Goal: Task Accomplishment & Management: Use online tool/utility

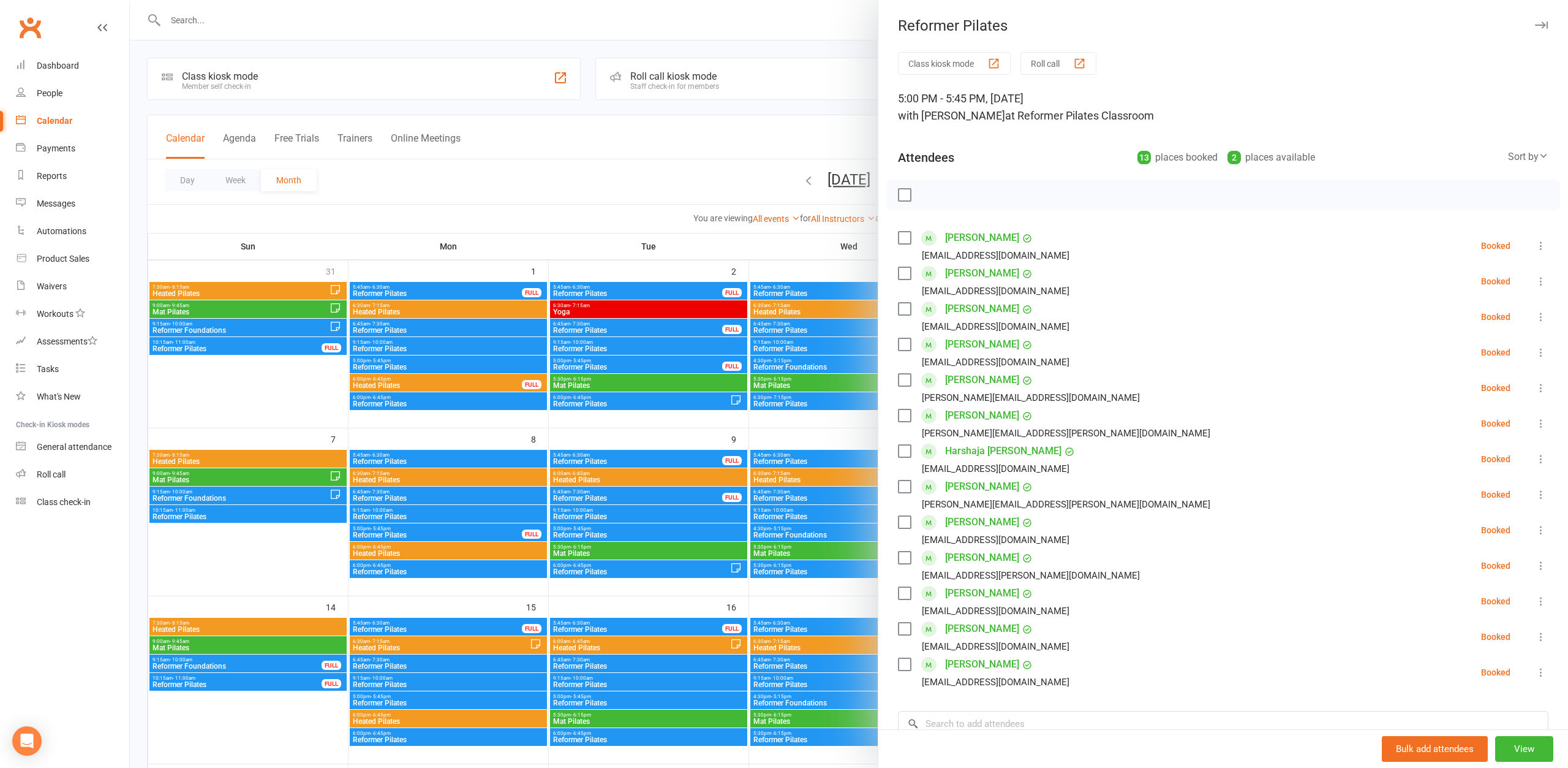
scroll to position [125, 0]
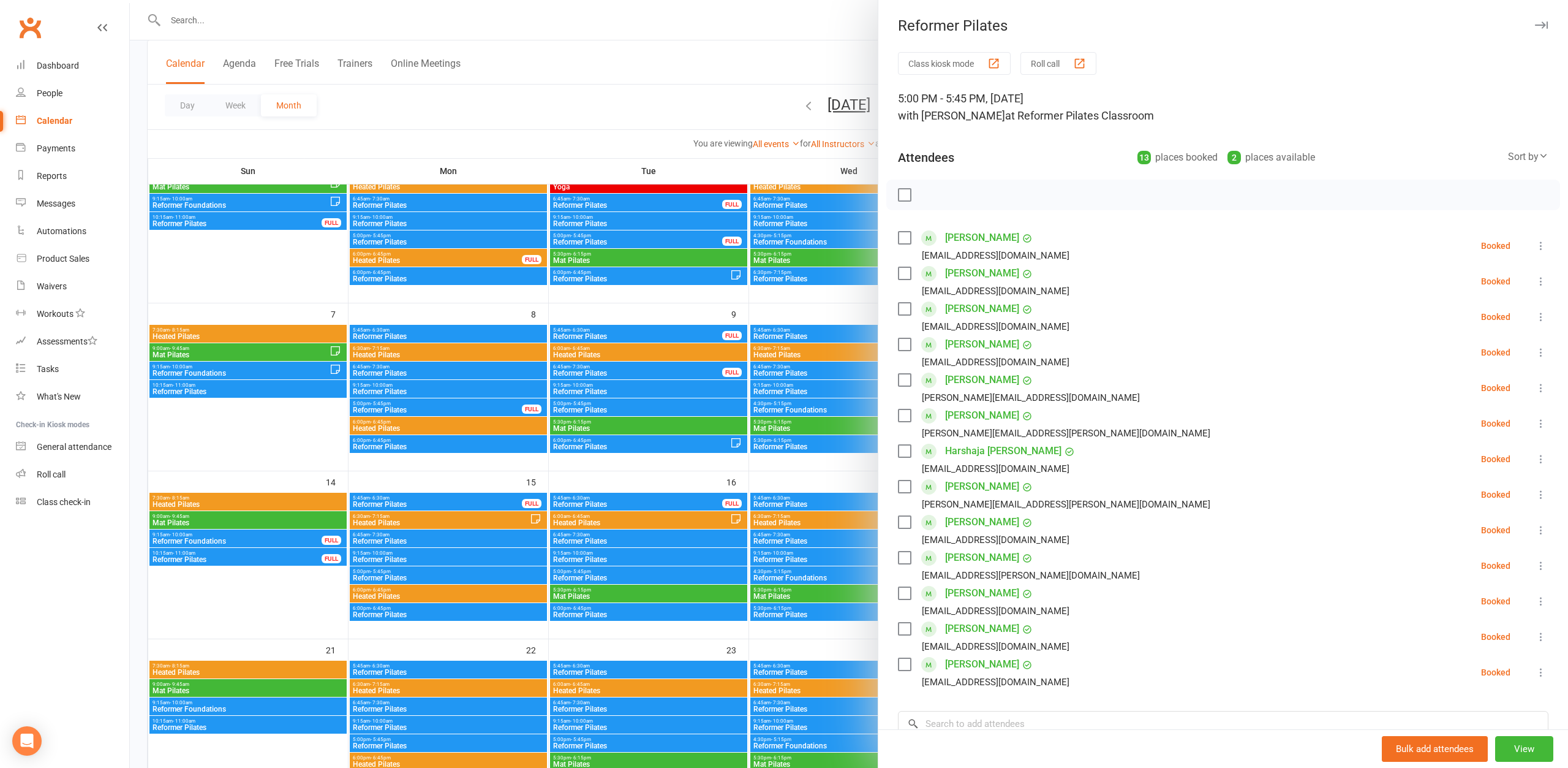
click at [669, 102] on div at bounding box center [849, 384] width 1438 height 768
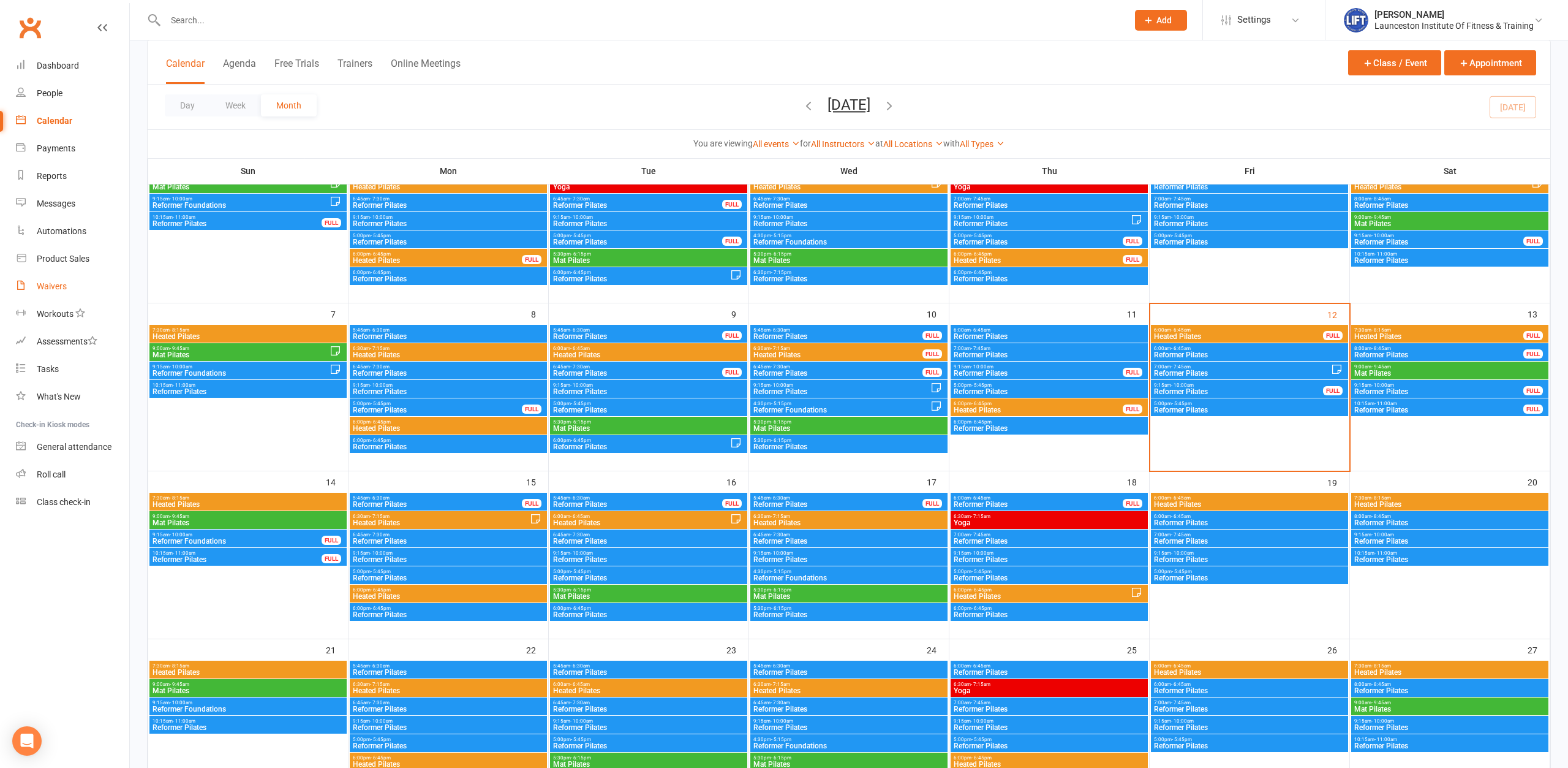
click at [40, 290] on div "Waivers" at bounding box center [51, 286] width 30 height 10
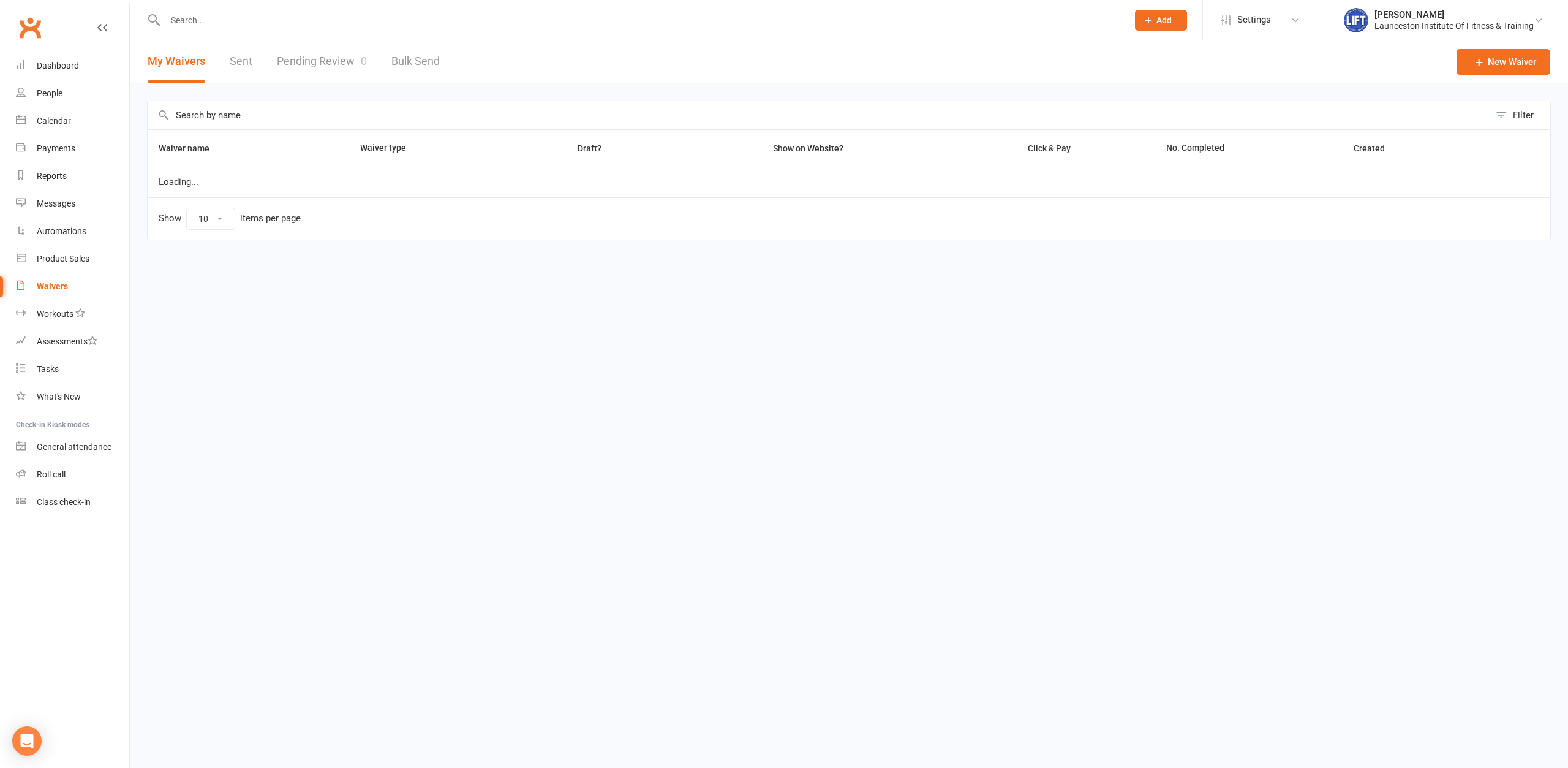
select select "100"
click at [280, 70] on link "Pending Review 0" at bounding box center [321, 61] width 90 height 43
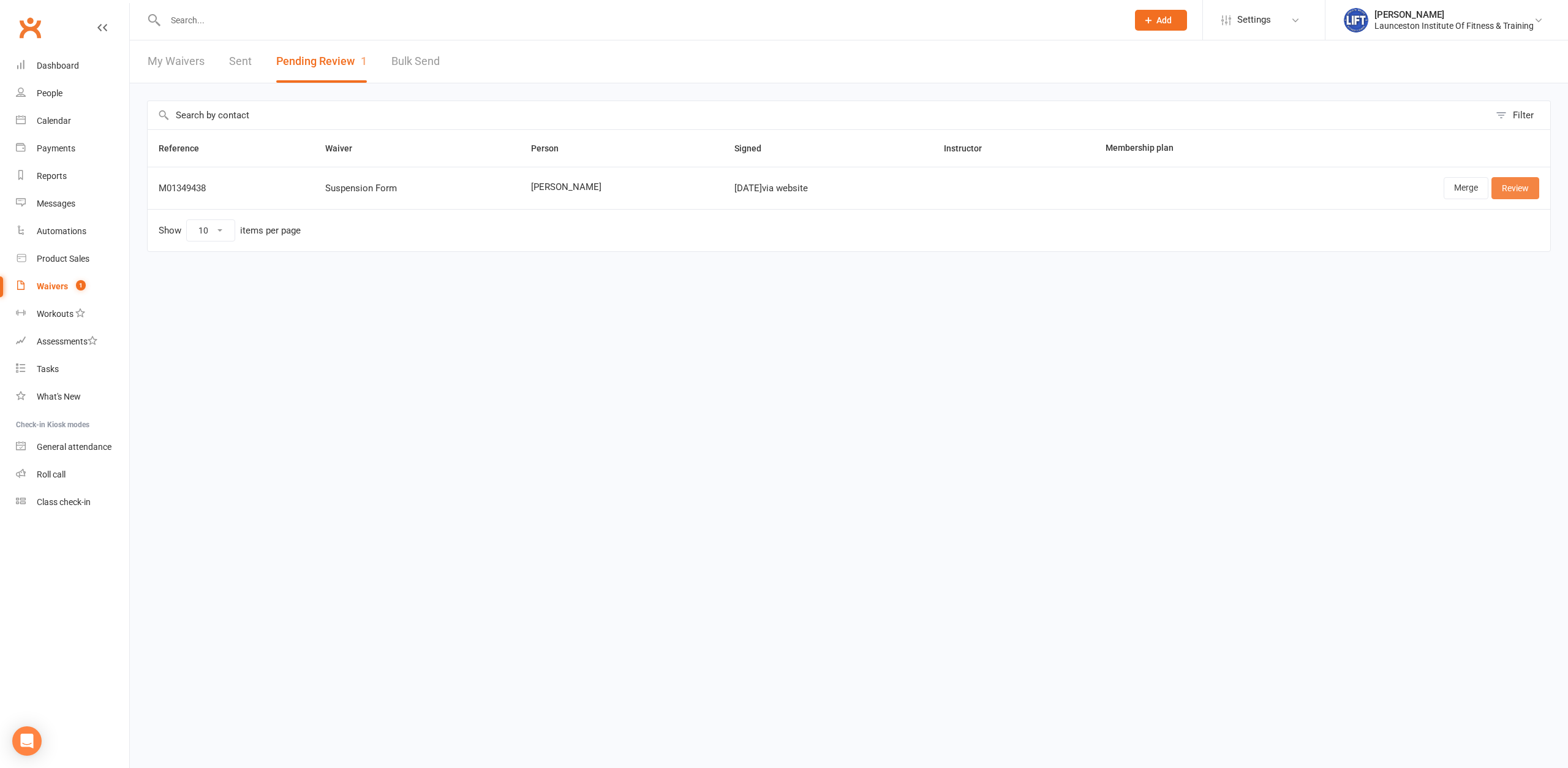
click at [1519, 189] on link "Review" at bounding box center [1515, 187] width 47 height 22
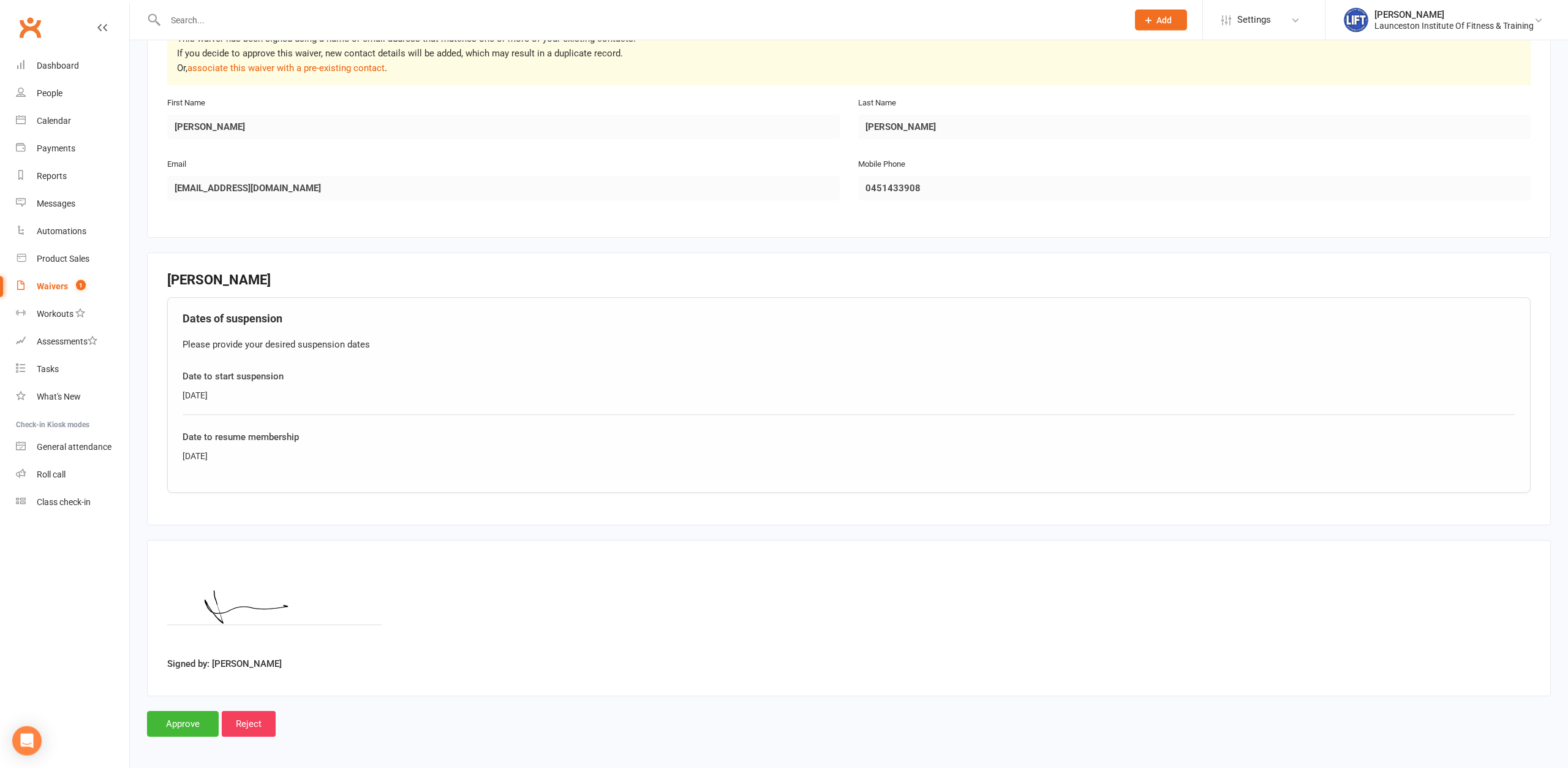
scroll to position [244, 0]
click at [185, 715] on input "Approve" at bounding box center [182, 721] width 72 height 26
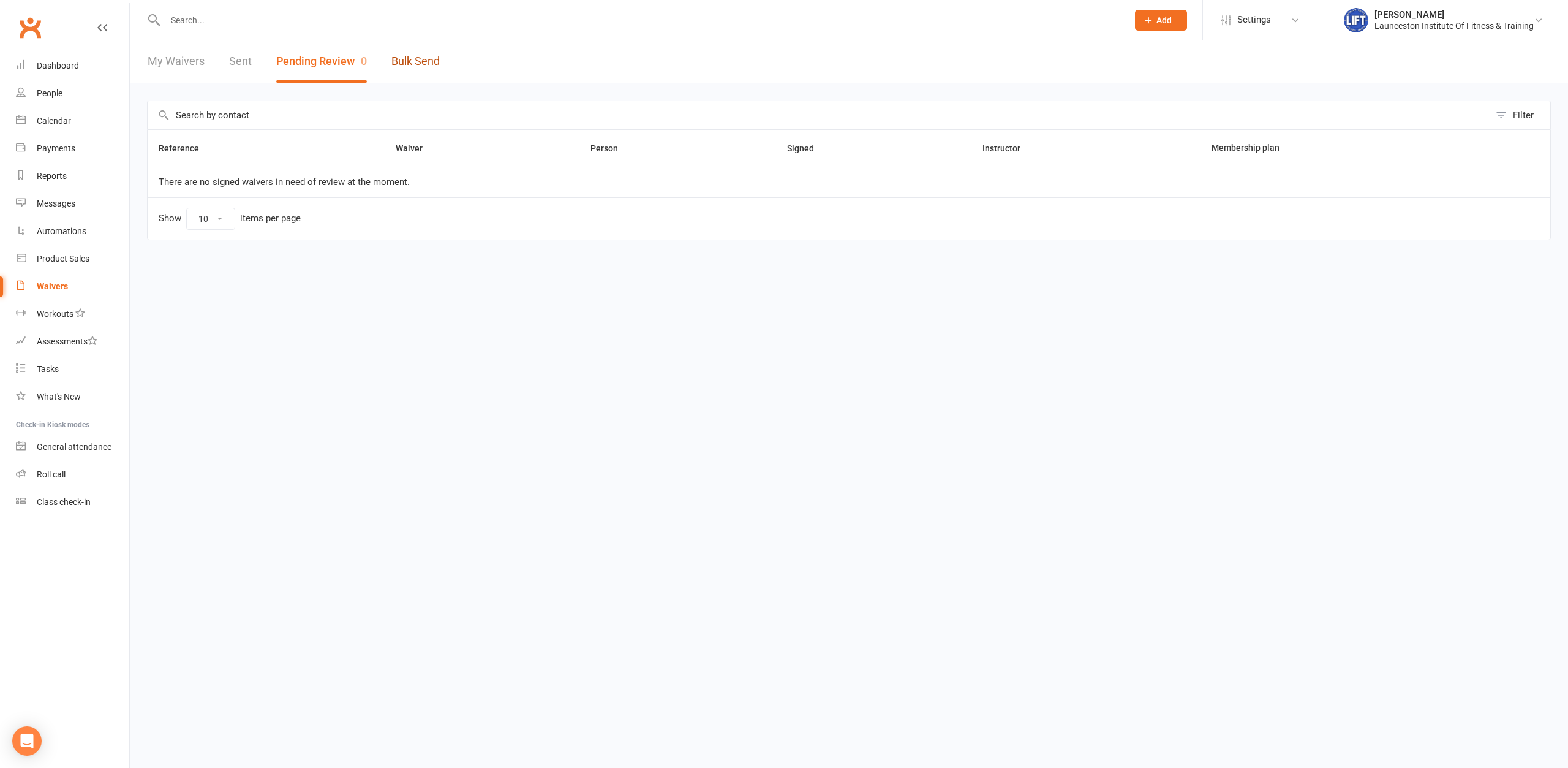
click at [414, 56] on link "Bulk Send" at bounding box center [416, 61] width 48 height 43
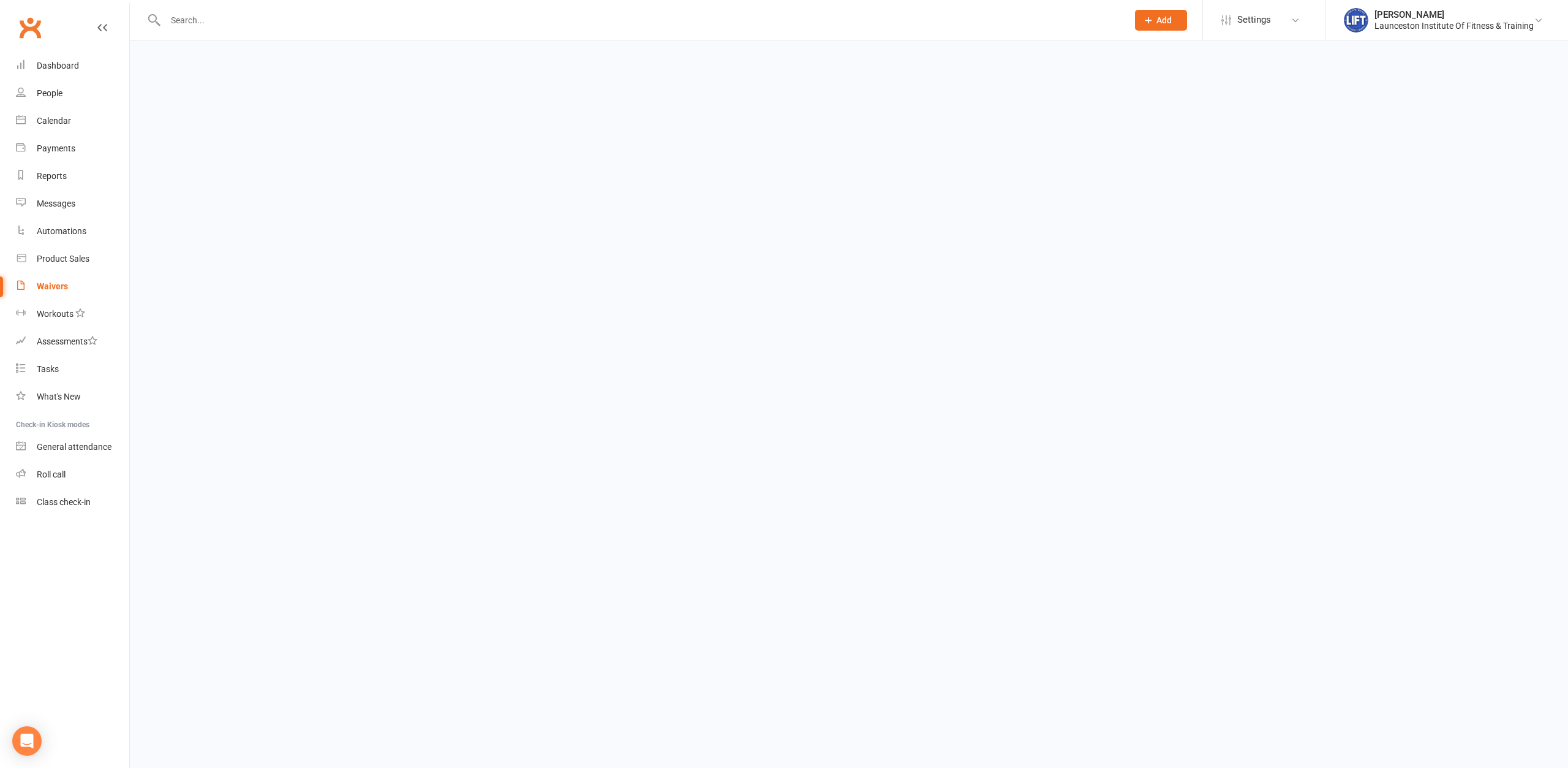
click at [302, 58] on html "Prospect Member Non-attending contact Class / event Appointment Task Membership…" at bounding box center [784, 29] width 1568 height 58
select select "active_members"
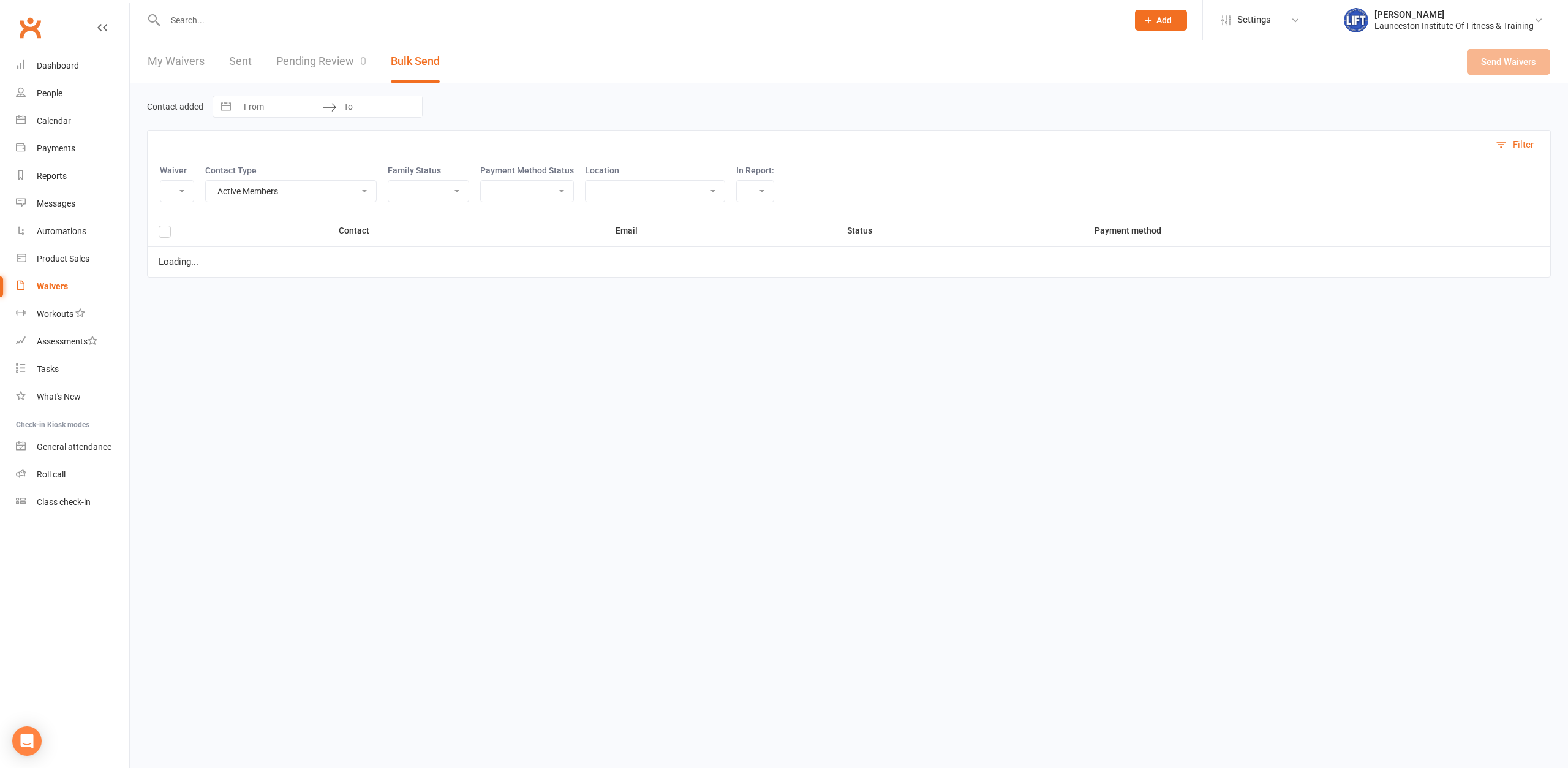
click at [321, 63] on link "Pending Review 0" at bounding box center [321, 61] width 90 height 43
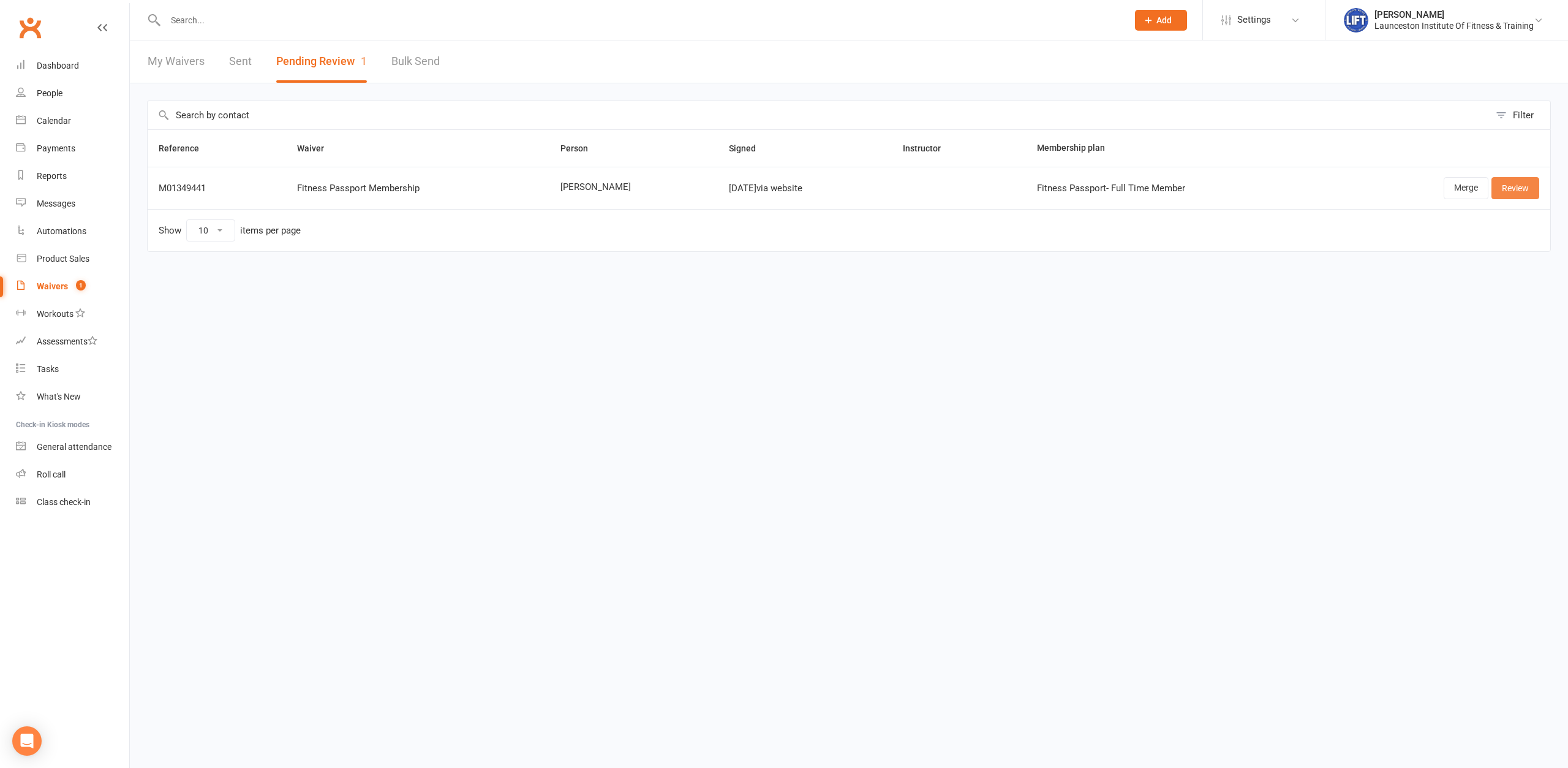
click at [1518, 196] on link "Review" at bounding box center [1515, 187] width 47 height 22
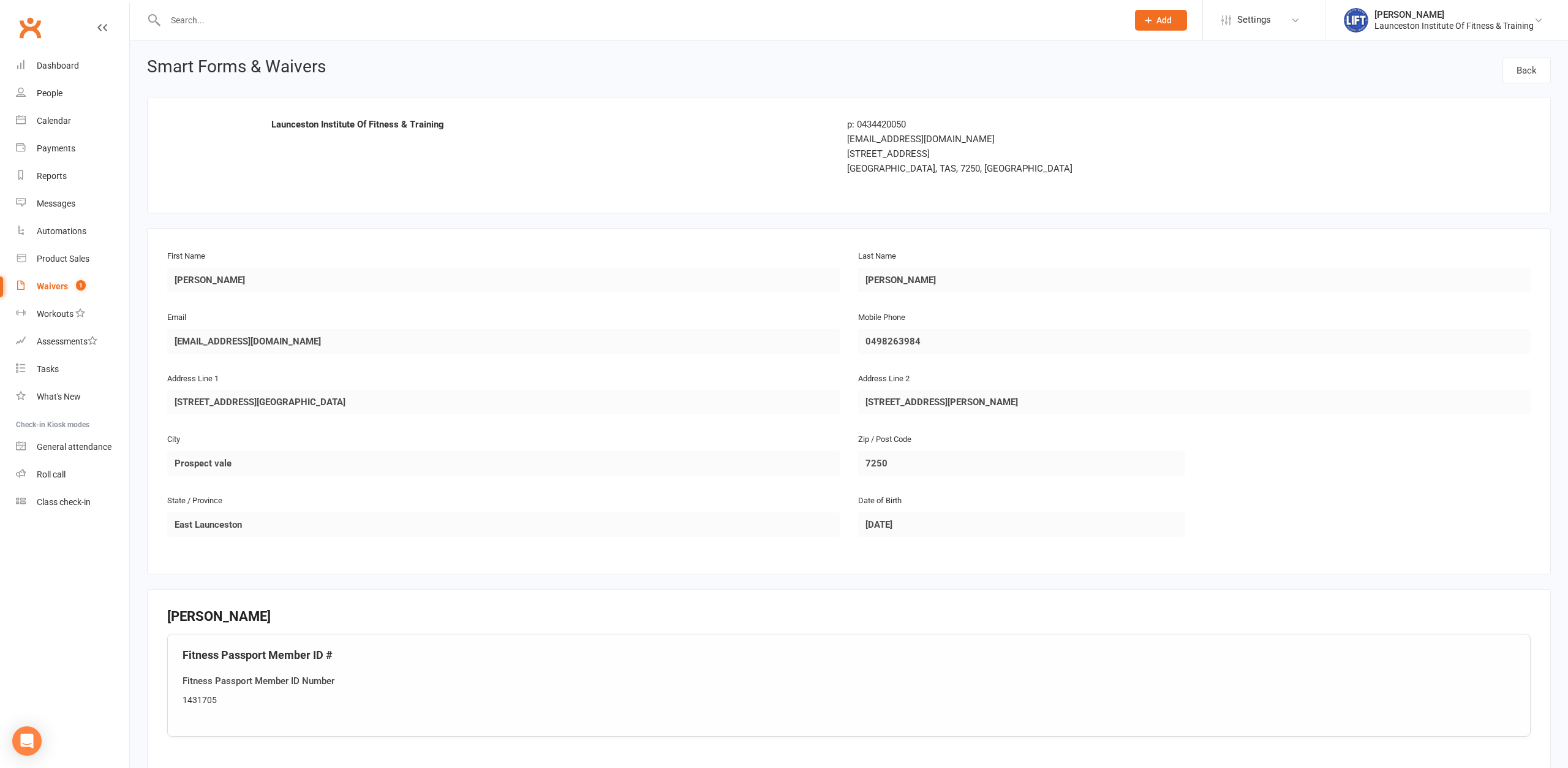
scroll to position [313, 0]
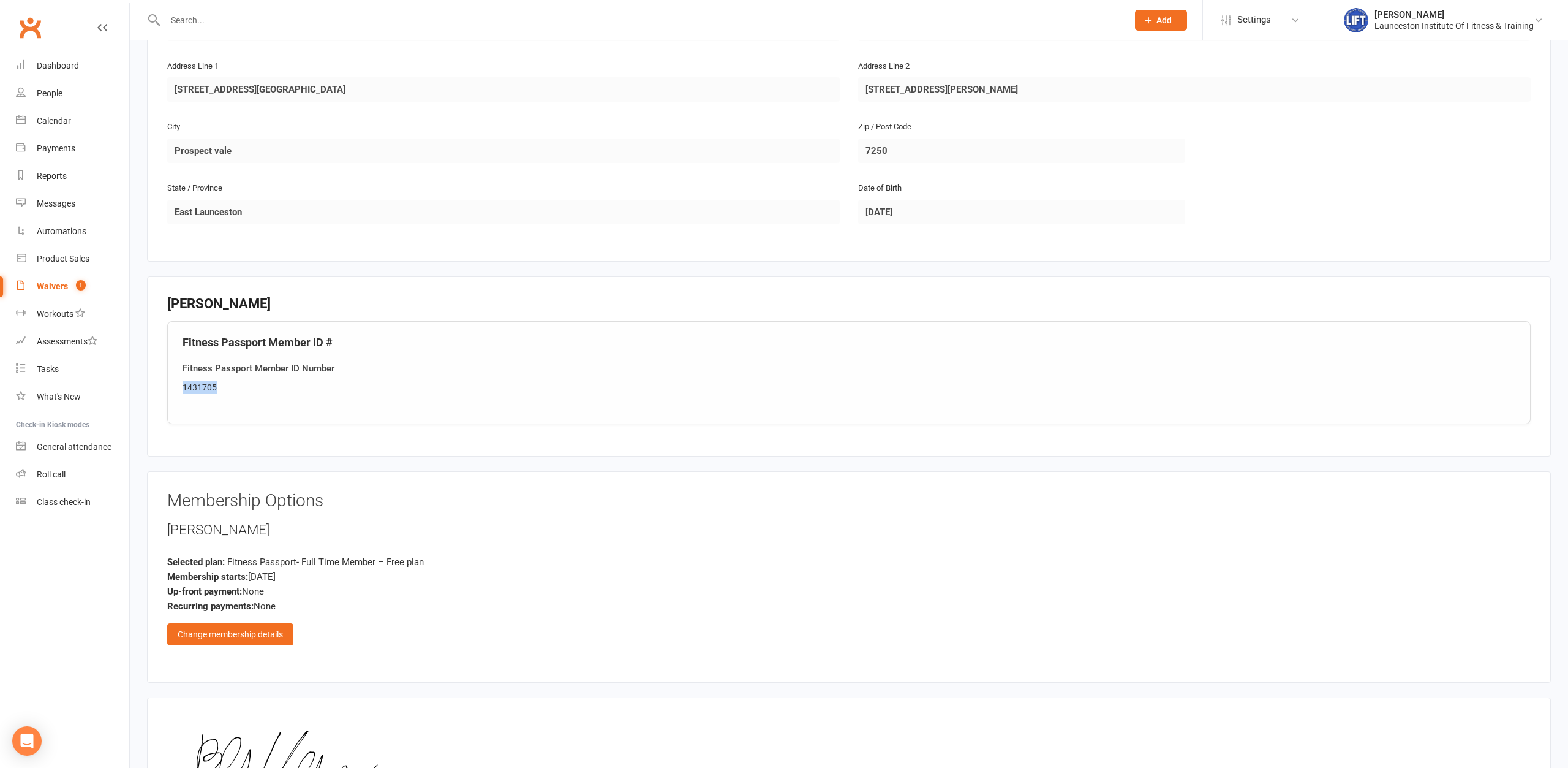
drag, startPoint x: 233, startPoint y: 377, endPoint x: 176, endPoint y: 388, distance: 58.1
click at [176, 388] on div "Fitness Passport Member ID # Fitness Passport Member ID Number 1431705" at bounding box center [849, 372] width 1363 height 103
copy div "1431705"
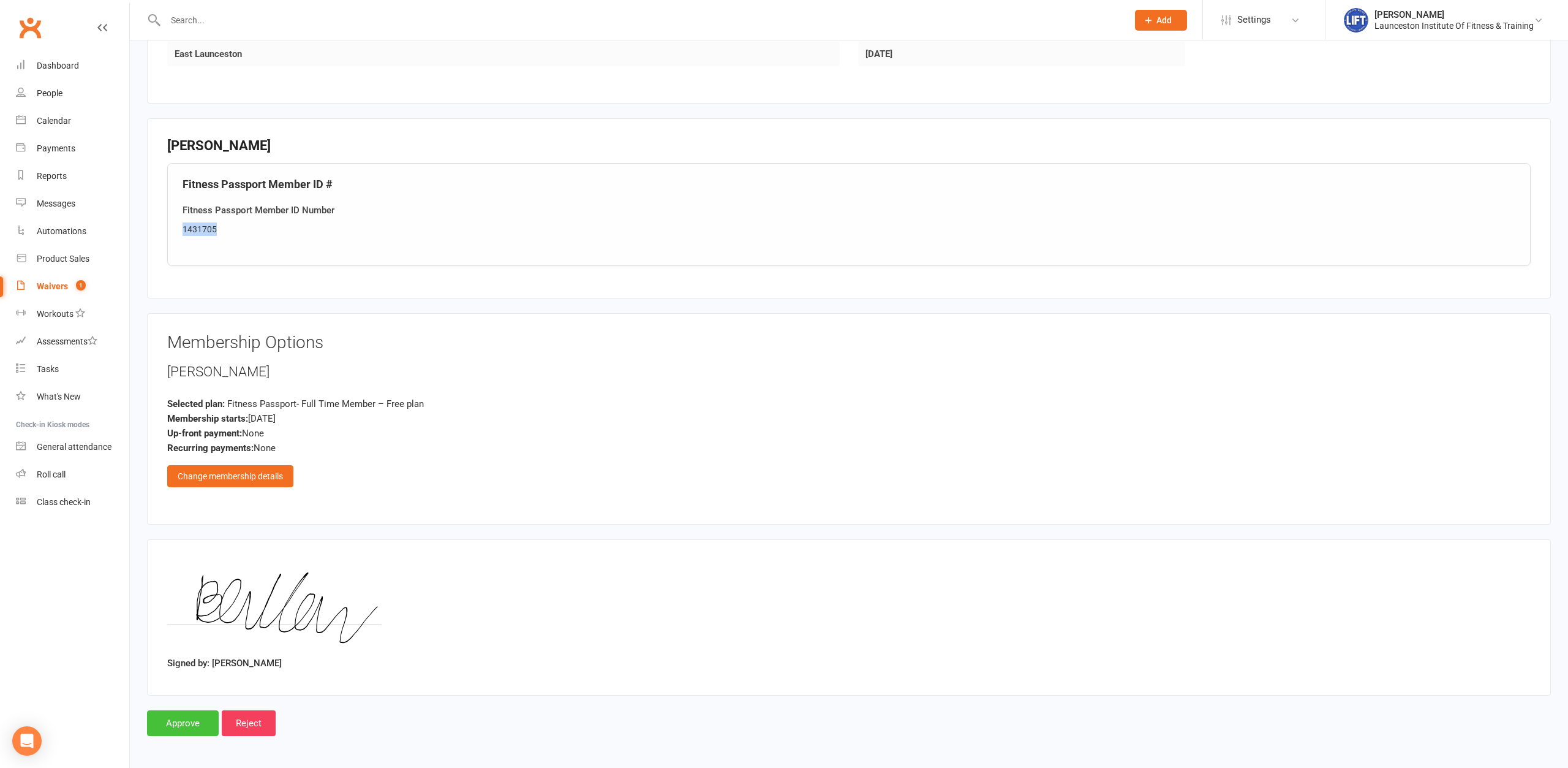
click at [169, 721] on input "Approve" at bounding box center [182, 723] width 72 height 26
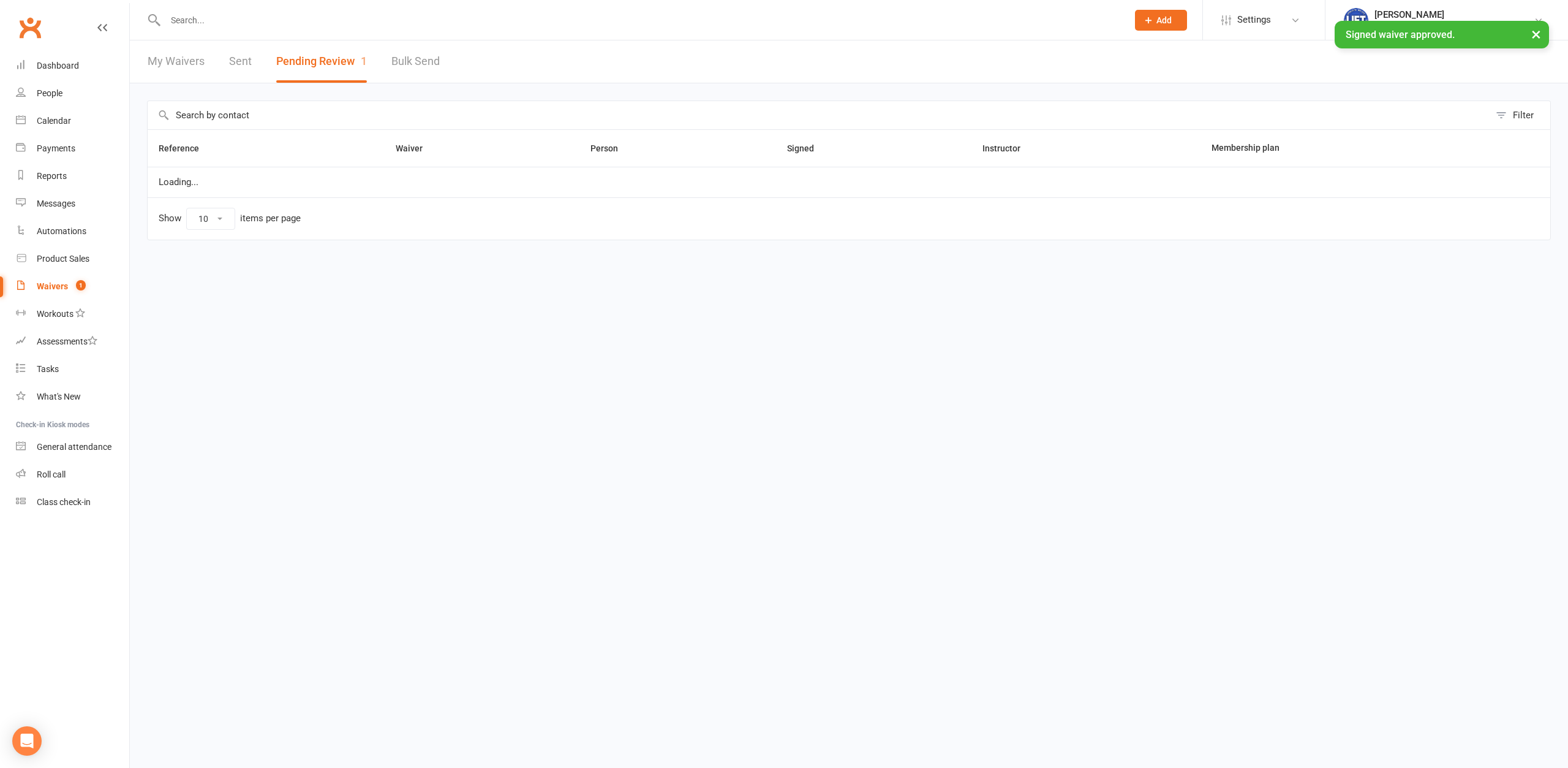
click at [268, 20] on input "text" at bounding box center [640, 19] width 957 height 17
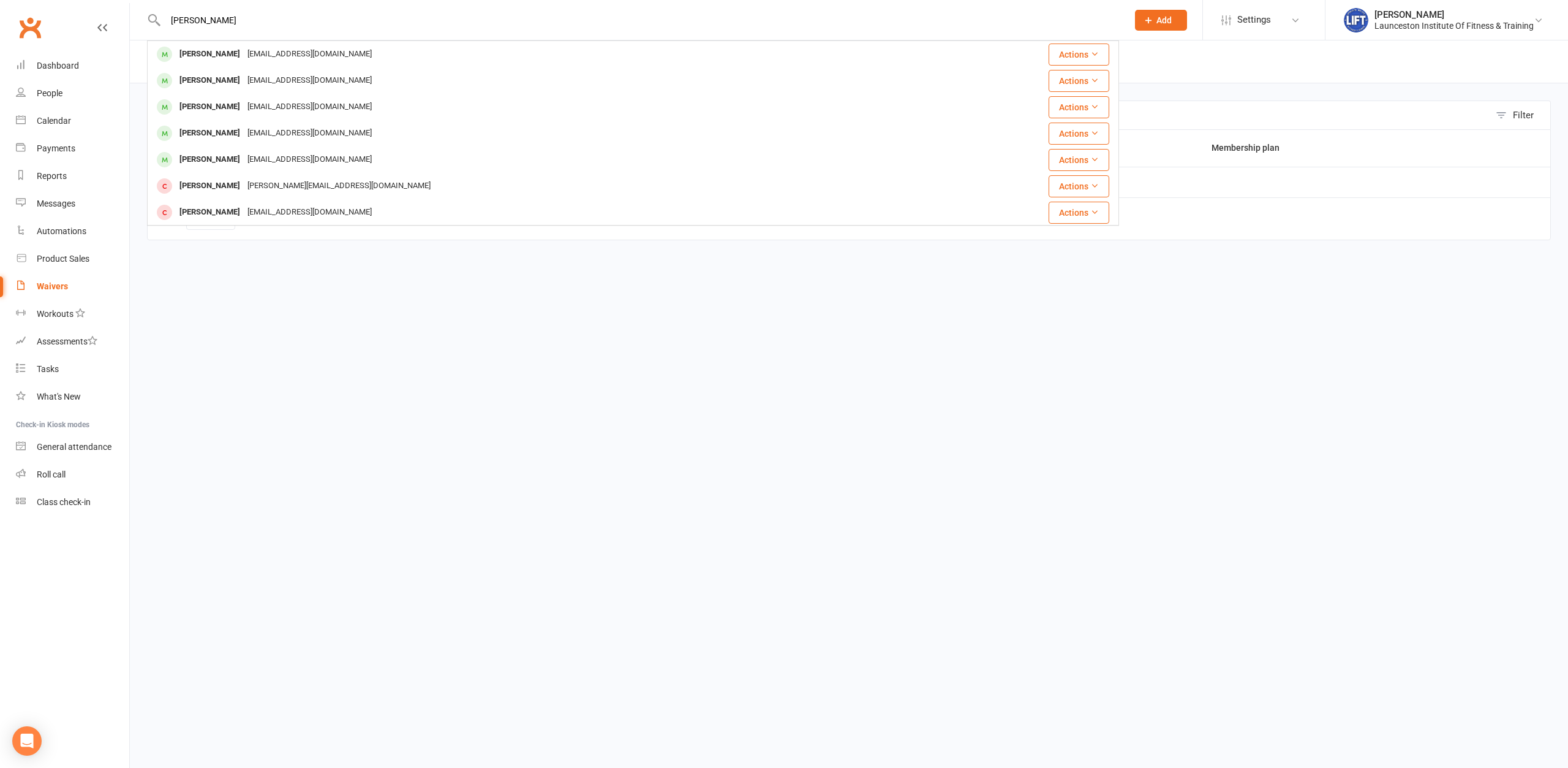
type input "bailey gillow"
click at [216, 54] on div "Bailey Gillow" at bounding box center [210, 54] width 68 height 18
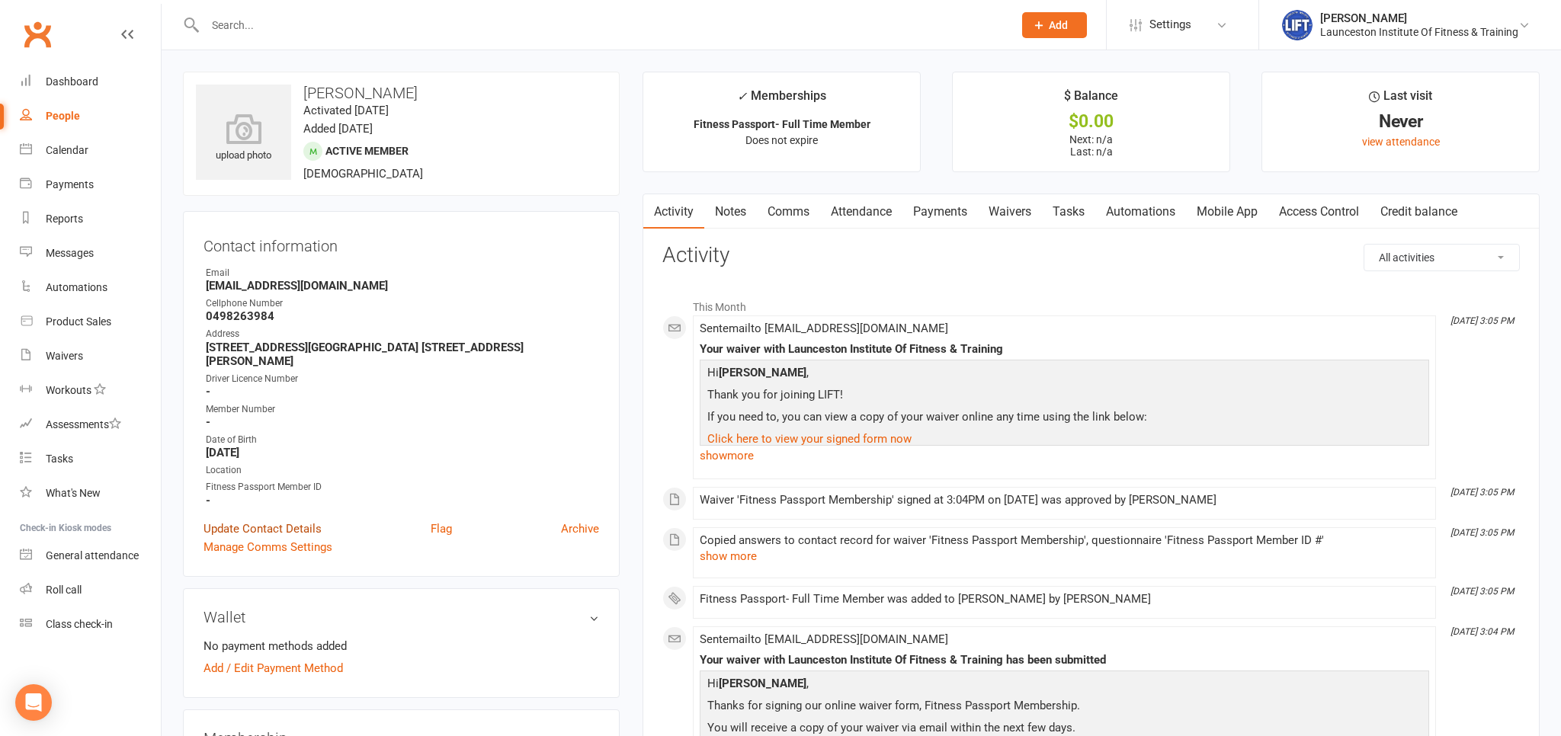
click at [284, 520] on link "Update Contact Details" at bounding box center [262, 529] width 118 height 18
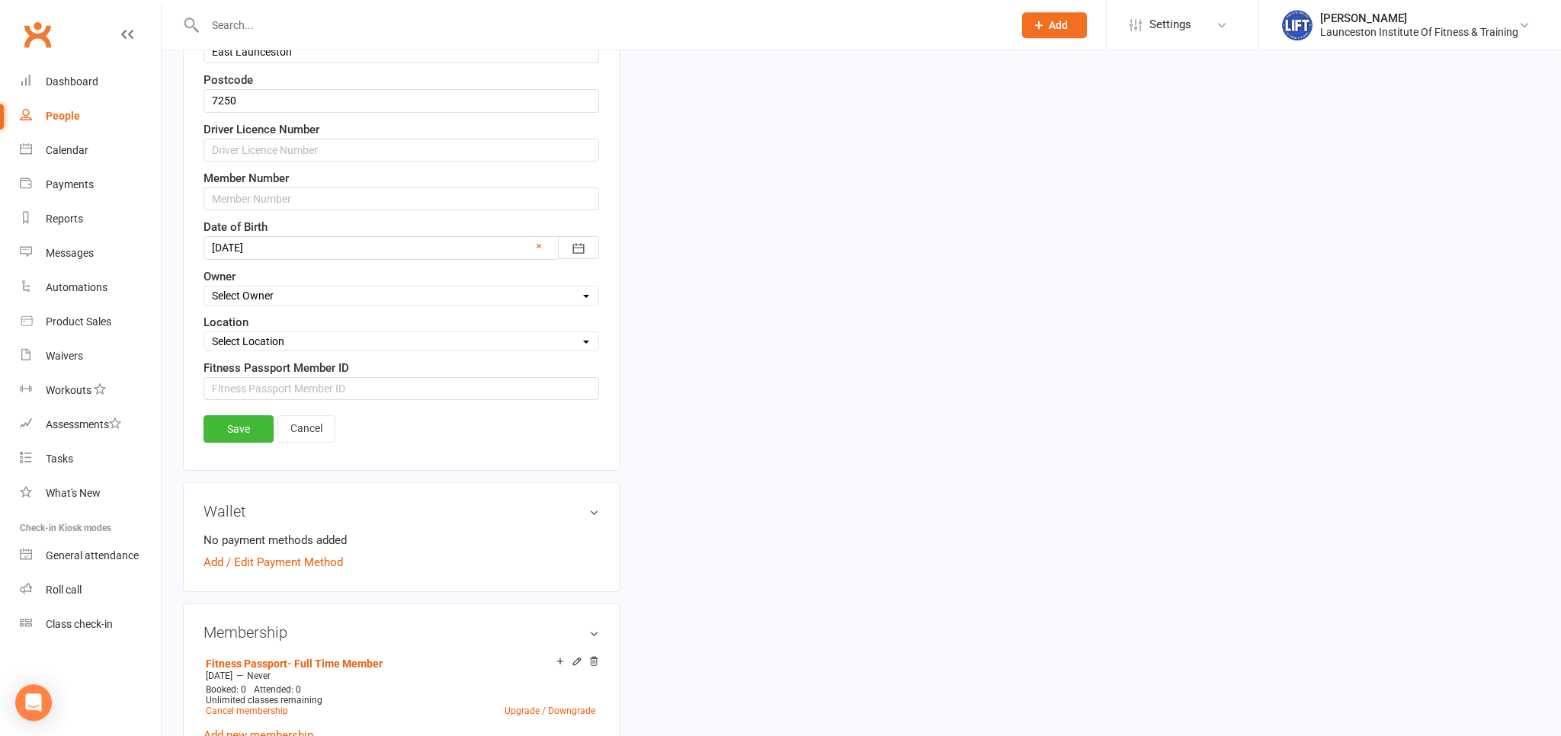
scroll to position [622, 0]
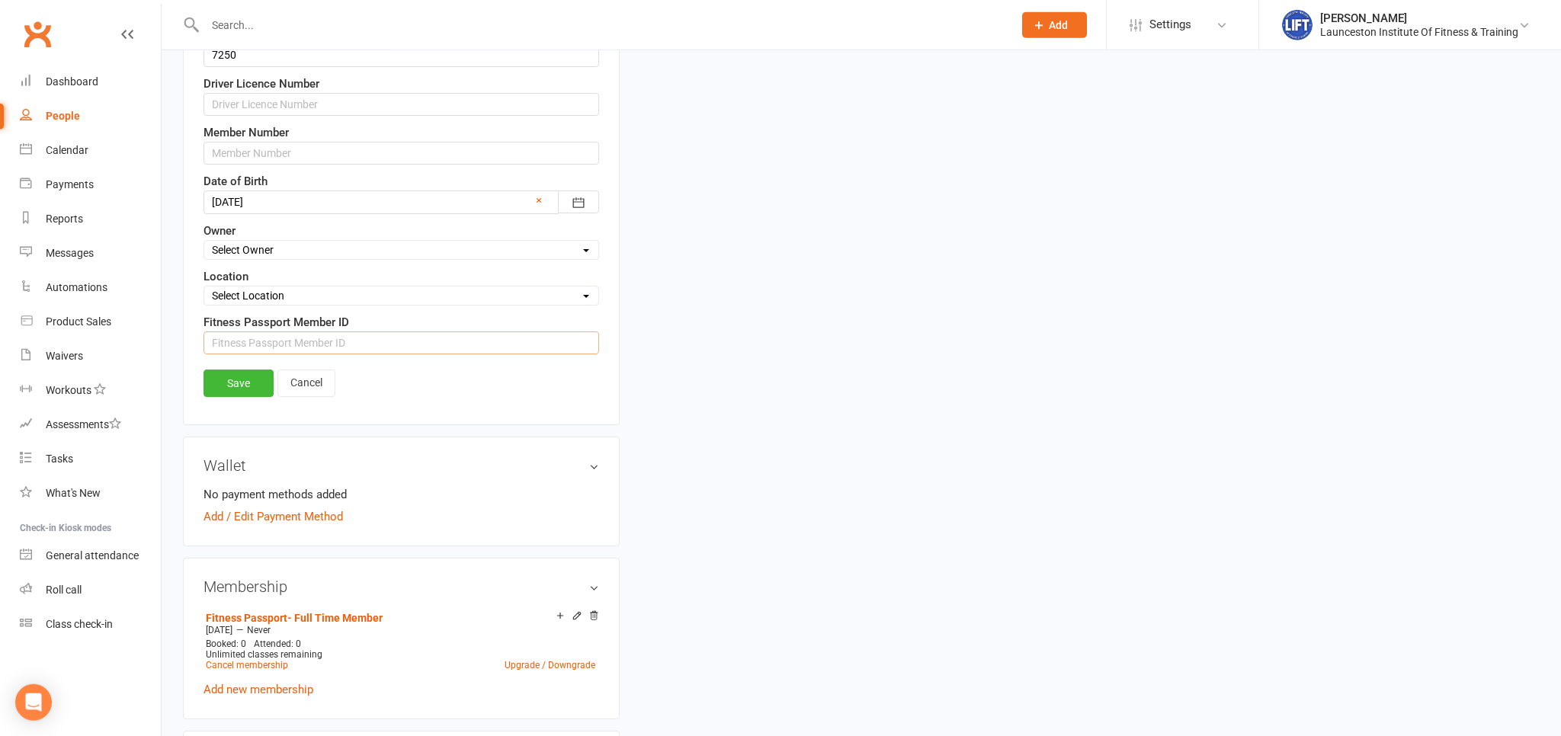
click at [239, 335] on input "string" at bounding box center [401, 343] width 396 height 23
paste input "1431705"
type input "1431705"
click at [239, 381] on link "Save" at bounding box center [238, 383] width 70 height 27
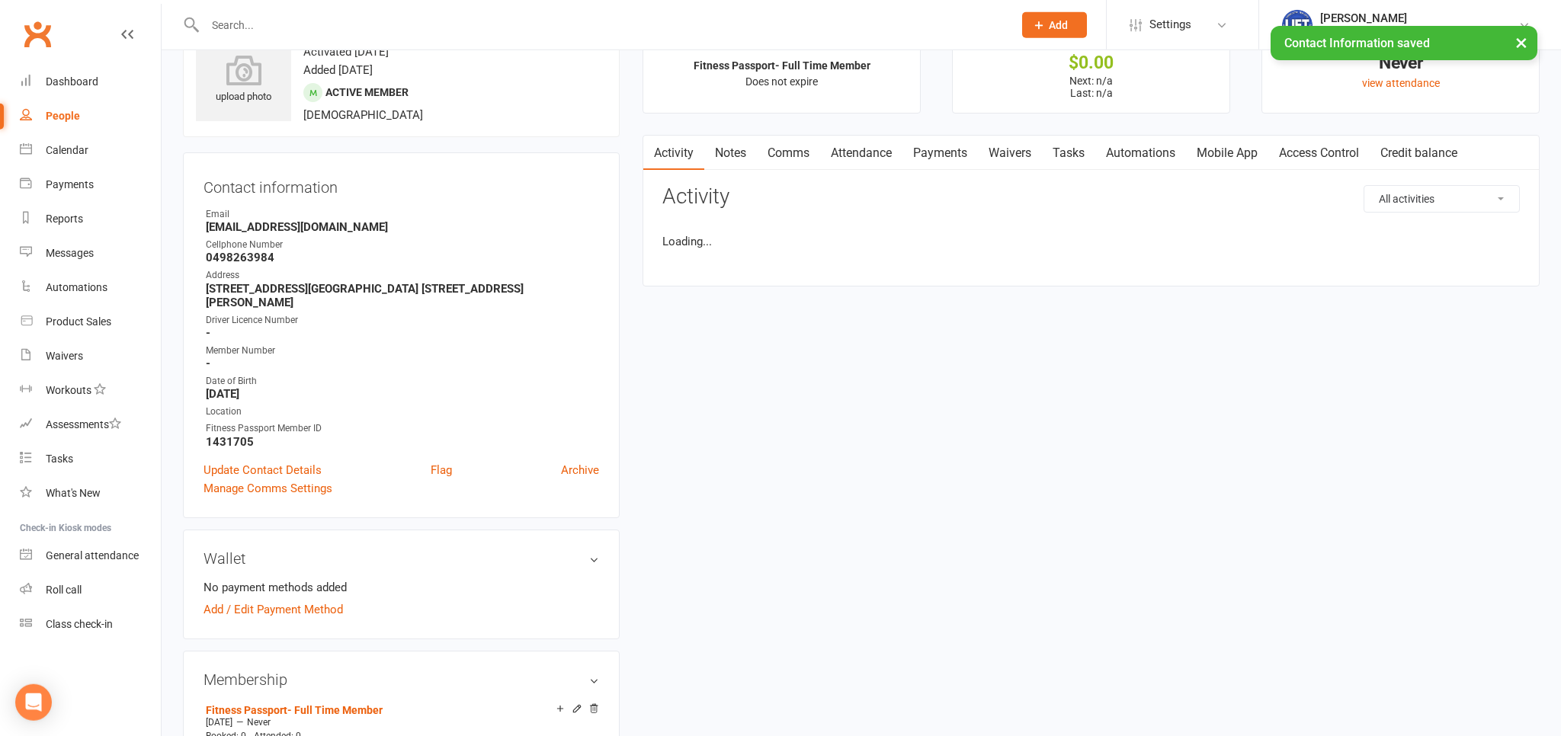
scroll to position [0, 0]
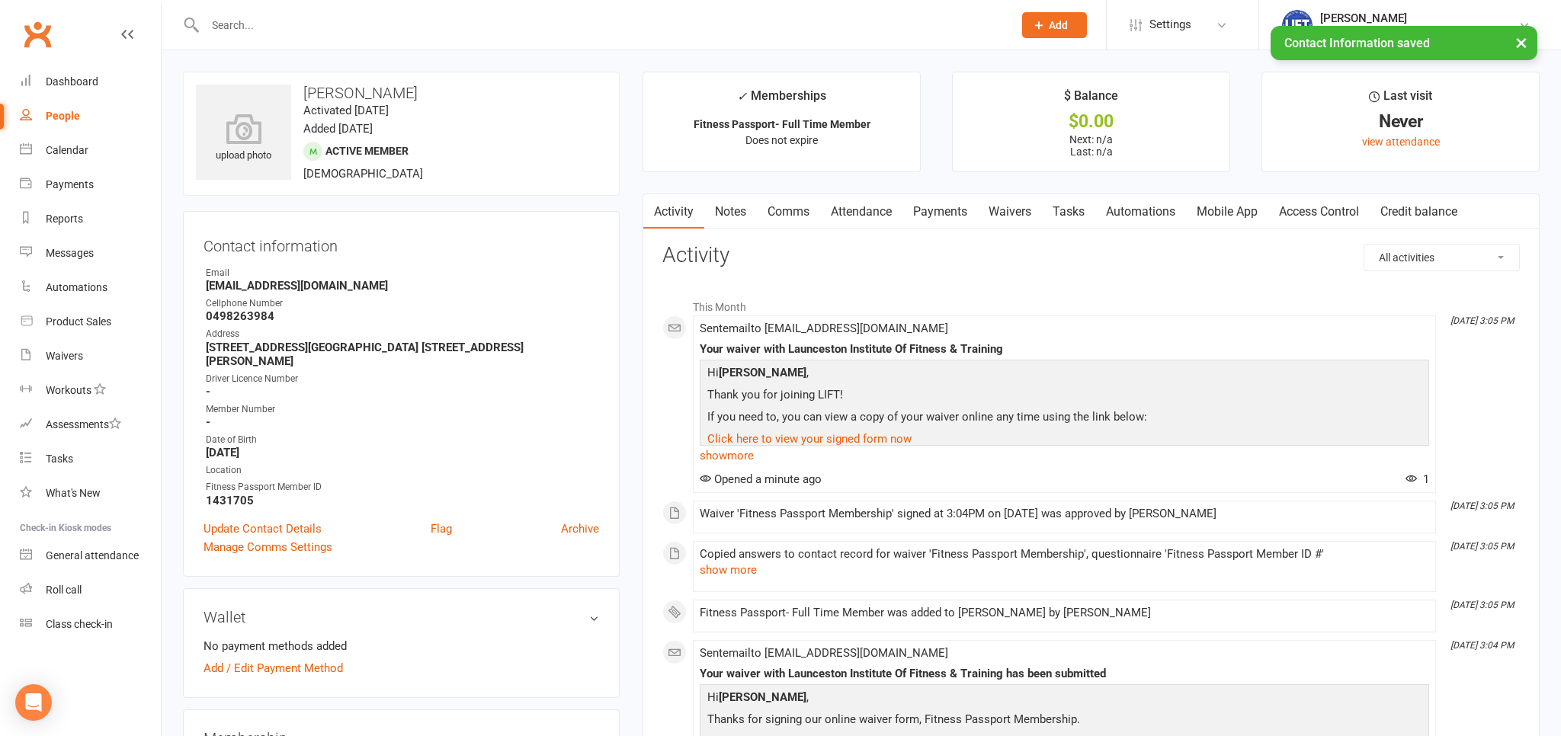
click at [1306, 184] on main "✓ Memberships Fitness Passport- Full Time Member Does not expire $ Balance $0.0…" at bounding box center [1091, 516] width 920 height 889
click at [1328, 213] on link "Access Control" at bounding box center [1318, 211] width 101 height 35
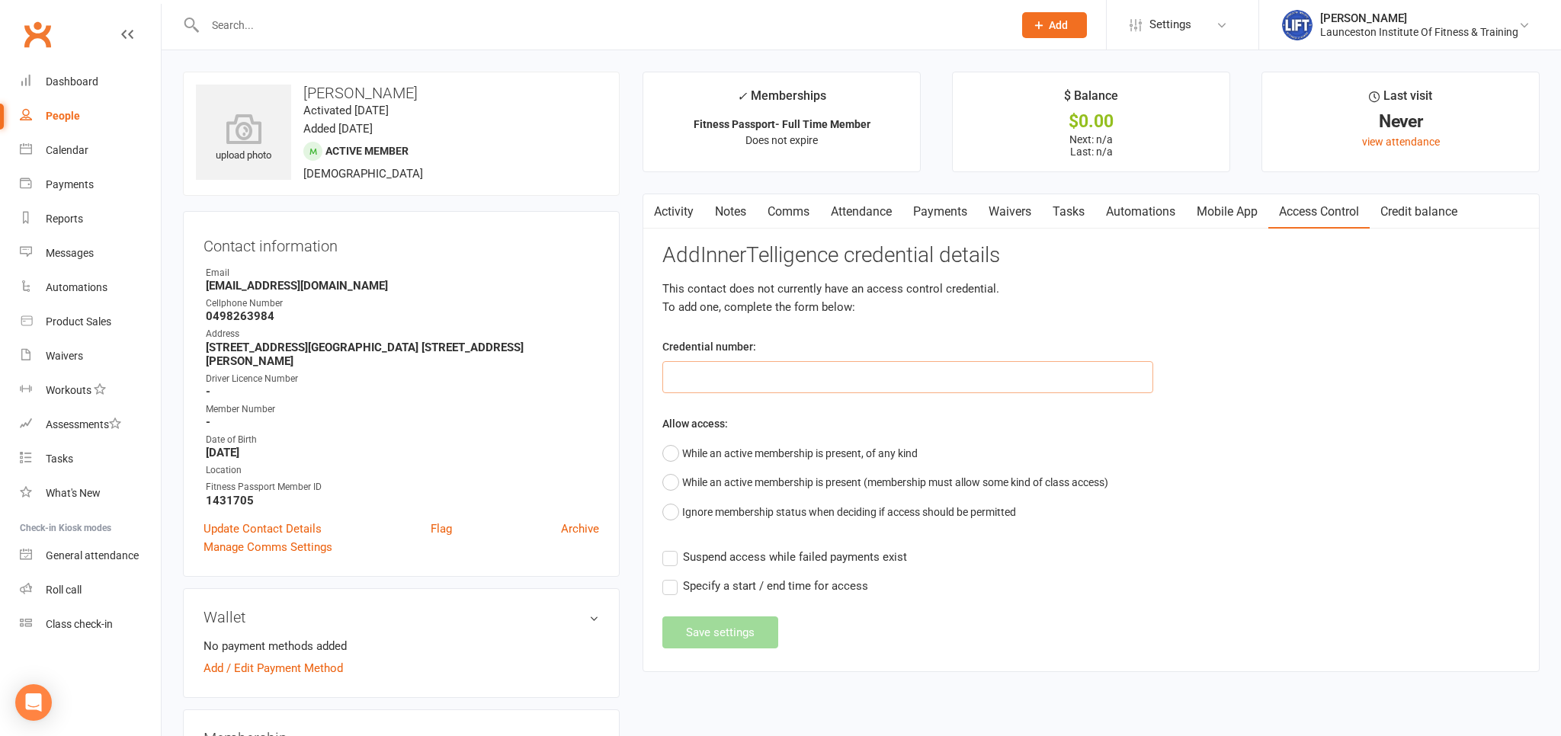
click at [762, 367] on input "text" at bounding box center [907, 377] width 491 height 32
drag, startPoint x: 762, startPoint y: 367, endPoint x: 778, endPoint y: 389, distance: 26.7
paste input "20000000000000004C7A6F5E"
type input "20000000000000004C7A6F5E"
drag, startPoint x: 703, startPoint y: 440, endPoint x: 710, endPoint y: 492, distance: 52.4
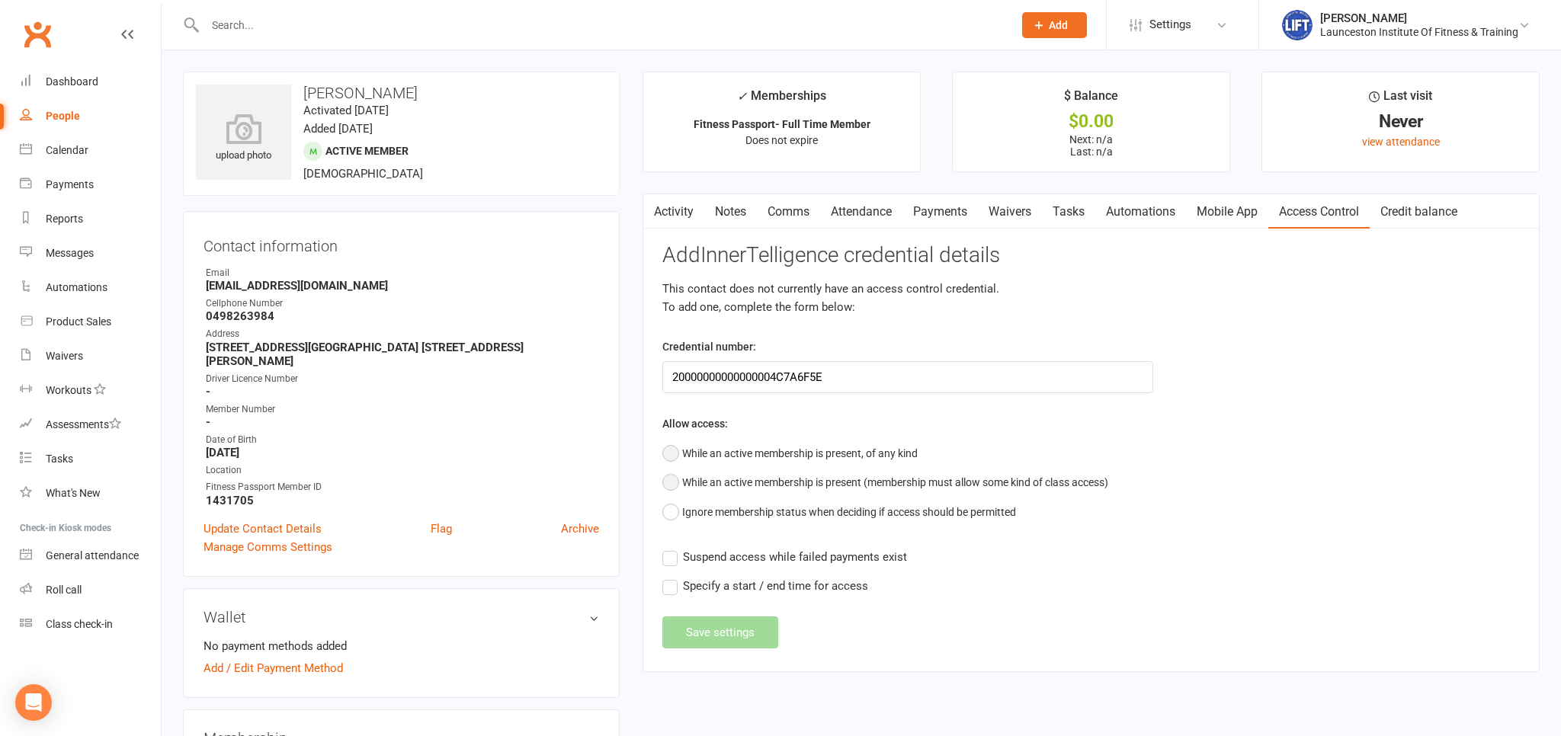
click at [704, 447] on button "While an active membership is present, of any kind" at bounding box center [789, 453] width 255 height 29
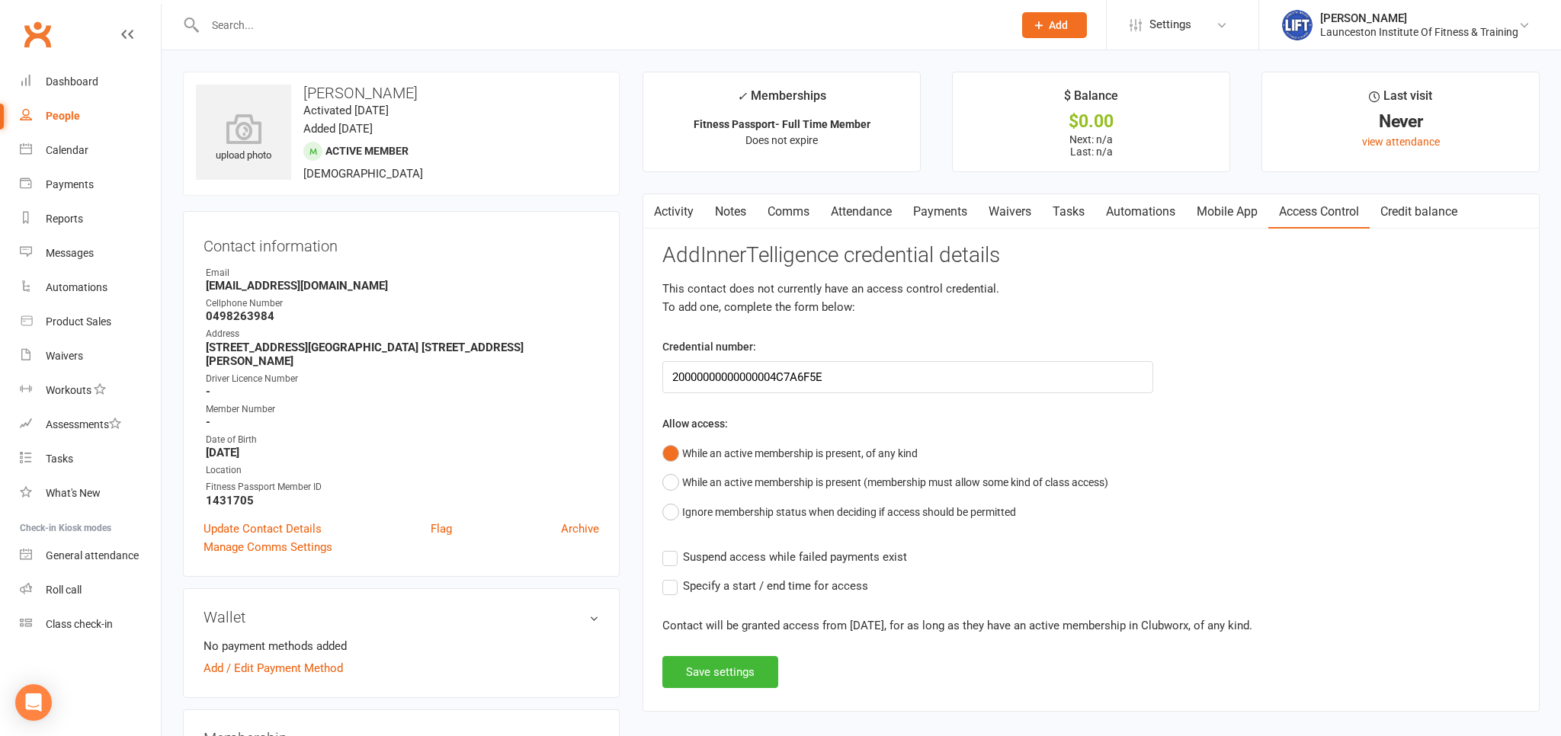
click at [668, 562] on label "Suspend access while failed payments exist" at bounding box center [784, 557] width 245 height 18
click at [668, 548] on input "Suspend access while failed payments exist" at bounding box center [784, 548] width 245 height 0
click at [703, 653] on div "Add InnerTelligence credential details This contact does not currently have an …" at bounding box center [1090, 466] width 857 height 444
click at [725, 667] on button "Save settings" at bounding box center [720, 672] width 116 height 32
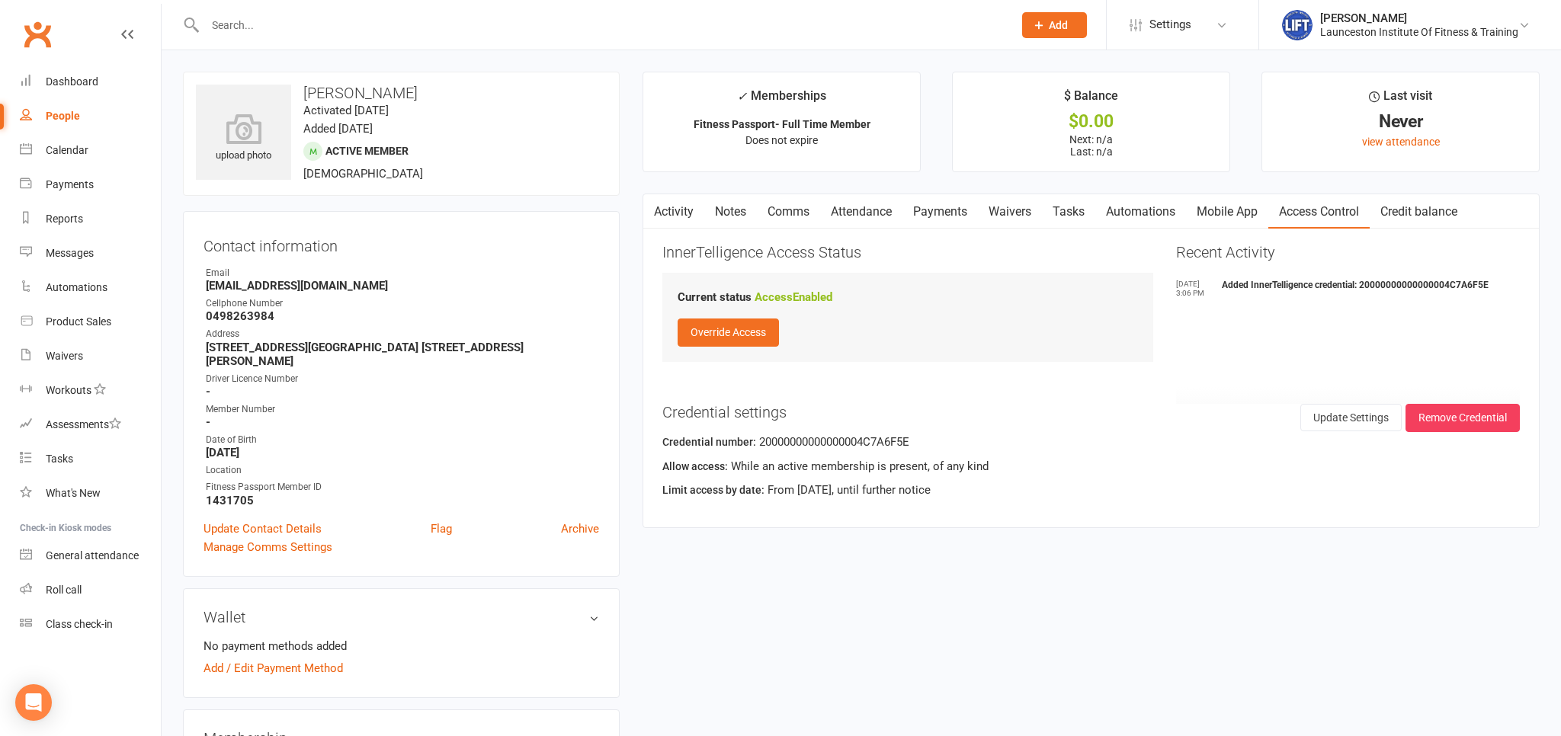
click at [297, 20] on input "text" at bounding box center [601, 24] width 802 height 21
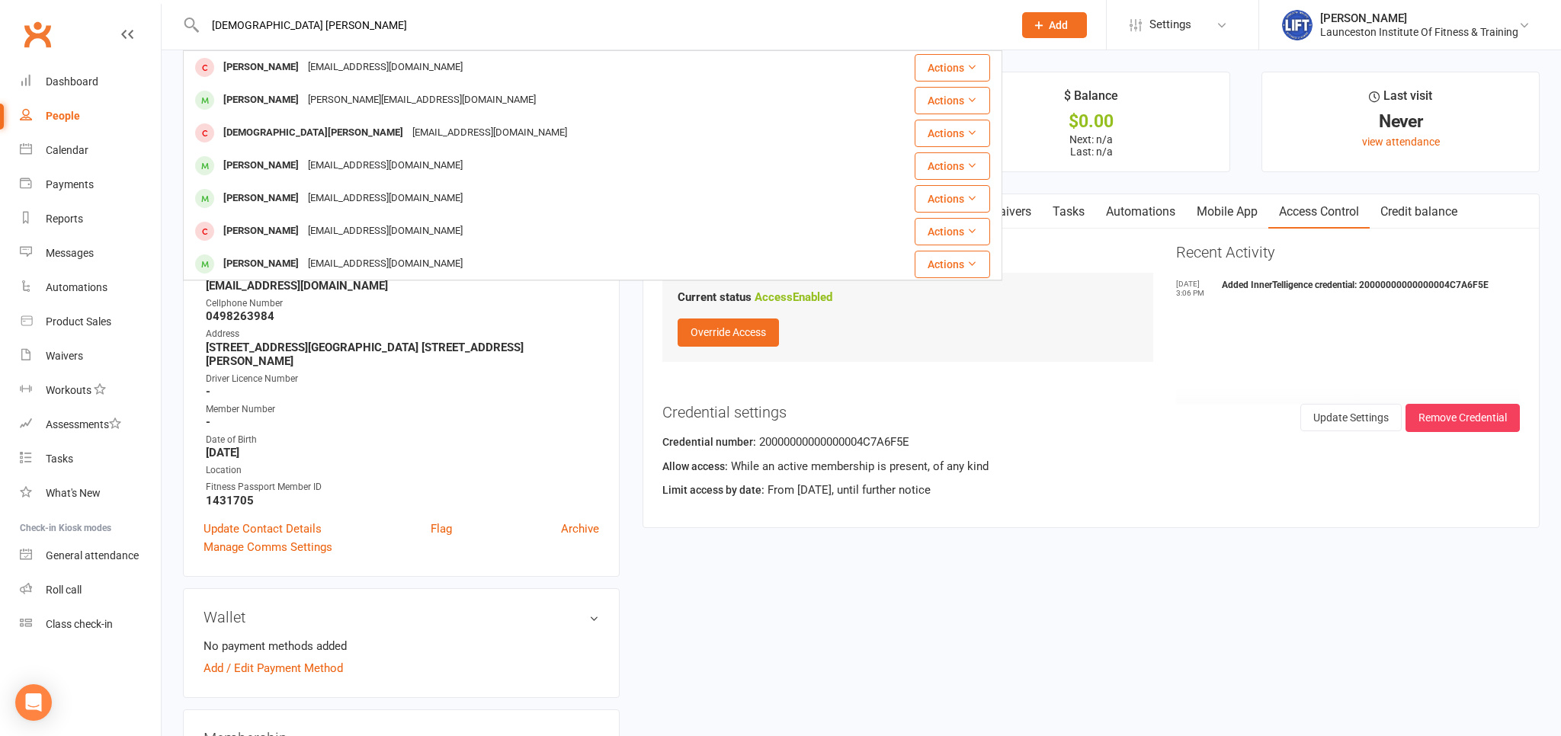
click at [200, 14] on input "muhamhed shoaib" at bounding box center [601, 24] width 802 height 21
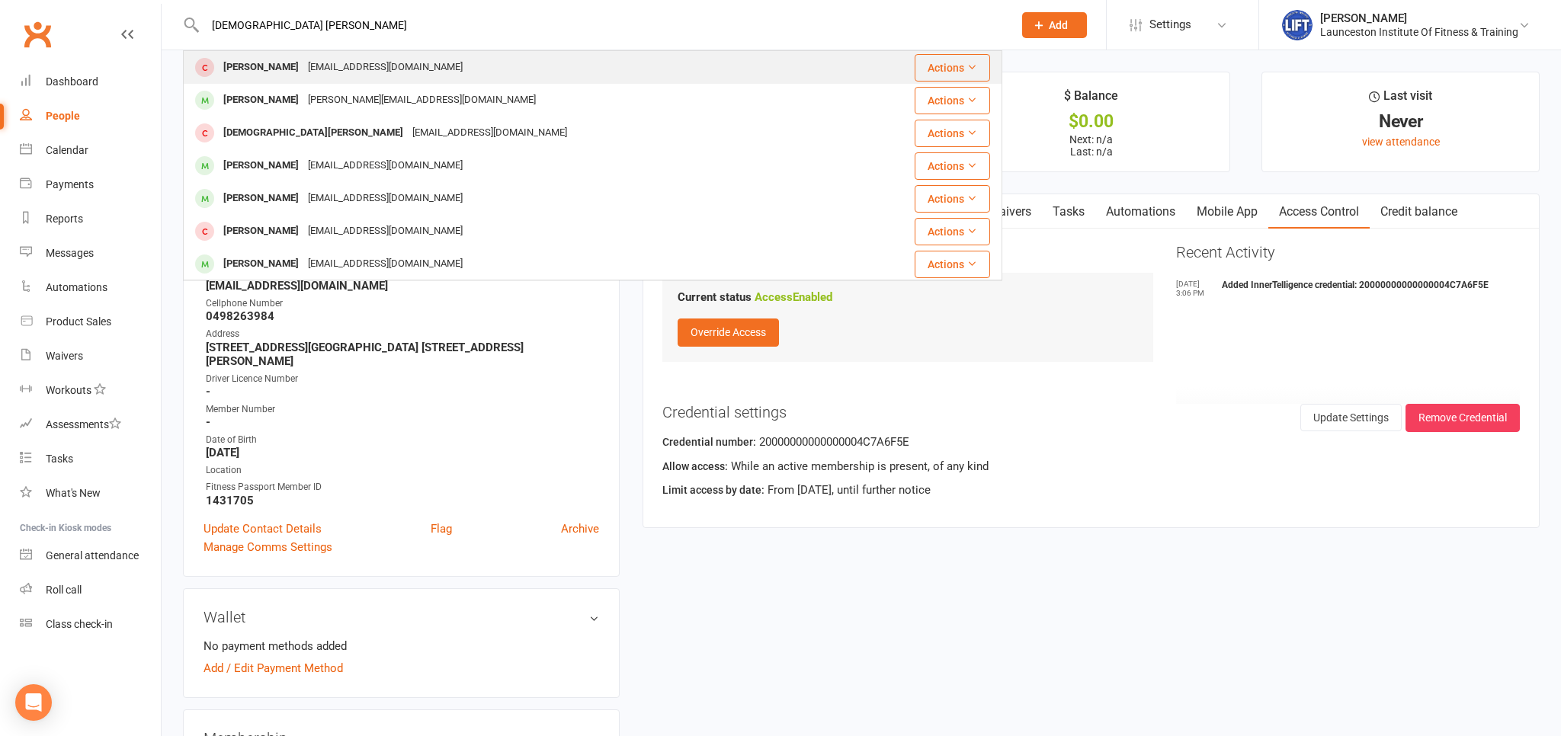
type input "muhamhed shoaib"
click at [498, 69] on div "Muhammad shoaib Arslan Ranashoaib3228@gmail.com" at bounding box center [524, 67] width 680 height 31
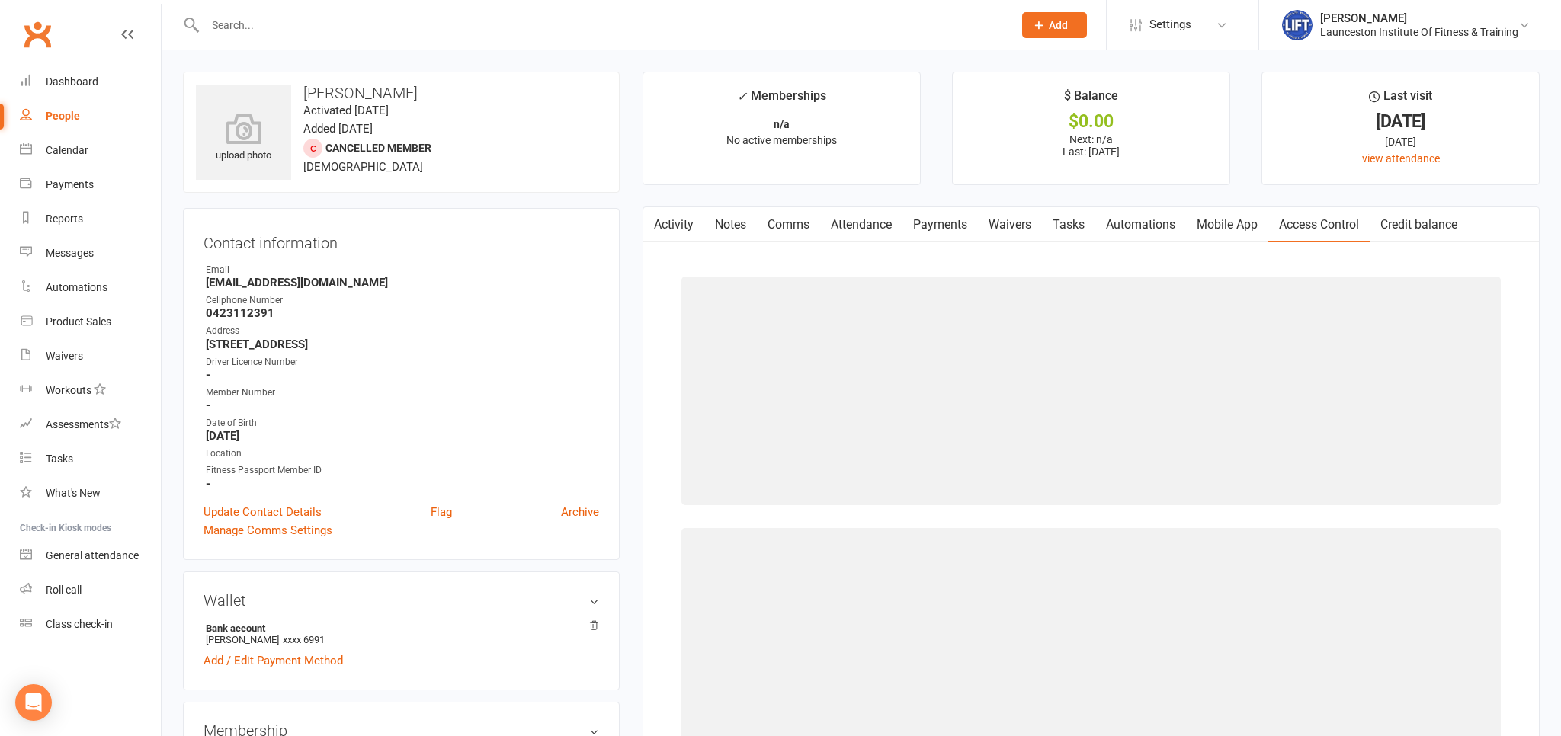
click at [1312, 209] on link "Access Control" at bounding box center [1318, 224] width 101 height 35
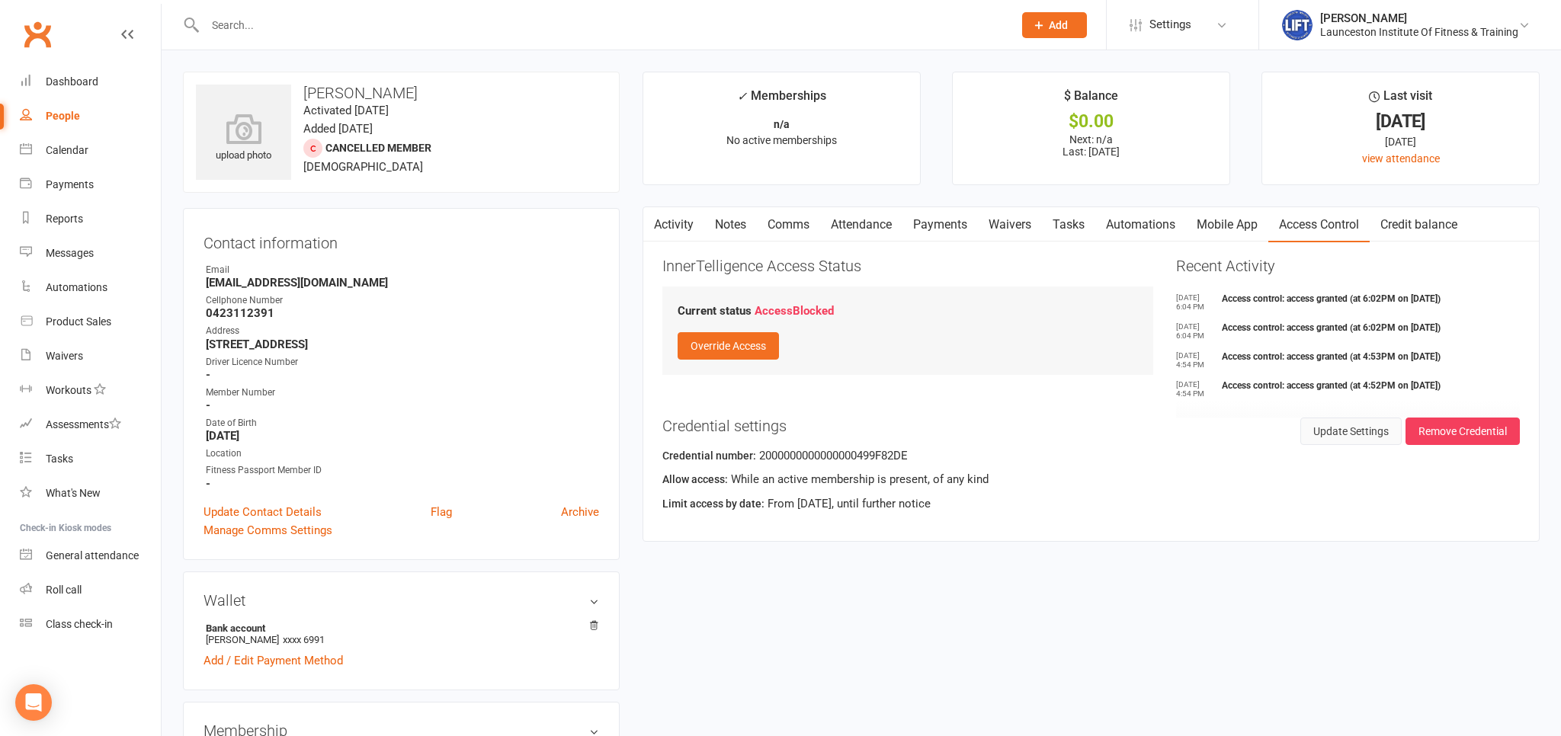
click at [1351, 448] on div "Credential number: 2000000000000000499F82DE" at bounding box center [1090, 459] width 857 height 24
click at [1331, 430] on button "Update Settings" at bounding box center [1350, 431] width 101 height 27
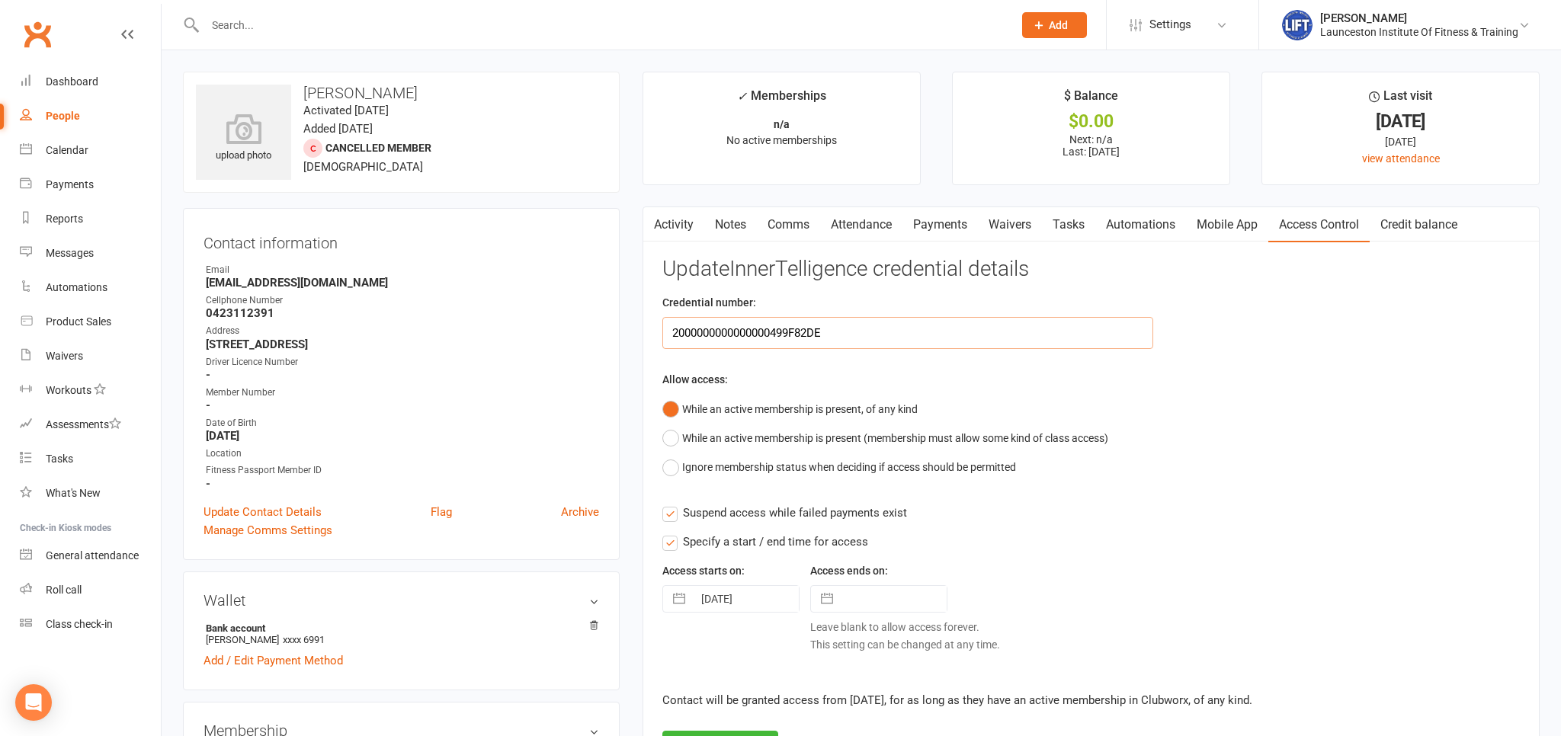
drag, startPoint x: 867, startPoint y: 327, endPoint x: 348, endPoint y: 316, distance: 519.8
click at [662, 317] on input "2000000000000000499F82DE" at bounding box center [907, 333] width 491 height 32
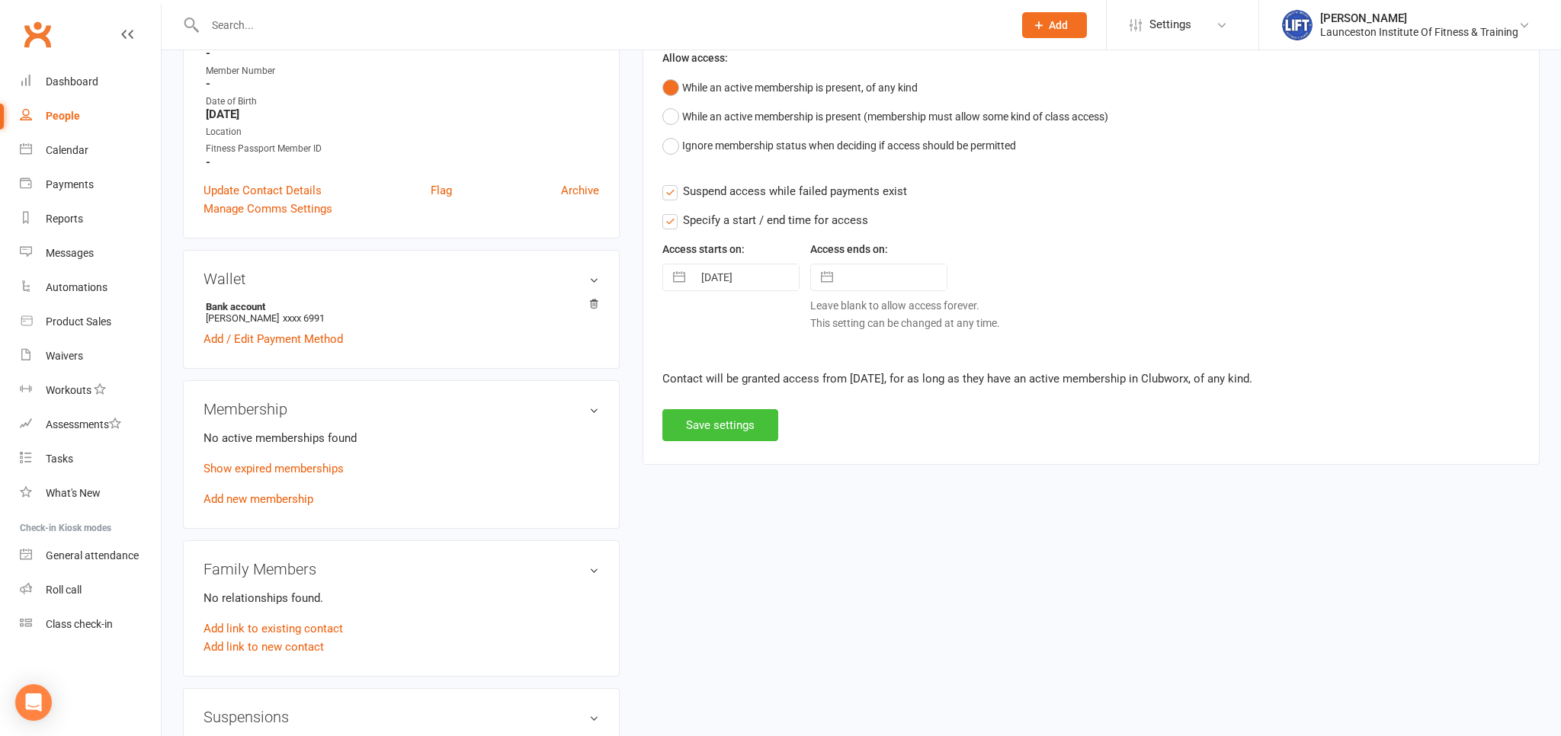
type input "7777"
click at [716, 413] on div "Update InnerTelligence credential details Credential number: 7777 Allow access:…" at bounding box center [1090, 188] width 857 height 505
click at [710, 416] on button "Save settings" at bounding box center [720, 425] width 116 height 32
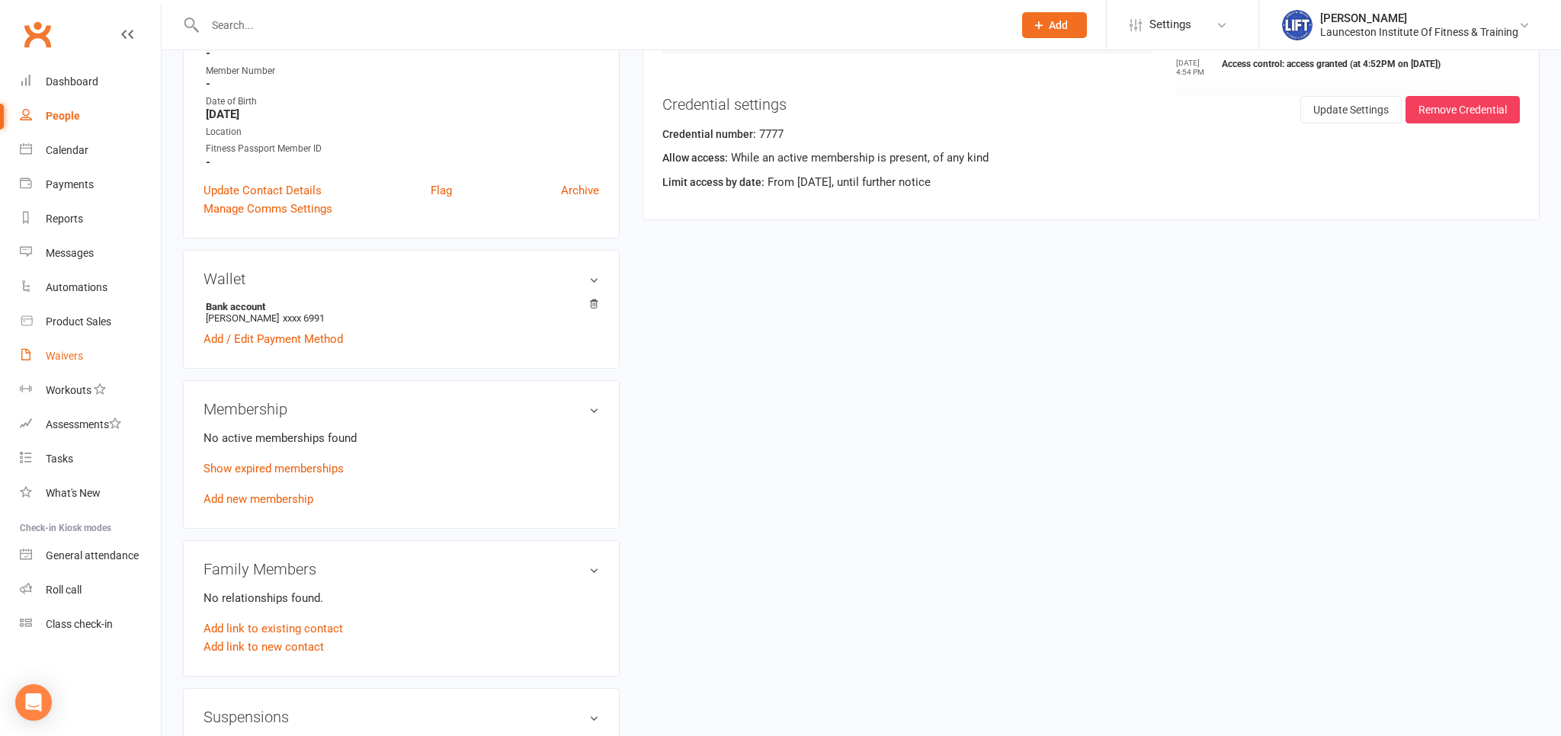
click at [33, 370] on link "Waivers" at bounding box center [90, 356] width 141 height 34
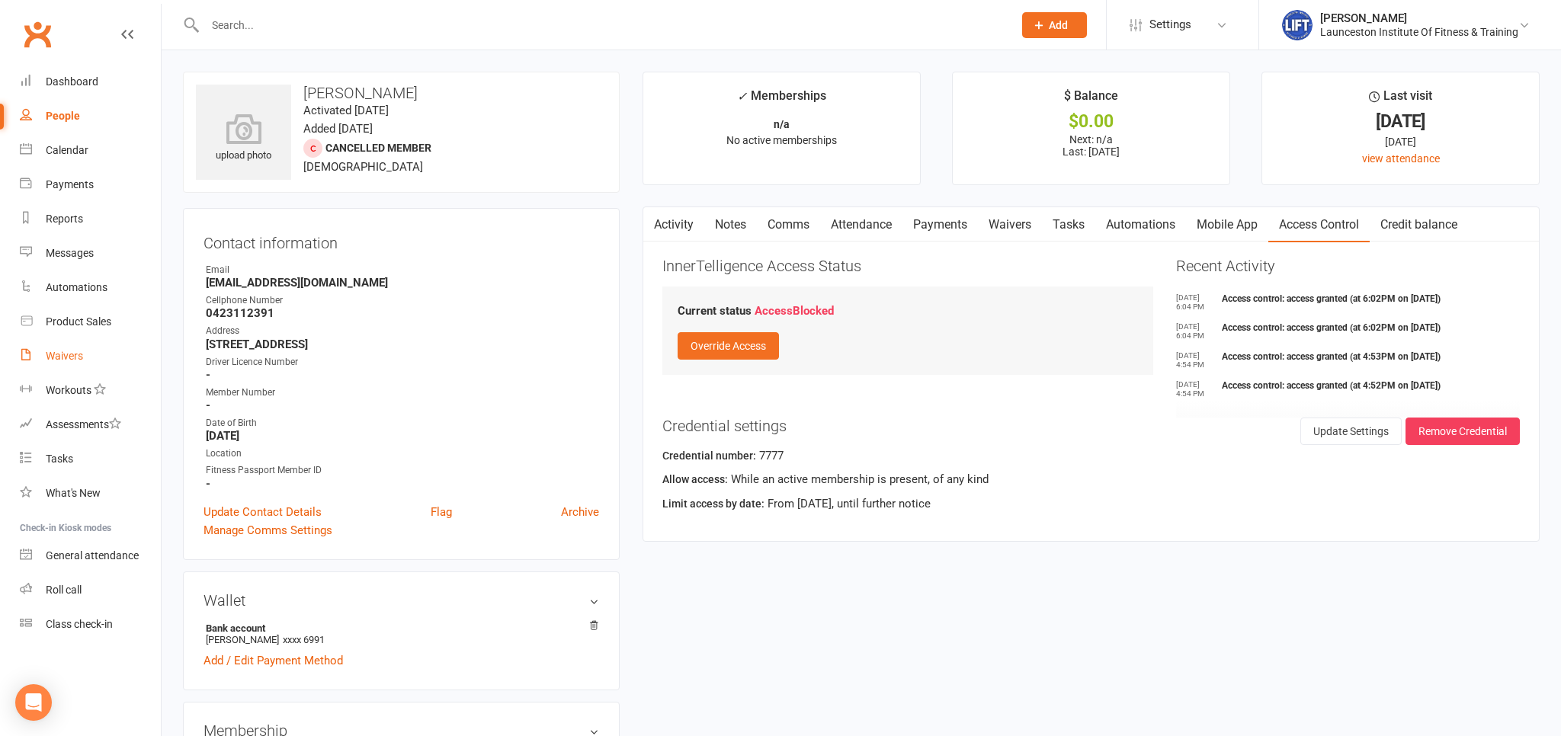
click at [33, 370] on link "Waivers" at bounding box center [90, 356] width 141 height 34
select select "100"
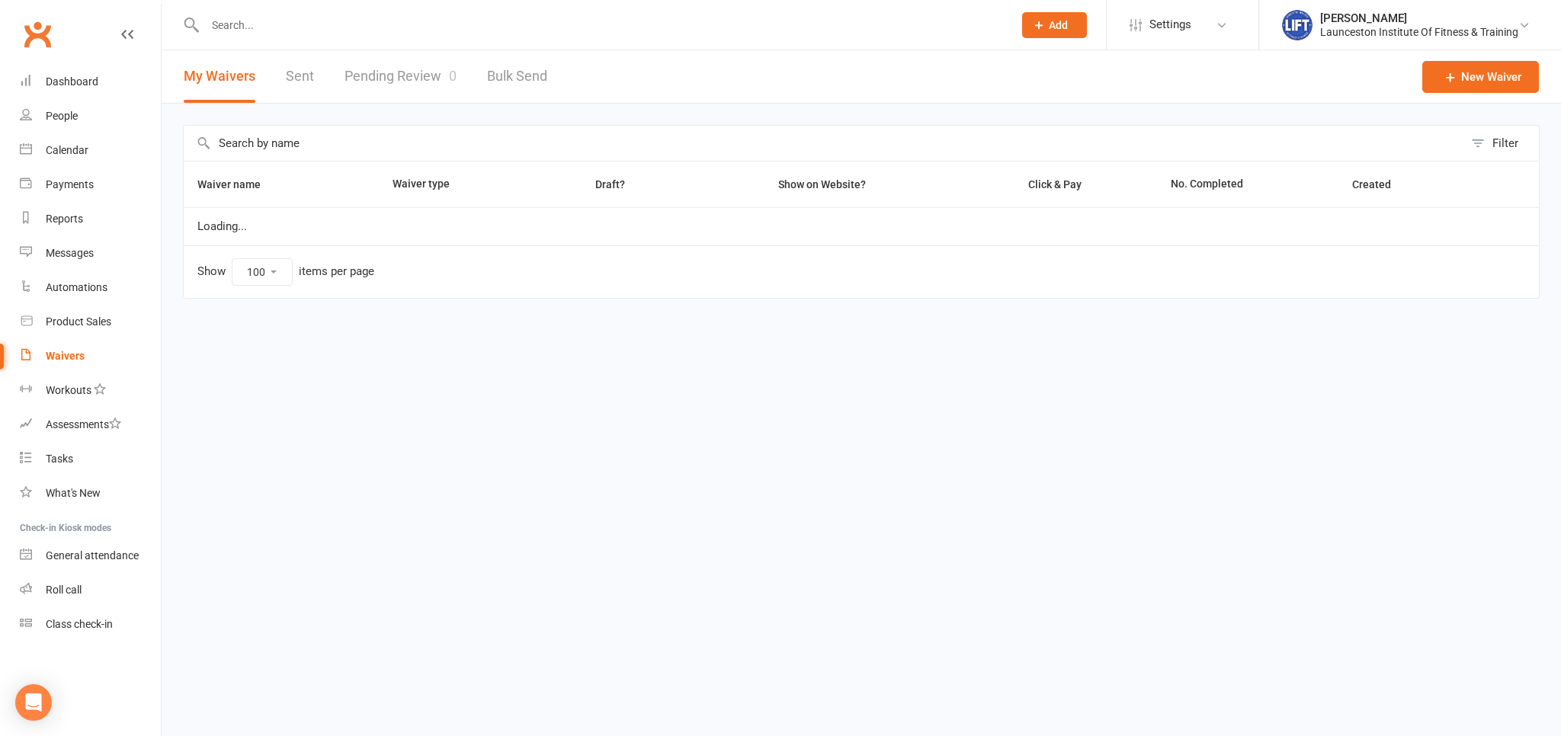
click at [33, 370] on link "Waivers" at bounding box center [90, 356] width 141 height 34
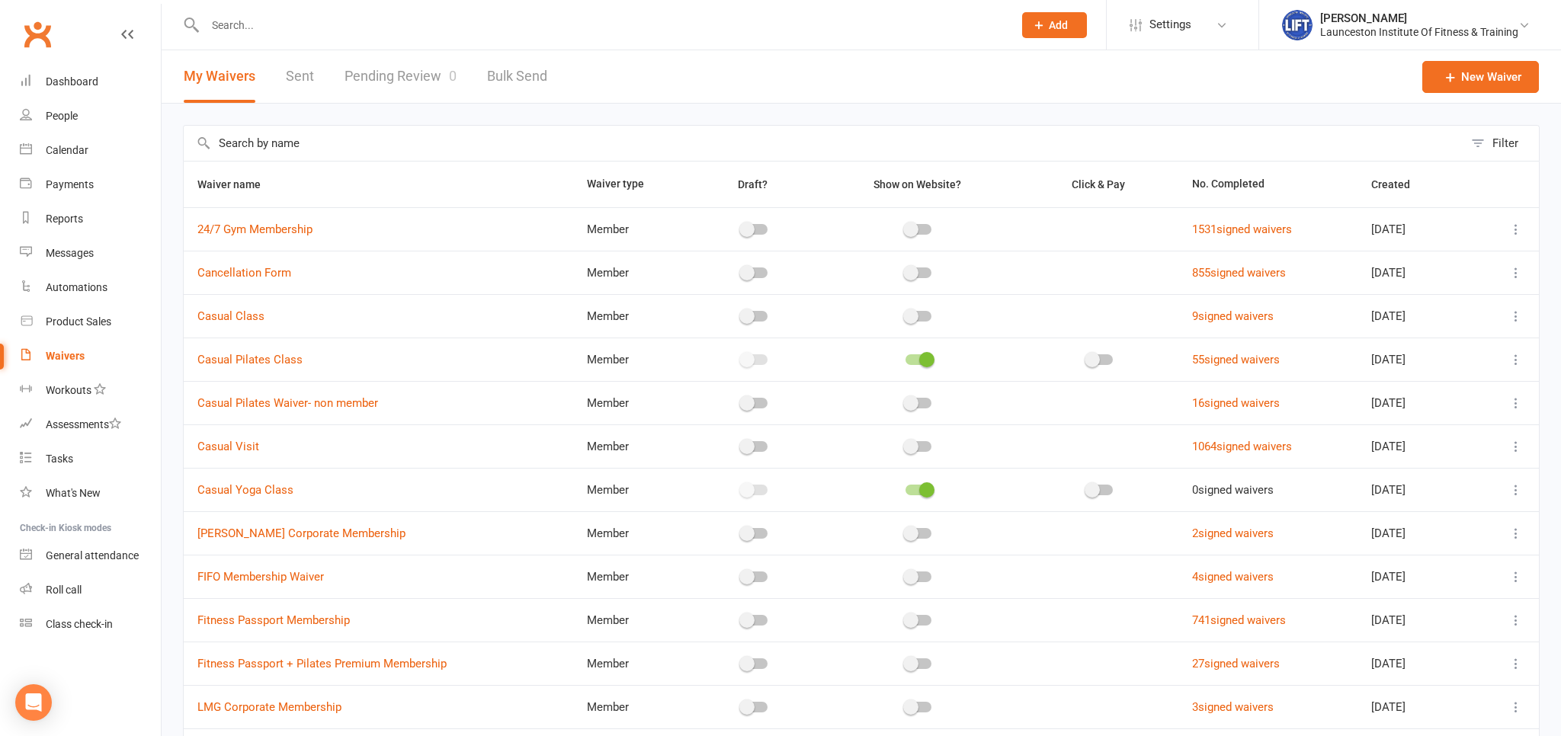
click at [397, 84] on link "Pending Review 0" at bounding box center [400, 76] width 112 height 53
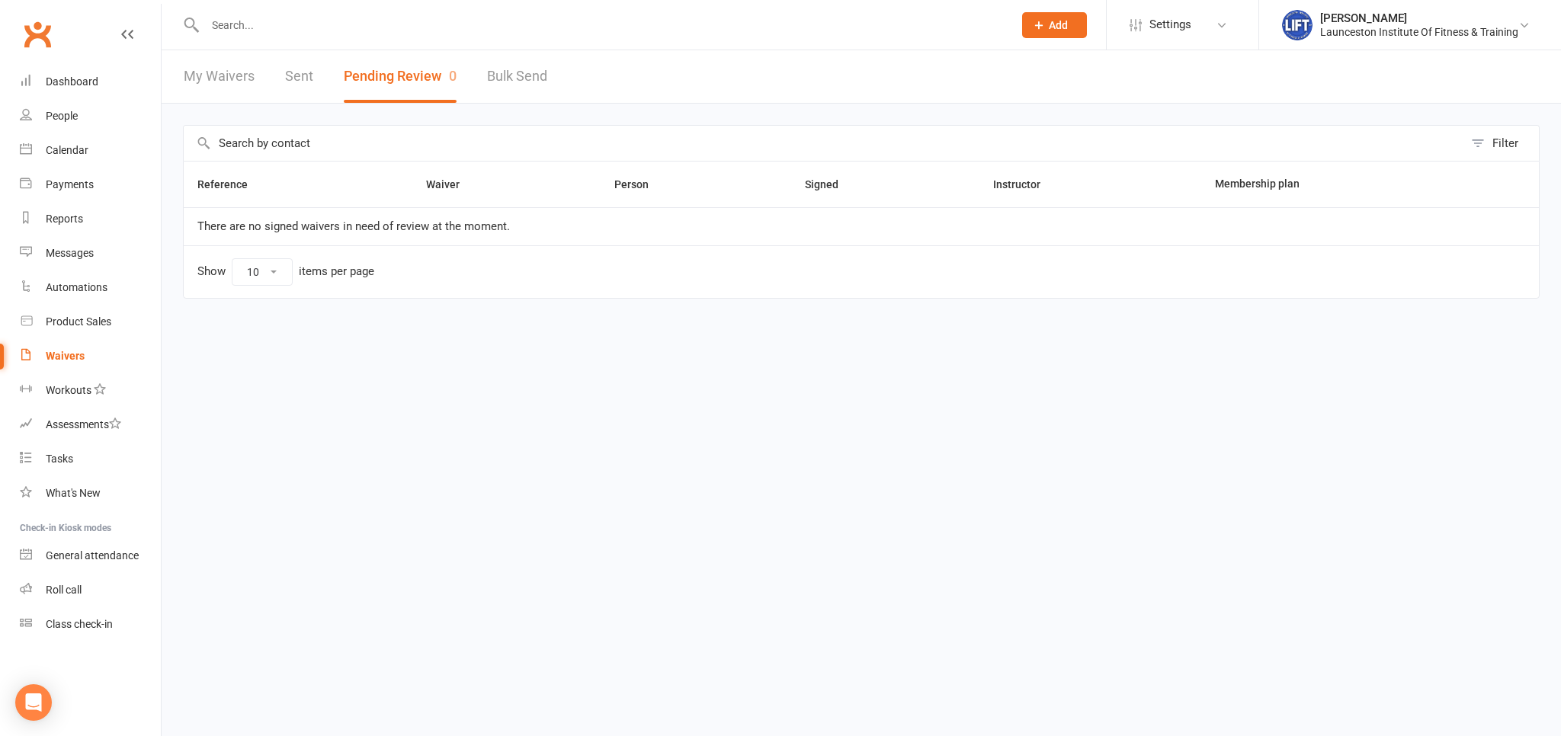
drag, startPoint x: 473, startPoint y: 77, endPoint x: 509, endPoint y: 76, distance: 35.8
click at [489, 78] on div "My Waivers Sent Pending Review 0 Bulk Send" at bounding box center [366, 76] width 408 height 53
drag, startPoint x: 511, startPoint y: 75, endPoint x: 498, endPoint y: 76, distance: 12.3
click at [506, 75] on link "Bulk Send" at bounding box center [517, 76] width 60 height 53
select select "active_members"
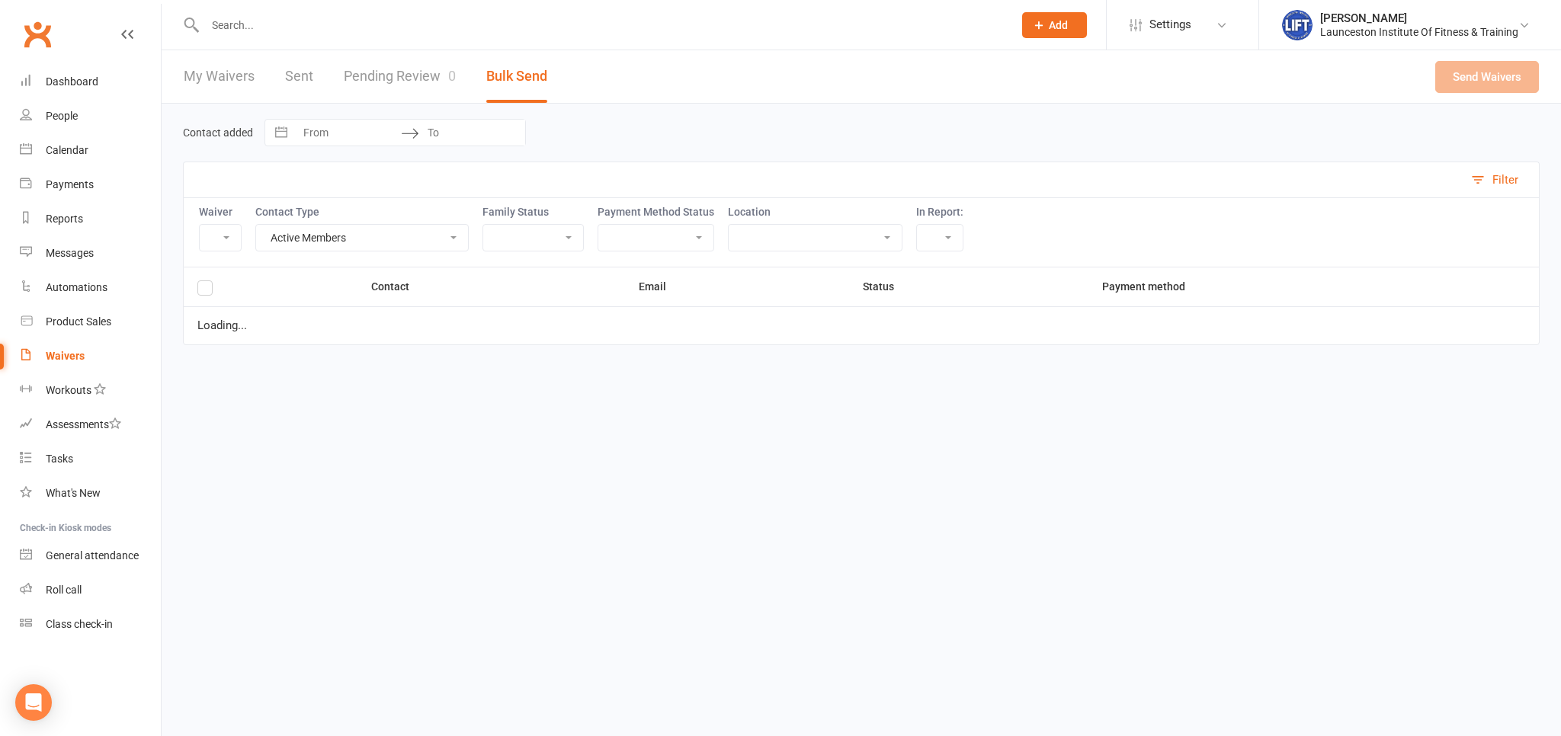
click at [338, 57] on div "My Waivers Sent Pending Review 0 Bulk Send" at bounding box center [366, 76] width 408 height 53
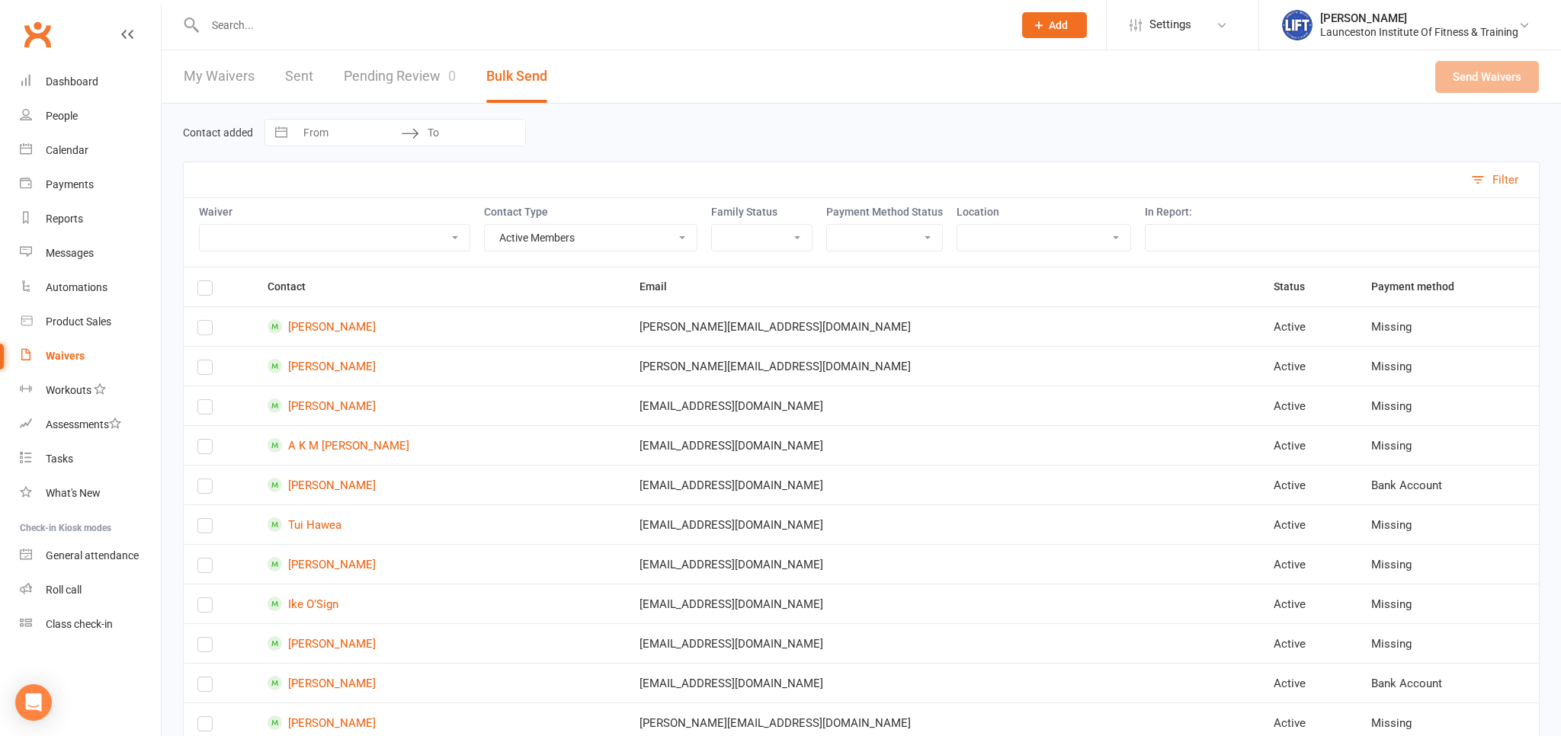
click at [429, 66] on link "Pending Review 0" at bounding box center [400, 76] width 112 height 53
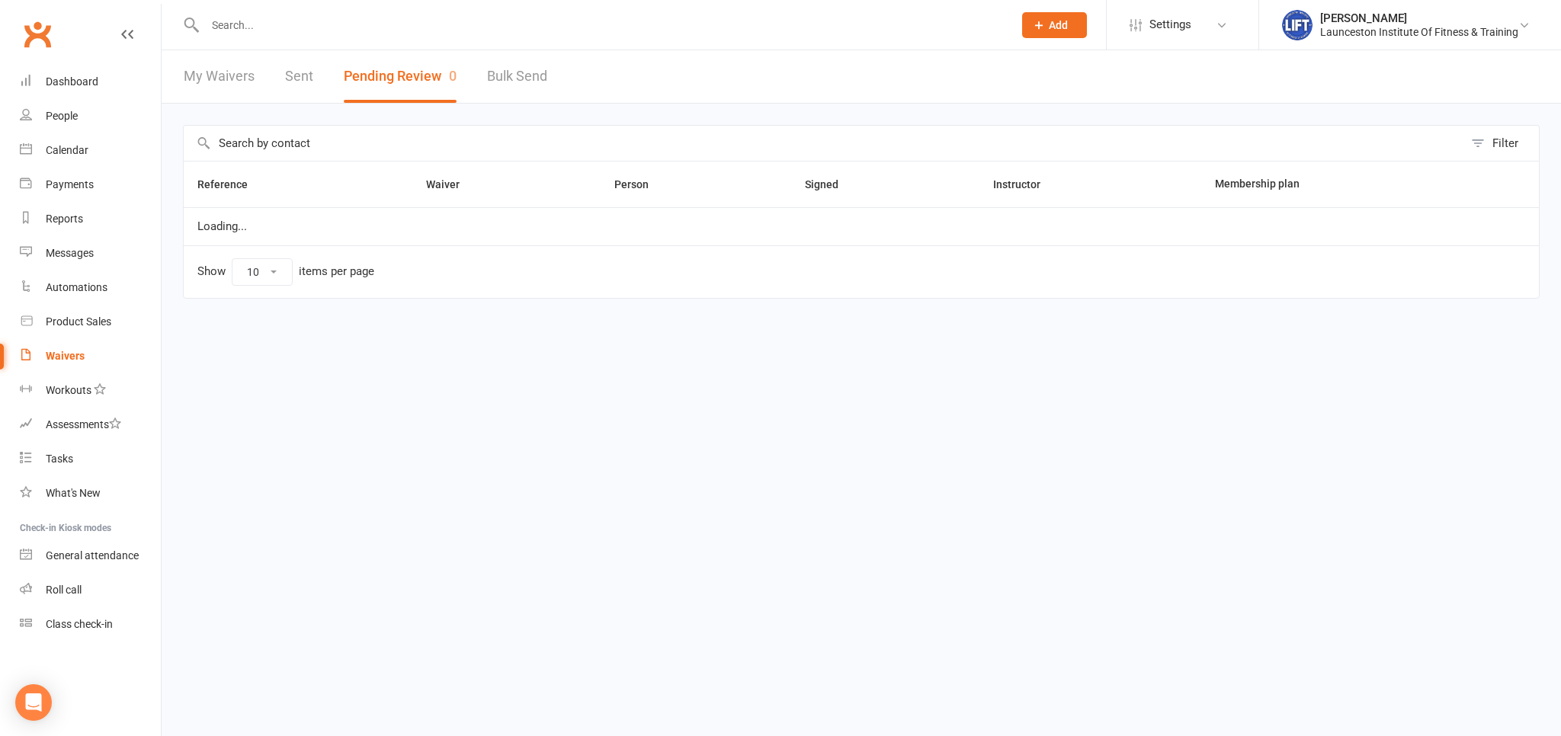
click at [494, 78] on link "Bulk Send" at bounding box center [517, 76] width 60 height 53
select select "active_members"
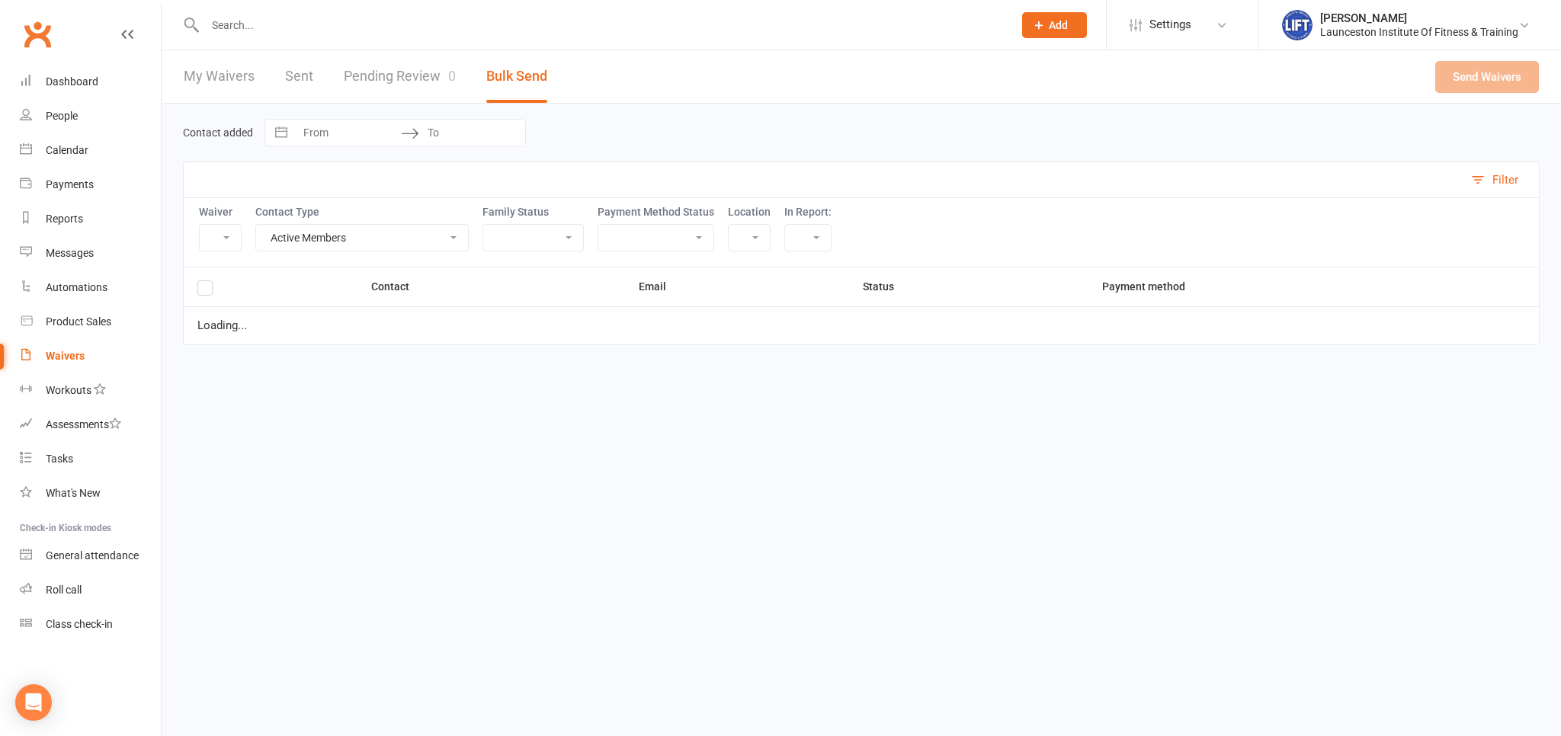
click at [435, 69] on link "Pending Review 0" at bounding box center [400, 76] width 112 height 53
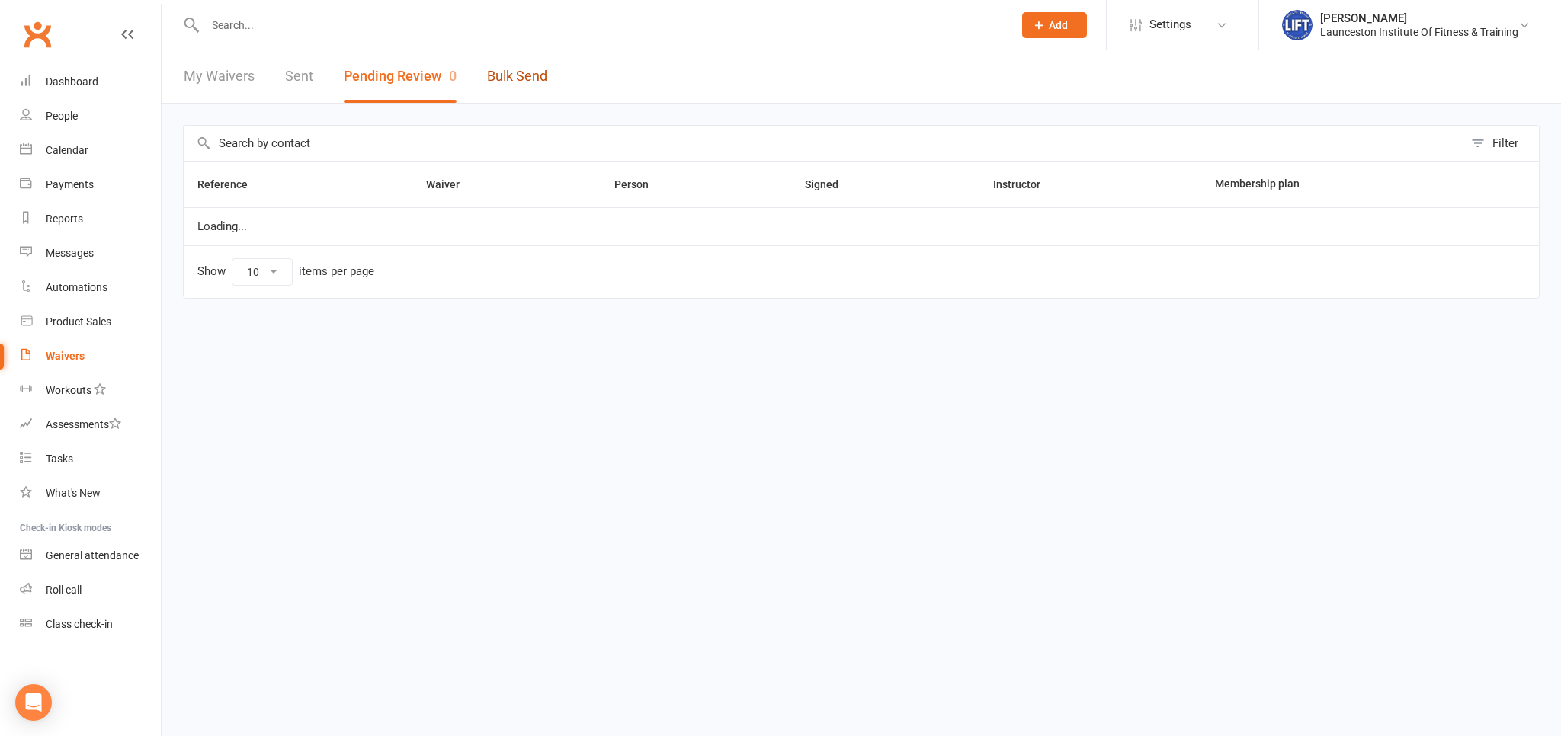
drag, startPoint x: 500, startPoint y: 82, endPoint x: 489, endPoint y: 82, distance: 10.7
click at [495, 82] on link "Bulk Send" at bounding box center [517, 76] width 60 height 53
select select "active_members"
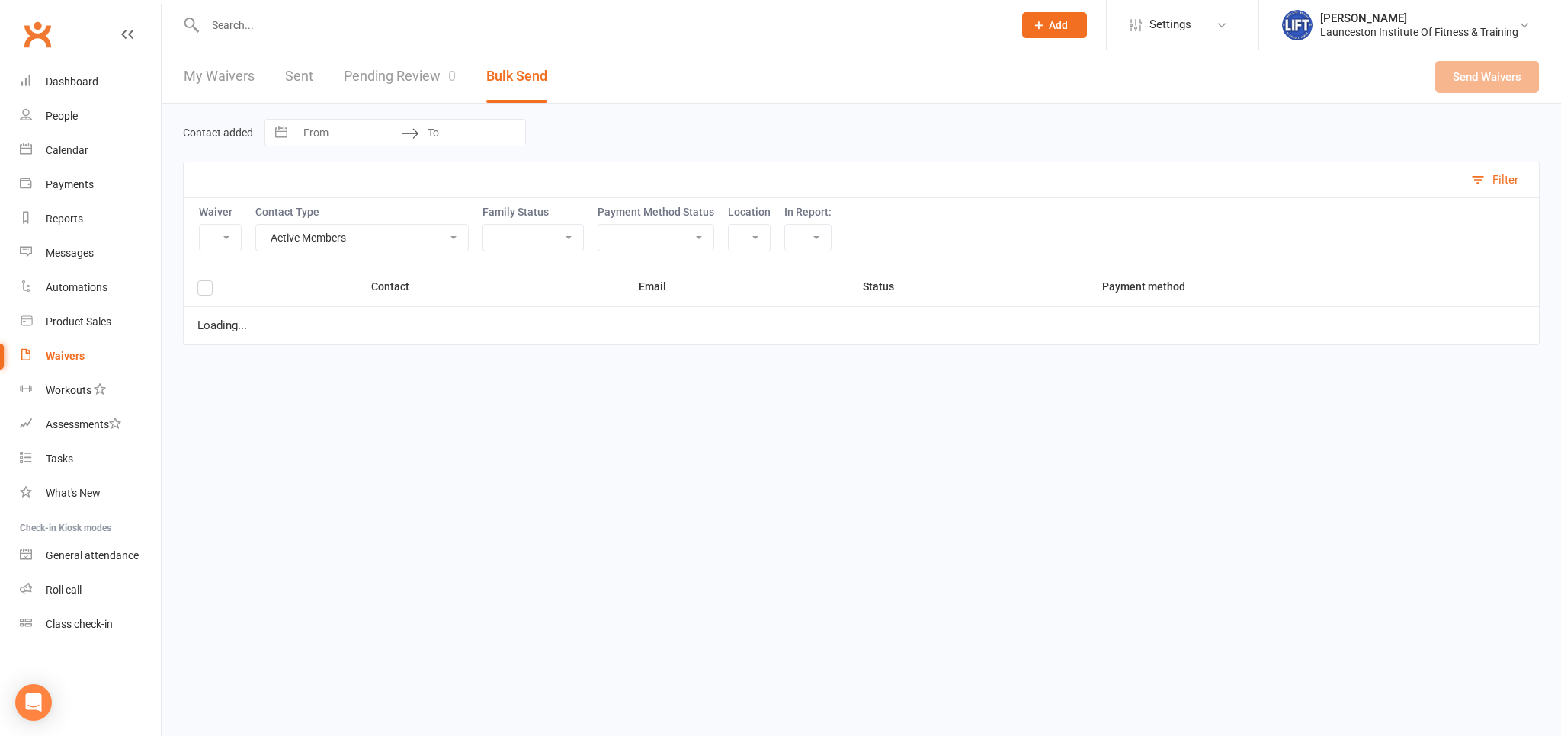
click at [430, 84] on link "Pending Review 0" at bounding box center [400, 76] width 112 height 53
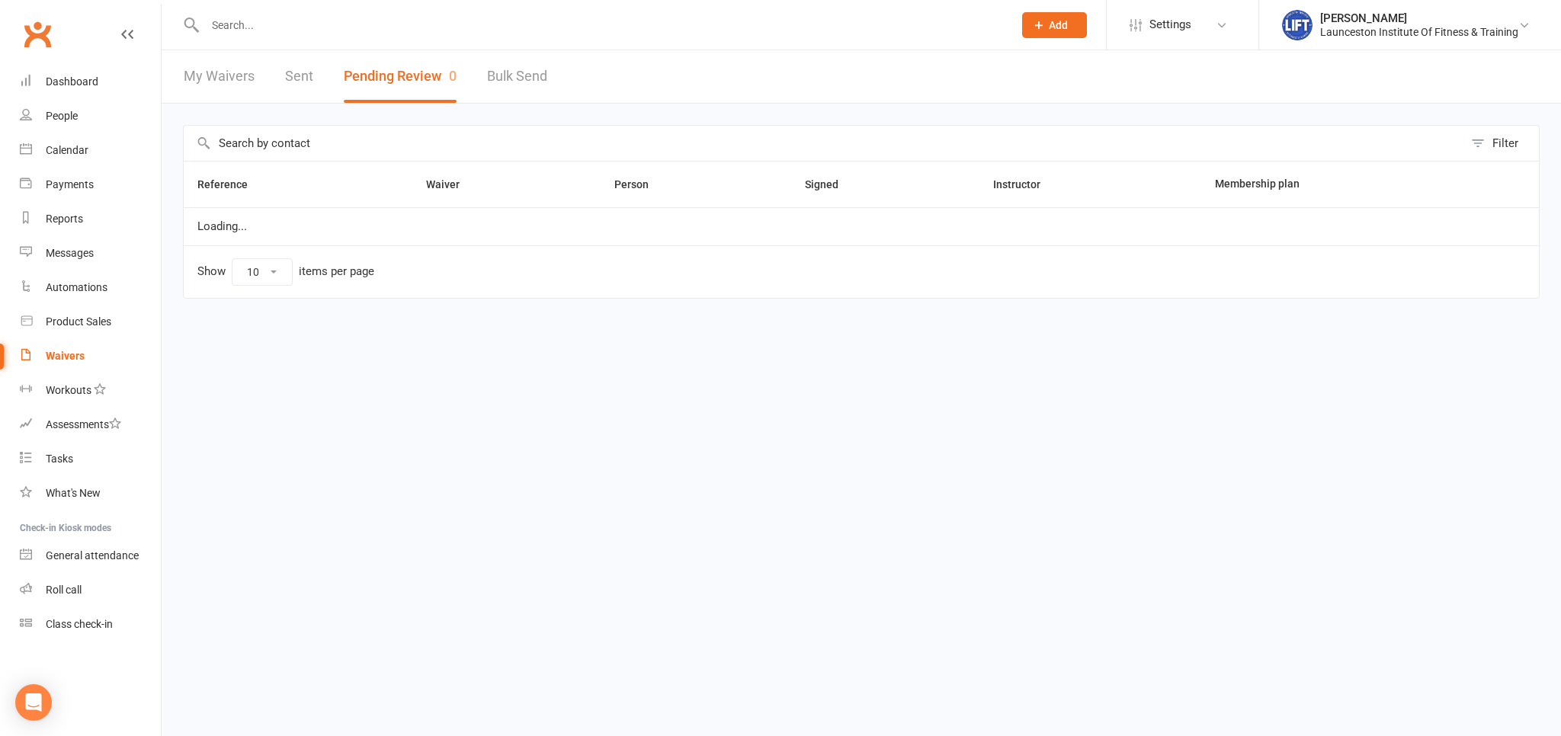
click at [419, 85] on button "Pending Review 0" at bounding box center [400, 76] width 113 height 53
click at [495, 82] on link "Bulk Send" at bounding box center [517, 76] width 60 height 53
select select "active_members"
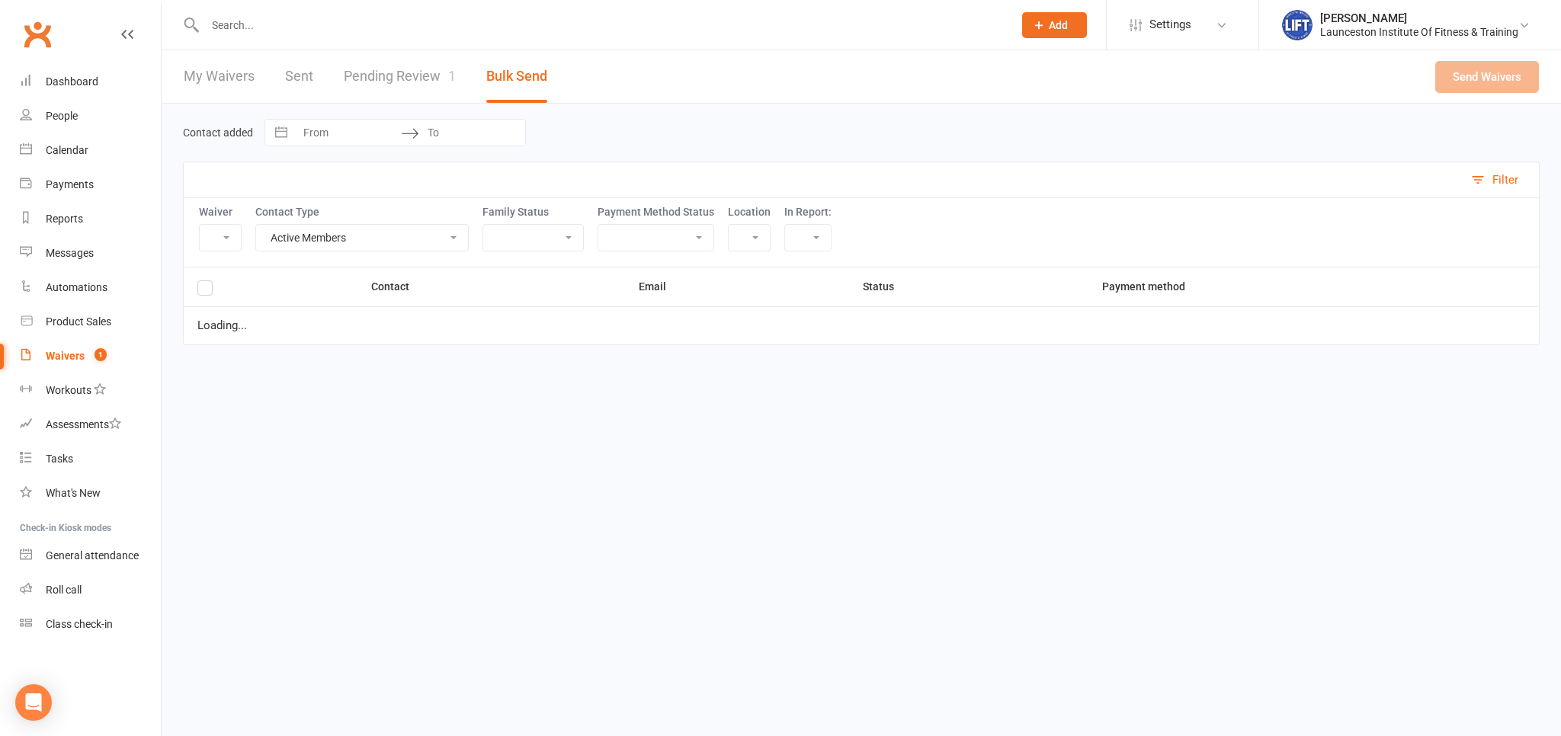
click at [425, 89] on link "Pending Review 1" at bounding box center [400, 76] width 112 height 53
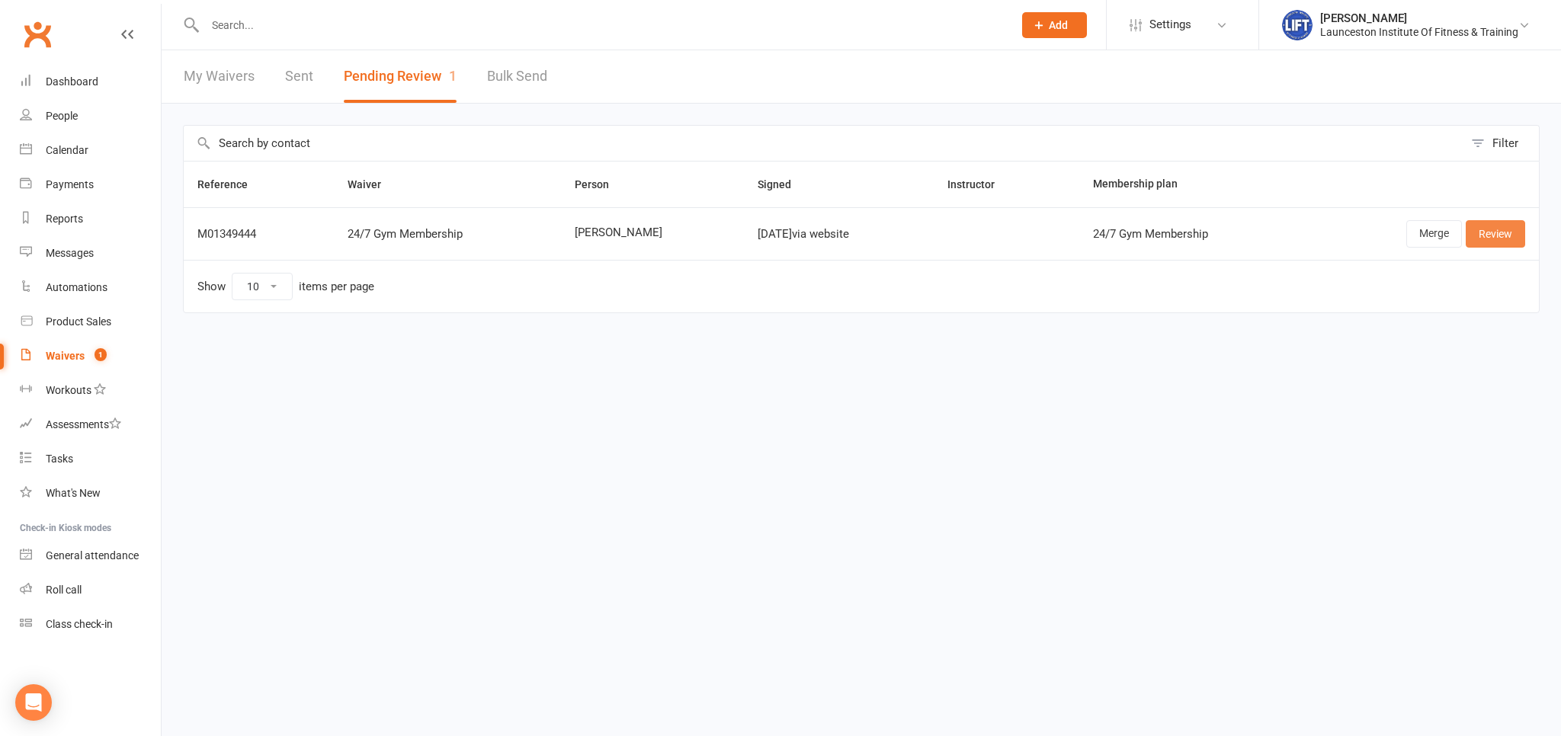
click at [1498, 236] on link "Review" at bounding box center [1494, 233] width 59 height 27
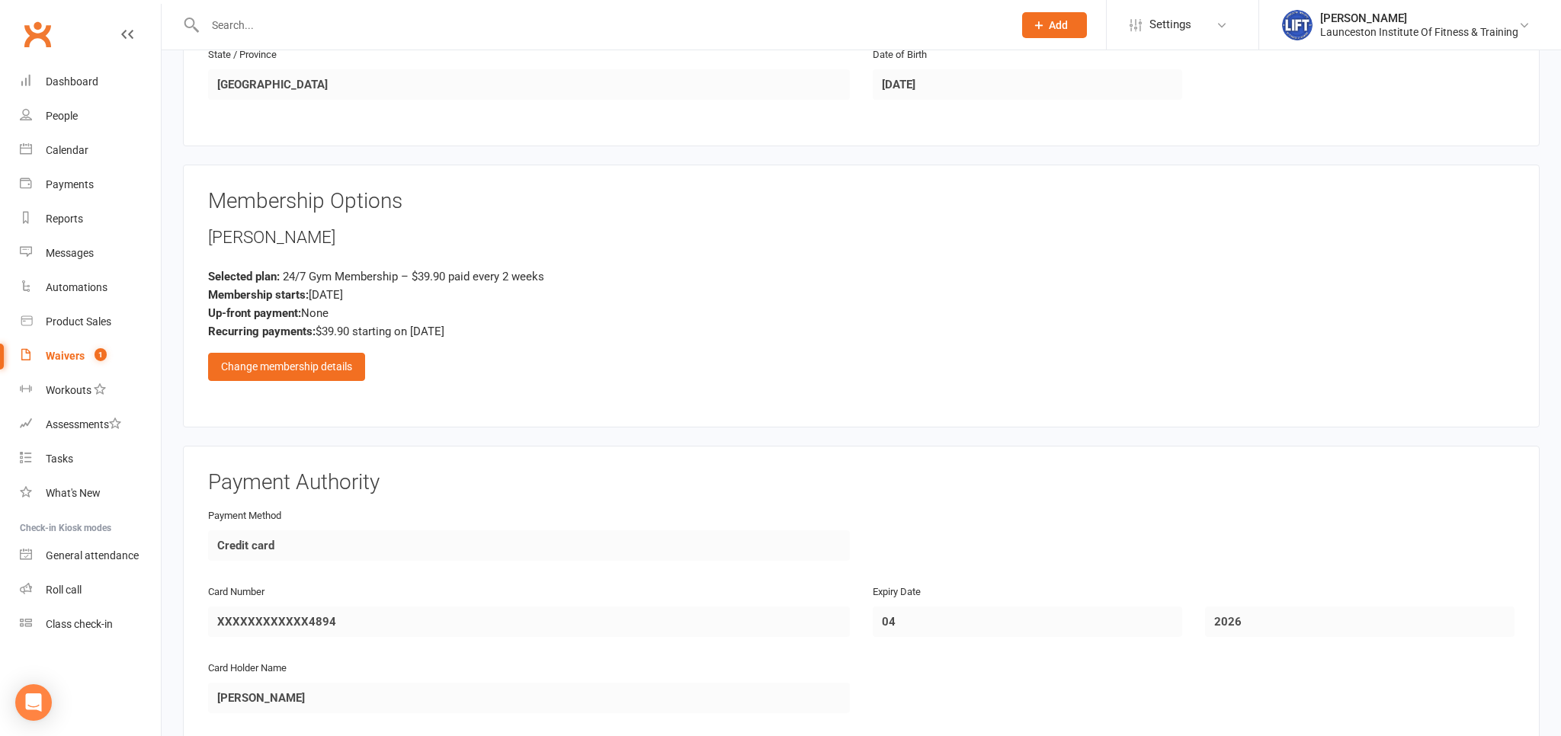
scroll to position [966, 0]
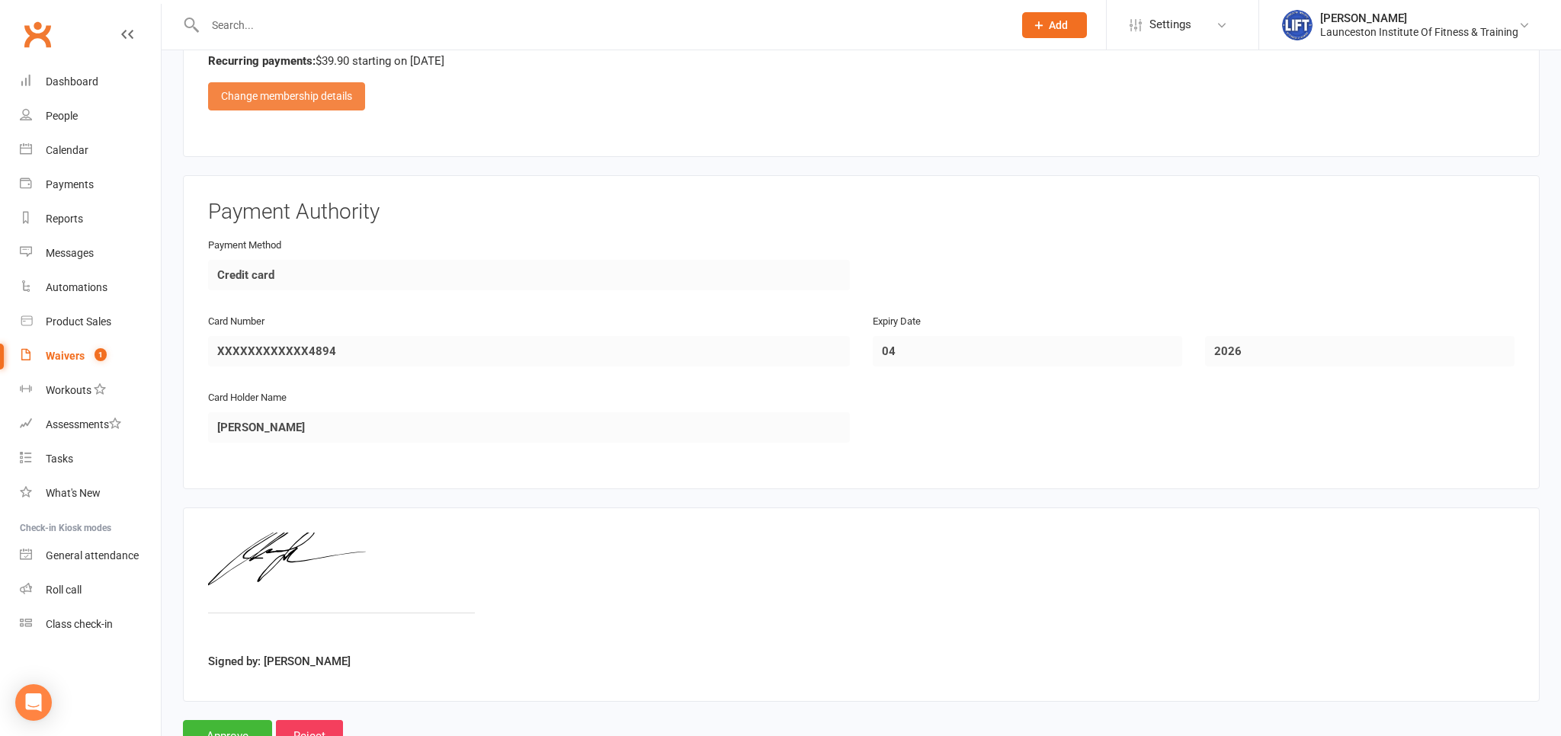
click at [266, 104] on div "Change membership details" at bounding box center [286, 95] width 157 height 27
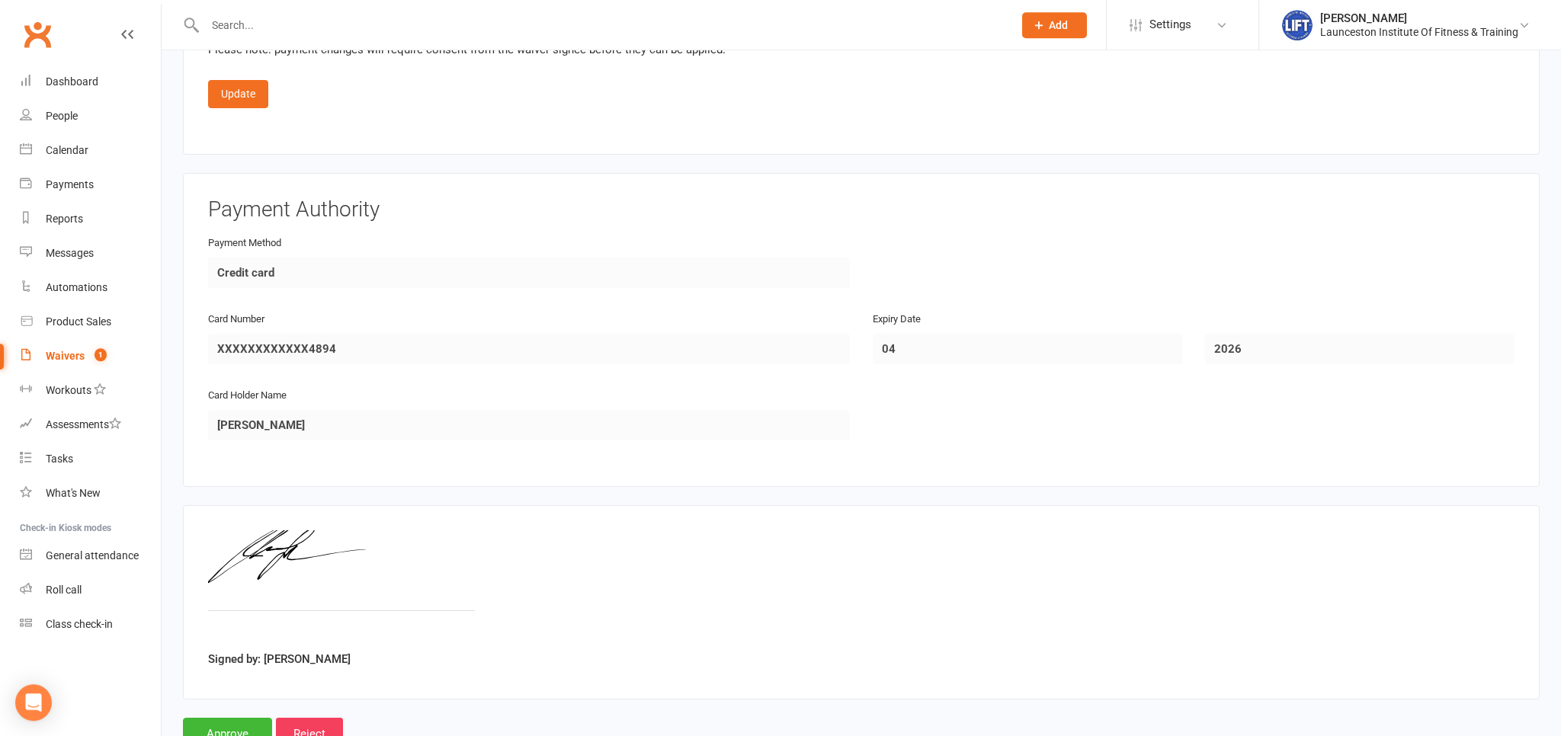
scroll to position [2494, 0]
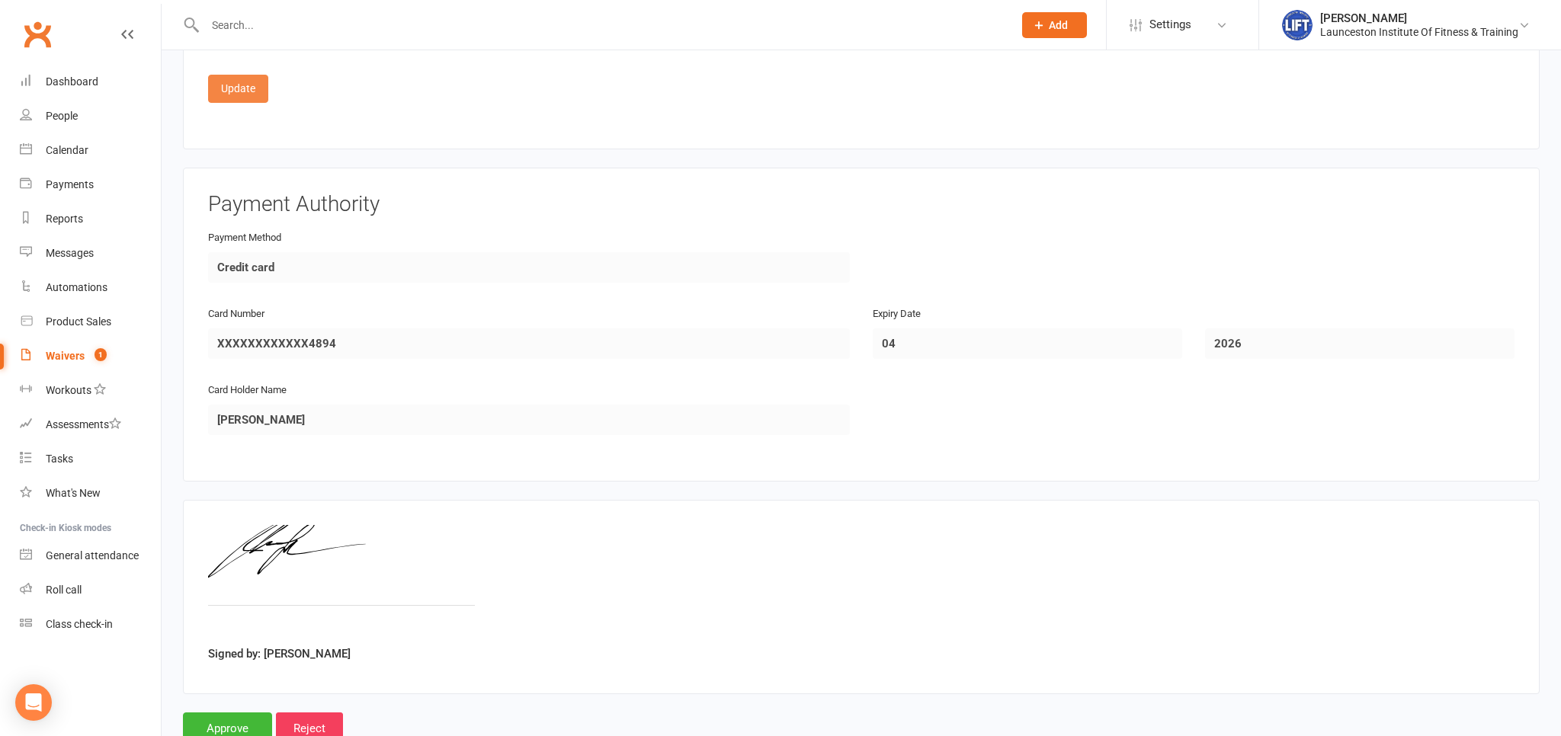
click at [223, 95] on button "Update" at bounding box center [238, 88] width 60 height 27
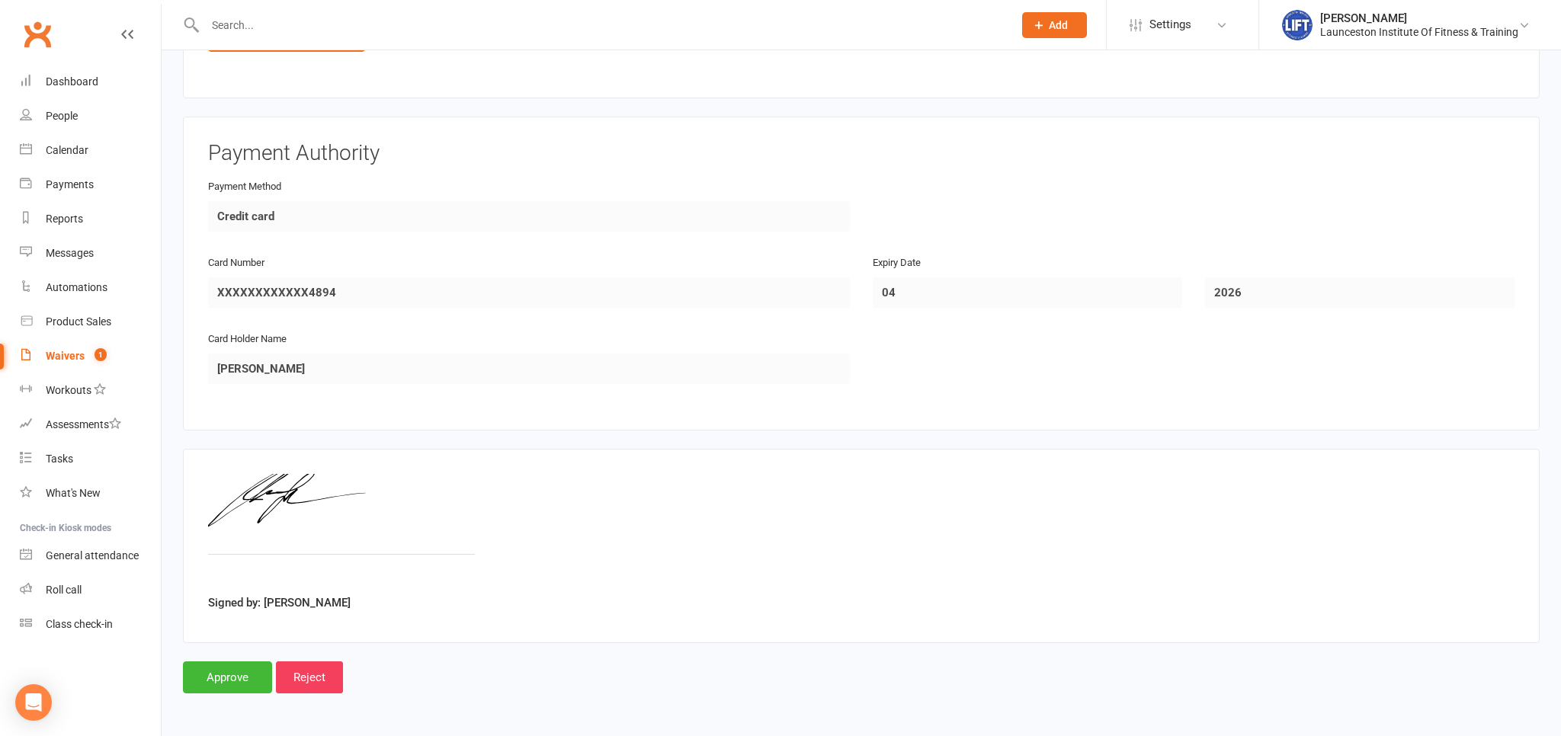
scroll to position [1018, 0]
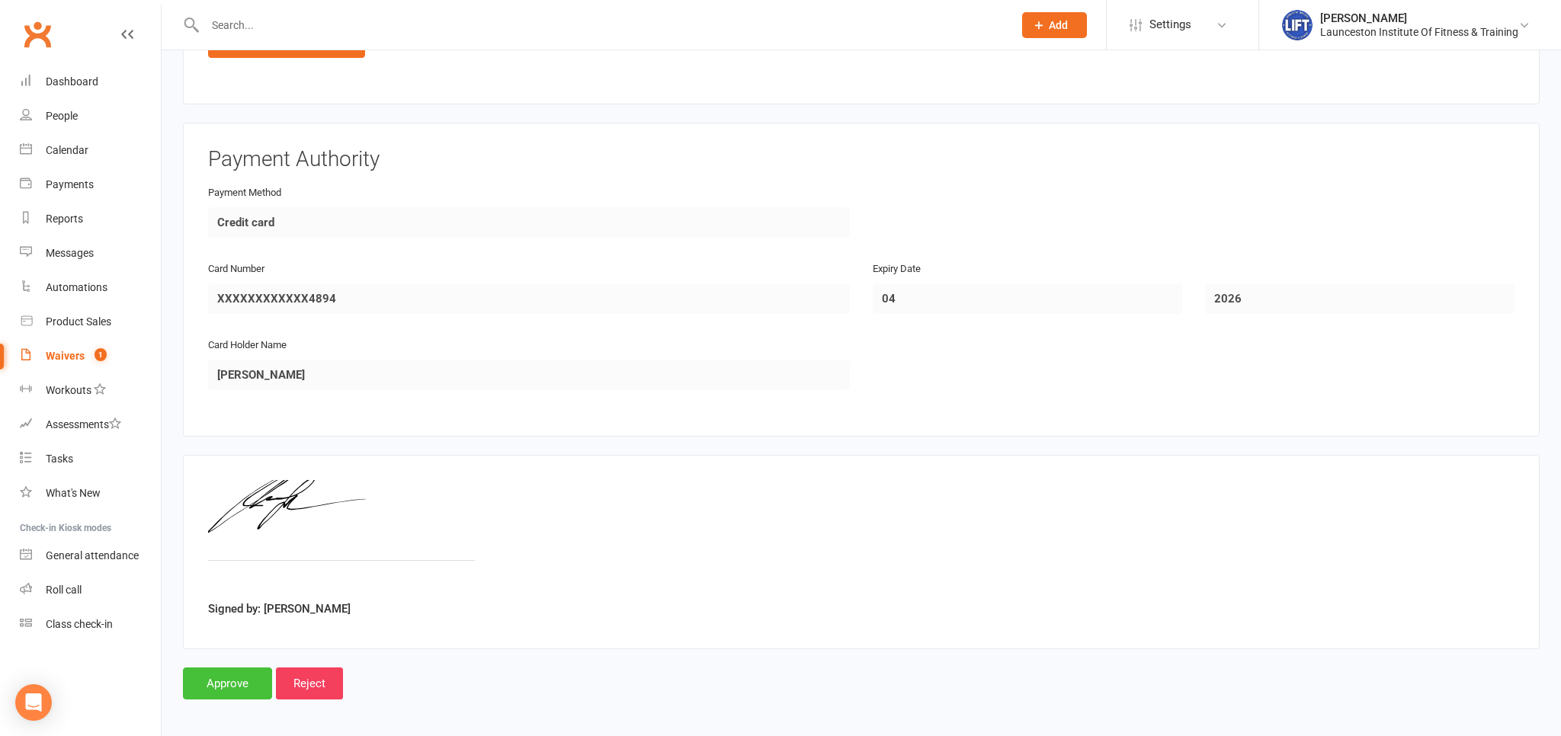
drag, startPoint x: 219, startPoint y: 673, endPoint x: 296, endPoint y: 425, distance: 259.6
click at [218, 671] on input "Approve" at bounding box center [227, 684] width 89 height 32
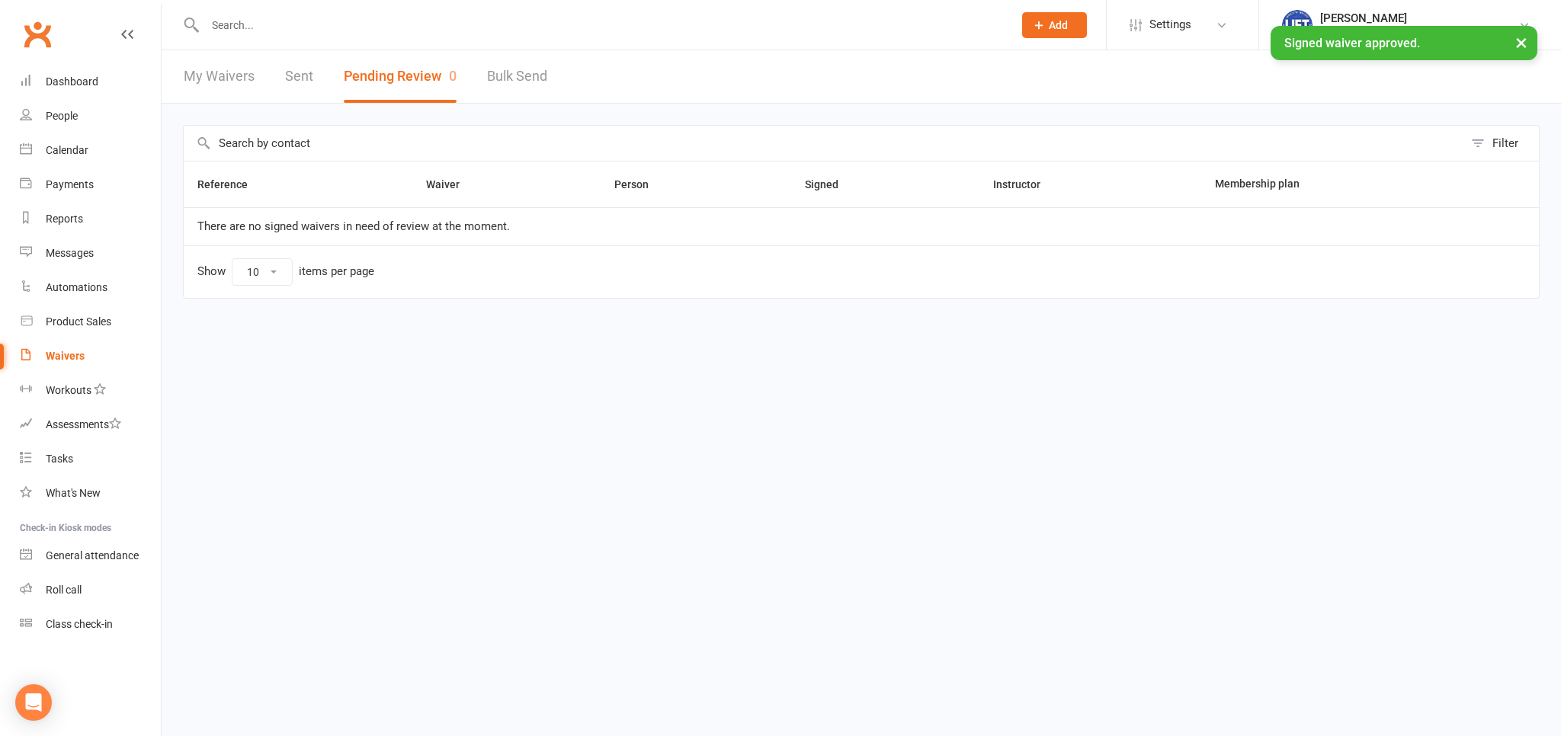
click at [370, 29] on input "text" at bounding box center [601, 24] width 802 height 21
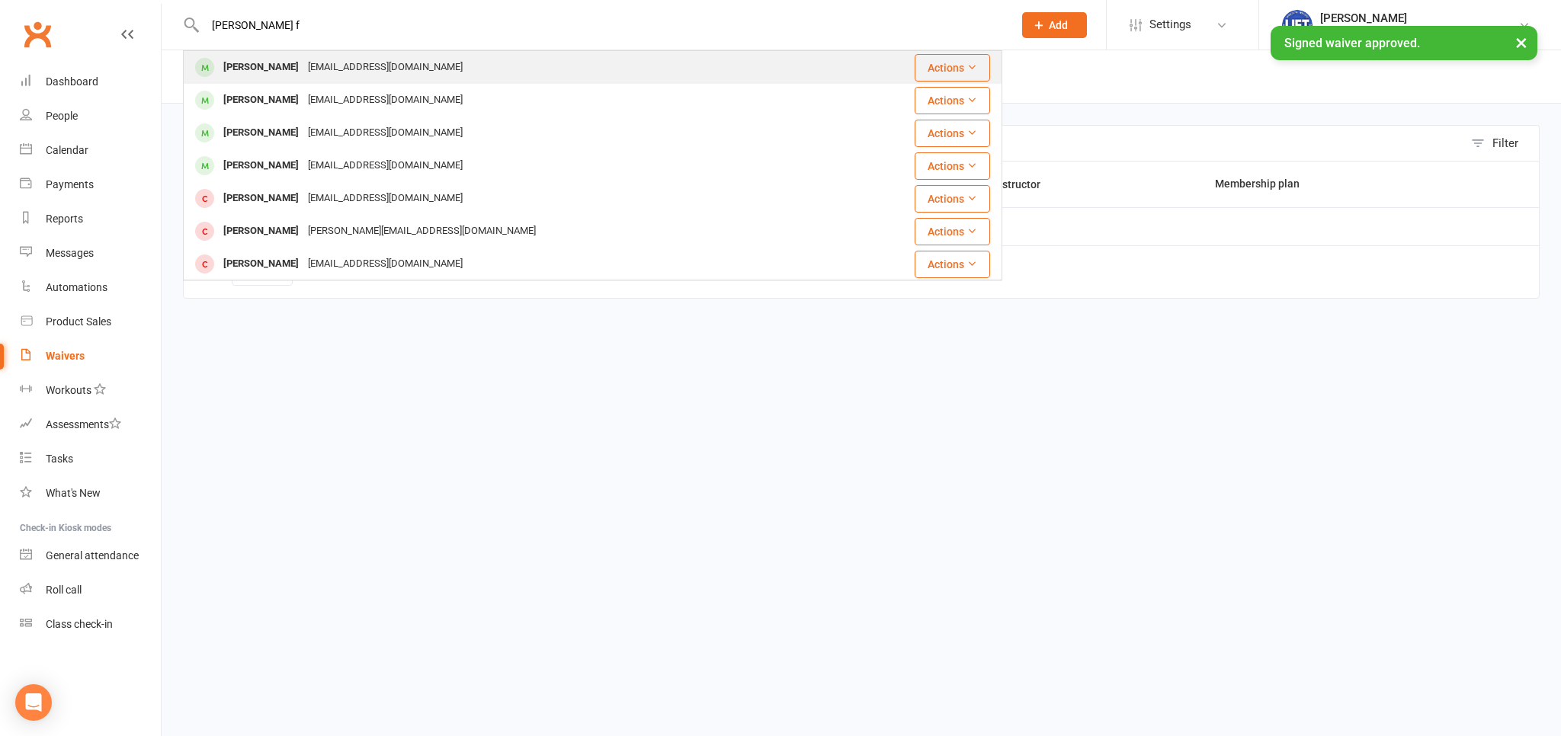
type input "william crafow f"
click at [389, 75] on div "Willcrawford2021@gmail.com" at bounding box center [385, 67] width 164 height 22
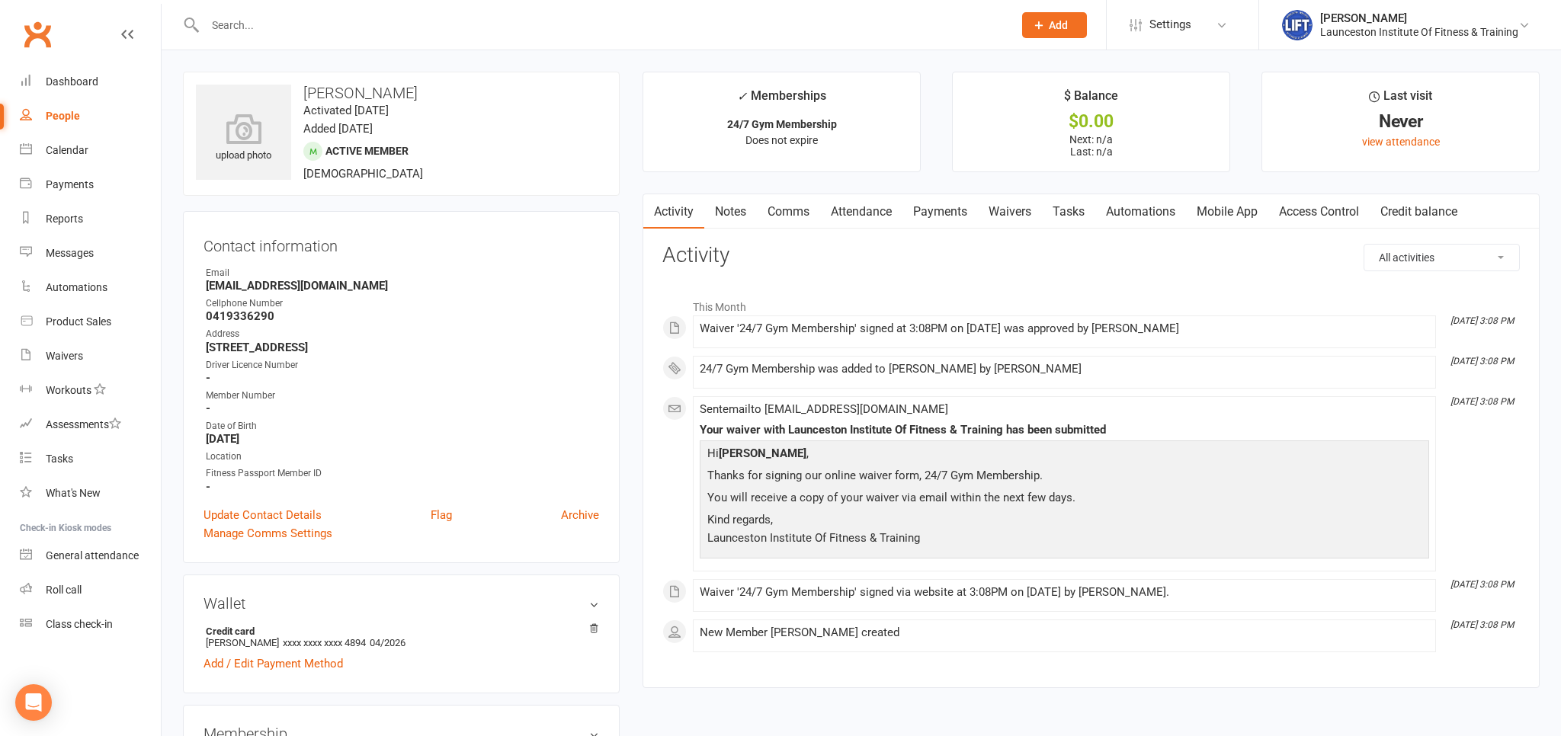
drag, startPoint x: 1331, startPoint y: 200, endPoint x: 1306, endPoint y: 216, distance: 29.6
click at [1324, 204] on link "Access Control" at bounding box center [1318, 211] width 101 height 35
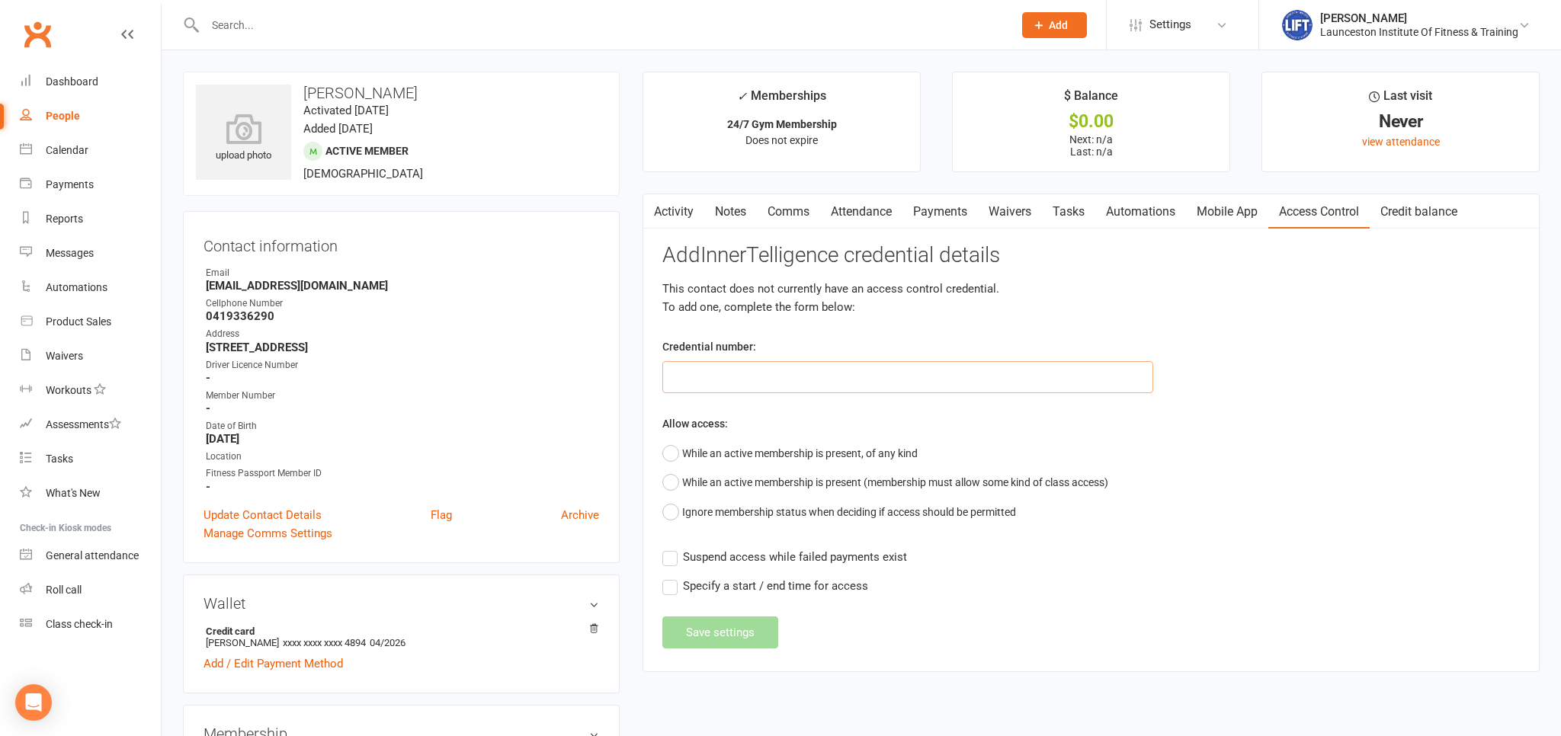
click at [867, 377] on input "text" at bounding box center [907, 377] width 491 height 32
paste input "20000000000000004C70406E"
type input "20000000000000004C70406E"
click at [806, 431] on div "Allow access: While an active membership is present, of any kind While an activ…" at bounding box center [1090, 471] width 857 height 112
click at [796, 464] on button "While an active membership is present, of any kind" at bounding box center [789, 453] width 255 height 29
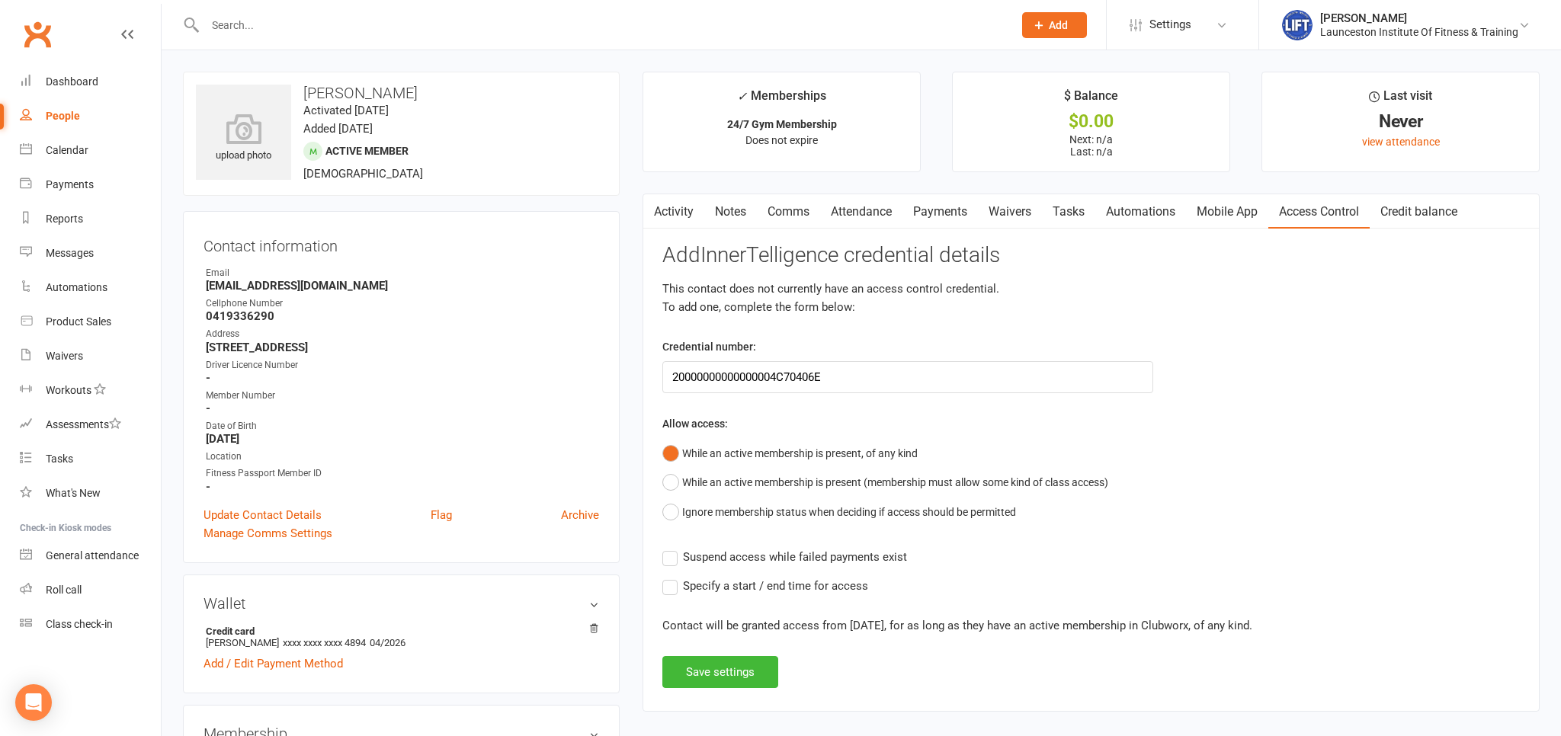
drag, startPoint x: 735, startPoint y: 549, endPoint x: 736, endPoint y: 558, distance: 8.5
click at [735, 550] on span "Suspend access while failed payments exist" at bounding box center [795, 556] width 224 height 16
click at [736, 558] on span "Suspend access while failed payments exist" at bounding box center [795, 556] width 224 height 16
click at [736, 548] on input "Suspend access while failed payments exist" at bounding box center [784, 548] width 245 height 0
click at [685, 661] on button "Save settings" at bounding box center [720, 672] width 116 height 32
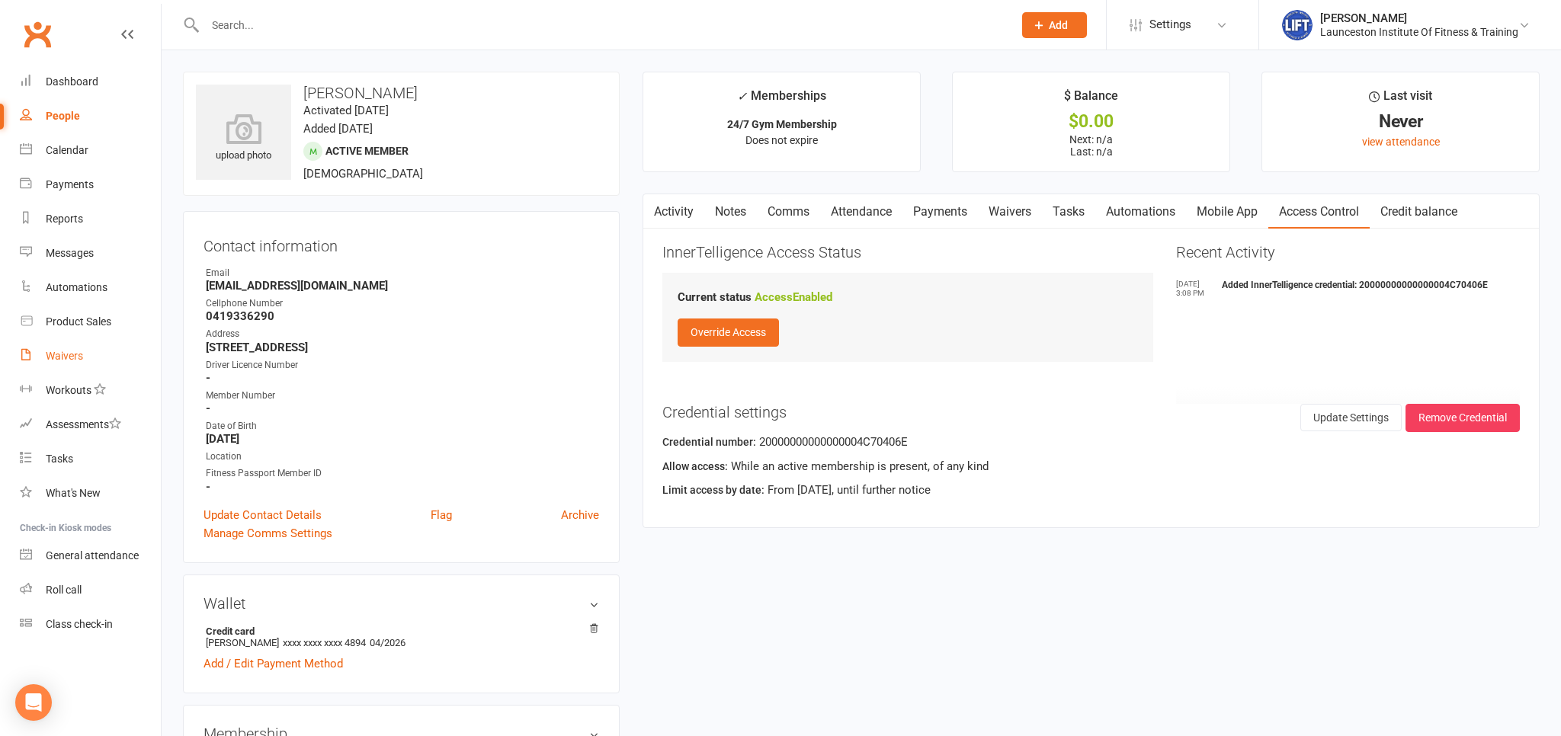
click at [102, 353] on link "Waivers" at bounding box center [90, 356] width 141 height 34
select select "100"
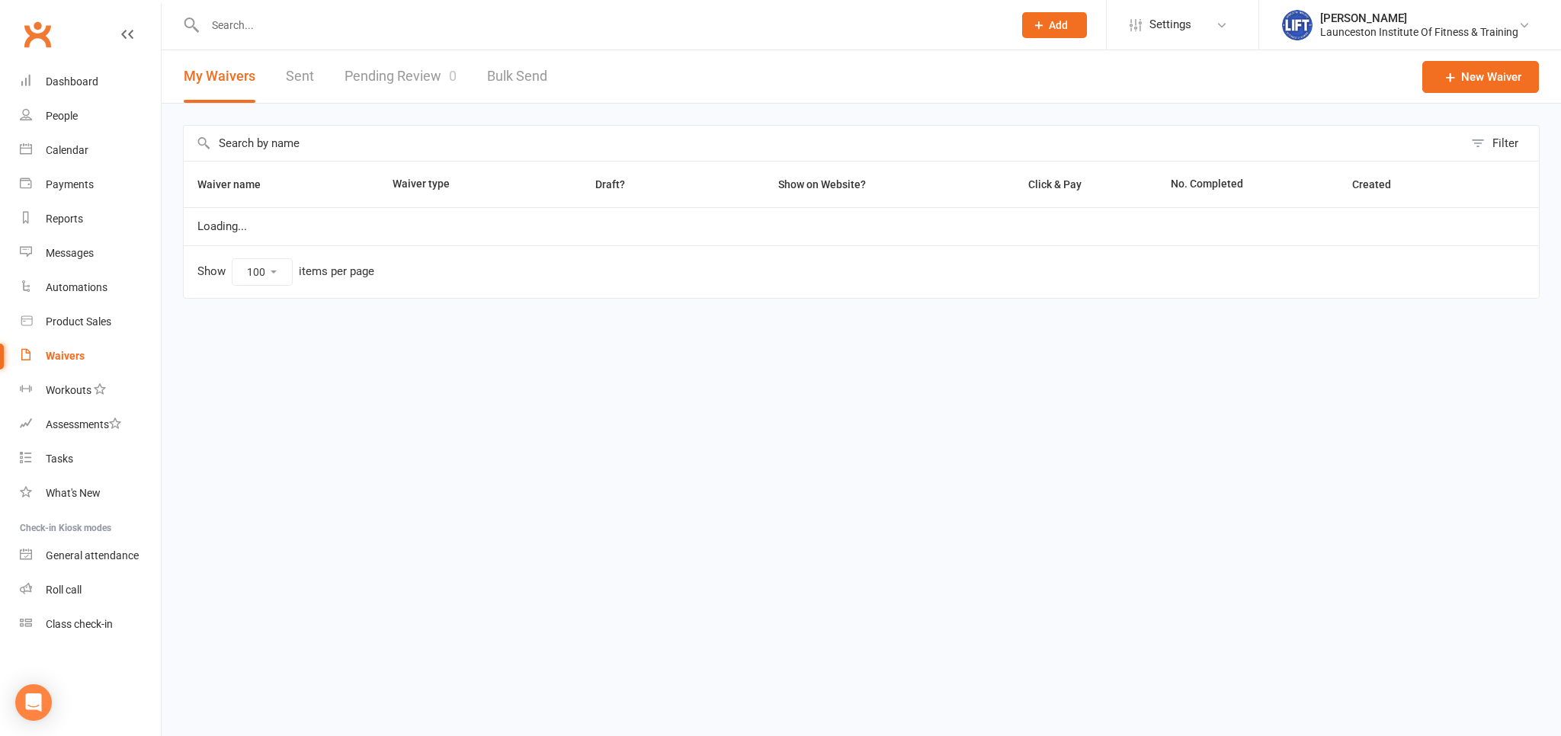
click at [394, 83] on link "Pending Review 0" at bounding box center [400, 76] width 112 height 53
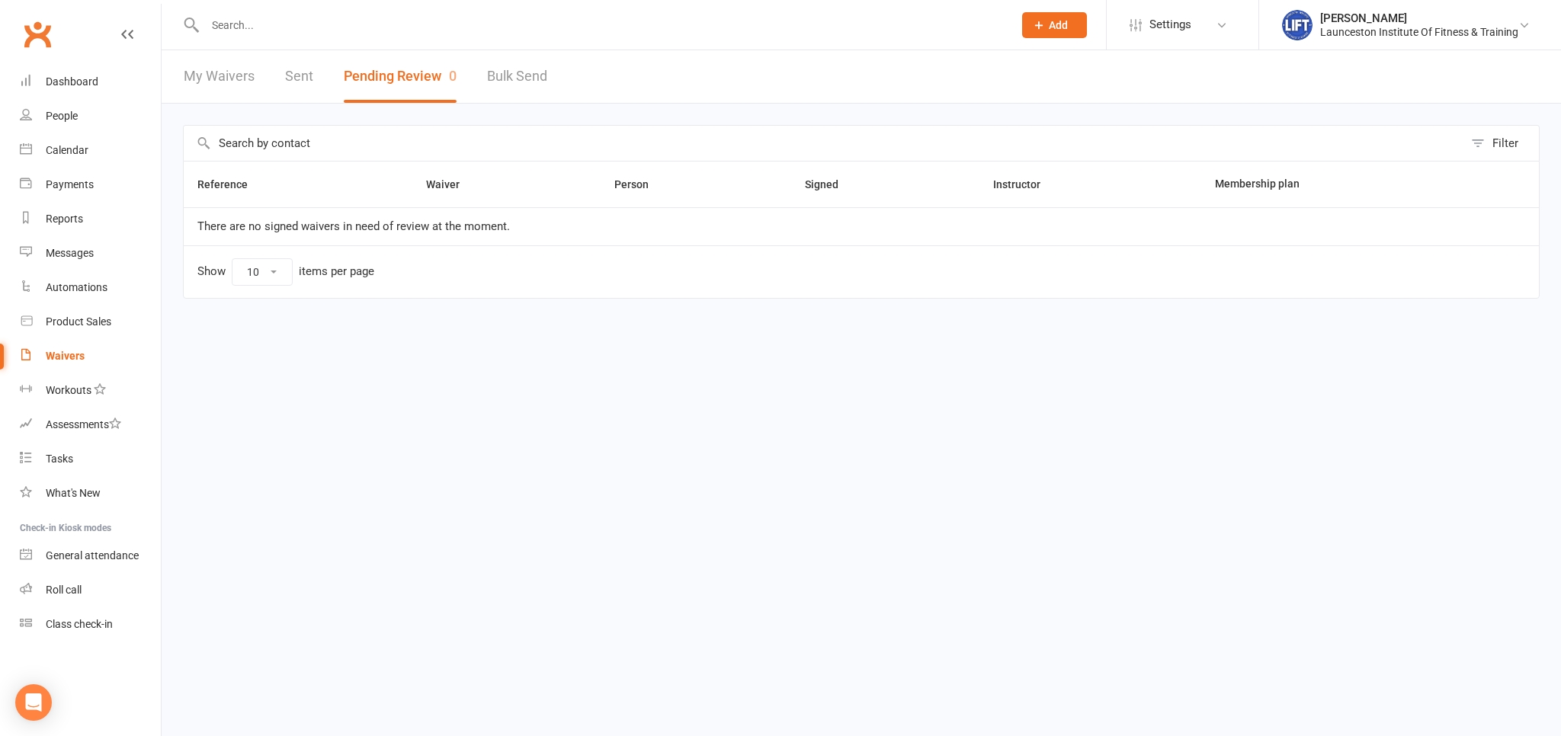
click at [490, 75] on link "Bulk Send" at bounding box center [517, 76] width 60 height 53
select select "active_members"
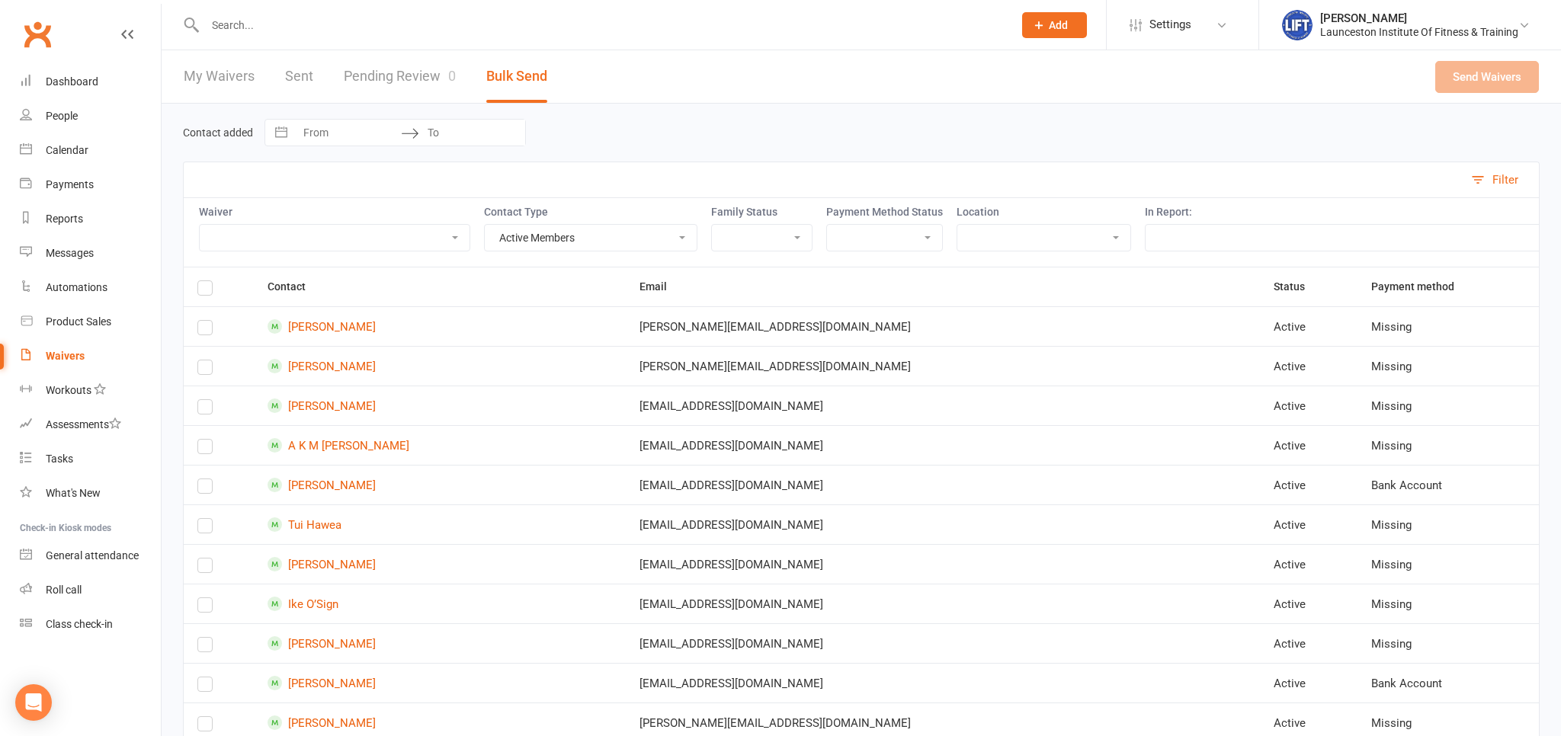
click at [418, 89] on link "Pending Review 0" at bounding box center [400, 76] width 112 height 53
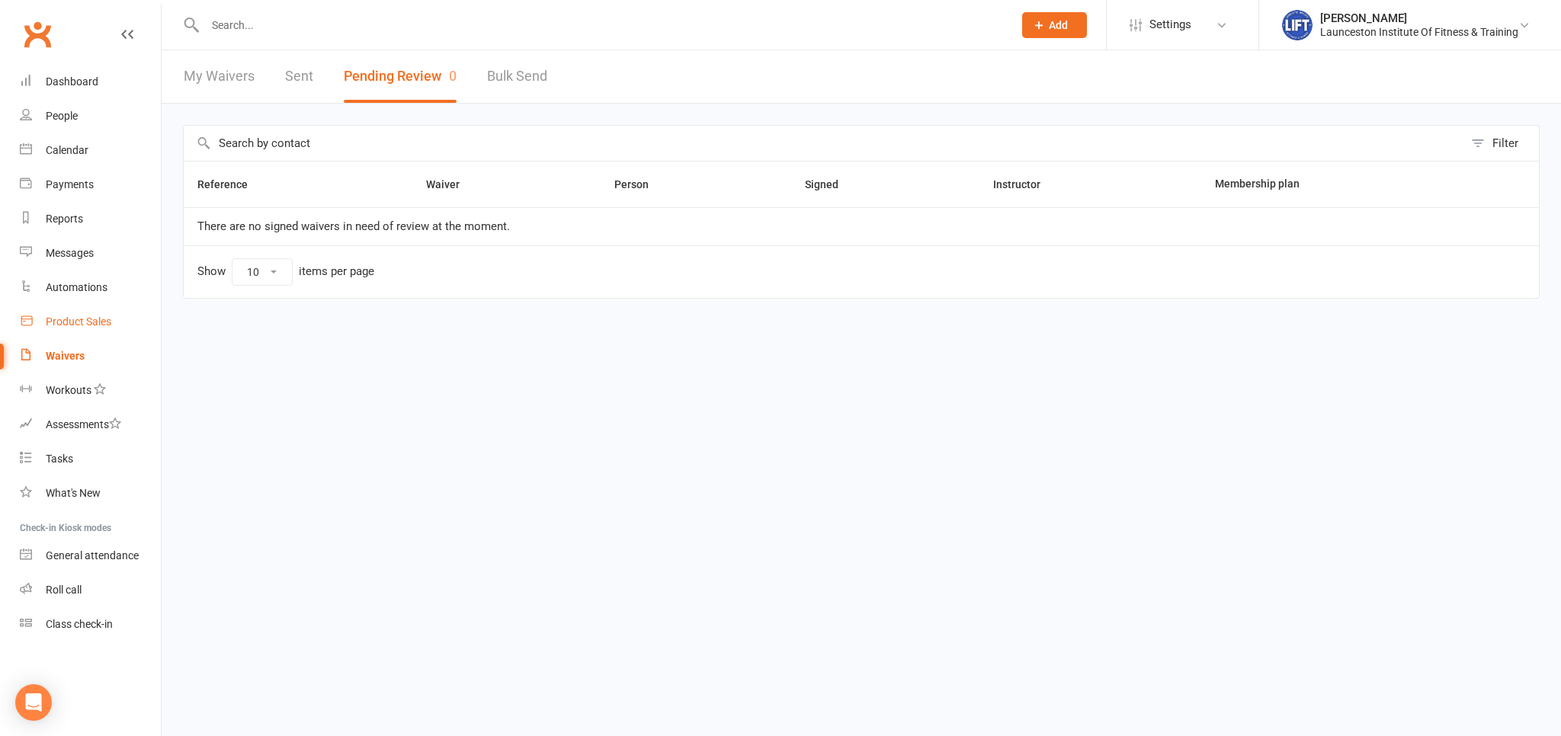
drag, startPoint x: 99, startPoint y: 331, endPoint x: 66, endPoint y: 360, distance: 44.3
click at [99, 330] on link "Product Sales" at bounding box center [90, 322] width 141 height 34
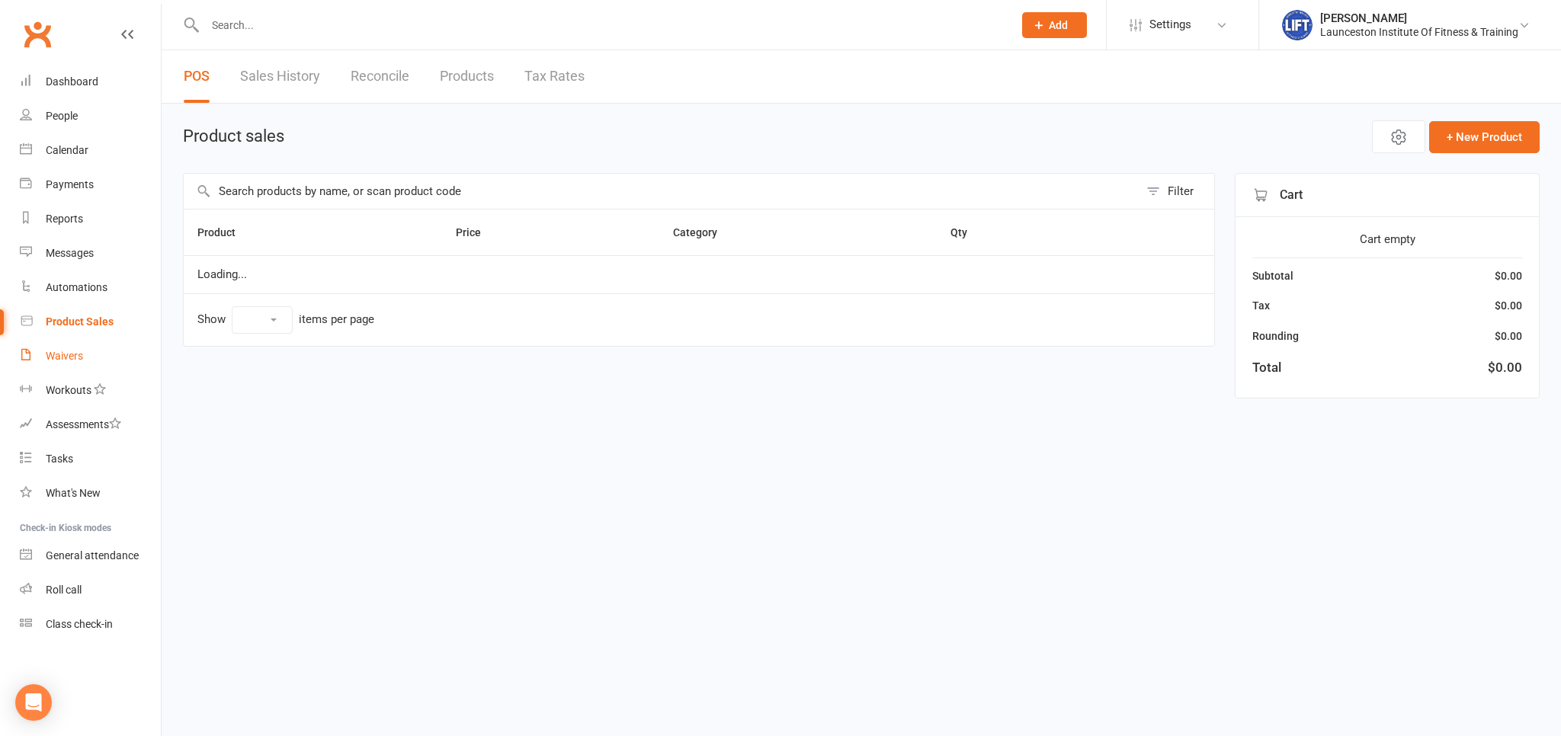
click at [66, 360] on div "Waivers" at bounding box center [64, 356] width 37 height 12
select select "100"
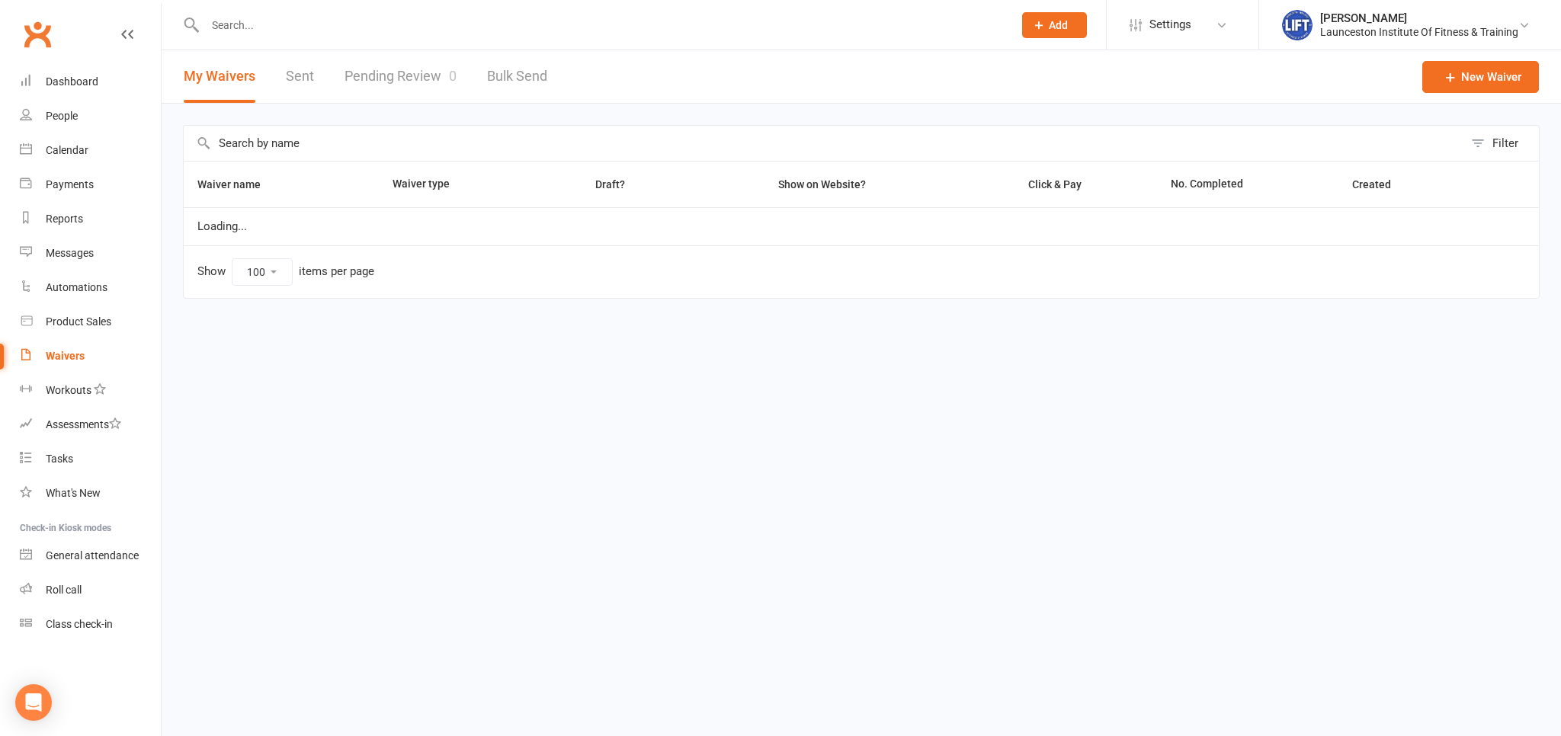
click at [406, 111] on div "Filter Waiver name Waiver type Draft? Show on Website? Click & Pay No. Complete…" at bounding box center [861, 223] width 1399 height 238
click at [384, 74] on link "Pending Review 0" at bounding box center [400, 76] width 112 height 53
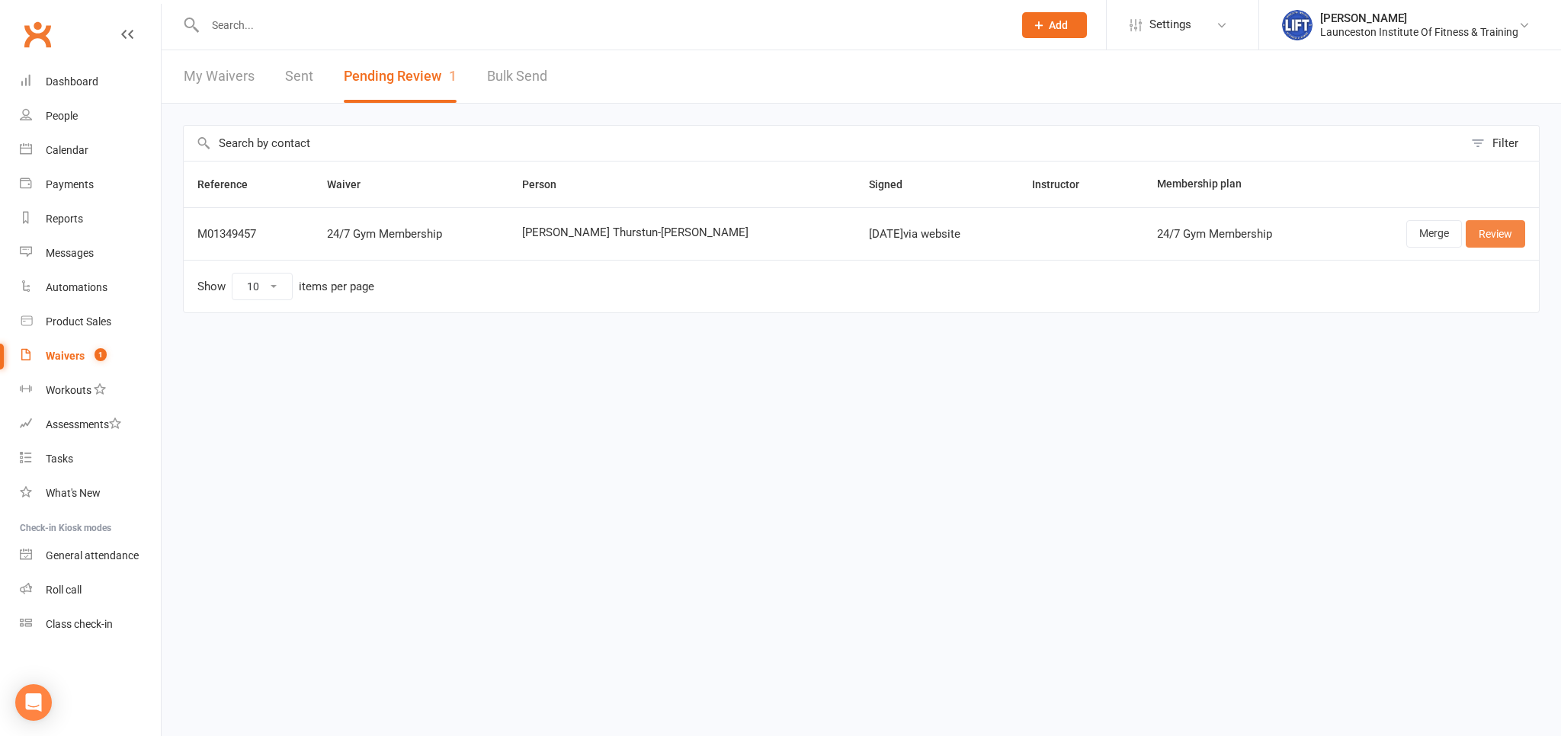
click at [1499, 221] on link "Review" at bounding box center [1494, 233] width 59 height 27
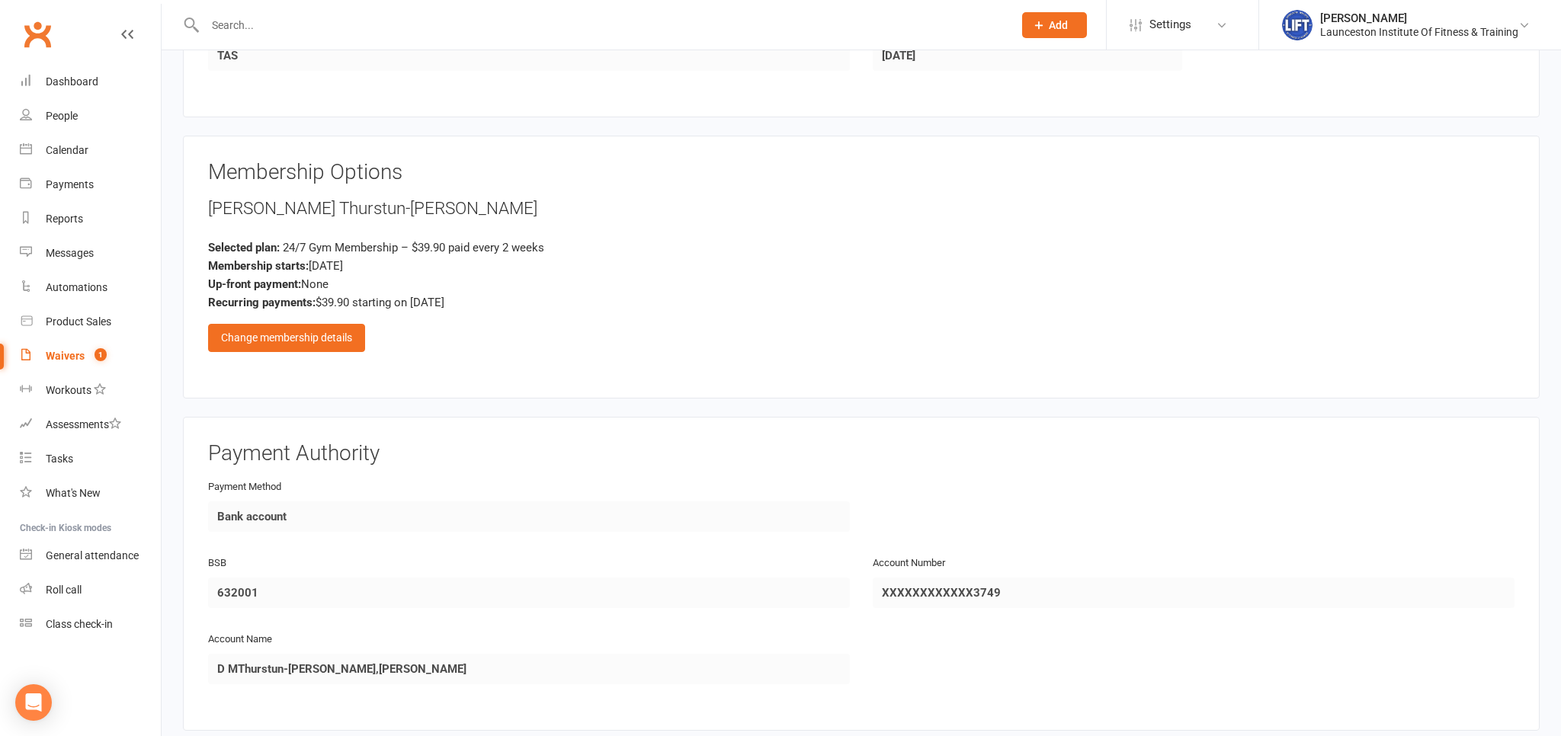
scroll to position [1018, 0]
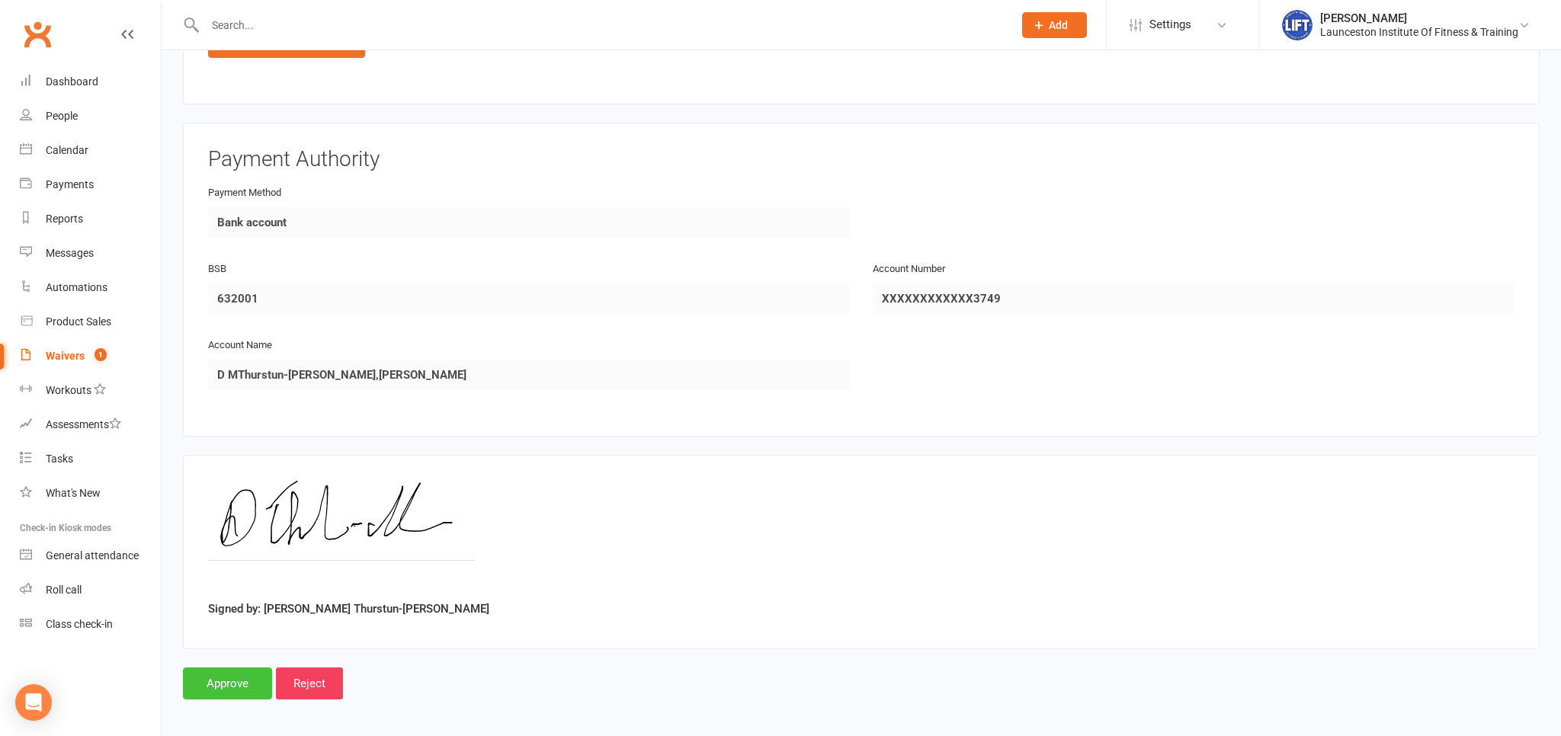
click at [229, 682] on input "Approve" at bounding box center [227, 684] width 89 height 32
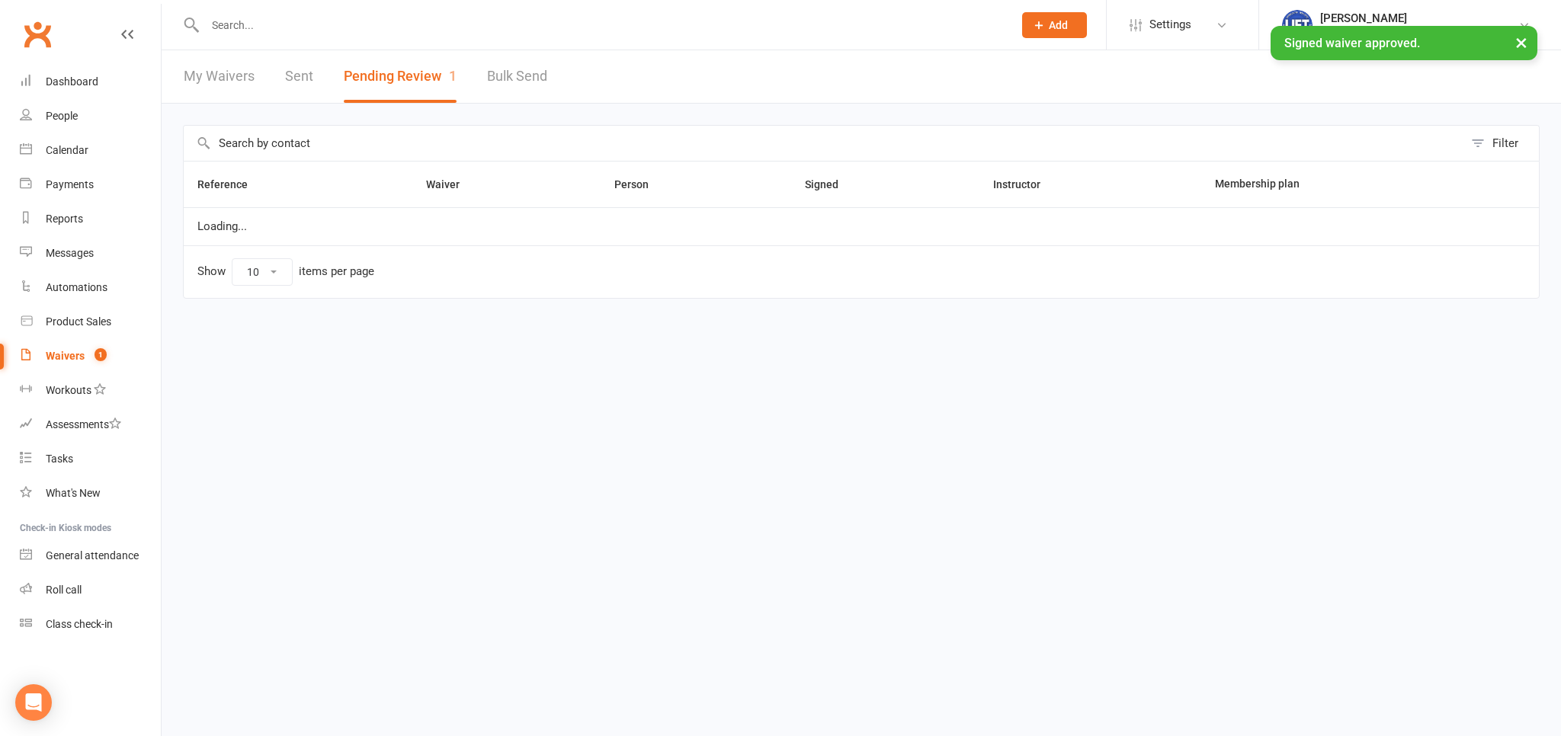
click at [294, 17] on input "text" at bounding box center [601, 24] width 802 height 21
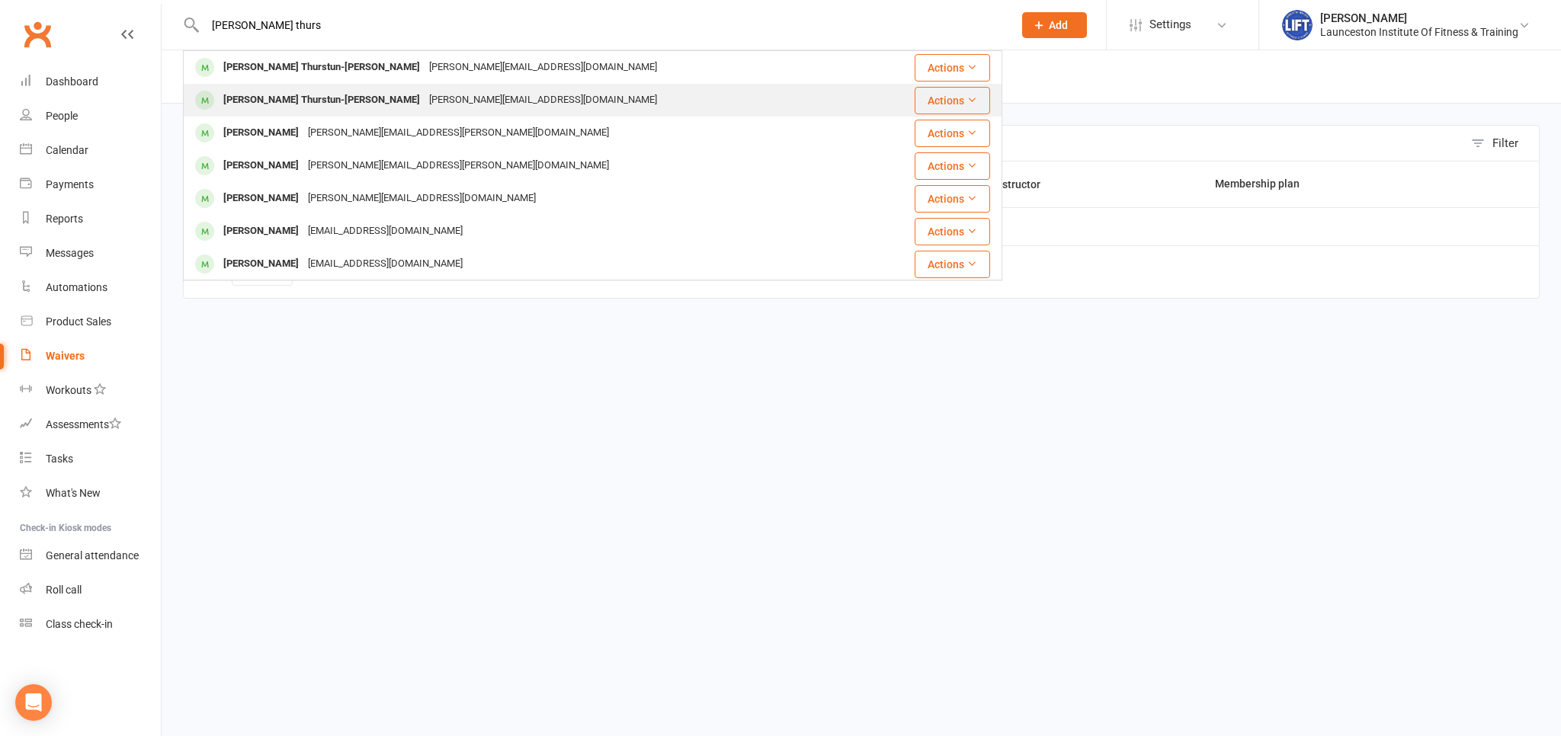
type input "debroh thurs"
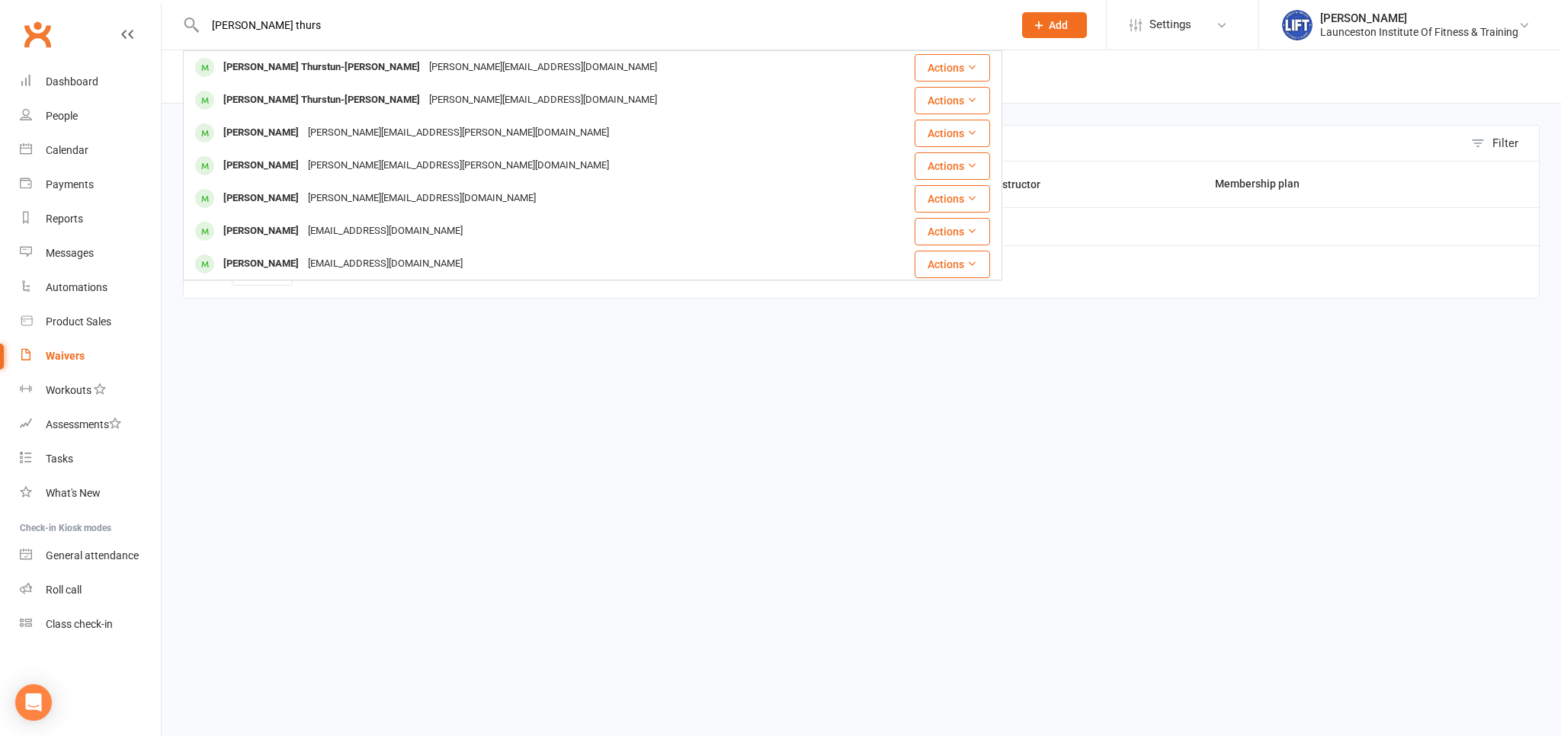
click at [381, 85] on td "Deborah Thurstun-Morcom Deborah.t_morcom@internode.on.net" at bounding box center [530, 100] width 693 height 33
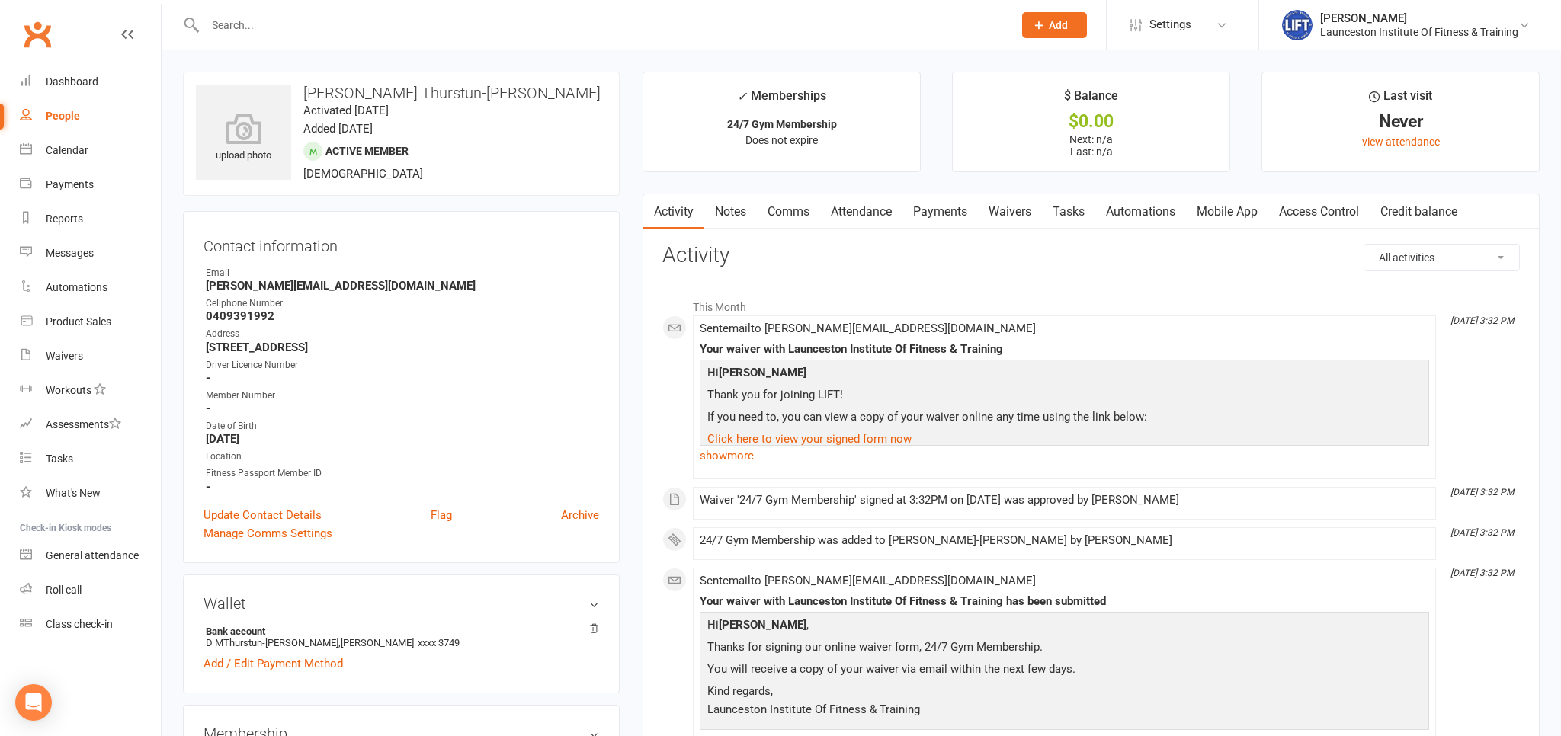
click at [349, 32] on input "text" at bounding box center [601, 24] width 802 height 21
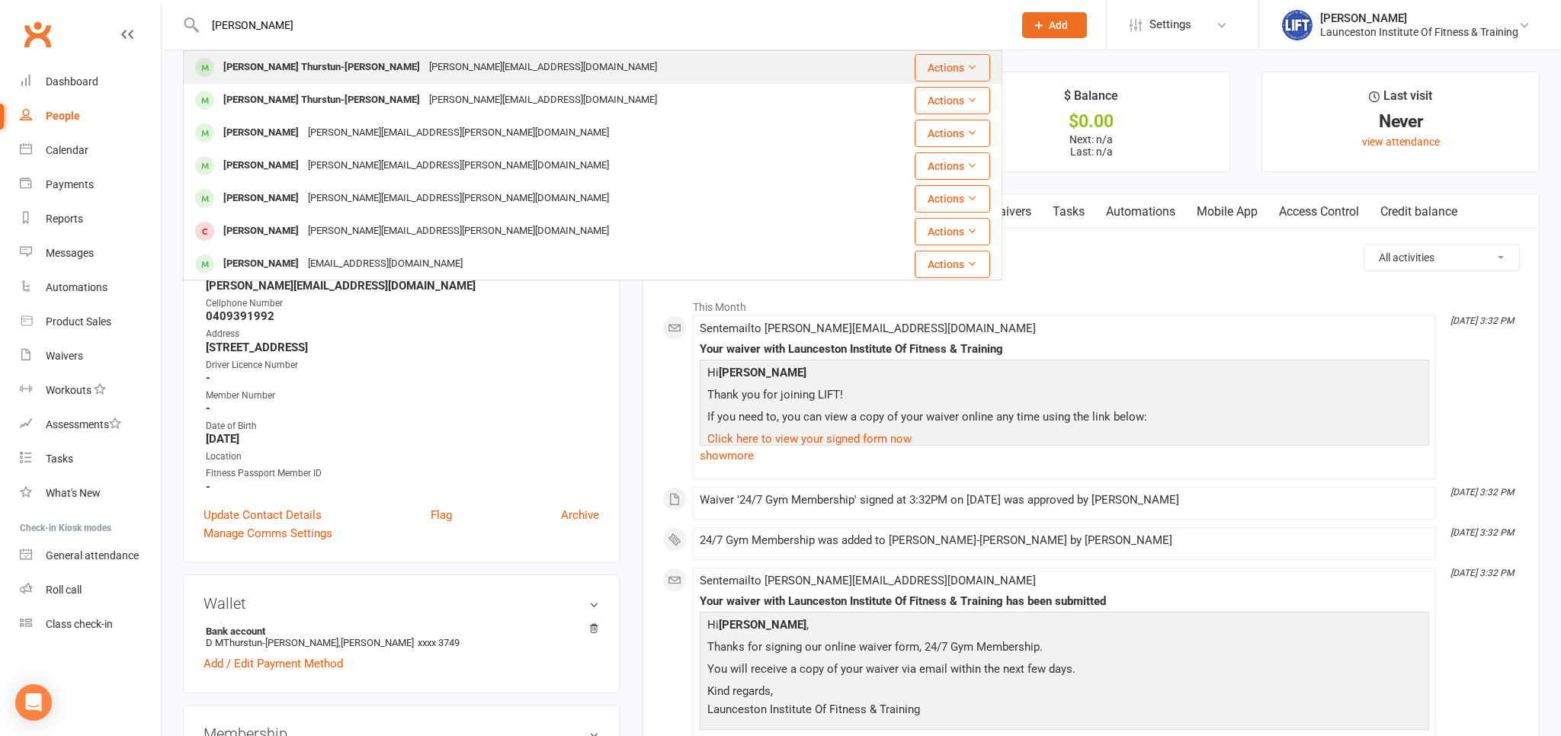
type input "deborah thru"
click at [337, 75] on div "Deborah Thurstun-Morcom" at bounding box center [322, 67] width 206 height 22
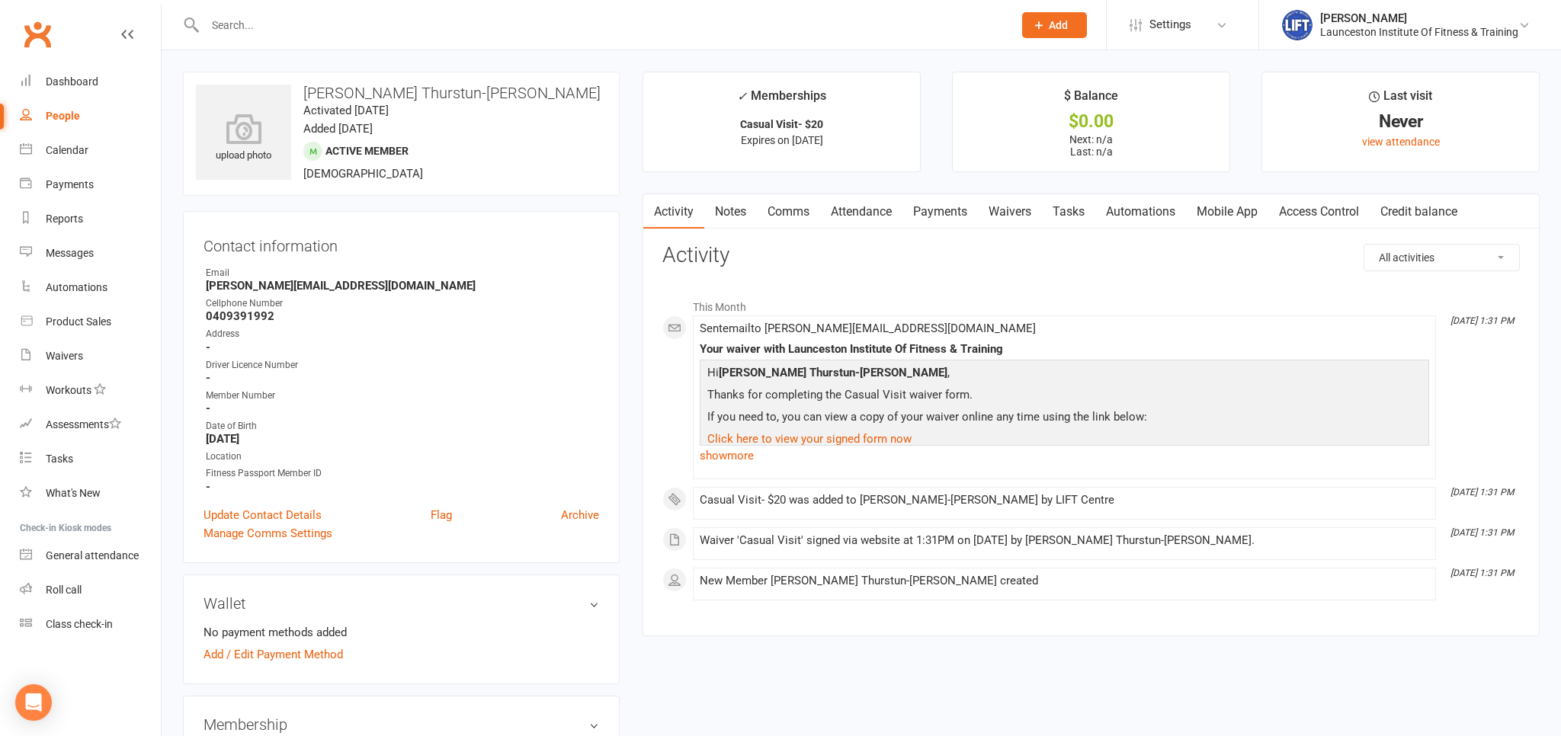
click at [946, 206] on link "Payments" at bounding box center [939, 211] width 75 height 35
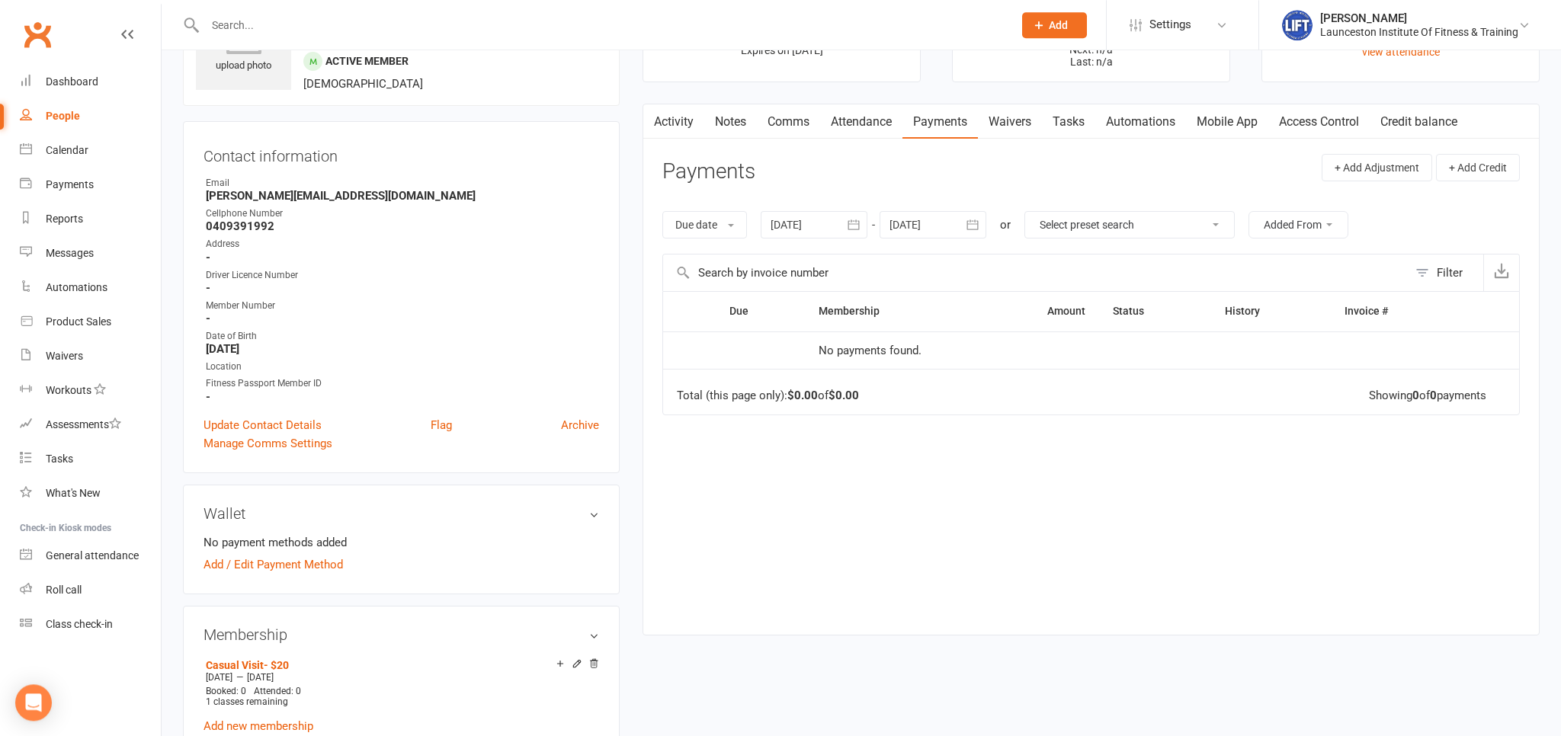
scroll to position [80, 0]
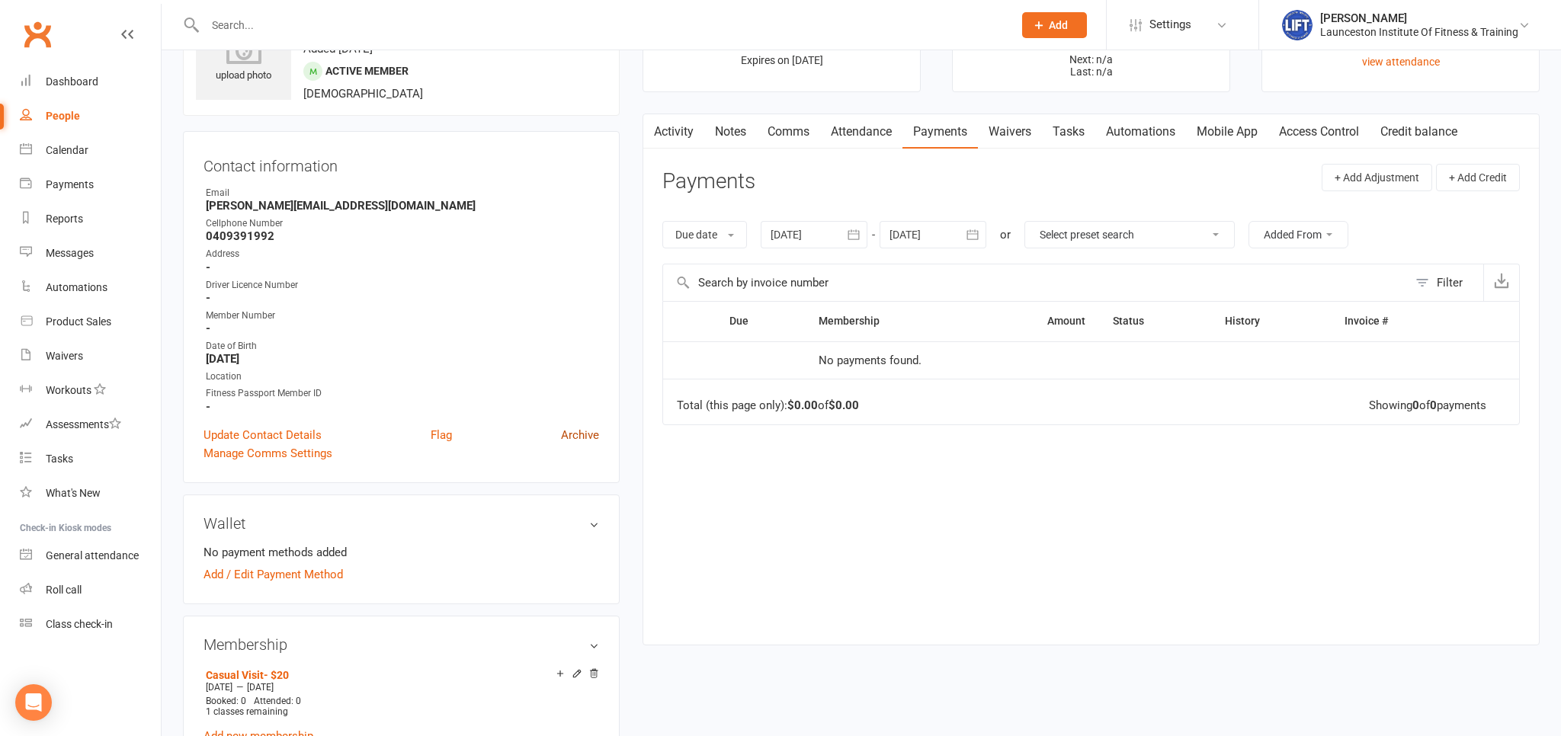
drag, startPoint x: 582, startPoint y: 446, endPoint x: 573, endPoint y: 434, distance: 14.6
click at [579, 447] on div "Manage Comms Settings" at bounding box center [401, 453] width 396 height 18
click at [575, 439] on link "Archive" at bounding box center [580, 435] width 38 height 18
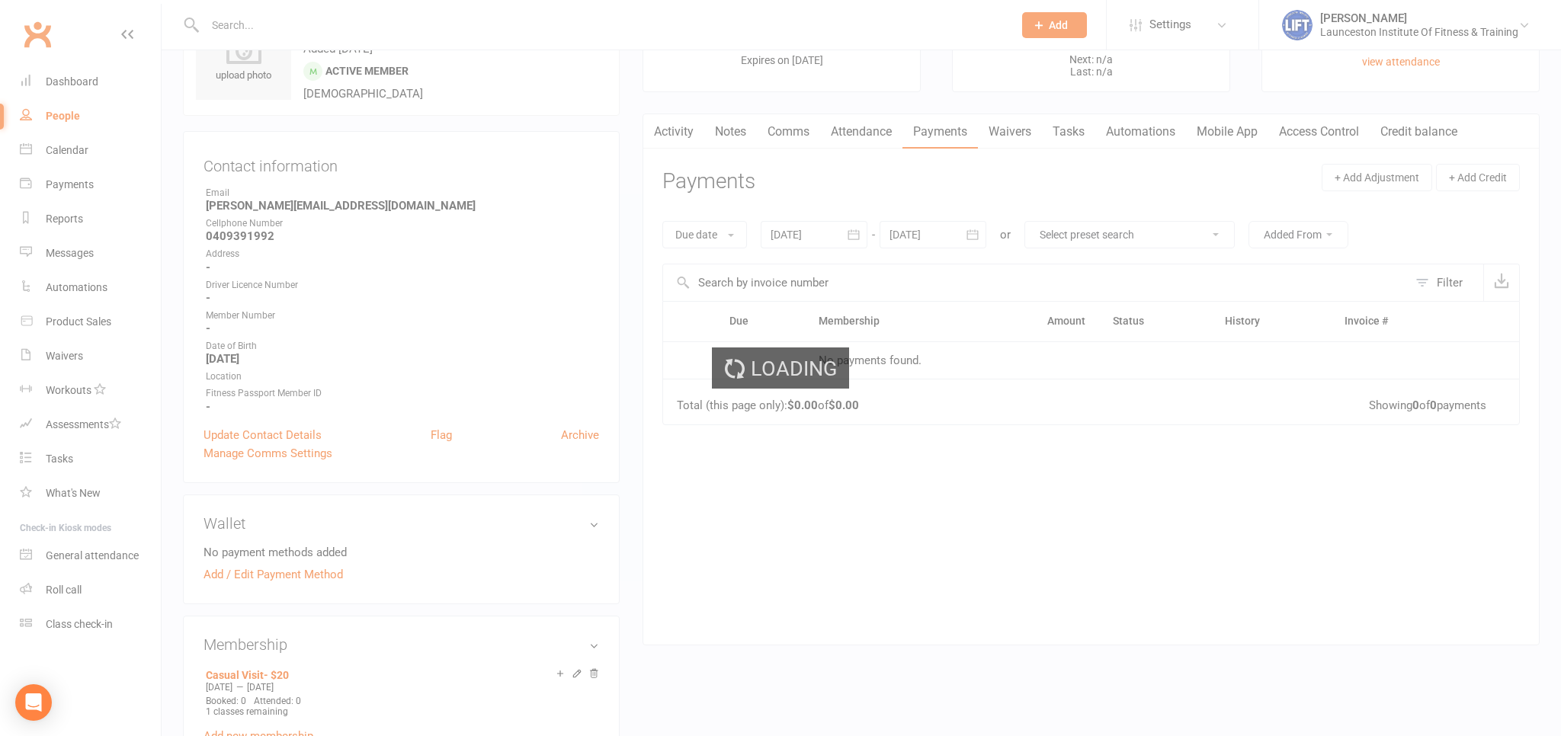
select select "100"
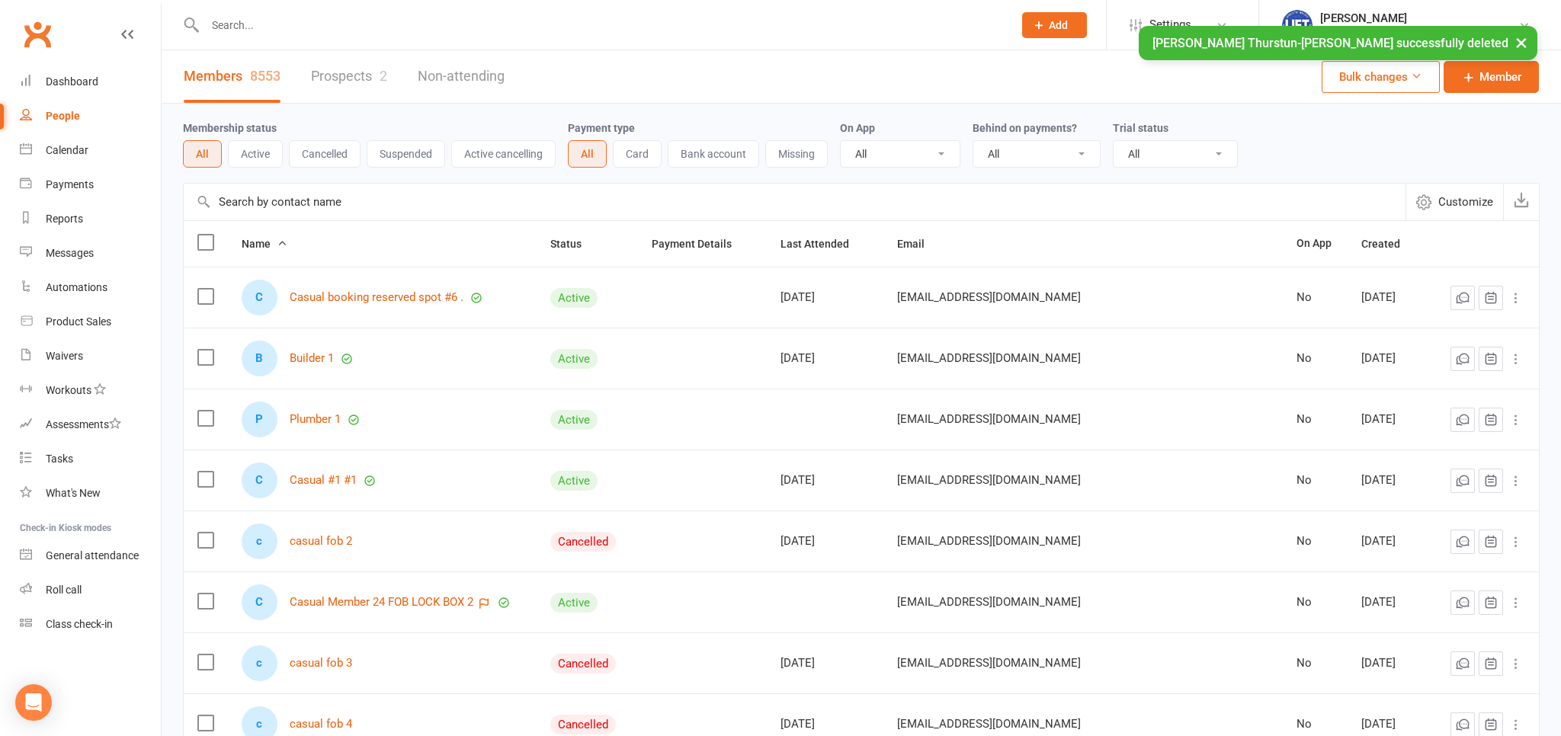
click at [267, 24] on input "text" at bounding box center [601, 24] width 802 height 21
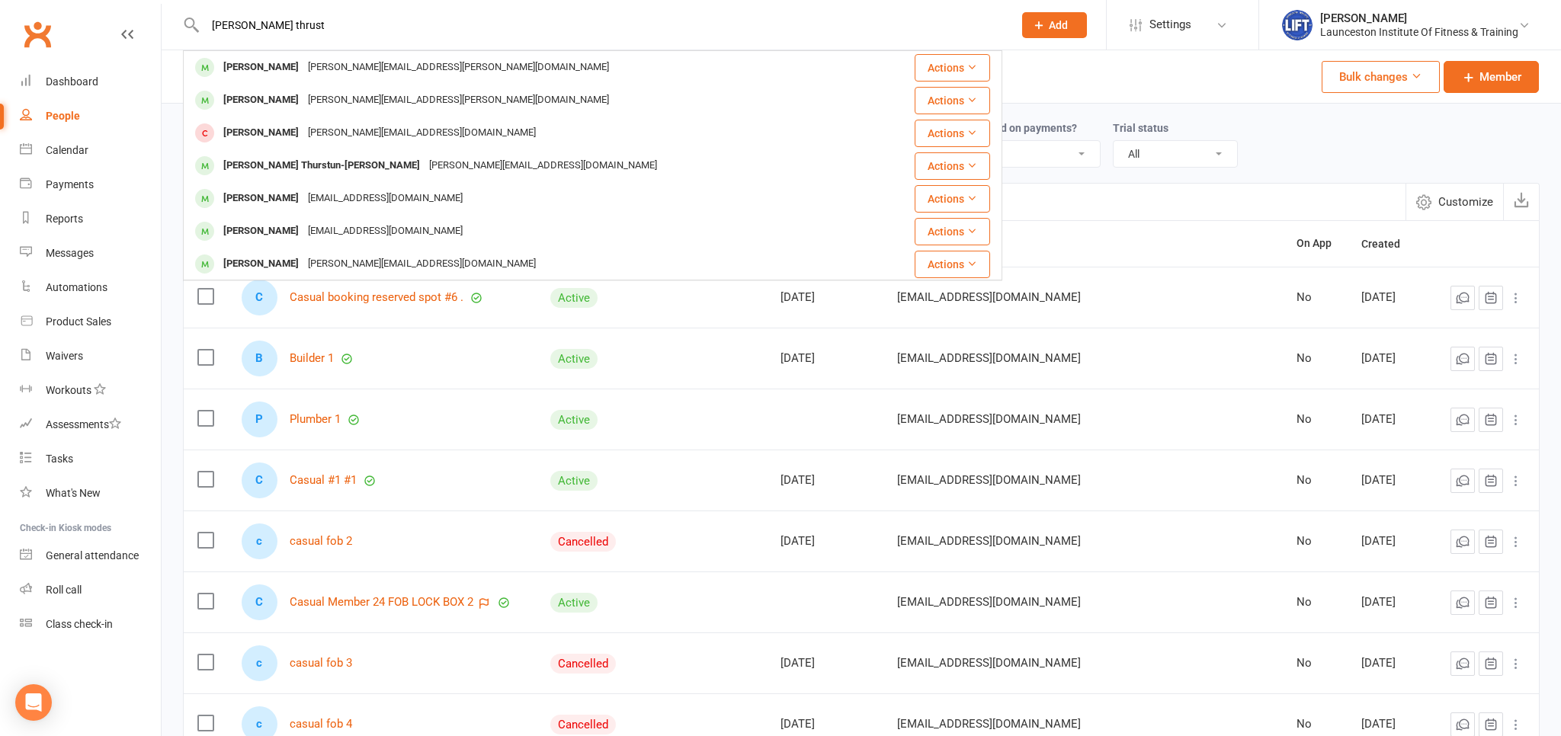
type input "debro thrust"
click at [323, 161] on div "Deborah Thurstun-Morcom" at bounding box center [322, 166] width 206 height 22
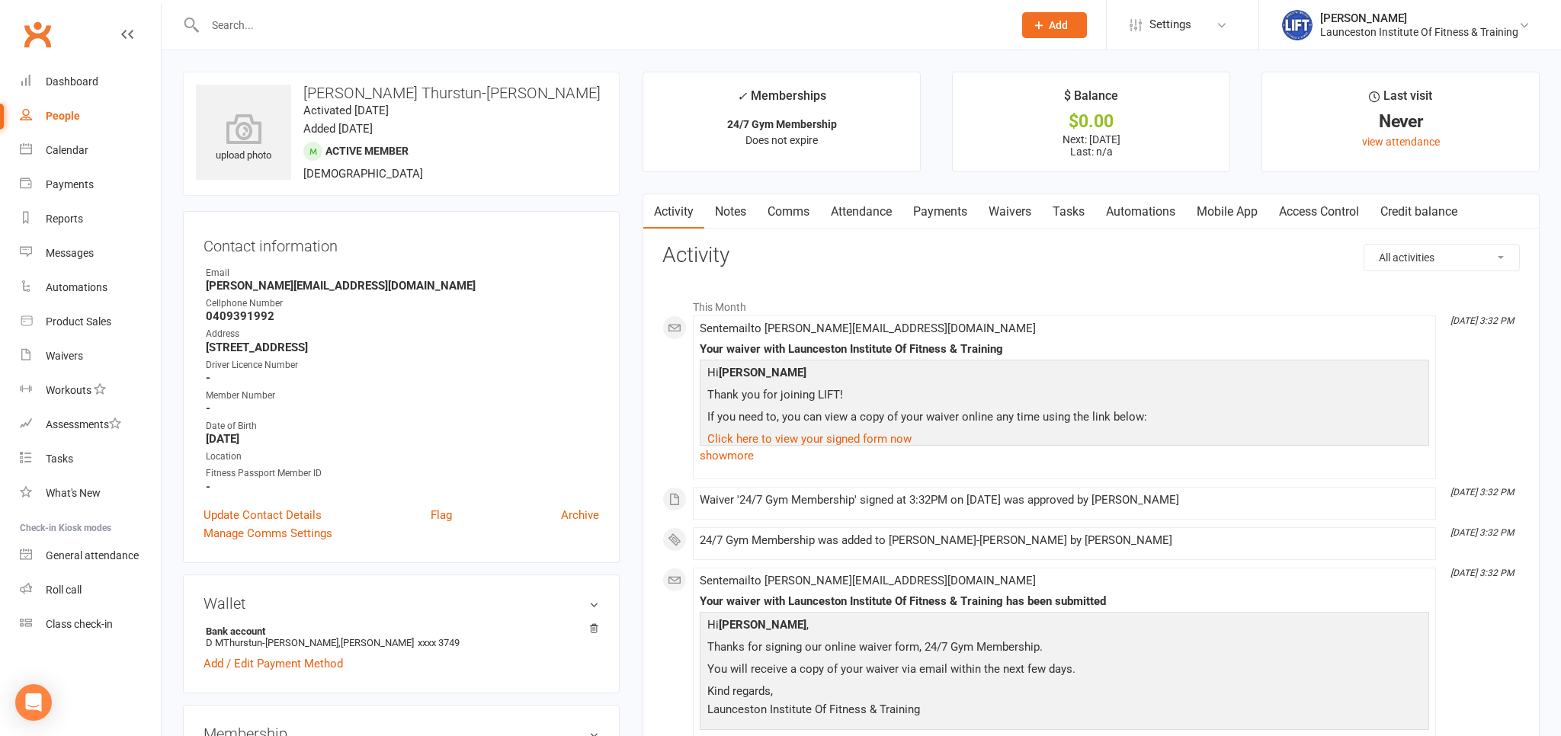
click at [946, 213] on link "Payments" at bounding box center [939, 211] width 75 height 35
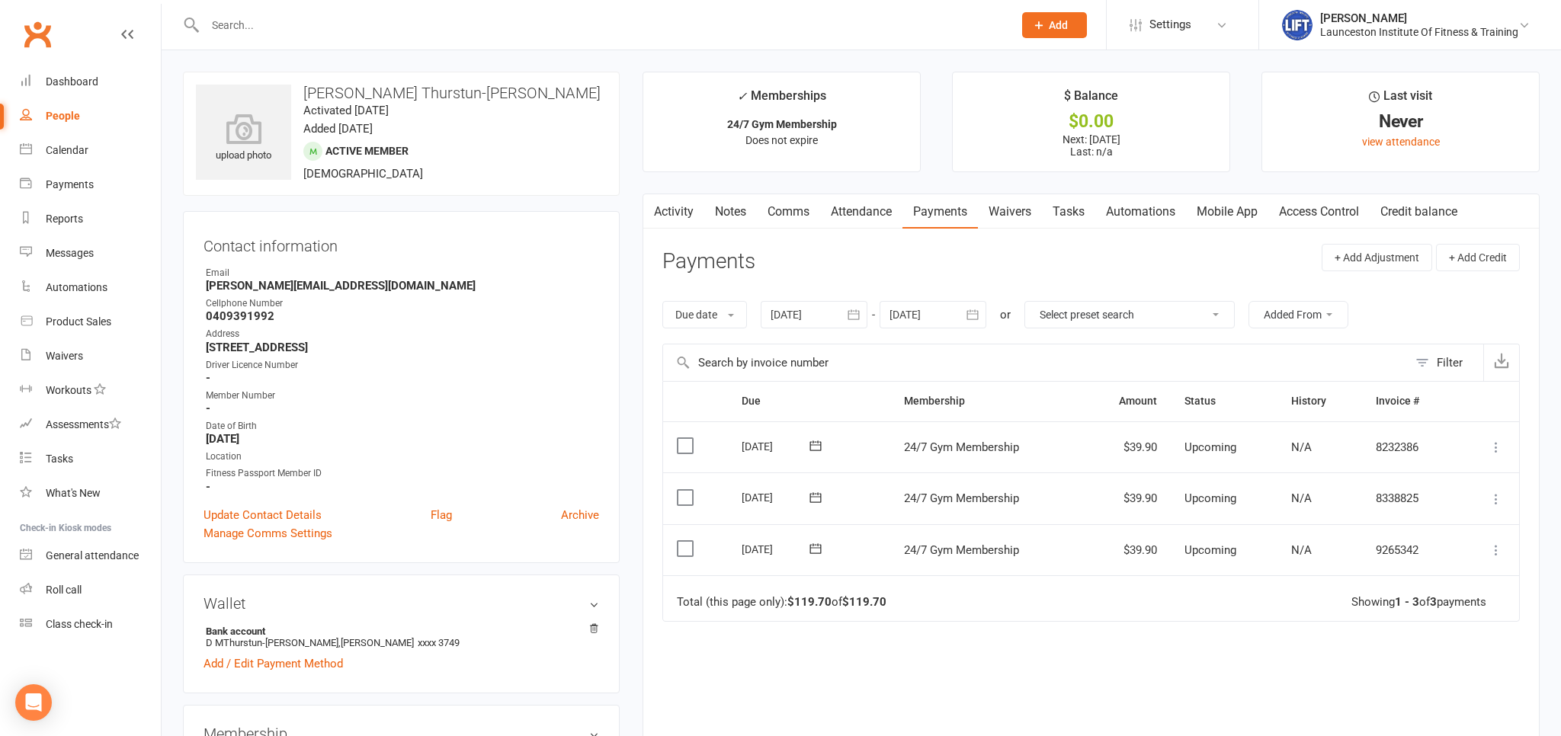
drag, startPoint x: 1324, startPoint y: 211, endPoint x: 1291, endPoint y: 212, distance: 33.5
click at [1324, 211] on link "Access Control" at bounding box center [1318, 211] width 101 height 35
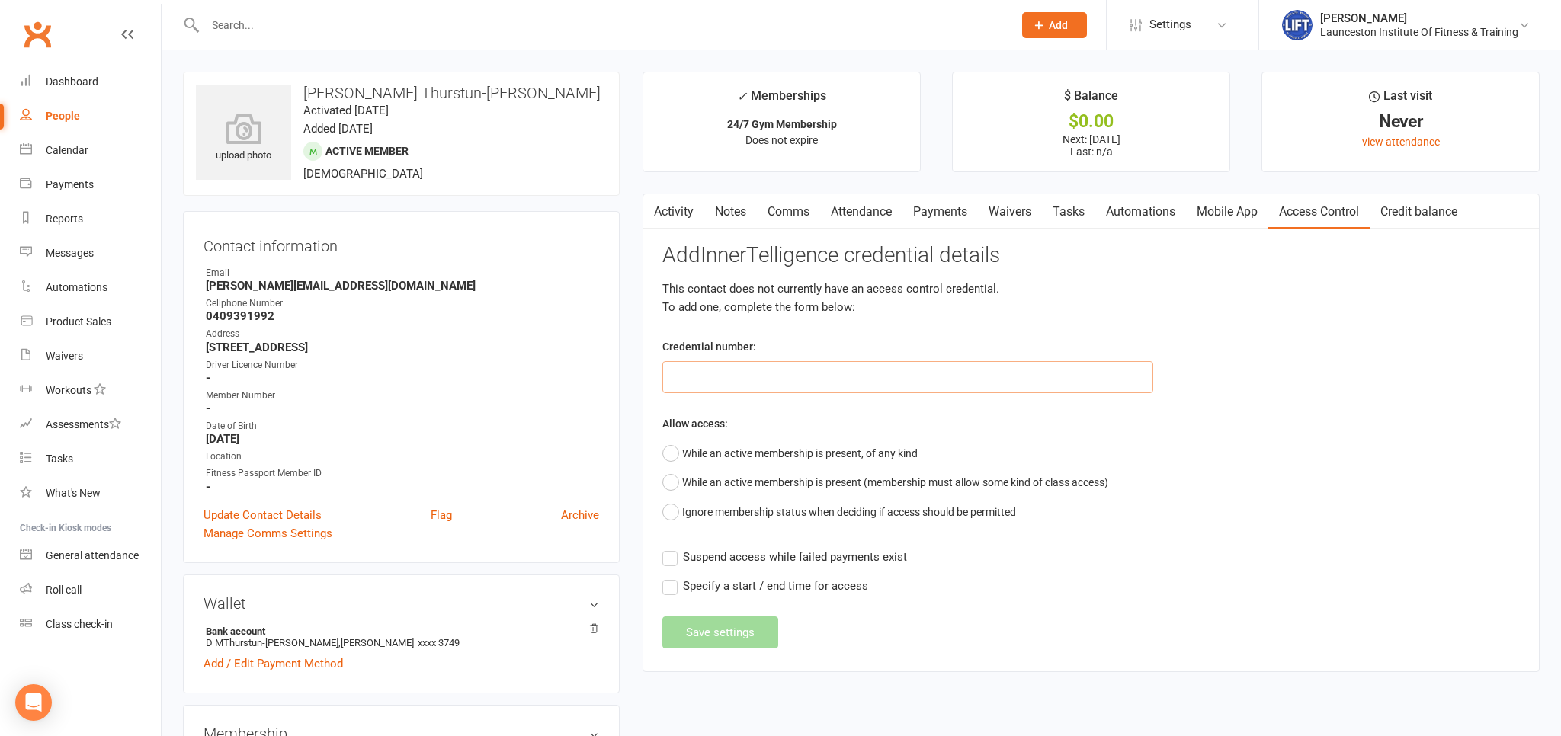
click at [812, 384] on input "text" at bounding box center [907, 377] width 491 height 32
paste input "20000000000000004C7014CE"
type input "20000000000000004C7014CE"
click at [764, 456] on button "While an active membership is present, of any kind" at bounding box center [789, 453] width 255 height 29
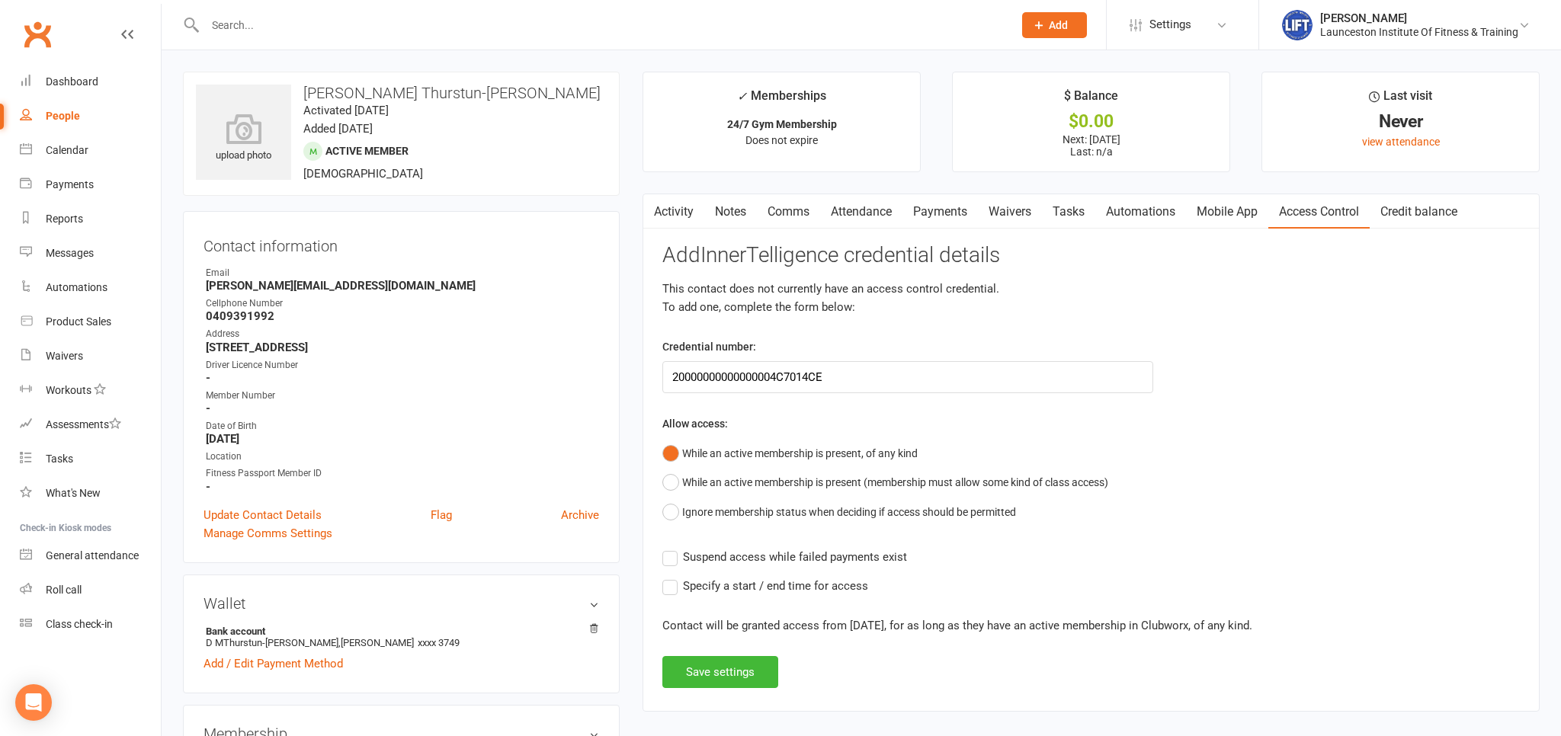
click at [694, 569] on div "Add InnerTelligence credential details This contact does not currently have an …" at bounding box center [1090, 466] width 857 height 444
click at [684, 563] on label "Suspend access while failed payments exist" at bounding box center [784, 557] width 245 height 18
click at [677, 556] on label "Suspend access while failed payments exist" at bounding box center [784, 557] width 245 height 18
click at [677, 548] on input "Suspend access while failed payments exist" at bounding box center [784, 548] width 245 height 0
click at [708, 670] on button "Save settings" at bounding box center [720, 672] width 116 height 32
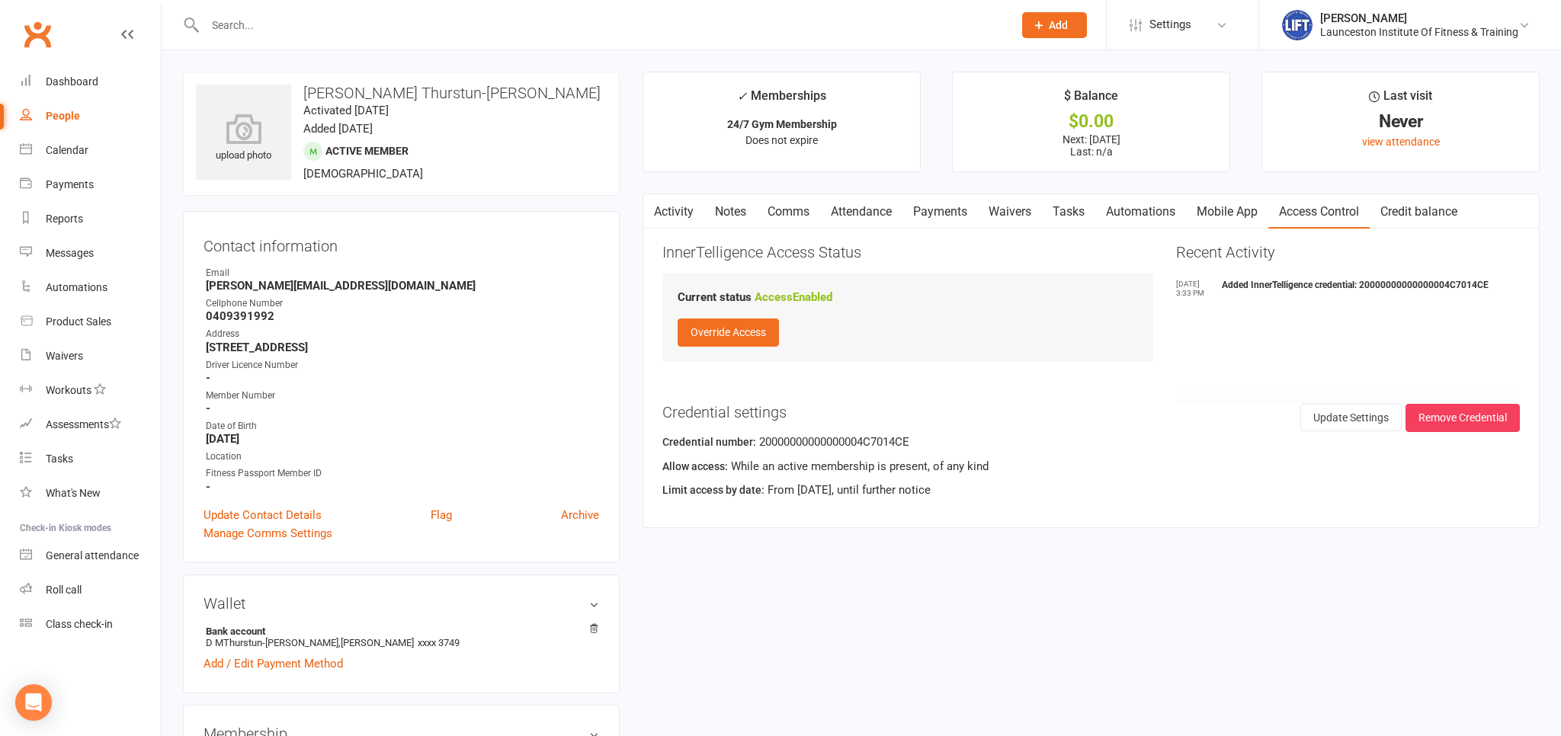
click at [223, 33] on input "text" at bounding box center [601, 24] width 802 height 21
click at [223, 32] on input "text" at bounding box center [601, 24] width 802 height 21
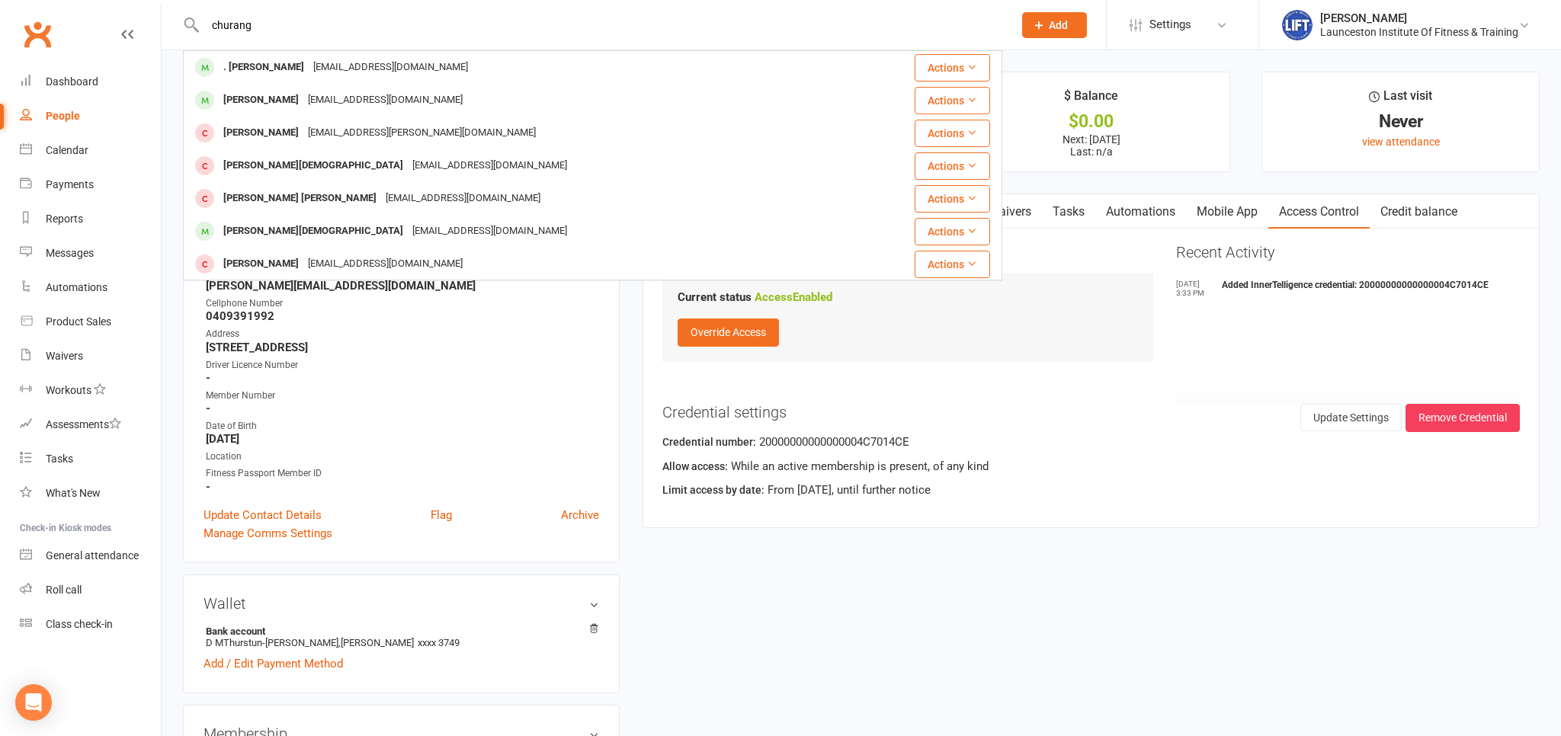
drag, startPoint x: 296, startPoint y: 32, endPoint x: 232, endPoint y: 31, distance: 64.0
click at [232, 31] on input "churang" at bounding box center [601, 24] width 802 height 21
type input "c"
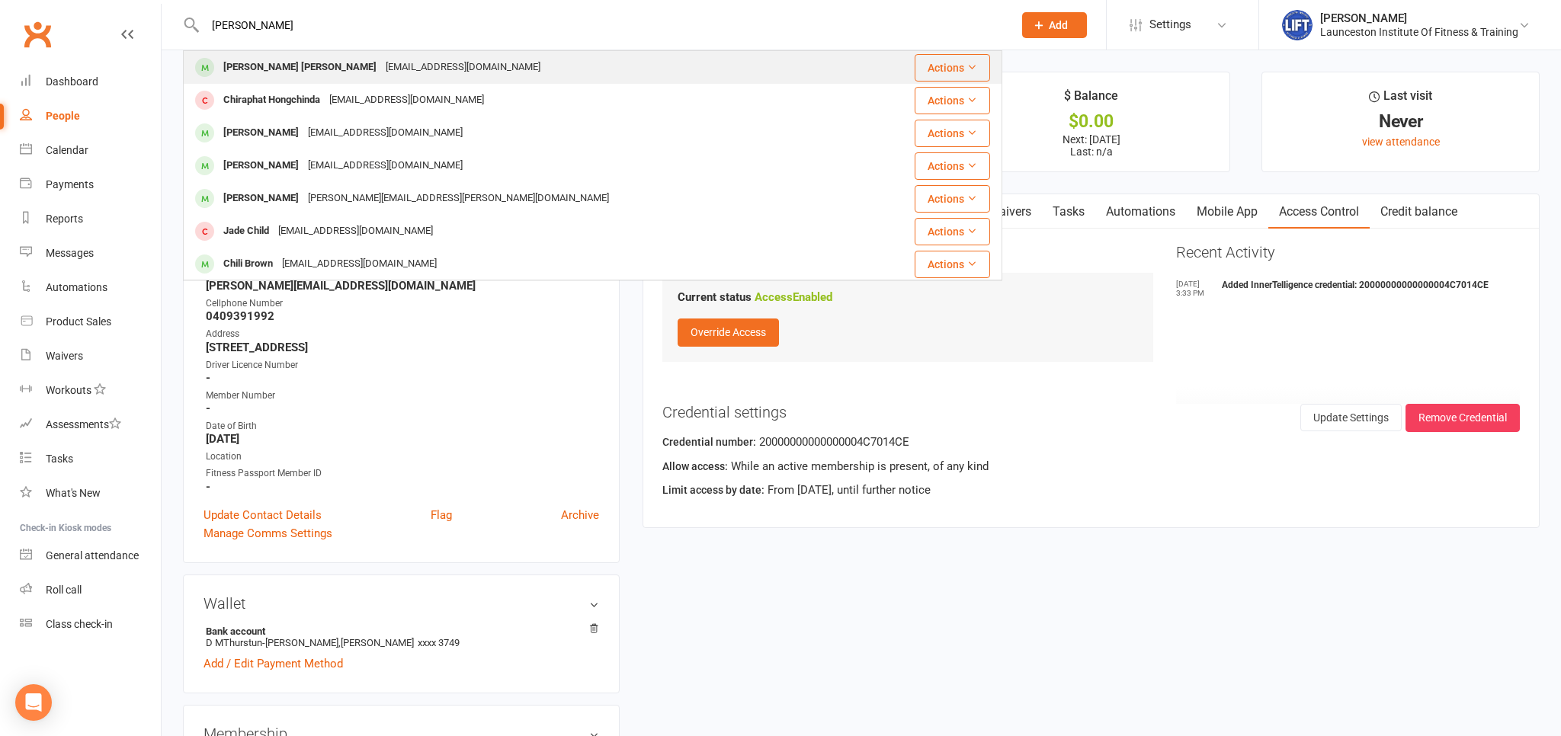
type input "chirag"
drag, startPoint x: 282, startPoint y: 55, endPoint x: 286, endPoint y: 65, distance: 10.6
click at [286, 65] on div "Chirag Chirag Chiragasiwal0786@gmail.com" at bounding box center [524, 67] width 680 height 31
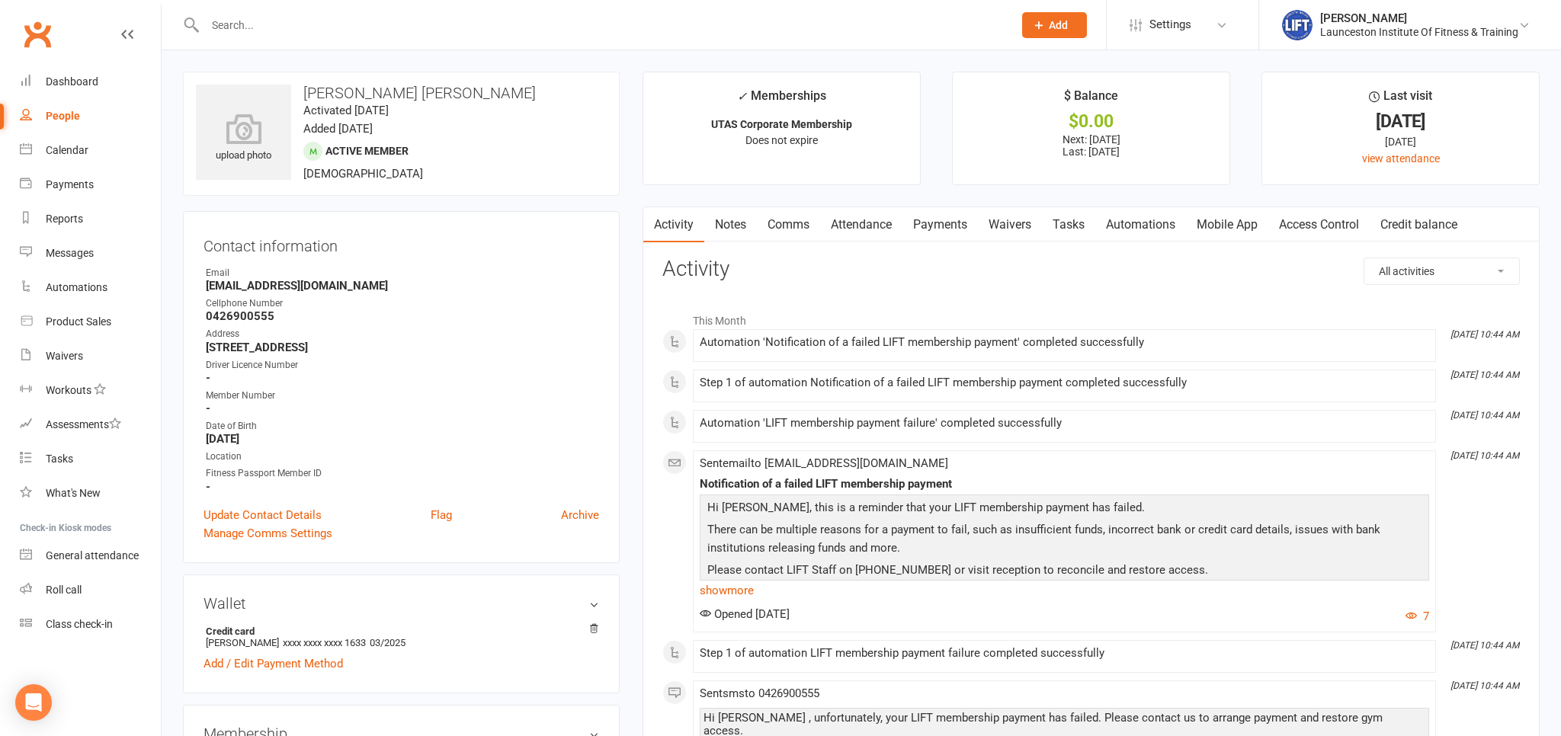
click at [946, 218] on link "Payments" at bounding box center [939, 224] width 75 height 35
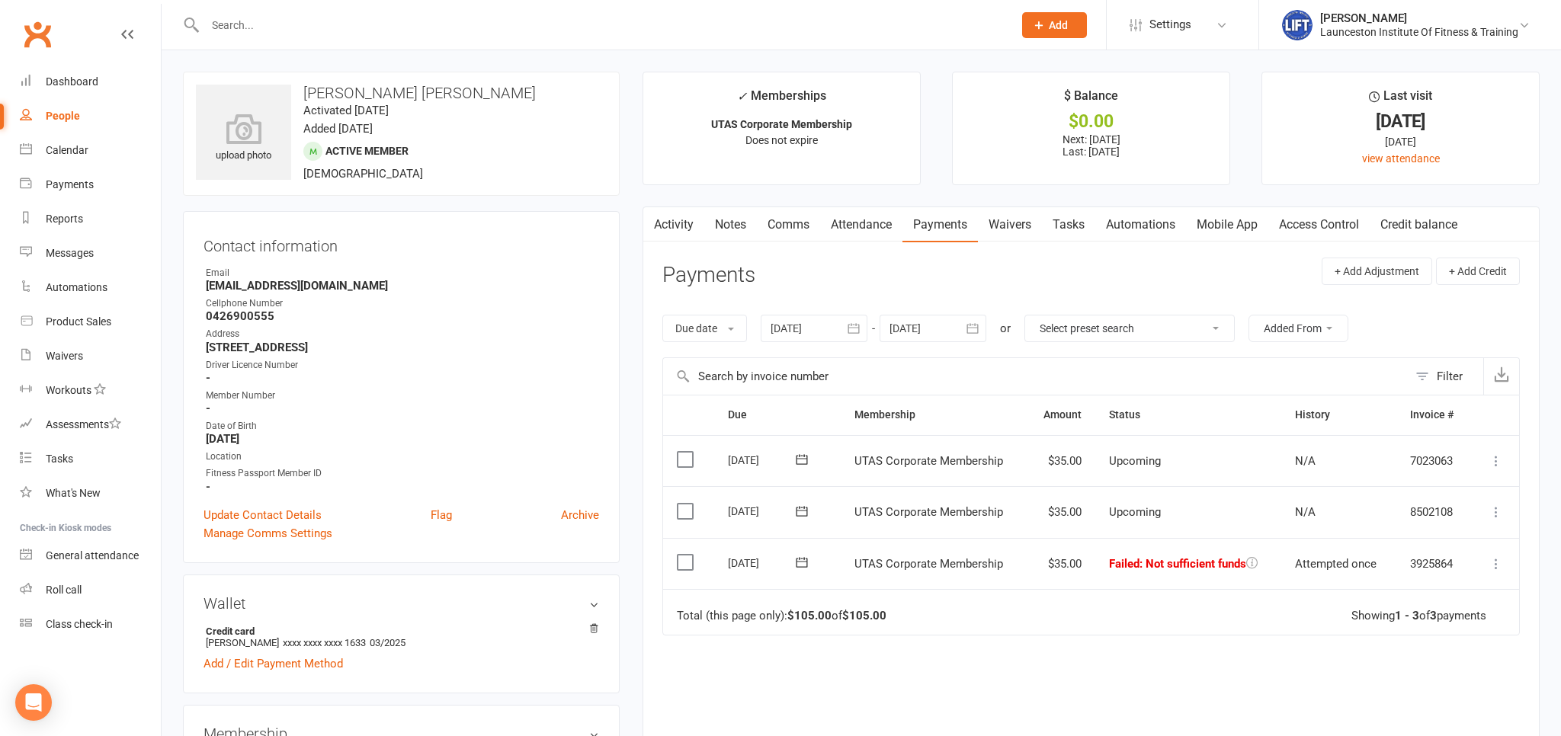
click at [1501, 580] on td "Mark as Paid (Cash) Mark as Paid (POS) Mark as Paid (Other) Skip Retry now More…" at bounding box center [1495, 564] width 48 height 52
click at [1494, 567] on icon at bounding box center [1495, 563] width 15 height 15
click at [1231, 647] on div "Due Contact Membership Amount Status History Invoice # Select this 07 Oct 2025 …" at bounding box center [1090, 613] width 857 height 437
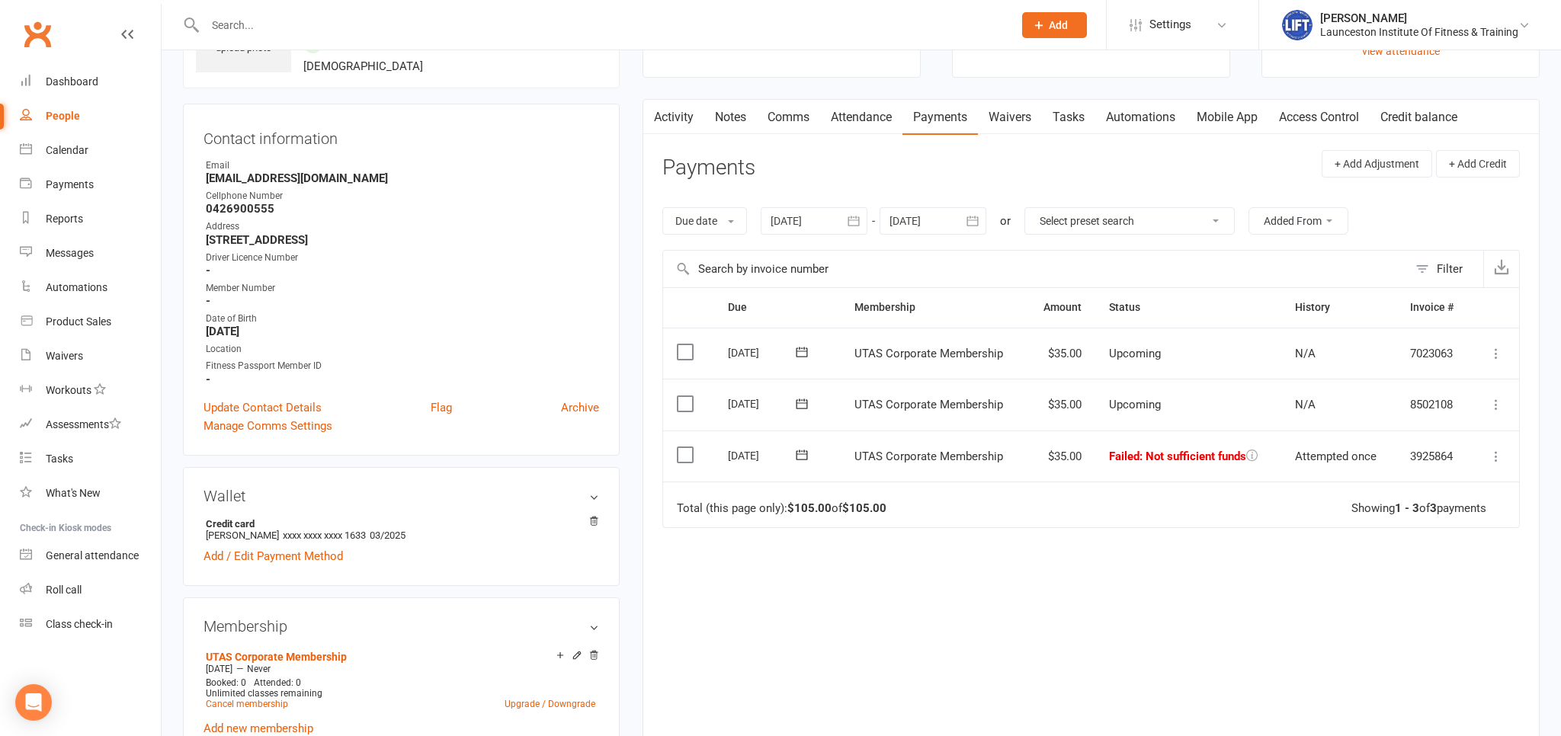
scroll to position [161, 0]
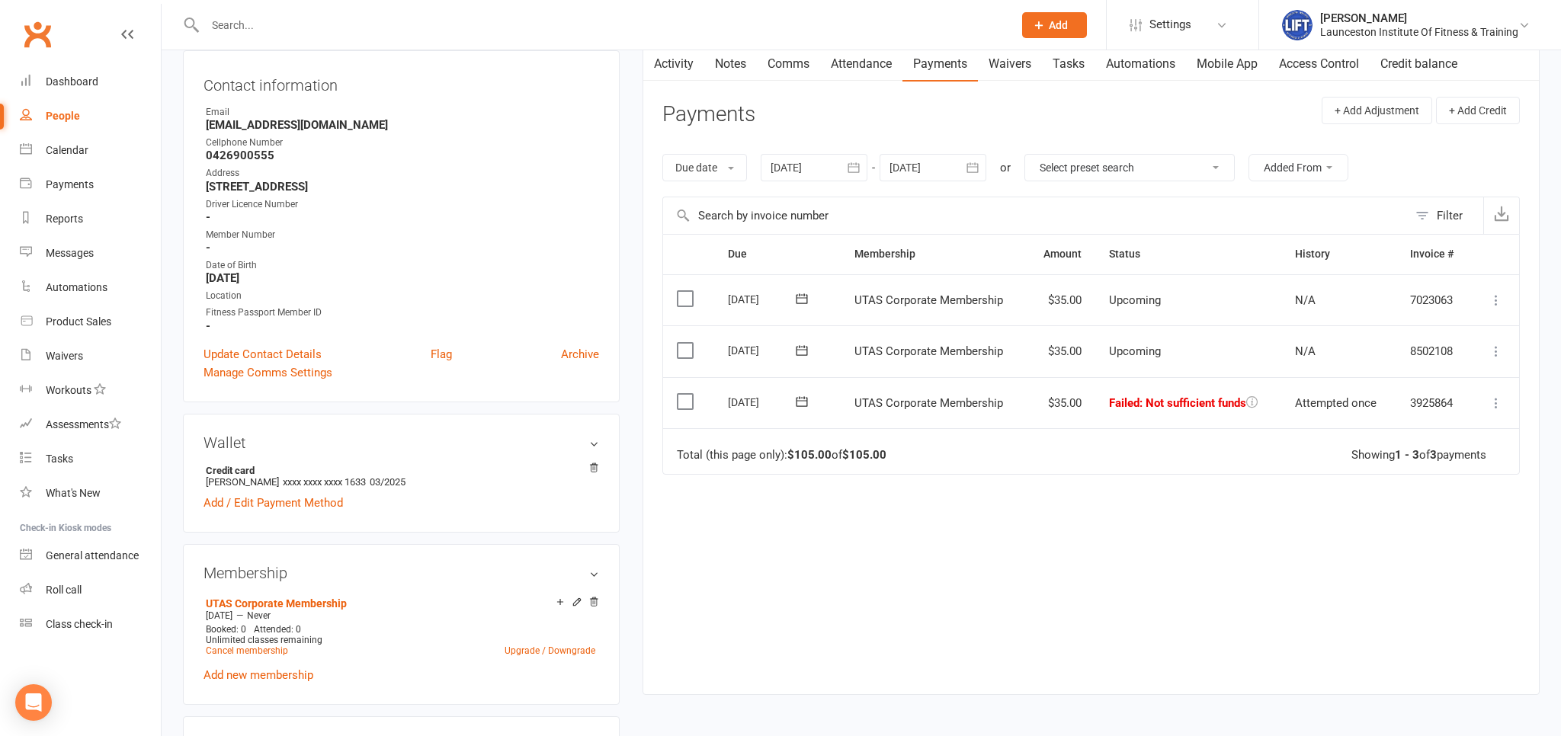
drag, startPoint x: 848, startPoint y: 168, endPoint x: 842, endPoint y: 175, distance: 9.2
click at [848, 168] on button "button" at bounding box center [853, 167] width 27 height 27
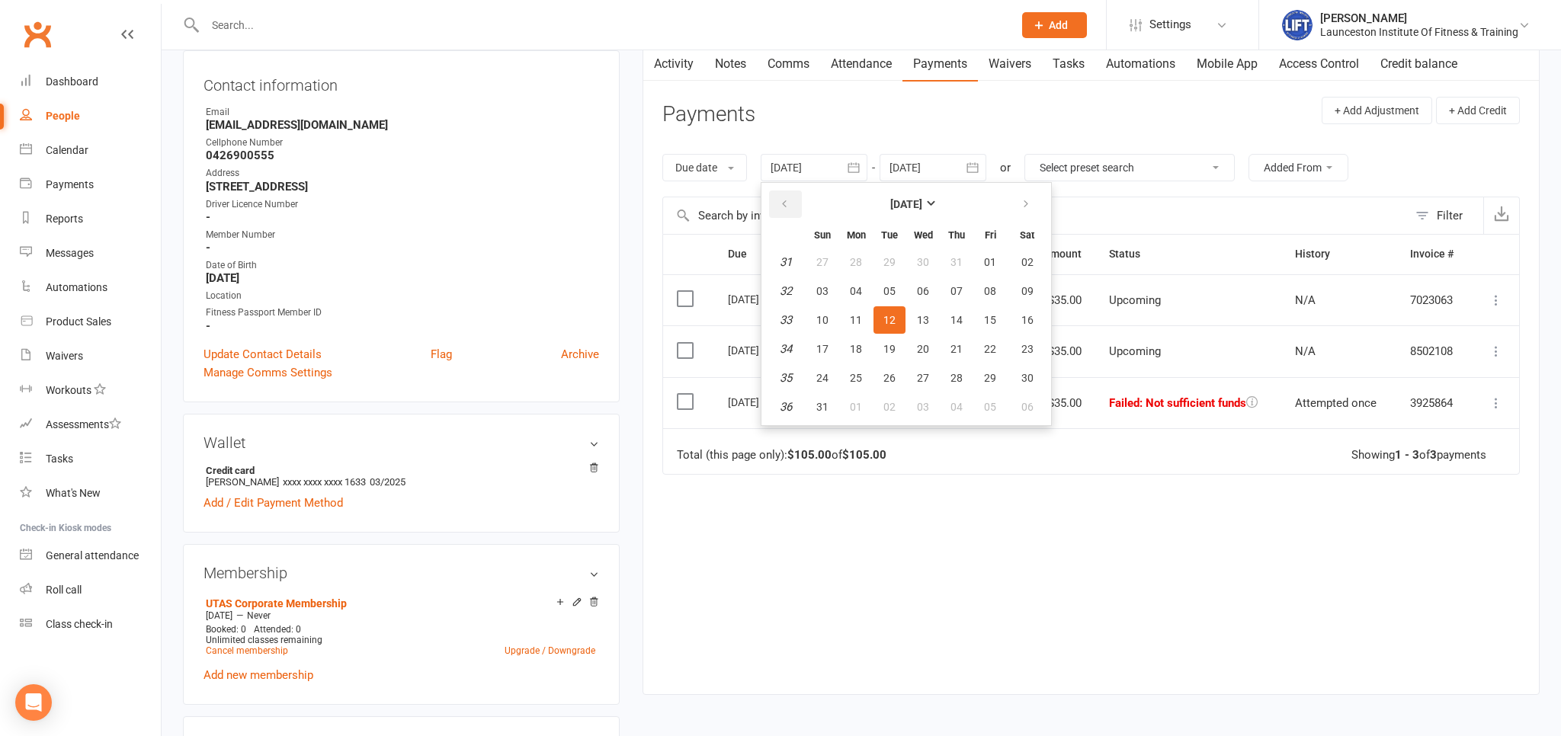
click at [783, 205] on icon "button" at bounding box center [784, 204] width 11 height 12
click at [783, 203] on icon "button" at bounding box center [784, 204] width 11 height 12
drag, startPoint x: 934, startPoint y: 255, endPoint x: 941, endPoint y: 257, distance: 7.8
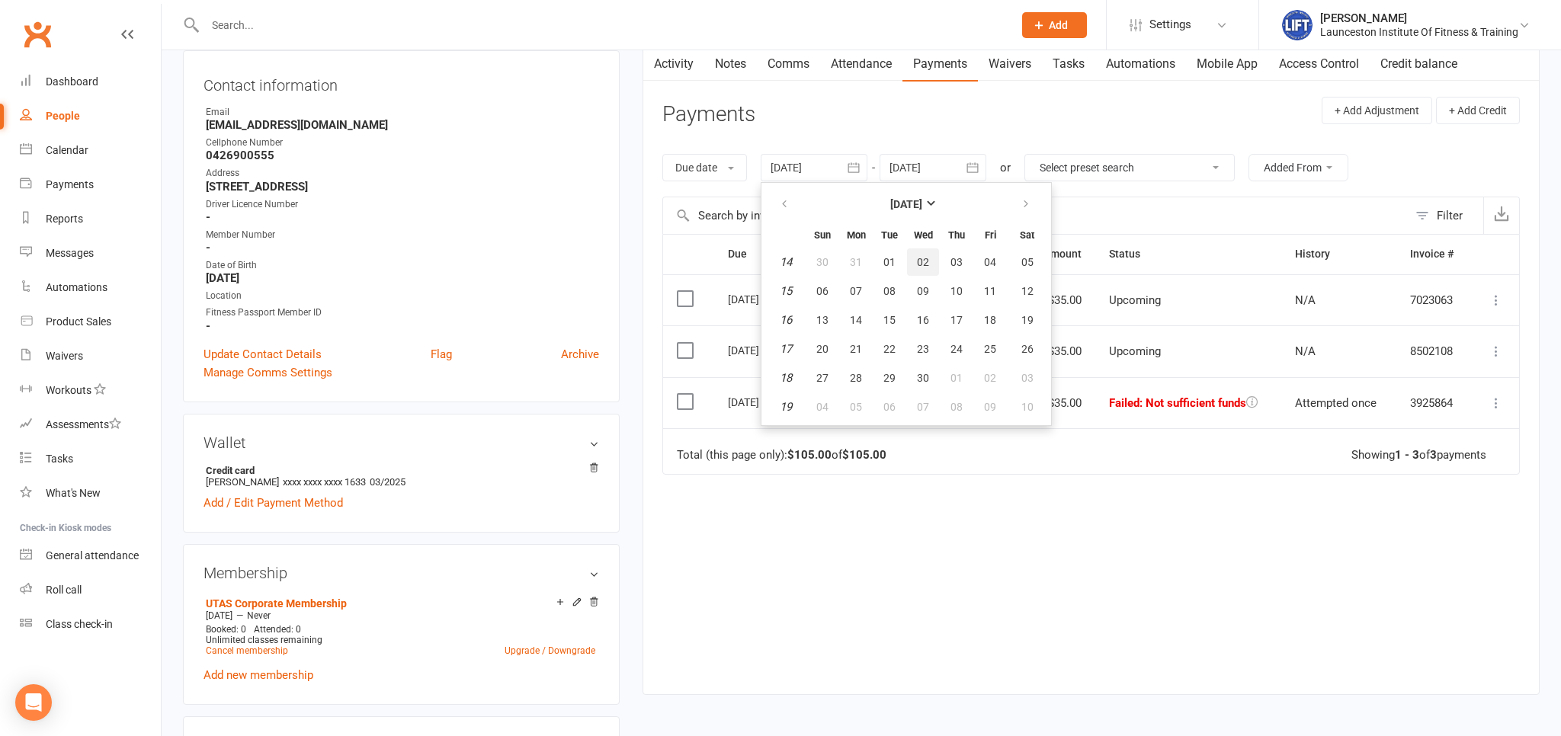
click at [933, 256] on button "02" at bounding box center [923, 261] width 32 height 27
type input "02 Apr 2025"
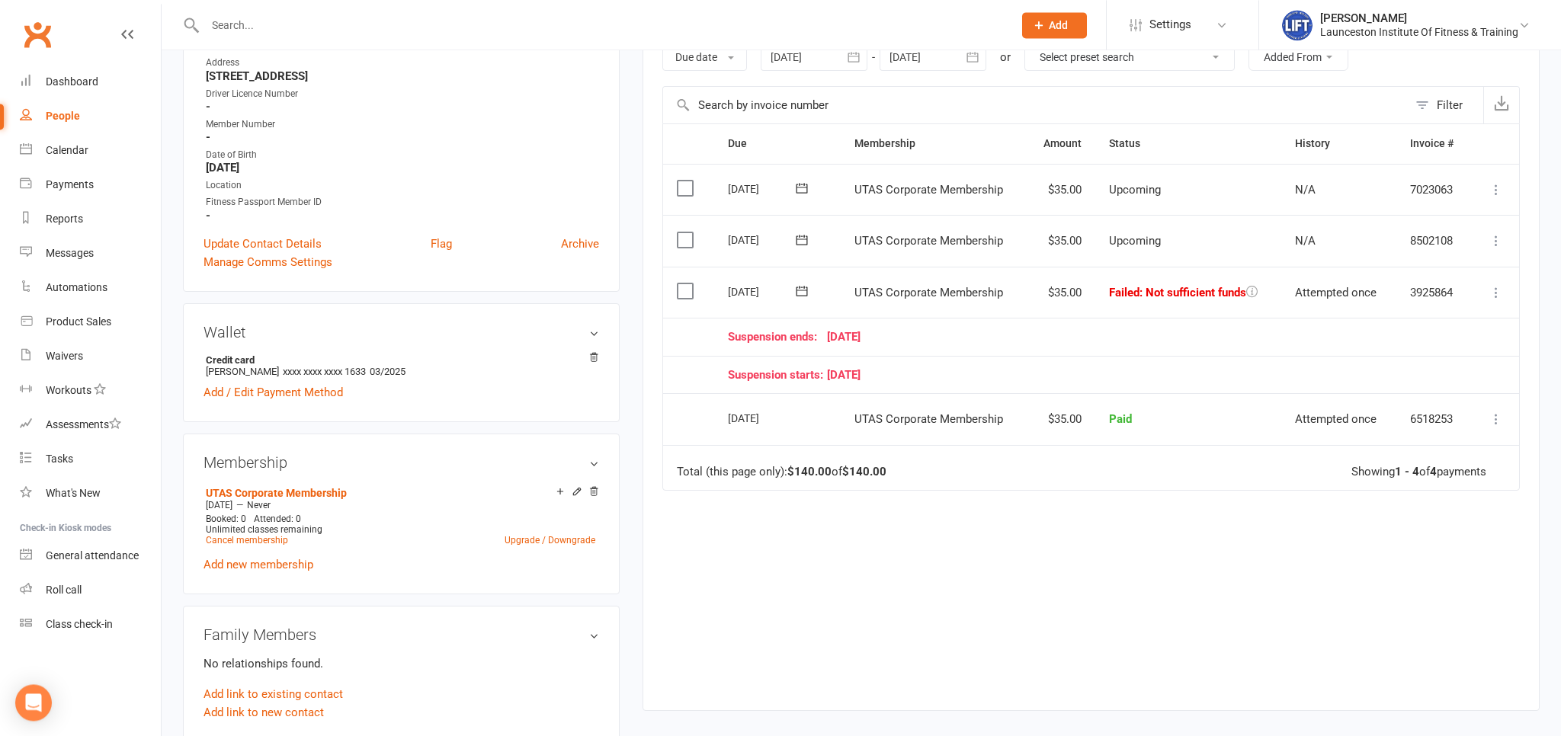
scroll to position [241, 0]
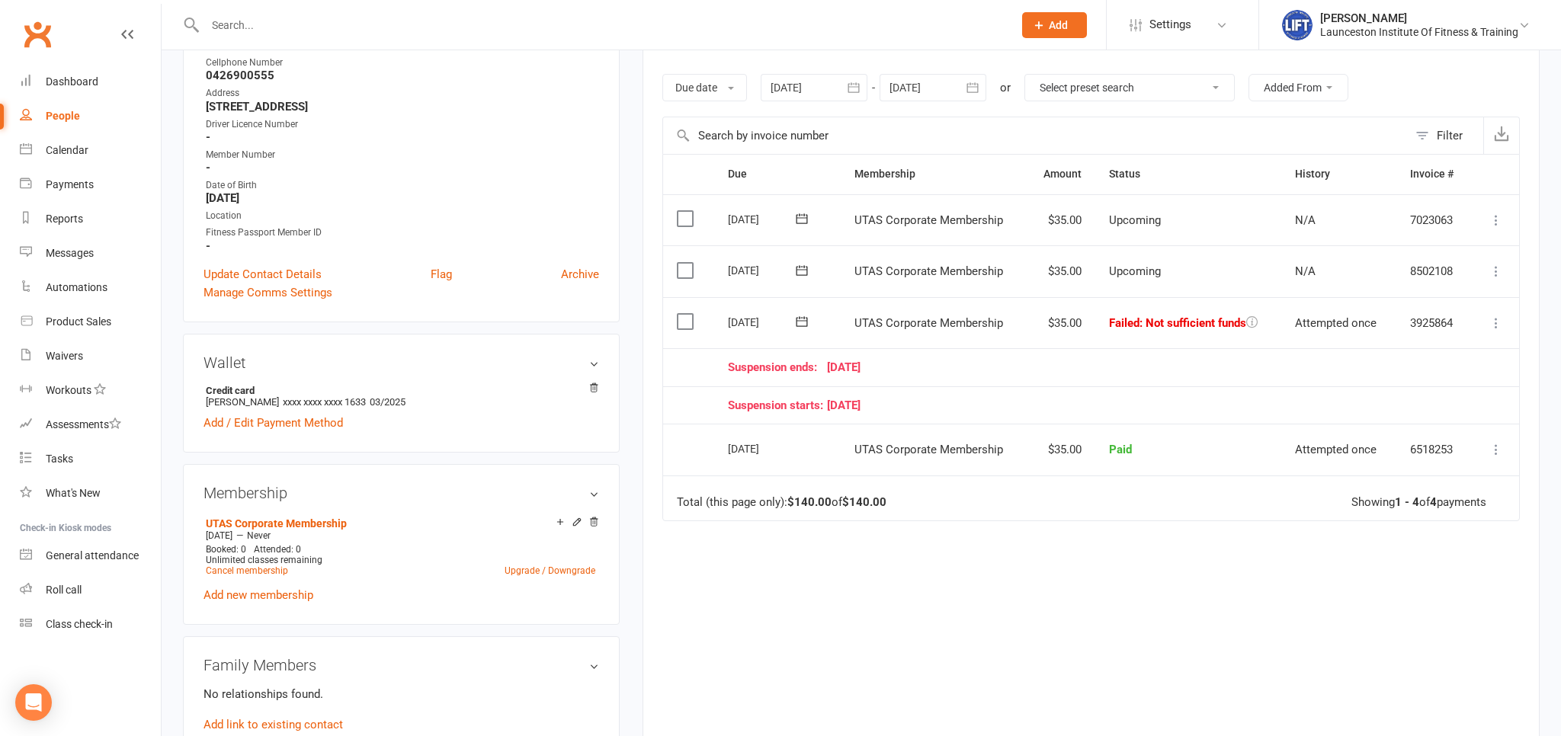
click at [1488, 319] on button at bounding box center [1496, 323] width 18 height 18
click at [1250, 372] on td "Suspension ends: 05 September 25" at bounding box center [1092, 367] width 757 height 38
click at [1497, 315] on icon at bounding box center [1495, 322] width 15 height 15
click at [1411, 471] on link "Retry now" at bounding box center [1428, 475] width 151 height 30
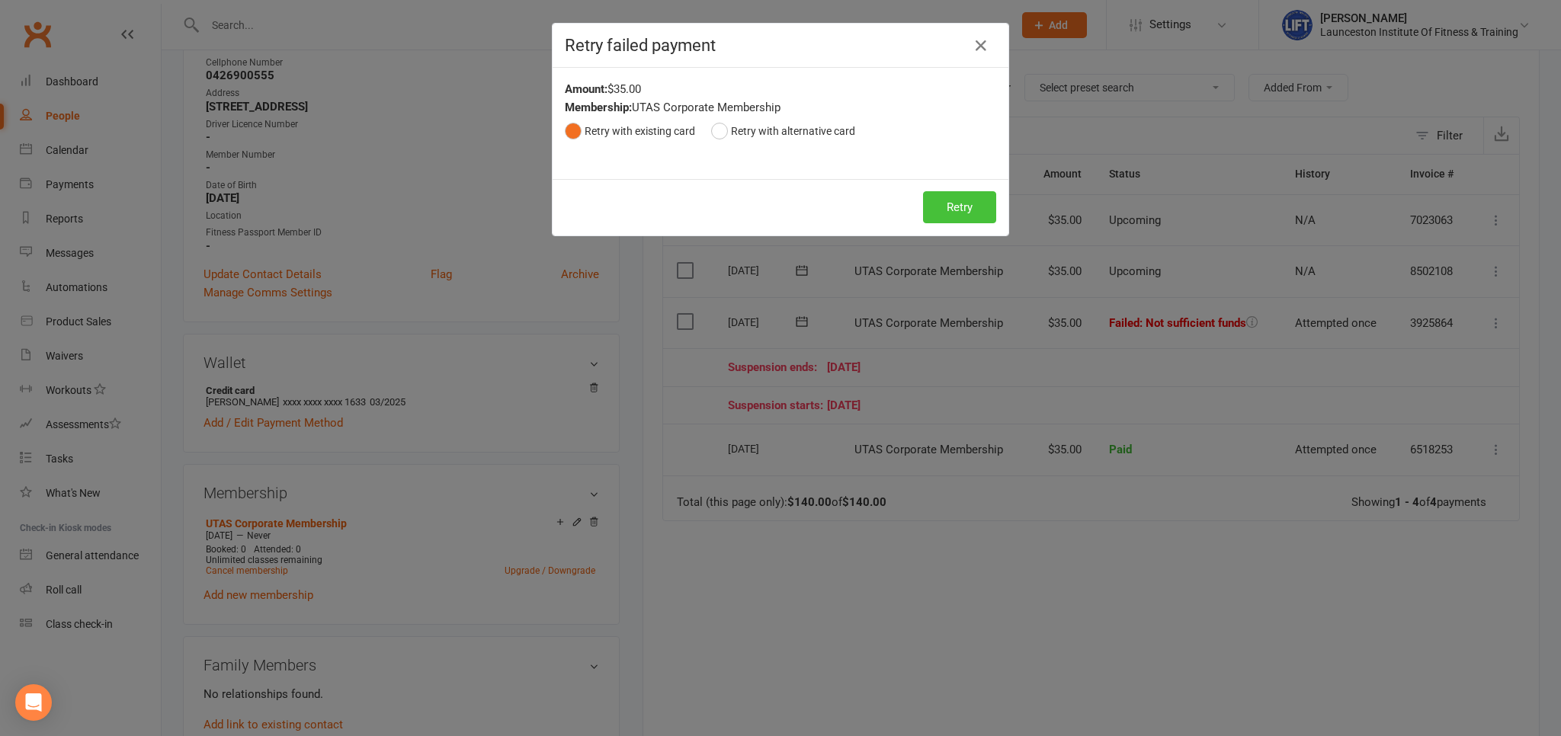
click at [961, 220] on button "Retry" at bounding box center [959, 207] width 73 height 32
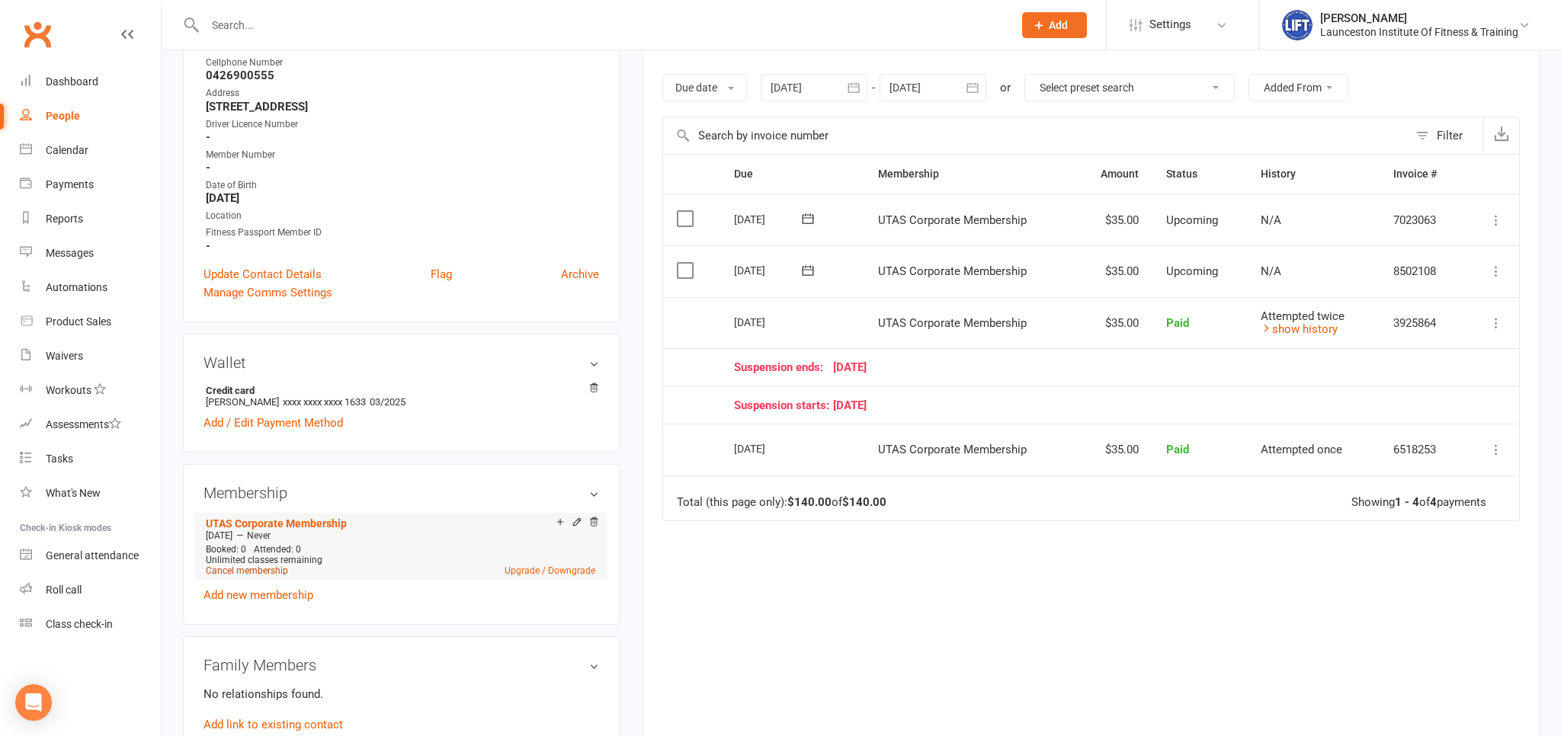
click at [272, 569] on link "Cancel membership" at bounding box center [247, 570] width 82 height 11
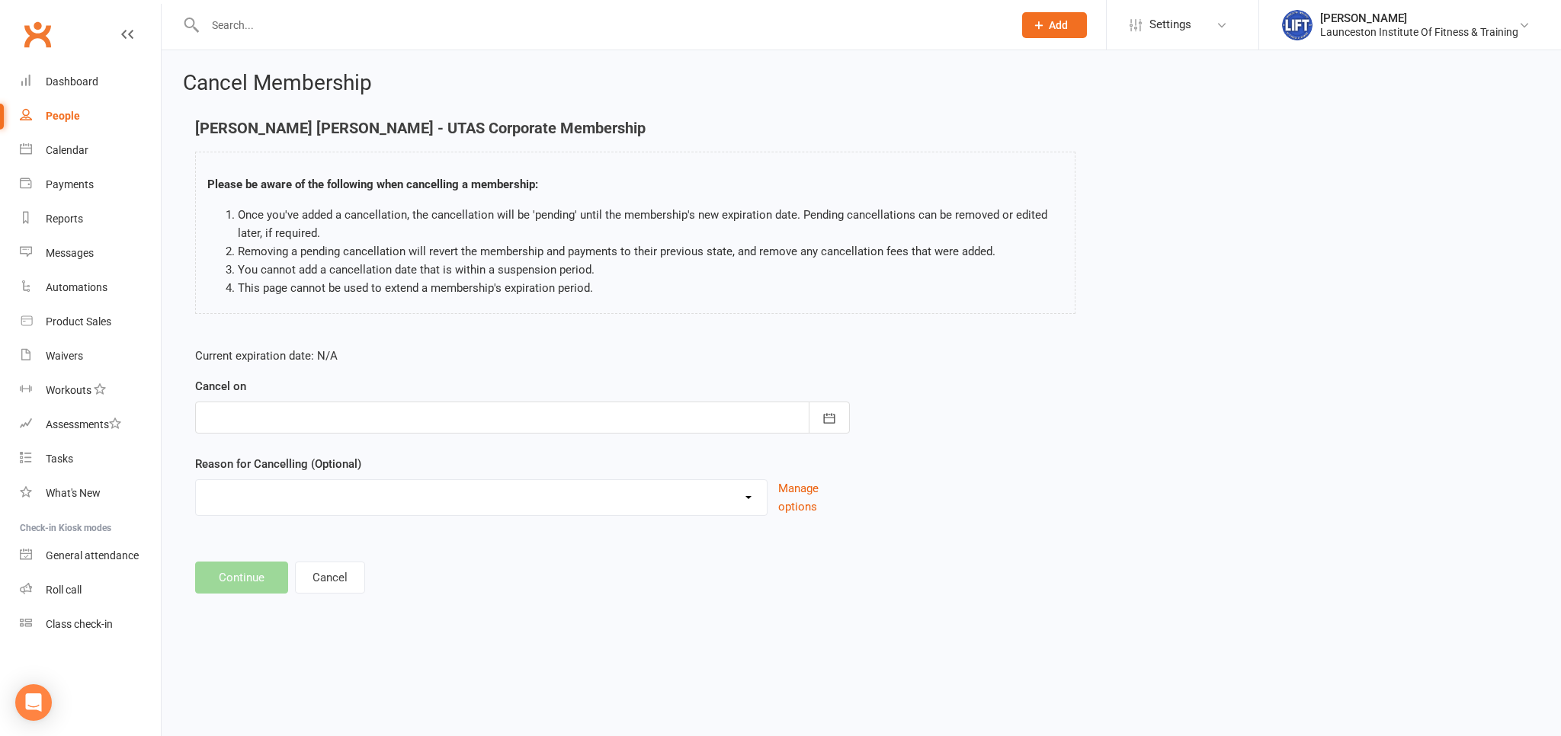
click at [348, 423] on div at bounding box center [522, 418] width 655 height 32
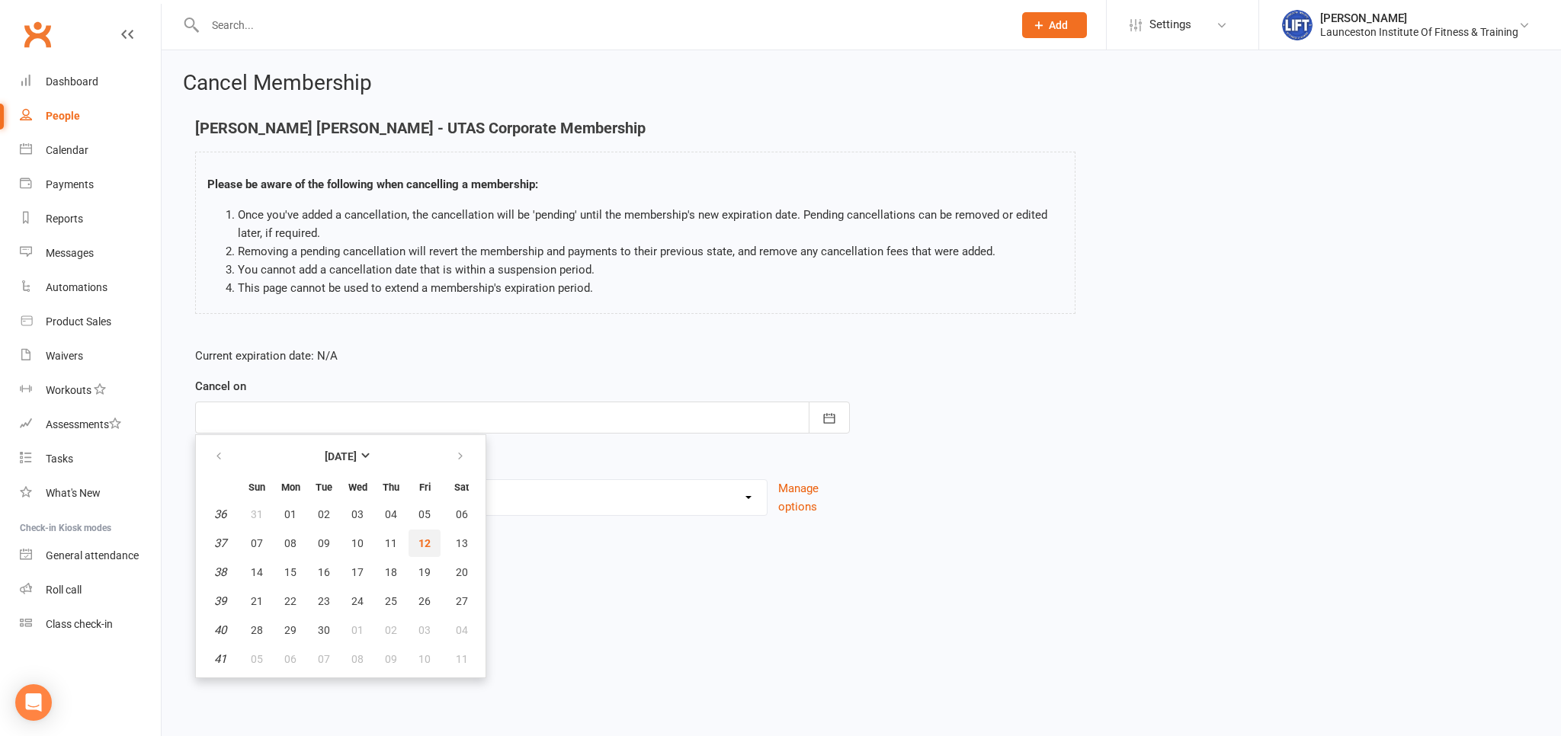
drag, startPoint x: 424, startPoint y: 540, endPoint x: 312, endPoint y: 588, distance: 121.2
click at [424, 539] on span "12" at bounding box center [424, 543] width 12 height 12
type input "12 Sep 2025"
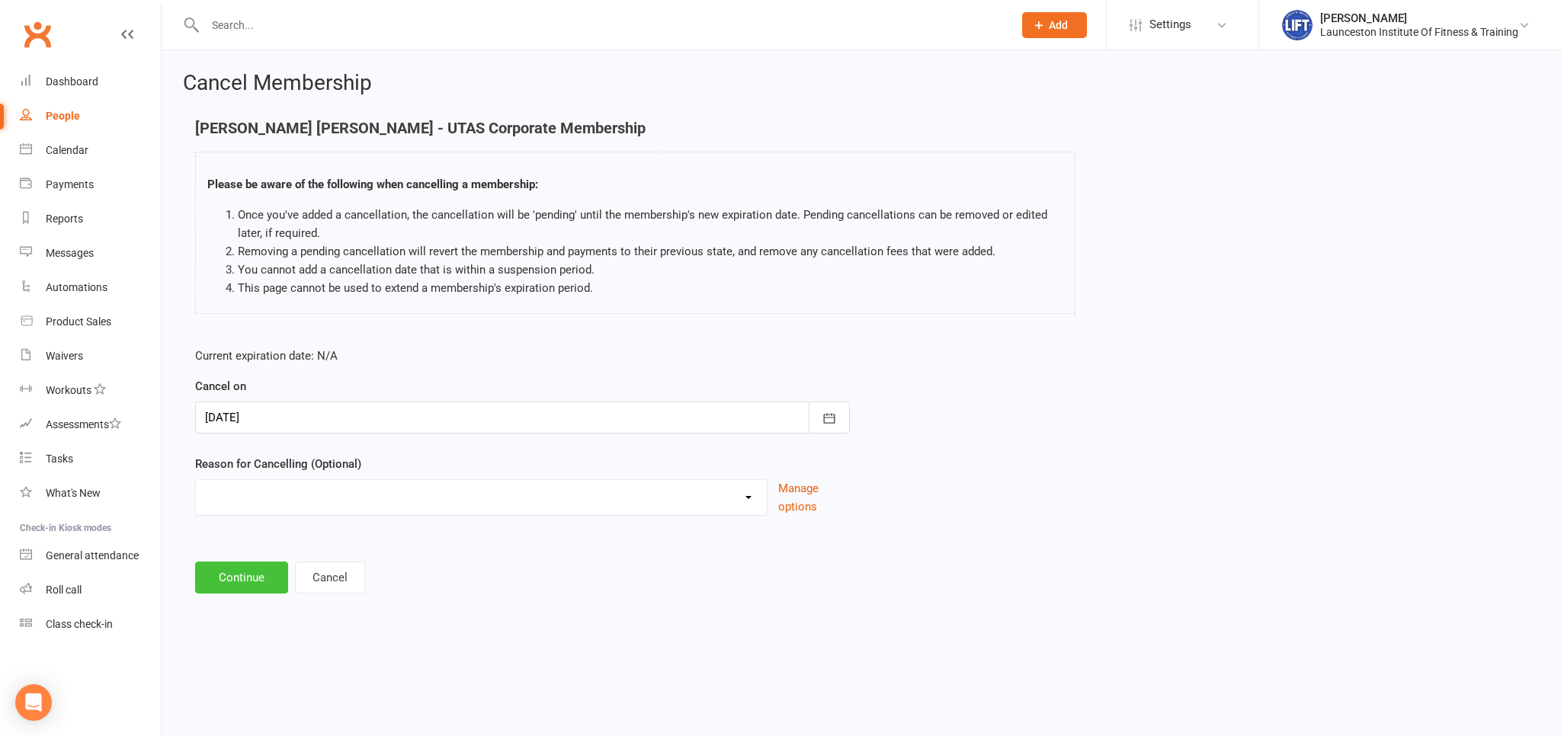
click at [271, 585] on button "Continue" at bounding box center [241, 578] width 93 height 32
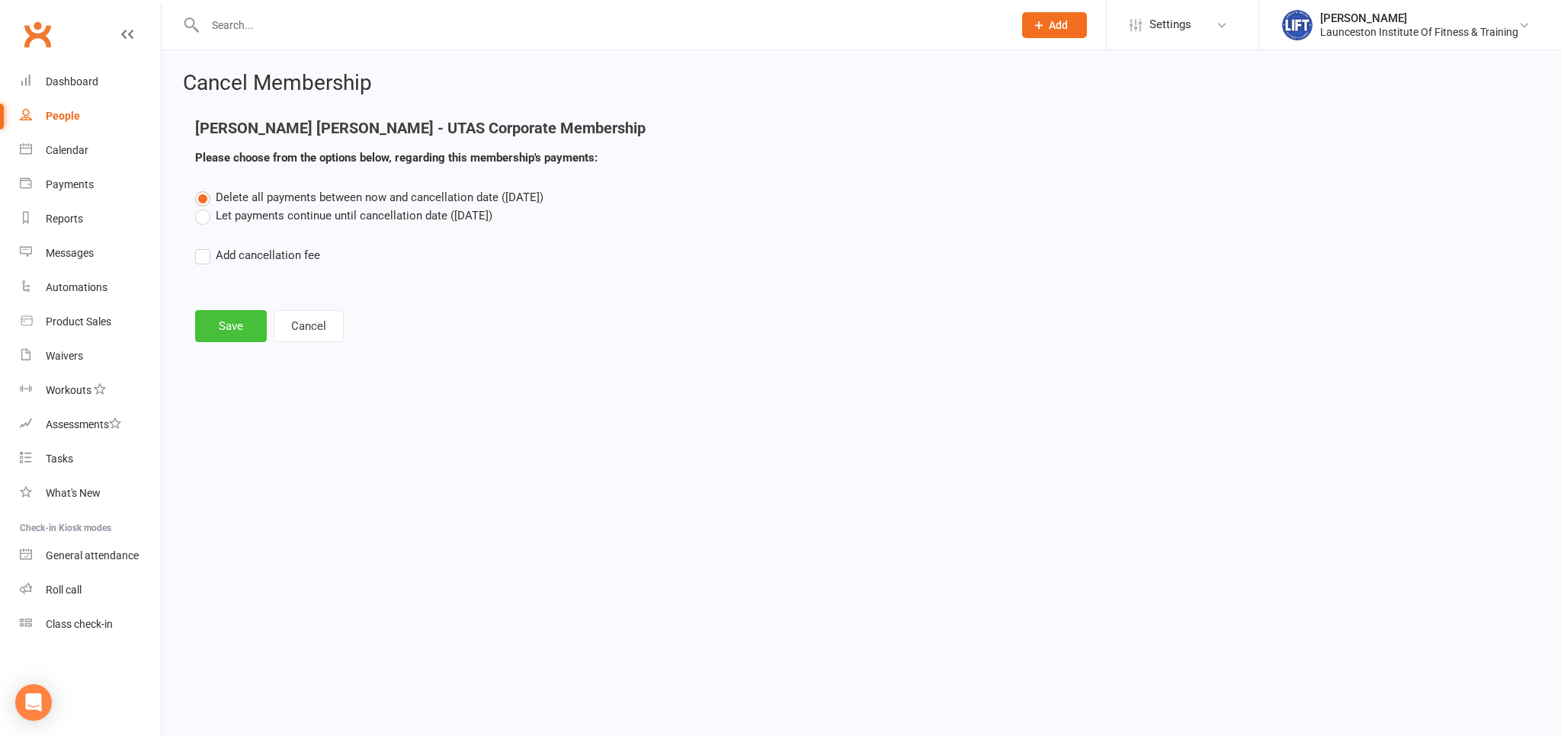
click at [255, 332] on button "Save" at bounding box center [231, 326] width 72 height 32
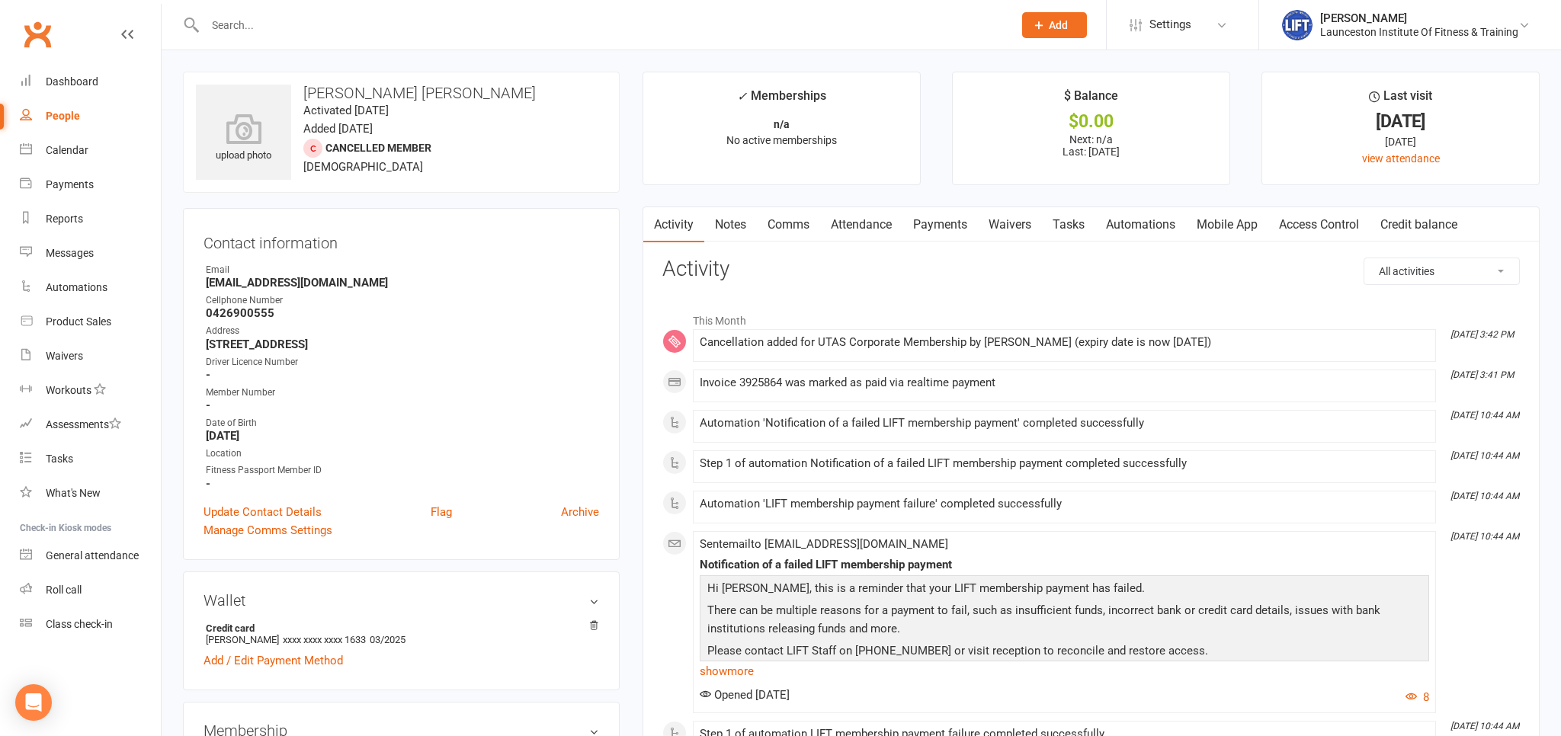
click at [951, 233] on link "Payments" at bounding box center [939, 224] width 75 height 35
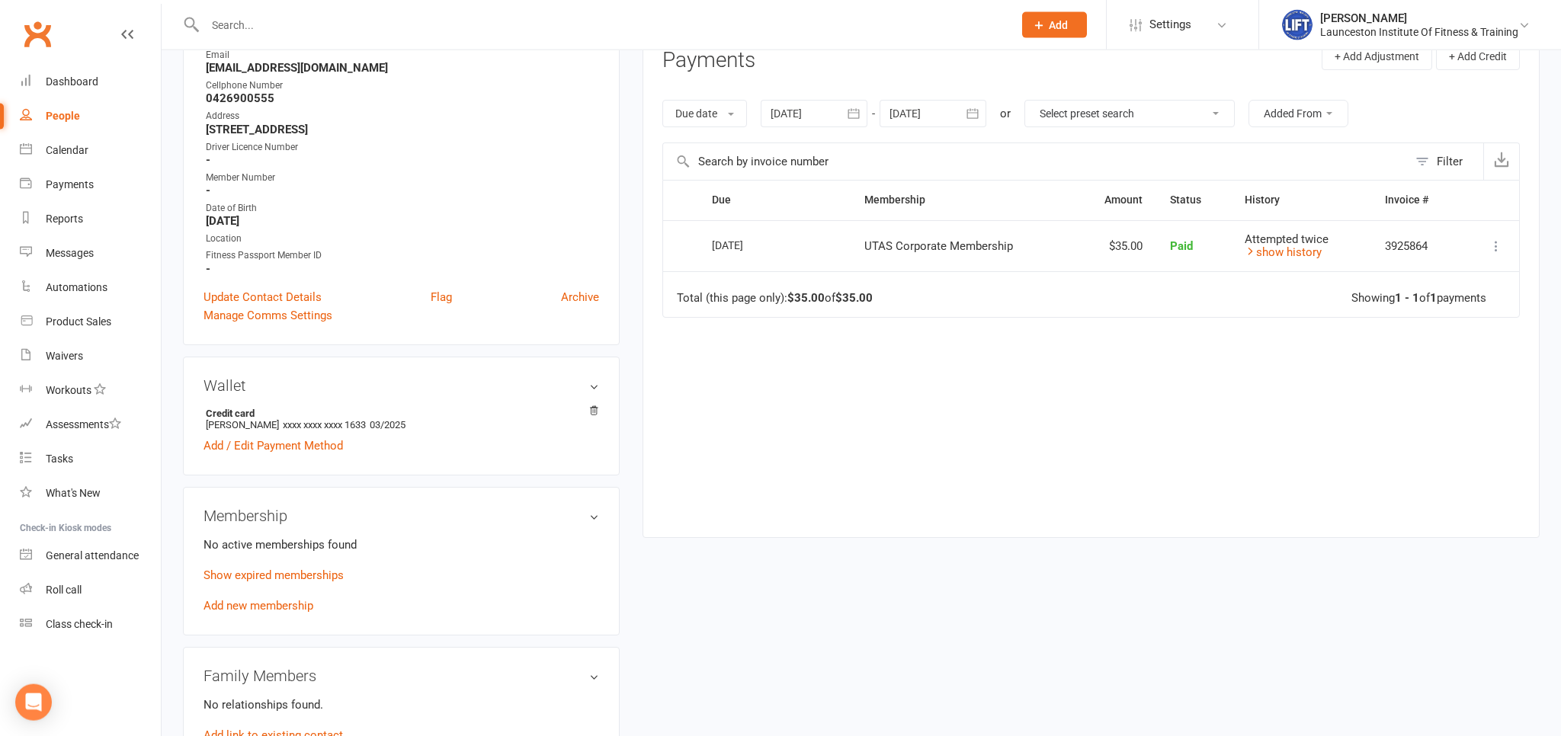
scroll to position [322, 0]
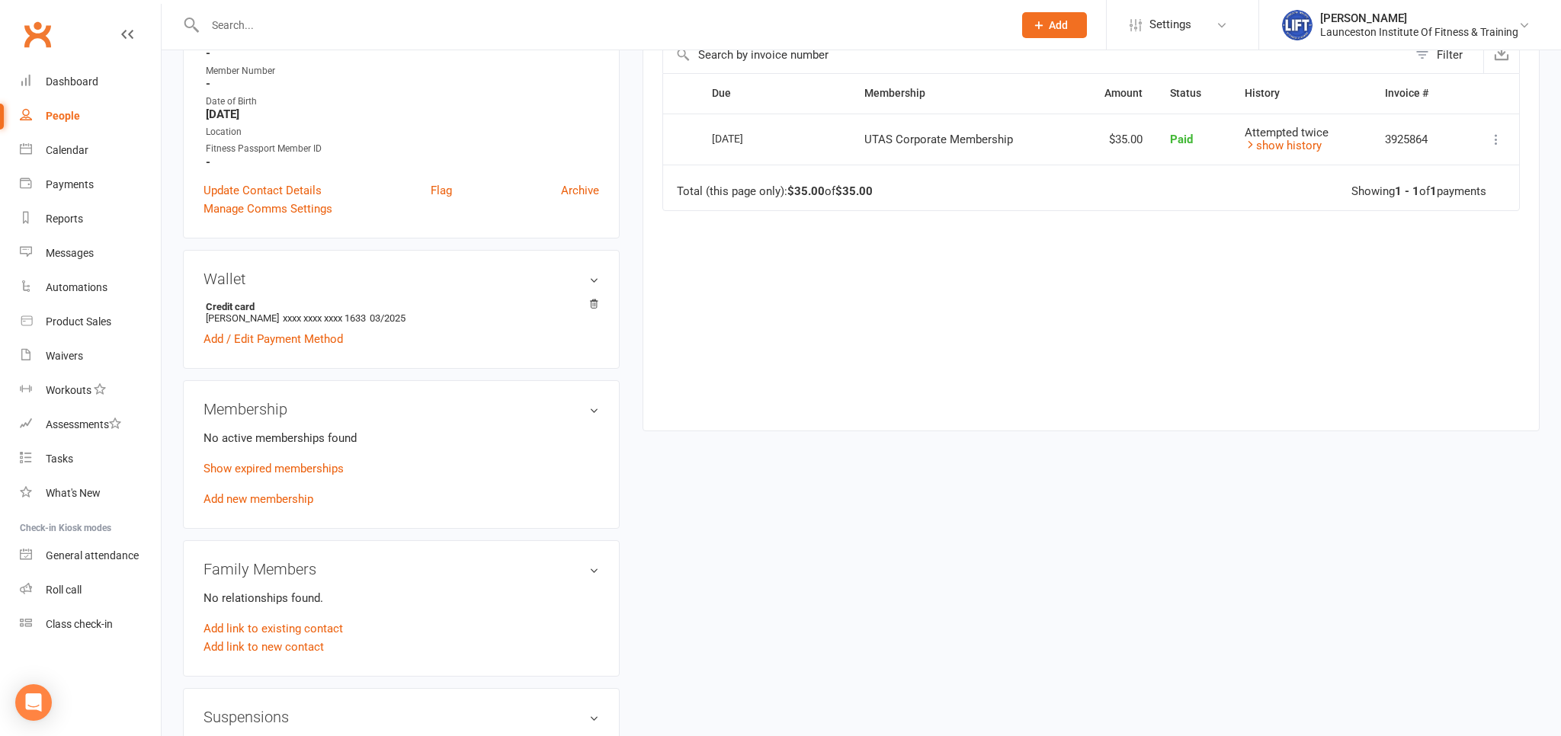
click at [291, 491] on div "No active memberships found Show expired memberships Add new membership" at bounding box center [401, 468] width 396 height 79
click at [288, 504] on link "Add new membership" at bounding box center [258, 499] width 110 height 14
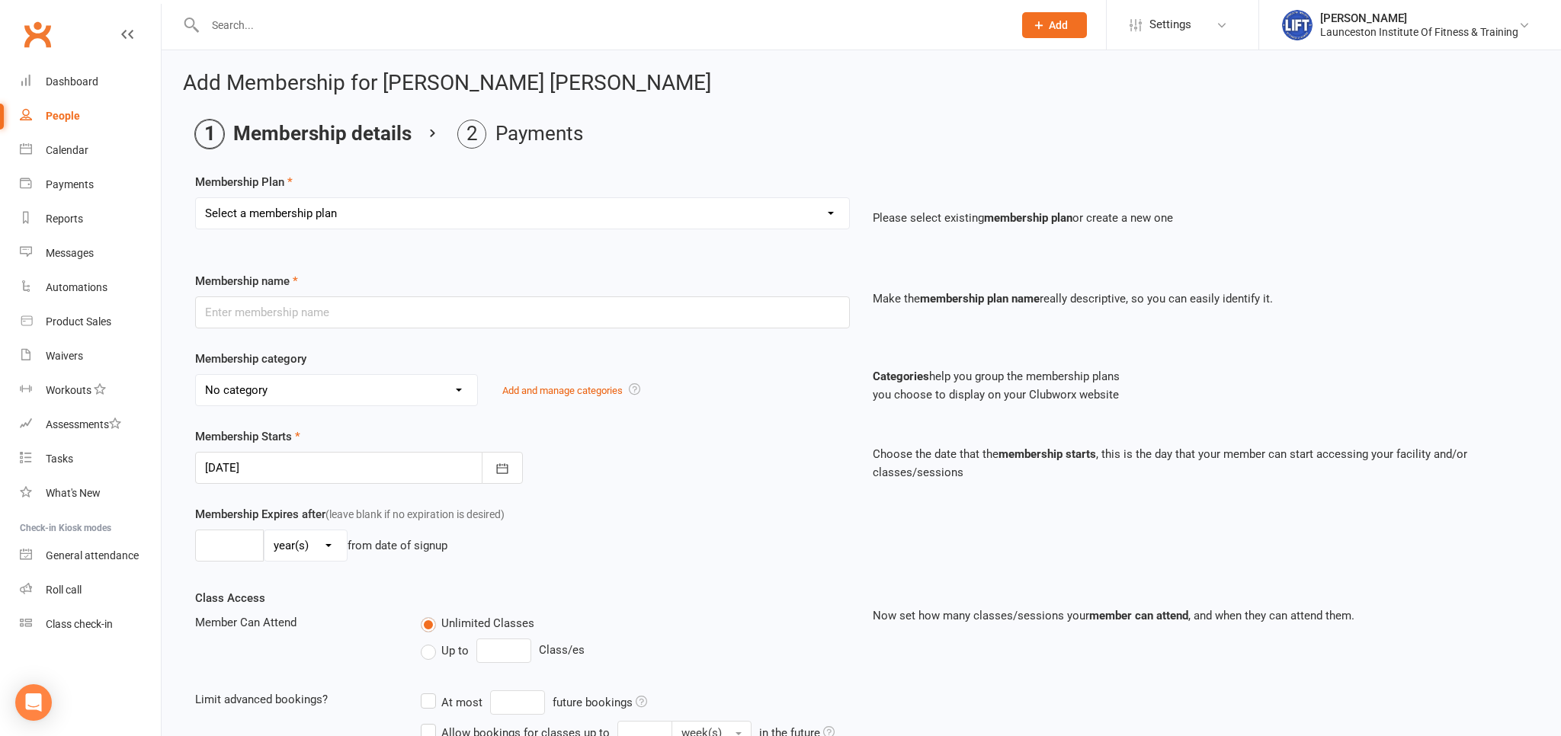
click at [196, 198] on select "Select a membership plan Create new Membership Plan 24/7 Gym Membership Pilates…" at bounding box center [522, 213] width 653 height 30
select select "5"
click option "Upfront 24/7 Gym 2 Weeks- $70" at bounding box center [0, 0] width 0 height 0
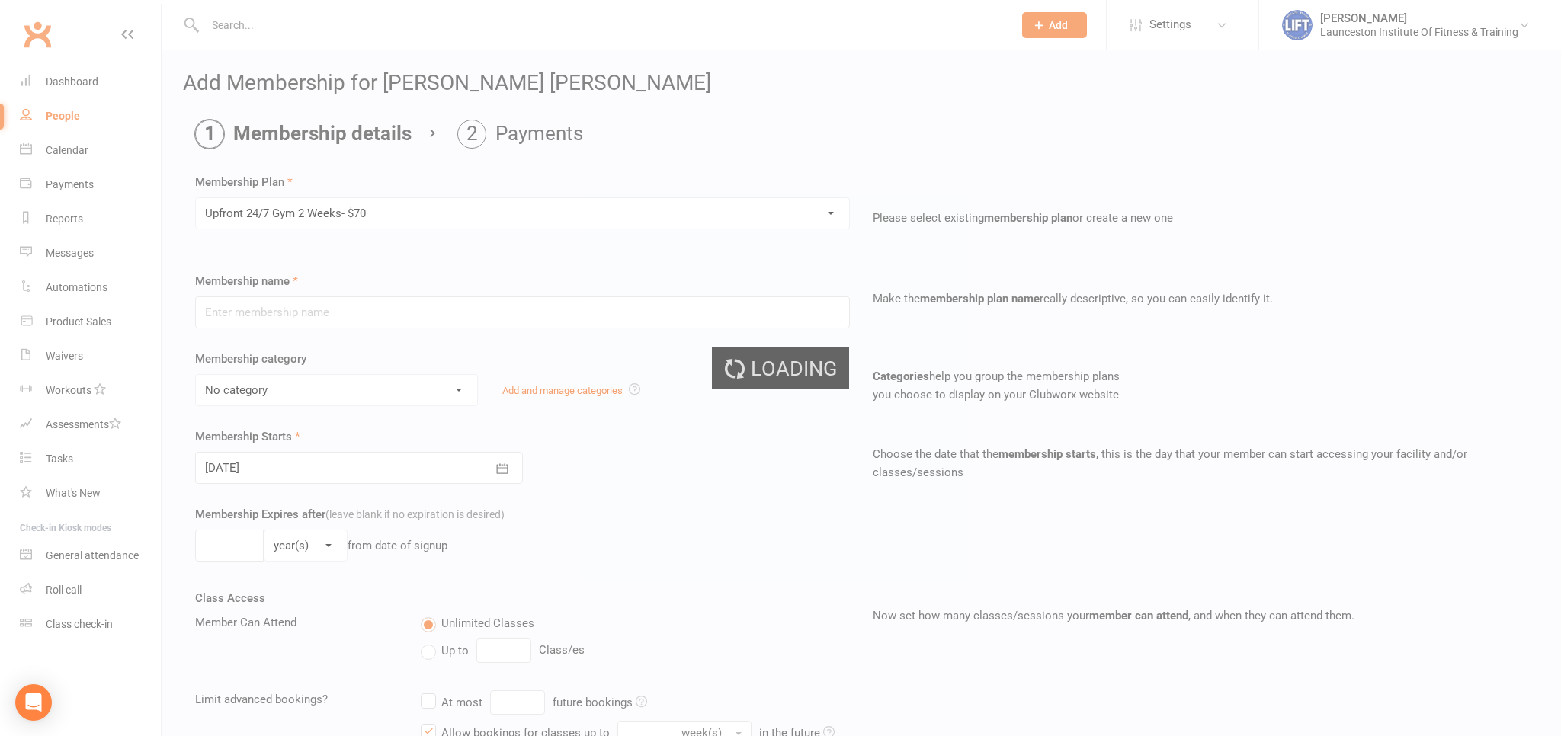
type input "Upfront 24/7 Gym 2 Weeks- $70"
select select "34"
type input "2"
select select "1"
type input "1"
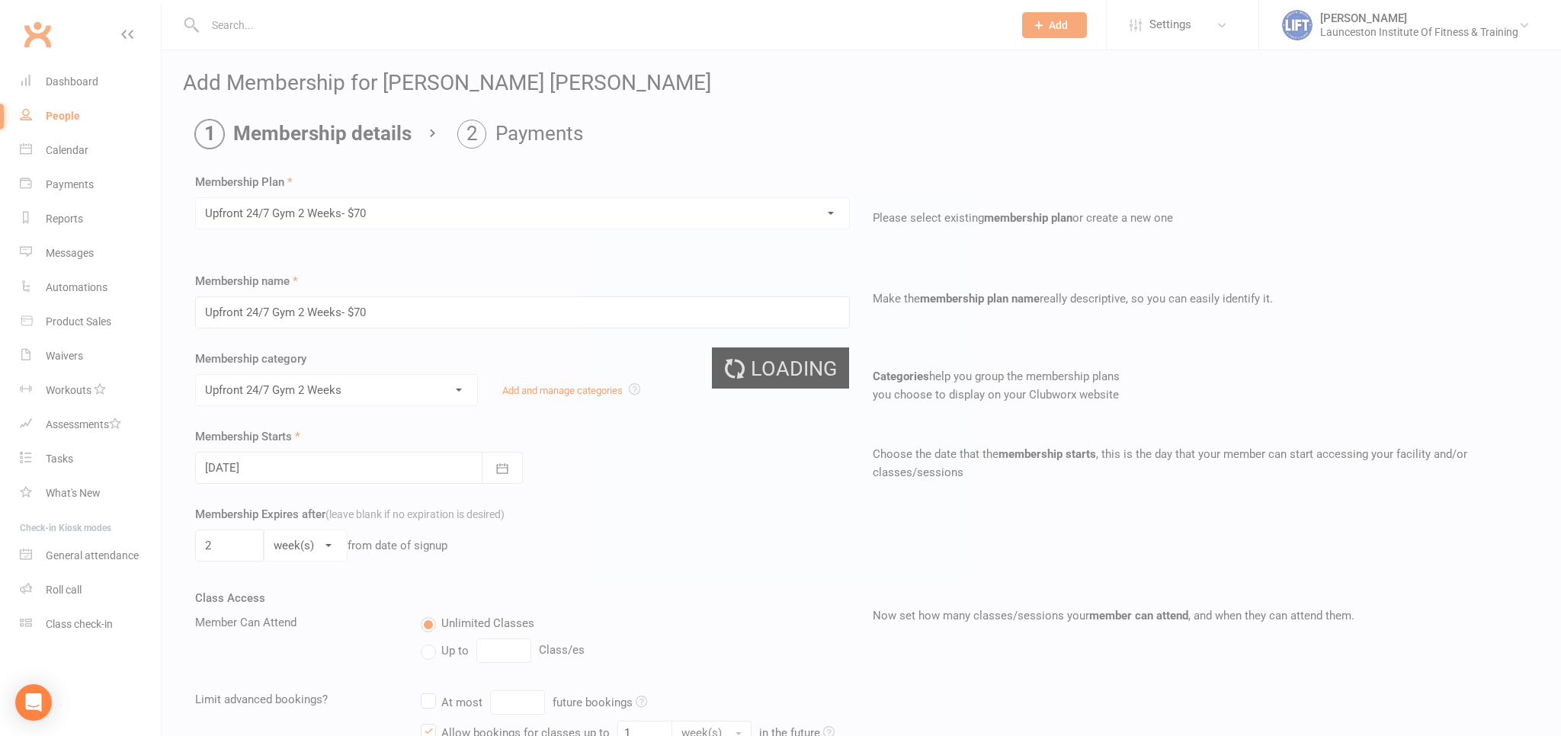
scroll to position [454, 0]
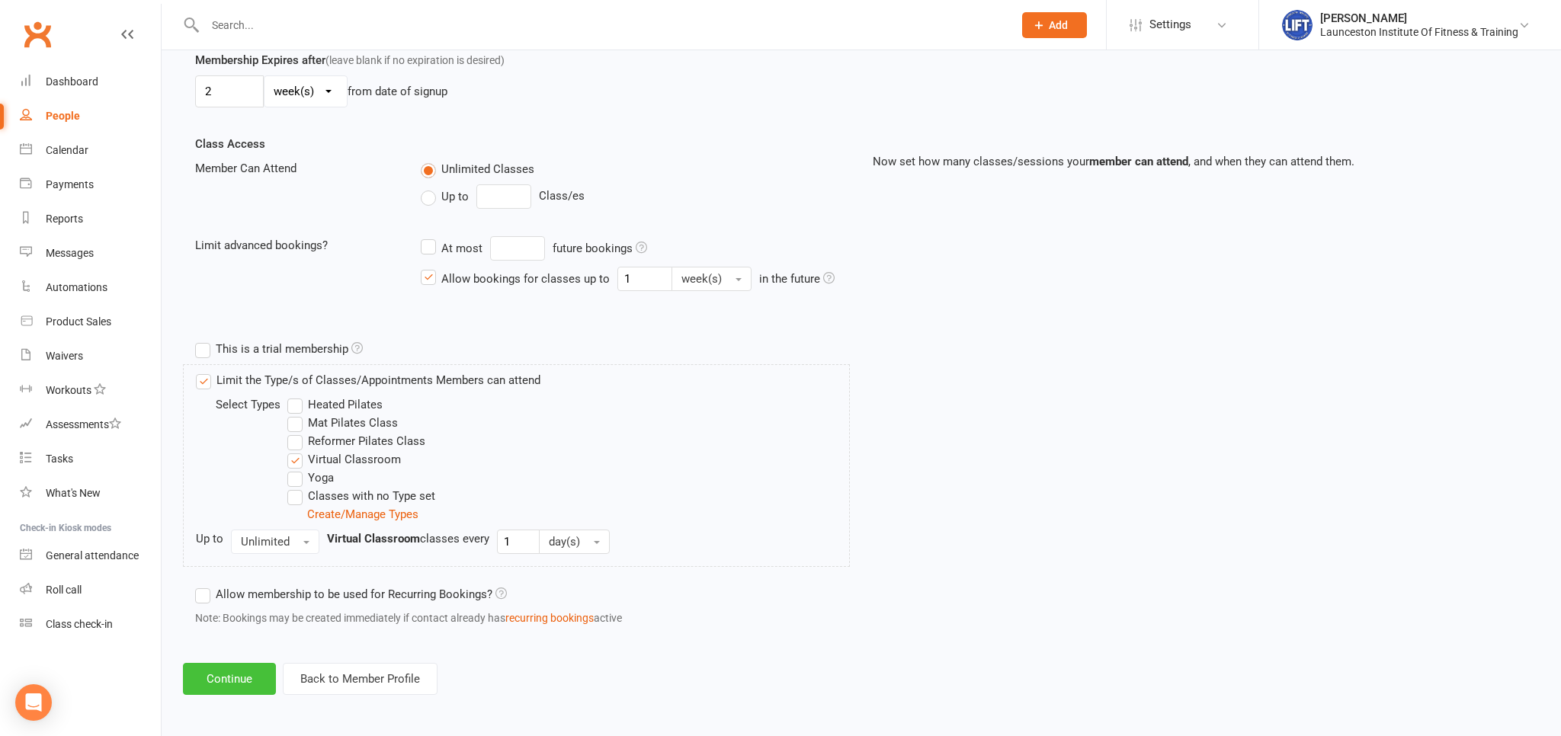
click at [235, 681] on button "Continue" at bounding box center [229, 679] width 93 height 32
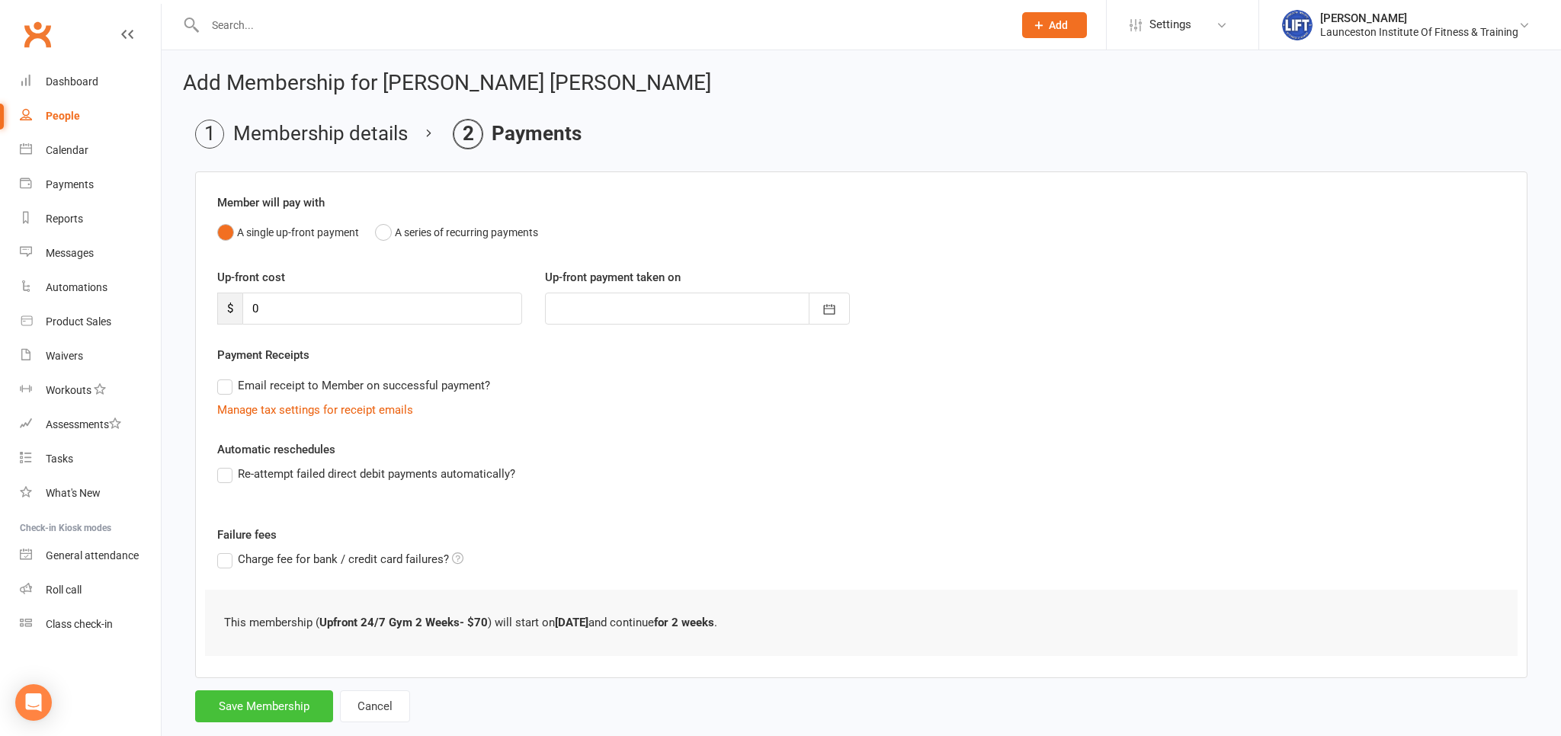
drag, startPoint x: 282, startPoint y: 692, endPoint x: 276, endPoint y: 704, distance: 13.6
click at [281, 692] on button "Save Membership" at bounding box center [264, 706] width 138 height 32
click at [276, 704] on form "Member will pay with A single up-front payment A series of recurring payments U…" at bounding box center [861, 446] width 1332 height 551
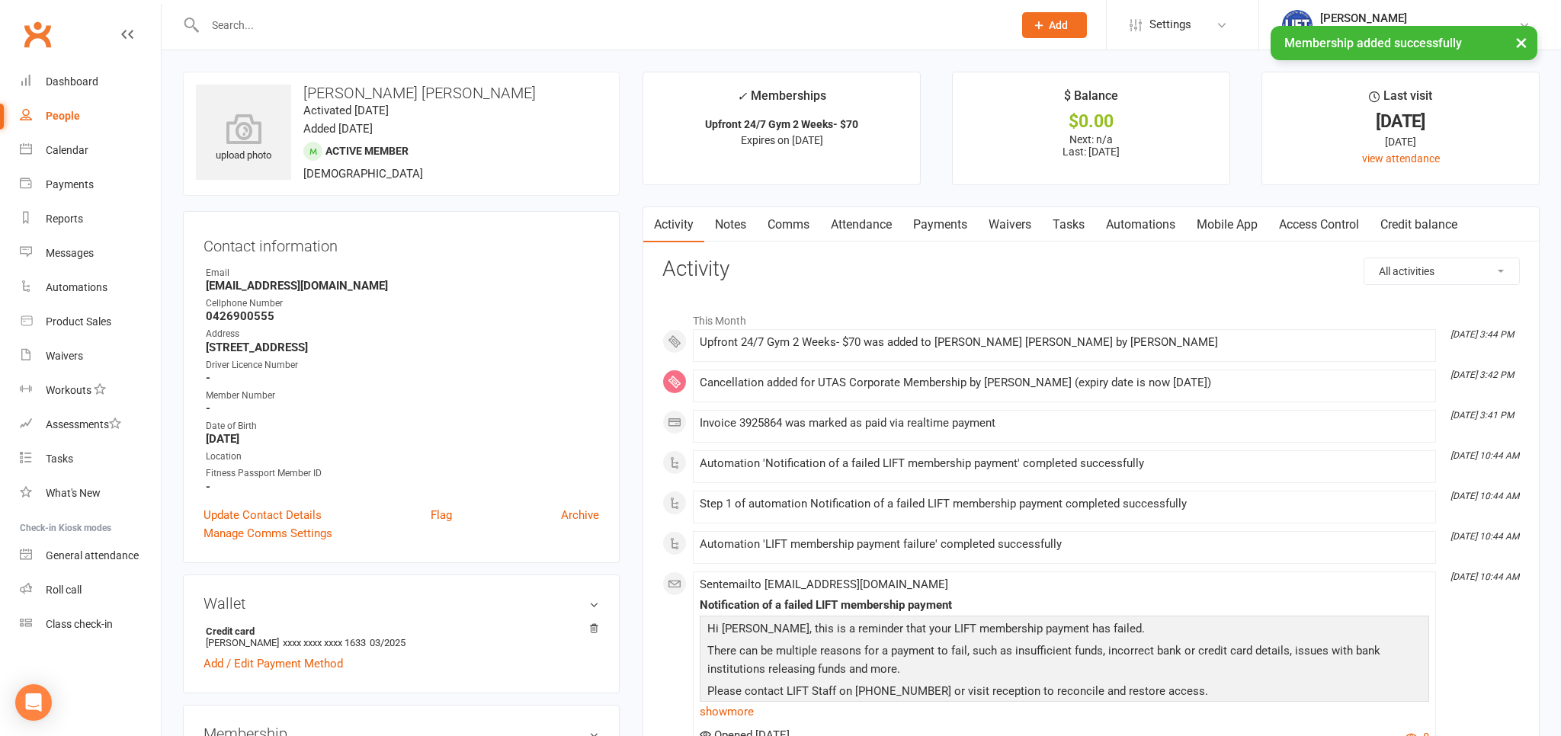
click at [935, 226] on link "Payments" at bounding box center [939, 224] width 75 height 35
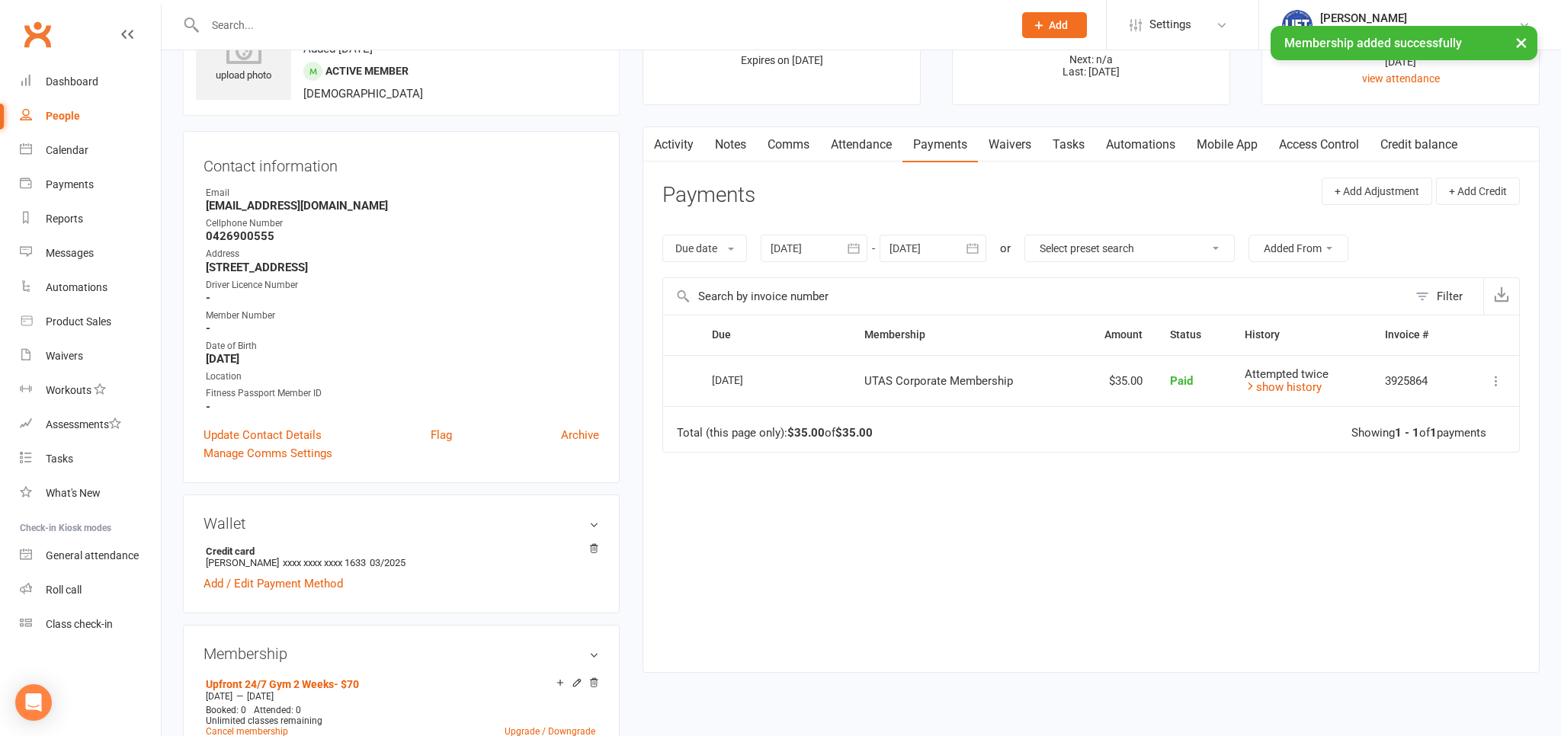
scroll to position [161, 0]
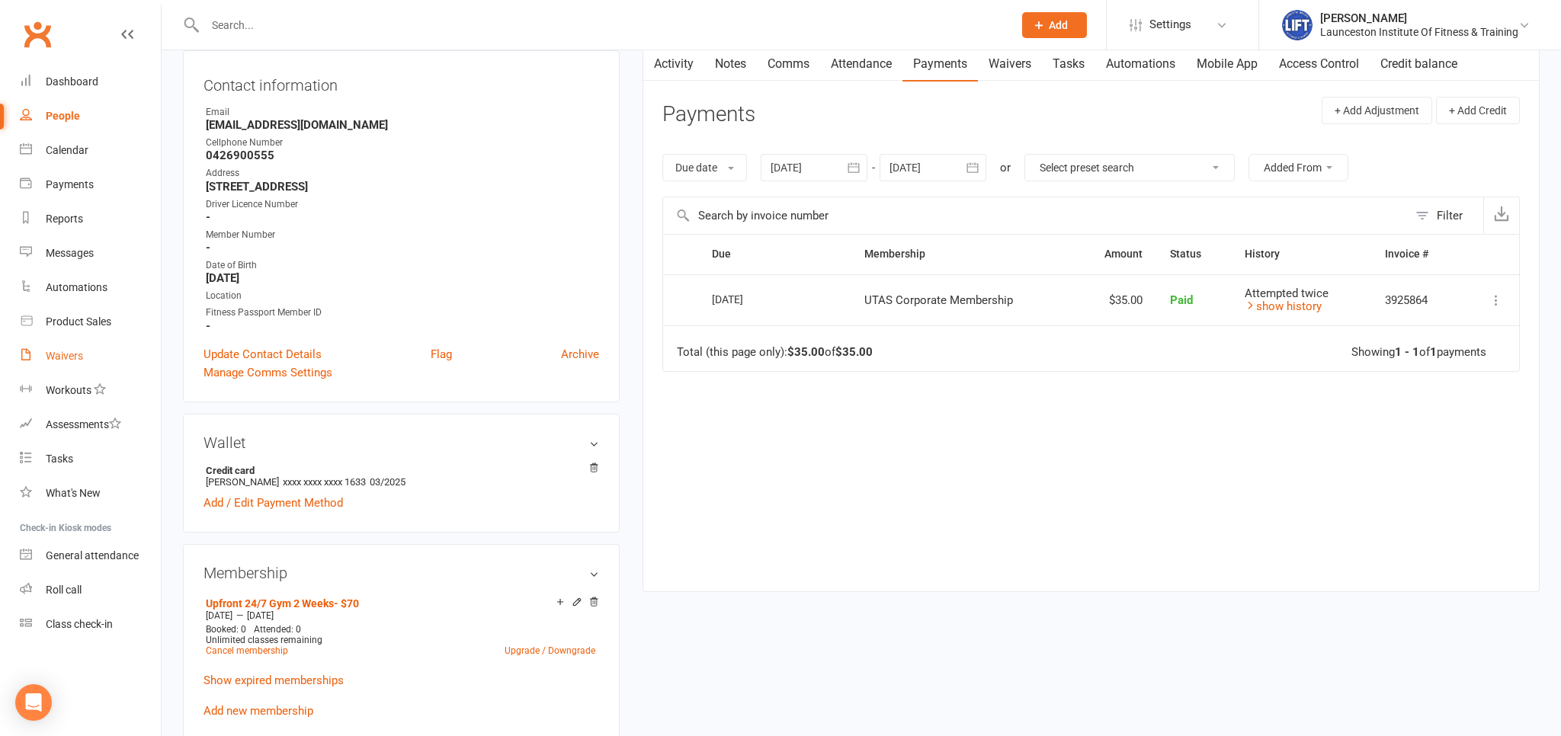
click at [82, 374] on ul "Dashboard People Calendar Payments Reports Messages Automations Product Sales W…" at bounding box center [80, 353] width 161 height 577
click at [45, 354] on link "Waivers" at bounding box center [90, 356] width 141 height 34
select select "100"
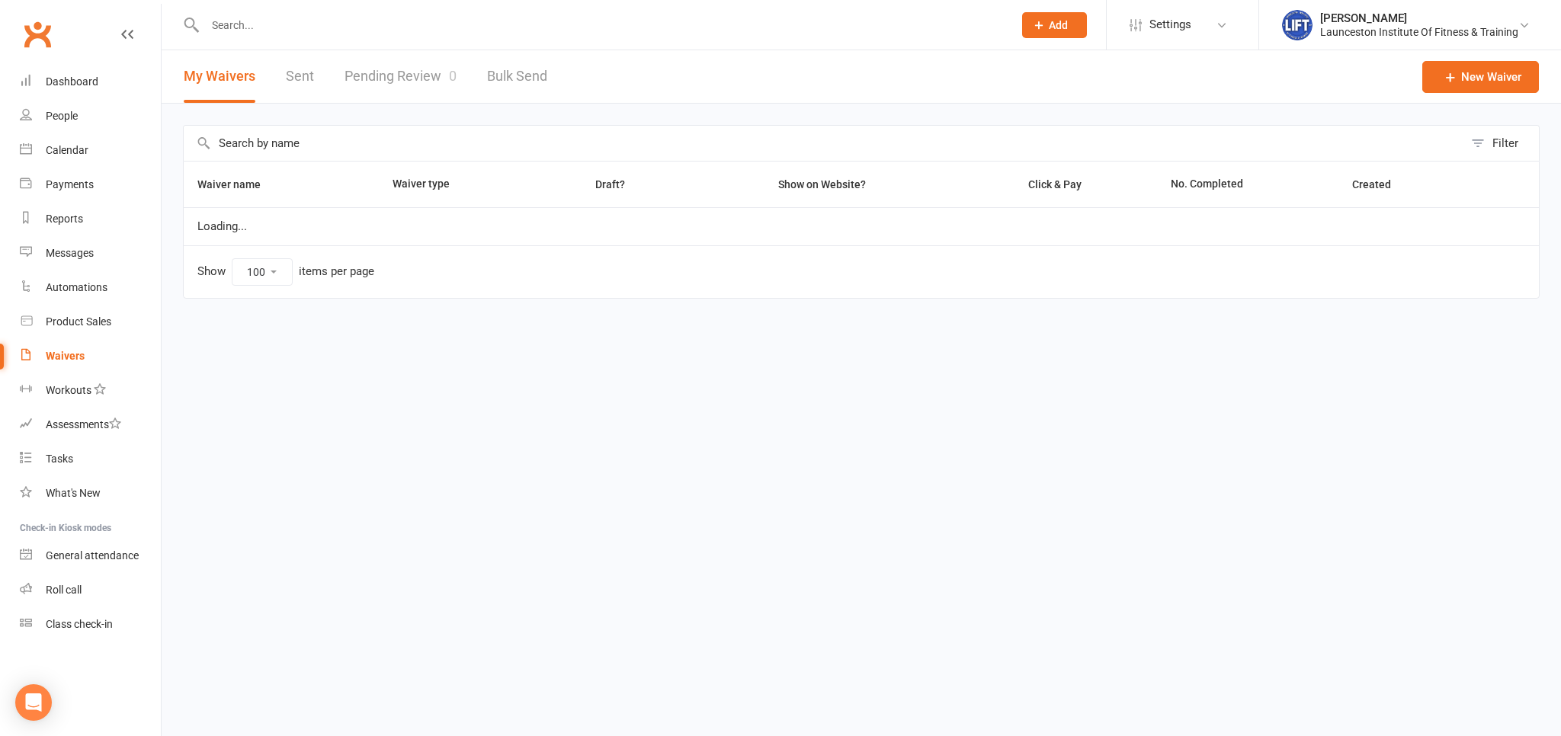
click at [47, 353] on div "Waivers" at bounding box center [65, 356] width 39 height 12
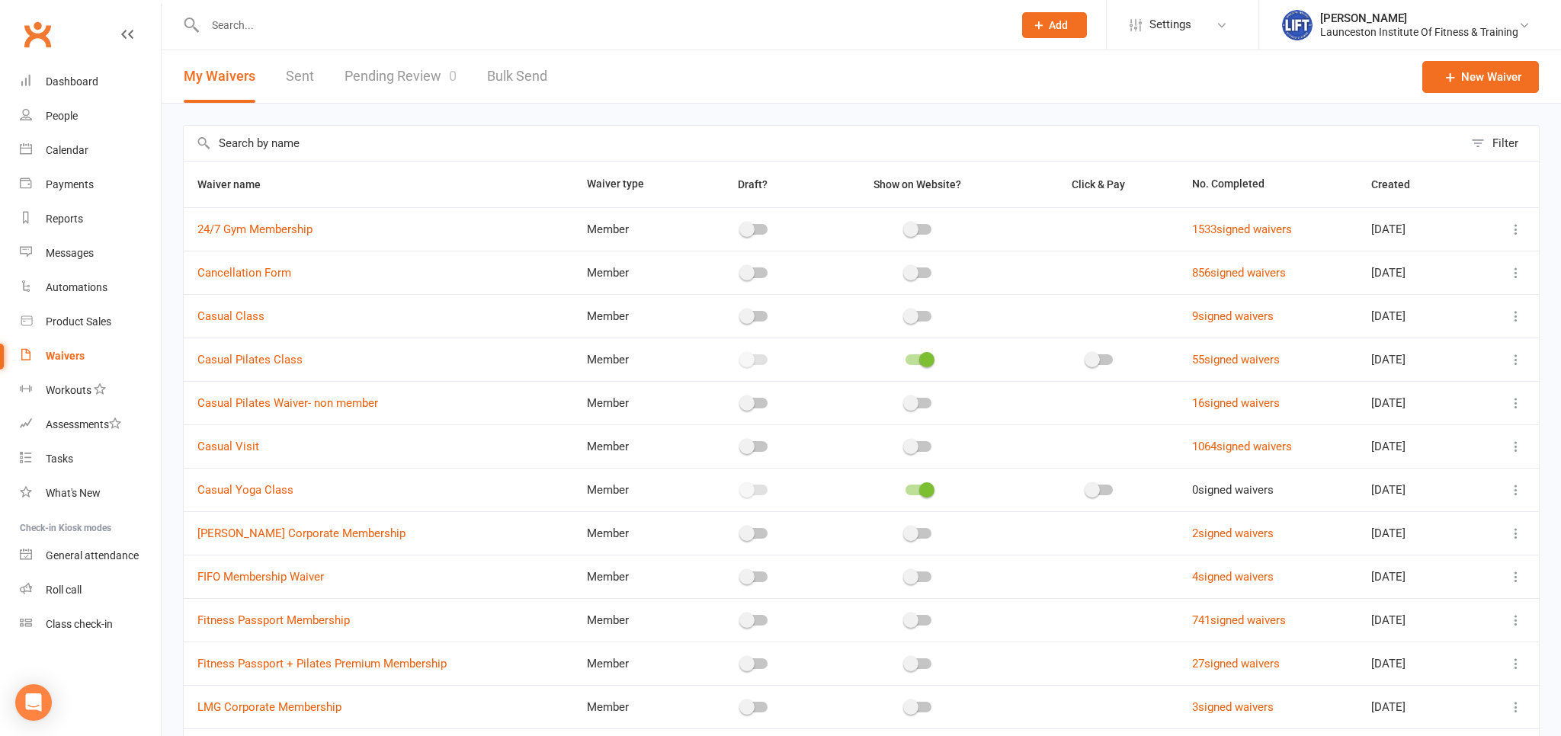
click at [395, 84] on link "Pending Review 0" at bounding box center [400, 76] width 112 height 53
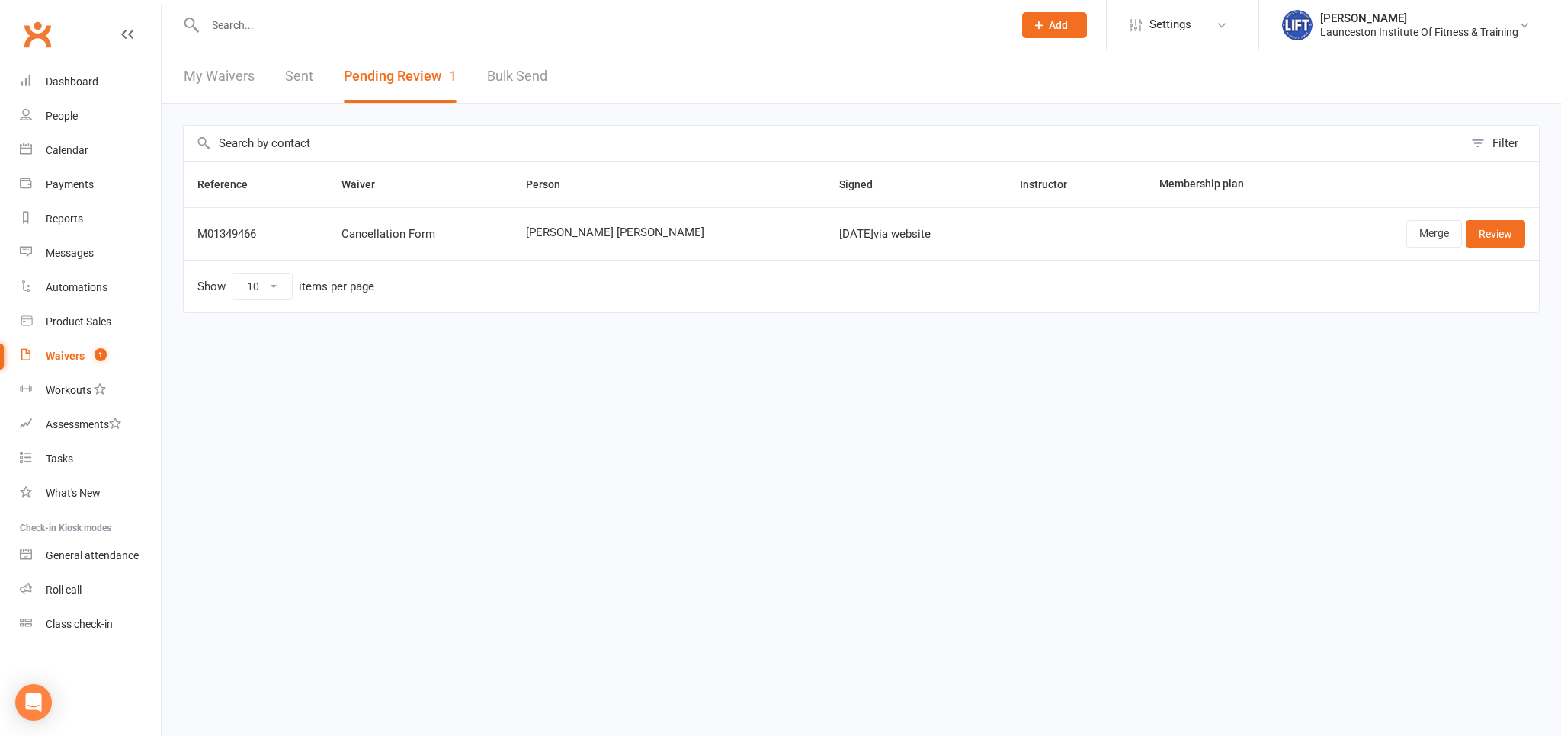
click at [1489, 258] on td "Merge Review" at bounding box center [1427, 233] width 223 height 53
click at [1461, 235] on link "Merge" at bounding box center [1434, 233] width 56 height 27
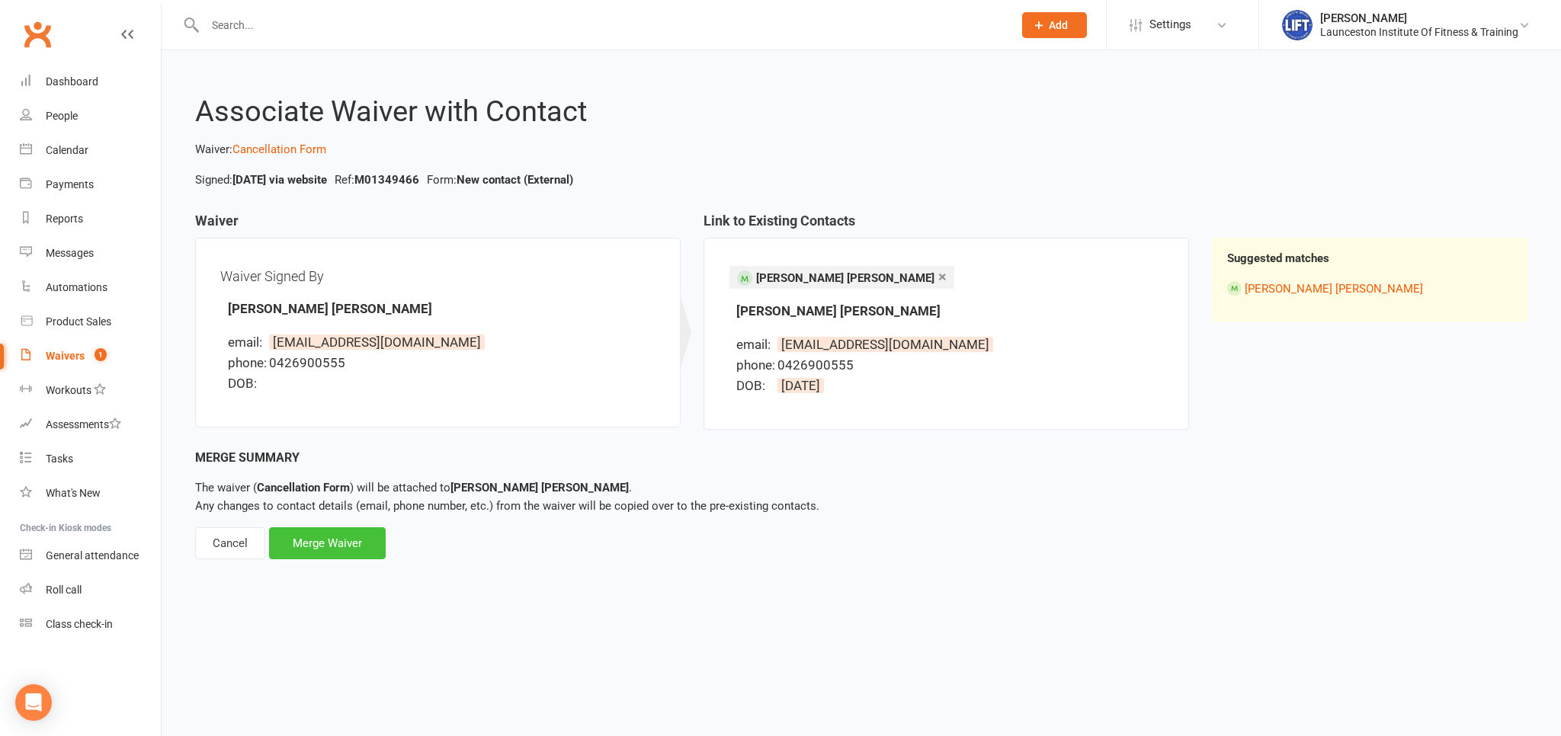
click at [332, 550] on div "Merge Waiver" at bounding box center [327, 543] width 117 height 32
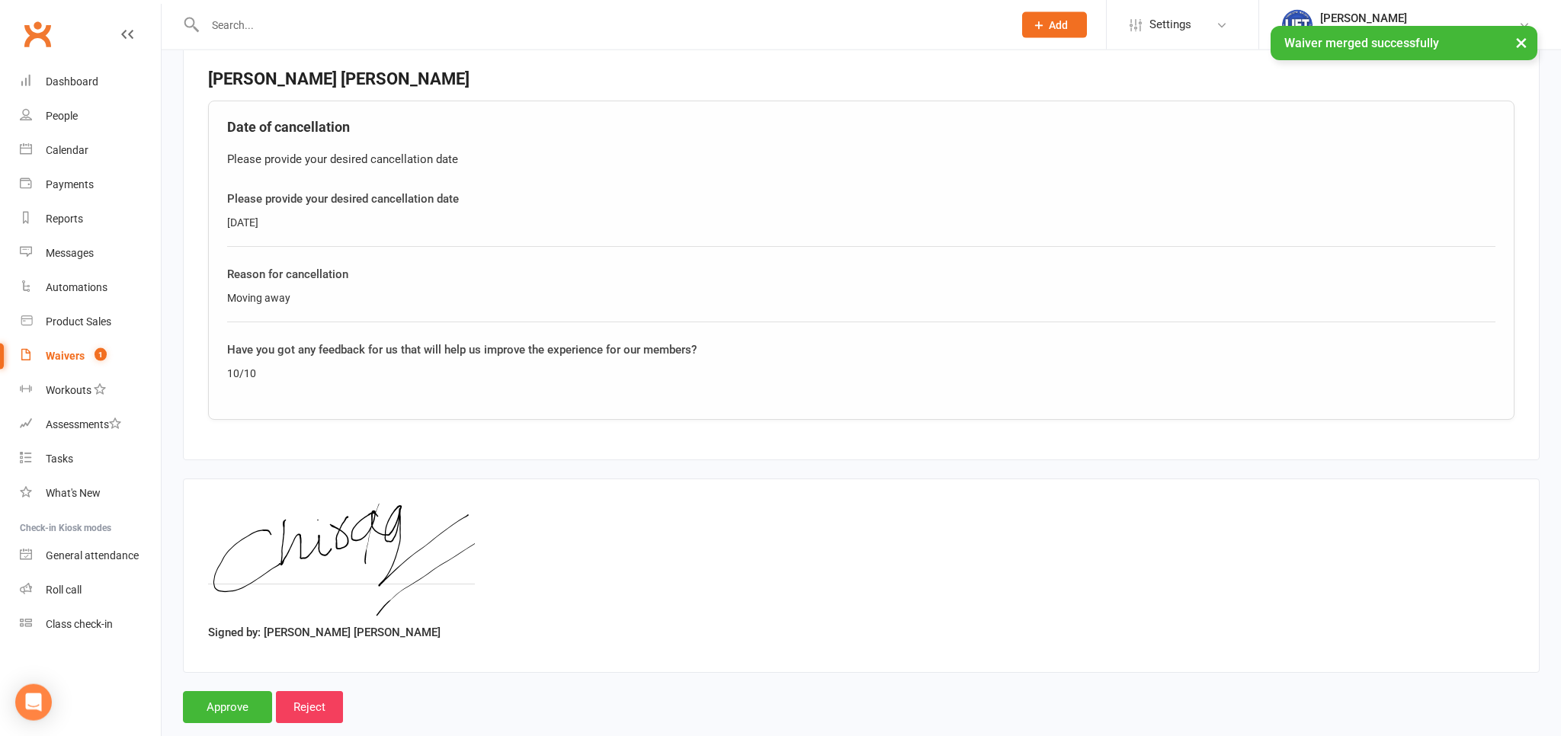
scroll to position [486, 0]
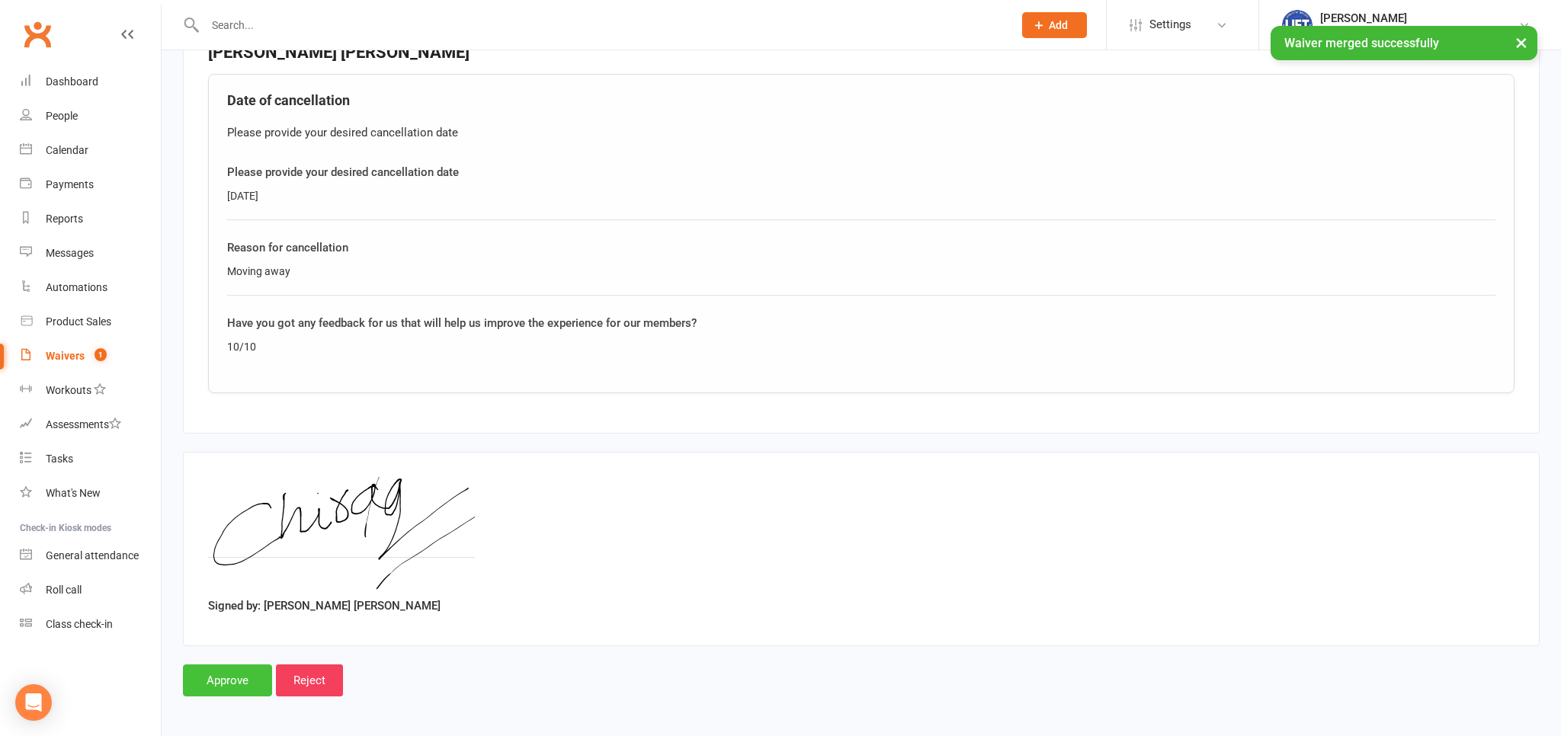
drag, startPoint x: 258, startPoint y: 679, endPoint x: 246, endPoint y: 669, distance: 15.1
click at [257, 679] on input "Approve" at bounding box center [227, 681] width 89 height 32
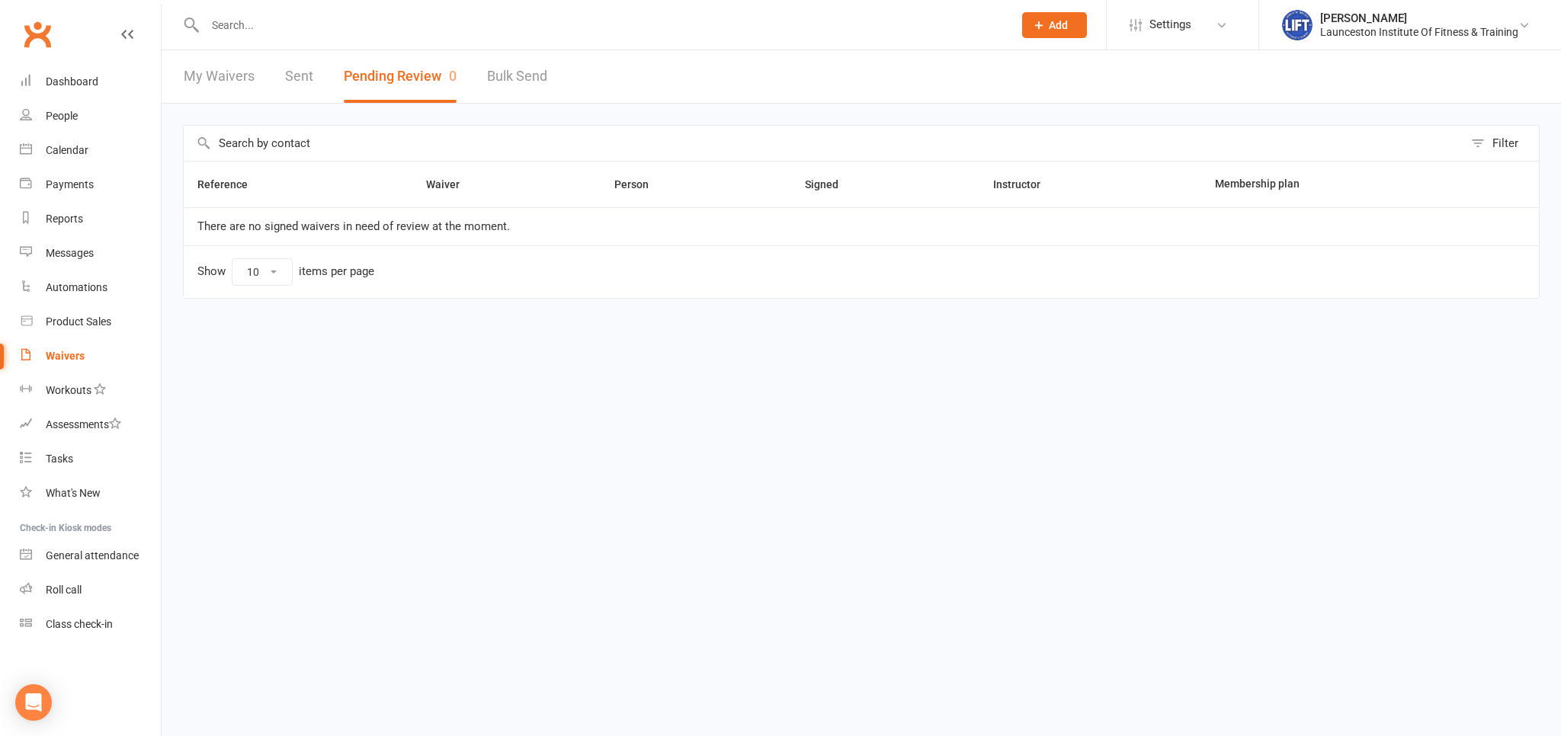
click at [424, 83] on button "Pending Review 0" at bounding box center [400, 76] width 113 height 53
click at [511, 77] on link "Bulk Send" at bounding box center [517, 76] width 60 height 53
select select "active_members"
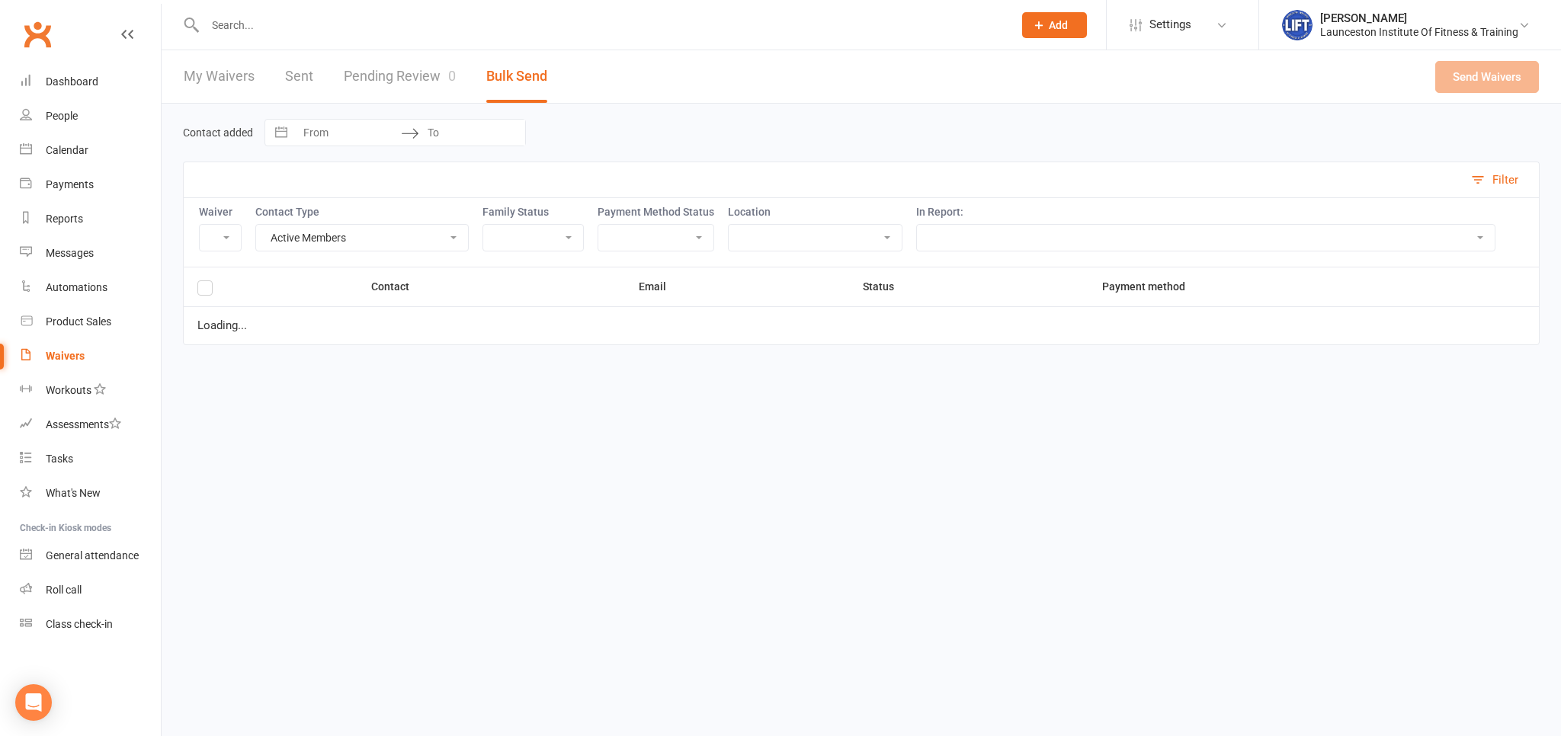
click at [434, 73] on link "Pending Review 0" at bounding box center [400, 76] width 112 height 53
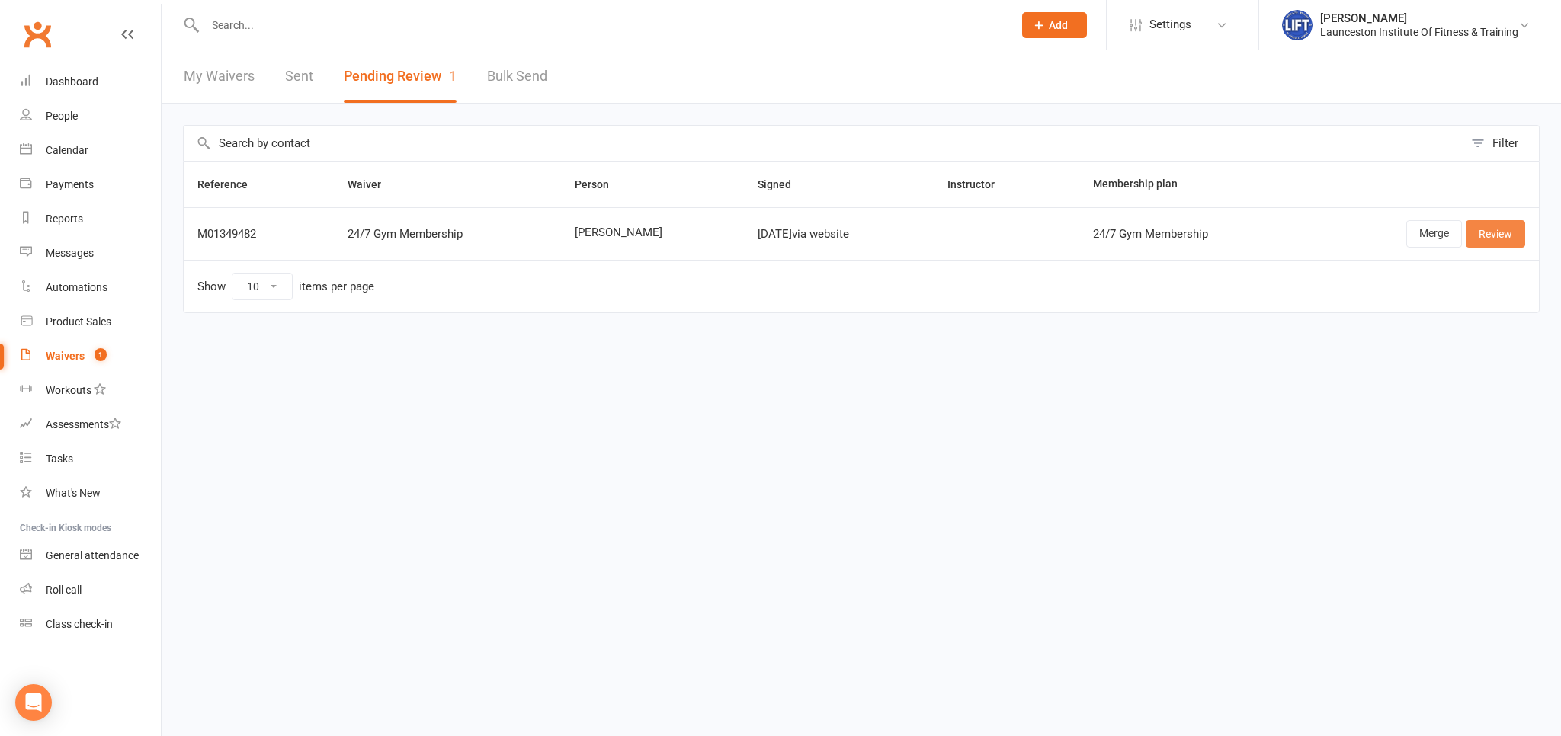
click at [1504, 227] on link "Review" at bounding box center [1494, 233] width 59 height 27
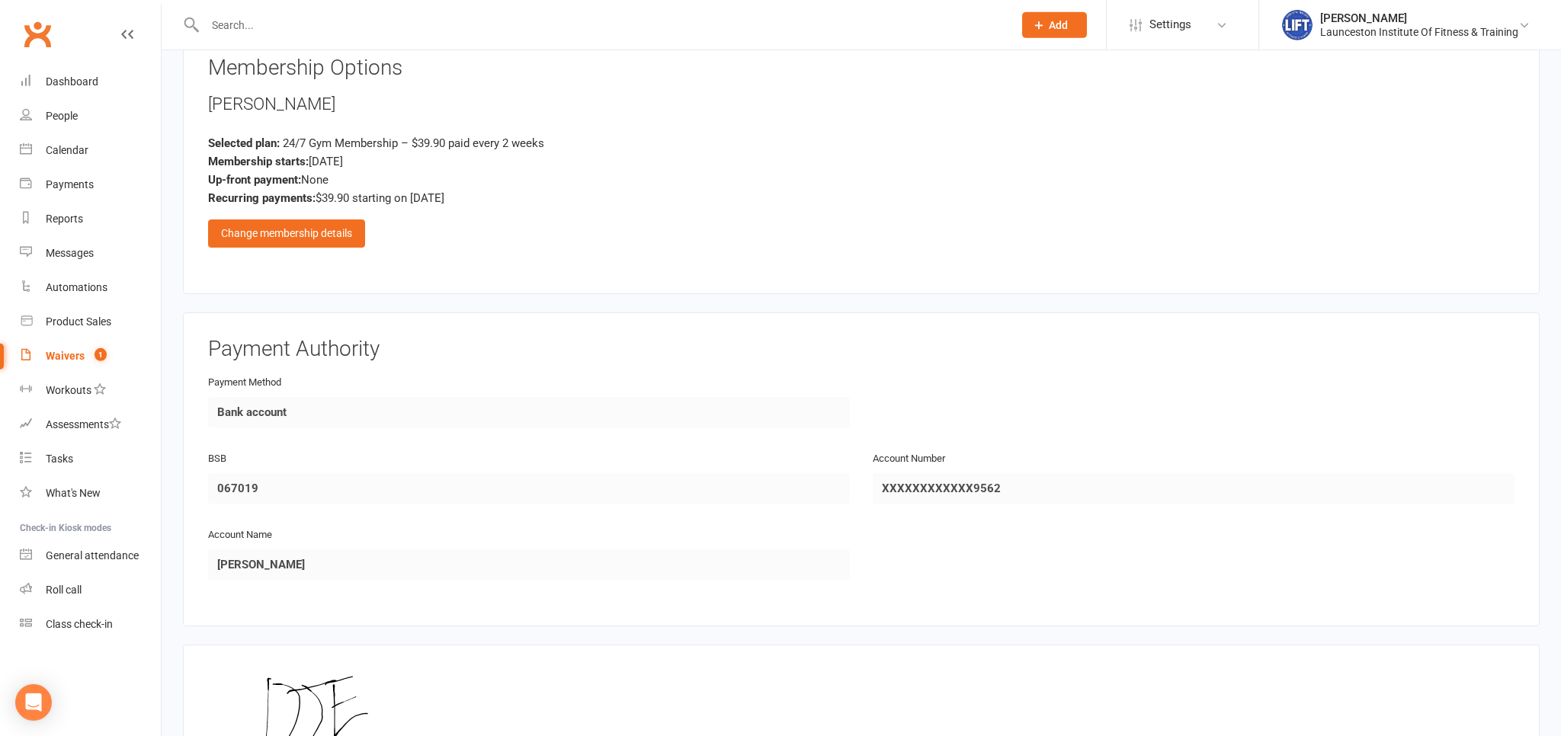
scroll to position [586, 0]
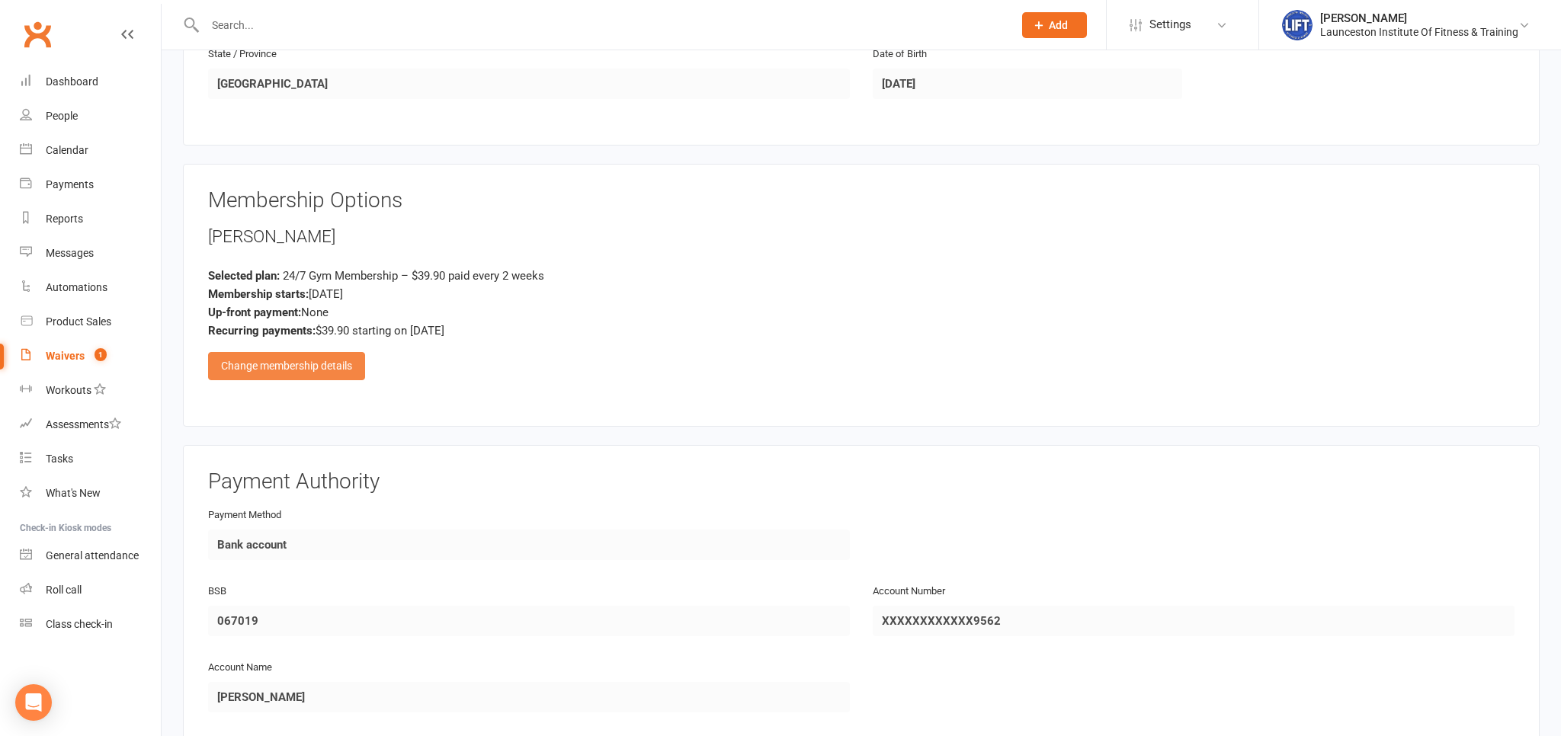
click at [299, 360] on div "Change membership details" at bounding box center [286, 365] width 157 height 27
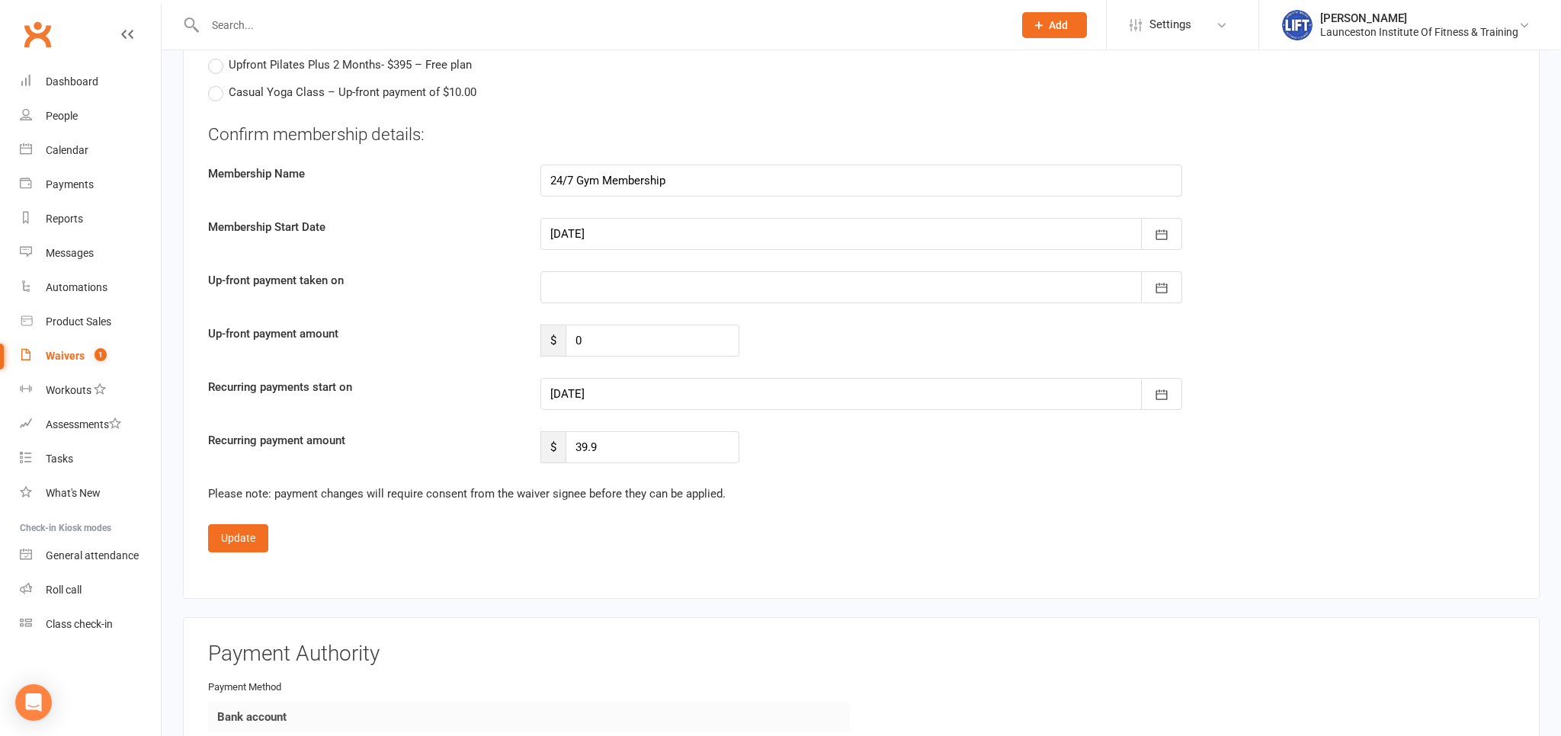
scroll to position [1954, 0]
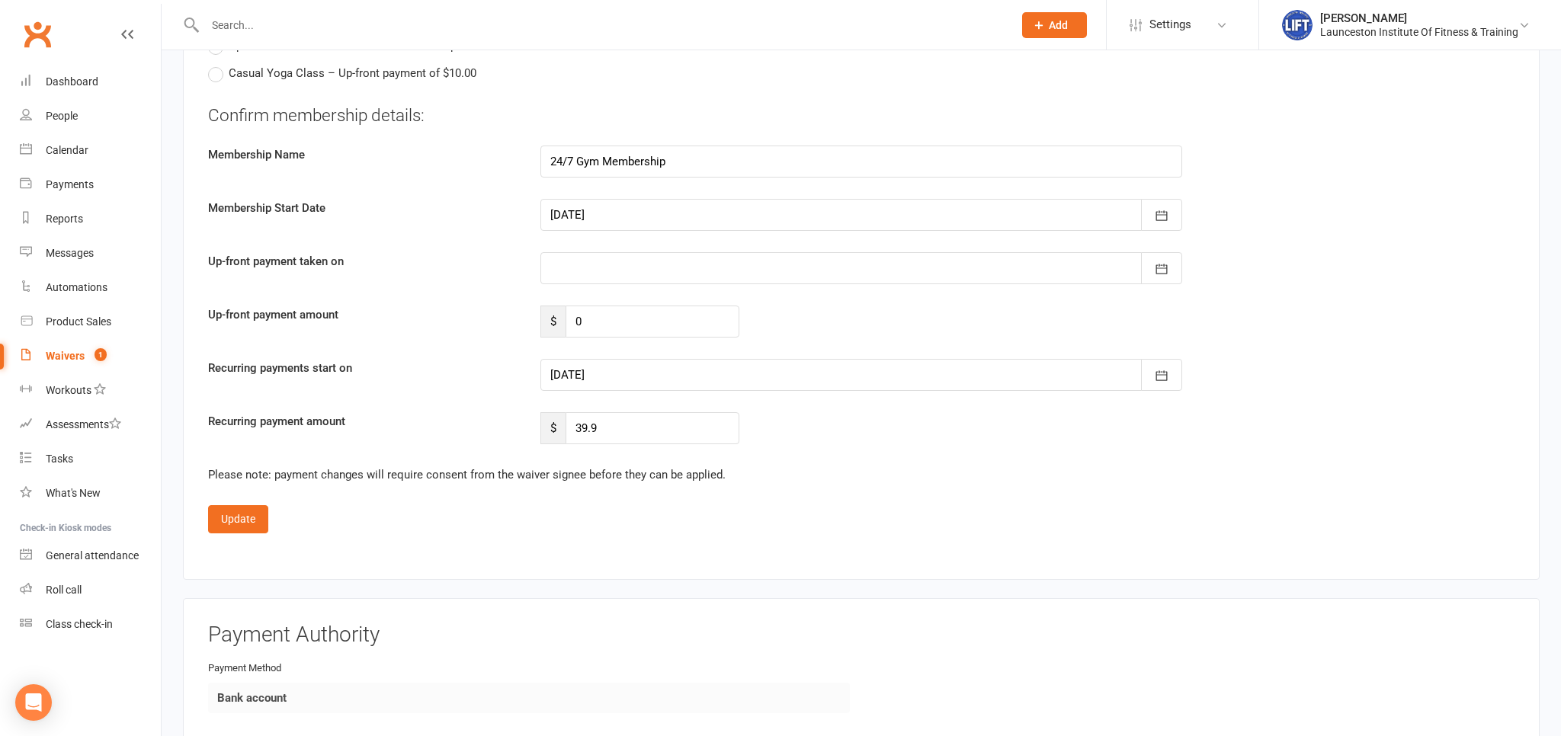
click at [629, 373] on div at bounding box center [861, 375] width 642 height 32
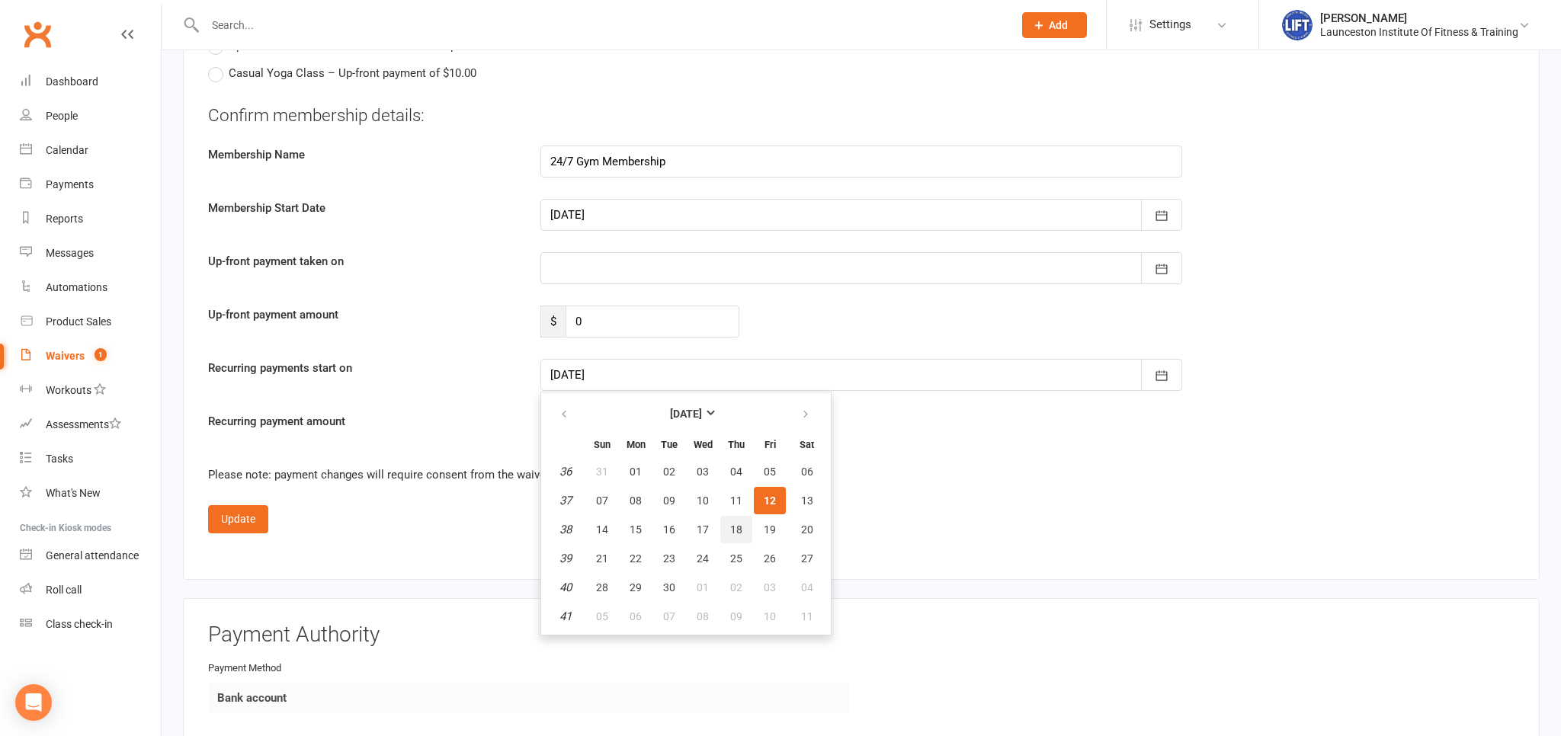
click at [733, 524] on span "18" at bounding box center [736, 530] width 12 height 12
type input "18 Sep 2025"
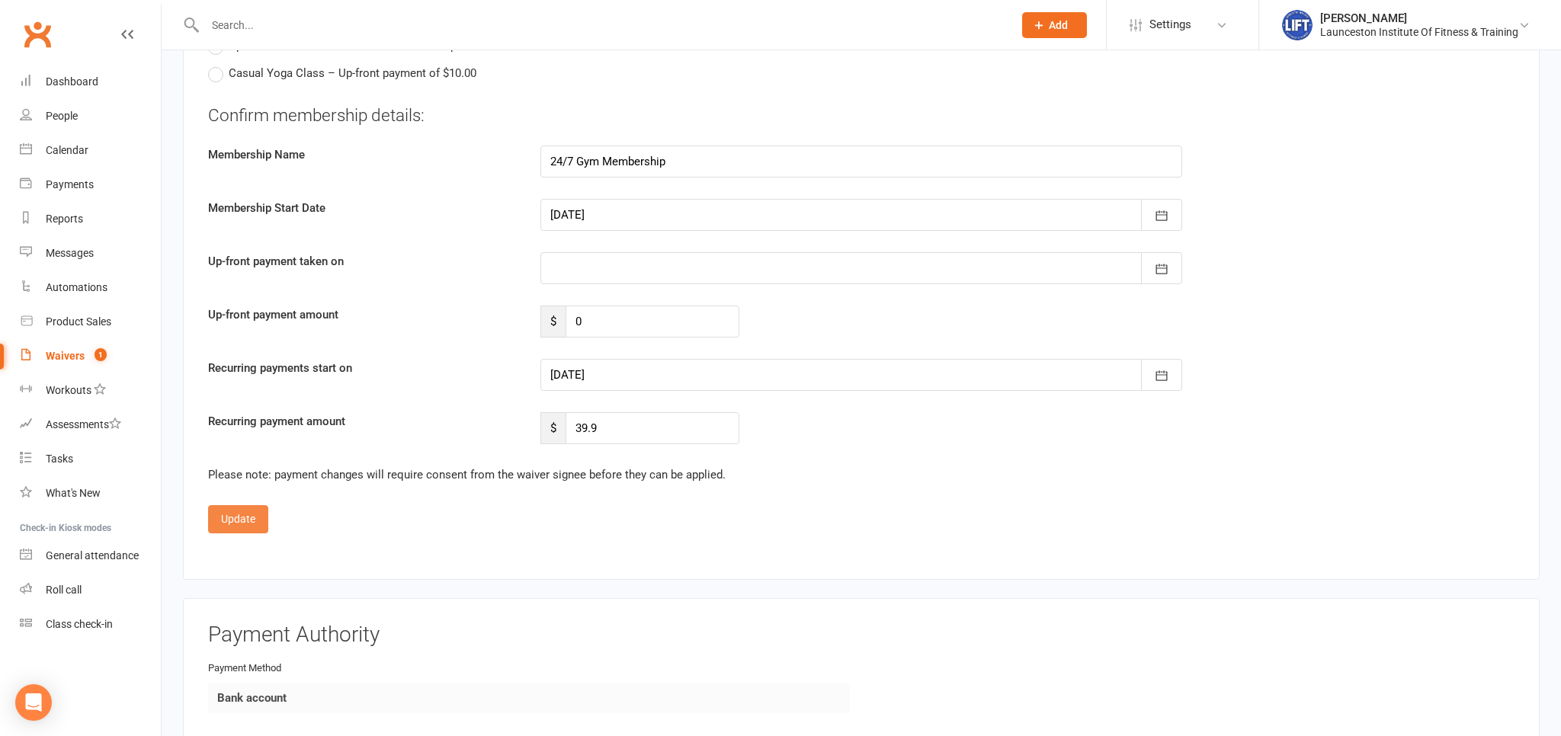
click at [235, 506] on button "Update" at bounding box center [238, 518] width 60 height 27
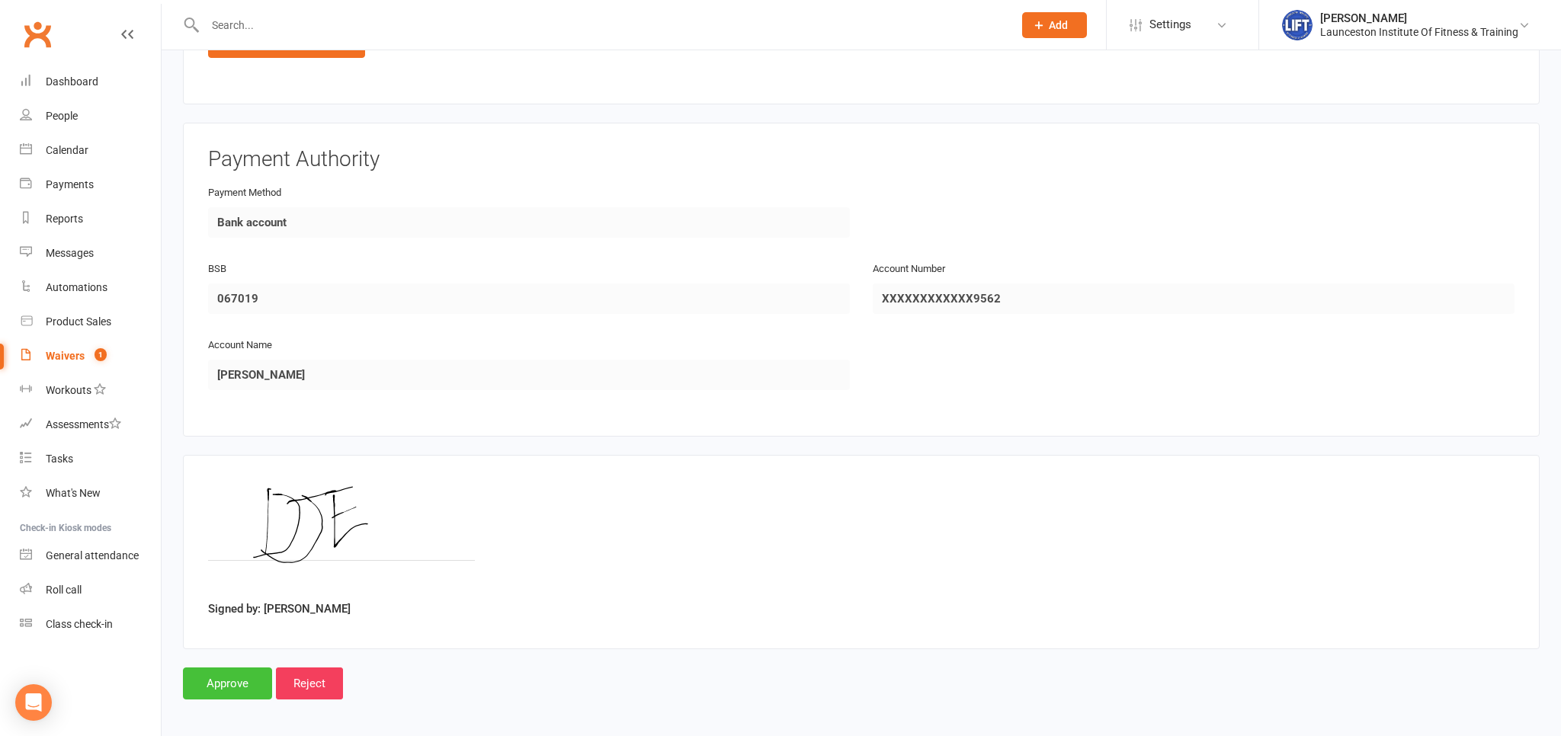
click at [228, 674] on input "Approve" at bounding box center [227, 684] width 89 height 32
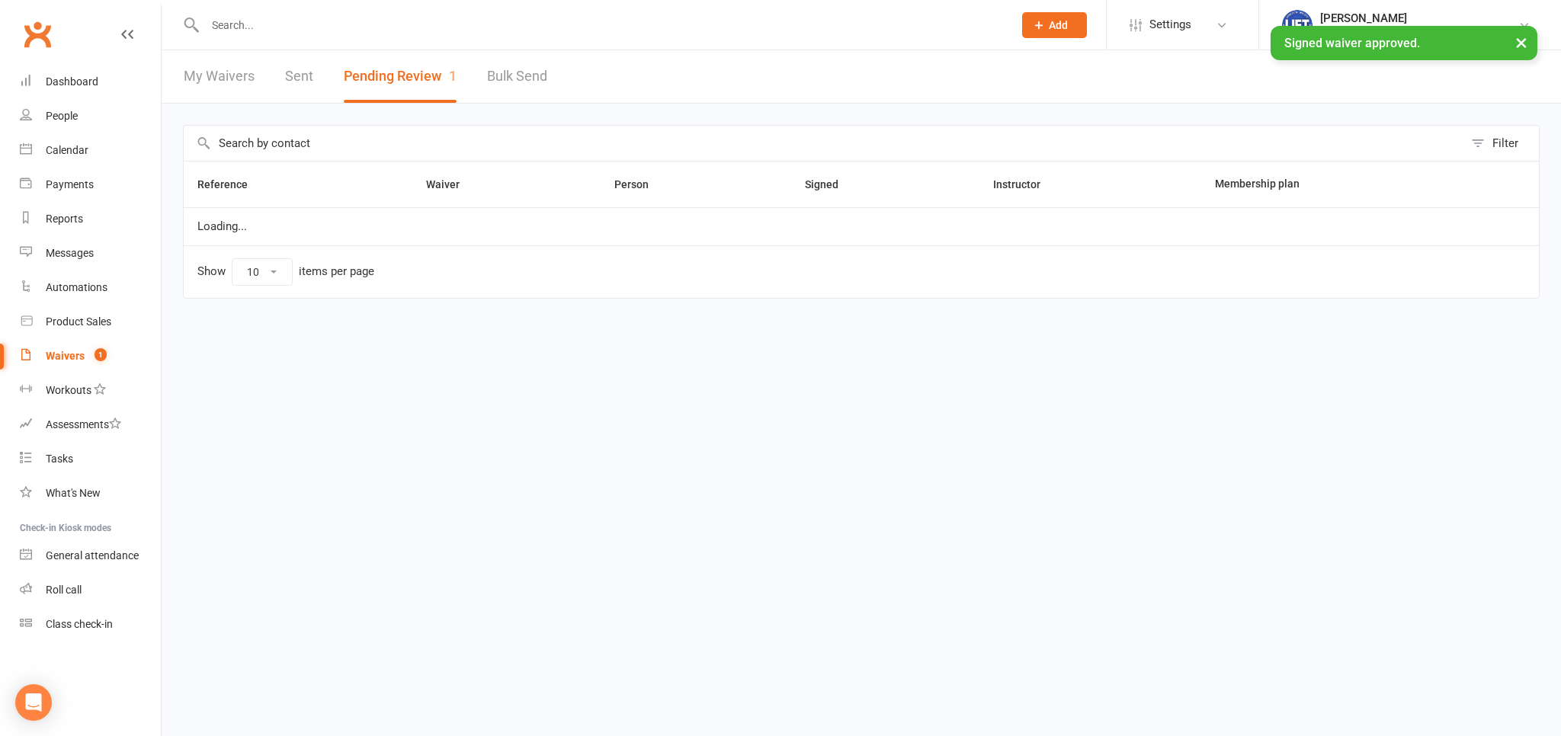
click at [273, 36] on div at bounding box center [592, 25] width 819 height 50
drag, startPoint x: 264, startPoint y: 29, endPoint x: 267, endPoint y: 21, distance: 8.9
click at [264, 29] on input "text" at bounding box center [601, 24] width 802 height 21
click at [267, 20] on input "text" at bounding box center [601, 24] width 802 height 21
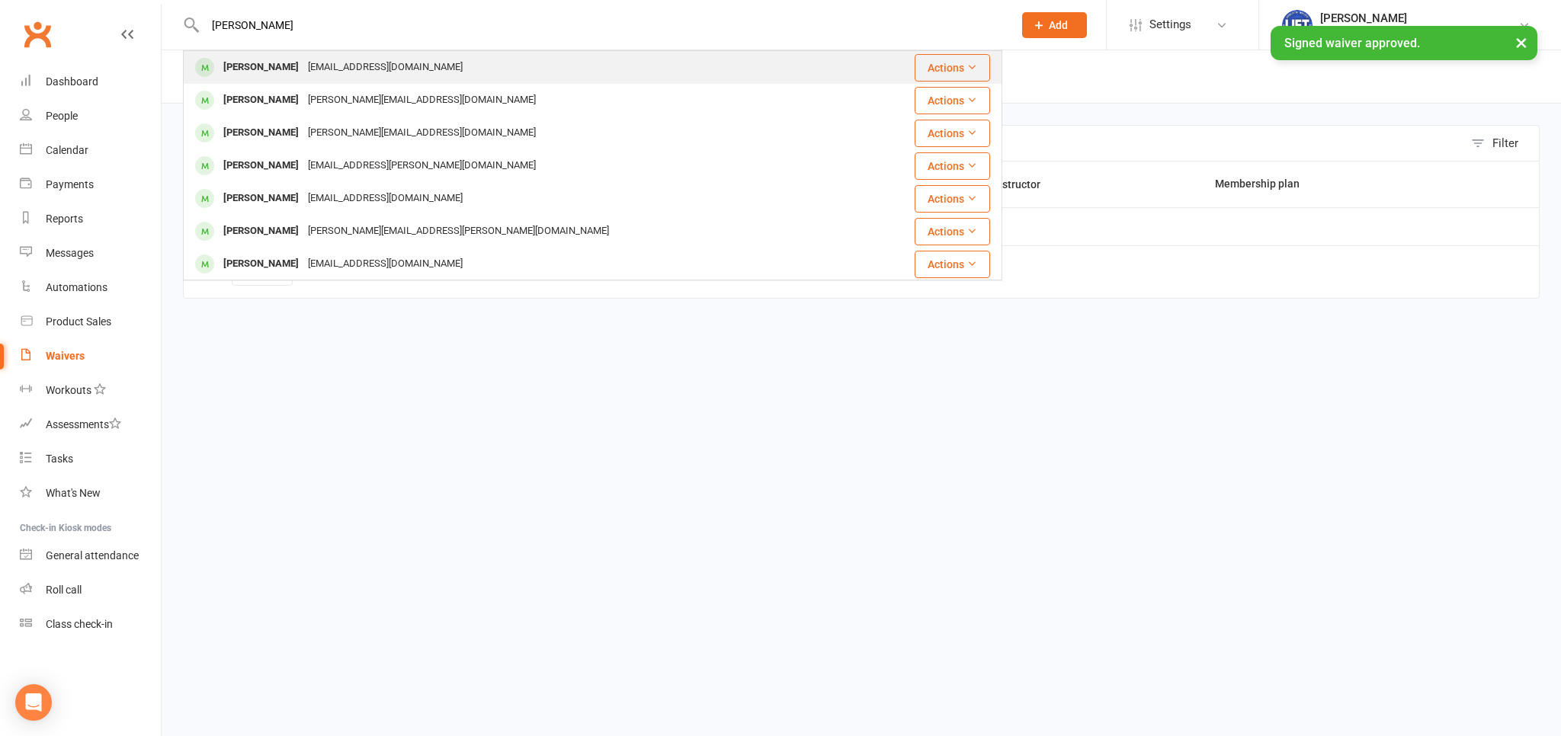
type input "david esco"
click at [346, 69] on div "djescobar02@gmail.com" at bounding box center [385, 67] width 164 height 22
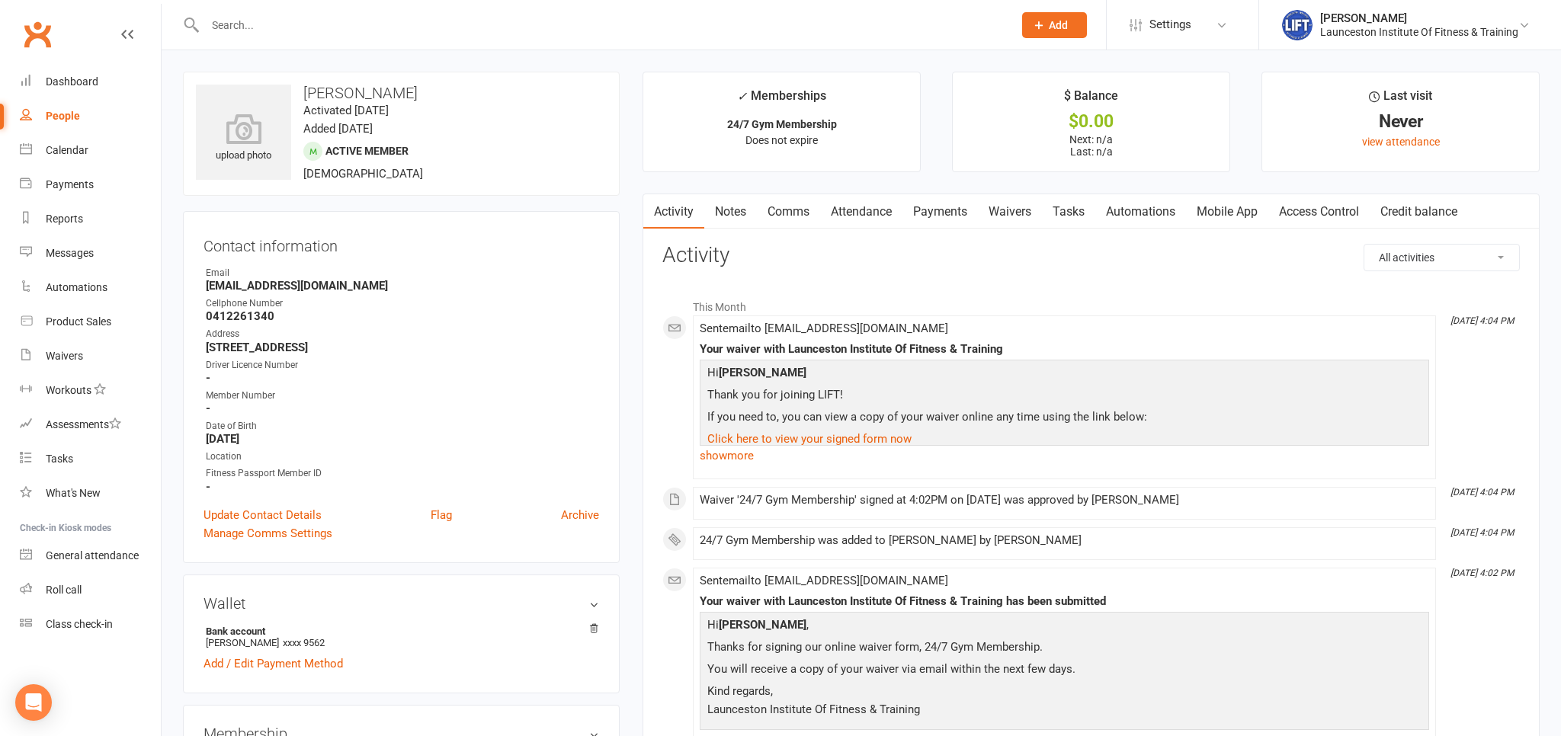
click at [1317, 213] on link "Access Control" at bounding box center [1318, 211] width 101 height 35
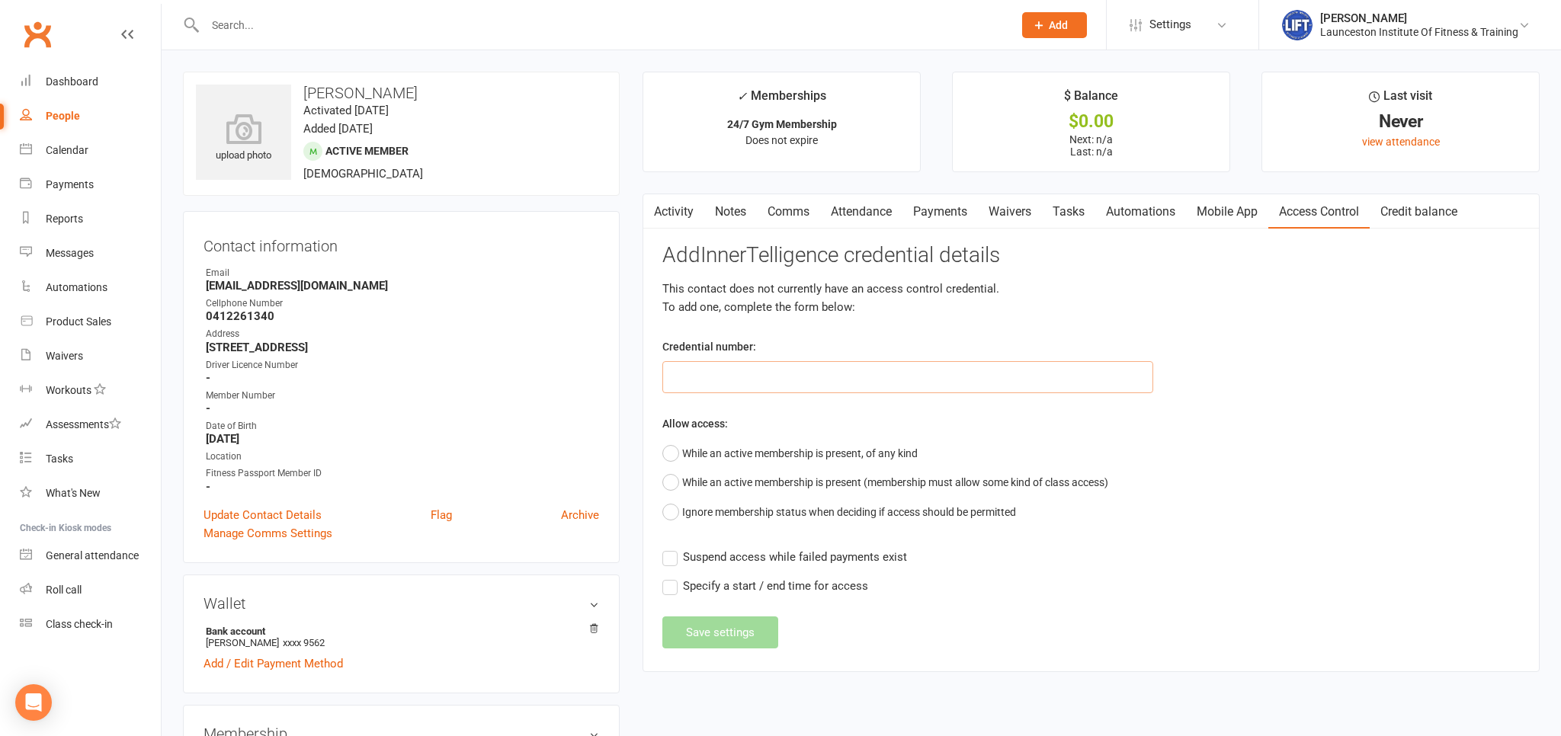
click at [793, 373] on input "text" at bounding box center [907, 377] width 491 height 32
paste input "2000000000000000494FB5EE"
type input "2000000000000000494FB5EE"
click at [763, 448] on button "While an active membership is present, of any kind" at bounding box center [789, 453] width 255 height 29
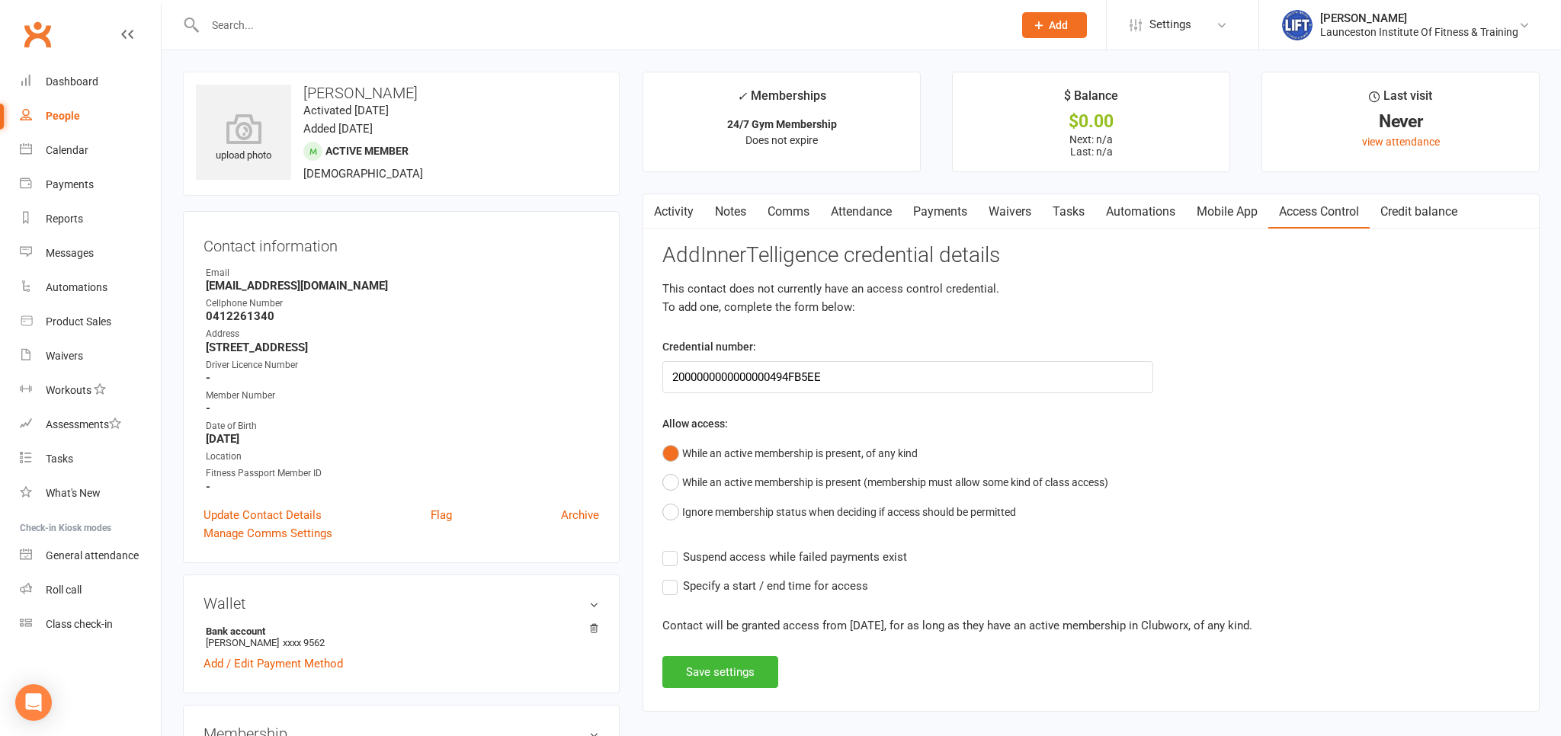
click at [693, 559] on span "Suspend access while failed payments exist" at bounding box center [795, 556] width 224 height 16
click at [678, 553] on label "Suspend access while failed payments exist" at bounding box center [784, 557] width 245 height 18
click at [671, 556] on label "Suspend access while failed payments exist" at bounding box center [784, 557] width 245 height 18
click at [671, 548] on input "Suspend access while failed payments exist" at bounding box center [784, 548] width 245 height 0
drag, startPoint x: 714, startPoint y: 665, endPoint x: 718, endPoint y: 646, distance: 18.7
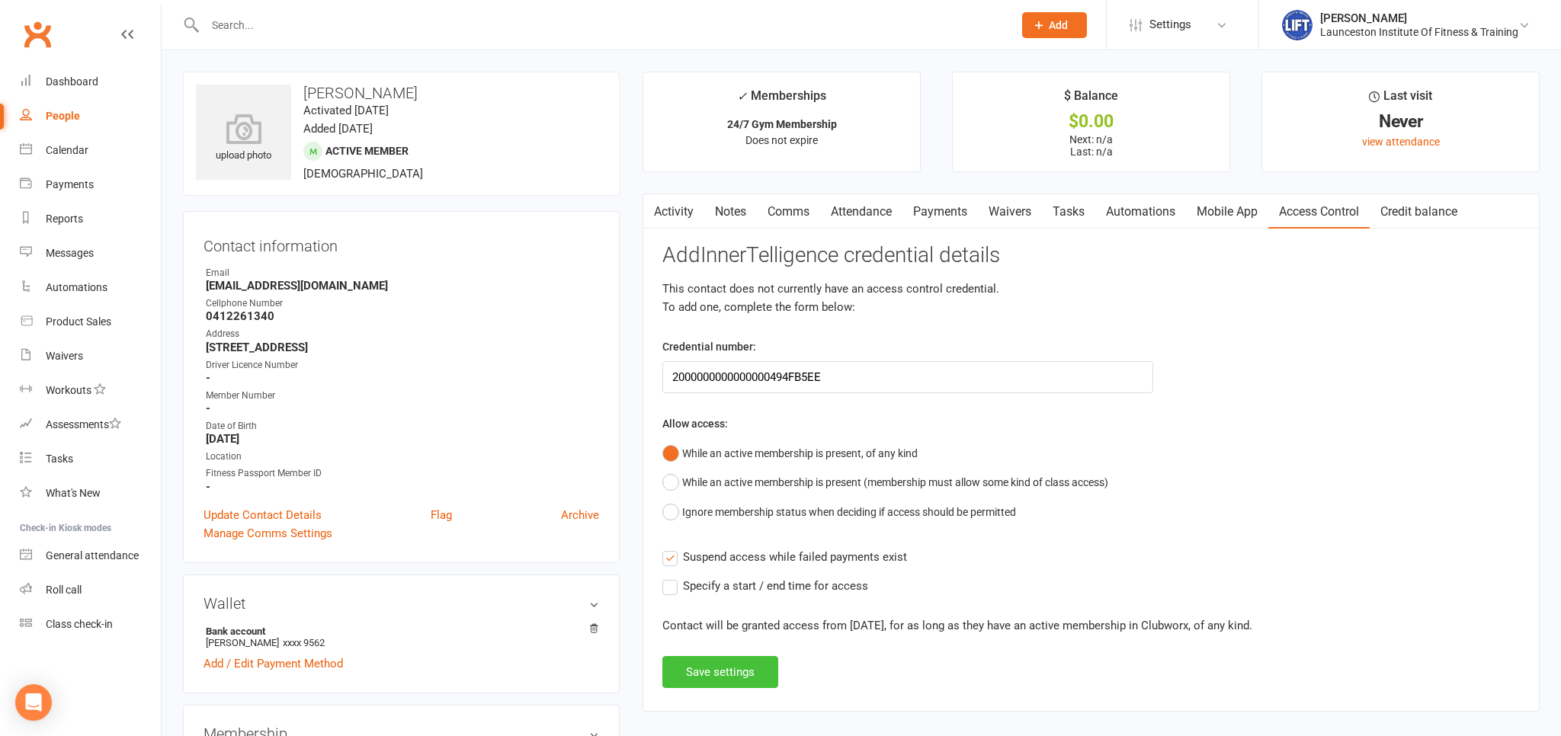
click at [713, 666] on button "Save settings" at bounding box center [720, 672] width 116 height 32
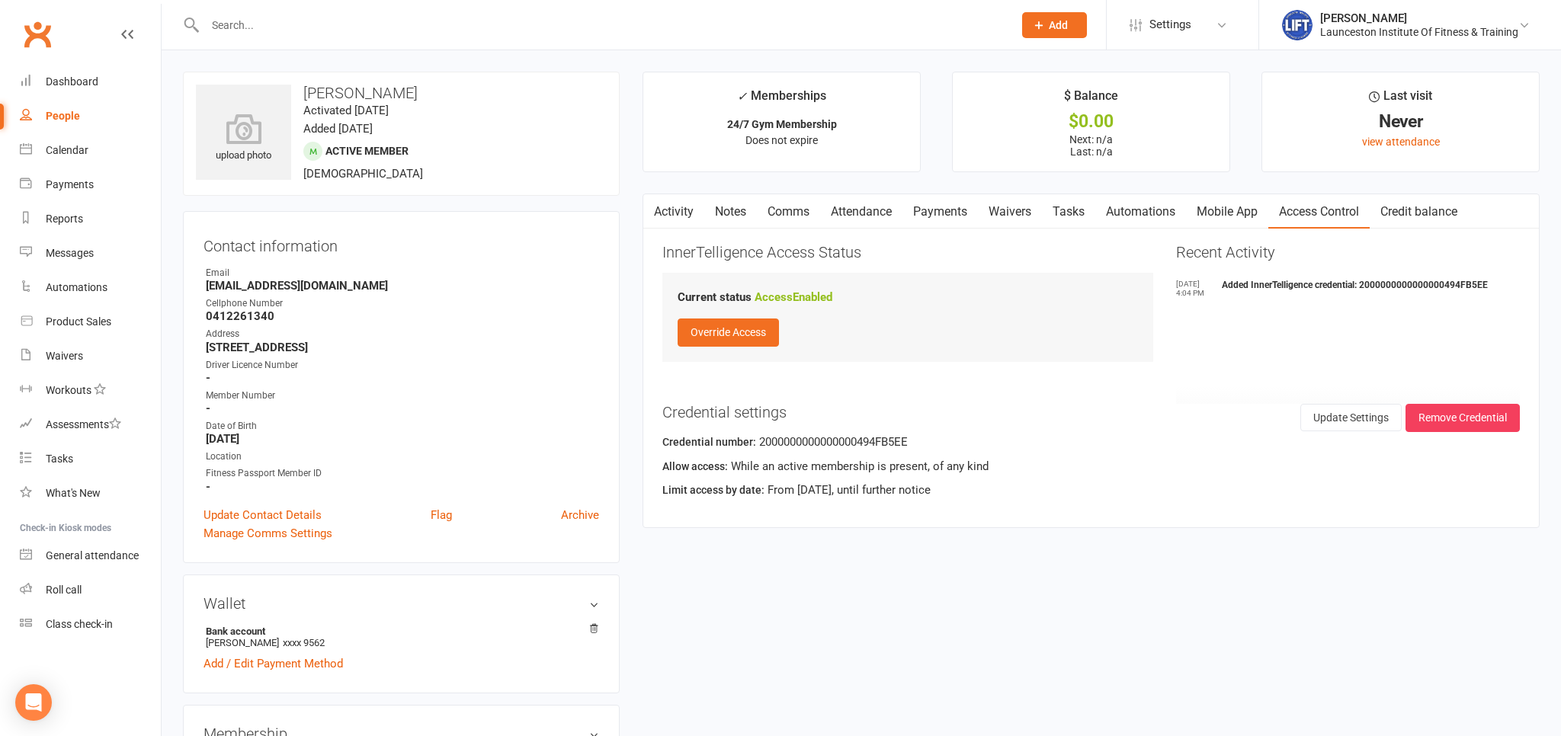
click at [90, 124] on link "People" at bounding box center [90, 116] width 141 height 34
select select "100"
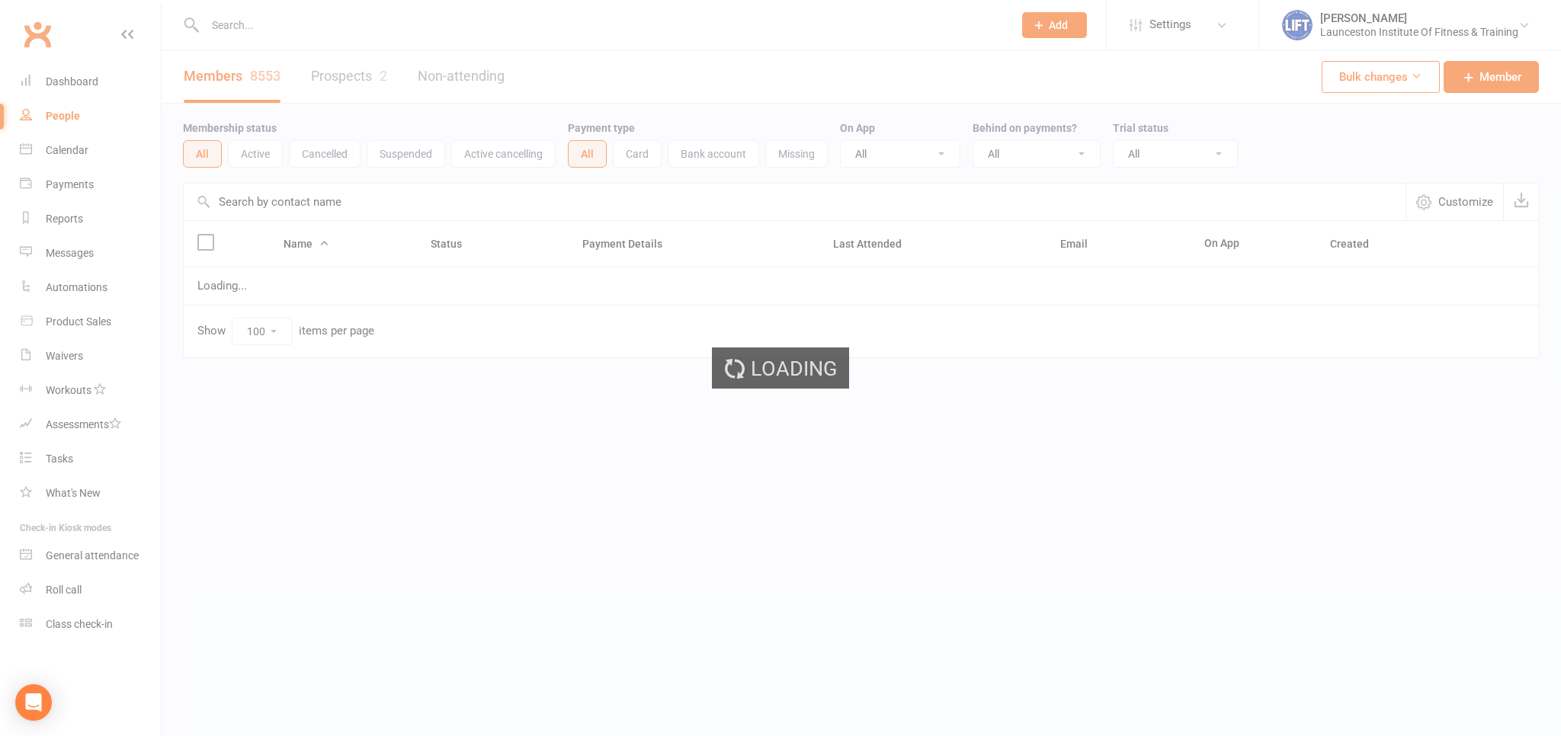
click at [93, 124] on div "Loading" at bounding box center [780, 368] width 1561 height 736
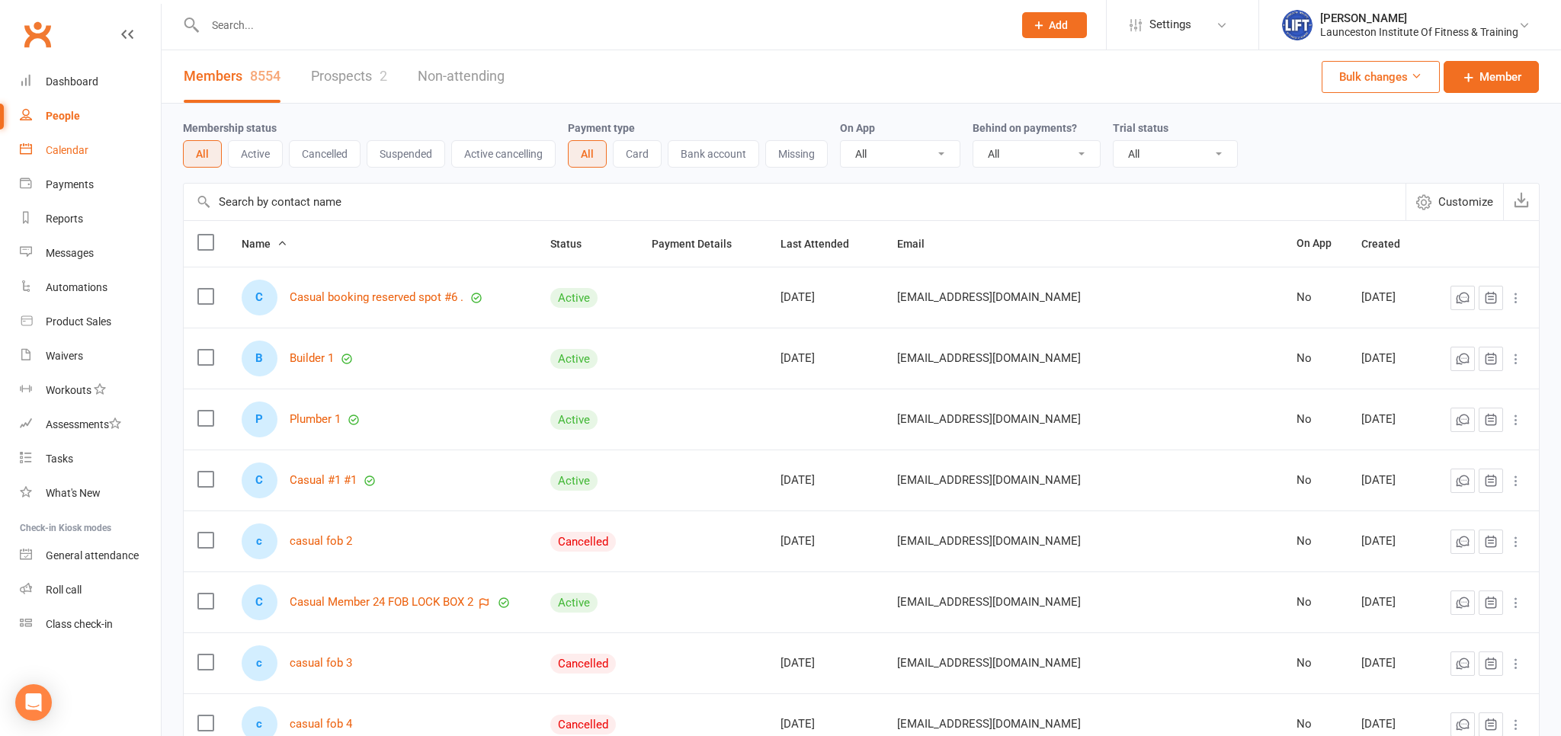
click at [78, 157] on link "Calendar" at bounding box center [90, 150] width 141 height 34
click at [0, 0] on div "Loading" at bounding box center [0, 0] width 0 height 0
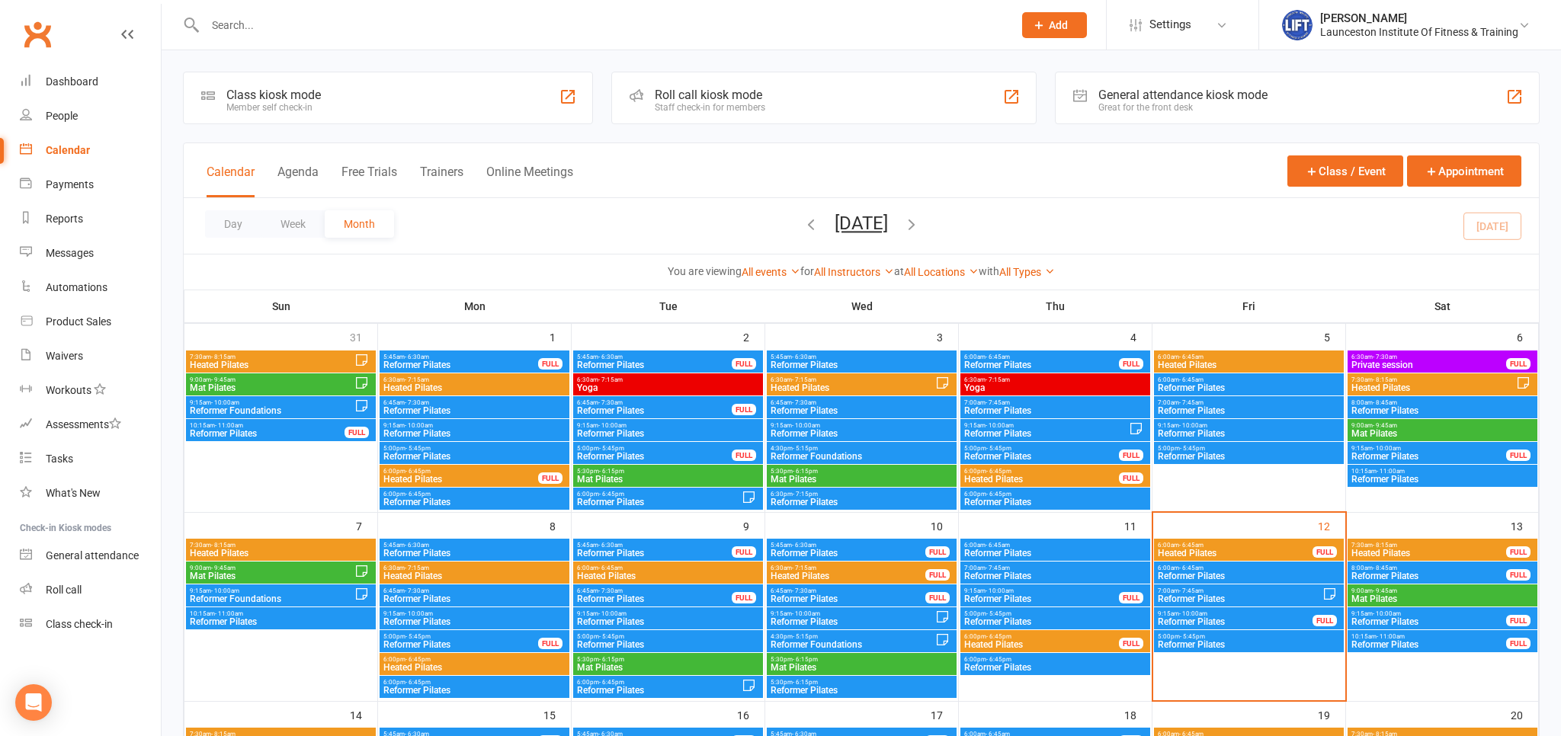
click at [1234, 647] on span "Reformer Pilates" at bounding box center [1249, 644] width 184 height 9
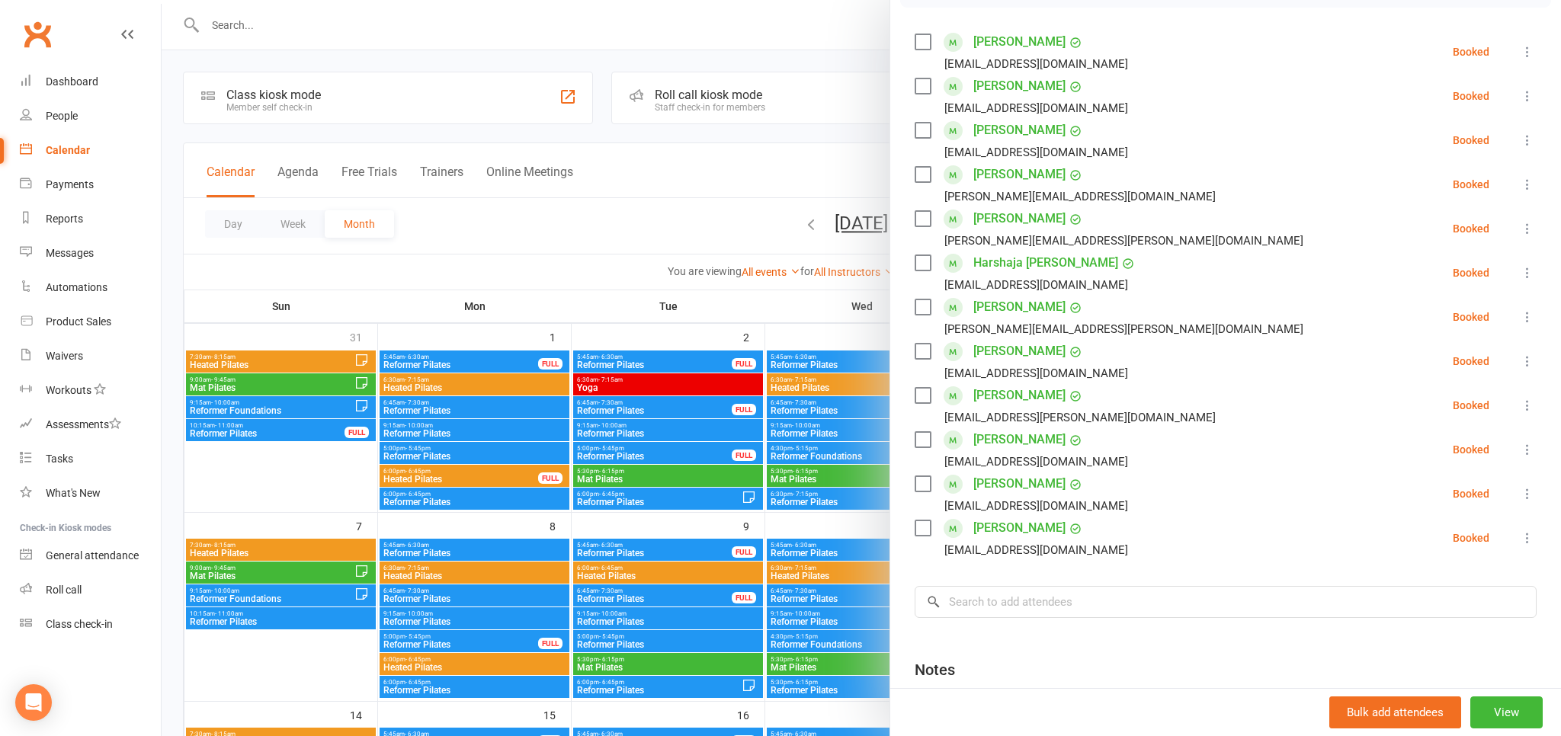
scroll to position [252, 0]
click at [1523, 183] on icon at bounding box center [1527, 185] width 15 height 15
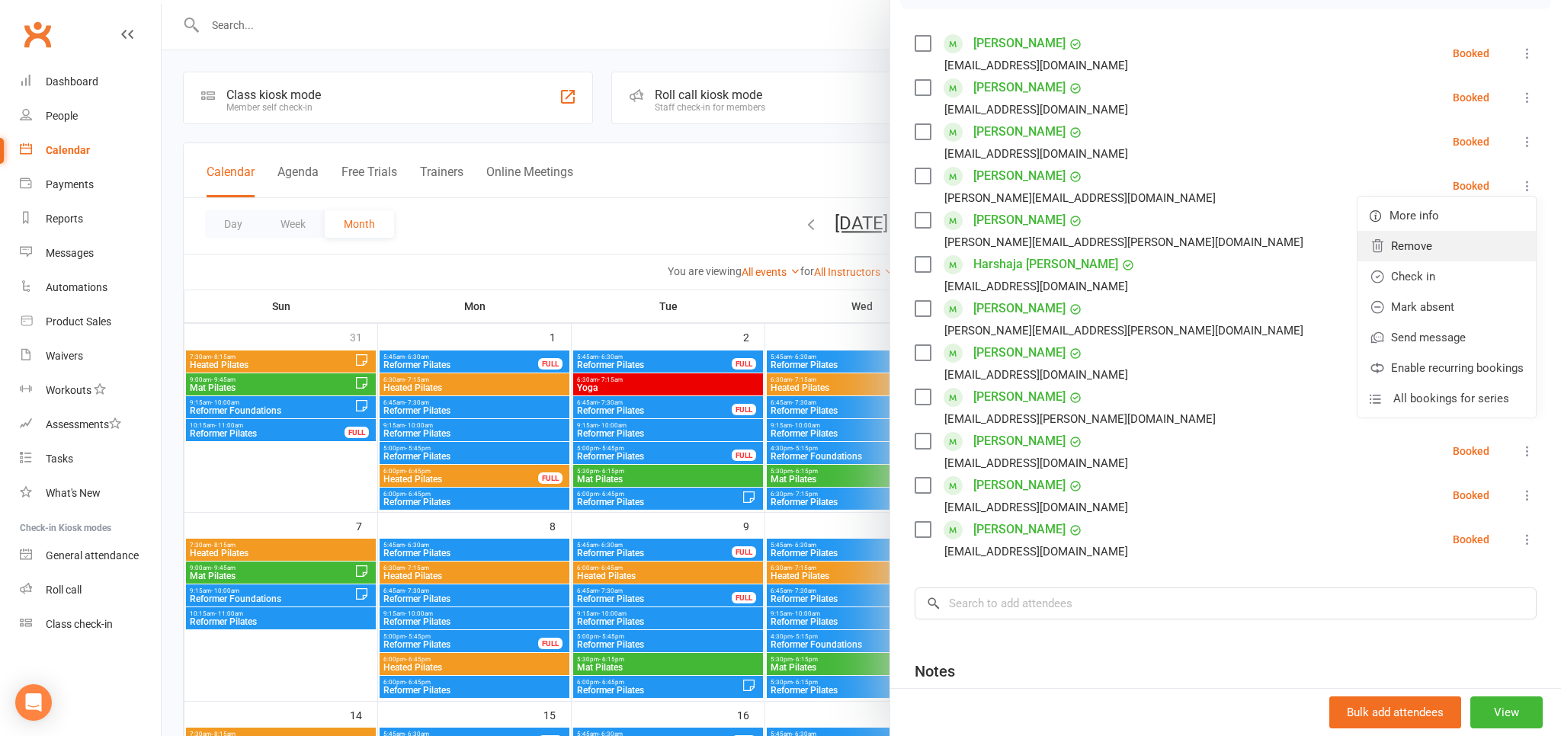
click at [1432, 253] on link "Remove" at bounding box center [1446, 246] width 178 height 30
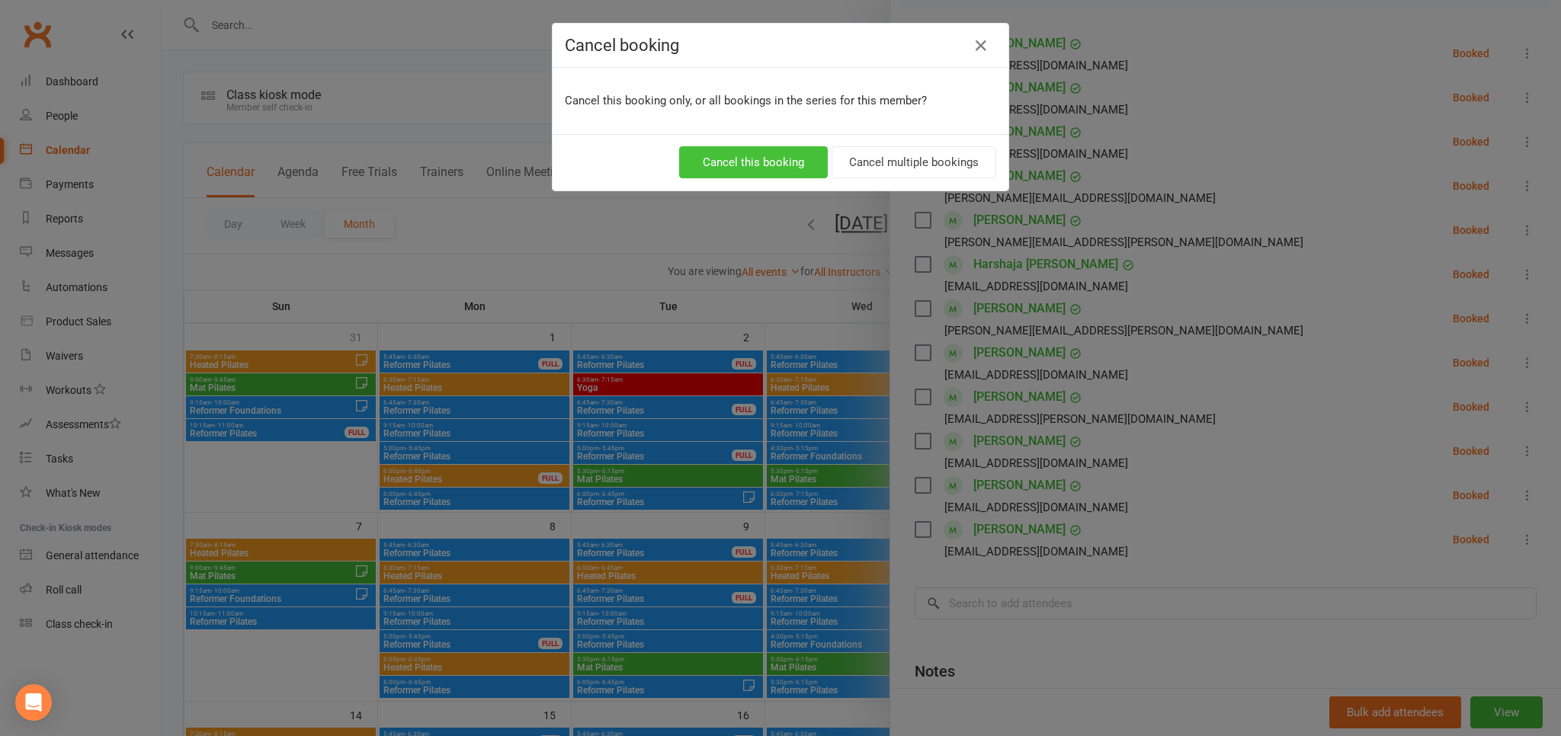
click at [748, 158] on button "Cancel this booking" at bounding box center [753, 162] width 149 height 32
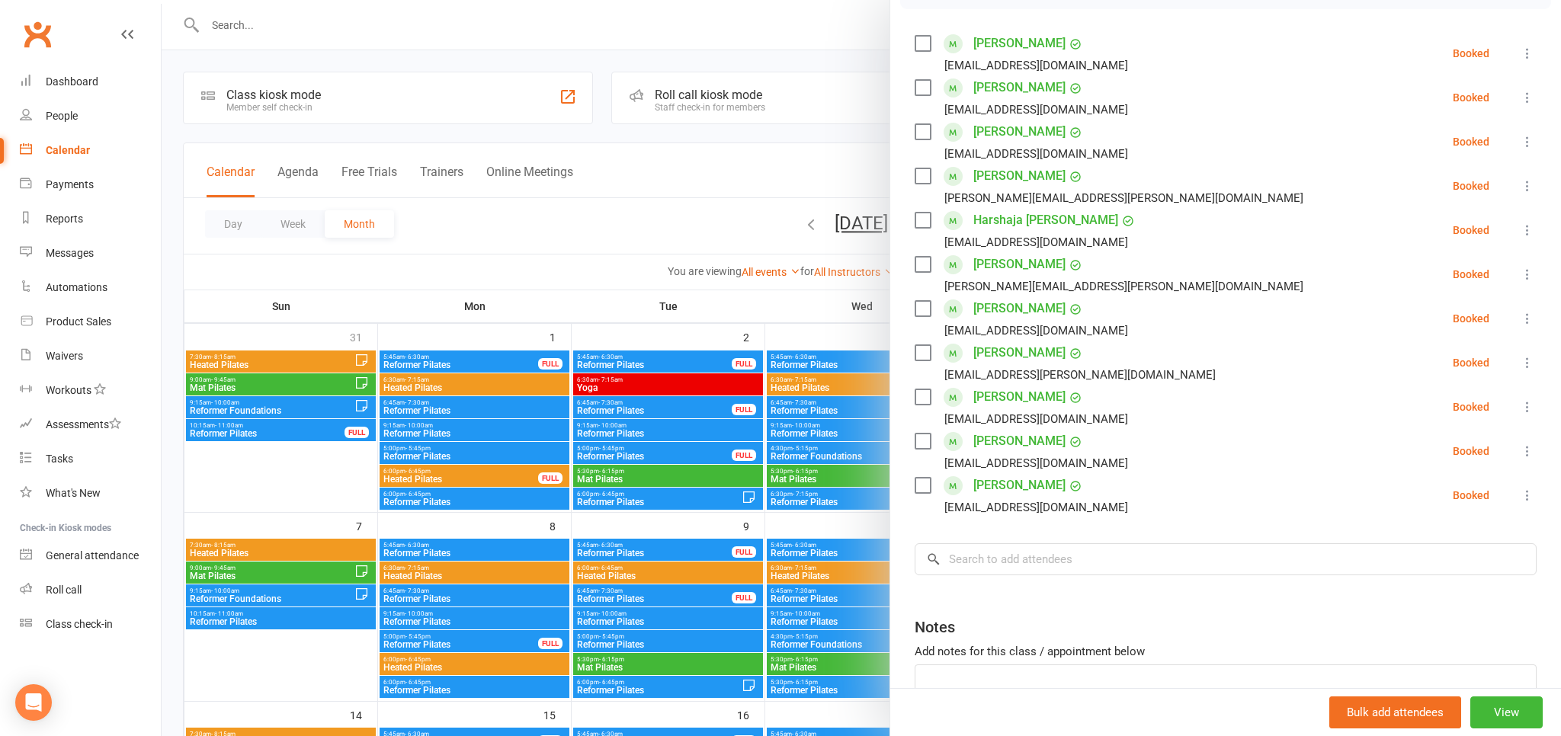
click at [575, 127] on div at bounding box center [861, 368] width 1399 height 736
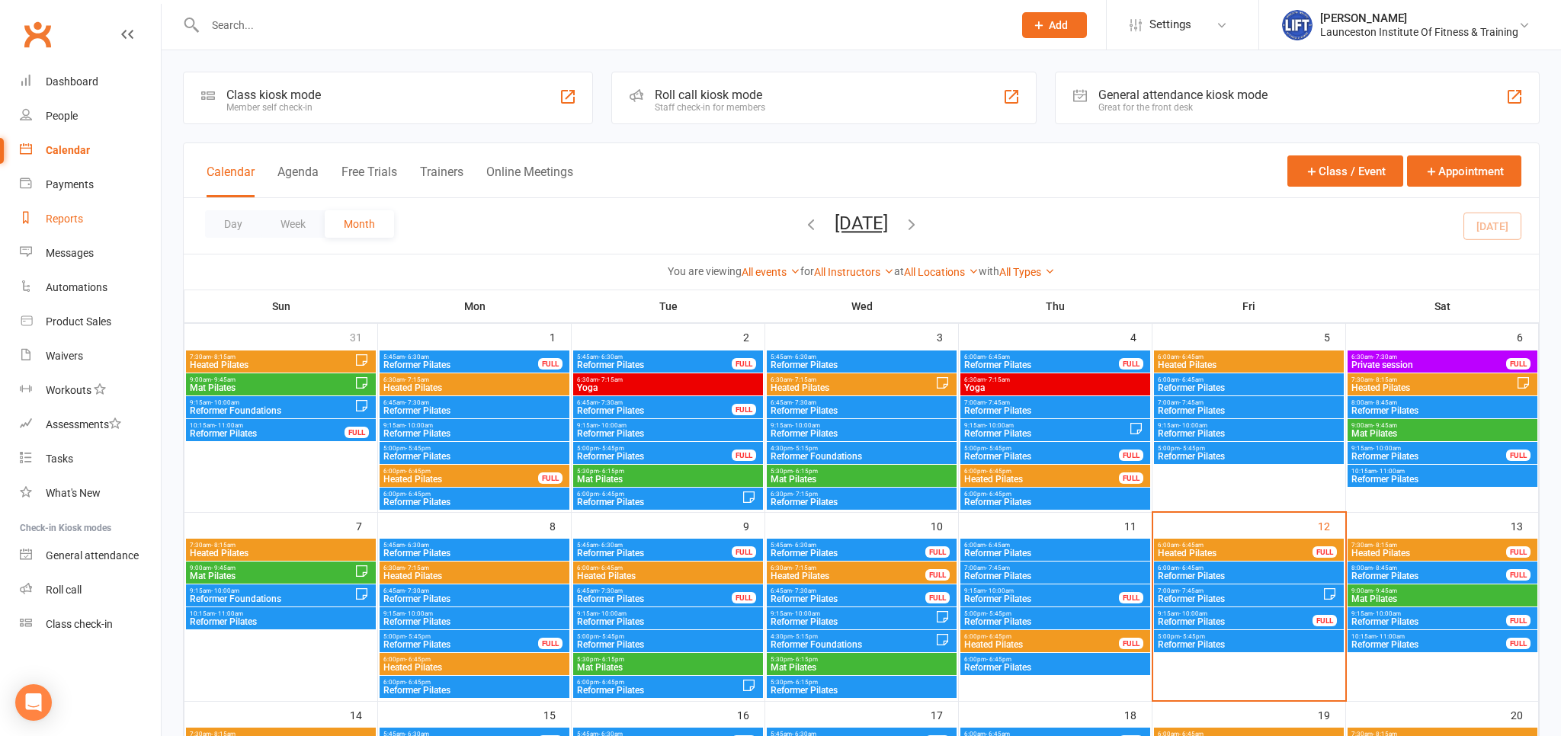
click at [60, 229] on link "Reports" at bounding box center [90, 219] width 141 height 34
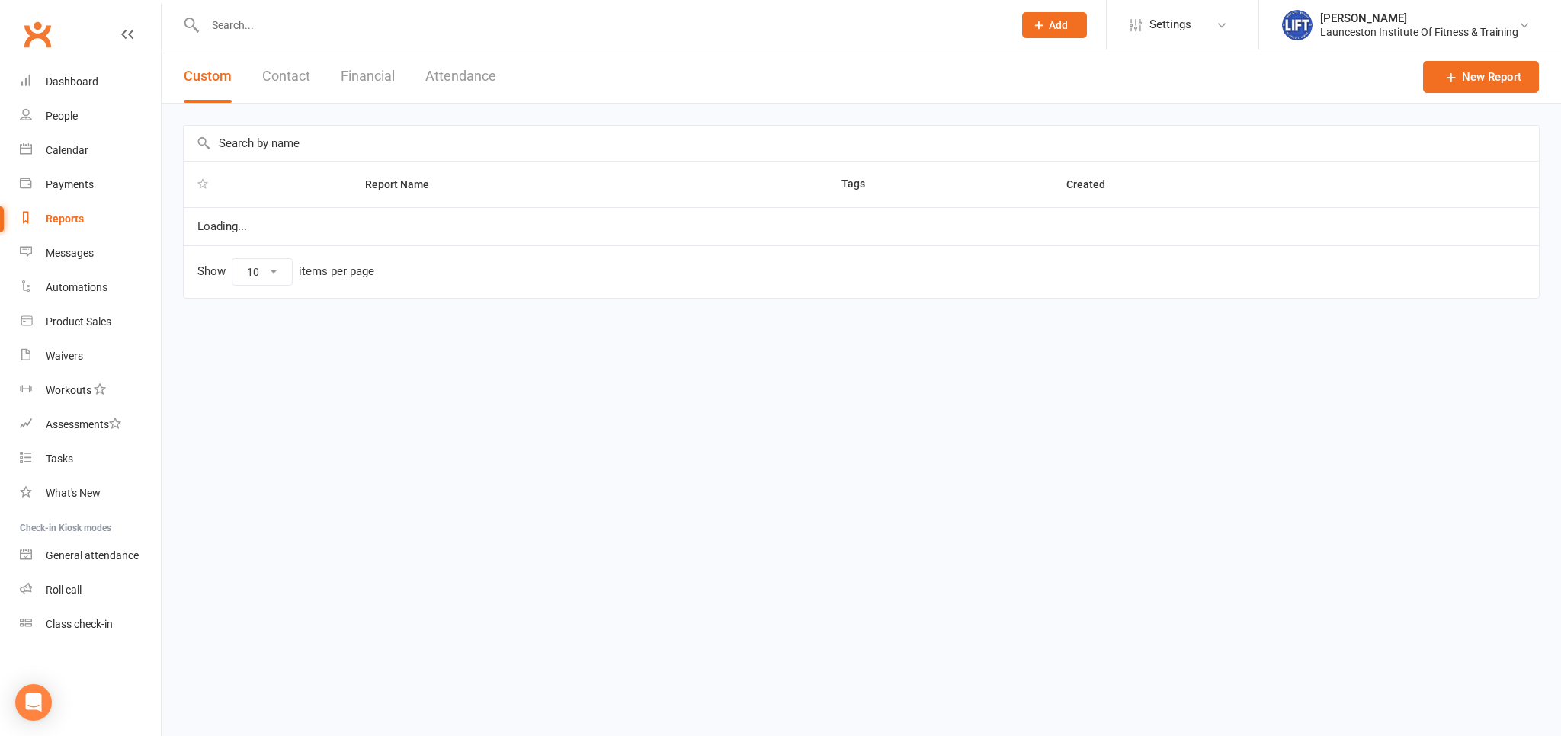
select select "100"
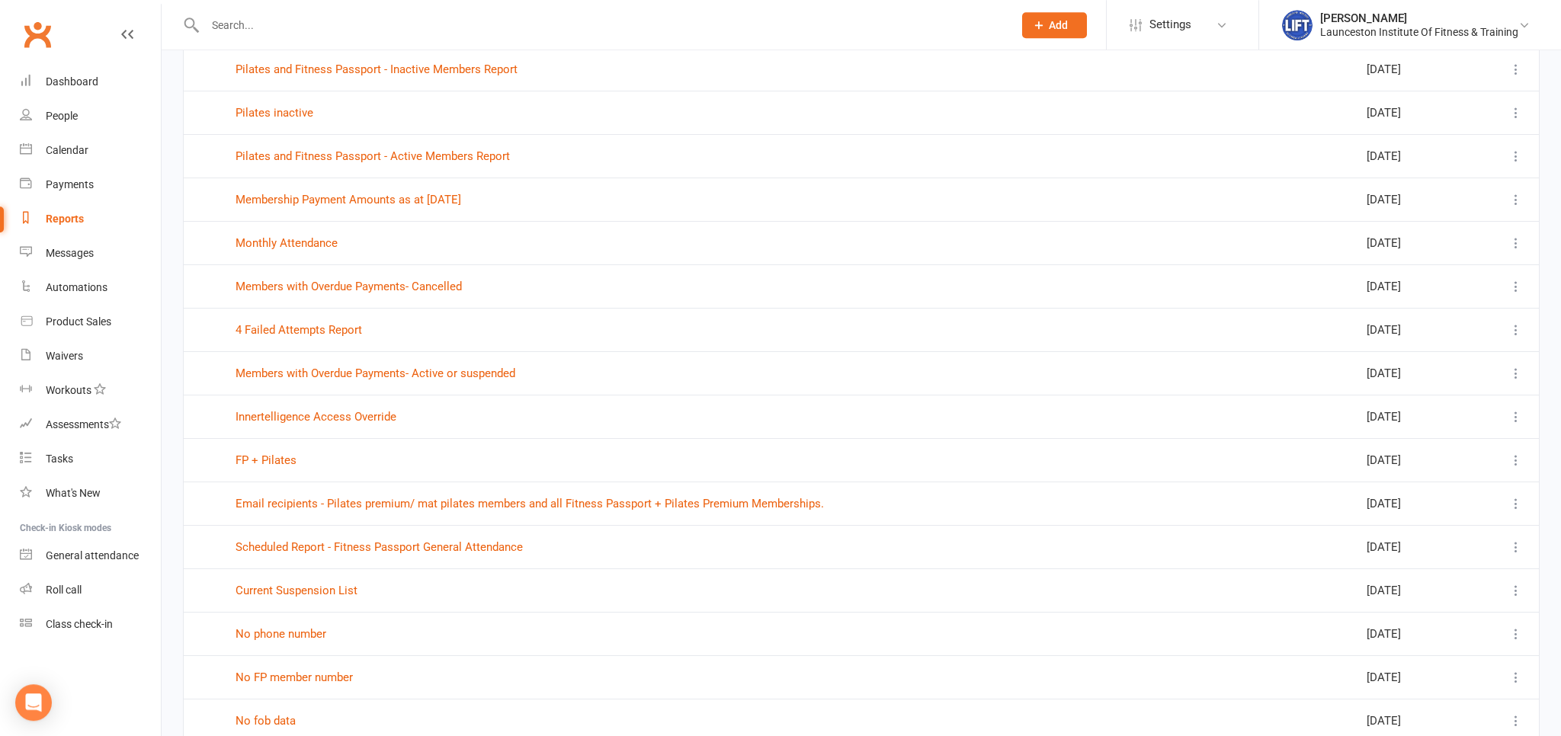
scroll to position [161, 0]
click at [221, 27] on input "text" at bounding box center [601, 24] width 802 height 21
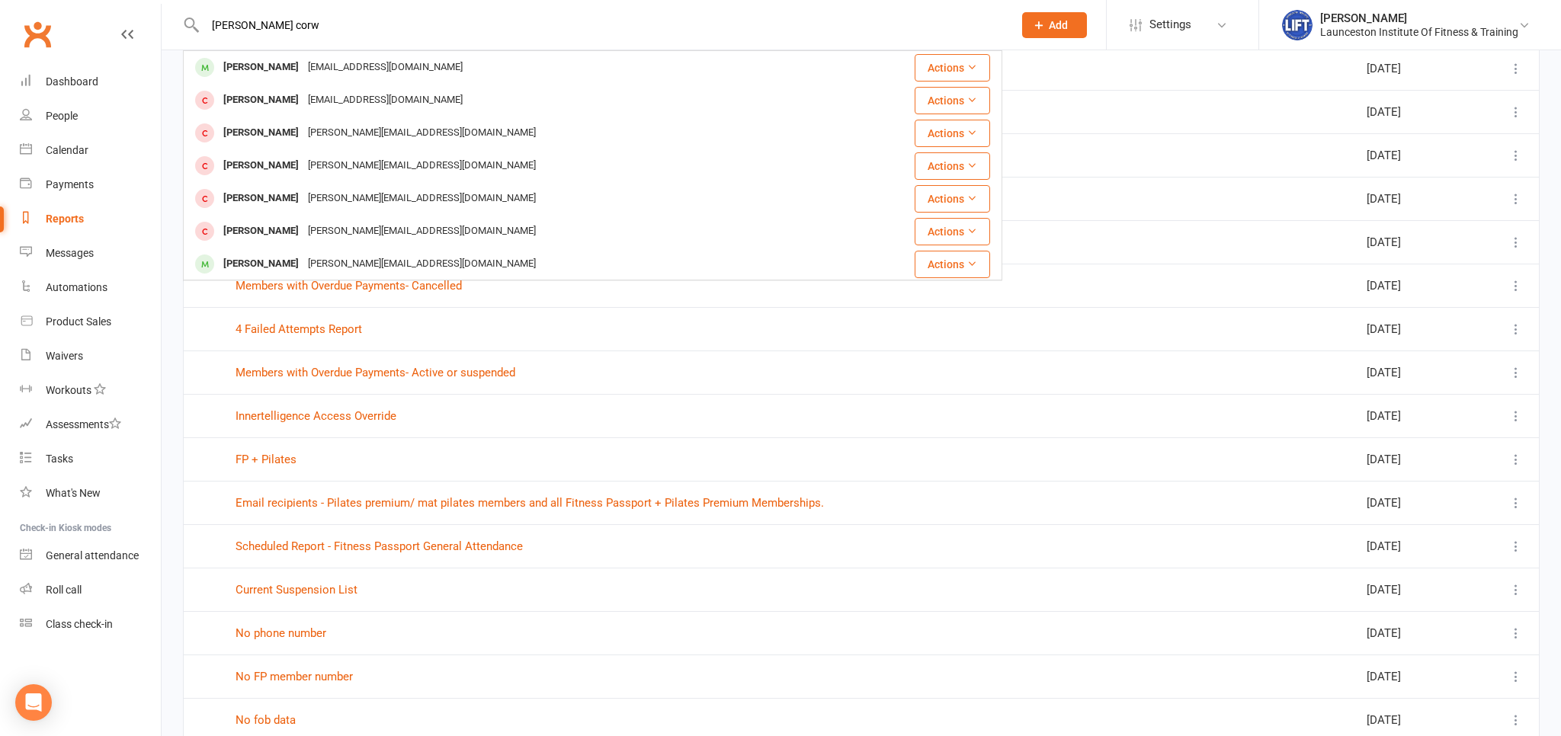
type input "issac corwe"
drag, startPoint x: 293, startPoint y: 28, endPoint x: 68, endPoint y: 56, distance: 227.3
click at [200, 36] on input "issac corwe" at bounding box center [601, 24] width 802 height 21
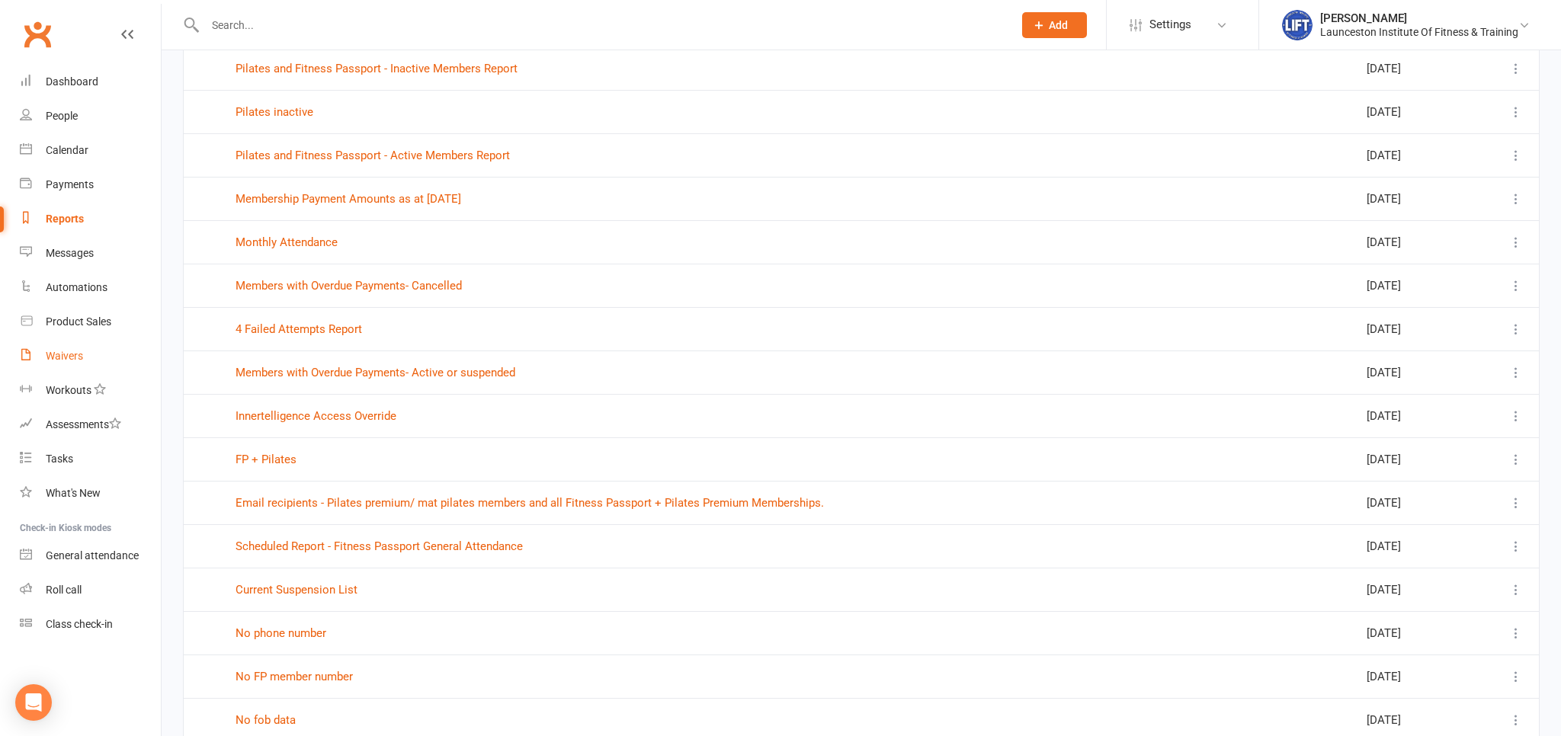
click at [72, 368] on link "Waivers" at bounding box center [90, 356] width 141 height 34
select select "100"
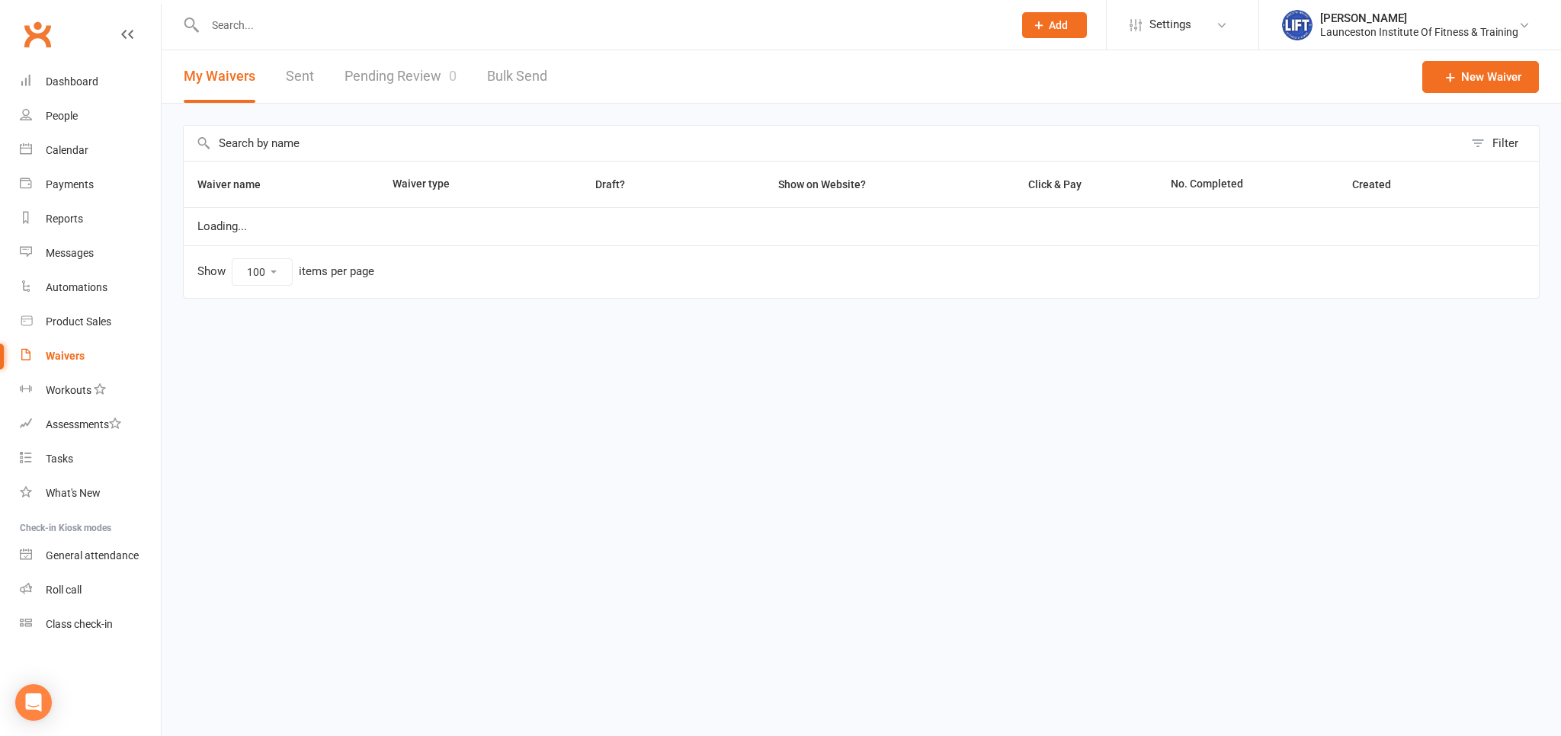
click at [72, 368] on link "Waivers" at bounding box center [90, 356] width 141 height 34
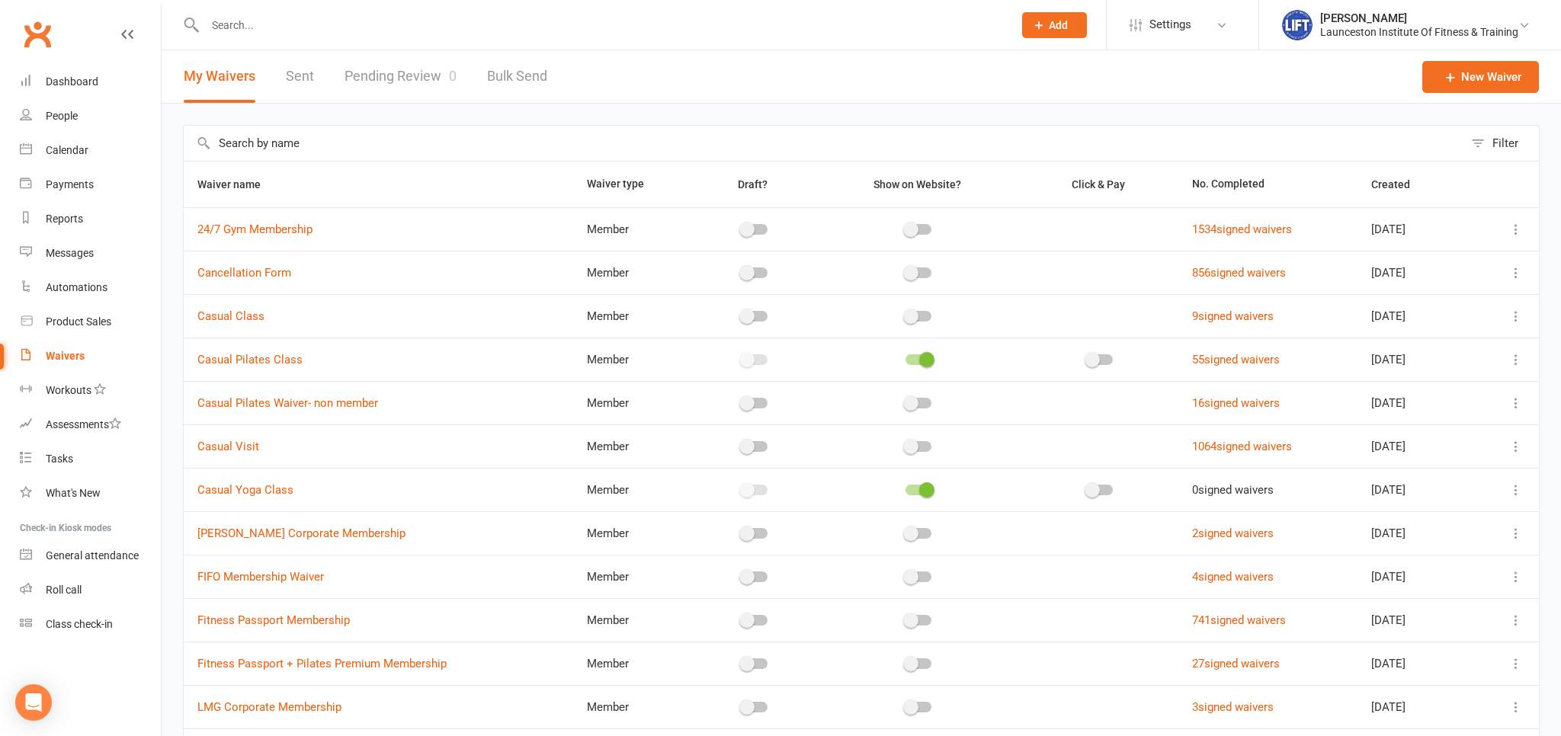
click at [381, 80] on link "Pending Review 0" at bounding box center [400, 76] width 112 height 53
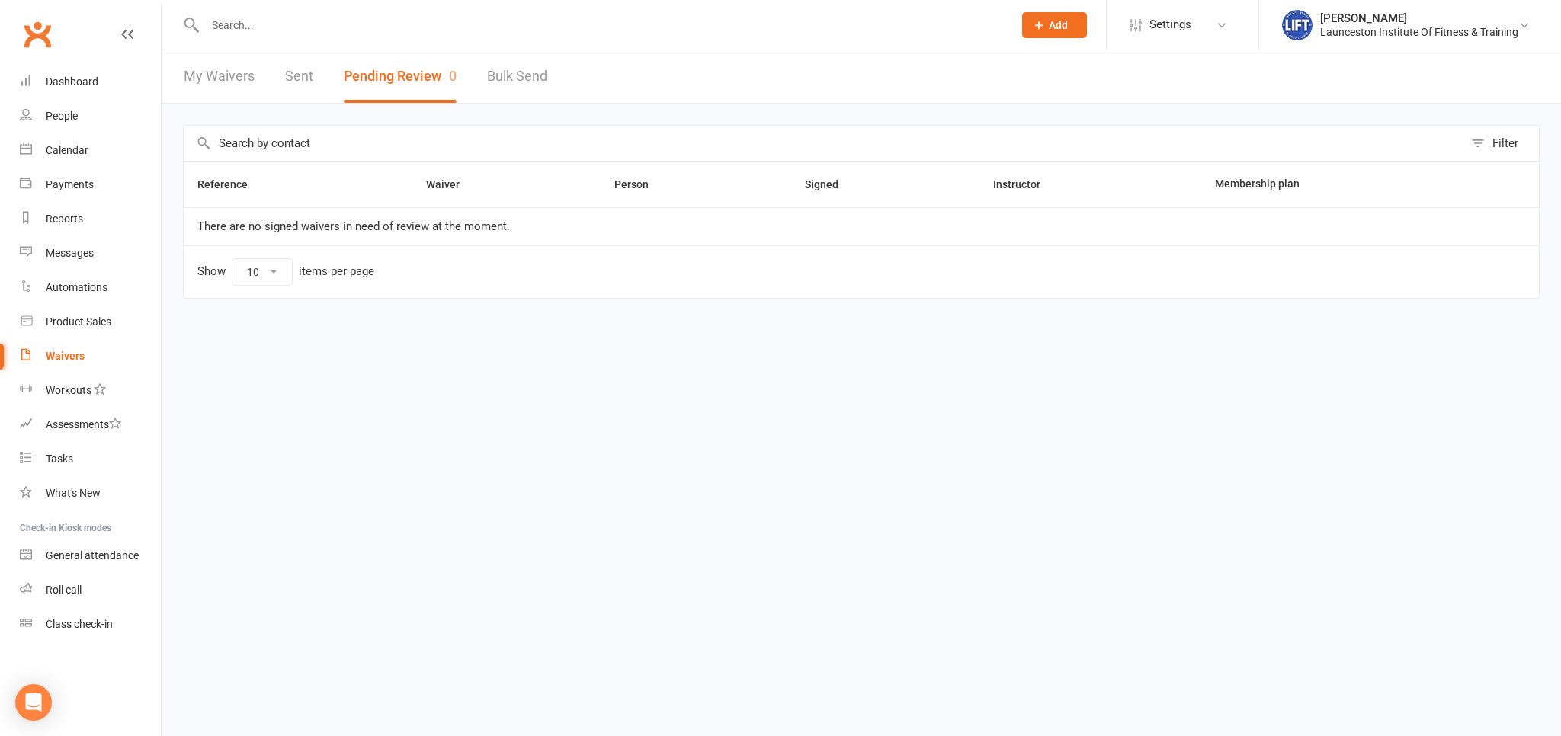
click at [440, 73] on button "Pending Review 0" at bounding box center [400, 76] width 113 height 53
click at [438, 73] on button "Pending Review 0" at bounding box center [400, 76] width 113 height 53
click at [227, 90] on link "My Waivers" at bounding box center [219, 76] width 71 height 53
select select "100"
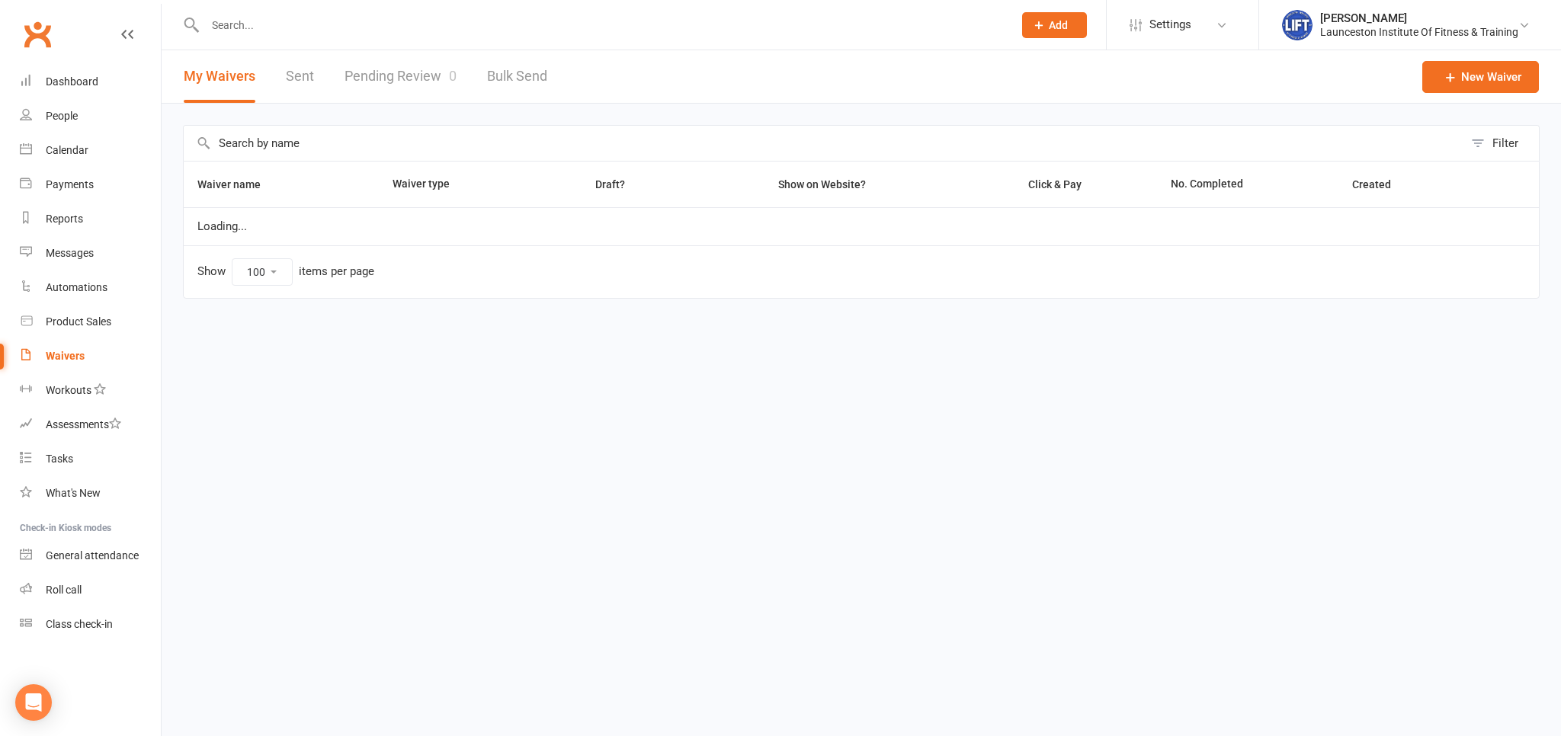
click at [420, 99] on link "Pending Review 0" at bounding box center [400, 76] width 112 height 53
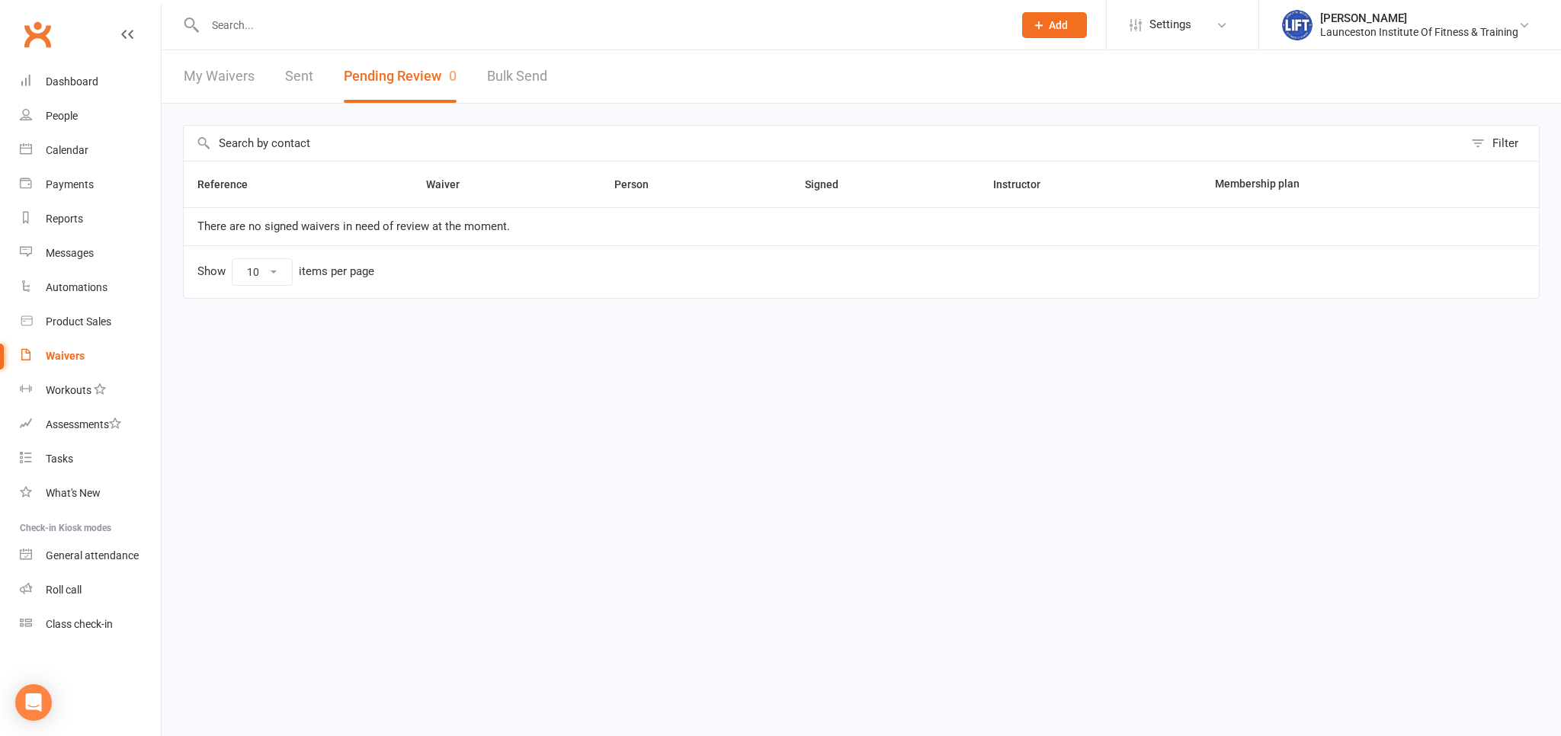
click at [241, 72] on link "My Waivers" at bounding box center [219, 76] width 71 height 53
select select "100"
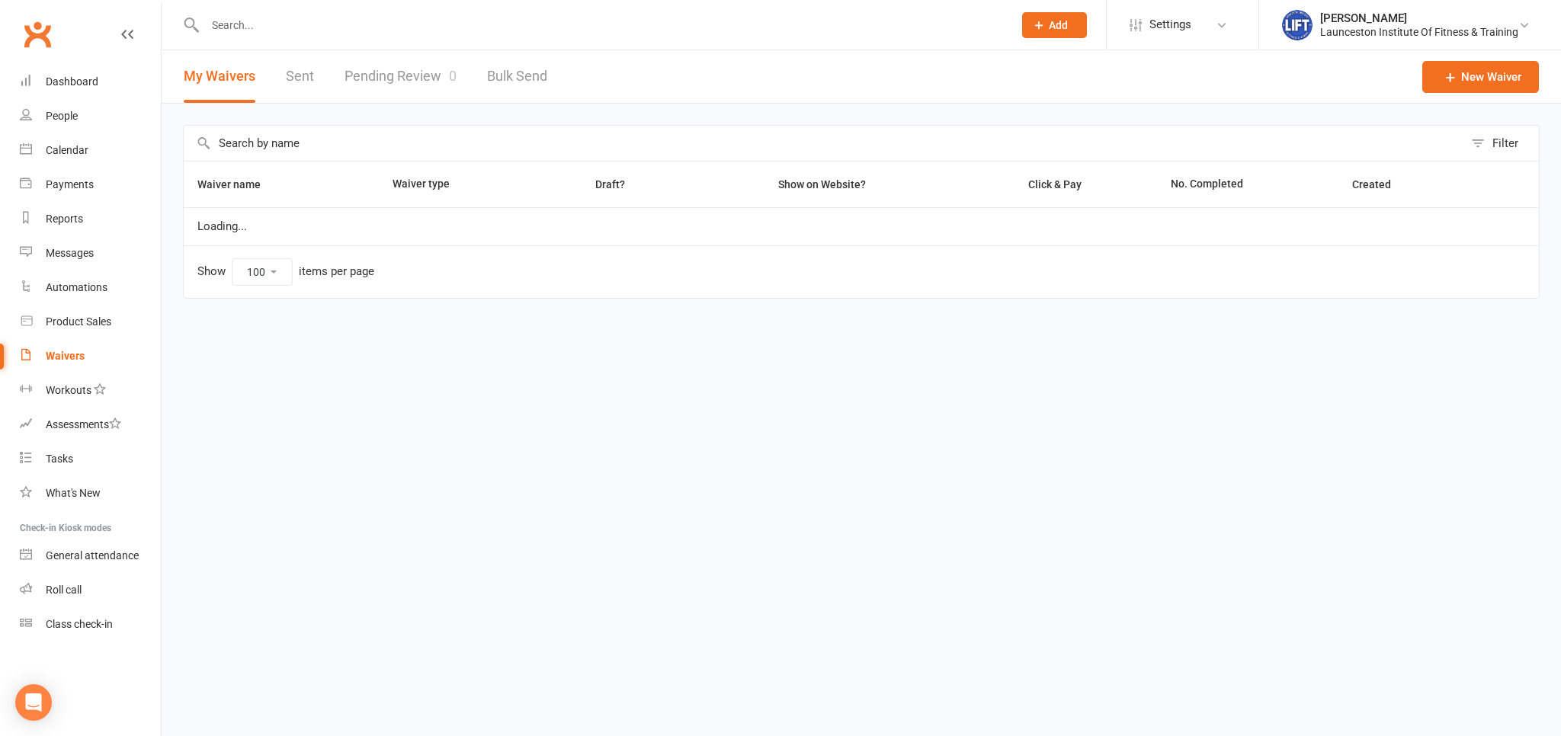
click at [399, 100] on link "Pending Review 0" at bounding box center [400, 76] width 112 height 53
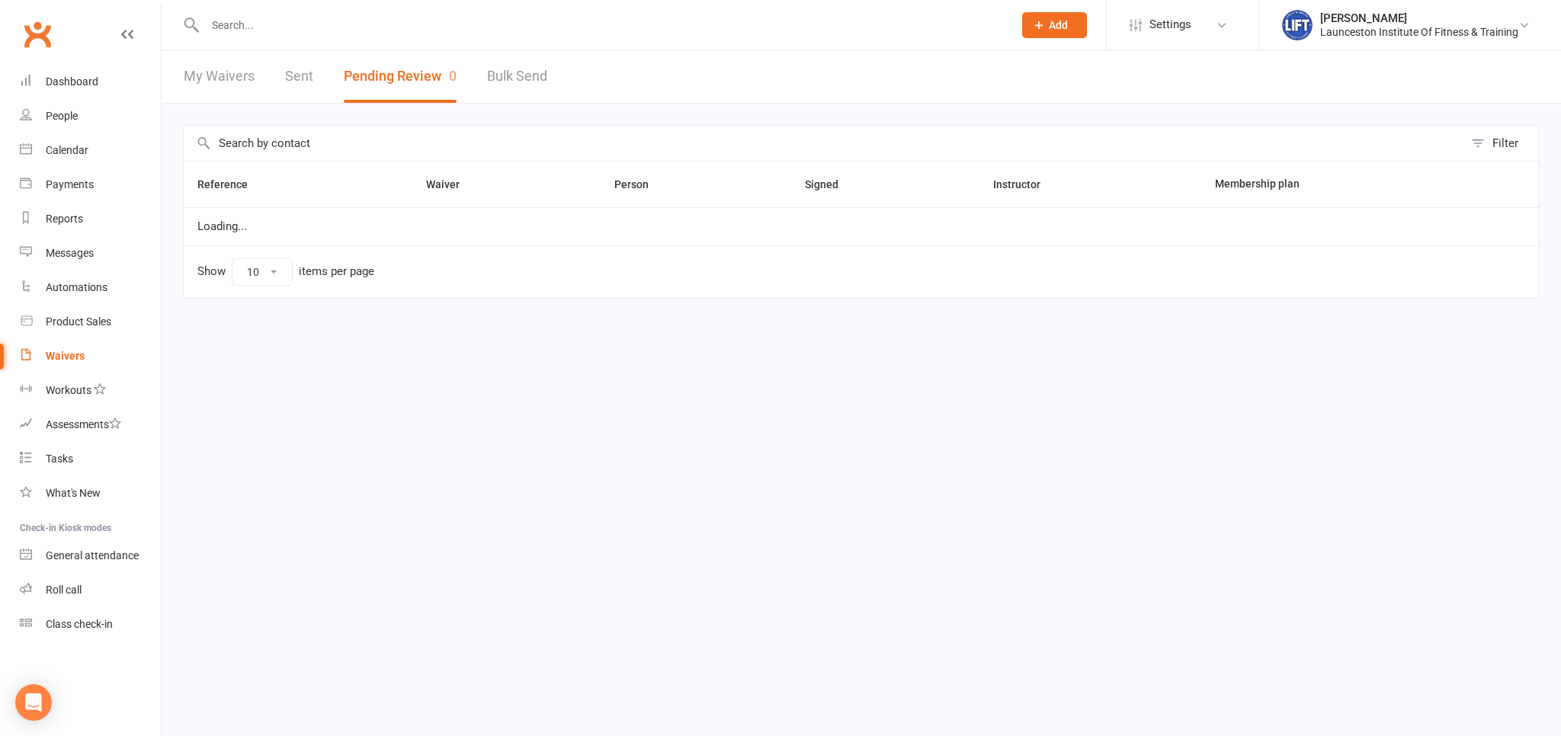
click at [399, 100] on button "Pending Review 0" at bounding box center [400, 76] width 113 height 53
click at [237, 79] on link "My Waivers" at bounding box center [219, 76] width 71 height 53
select select "100"
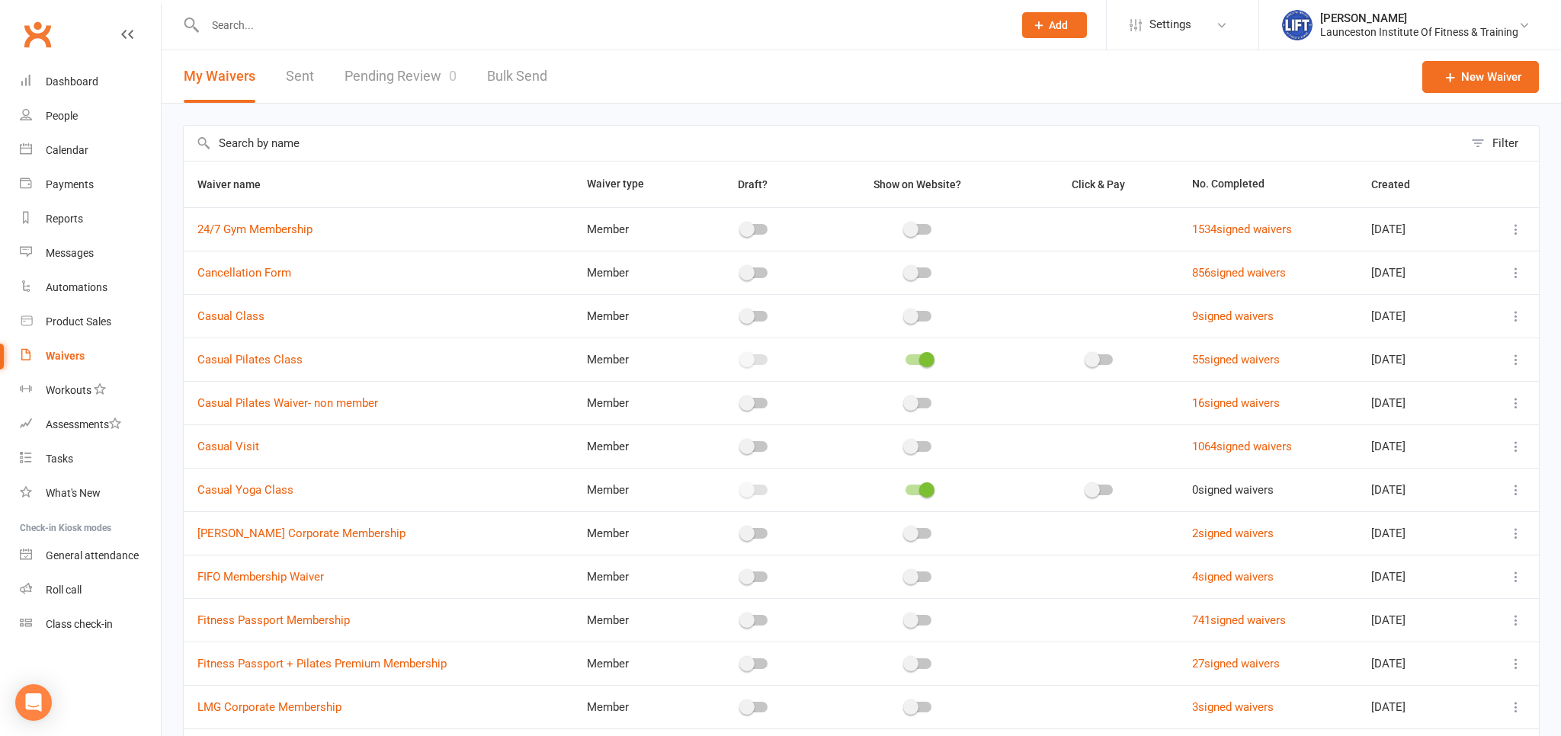
click at [385, 75] on link "Pending Review 0" at bounding box center [400, 76] width 112 height 53
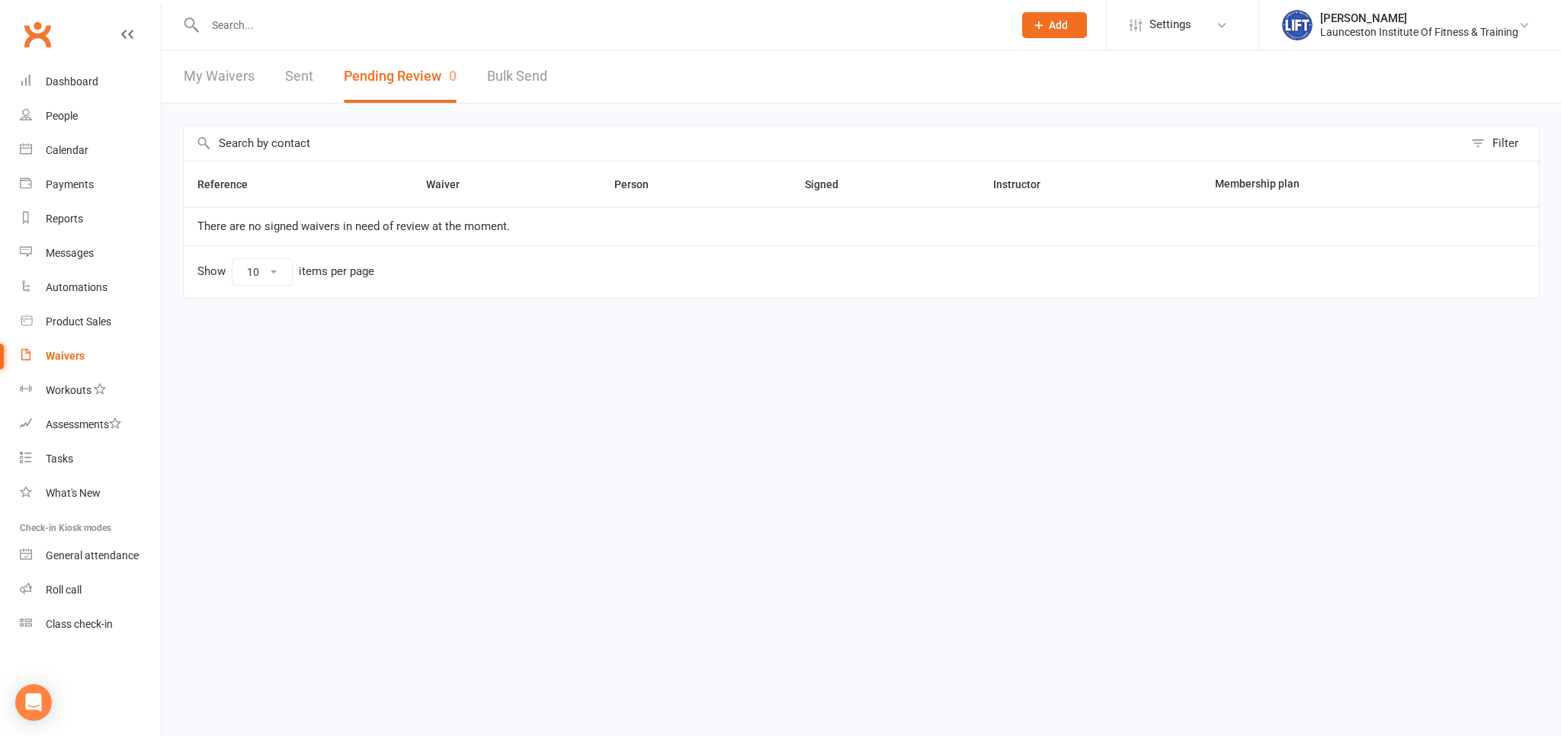
click at [373, 78] on button "Pending Review 0" at bounding box center [400, 76] width 113 height 53
click at [216, 66] on link "My Waivers" at bounding box center [219, 76] width 71 height 53
select select "100"
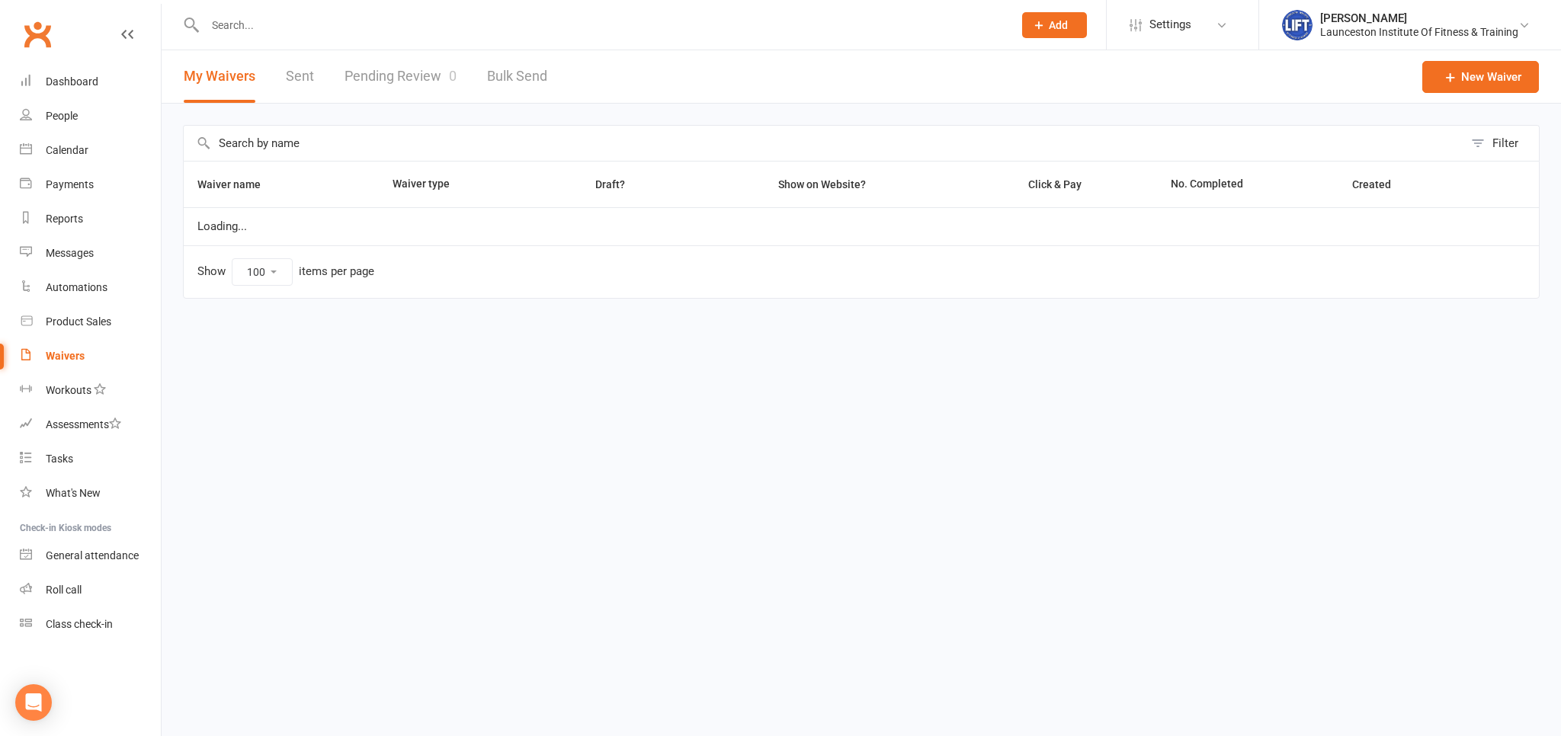
click at [386, 70] on link "Pending Review 0" at bounding box center [400, 76] width 112 height 53
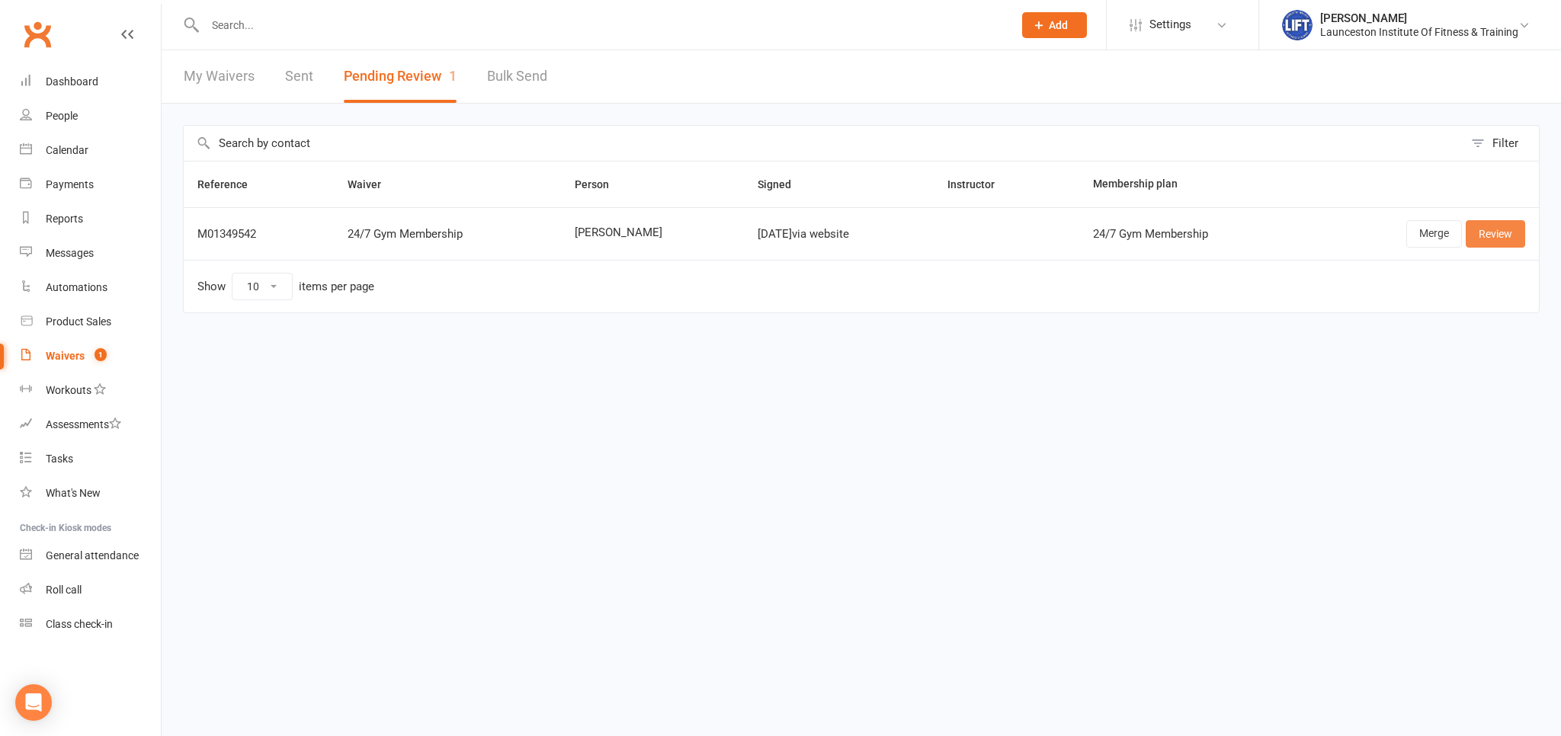
click at [1495, 233] on link "Review" at bounding box center [1494, 233] width 59 height 27
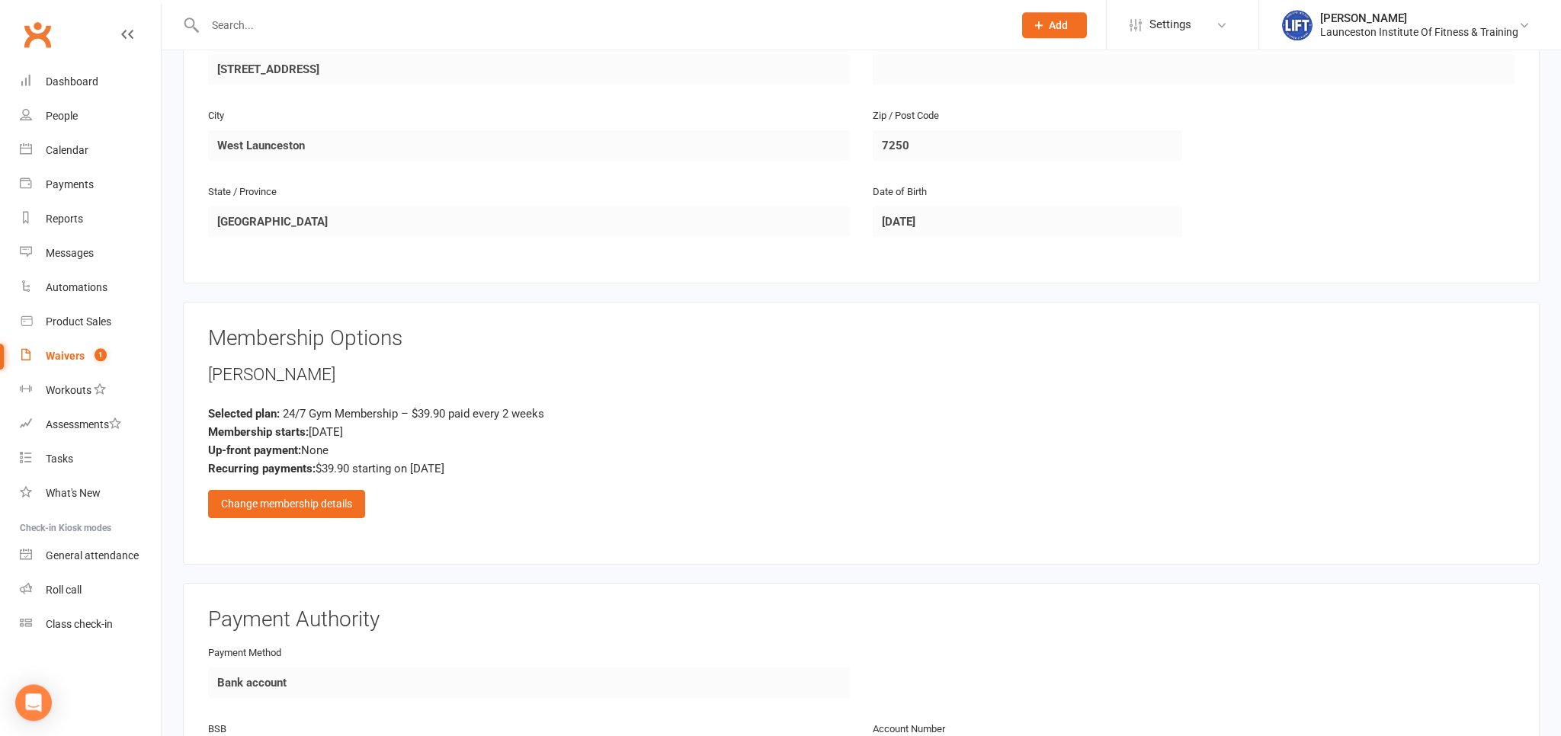
scroll to position [643, 0]
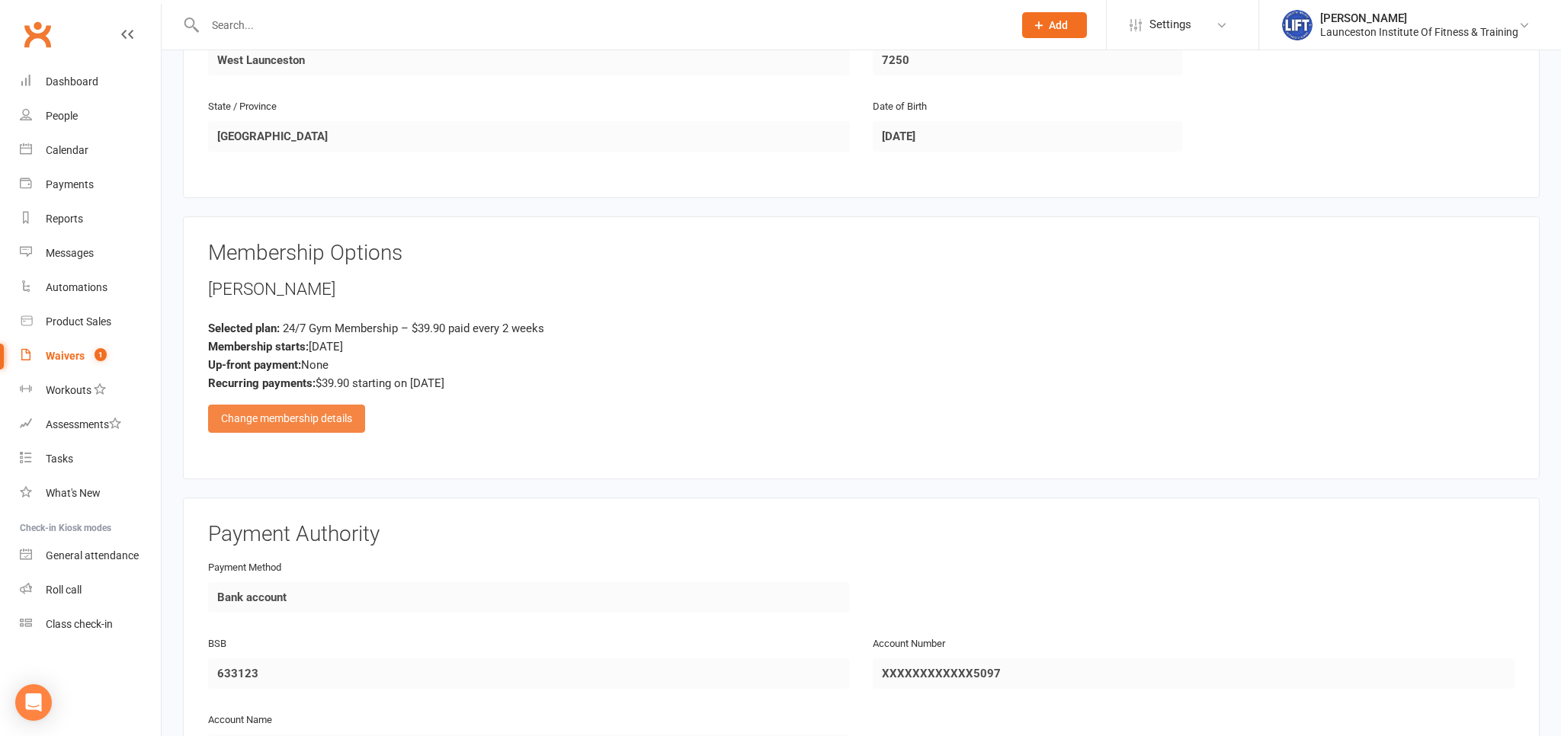
click at [338, 416] on div "Change membership details" at bounding box center [286, 418] width 157 height 27
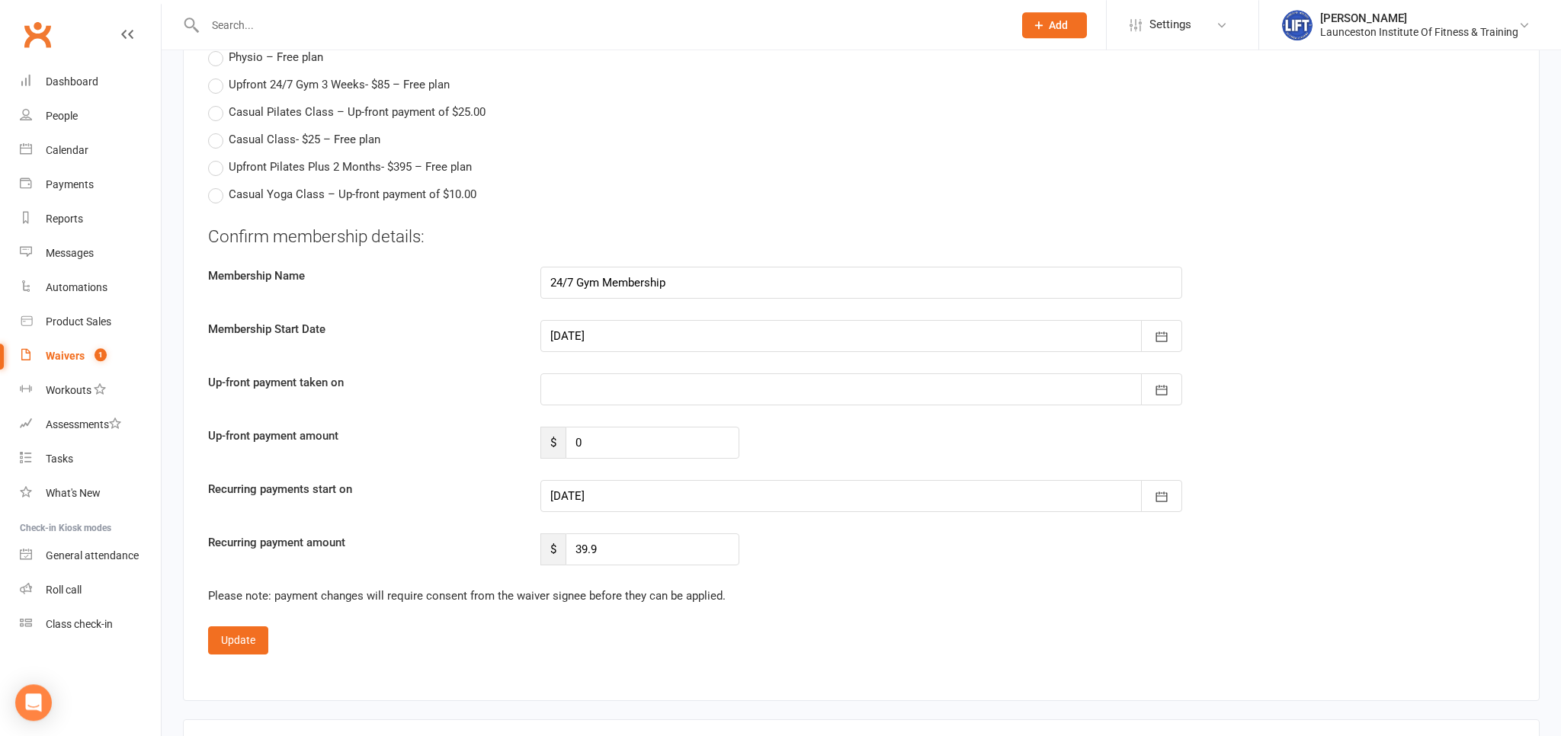
scroll to position [2012, 0]
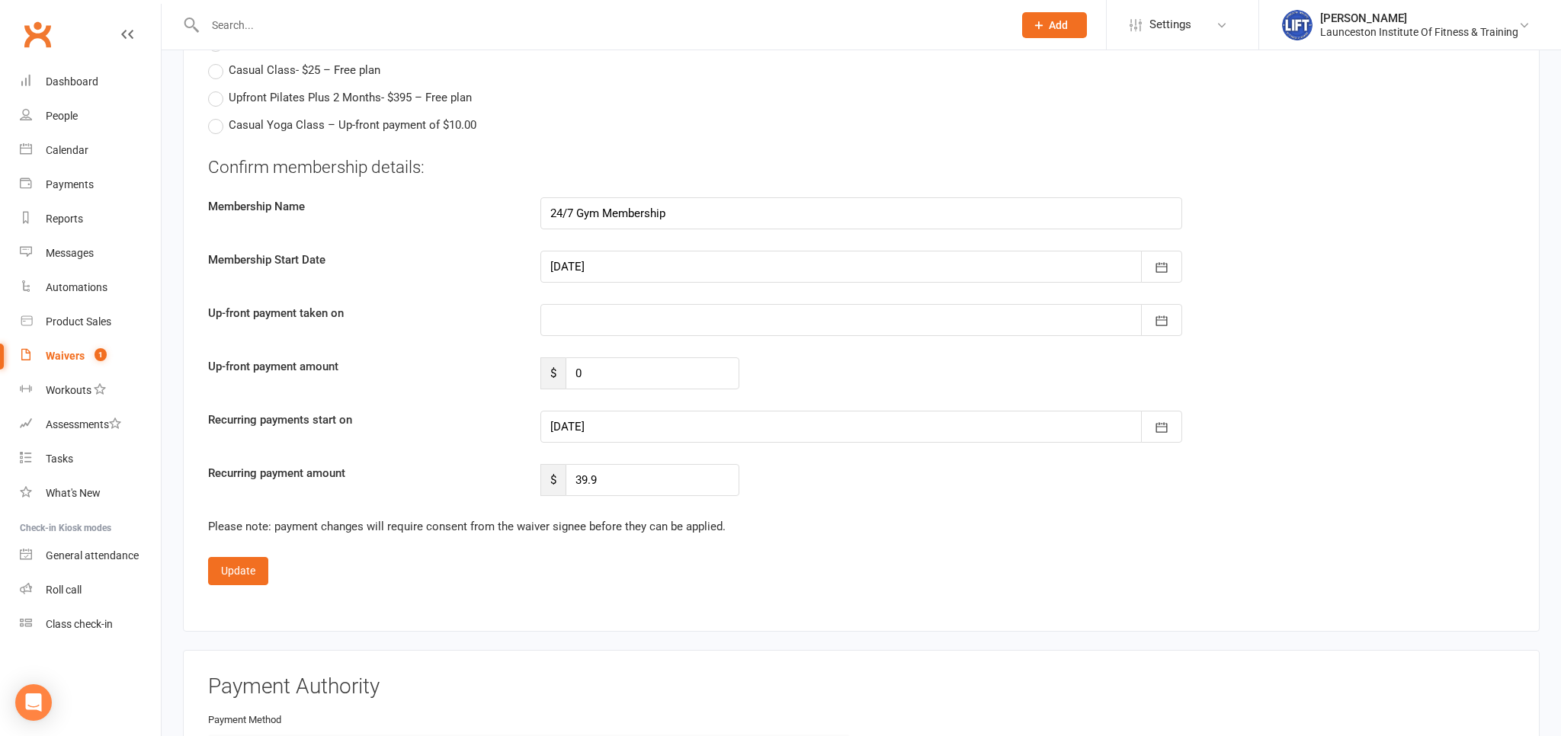
click at [624, 421] on div at bounding box center [861, 427] width 642 height 32
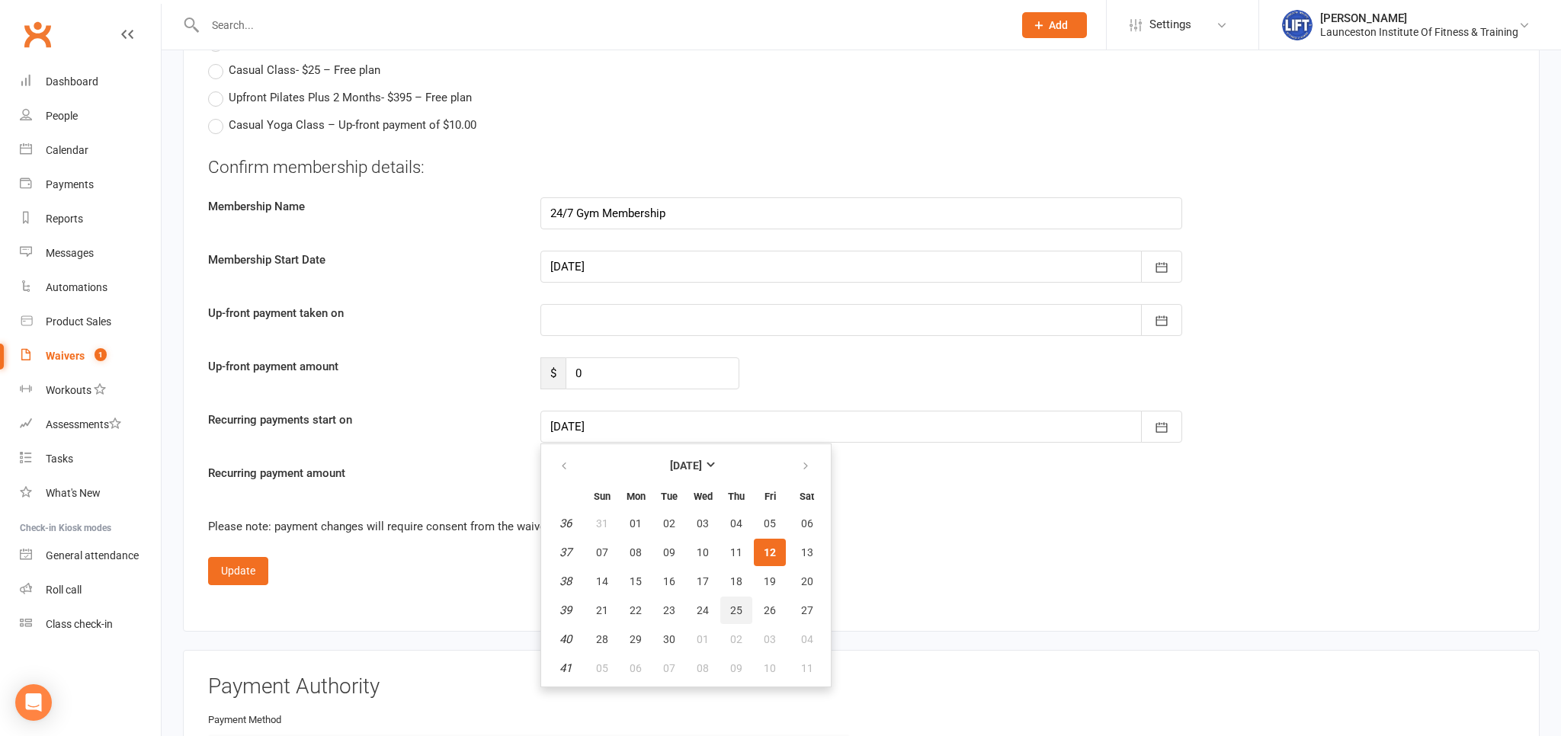
click at [728, 602] on button "25" at bounding box center [736, 610] width 32 height 27
type input "25 Sep 2025"
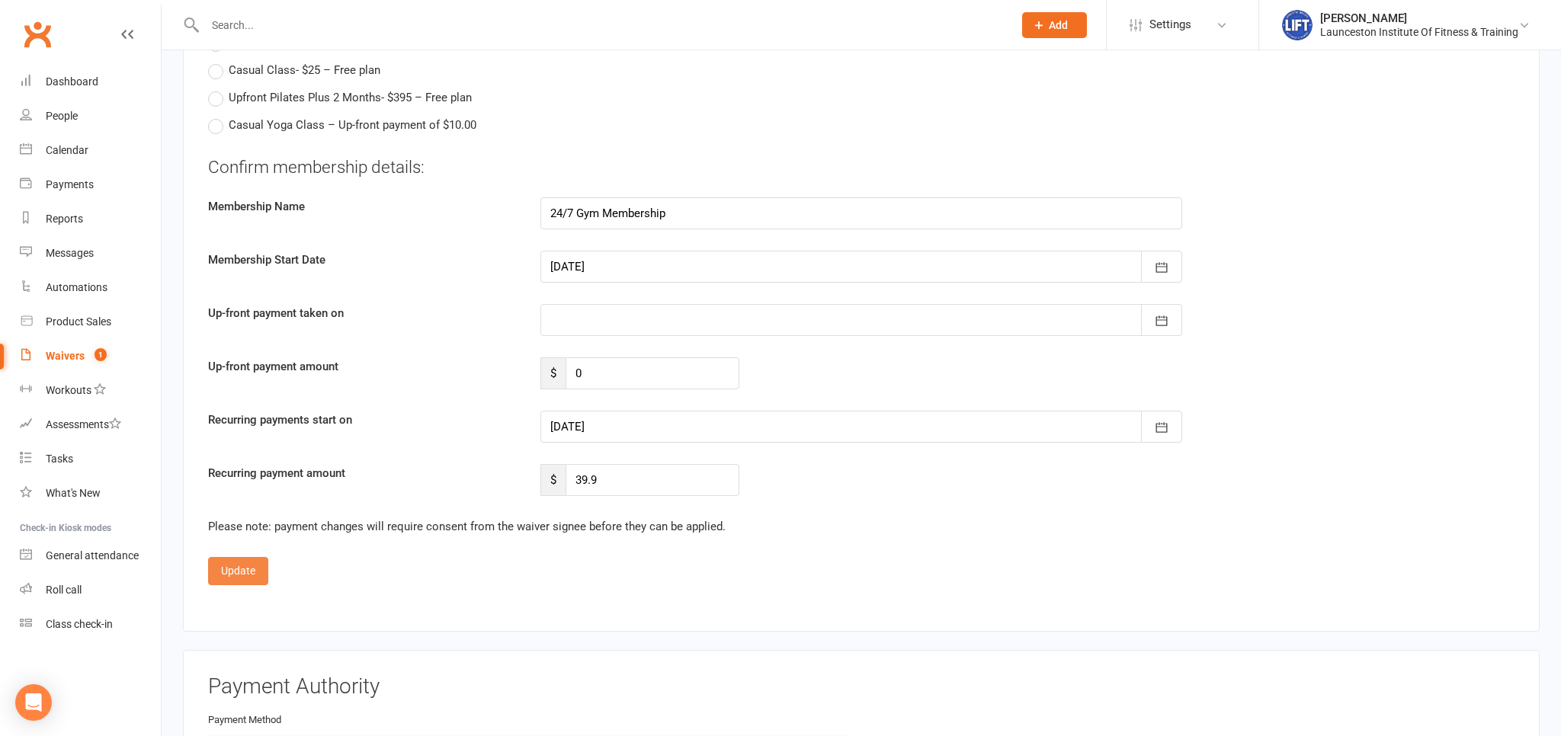
click at [248, 566] on button "Update" at bounding box center [238, 570] width 60 height 27
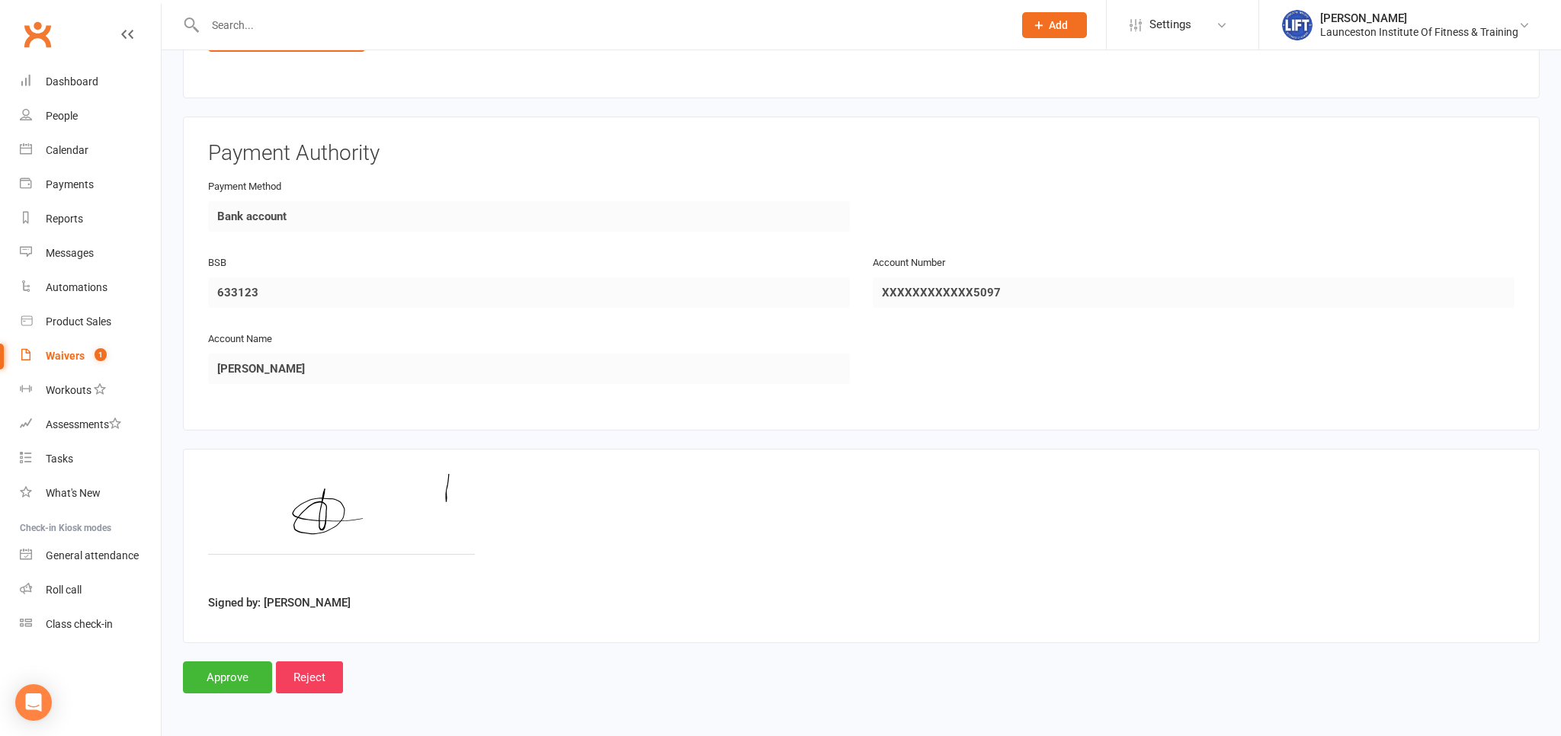
scroll to position [1018, 0]
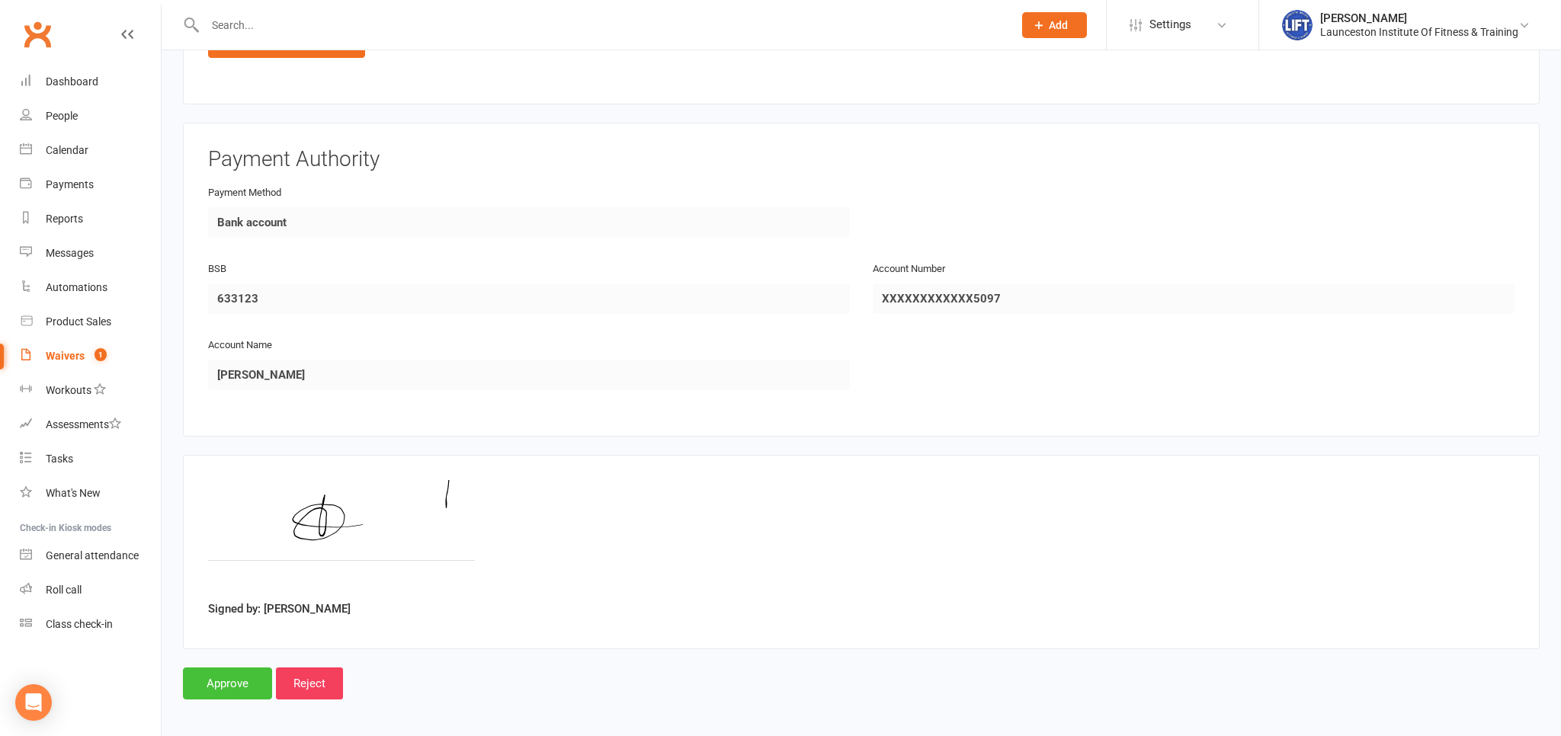
click at [239, 670] on input "Approve" at bounding box center [227, 684] width 89 height 32
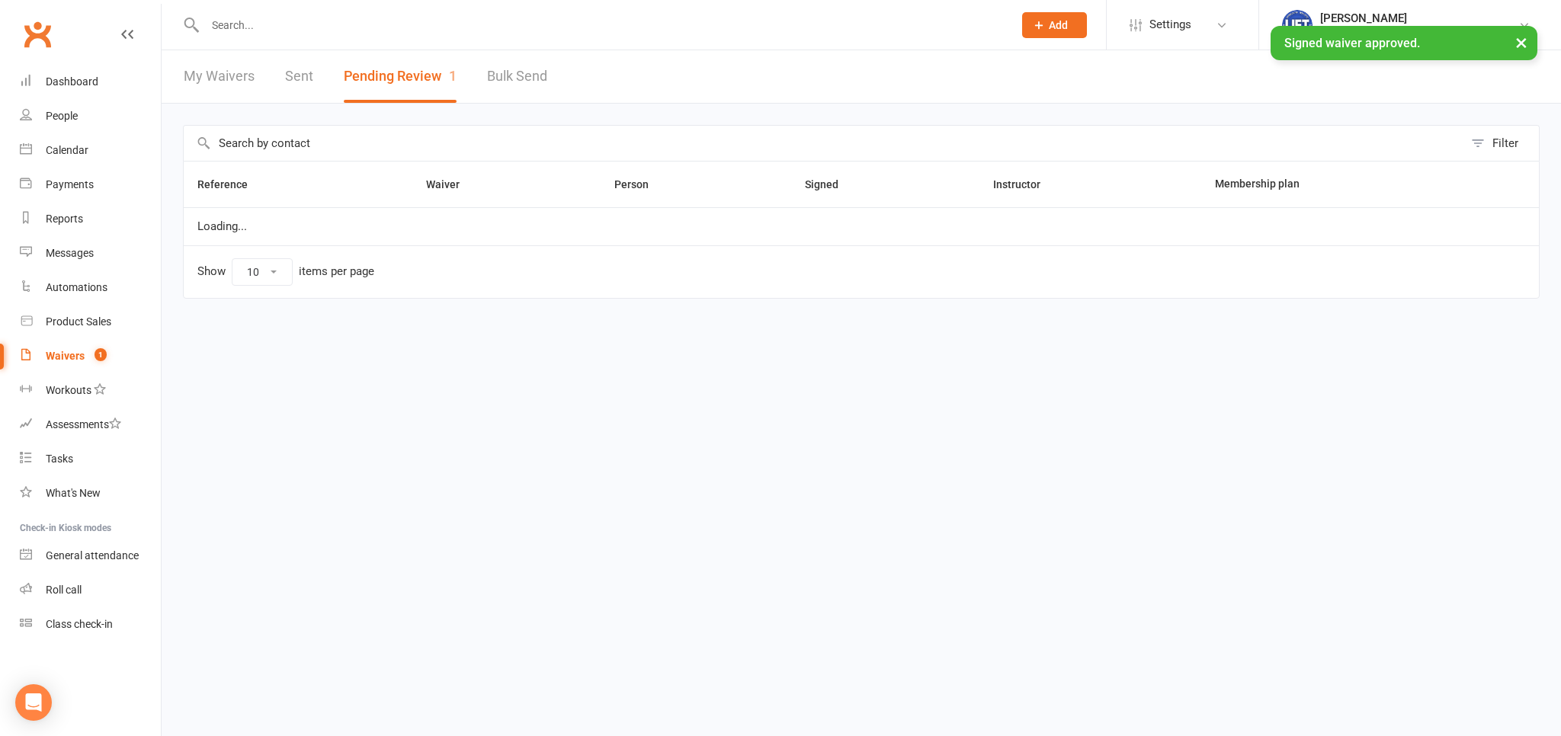
click at [250, 29] on input "text" at bounding box center [601, 24] width 802 height 21
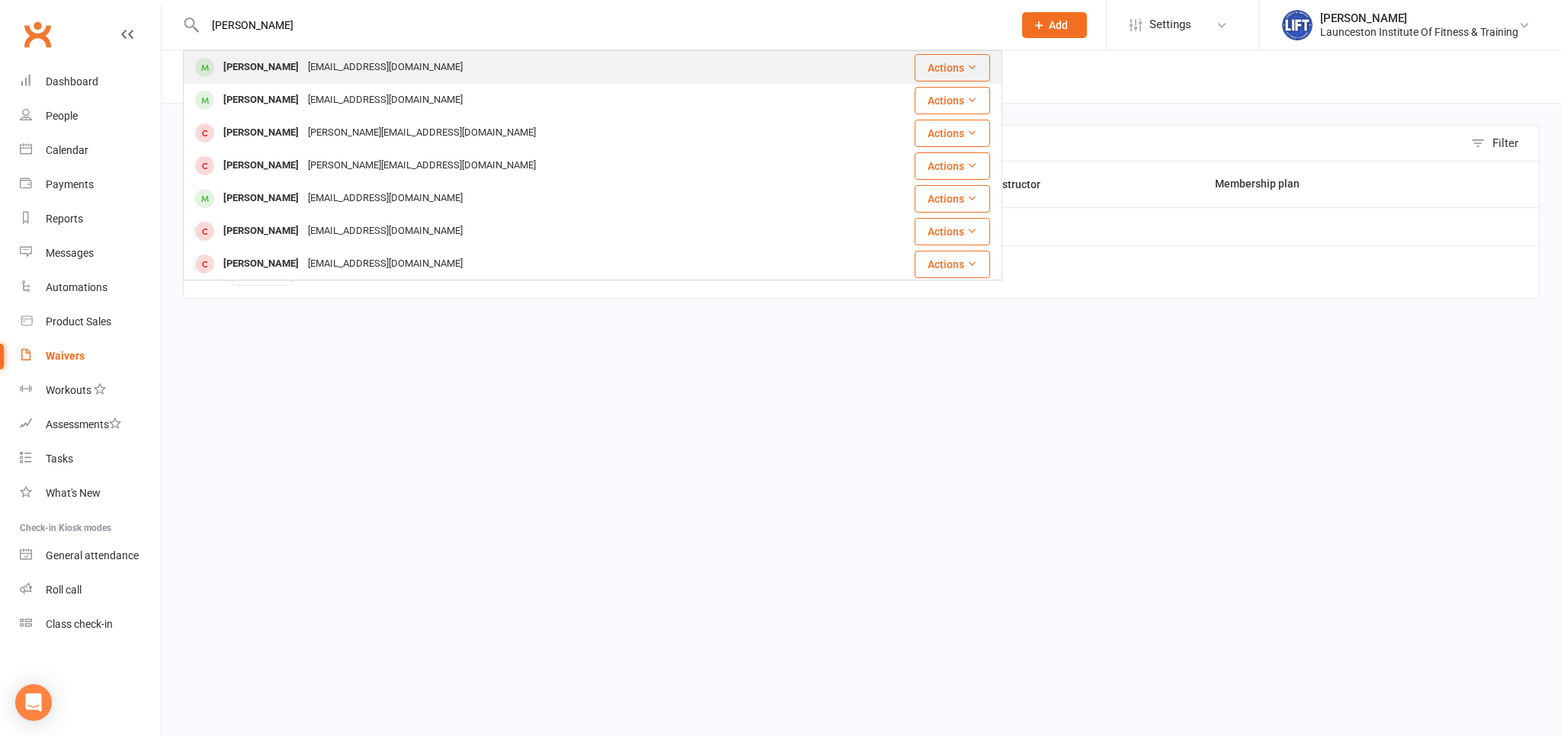
type input "issac crowe"
click at [303, 75] on div "Crowecrowefeb@gmail.com" at bounding box center [385, 67] width 164 height 22
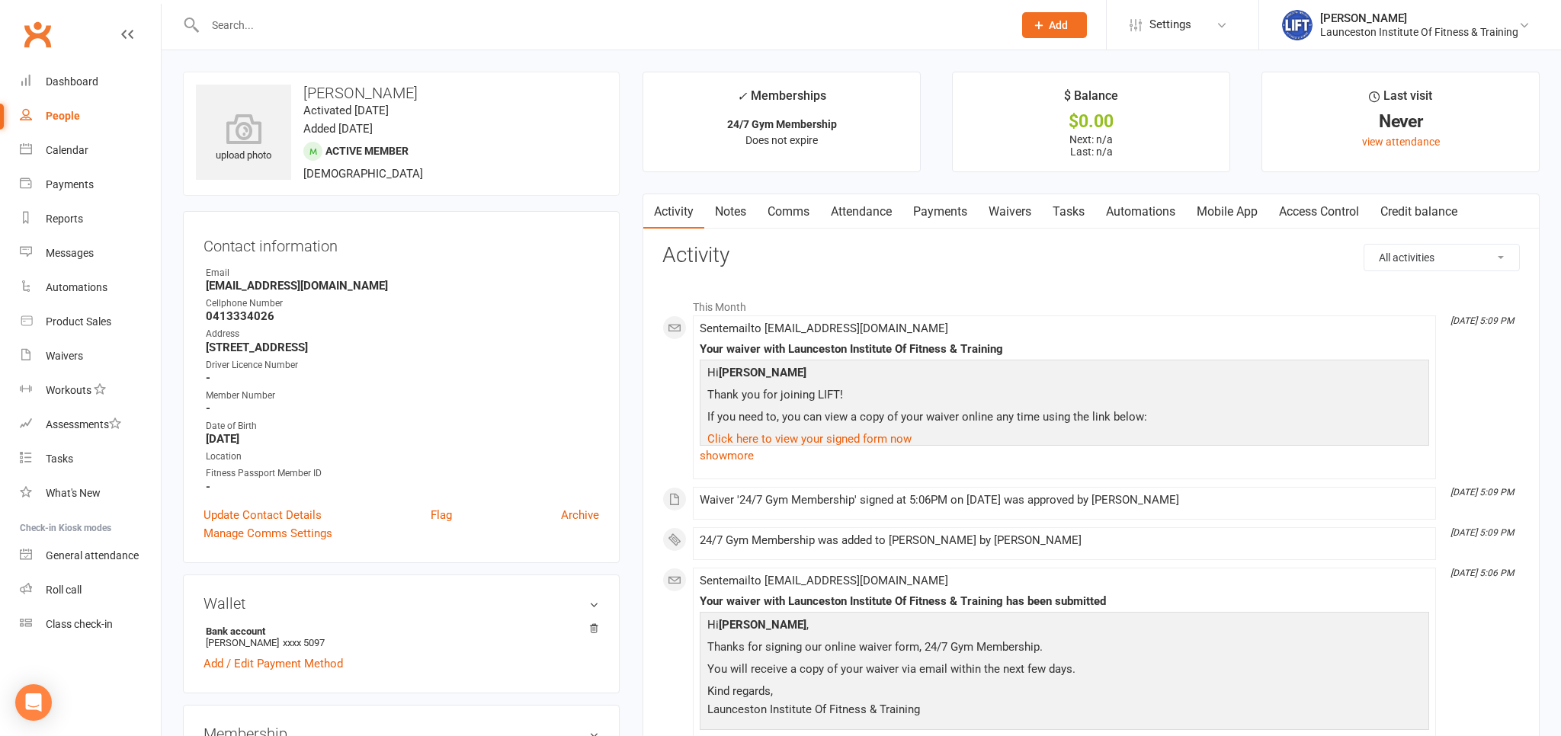
click at [1331, 210] on link "Access Control" at bounding box center [1318, 211] width 101 height 35
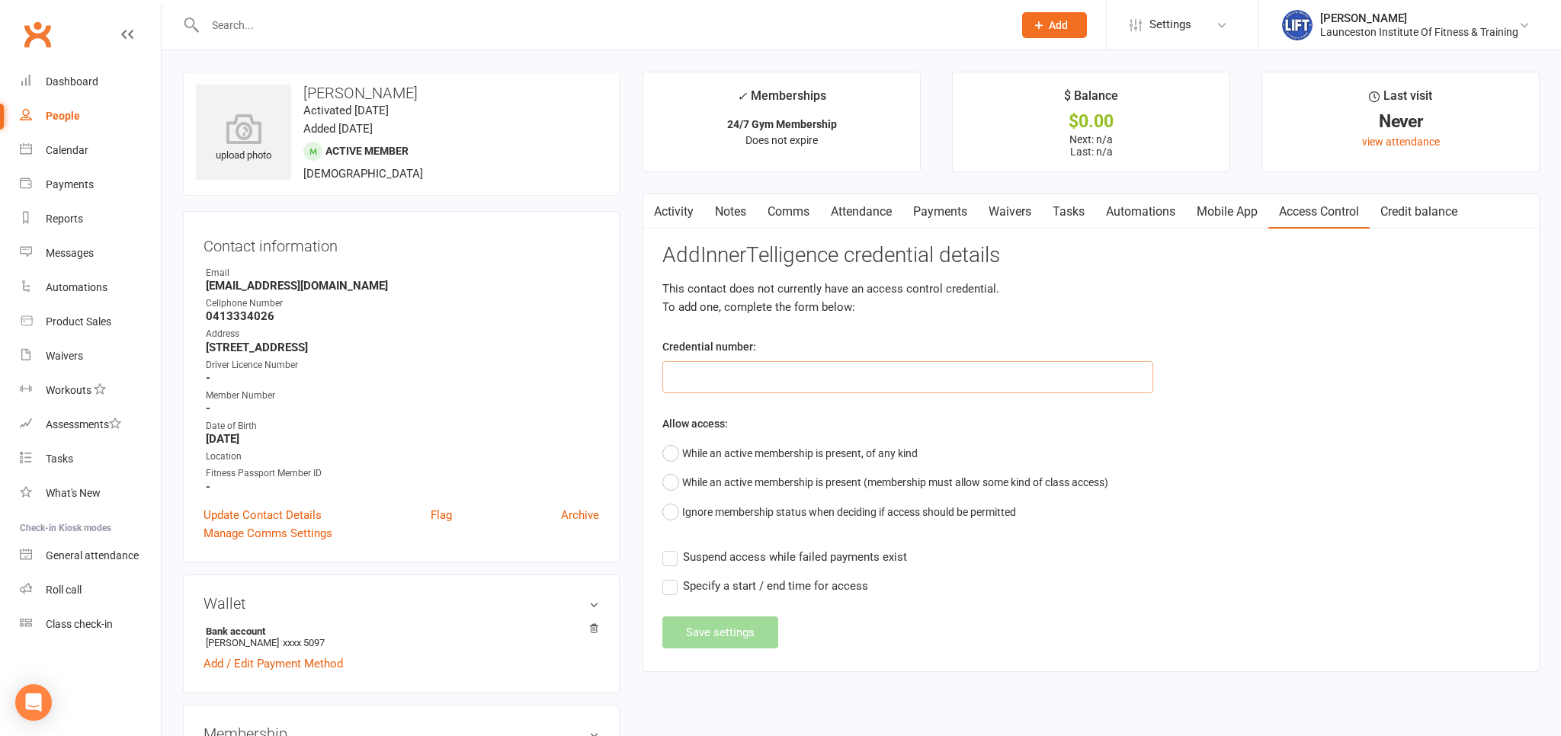
click at [761, 375] on input "text" at bounding box center [907, 377] width 491 height 32
paste input "20000000000000004C7189FE"
type input "20000000000000004C7189FE"
click at [681, 456] on button "While an active membership is present, of any kind" at bounding box center [789, 453] width 255 height 29
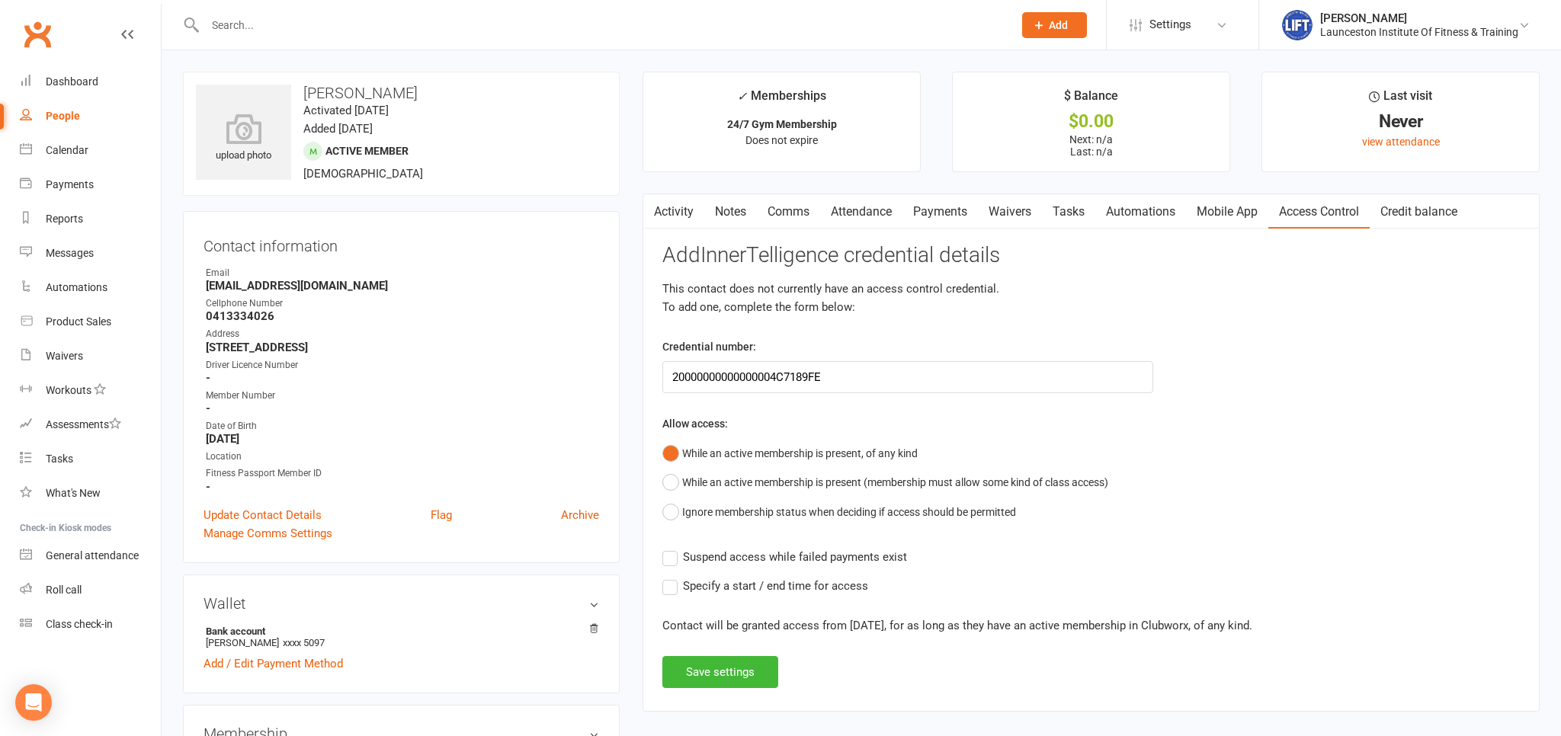
click at [671, 555] on label "Suspend access while failed payments exist" at bounding box center [784, 557] width 245 height 18
click at [671, 548] on input "Suspend access while failed payments exist" at bounding box center [784, 548] width 245 height 0
click at [750, 668] on button "Save settings" at bounding box center [720, 672] width 116 height 32
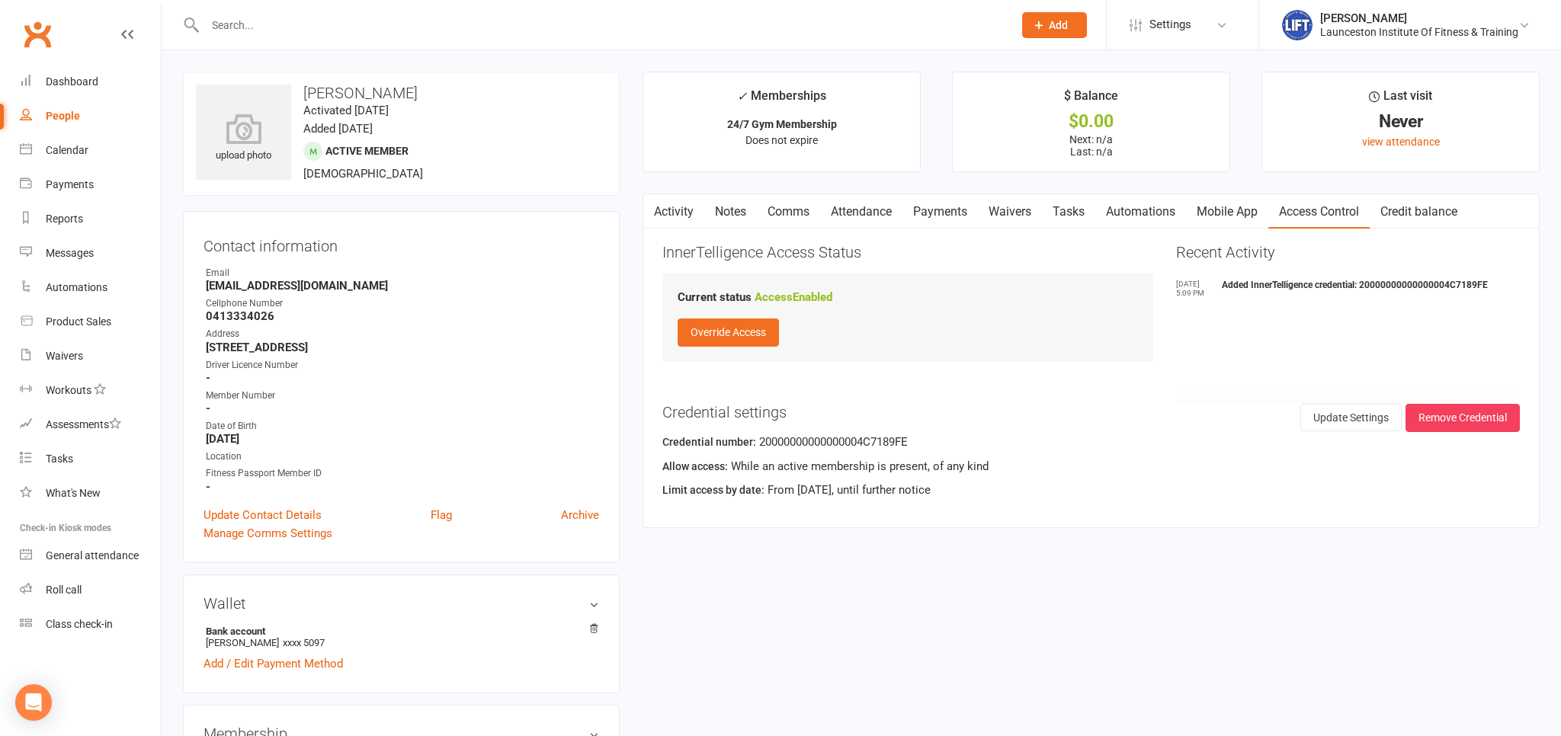
click at [940, 209] on link "Payments" at bounding box center [939, 211] width 75 height 35
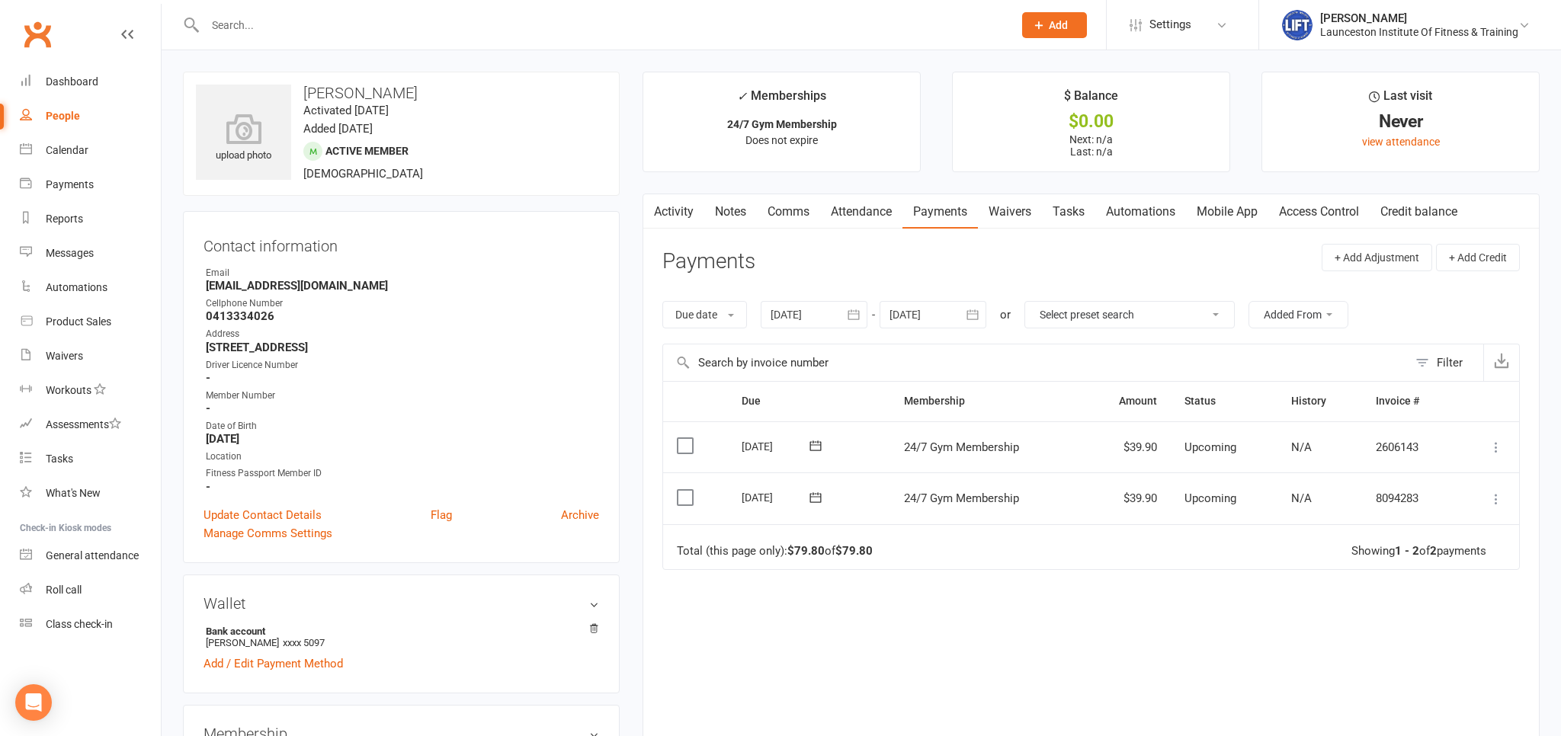
click at [1497, 495] on icon at bounding box center [1495, 499] width 15 height 15
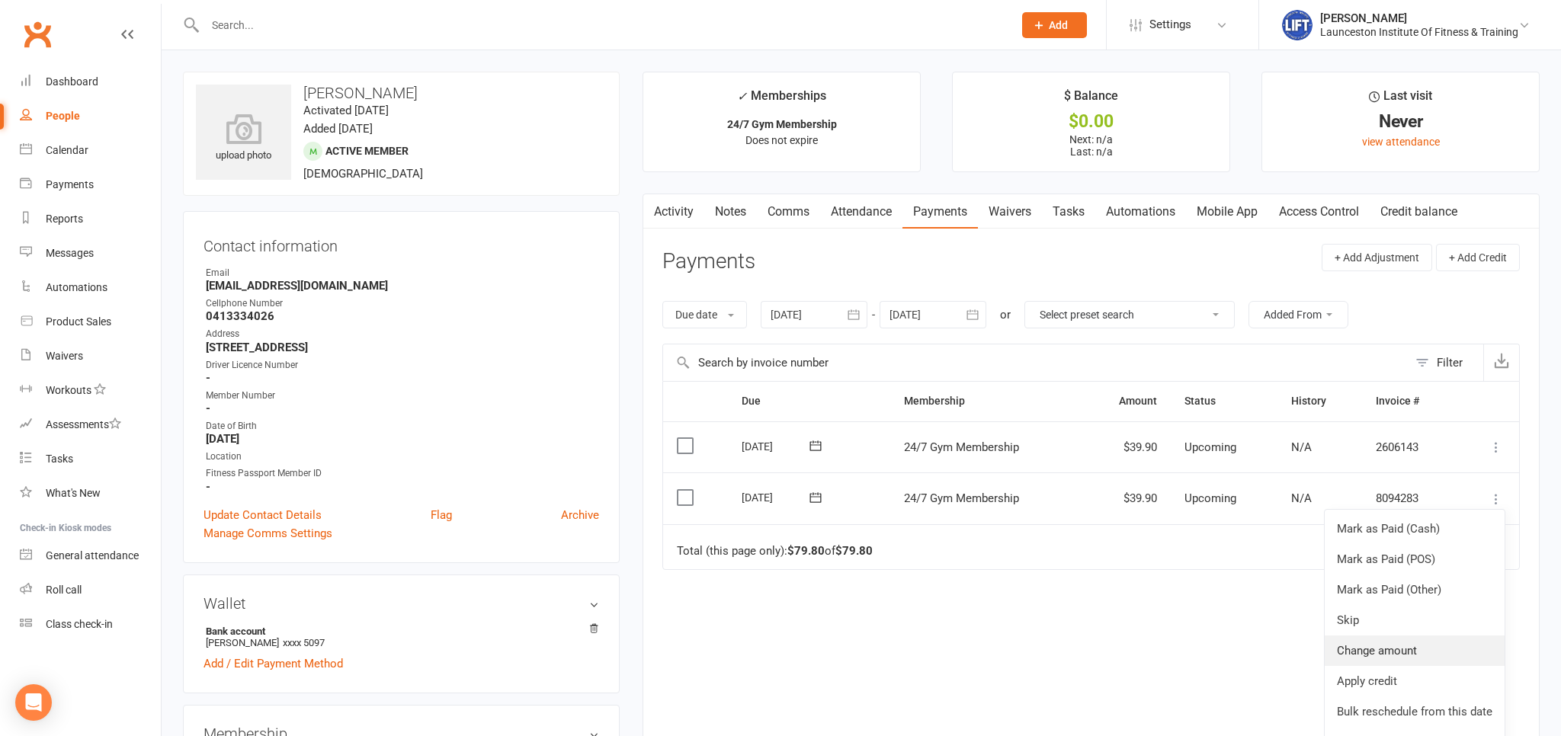
click at [1369, 654] on link "Change amount" at bounding box center [1414, 651] width 180 height 30
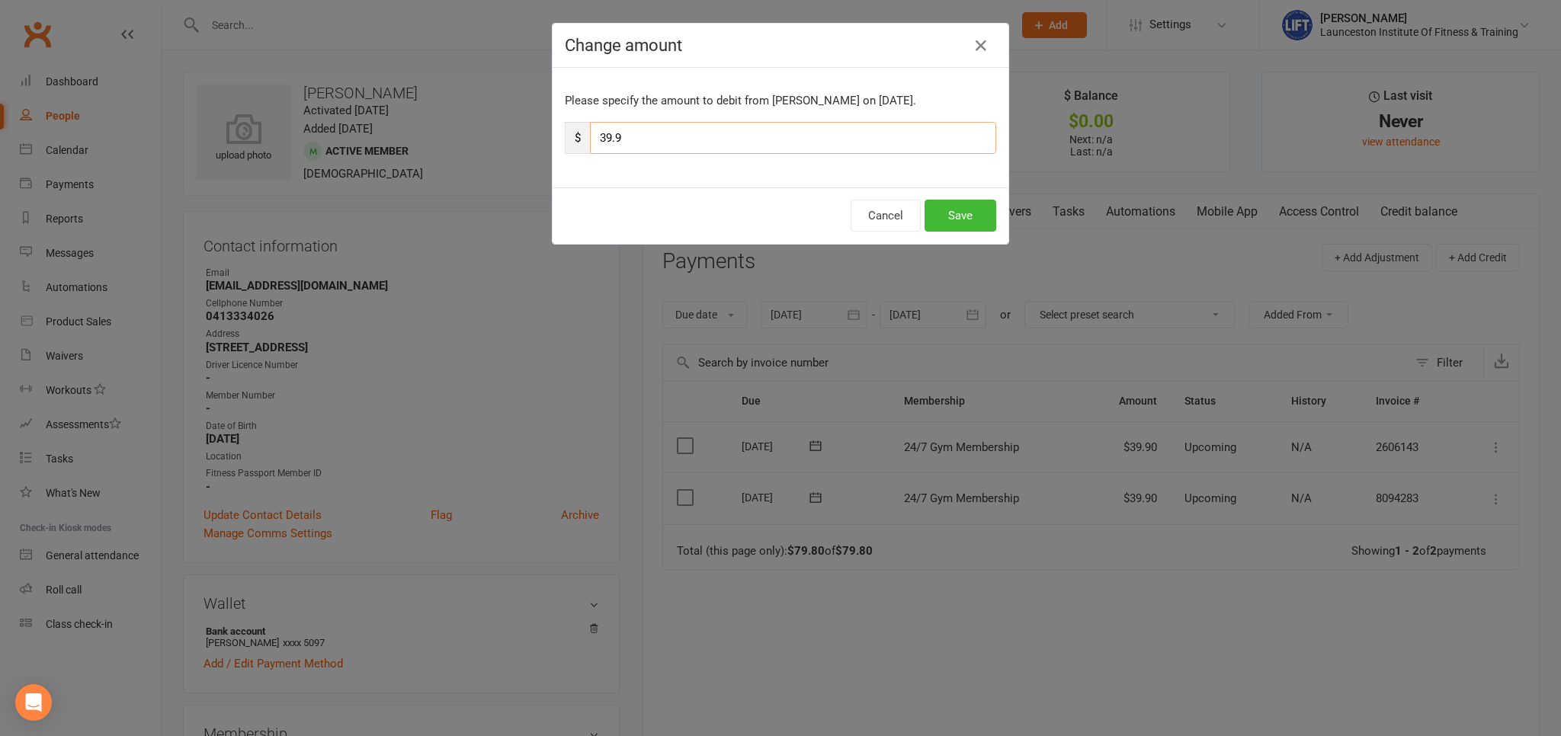
drag, startPoint x: 631, startPoint y: 143, endPoint x: 535, endPoint y: 148, distance: 96.2
click at [590, 147] on input "39.9" at bounding box center [793, 138] width 406 height 32
type input "79.80"
drag, startPoint x: 977, startPoint y: 214, endPoint x: 841, endPoint y: 229, distance: 137.2
click at [977, 214] on button "Save" at bounding box center [960, 216] width 72 height 32
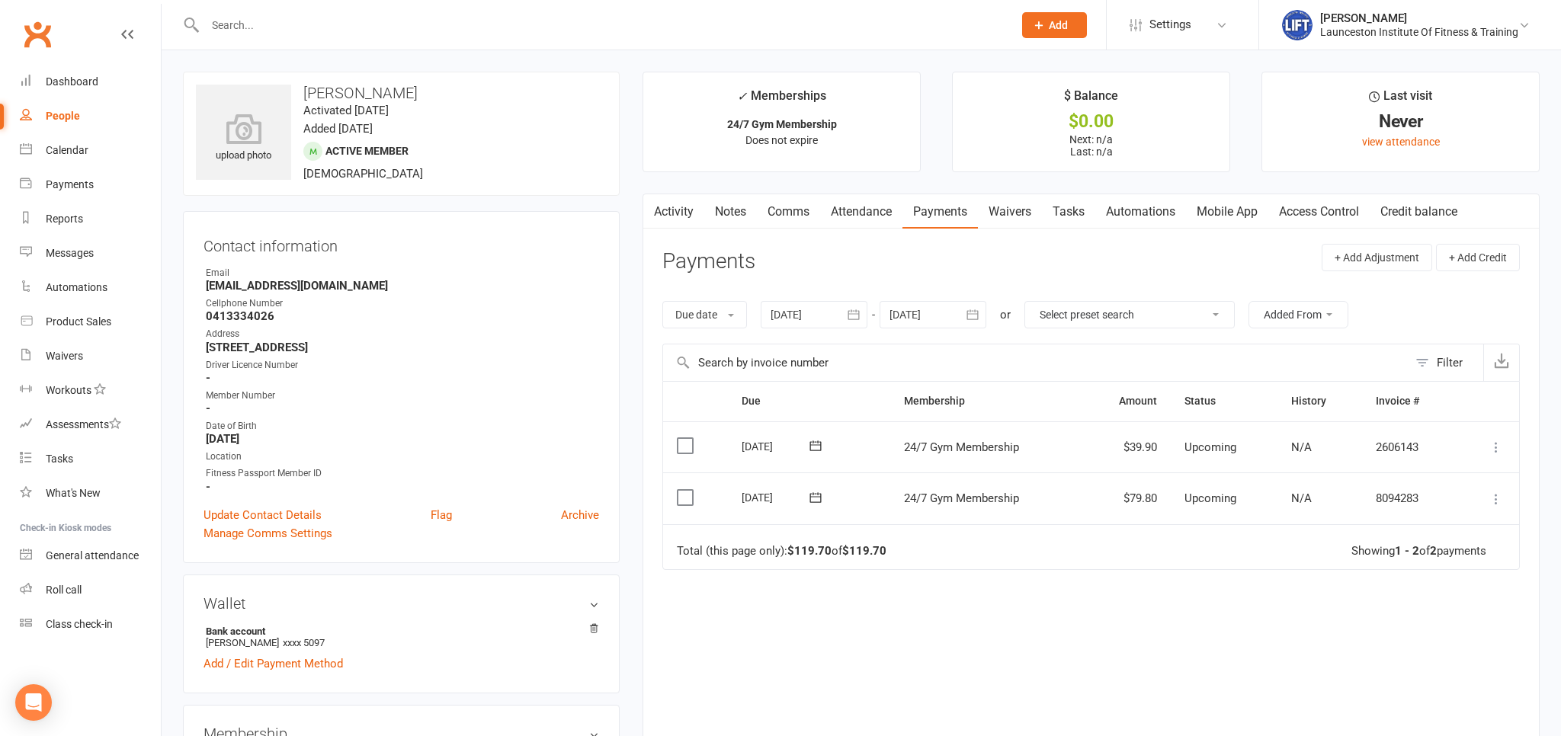
click at [82, 120] on link "People" at bounding box center [90, 116] width 141 height 34
select select "100"
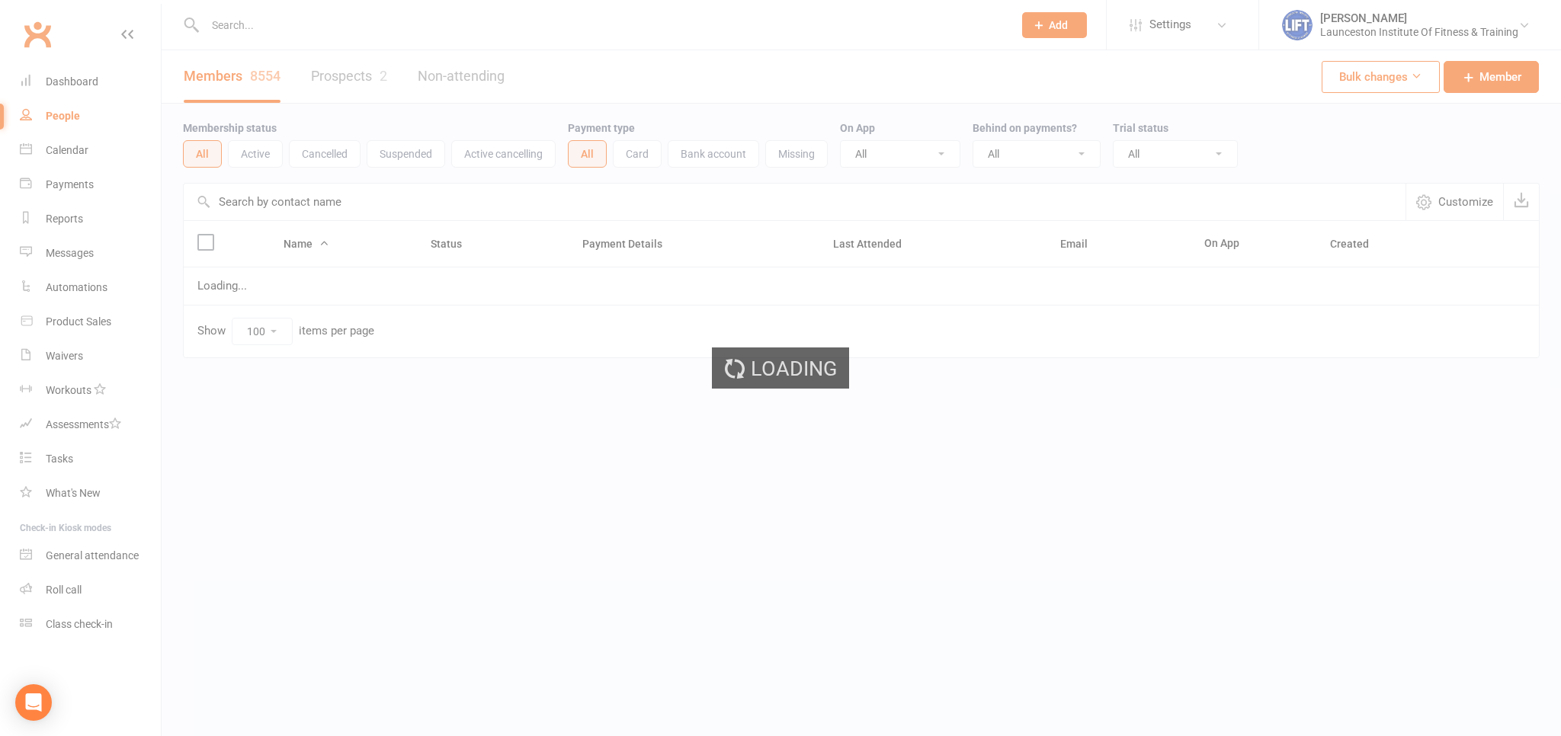
click at [82, 120] on div "Loading" at bounding box center [780, 368] width 1561 height 736
click at [82, 120] on ui-view "Prospect Member Non-attending contact Class / event Appointment Task Membership…" at bounding box center [780, 211] width 1561 height 414
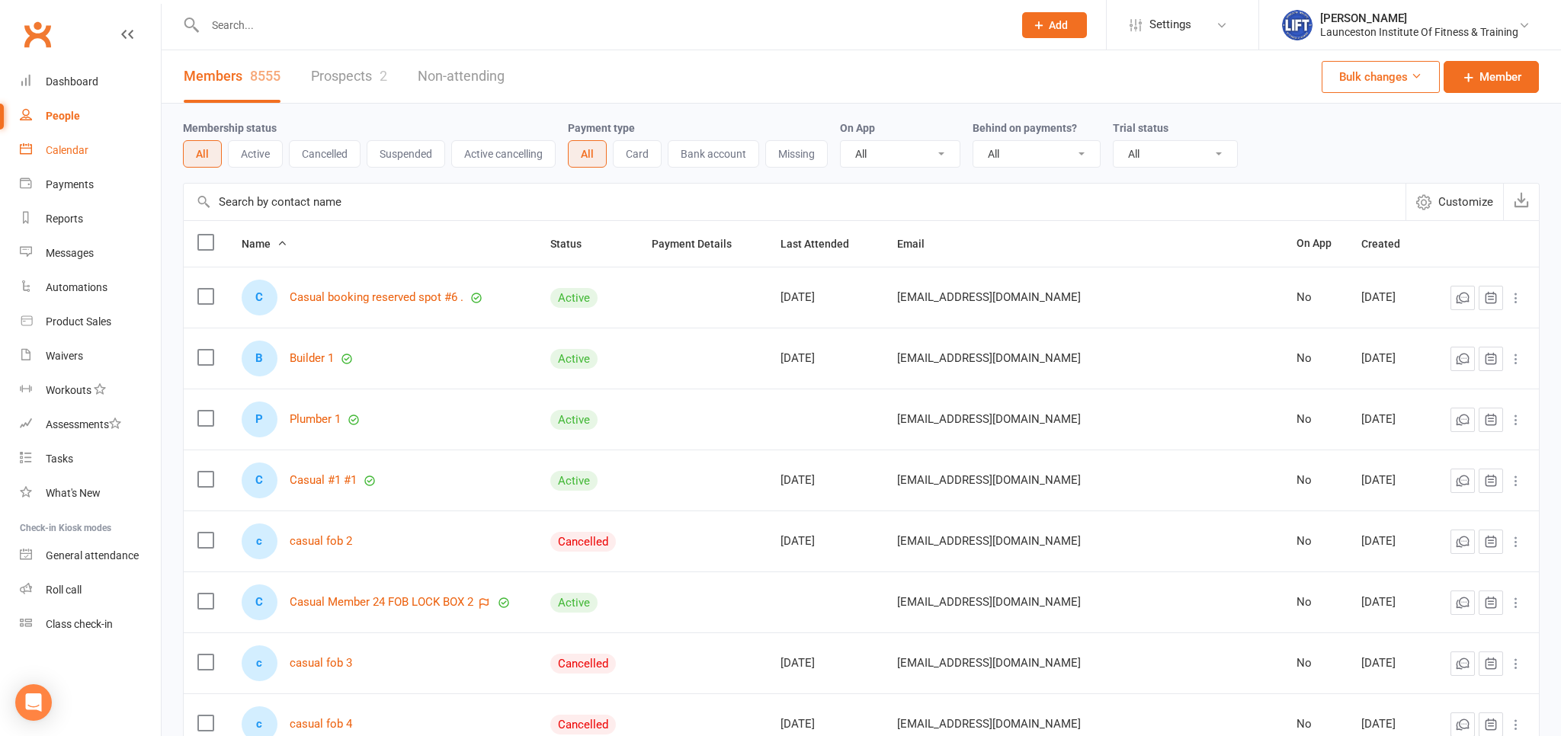
click at [73, 160] on link "Calendar" at bounding box center [90, 150] width 141 height 34
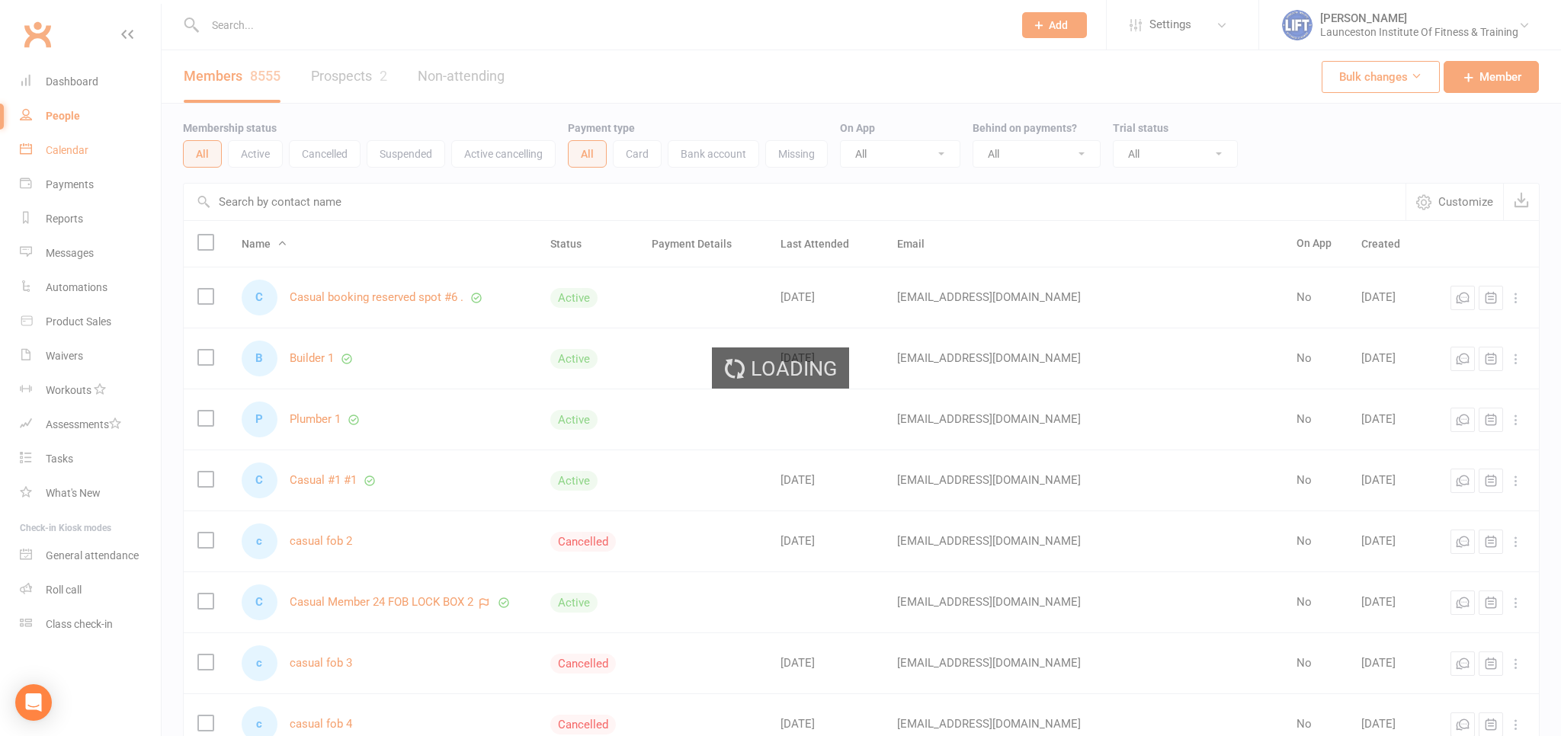
click at [73, 160] on div "Loading" at bounding box center [780, 368] width 1561 height 736
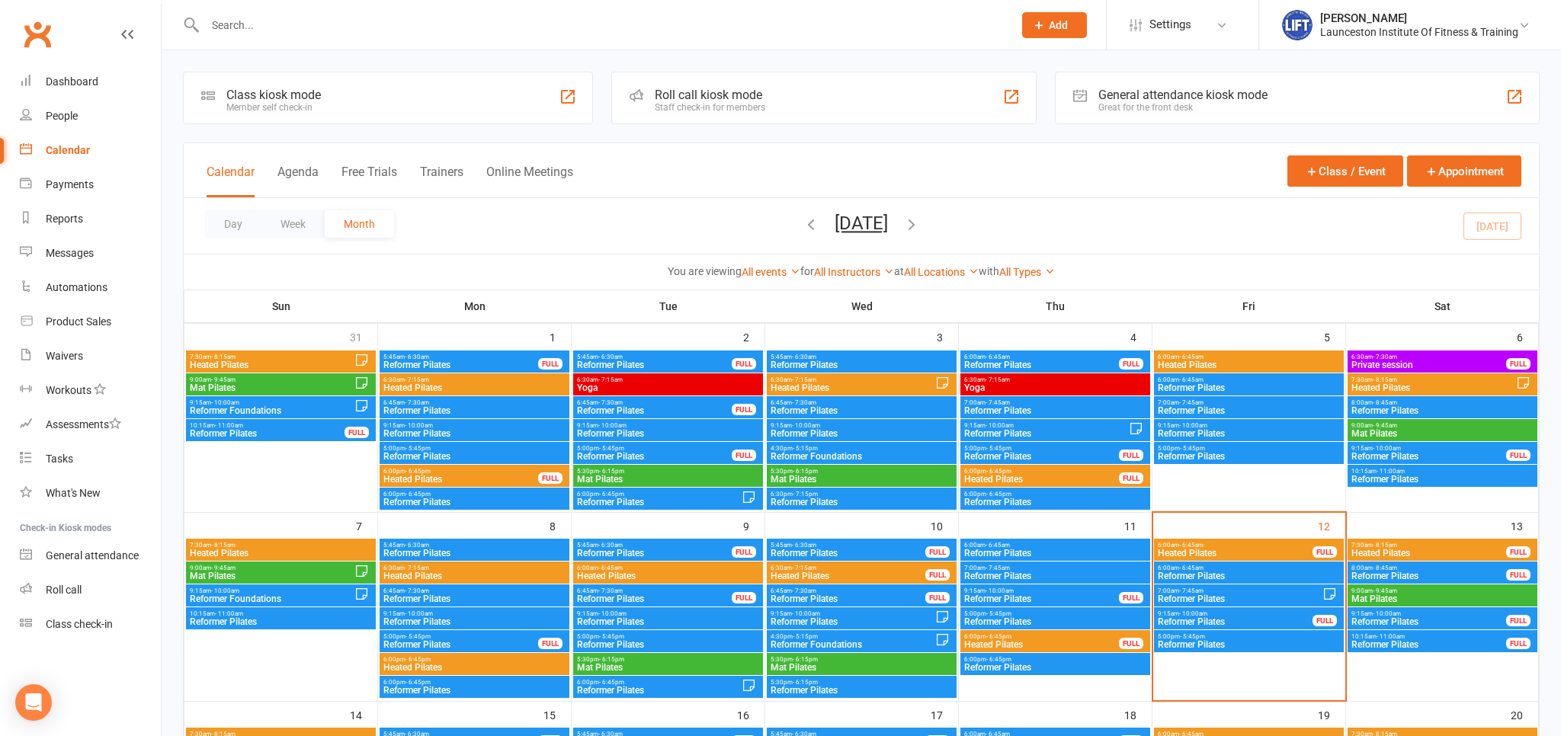
click at [1428, 552] on span "Heated Pilates" at bounding box center [1428, 553] width 156 height 9
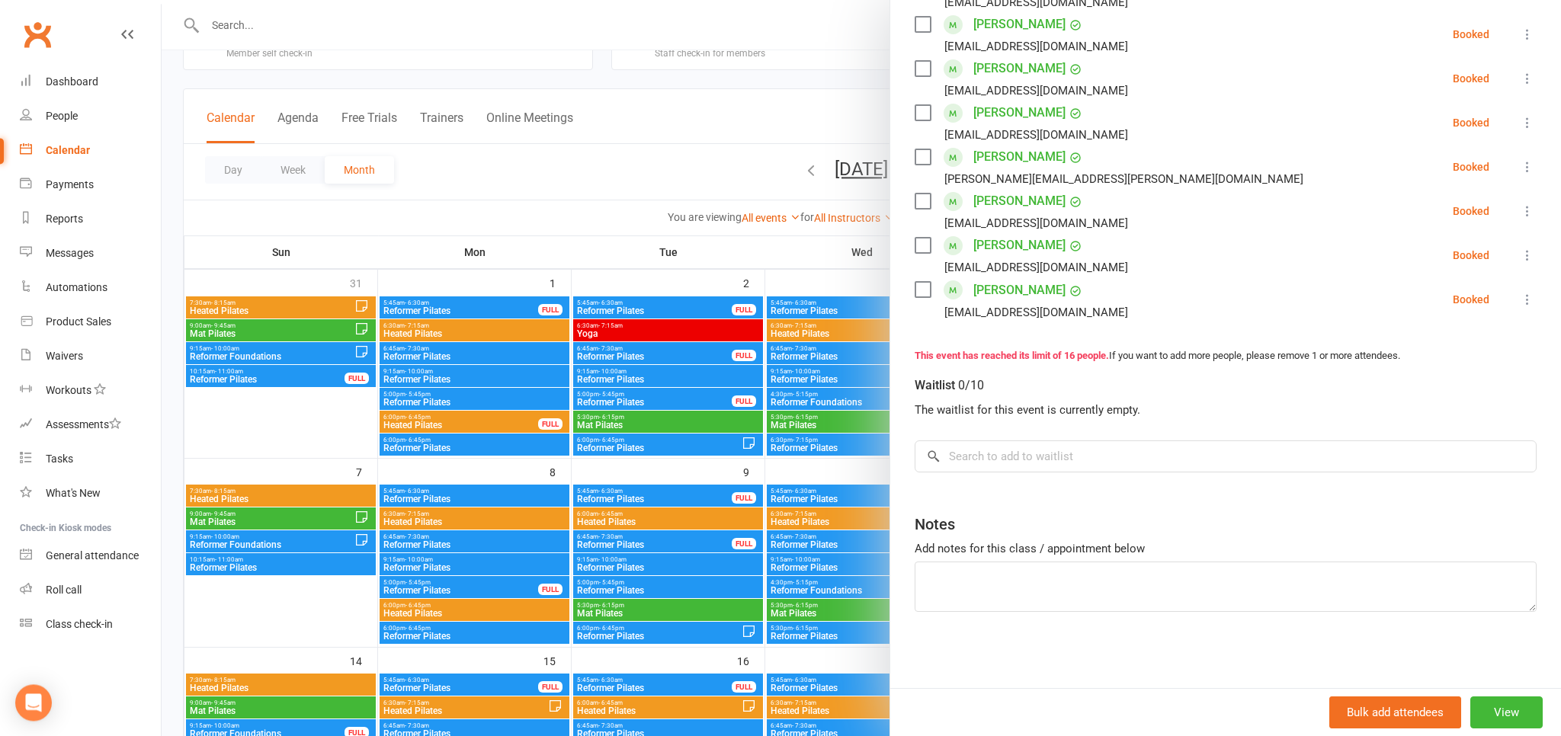
scroll to position [80, 0]
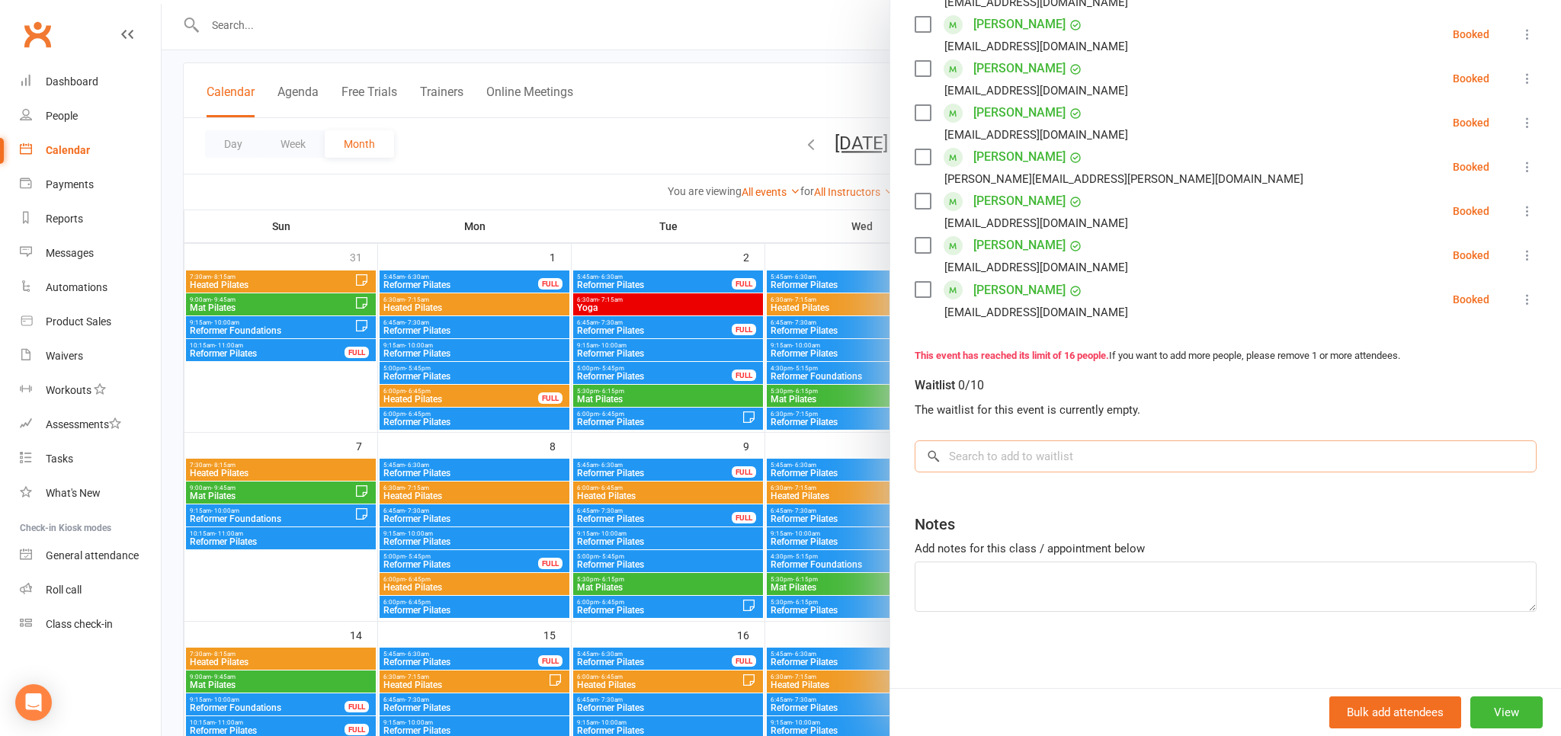
click at [994, 458] on input "search" at bounding box center [1225, 456] width 622 height 32
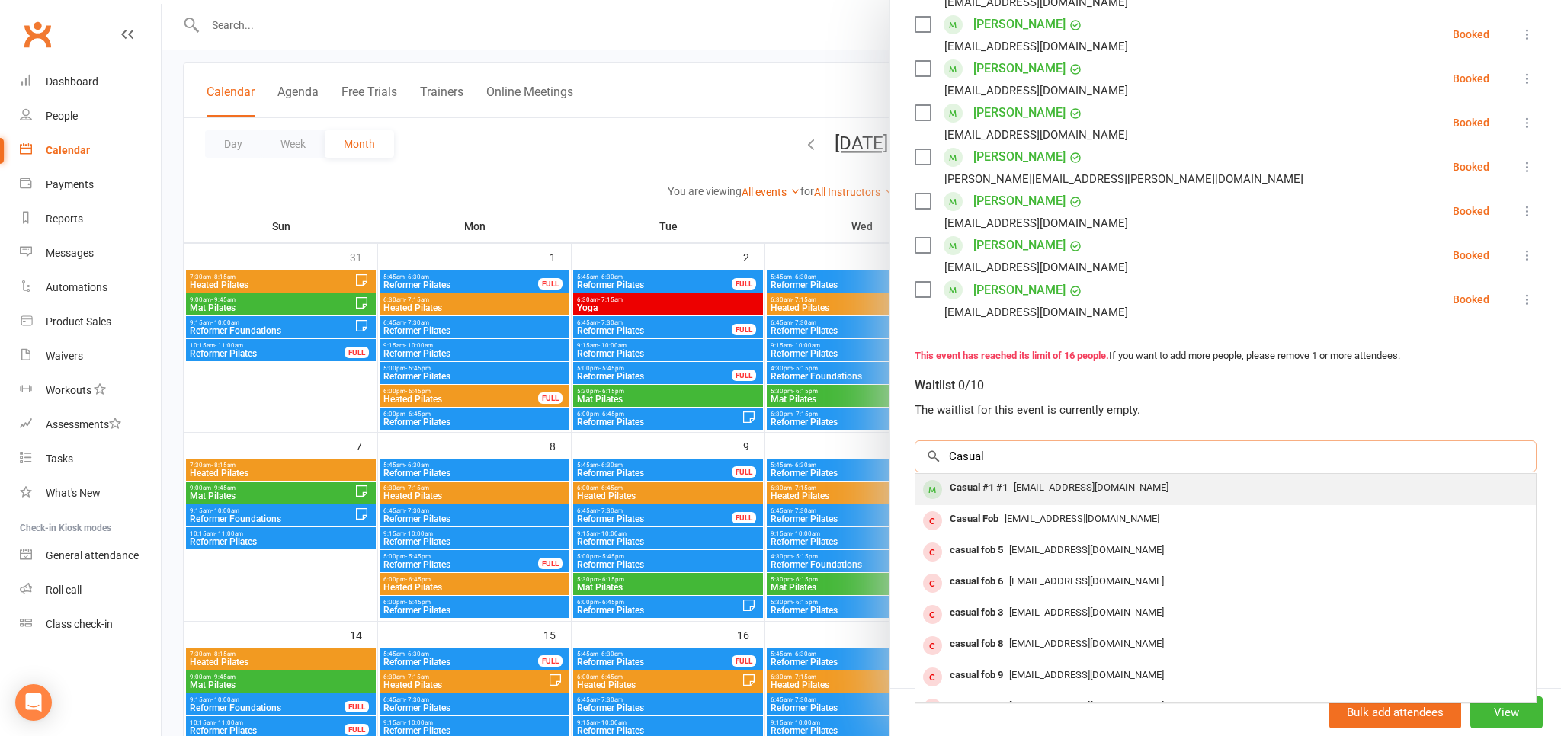
type input "Casual"
click at [1023, 499] on div "Casual #1 #1 admin@liftcentre.com.au" at bounding box center [1225, 489] width 620 height 31
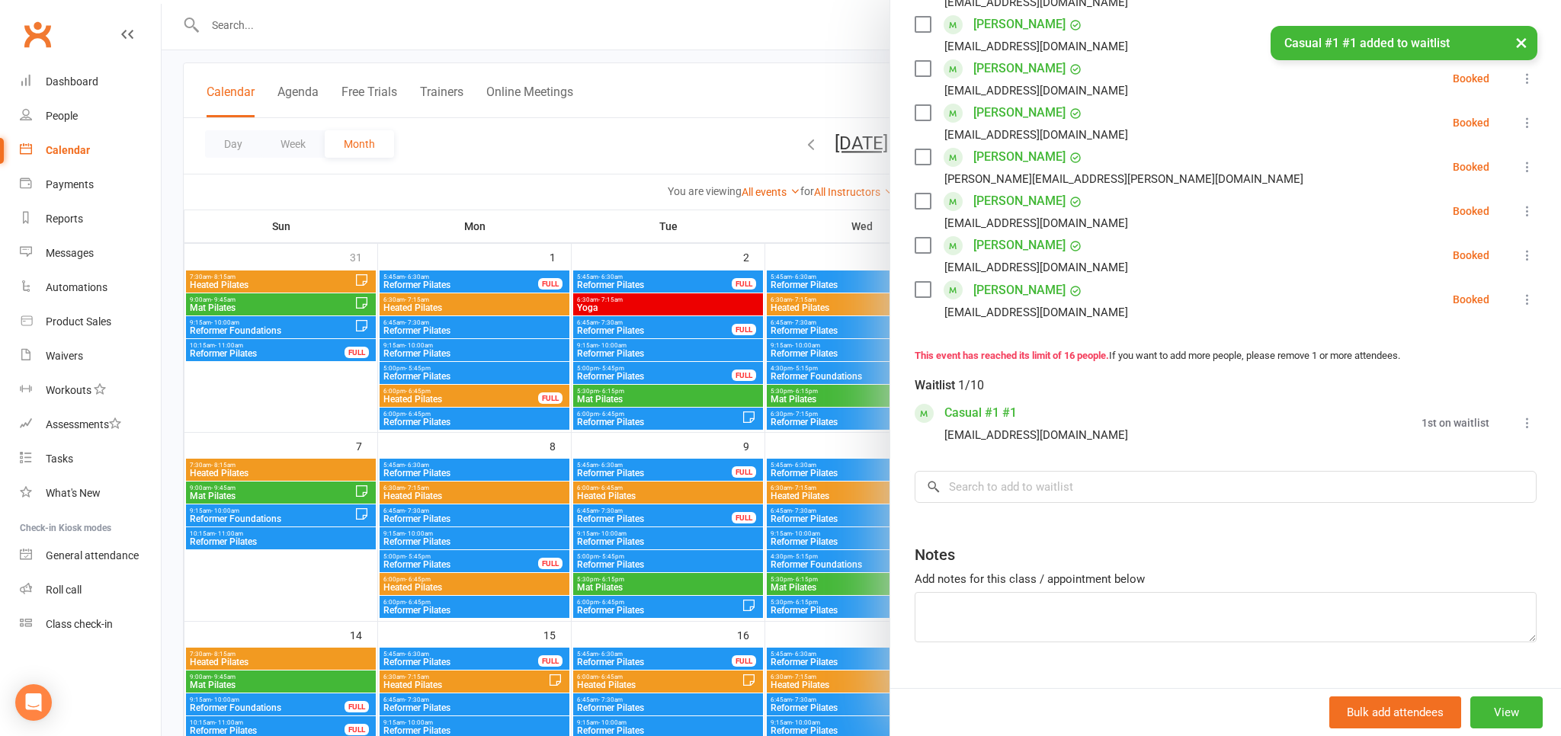
click at [988, 588] on div "Notes Add notes for this class / appointment below" at bounding box center [1225, 588] width 622 height 110
click at [984, 606] on textarea at bounding box center [1225, 617] width 622 height 50
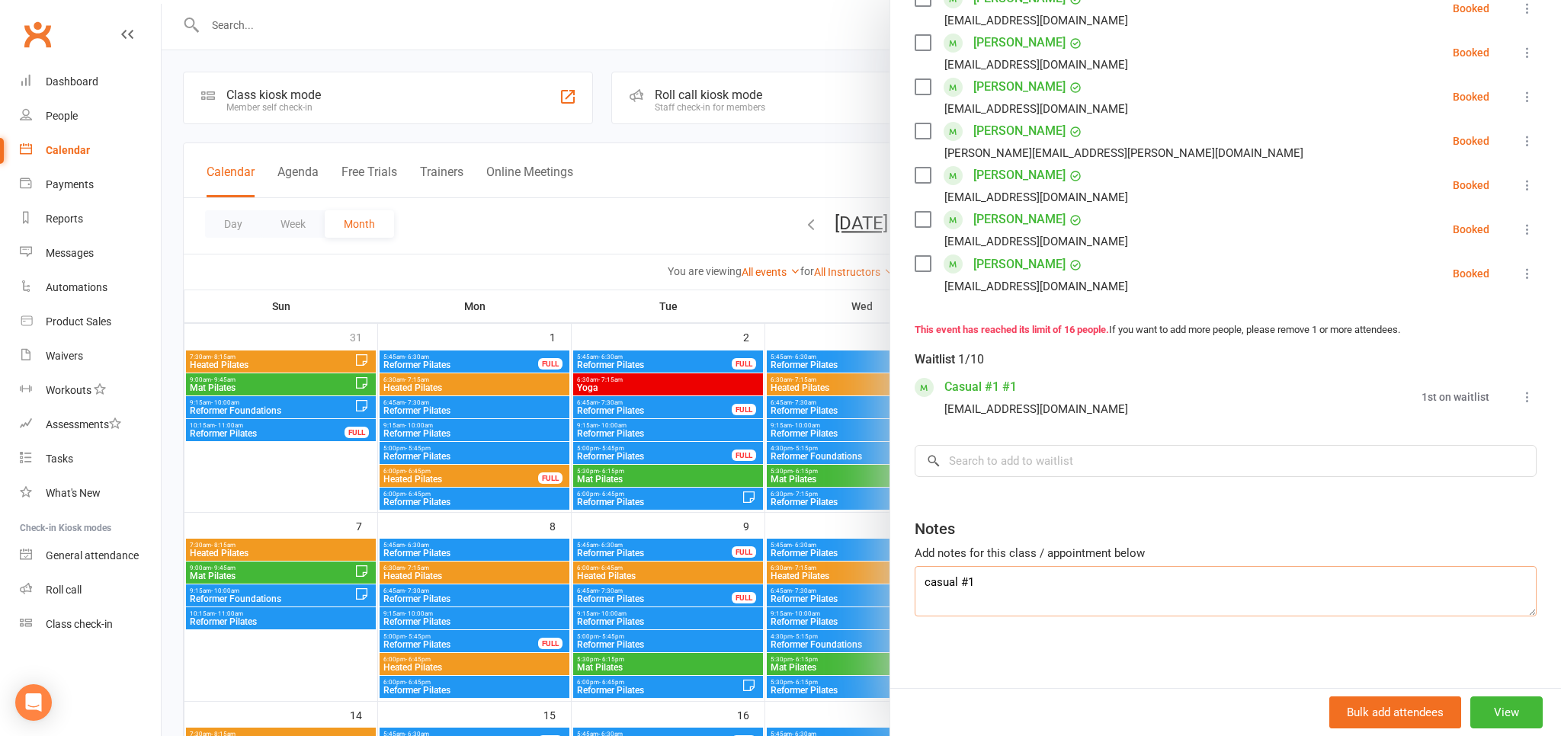
scroll to position [700, 0]
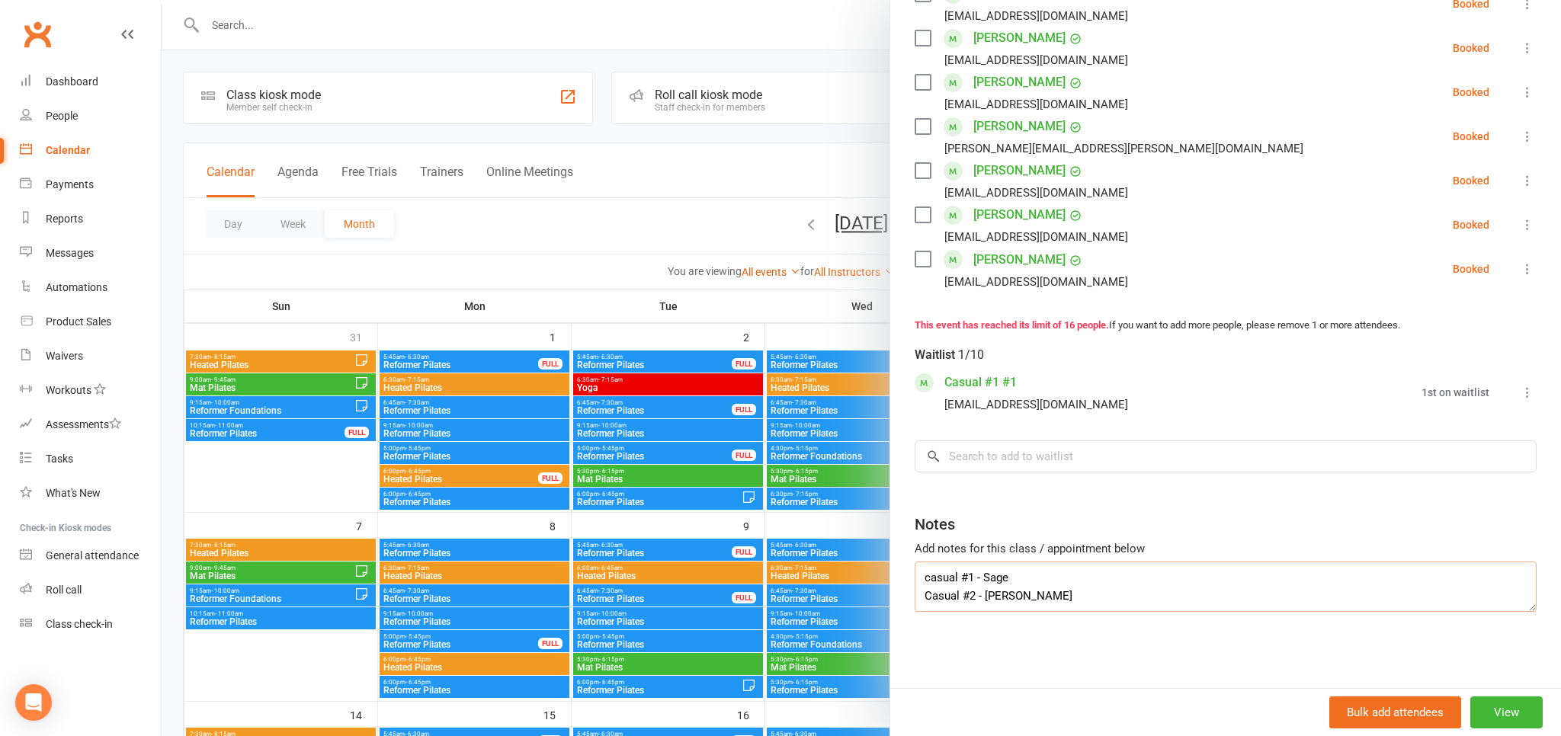
click at [1036, 581] on textarea "casual #1 - Sage Casual #2 - Emily Payne" at bounding box center [1225, 587] width 622 height 50
click at [929, 580] on textarea "casual #1 - Sage 0410924687 Casual #2 - Emily Payne" at bounding box center [1225, 587] width 622 height 50
type textarea "Casual #1 - Sage 0410924687 Casual #2 - Emily Payne"
click at [983, 450] on input "search" at bounding box center [1225, 456] width 622 height 32
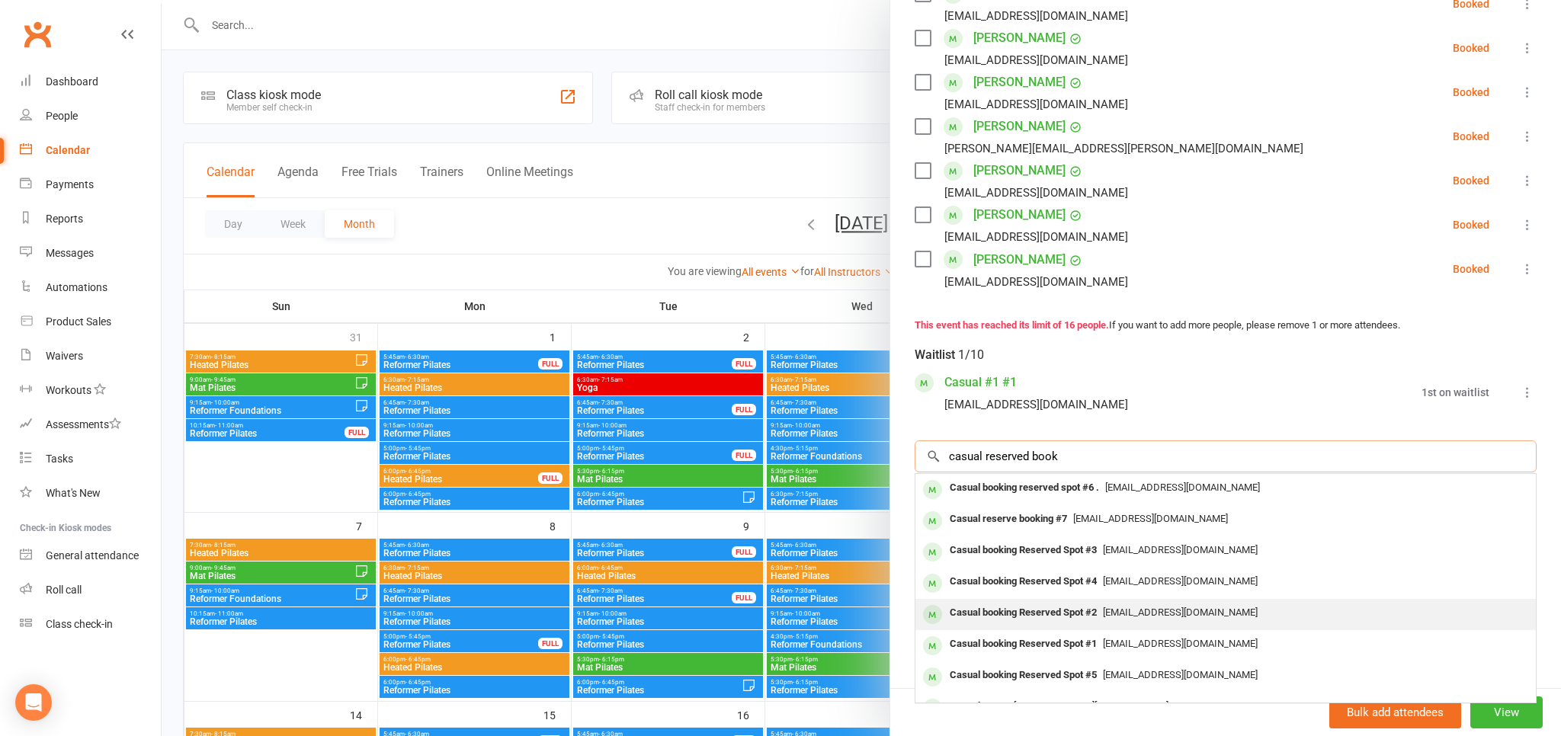
type input "casual reserved book"
click at [1026, 609] on div "Casual booking Reserved Spot #2" at bounding box center [1022, 613] width 159 height 22
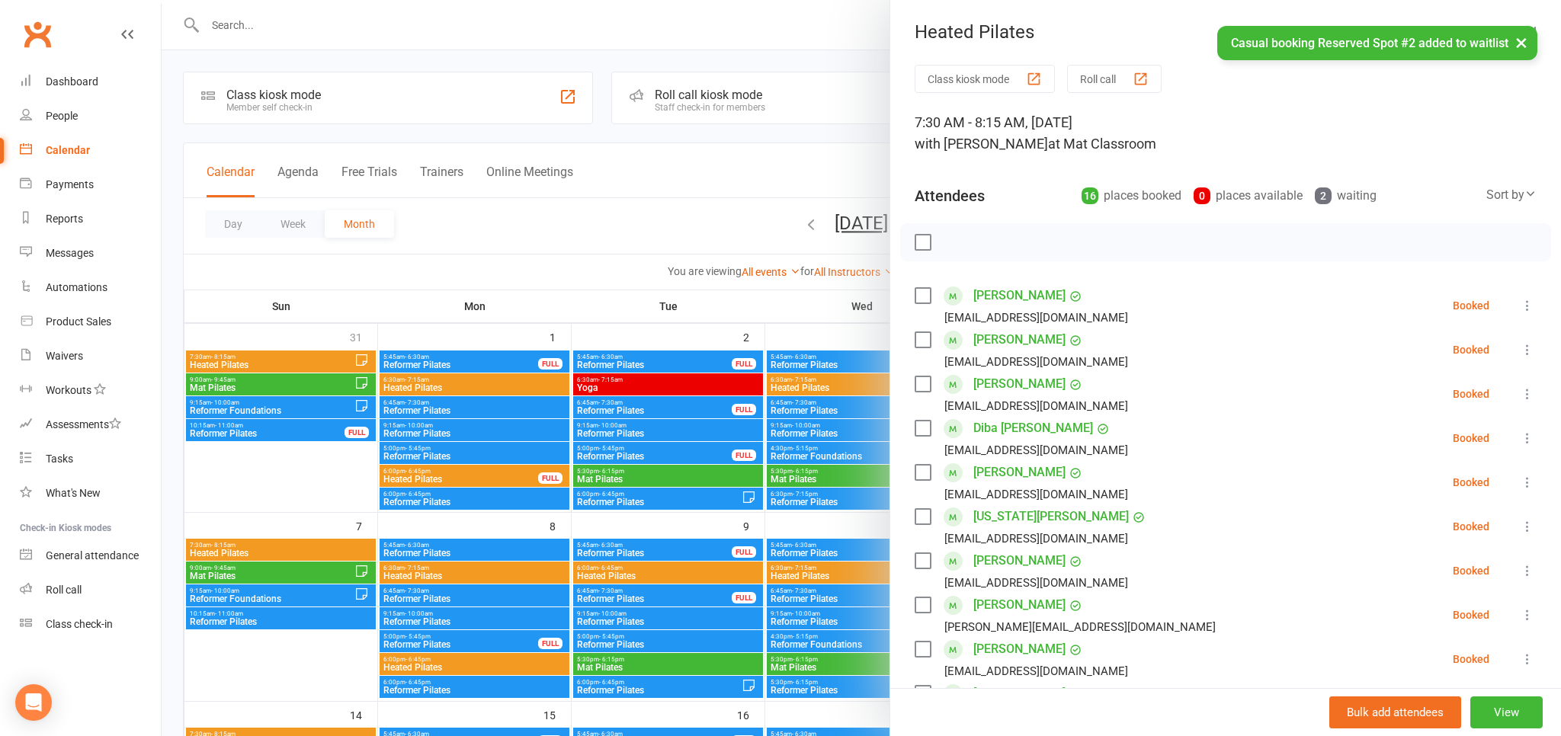
scroll to position [0, 0]
click at [647, 164] on div at bounding box center [861, 368] width 1399 height 736
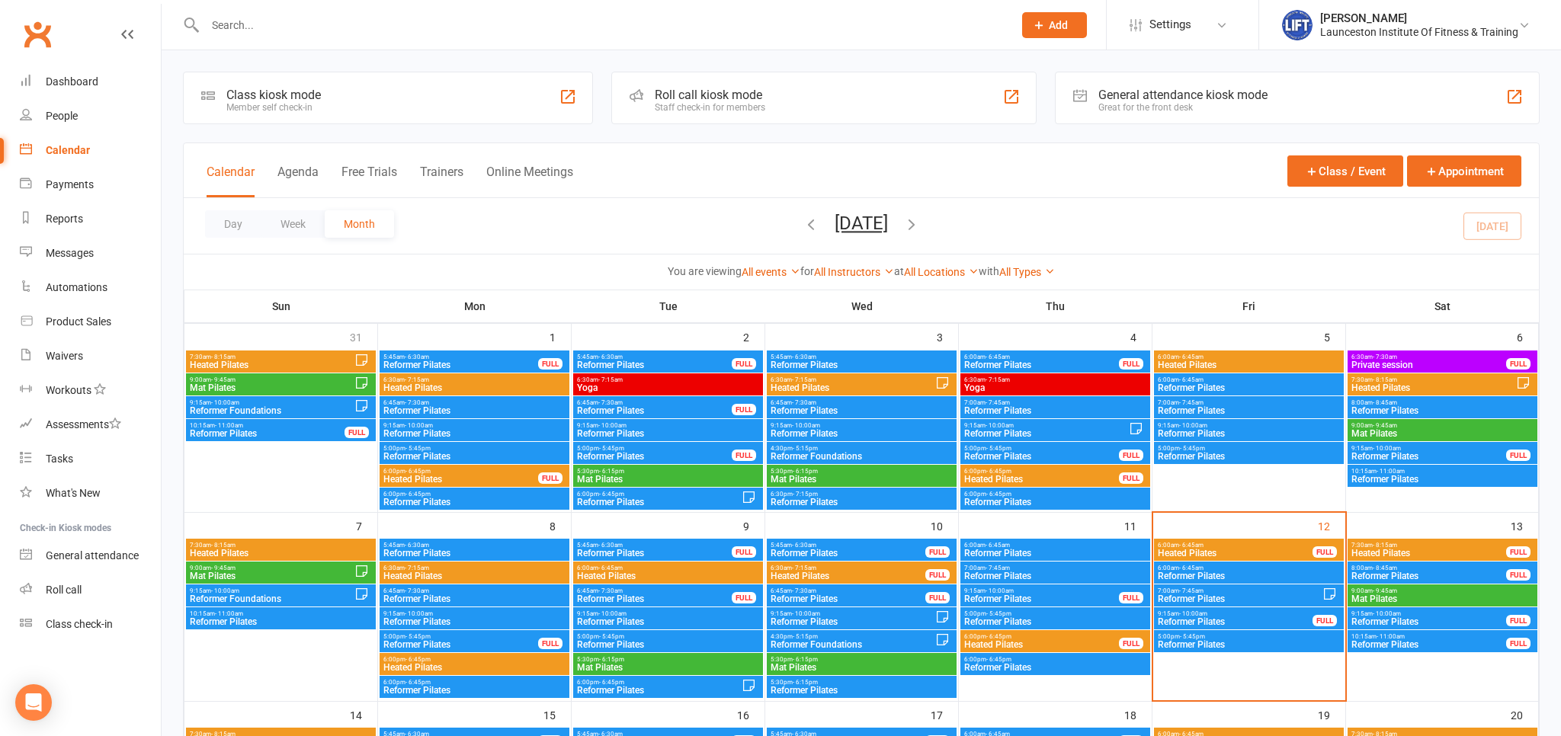
click at [251, 24] on input "text" at bounding box center [601, 24] width 802 height 21
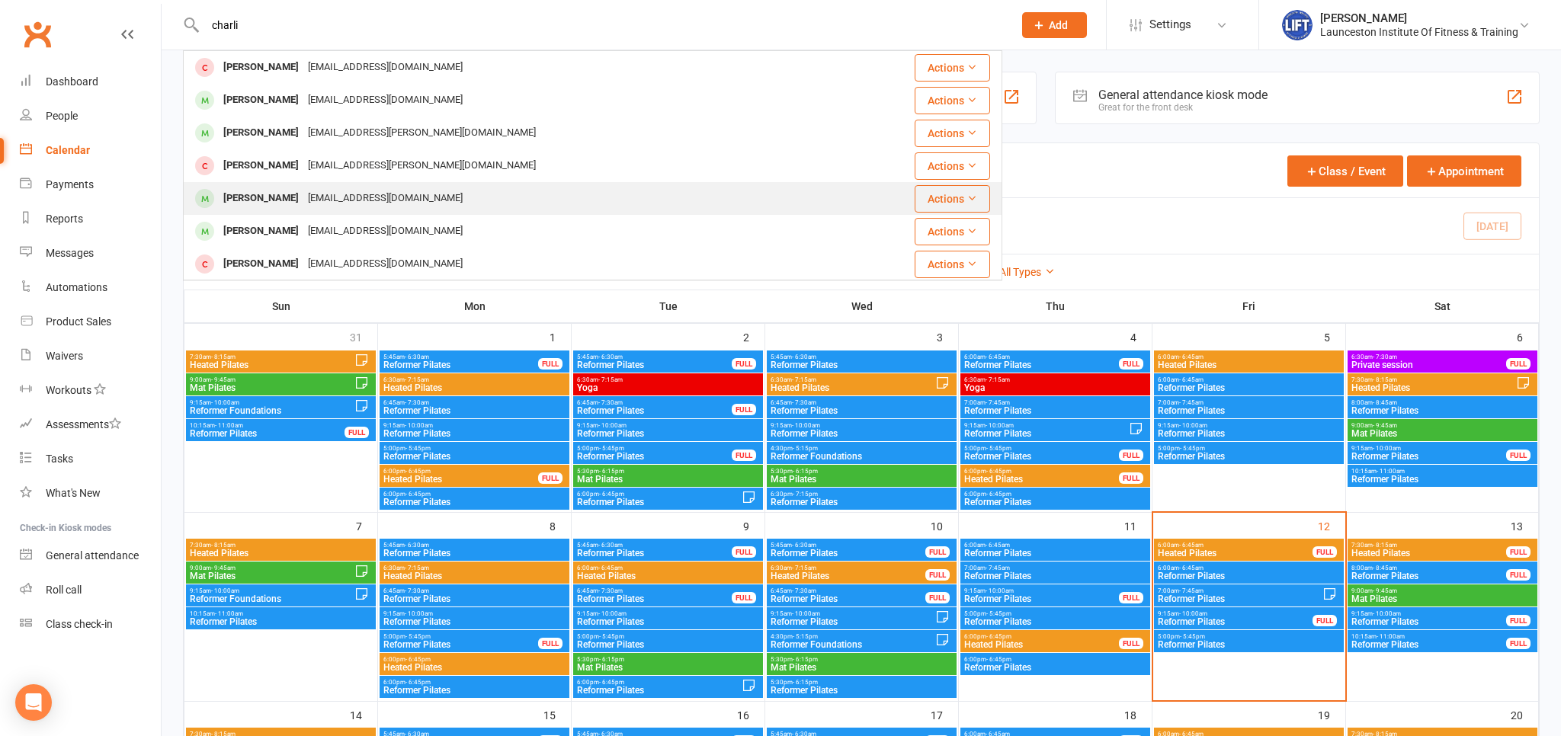
type input "charli"
click at [263, 205] on div "Charli Ross" at bounding box center [261, 198] width 85 height 22
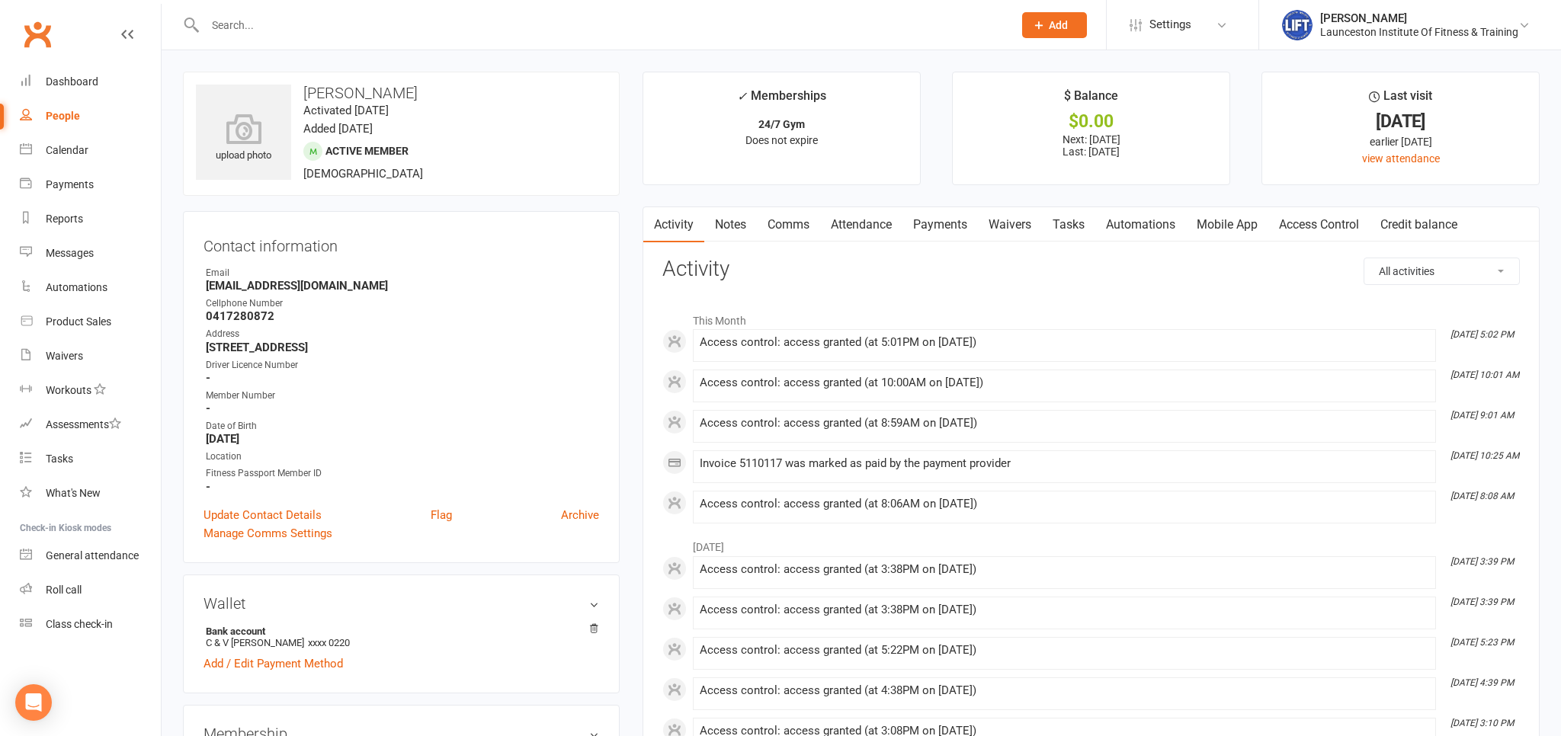
click at [66, 121] on div "People" at bounding box center [63, 116] width 34 height 12
click at [0, 0] on div "Loading" at bounding box center [0, 0] width 0 height 0
select select "100"
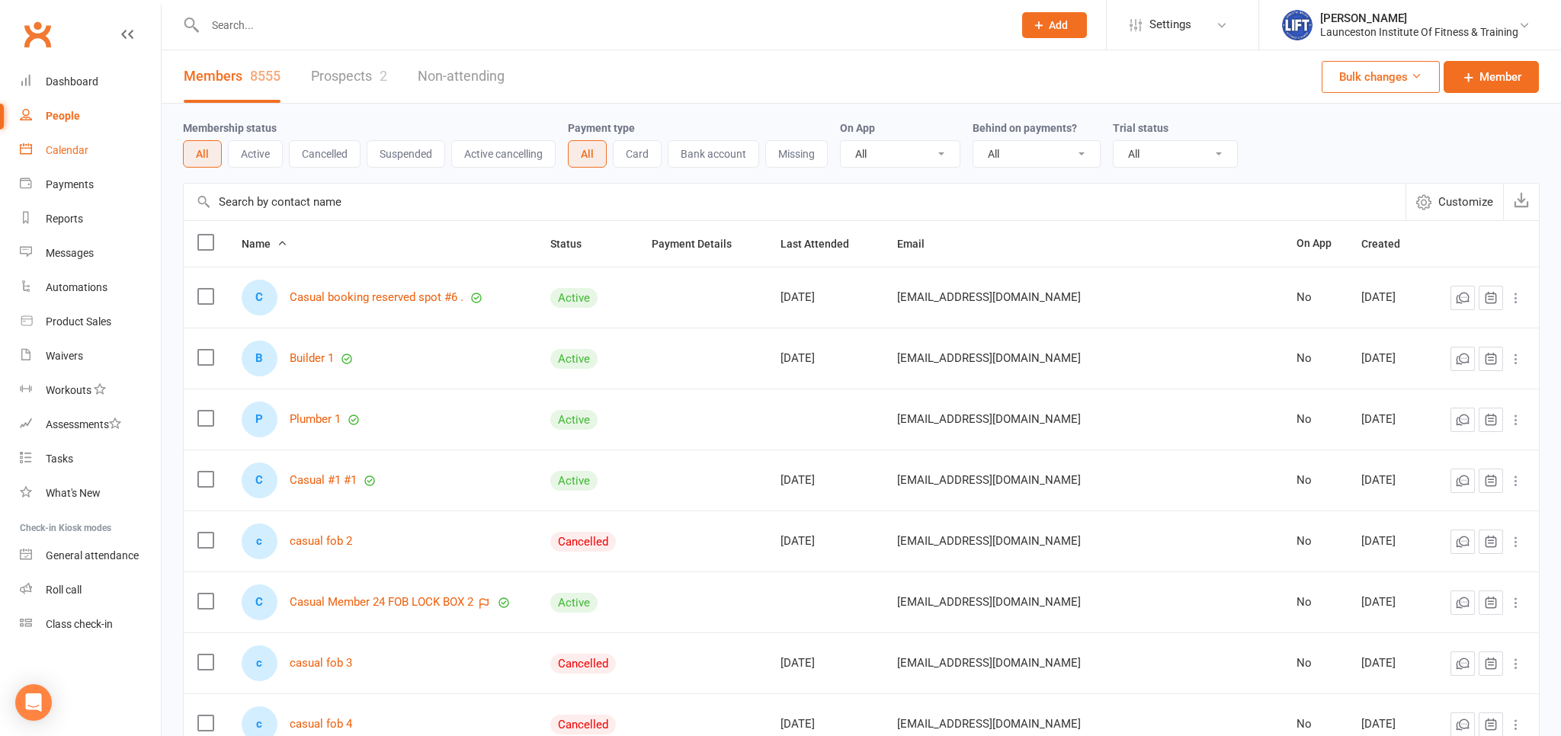
click at [94, 159] on link "Calendar" at bounding box center [90, 150] width 141 height 34
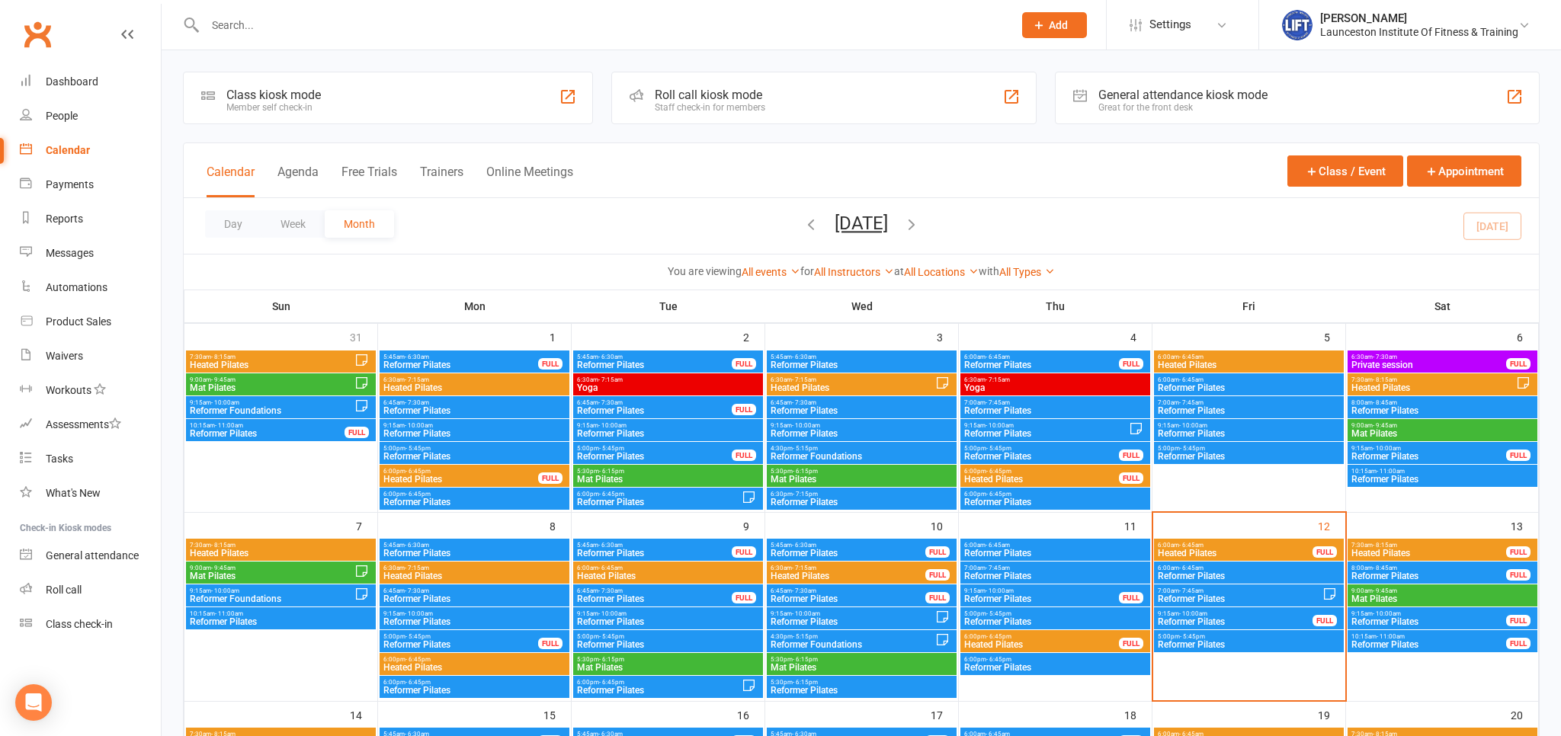
click at [1196, 547] on span "- 6:45am" at bounding box center [1191, 545] width 24 height 7
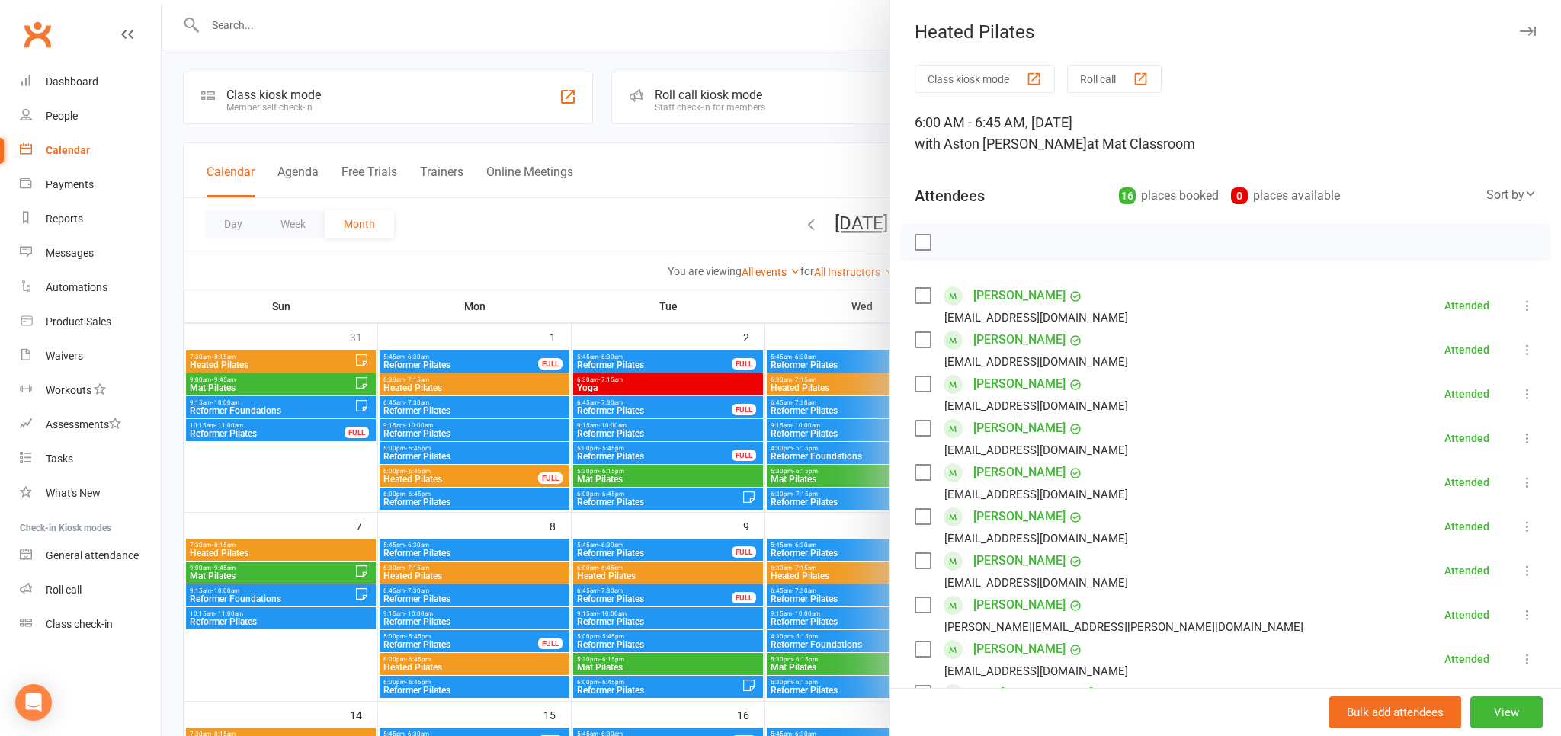
click at [751, 168] on div at bounding box center [861, 368] width 1399 height 736
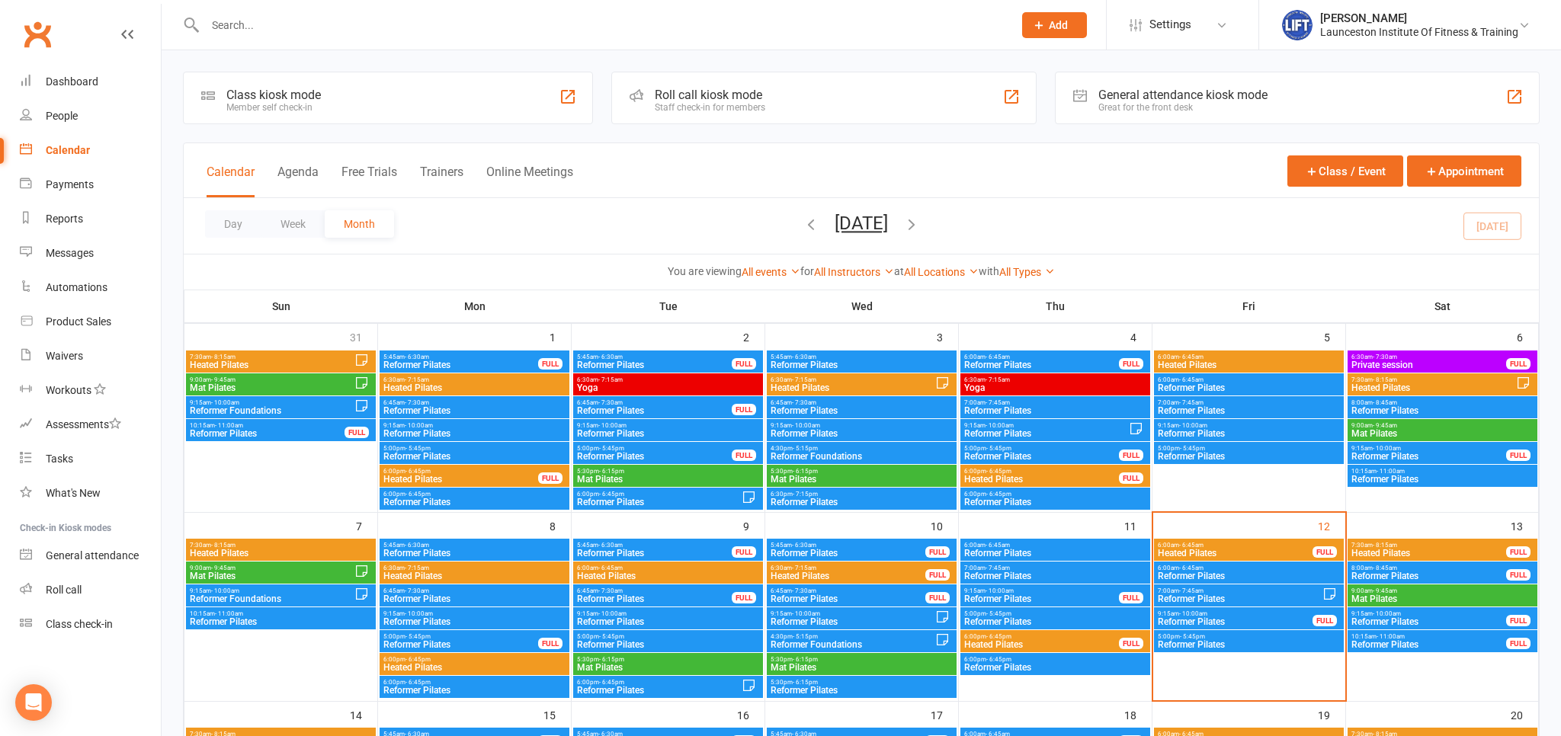
click at [1446, 550] on span "Heated Pilates" at bounding box center [1428, 553] width 156 height 9
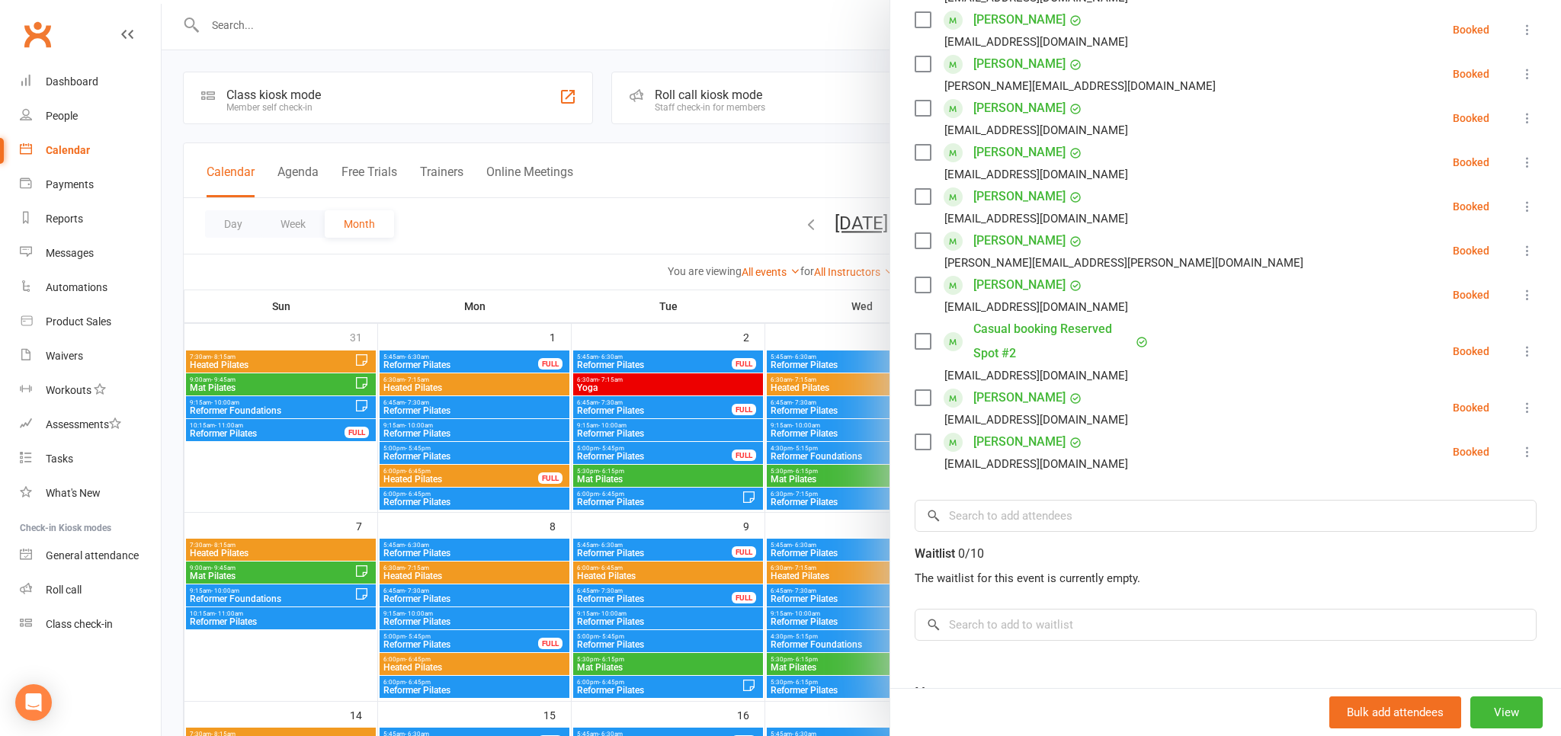
scroll to position [709, 0]
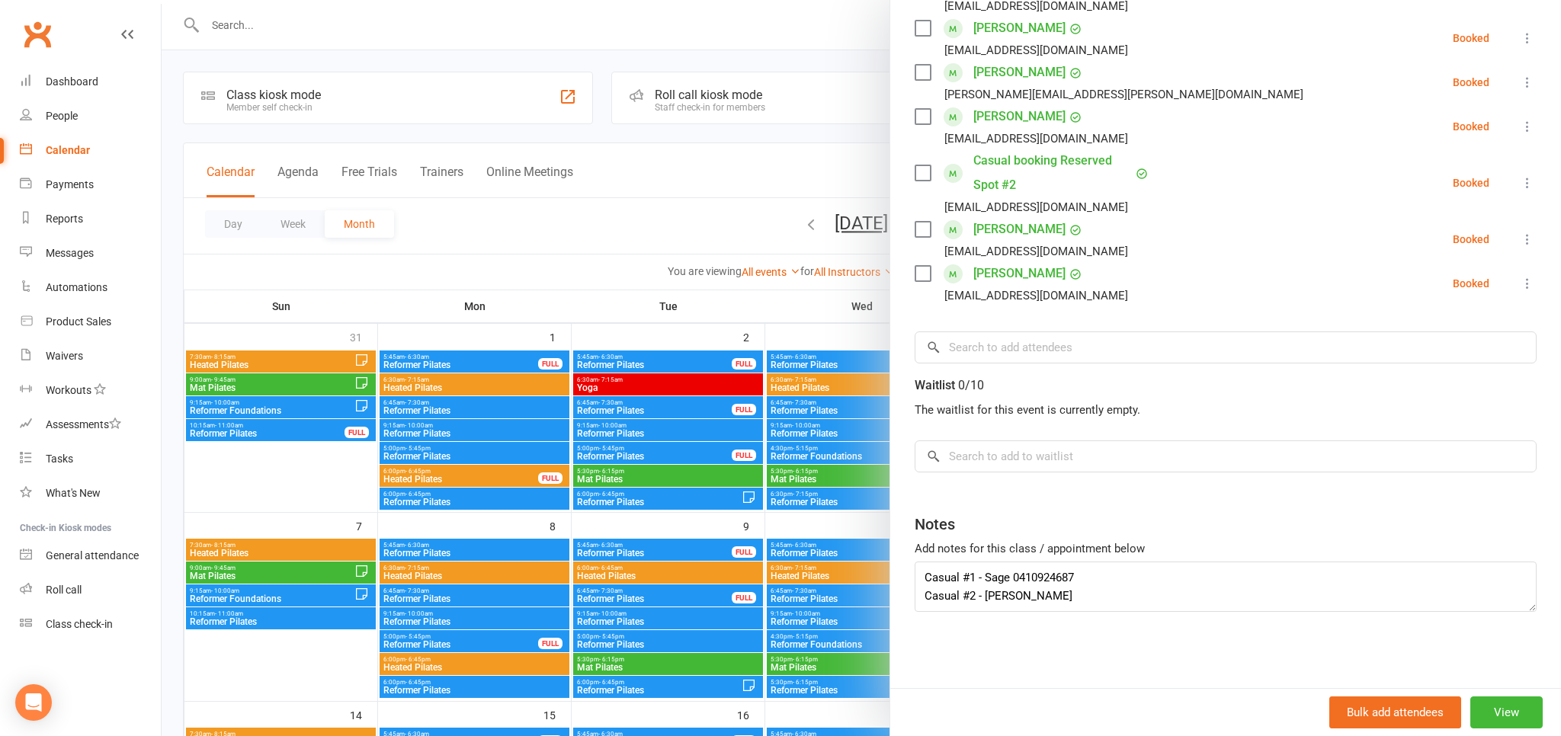
click at [448, 53] on div at bounding box center [861, 368] width 1399 height 736
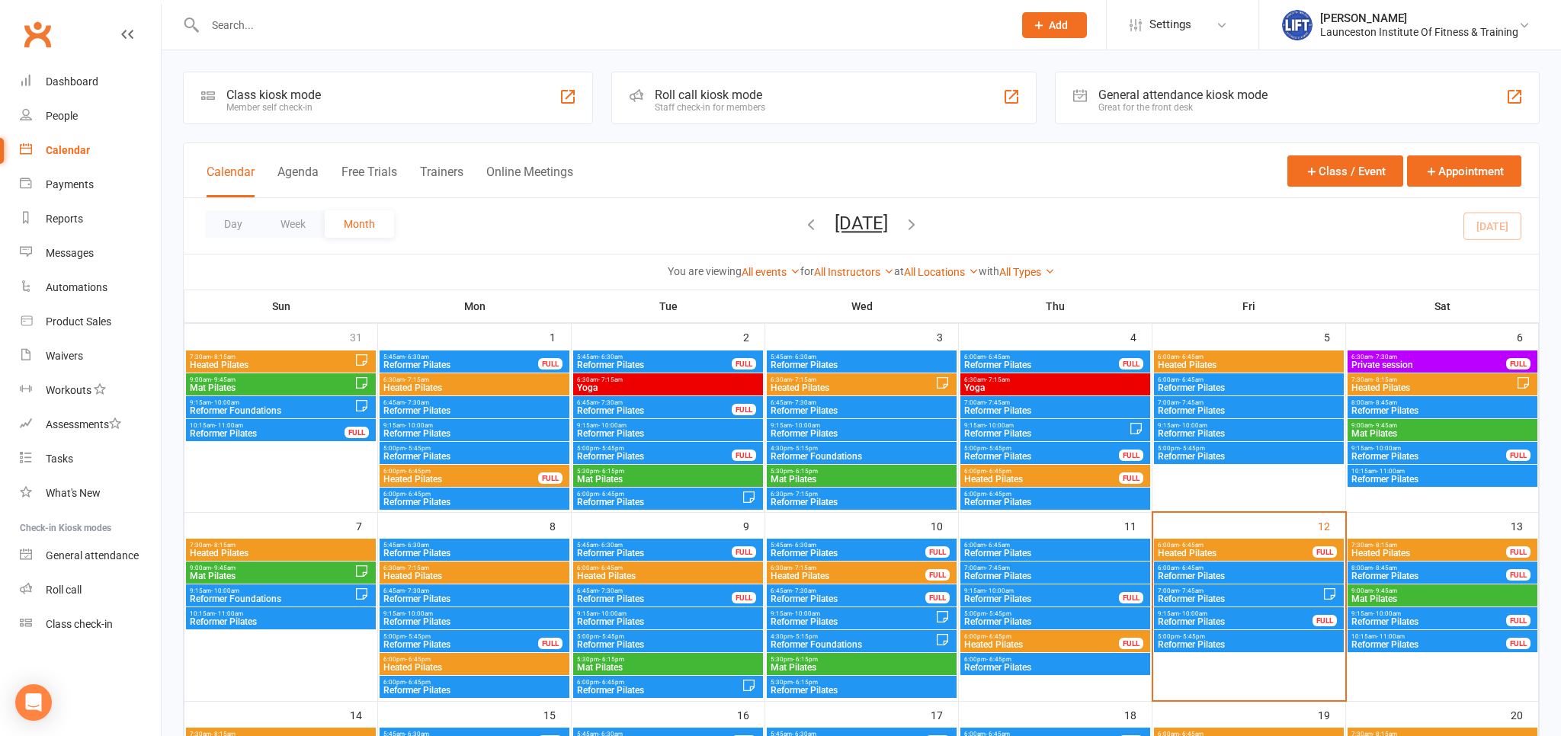
click at [252, 27] on input "text" at bounding box center [601, 24] width 802 height 21
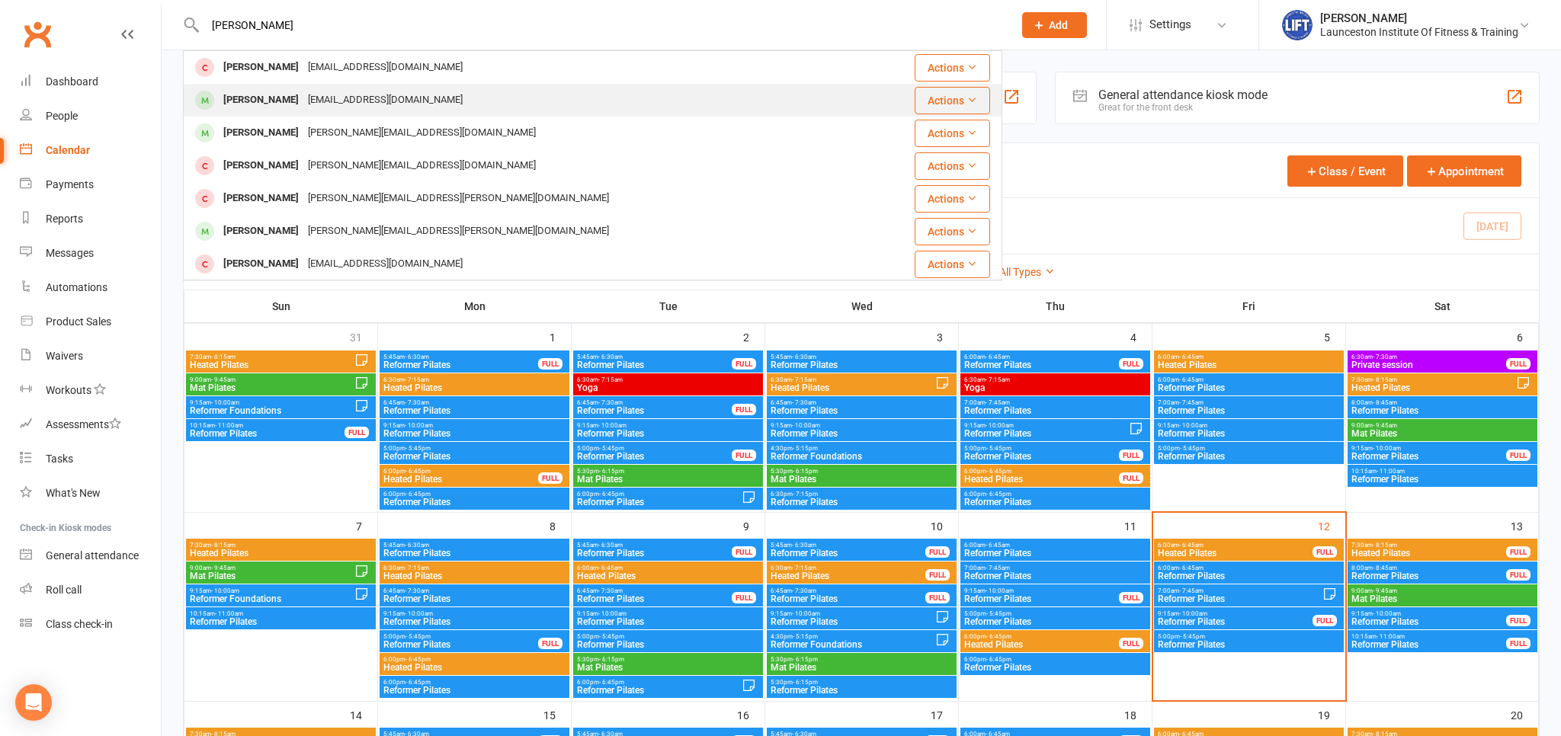
type input "emily payn"
click at [269, 98] on div "Emily Payne" at bounding box center [261, 100] width 85 height 22
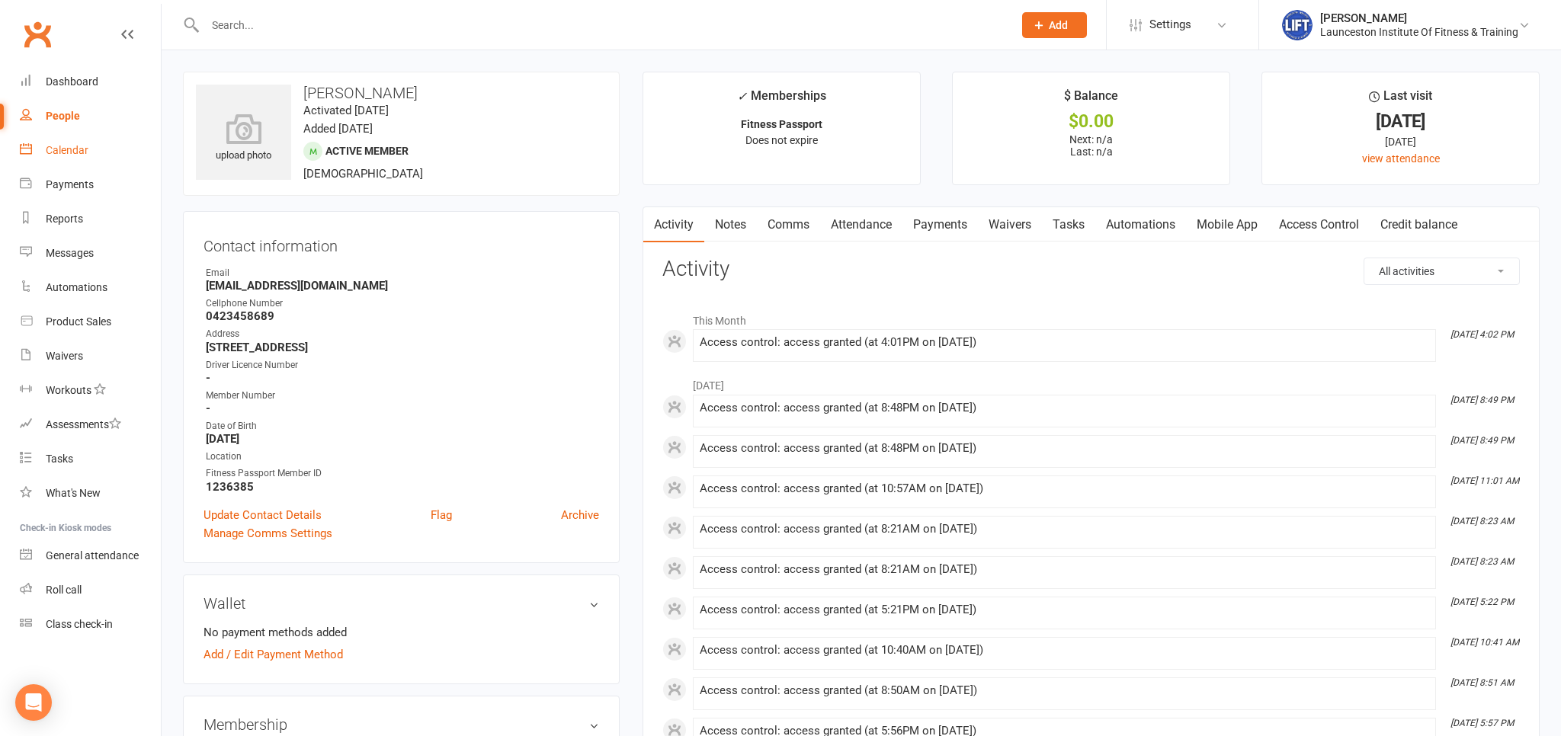
click at [54, 149] on div "Calendar" at bounding box center [67, 150] width 43 height 12
click at [0, 0] on div "Loading" at bounding box center [0, 0] width 0 height 0
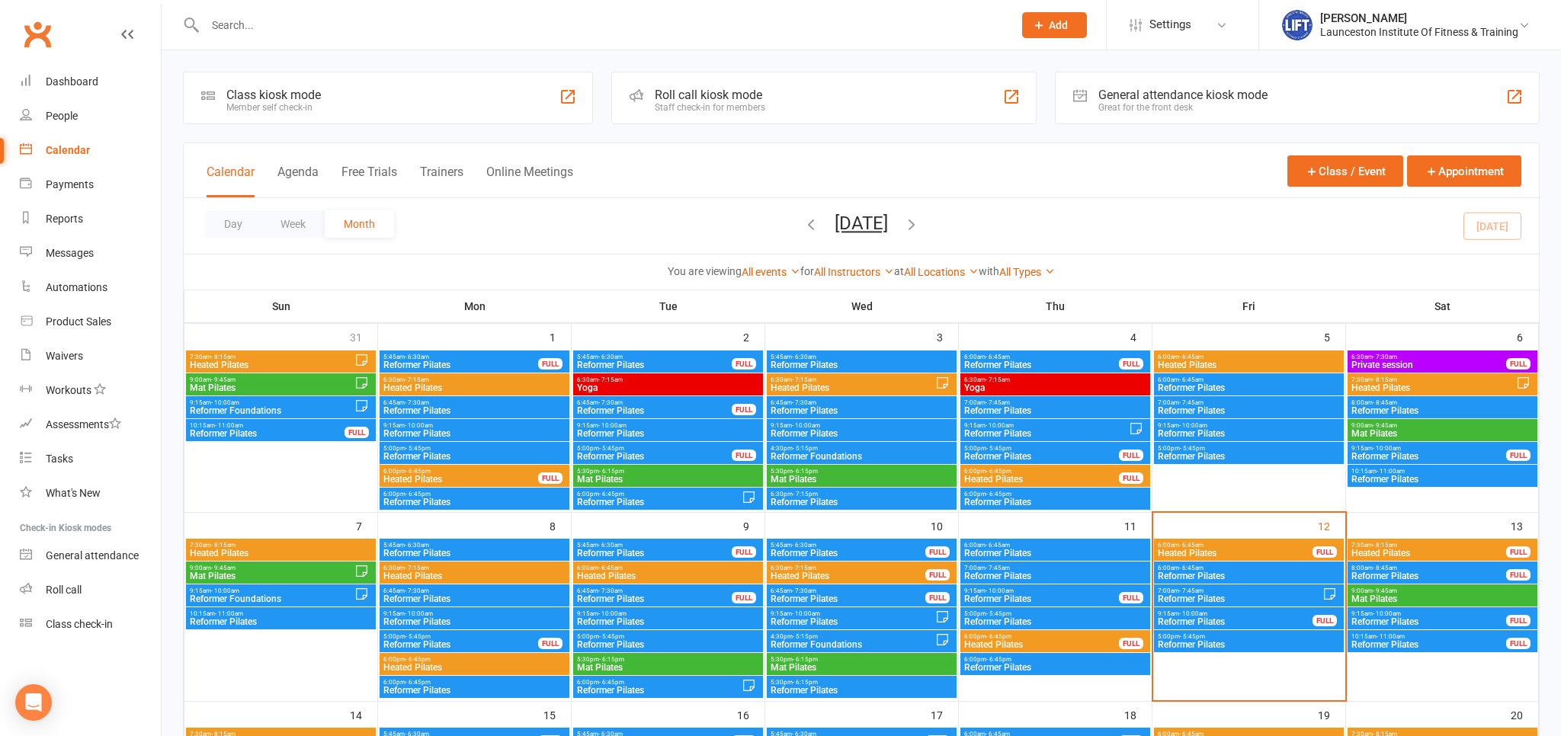
click at [1414, 543] on span "7:30am - 8:15am" at bounding box center [1428, 545] width 156 height 7
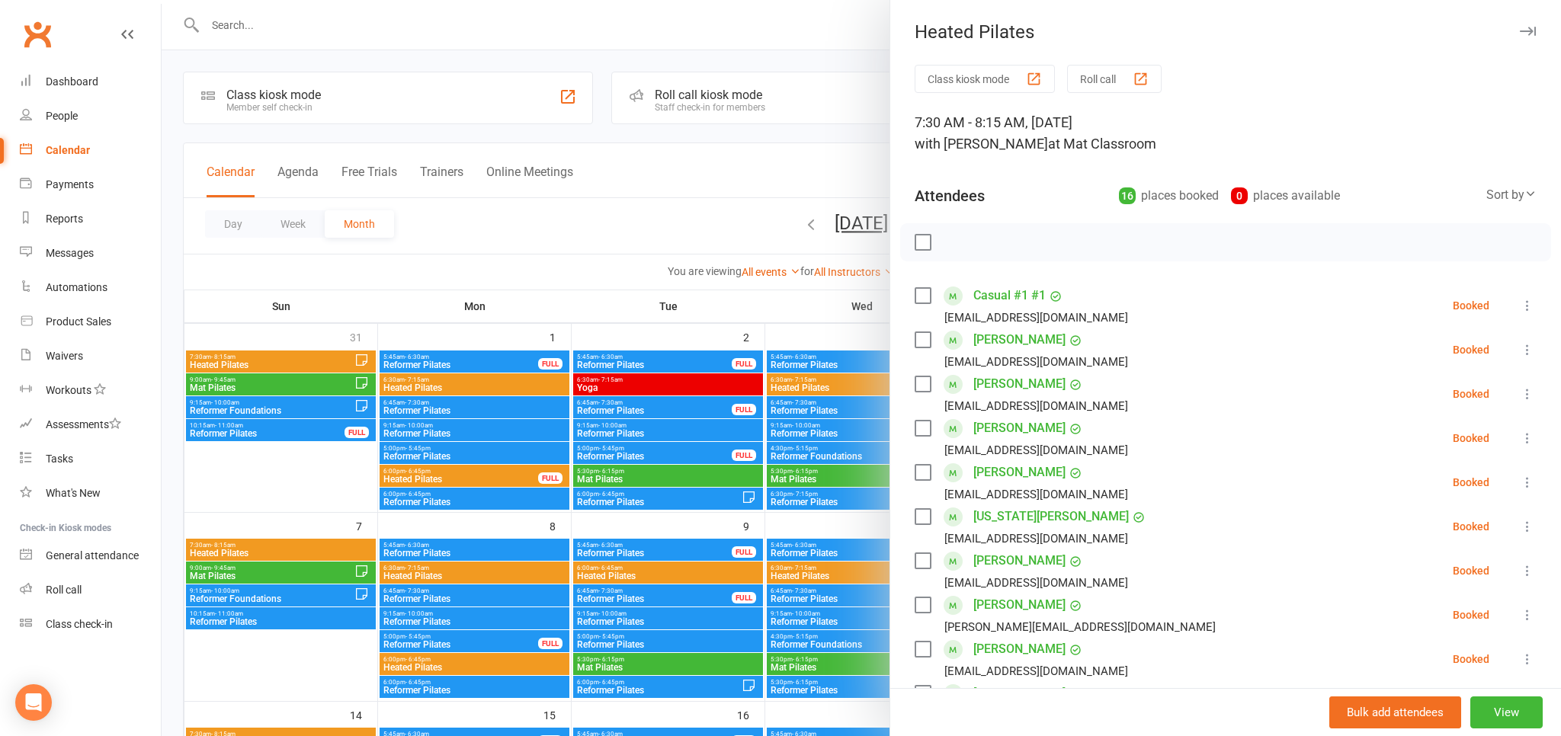
click at [270, 251] on div at bounding box center [861, 368] width 1399 height 736
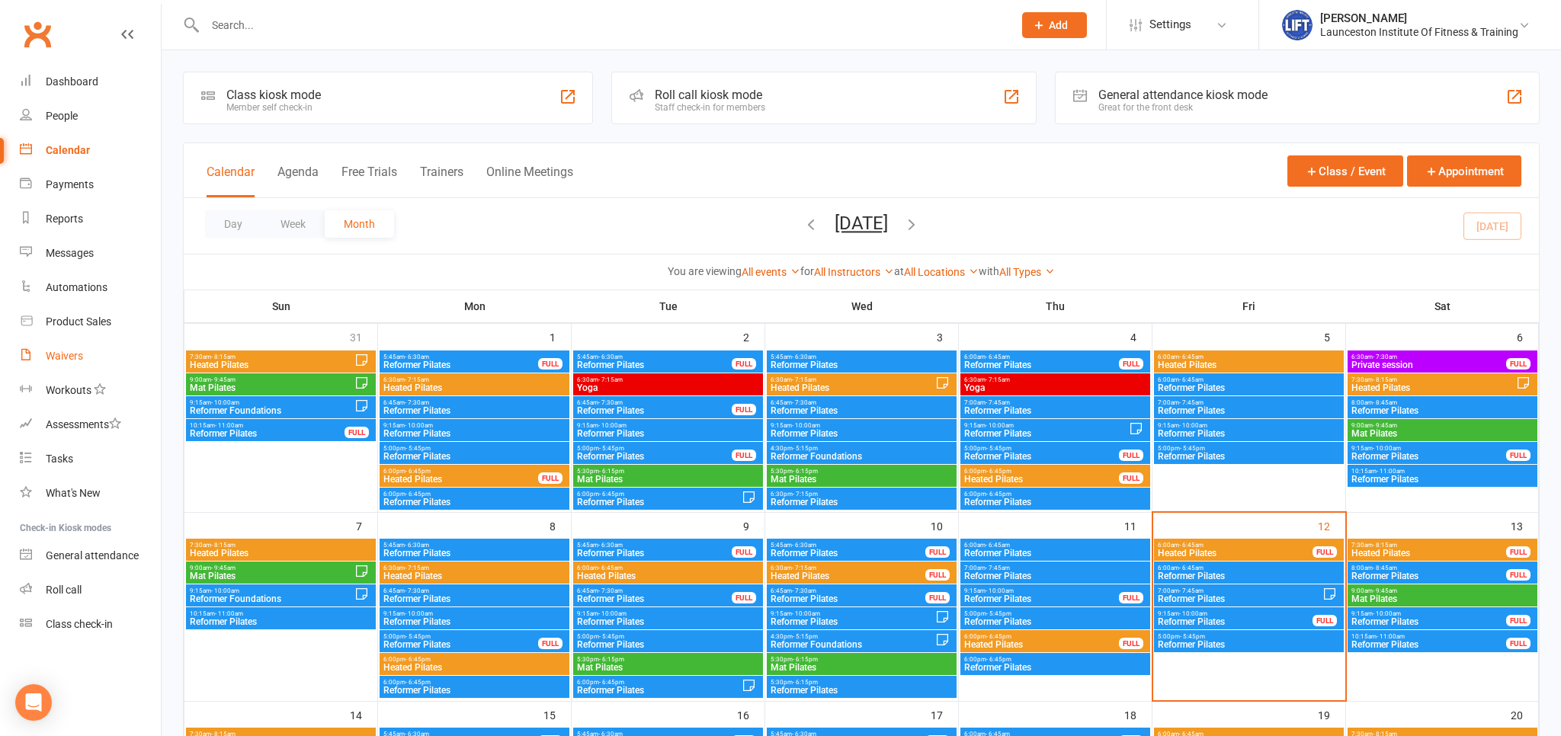
click at [65, 351] on div "Waivers" at bounding box center [64, 356] width 37 height 12
select select "100"
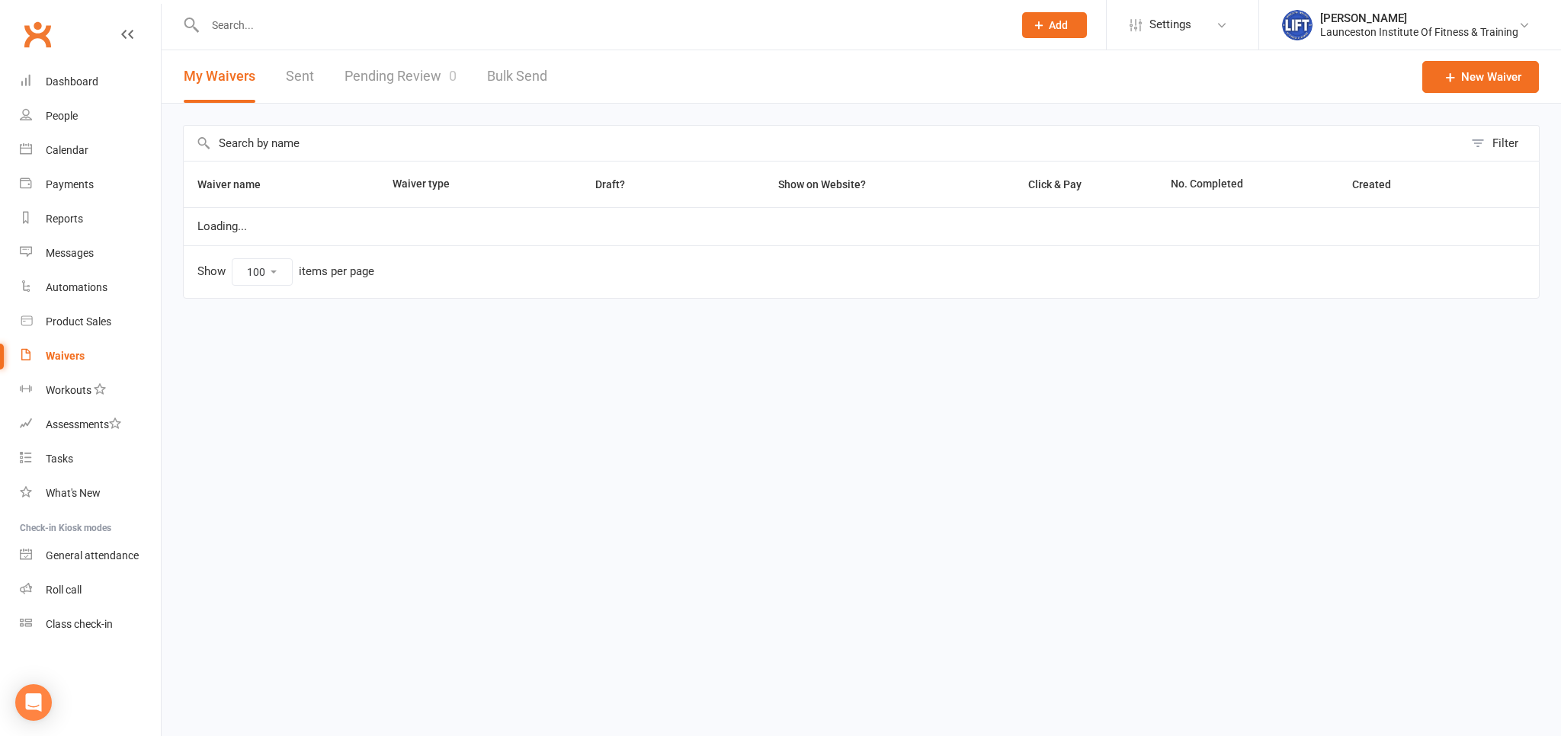
click at [65, 351] on div "Waivers" at bounding box center [65, 356] width 39 height 12
click at [420, 62] on link "Pending Review 0" at bounding box center [400, 76] width 112 height 53
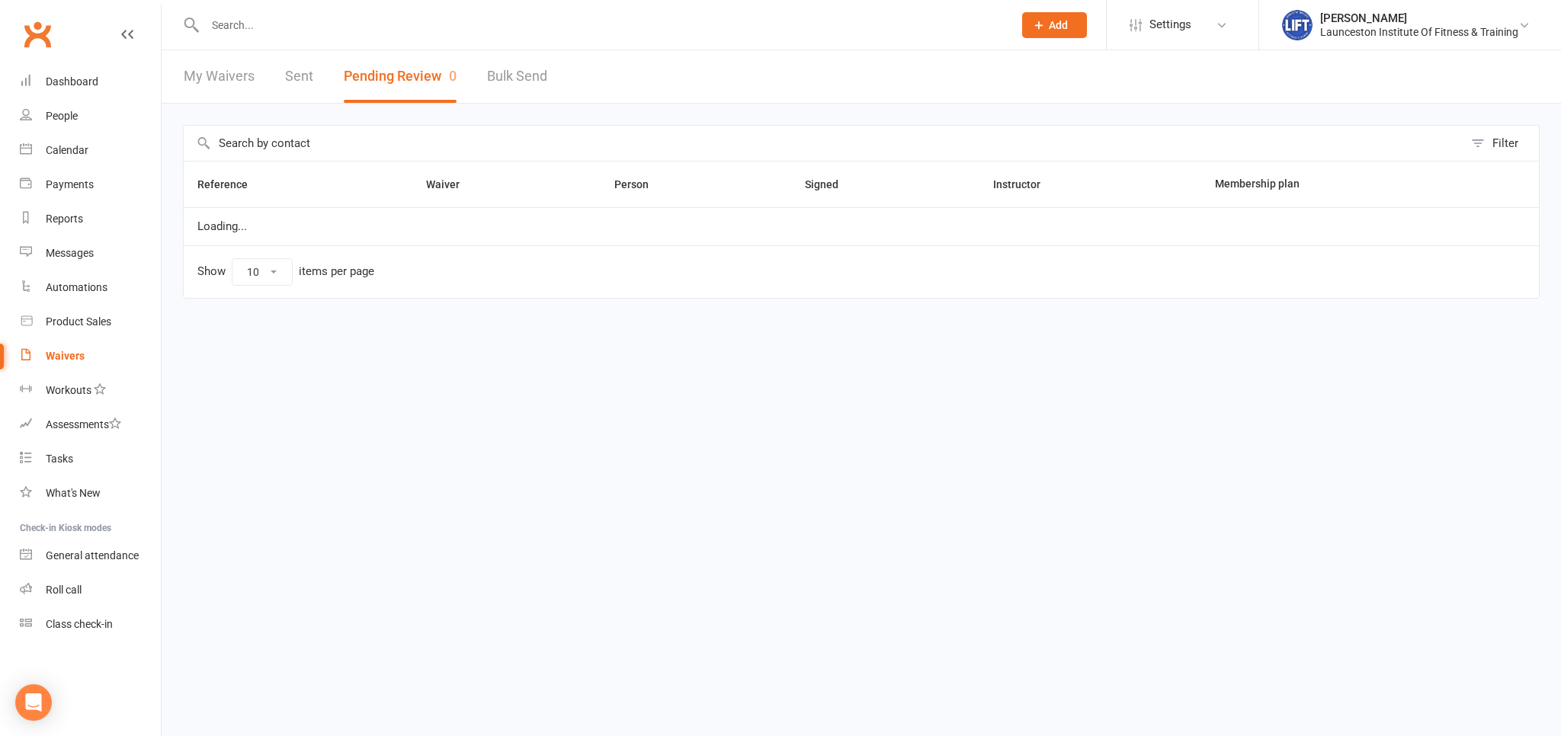
click at [420, 62] on button "Pending Review 0" at bounding box center [400, 76] width 113 height 53
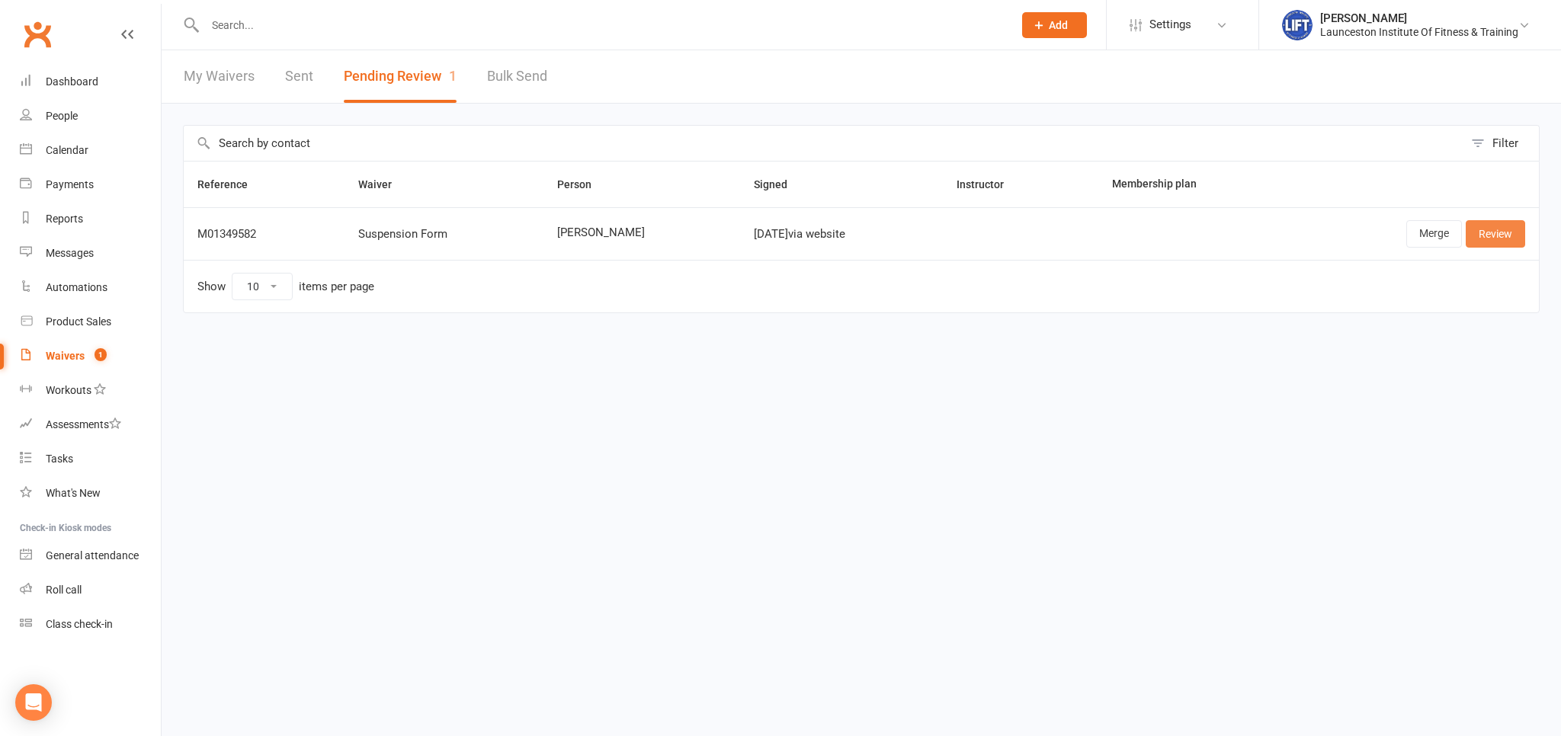
click at [1504, 229] on link "Review" at bounding box center [1494, 233] width 59 height 27
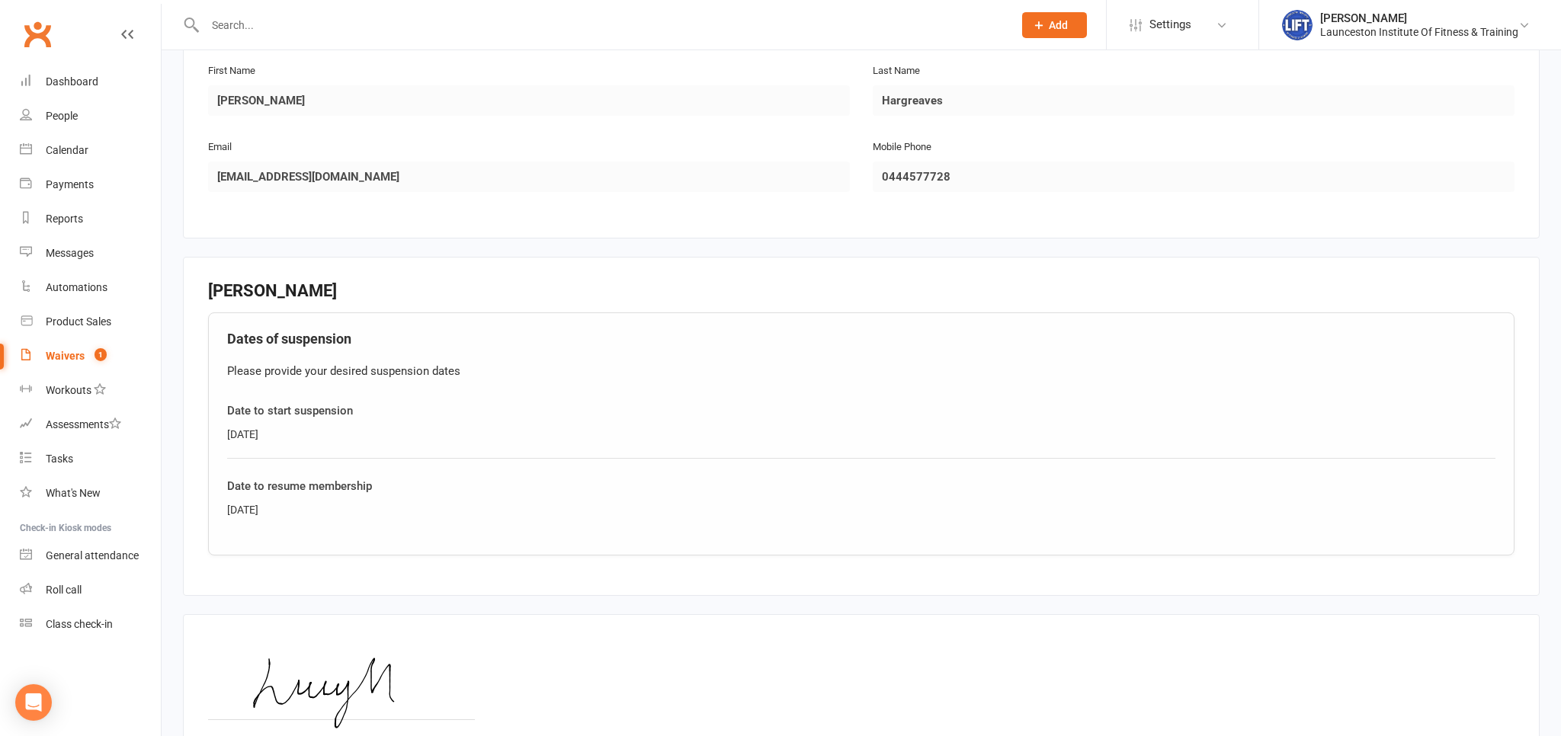
scroll to position [402, 0]
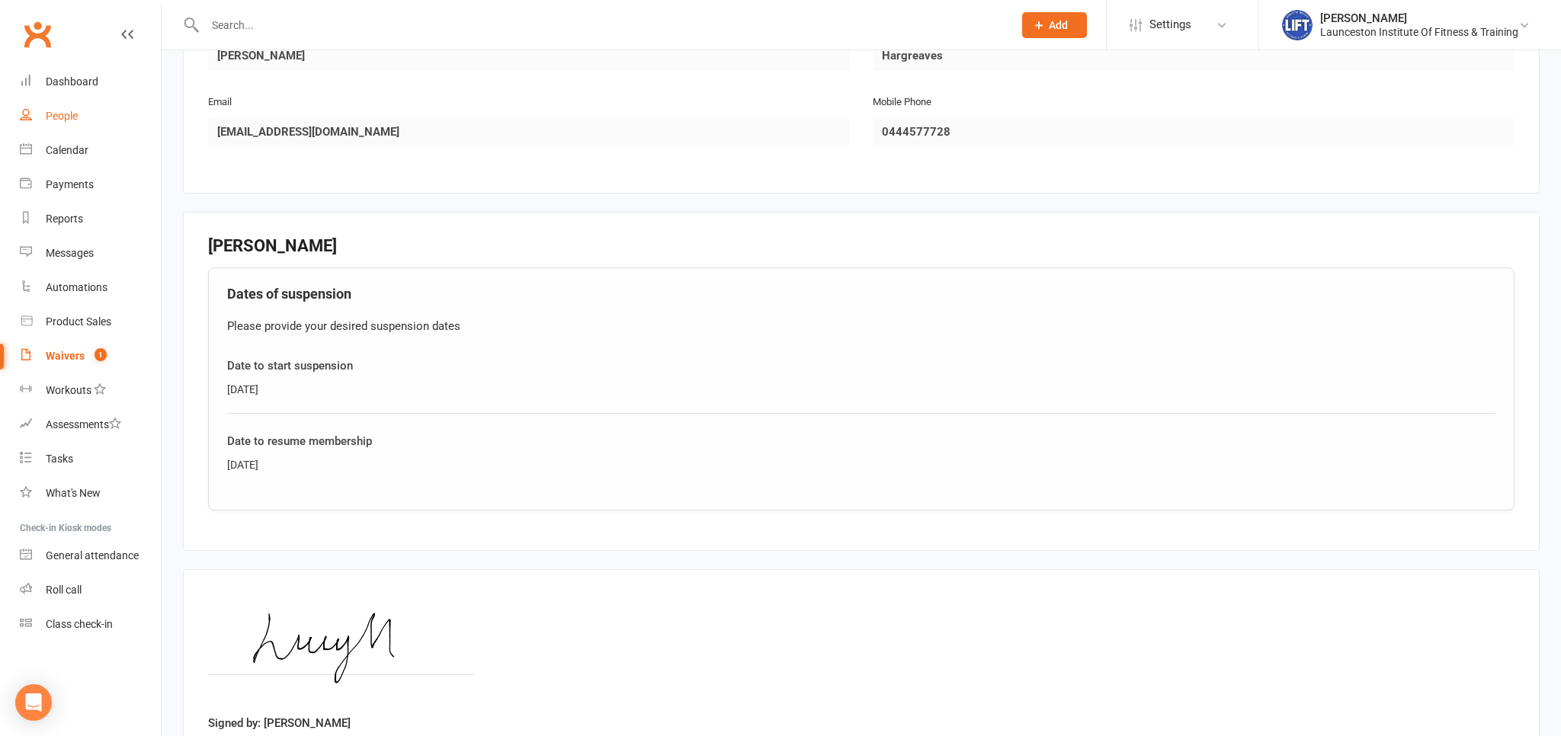
click at [77, 116] on div "People" at bounding box center [62, 116] width 32 height 12
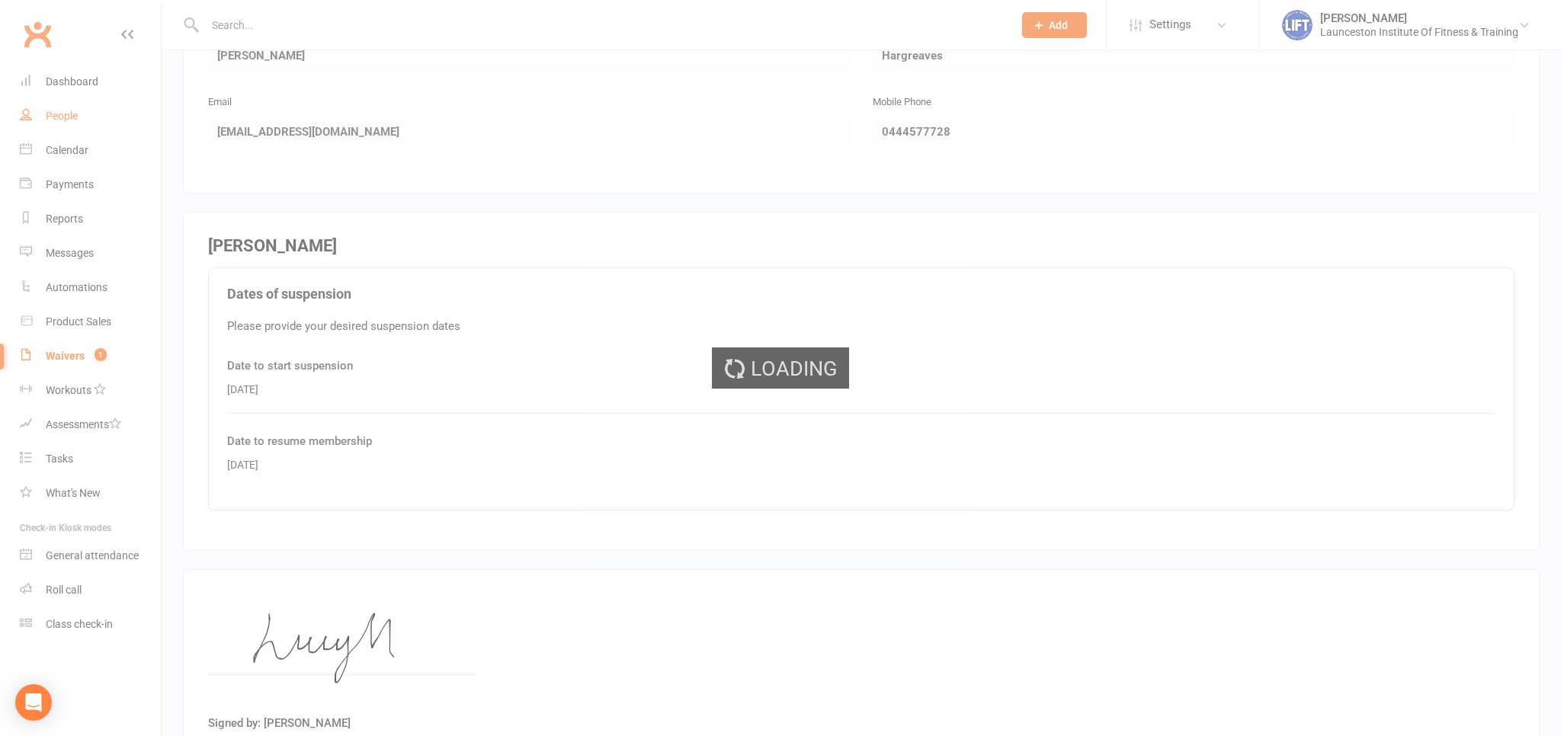
select select "100"
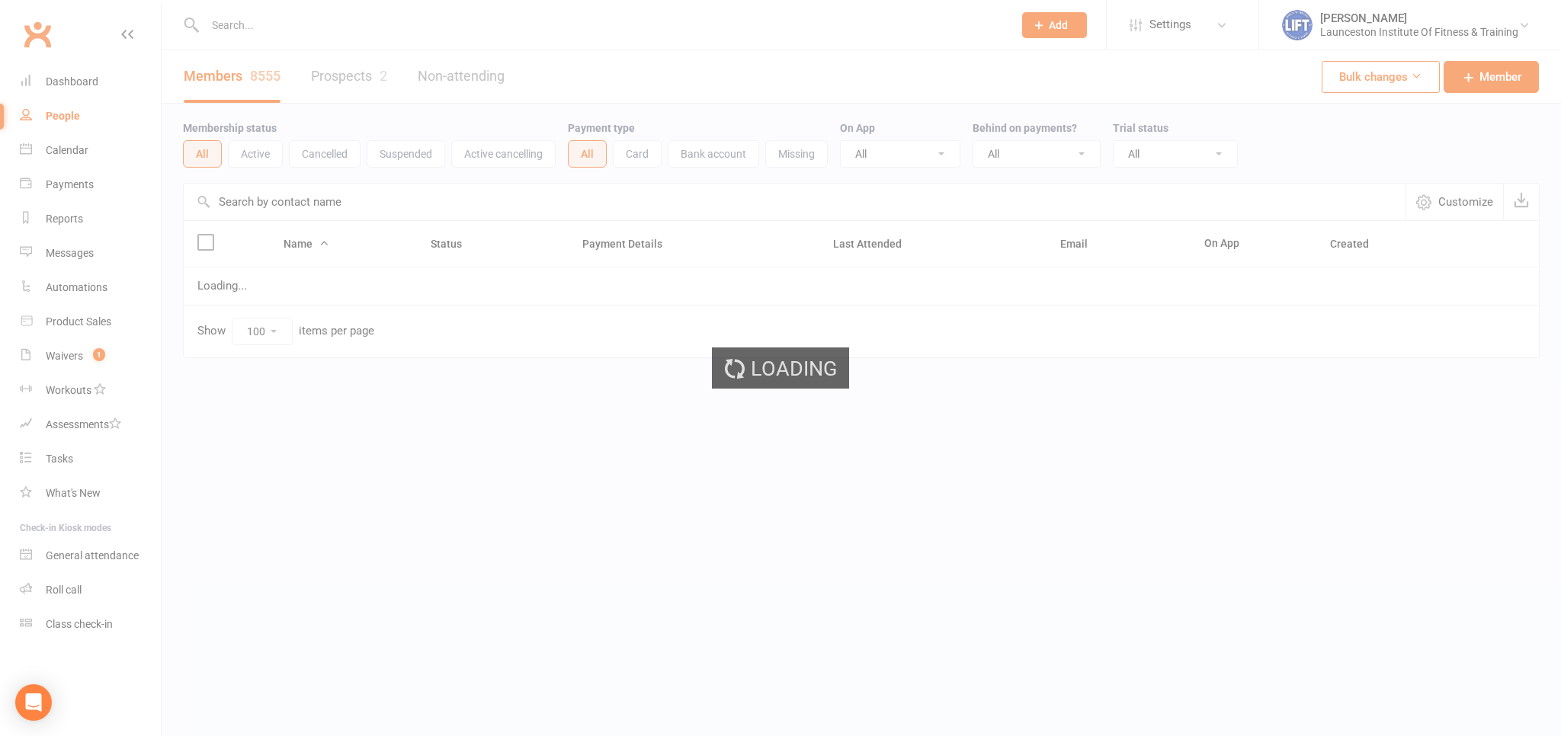
click at [290, 27] on ui-view "Prospect Member Non-attending contact Class / event Appointment Task Membership…" at bounding box center [780, 211] width 1561 height 414
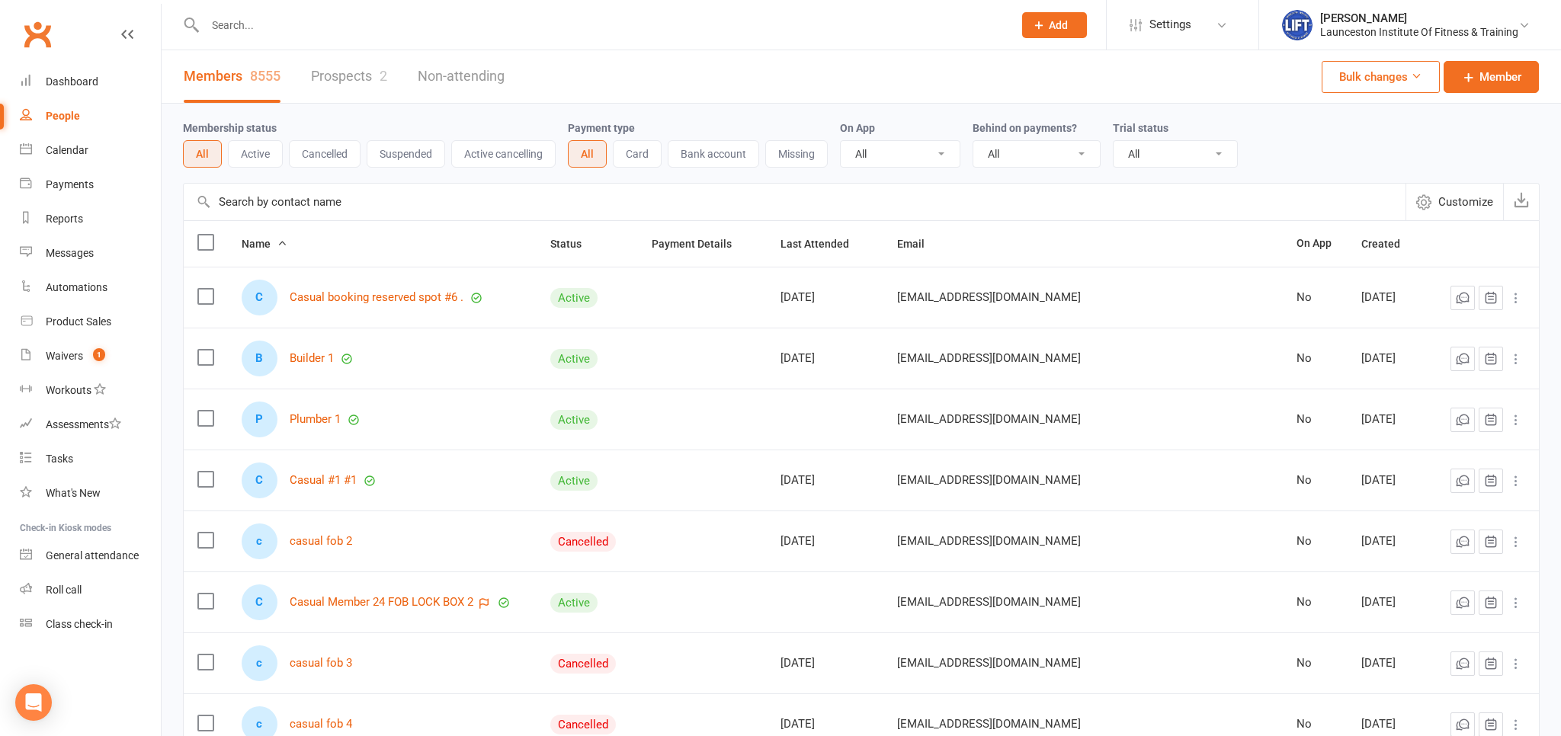
click at [290, 27] on input "text" at bounding box center [601, 24] width 802 height 21
click at [261, 24] on input "text" at bounding box center [601, 24] width 802 height 21
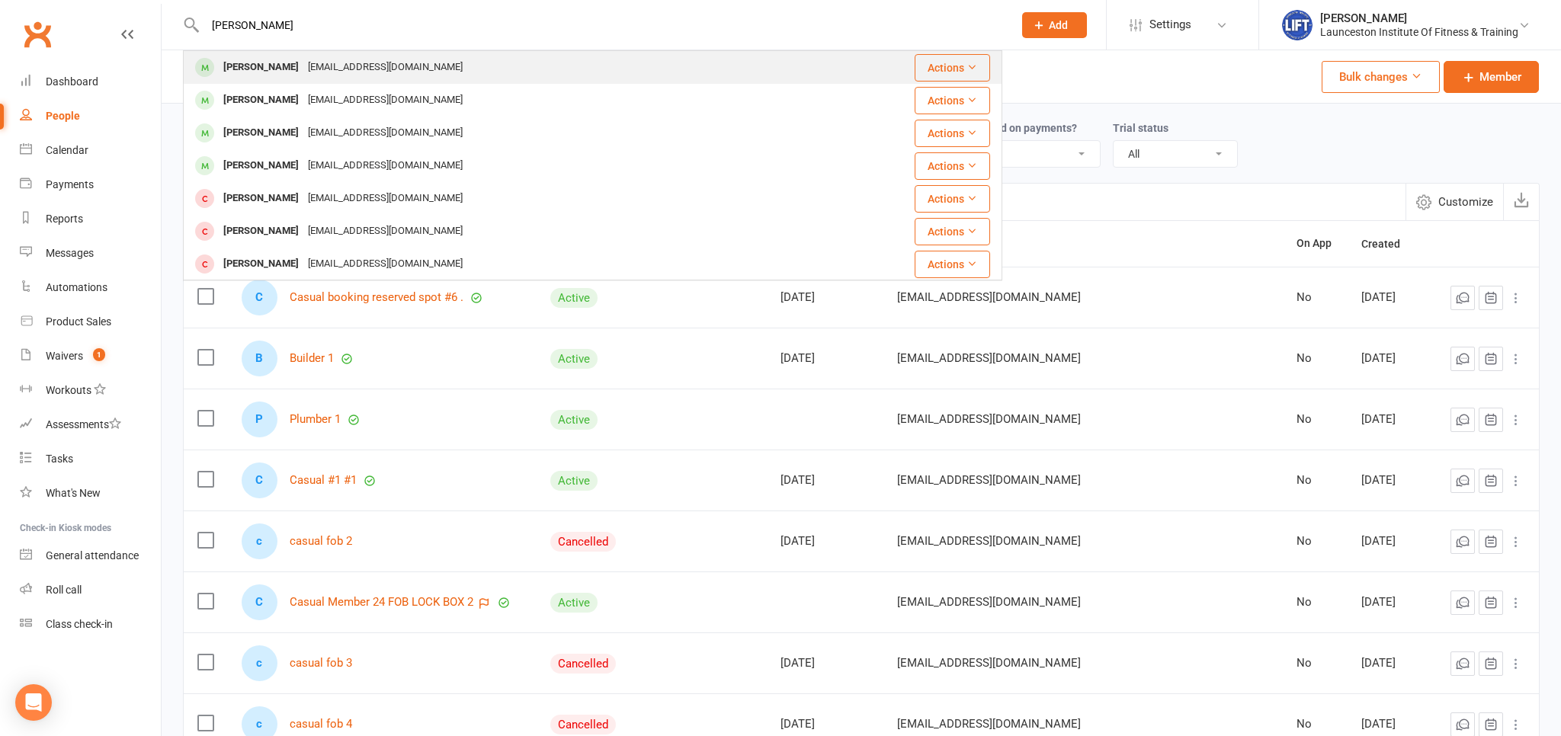
type input "lucy ha"
click at [285, 76] on div "Lucy Hargreaves" at bounding box center [261, 67] width 85 height 22
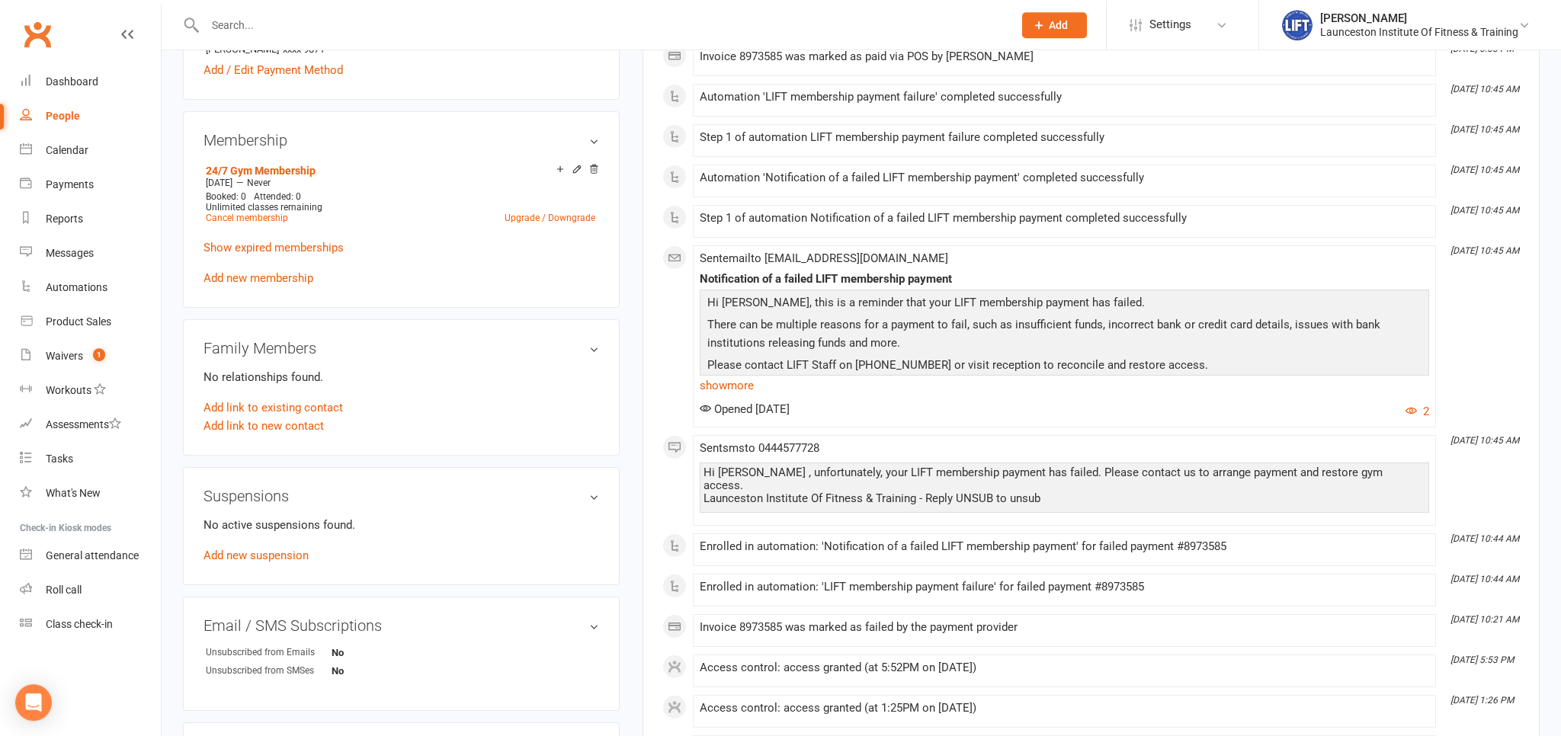
scroll to position [643, 0]
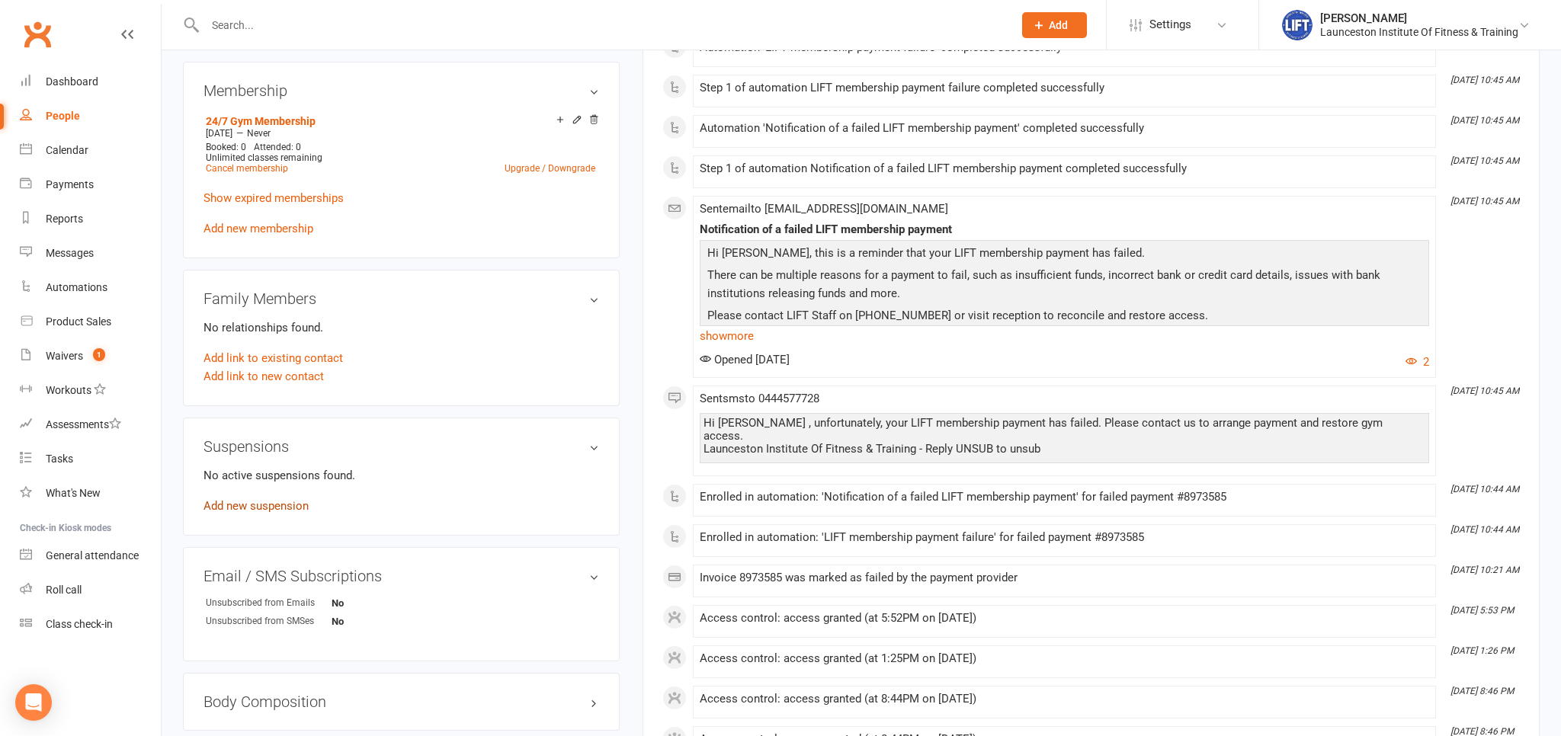
click at [254, 504] on link "Add new suspension" at bounding box center [255, 506] width 105 height 14
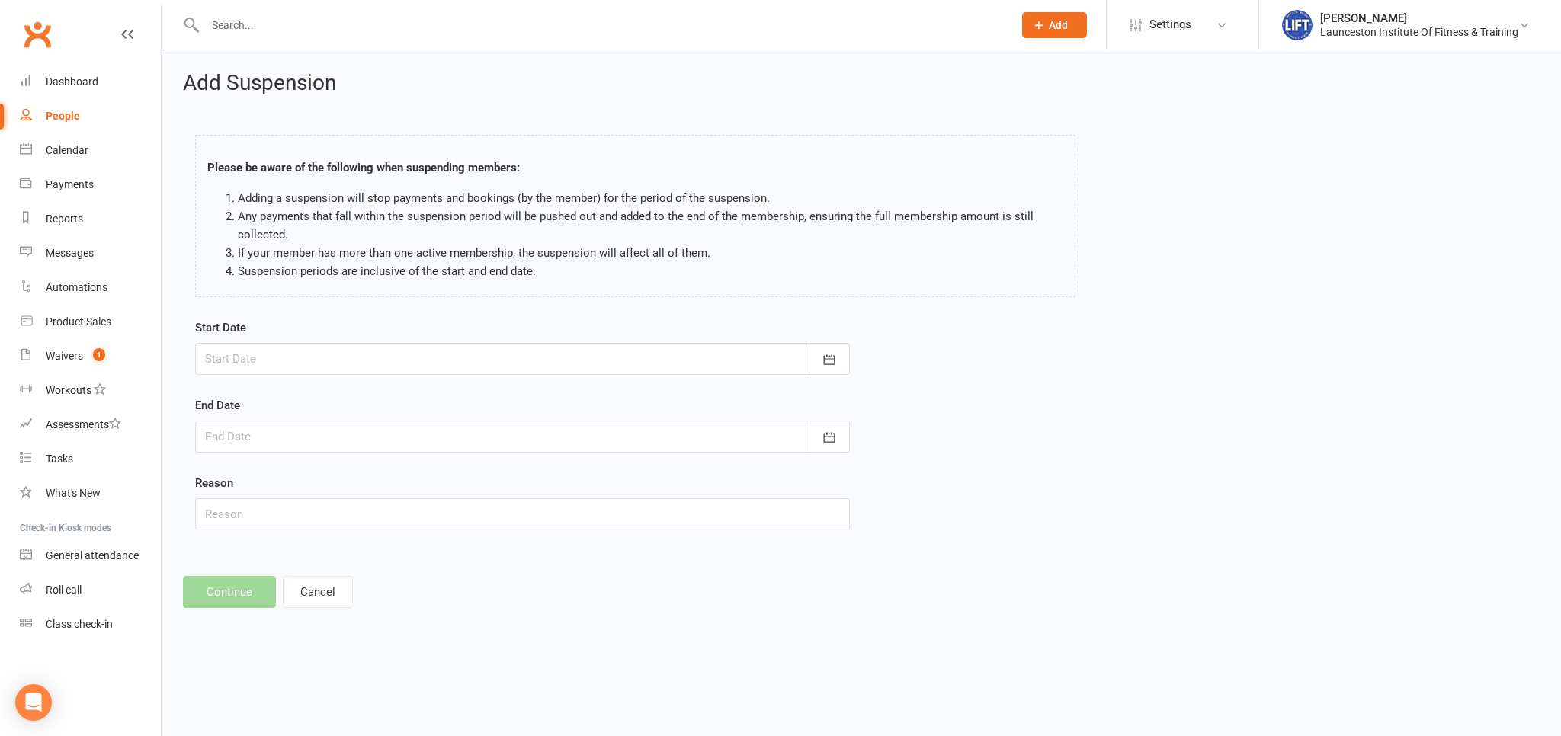
click at [517, 348] on div at bounding box center [522, 359] width 655 height 32
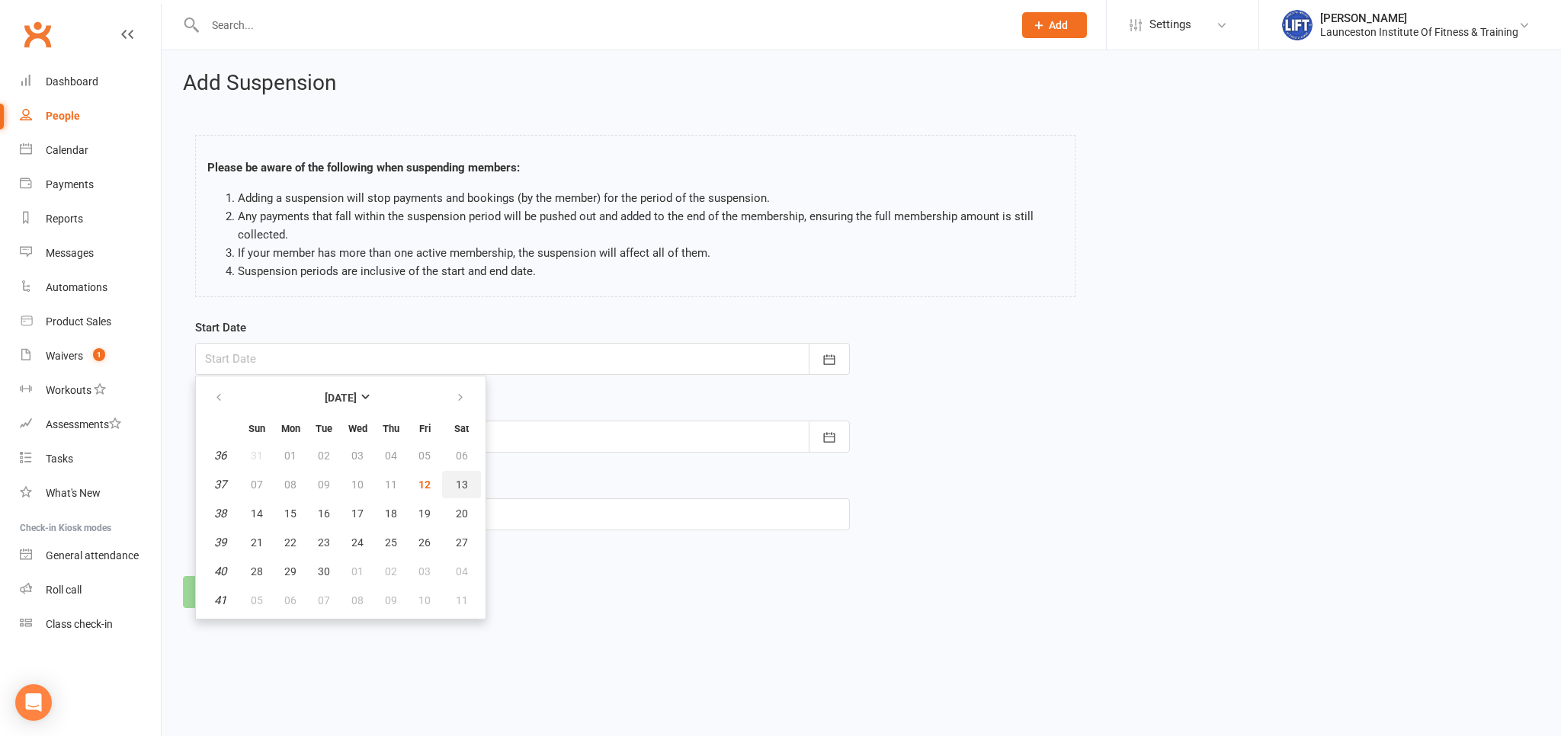
click at [459, 486] on span "13" at bounding box center [462, 485] width 12 height 12
type input "13 Sep 2025"
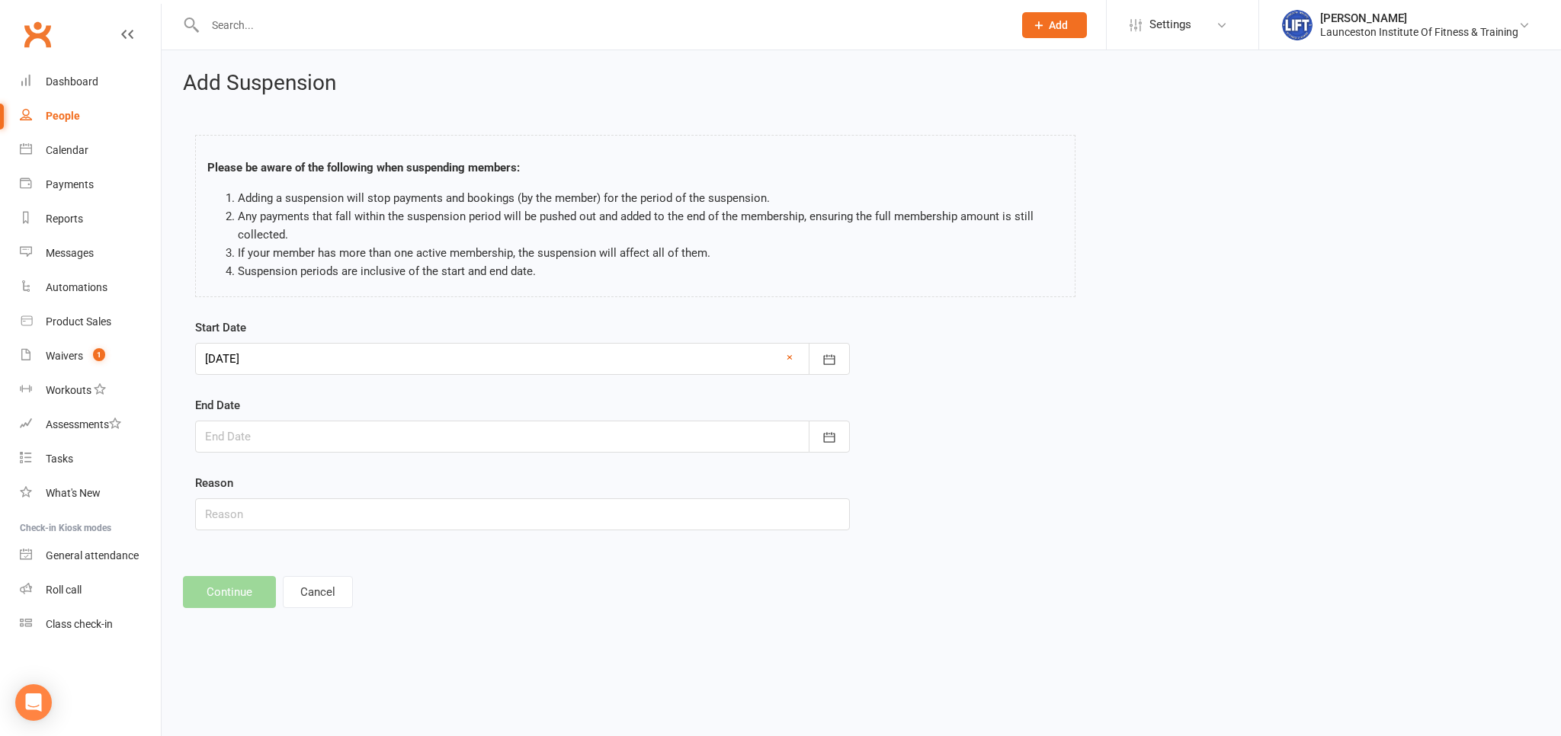
click at [306, 431] on div at bounding box center [522, 437] width 655 height 32
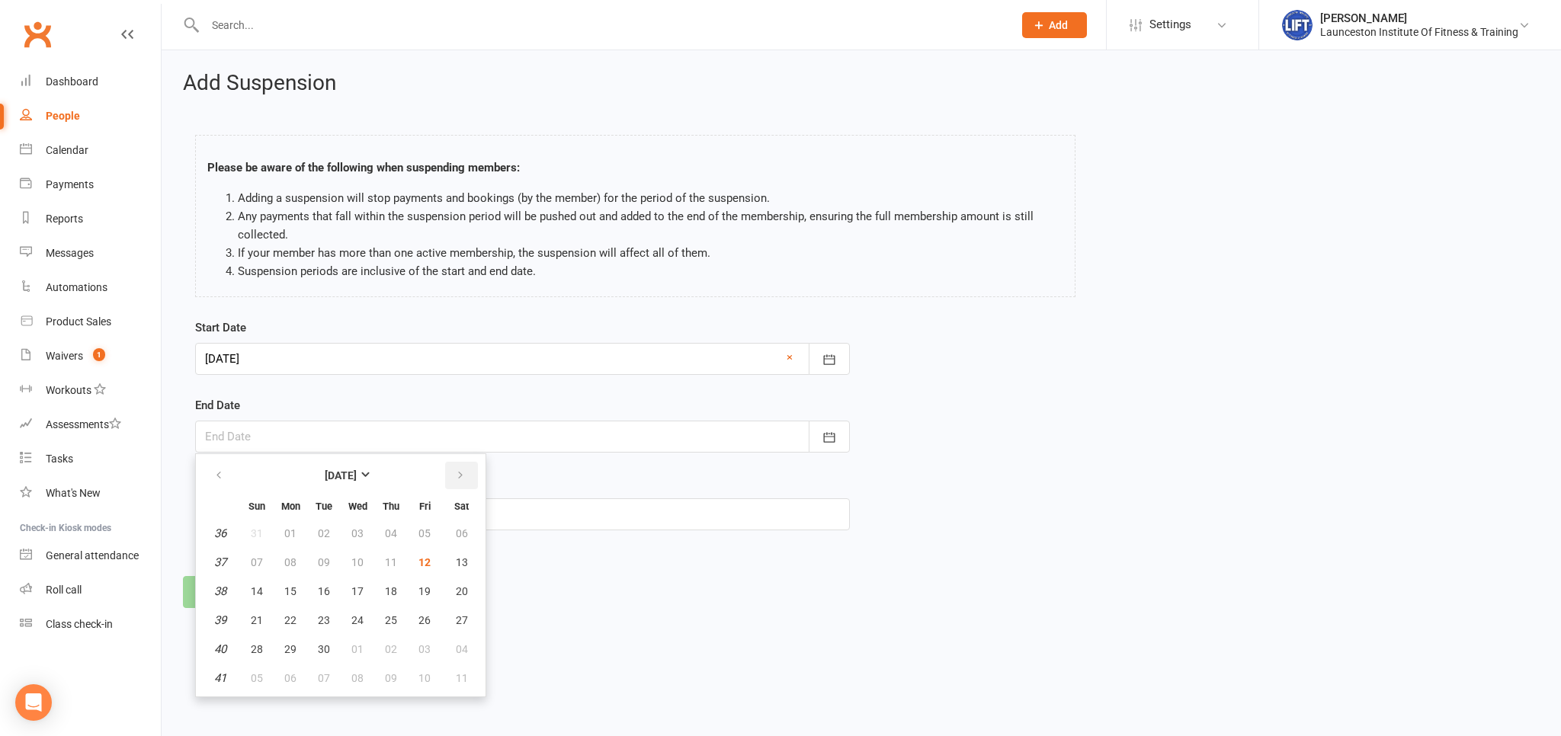
click at [450, 471] on button "button" at bounding box center [461, 475] width 33 height 27
click at [293, 620] on span "17" at bounding box center [290, 620] width 12 height 12
type input "17 Nov 2025"
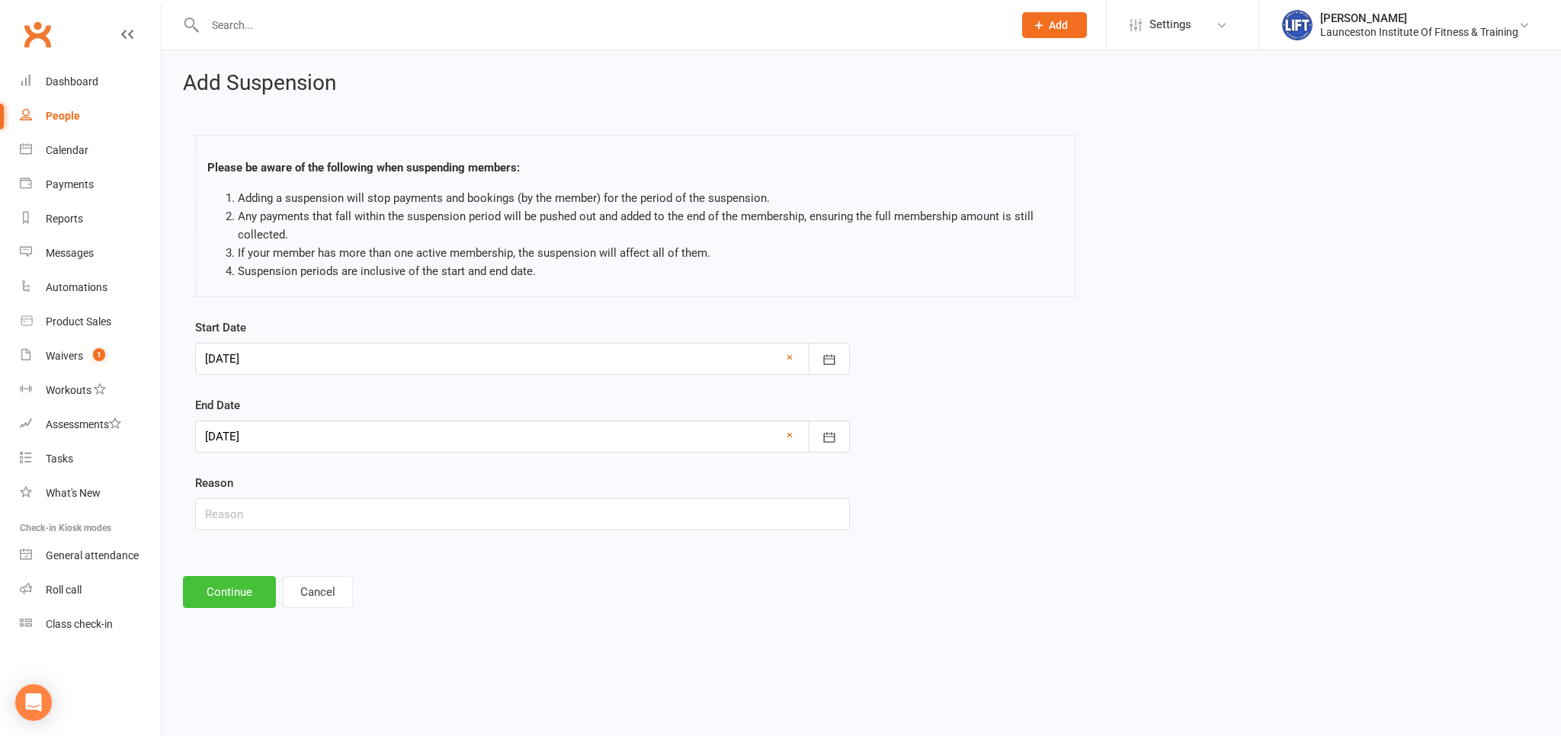
click at [251, 589] on button "Continue" at bounding box center [229, 592] width 93 height 32
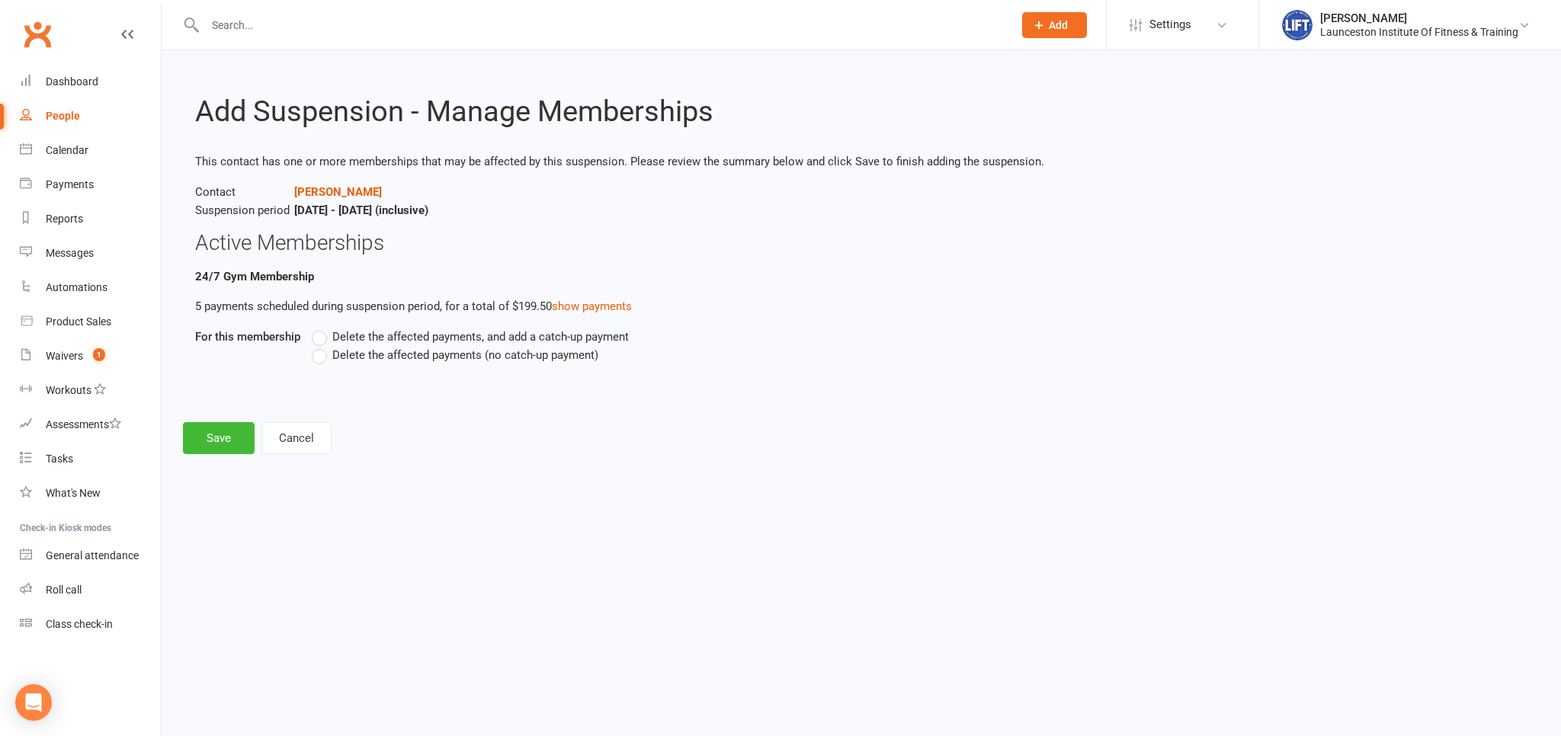
click at [319, 354] on label "Delete the affected payments (no catch-up payment)" at bounding box center [455, 355] width 287 height 18
click at [319, 346] on input "Delete the affected payments (no catch-up payment)" at bounding box center [317, 346] width 10 height 0
click at [225, 433] on button "Save" at bounding box center [219, 438] width 72 height 32
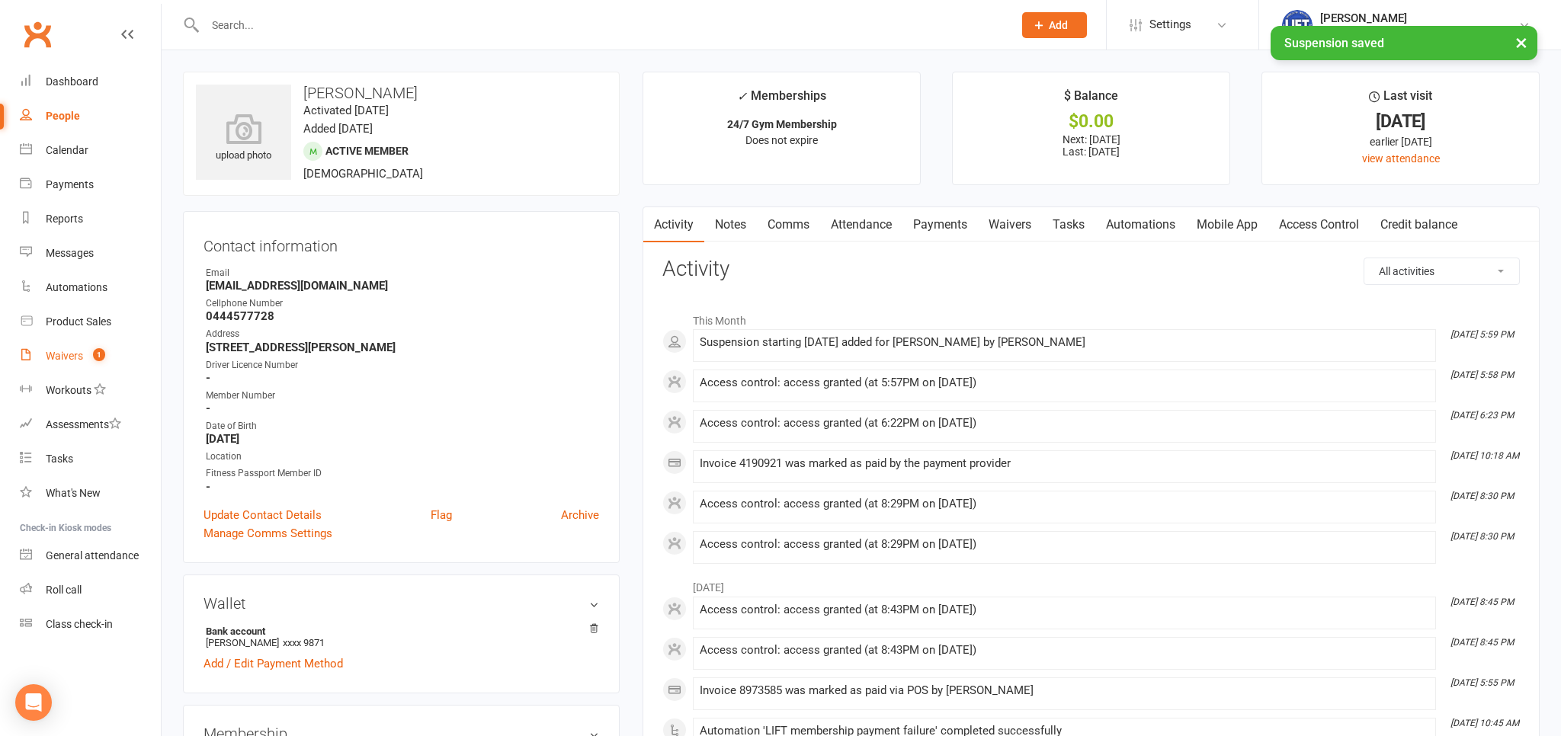
click at [95, 341] on link "Waivers 1" at bounding box center [90, 356] width 141 height 34
select select "100"
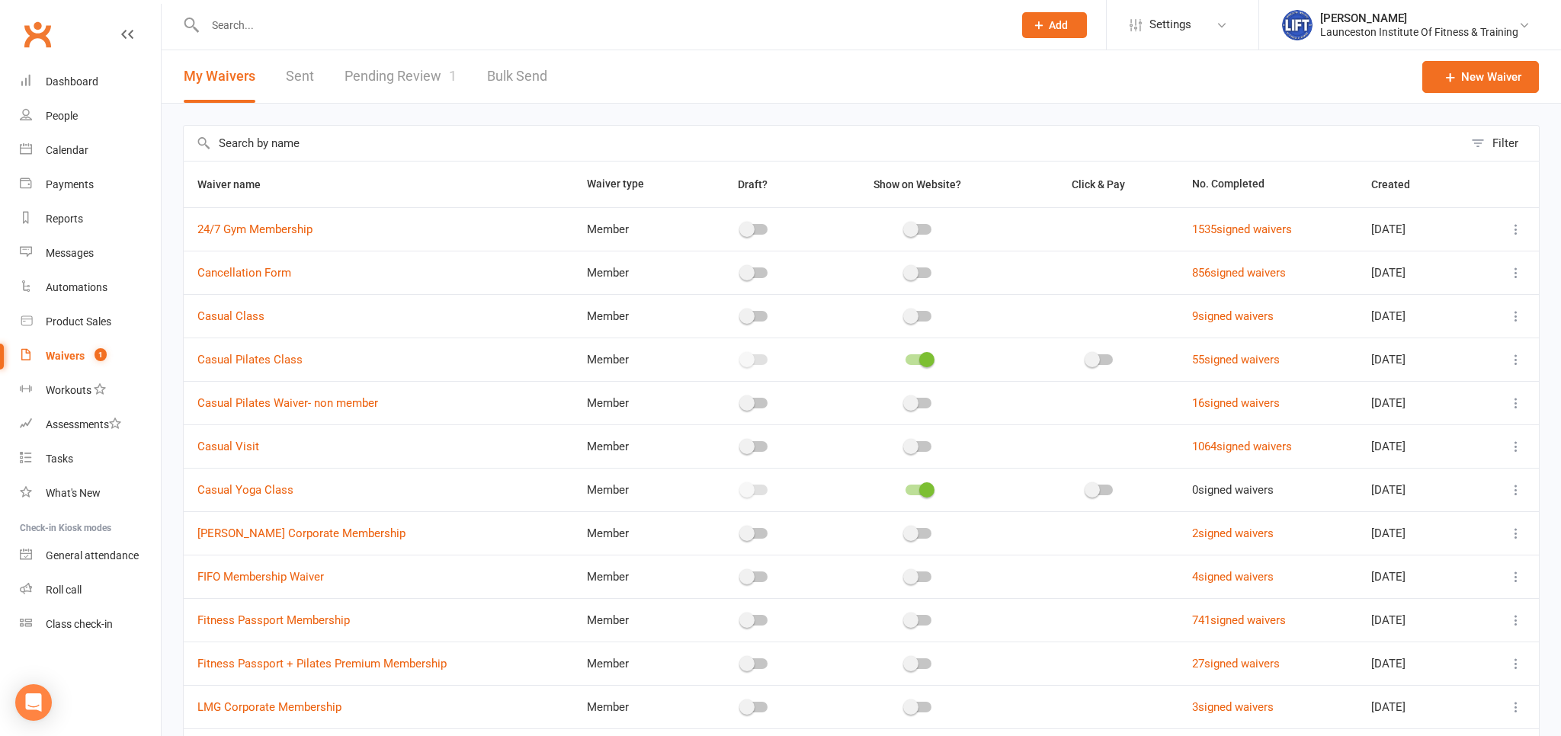
click at [383, 79] on link "Pending Review 1" at bounding box center [400, 76] width 112 height 53
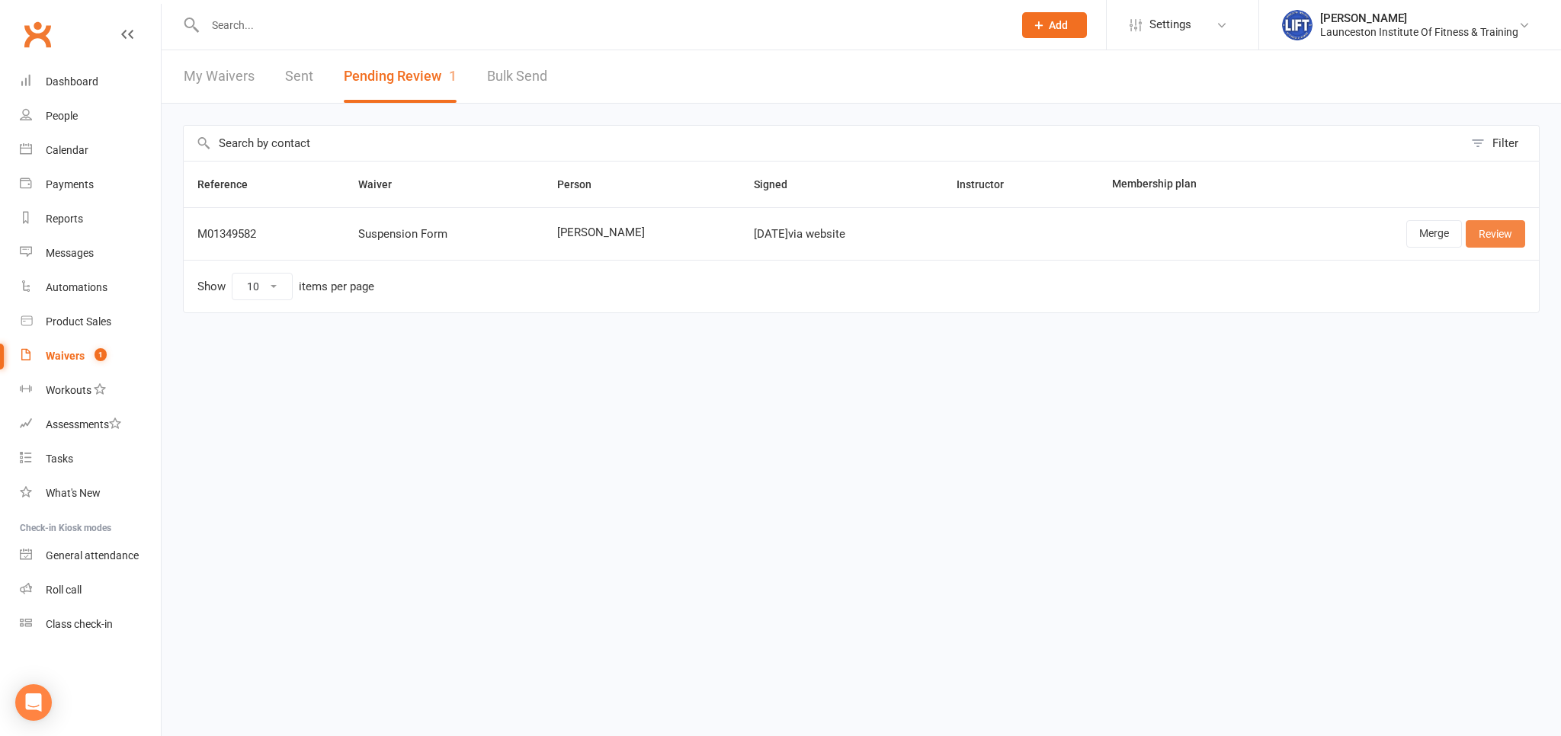
click at [1475, 227] on link "Review" at bounding box center [1494, 233] width 59 height 27
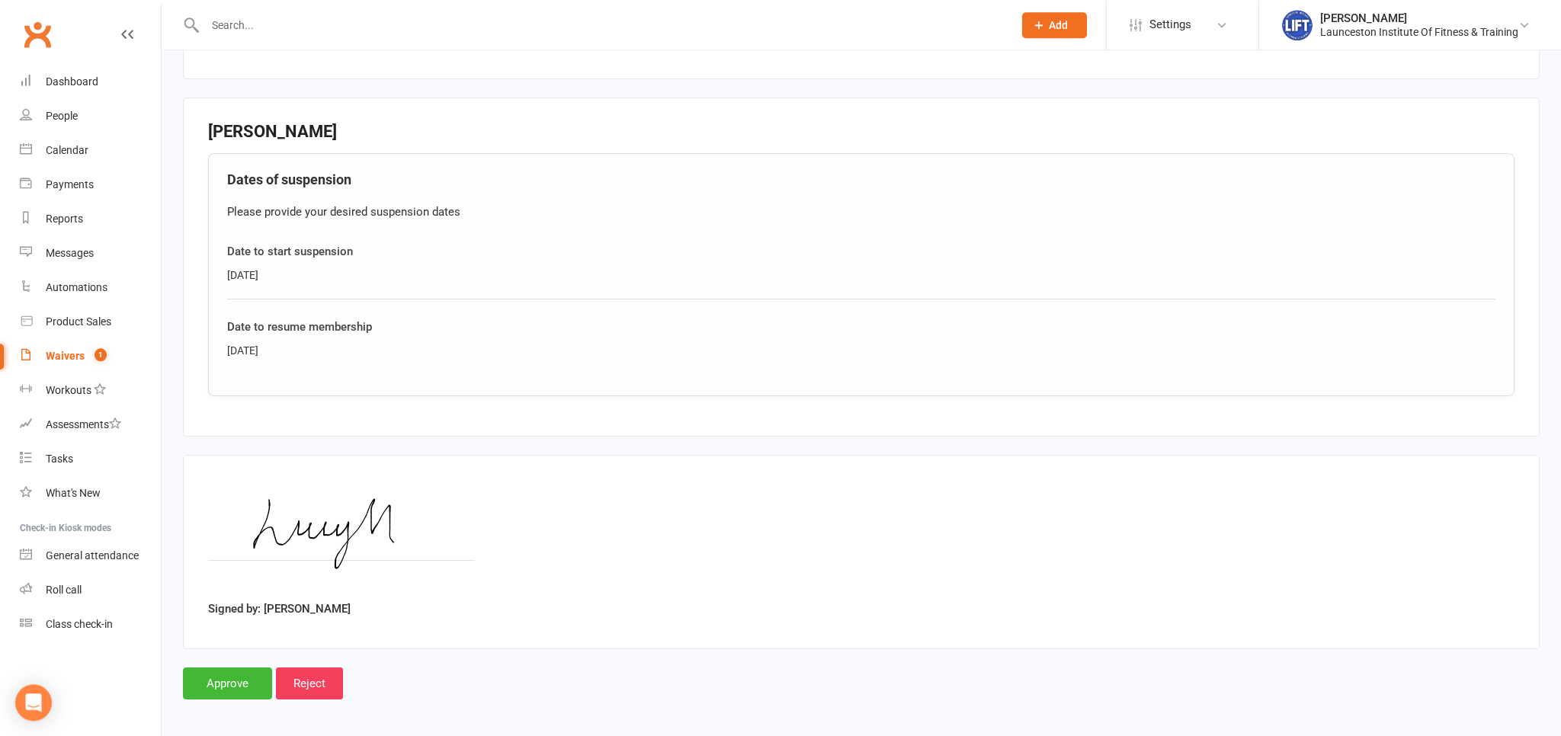
scroll to position [520, 0]
click at [215, 668] on input "Approve" at bounding box center [227, 681] width 89 height 32
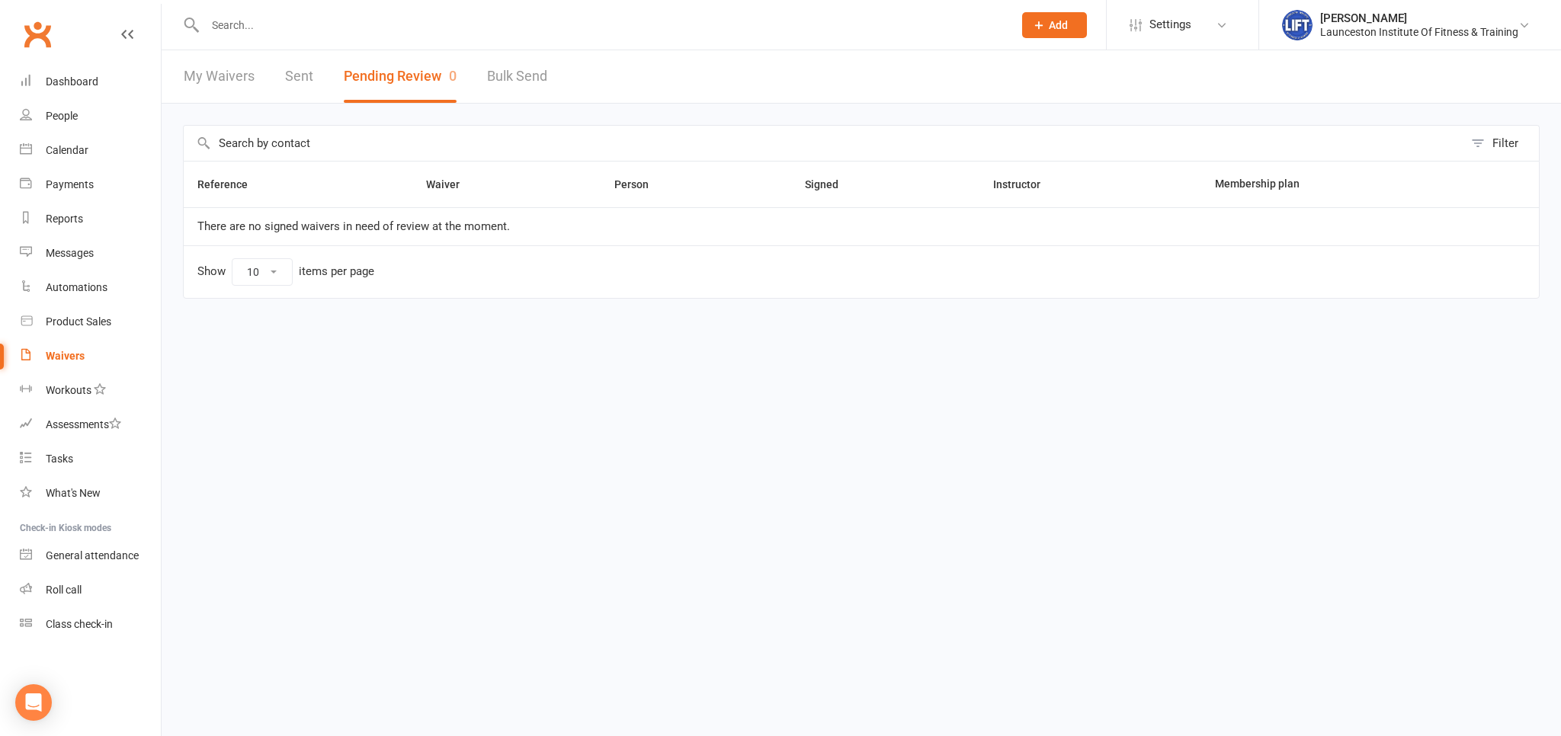
click at [252, 20] on input "text" at bounding box center [601, 24] width 802 height 21
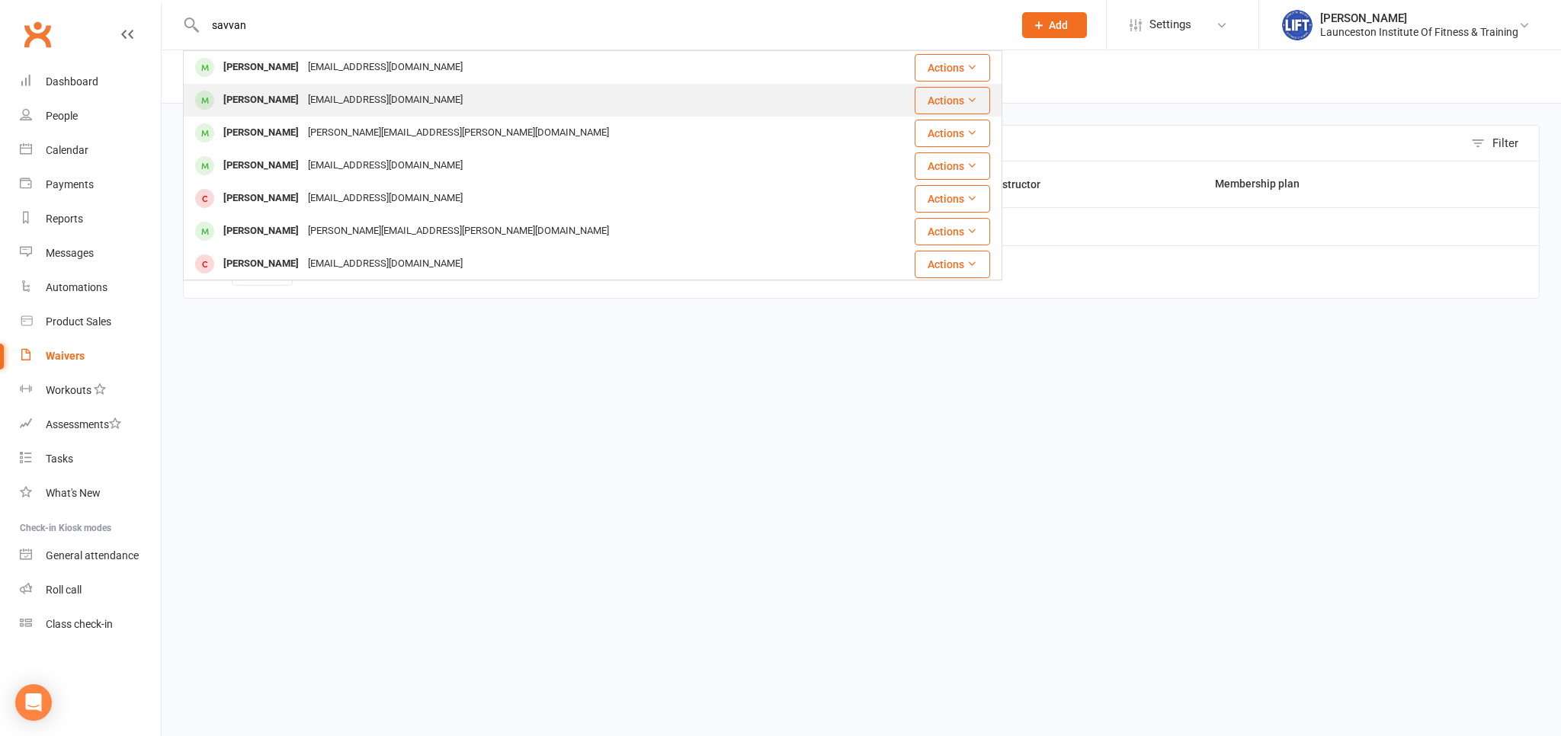
type input "savvan"
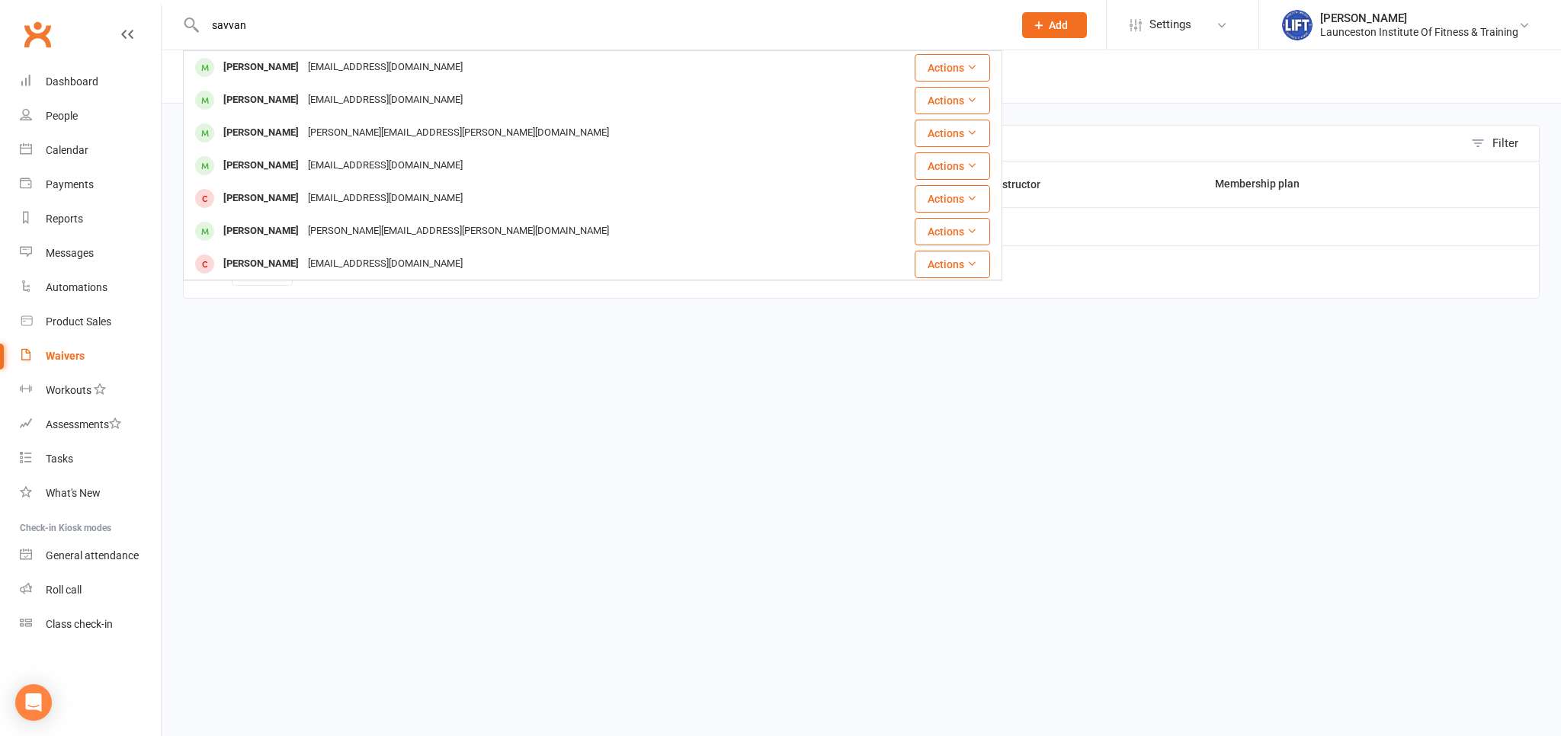
click at [267, 100] on div "Savannah Pugh-stow" at bounding box center [261, 100] width 85 height 22
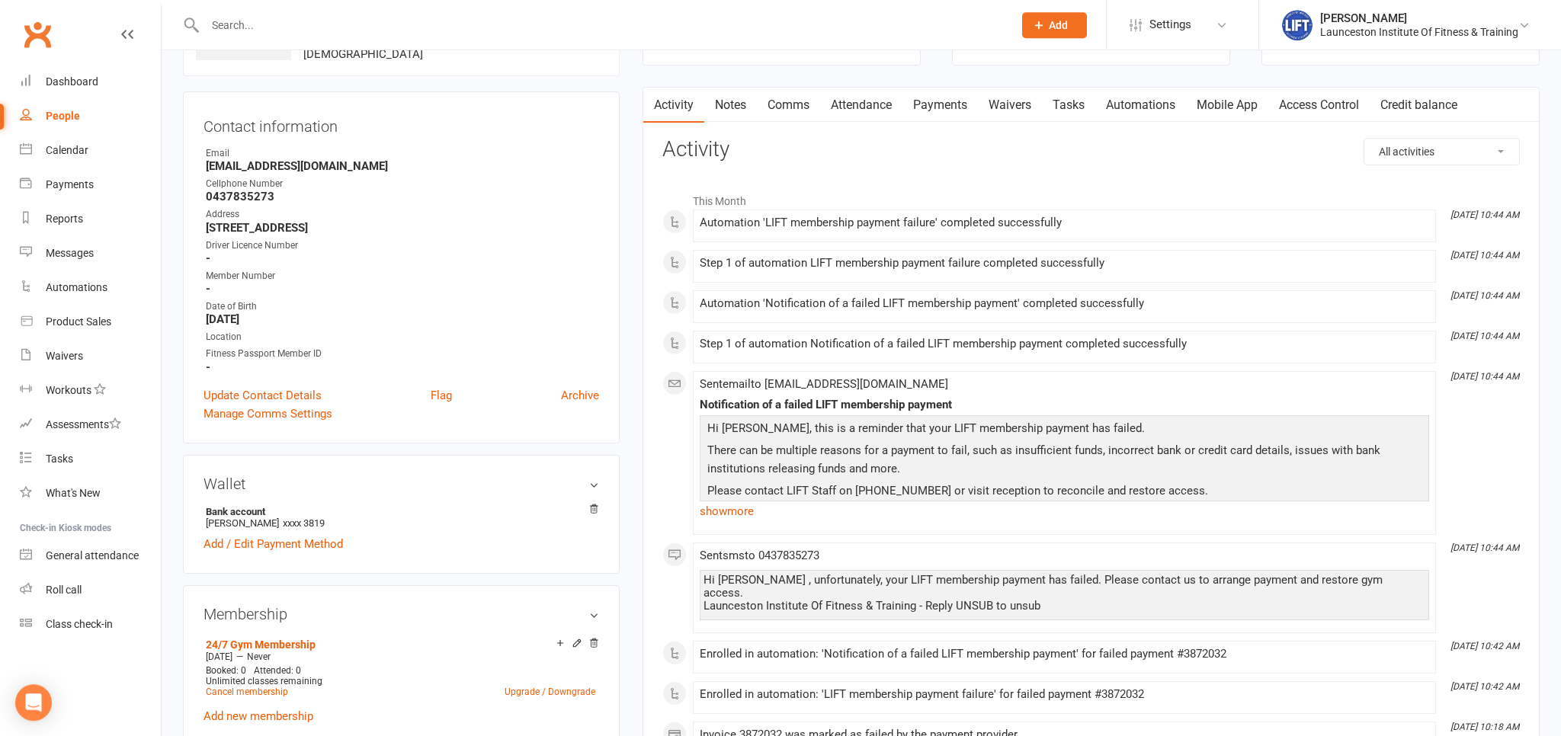
scroll to position [161, 0]
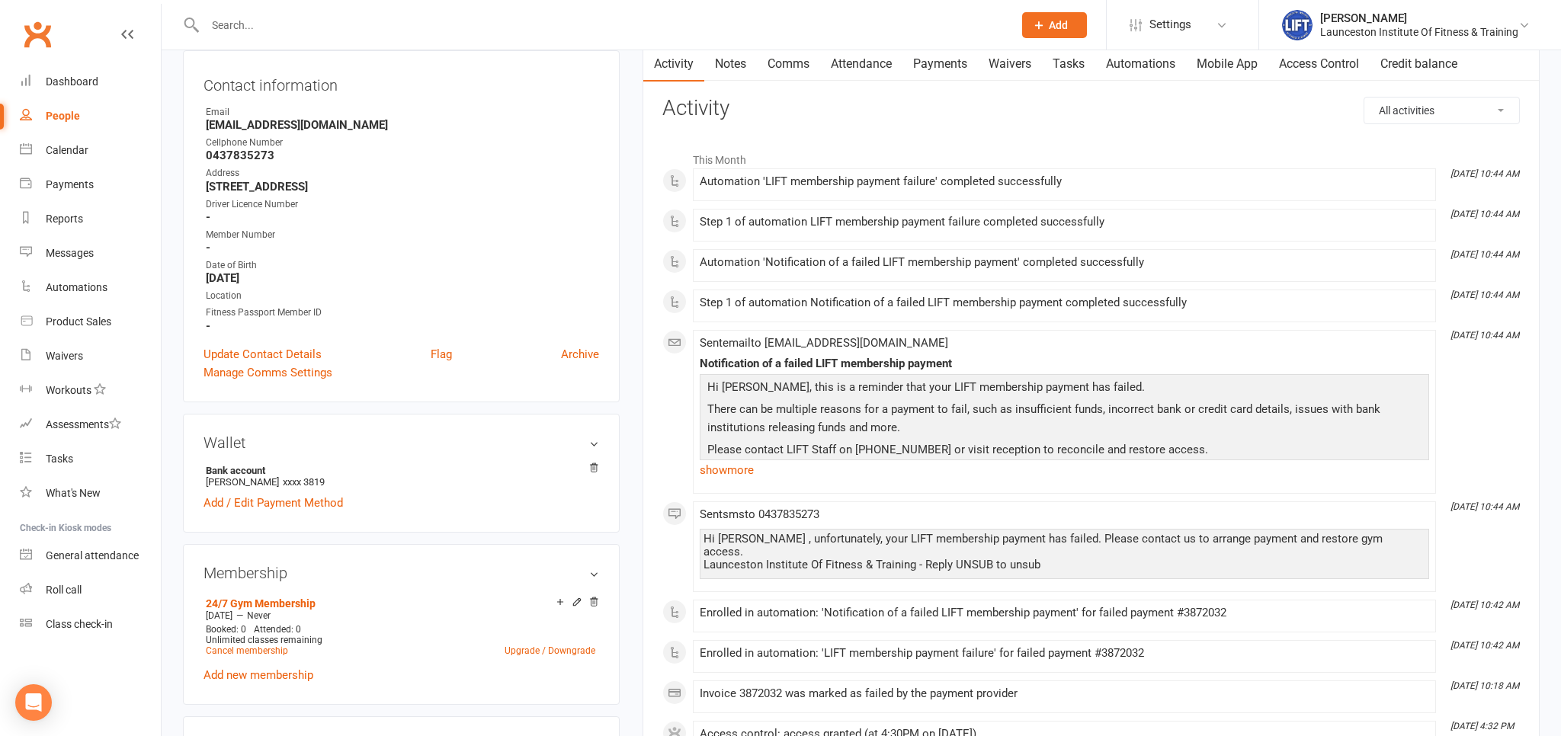
click at [940, 69] on link "Payments" at bounding box center [939, 63] width 75 height 35
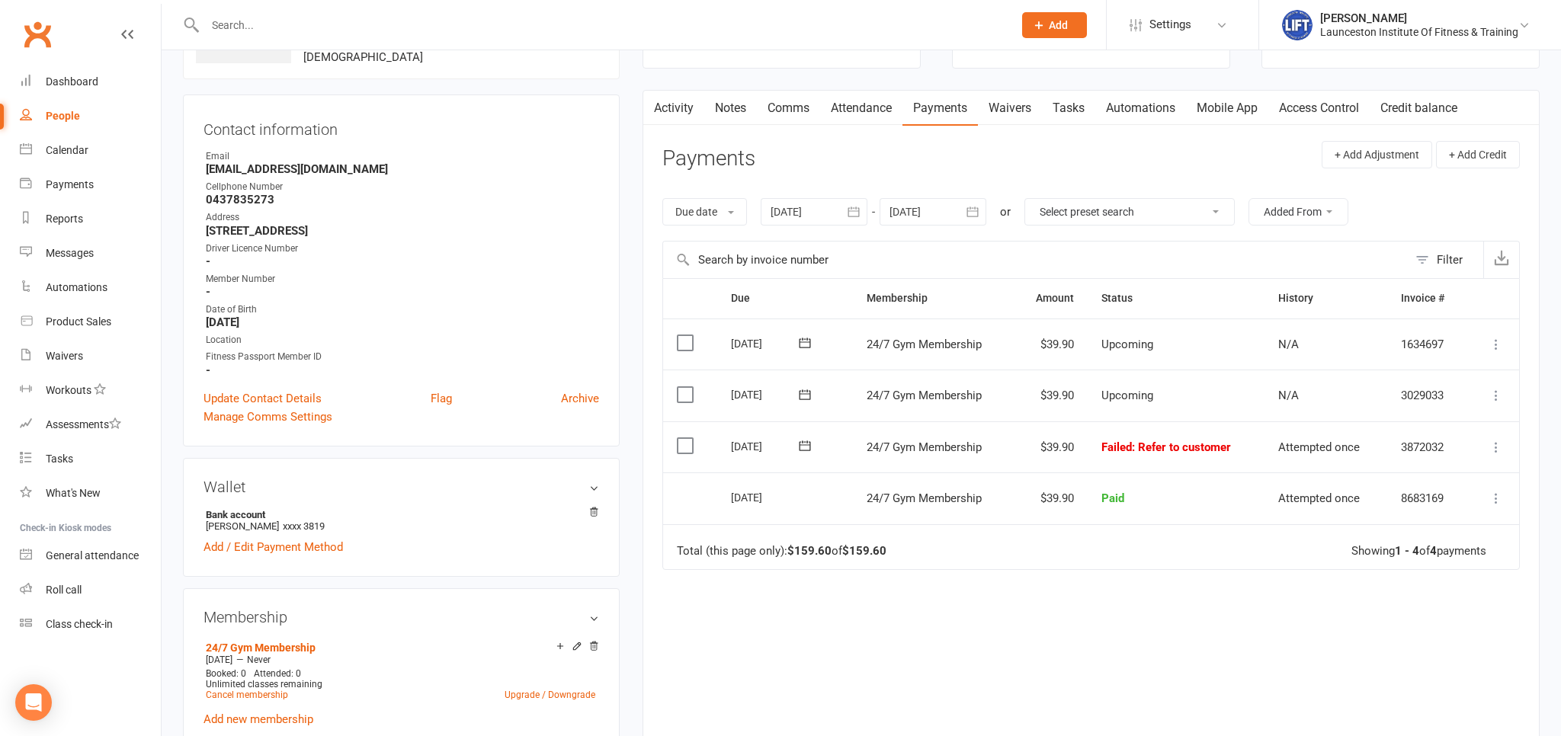
scroll to position [80, 0]
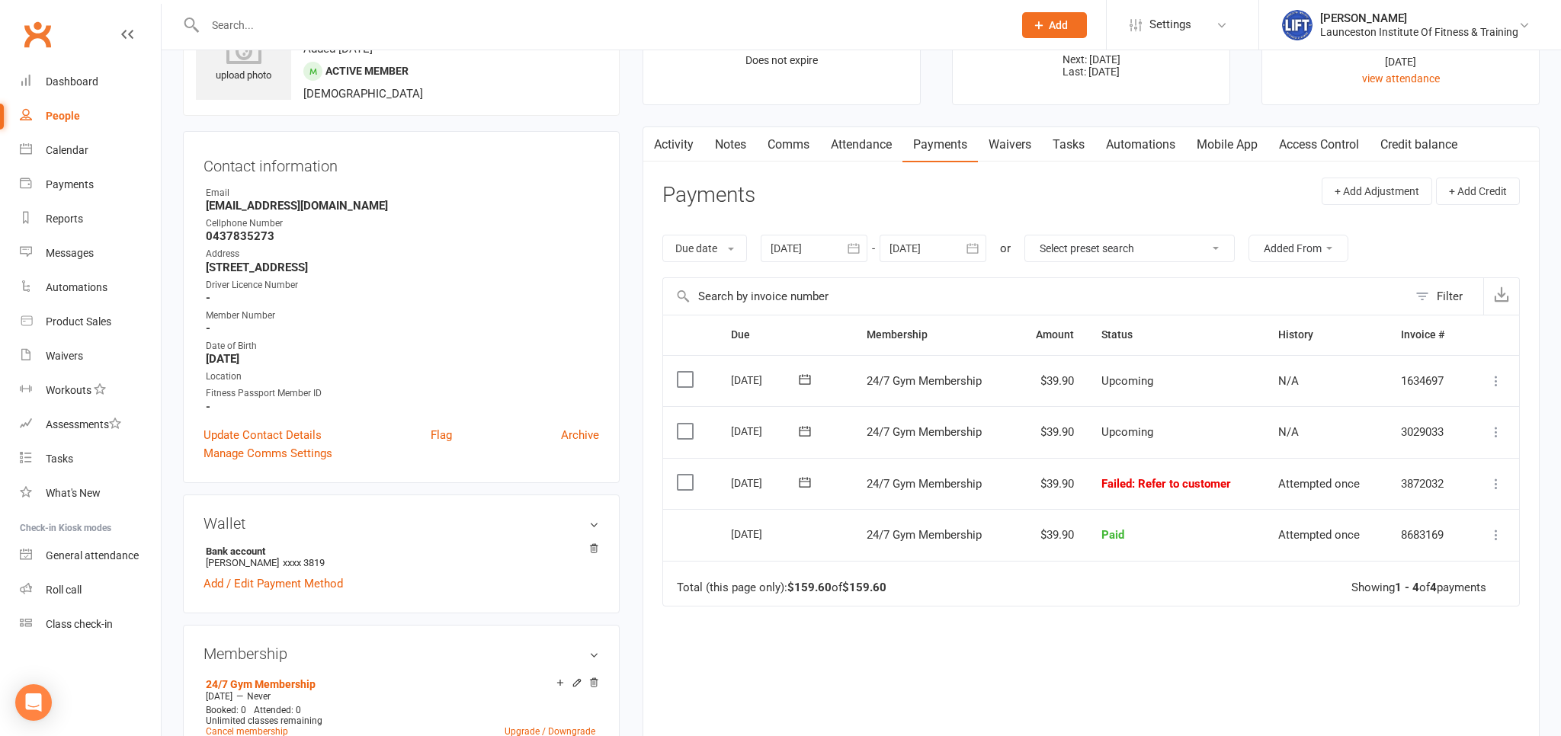
click at [1318, 147] on link "Access Control" at bounding box center [1318, 144] width 101 height 35
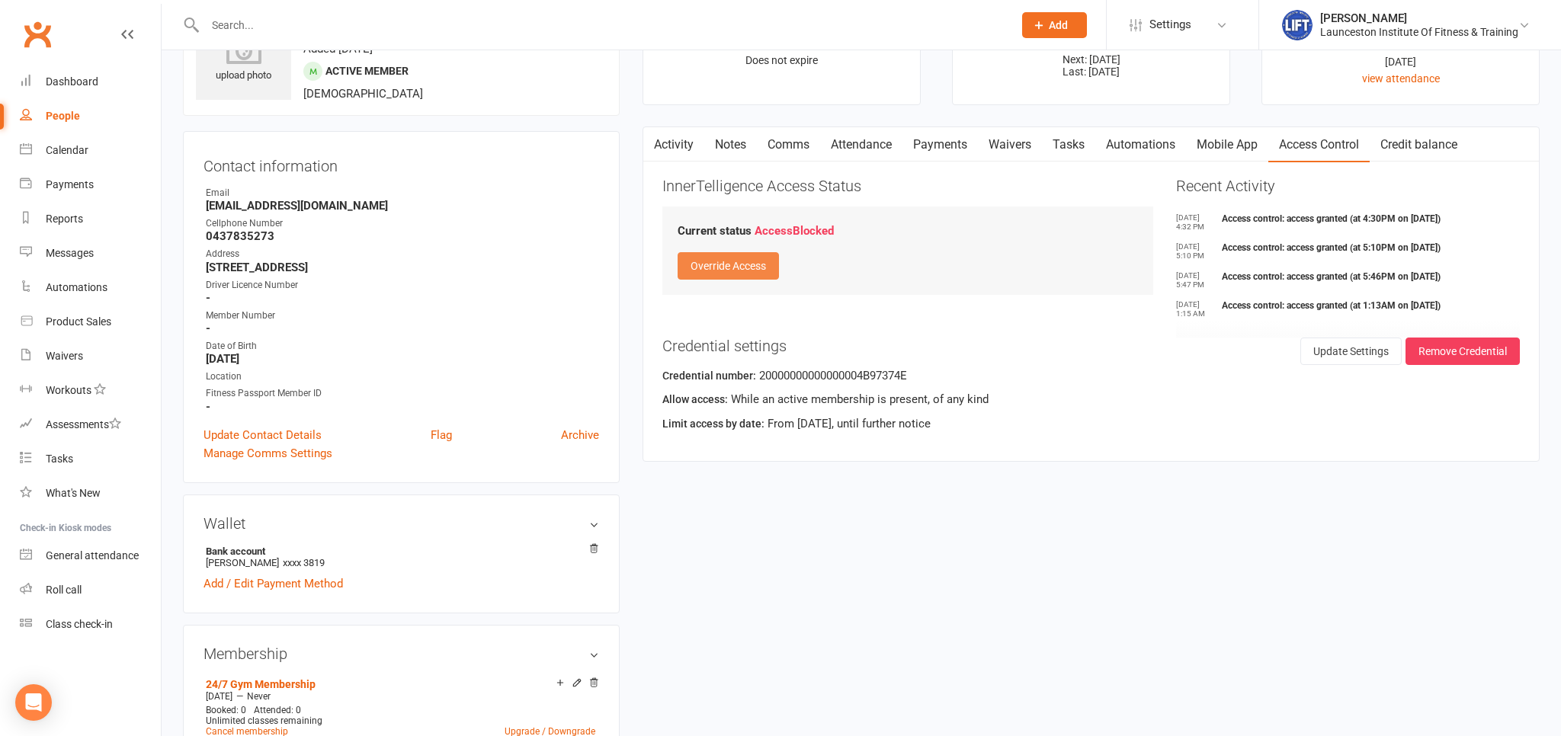
click at [710, 261] on button "Override Access" at bounding box center [727, 265] width 101 height 27
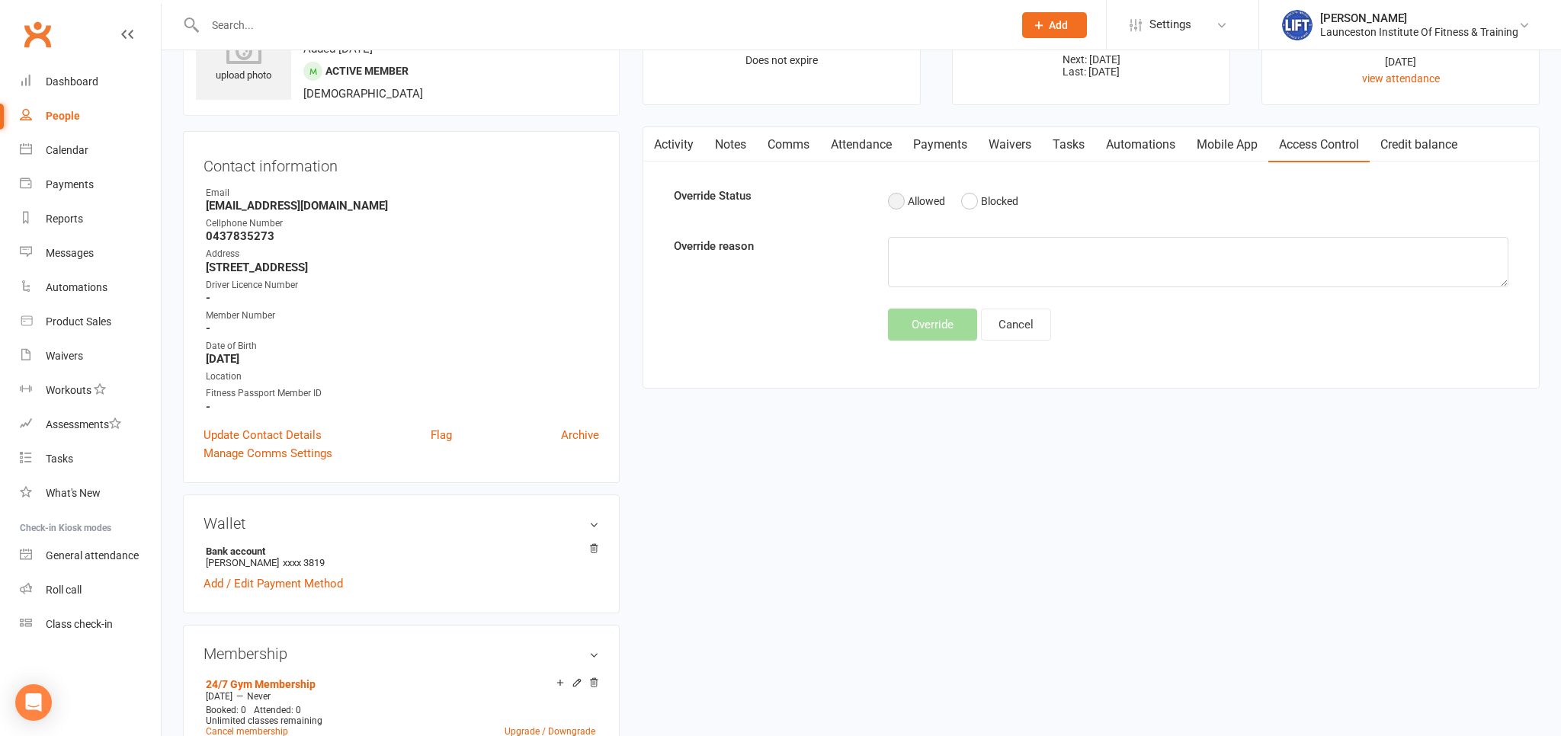
click at [889, 203] on button "Allowed" at bounding box center [916, 201] width 57 height 29
click at [905, 248] on textarea at bounding box center [1198, 262] width 620 height 50
type textarea "Paid Overdue"
click at [924, 329] on button "Override" at bounding box center [932, 325] width 89 height 32
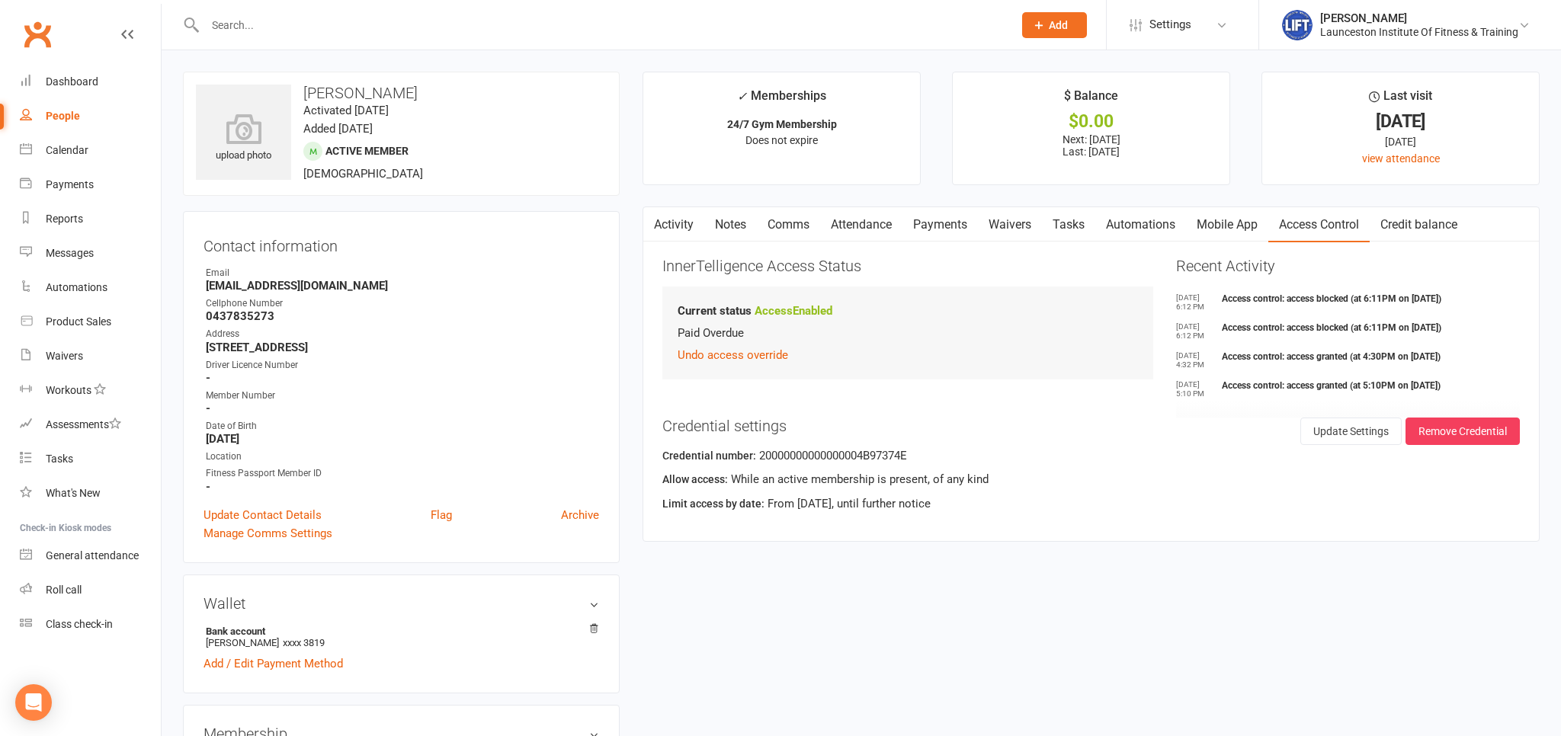
click at [66, 111] on div "People" at bounding box center [63, 116] width 34 height 12
select select "100"
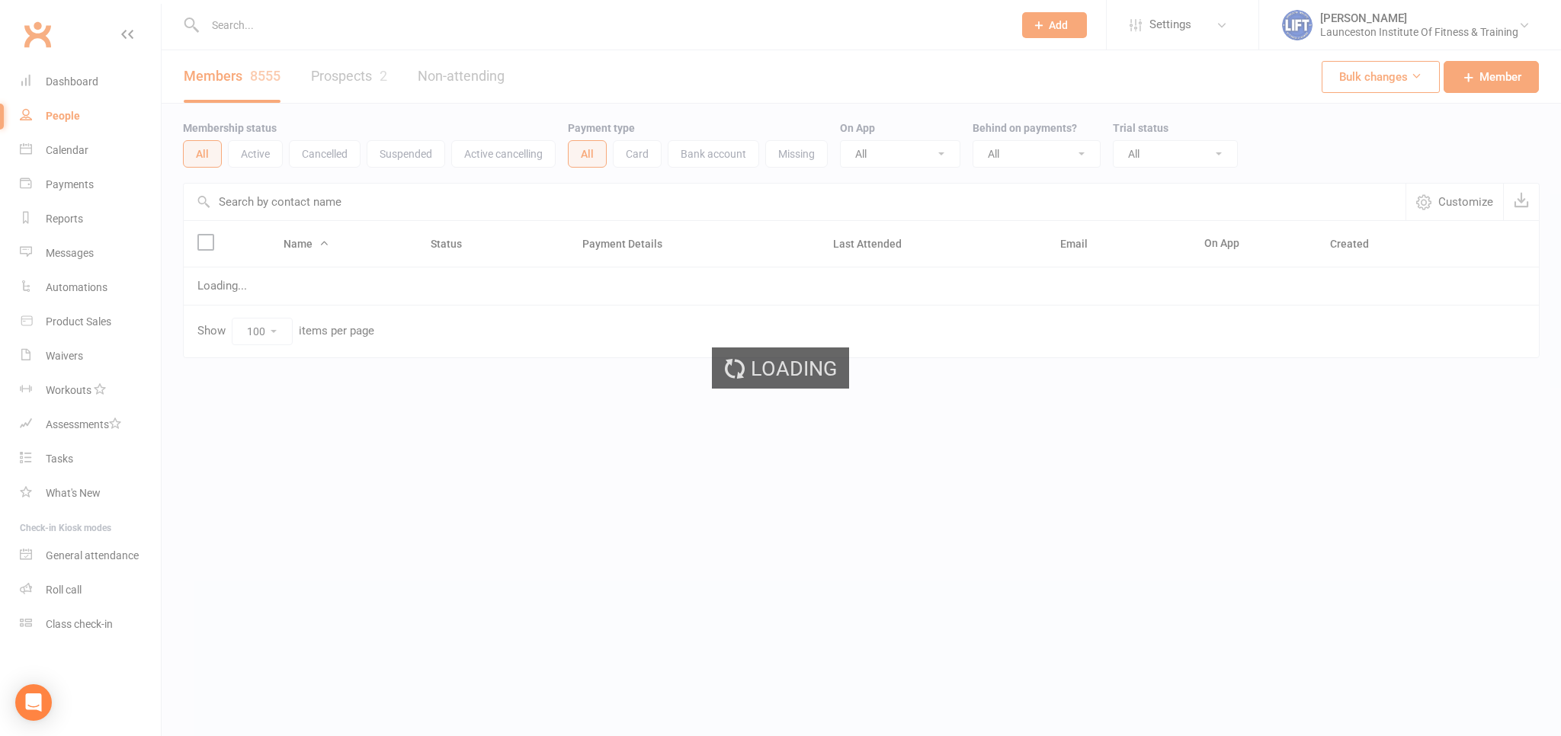
click at [66, 111] on div "Loading" at bounding box center [780, 368] width 1561 height 736
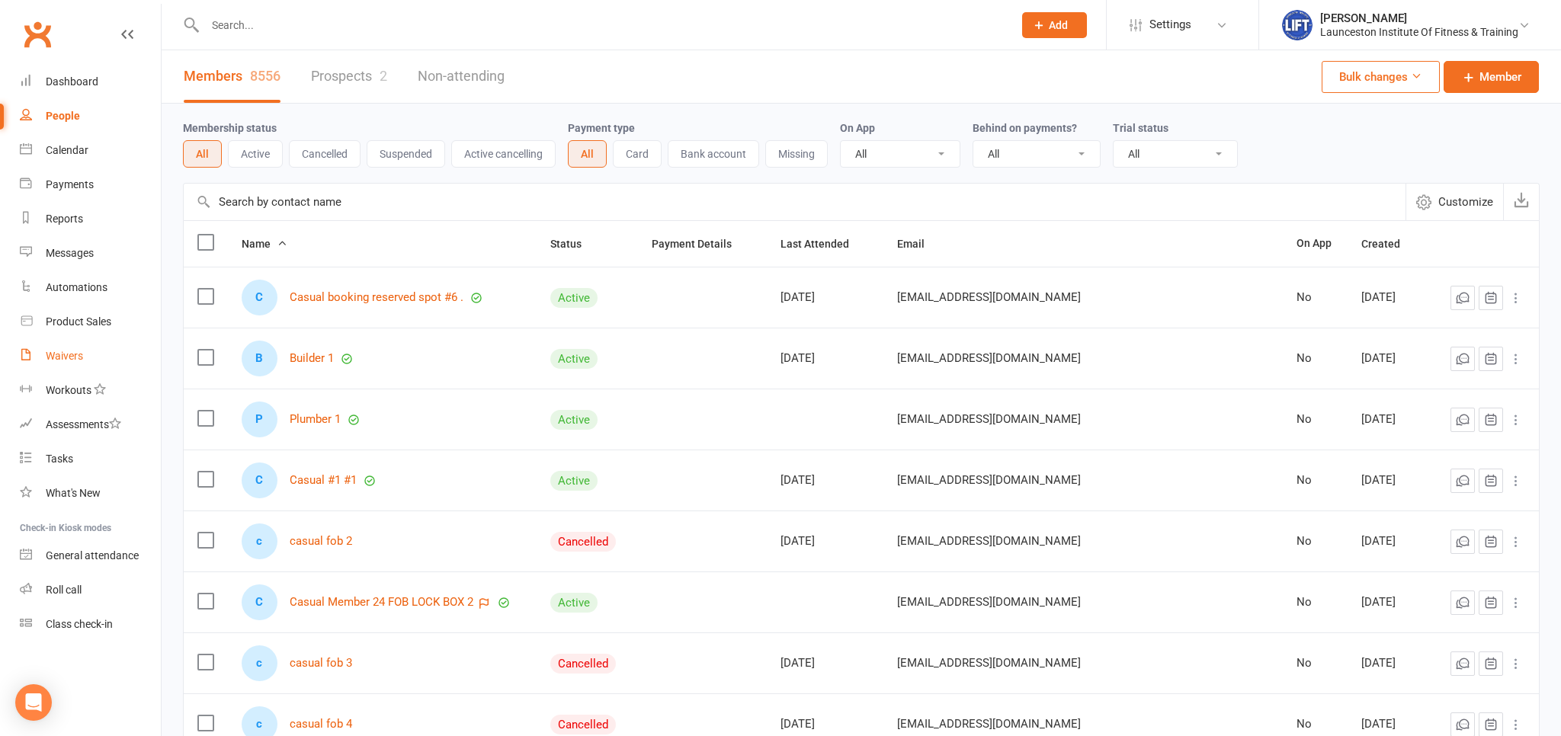
click at [69, 352] on div "Waivers" at bounding box center [64, 356] width 37 height 12
select select "100"
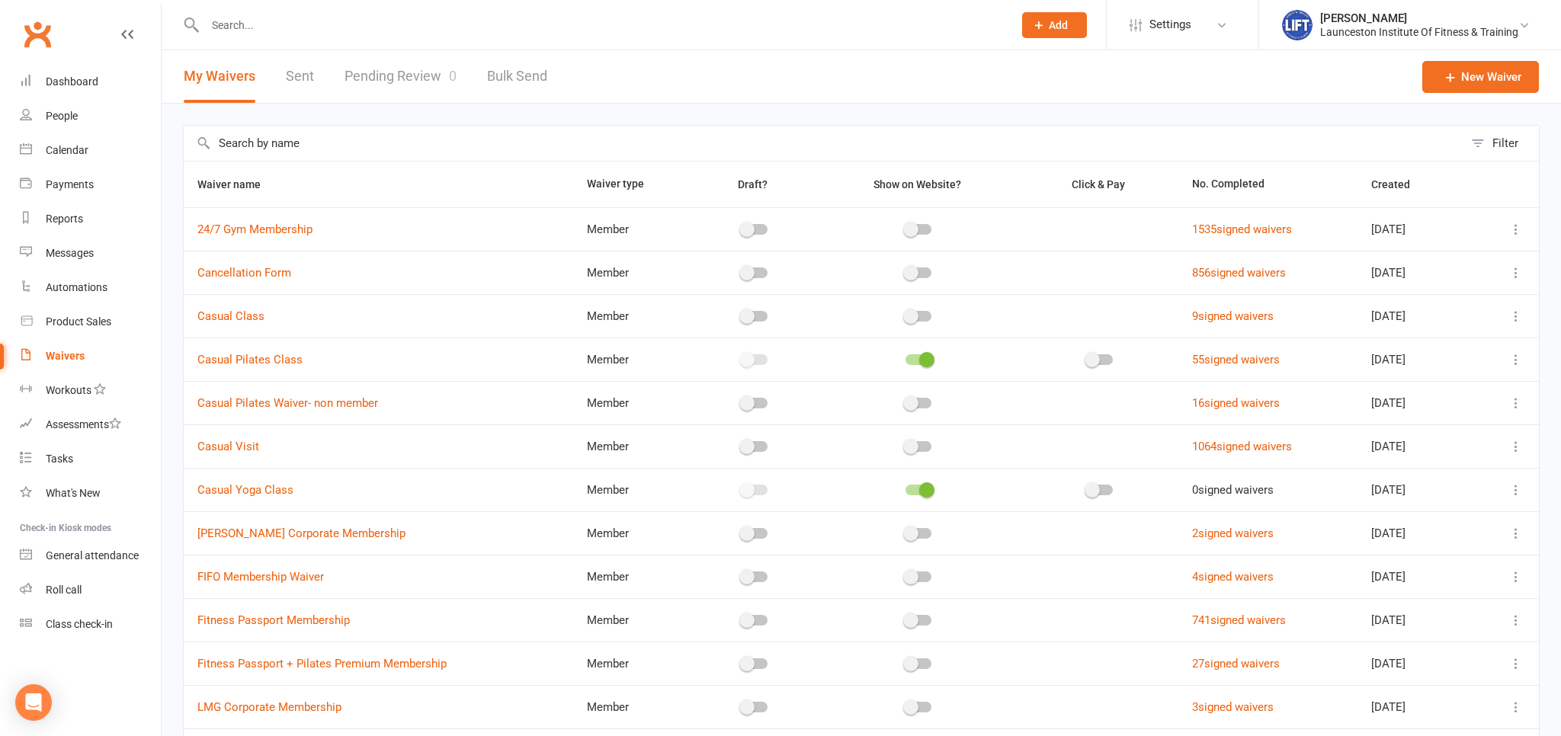
click at [233, 25] on input "text" at bounding box center [601, 24] width 802 height 21
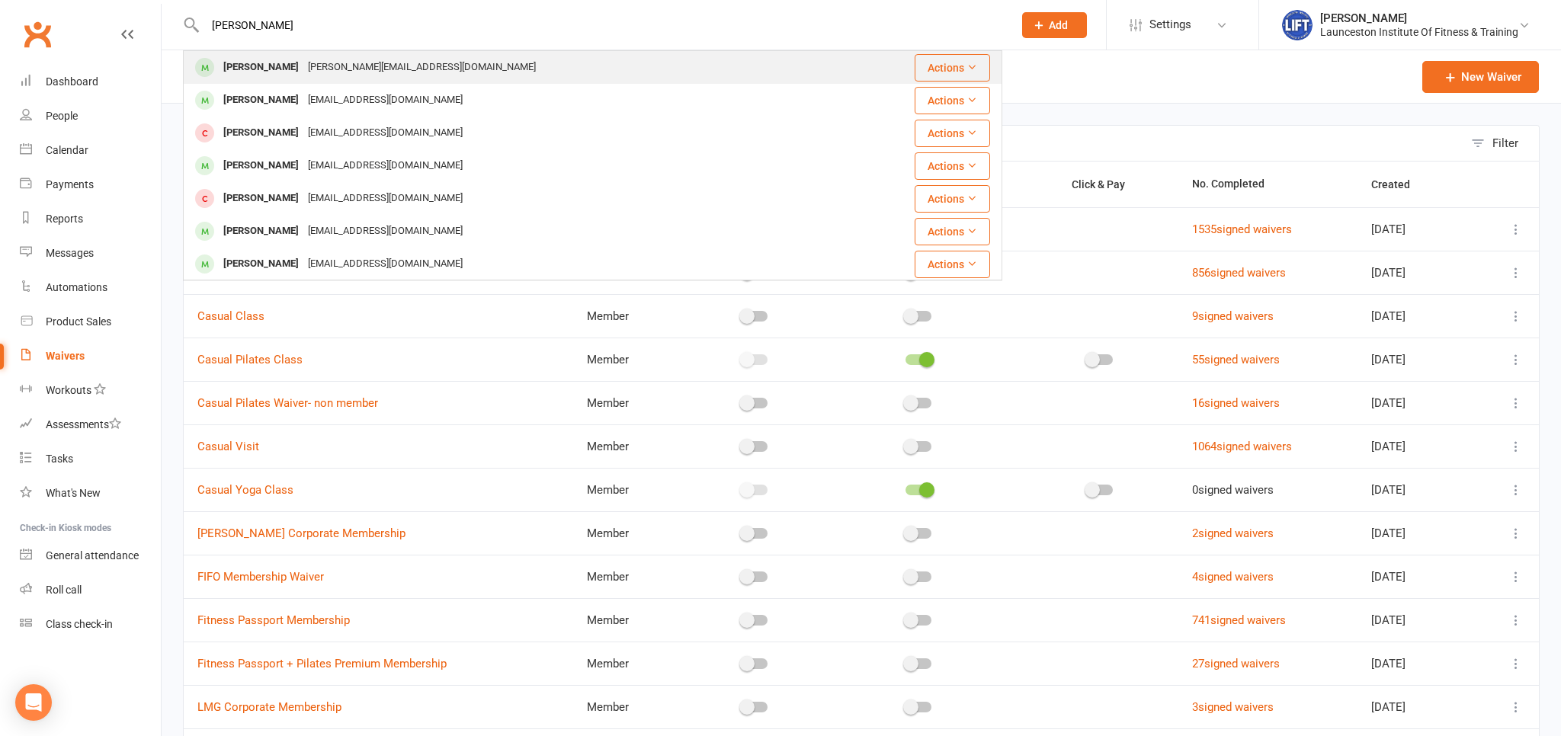
type input "will haley"
click at [255, 56] on div "Will Haley" at bounding box center [261, 67] width 85 height 22
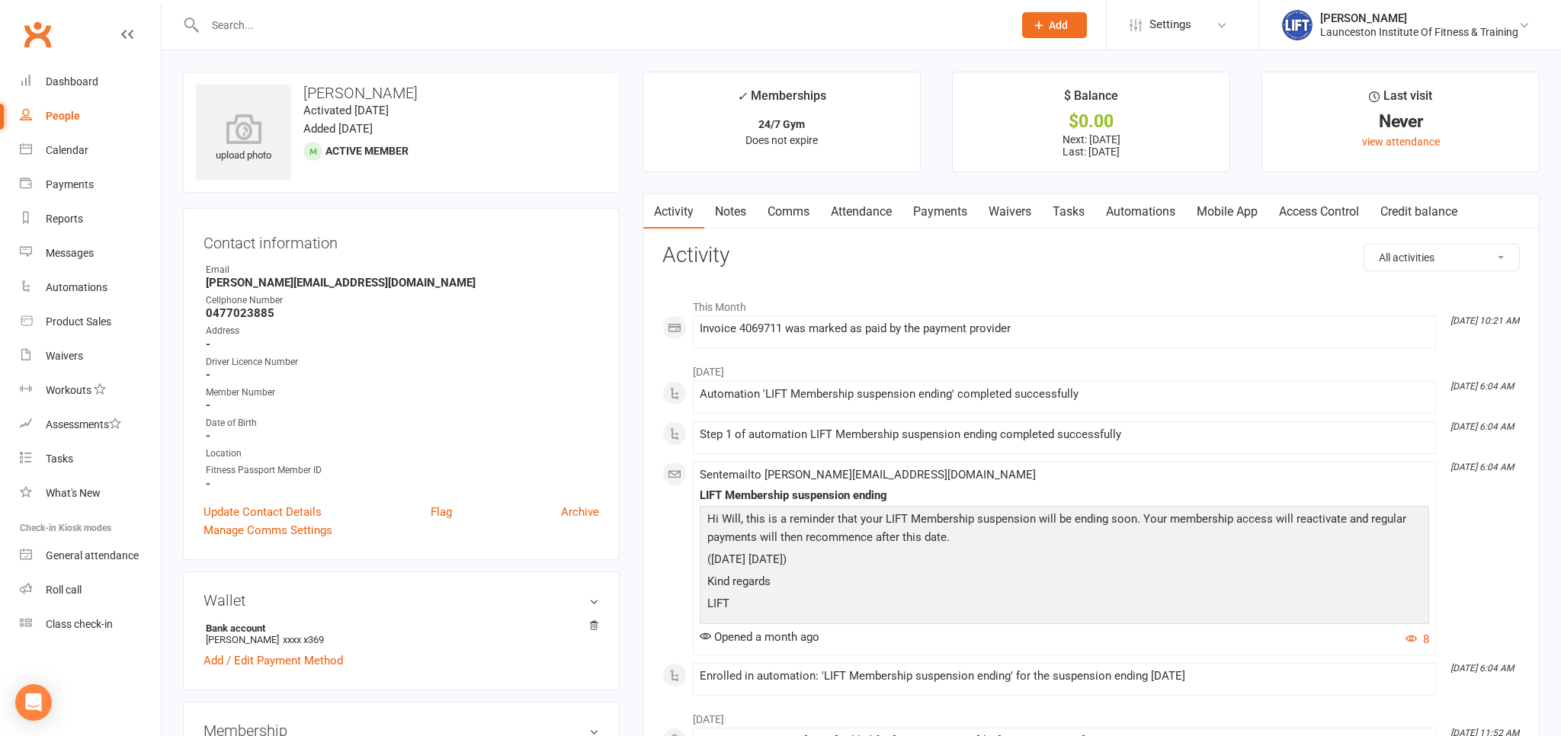
click at [337, 28] on input "text" at bounding box center [601, 24] width 802 height 21
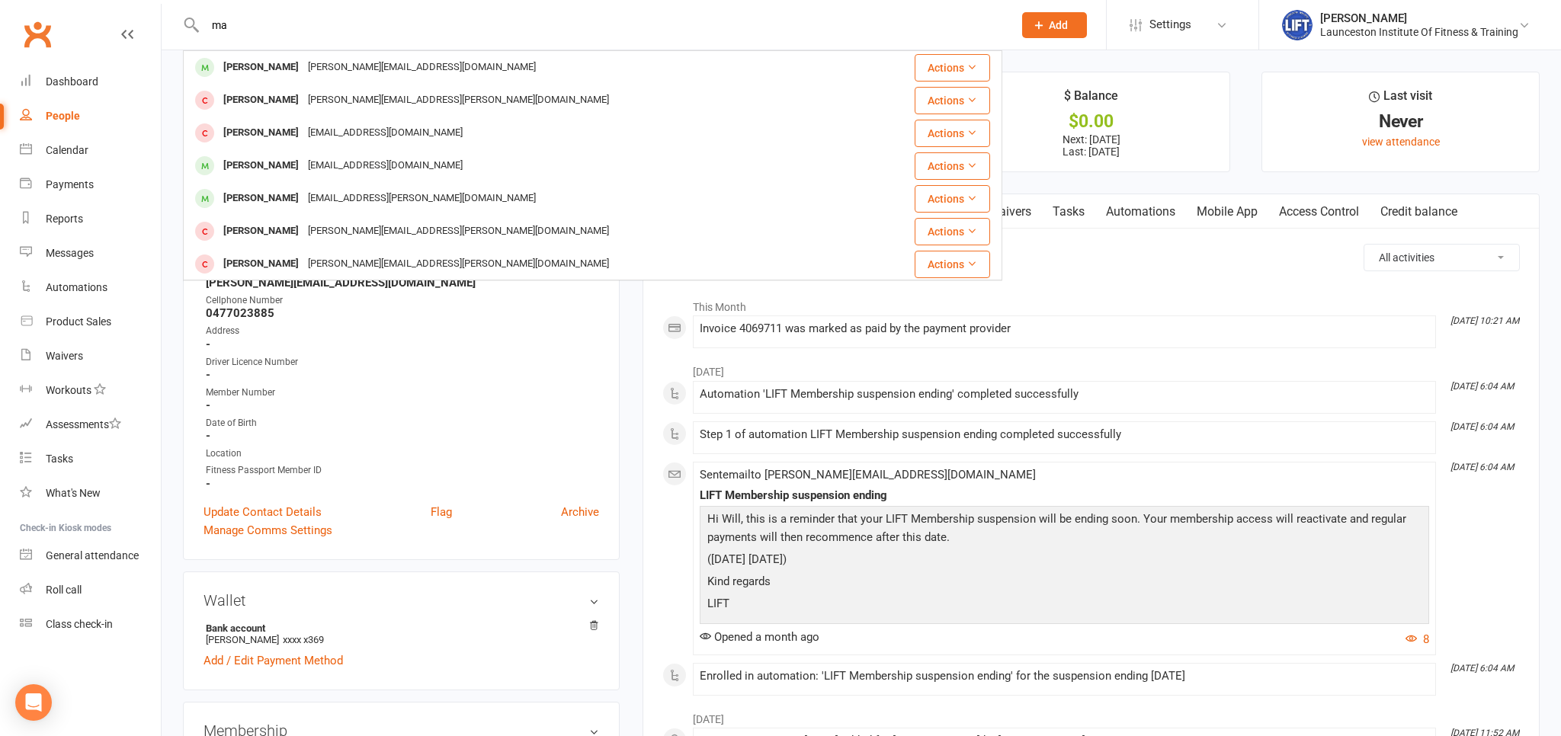
type input "m"
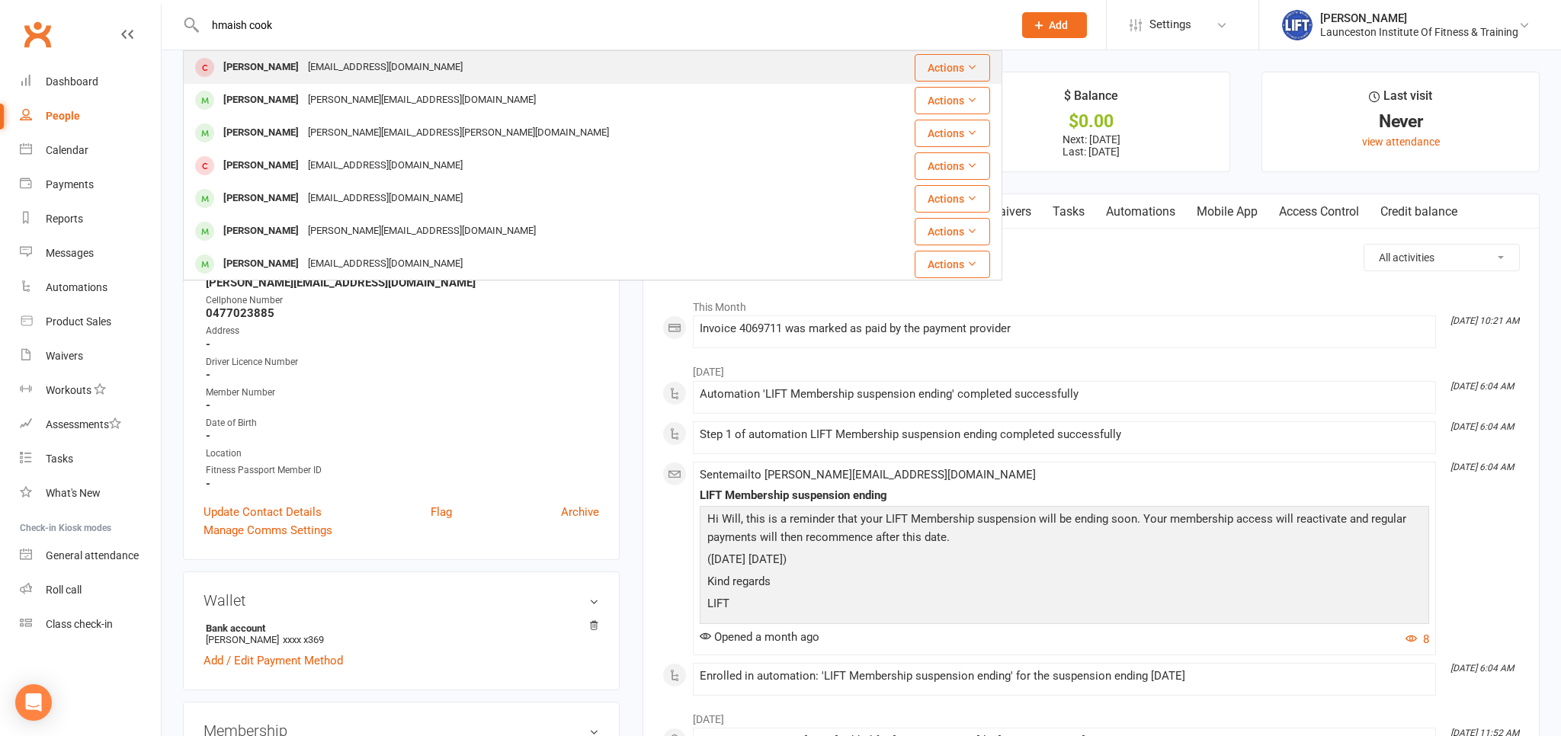
type input "hmaish cook"
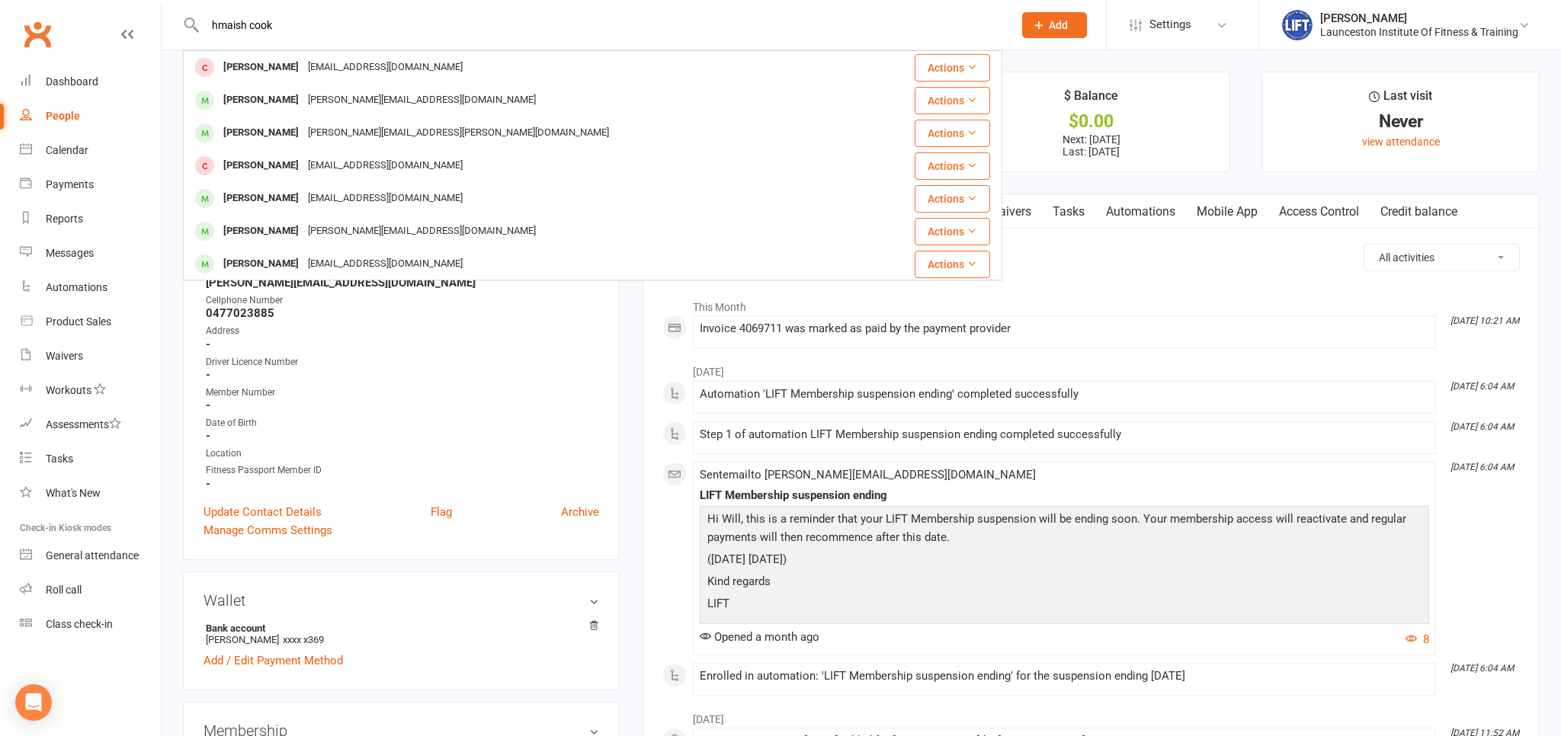
drag, startPoint x: 374, startPoint y: 75, endPoint x: 403, endPoint y: 127, distance: 60.0
click at [373, 75] on div "hamishcook76@gmail.com" at bounding box center [385, 67] width 164 height 22
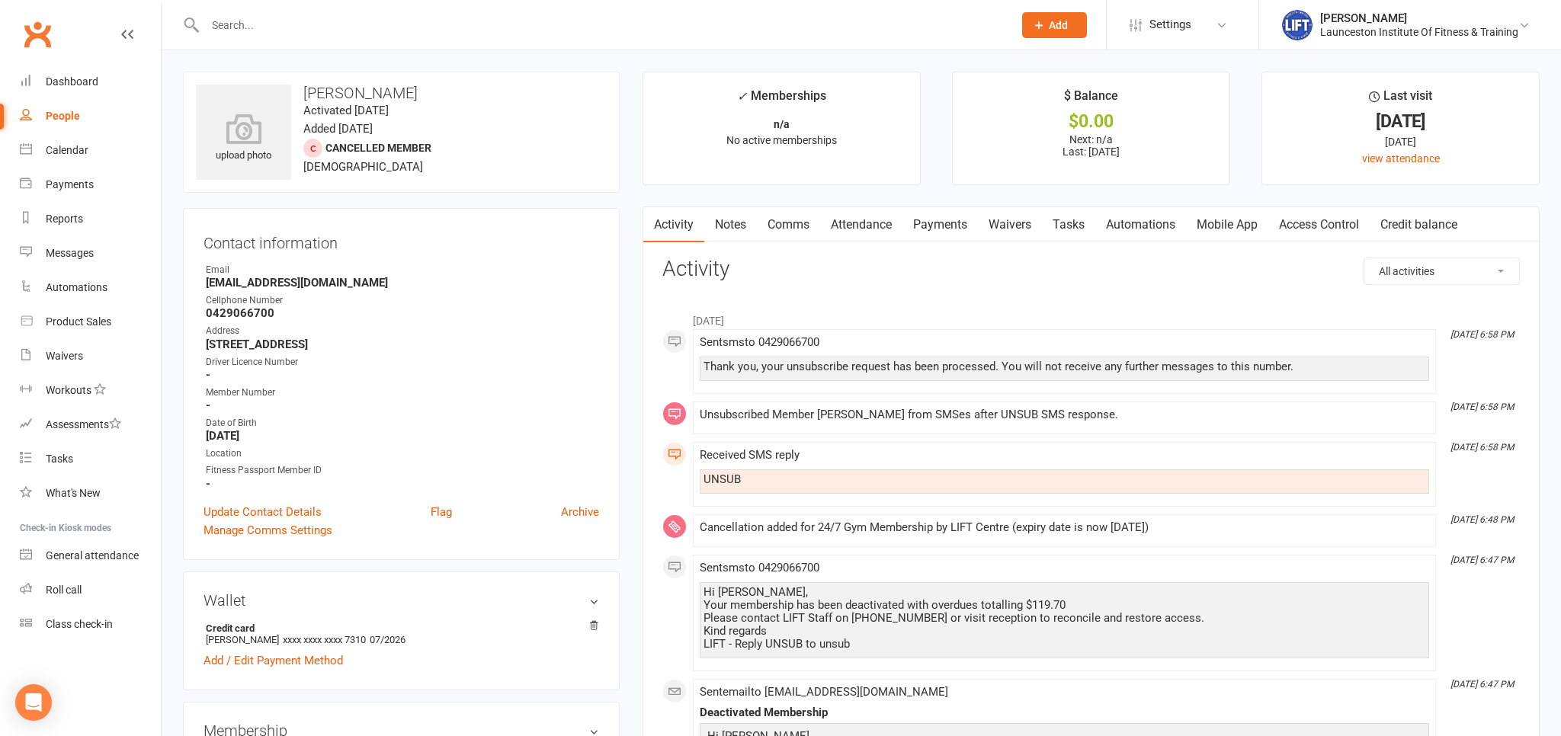
click at [929, 223] on link "Payments" at bounding box center [939, 224] width 75 height 35
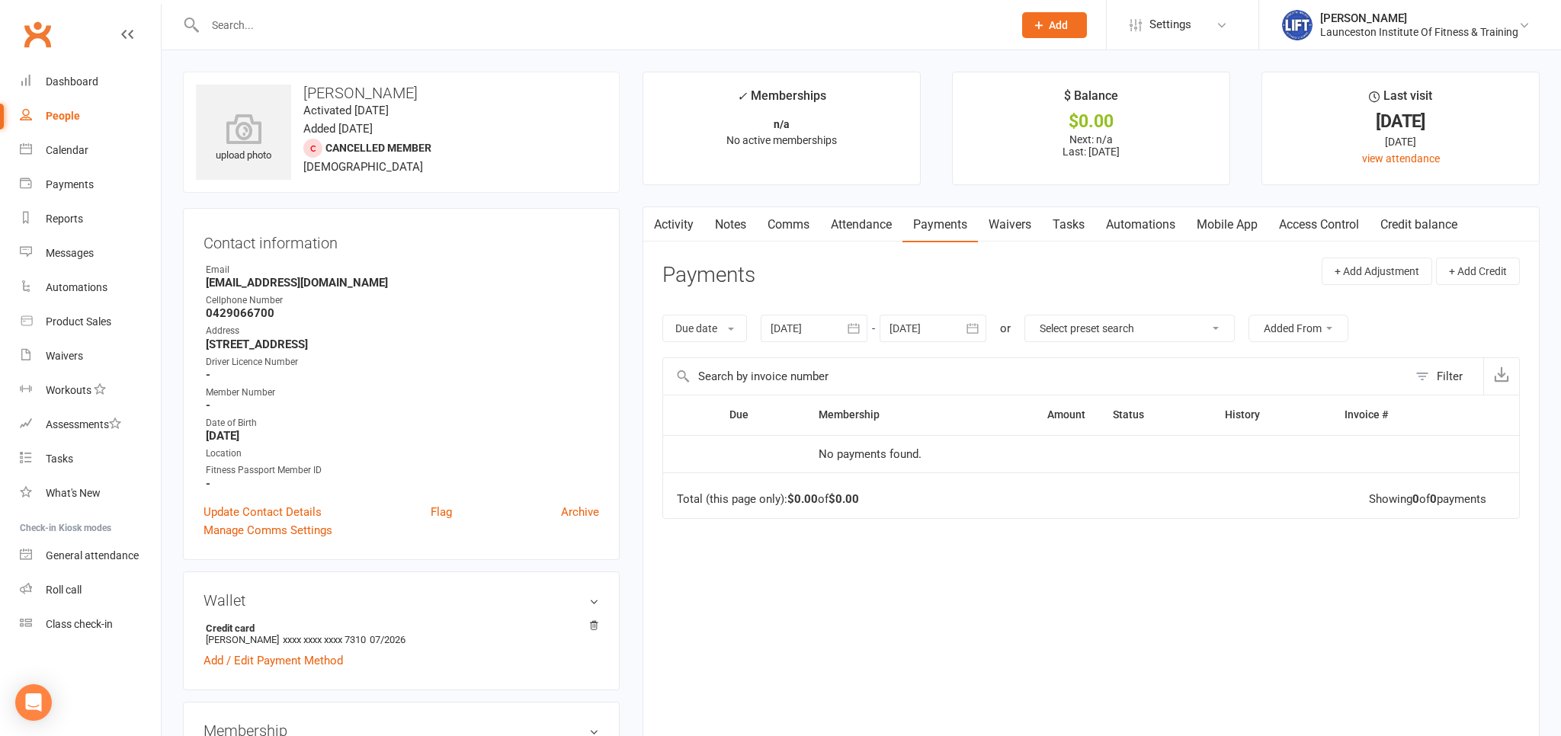
drag, startPoint x: 851, startPoint y: 326, endPoint x: 823, endPoint y: 348, distance: 35.8
click at [850, 326] on icon "button" at bounding box center [853, 328] width 15 height 15
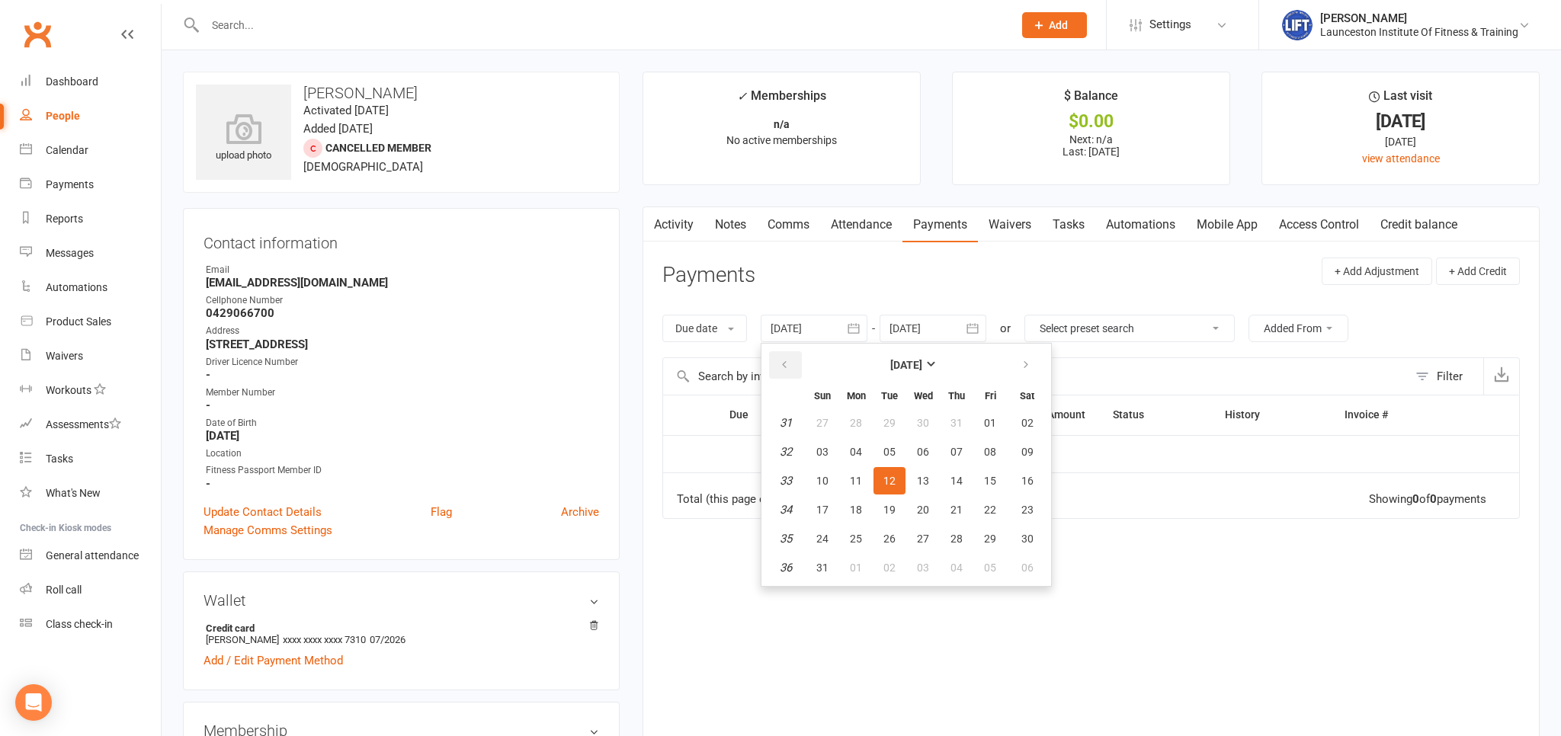
click at [780, 370] on button "button" at bounding box center [785, 364] width 33 height 27
click at [779, 370] on button "button" at bounding box center [785, 364] width 33 height 27
click at [779, 371] on button "button" at bounding box center [785, 364] width 33 height 27
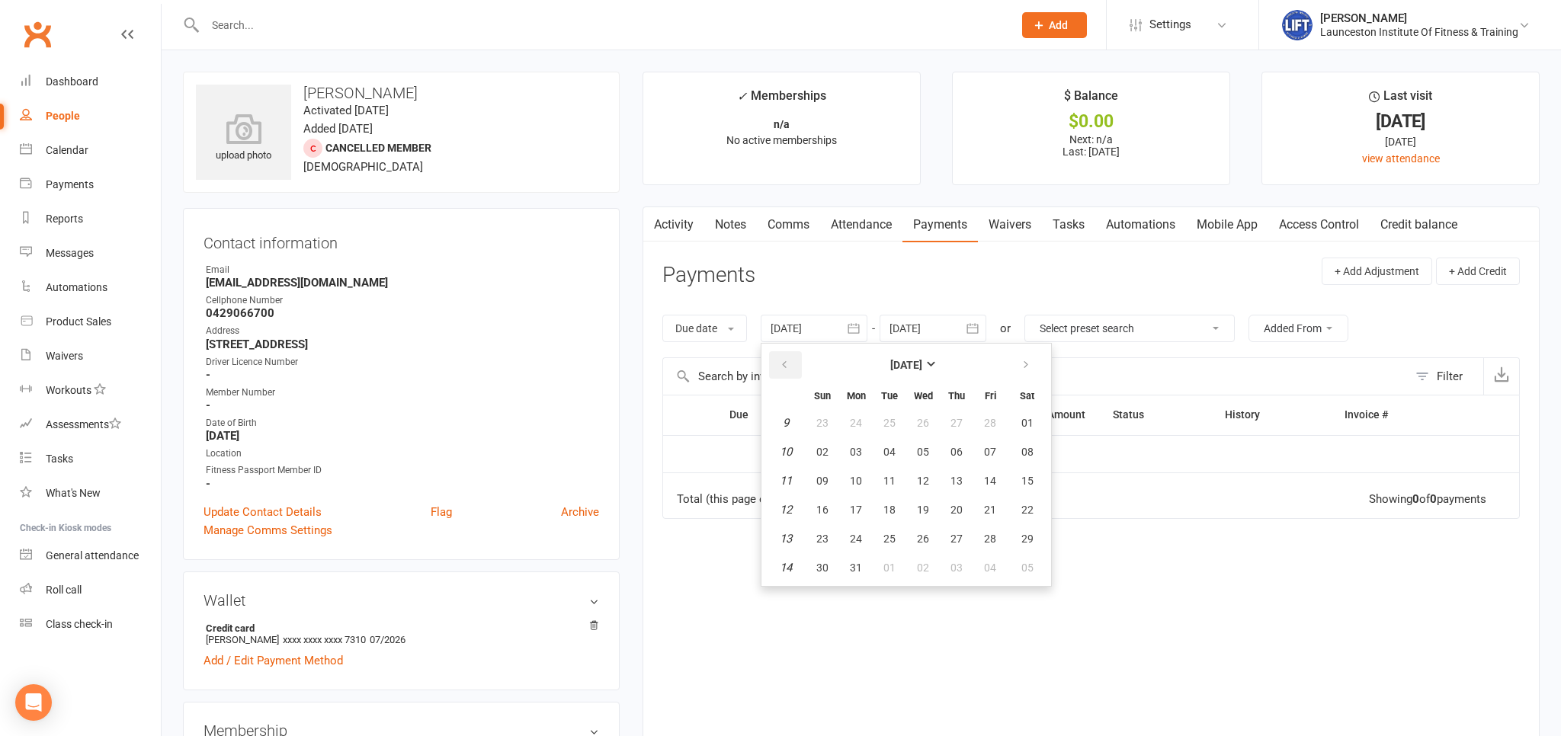
click at [779, 371] on button "button" at bounding box center [785, 364] width 33 height 27
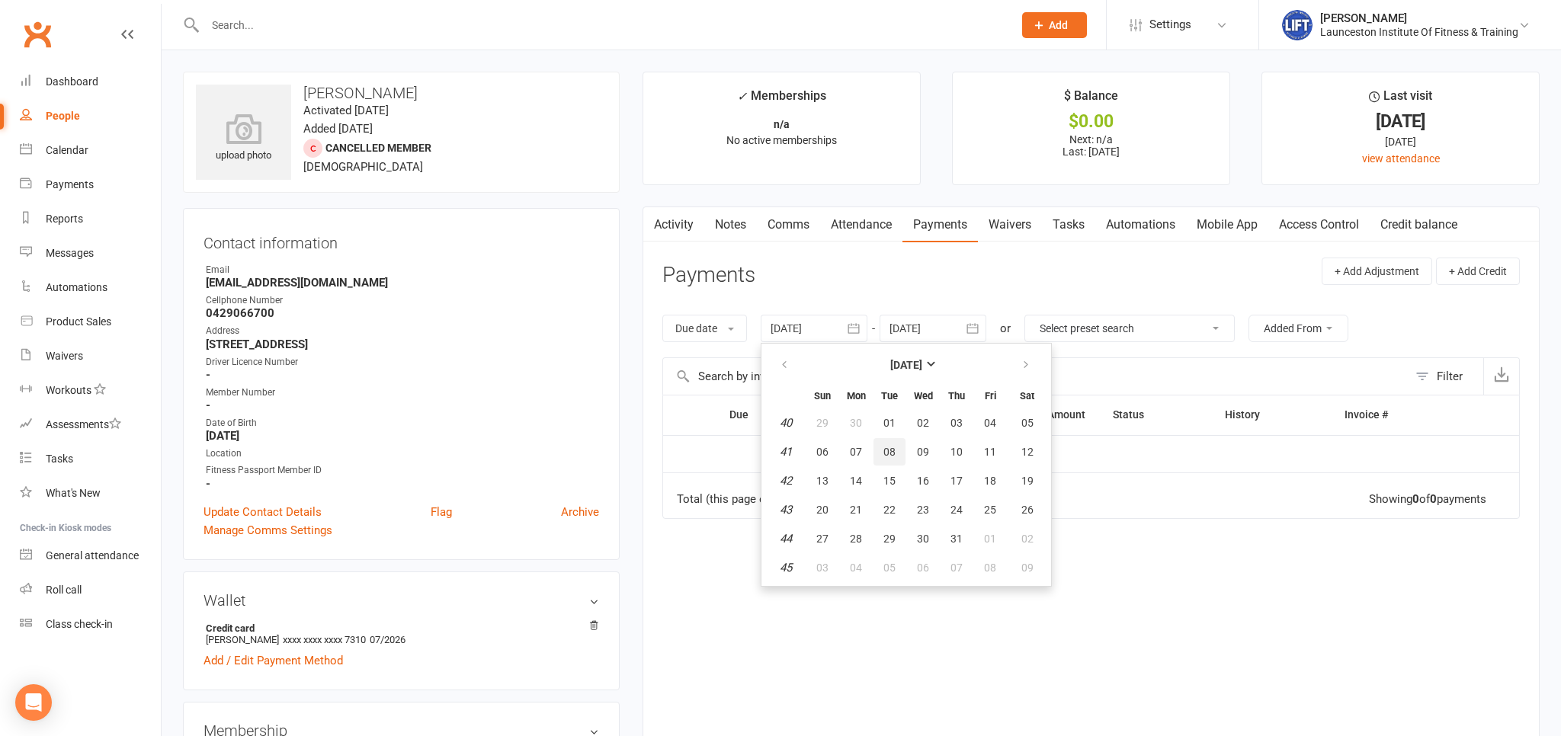
click at [885, 446] on button "08" at bounding box center [889, 451] width 32 height 27
type input "08 Oct 2024"
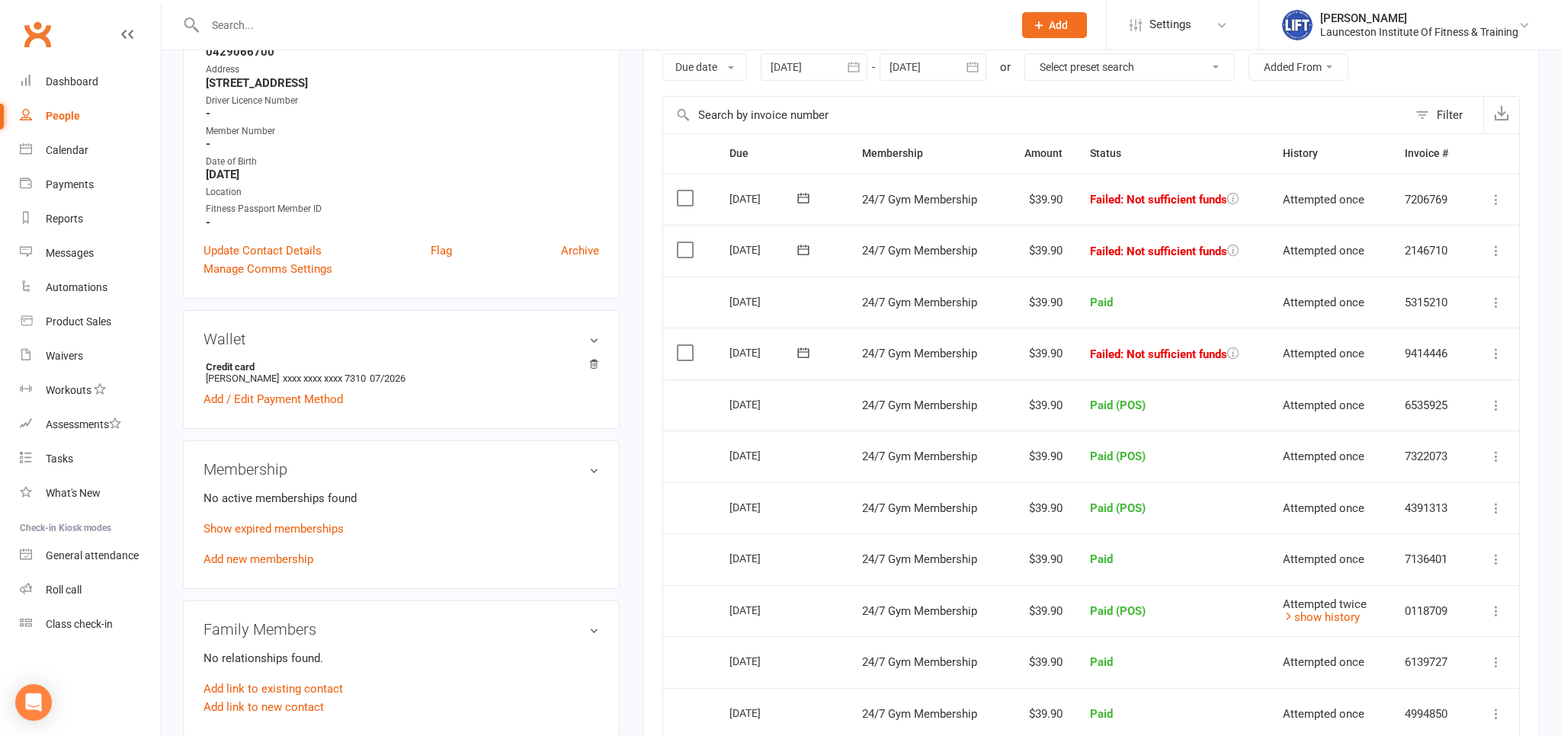
scroll to position [161, 0]
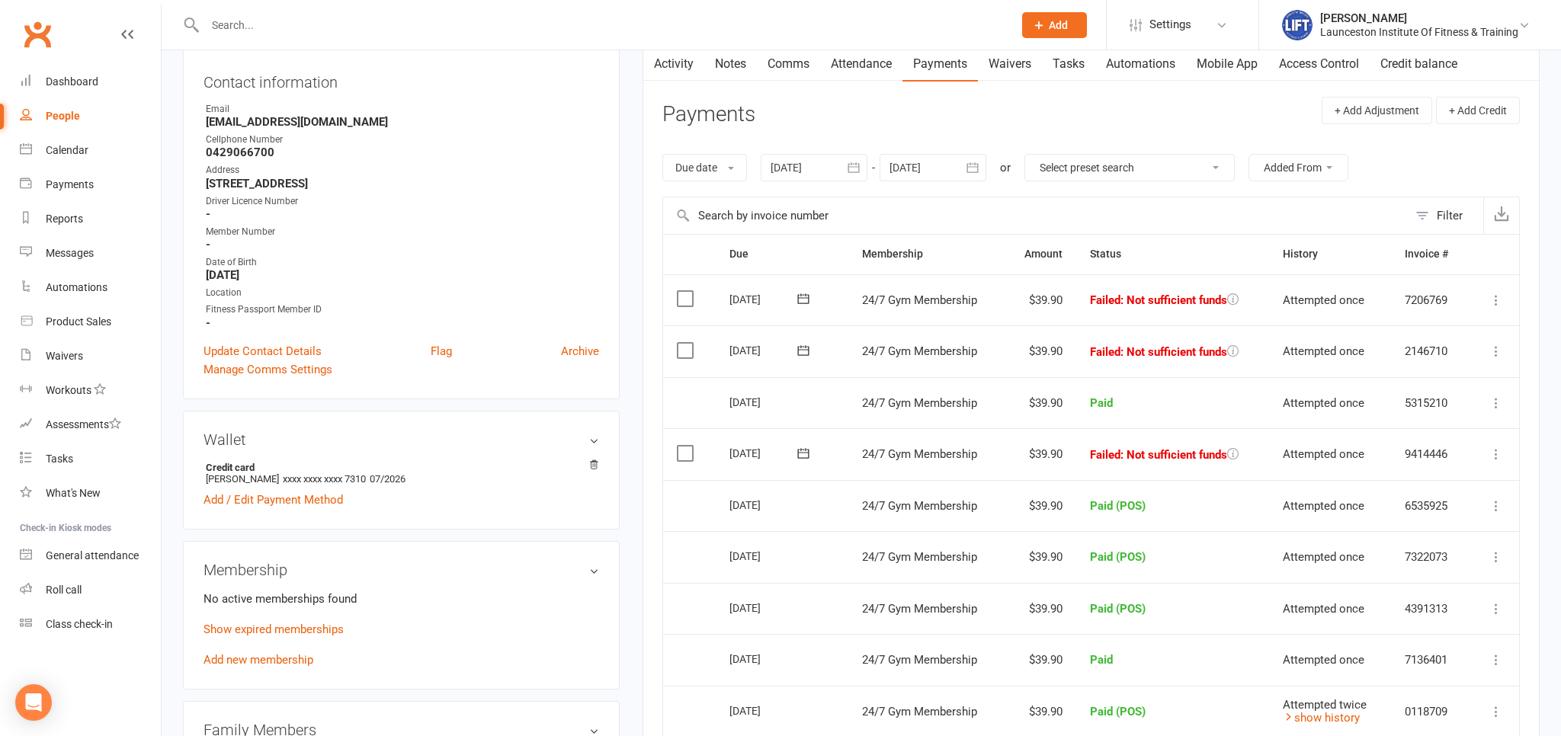
click at [1497, 451] on icon at bounding box center [1495, 454] width 15 height 15
click at [1427, 511] on link "Mark as Paid (POS)" at bounding box center [1428, 514] width 151 height 30
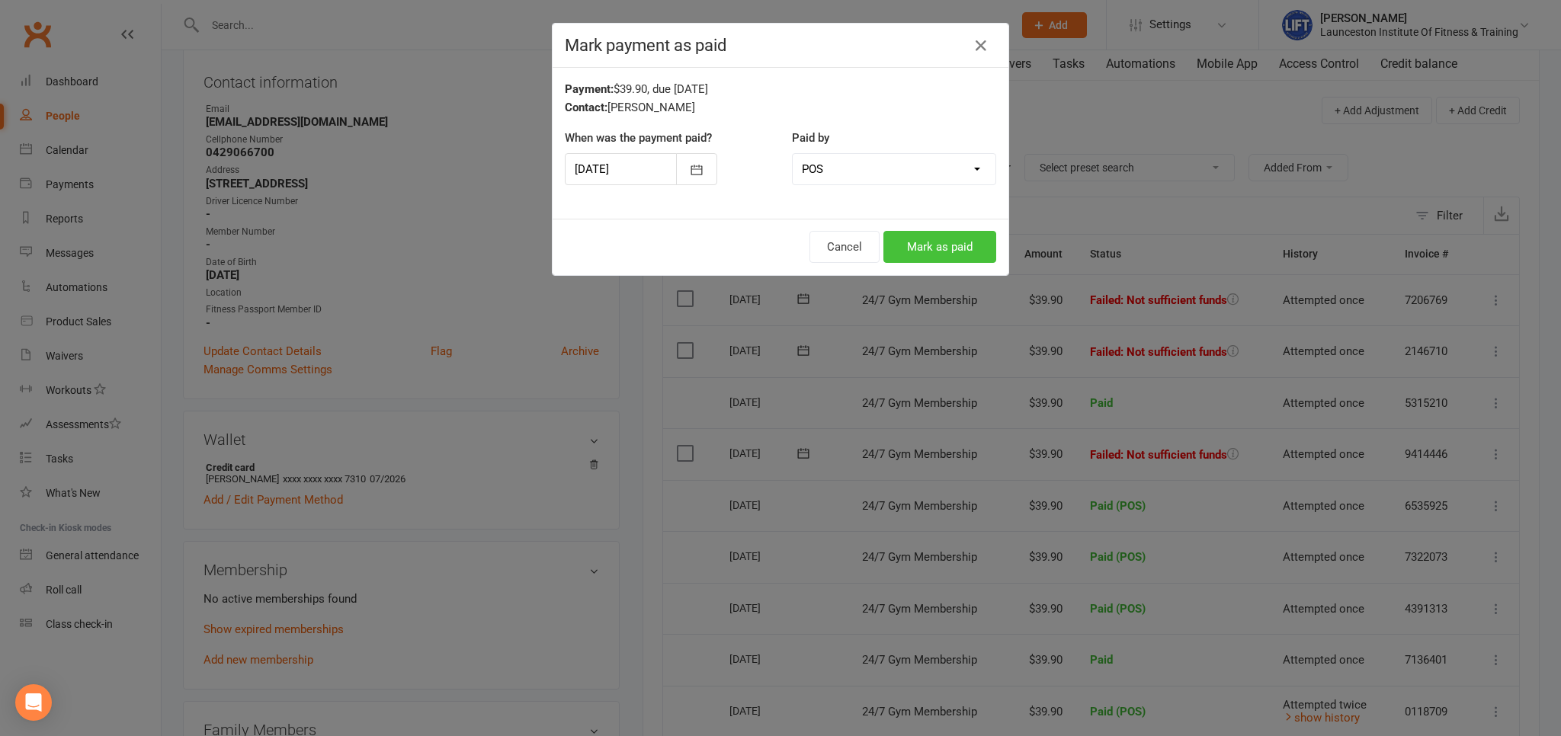
click at [937, 242] on button "Mark as paid" at bounding box center [939, 247] width 113 height 32
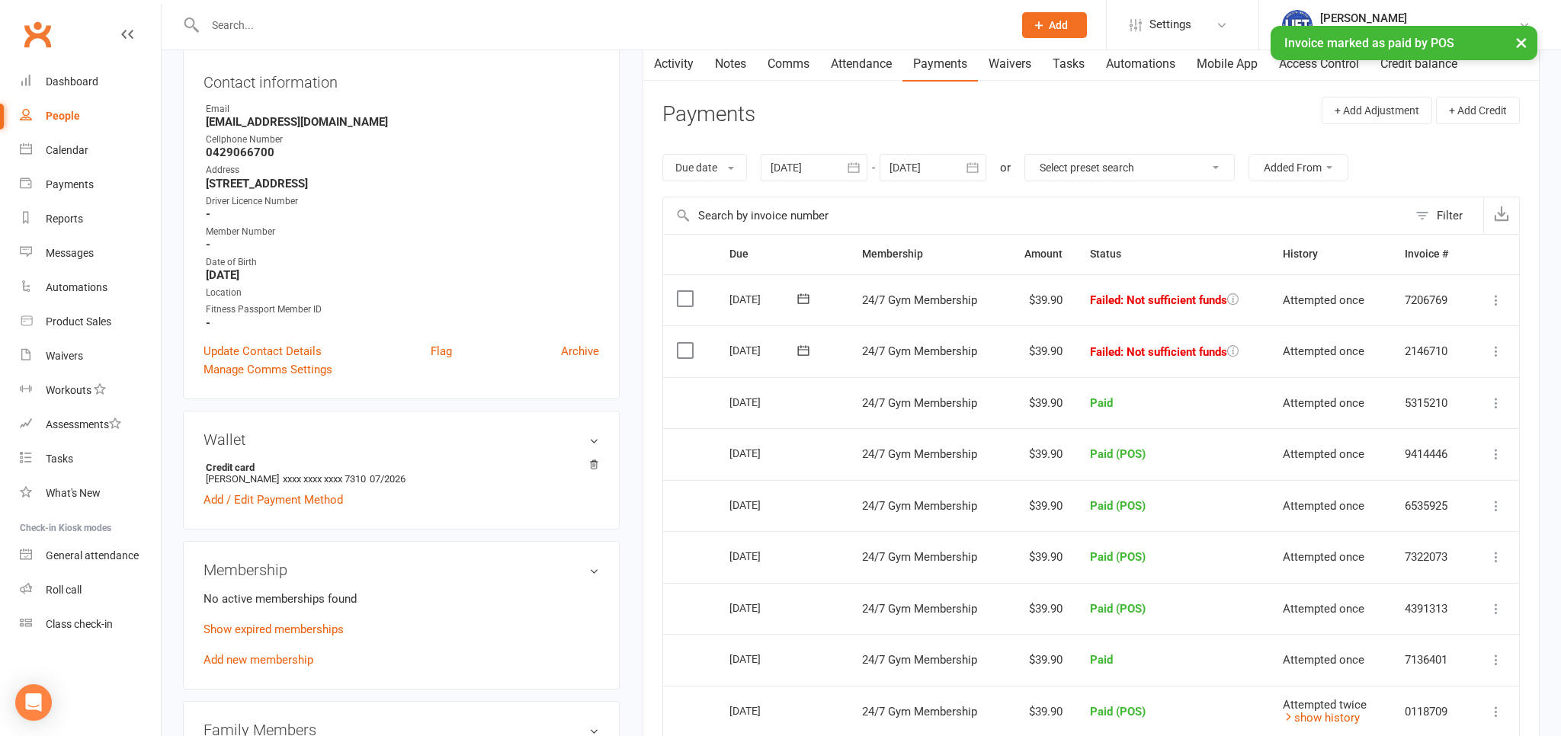
click at [1493, 354] on icon at bounding box center [1495, 351] width 15 height 15
click at [1401, 415] on link "Mark as Paid (POS)" at bounding box center [1428, 411] width 151 height 30
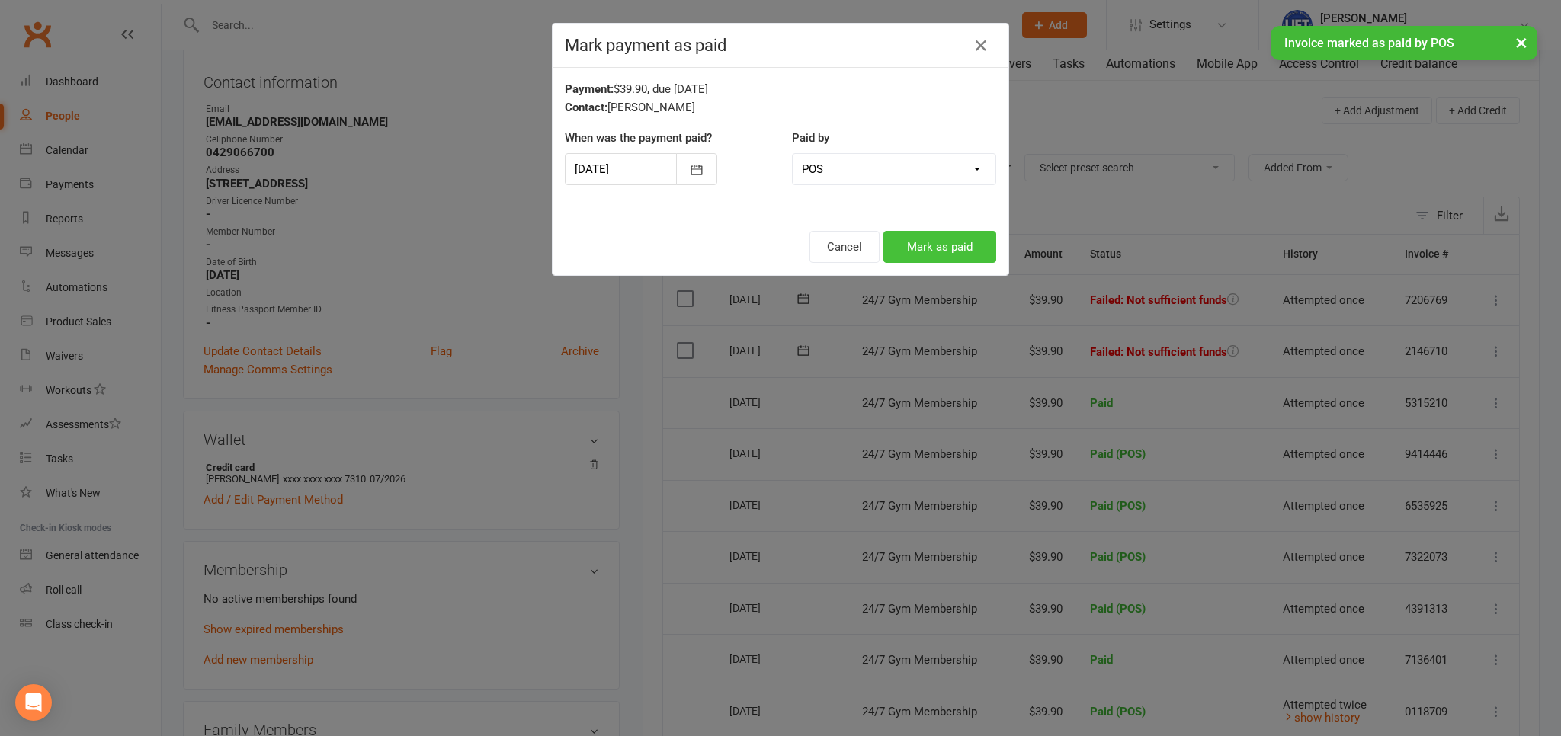
click at [969, 255] on button "Mark as paid" at bounding box center [939, 247] width 113 height 32
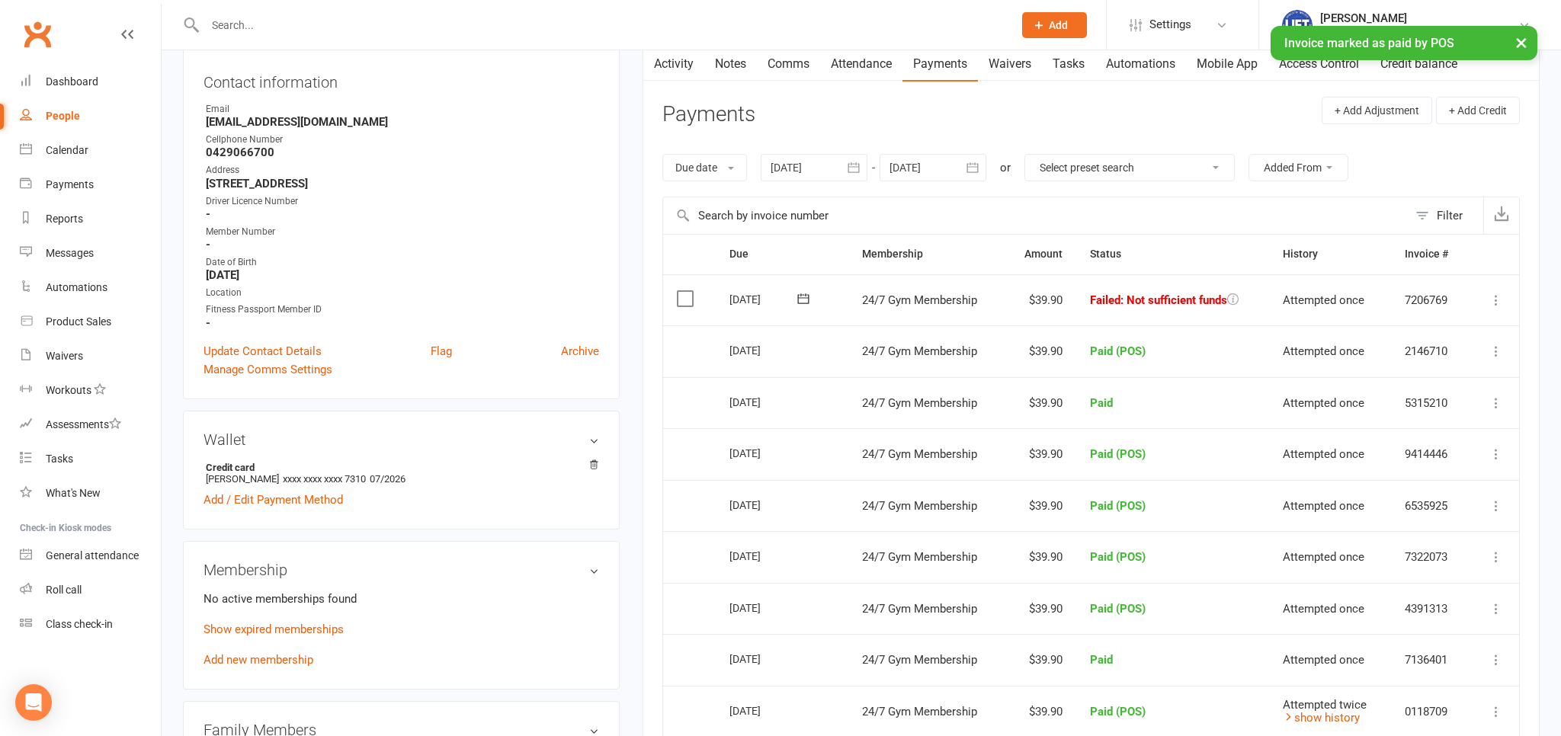
click at [1495, 298] on icon at bounding box center [1495, 300] width 15 height 15
click at [1396, 354] on link "Mark as Paid (POS)" at bounding box center [1428, 360] width 151 height 30
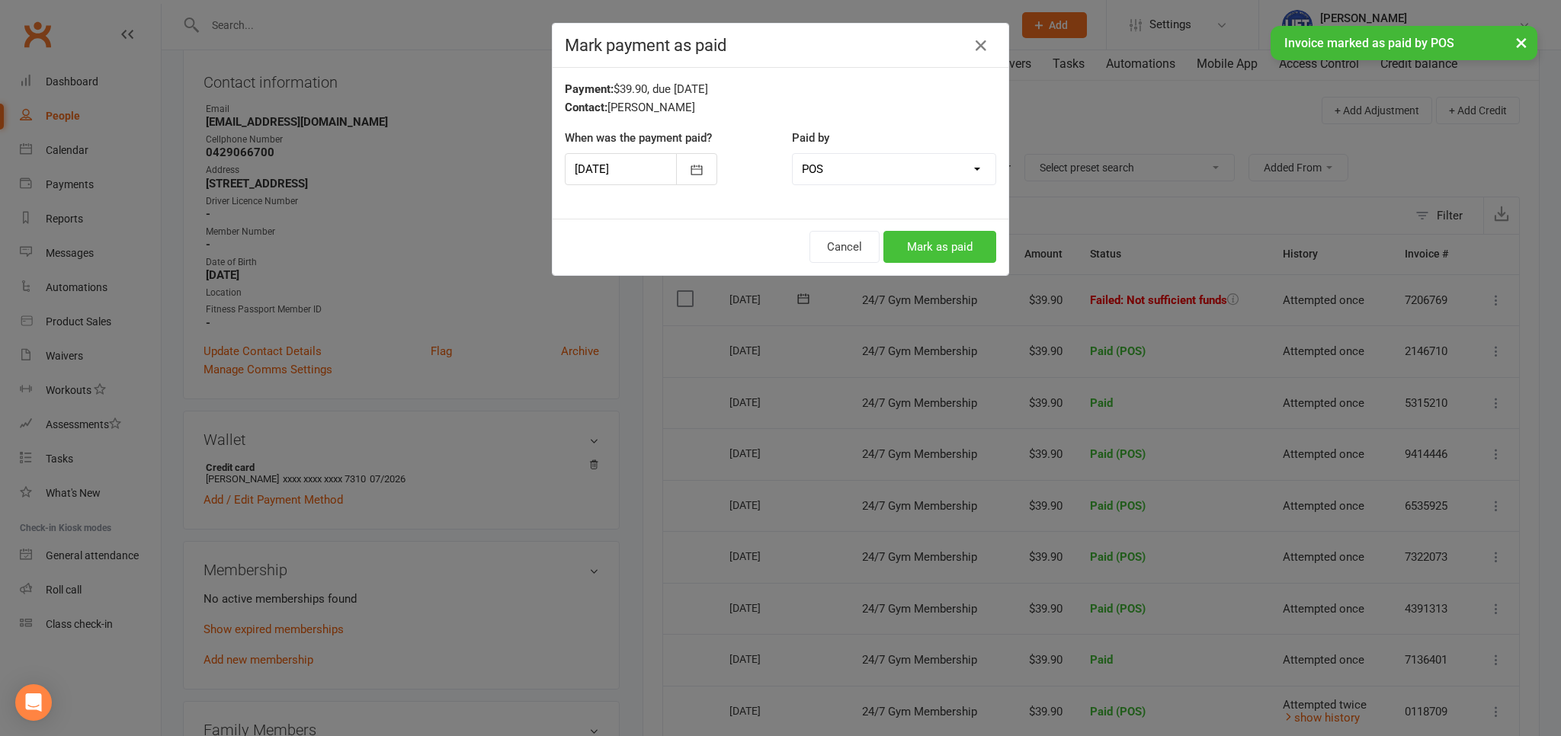
click at [950, 241] on button "Mark as paid" at bounding box center [939, 247] width 113 height 32
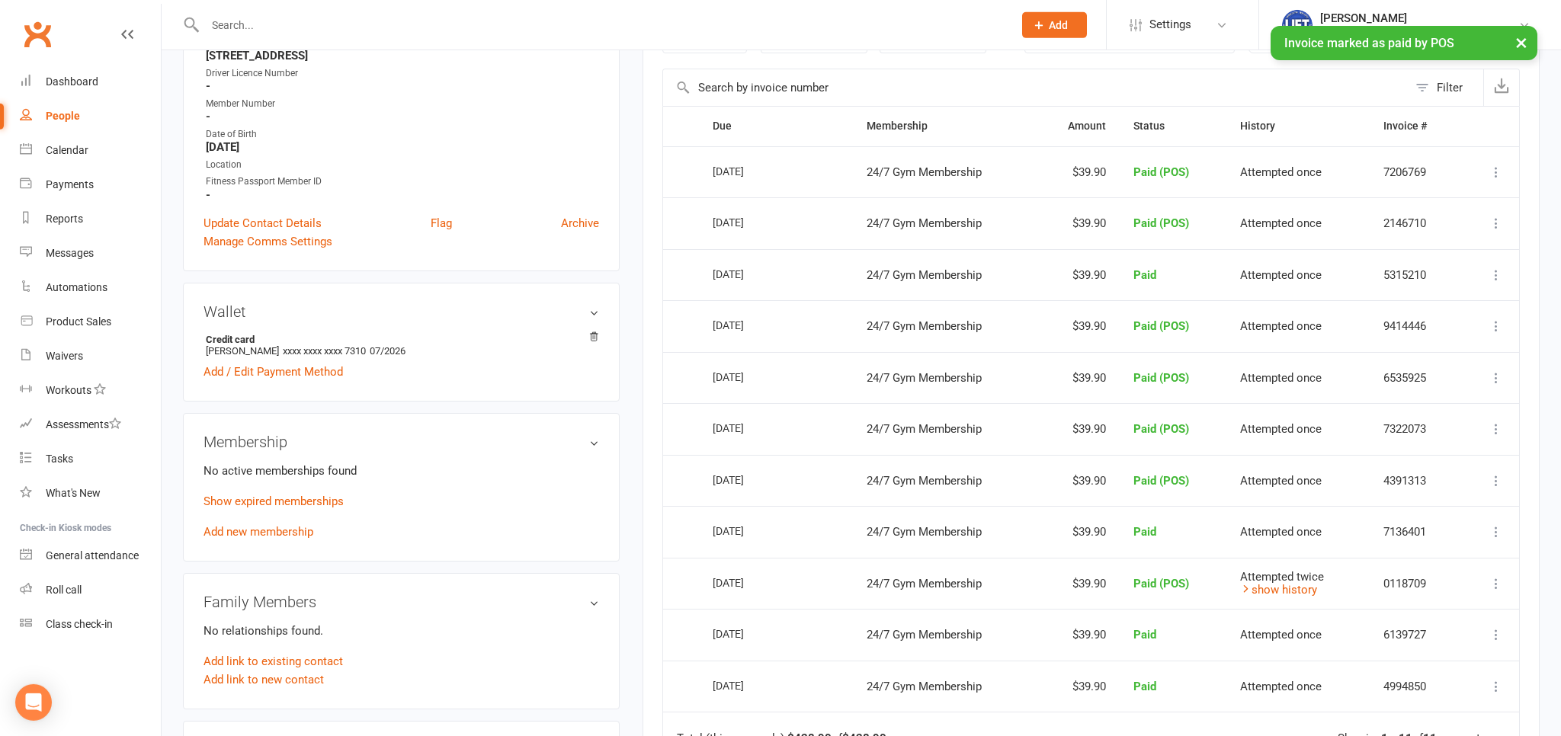
scroll to position [322, 0]
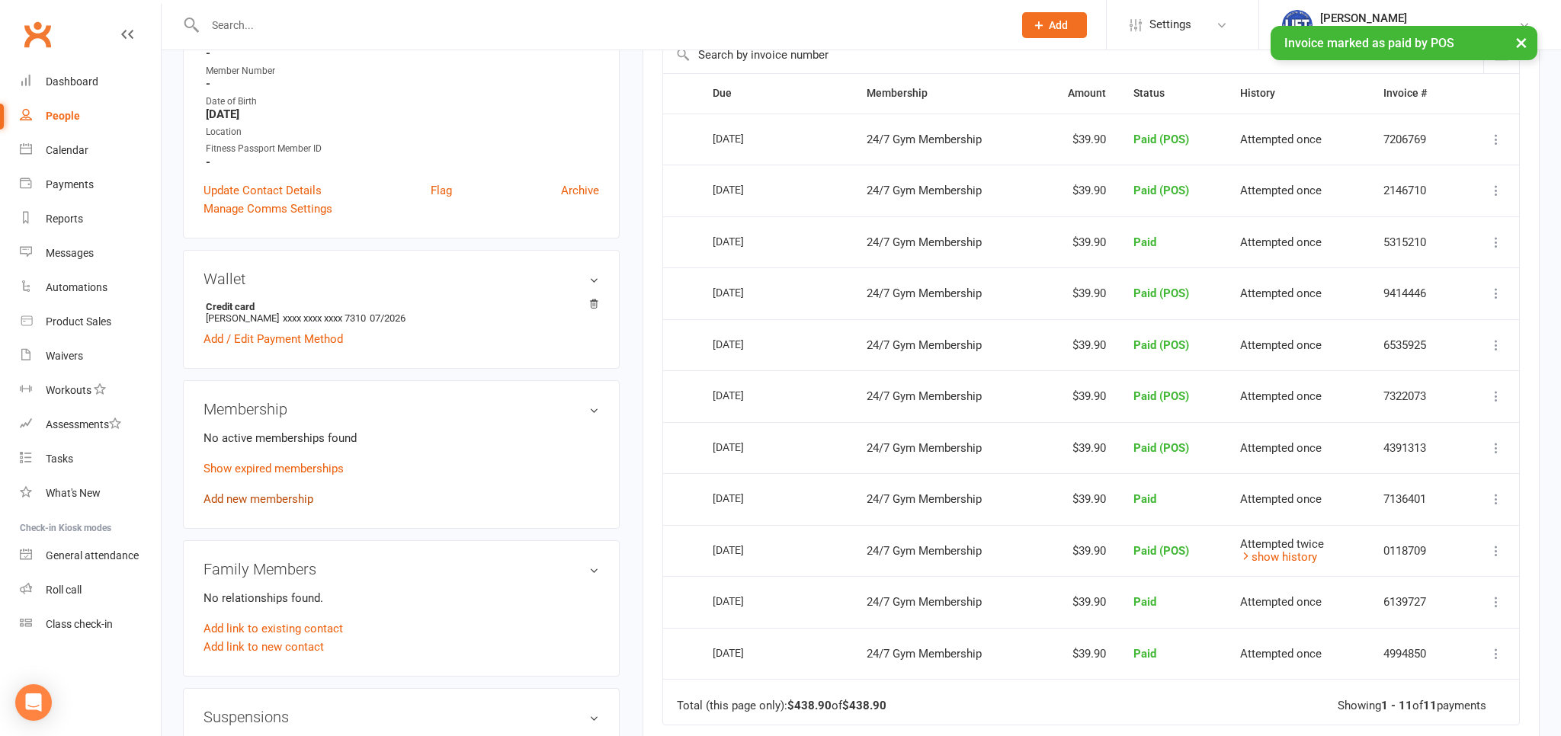
click at [286, 494] on link "Add new membership" at bounding box center [258, 499] width 110 height 14
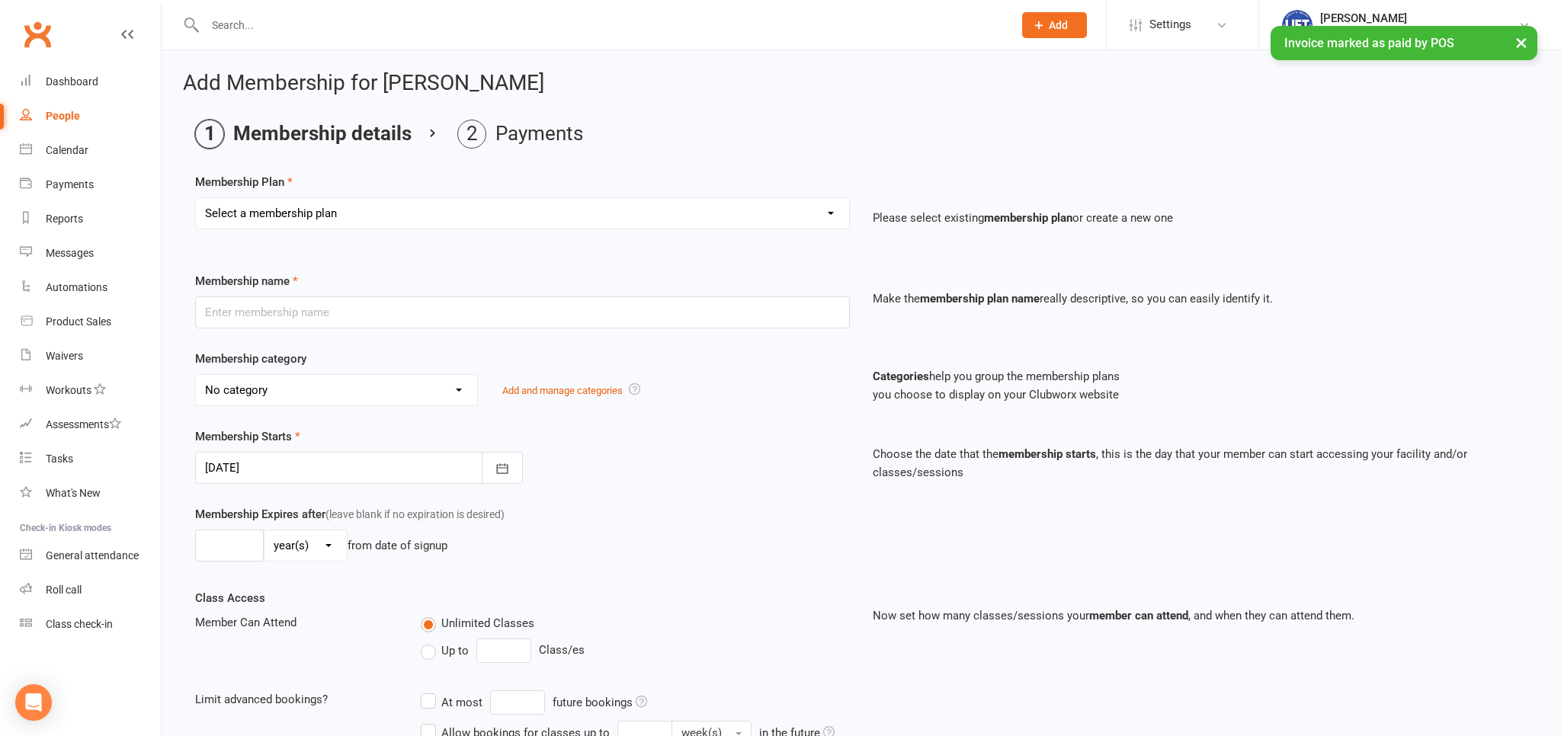
click at [196, 198] on select "Select a membership plan Create new Membership Plan 24/7 Gym Membership Pilates…" at bounding box center [522, 213] width 653 height 30
select select "1"
click option "24/7 Gym Membership" at bounding box center [0, 0] width 0 height 0
type input "24/7 Gym Membership"
select select "2"
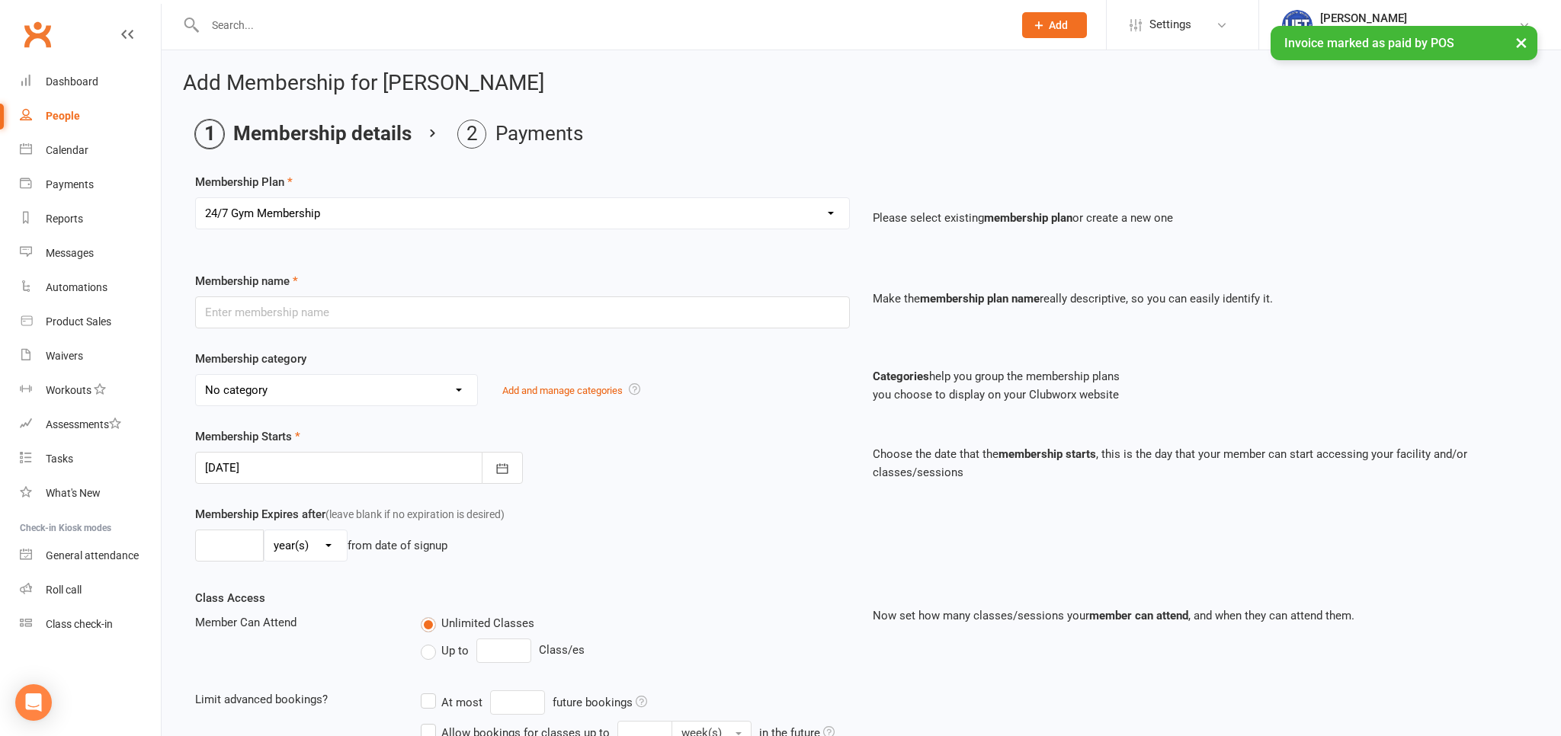
type input "0"
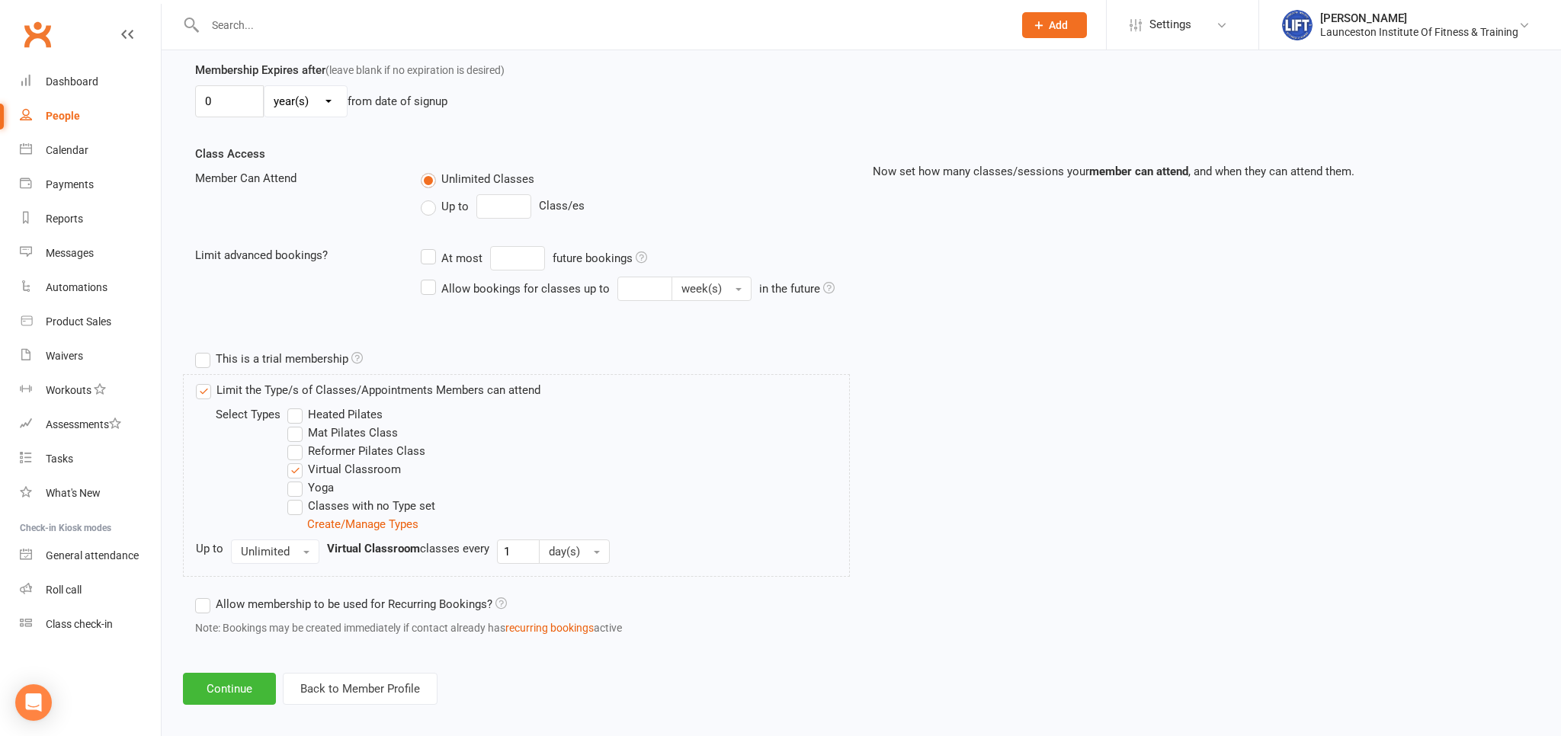
scroll to position [454, 0]
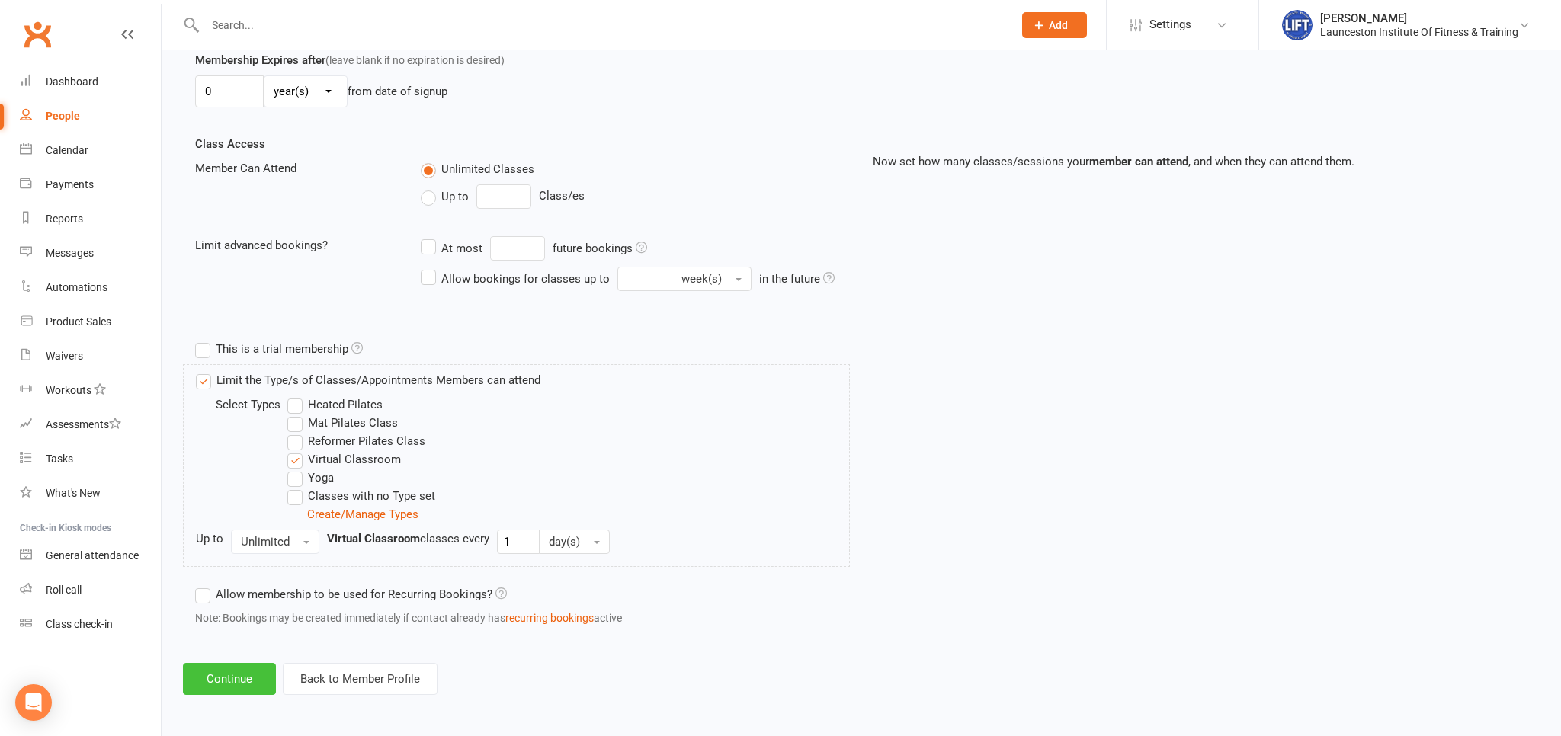
drag, startPoint x: 236, startPoint y: 663, endPoint x: 224, endPoint y: 690, distance: 30.0
click at [235, 671] on button "Continue" at bounding box center [229, 679] width 93 height 32
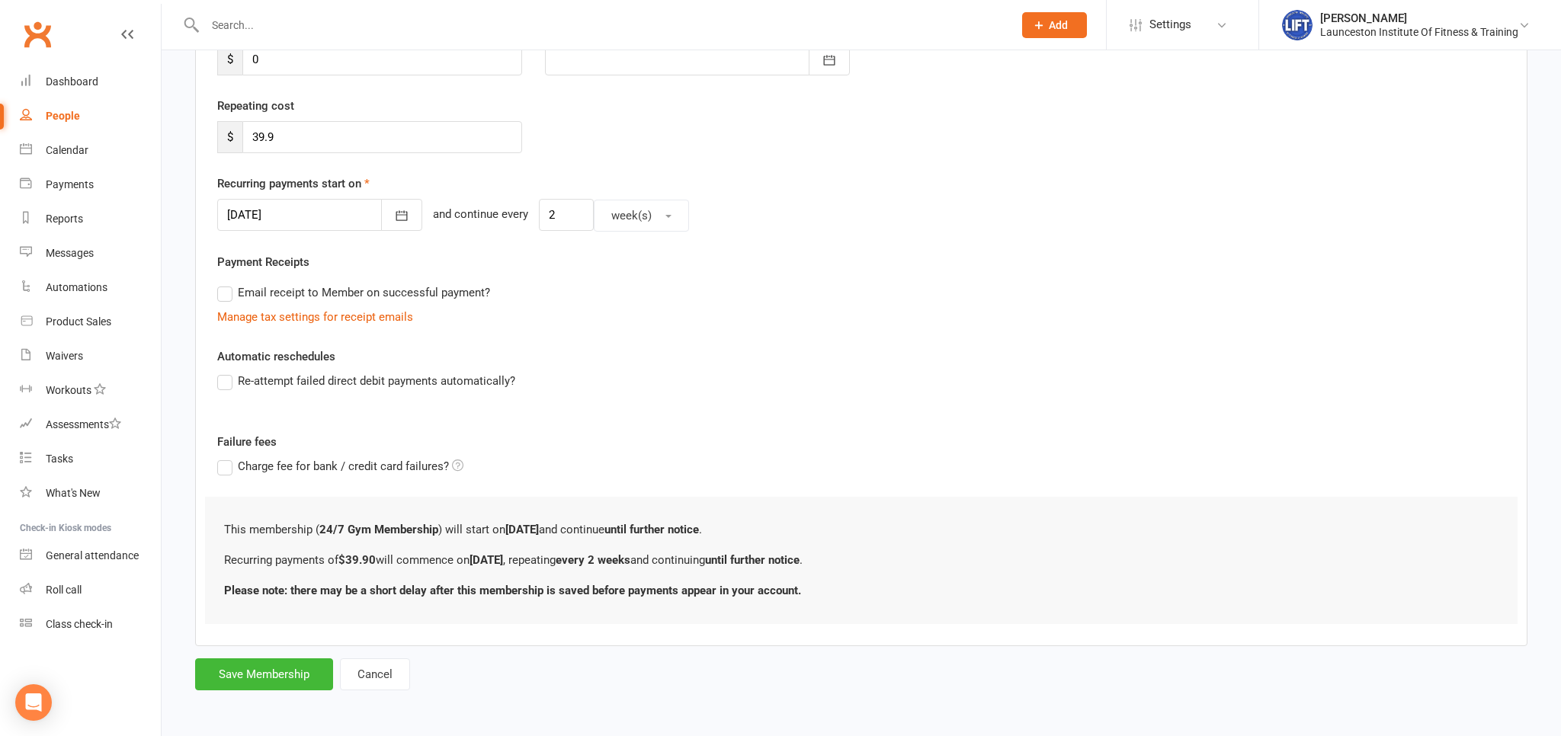
scroll to position [0, 0]
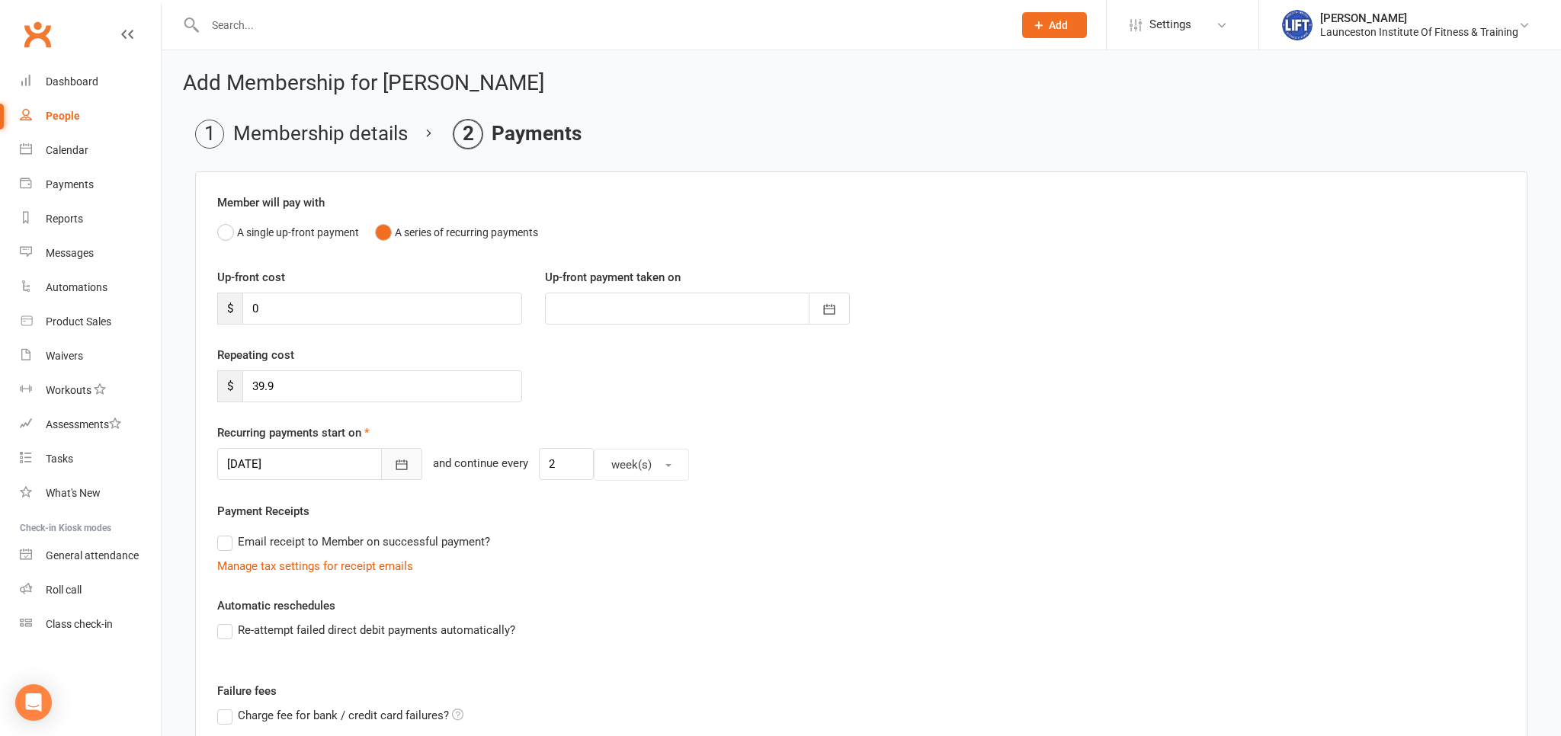
drag, startPoint x: 389, startPoint y: 460, endPoint x: 379, endPoint y: 474, distance: 16.9
click at [394, 460] on icon "button" at bounding box center [401, 464] width 15 height 15
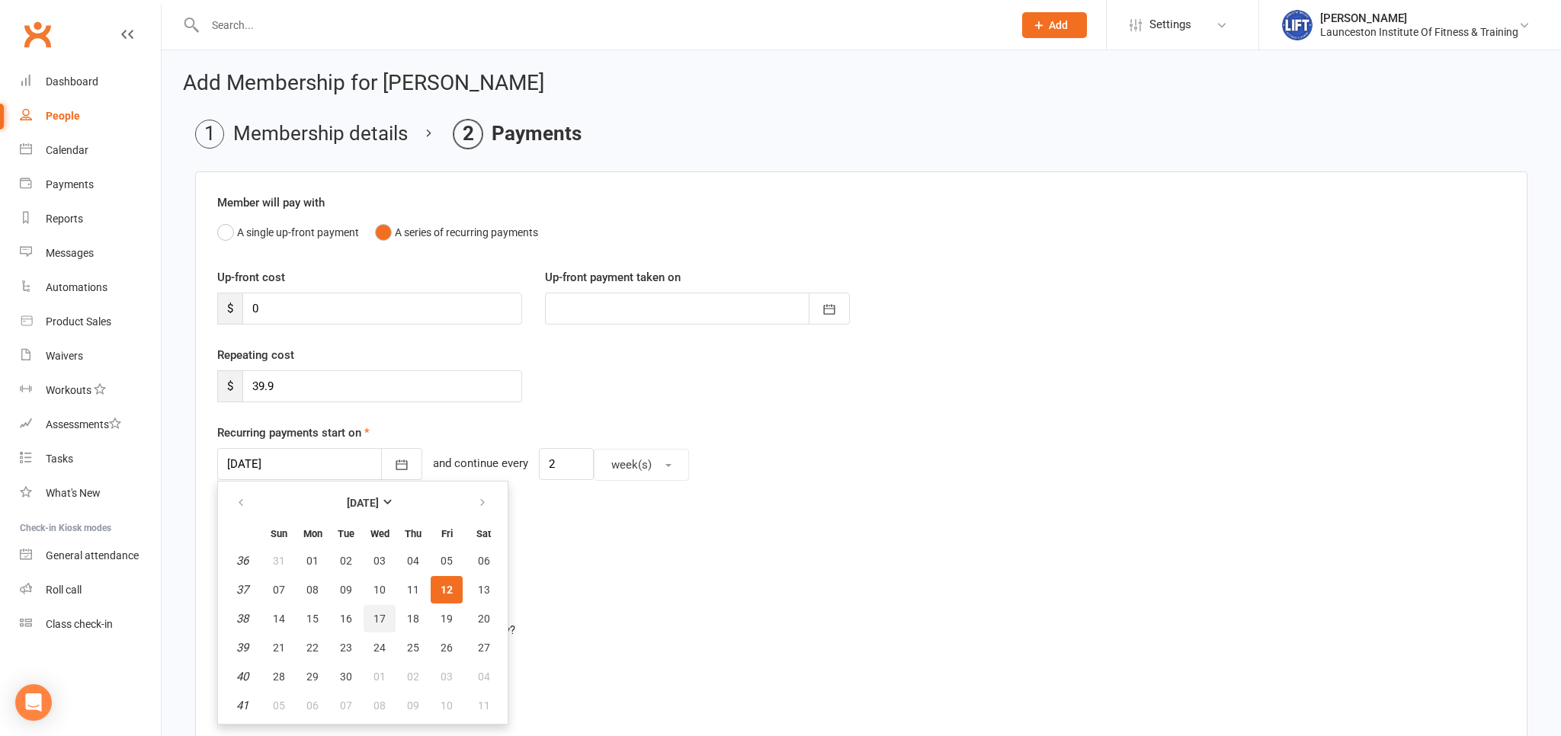
click at [379, 614] on span "17" at bounding box center [379, 619] width 12 height 12
type input "17 Sep 2025"
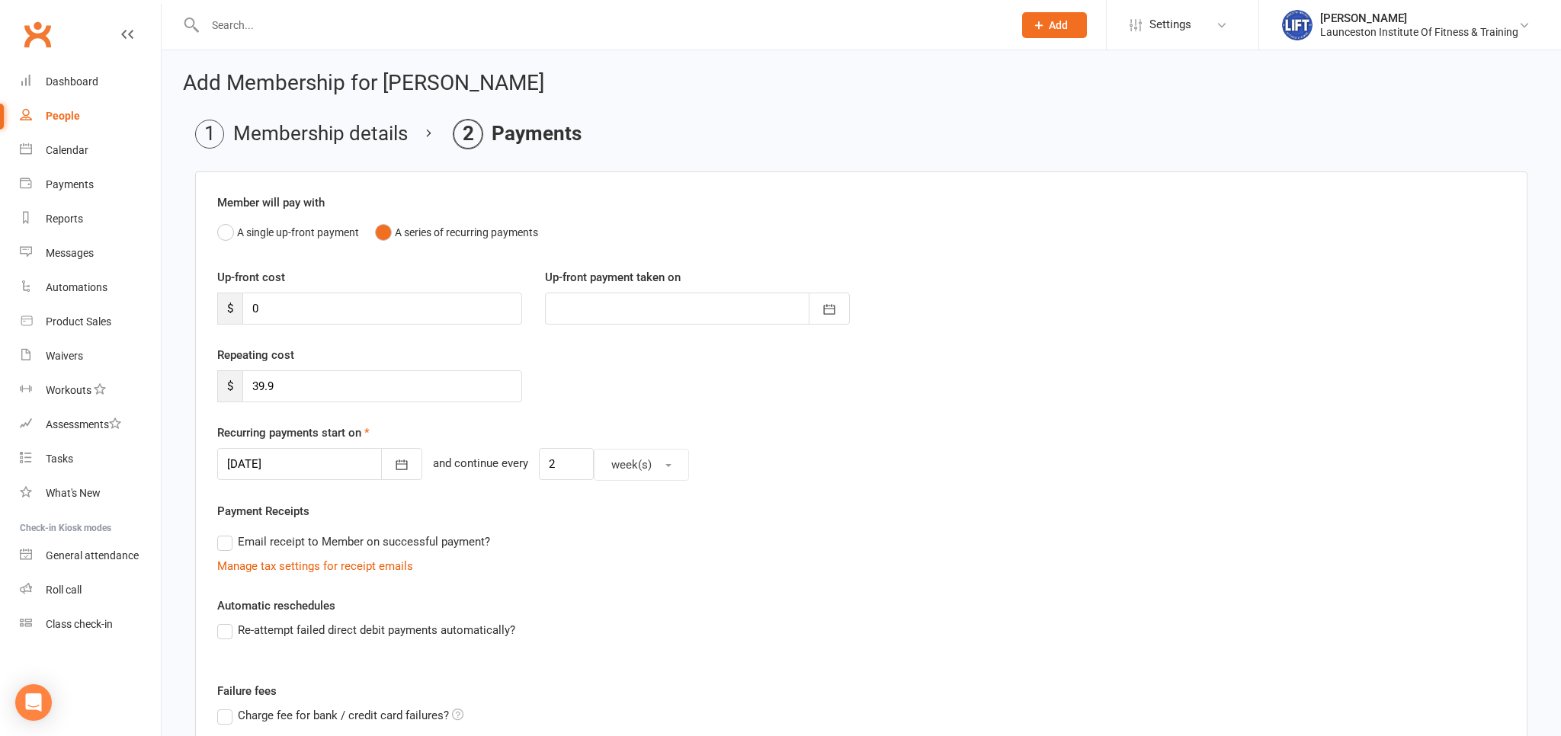
scroll to position [248, 0]
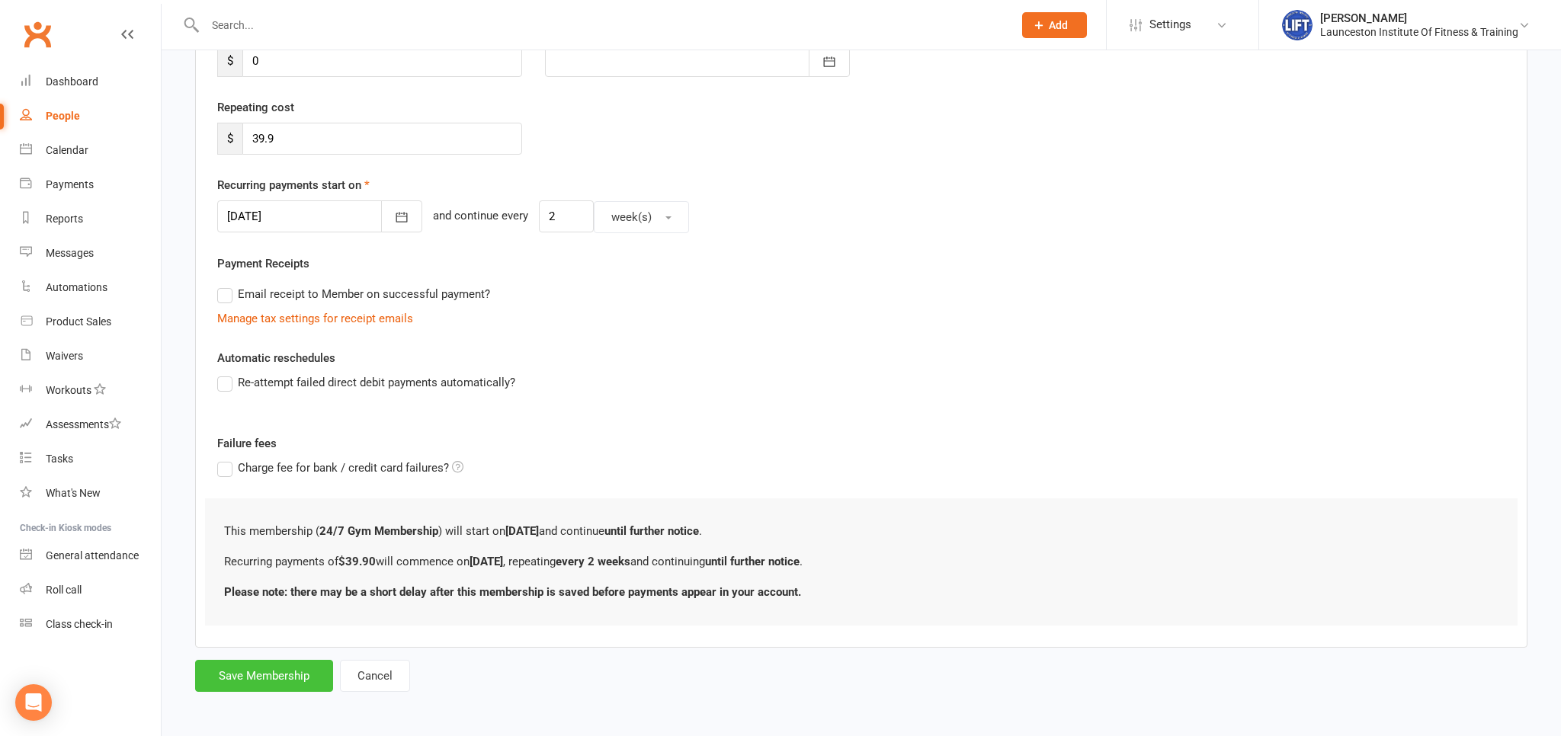
click at [285, 671] on button "Save Membership" at bounding box center [264, 676] width 138 height 32
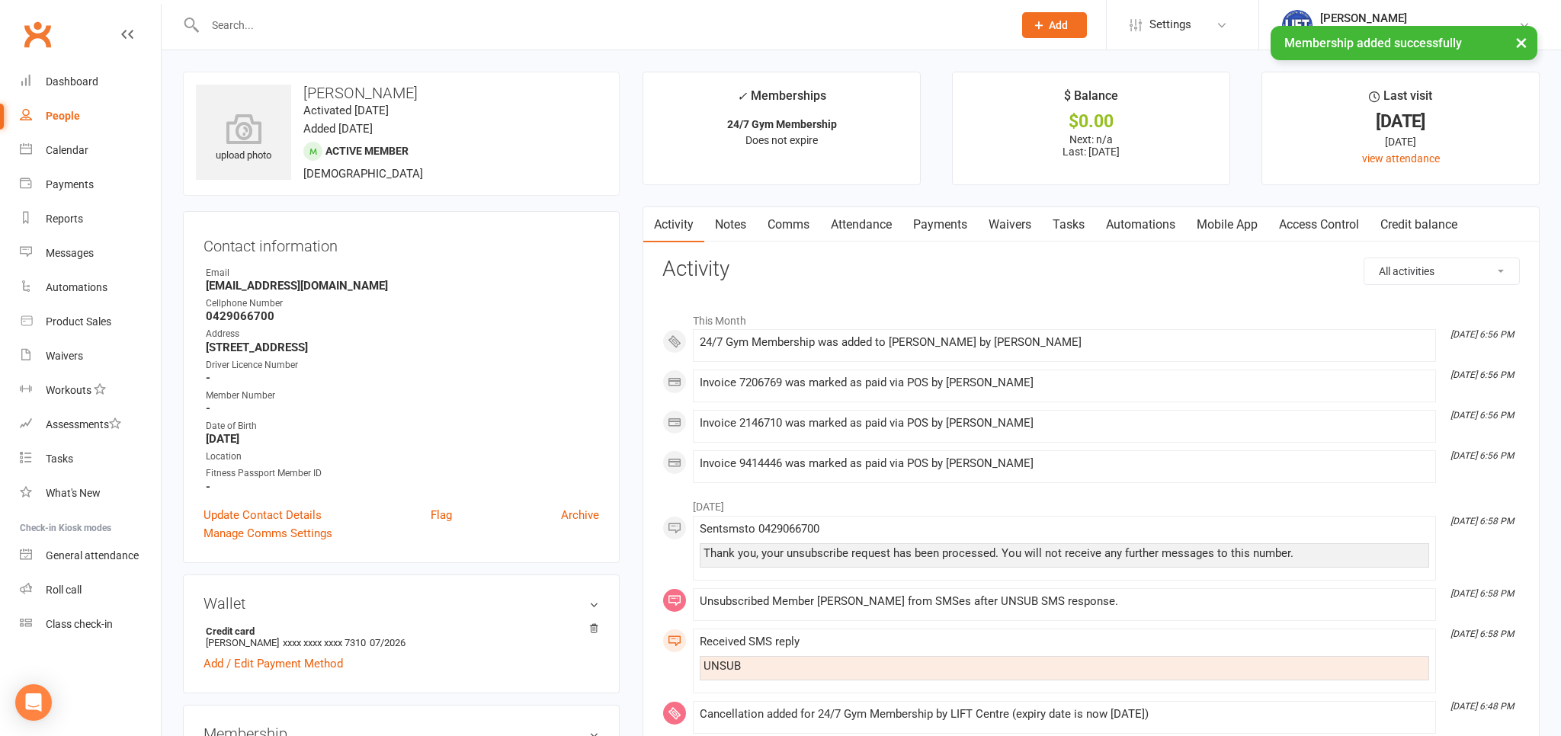
drag, startPoint x: 1331, startPoint y: 218, endPoint x: 1296, endPoint y: 248, distance: 47.0
click at [1331, 218] on link "Access Control" at bounding box center [1318, 224] width 101 height 35
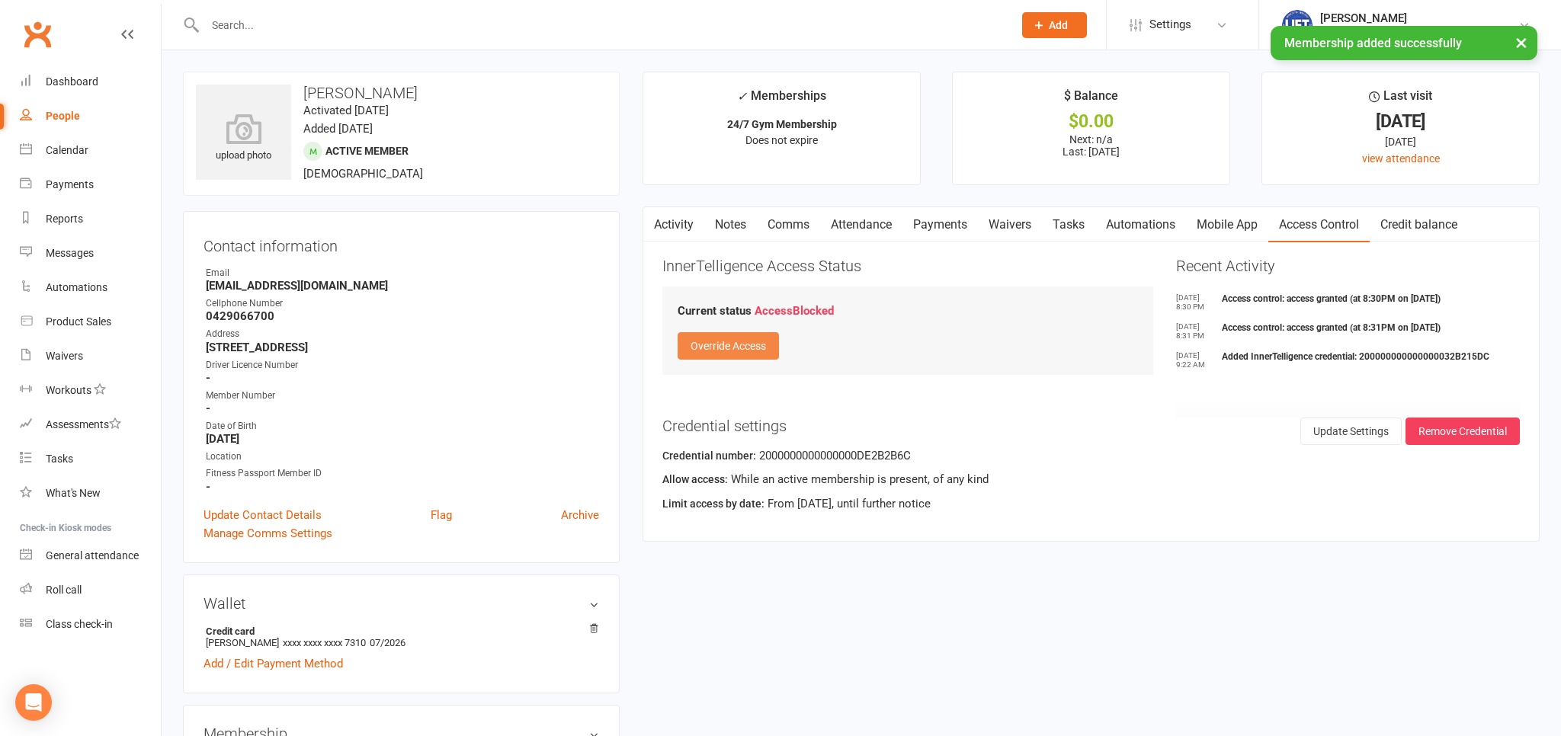
click at [716, 345] on button "Override Access" at bounding box center [727, 345] width 101 height 27
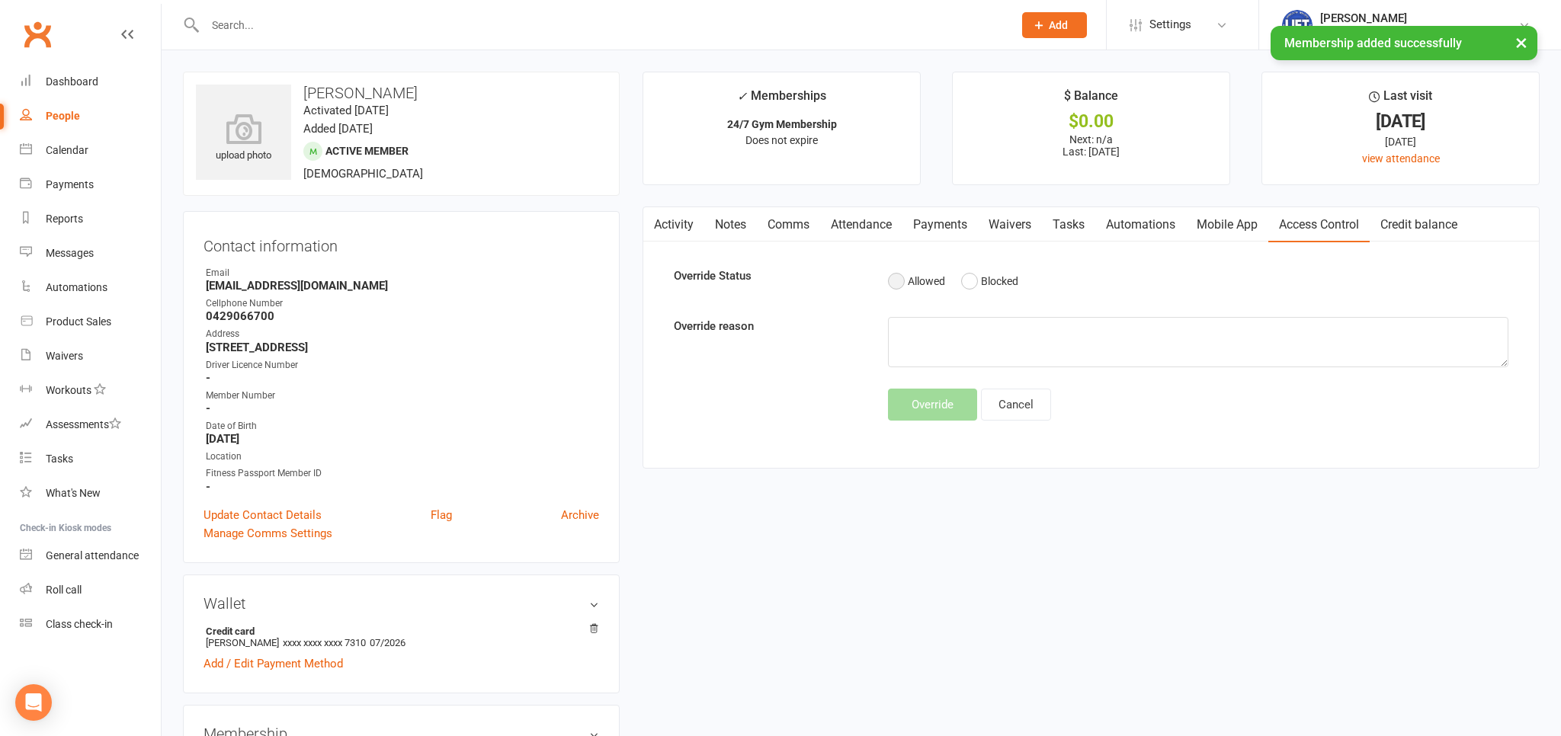
click at [898, 283] on button "Allowed" at bounding box center [916, 281] width 57 height 29
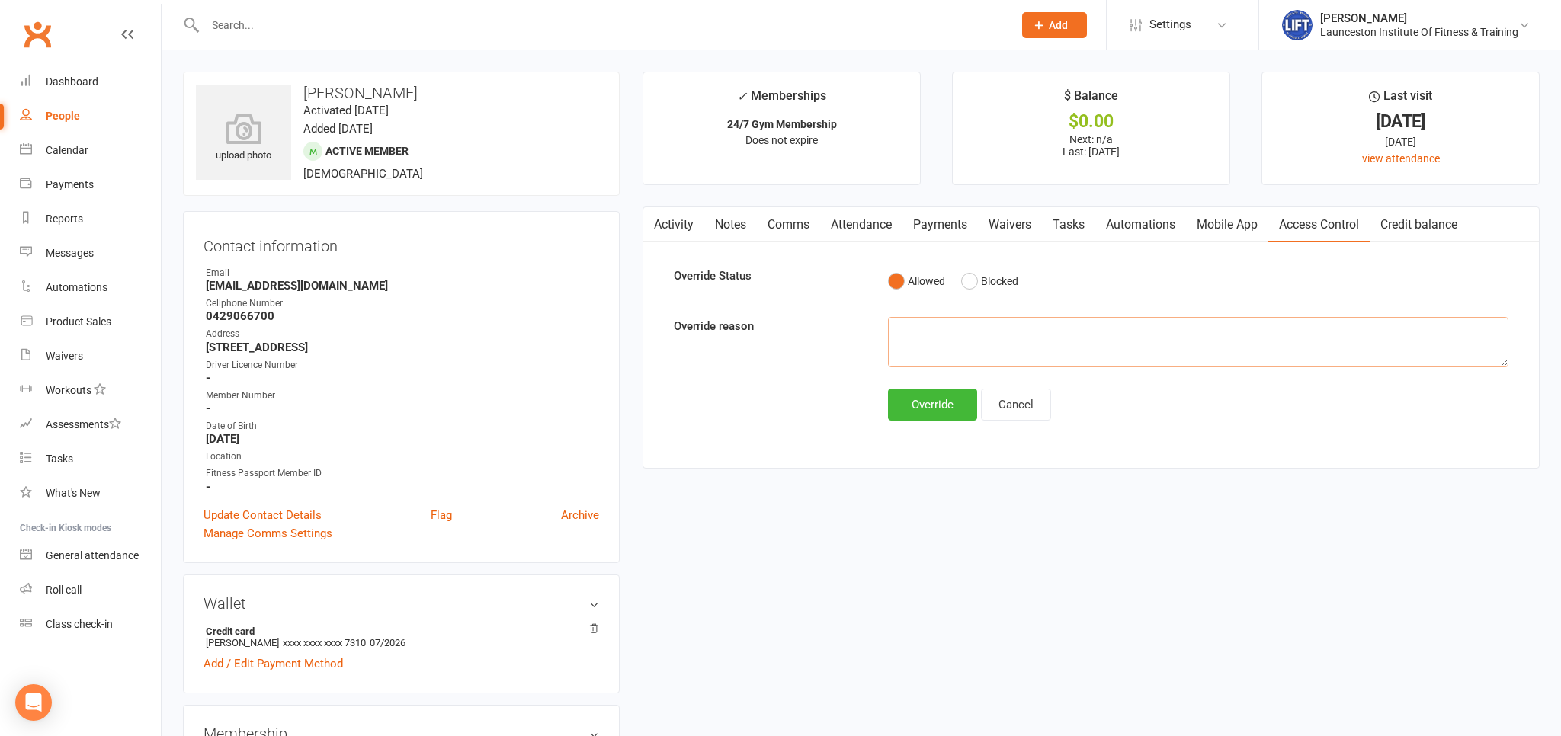
click at [901, 337] on textarea at bounding box center [1198, 342] width 620 height 50
type textarea "Paid Overdues"
click at [941, 396] on button "Override" at bounding box center [932, 405] width 89 height 32
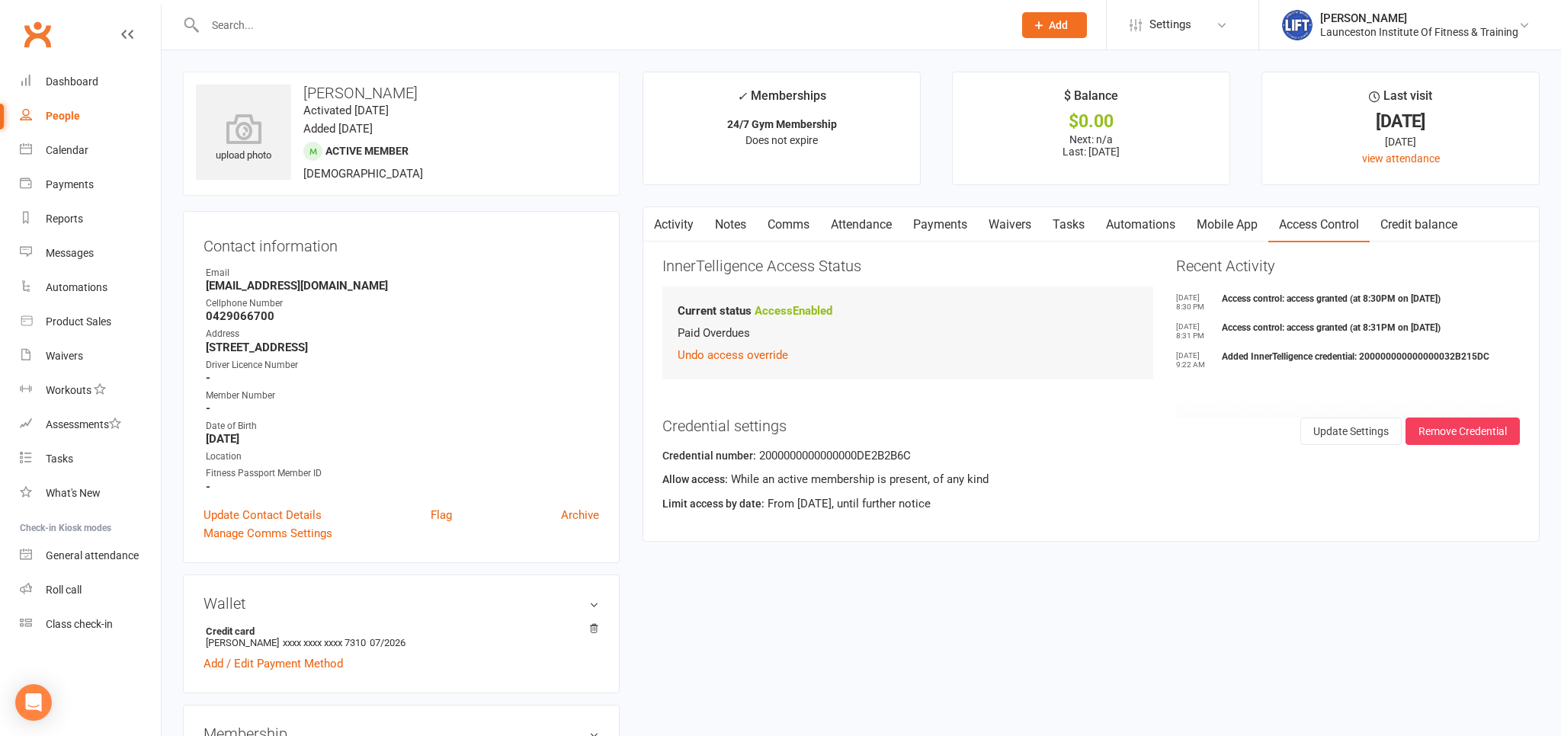
click at [319, 40] on div at bounding box center [592, 25] width 819 height 50
click at [312, 32] on input "text" at bounding box center [601, 24] width 802 height 21
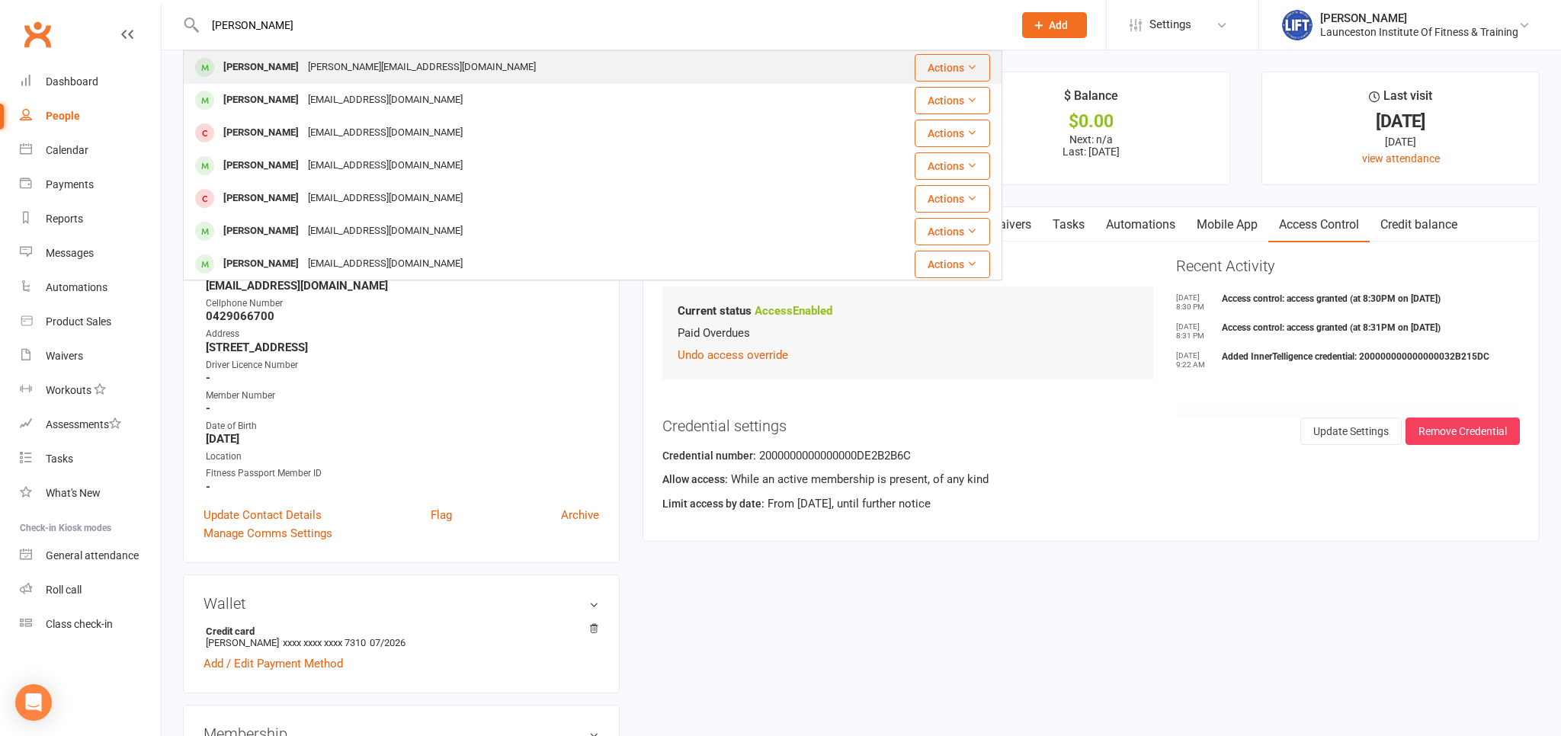
type input "will haley"
click at [322, 59] on div "william.haley14@gmail.com" at bounding box center [421, 67] width 237 height 22
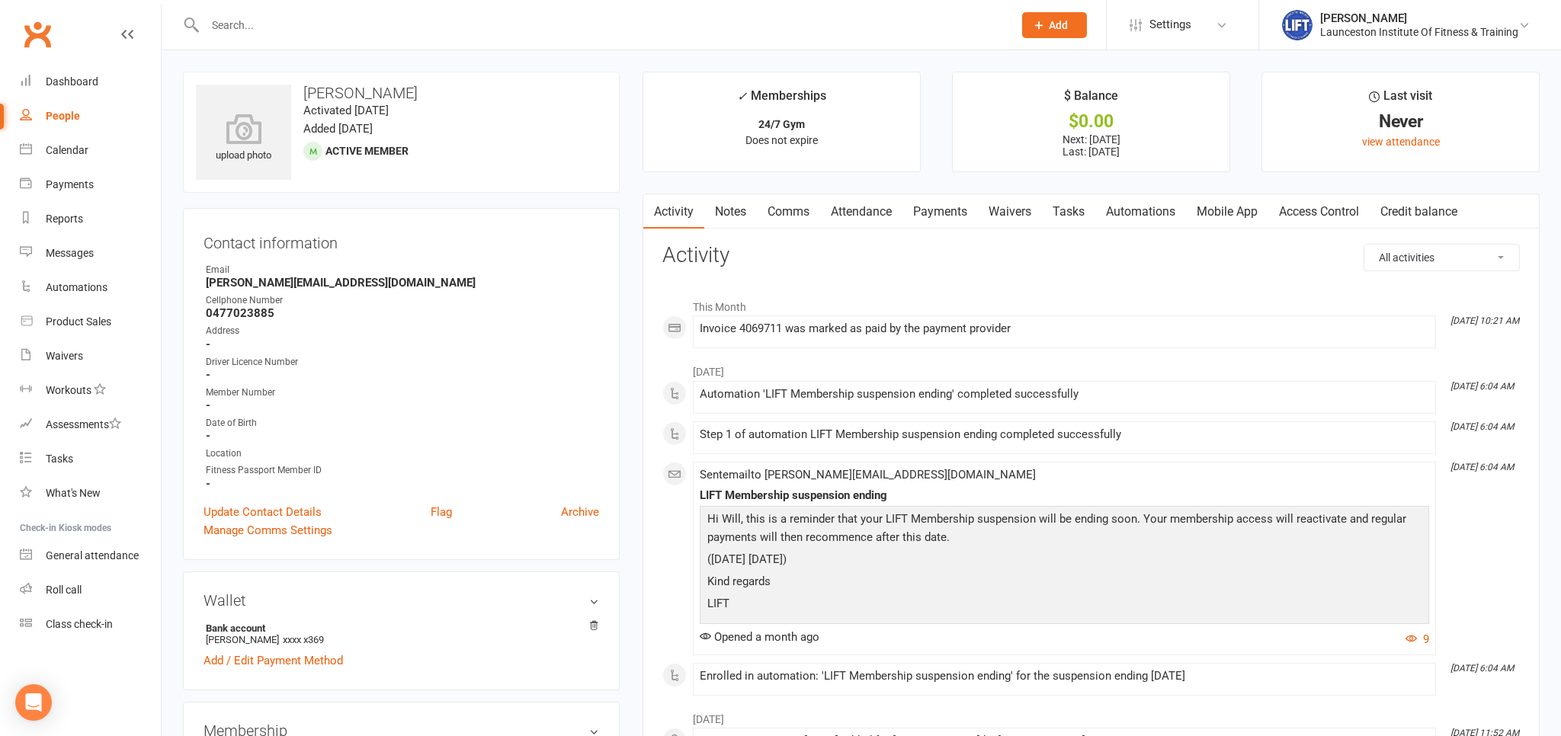
click at [241, 33] on input "text" at bounding box center [601, 24] width 802 height 21
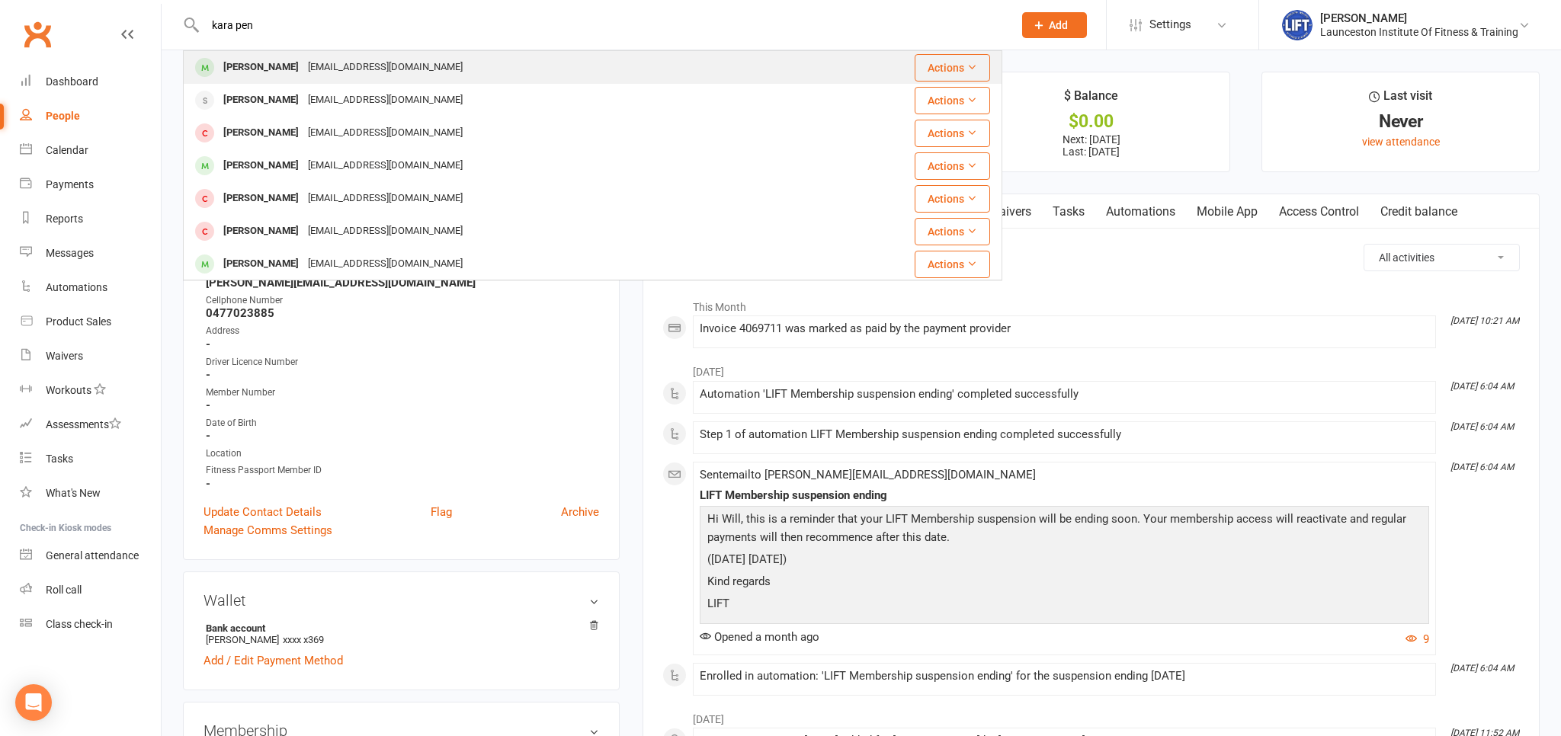
type input "kara pen"
click at [289, 76] on div "Kara Pendergast" at bounding box center [261, 67] width 85 height 22
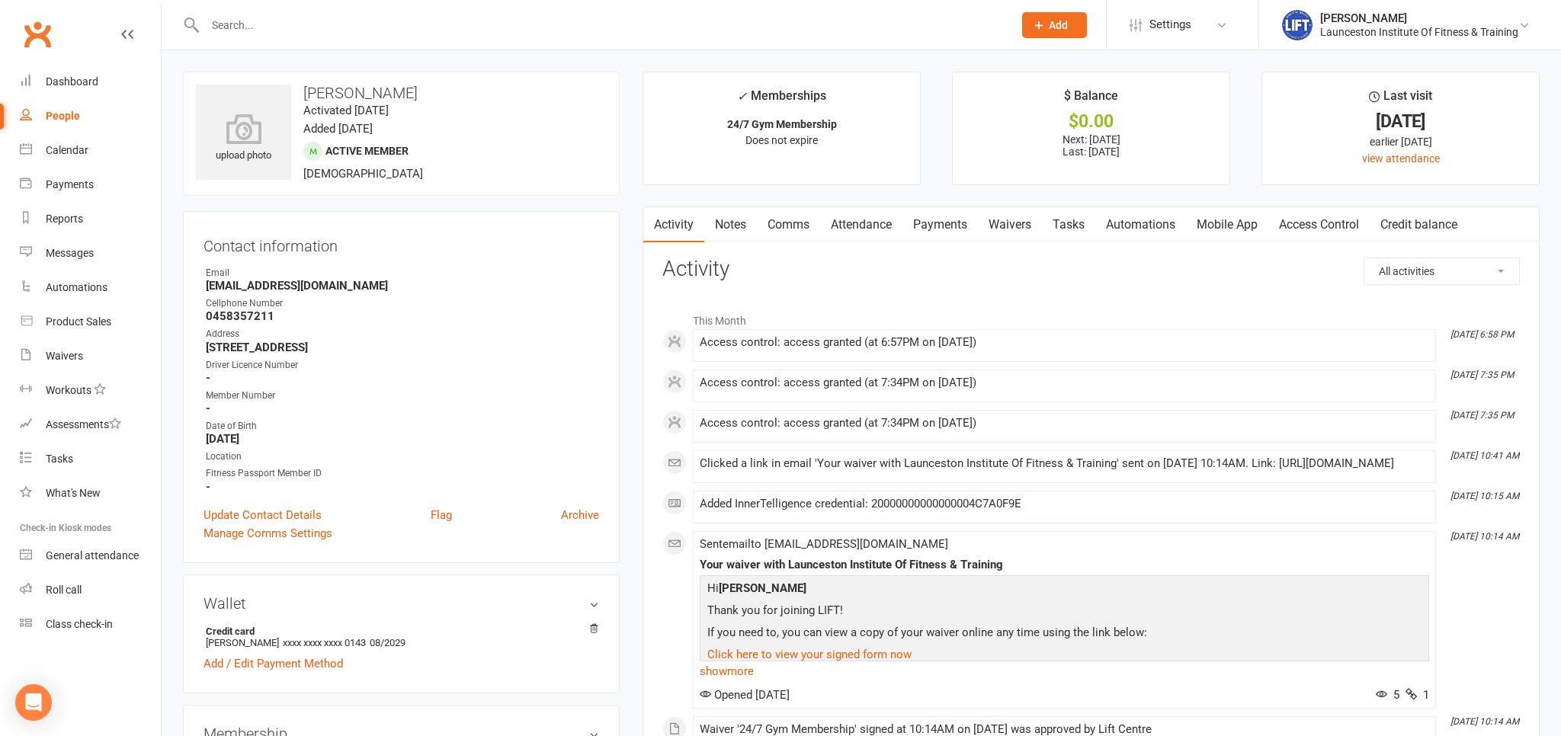
click at [1321, 223] on link "Access Control" at bounding box center [1318, 224] width 101 height 35
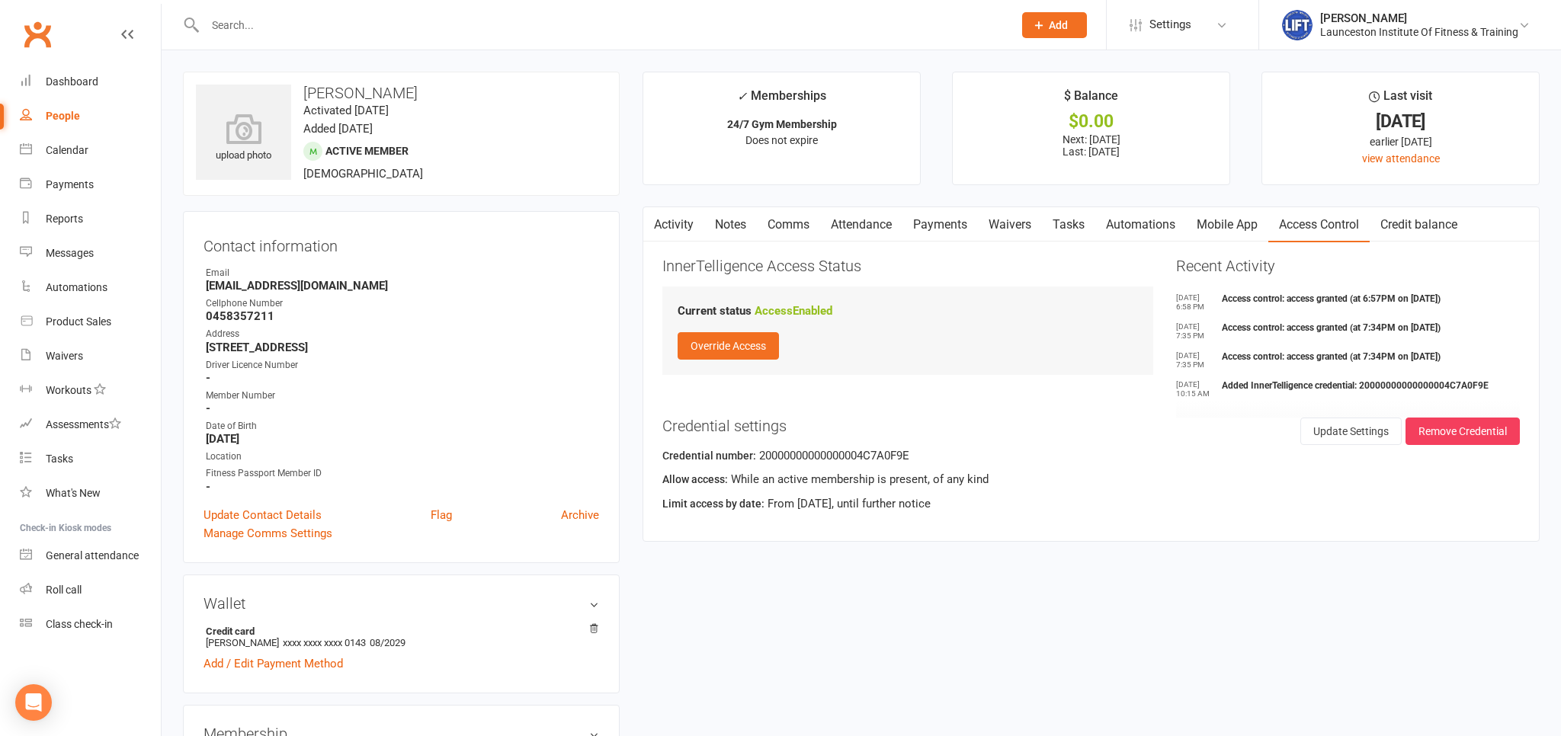
click at [942, 232] on link "Payments" at bounding box center [939, 224] width 75 height 35
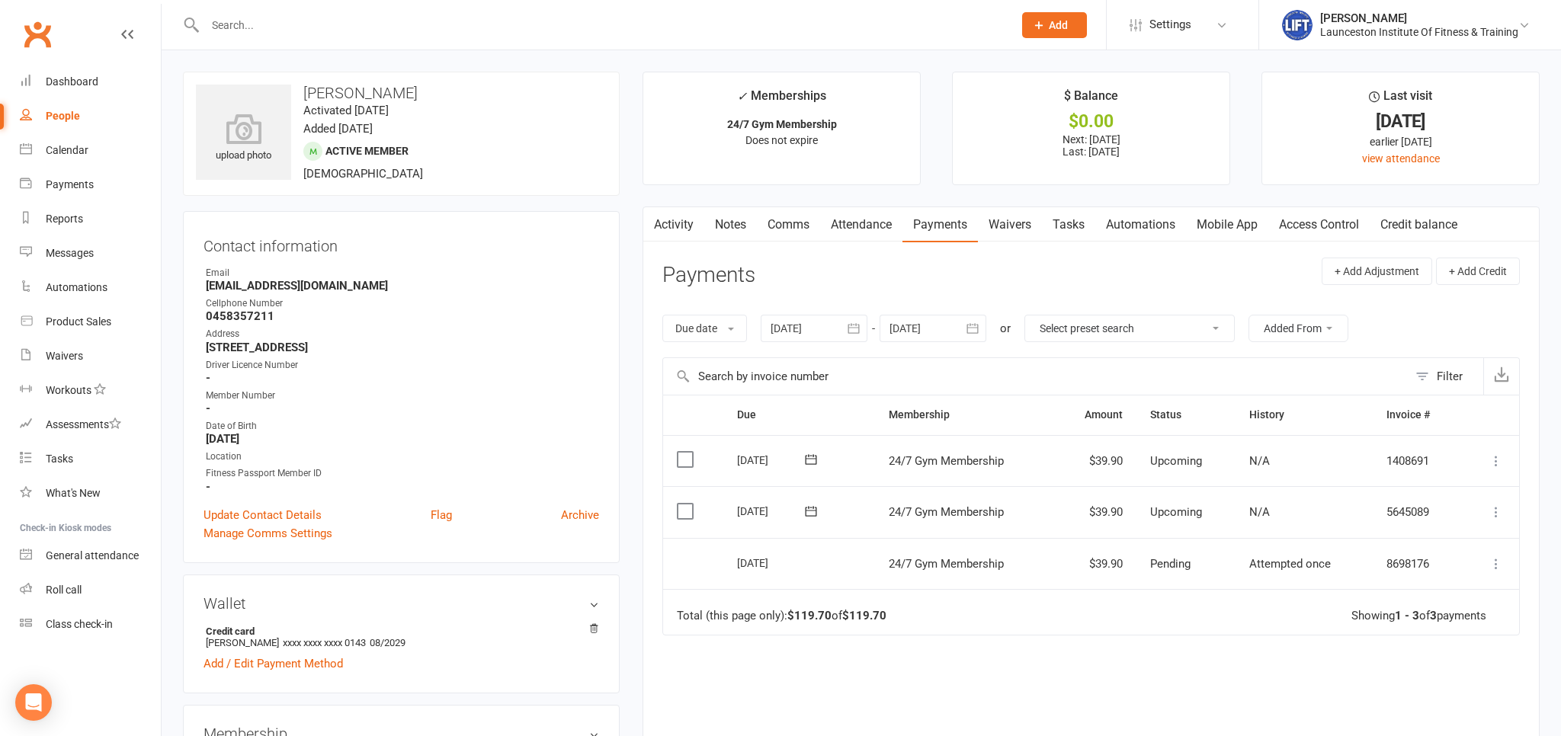
click at [818, 331] on div at bounding box center [814, 328] width 107 height 27
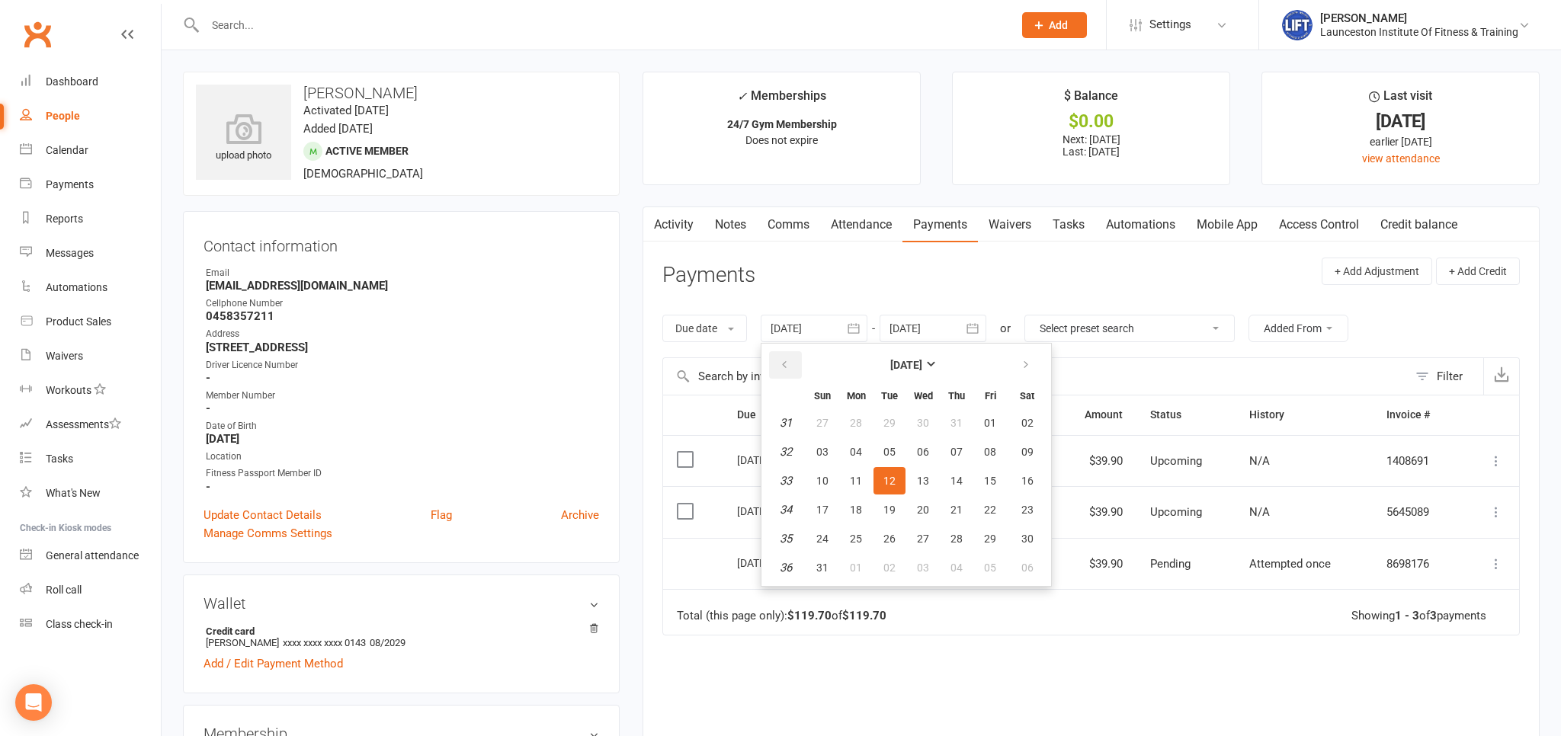
click at [790, 361] on icon "button" at bounding box center [784, 365] width 11 height 12
click at [788, 360] on icon "button" at bounding box center [784, 365] width 11 height 12
click at [919, 468] on button "14" at bounding box center [923, 480] width 32 height 27
type input "14 May 2025"
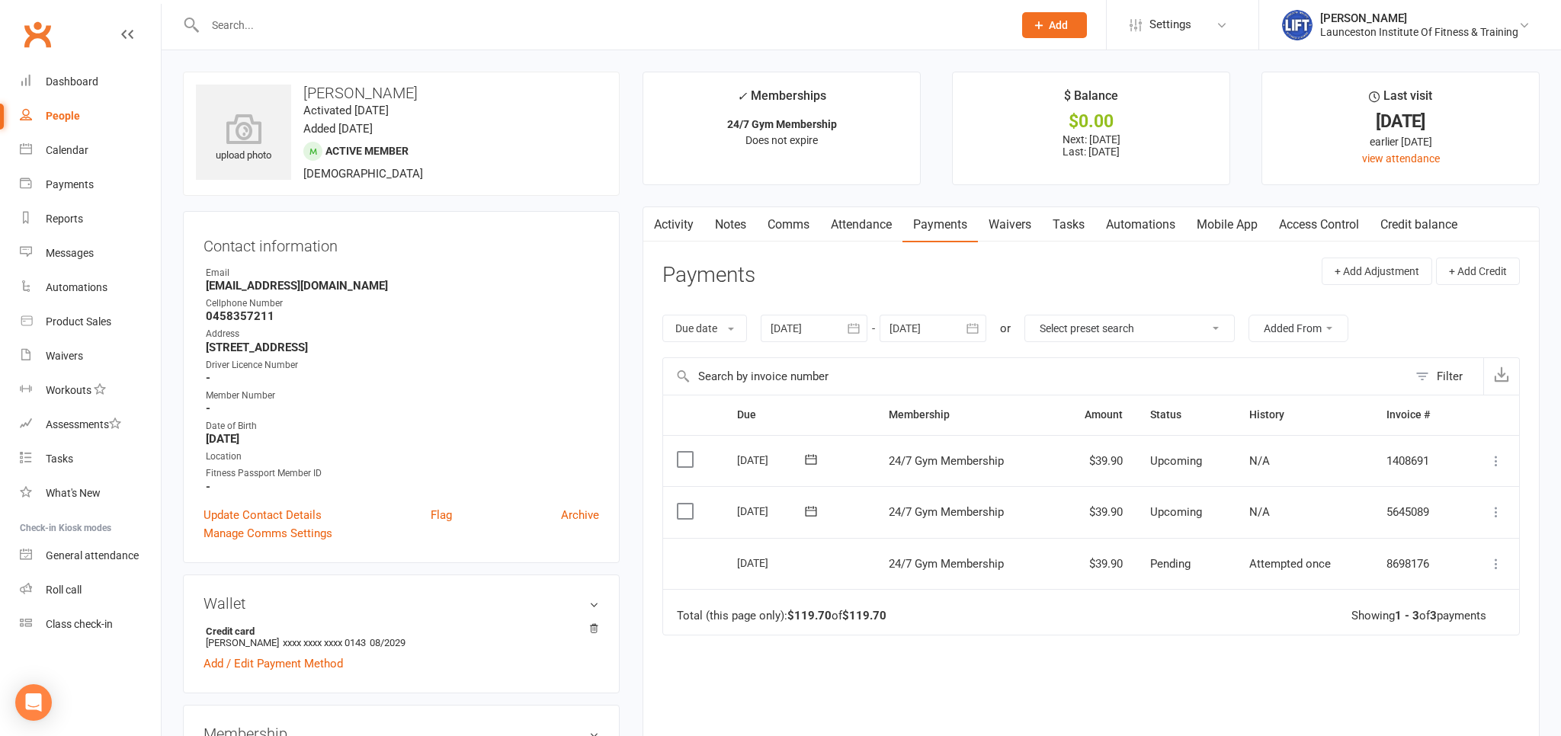
click at [248, 27] on input "text" at bounding box center [601, 24] width 802 height 21
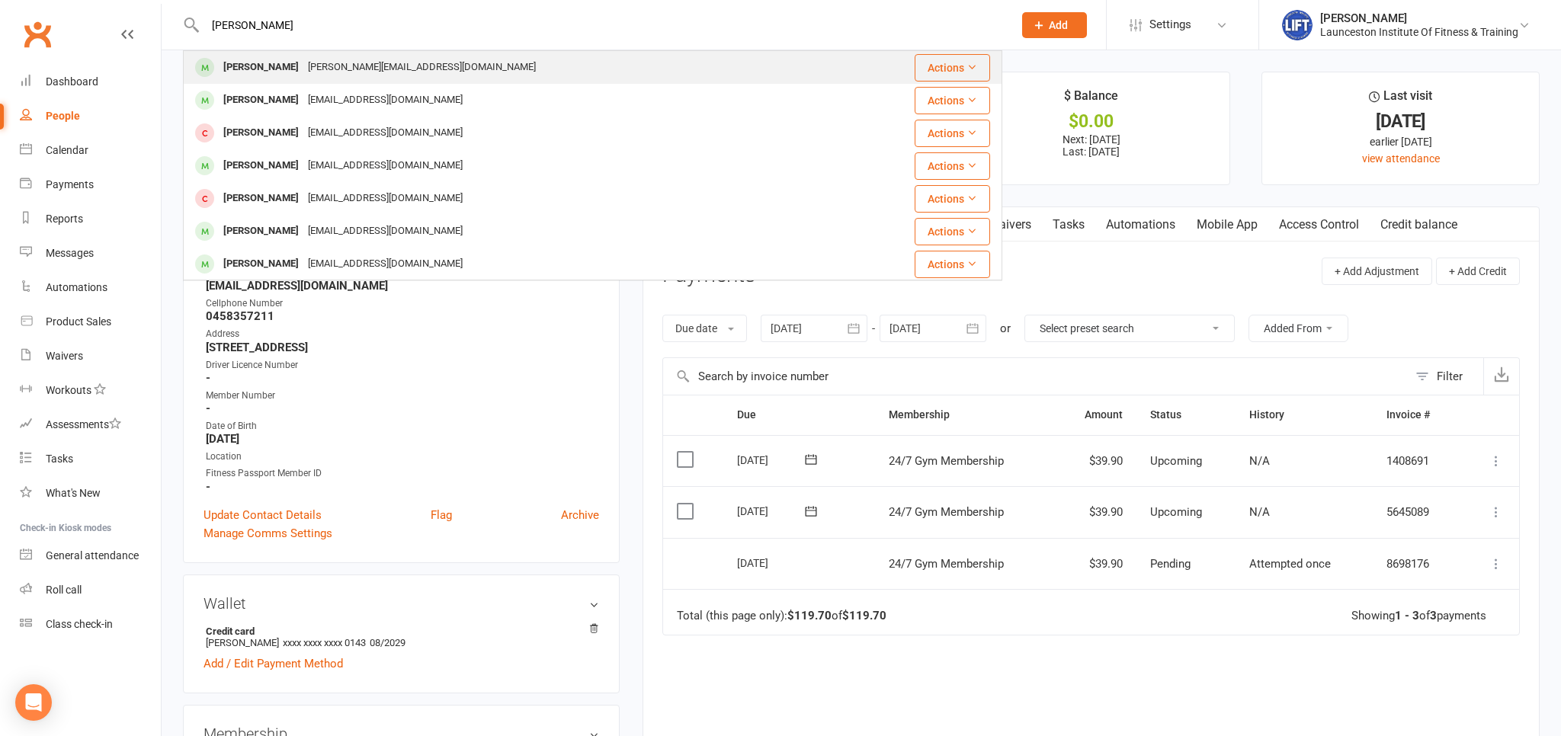
type input "will haley"
click at [303, 59] on div "william.haley14@gmail.com" at bounding box center [421, 67] width 237 height 22
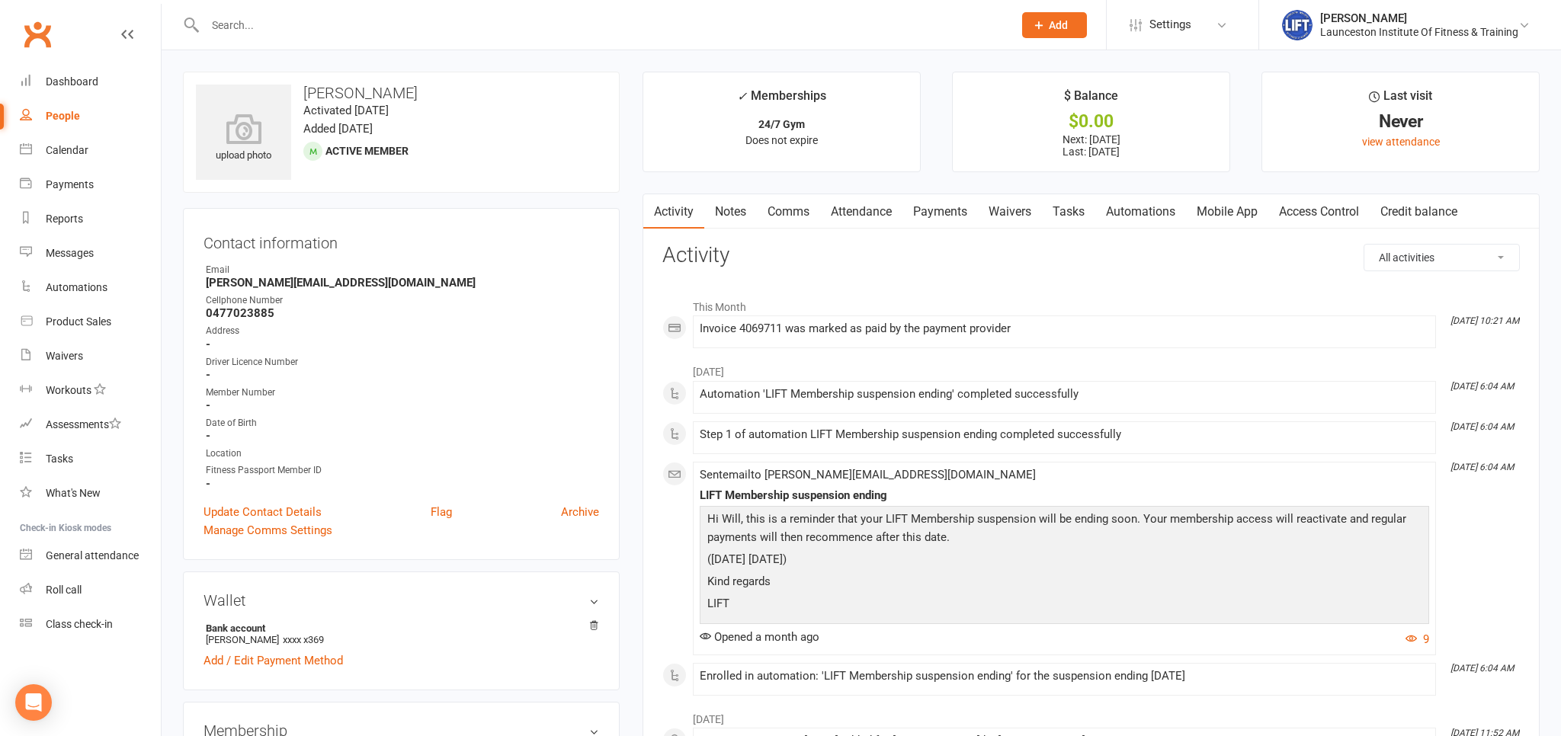
click at [925, 213] on link "Payments" at bounding box center [939, 211] width 75 height 35
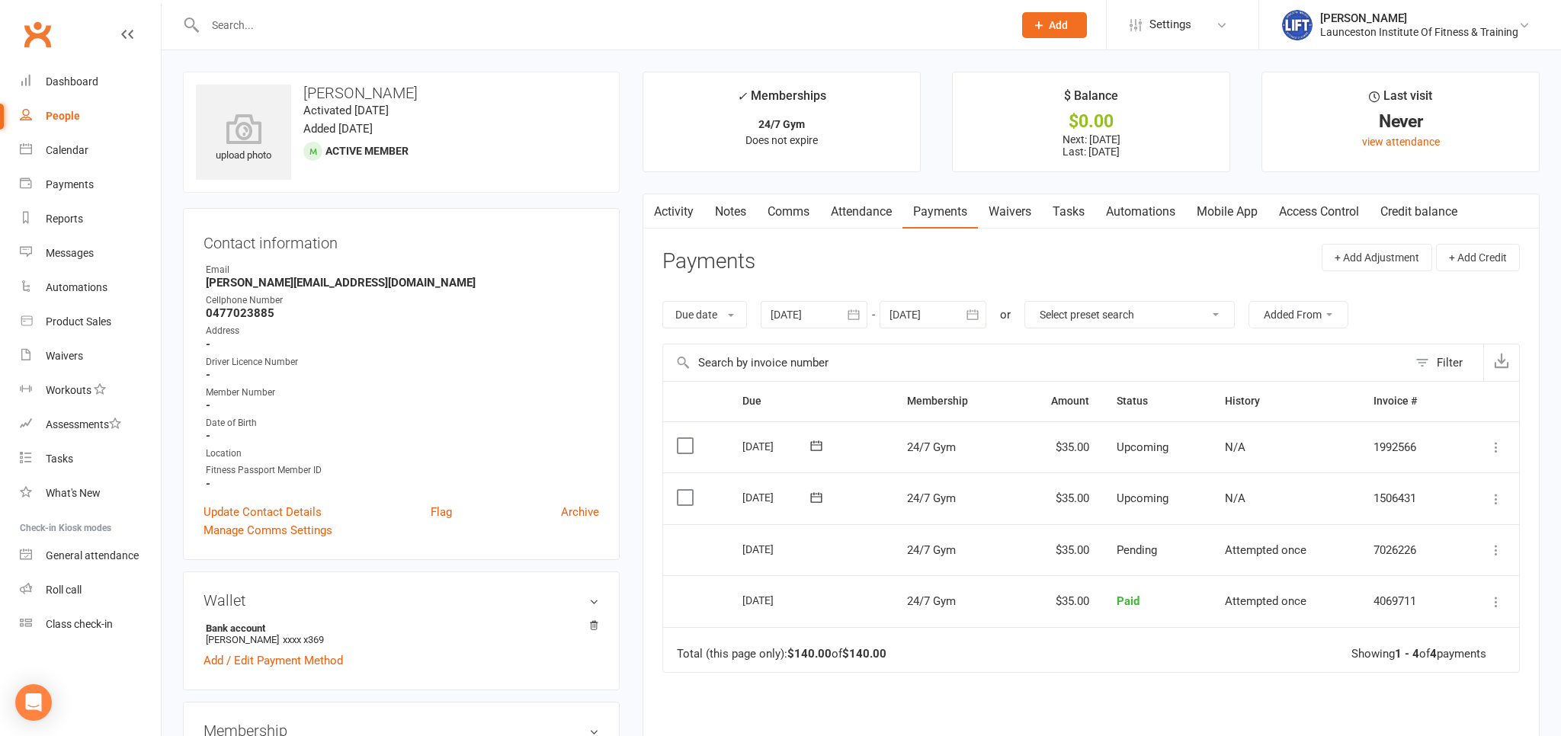
click at [812, 325] on div at bounding box center [814, 314] width 107 height 27
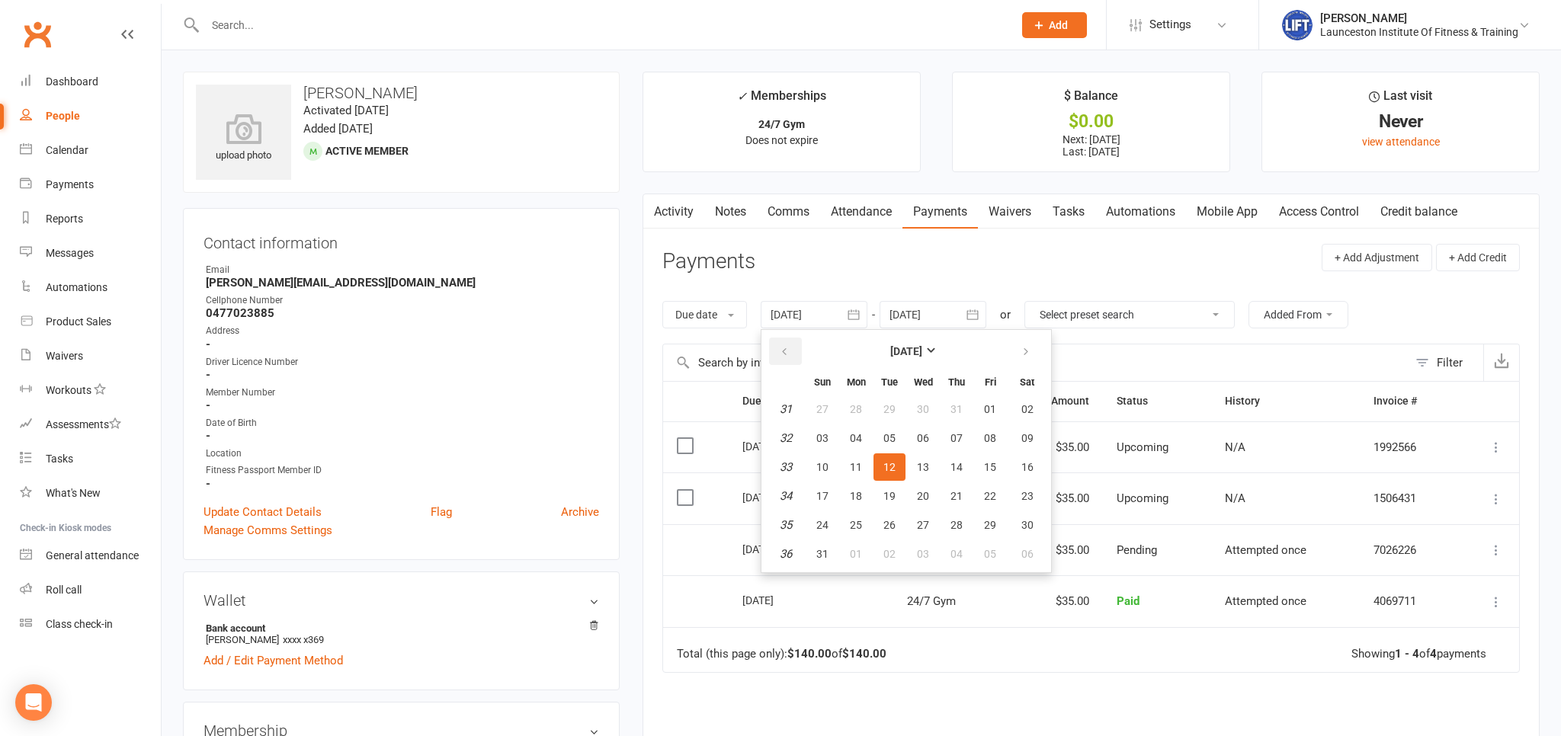
click at [786, 343] on button "button" at bounding box center [785, 351] width 33 height 27
click at [898, 471] on button "15" at bounding box center [889, 466] width 32 height 27
type input "15 Jul 2025"
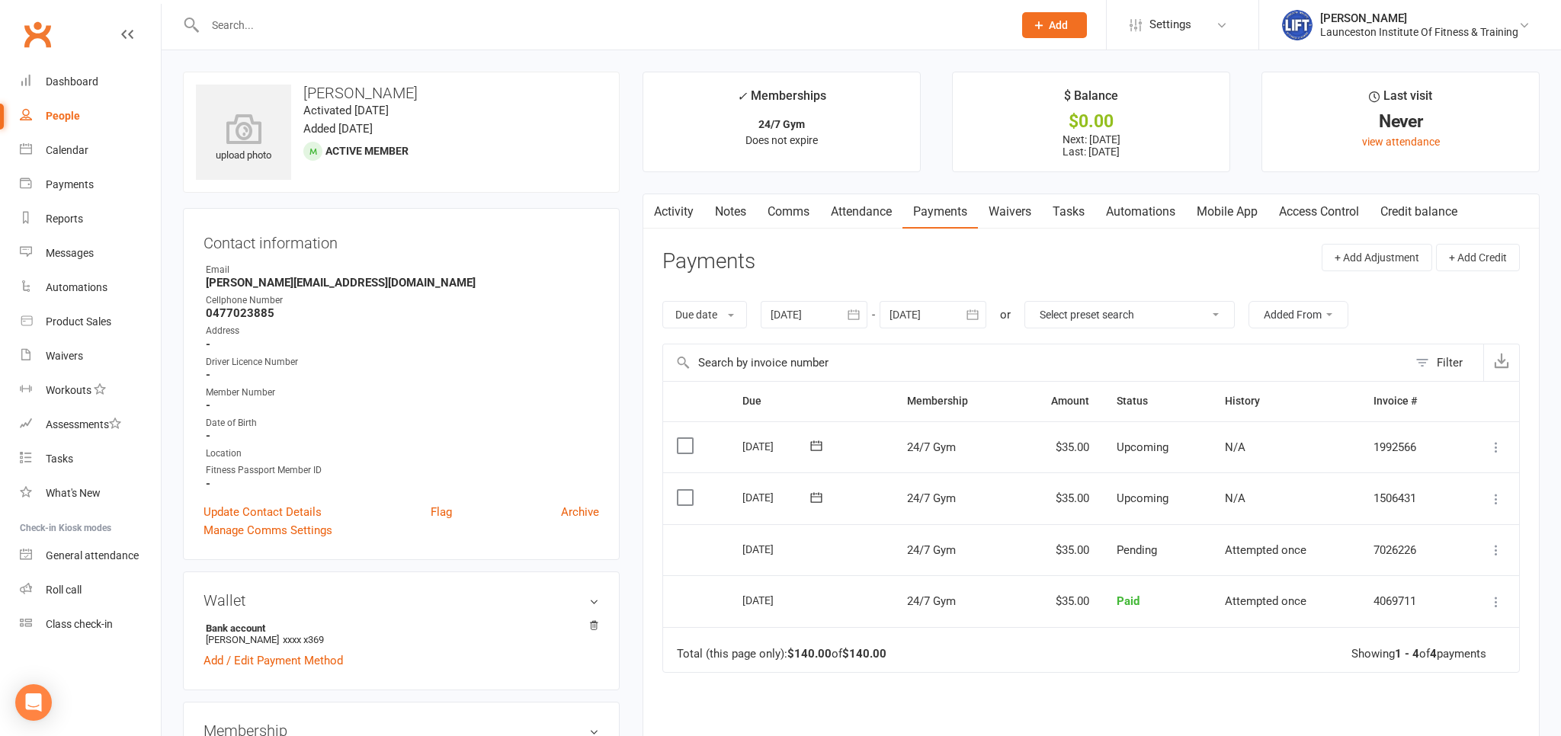
click at [1492, 604] on icon at bounding box center [1495, 601] width 15 height 15
click at [1378, 633] on link "Refund" at bounding box center [1428, 632] width 151 height 30
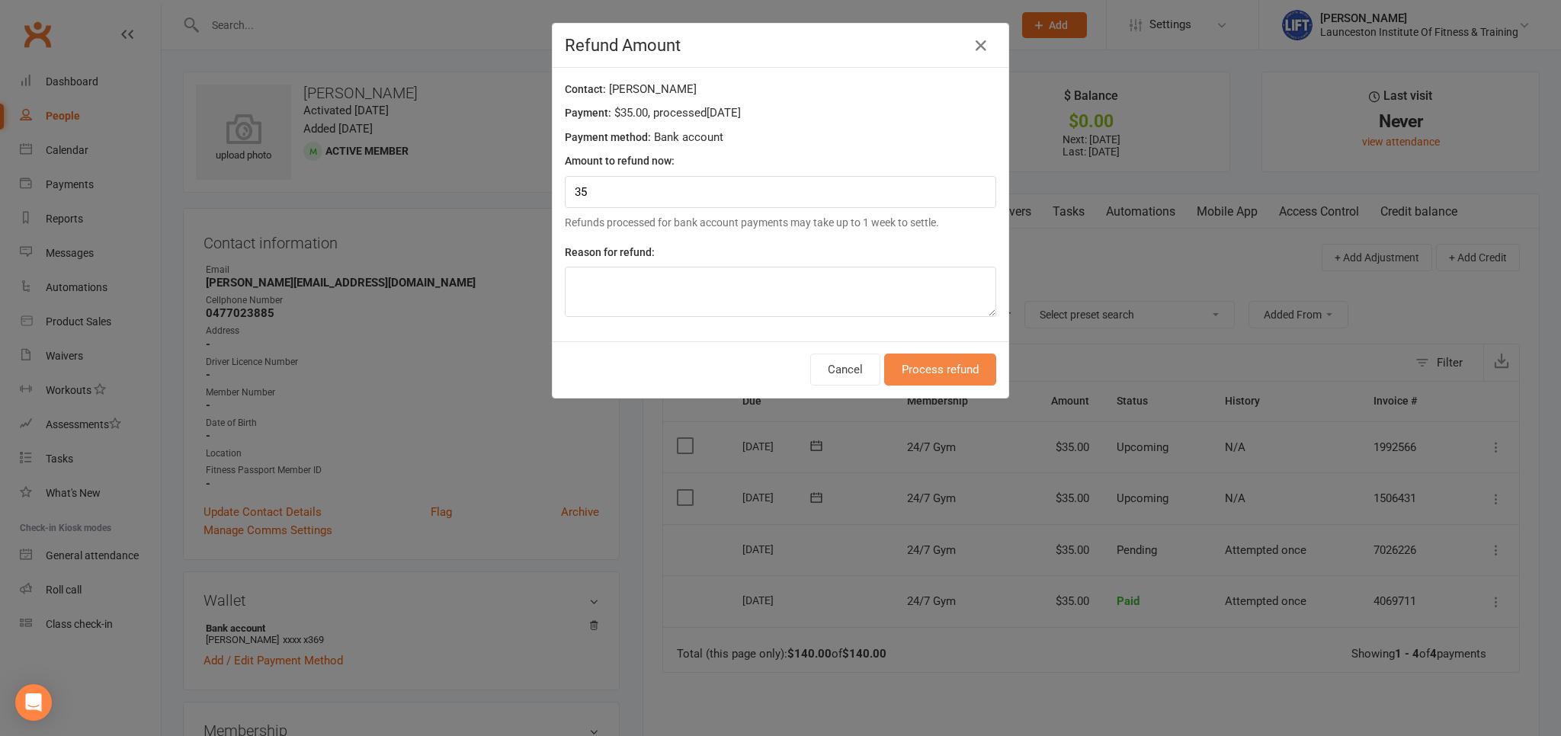
click at [950, 369] on button "Process refund" at bounding box center [940, 370] width 112 height 32
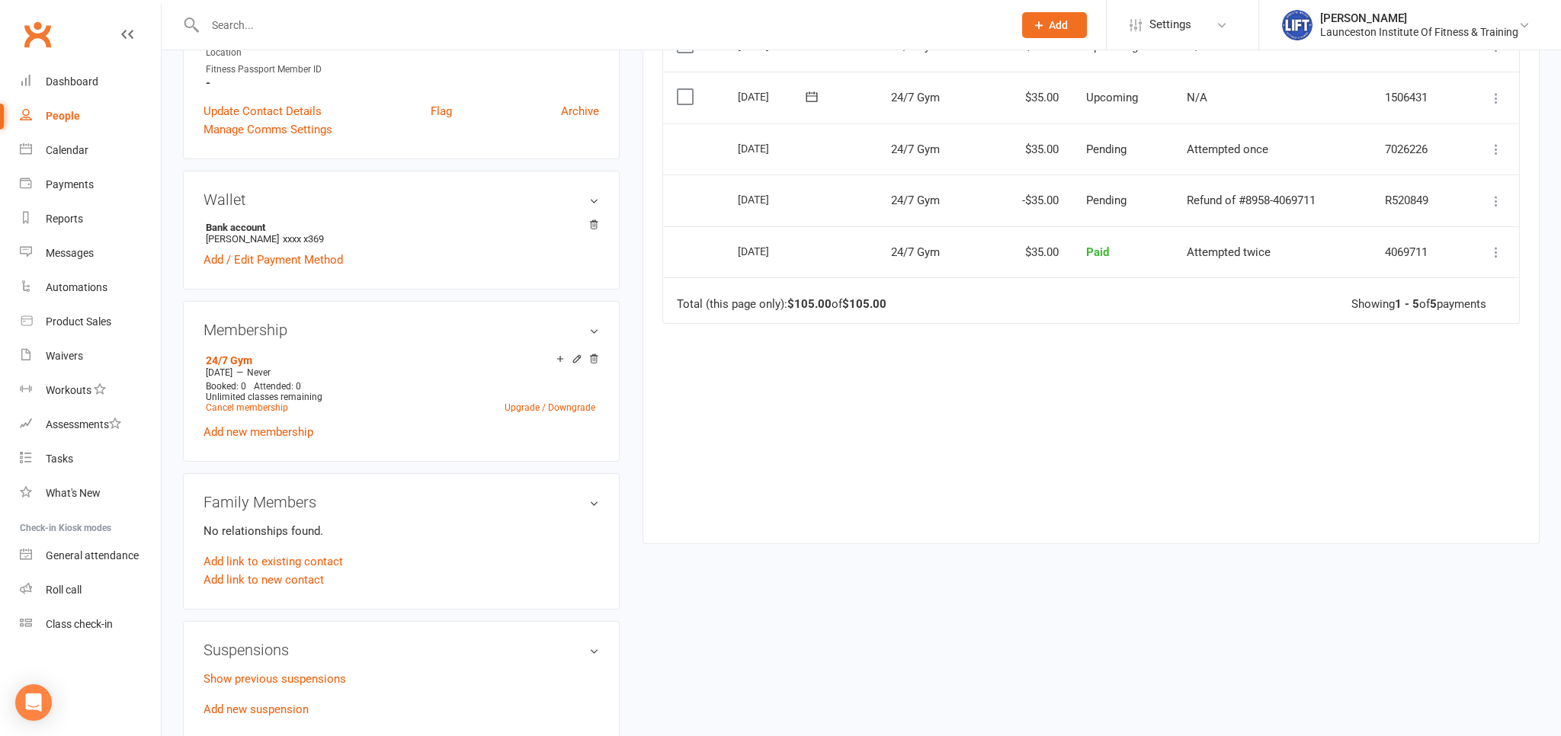
scroll to position [402, 0]
click at [273, 408] on link "Cancel membership" at bounding box center [247, 406] width 82 height 11
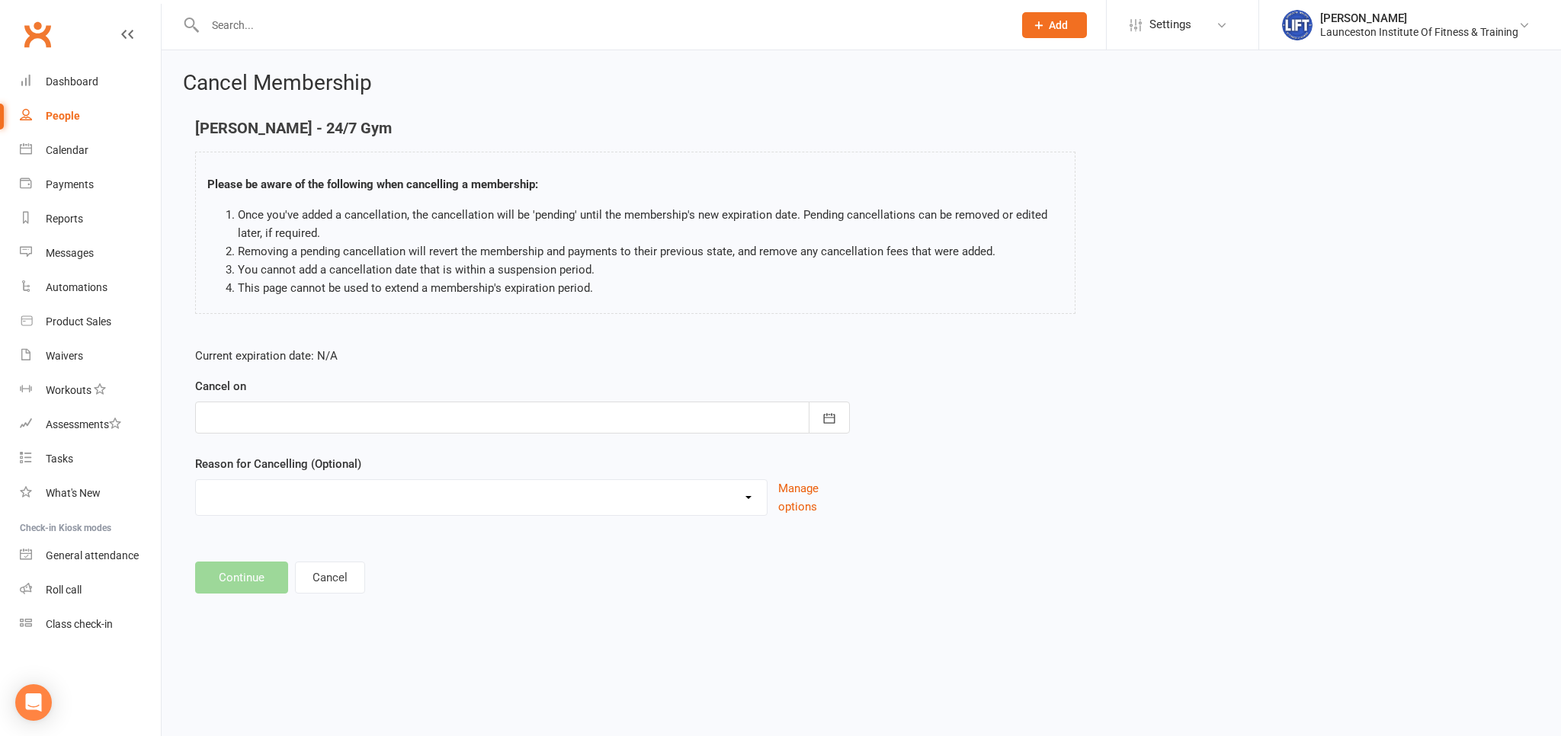
click at [338, 423] on div at bounding box center [522, 418] width 655 height 32
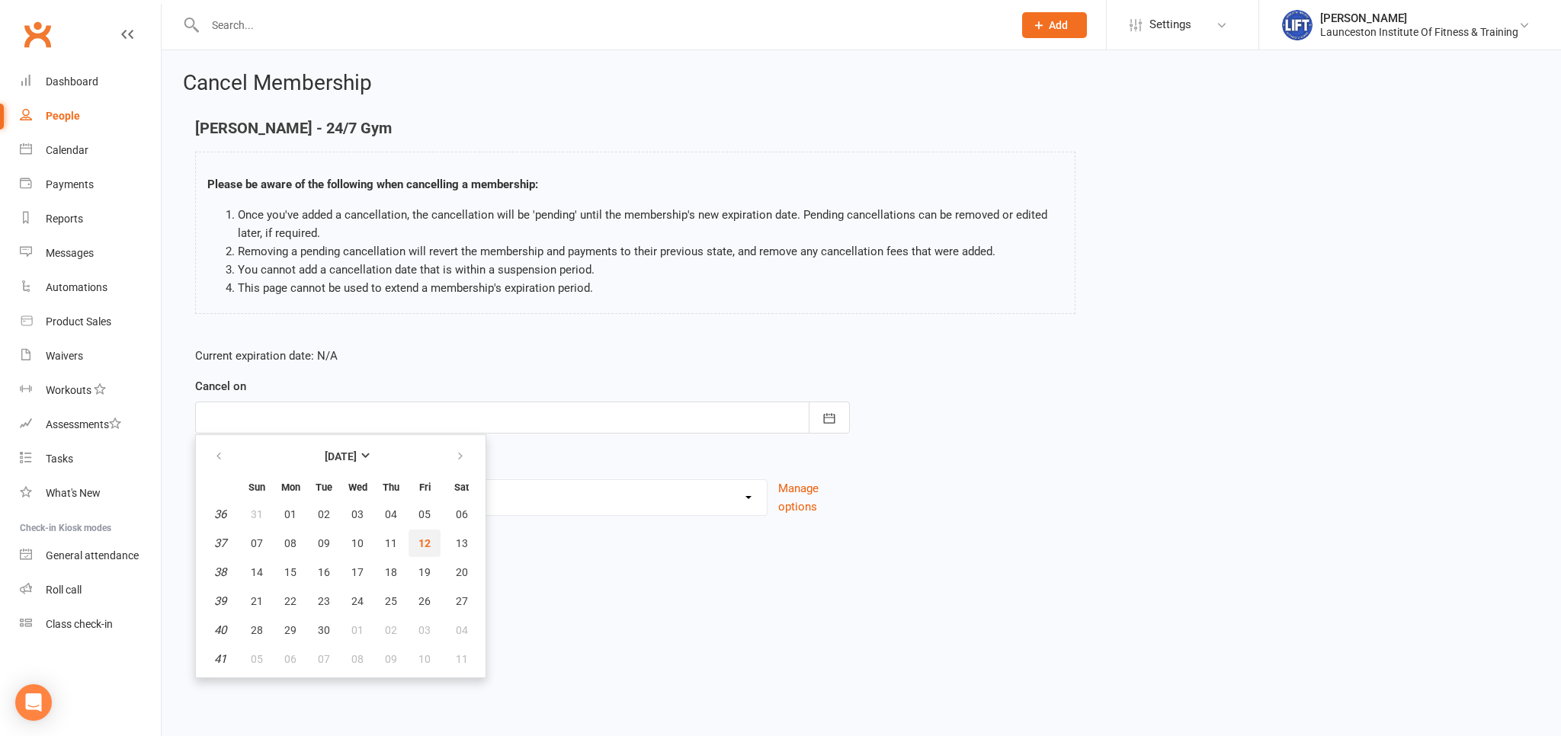
click at [421, 537] on span "12" at bounding box center [424, 543] width 12 height 12
type input "12 Sep 2025"
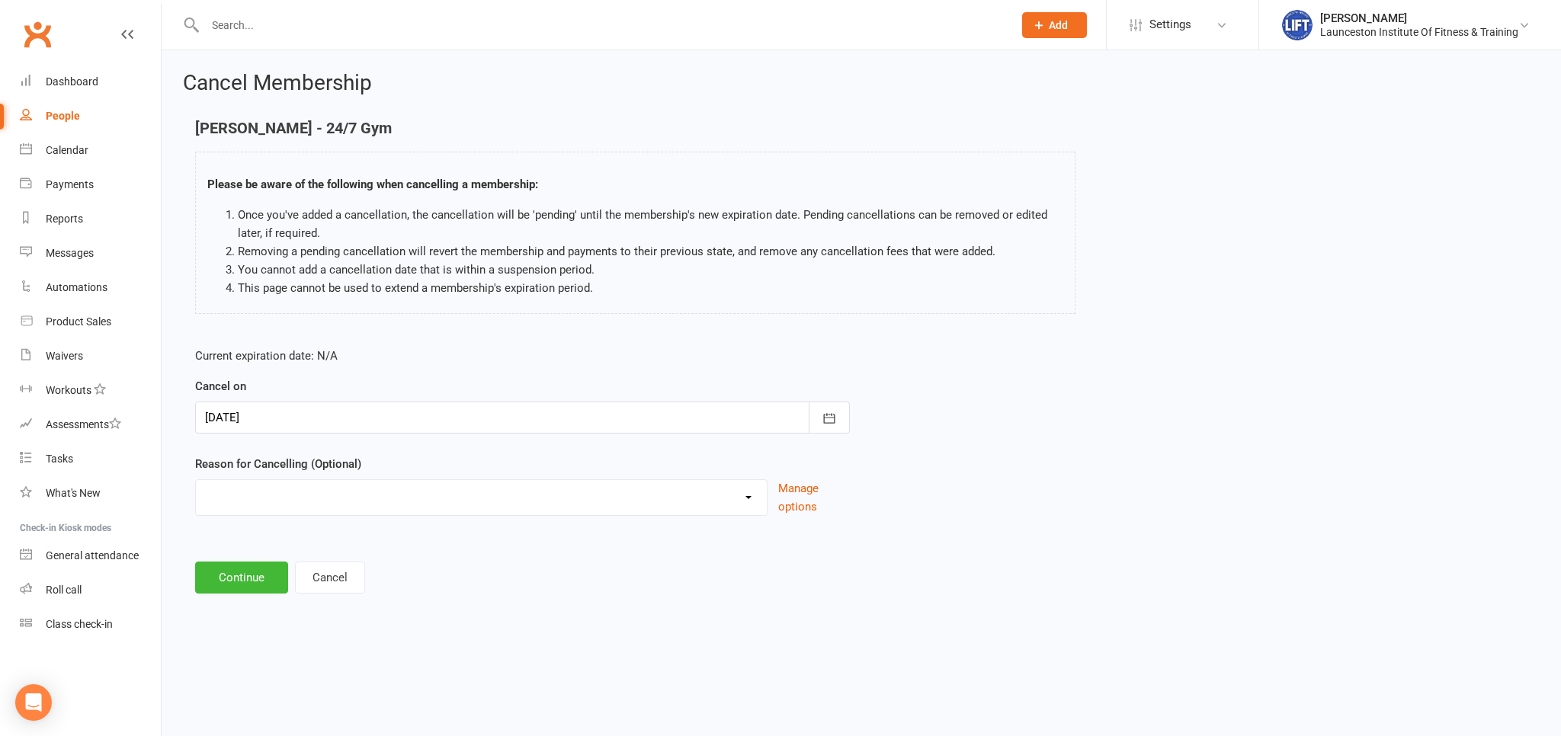
click at [196, 480] on select "Cancelled by staff (overdues) Change to Fitness Passport Changing gyms Injury M…" at bounding box center [481, 495] width 571 height 30
select select "0"
click option "Cancelled by staff (overdues)" at bounding box center [0, 0] width 0 height 0
click at [256, 578] on button "Continue" at bounding box center [241, 578] width 93 height 32
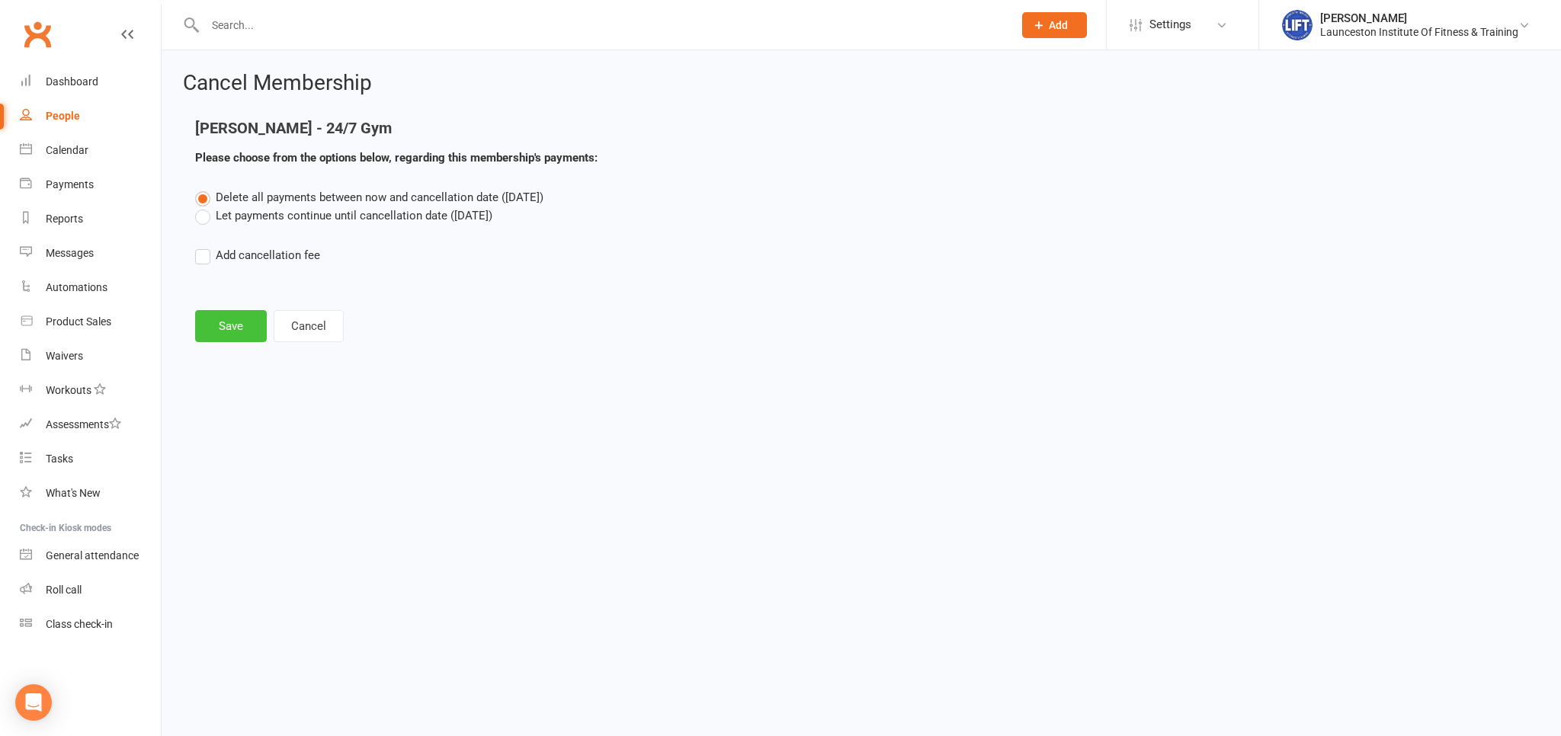
click at [218, 316] on button "Save" at bounding box center [231, 326] width 72 height 32
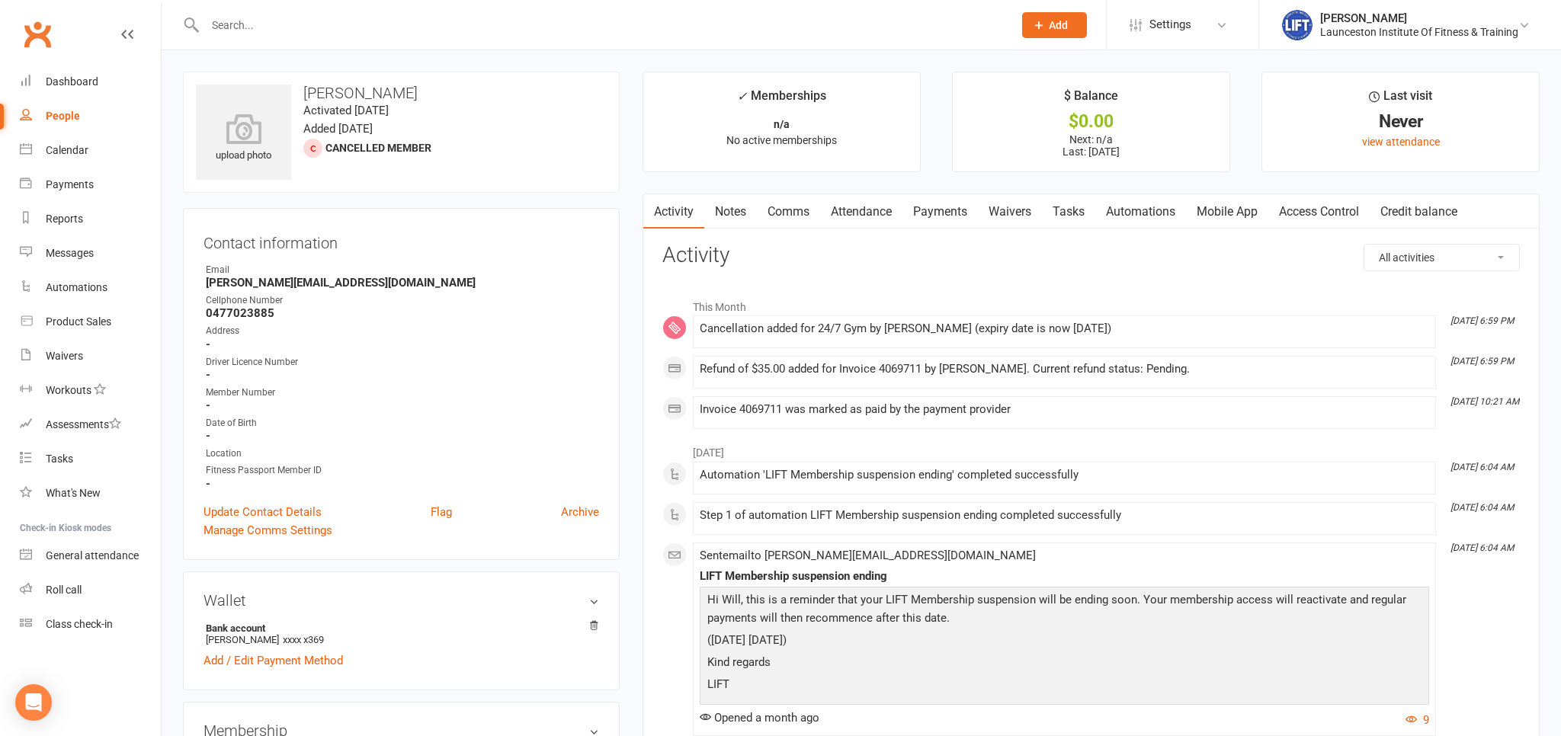
click at [956, 208] on link "Payments" at bounding box center [939, 211] width 75 height 35
click at [0, 0] on div "Loading" at bounding box center [0, 0] width 0 height 0
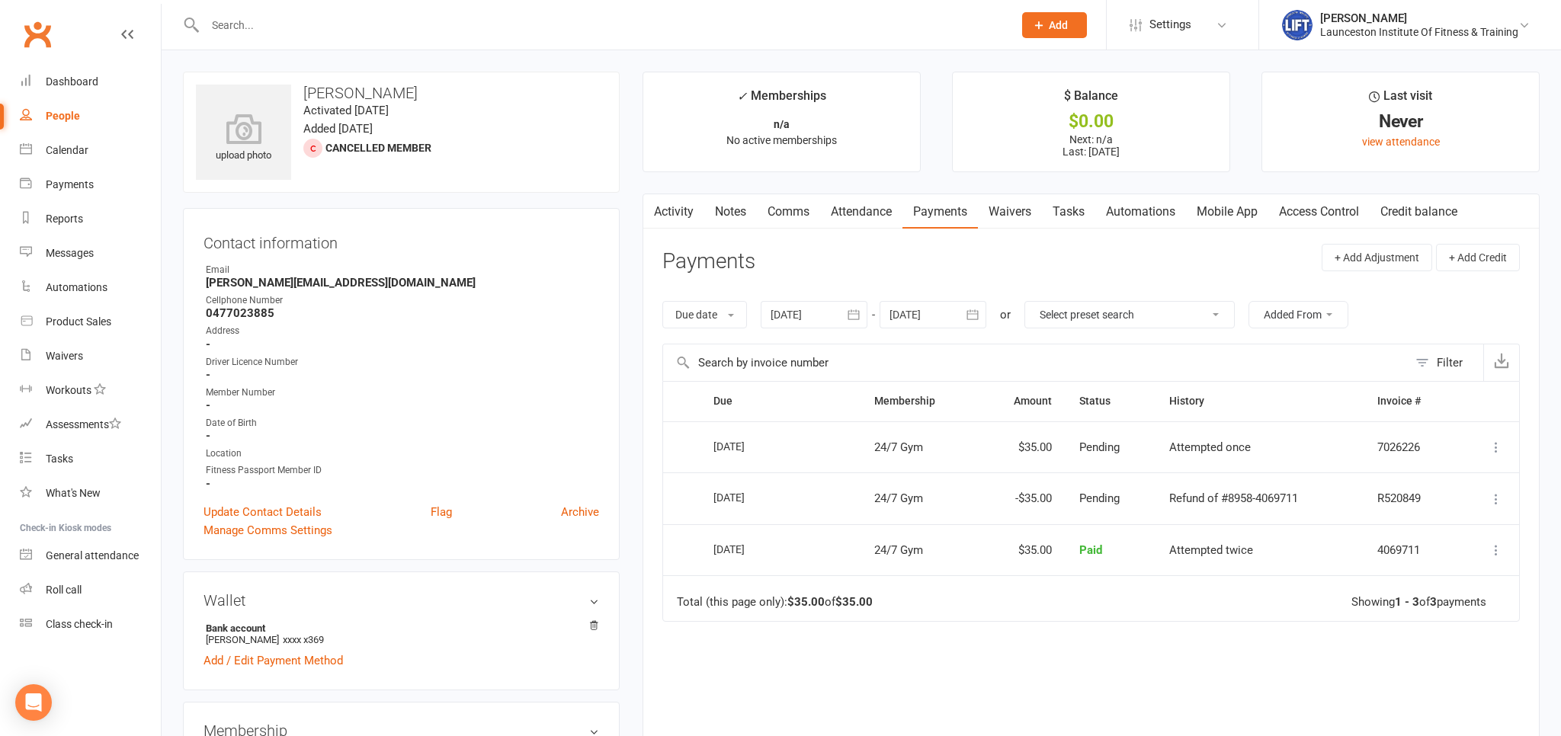
click at [842, 312] on div at bounding box center [814, 314] width 107 height 27
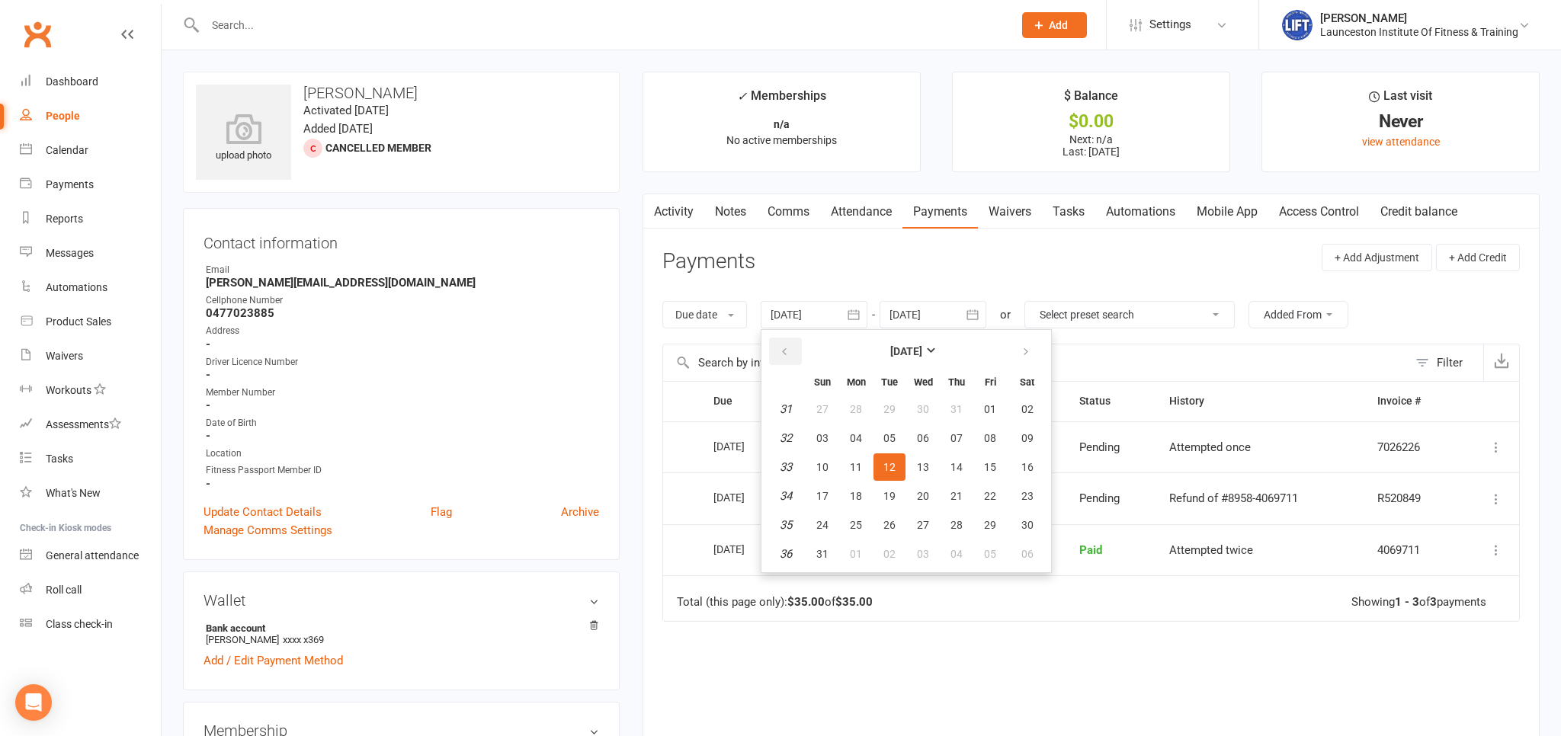
click at [787, 346] on icon "button" at bounding box center [784, 352] width 11 height 12
click at [891, 480] on table "July 2025 Sun Mon Tue Wed Thu Fri Sat 27 29 30 01 02 03 04 05 28 06 07 08 09 10…" at bounding box center [905, 451] width 283 height 236
click at [891, 462] on span "15" at bounding box center [889, 467] width 12 height 12
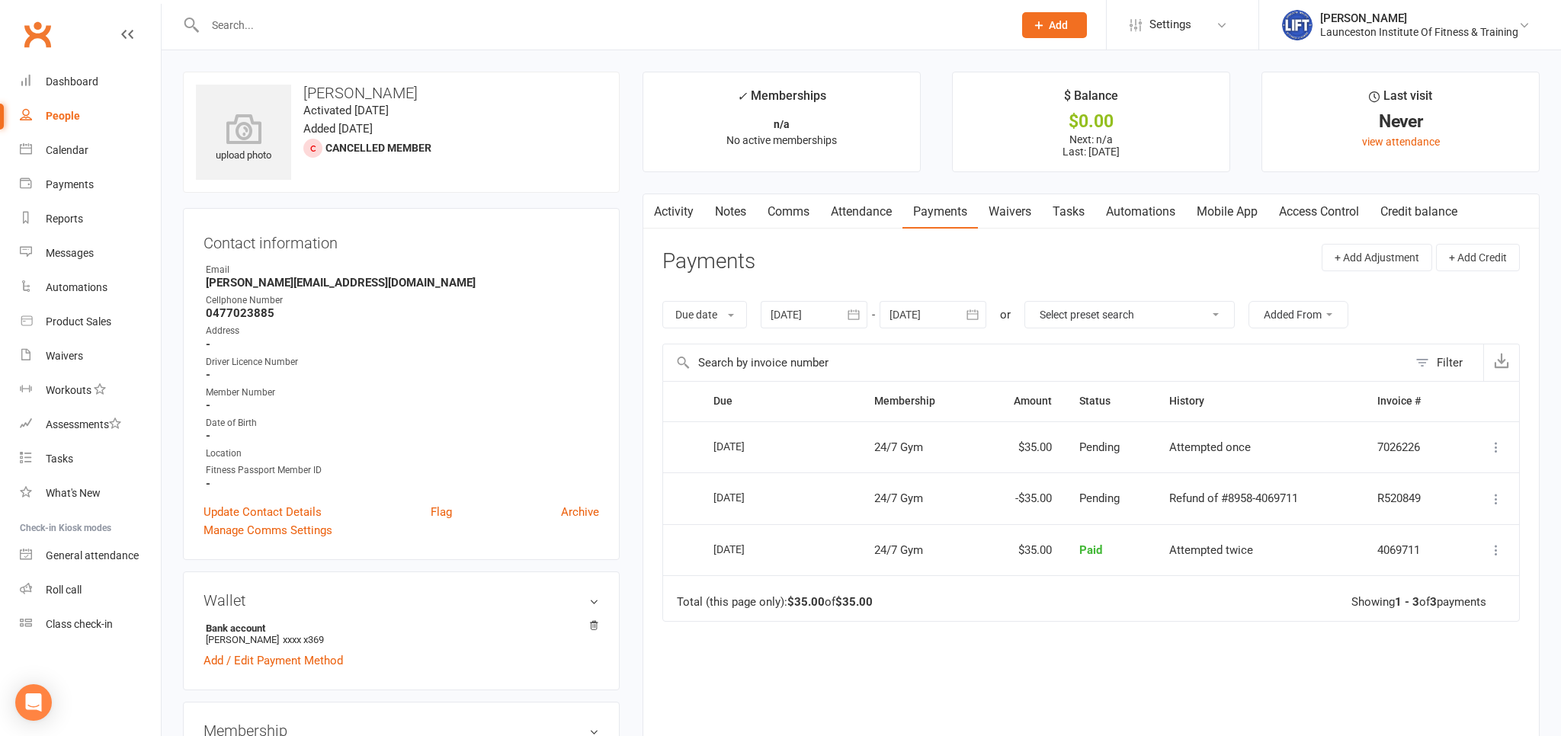
click at [834, 303] on div at bounding box center [814, 314] width 107 height 27
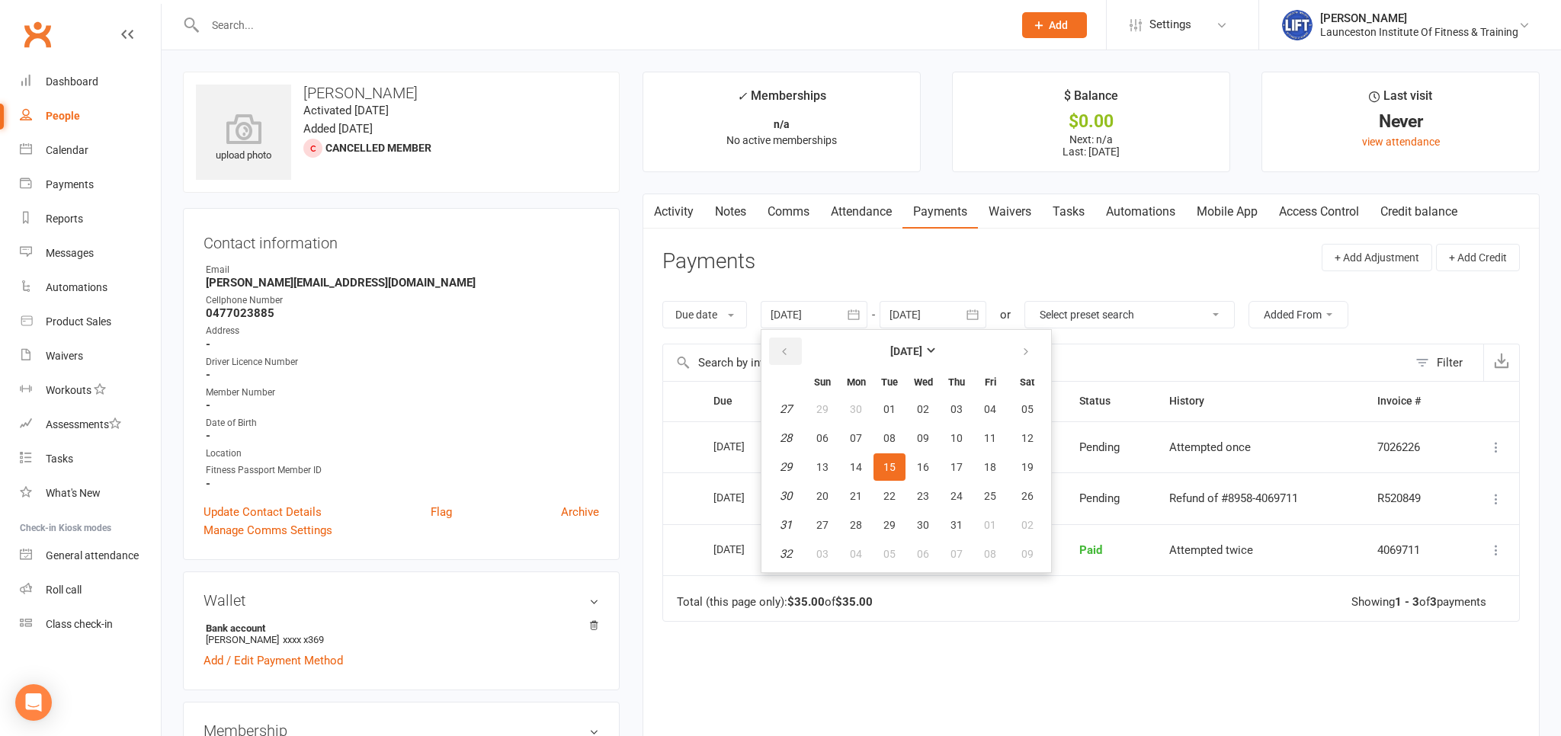
drag, startPoint x: 797, startPoint y: 349, endPoint x: 796, endPoint y: 360, distance: 11.5
click at [795, 349] on button "button" at bounding box center [785, 351] width 33 height 27
click at [869, 495] on button "23" at bounding box center [856, 495] width 32 height 27
type input "23 Jun 2025"
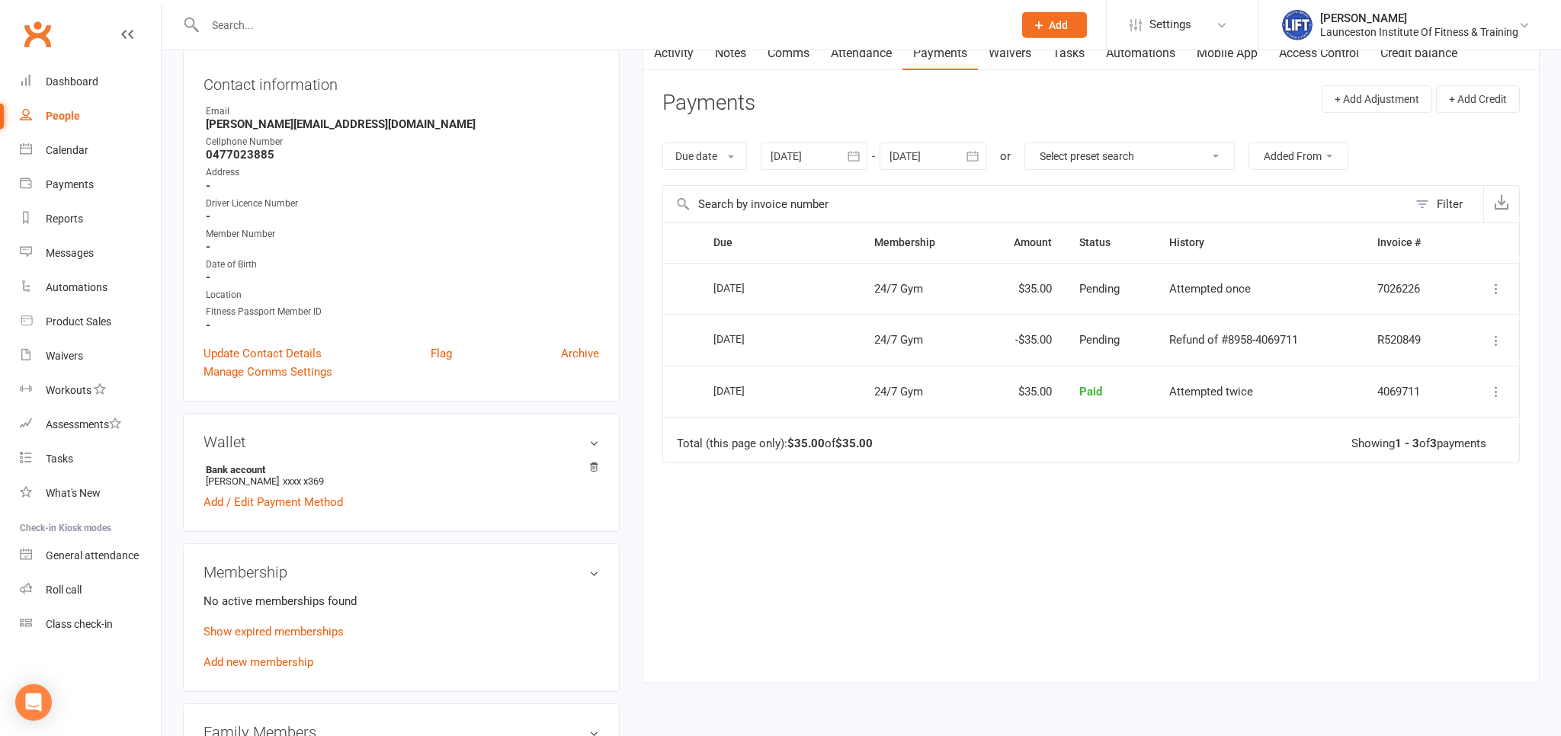
scroll to position [161, 0]
click at [1489, 384] on button at bounding box center [1496, 389] width 18 height 18
click at [1437, 424] on link "Refund" at bounding box center [1428, 419] width 151 height 30
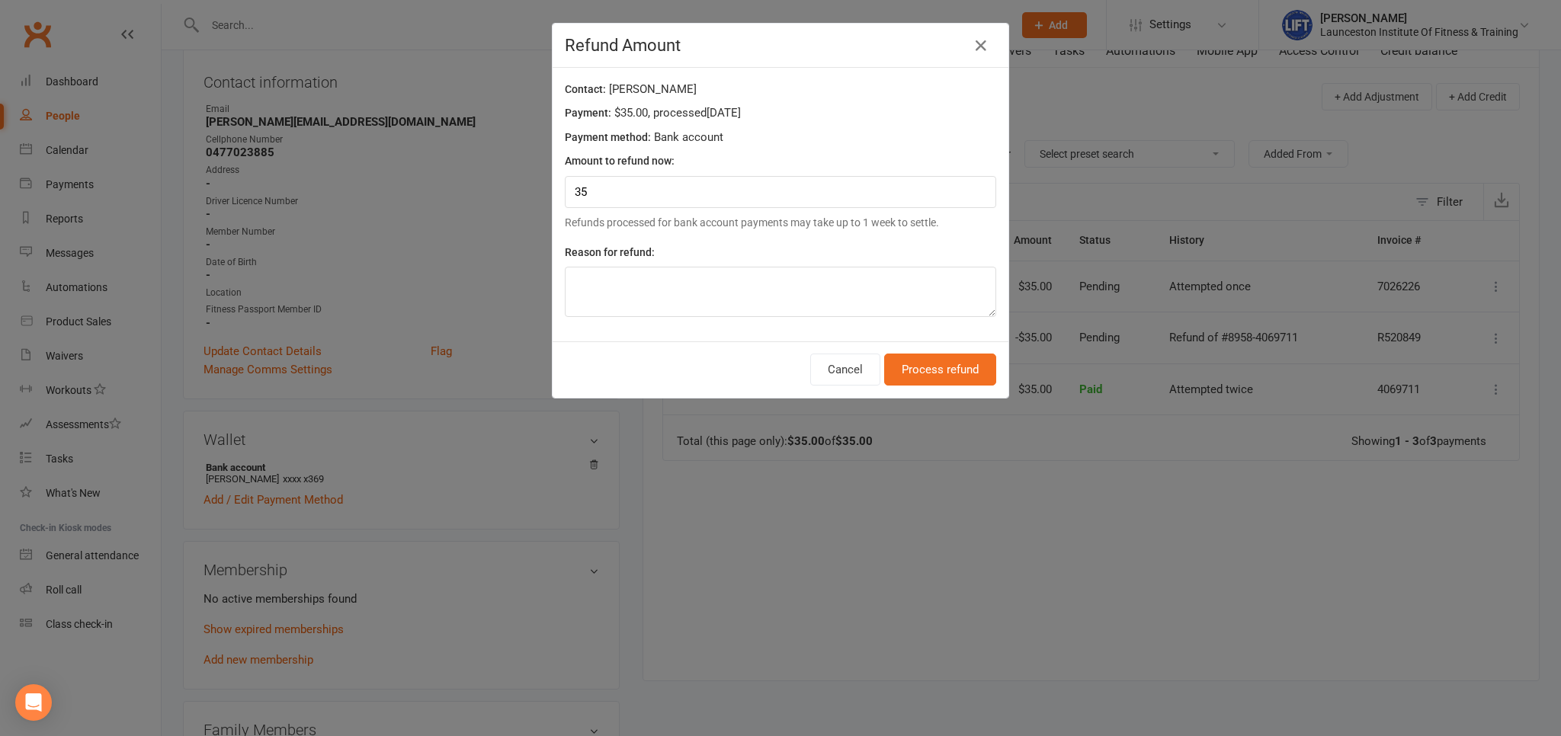
click at [1110, 305] on div "Refund Amount Contact: Will Haley Payment: $35.00 , processed Aug 29, 2025 Paym…" at bounding box center [780, 368] width 1561 height 736
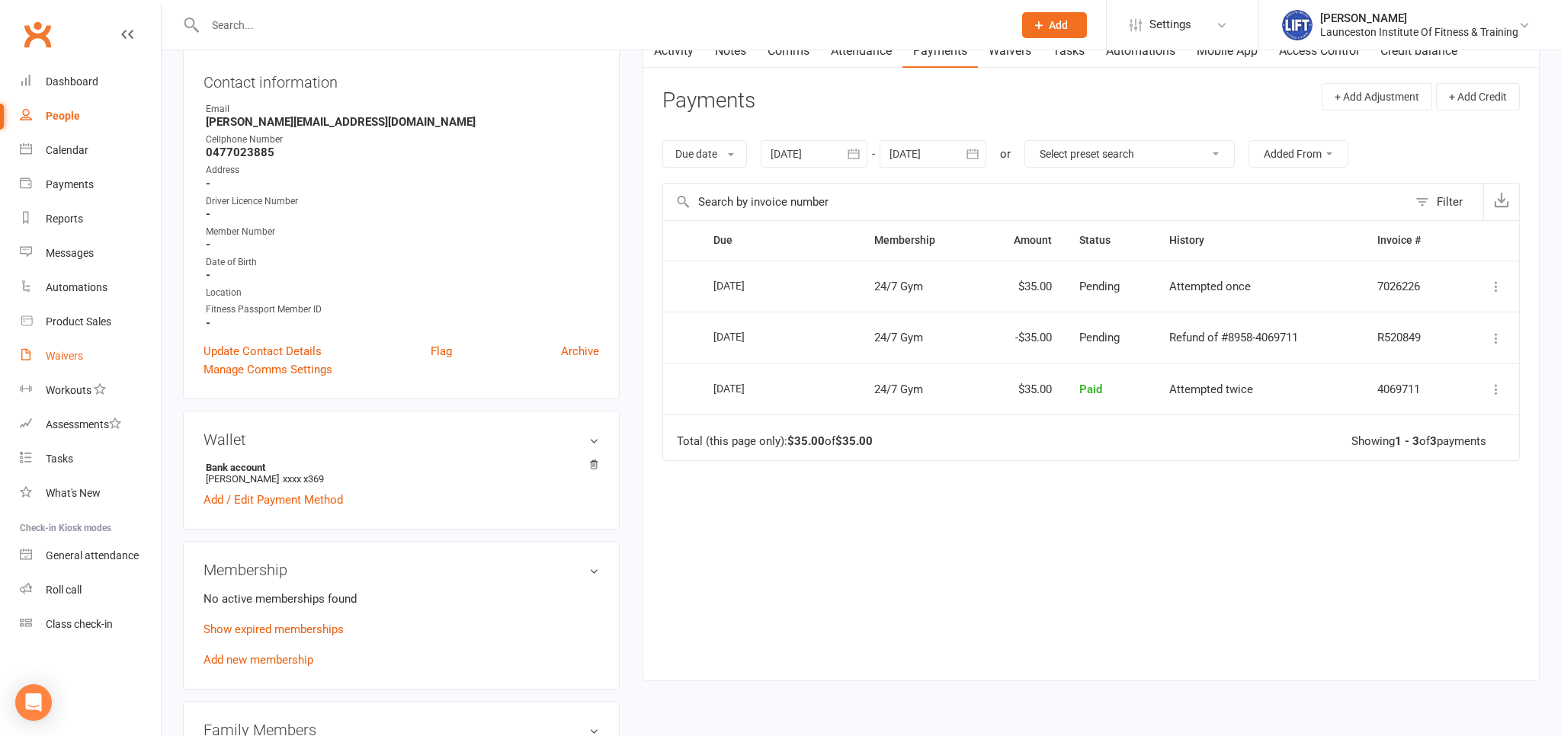
click at [82, 350] on div "Waivers" at bounding box center [64, 356] width 37 height 12
select select "100"
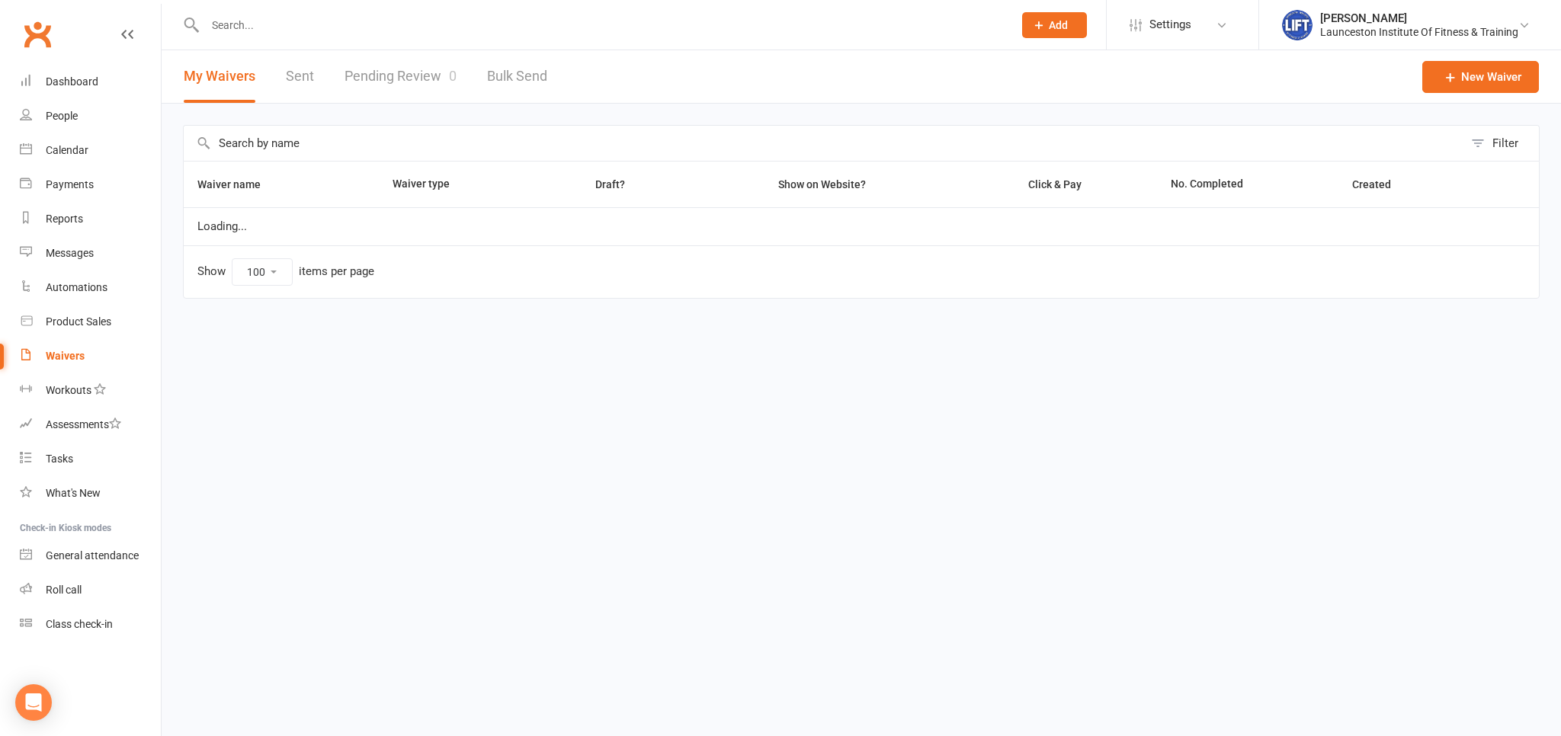
click at [82, 350] on div "Waivers" at bounding box center [65, 356] width 39 height 12
click at [361, 73] on link "Pending Review 0" at bounding box center [400, 76] width 112 height 53
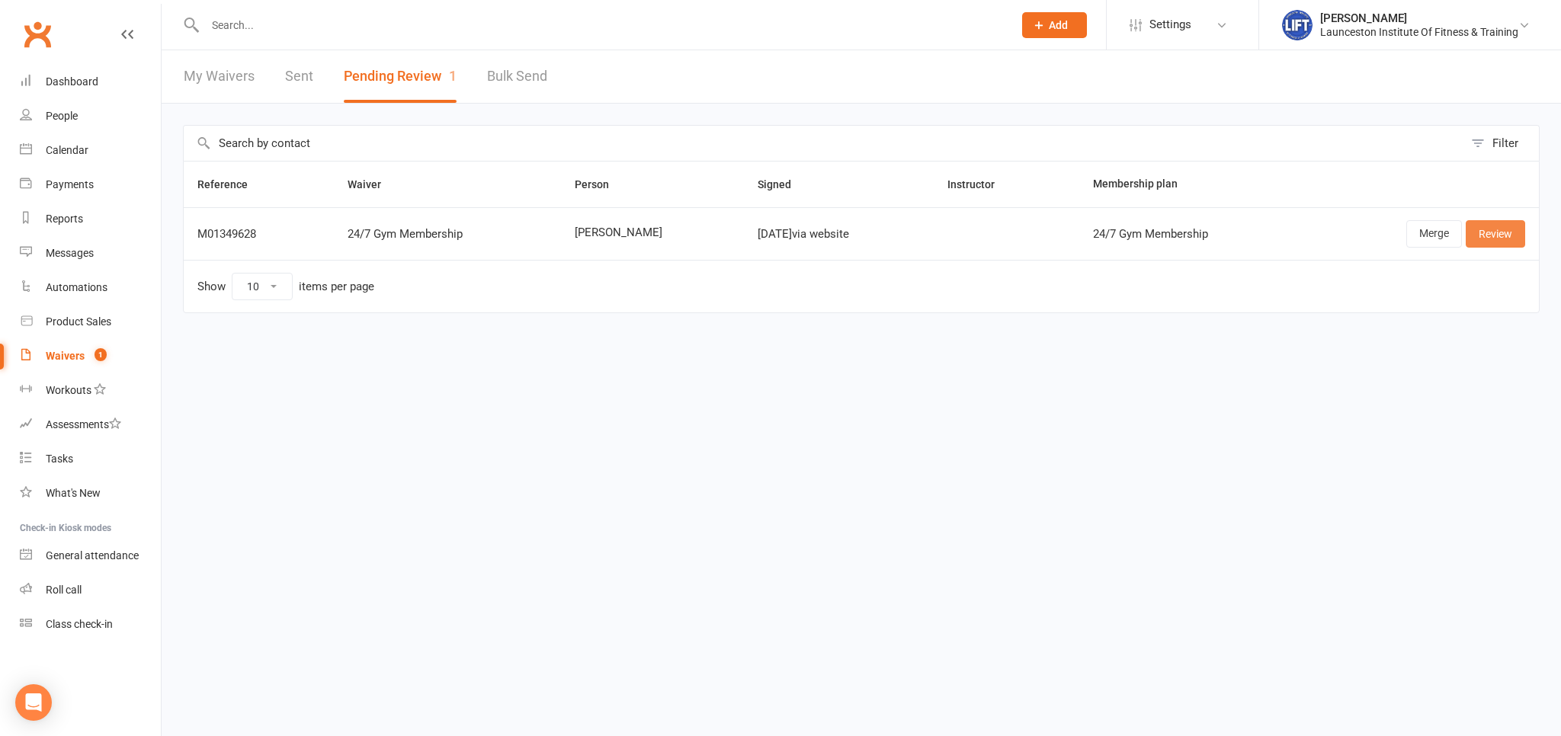
click at [1507, 235] on link "Review" at bounding box center [1494, 233] width 59 height 27
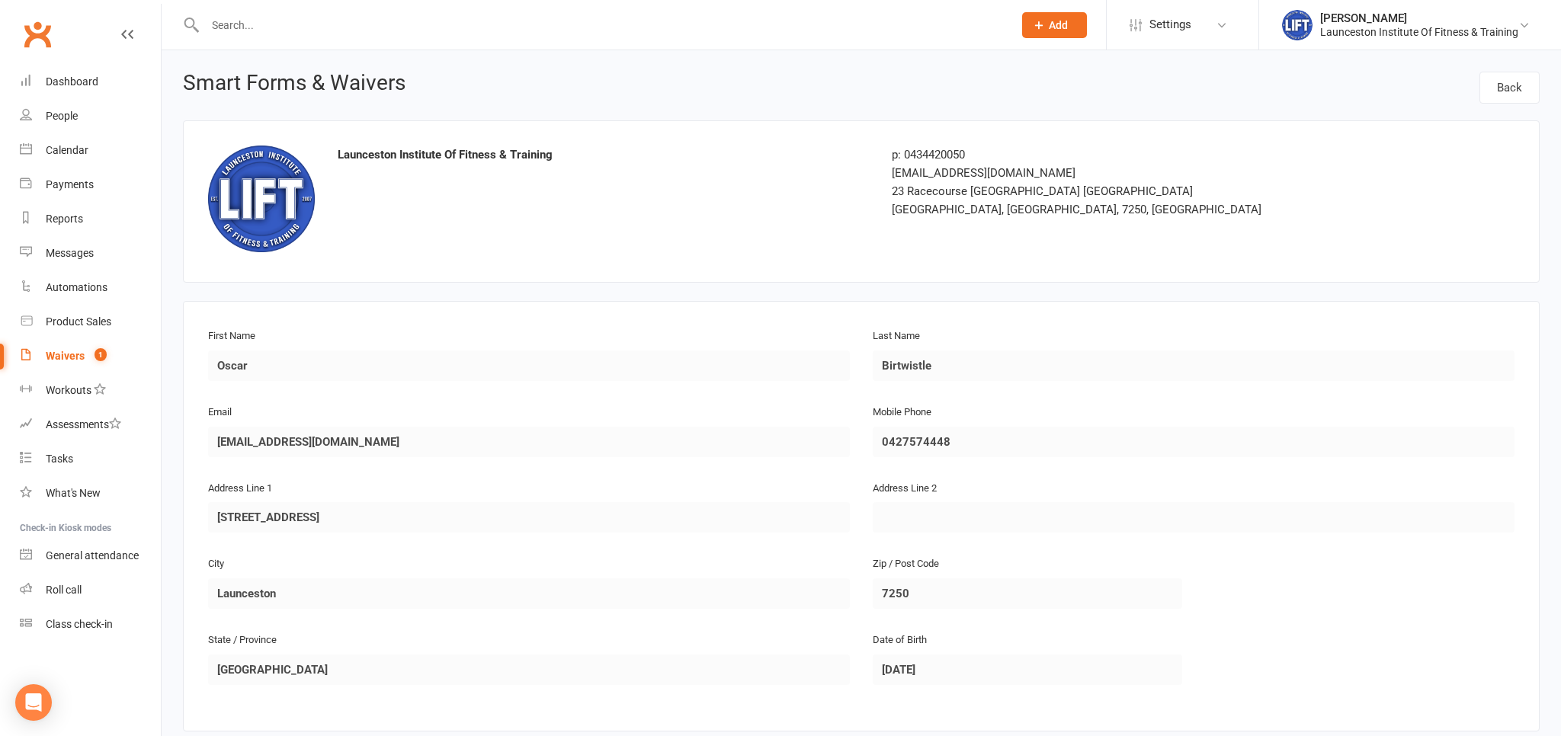
scroll to position [482, 0]
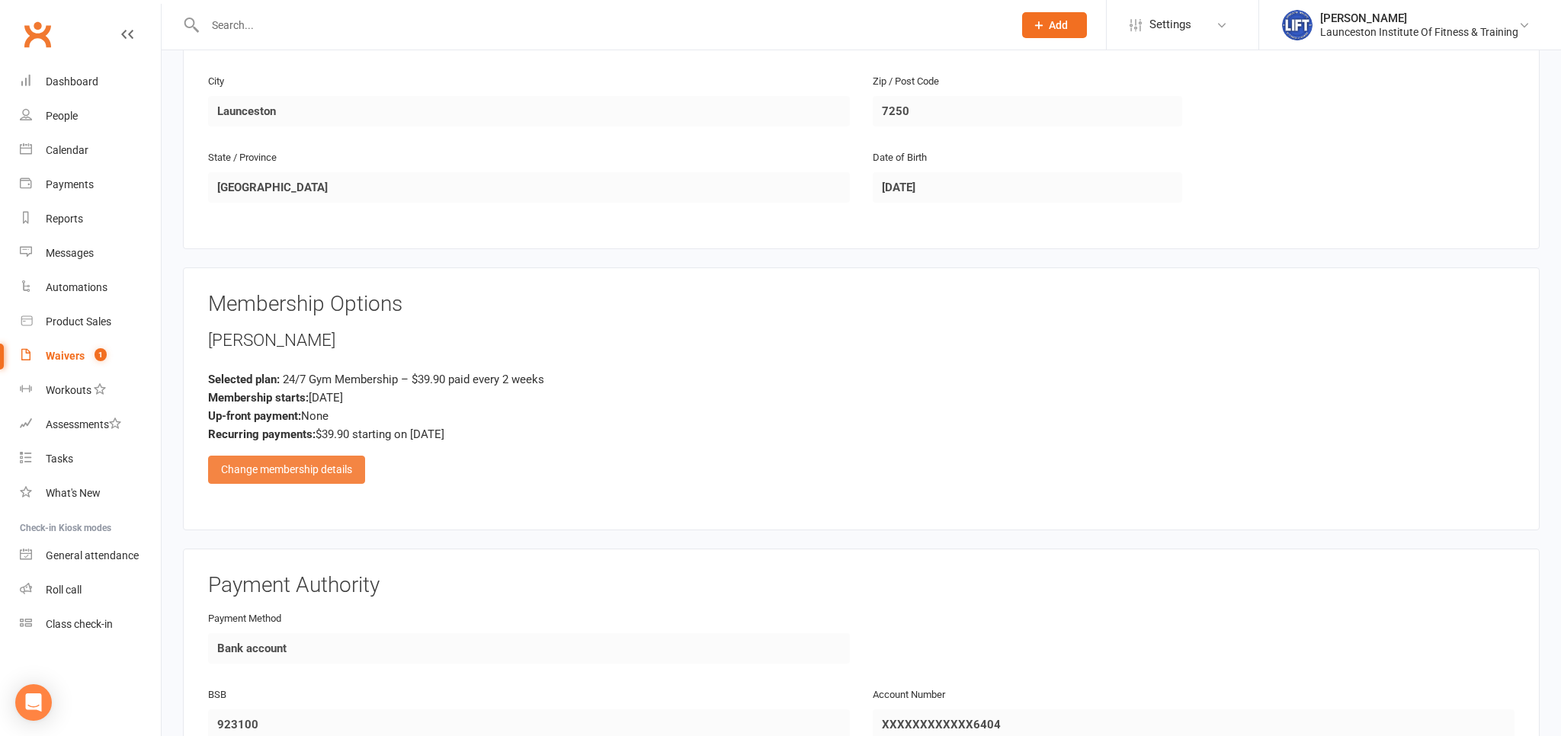
click at [347, 466] on div "Change membership details" at bounding box center [286, 469] width 157 height 27
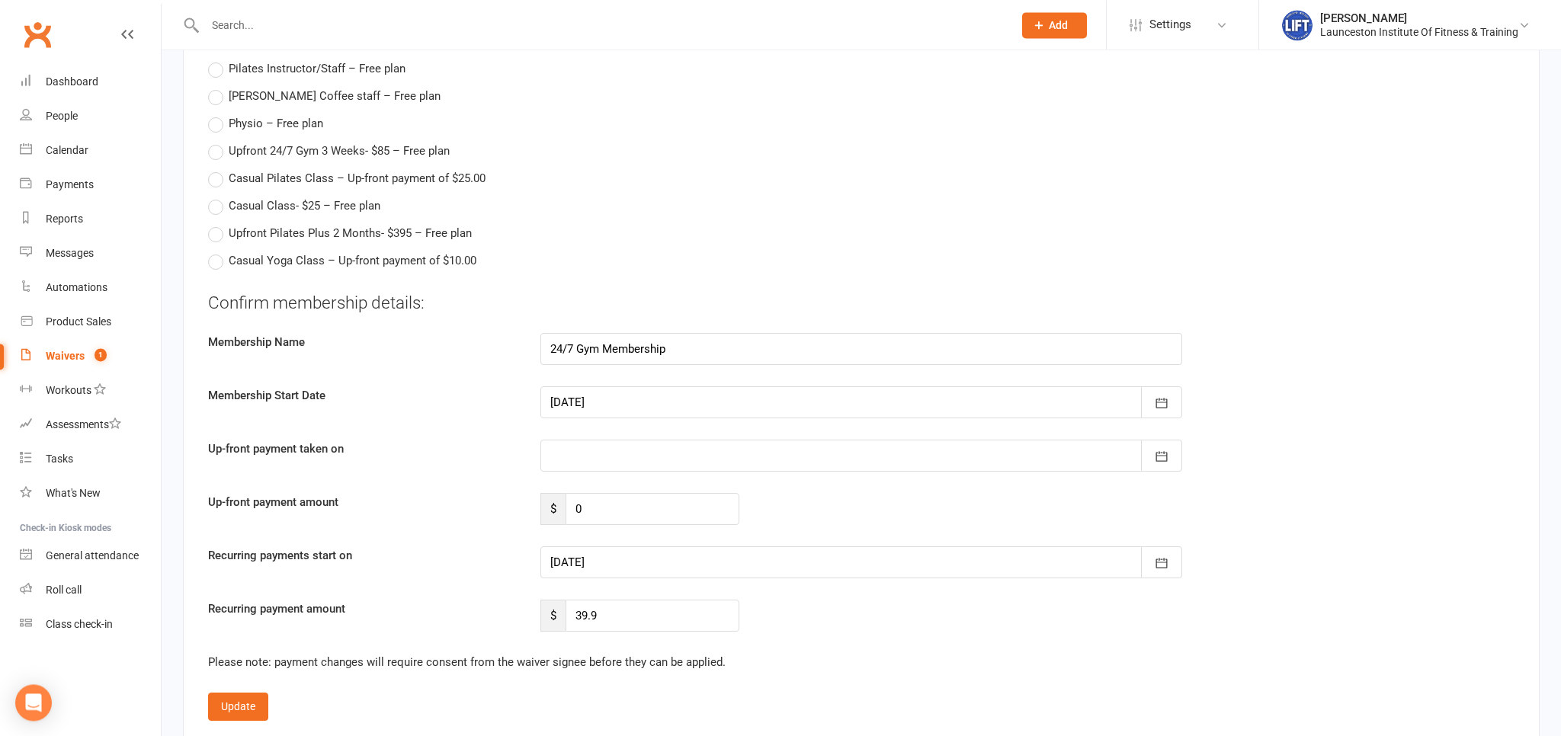
scroll to position [1770, 0]
click at [236, 704] on button "Update" at bounding box center [238, 702] width 60 height 27
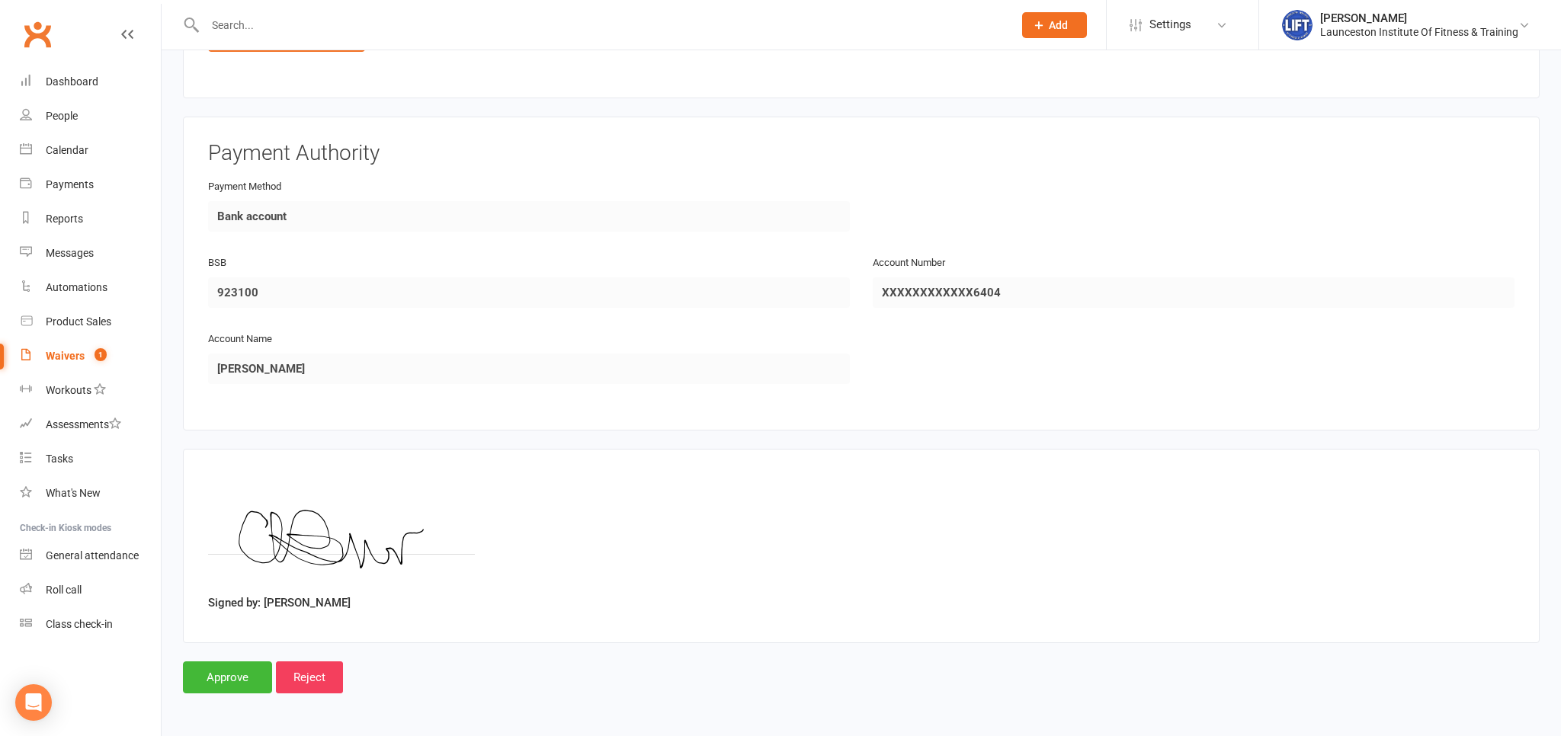
scroll to position [908, 0]
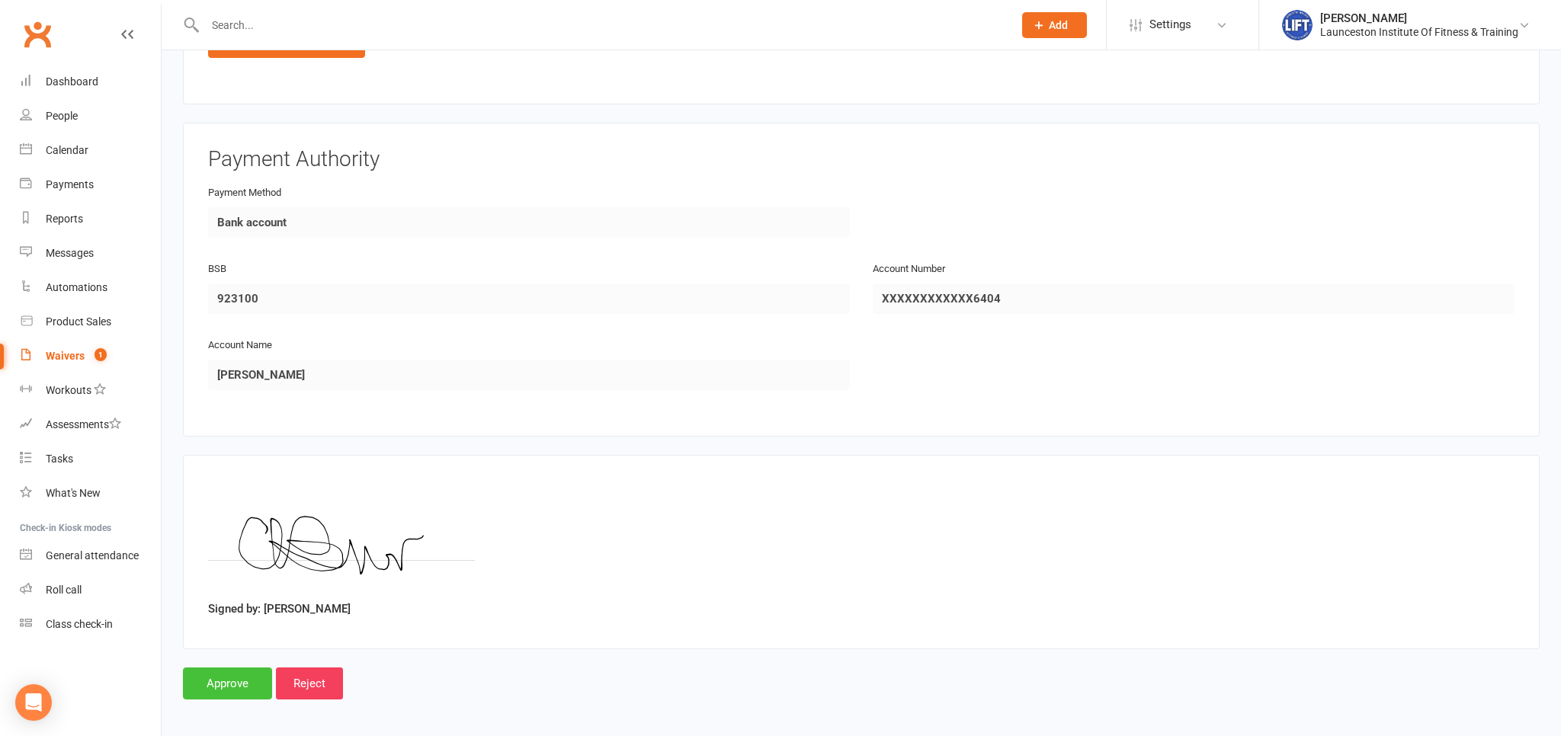
click at [242, 681] on input "Approve" at bounding box center [227, 684] width 89 height 32
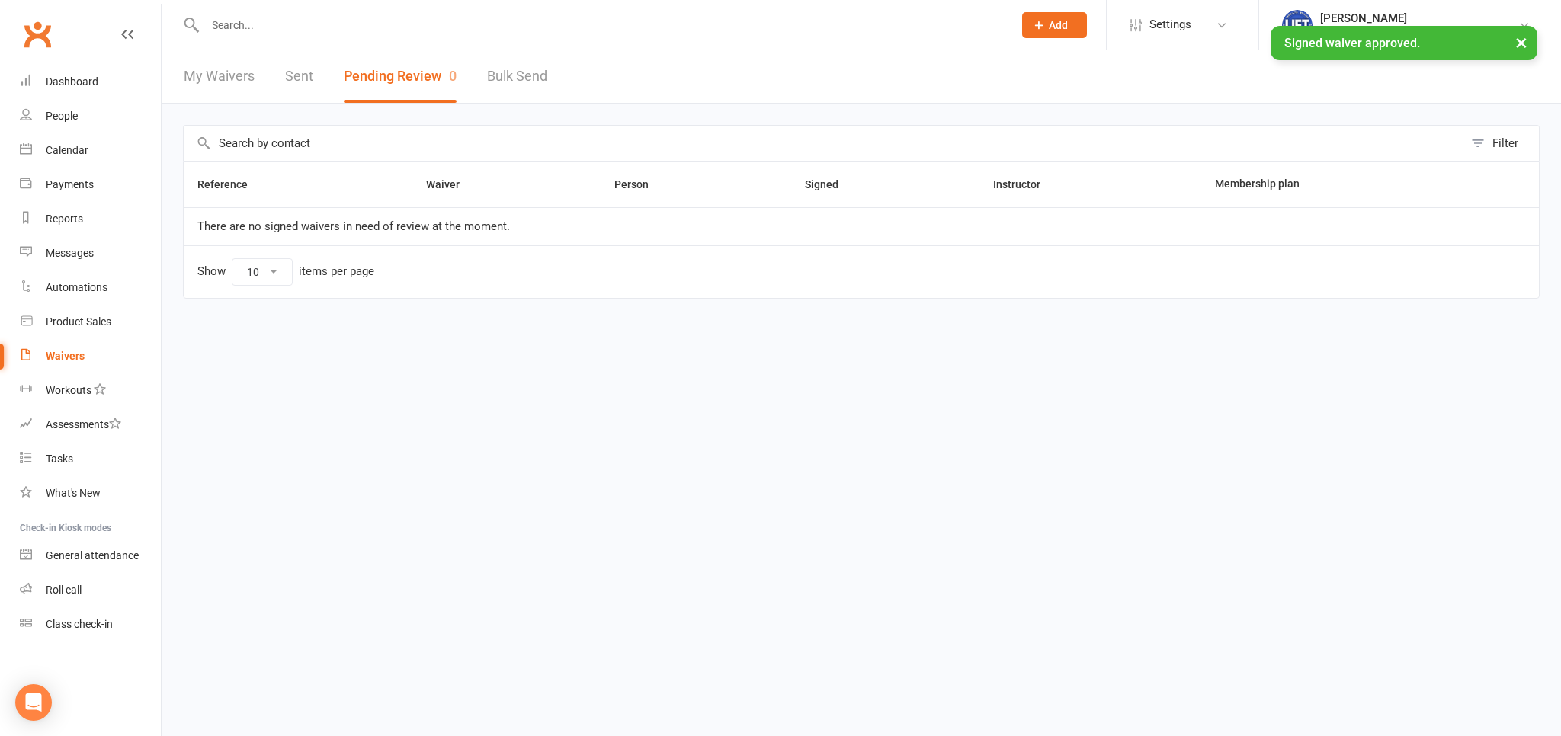
click at [275, 35] on input "text" at bounding box center [601, 24] width 802 height 21
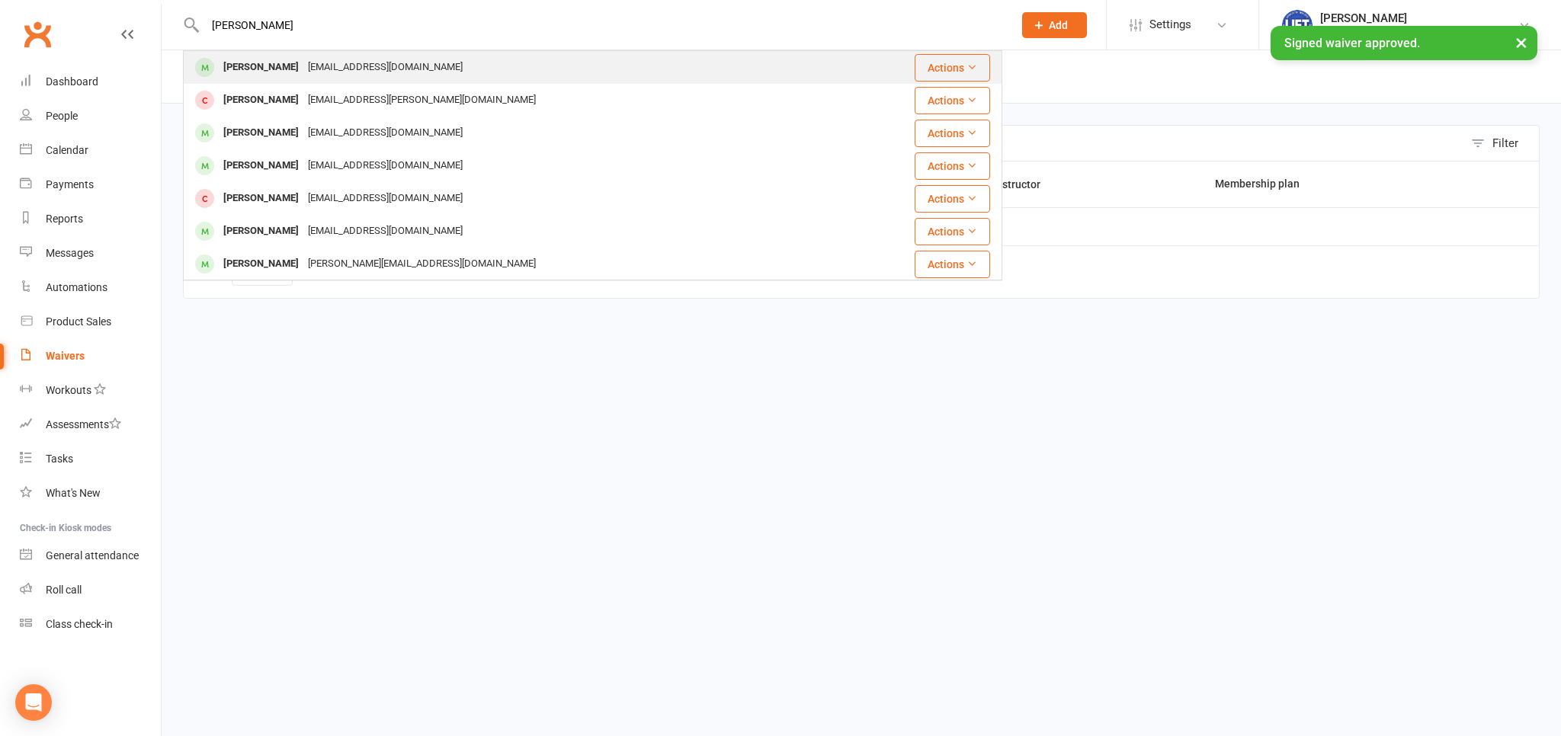
type input "oscar birt"
click at [295, 65] on div "Oscar Birtwistle" at bounding box center [261, 67] width 85 height 22
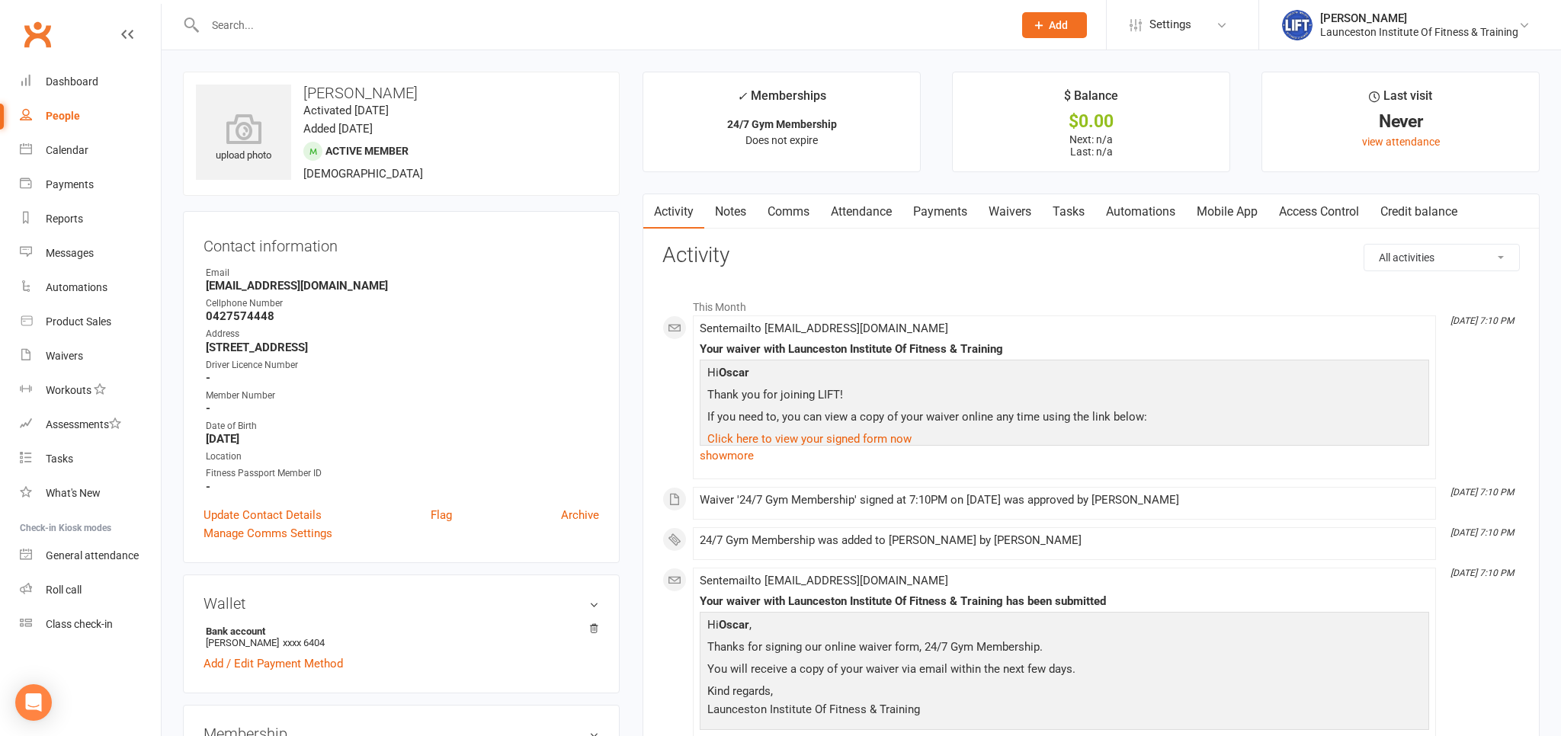
drag, startPoint x: 1302, startPoint y: 208, endPoint x: 1294, endPoint y: 214, distance: 9.8
click at [1303, 208] on link "Access Control" at bounding box center [1318, 211] width 101 height 35
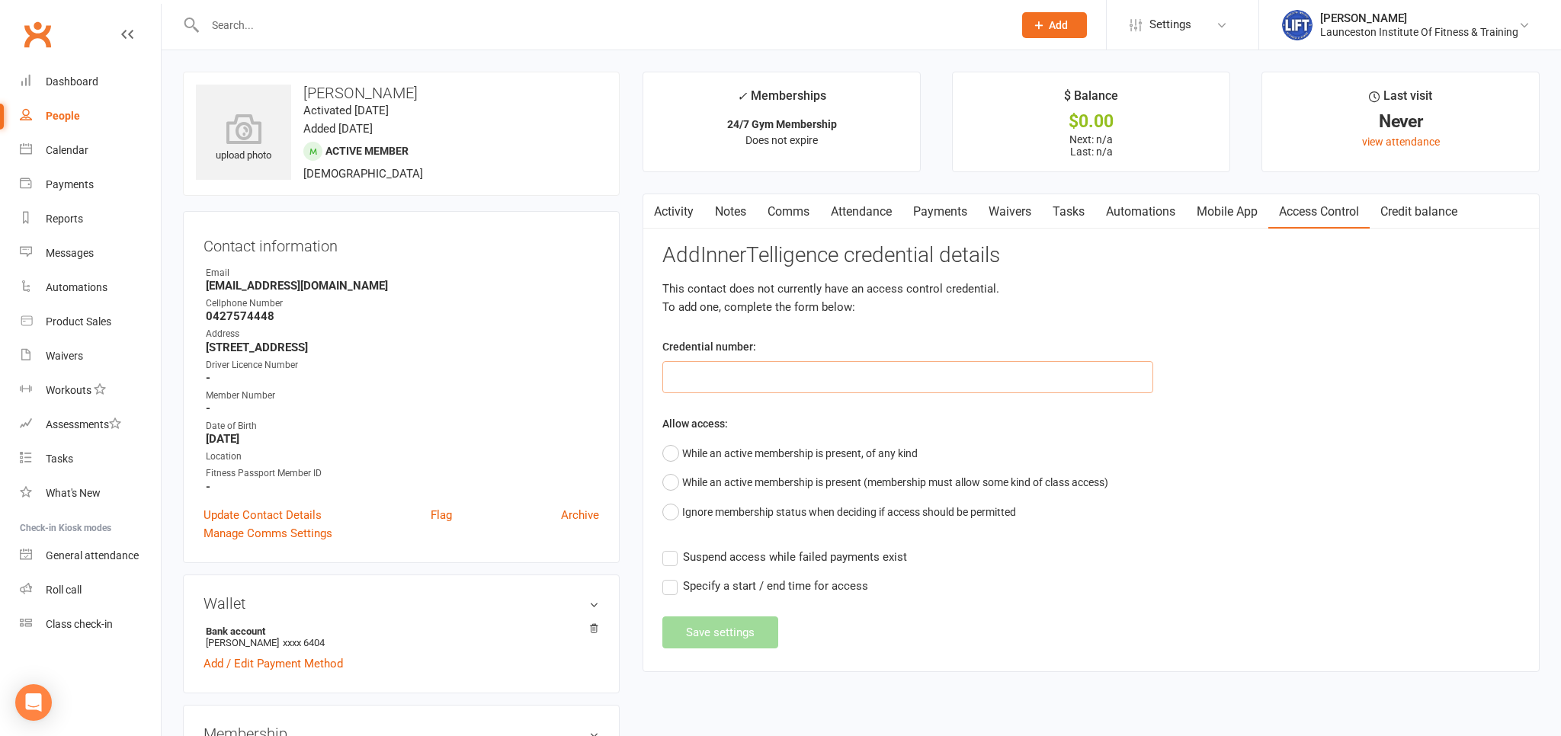
click at [838, 386] on input "text" at bounding box center [907, 377] width 491 height 32
click at [788, 380] on input "text" at bounding box center [907, 377] width 491 height 32
paste input "20000000000000004983010E"
type input "20000000000000004983010E"
click at [712, 458] on button "While an active membership is present, of any kind" at bounding box center [789, 453] width 255 height 29
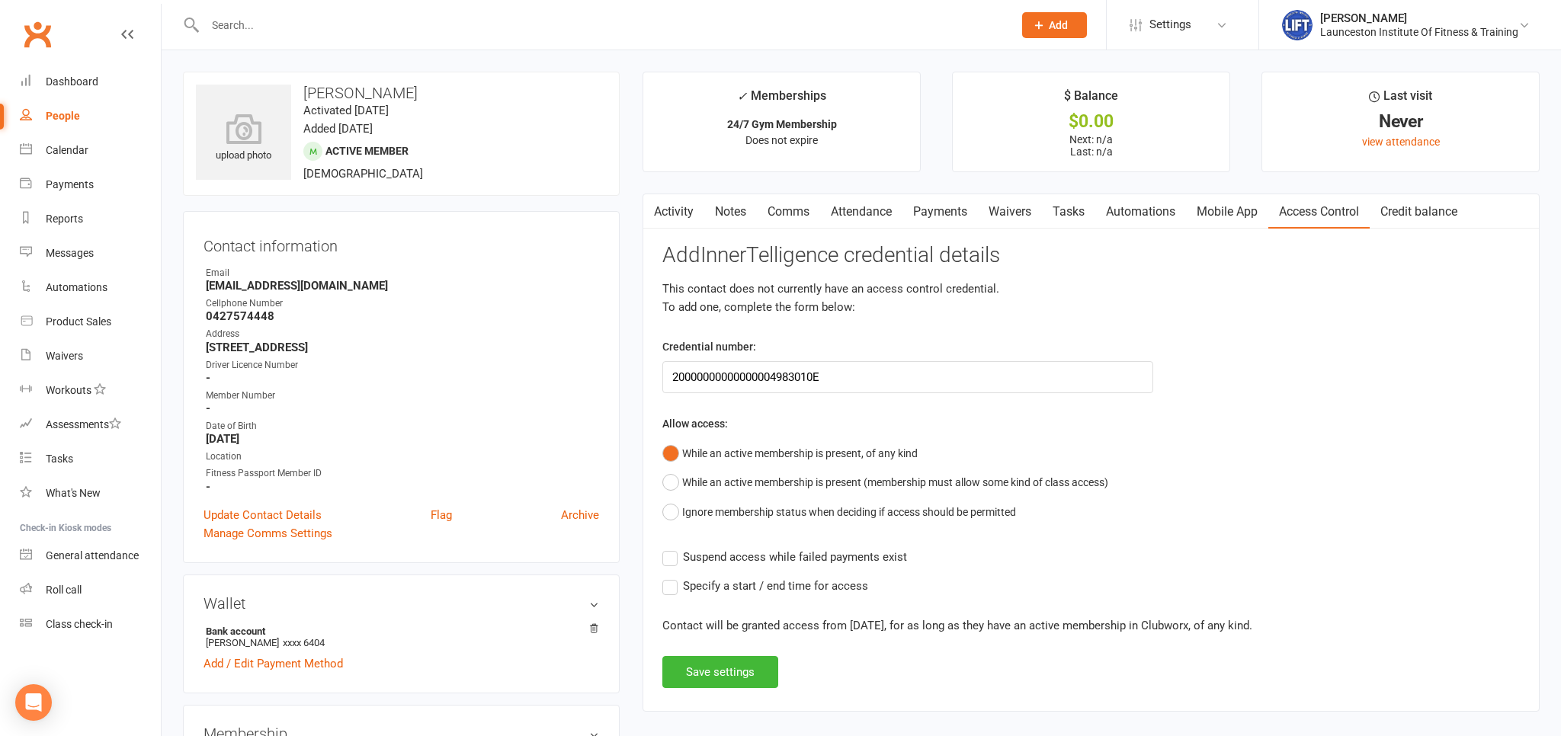
click at [681, 553] on label "Suspend access while failed payments exist" at bounding box center [784, 557] width 245 height 18
click at [681, 548] on input "Suspend access while failed payments exist" at bounding box center [784, 548] width 245 height 0
click at [693, 669] on button "Save settings" at bounding box center [720, 672] width 116 height 32
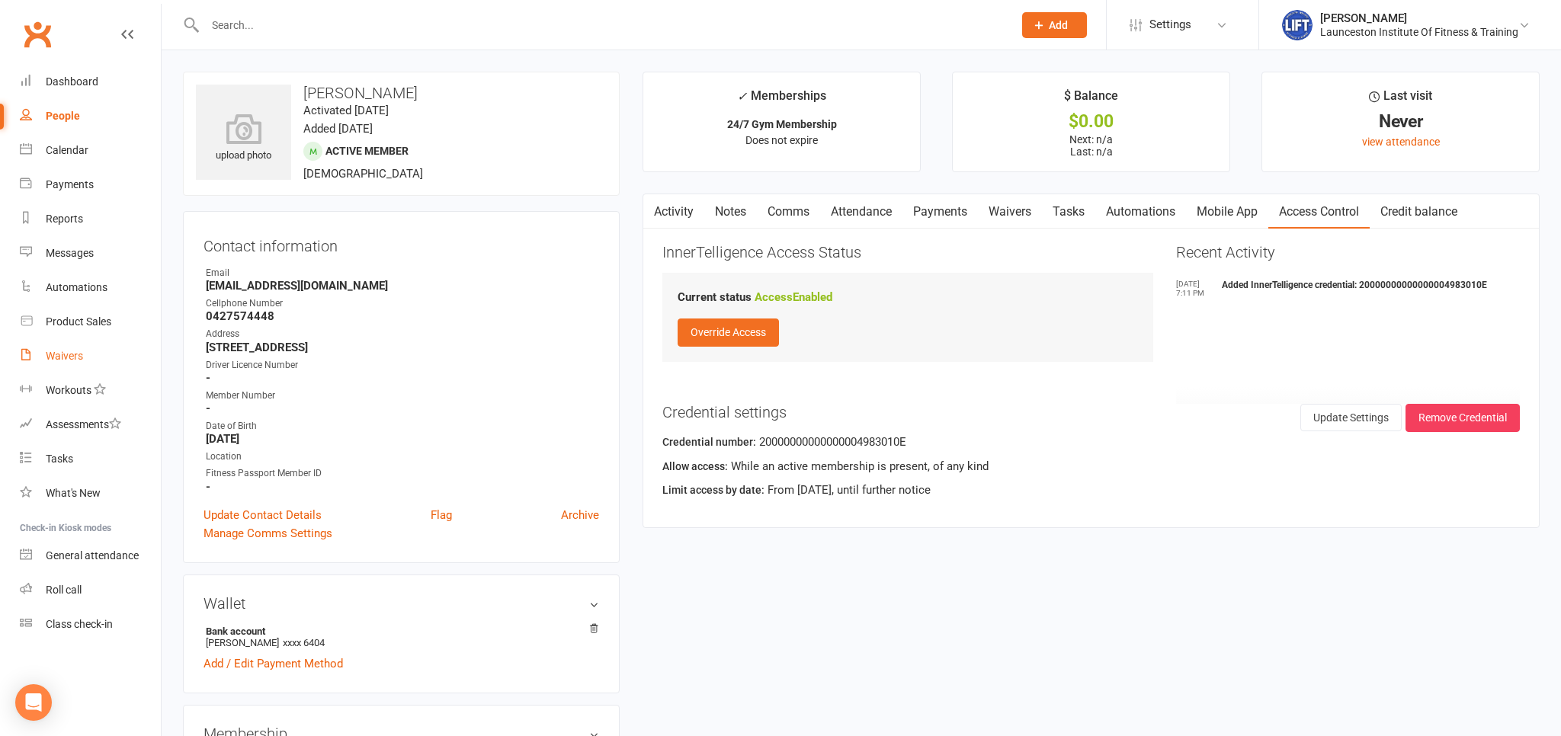
click at [85, 347] on link "Waivers" at bounding box center [90, 356] width 141 height 34
click at [86, 347] on link "Waivers" at bounding box center [90, 356] width 141 height 34
select select "100"
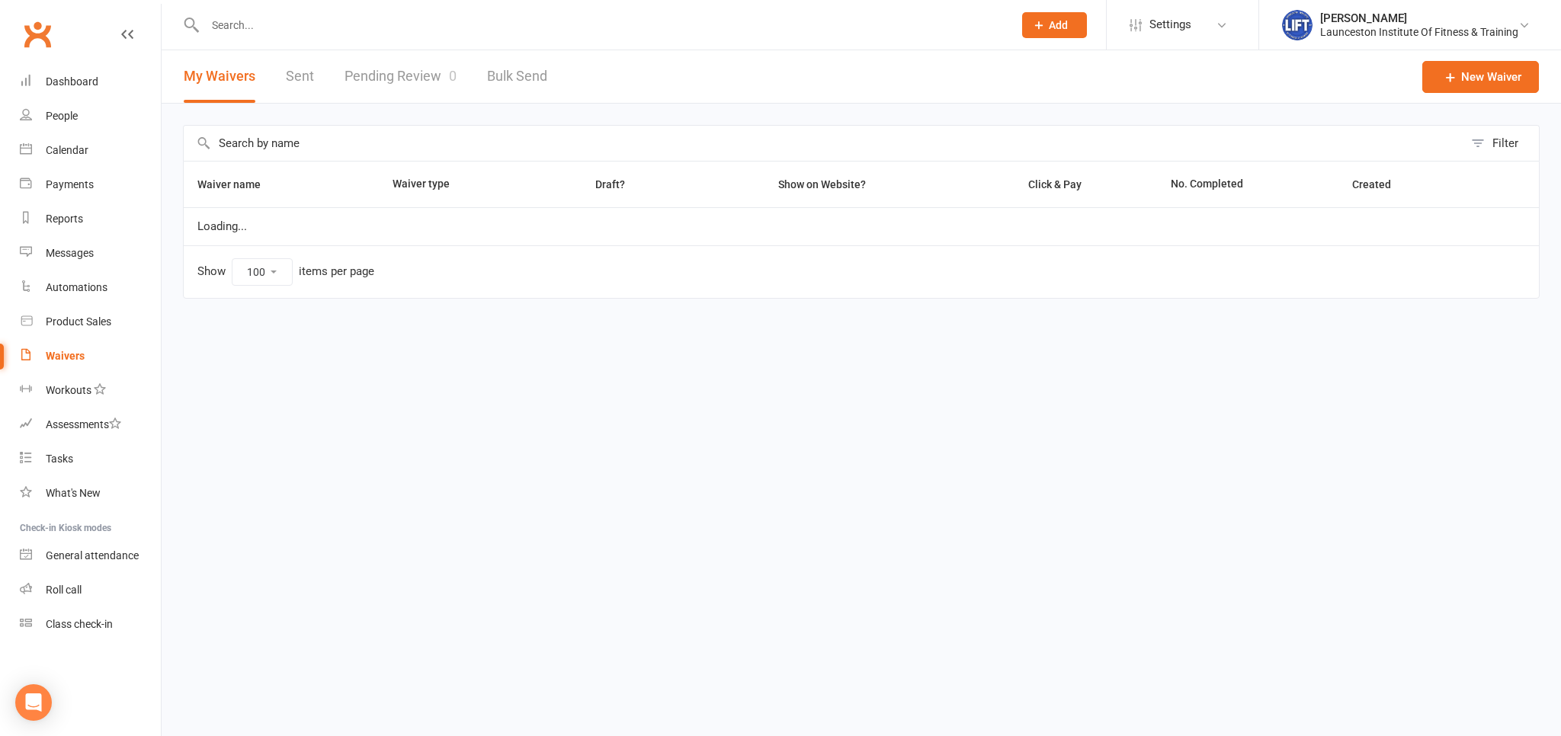
click at [383, 72] on link "Pending Review 0" at bounding box center [400, 76] width 112 height 53
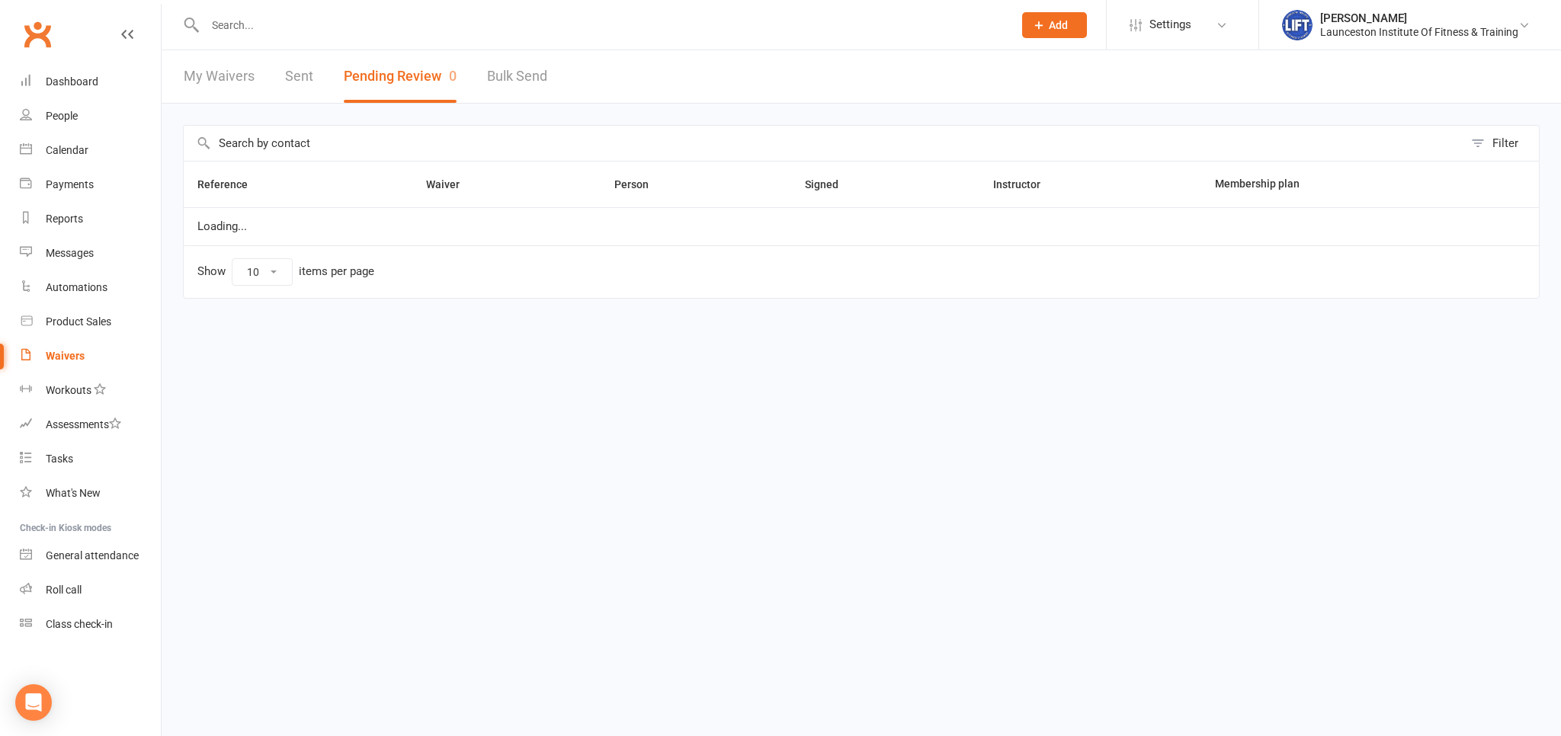
click at [383, 72] on button "Pending Review 0" at bounding box center [400, 76] width 113 height 53
click at [376, 54] on button "Pending Review 0" at bounding box center [400, 76] width 113 height 53
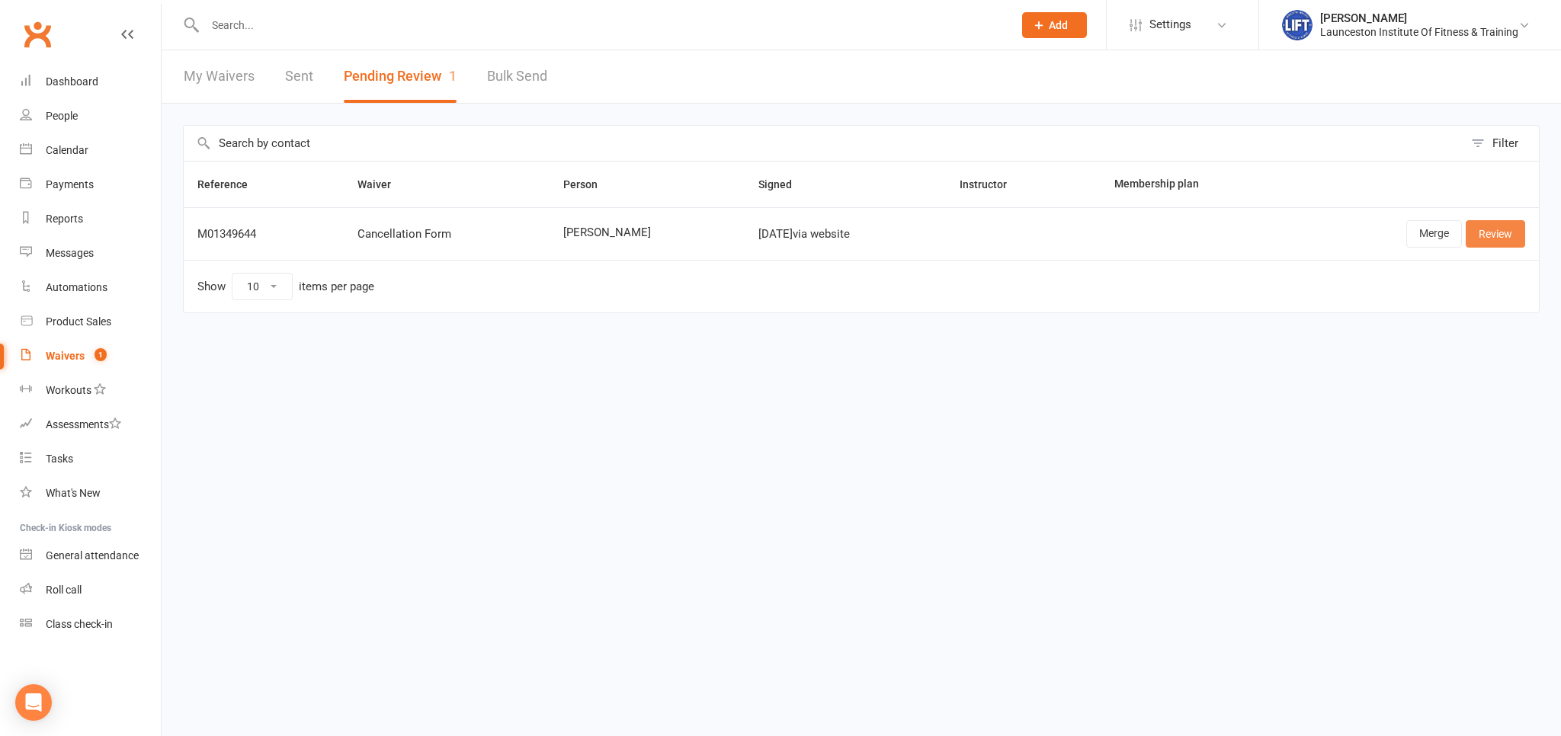
click at [1504, 240] on link "Review" at bounding box center [1494, 233] width 59 height 27
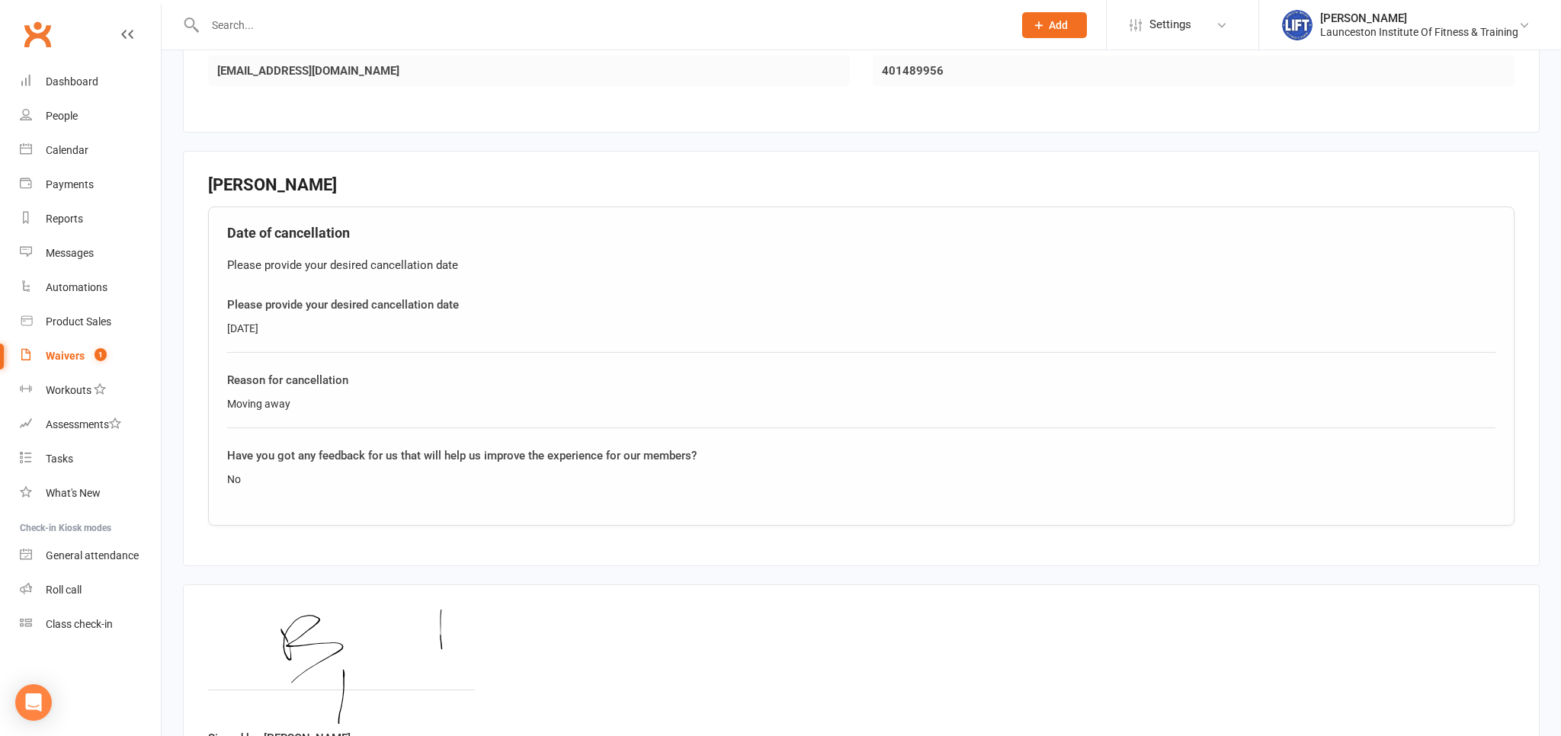
scroll to position [596, 0]
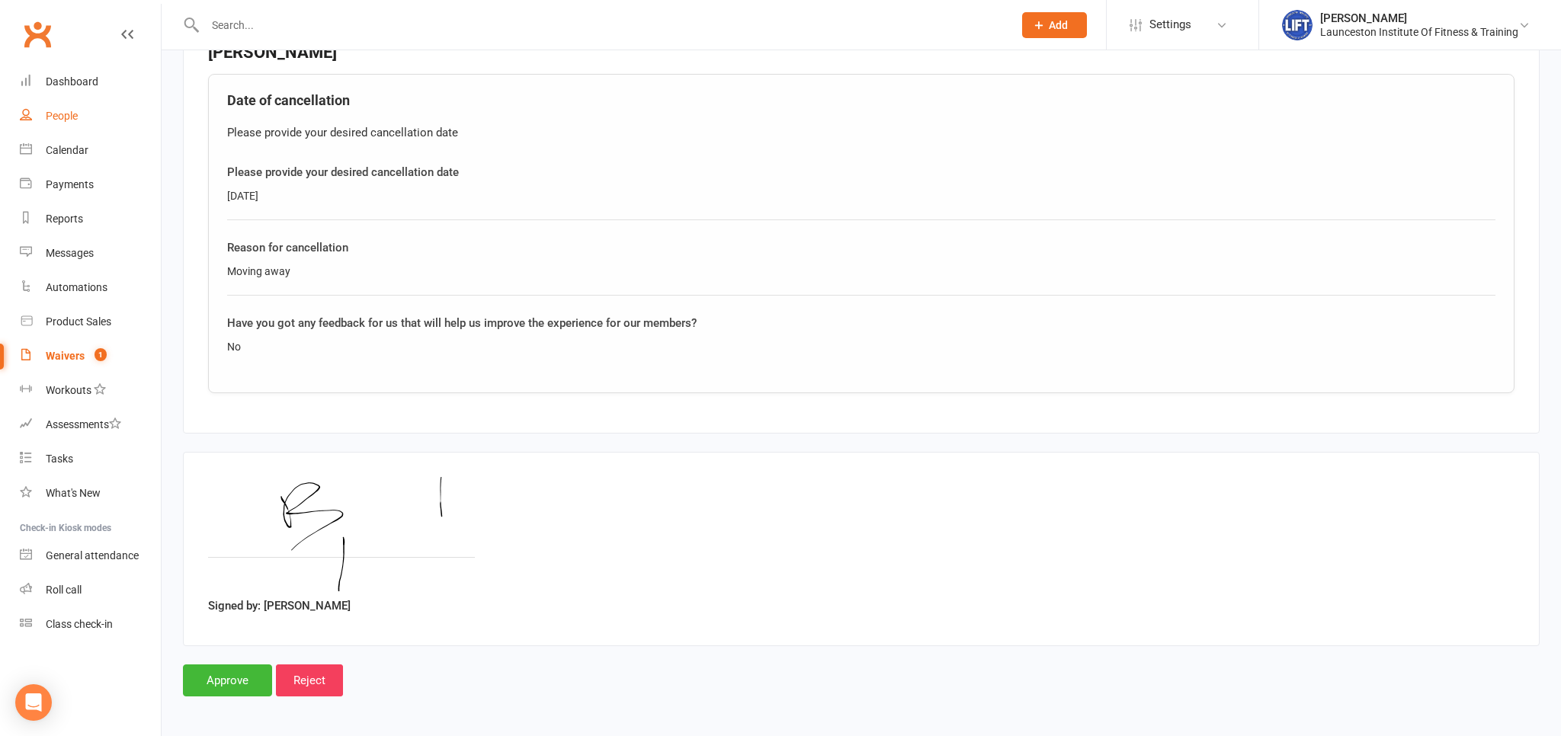
click at [58, 117] on div "People" at bounding box center [62, 116] width 32 height 12
select select "100"
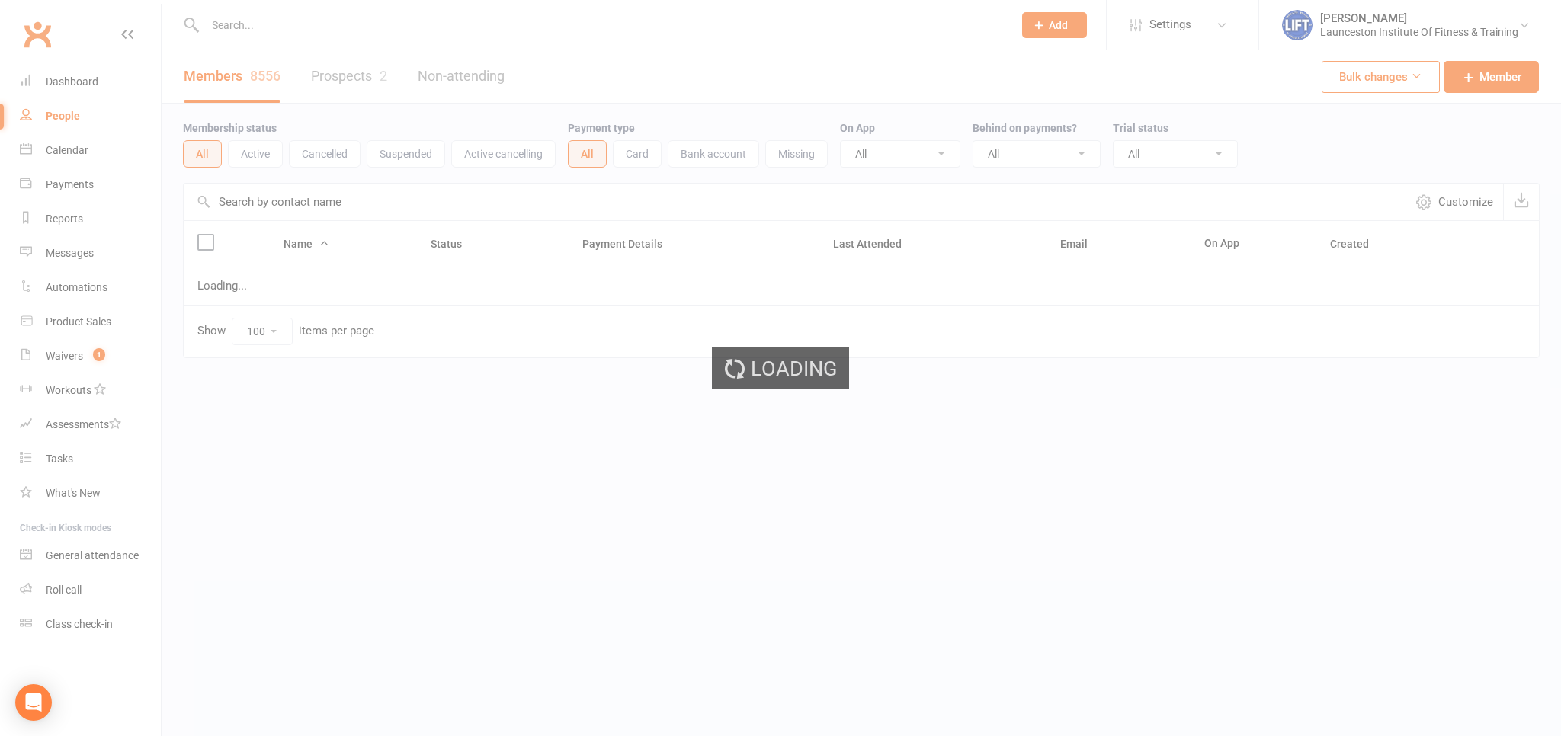
click at [274, 31] on input "text" at bounding box center [601, 24] width 802 height 21
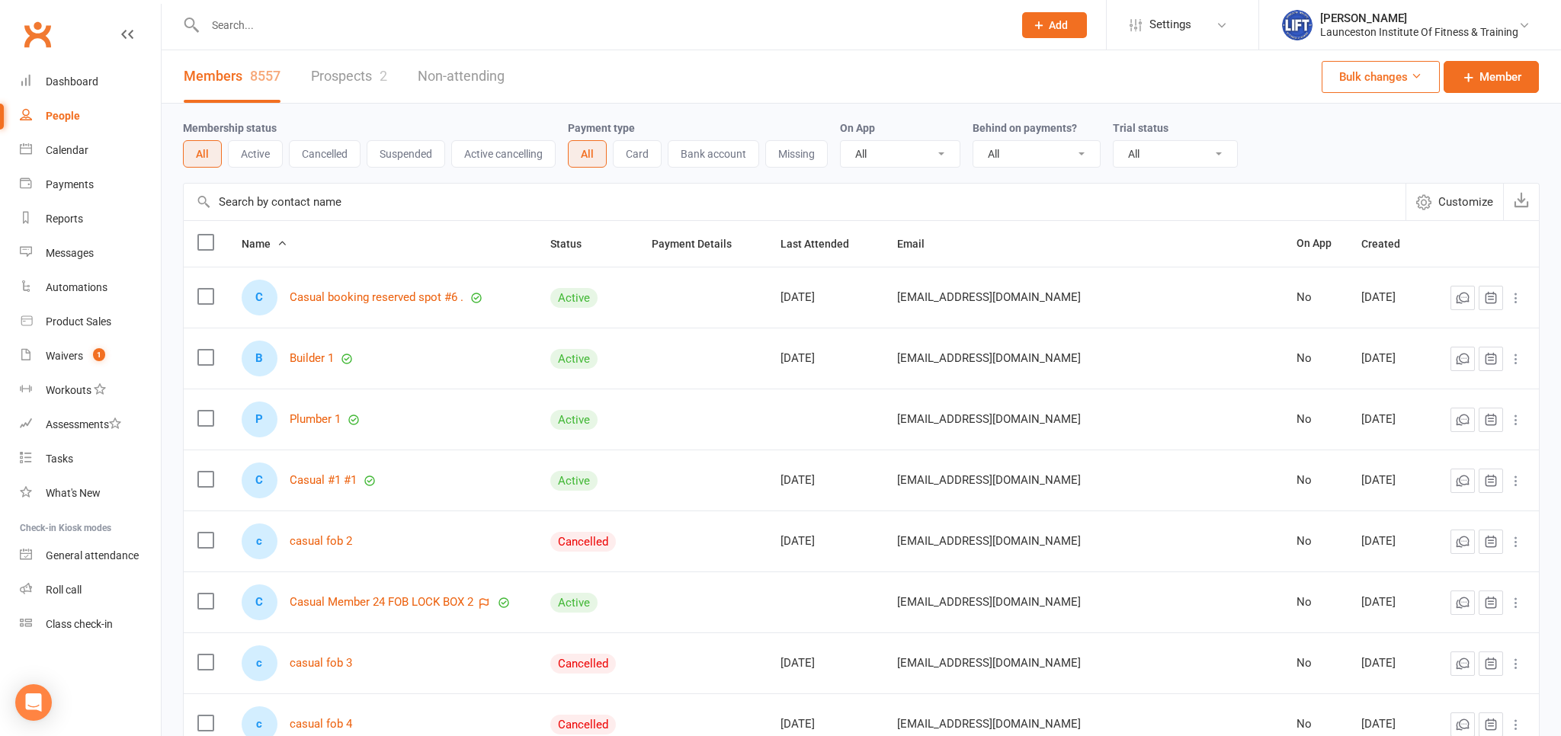
click at [251, 24] on input "text" at bounding box center [601, 24] width 802 height 21
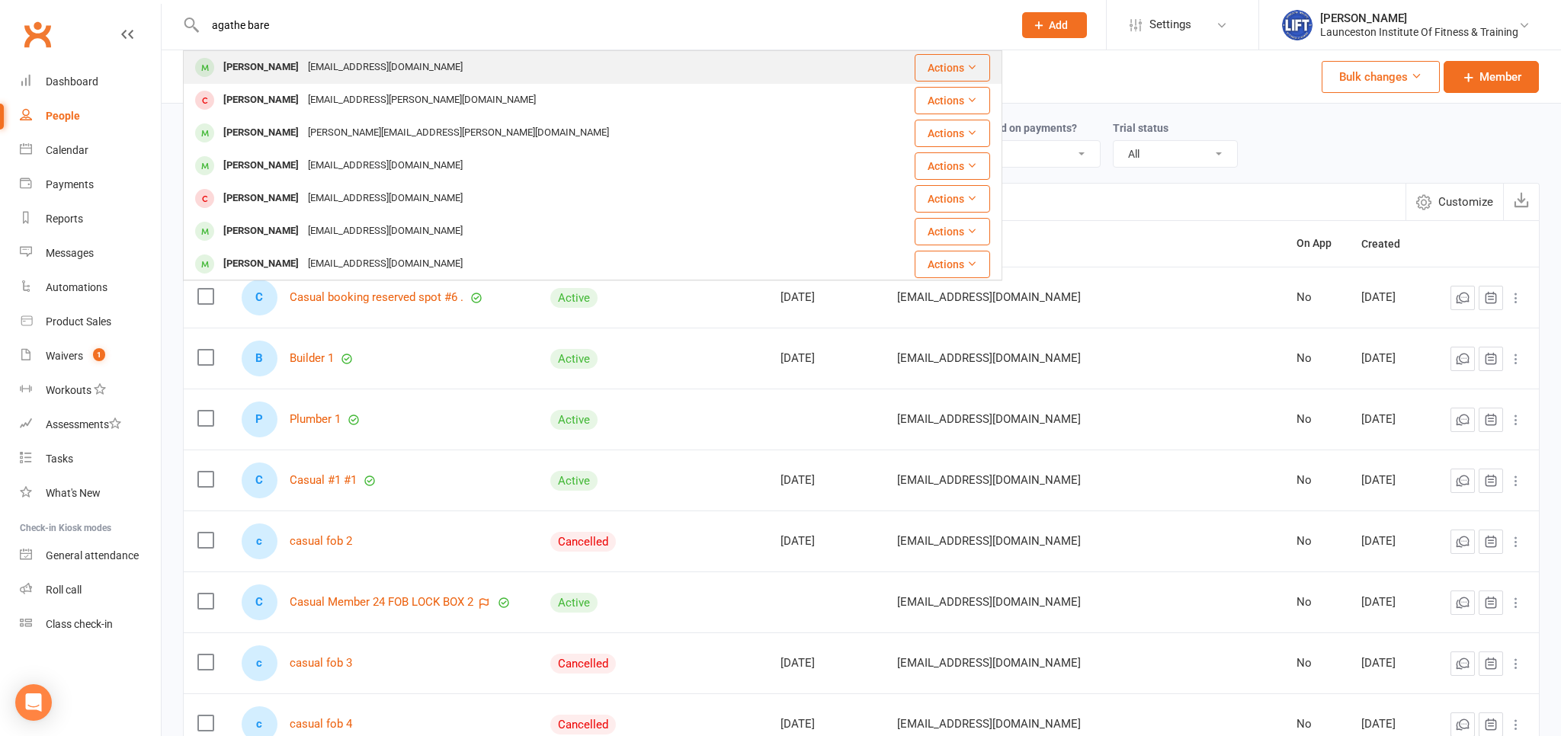
type input "agathe bare"
click at [339, 76] on div "Agathebarre2708@gmail.com" at bounding box center [385, 67] width 164 height 22
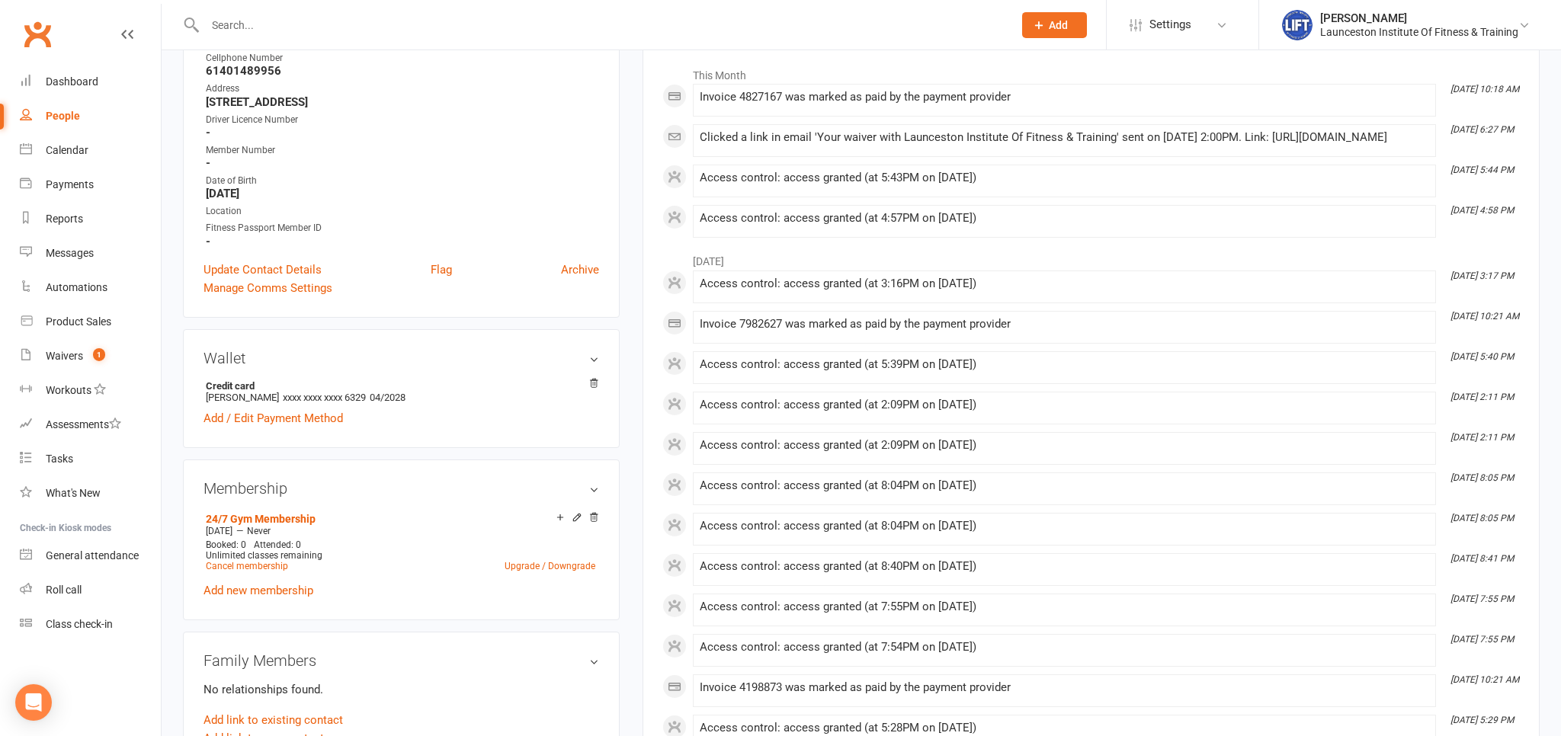
scroll to position [402, 0]
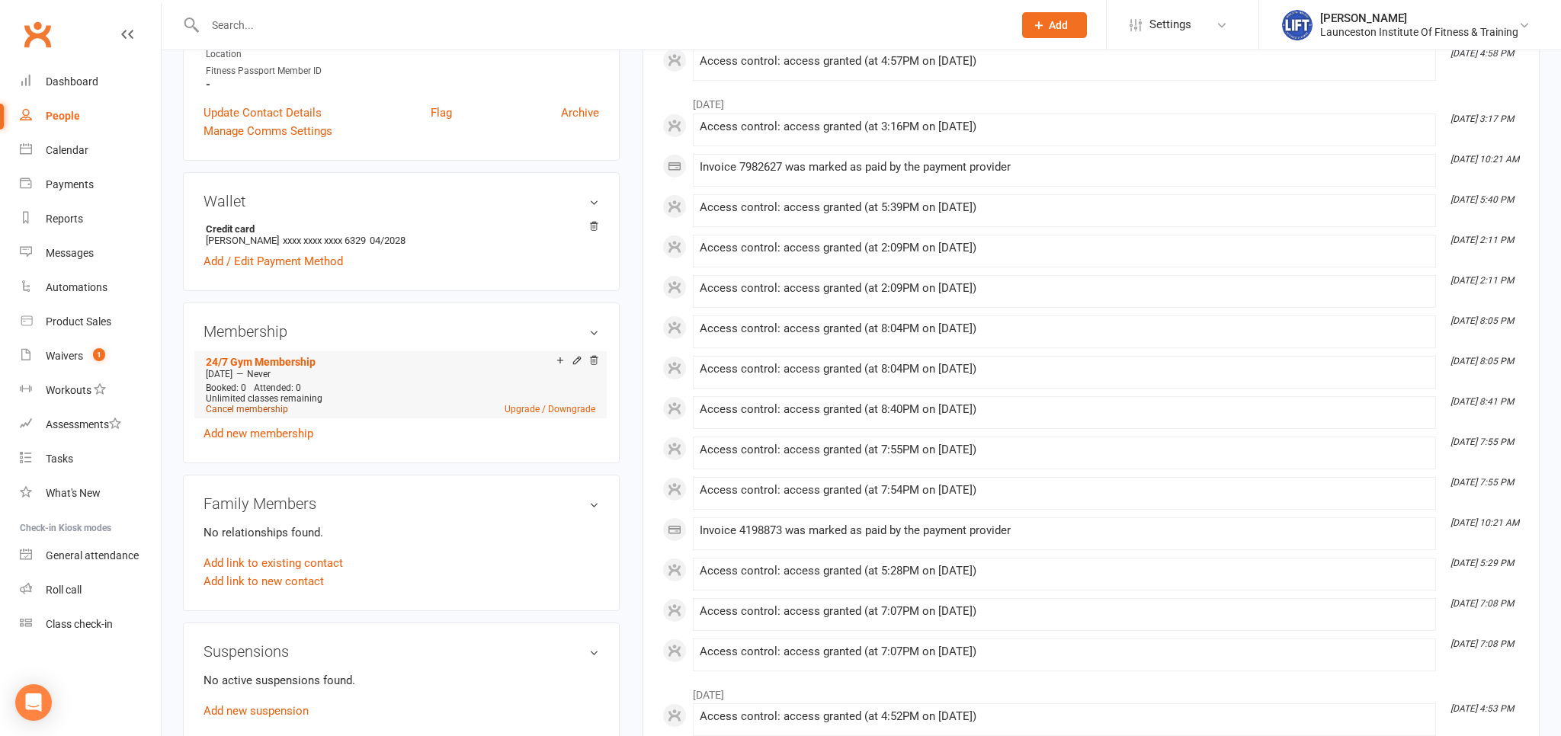
click at [246, 413] on link "Cancel membership" at bounding box center [247, 409] width 82 height 11
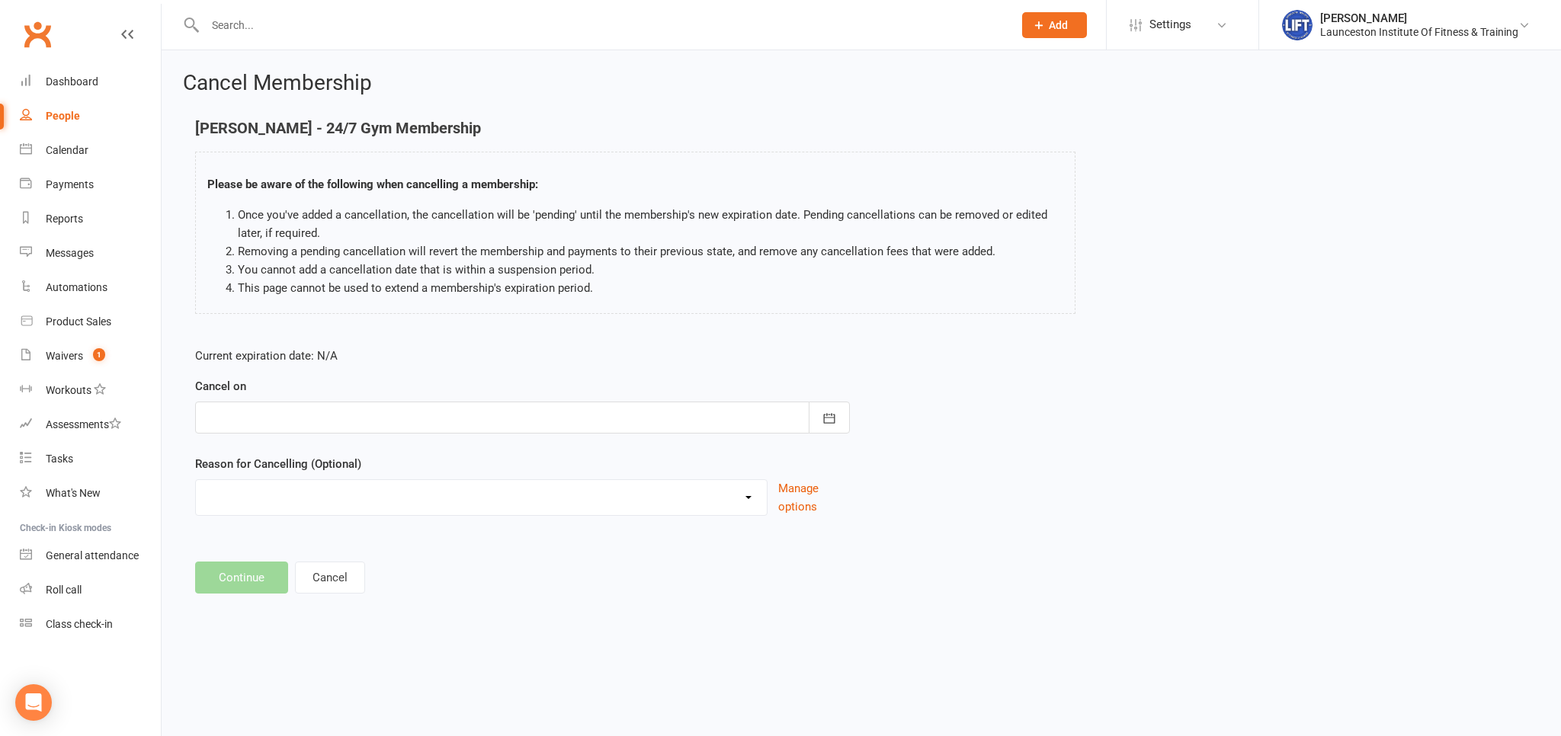
click at [318, 428] on div at bounding box center [522, 418] width 655 height 32
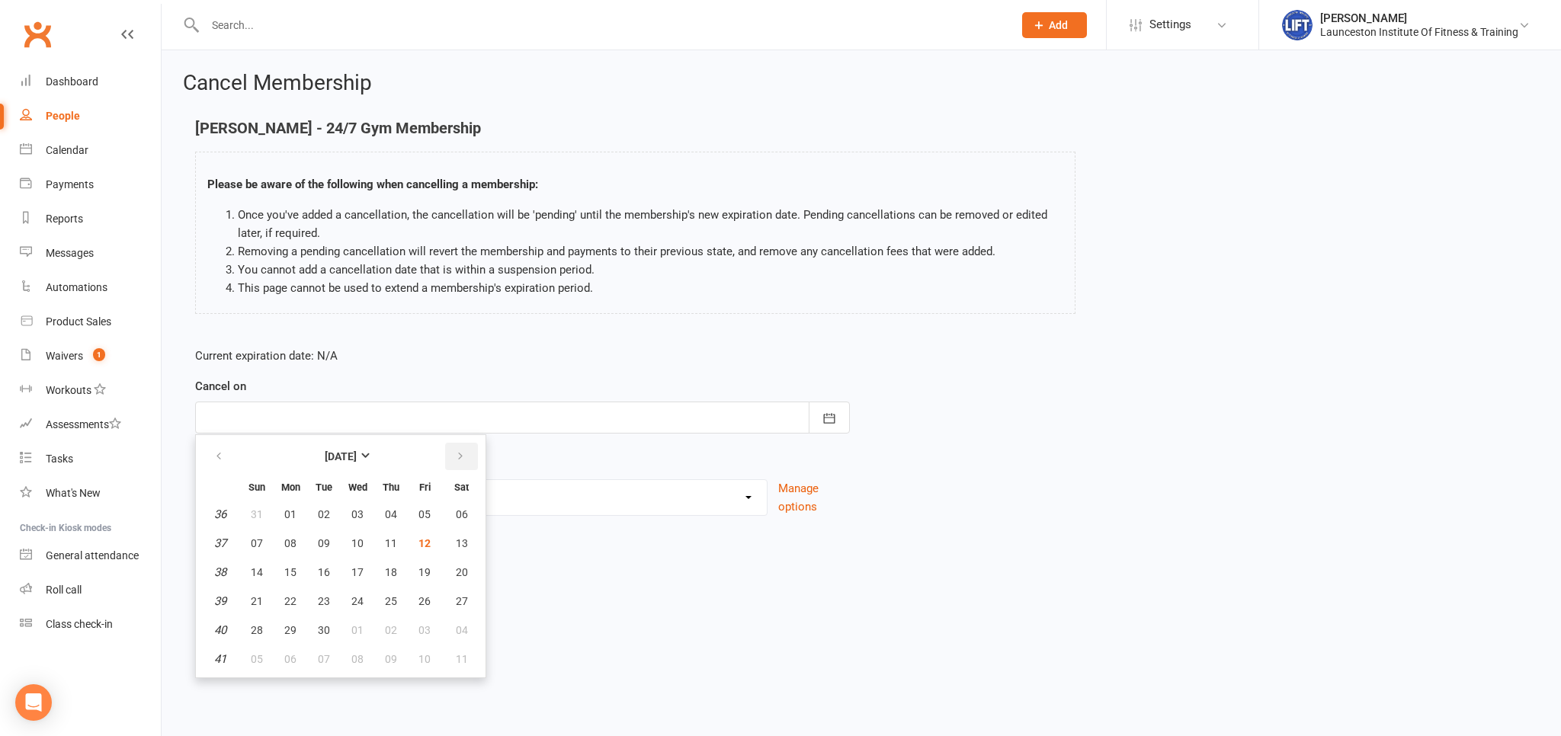
click at [472, 461] on button "button" at bounding box center [461, 456] width 33 height 27
click at [430, 545] on button "10" at bounding box center [424, 543] width 32 height 27
type input "10 Oct 2025"
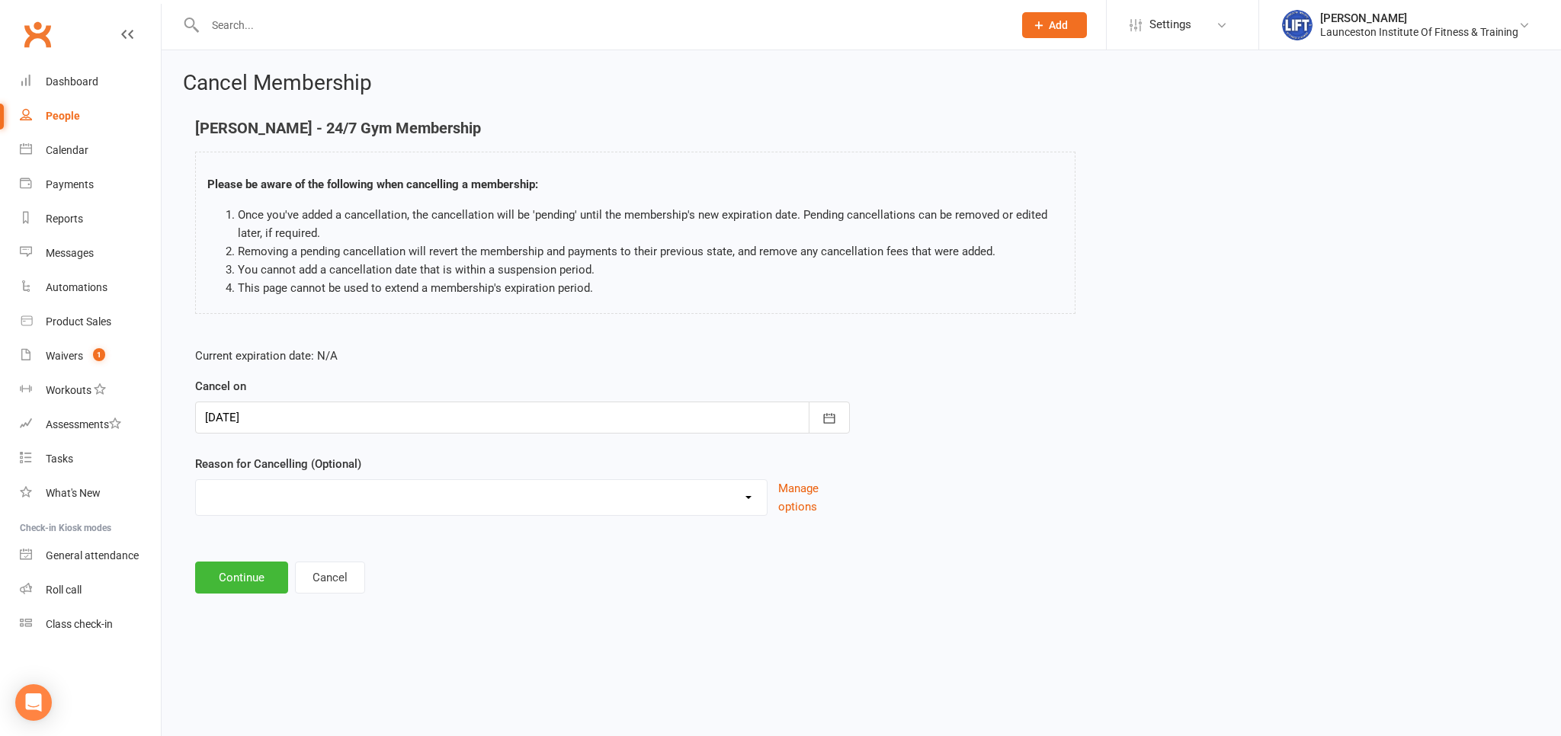
click at [196, 480] on select "Cancelled by staff (overdues) Change to Fitness Passport Changing gyms Injury M…" at bounding box center [481, 495] width 571 height 30
select select "4"
click option "Moving away" at bounding box center [0, 0] width 0 height 0
click at [237, 569] on button "Continue" at bounding box center [241, 578] width 93 height 32
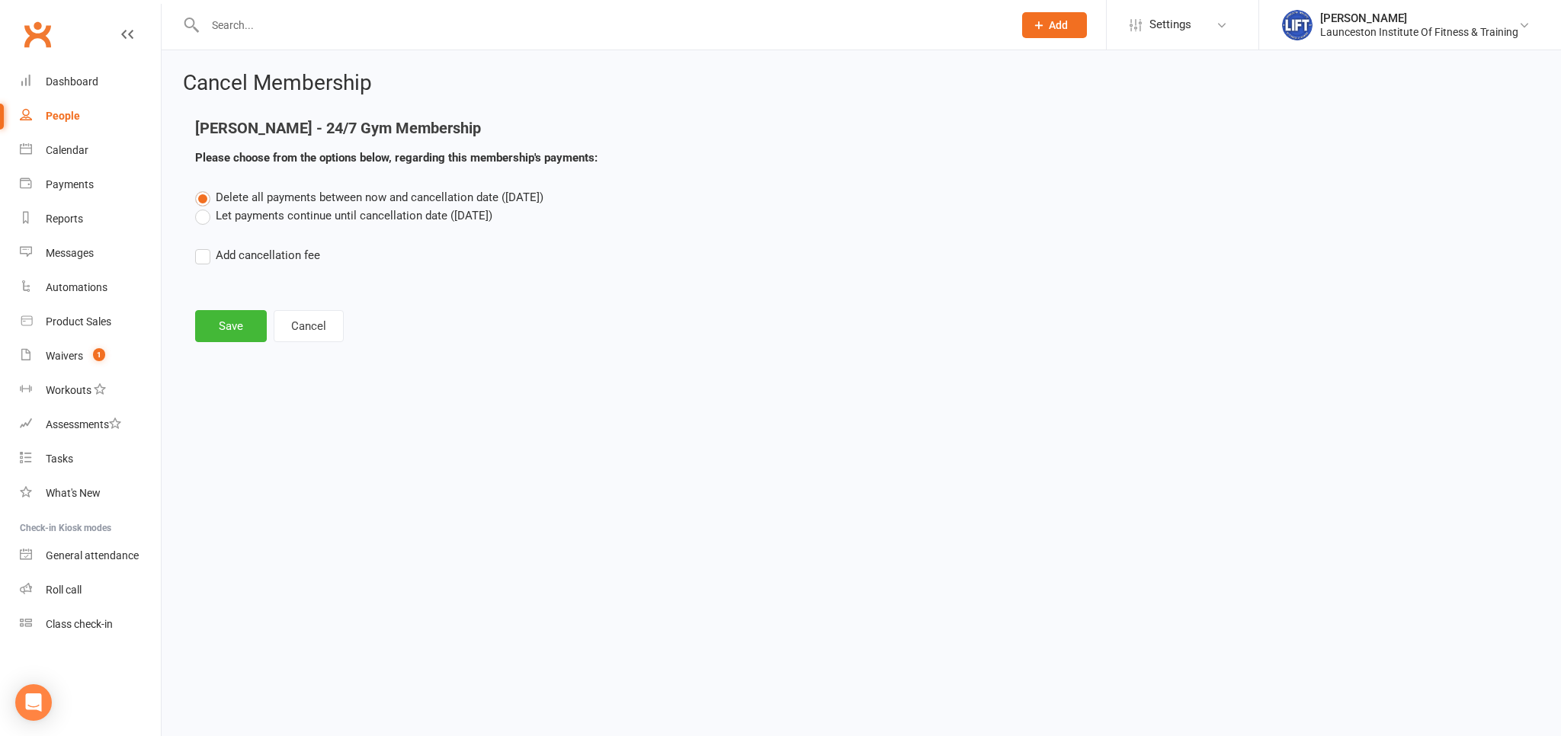
click at [210, 215] on label "Let payments continue until cancellation date (Oct 10, 2025)" at bounding box center [343, 216] width 297 height 18
click at [205, 207] on input "Let payments continue until cancellation date (Oct 10, 2025)" at bounding box center [200, 207] width 10 height 0
click at [230, 327] on button "Save" at bounding box center [231, 326] width 72 height 32
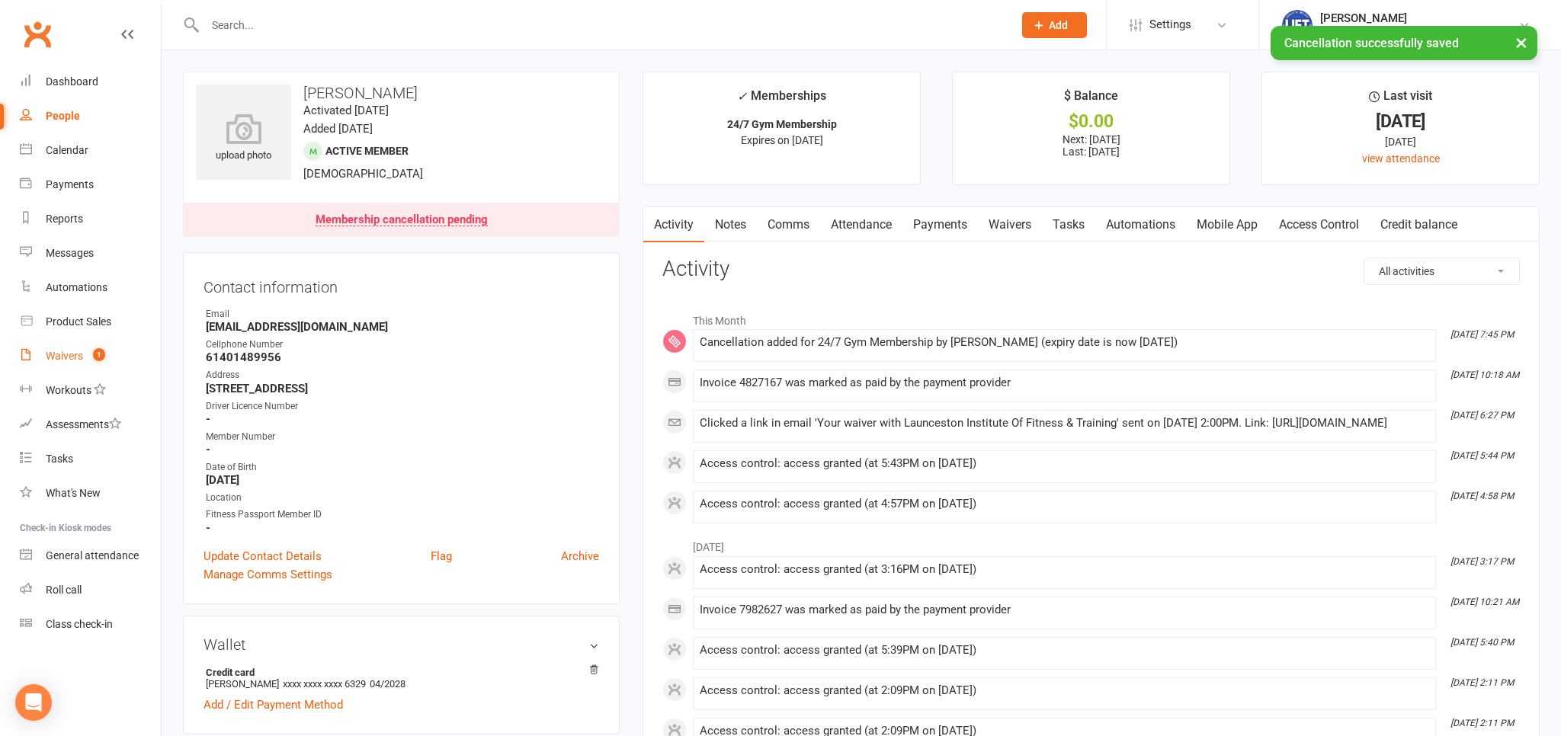
click at [61, 370] on link "Waivers 1" at bounding box center [90, 356] width 141 height 34
select select "100"
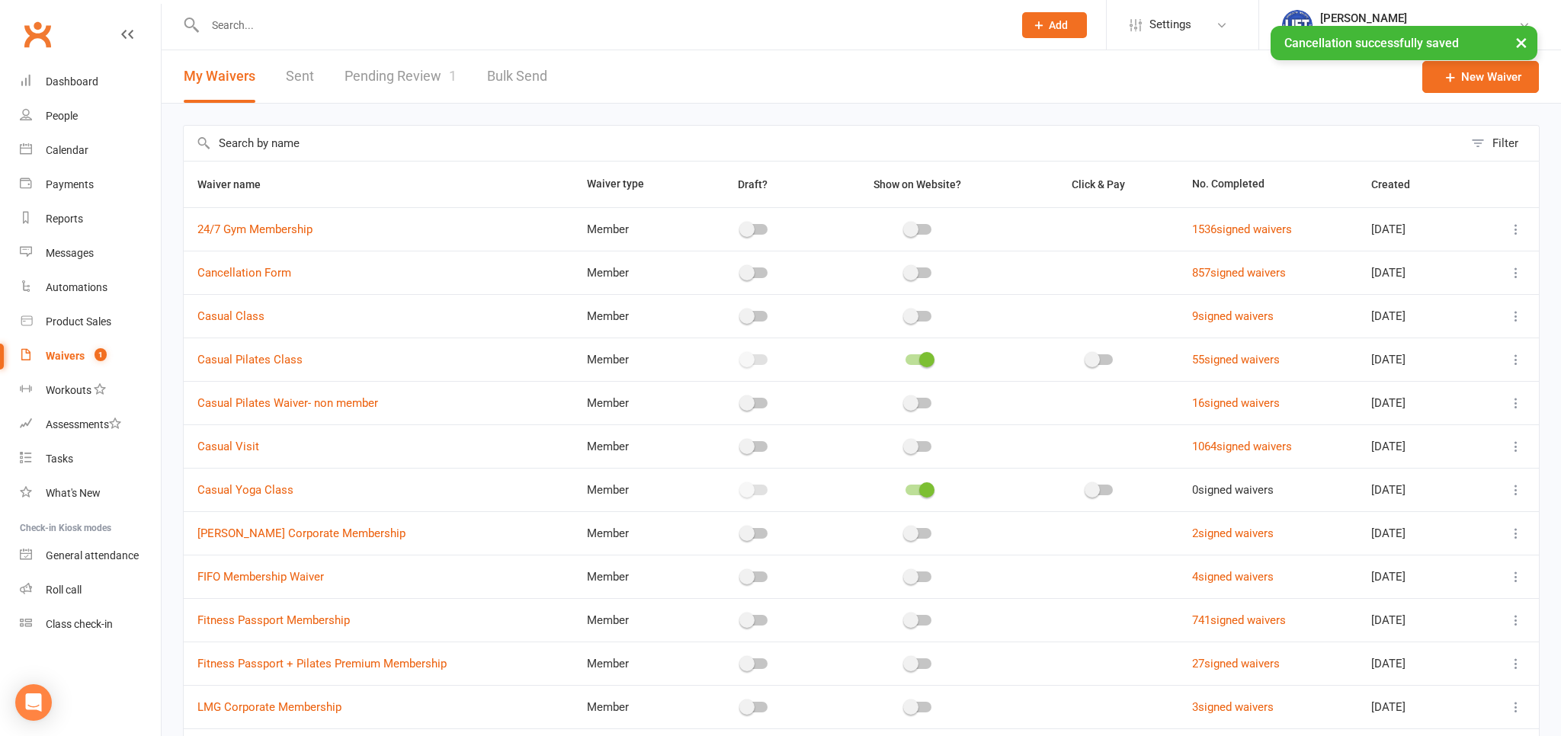
click at [439, 79] on link "Pending Review 1" at bounding box center [400, 76] width 112 height 53
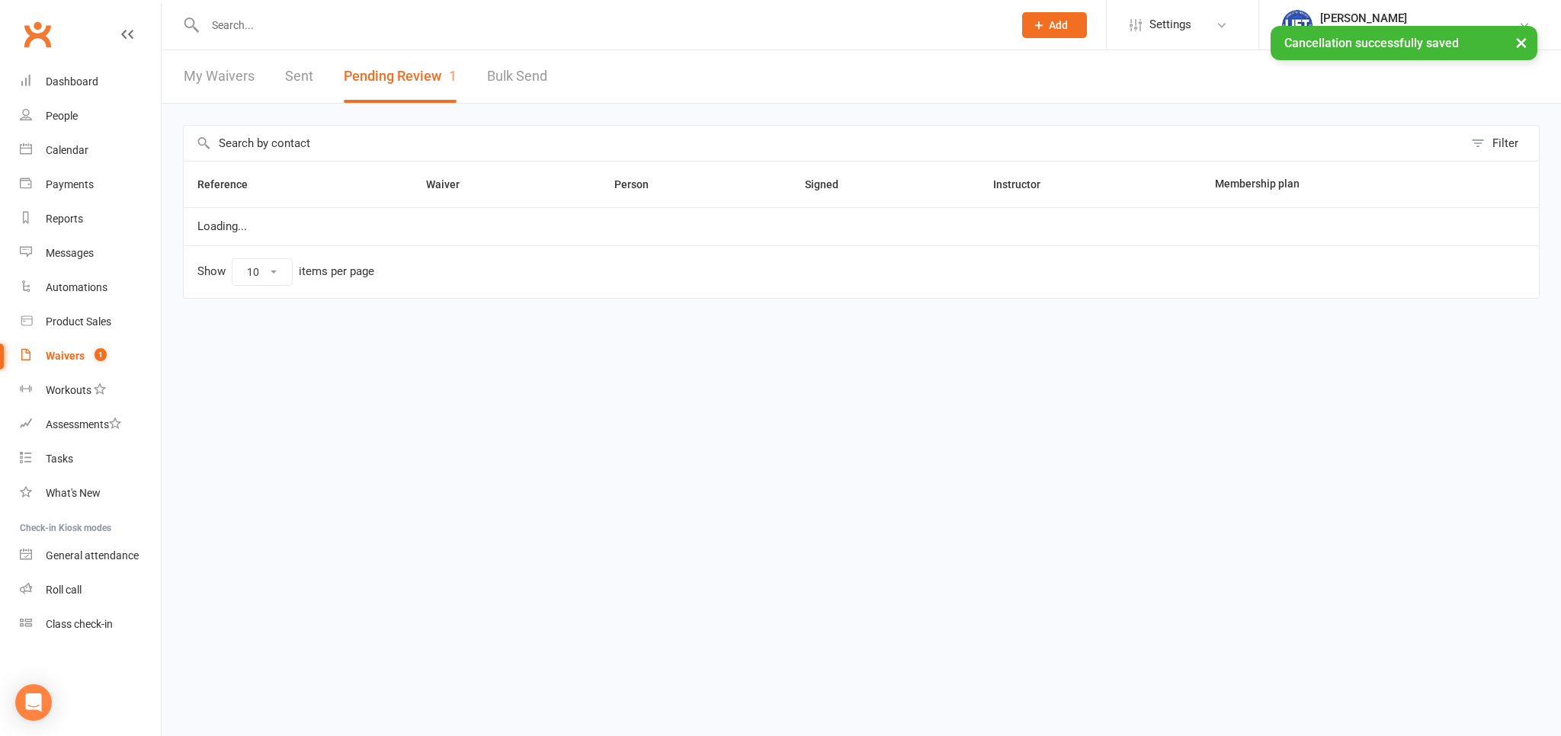
click at [439, 79] on button "Pending Review 1" at bounding box center [400, 76] width 113 height 53
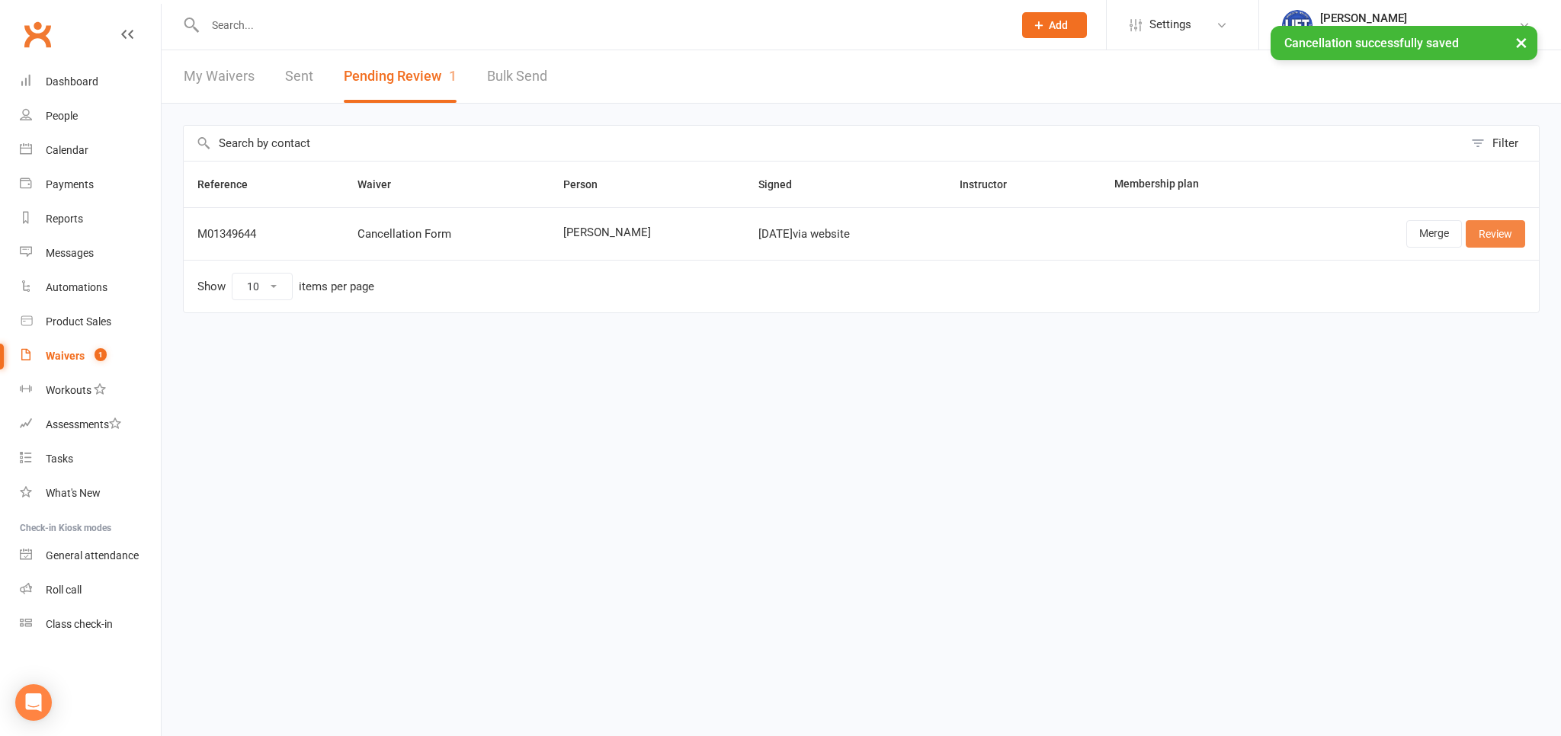
click at [1482, 239] on link "Review" at bounding box center [1494, 233] width 59 height 27
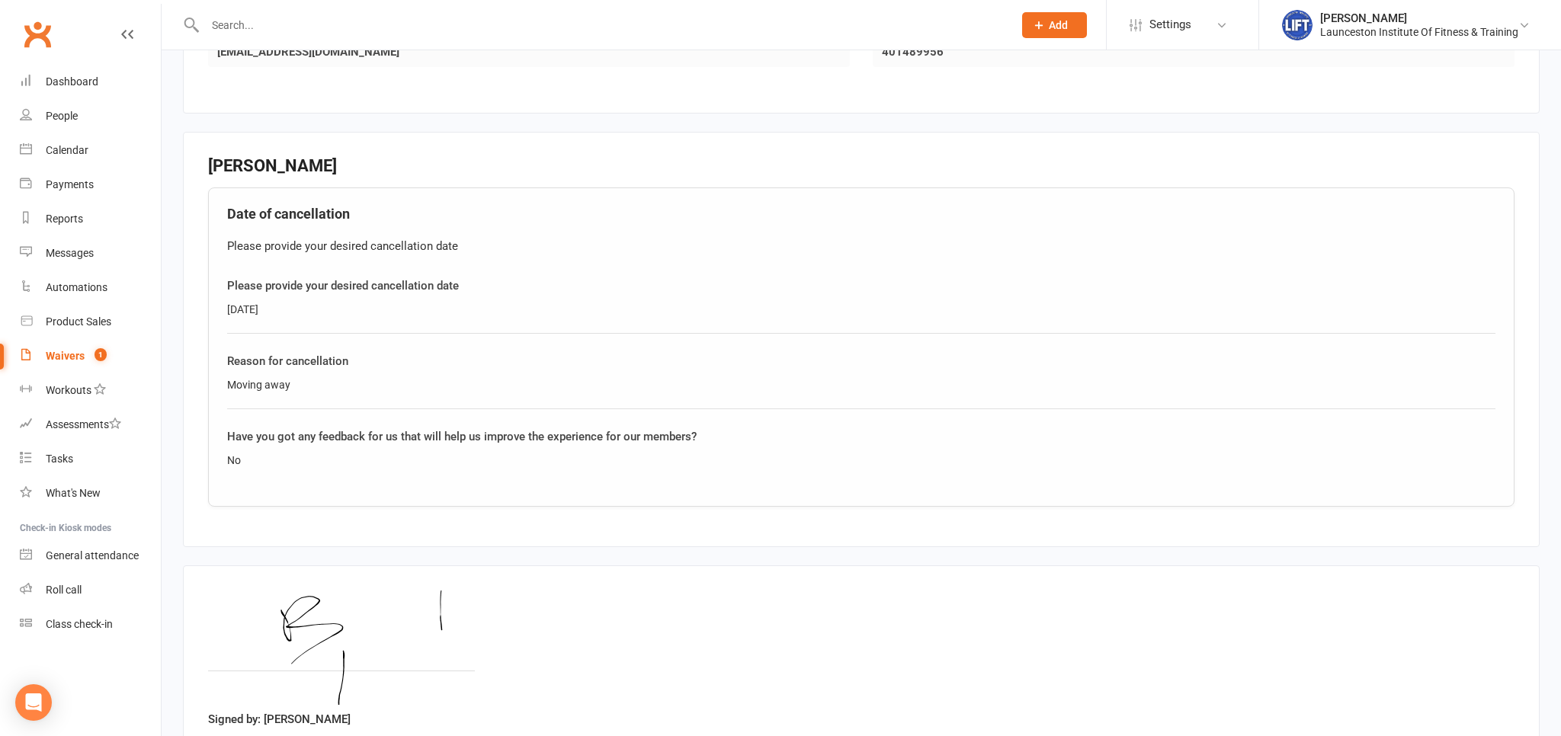
scroll to position [596, 0]
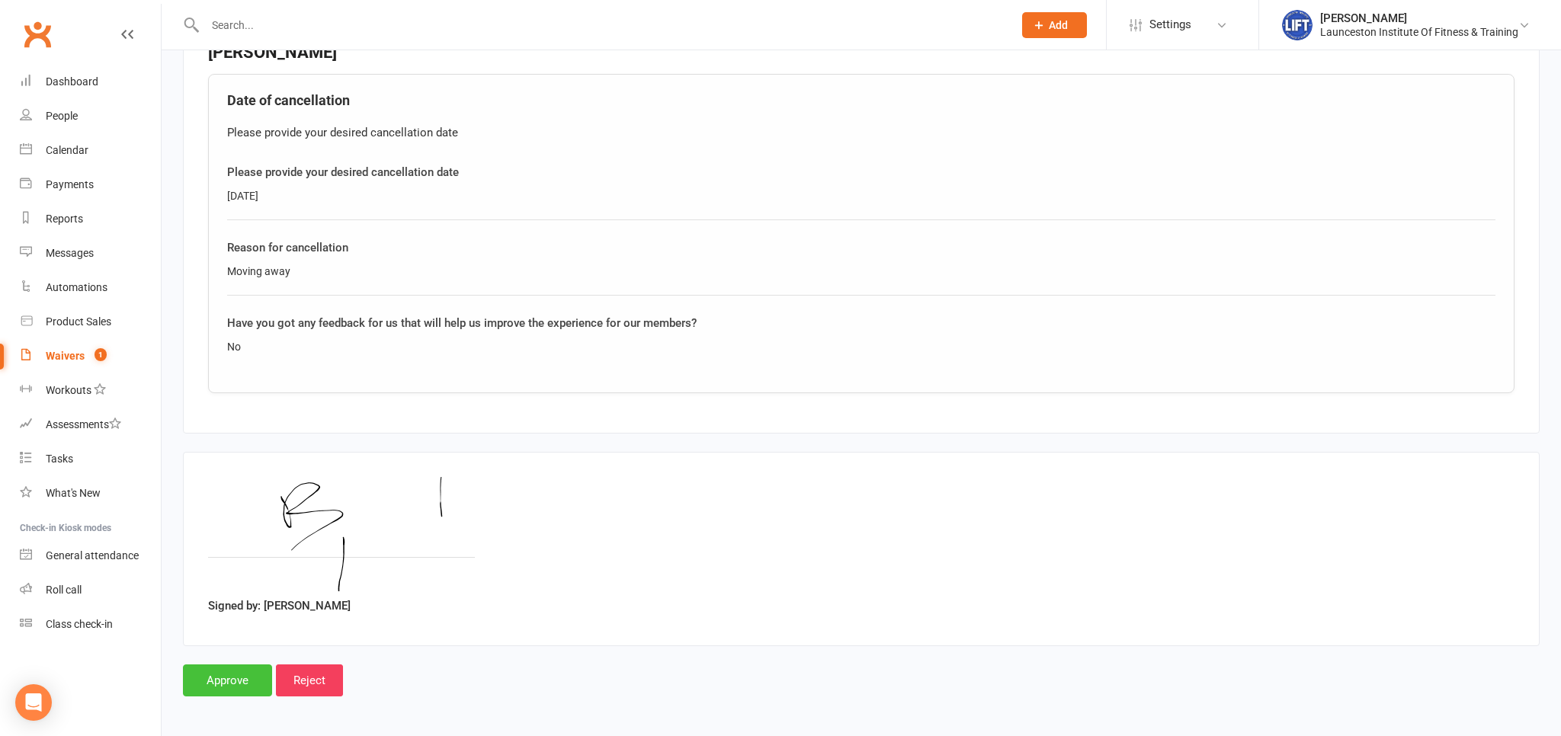
click at [232, 681] on input "Approve" at bounding box center [227, 681] width 89 height 32
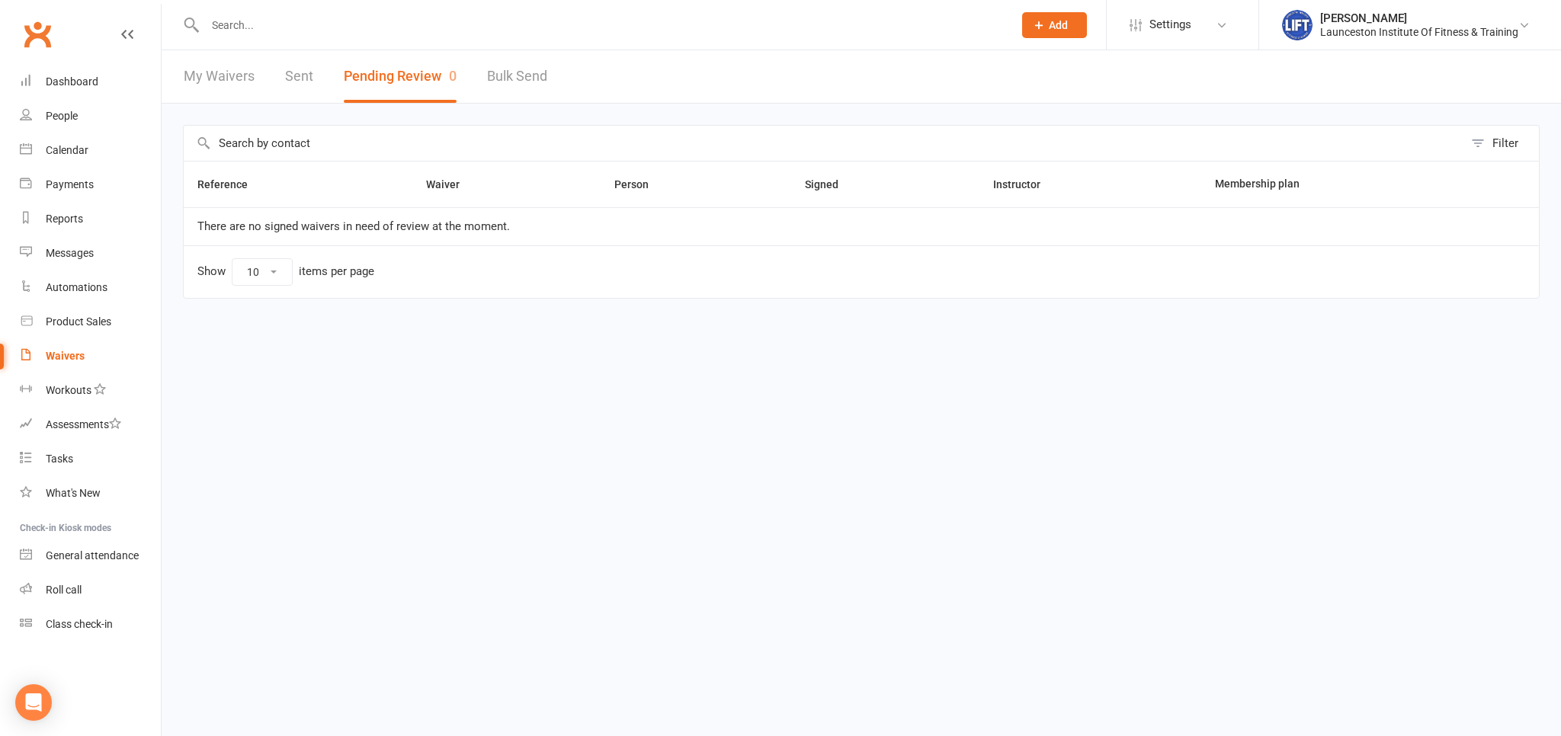
click at [239, 29] on input "text" at bounding box center [601, 24] width 802 height 21
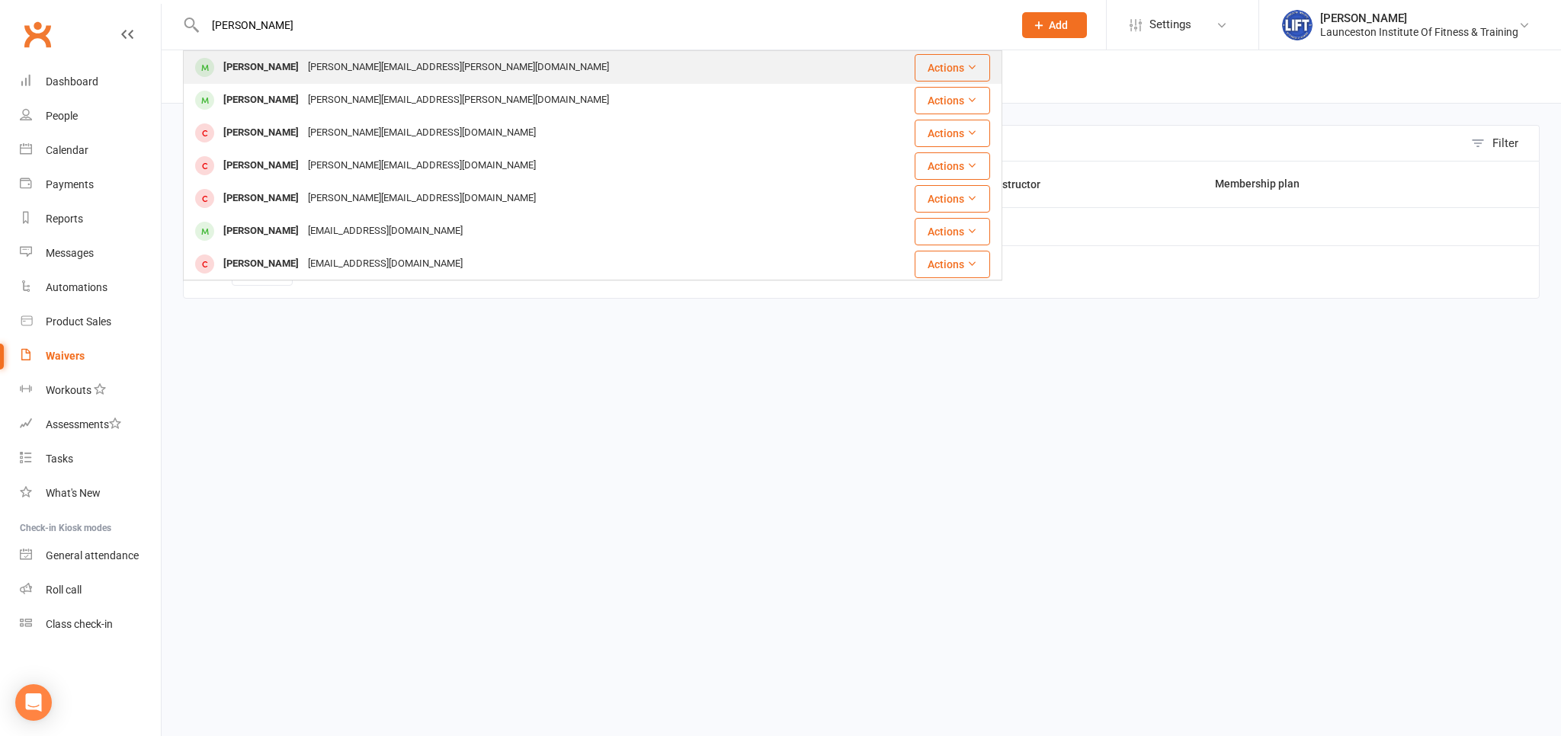
type input "emma thom"
click at [328, 56] on div "Emma Thompson Emma.thompson@thesmithfamily.com.au" at bounding box center [524, 67] width 680 height 31
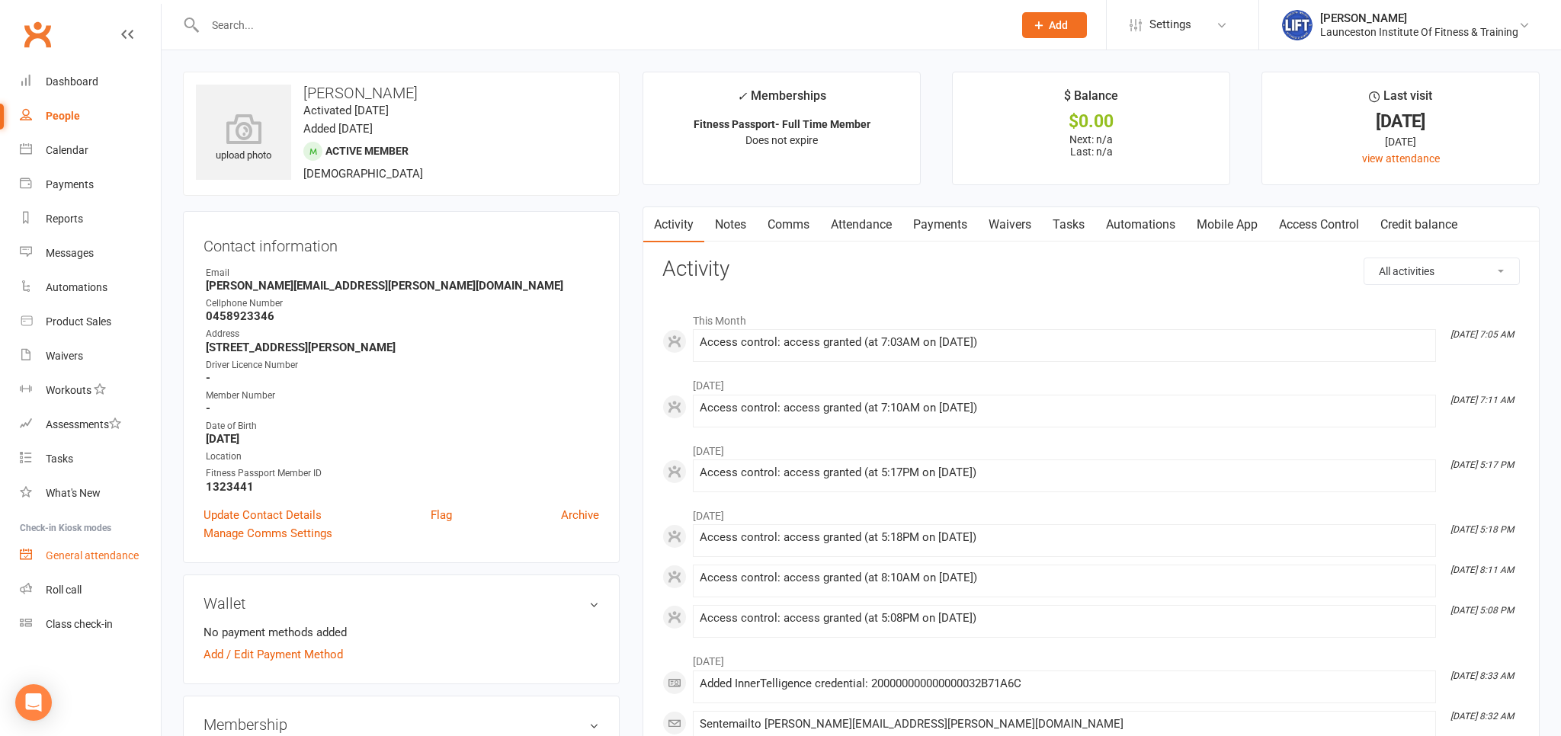
click at [127, 556] on div "General attendance" at bounding box center [92, 555] width 93 height 12
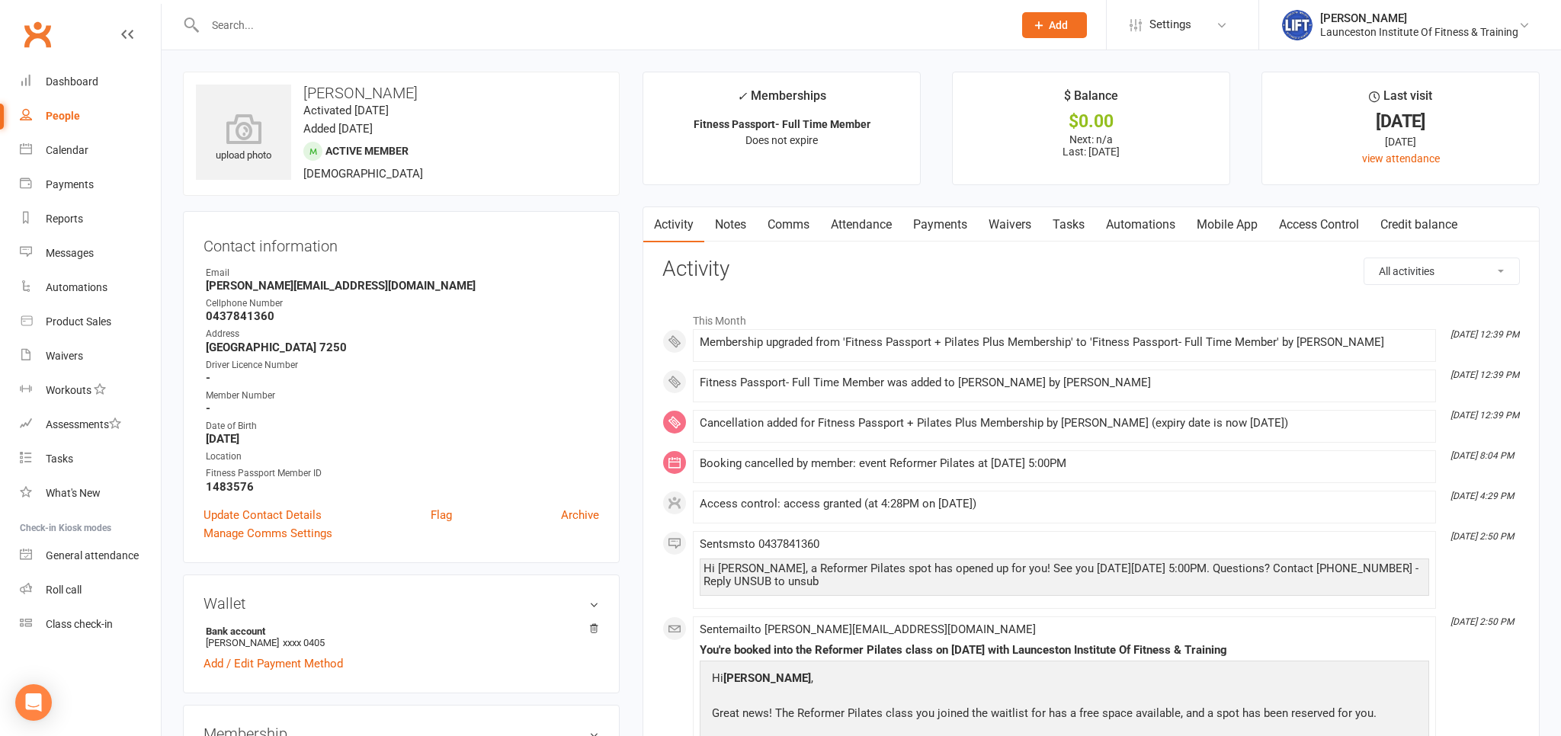
click at [242, 20] on input "text" at bounding box center [601, 24] width 802 height 21
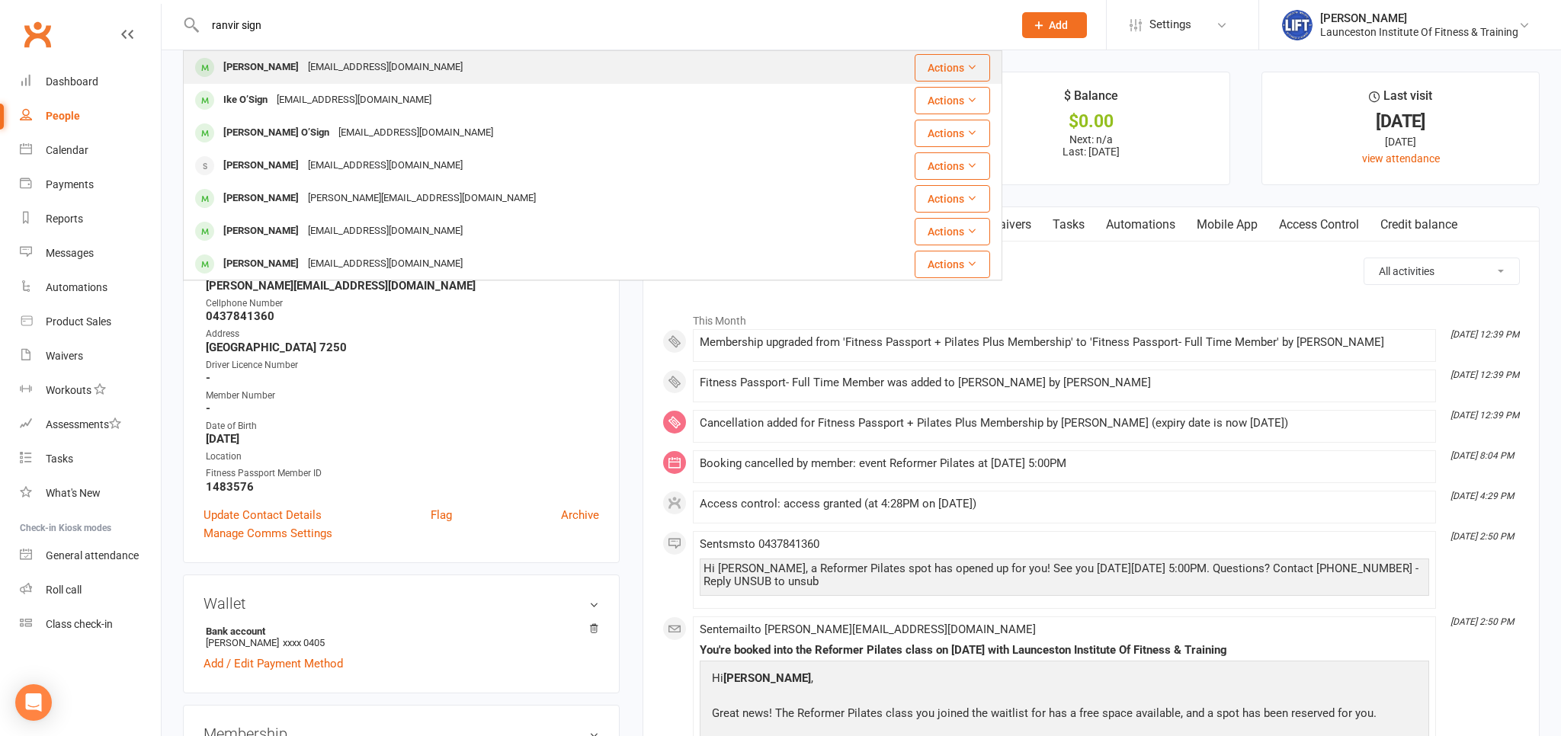
type input "ranvir sign"
click at [347, 81] on div "Ranvir Rana ranvirs158@gmail.com" at bounding box center [513, 67] width 658 height 31
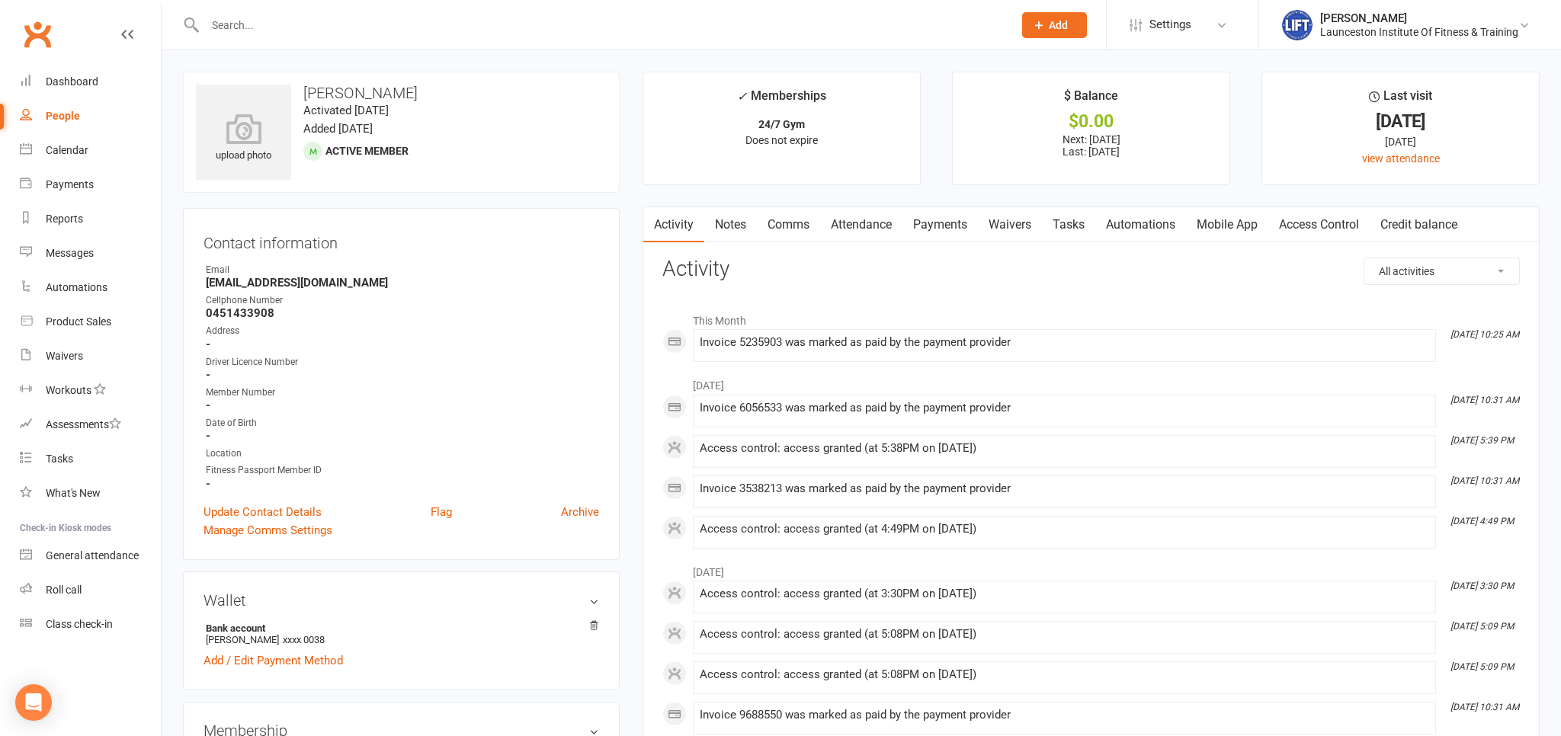
click at [956, 239] on link "Payments" at bounding box center [939, 224] width 75 height 35
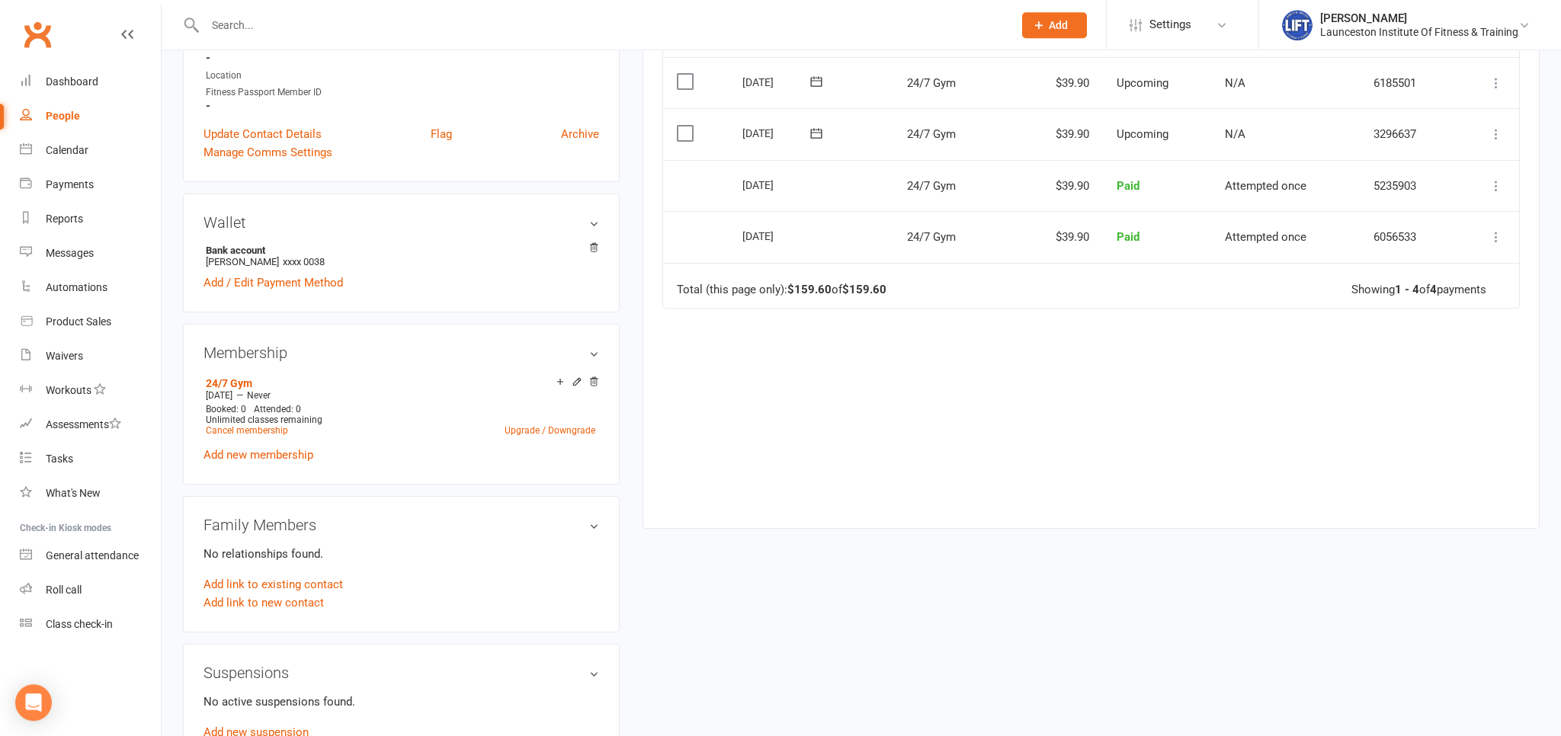
scroll to position [402, 0]
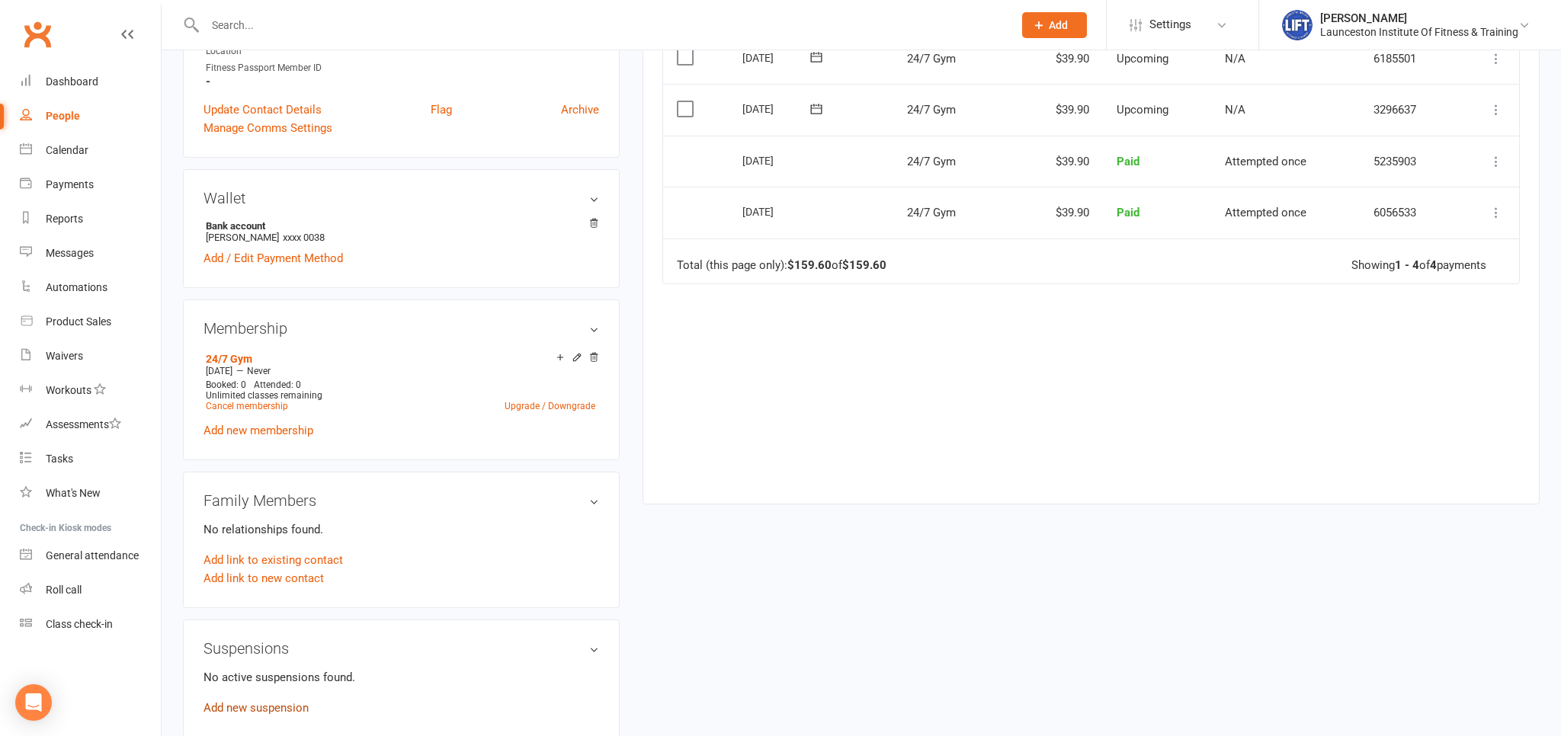
click at [257, 714] on link "Add new suspension" at bounding box center [255, 708] width 105 height 14
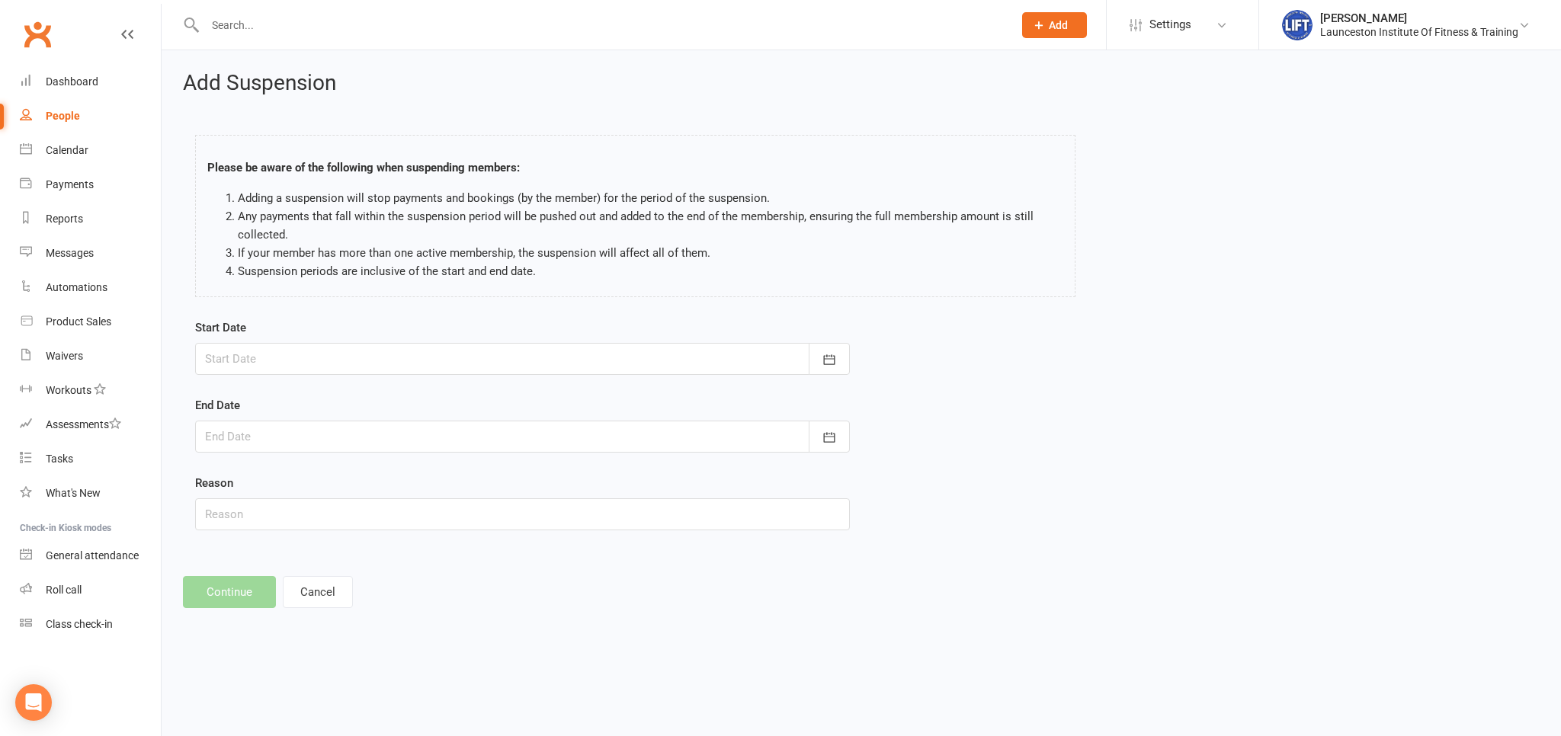
click at [328, 356] on div at bounding box center [522, 359] width 655 height 32
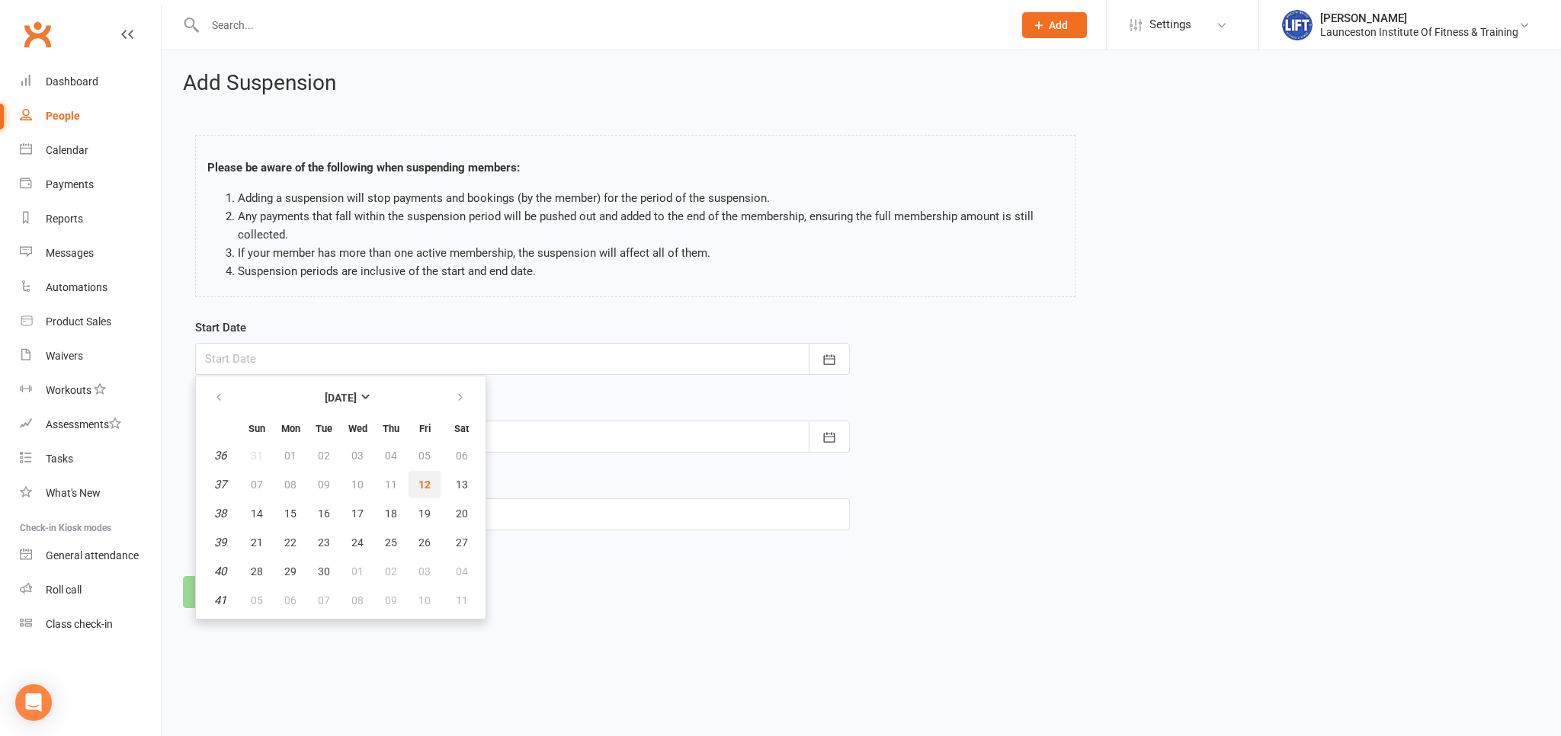
click at [424, 485] on span "12" at bounding box center [424, 485] width 12 height 12
type input "[DATE]"
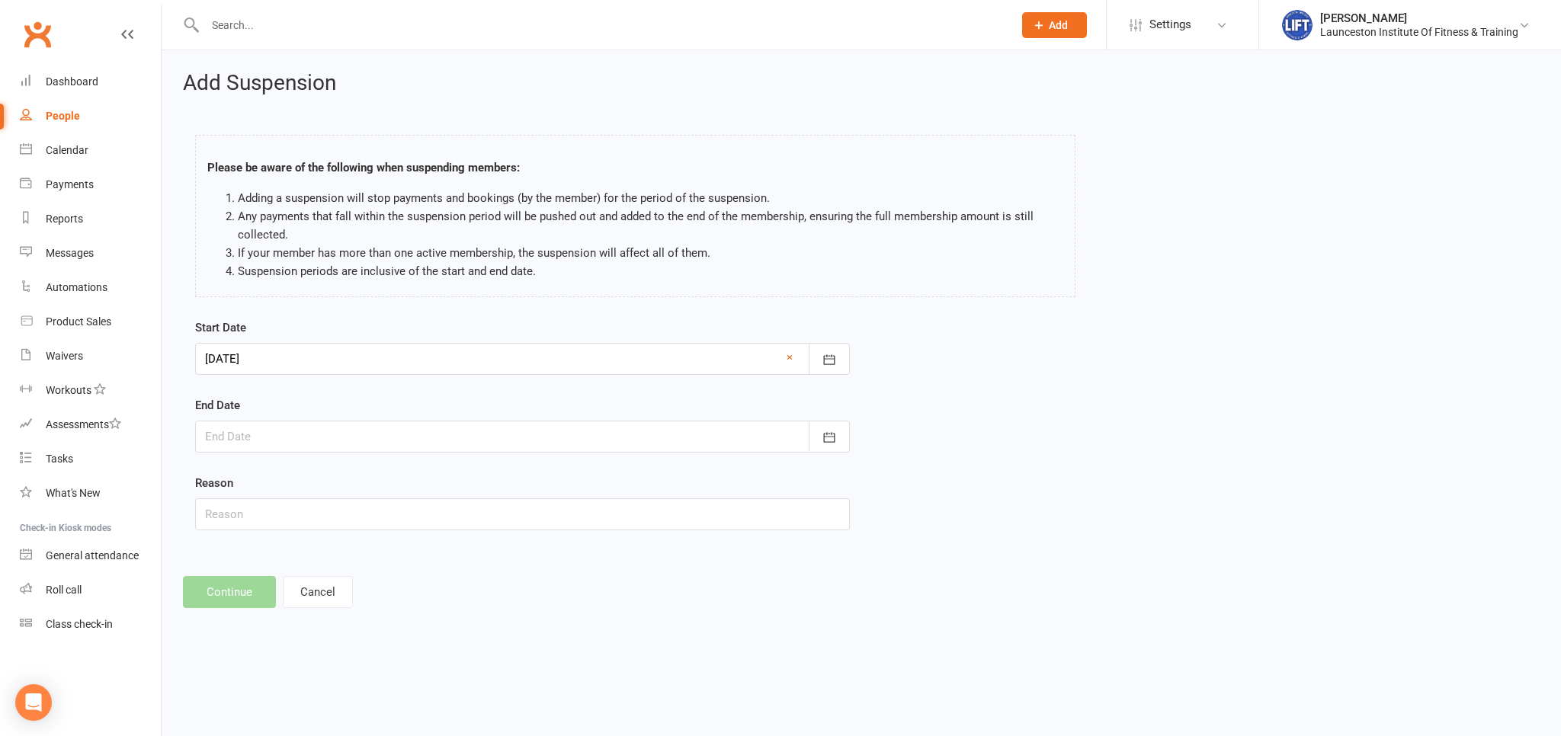
click at [404, 445] on div at bounding box center [522, 437] width 655 height 32
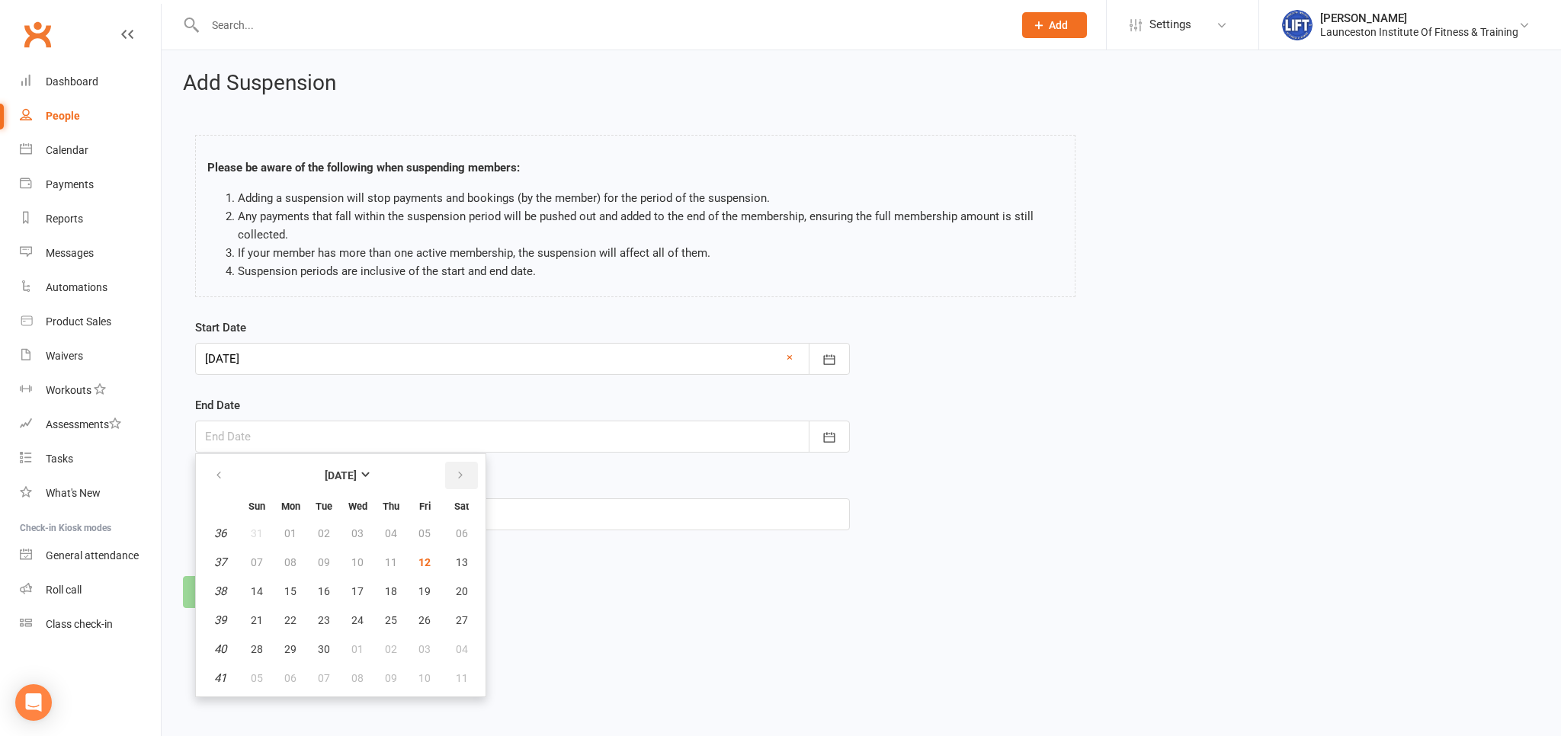
click at [463, 484] on button "button" at bounding box center [461, 475] width 33 height 27
click at [428, 553] on button "12" at bounding box center [424, 562] width 32 height 27
type input "12 Dec 2025"
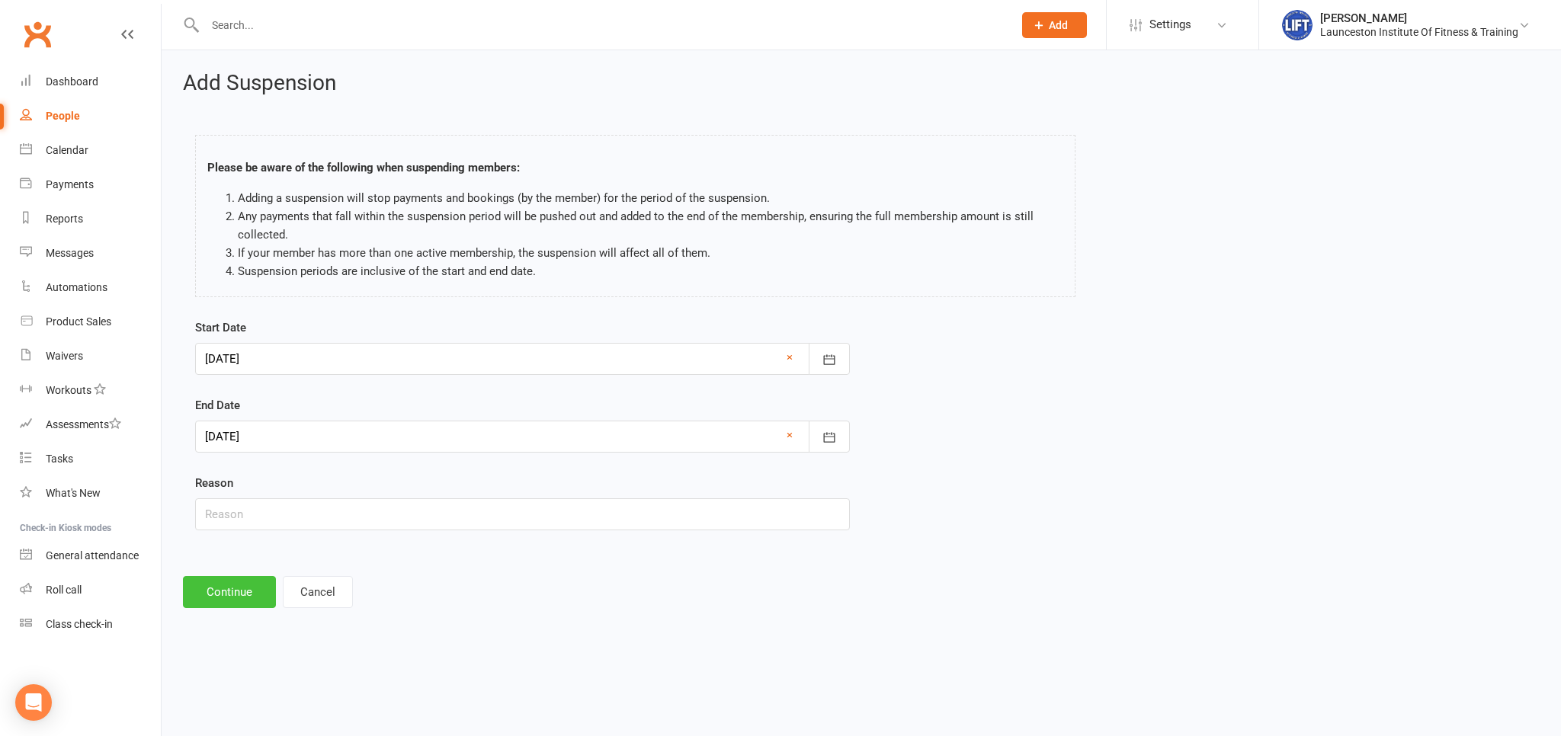
click at [236, 590] on button "Continue" at bounding box center [229, 592] width 93 height 32
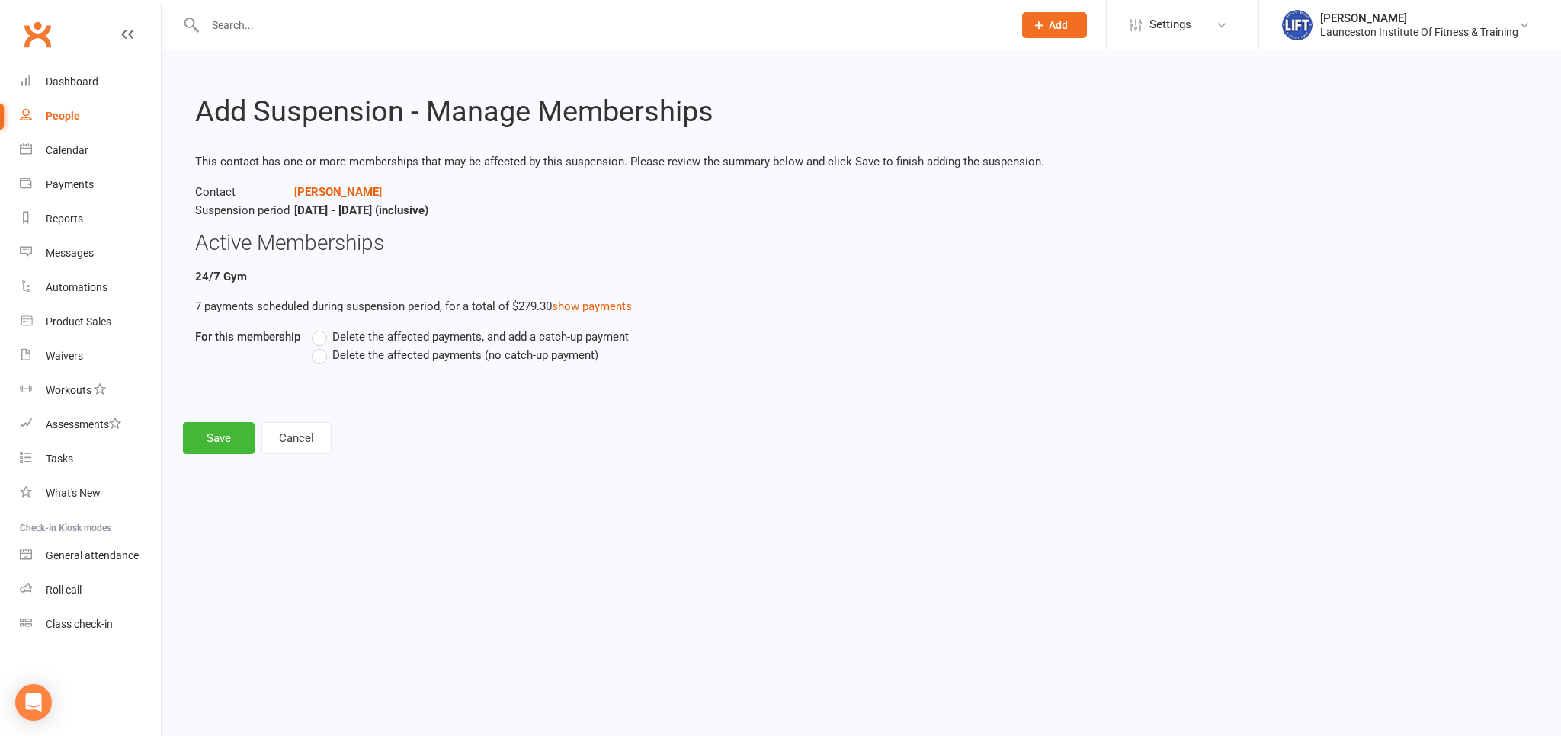
click at [333, 355] on span "Delete the affected payments (no catch-up payment)" at bounding box center [465, 354] width 266 height 16
click at [322, 346] on input "Delete the affected payments (no catch-up payment)" at bounding box center [317, 346] width 10 height 0
click at [202, 444] on button "Save" at bounding box center [219, 438] width 72 height 32
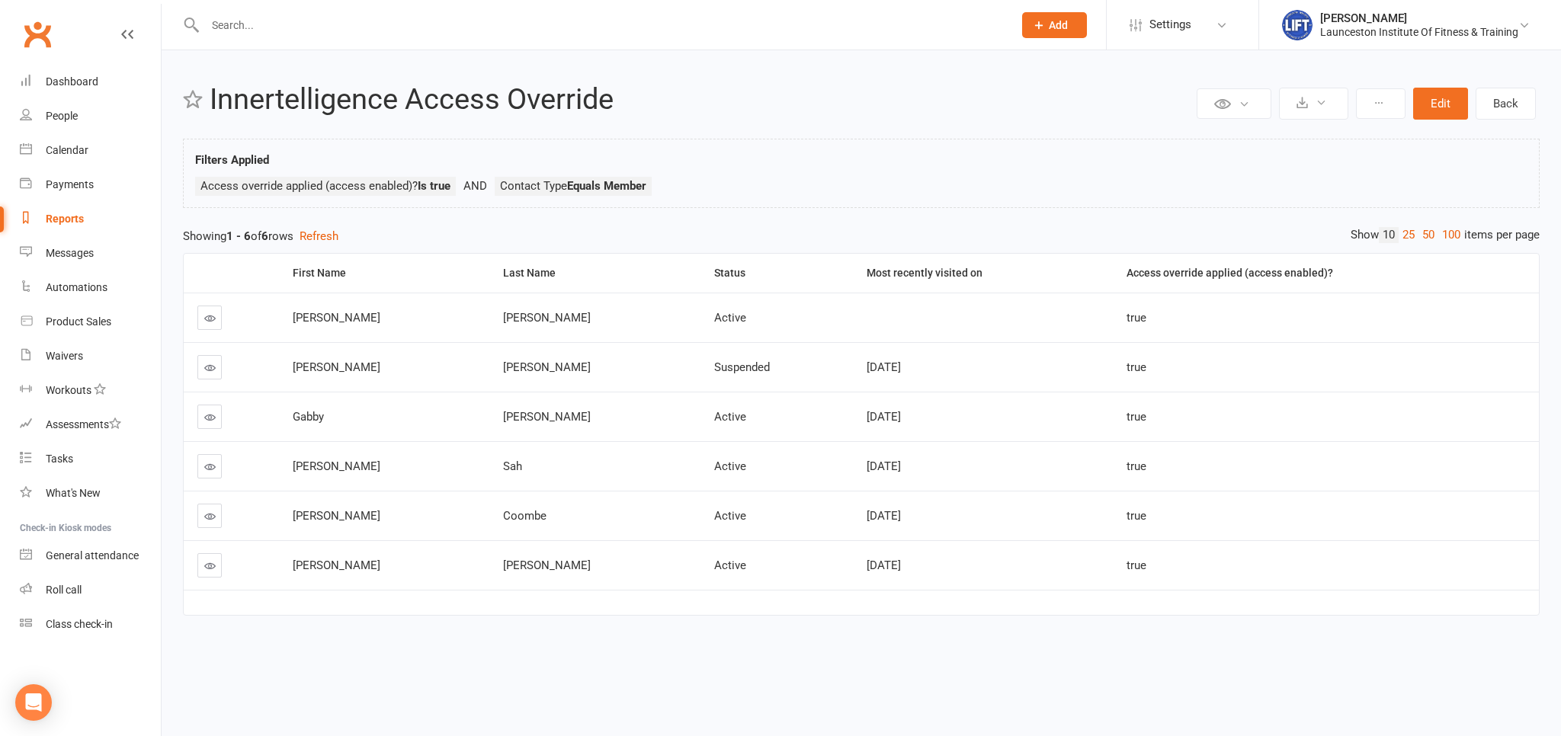
click at [290, 378] on td "[PERSON_NAME]" at bounding box center [384, 367] width 211 height 50
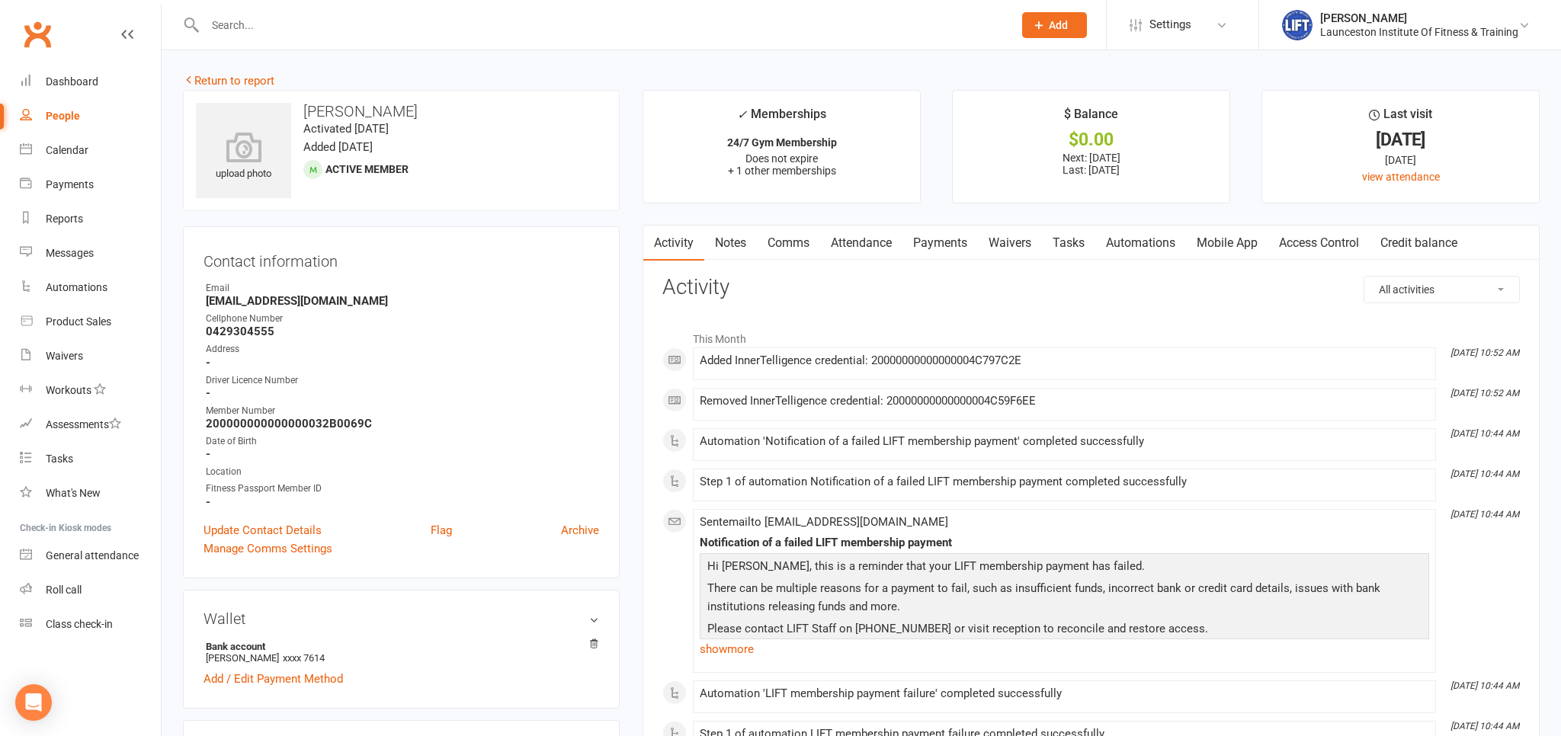
click at [867, 248] on link "Attendance" at bounding box center [861, 243] width 82 height 35
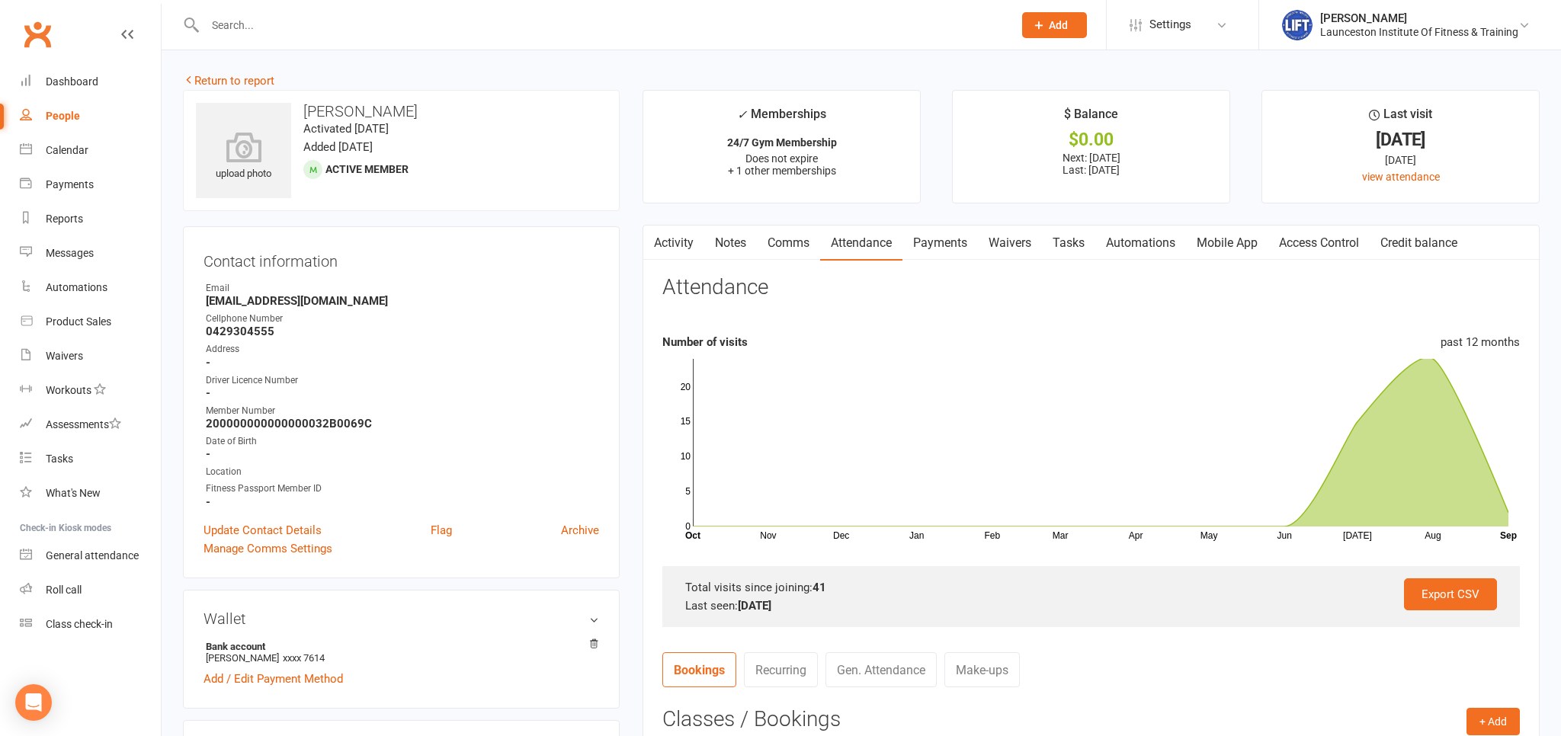
click at [931, 235] on link "Payments" at bounding box center [939, 243] width 75 height 35
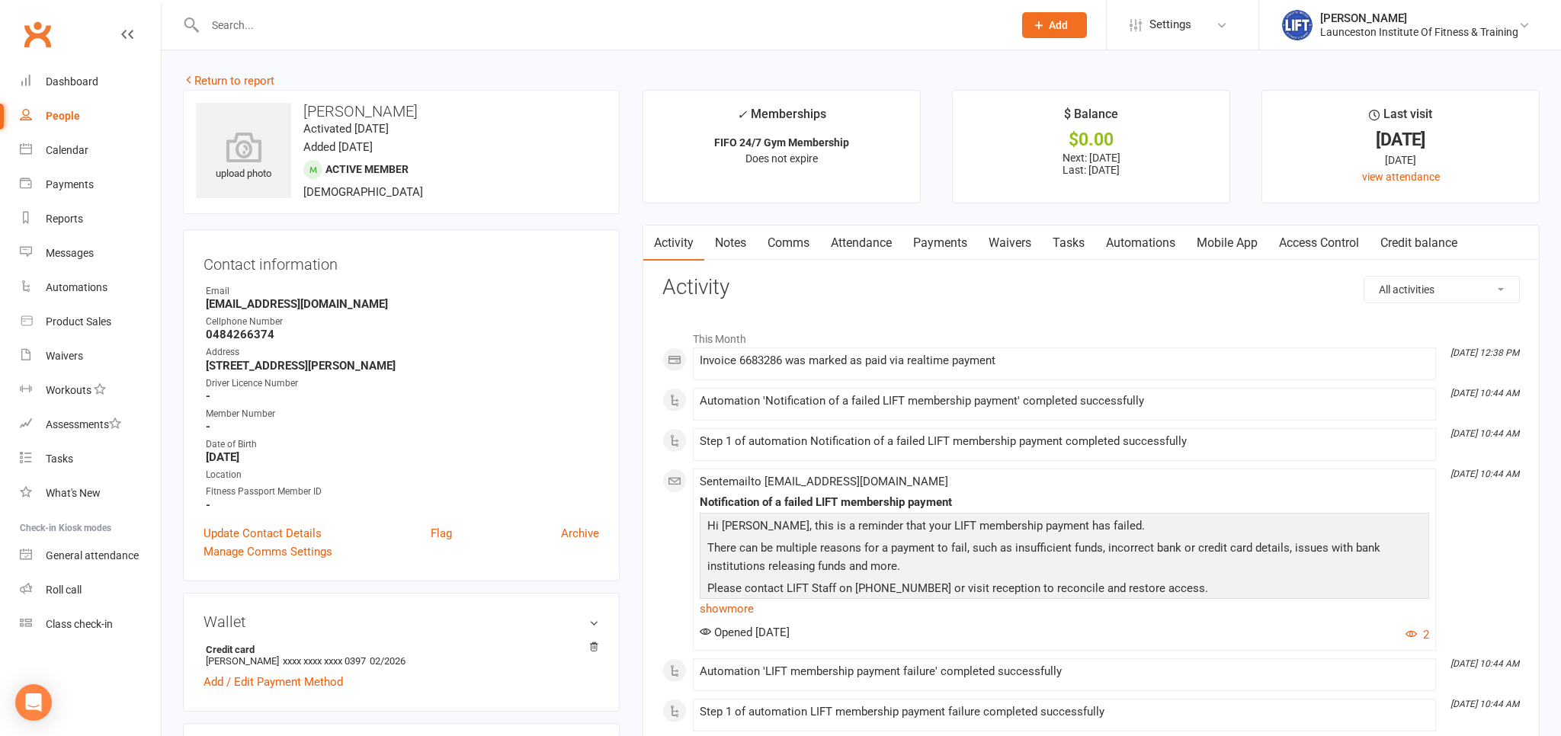
click at [934, 247] on link "Payments" at bounding box center [939, 243] width 75 height 35
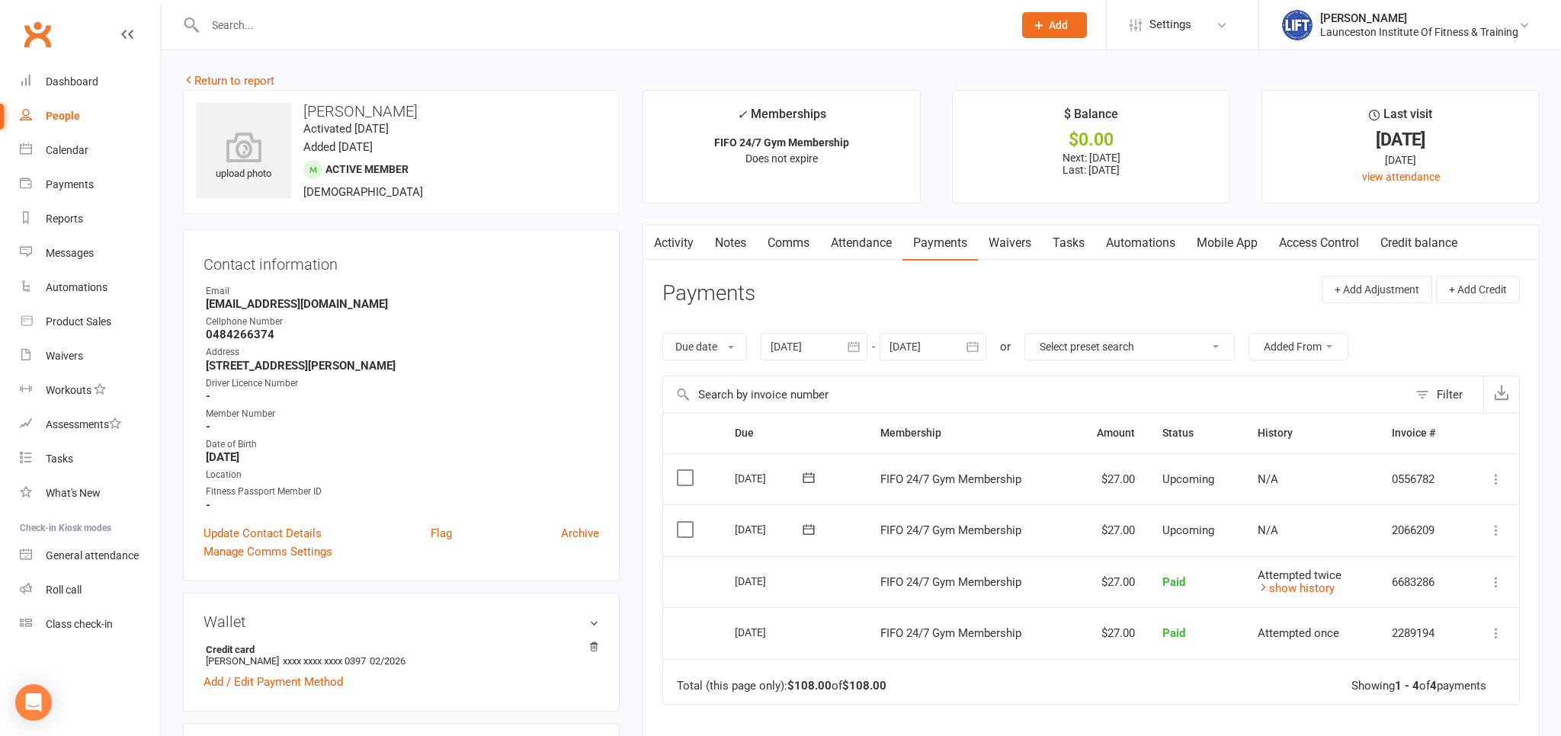
click at [1337, 248] on link "Access Control" at bounding box center [1318, 243] width 101 height 35
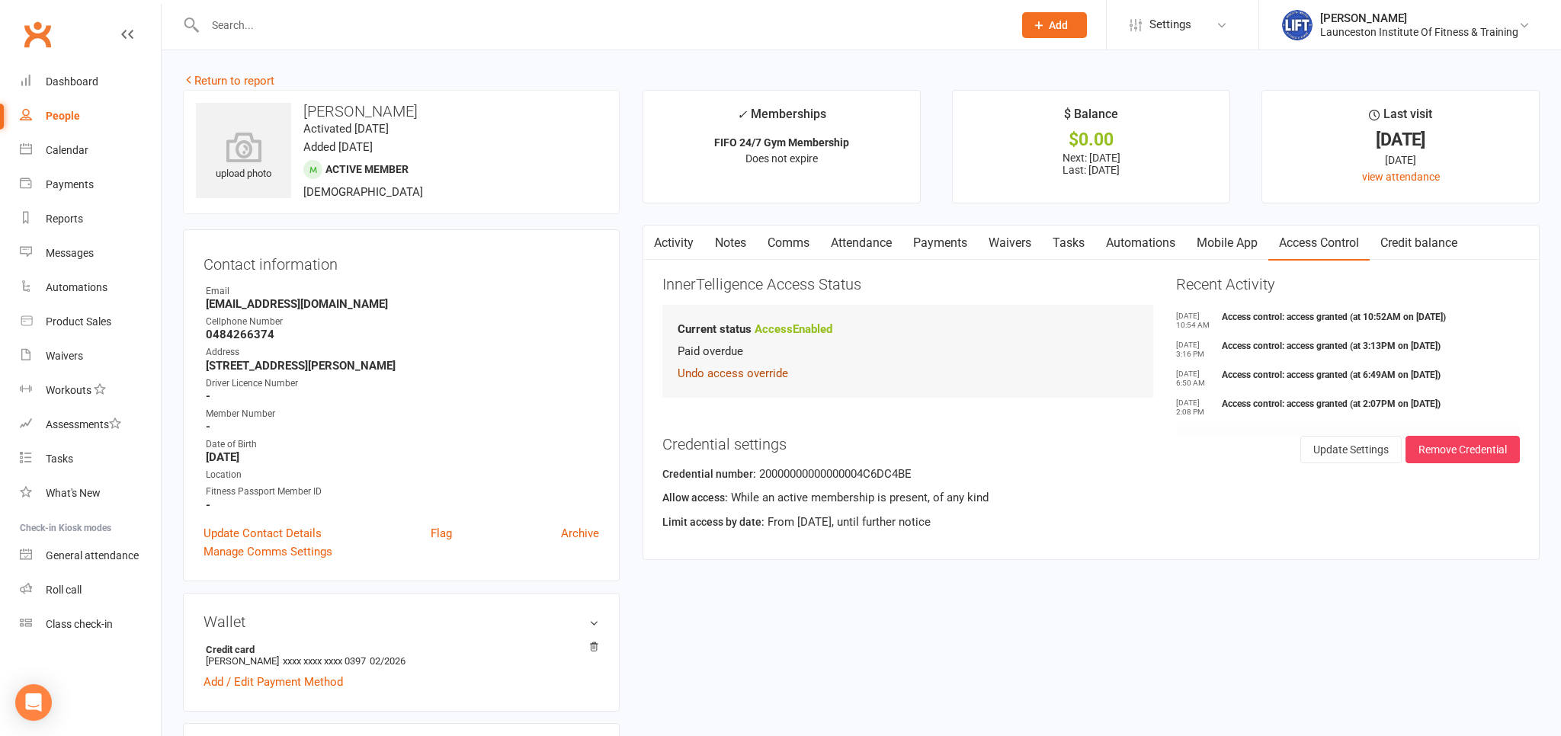
click at [754, 376] on button "Undo access override" at bounding box center [732, 373] width 111 height 18
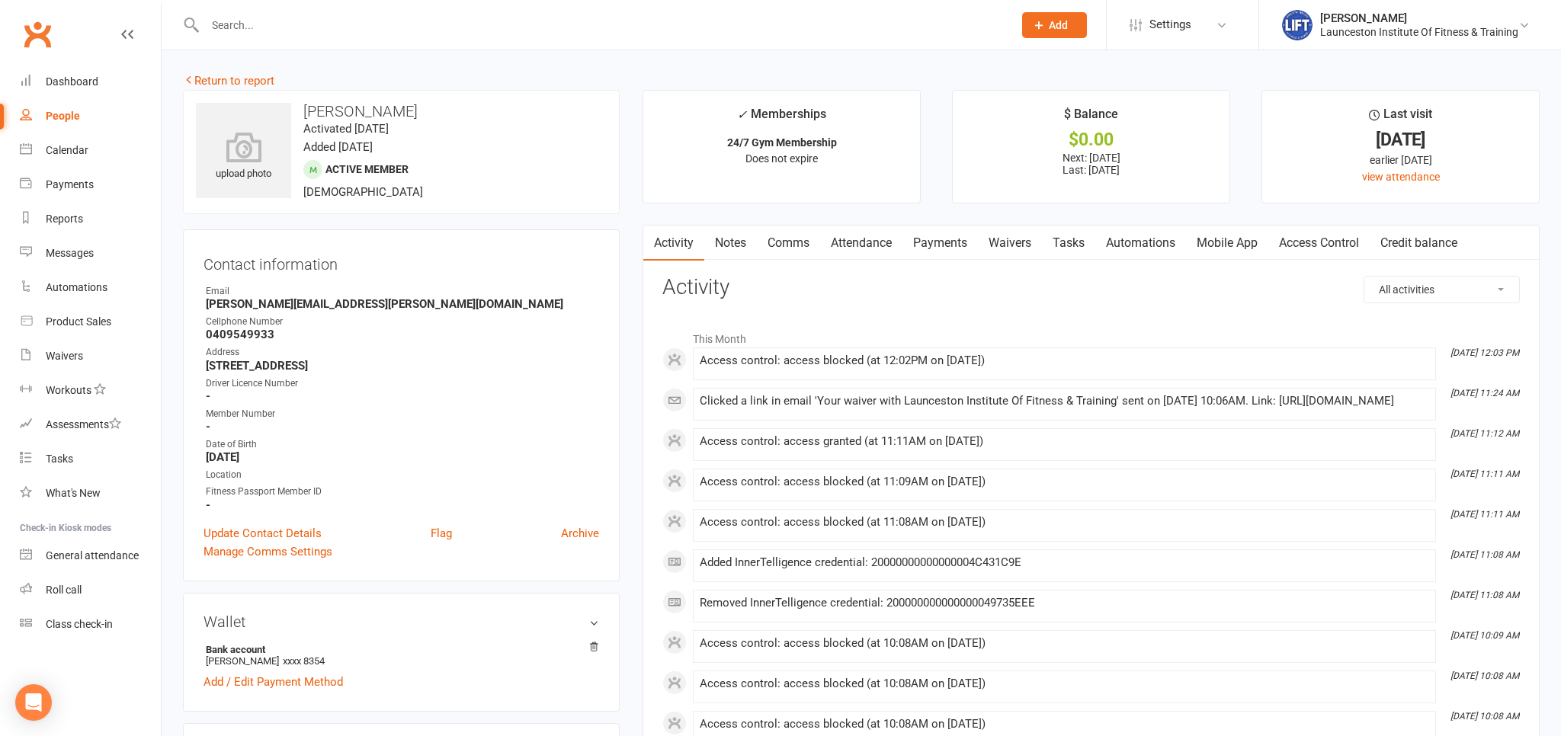
click at [1327, 243] on link "Access Control" at bounding box center [1318, 243] width 101 height 35
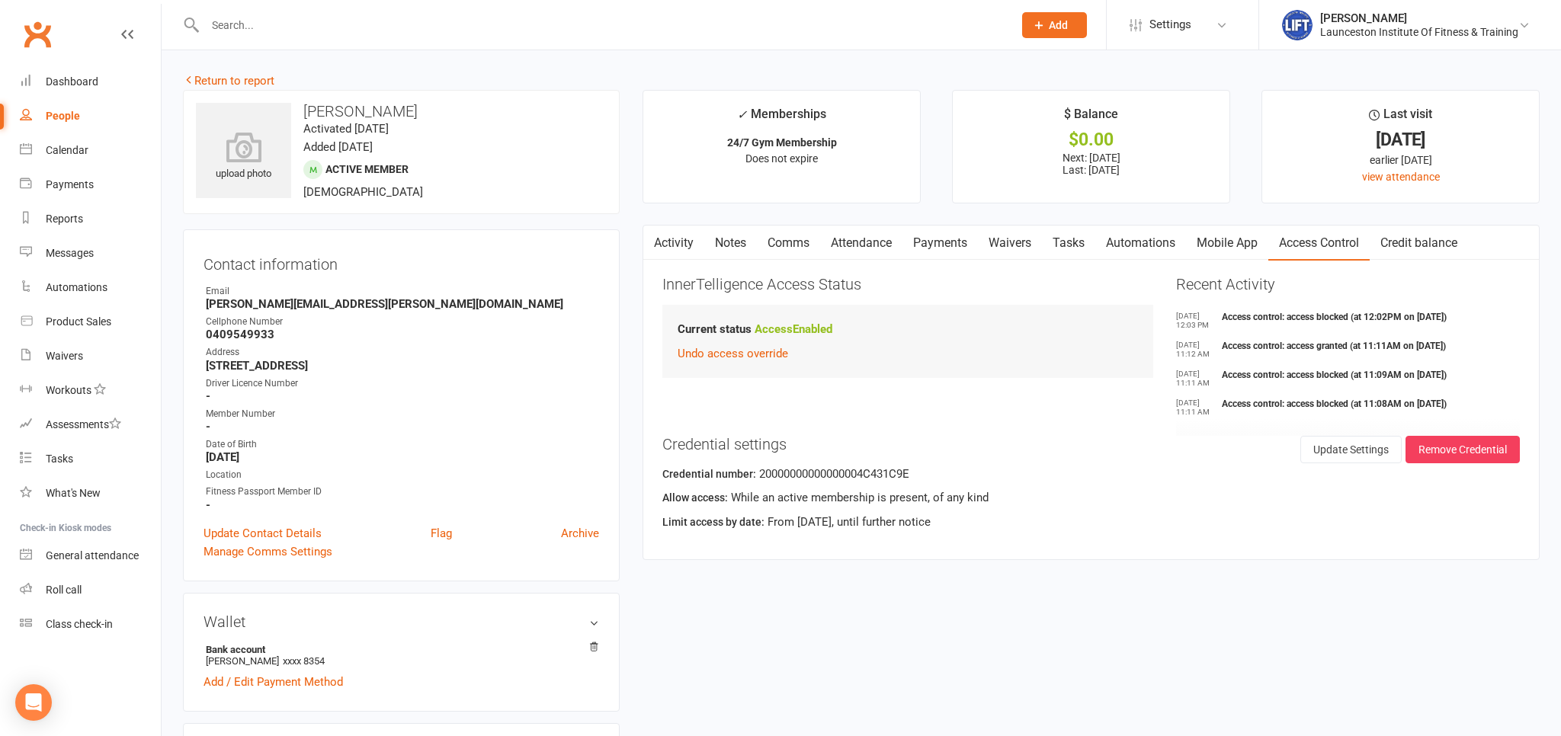
click at [940, 251] on link "Payments" at bounding box center [939, 243] width 75 height 35
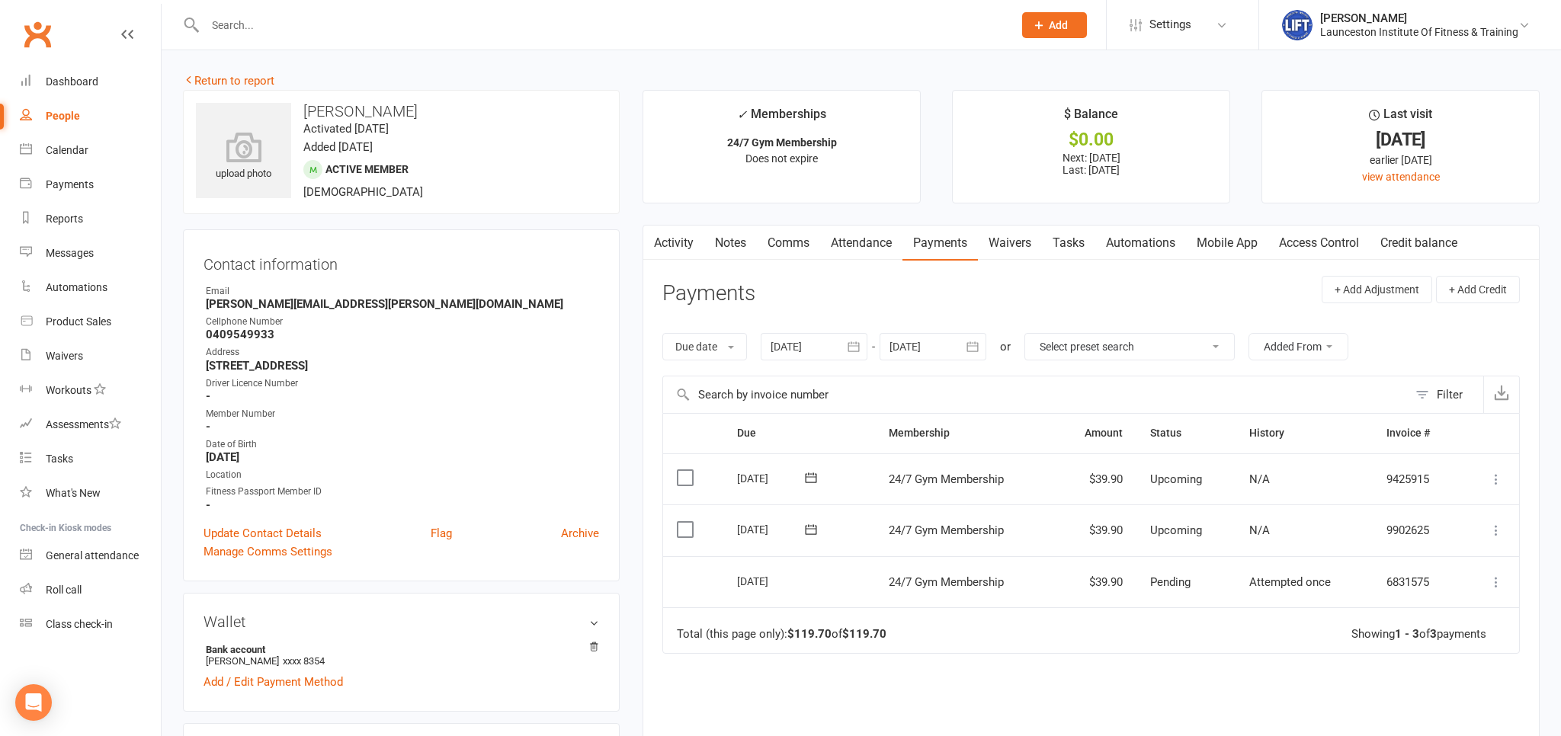
click at [1331, 239] on link "Access Control" at bounding box center [1318, 243] width 101 height 35
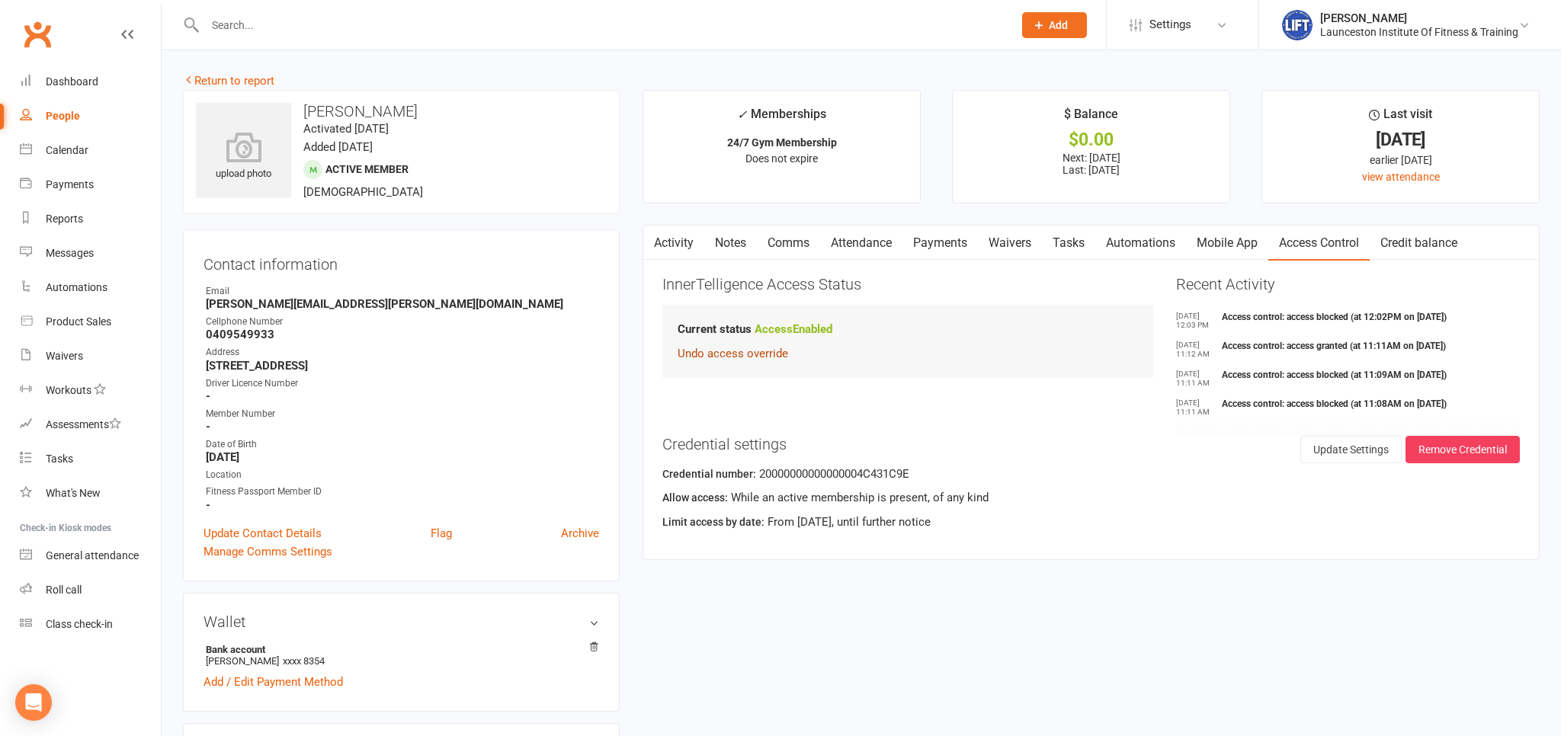
click at [759, 353] on button "Undo access override" at bounding box center [732, 353] width 111 height 18
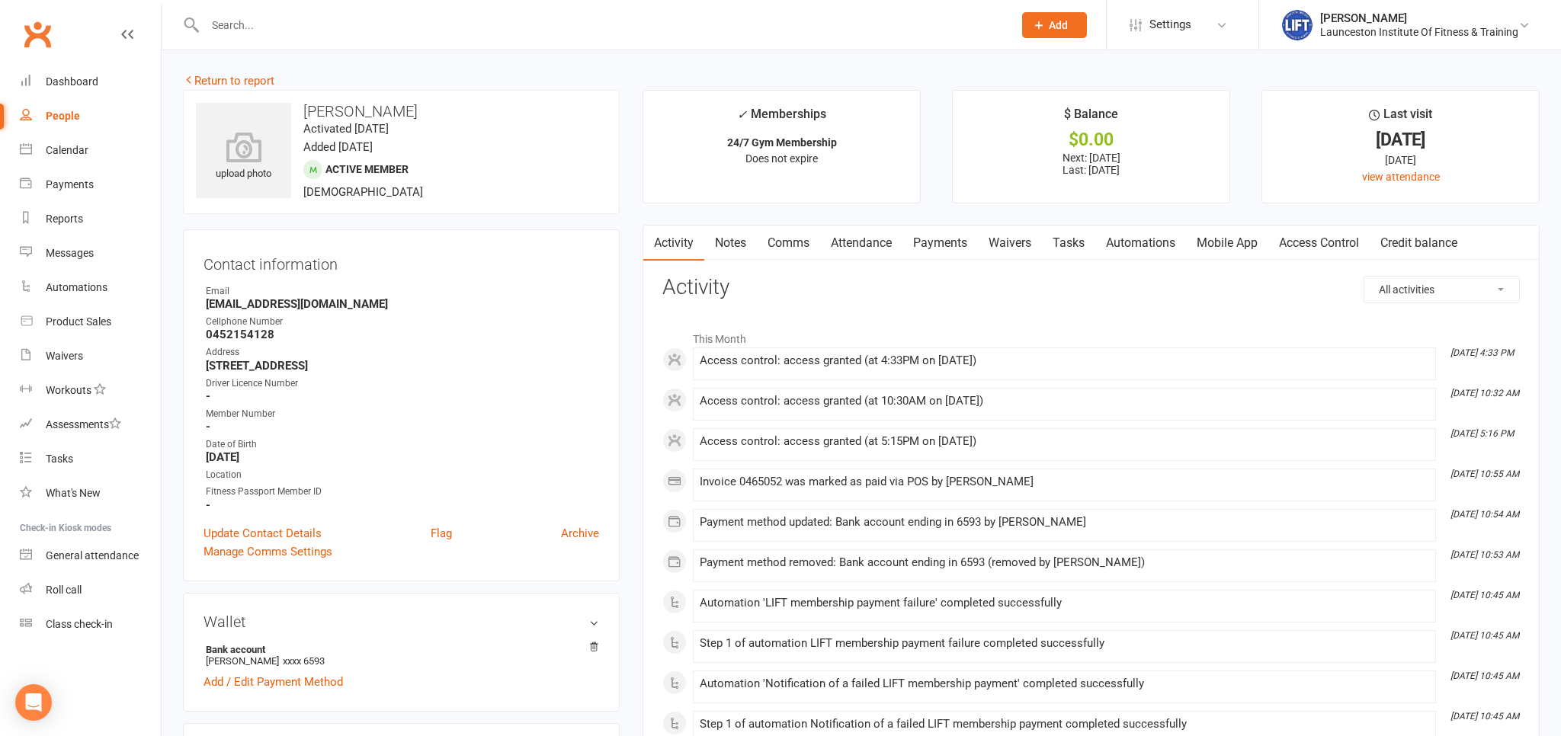
click at [1319, 244] on link "Access Control" at bounding box center [1318, 243] width 101 height 35
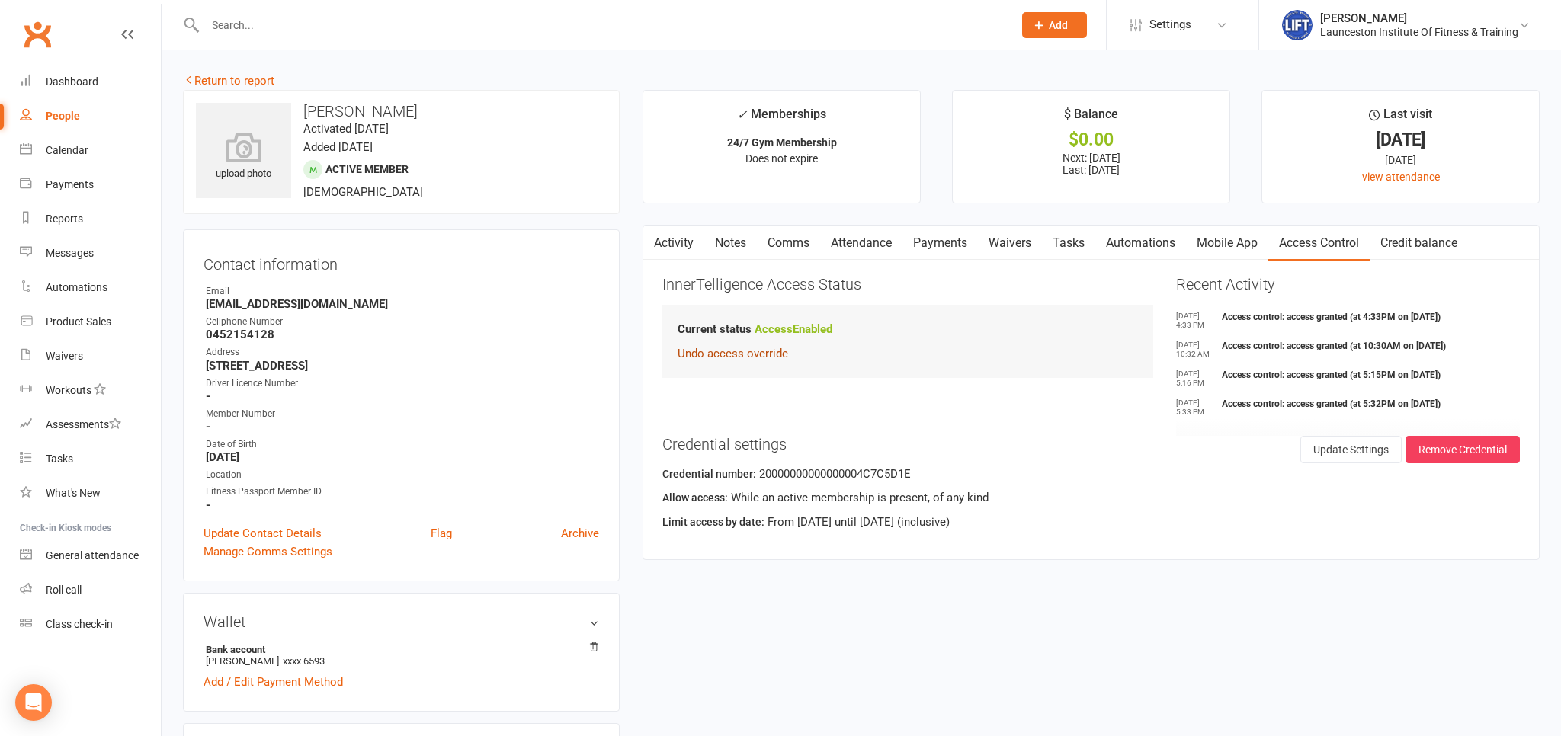
click at [754, 358] on button "Undo access override" at bounding box center [732, 353] width 111 height 18
click at [755, 358] on button "Override Access" at bounding box center [727, 364] width 101 height 27
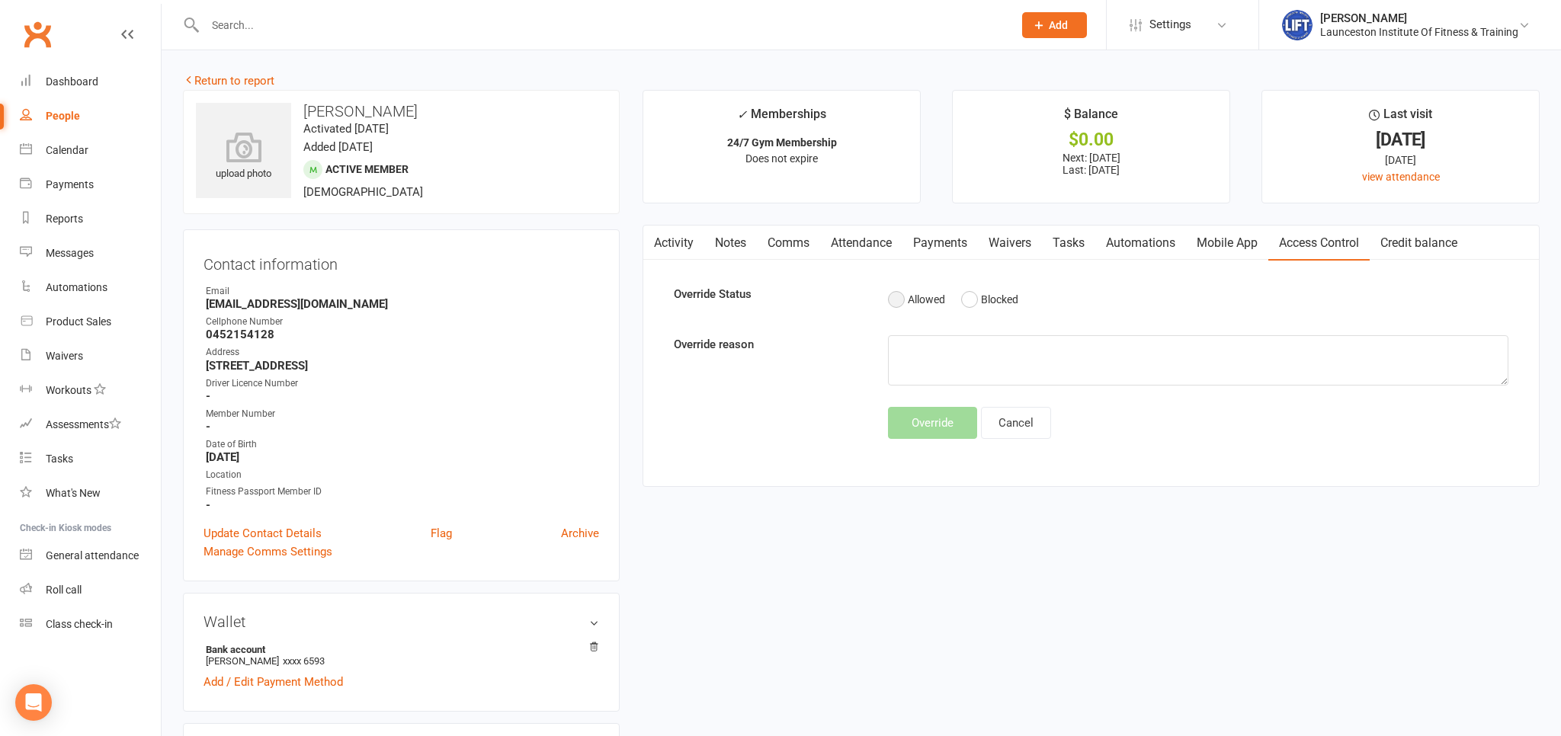
click at [902, 303] on button "Allowed" at bounding box center [916, 299] width 57 height 29
click at [919, 416] on button "Override" at bounding box center [932, 423] width 89 height 32
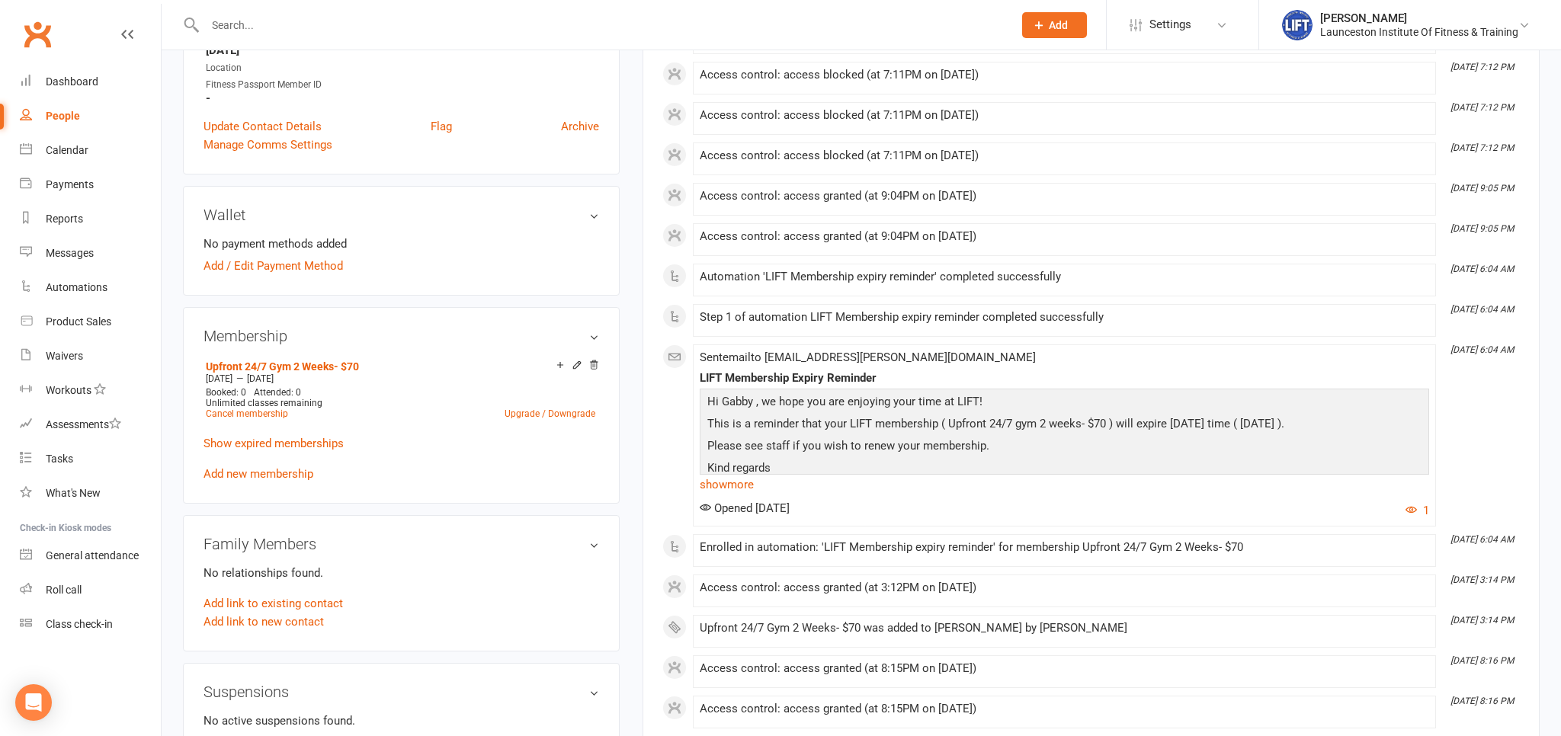
scroll to position [563, 0]
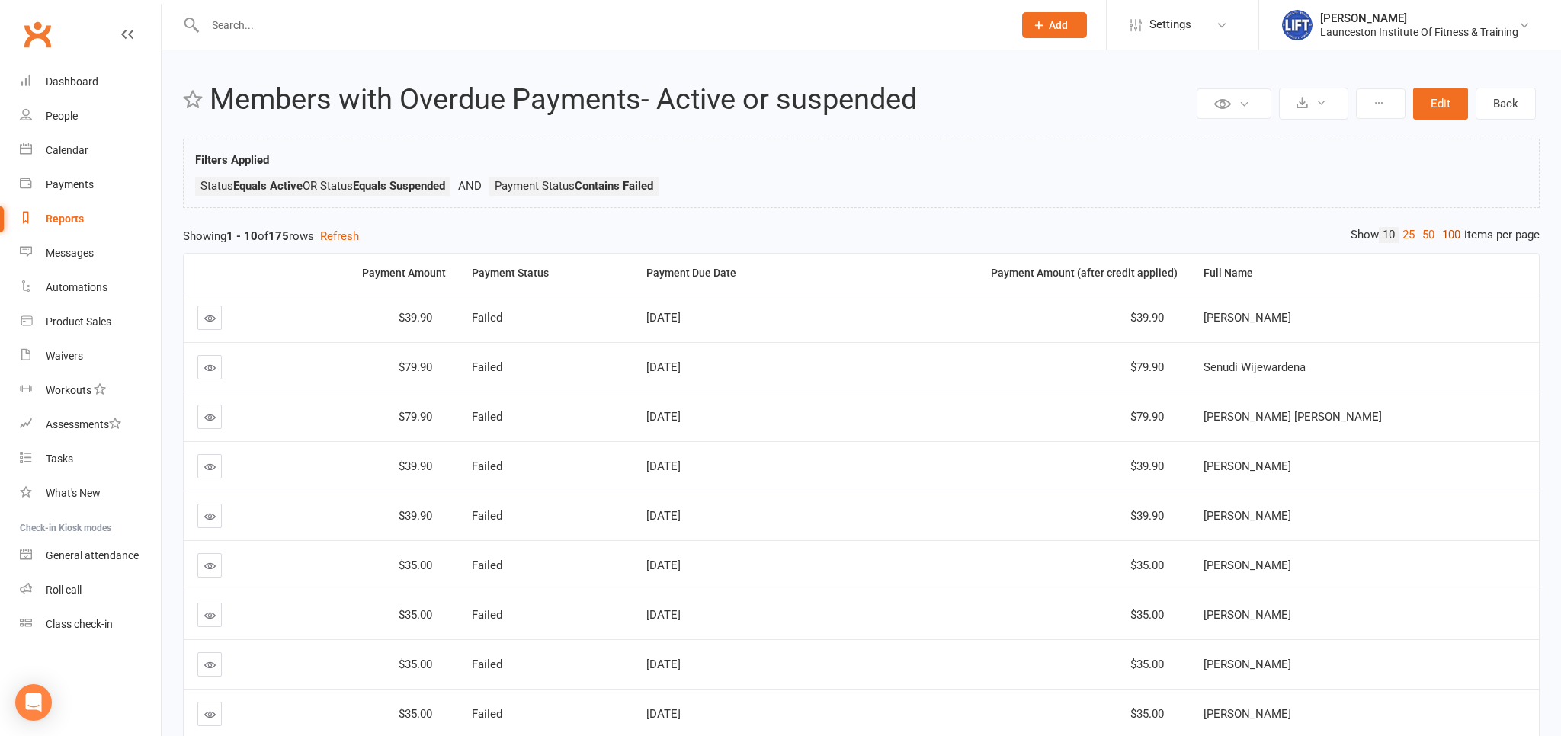
click at [1453, 232] on link "100" at bounding box center [1451, 235] width 26 height 16
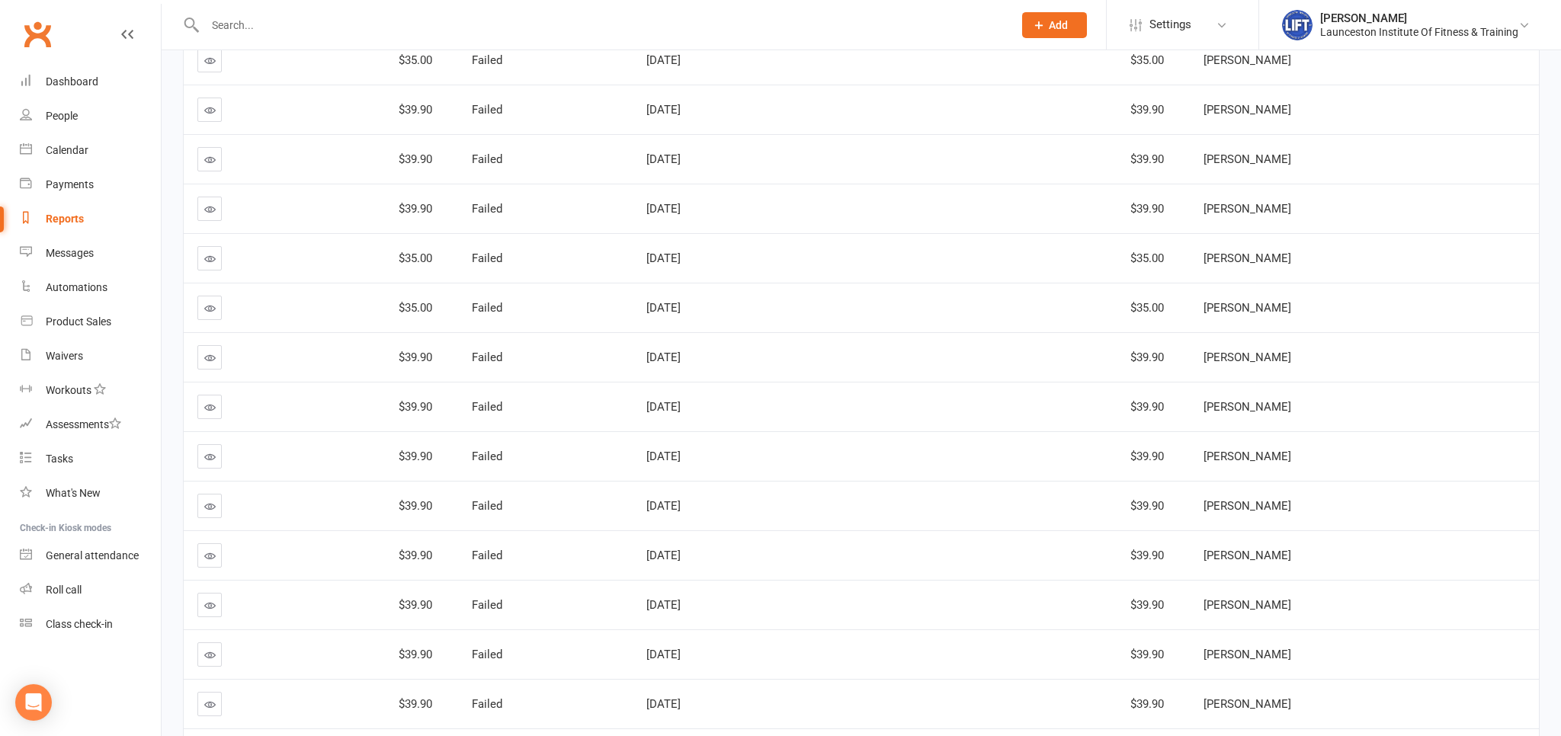
scroll to position [3782, 0]
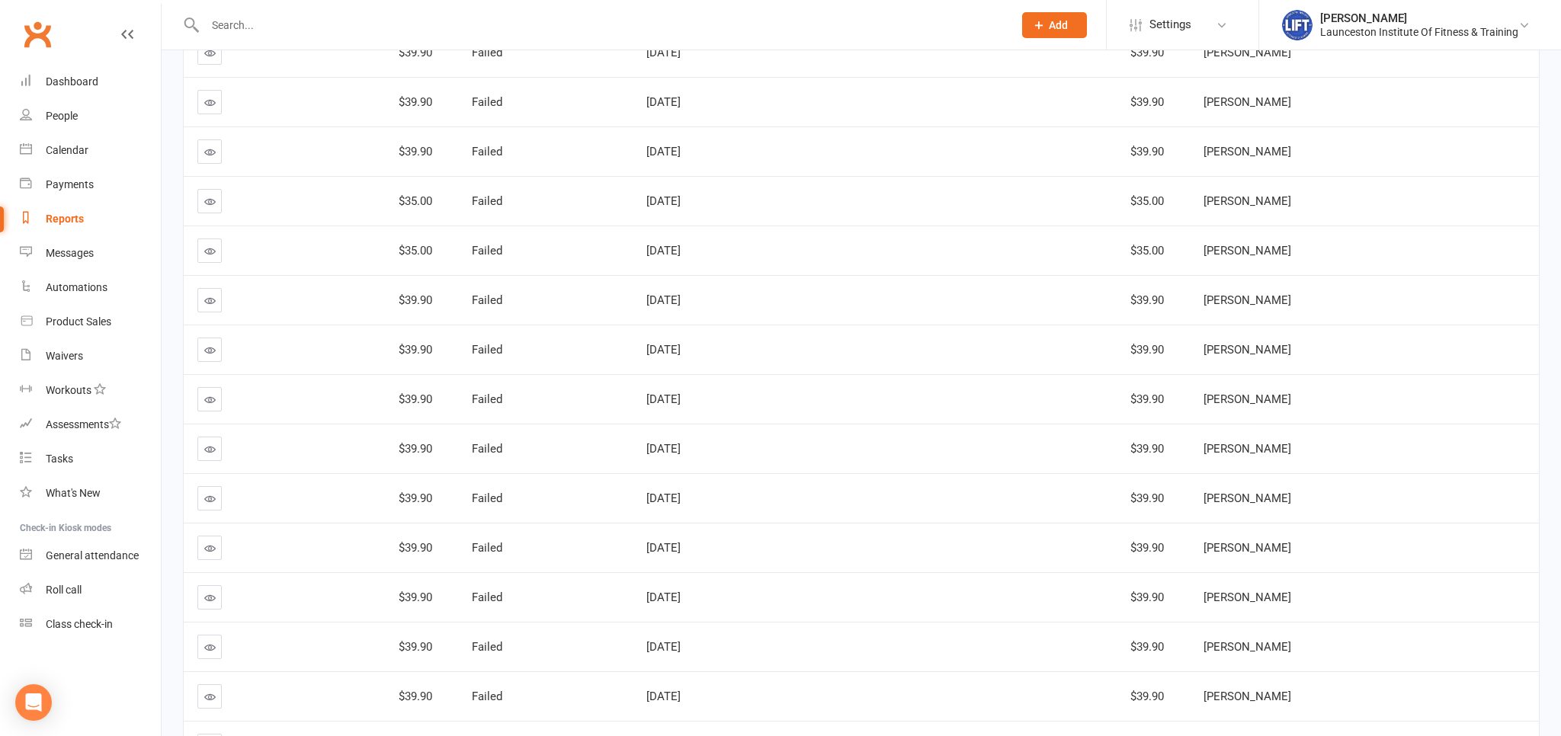
drag, startPoint x: 210, startPoint y: 434, endPoint x: 227, endPoint y: 434, distance: 17.5
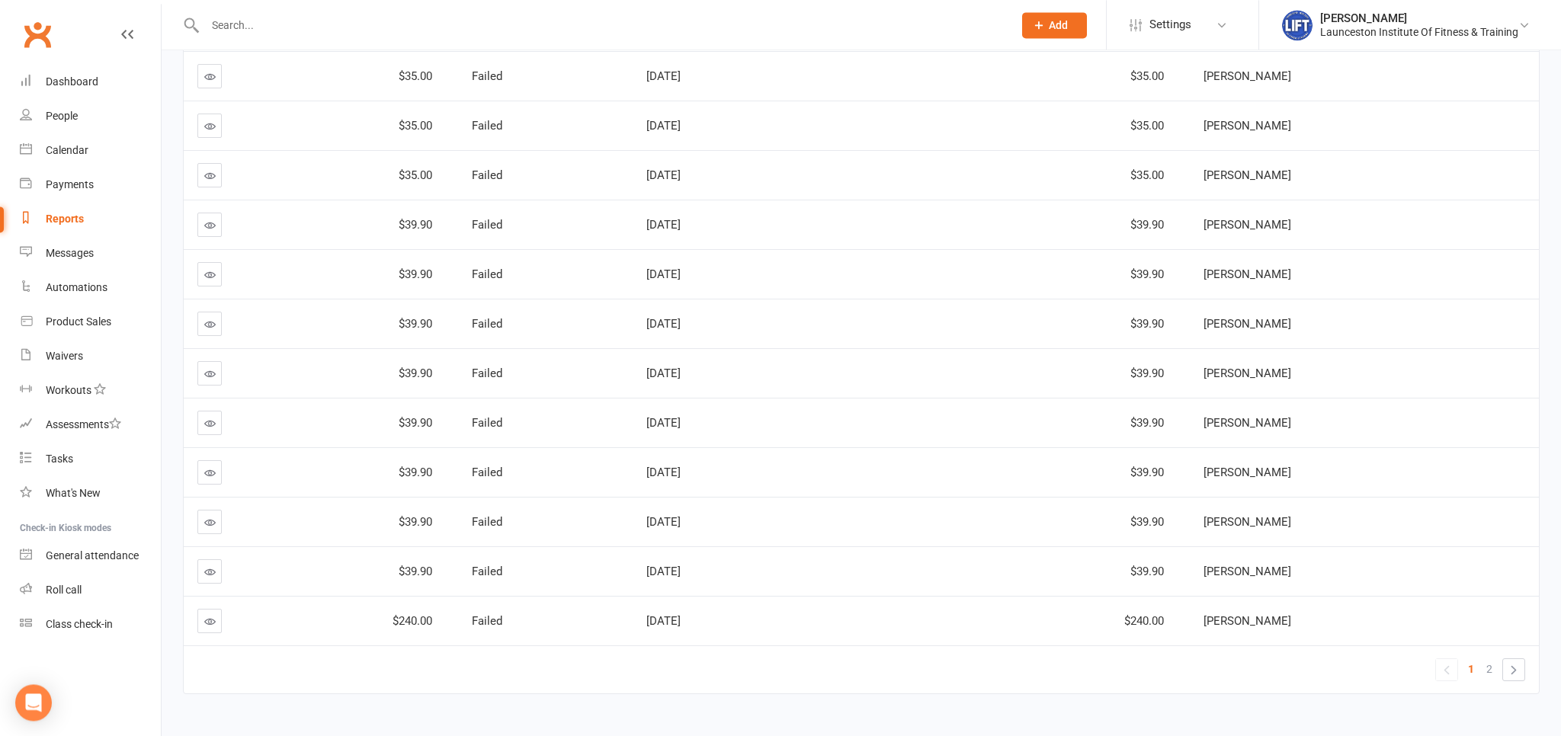
scroll to position [4614, 0]
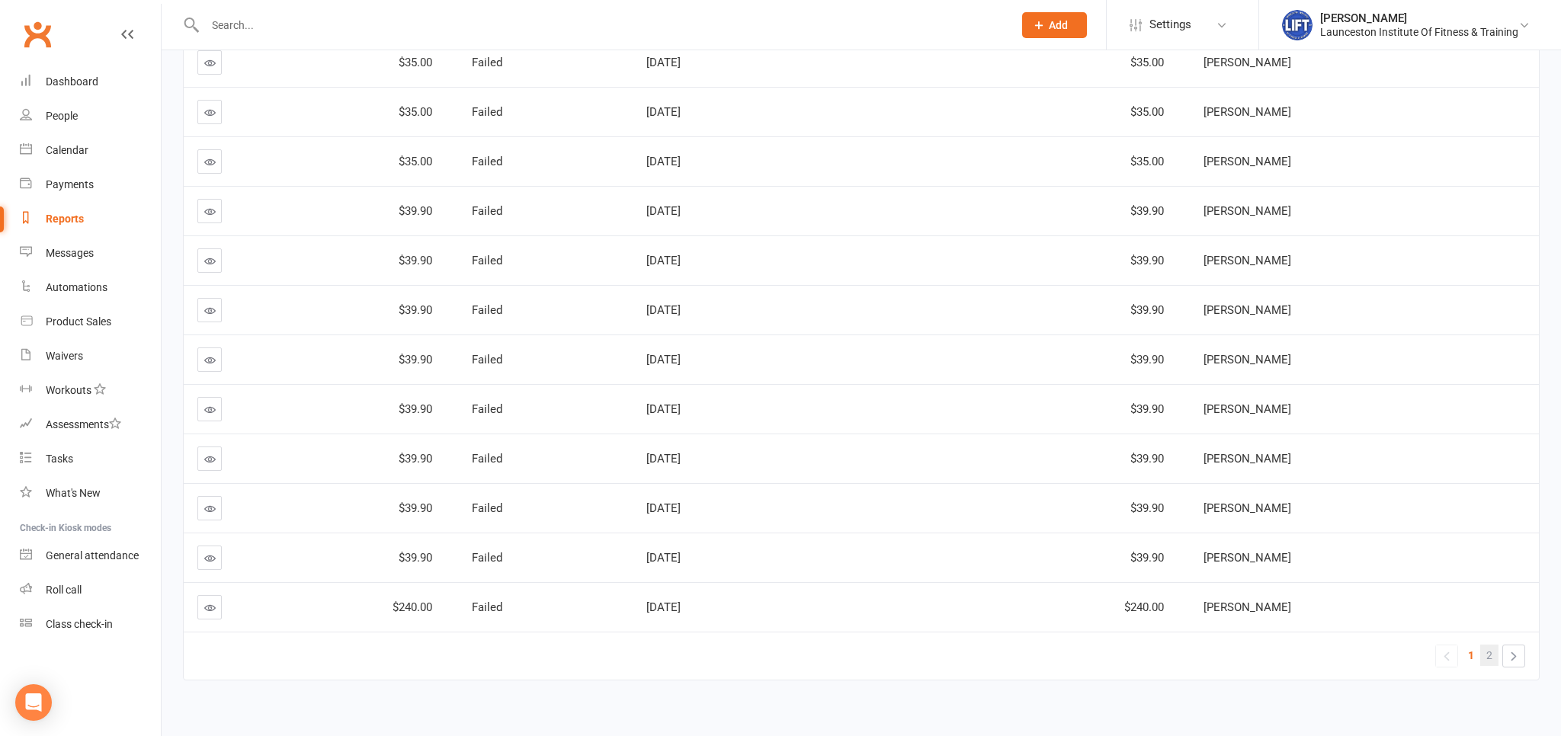
click at [1491, 645] on span "2" at bounding box center [1489, 655] width 6 height 21
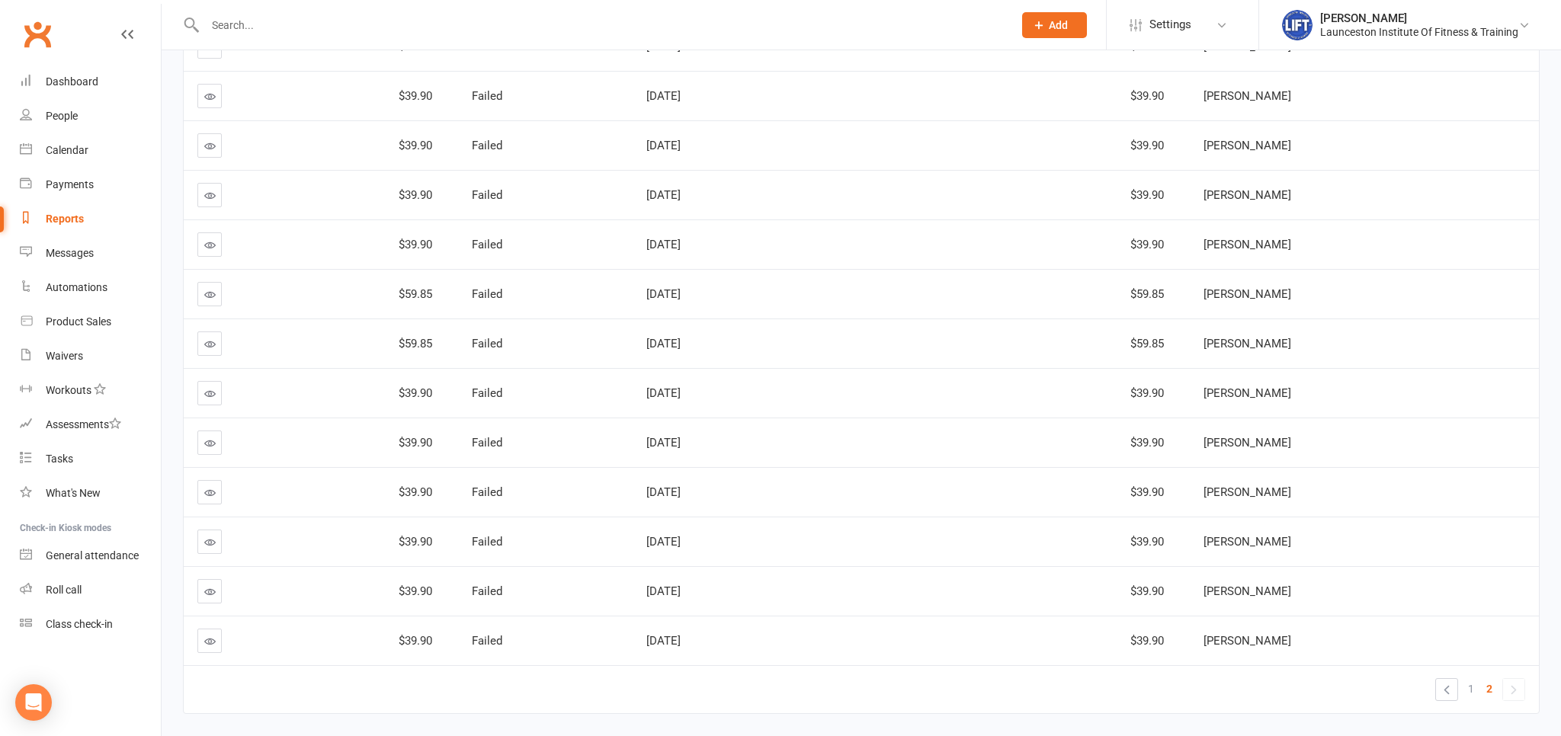
scroll to position [2935, 0]
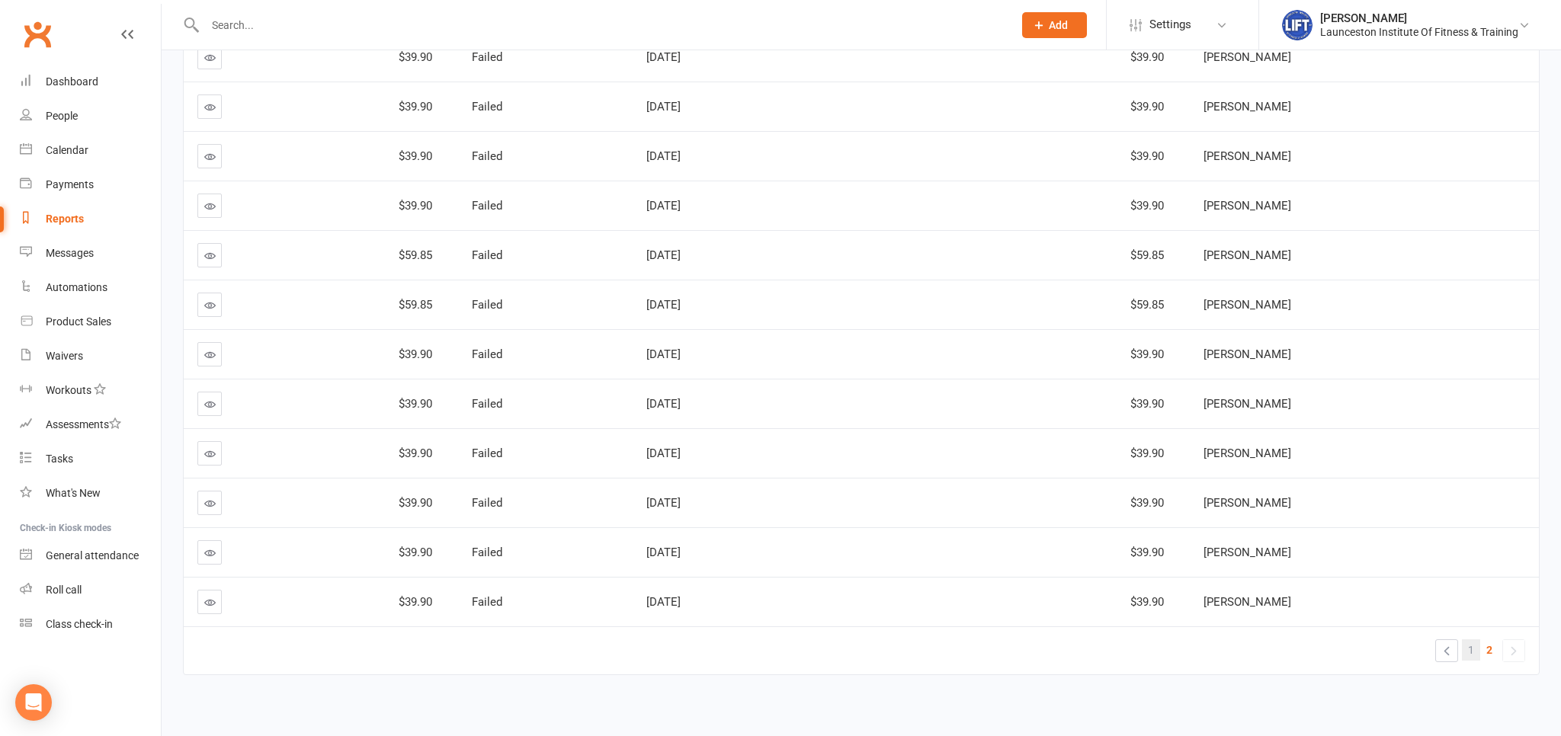
click at [1472, 639] on span "1" at bounding box center [1471, 649] width 6 height 21
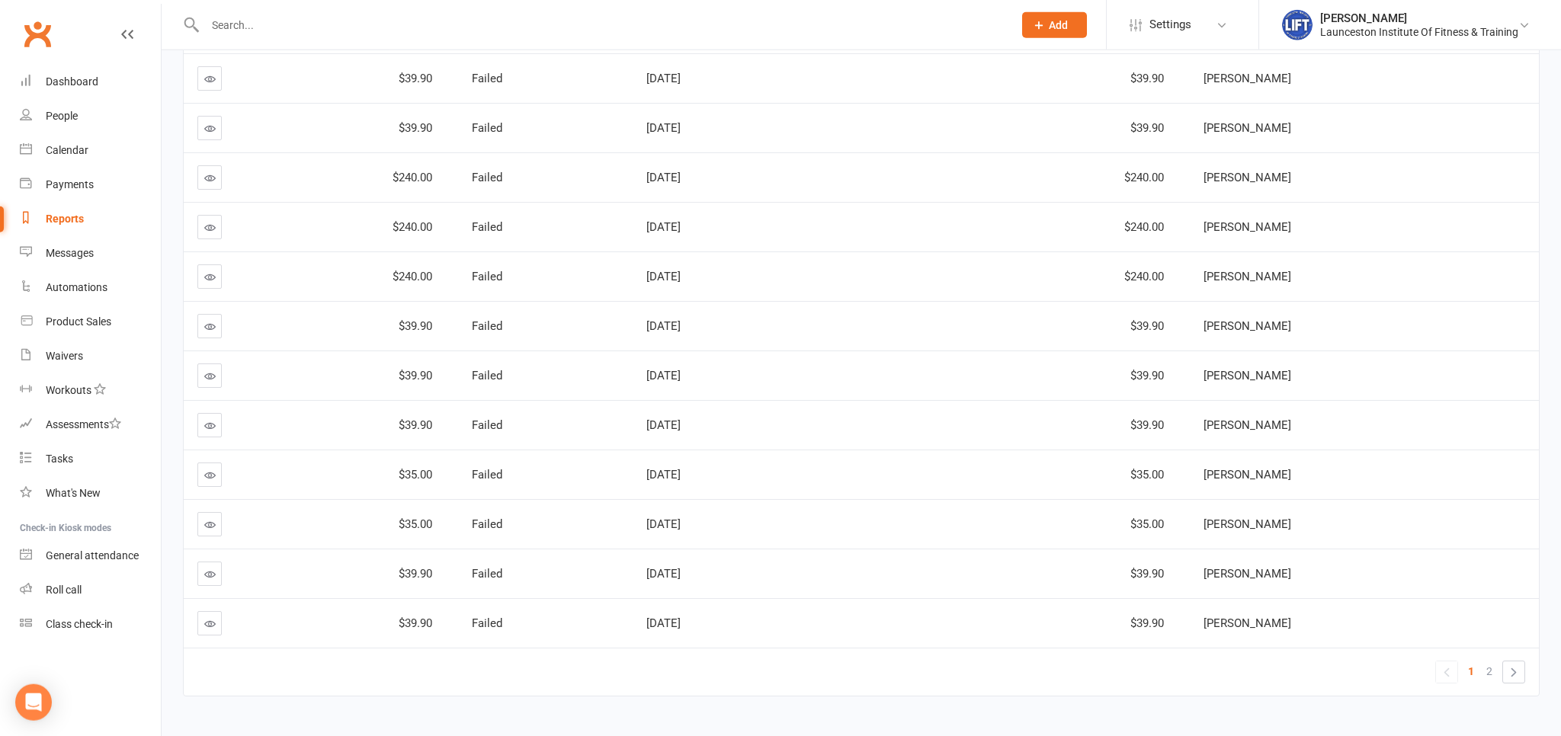
scroll to position [4614, 0]
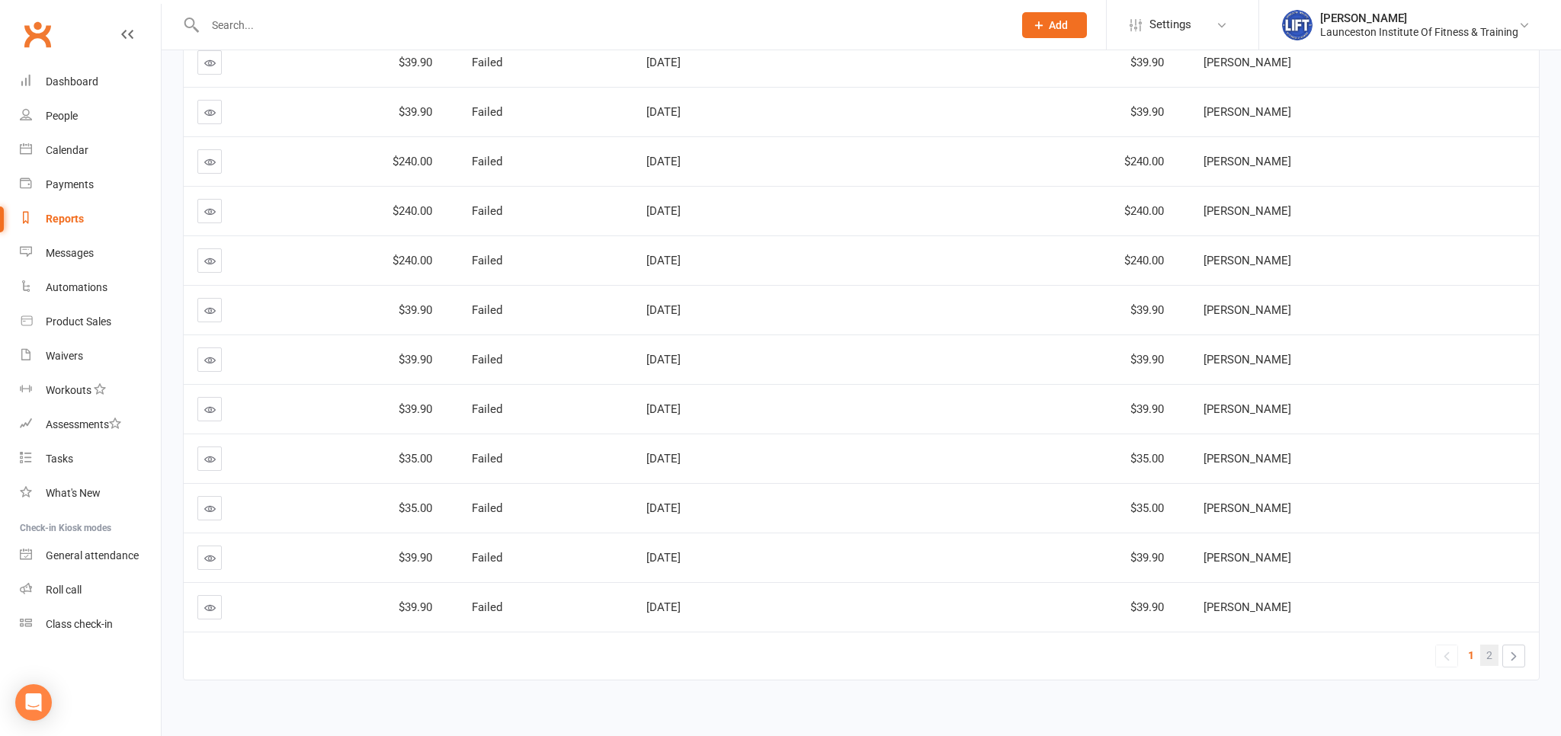
click at [1493, 645] on link "2" at bounding box center [1489, 655] width 18 height 21
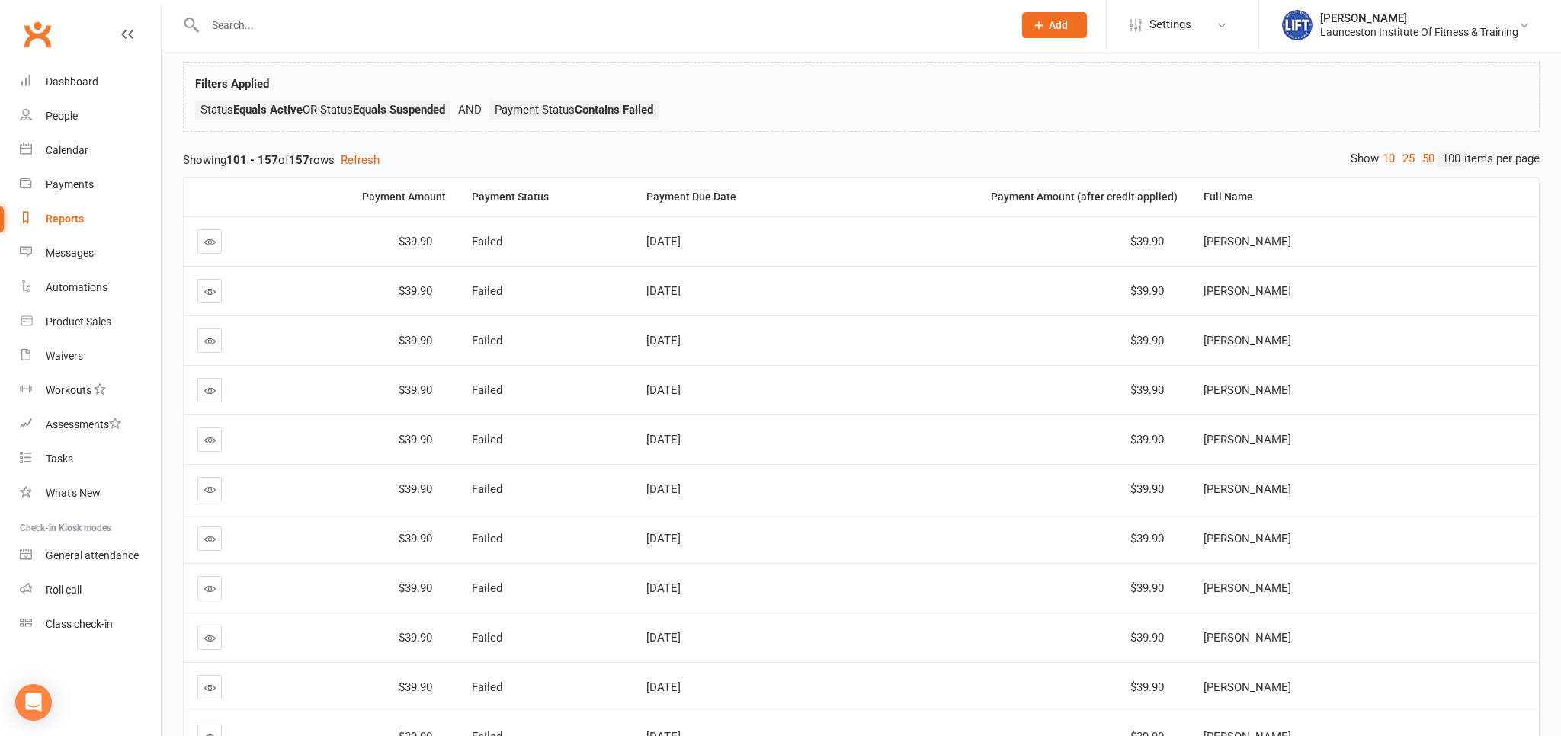
scroll to position [0, 0]
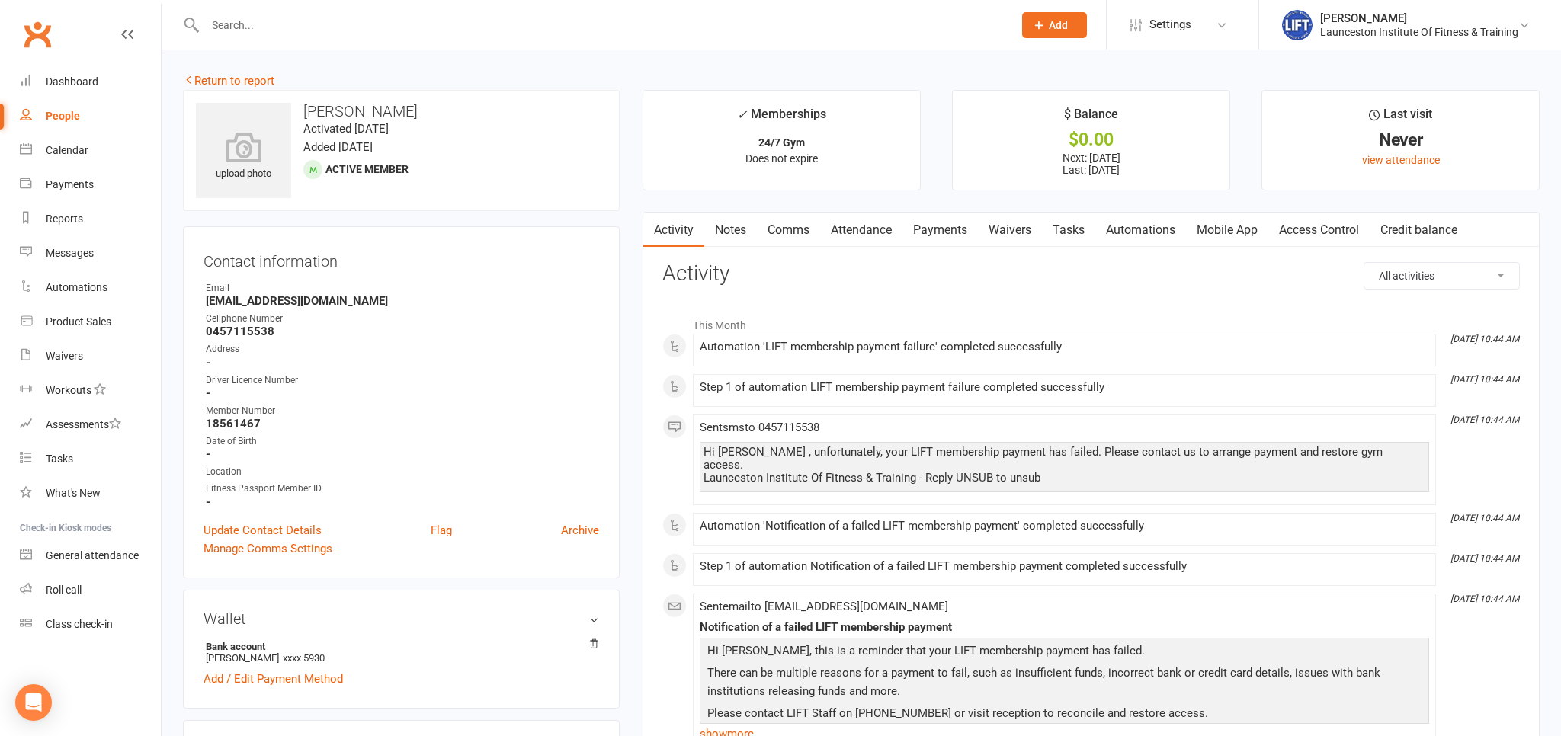
click at [924, 225] on link "Payments" at bounding box center [939, 230] width 75 height 35
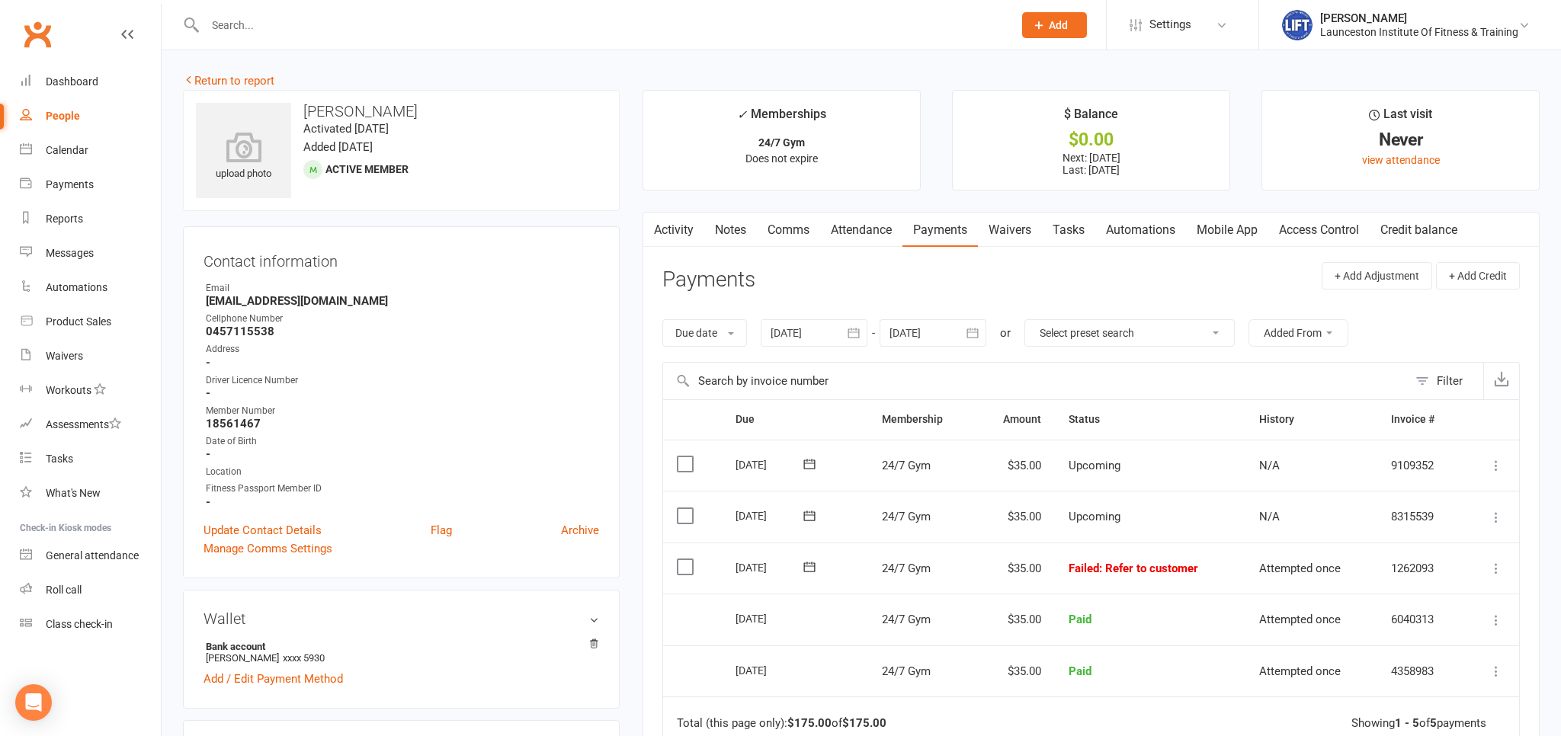
click at [824, 333] on div at bounding box center [814, 332] width 107 height 27
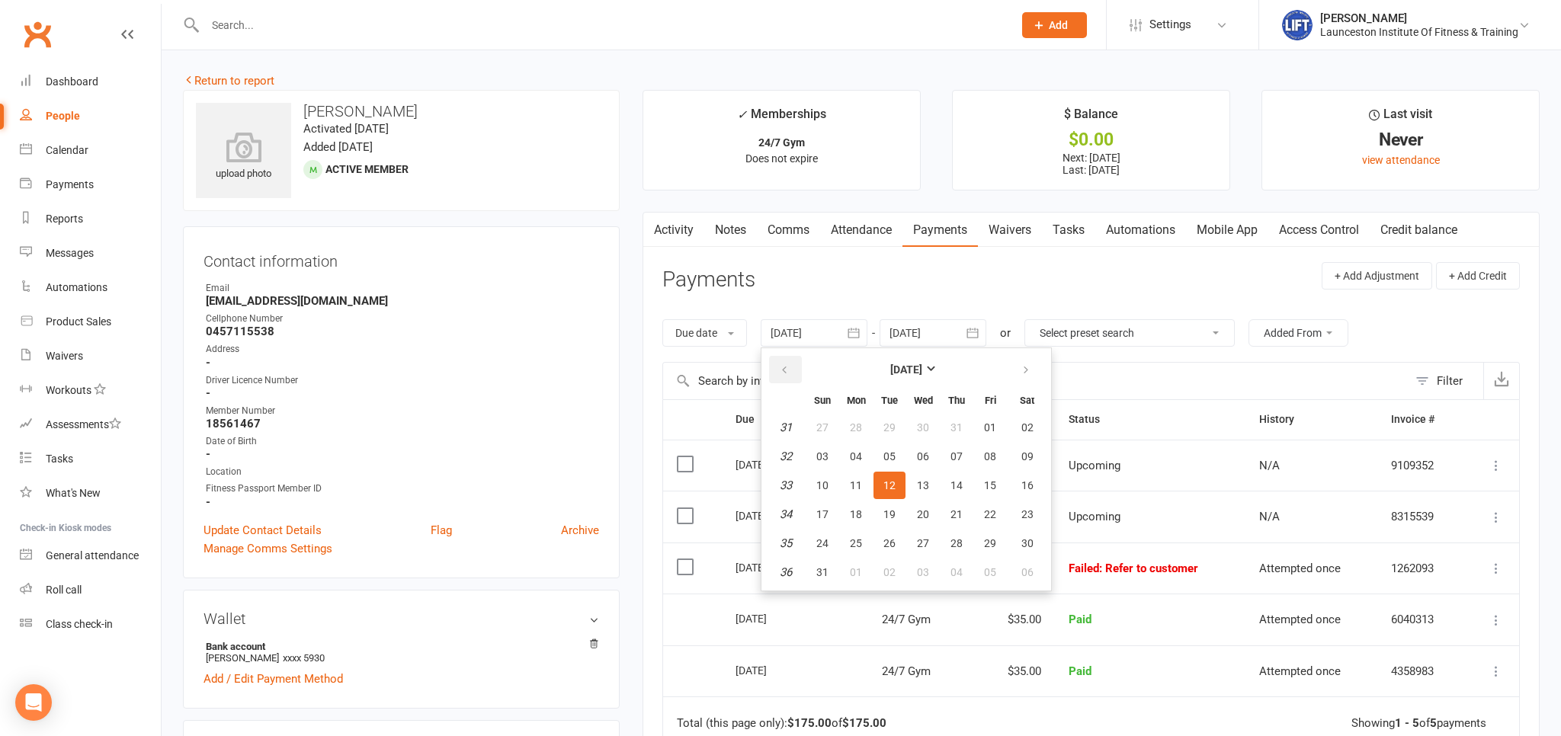
click at [796, 373] on button "button" at bounding box center [785, 369] width 33 height 27
click at [892, 431] on span "29" at bounding box center [889, 427] width 12 height 12
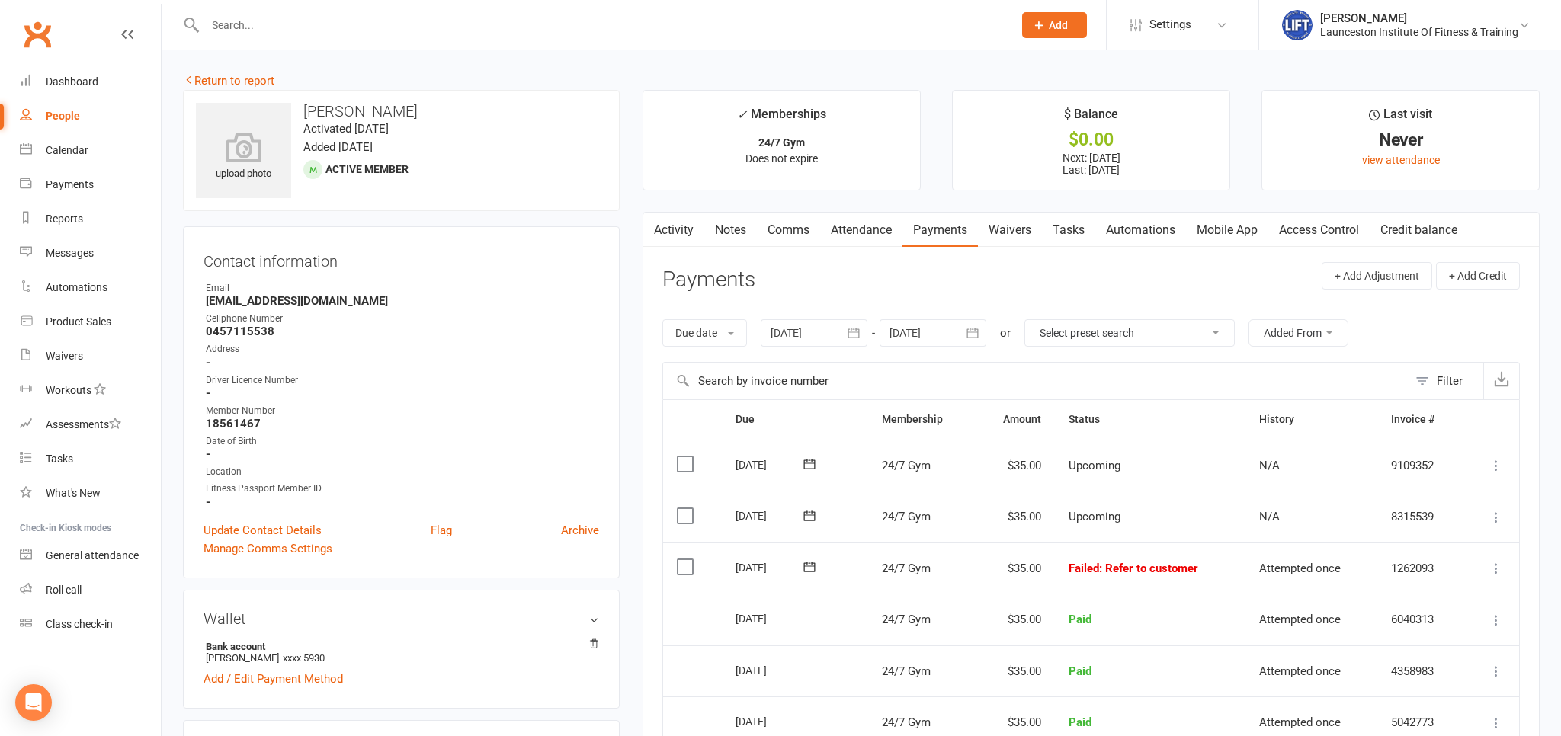
click at [789, 328] on div at bounding box center [814, 332] width 107 height 27
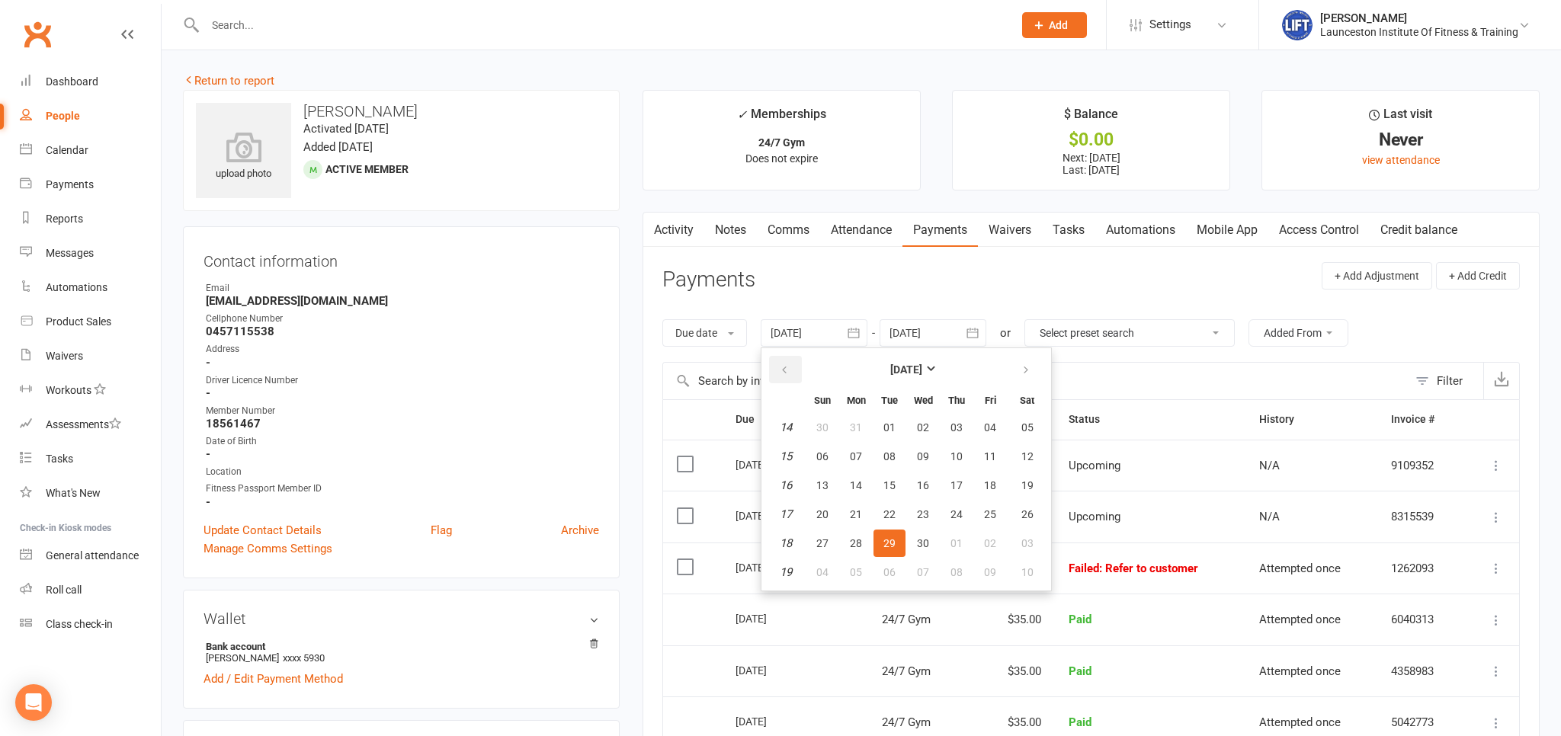
click at [785, 365] on icon "button" at bounding box center [784, 370] width 11 height 12
click at [895, 461] on span "04" at bounding box center [889, 456] width 12 height 12
type input "[DATE]"
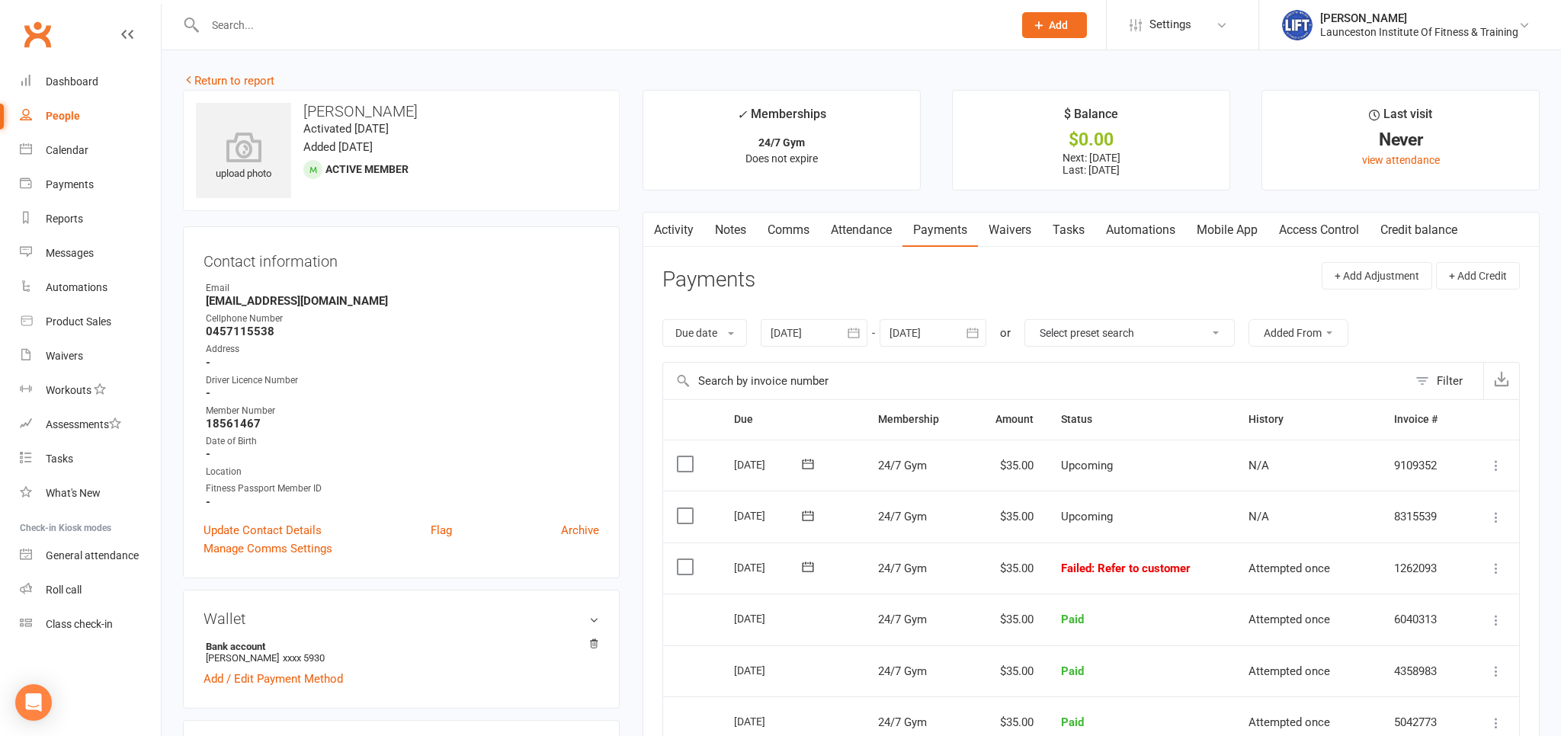
click at [782, 232] on link "Comms" at bounding box center [788, 230] width 63 height 35
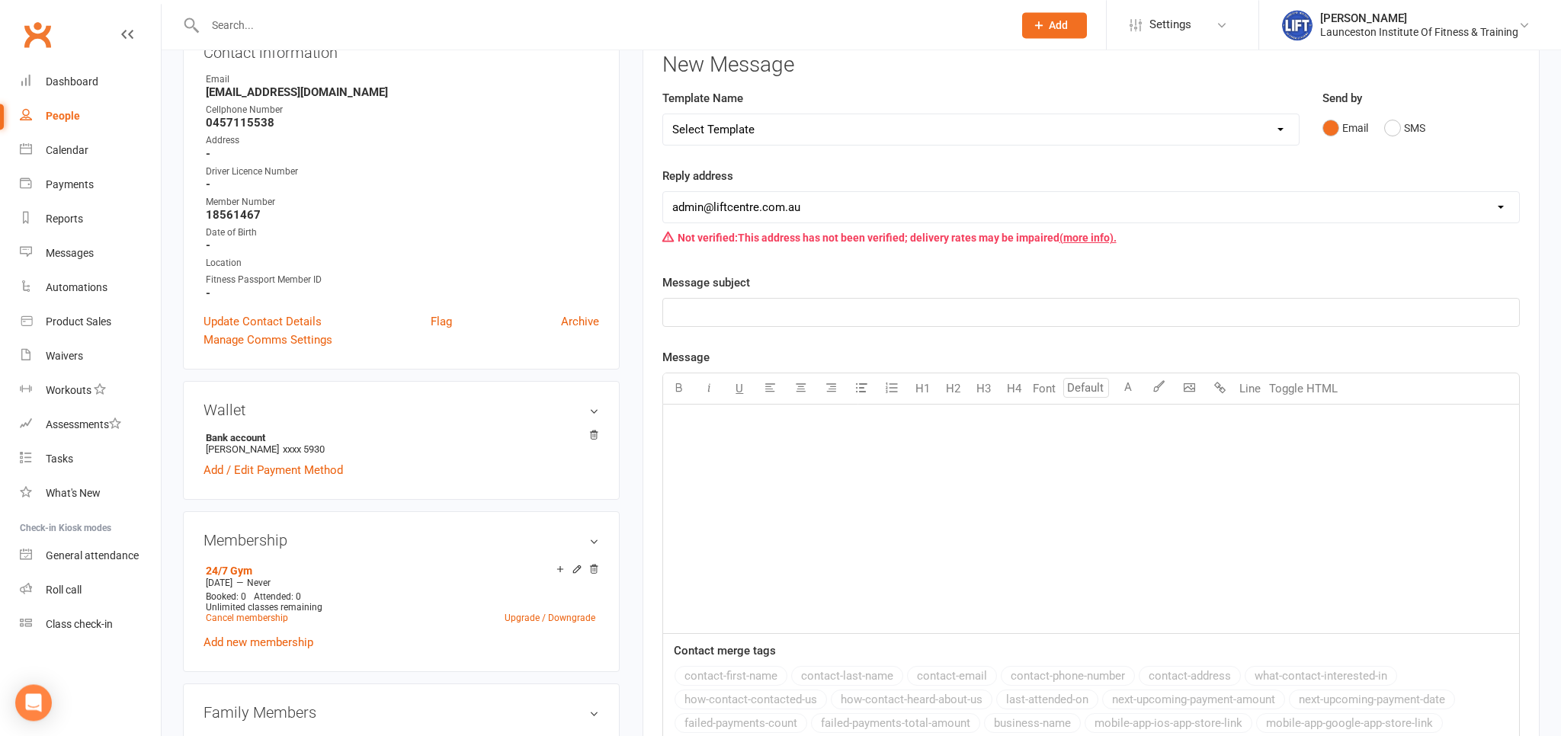
scroll to position [241, 0]
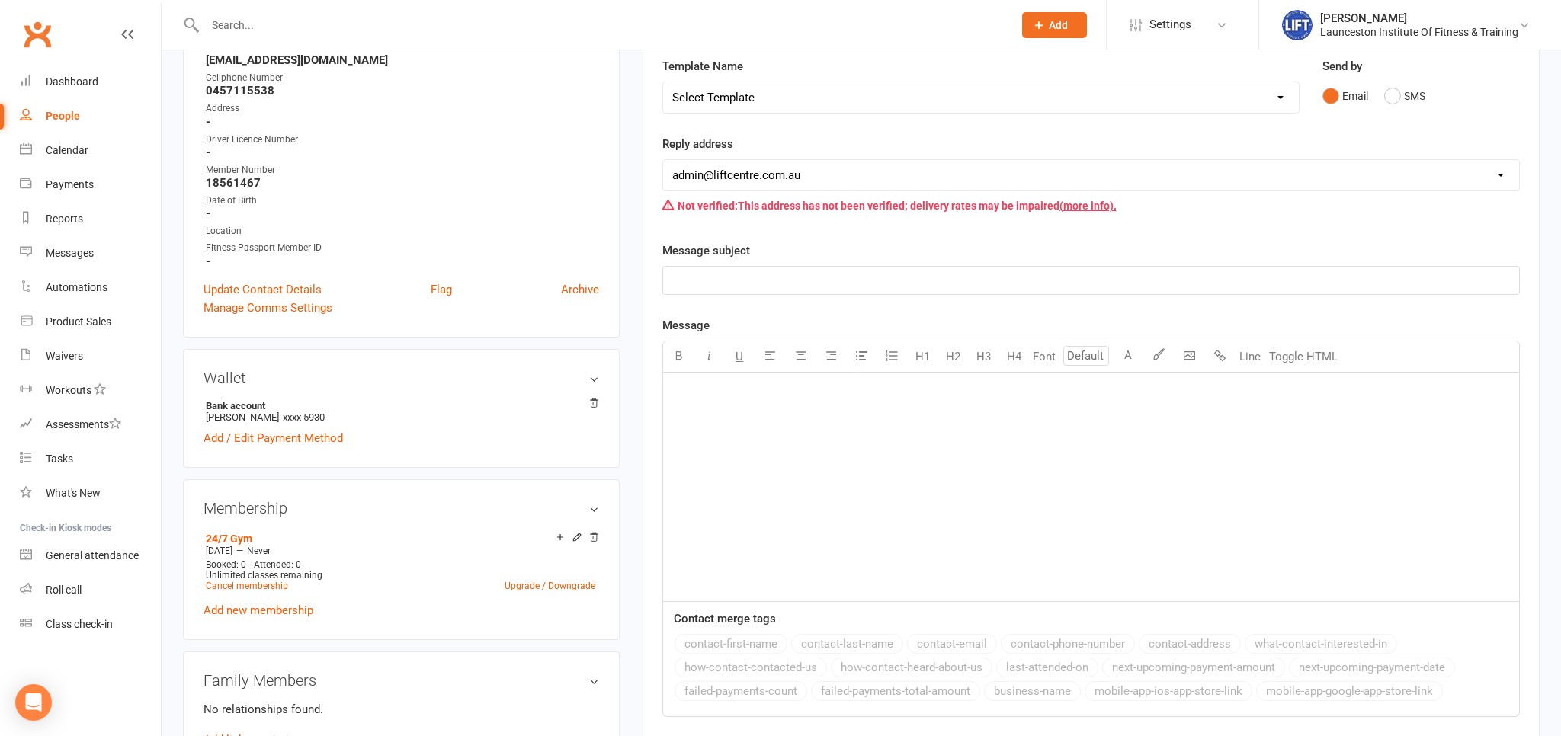
click at [686, 276] on p "﻿" at bounding box center [1091, 280] width 838 height 18
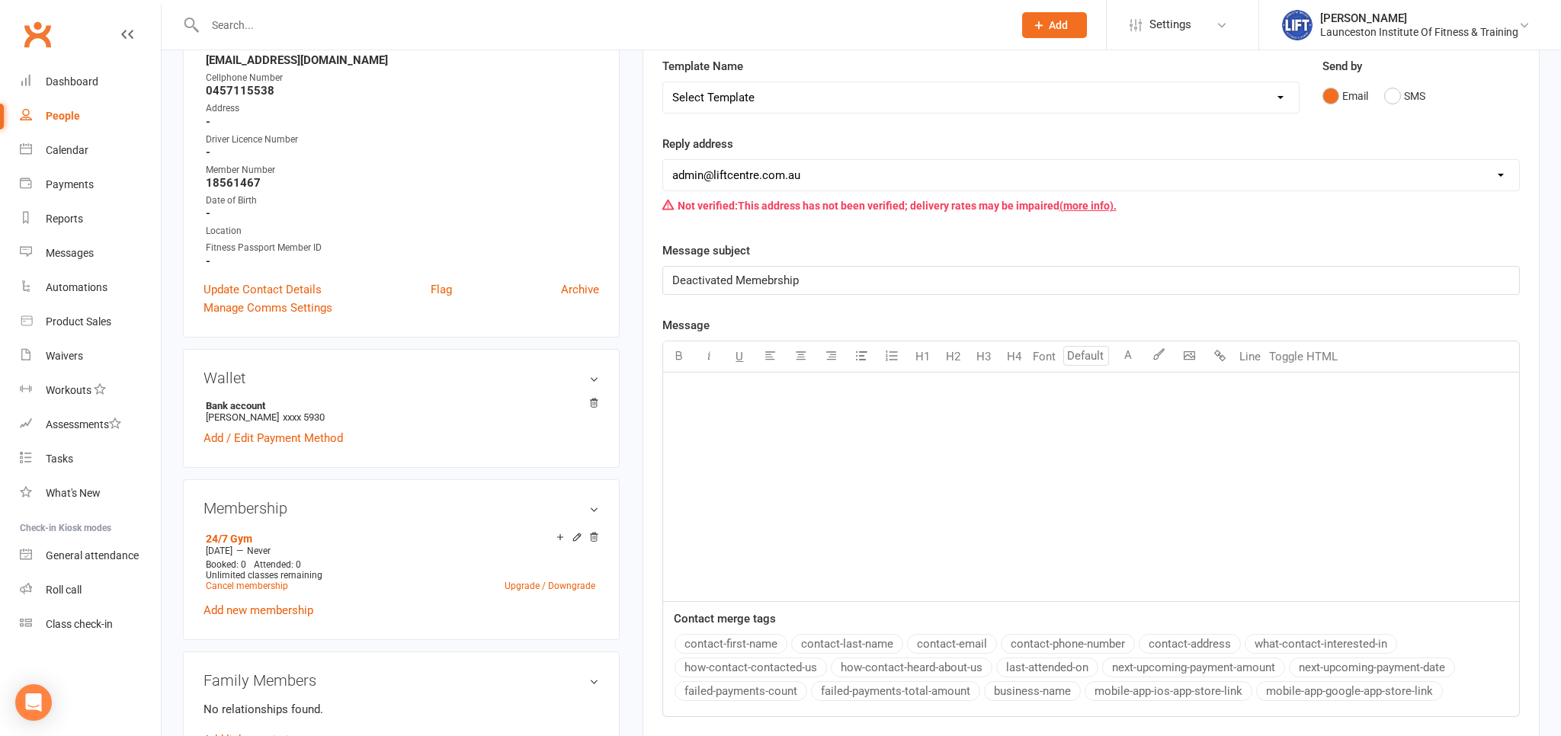
click at [780, 280] on span "Deactivated Memebrship" at bounding box center [735, 281] width 127 height 14
click at [685, 376] on div "﻿" at bounding box center [1091, 487] width 856 height 229
click at [753, 413] on div "﻿" at bounding box center [1091, 487] width 856 height 229
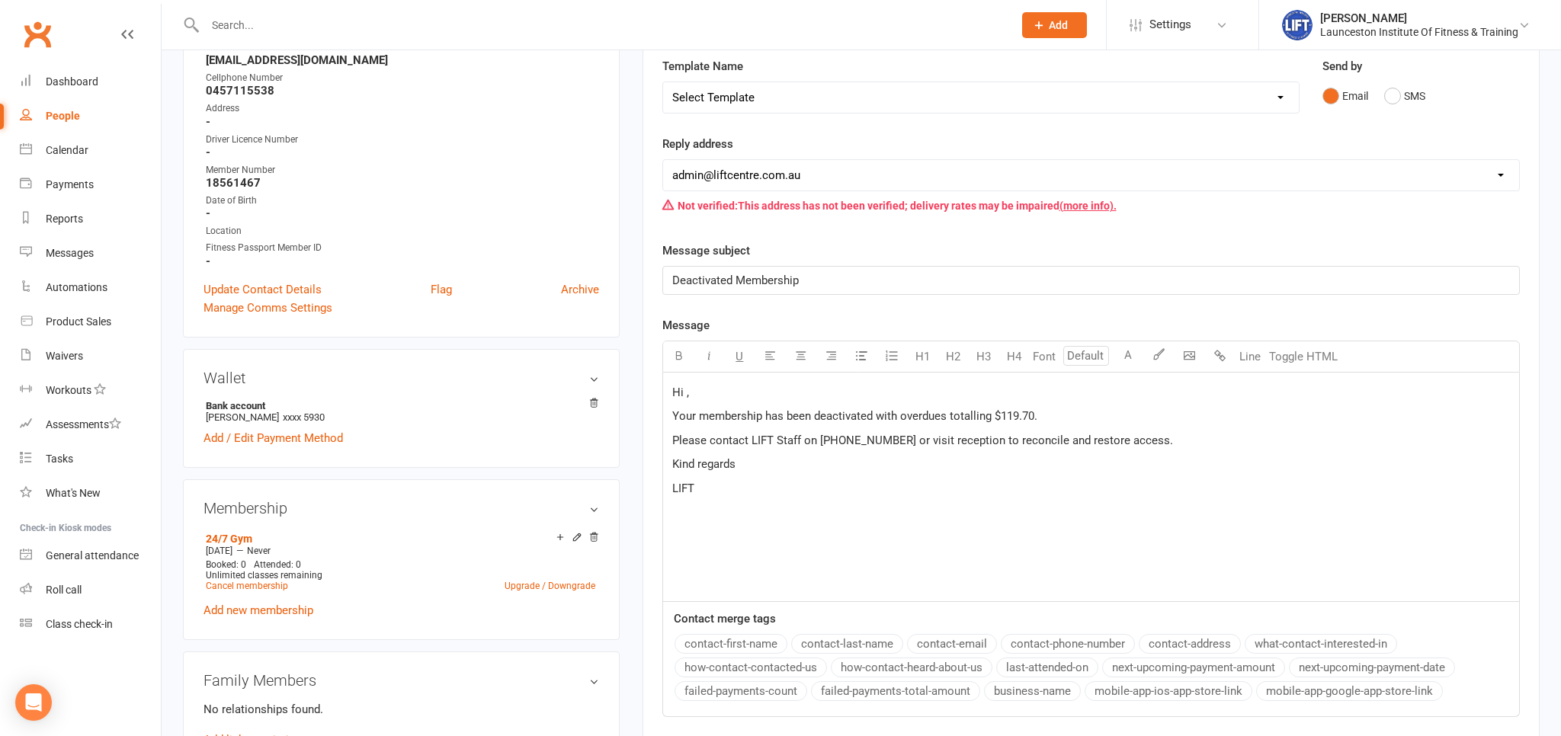
click at [684, 386] on span "Hi ," at bounding box center [680, 393] width 17 height 14
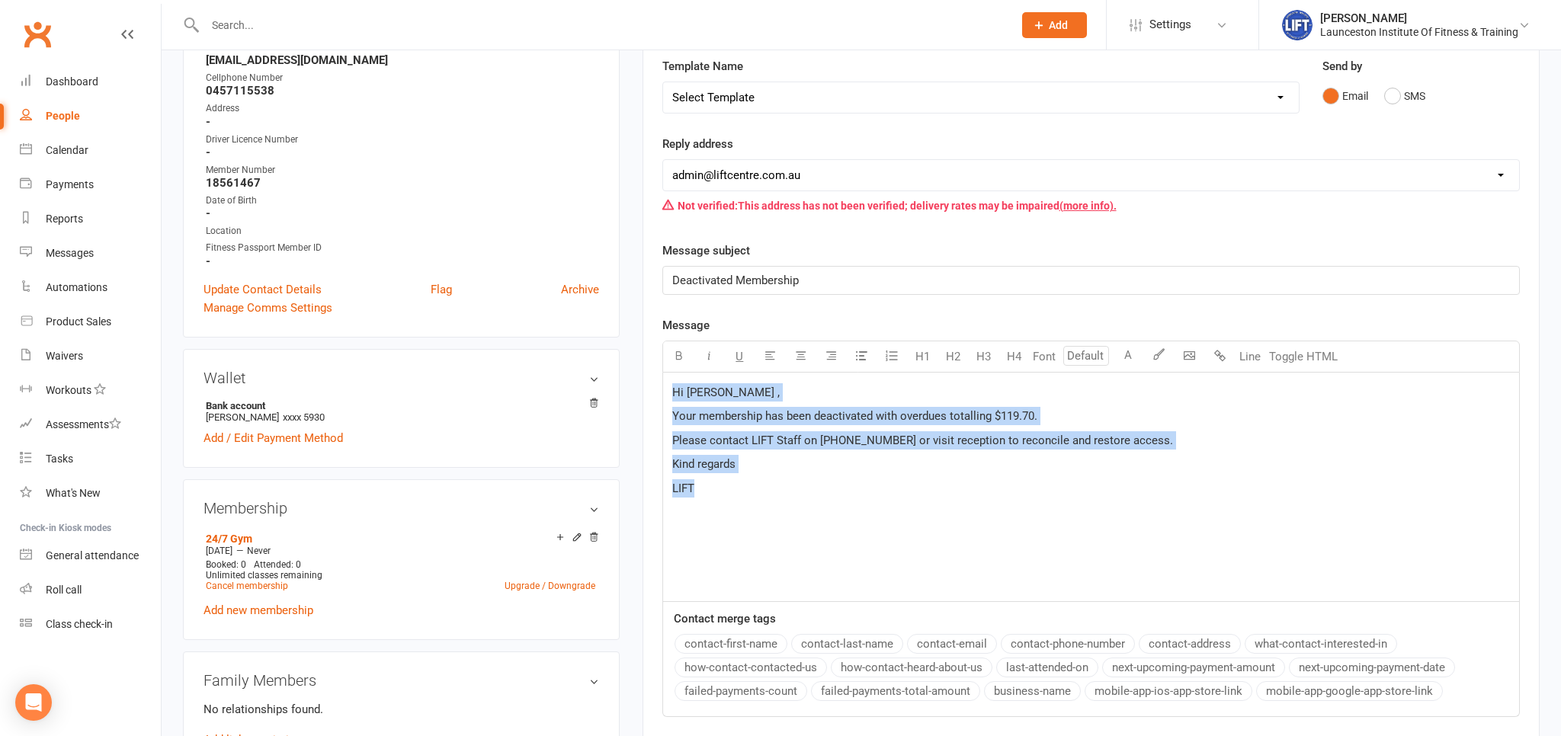
drag, startPoint x: 735, startPoint y: 495, endPoint x: 649, endPoint y: 364, distance: 157.3
click at [662, 373] on div "Hi [PERSON_NAME] , Your membership has been deactivated with overdues totalling…" at bounding box center [1090, 487] width 857 height 229
copy div "Hi [PERSON_NAME] , Your membership has been deactivated with overdues totalling…"
click at [882, 511] on div "Hi [PERSON_NAME] , Your membership has been deactivated with overdues totalling…" at bounding box center [1091, 487] width 856 height 229
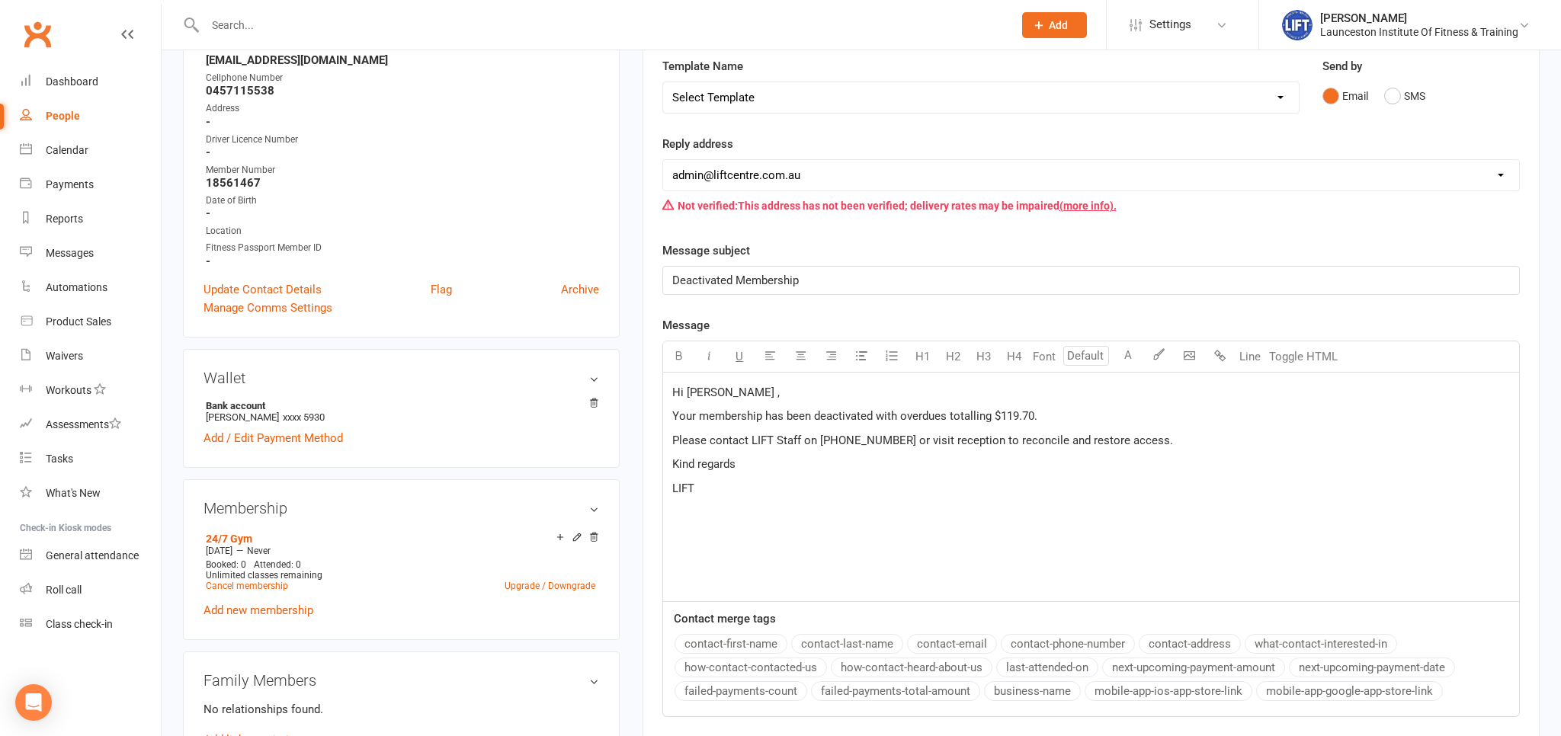
scroll to position [402, 0]
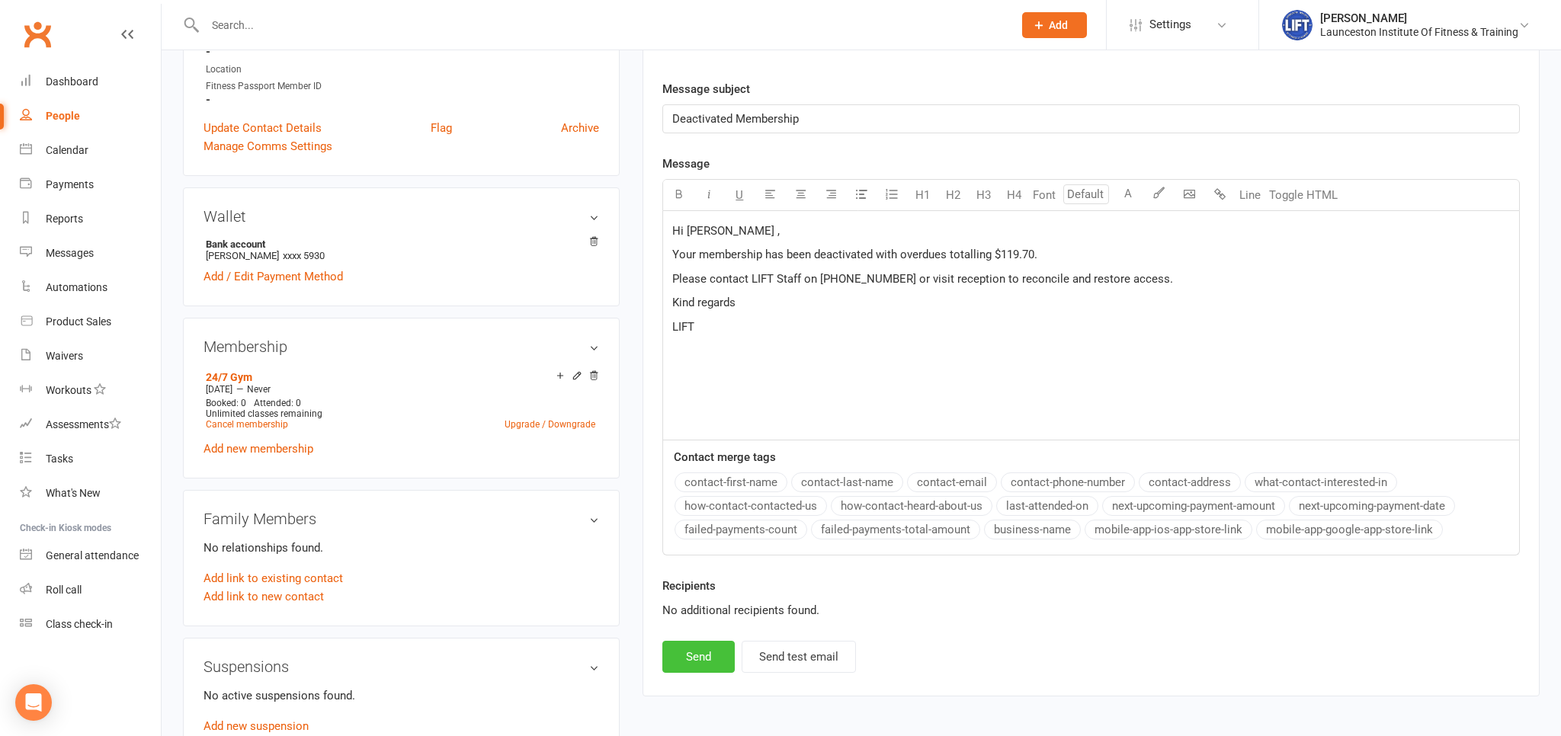
click at [706, 646] on button "Send" at bounding box center [698, 657] width 72 height 32
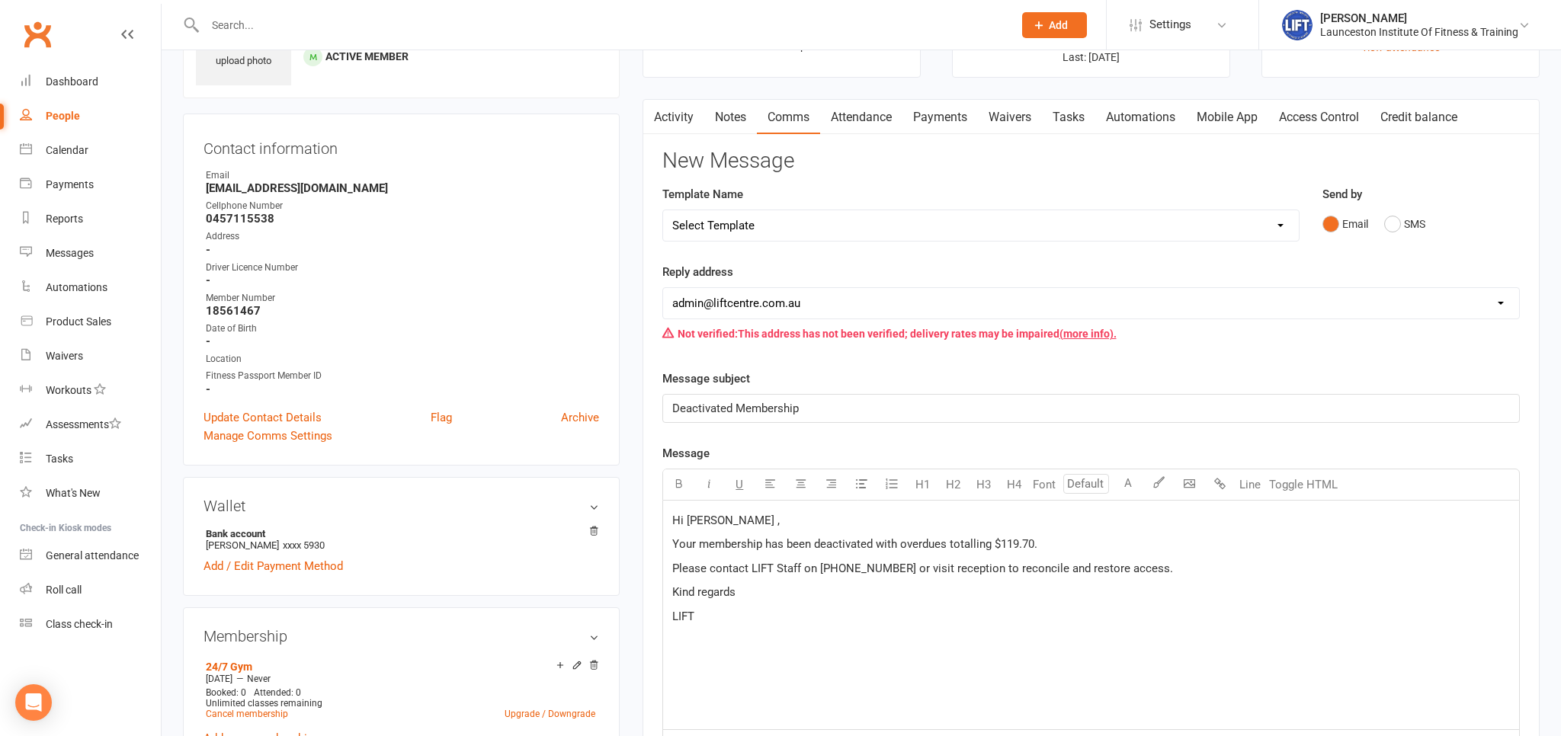
scroll to position [0, 0]
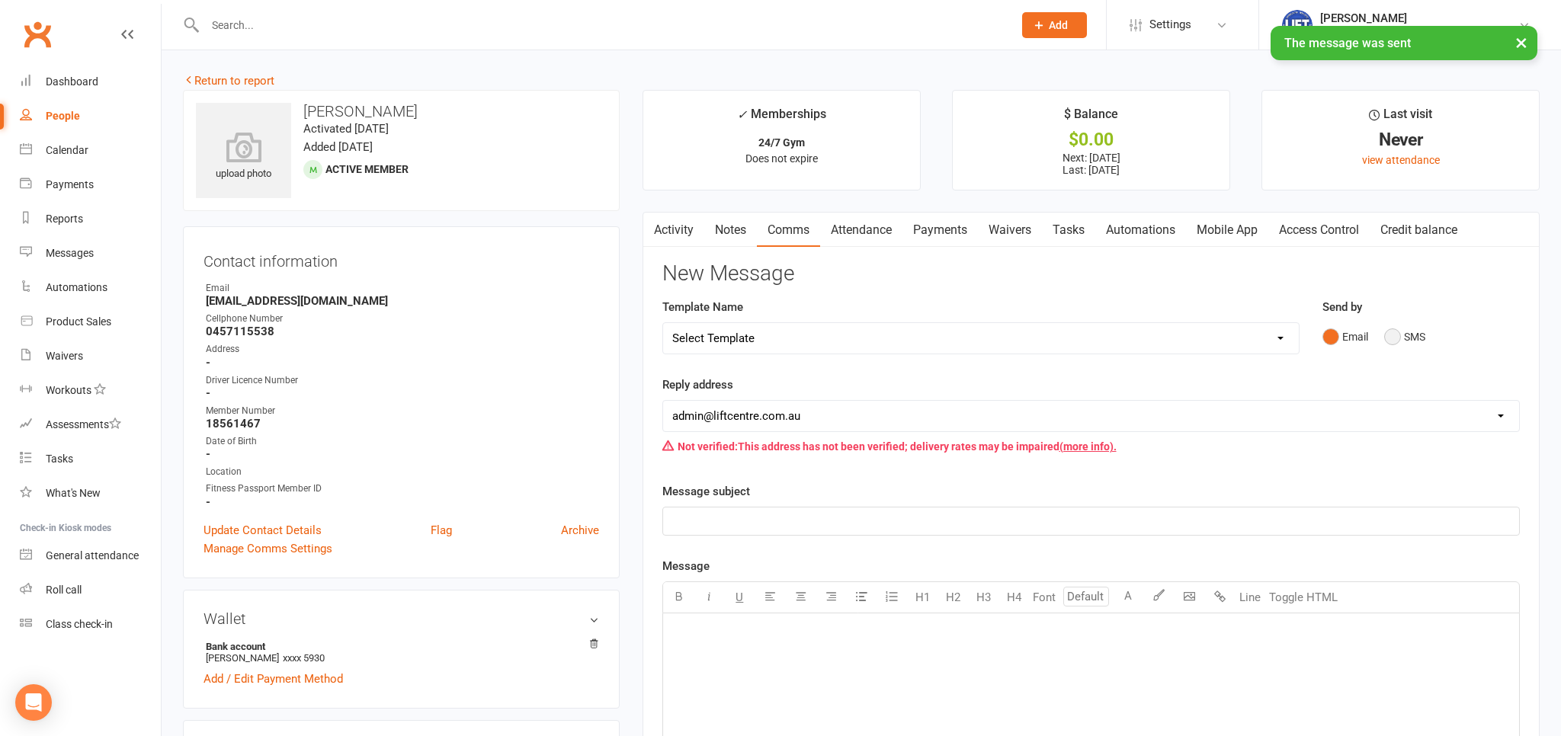
click at [1398, 334] on button "SMS" at bounding box center [1404, 336] width 41 height 29
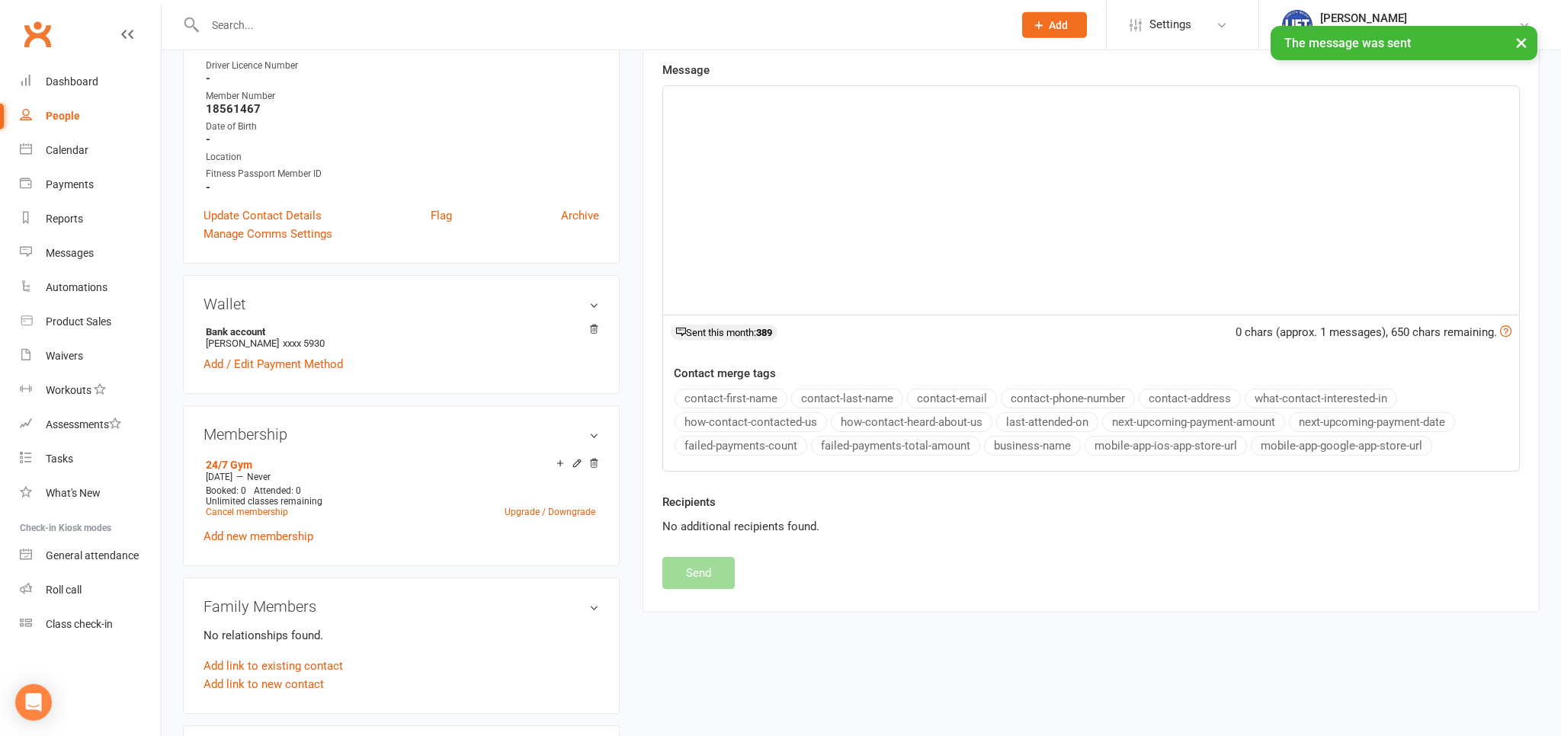
scroll to position [322, 0]
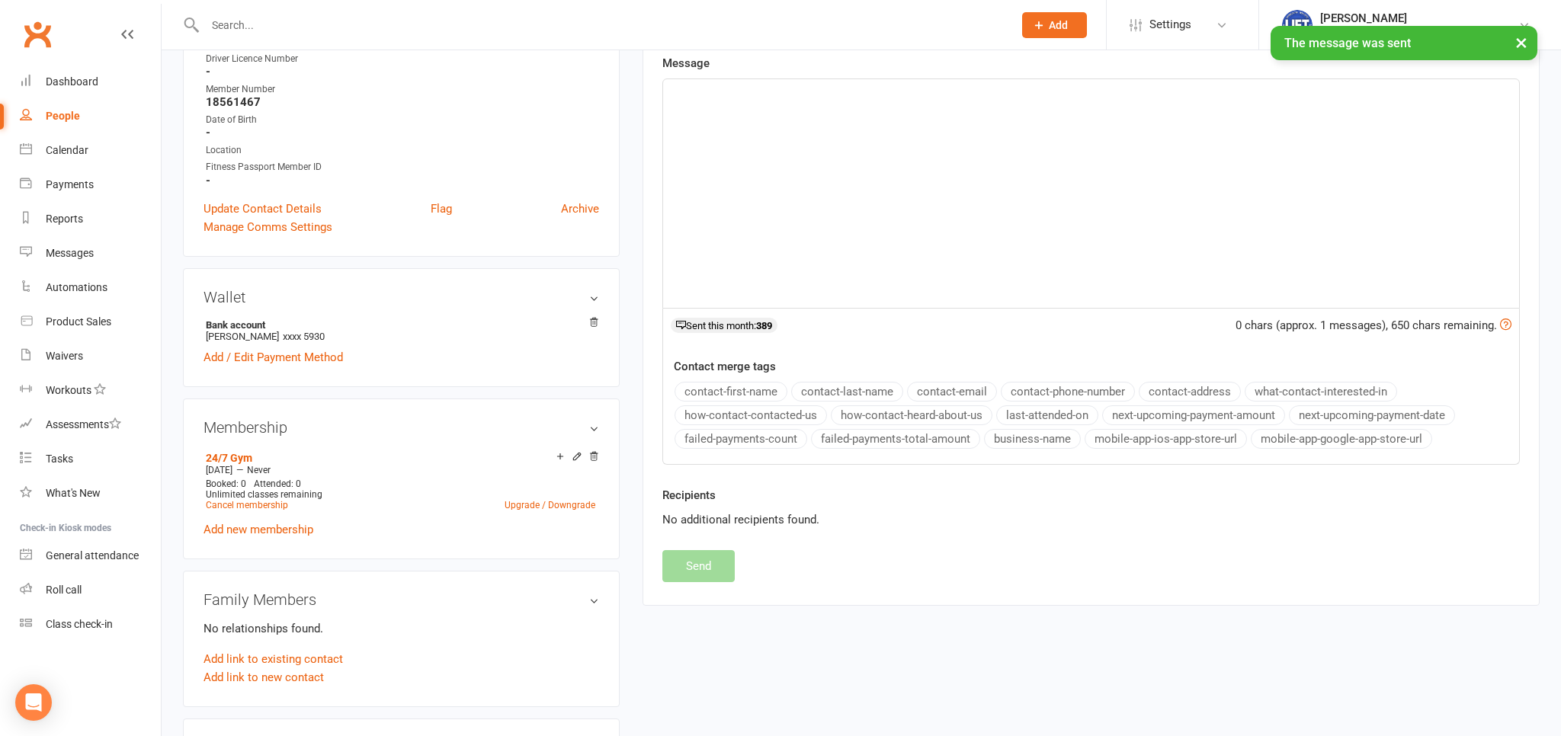
click at [780, 191] on div "﻿" at bounding box center [1091, 193] width 856 height 229
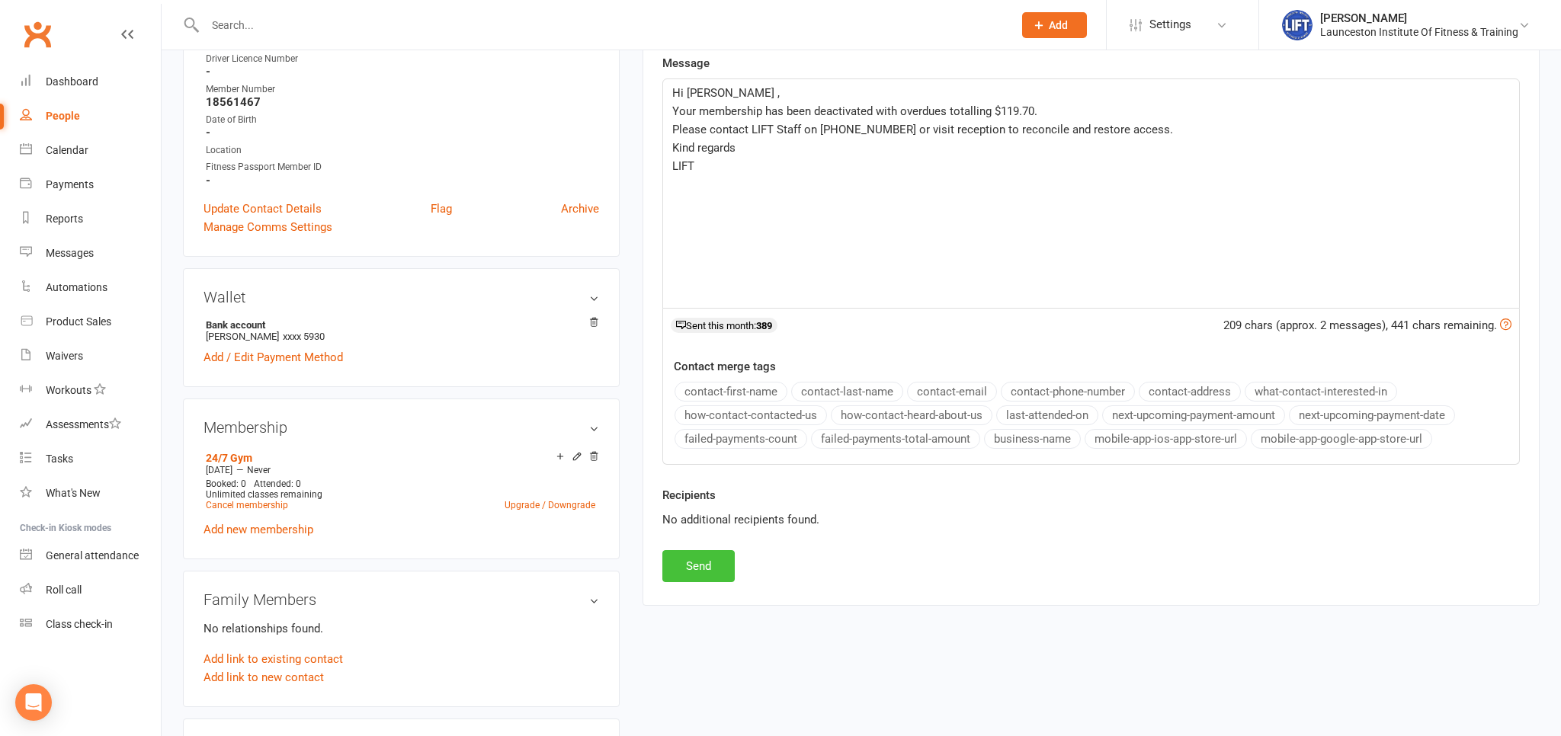
click at [709, 556] on button "Send" at bounding box center [698, 566] width 72 height 32
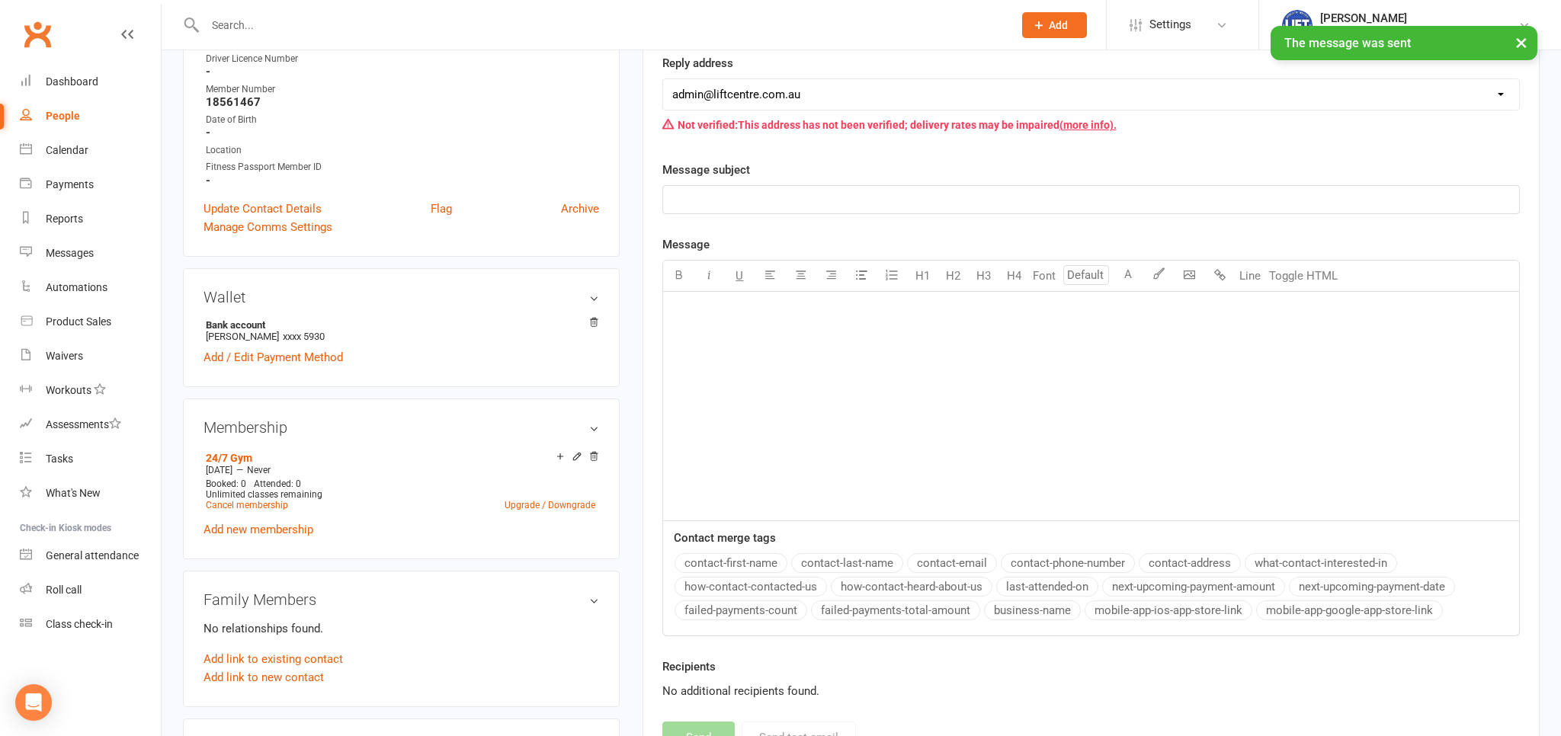
scroll to position [0, 0]
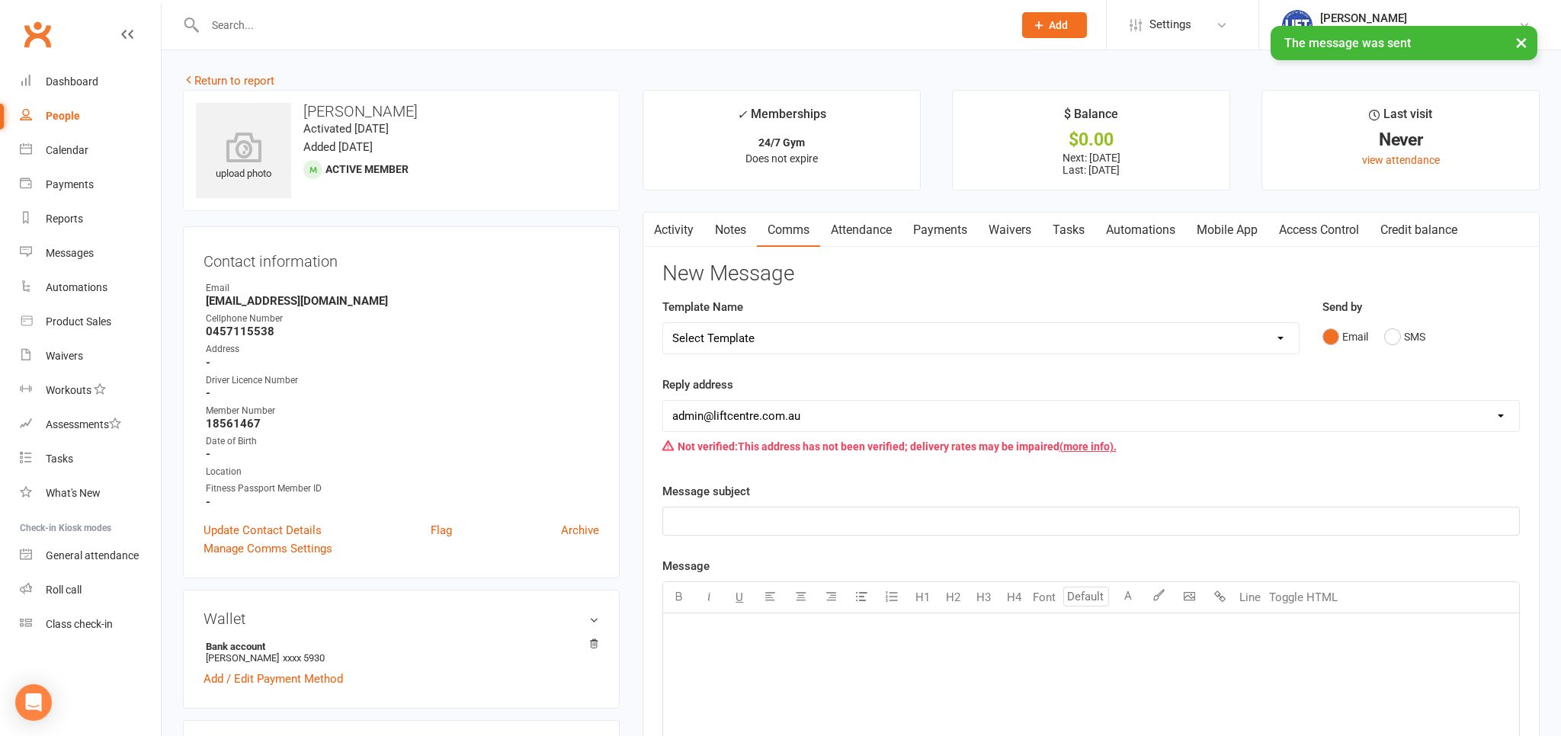
click at [946, 222] on link "Payments" at bounding box center [939, 230] width 75 height 35
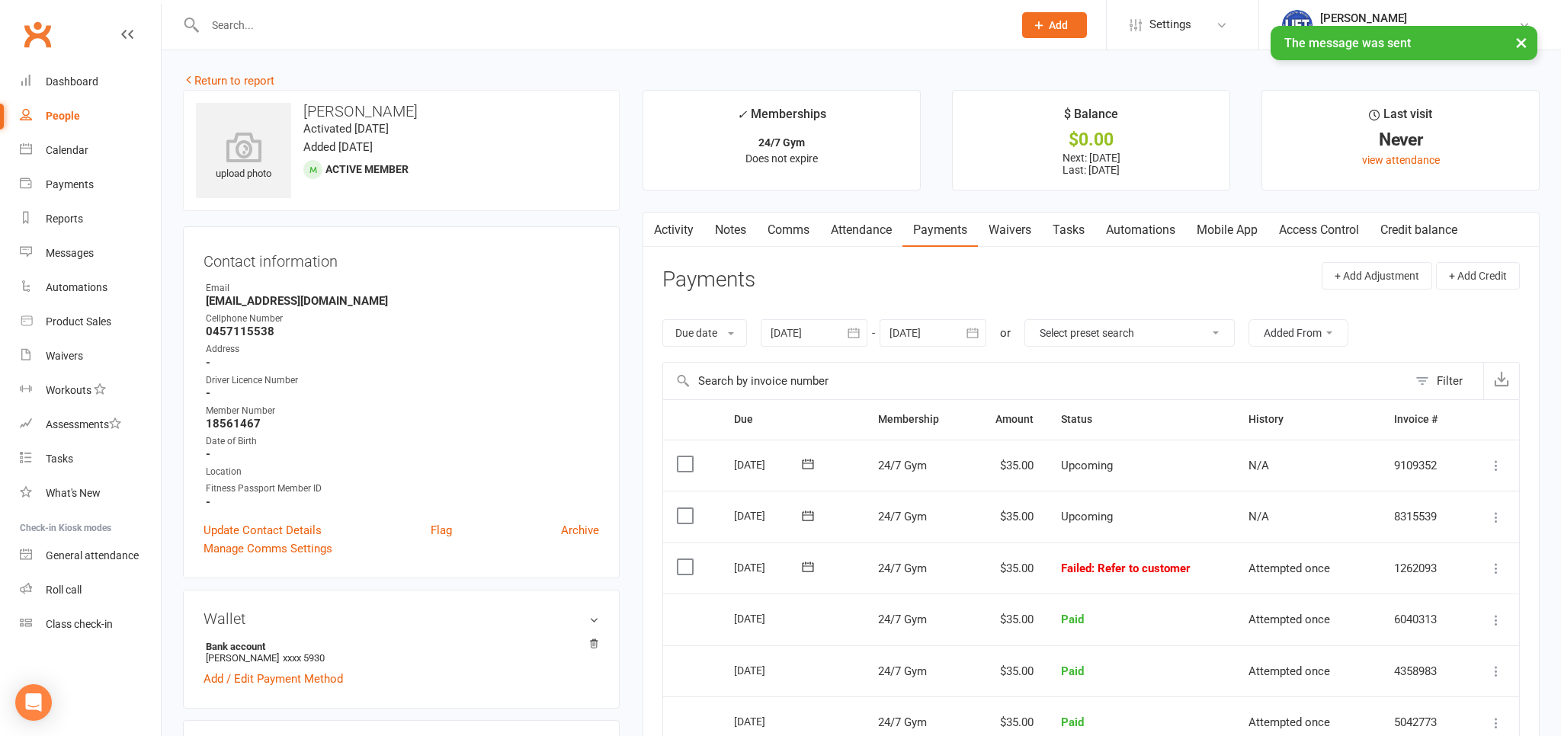
click at [672, 236] on link "Activity" at bounding box center [673, 230] width 61 height 35
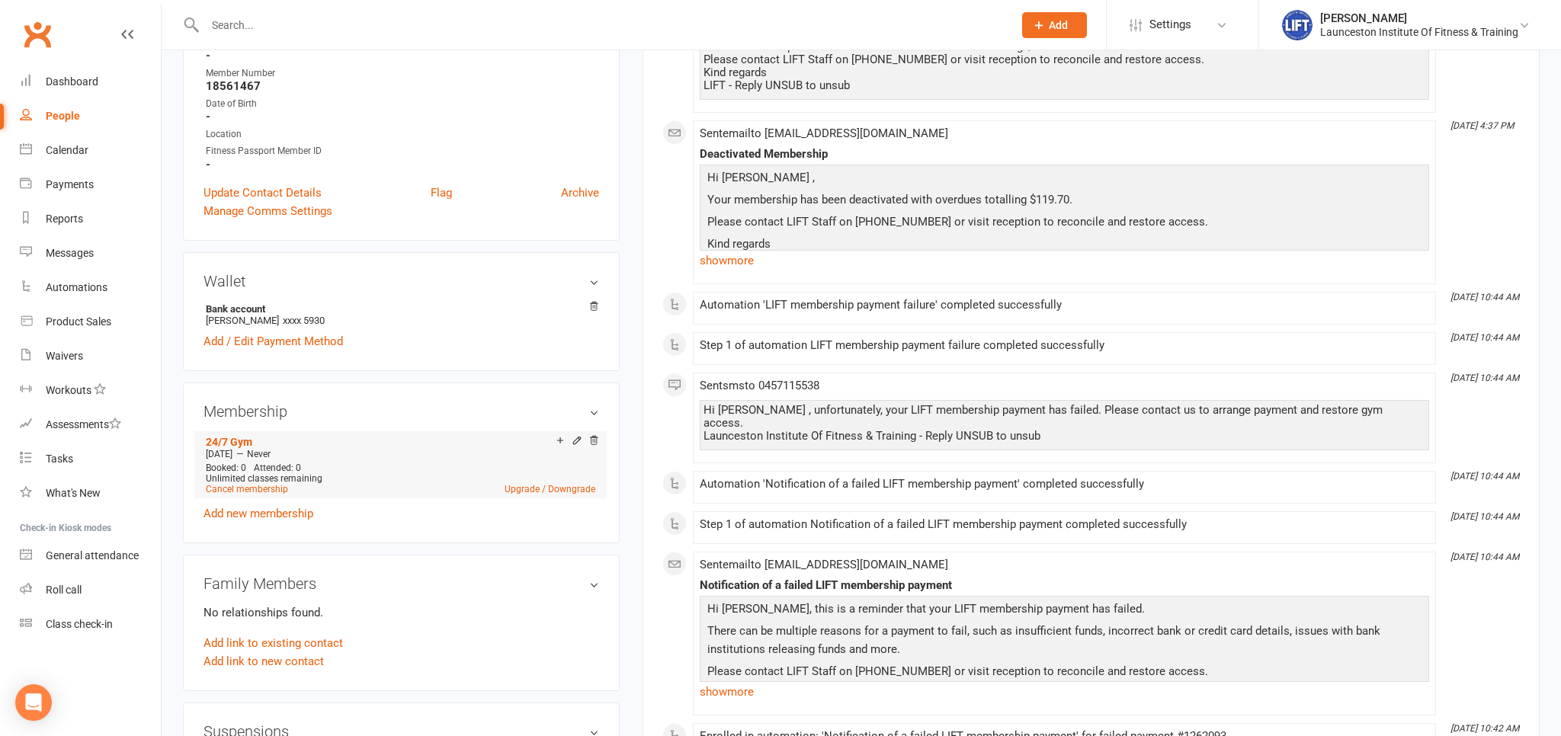
scroll to position [402, 0]
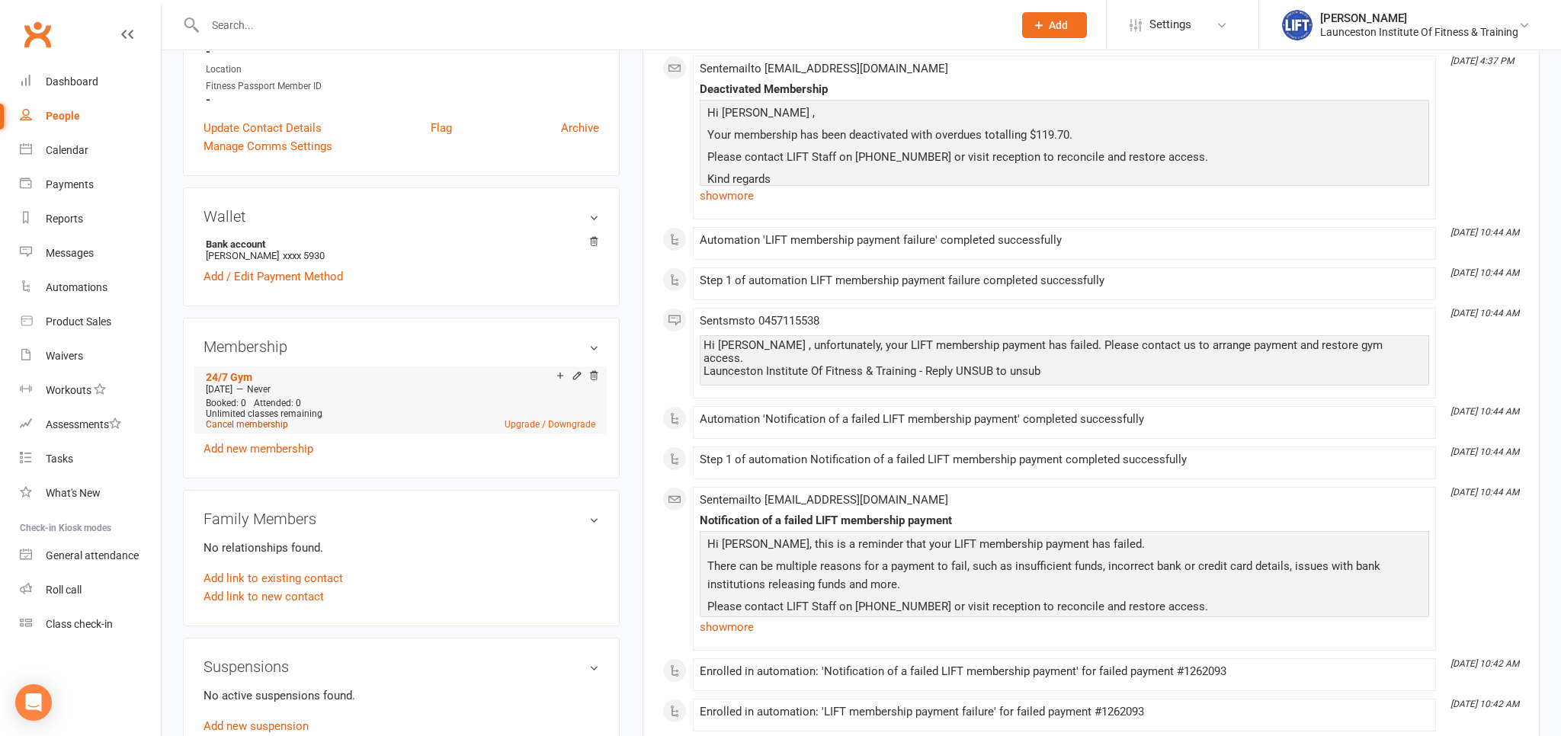
click at [266, 424] on link "Cancel membership" at bounding box center [247, 424] width 82 height 11
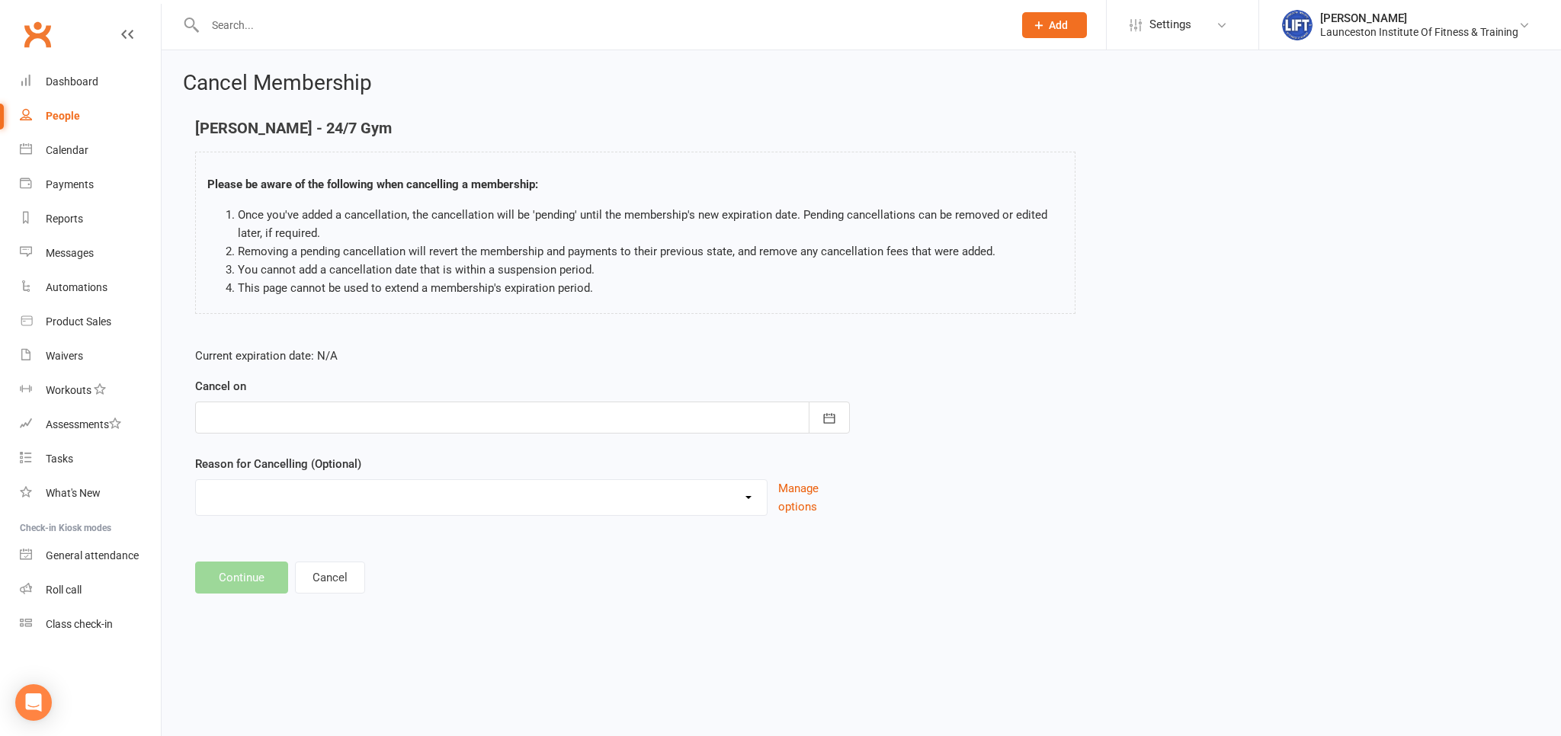
click at [375, 407] on div at bounding box center [522, 418] width 655 height 32
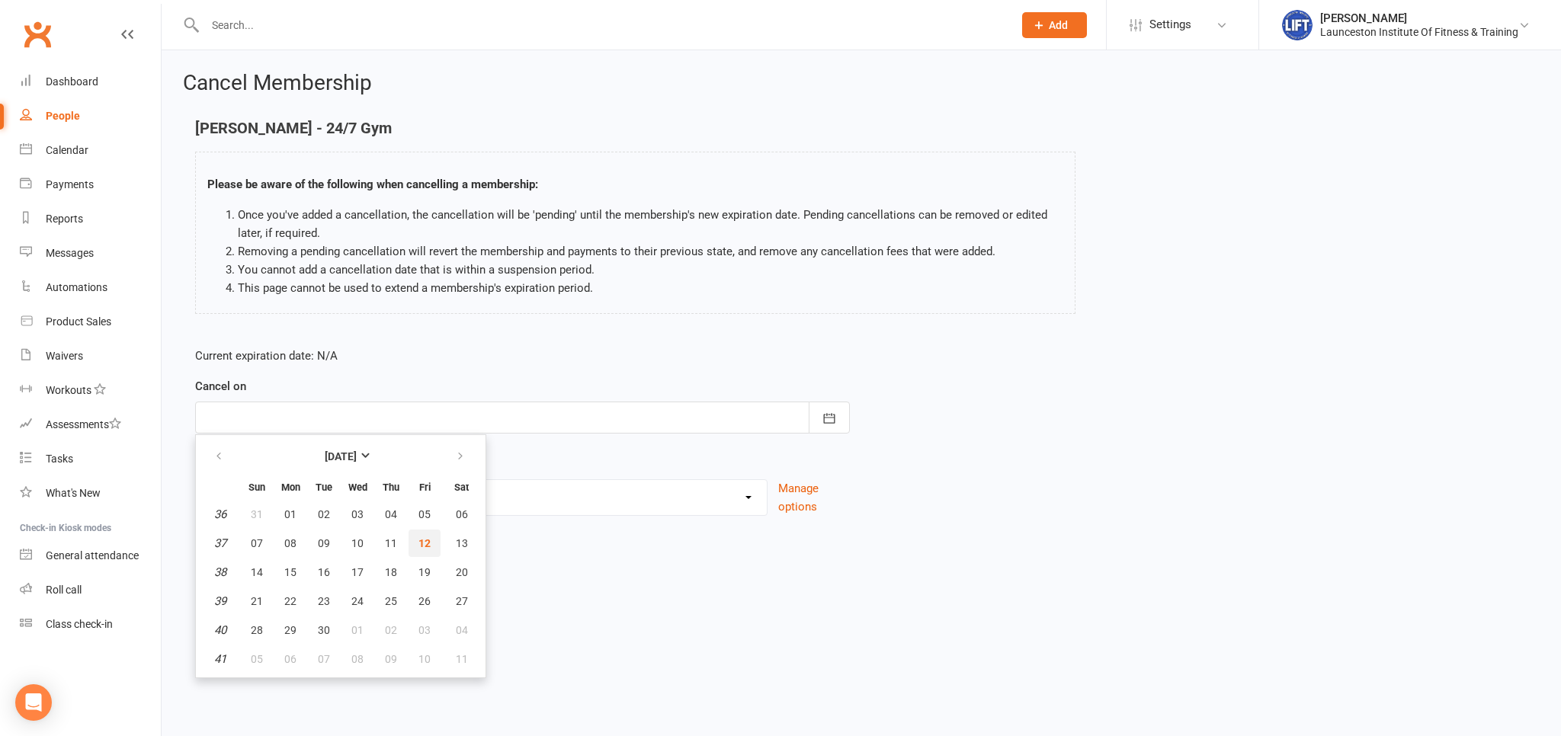
click at [435, 546] on button "12" at bounding box center [424, 543] width 32 height 27
type input "[DATE]"
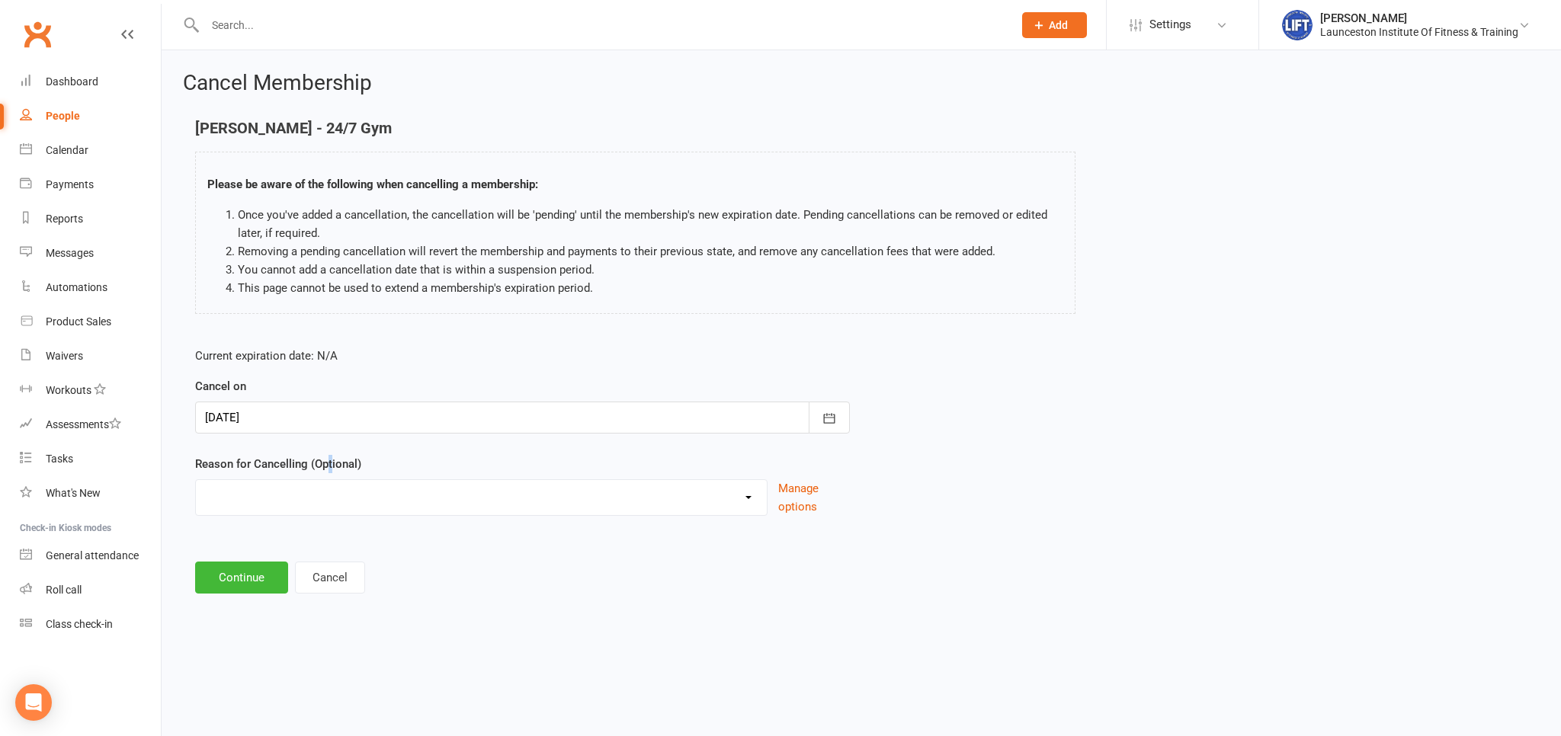
click at [332, 477] on div "Reason for Cancelling (Optional) Cancelled by staff (overdues) Change to Fitnes…" at bounding box center [522, 485] width 655 height 61
click at [196, 480] on select "Cancelled by staff (overdues) Change to Fitness Passport Changing gyms Injury M…" at bounding box center [481, 495] width 571 height 30
select select "0"
click option "Cancelled by staff (overdues)" at bounding box center [0, 0] width 0 height 0
click at [258, 562] on button "Continue" at bounding box center [241, 578] width 93 height 32
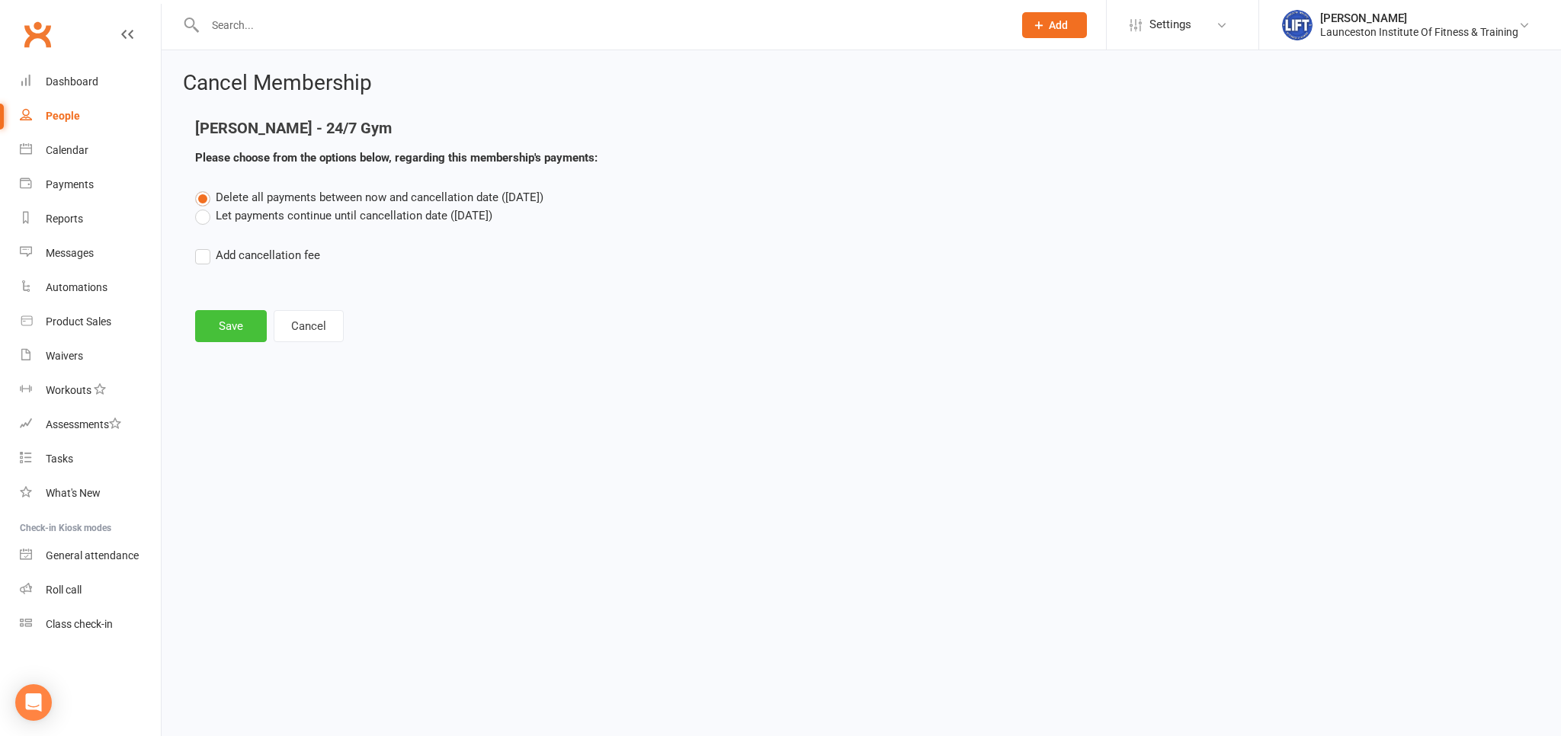
click at [227, 317] on button "Save" at bounding box center [231, 326] width 72 height 32
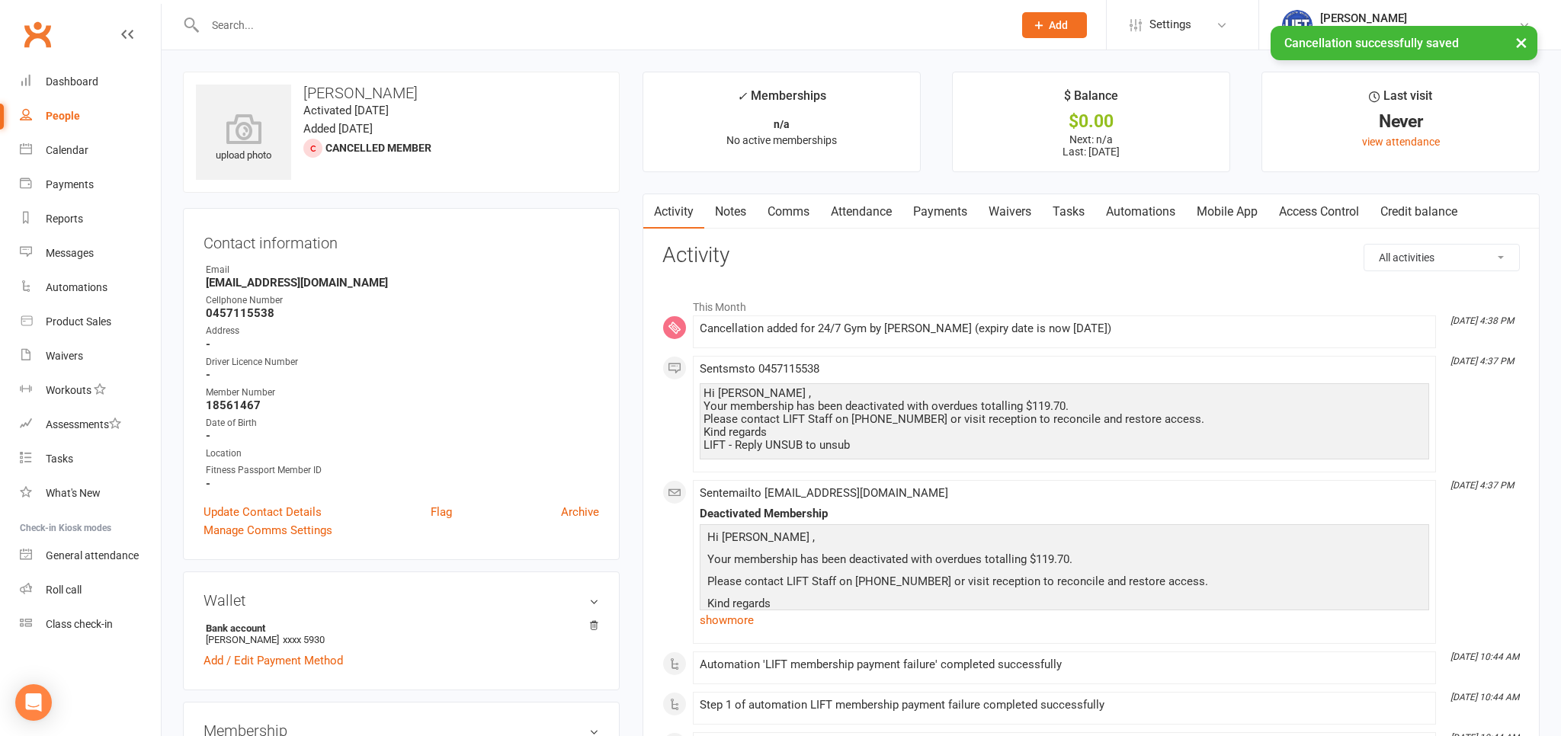
click at [876, 402] on div "Hi Seth , Your membership has been deactivated with overdues totalling $119.70.…" at bounding box center [1064, 419] width 722 height 65
click at [732, 367] on span "Sent sms to 0457115538" at bounding box center [760, 369] width 120 height 14
click at [819, 366] on span "Sent sms to 0457115538" at bounding box center [760, 369] width 120 height 14
click at [770, 508] on div "Deactivated Membership" at bounding box center [1064, 514] width 729 height 13
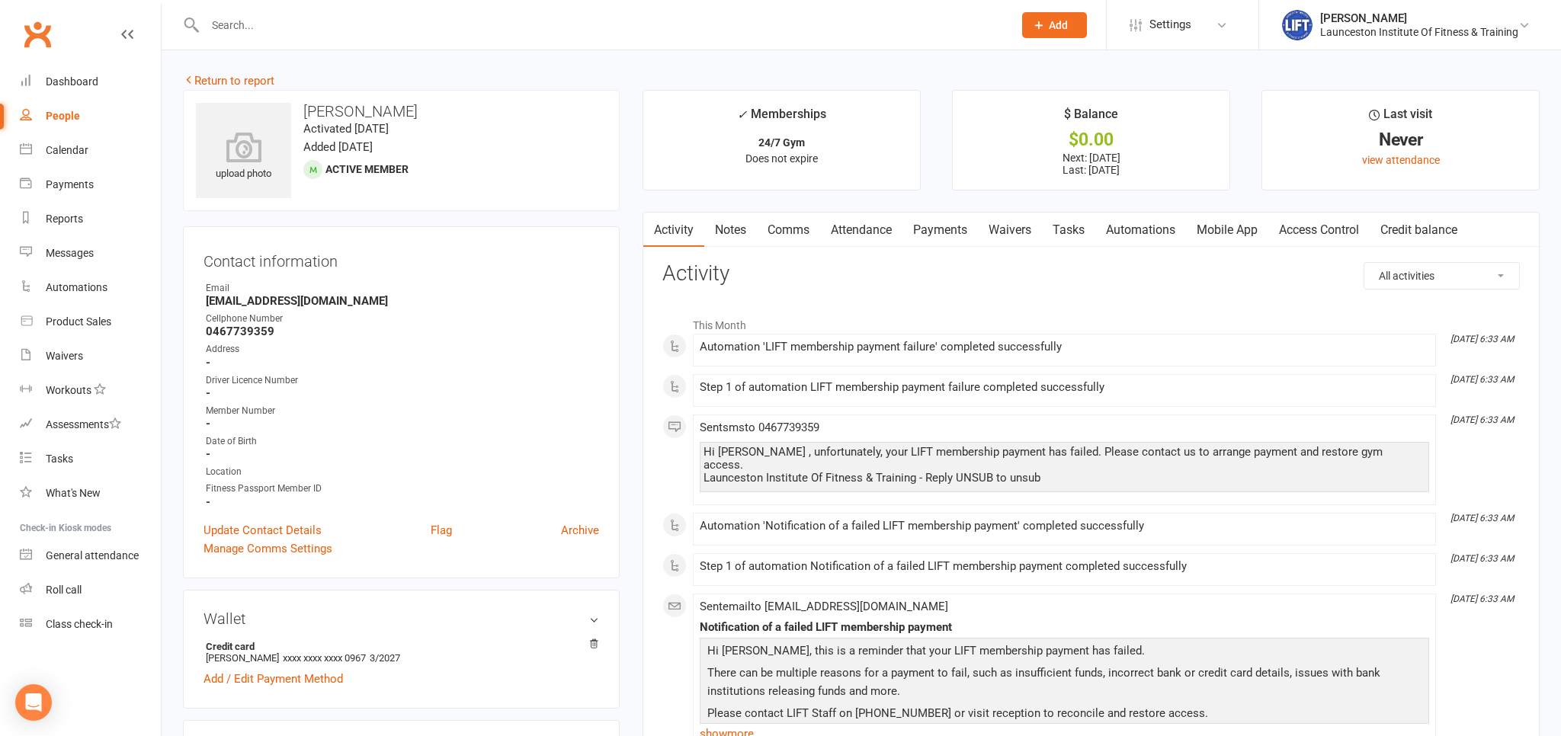
drag, startPoint x: 812, startPoint y: 222, endPoint x: 849, endPoint y: 226, distance: 36.8
click at [812, 223] on link "Comms" at bounding box center [788, 230] width 63 height 35
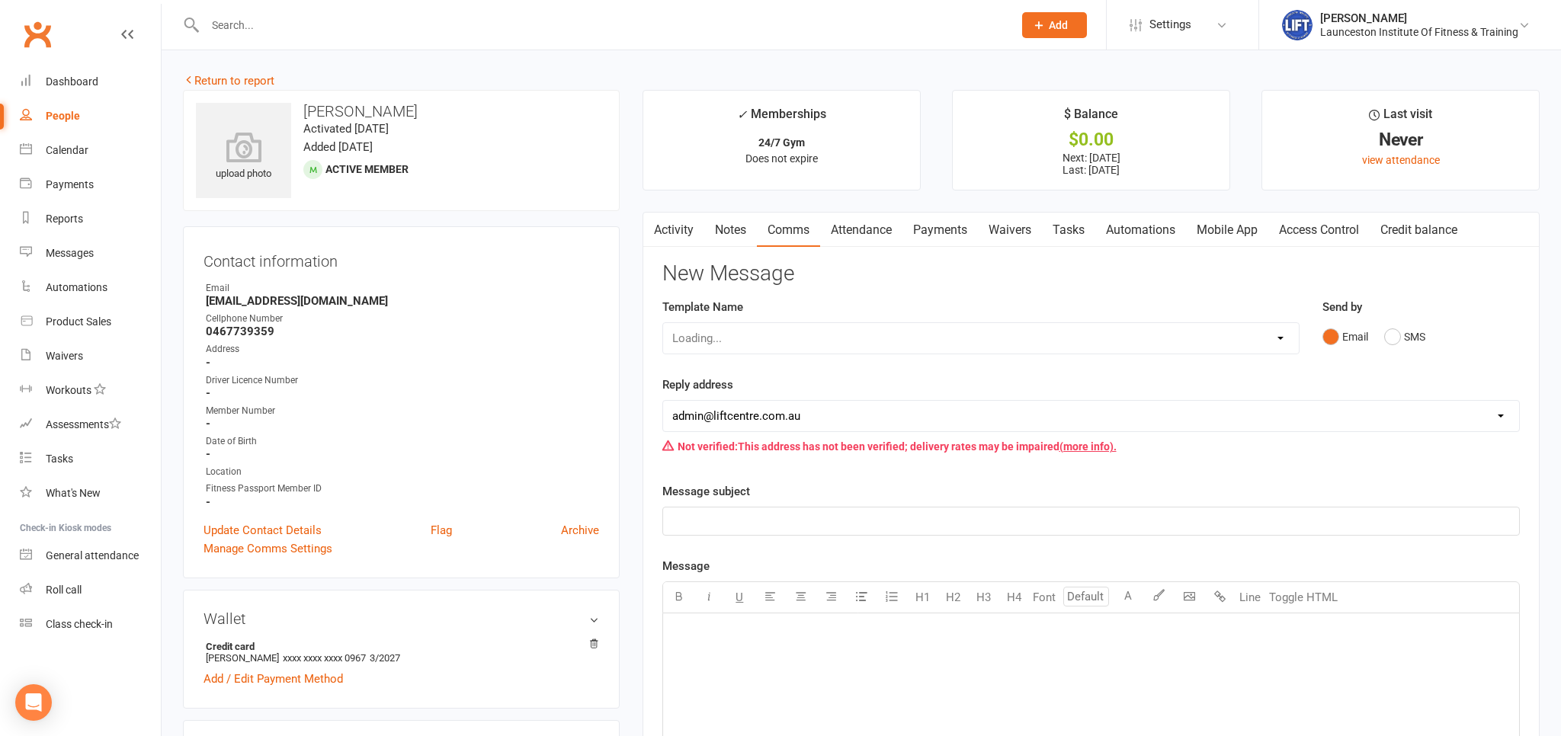
click at [868, 225] on link "Attendance" at bounding box center [861, 230] width 82 height 35
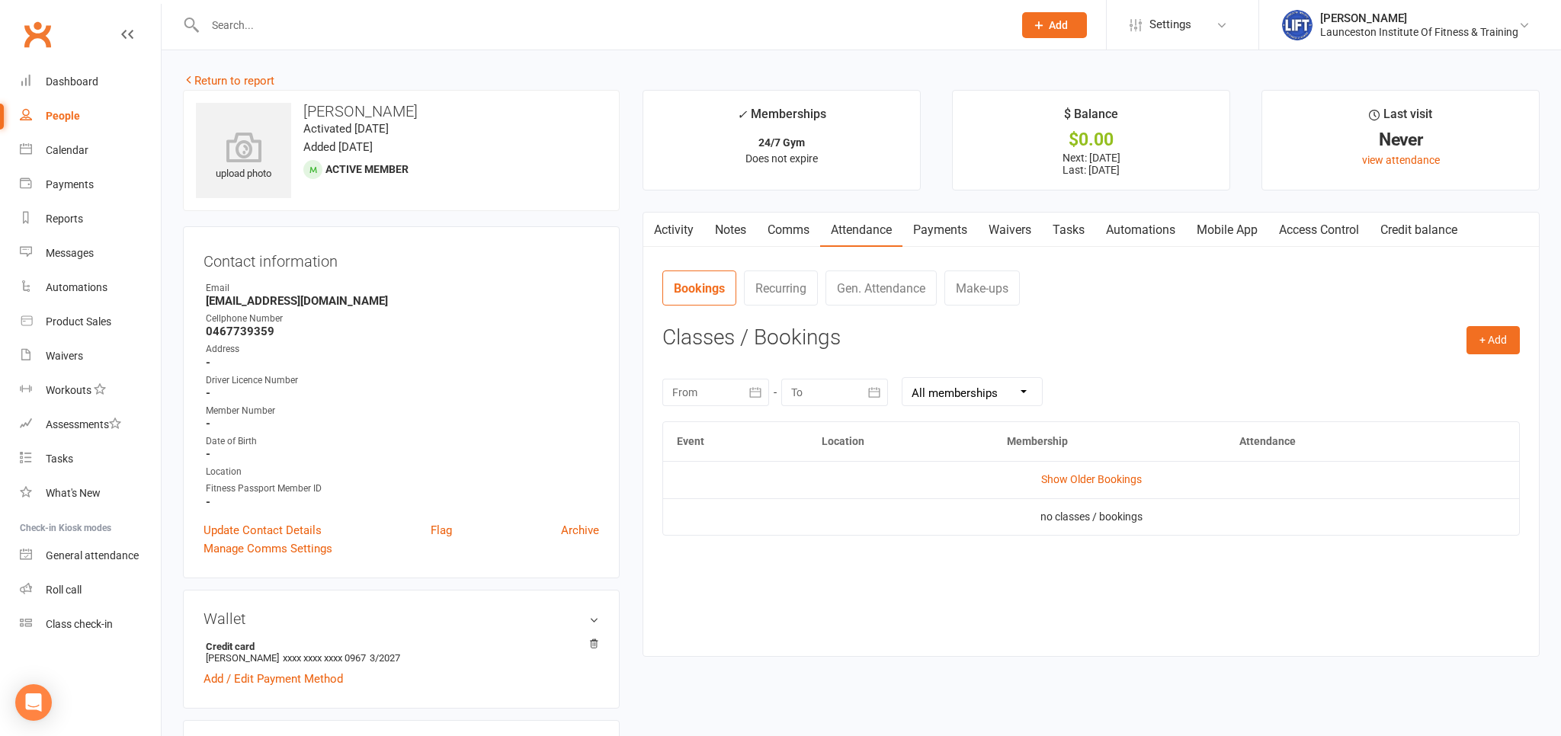
click at [912, 227] on link "Payments" at bounding box center [939, 230] width 75 height 35
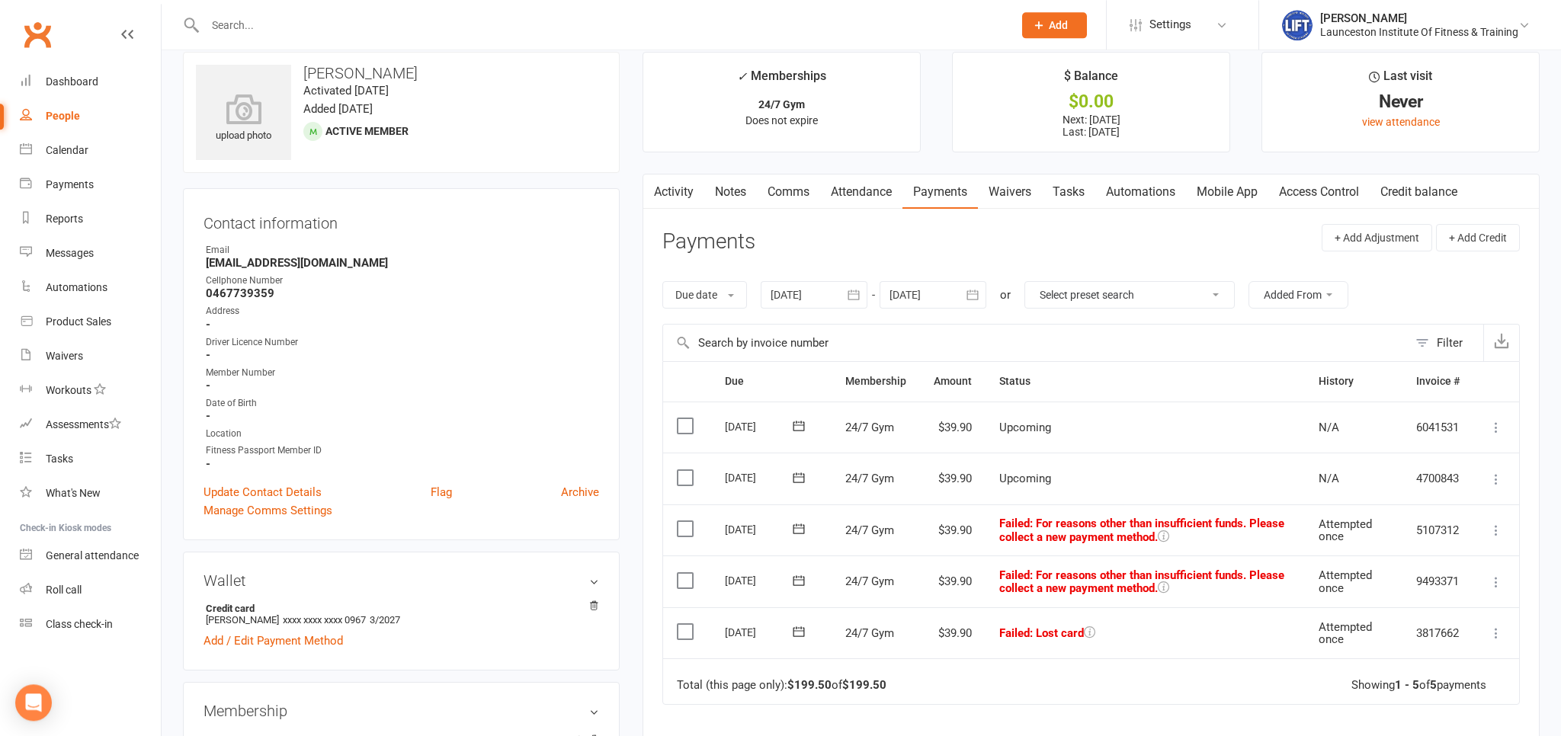
scroll to position [80, 0]
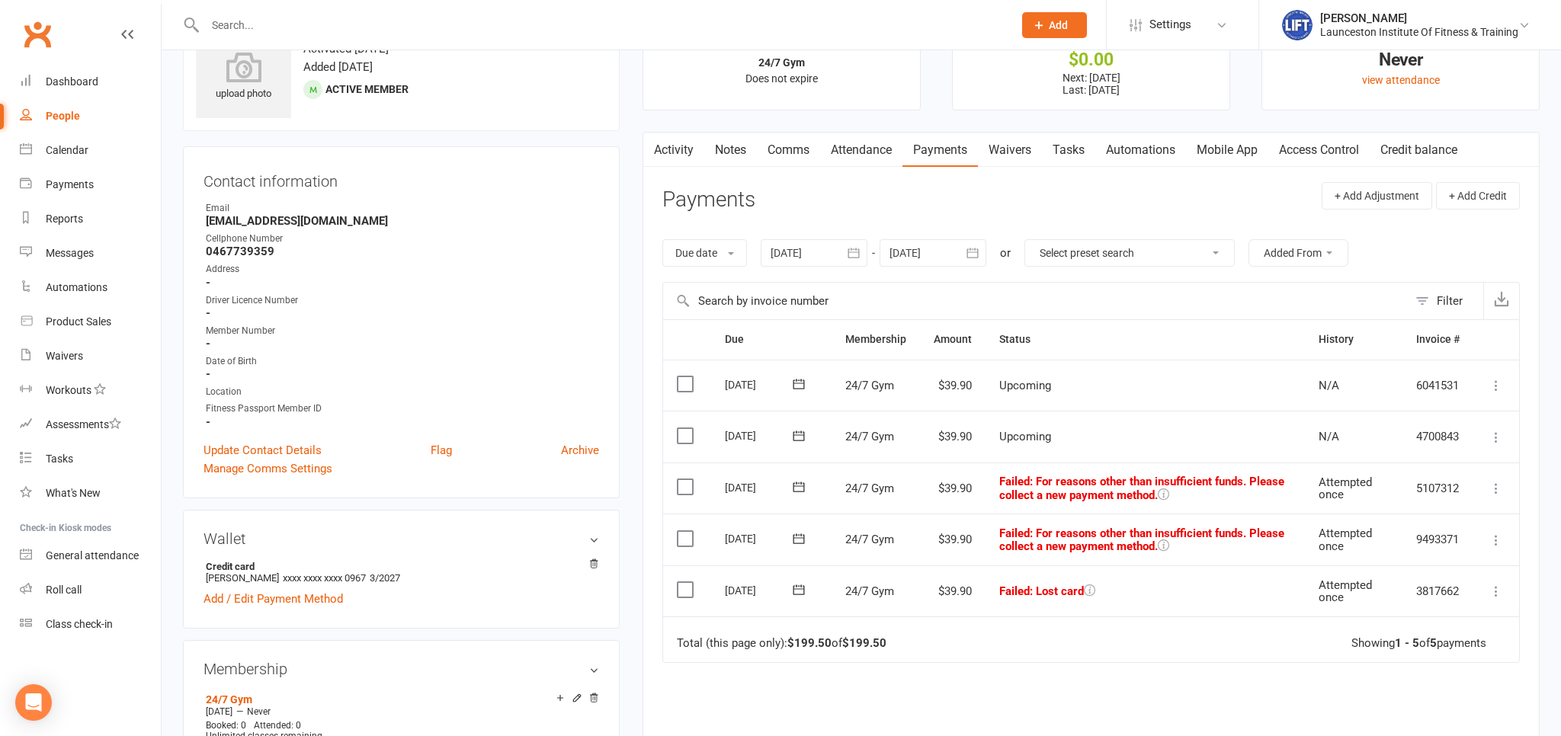
click at [690, 158] on link "Activity" at bounding box center [673, 150] width 61 height 35
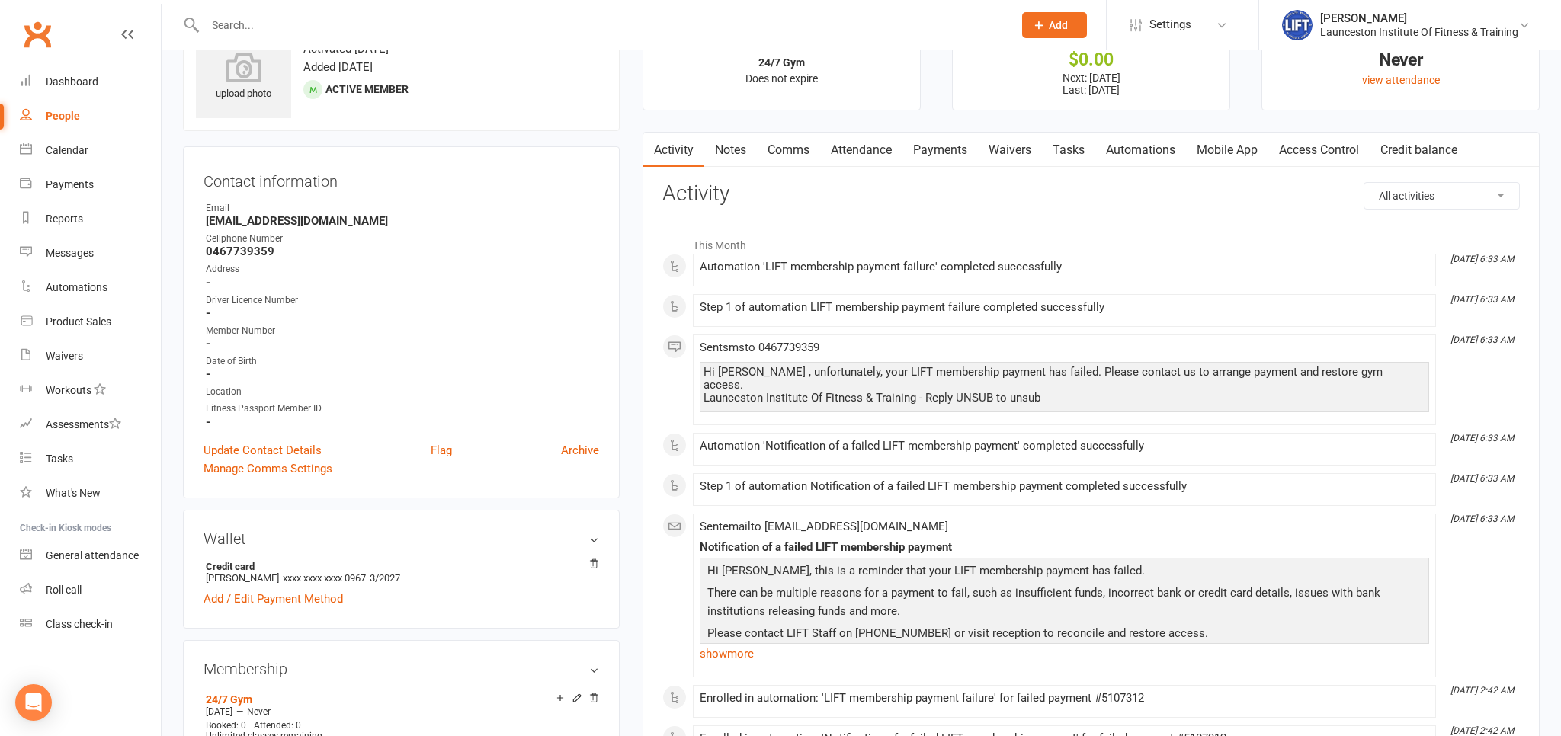
click at [729, 152] on link "Notes" at bounding box center [730, 150] width 53 height 35
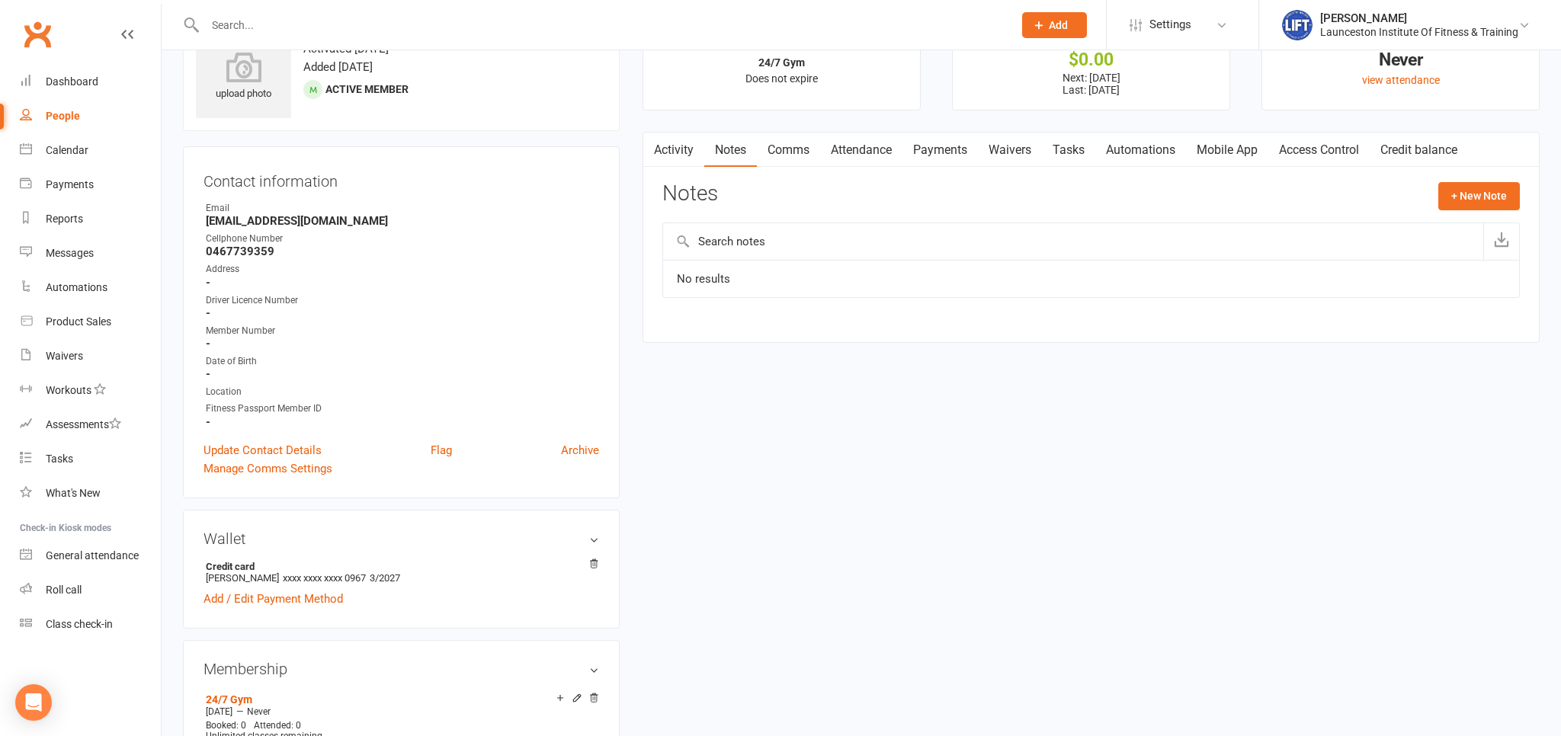
click at [793, 160] on link "Comms" at bounding box center [788, 150] width 63 height 35
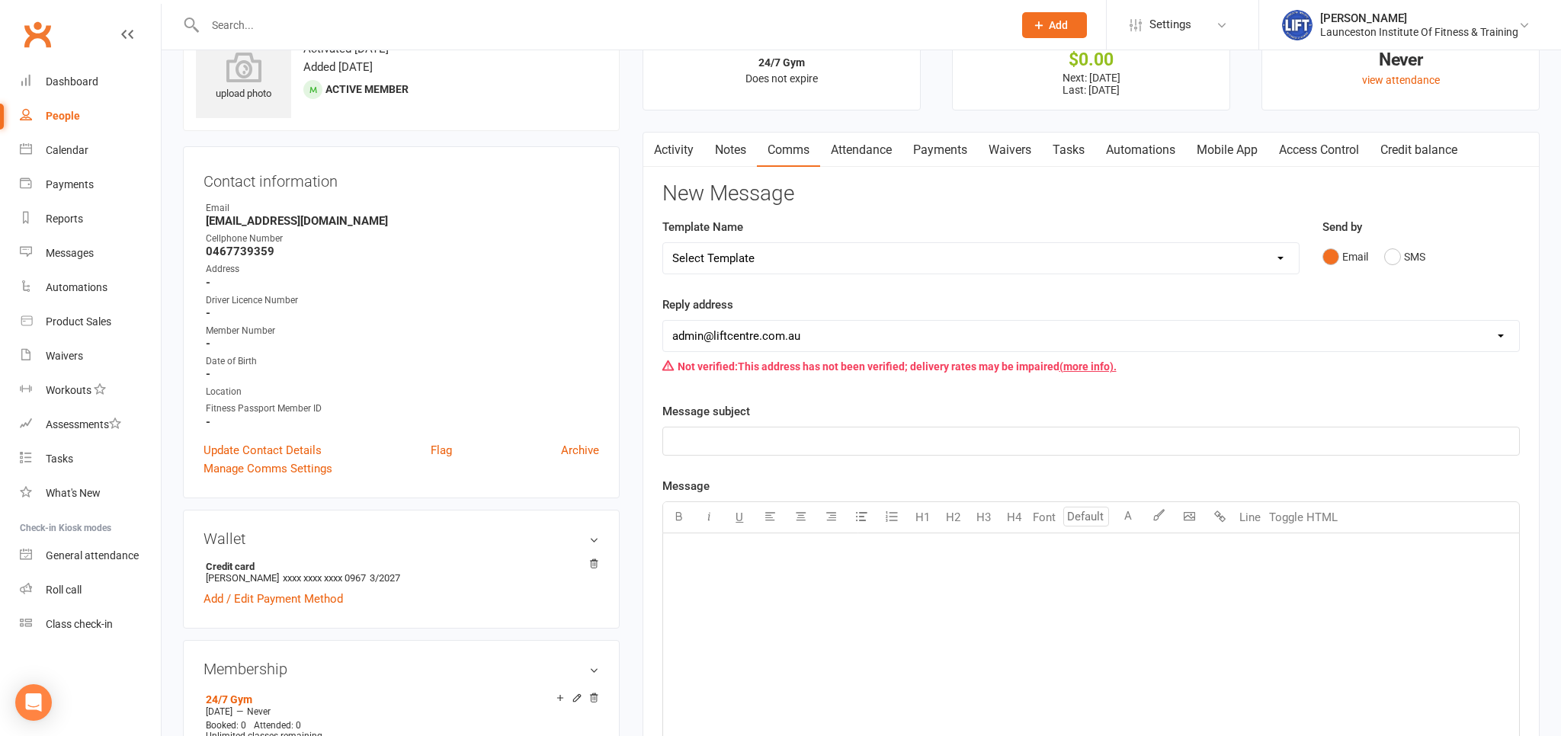
click at [706, 440] on p "﻿" at bounding box center [1091, 441] width 838 height 18
click at [724, 551] on p "﻿" at bounding box center [1091, 553] width 838 height 18
click at [768, 439] on span "Deactivated Memebership" at bounding box center [738, 441] width 133 height 14
click at [767, 439] on span "Deactivated Memebership" at bounding box center [738, 441] width 133 height 14
drag, startPoint x: 729, startPoint y: 565, endPoint x: 744, endPoint y: 565, distance: 15.3
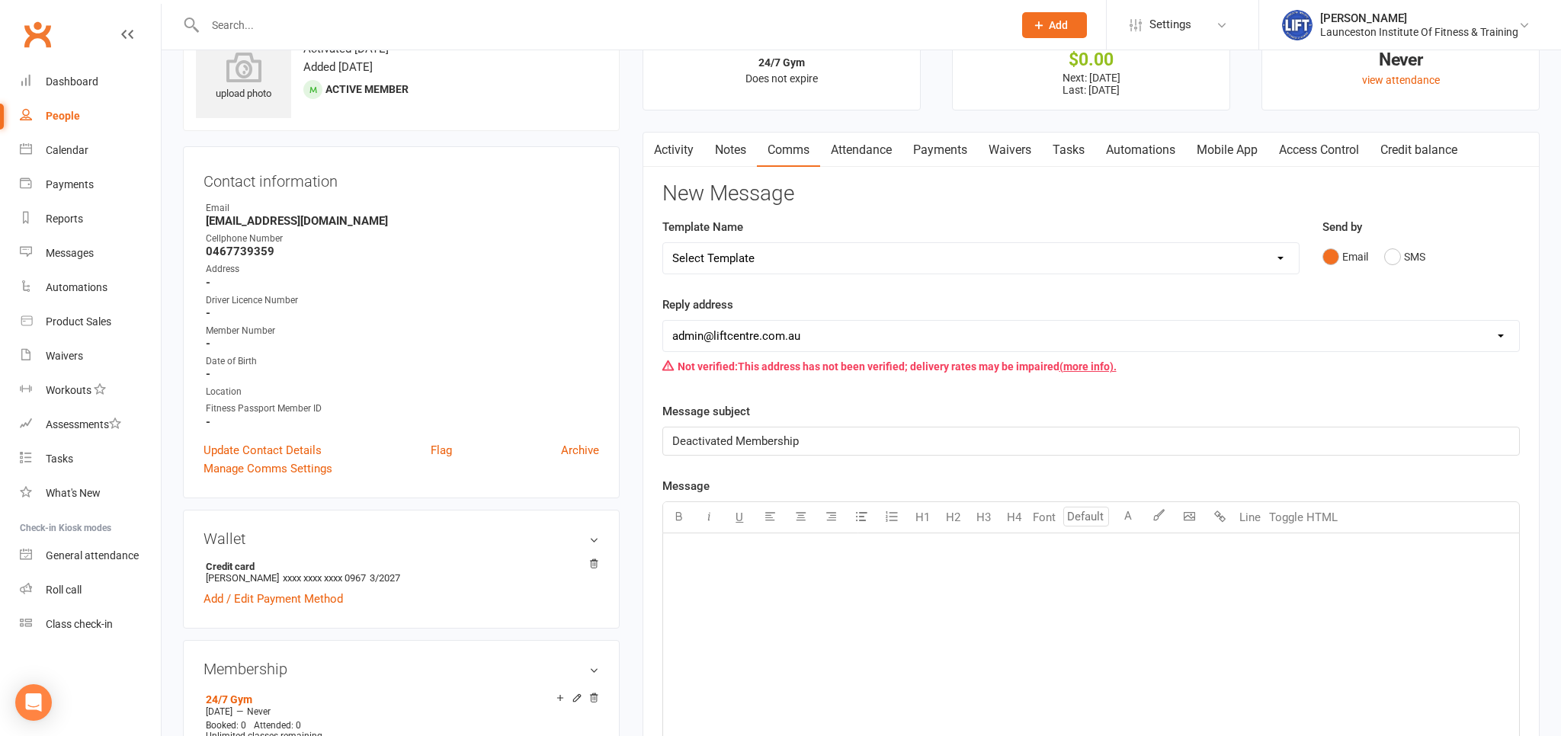
click at [729, 566] on div "﻿" at bounding box center [1091, 647] width 856 height 229
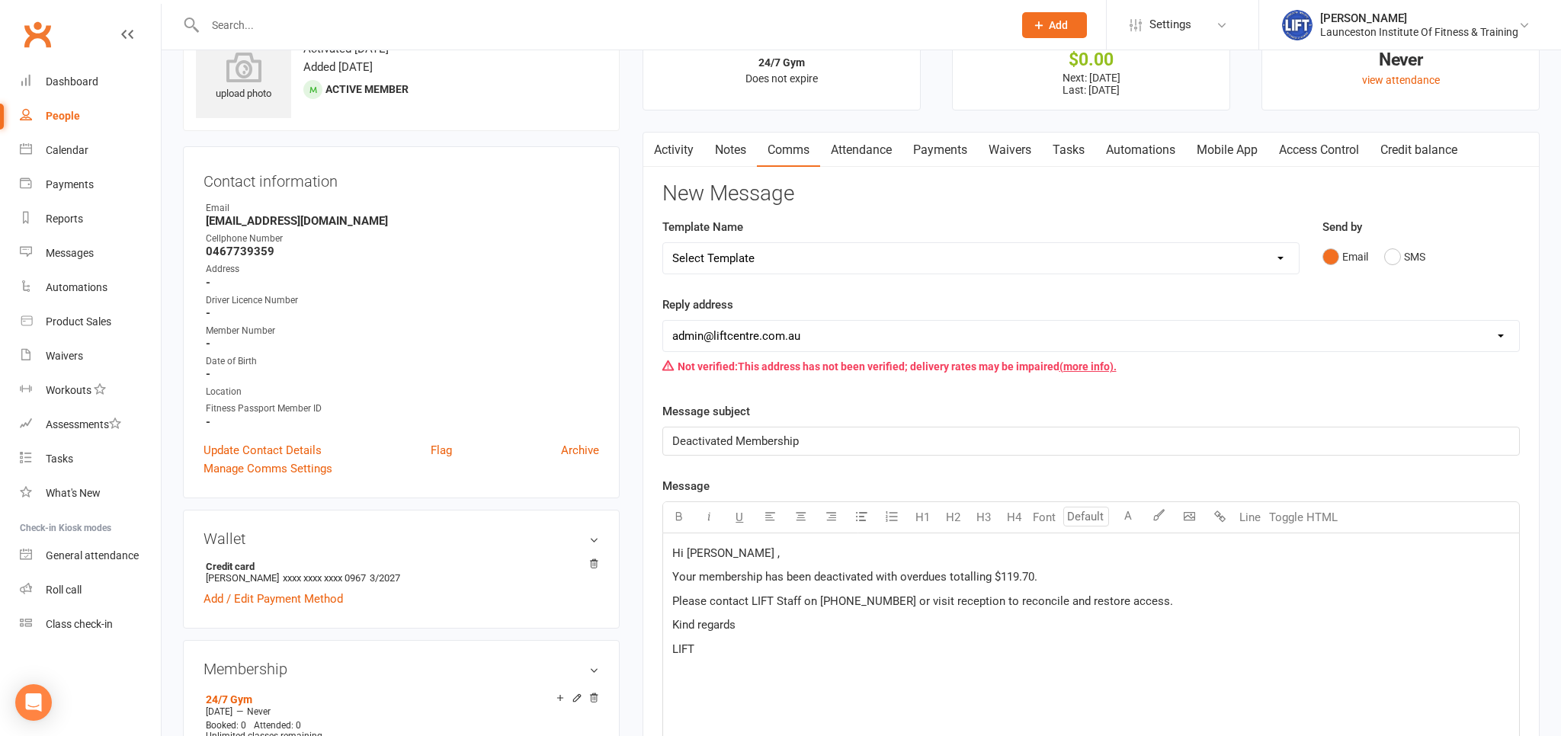
click at [709, 553] on span "Hi [PERSON_NAME] ," at bounding box center [725, 553] width 107 height 14
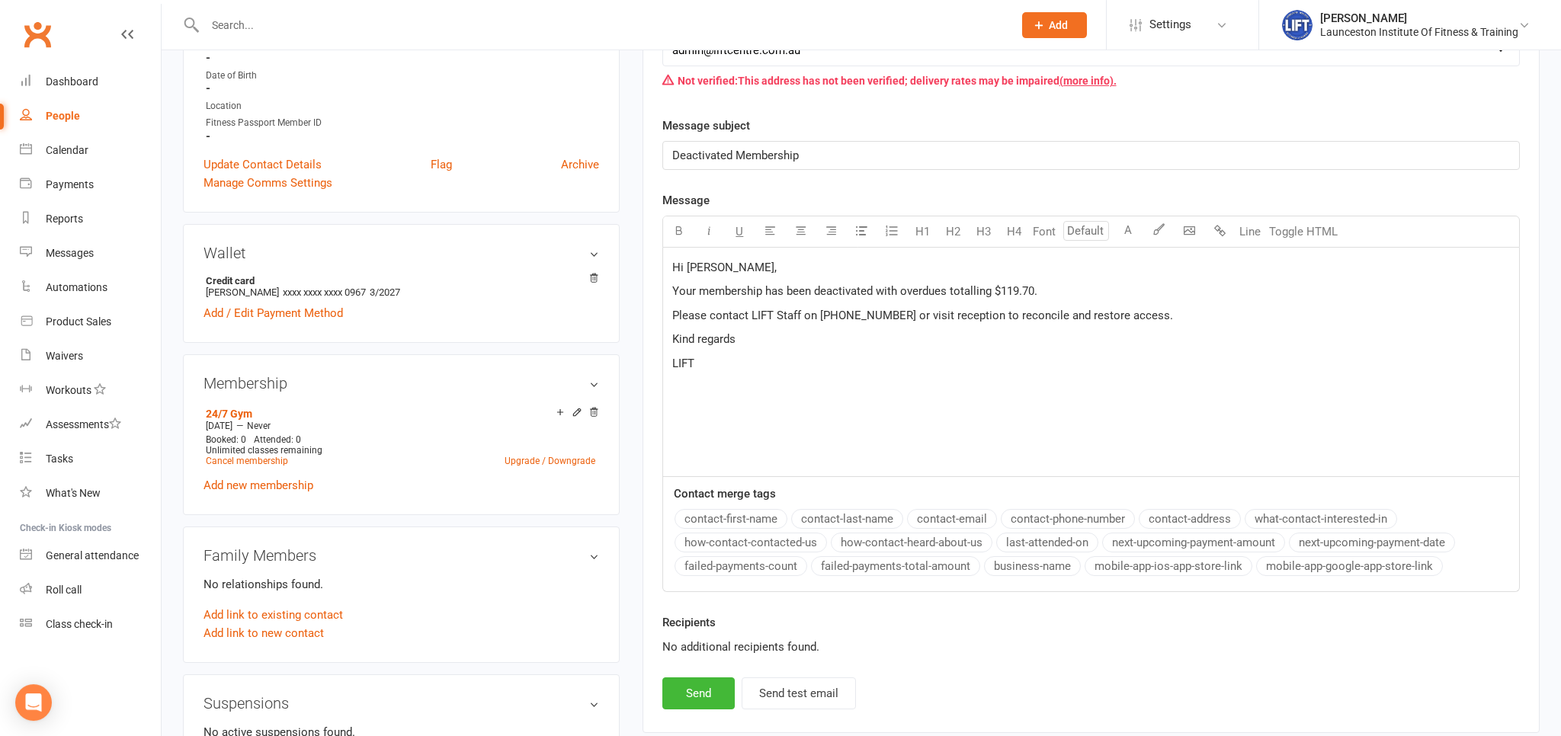
scroll to position [563, 0]
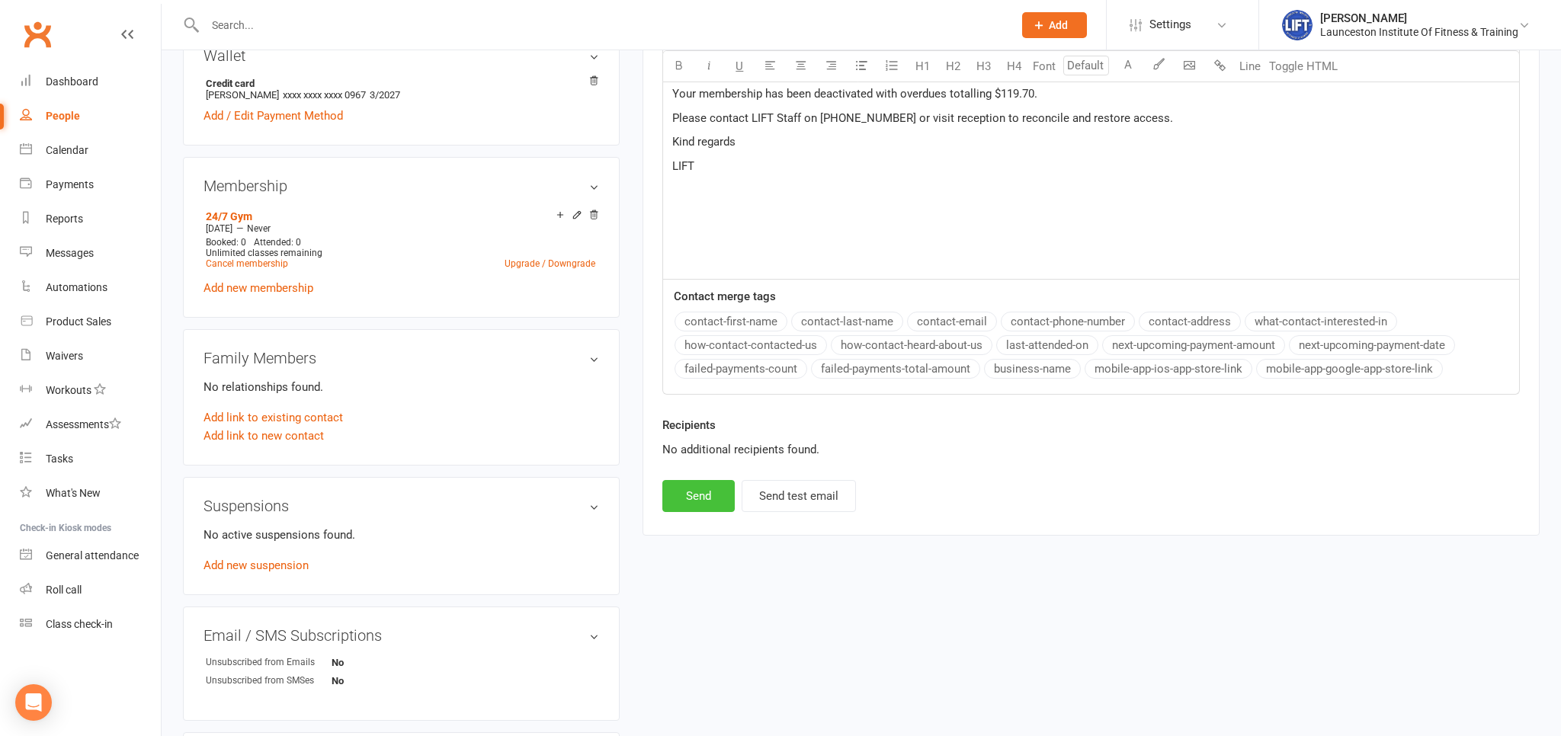
click at [688, 499] on button "Send" at bounding box center [698, 496] width 72 height 32
click at [688, 499] on div "New Message Template Name Select Template [SMS] [Default template - review befo…" at bounding box center [1090, 105] width 857 height 813
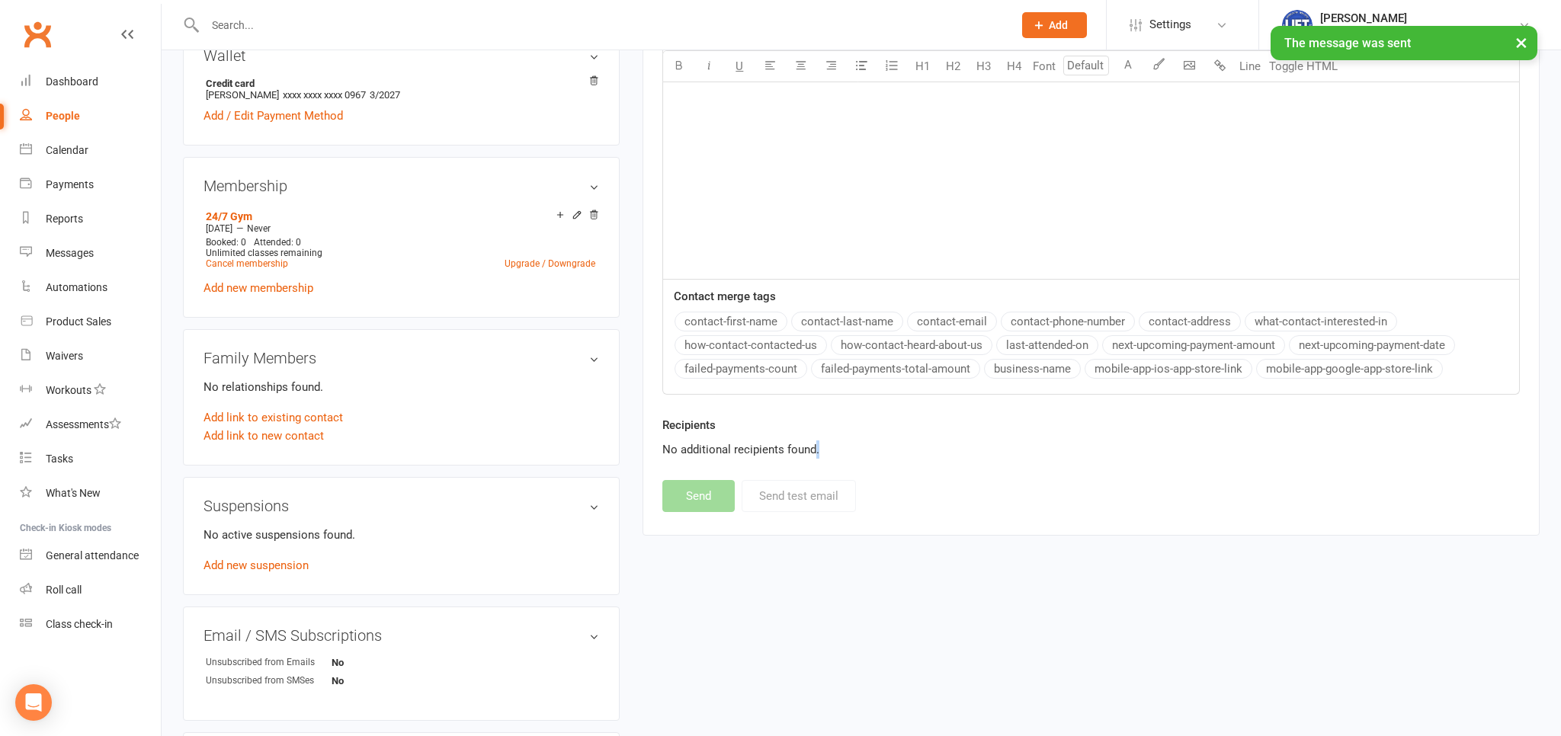
scroll to position [161, 0]
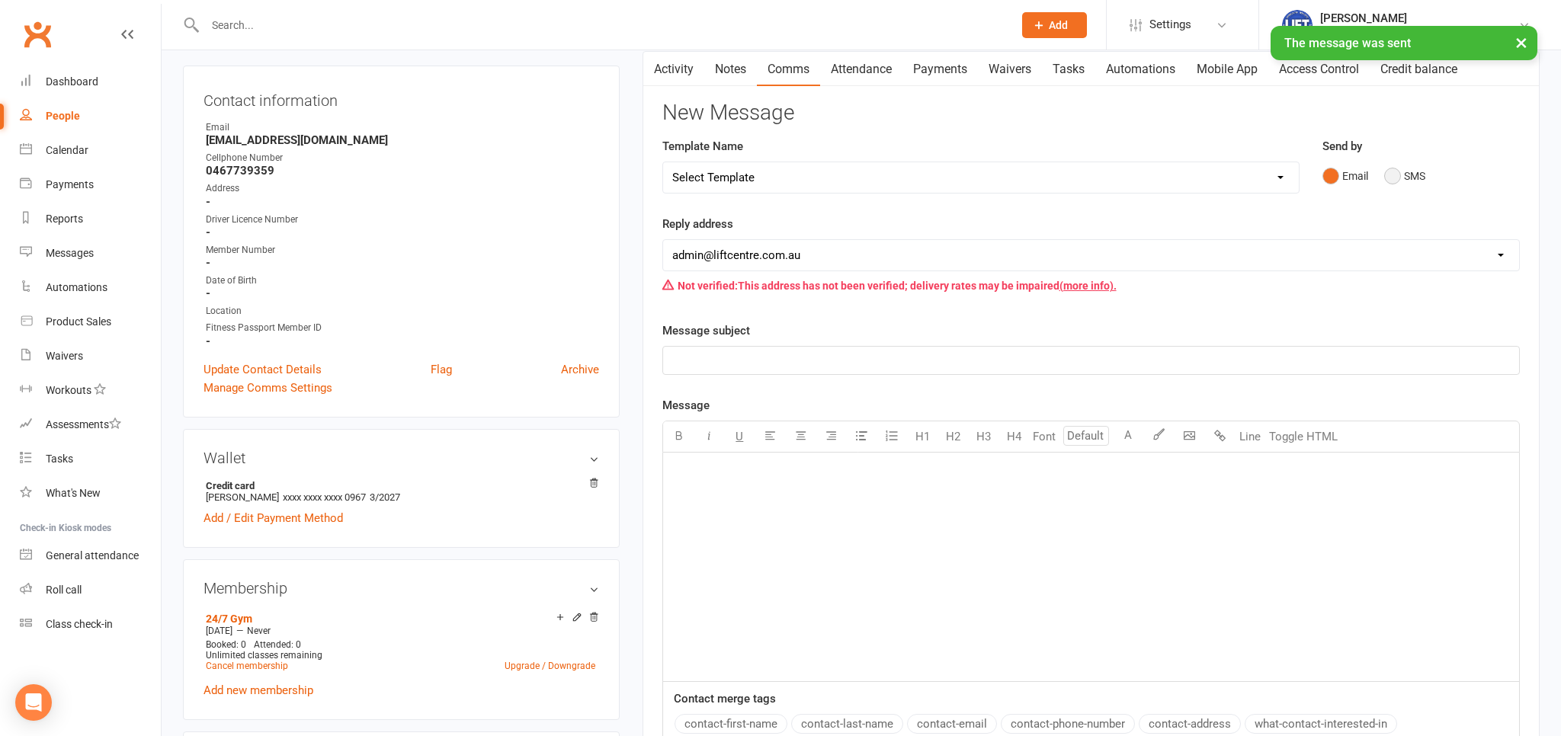
click at [1388, 174] on button "SMS" at bounding box center [1404, 176] width 41 height 29
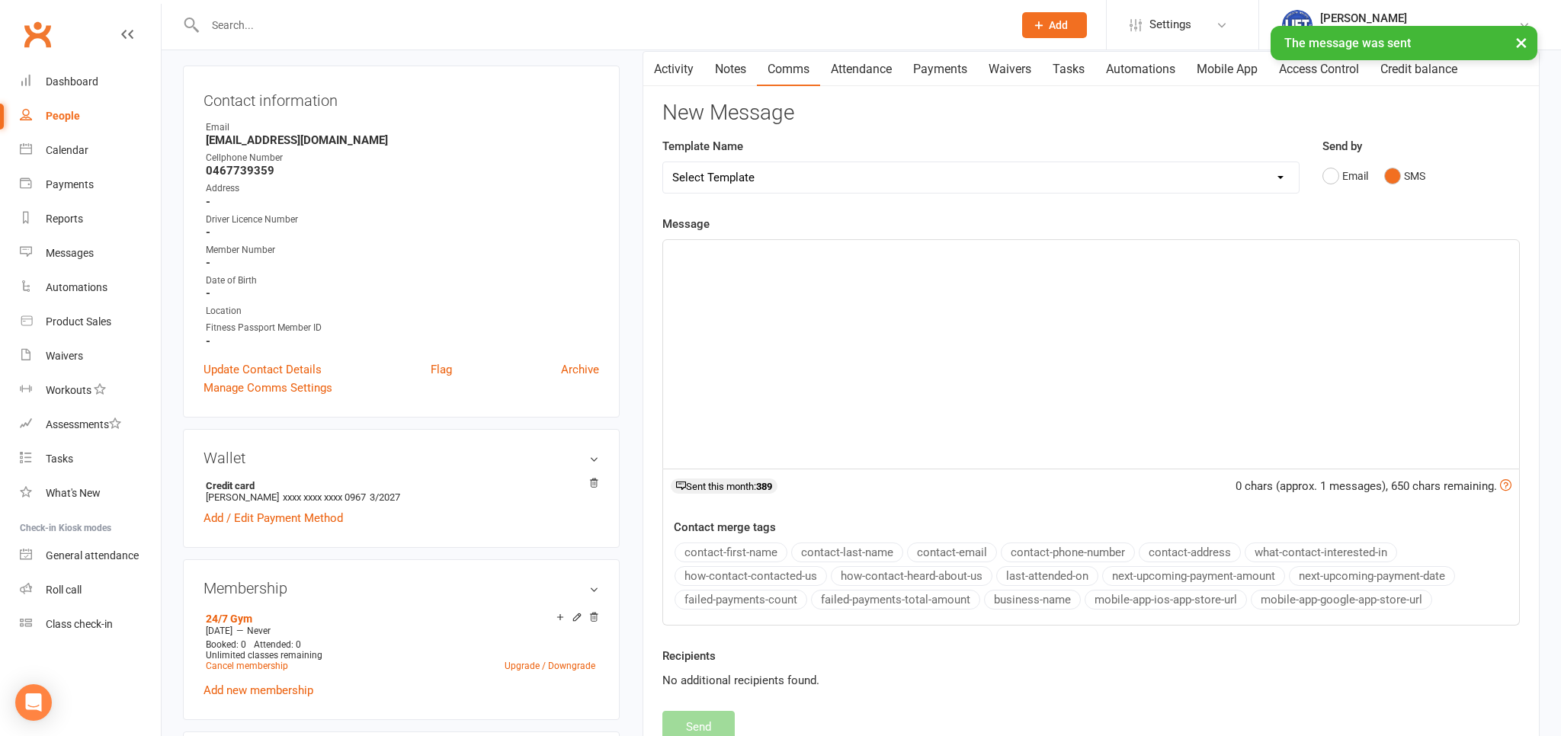
click at [869, 308] on div "﻿" at bounding box center [1091, 354] width 856 height 229
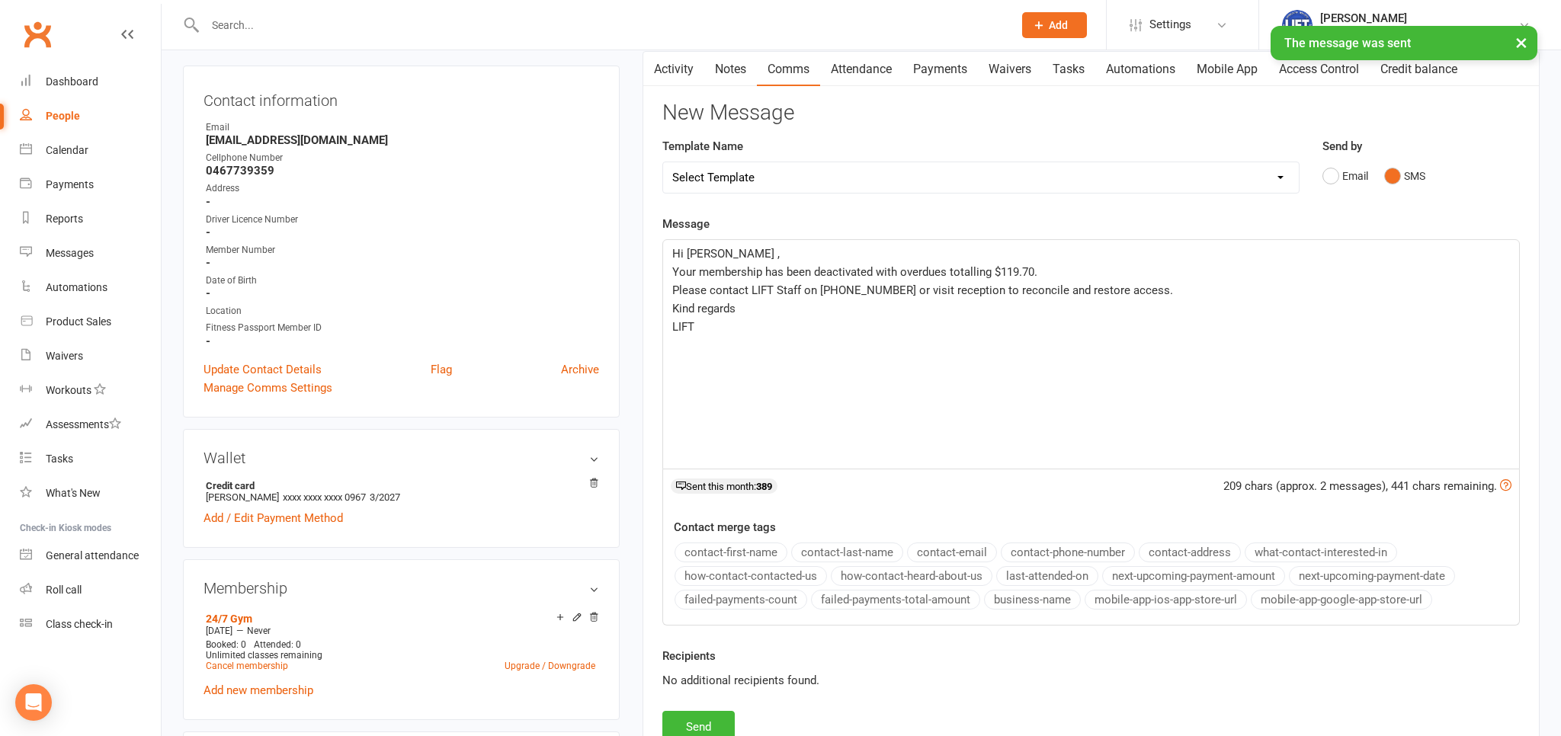
click at [712, 255] on span "Hi [PERSON_NAME] ," at bounding box center [725, 254] width 107 height 14
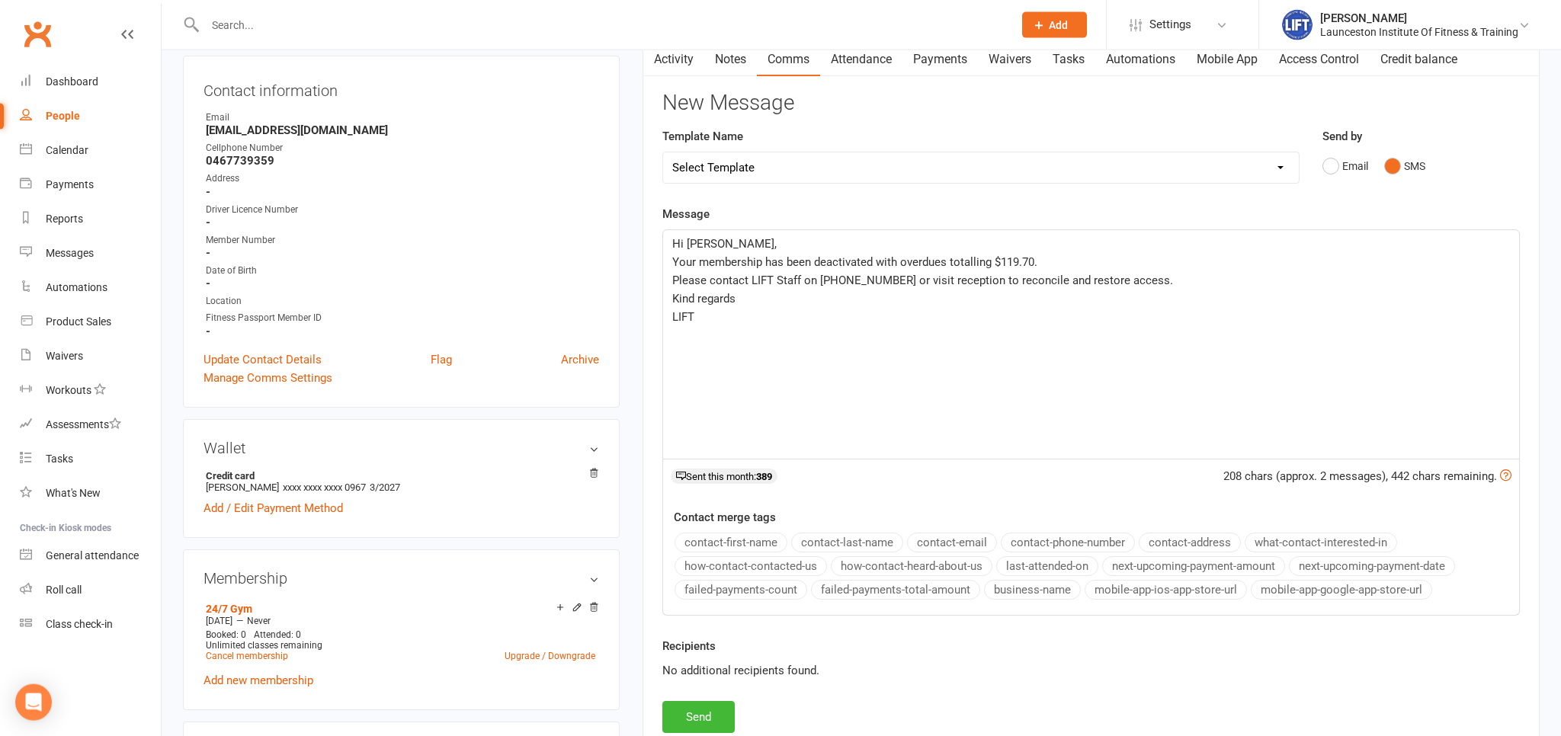
scroll to position [482, 0]
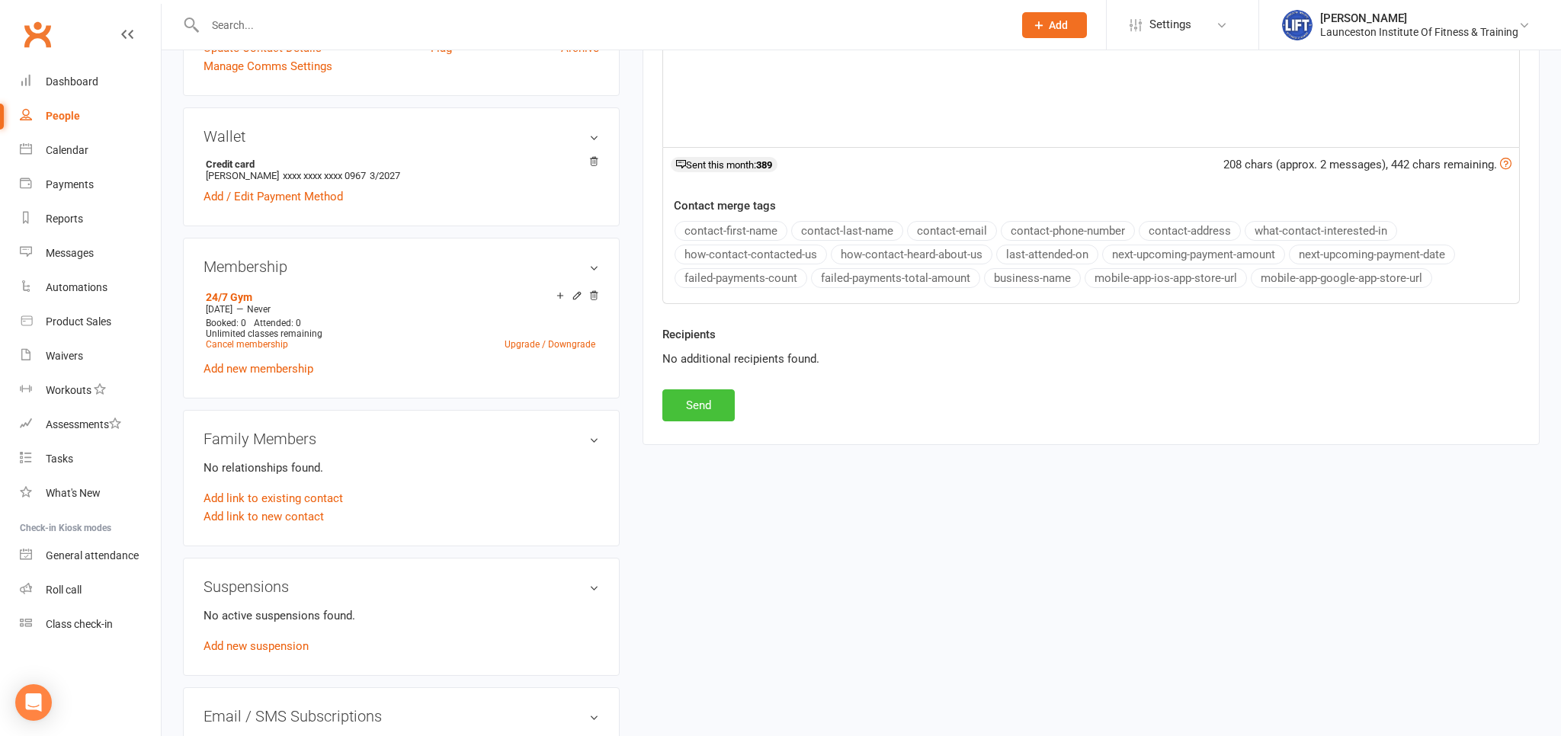
click at [690, 411] on button "Send" at bounding box center [698, 405] width 72 height 32
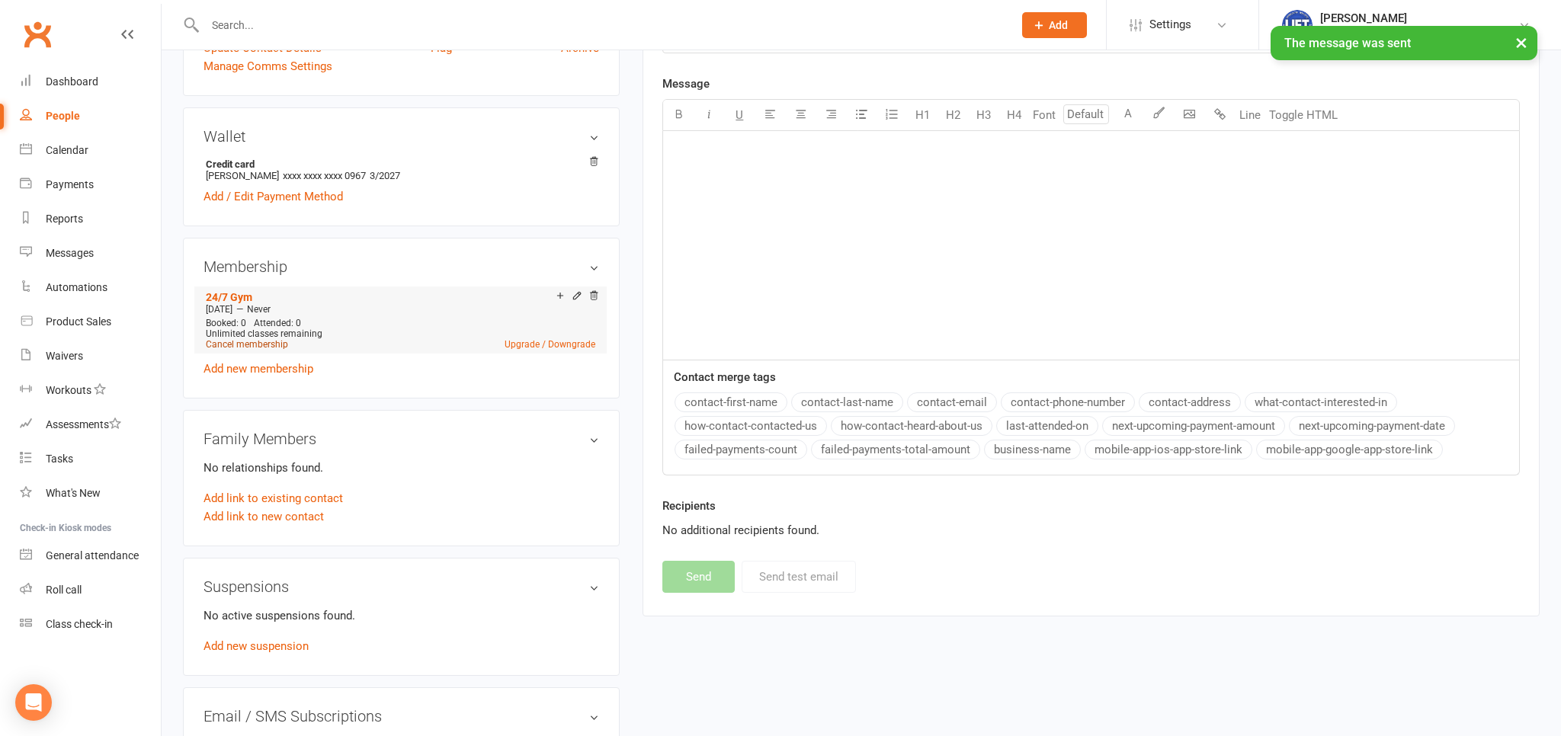
click at [264, 345] on link "Cancel membership" at bounding box center [247, 344] width 82 height 11
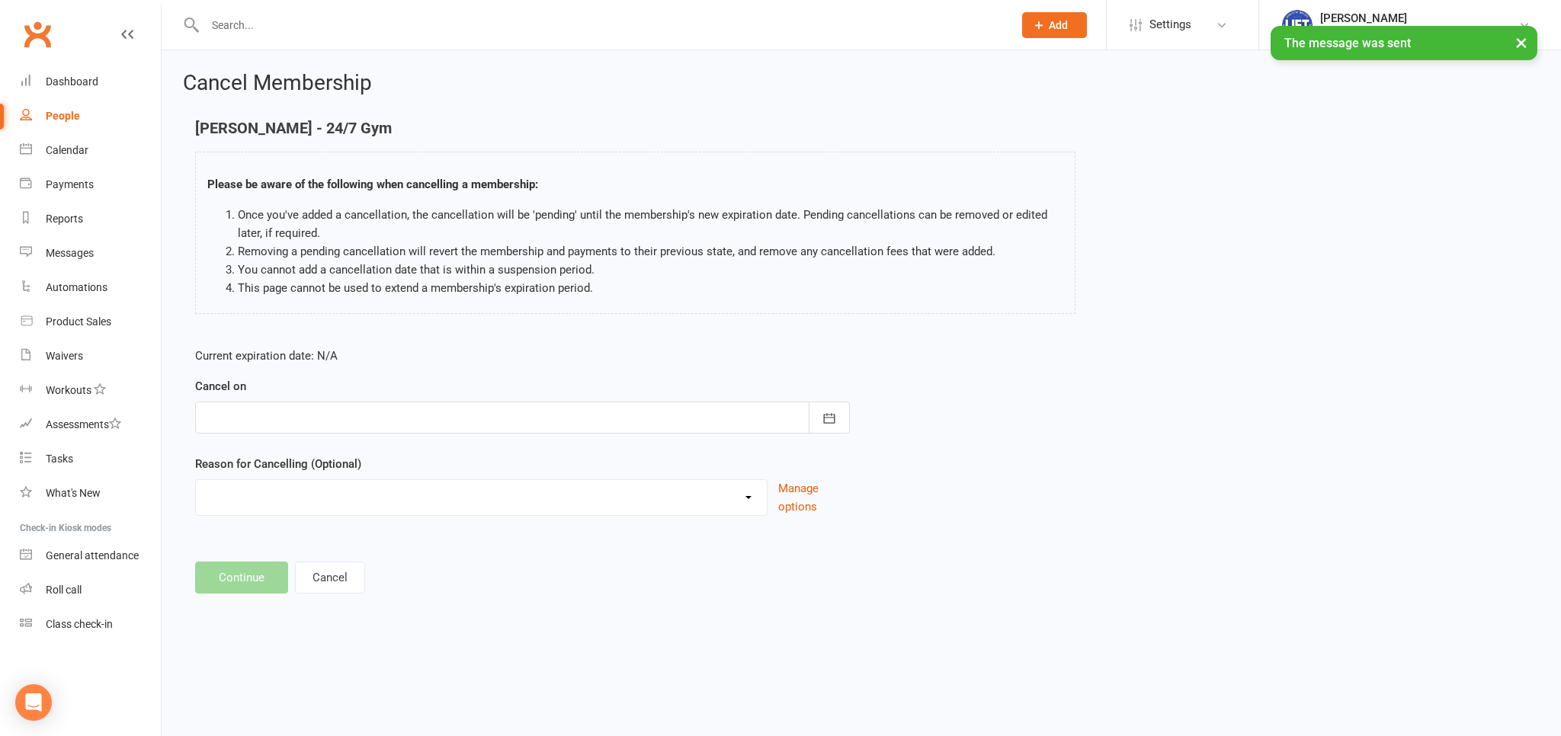
click at [444, 419] on div at bounding box center [522, 418] width 655 height 32
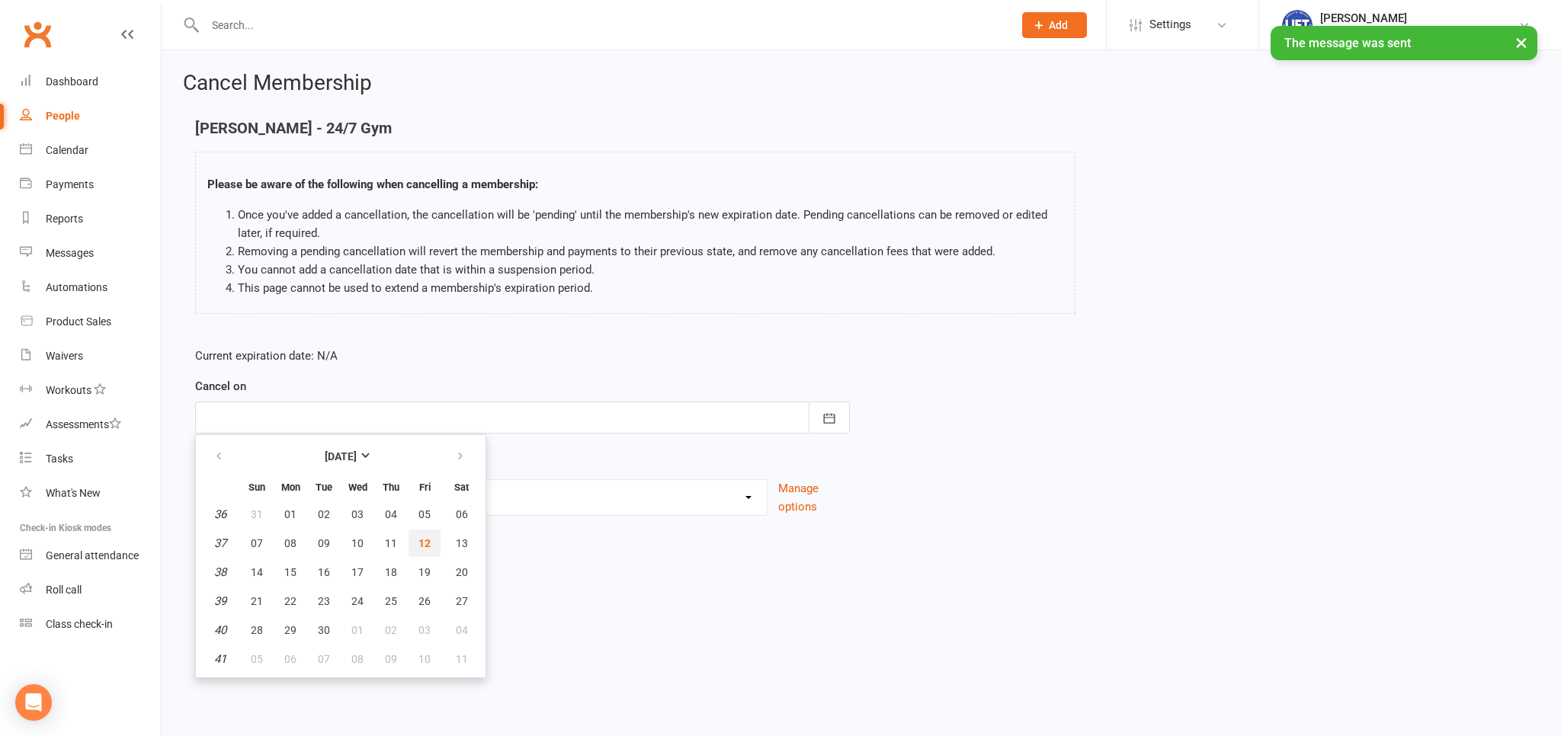
click at [418, 549] on button "12" at bounding box center [424, 543] width 32 height 27
type input "[DATE]"
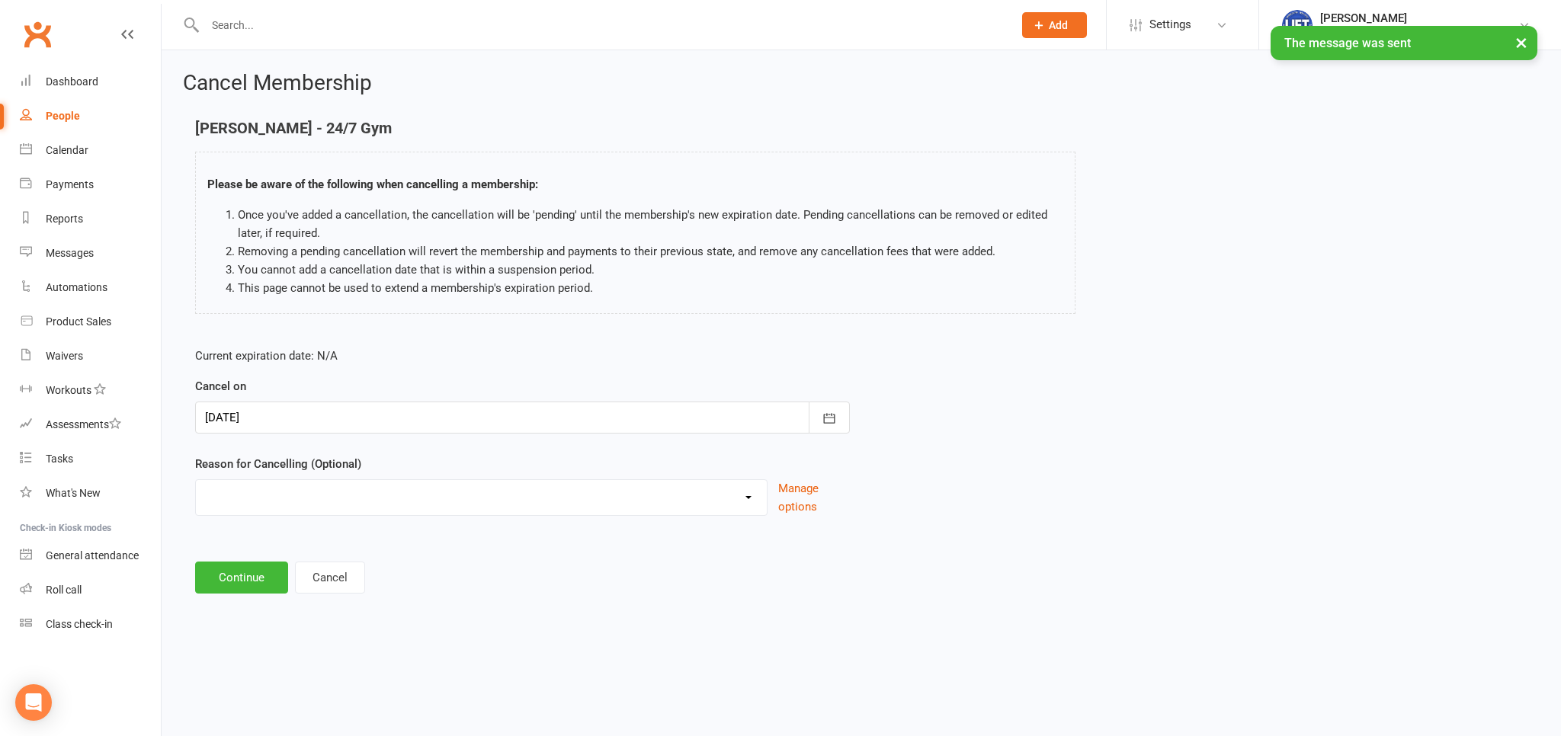
click at [196, 480] on select "Cancelled by staff (overdues) Change to Fitness Passport Changing gyms Injury M…" at bounding box center [481, 495] width 571 height 30
select select "0"
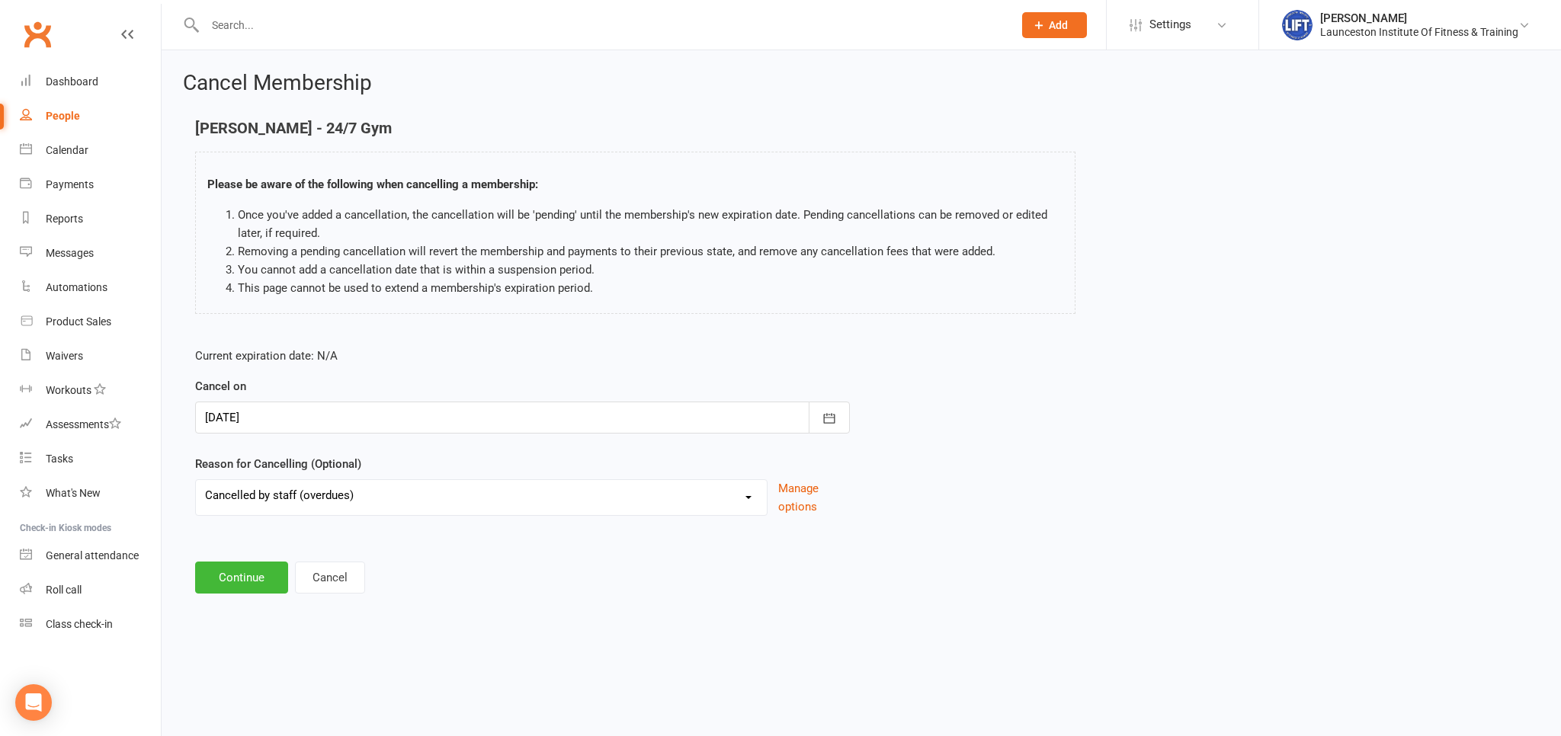
click option "Cancelled by staff (overdues)" at bounding box center [0, 0] width 0 height 0
click at [245, 587] on button "Continue" at bounding box center [241, 578] width 93 height 32
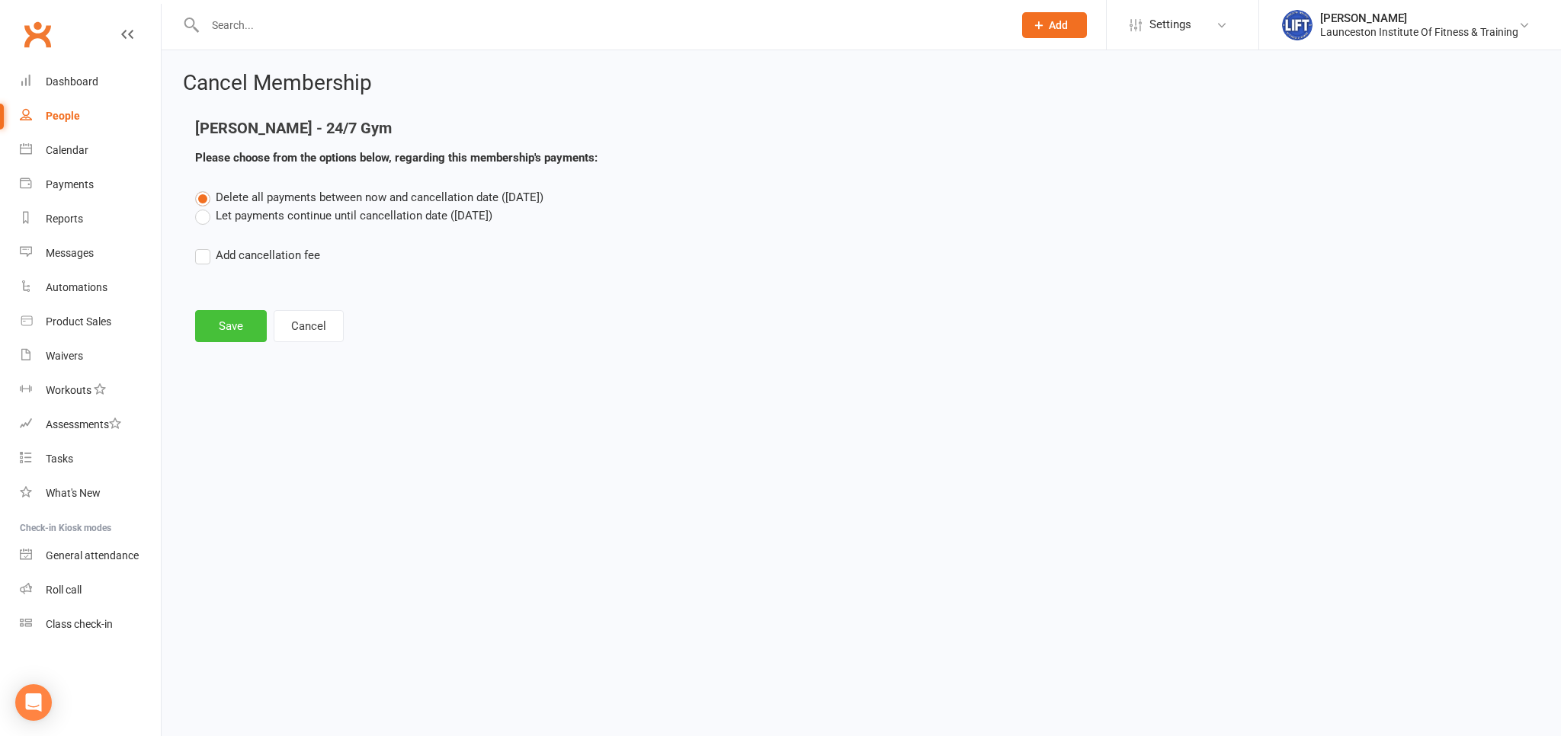
click at [250, 325] on button "Save" at bounding box center [231, 326] width 72 height 32
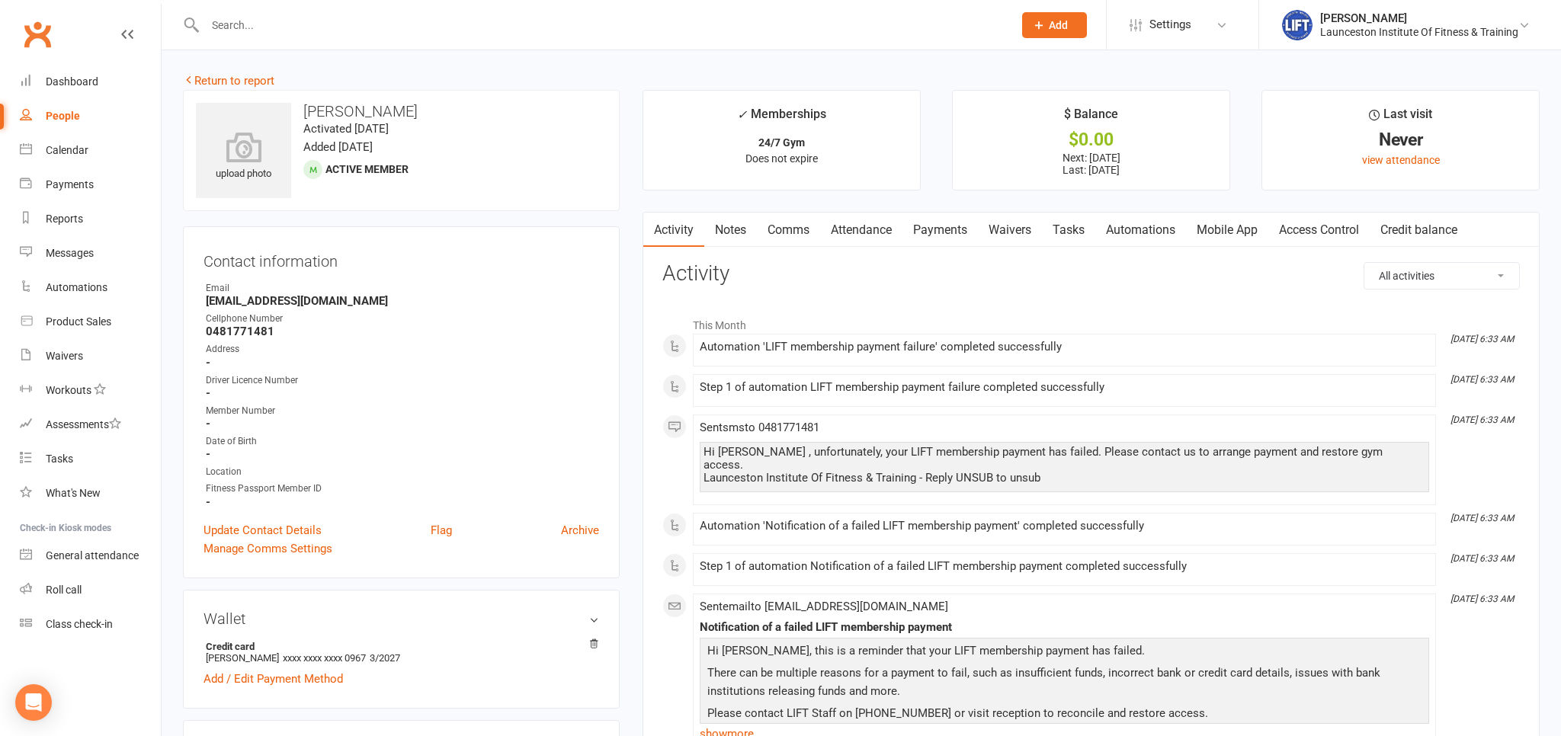
drag, startPoint x: 950, startPoint y: 224, endPoint x: 940, endPoint y: 227, distance: 9.6
click at [943, 225] on link "Payments" at bounding box center [939, 230] width 75 height 35
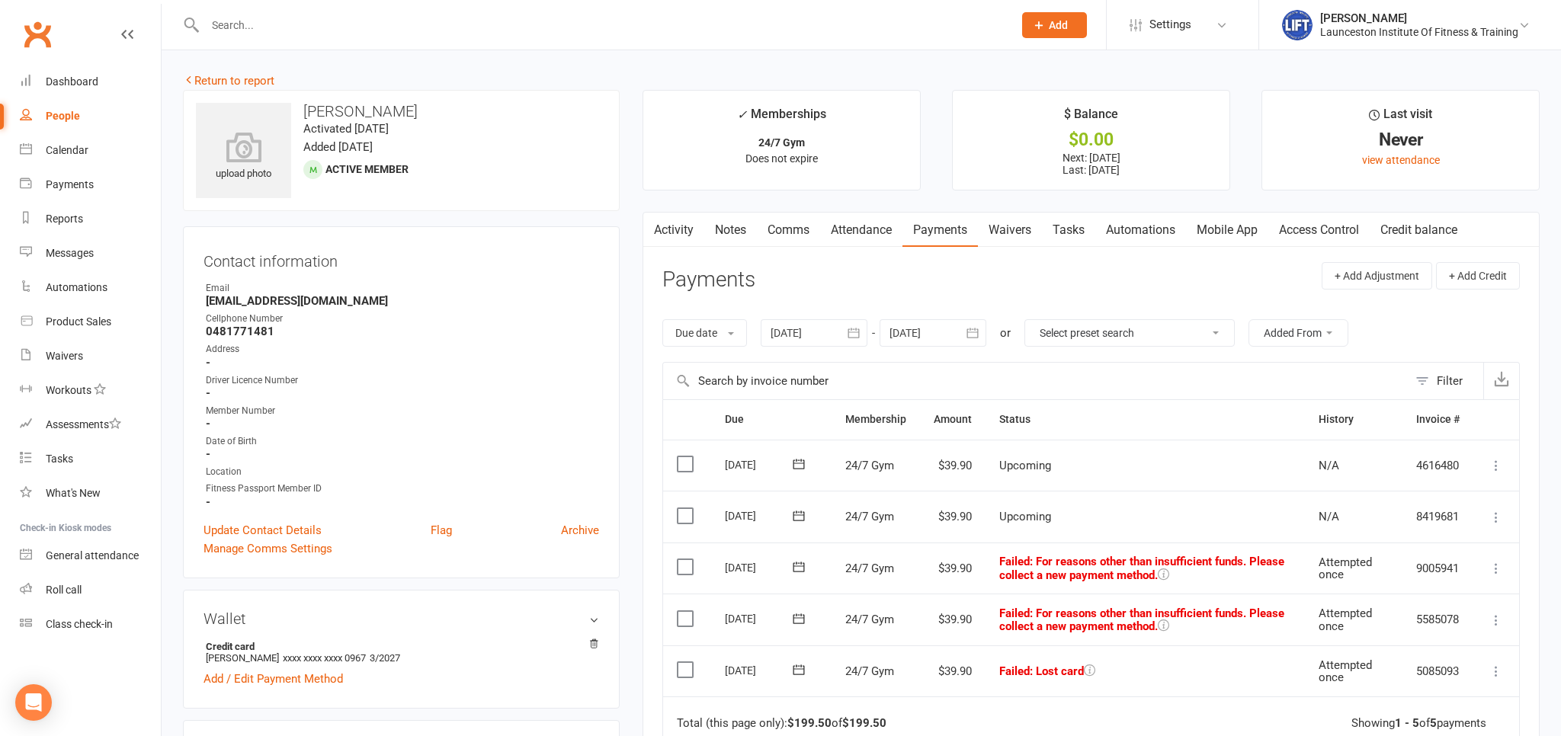
click at [657, 224] on icon "button" at bounding box center [653, 227] width 9 height 16
click at [805, 227] on link "Comms" at bounding box center [788, 230] width 63 height 35
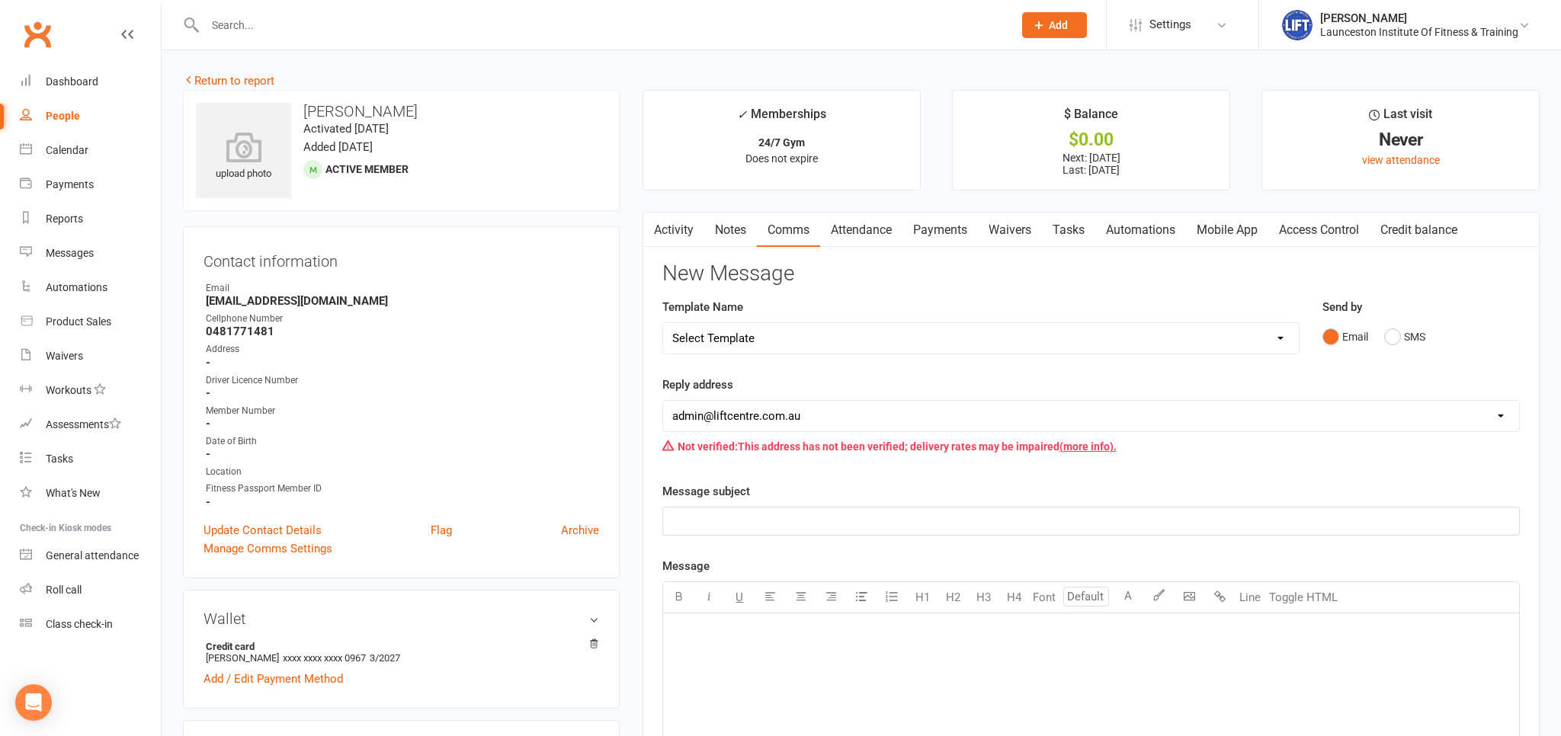
click at [713, 516] on p "﻿" at bounding box center [1091, 521] width 838 height 18
click at [713, 514] on p "﻿" at bounding box center [1091, 521] width 838 height 18
click at [704, 648] on div "﻿" at bounding box center [1091, 727] width 856 height 229
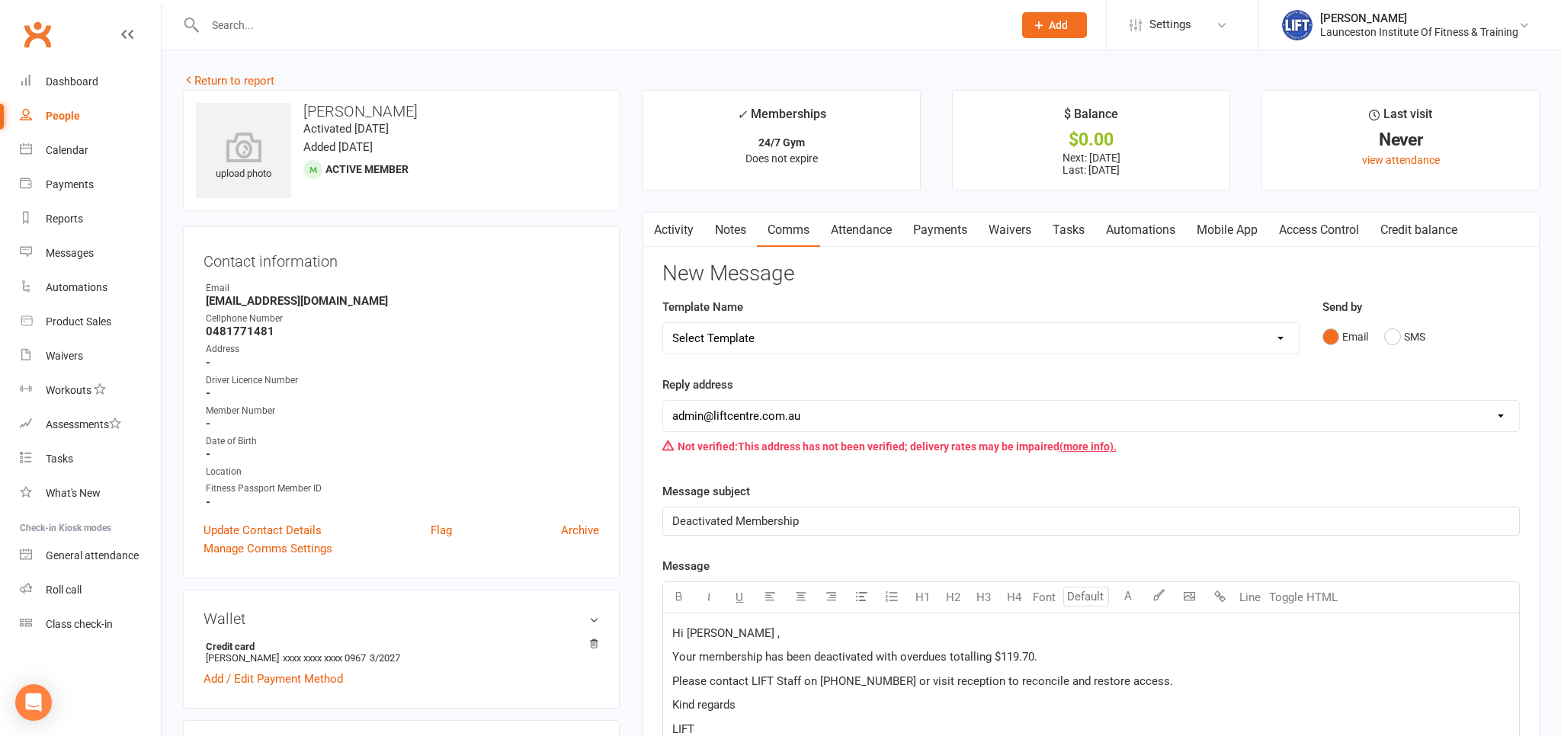
click at [711, 627] on span "Hi [PERSON_NAME] ," at bounding box center [725, 633] width 107 height 14
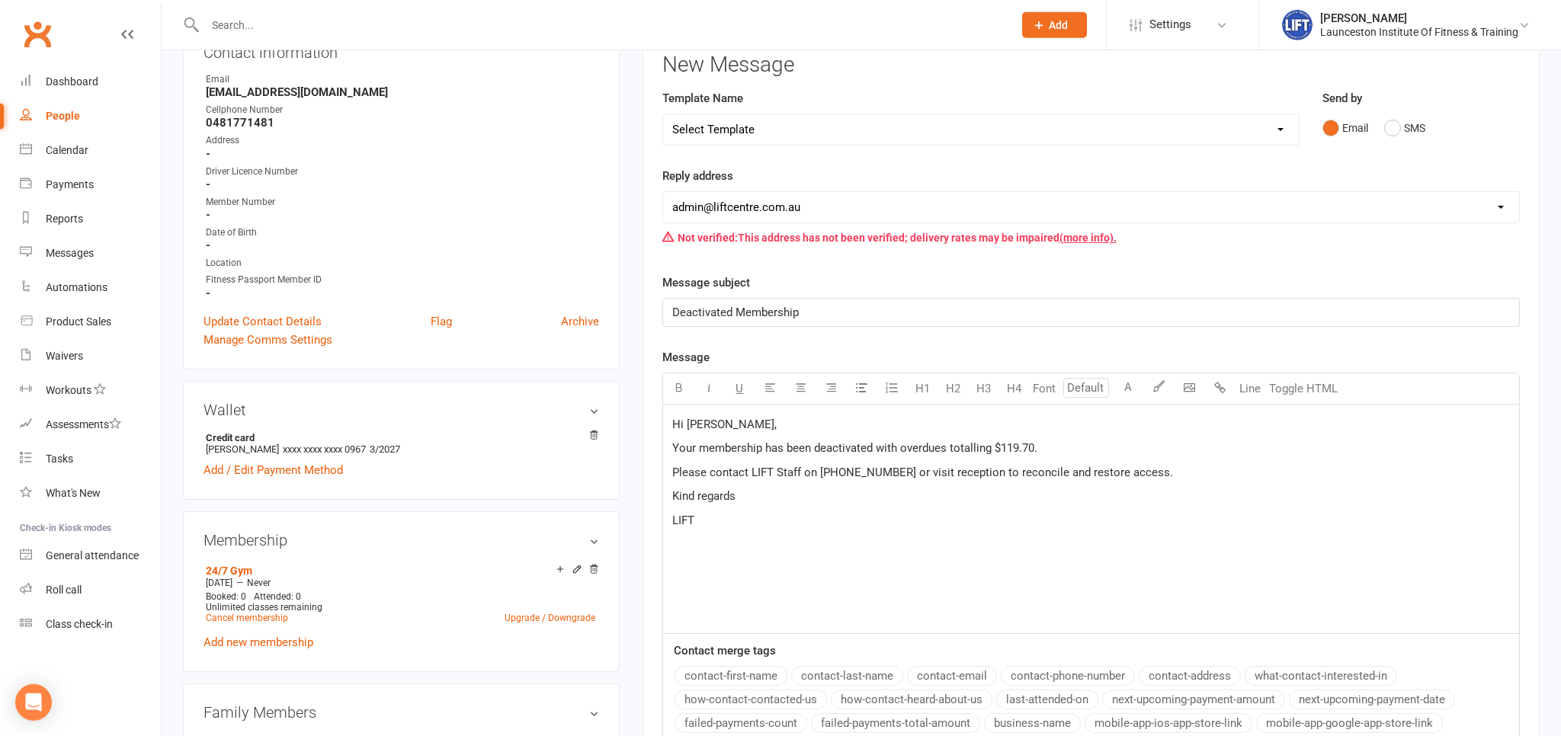
scroll to position [322, 0]
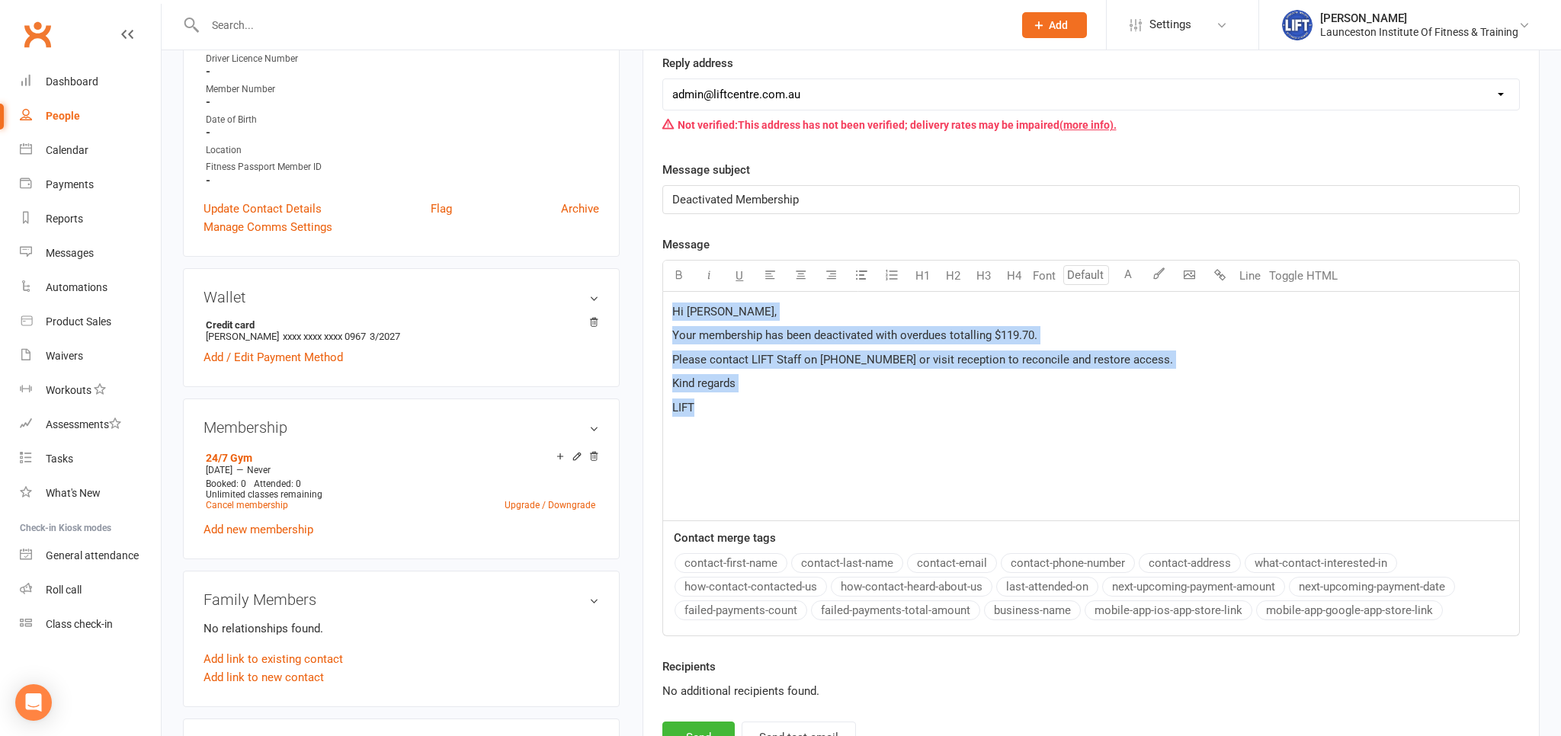
drag, startPoint x: 709, startPoint y: 405, endPoint x: 663, endPoint y: 283, distance: 130.9
click at [663, 292] on div "Hi [PERSON_NAME], Your membership has been deactivated with overdues totalling …" at bounding box center [1090, 406] width 857 height 229
copy div "Hi [PERSON_NAME], Your membership has been deactivated with overdues totalling …"
click at [728, 521] on div "Contact merge tags contact-first-name contact-last-name contact-email contact-p…" at bounding box center [1090, 578] width 857 height 115
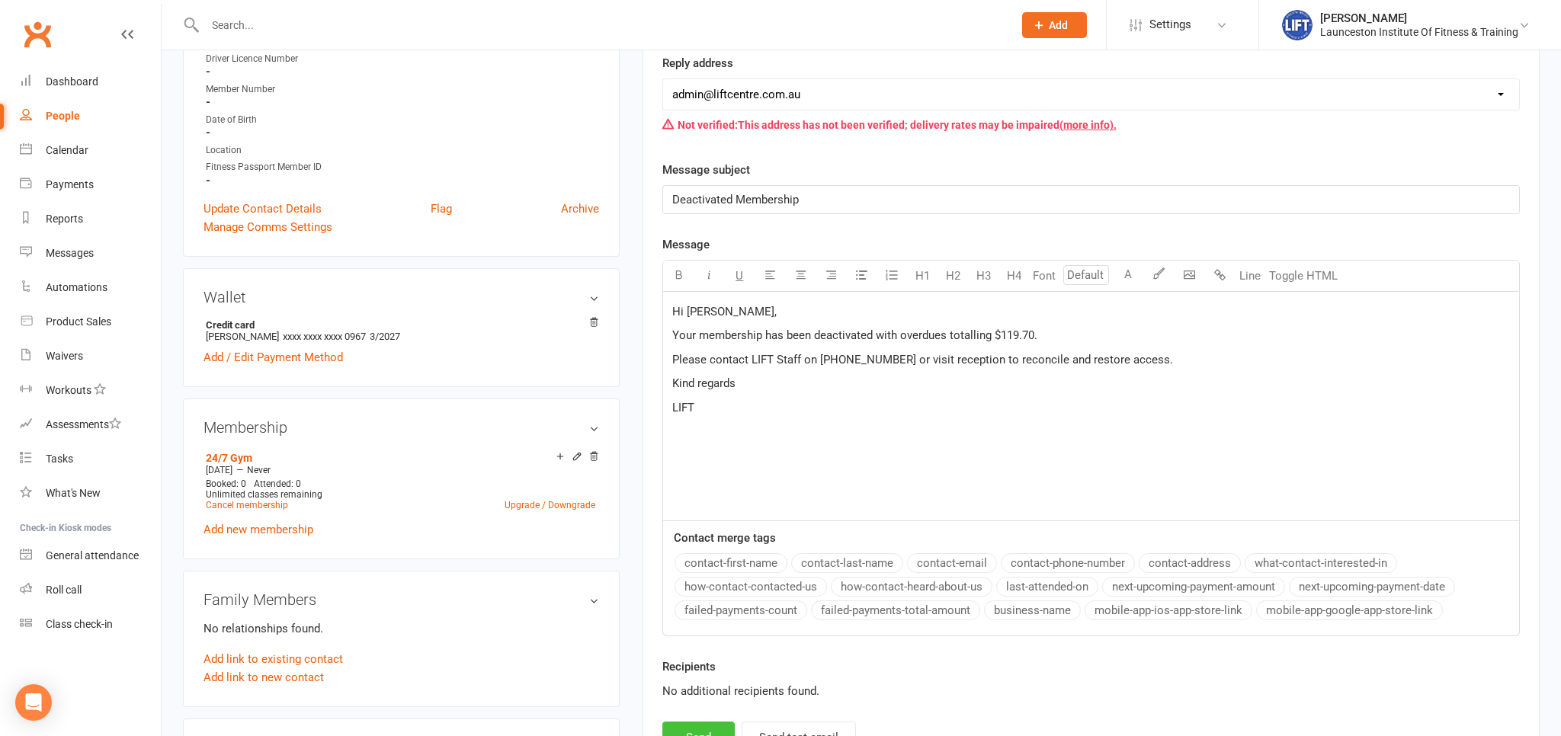
click at [690, 734] on button "Send" at bounding box center [698, 738] width 72 height 32
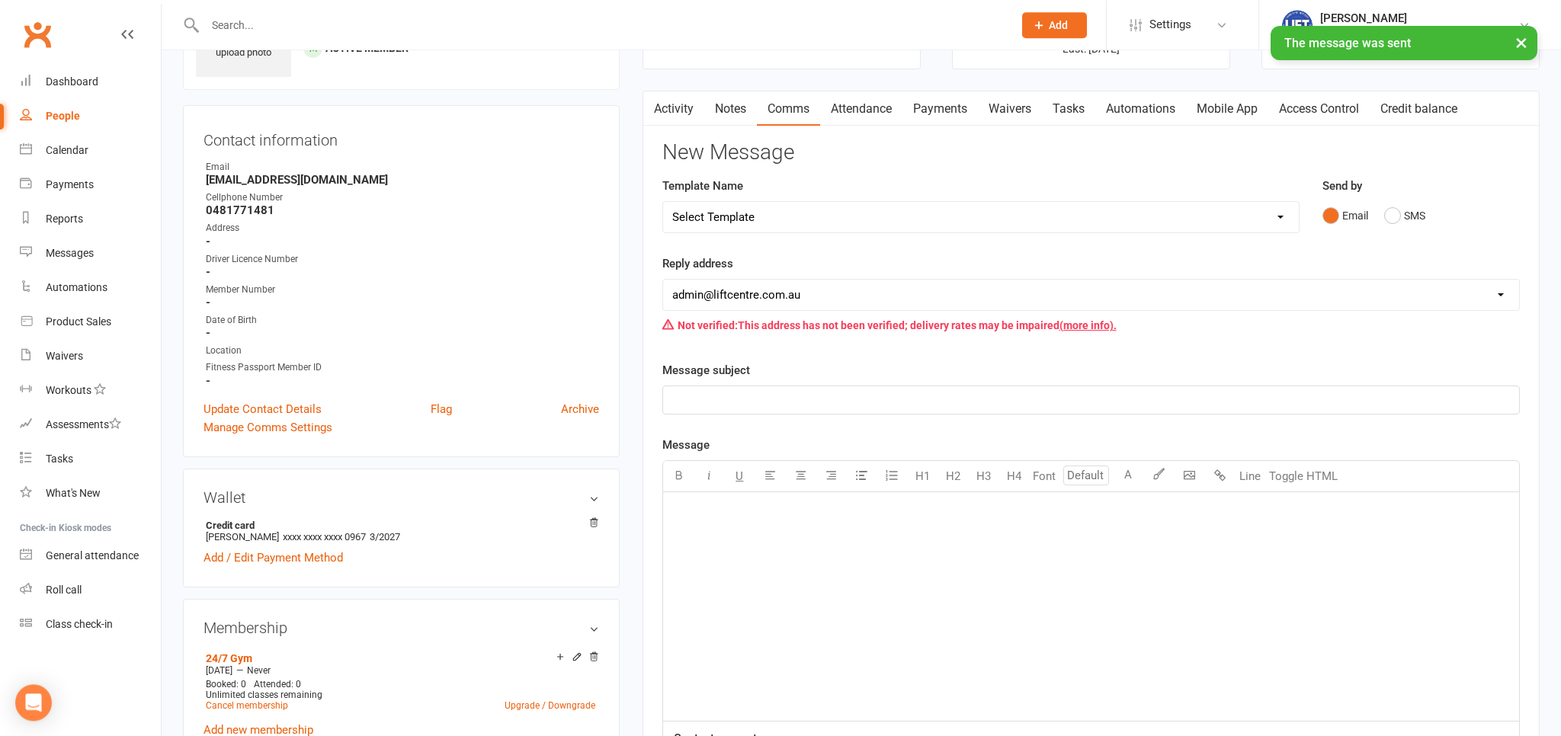
scroll to position [80, 0]
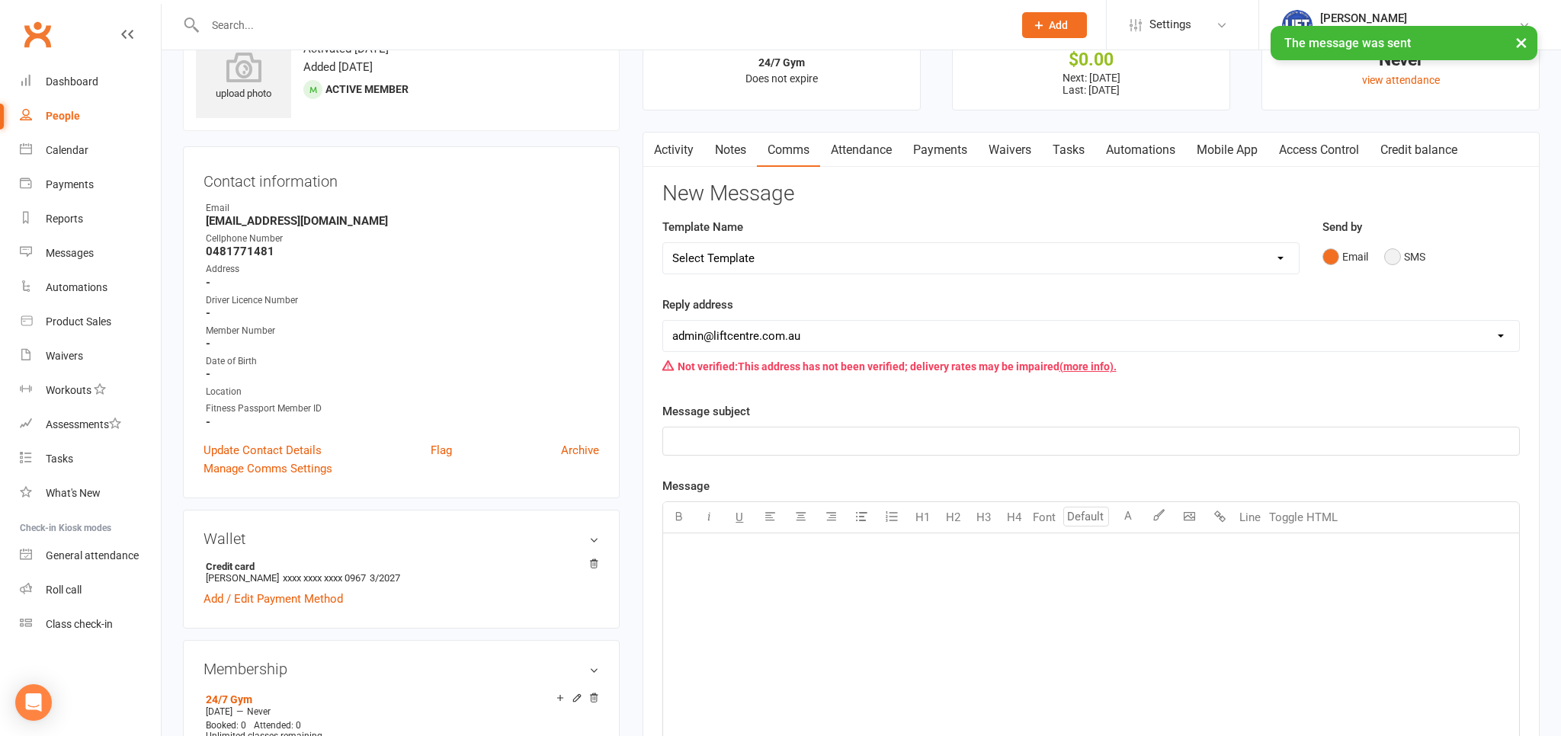
click at [1385, 261] on button "SMS" at bounding box center [1404, 256] width 41 height 29
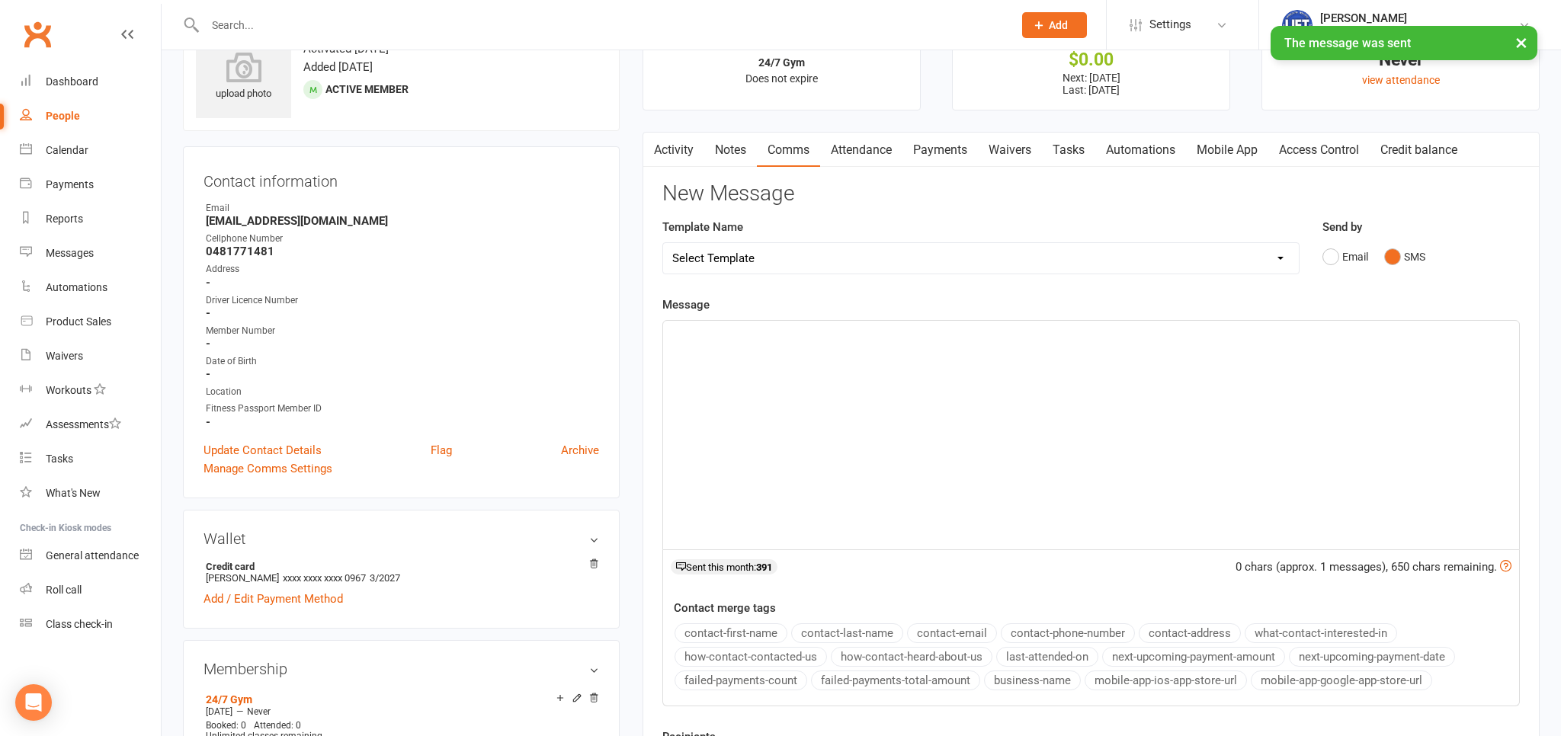
click at [902, 434] on div "﻿" at bounding box center [1091, 435] width 856 height 229
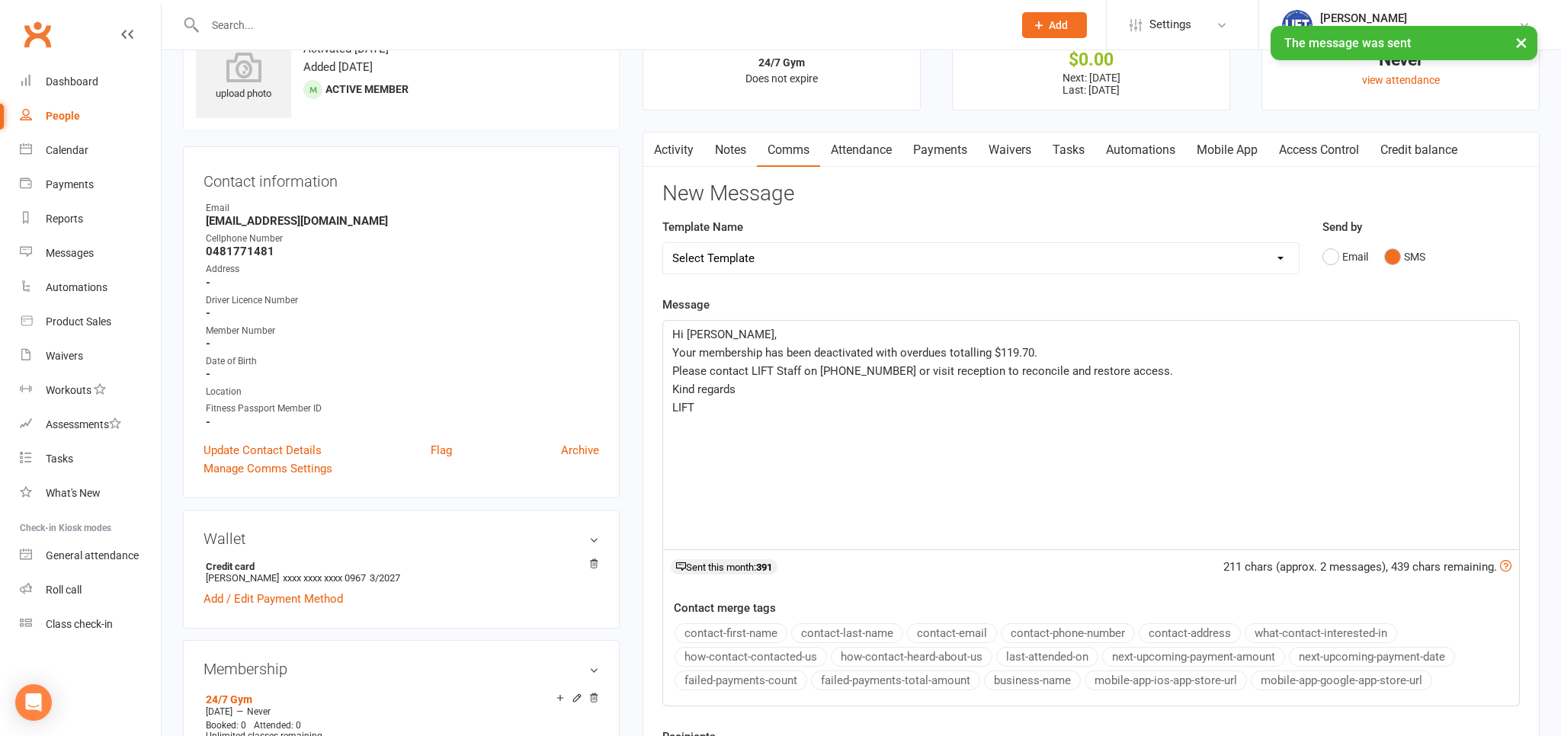
scroll to position [322, 0]
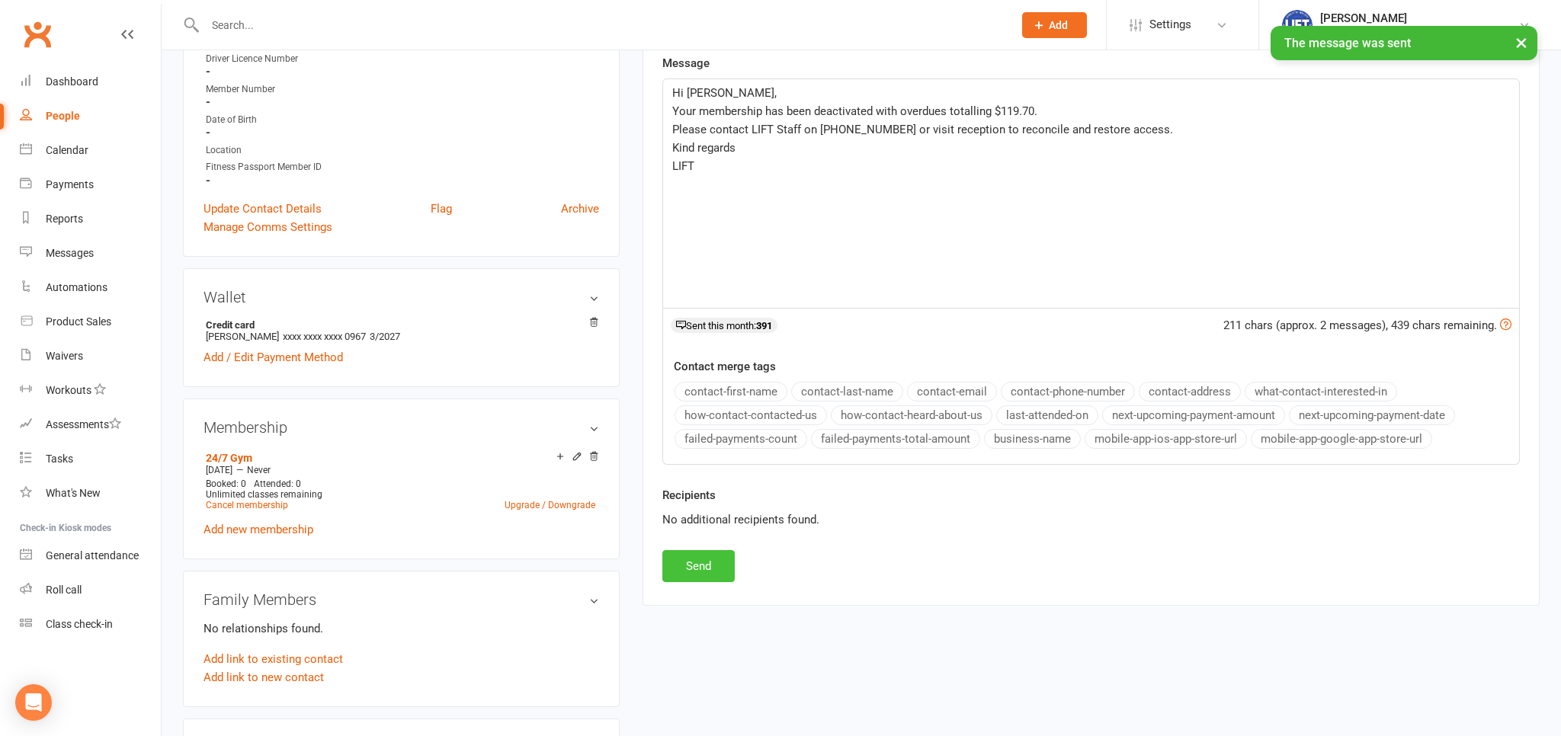
click at [727, 553] on button "Send" at bounding box center [698, 566] width 72 height 32
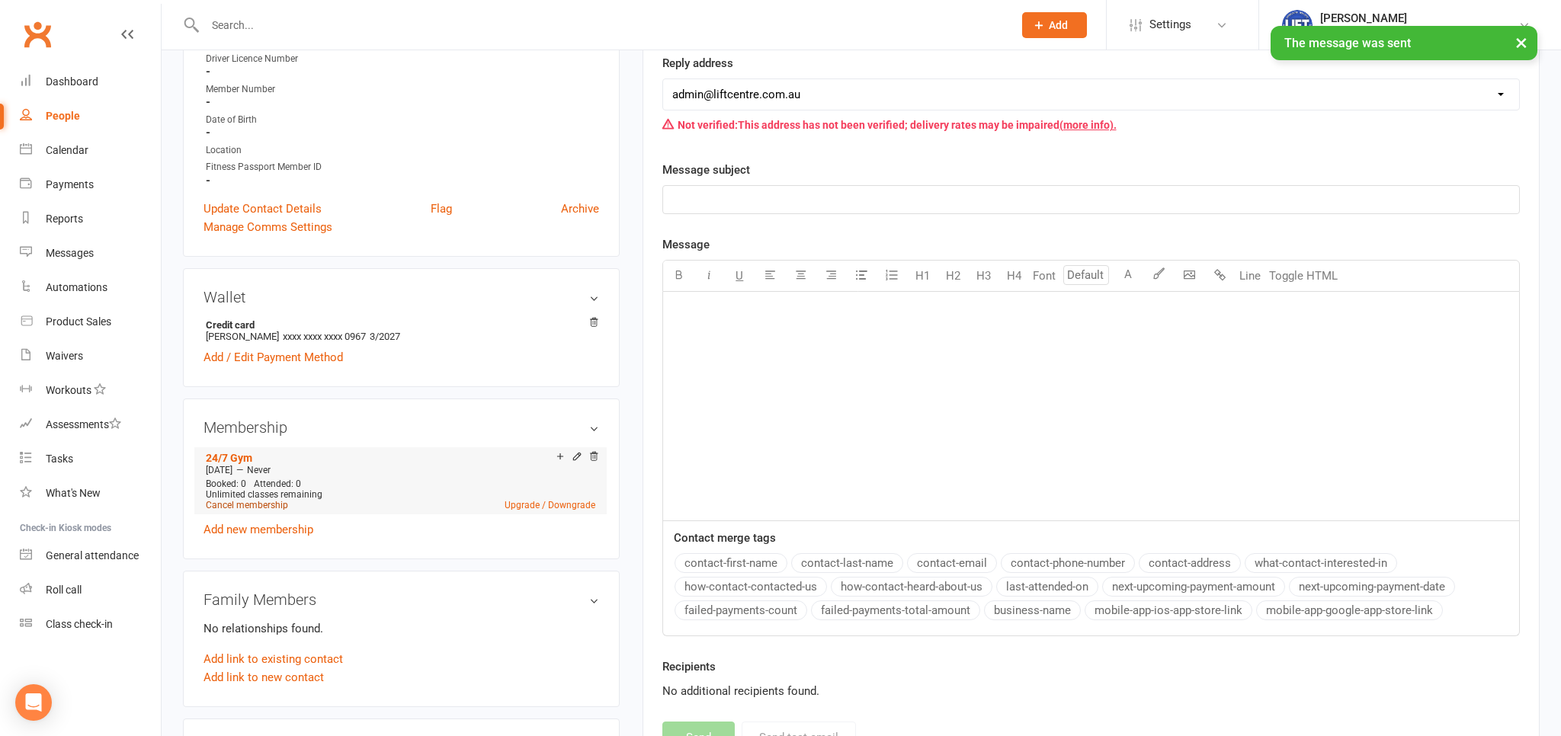
click at [262, 507] on link "Cancel membership" at bounding box center [247, 505] width 82 height 11
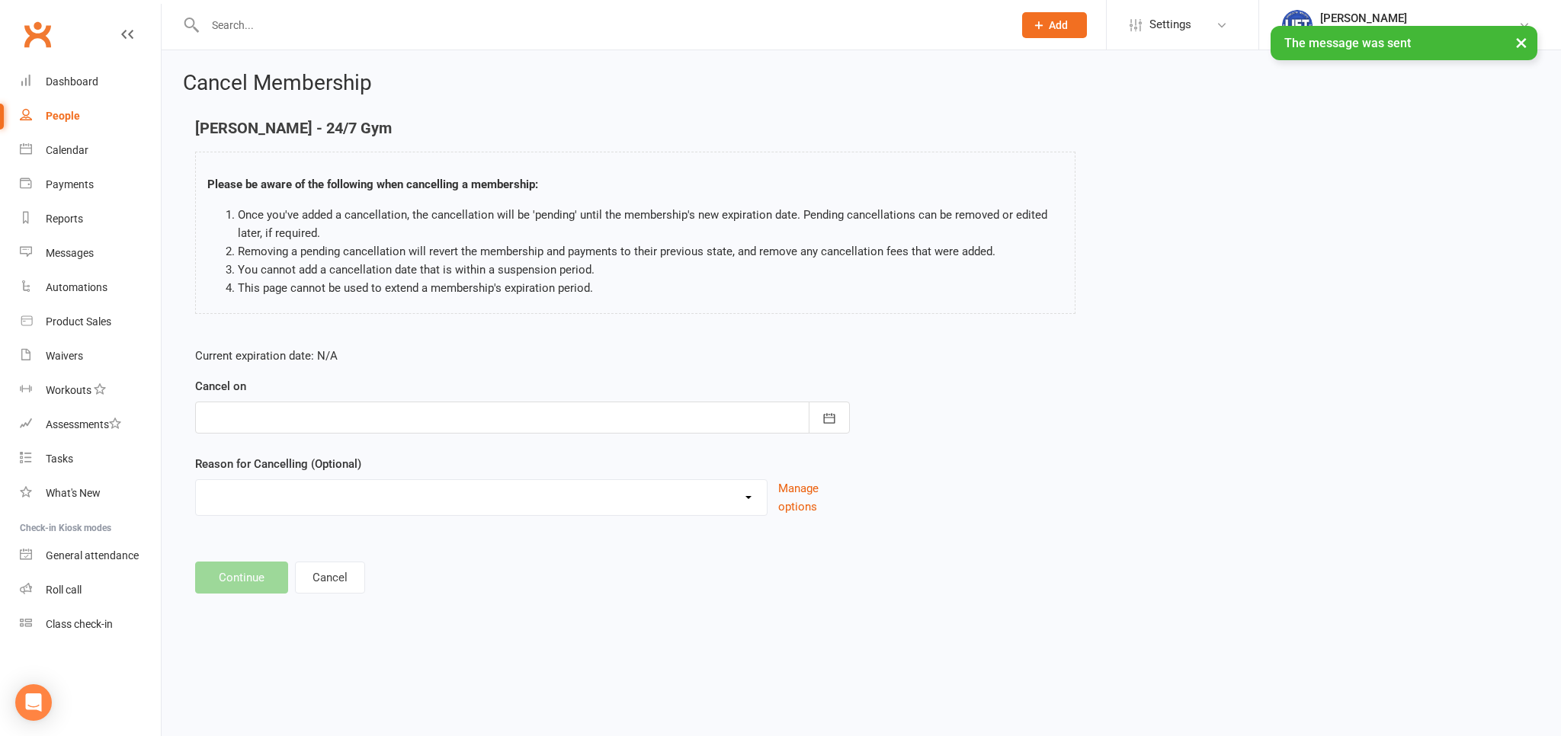
click at [391, 418] on div at bounding box center [522, 418] width 655 height 32
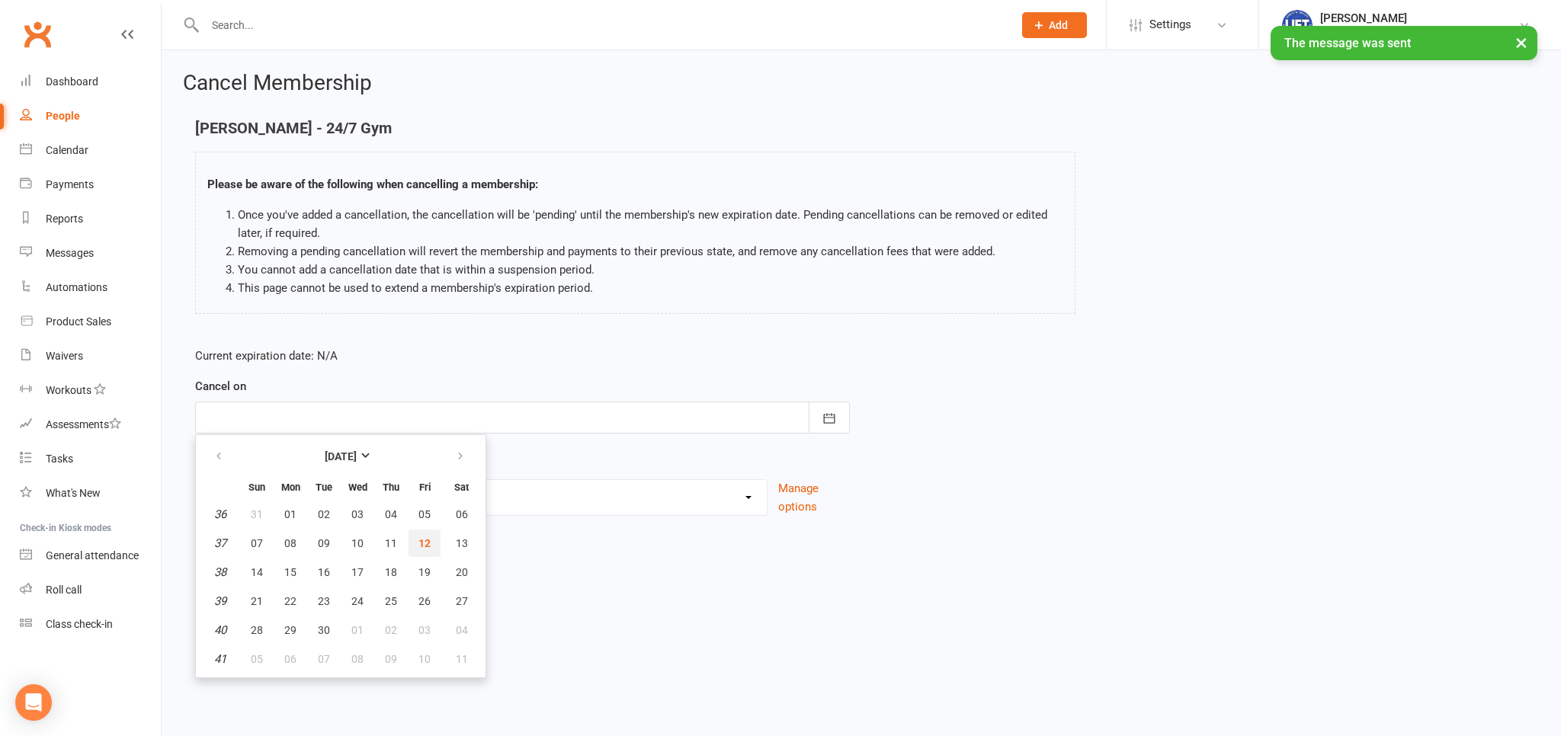
click at [424, 532] on button "12" at bounding box center [424, 543] width 32 height 27
type input "[DATE]"
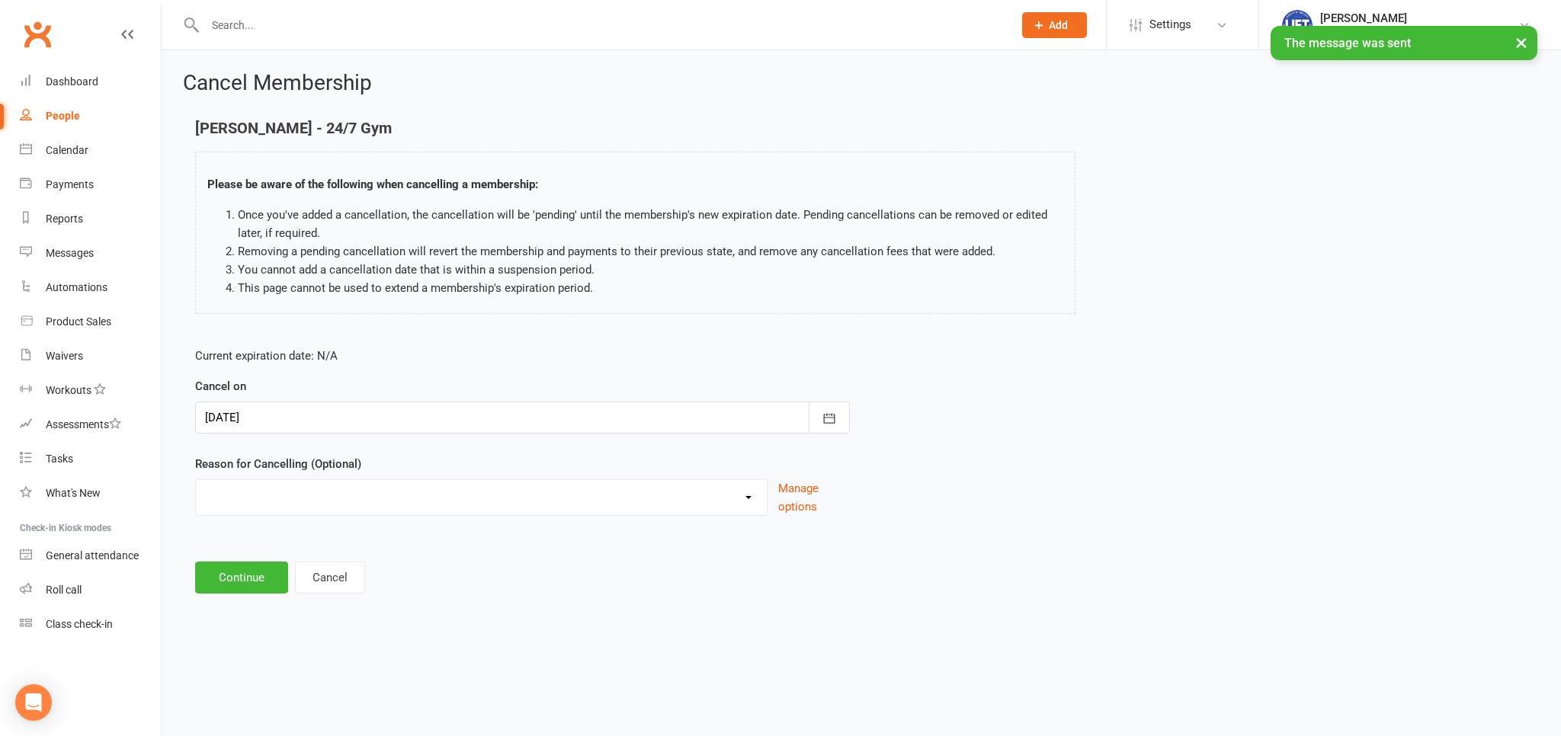
click at [386, 511] on div "Cancelled by staff (overdues) Change to Fitness Passport Changing gyms Injury M…" at bounding box center [481, 497] width 572 height 37
click at [196, 480] on select "Cancelled by staff (overdues) Change to Fitness Passport Changing gyms Injury M…" at bounding box center [481, 495] width 571 height 30
select select "0"
click option "Cancelled by staff (overdues)" at bounding box center [0, 0] width 0 height 0
click at [267, 580] on button "Continue" at bounding box center [241, 578] width 93 height 32
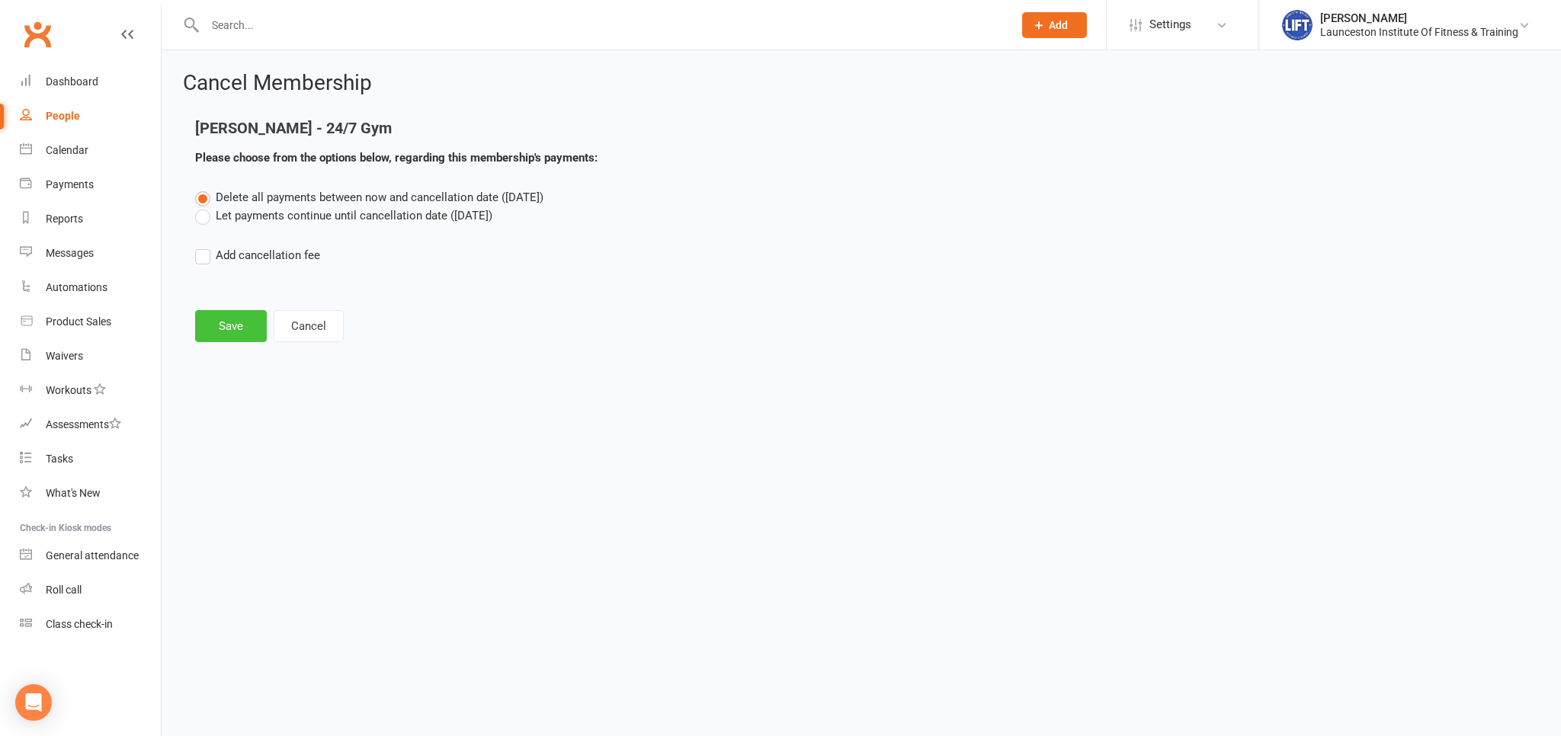
click at [222, 324] on button "Save" at bounding box center [231, 326] width 72 height 32
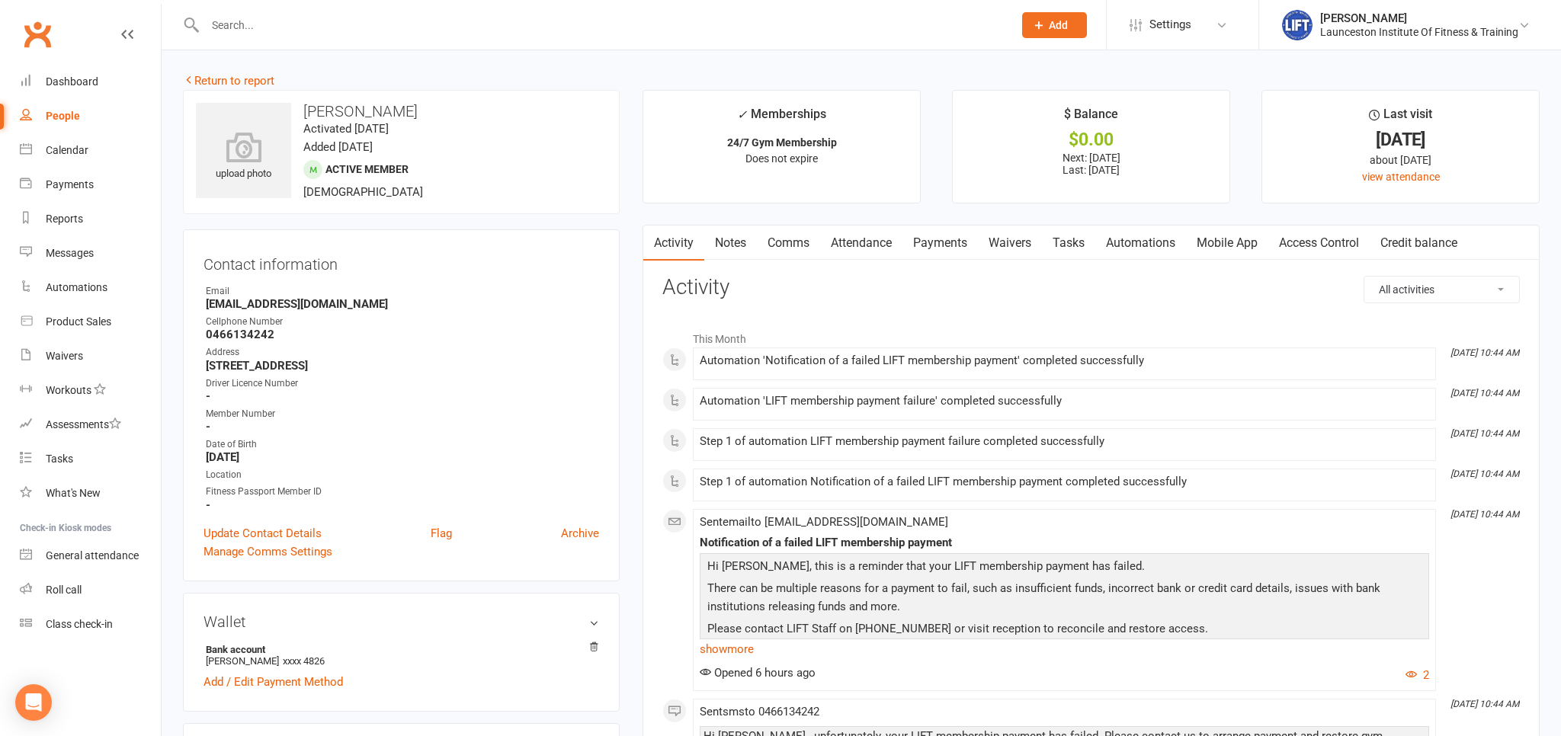
click at [791, 240] on link "Comms" at bounding box center [788, 243] width 63 height 35
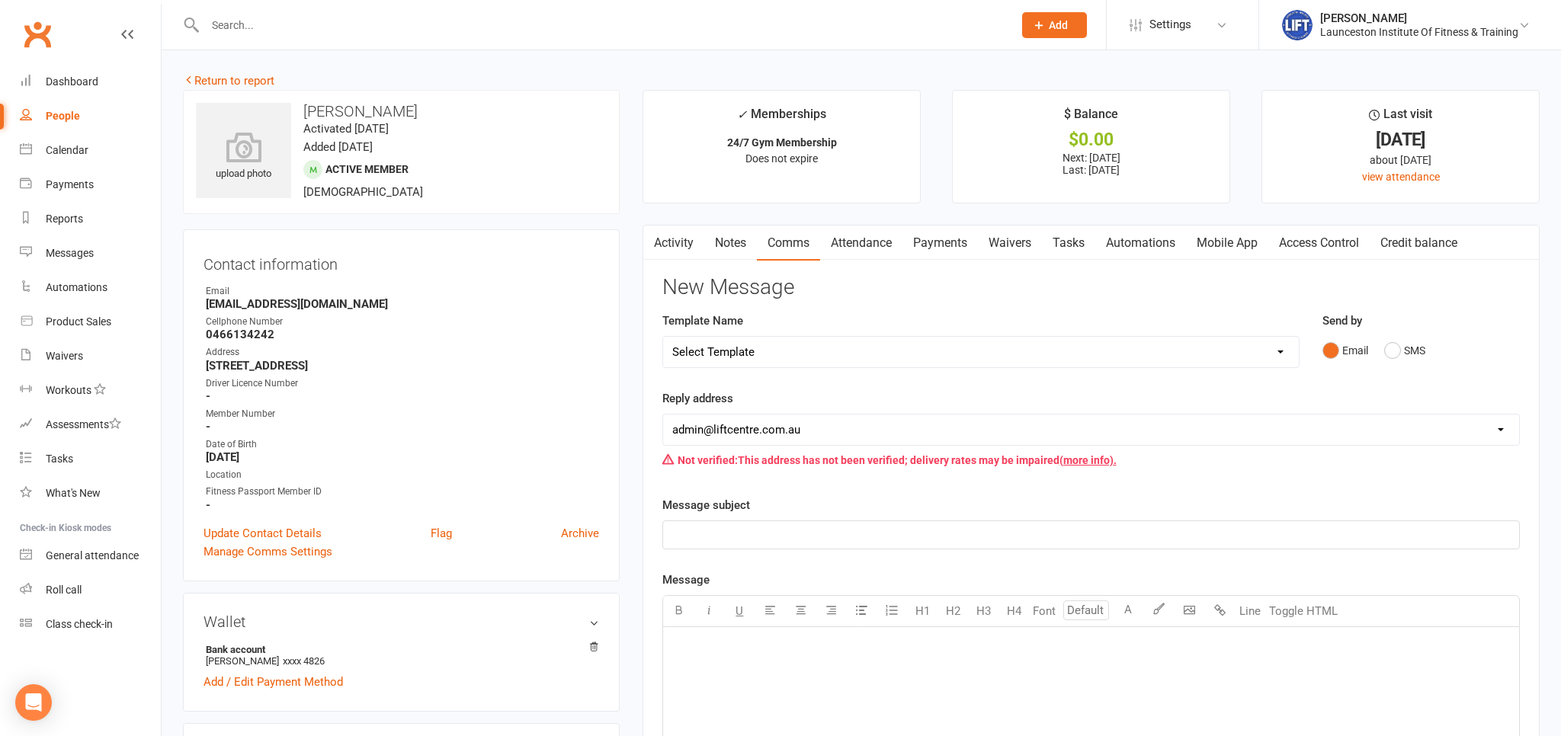
click at [719, 535] on p "﻿" at bounding box center [1091, 535] width 838 height 18
click at [677, 536] on span "deactivated Membership" at bounding box center [734, 535] width 125 height 14
click at [721, 639] on p "﻿" at bounding box center [1091, 647] width 838 height 18
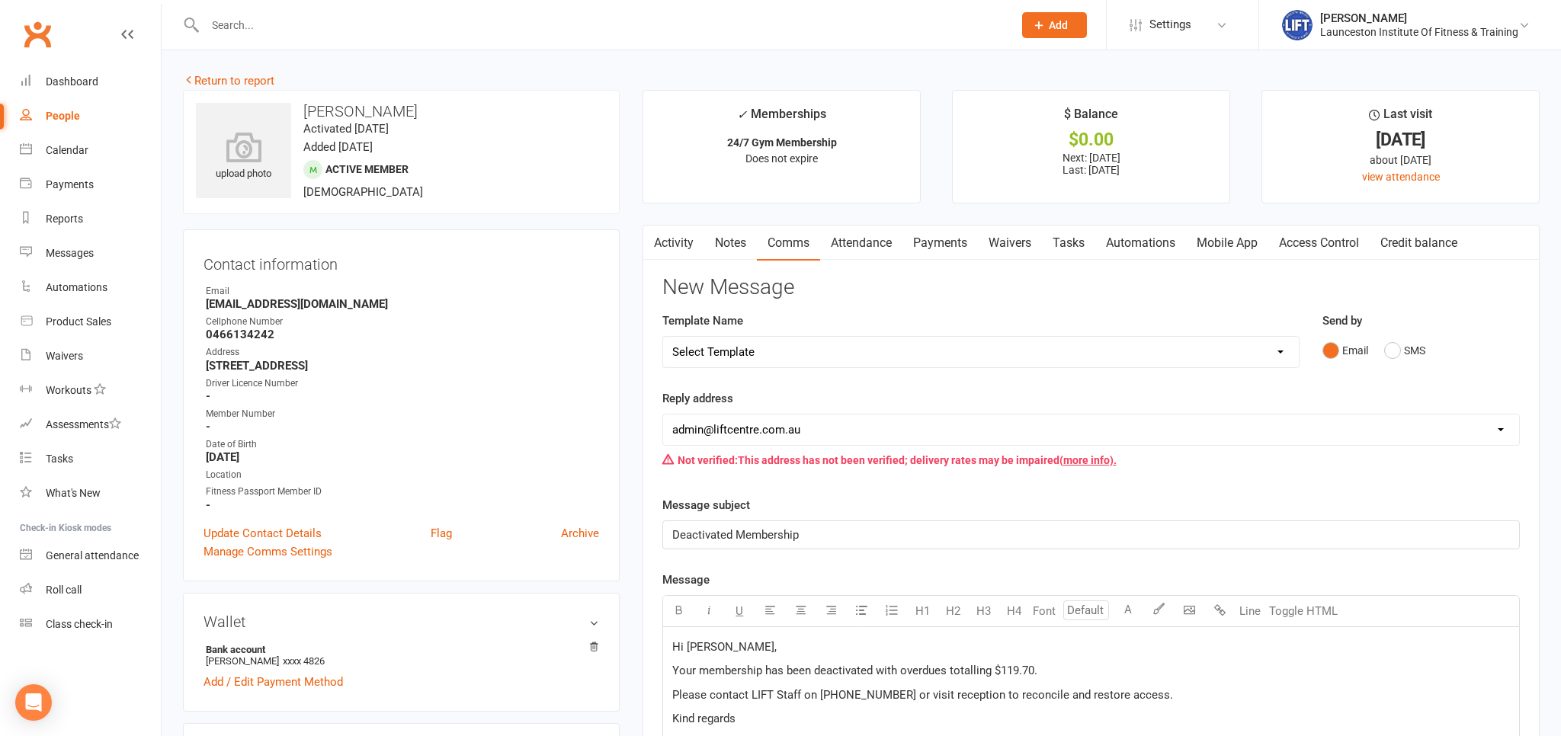
scroll to position [373, 0]
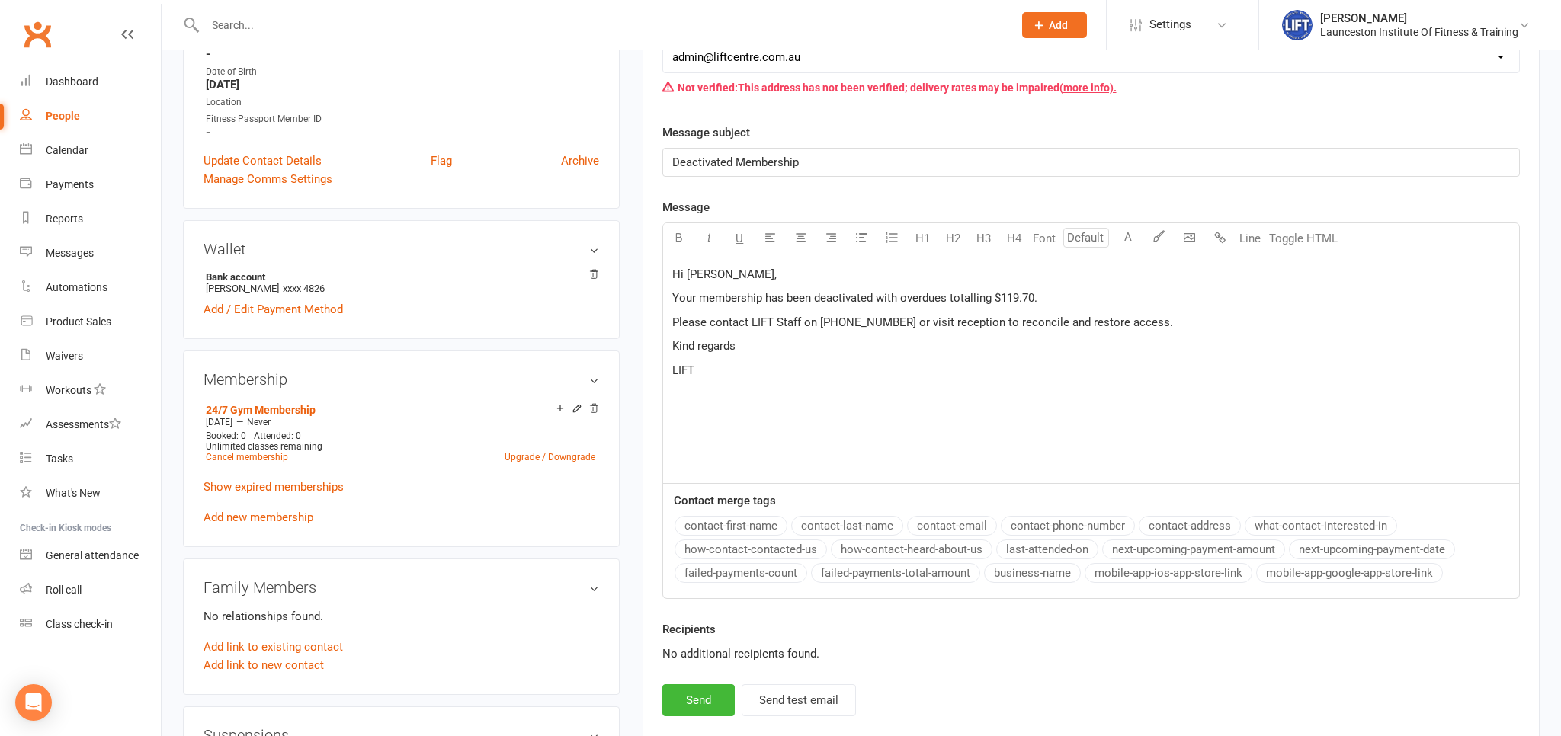
click at [728, 277] on span "Hi [PERSON_NAME]," at bounding box center [724, 274] width 104 height 14
click at [711, 687] on button "Send" at bounding box center [698, 700] width 72 height 32
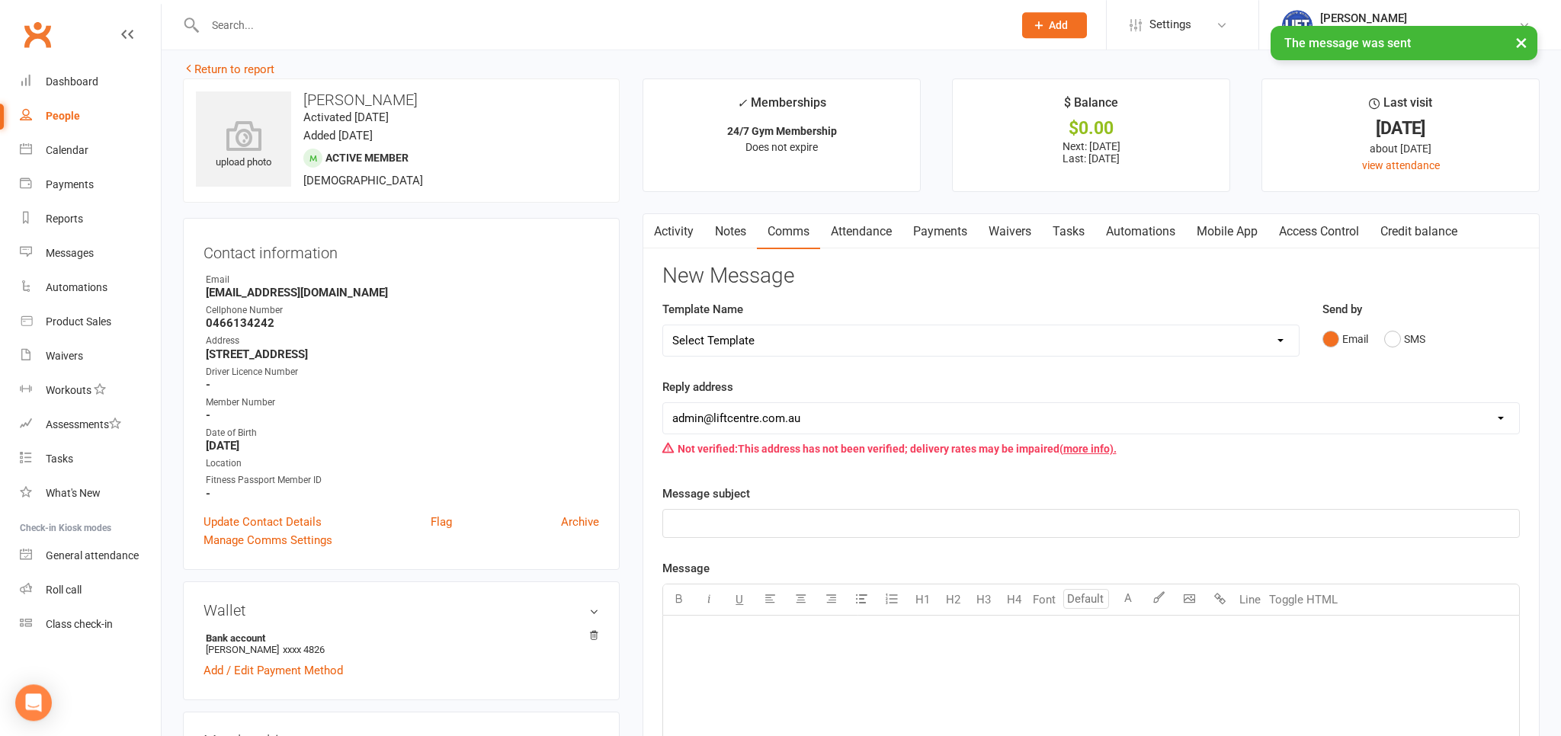
scroll to position [0, 0]
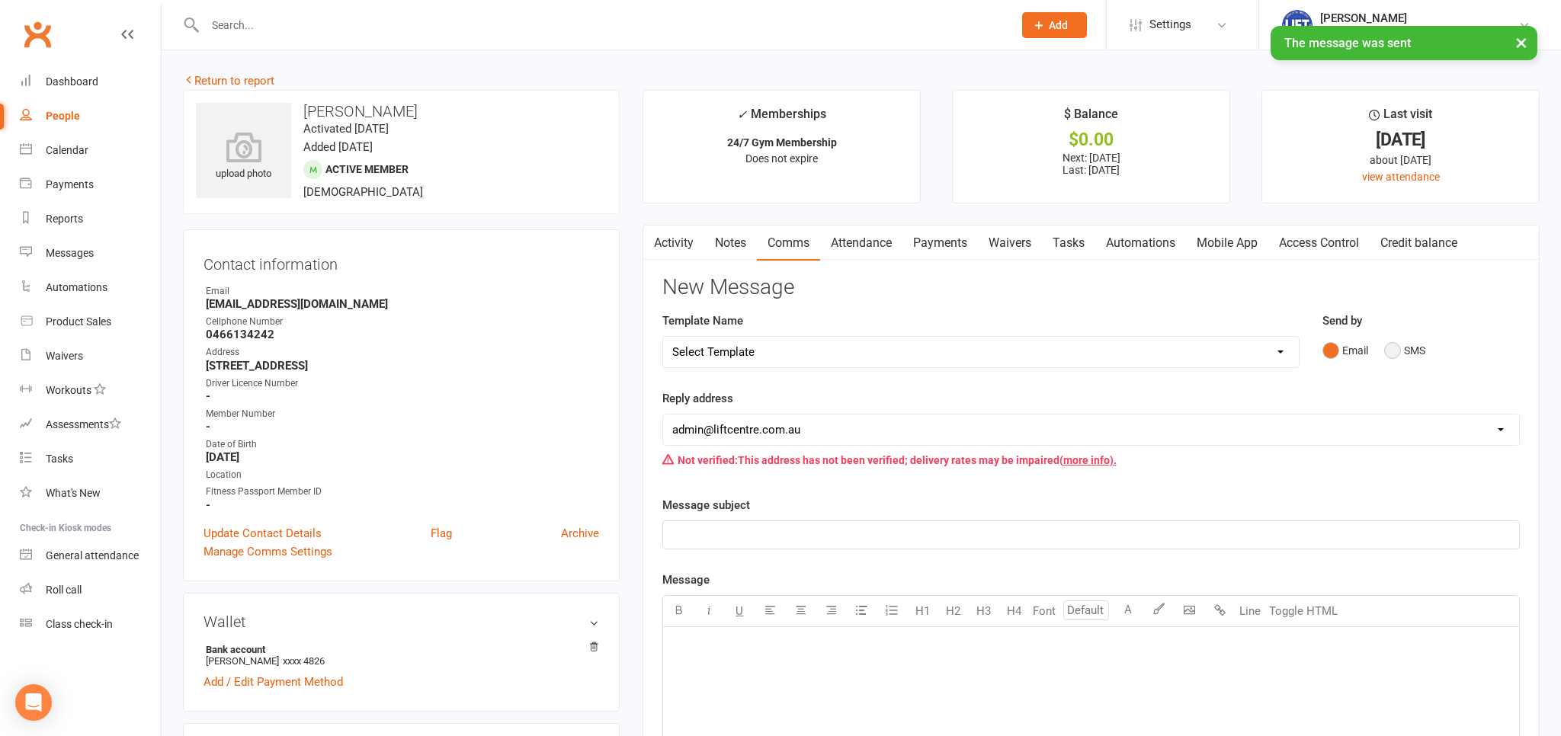
click at [1385, 348] on button "SMS" at bounding box center [1404, 350] width 41 height 29
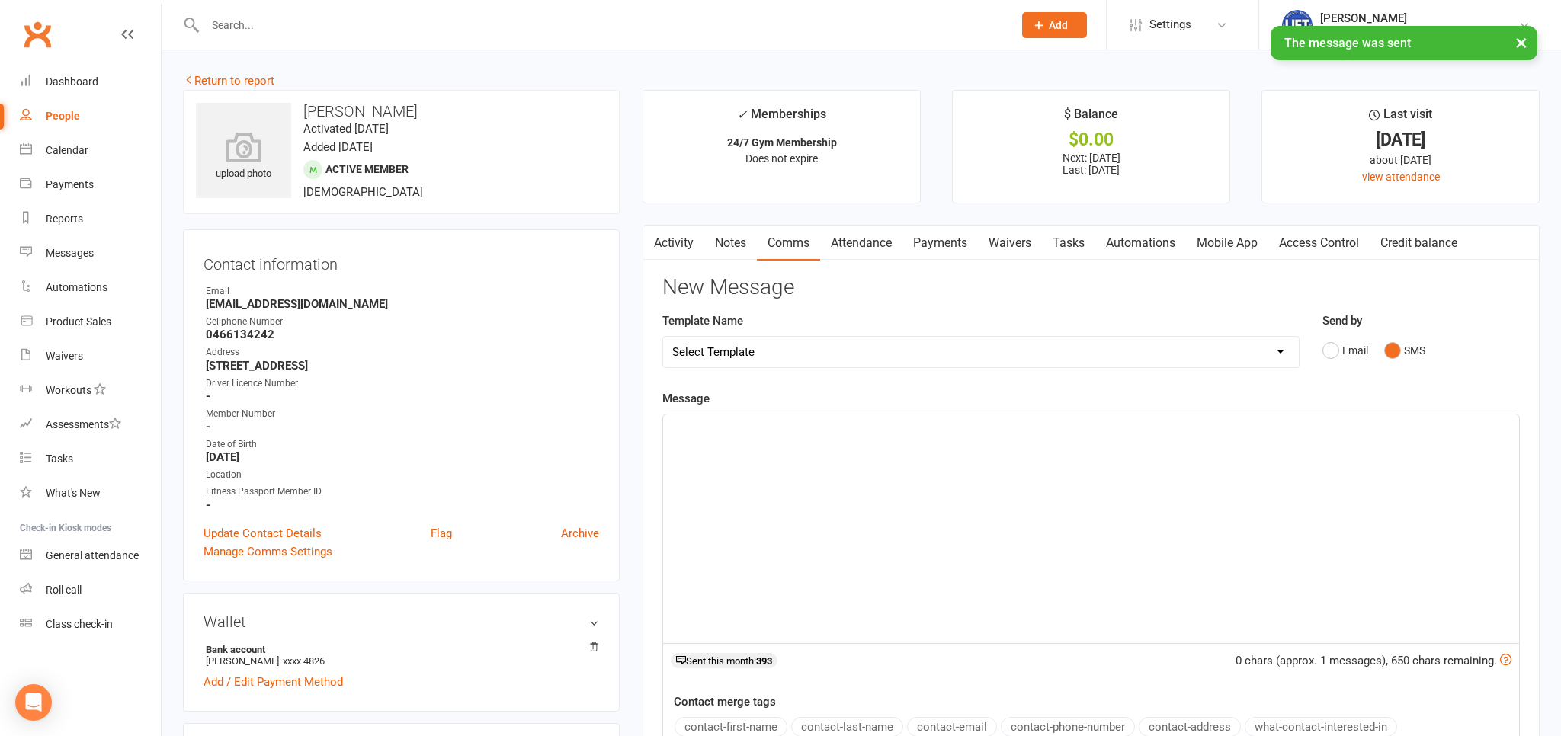
click at [870, 474] on div "﻿" at bounding box center [1091, 529] width 856 height 229
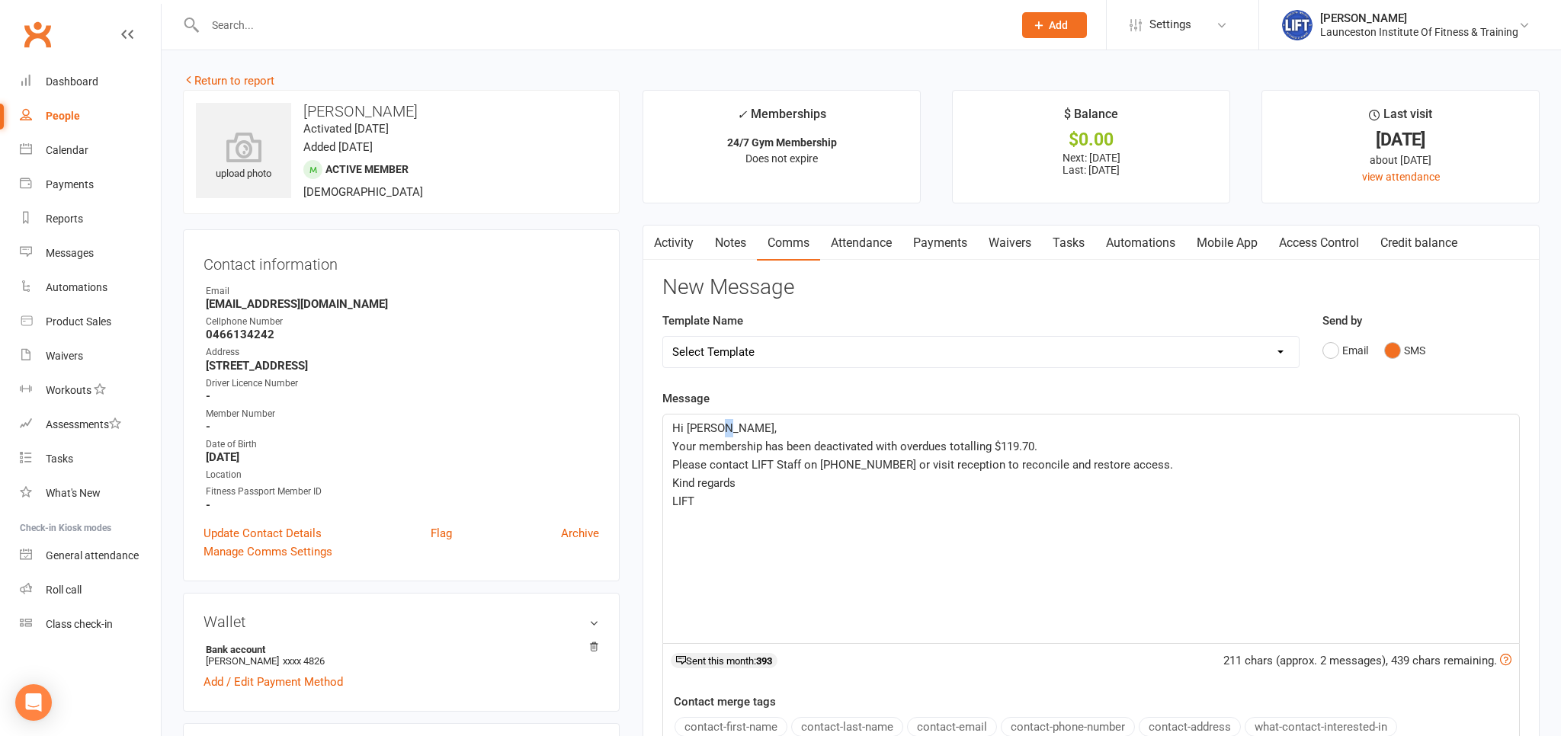
click at [726, 425] on span "Hi [PERSON_NAME]," at bounding box center [724, 428] width 104 height 14
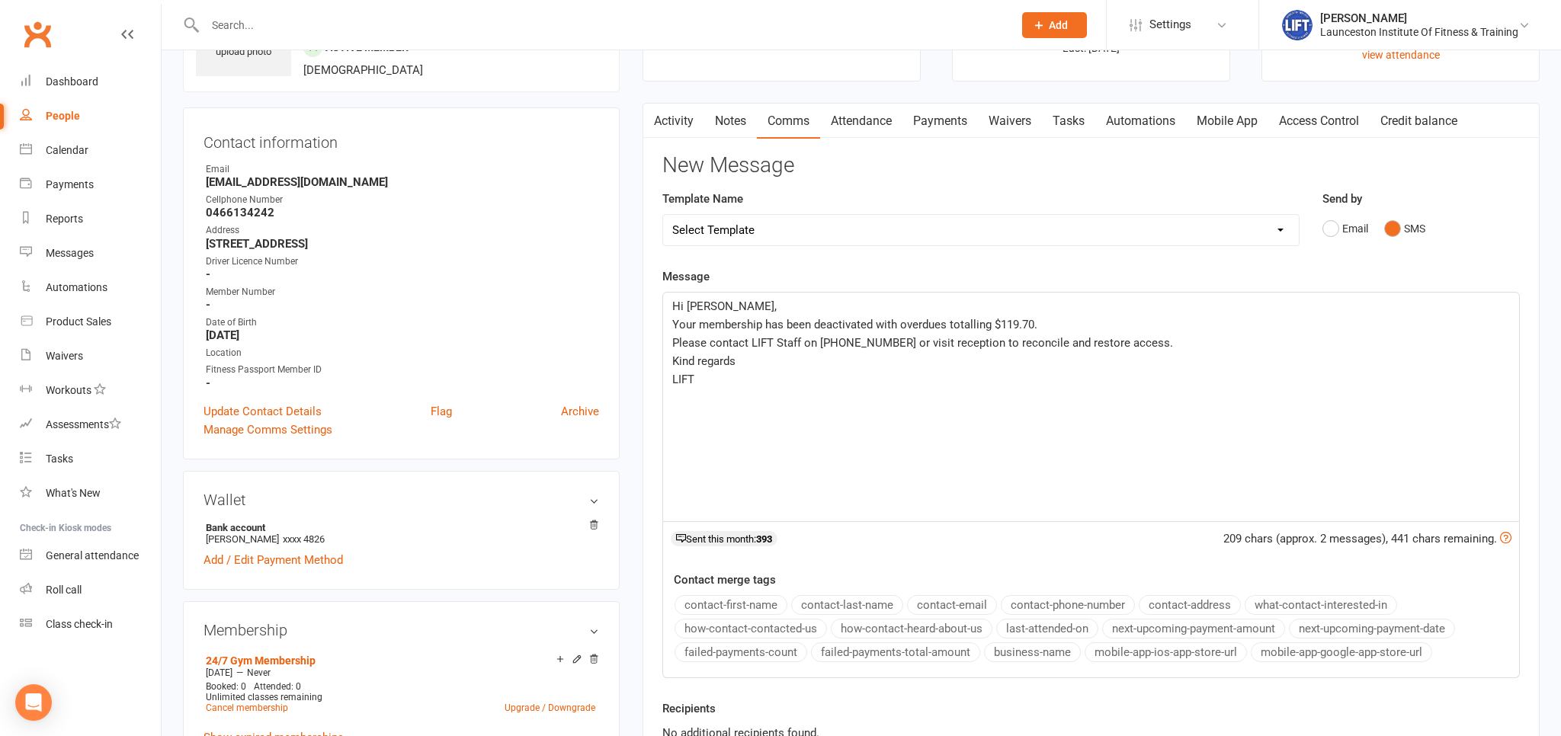
scroll to position [402, 0]
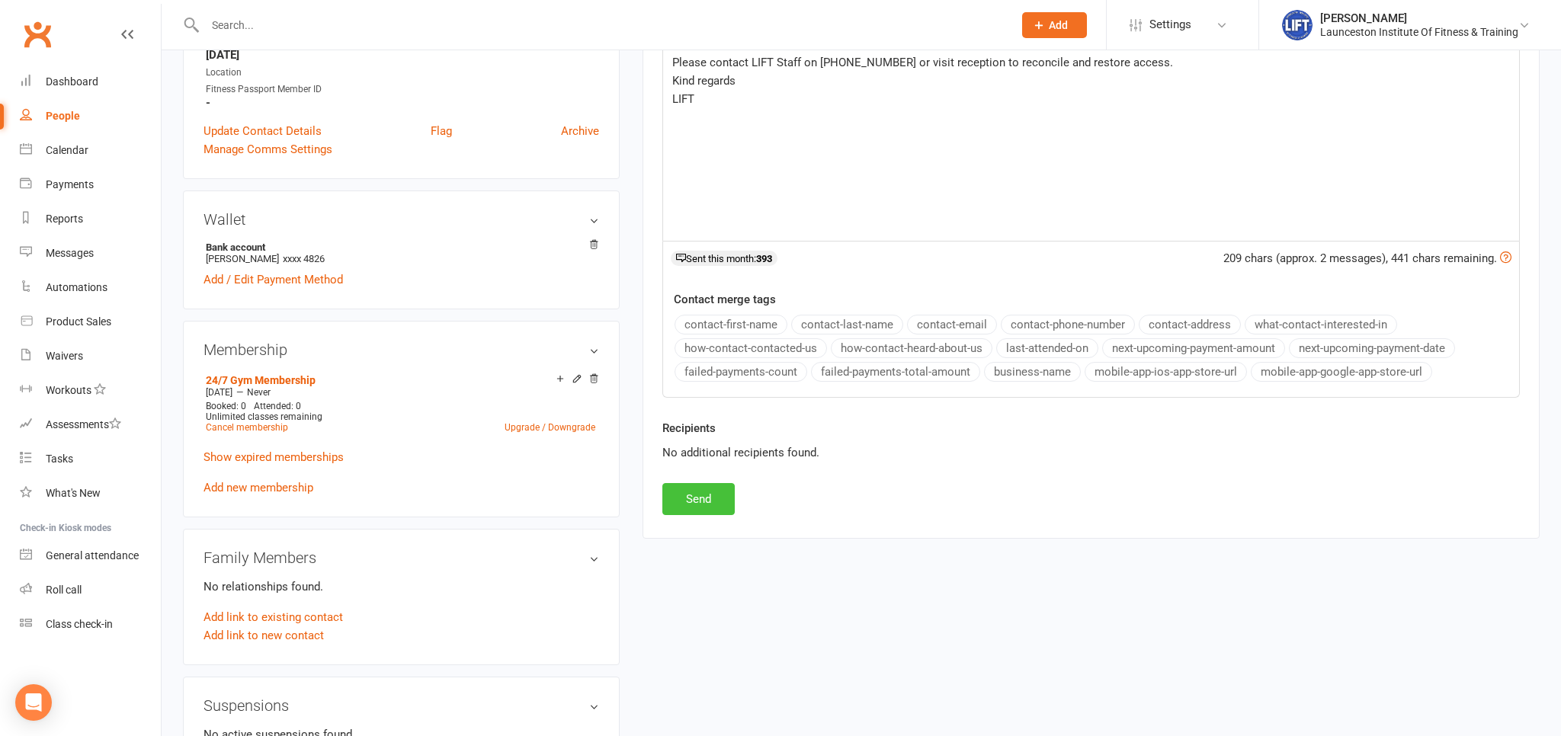
click at [715, 495] on button "Send" at bounding box center [698, 499] width 72 height 32
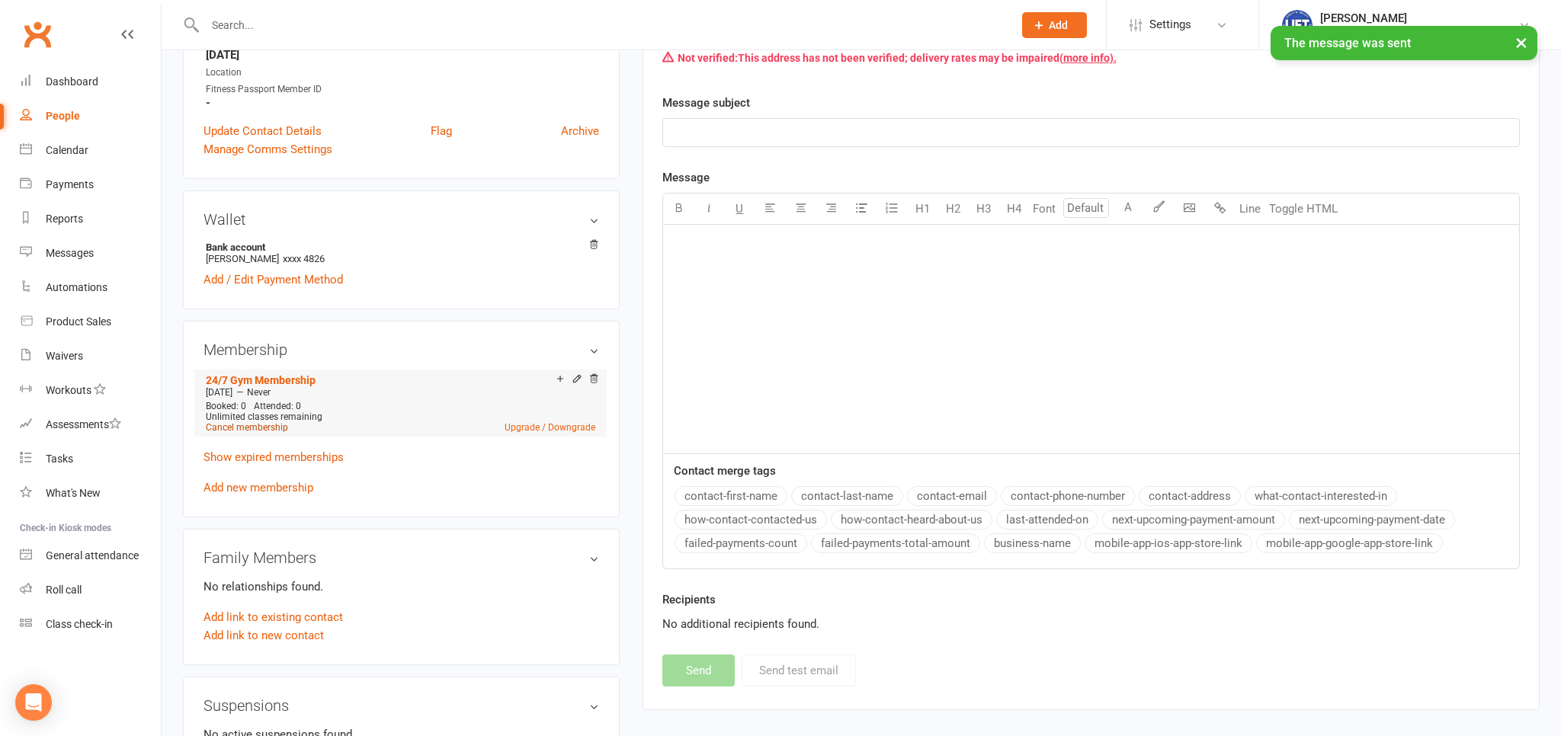
click at [239, 432] on link "Cancel membership" at bounding box center [247, 427] width 82 height 11
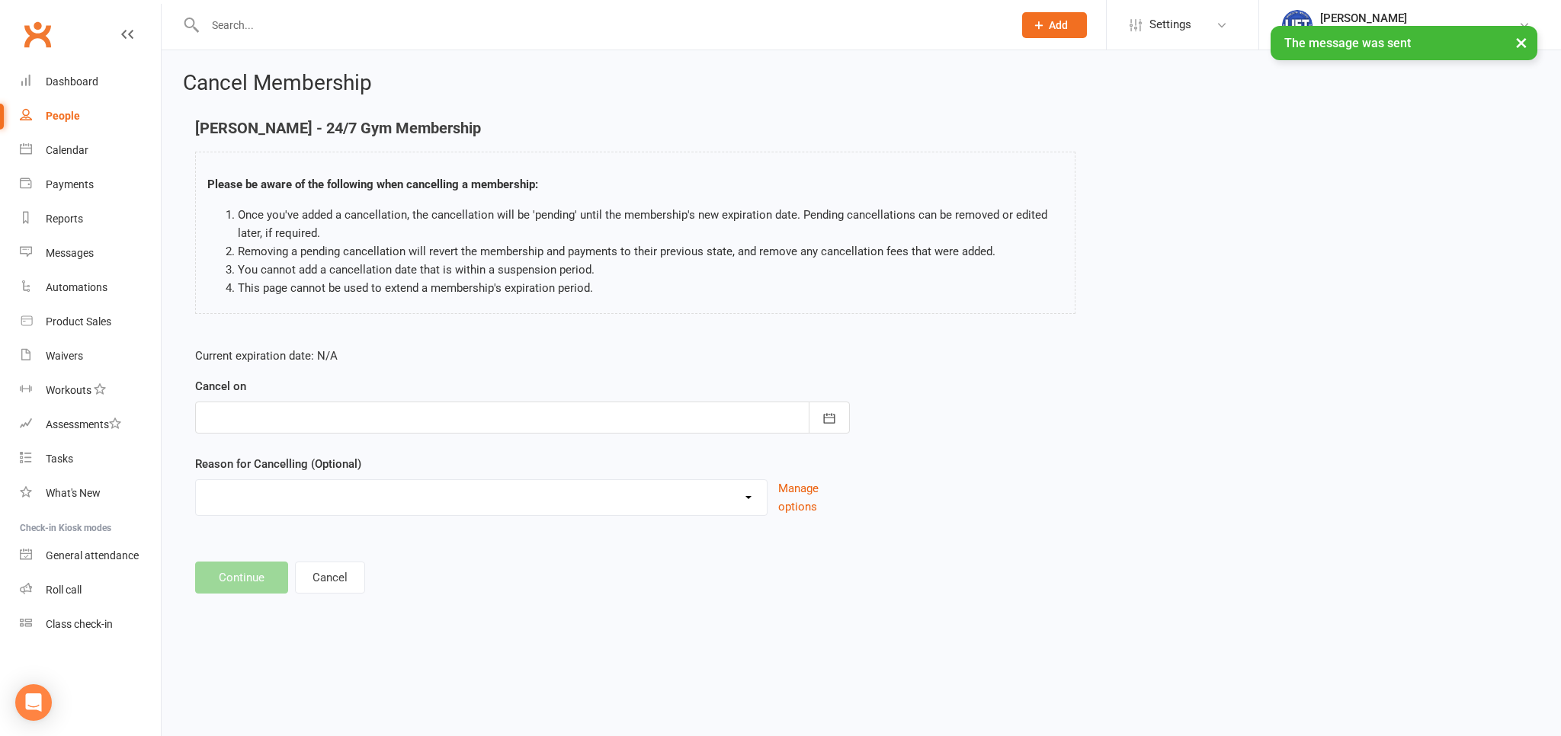
click at [408, 424] on div at bounding box center [522, 418] width 655 height 32
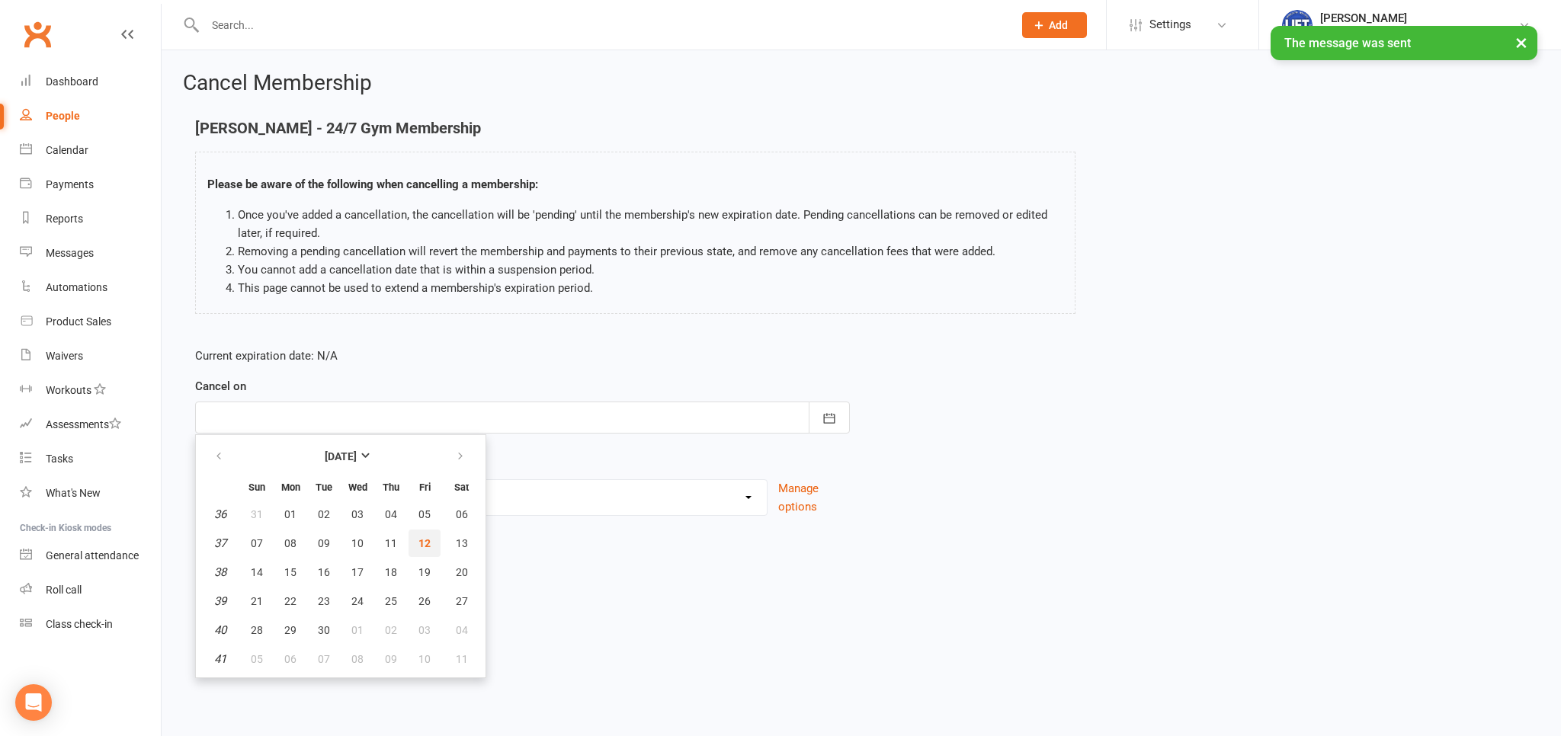
click at [425, 546] on span "12" at bounding box center [424, 543] width 12 height 12
type input "[DATE]"
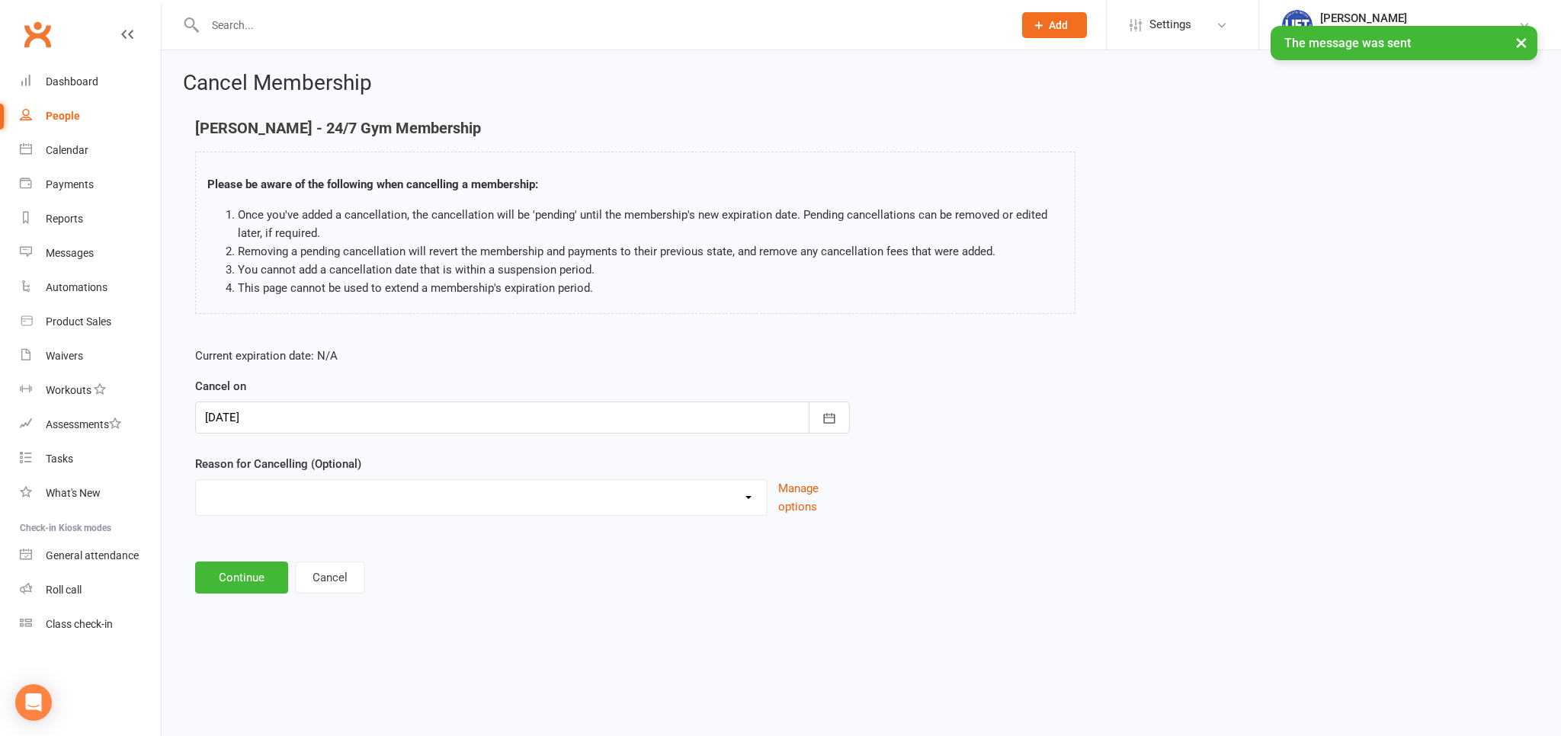
click at [196, 480] on select "Cancelled by staff (overdues) Change to Fitness Passport Changing gyms Injury M…" at bounding box center [481, 495] width 571 height 30
select select "0"
click option "Cancelled by staff (overdues)" at bounding box center [0, 0] width 0 height 0
click at [251, 581] on button "Continue" at bounding box center [241, 578] width 93 height 32
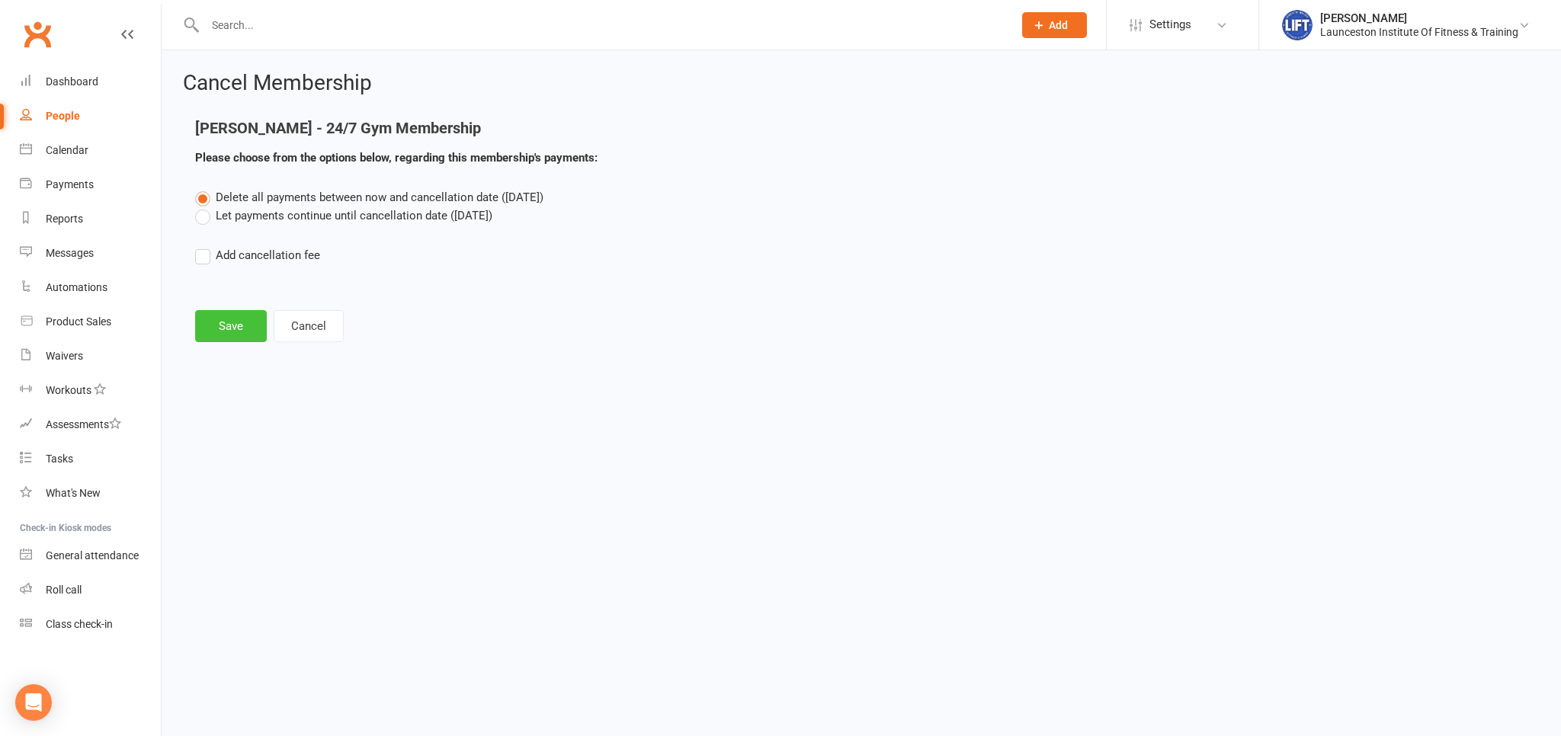
click at [232, 324] on button "Save" at bounding box center [231, 326] width 72 height 32
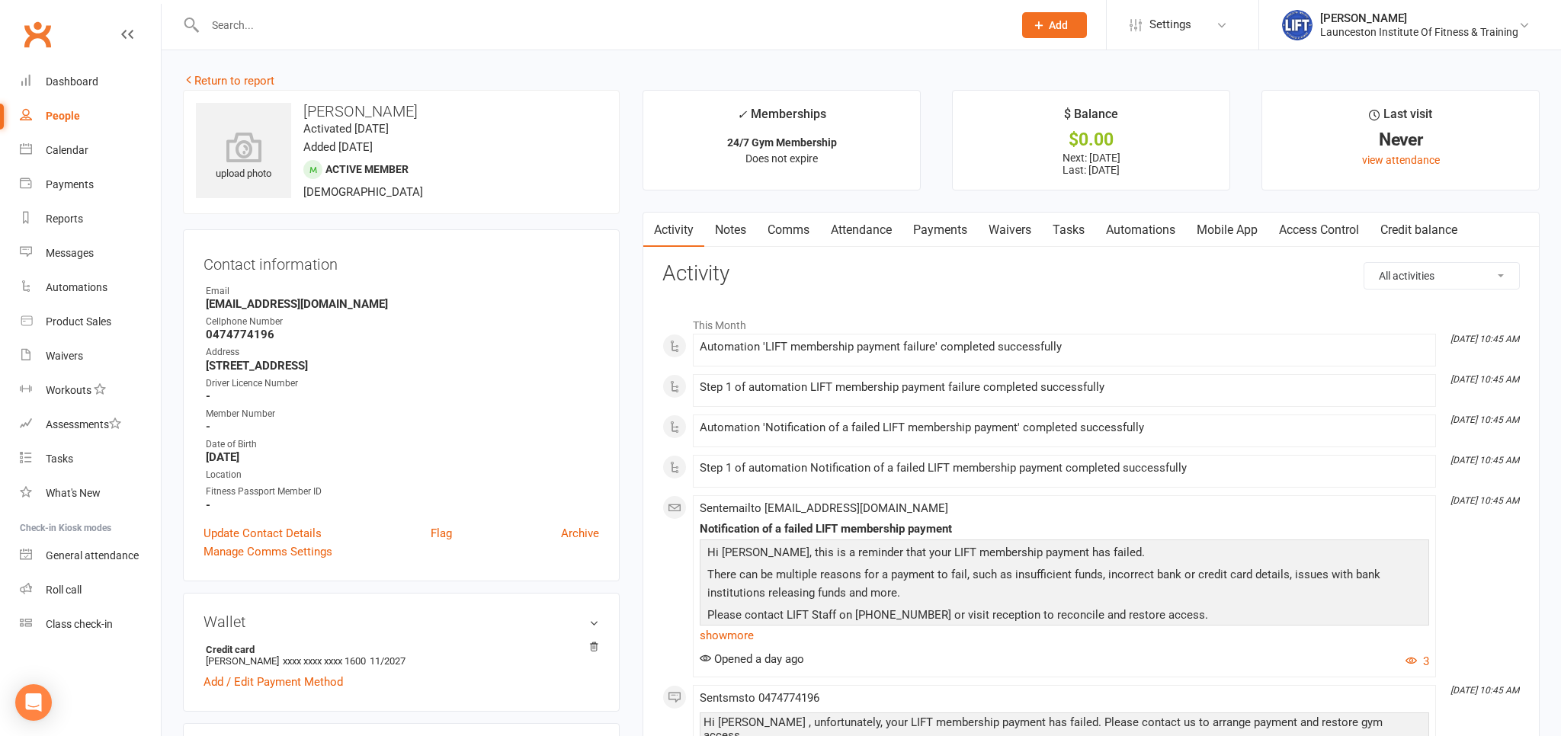
click at [845, 233] on link "Attendance" at bounding box center [861, 230] width 82 height 35
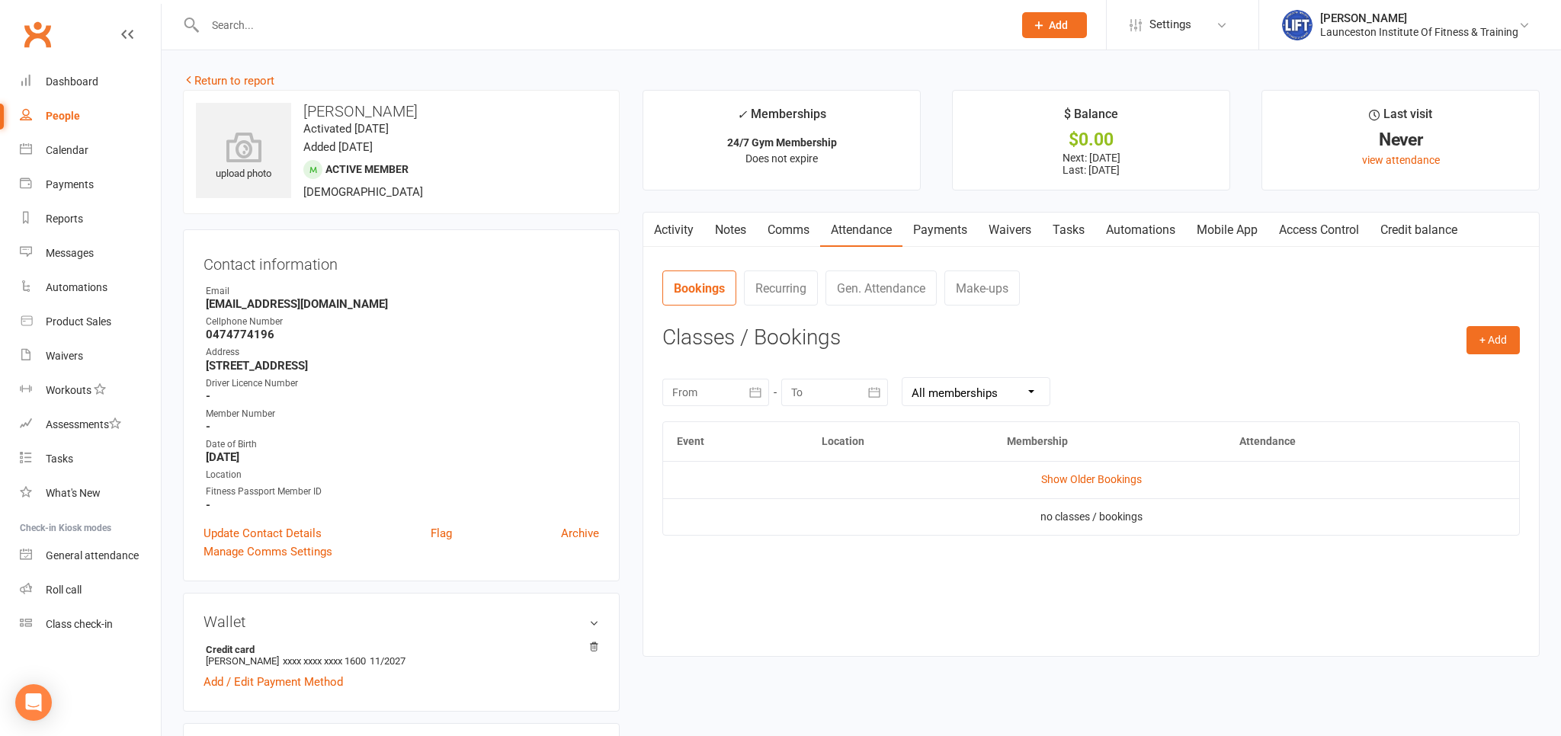
click at [778, 233] on link "Comms" at bounding box center [788, 230] width 63 height 35
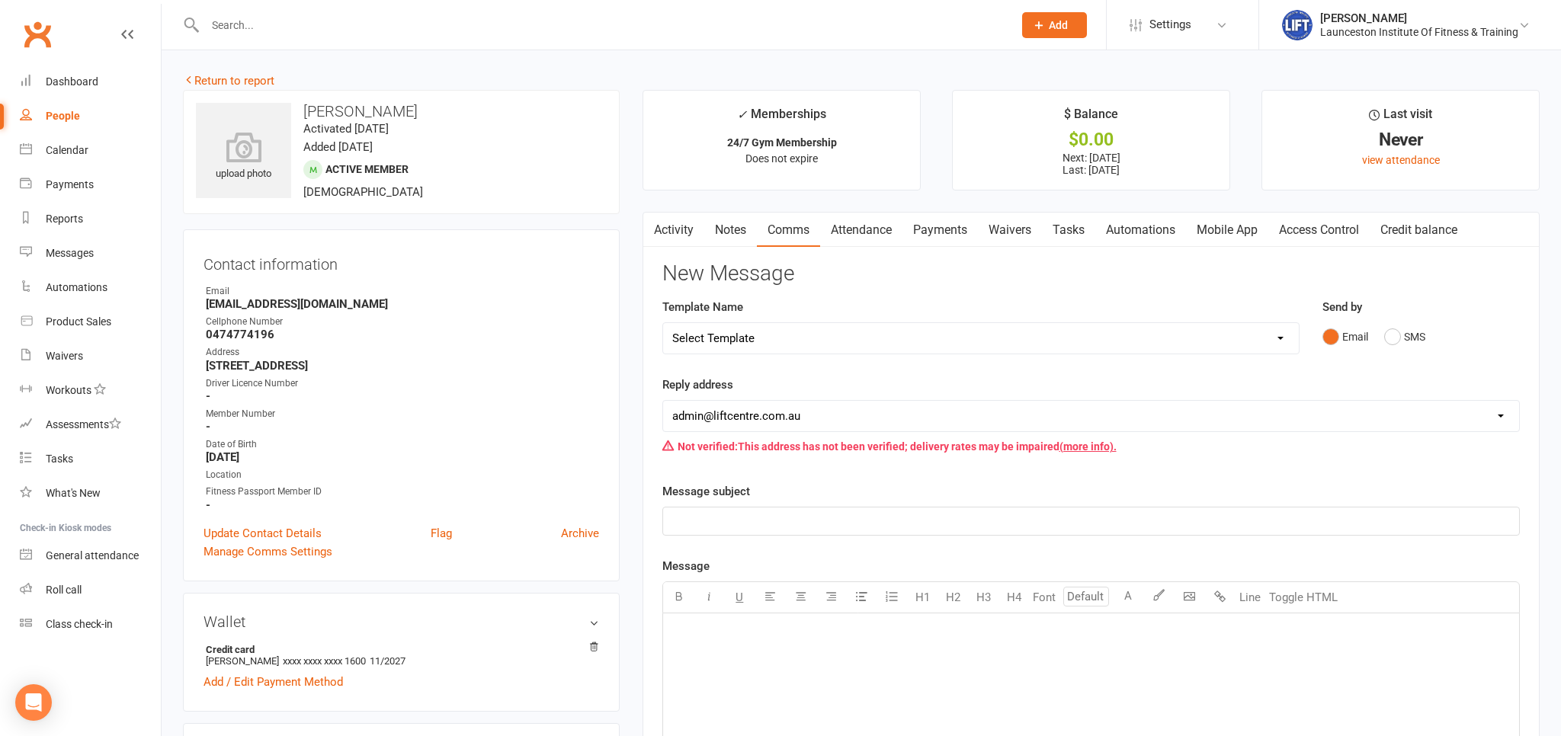
click at [946, 227] on link "Payments" at bounding box center [939, 230] width 75 height 35
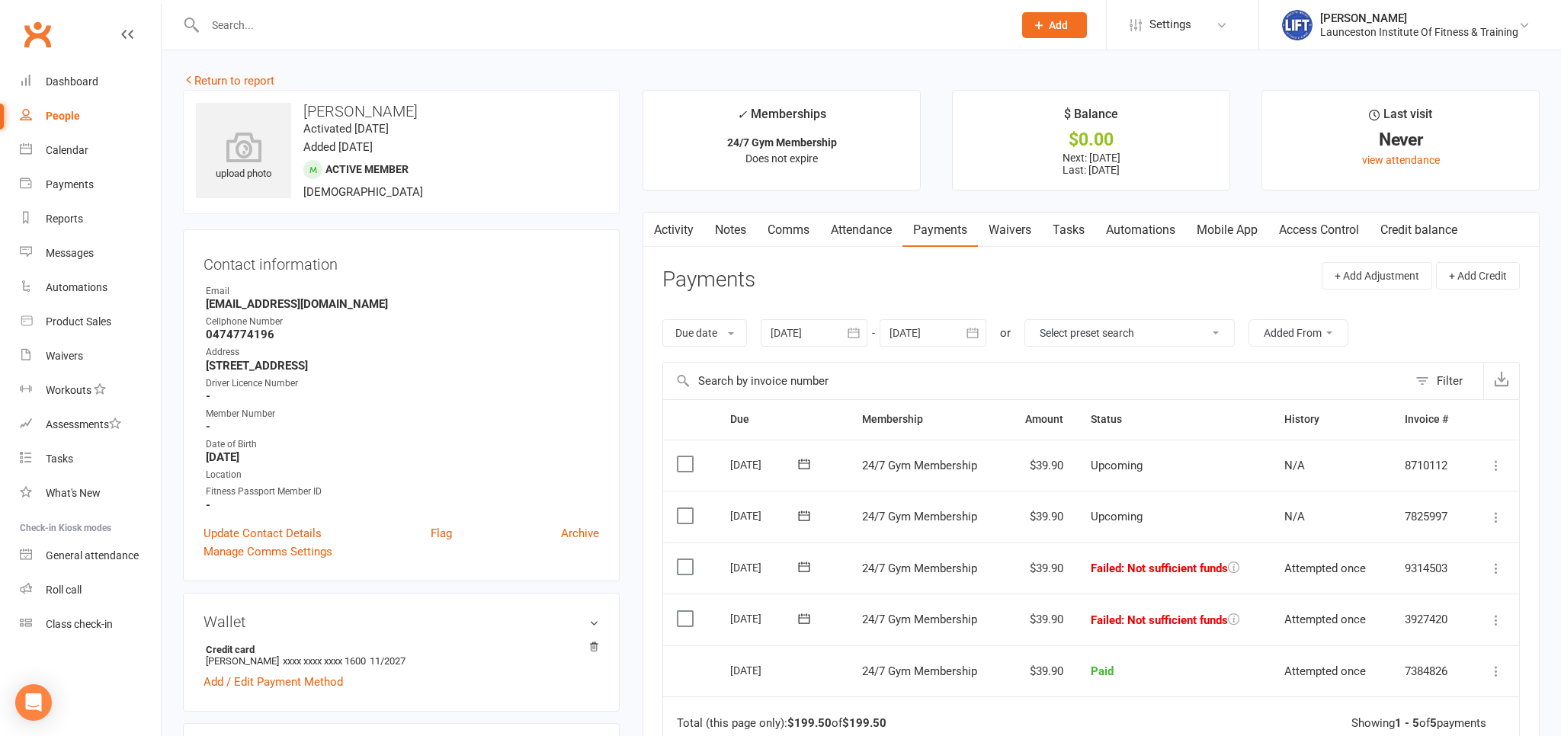
click at [786, 234] on link "Comms" at bounding box center [788, 230] width 63 height 35
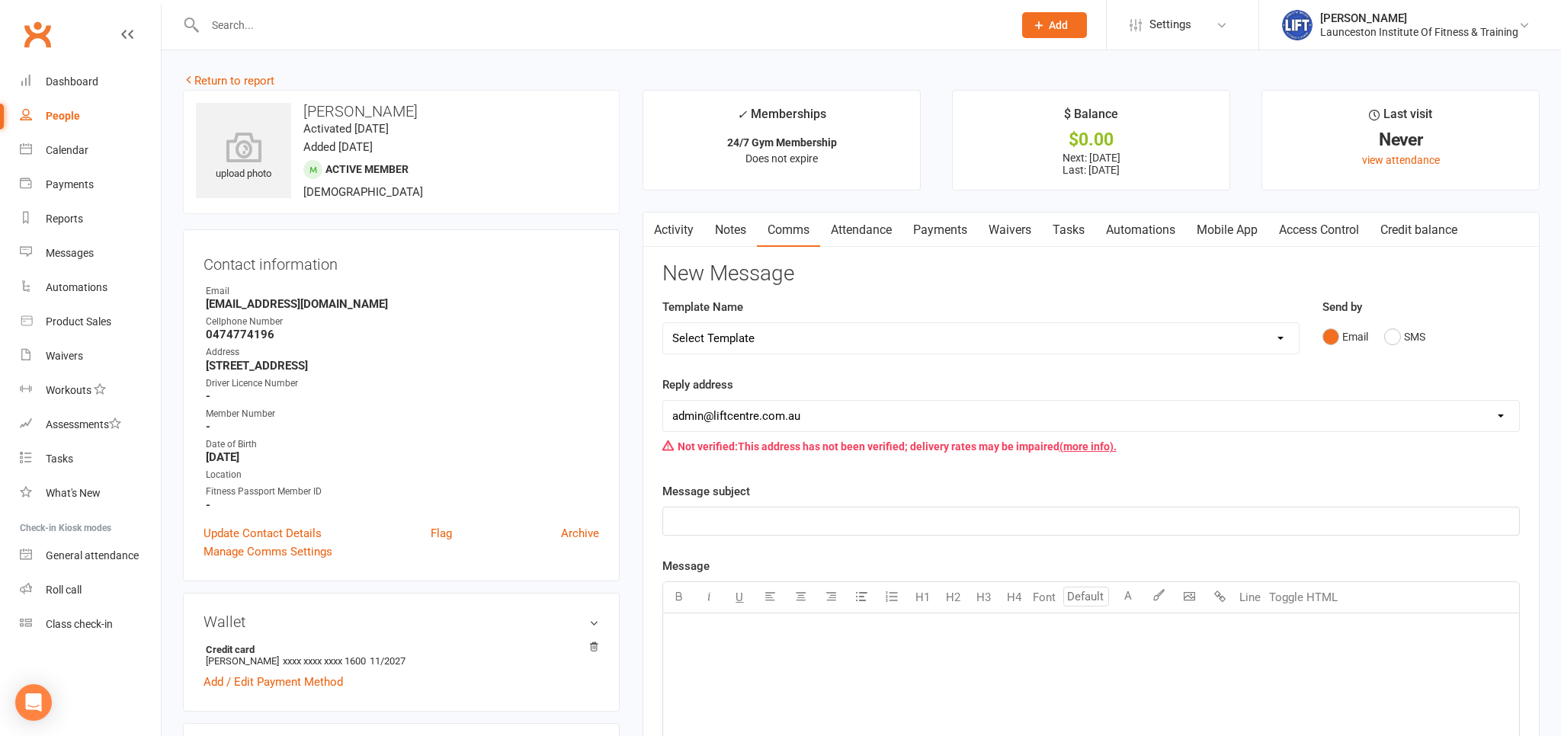
click at [705, 519] on p "﻿" at bounding box center [1091, 521] width 838 height 18
click at [751, 532] on div "﻿" at bounding box center [1091, 521] width 856 height 27
click at [700, 632] on p "﻿" at bounding box center [1091, 633] width 838 height 18
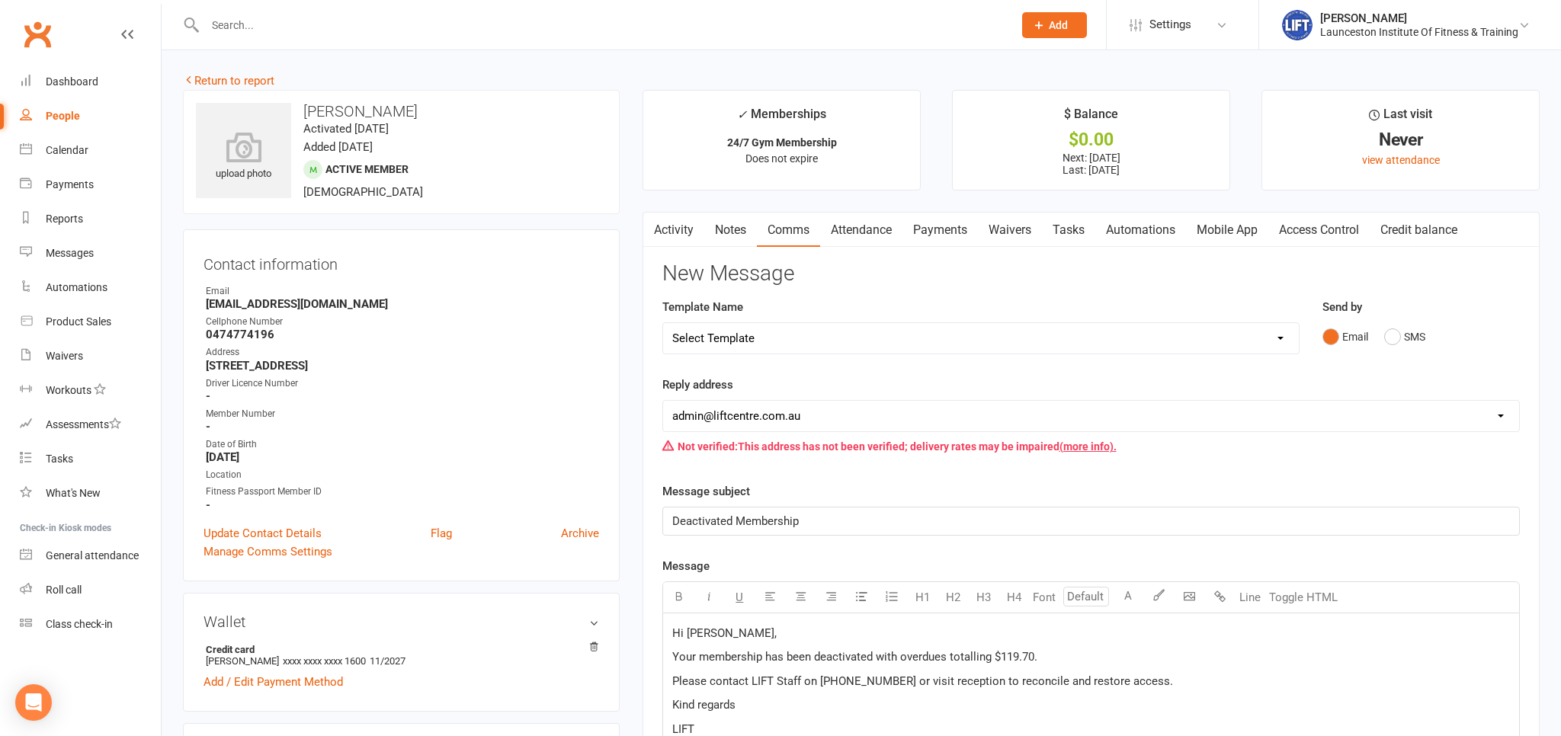
click at [727, 630] on span "Hi [PERSON_NAME]," at bounding box center [724, 633] width 104 height 14
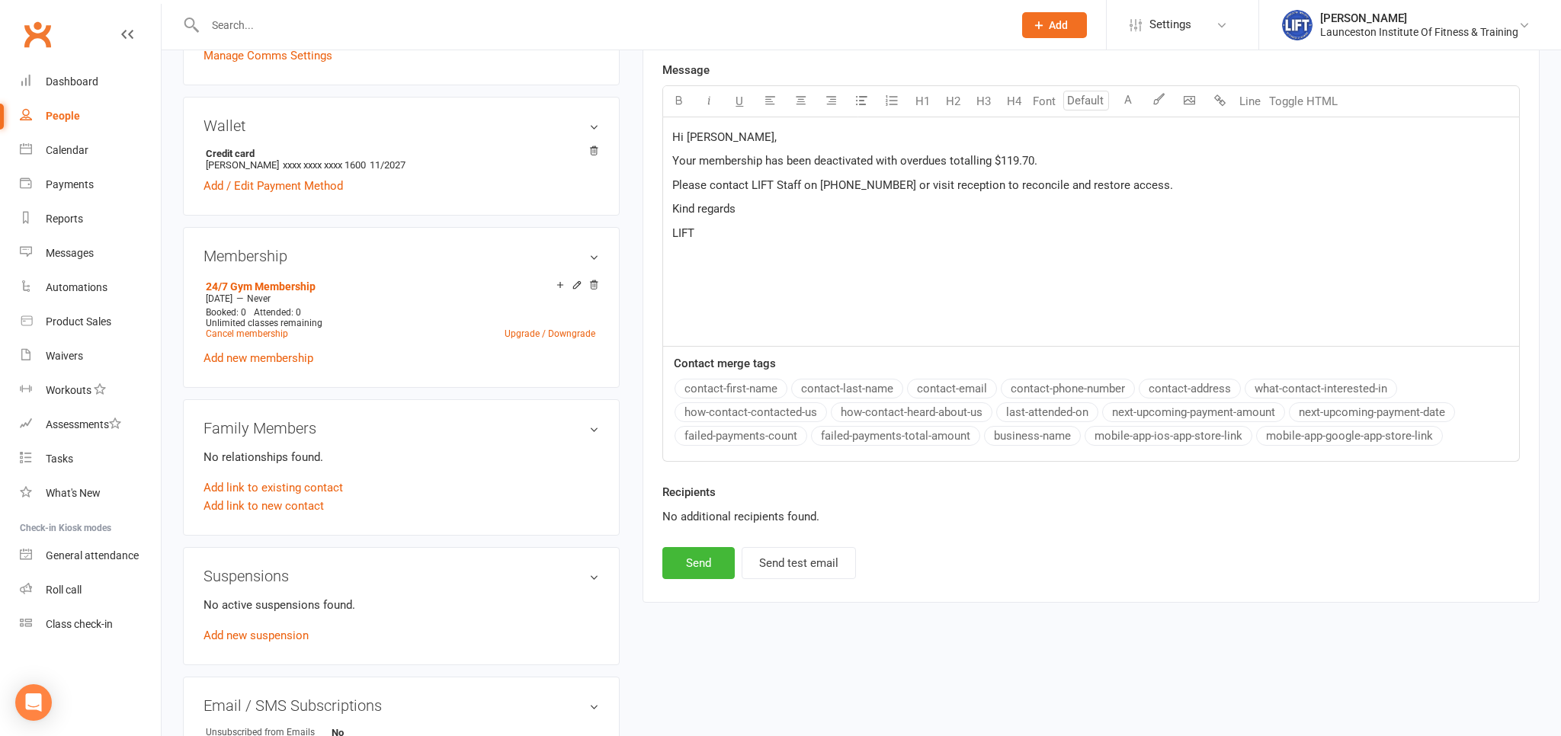
scroll to position [563, 0]
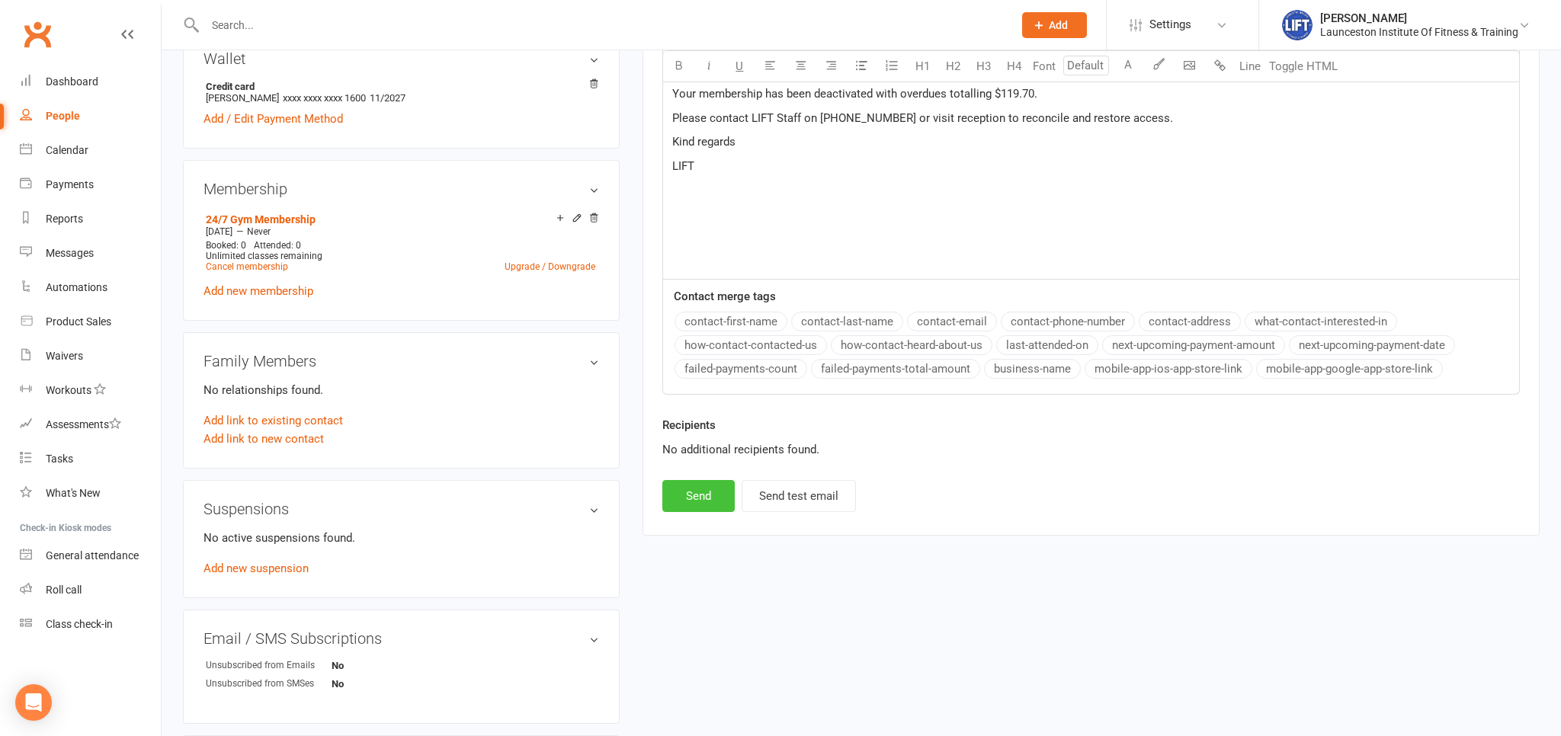
click at [700, 493] on button "Send" at bounding box center [698, 496] width 72 height 32
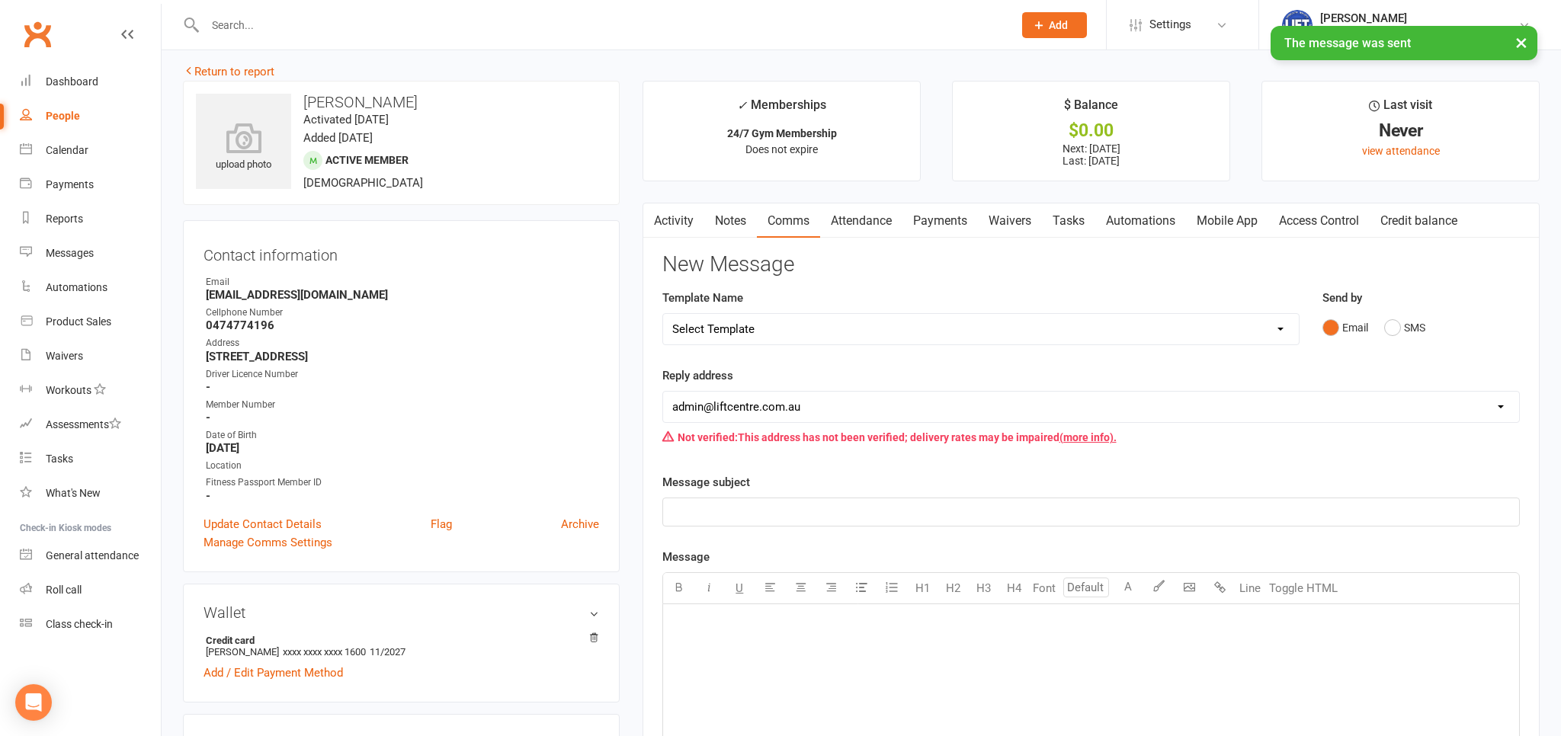
scroll to position [0, 0]
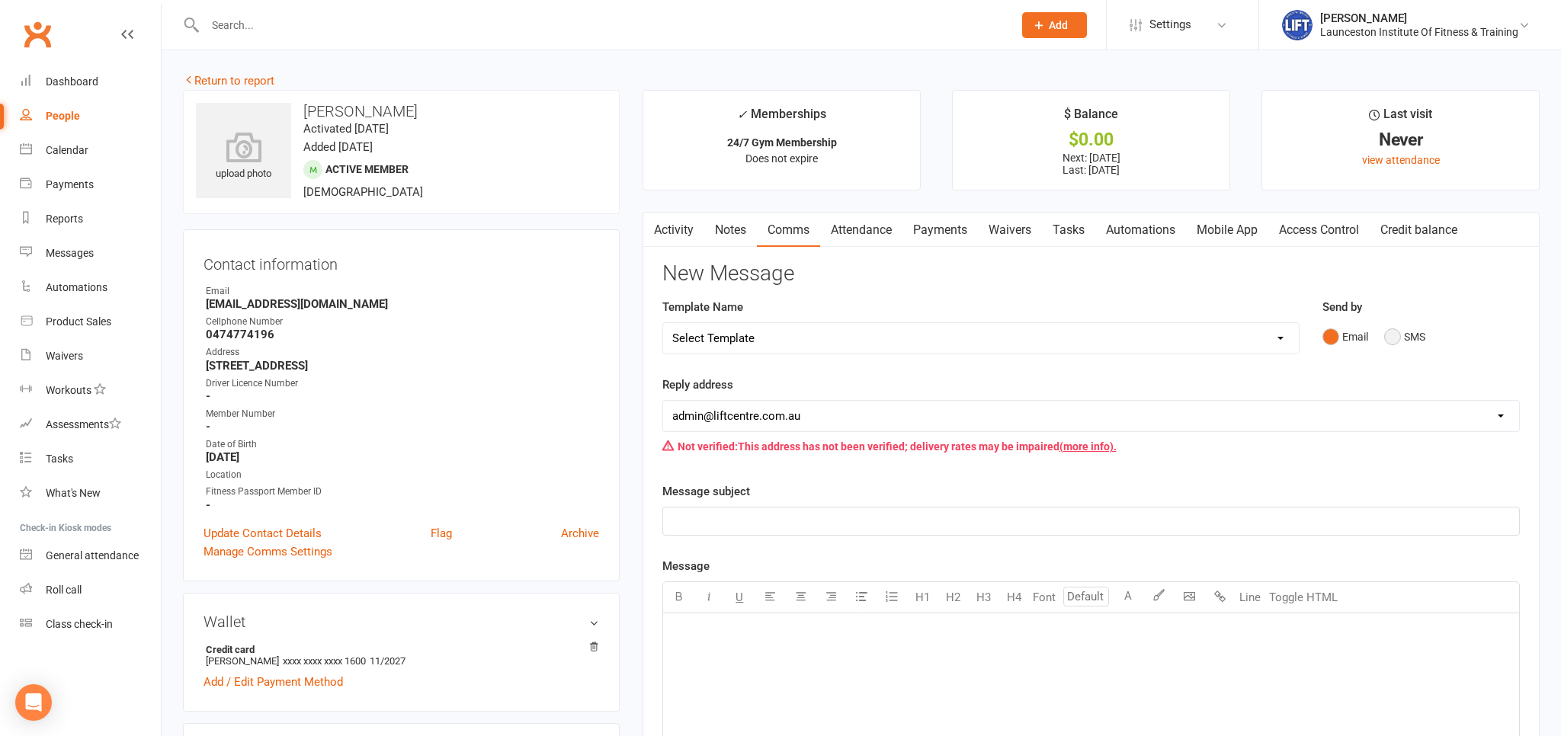
click at [1401, 335] on button "SMS" at bounding box center [1404, 336] width 41 height 29
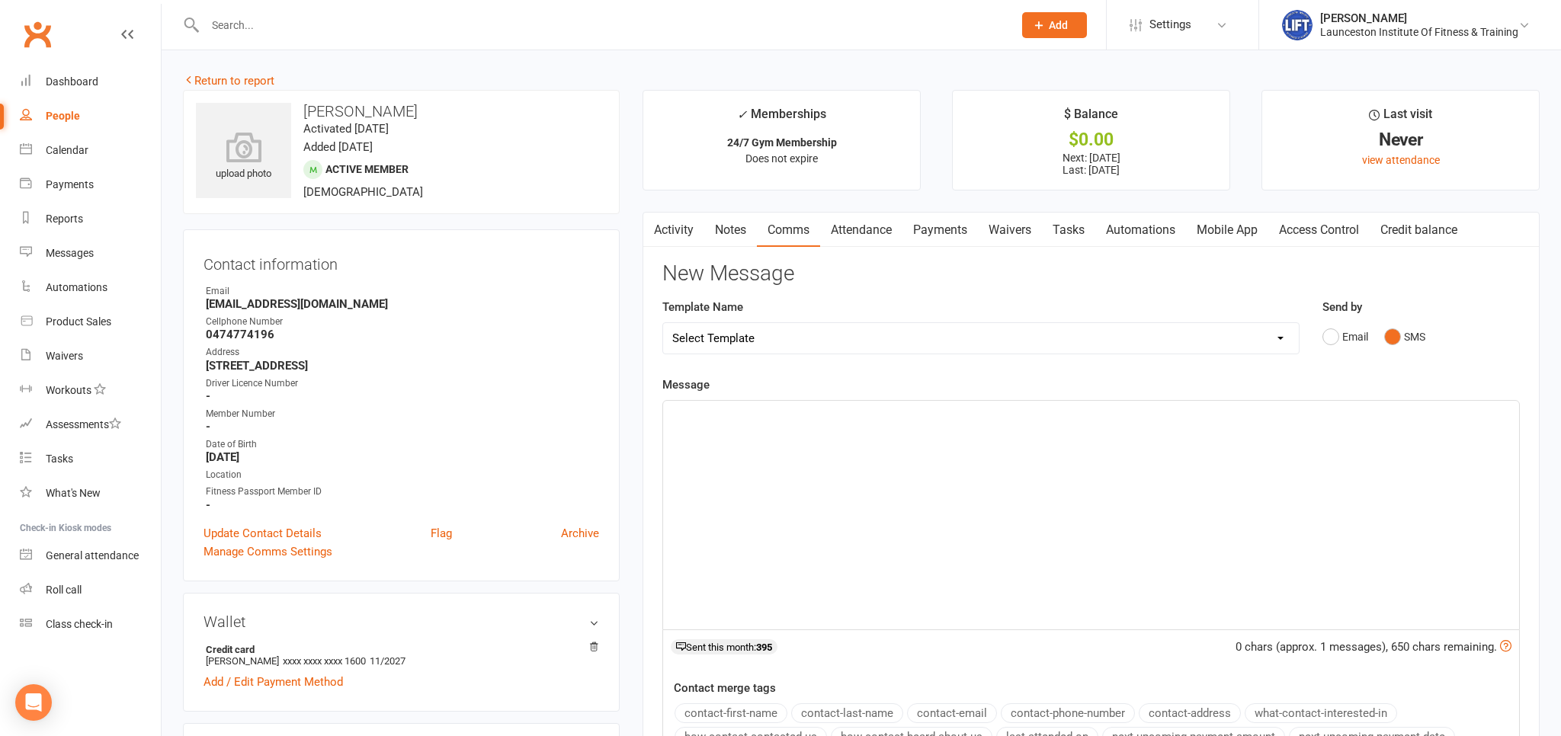
click at [787, 532] on div "﻿" at bounding box center [1091, 515] width 856 height 229
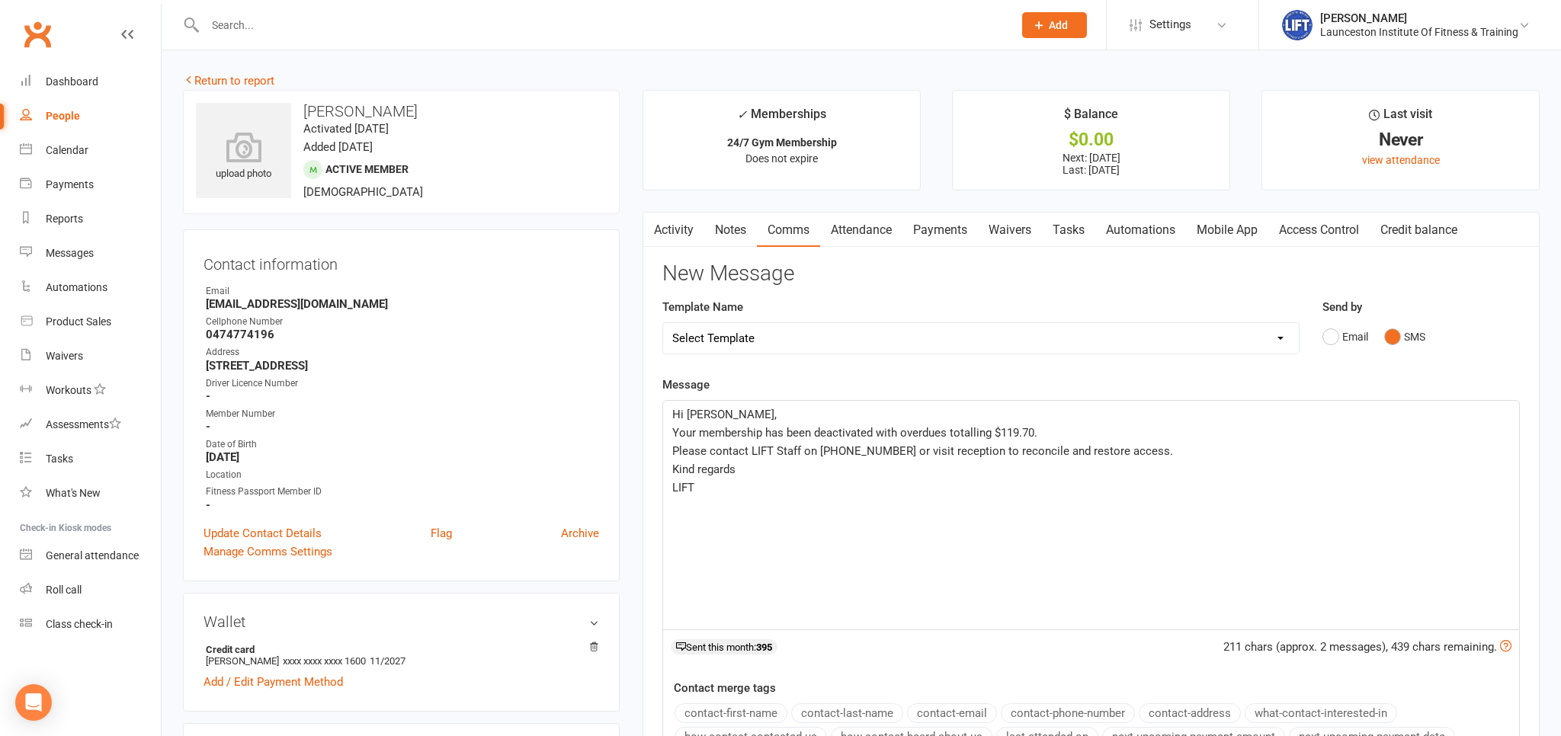
click at [728, 413] on span "Hi [PERSON_NAME]," at bounding box center [724, 415] width 104 height 14
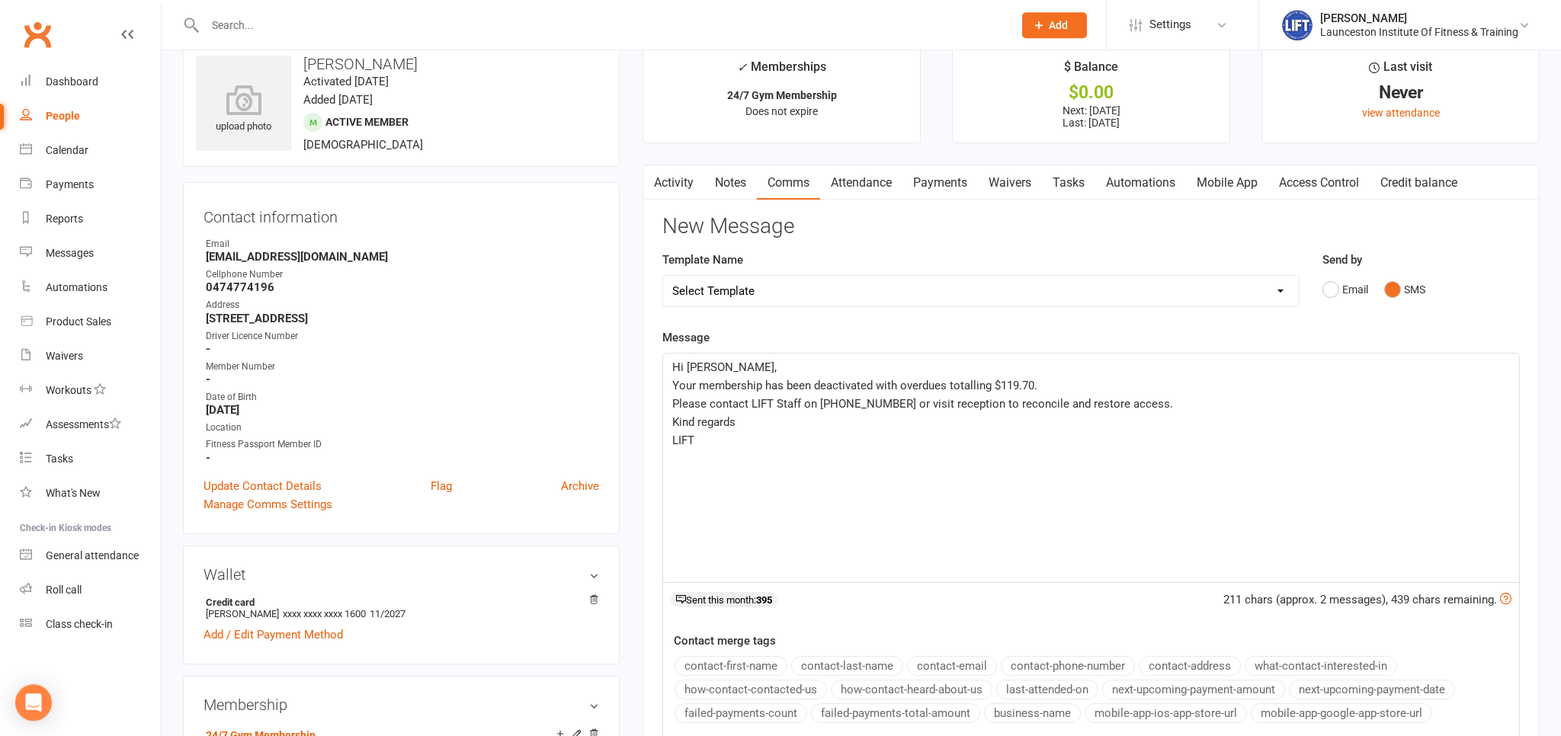
scroll to position [80, 0]
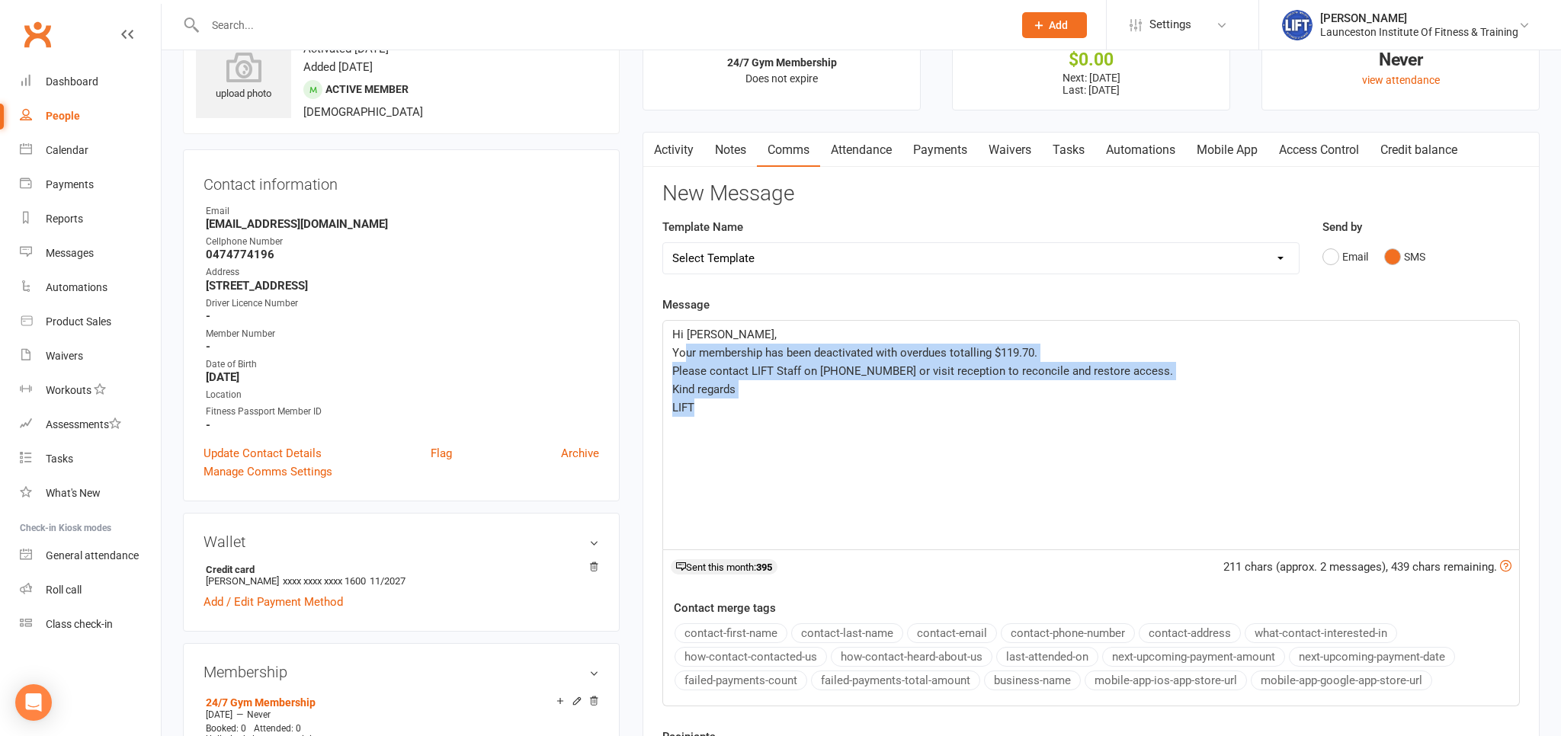
drag, startPoint x: 729, startPoint y: 438, endPoint x: 687, endPoint y: 361, distance: 87.6
click at [683, 353] on div "Hi Deveney, Your membership has been deactivated with overdues totalling $119.7…" at bounding box center [1091, 435] width 856 height 229
click at [754, 435] on div "Hi Deveney, Your membership has been deactivated with overdues totalling $119.7…" at bounding box center [1091, 435] width 856 height 229
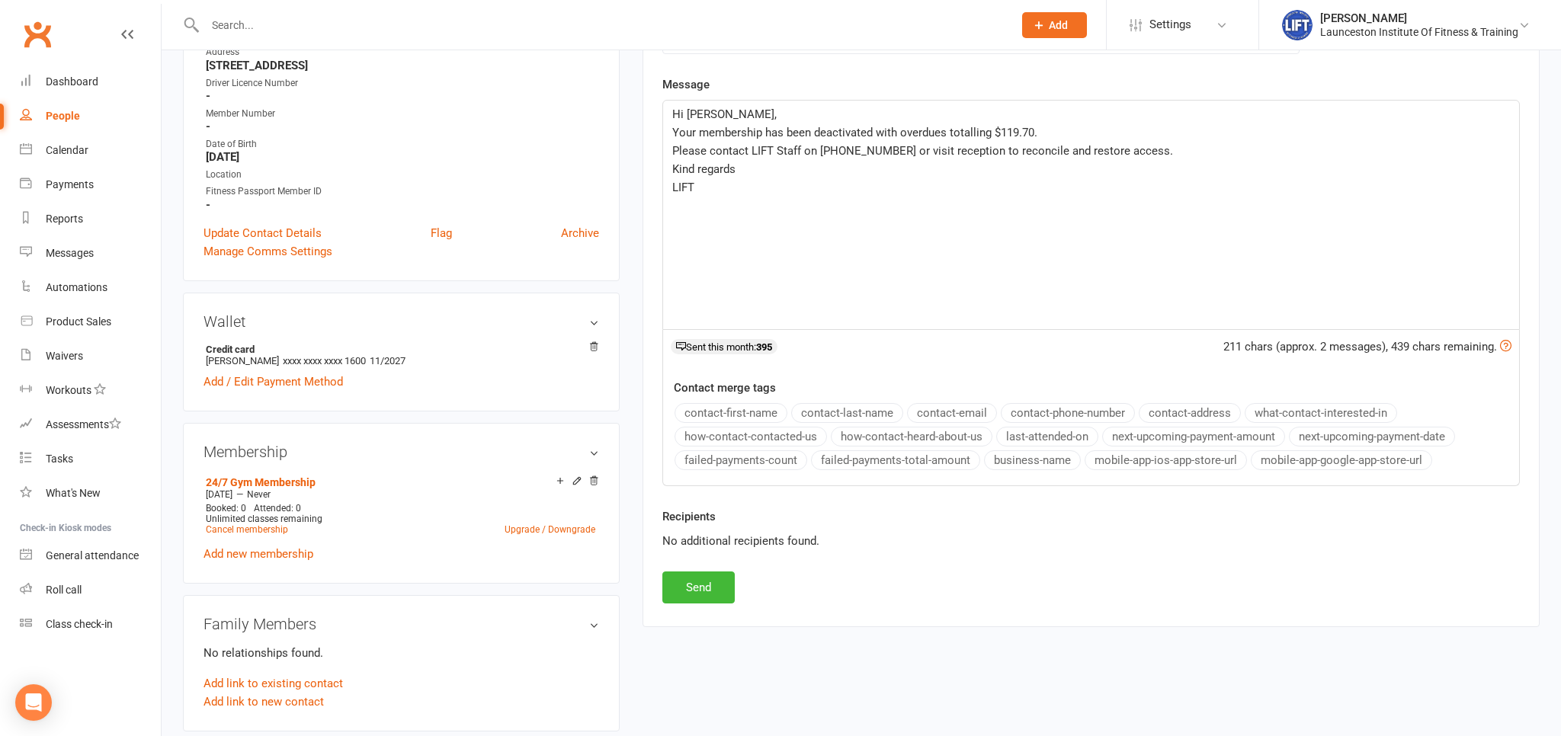
scroll to position [322, 0]
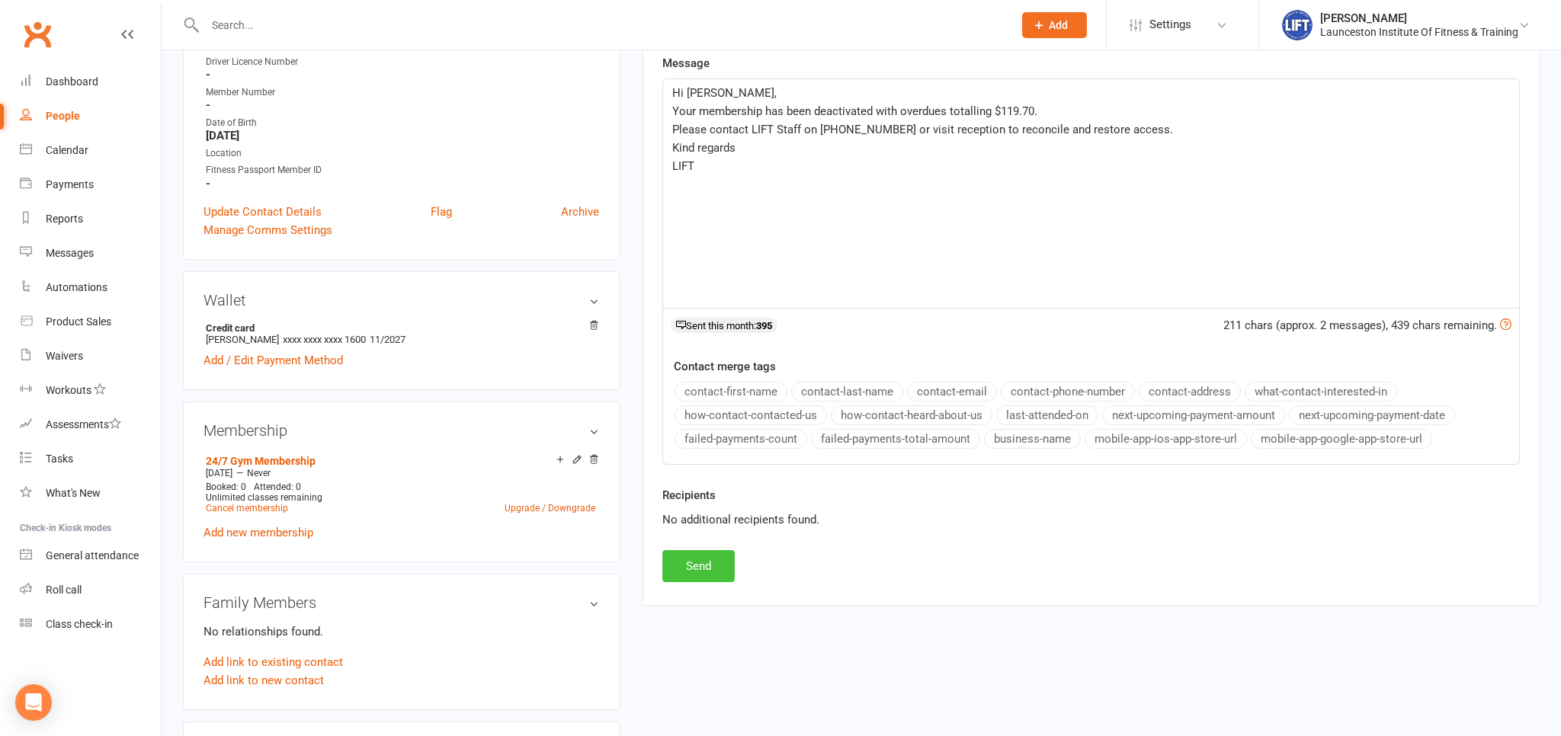
click at [709, 559] on button "Send" at bounding box center [698, 566] width 72 height 32
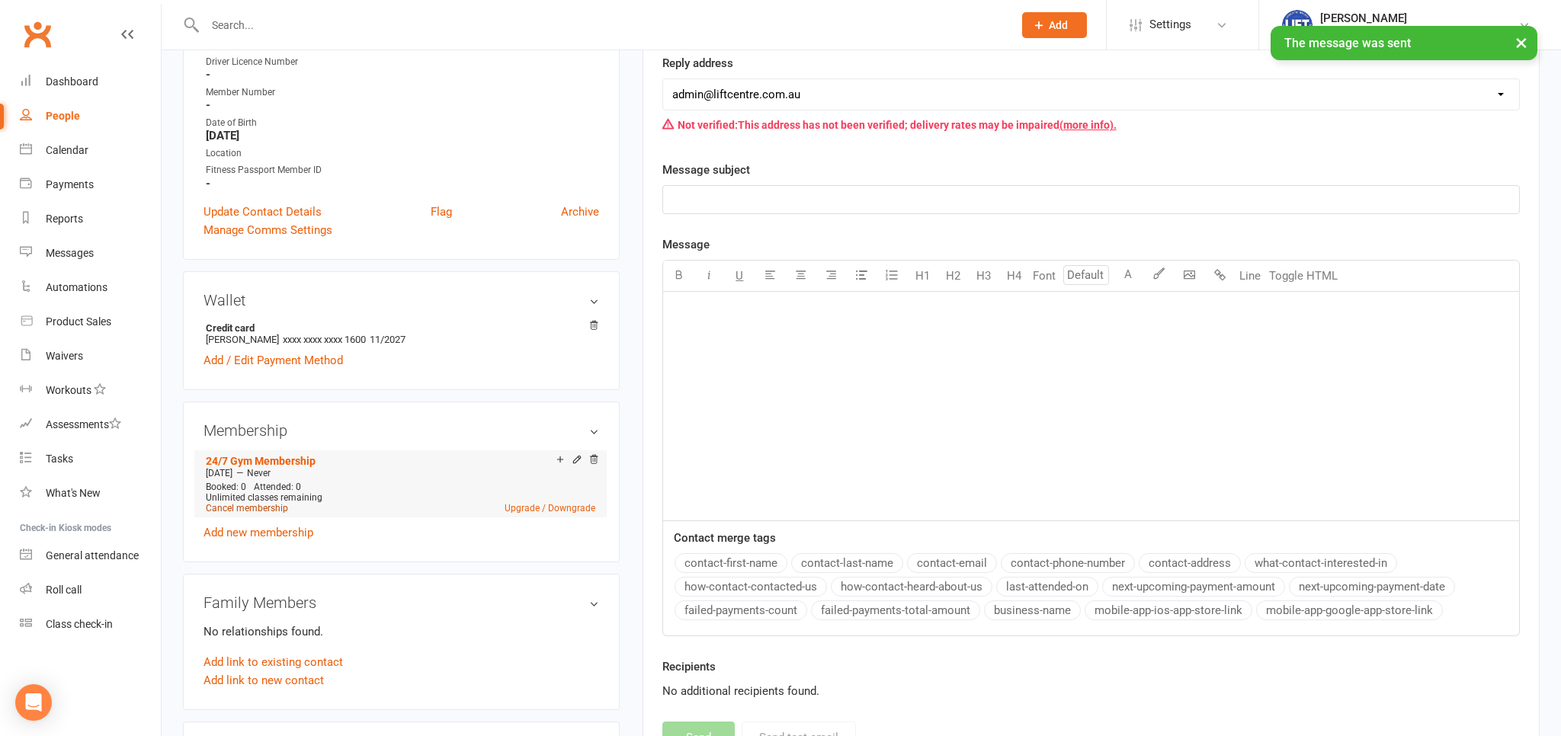
click at [240, 510] on link "Cancel membership" at bounding box center [247, 508] width 82 height 11
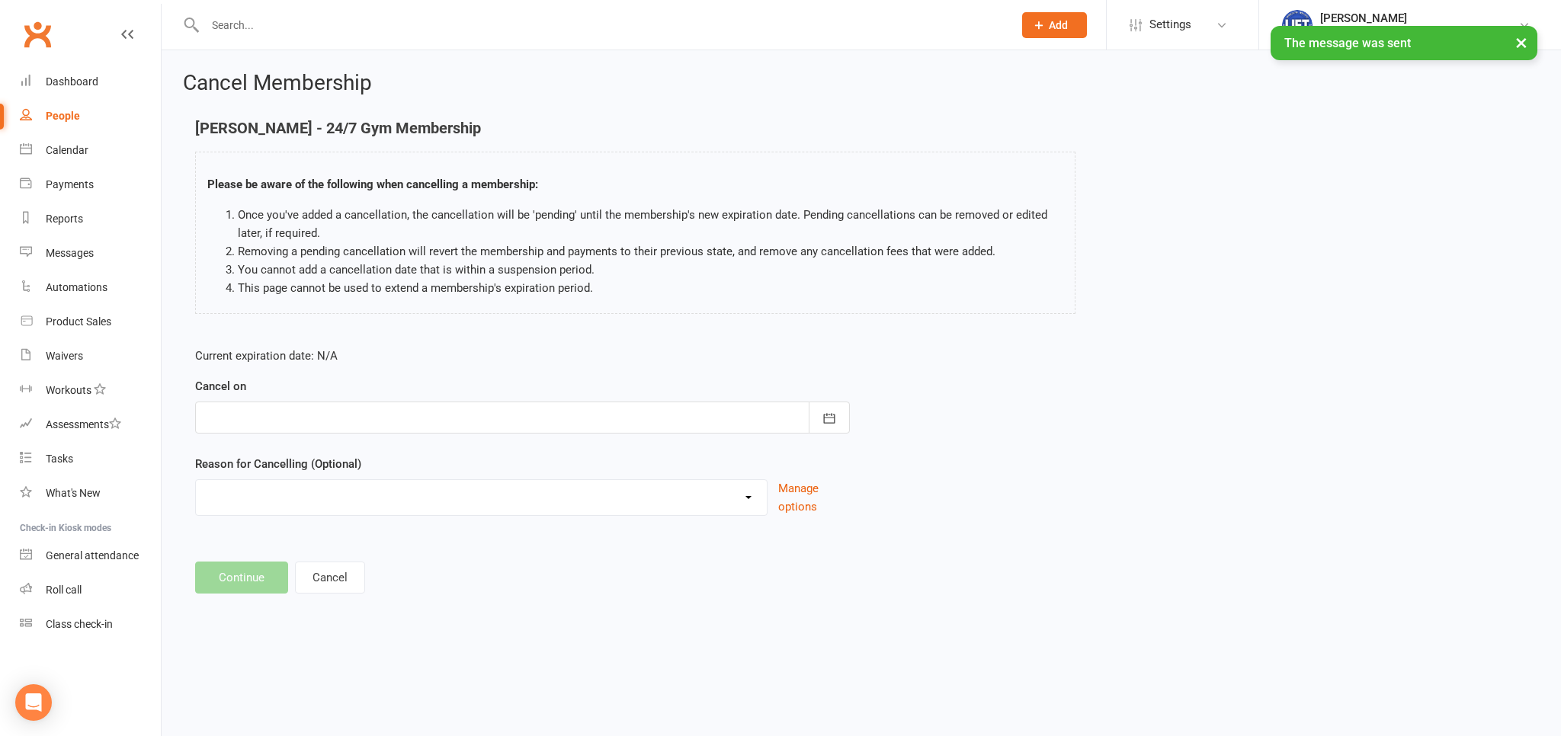
click at [405, 409] on div at bounding box center [522, 418] width 655 height 32
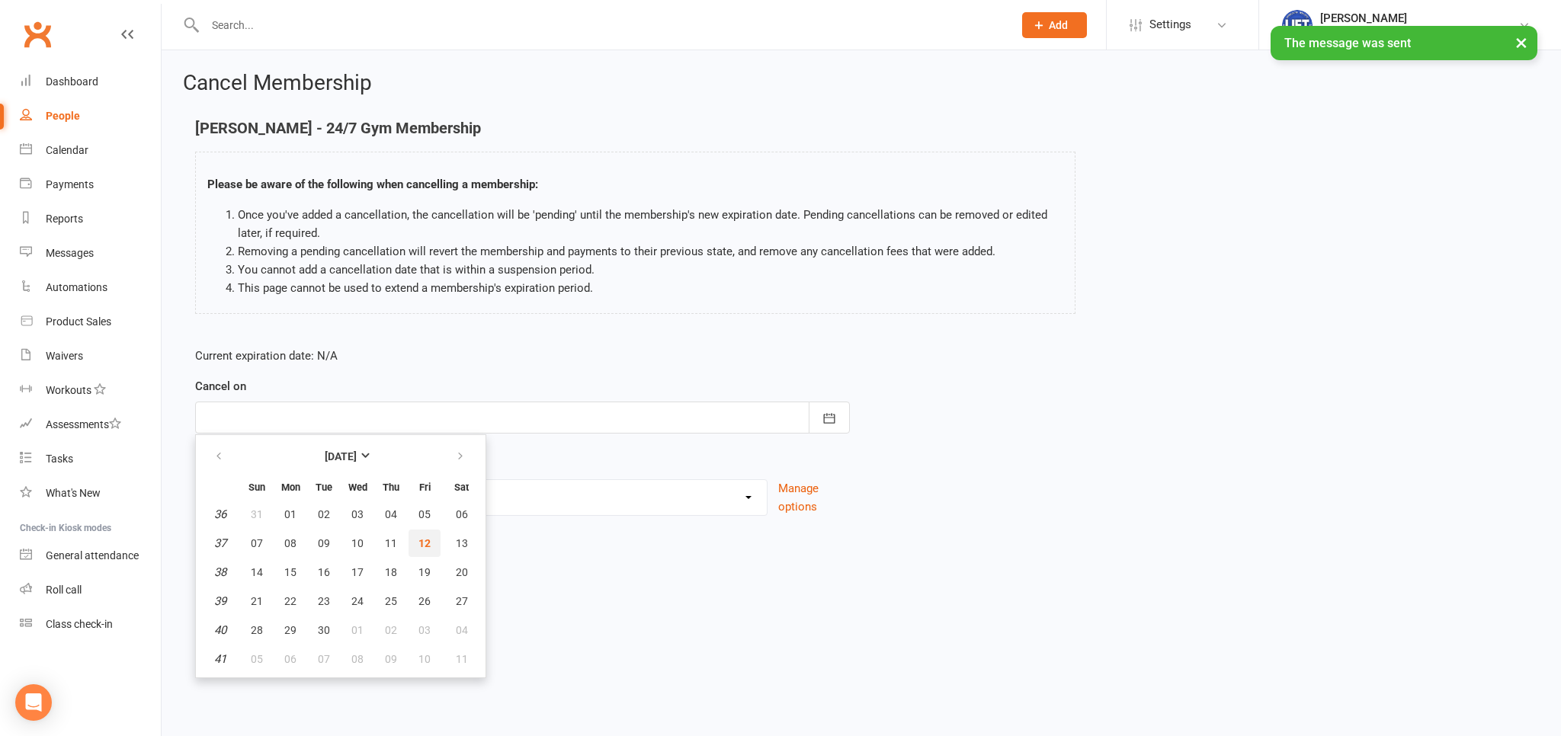
click at [420, 551] on button "12" at bounding box center [424, 543] width 32 height 27
type input "[DATE]"
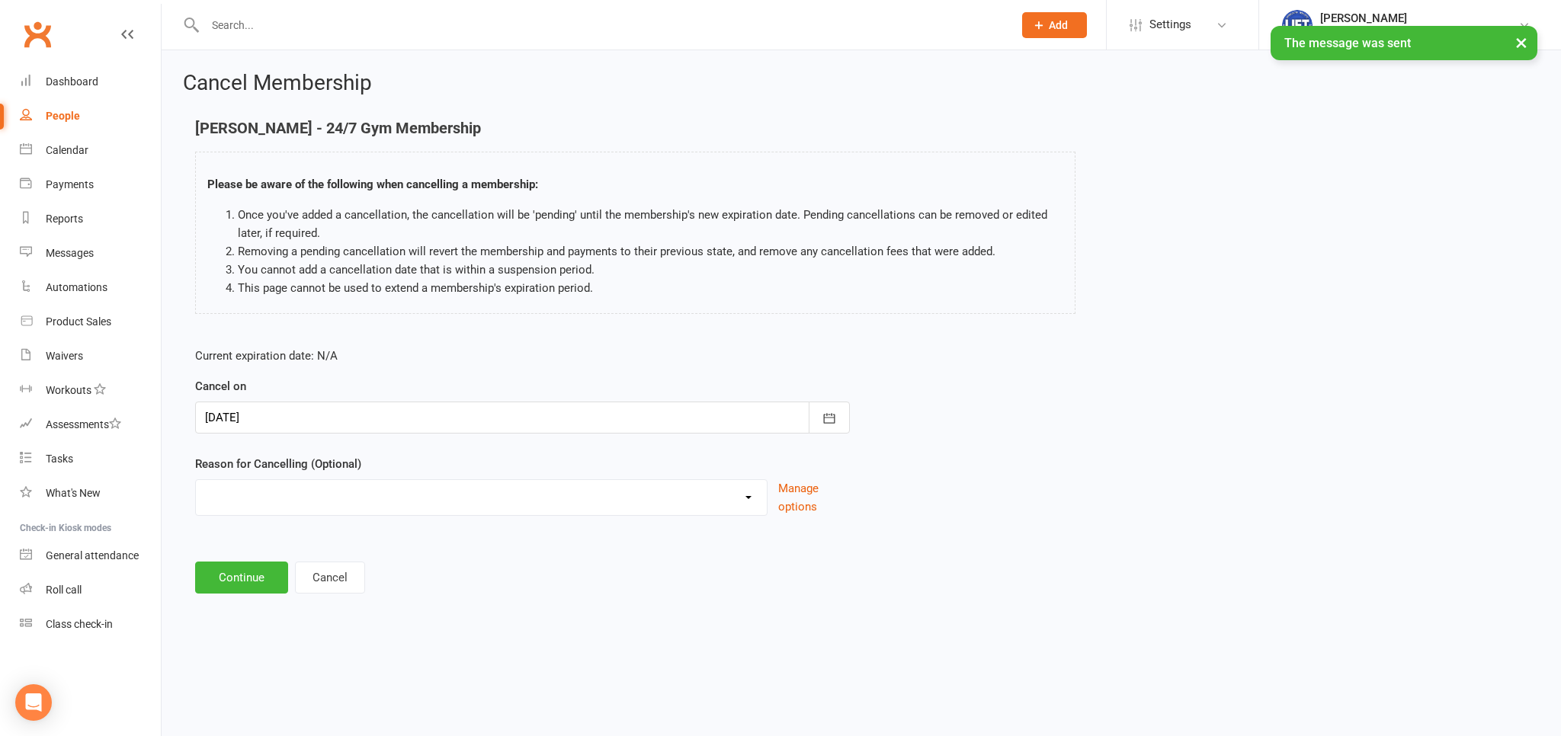
click at [196, 480] on select "Cancelled by staff (overdues) Change to Fitness Passport Changing gyms Injury M…" at bounding box center [481, 495] width 571 height 30
select select "0"
click option "Cancelled by staff (overdues)" at bounding box center [0, 0] width 0 height 0
click at [243, 587] on button "Continue" at bounding box center [241, 578] width 93 height 32
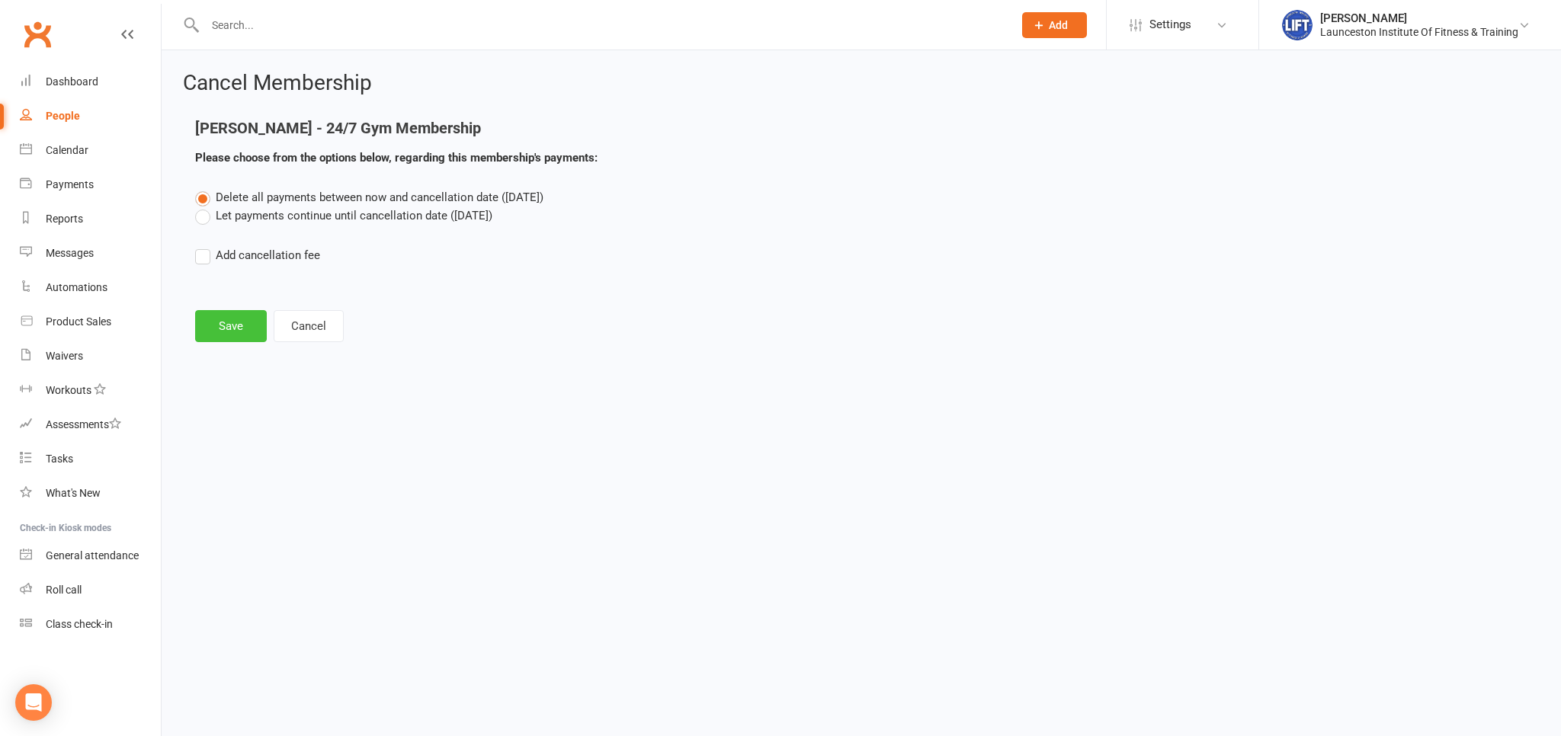
click at [242, 328] on button "Save" at bounding box center [231, 326] width 72 height 32
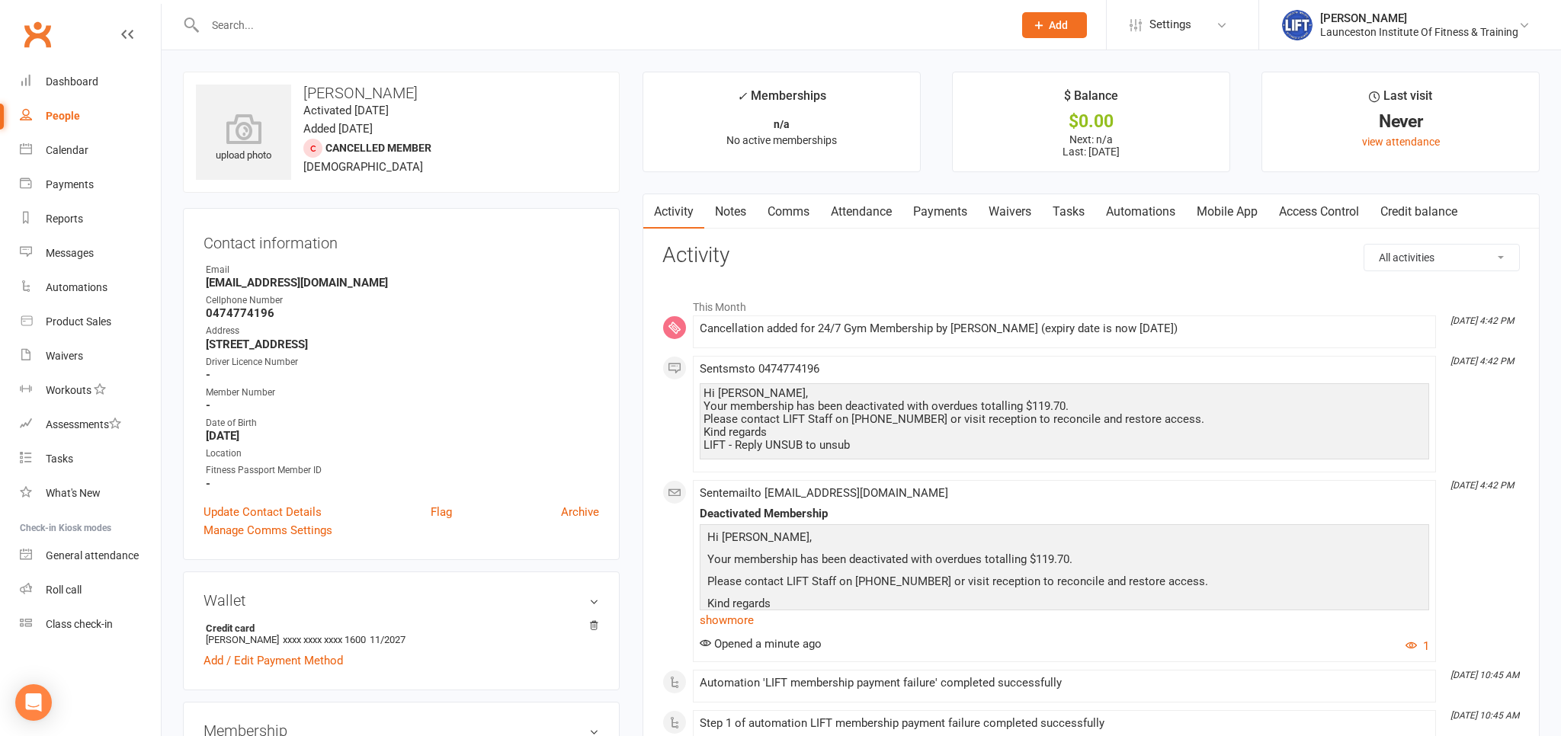
click at [258, 17] on input "text" at bounding box center [601, 24] width 802 height 21
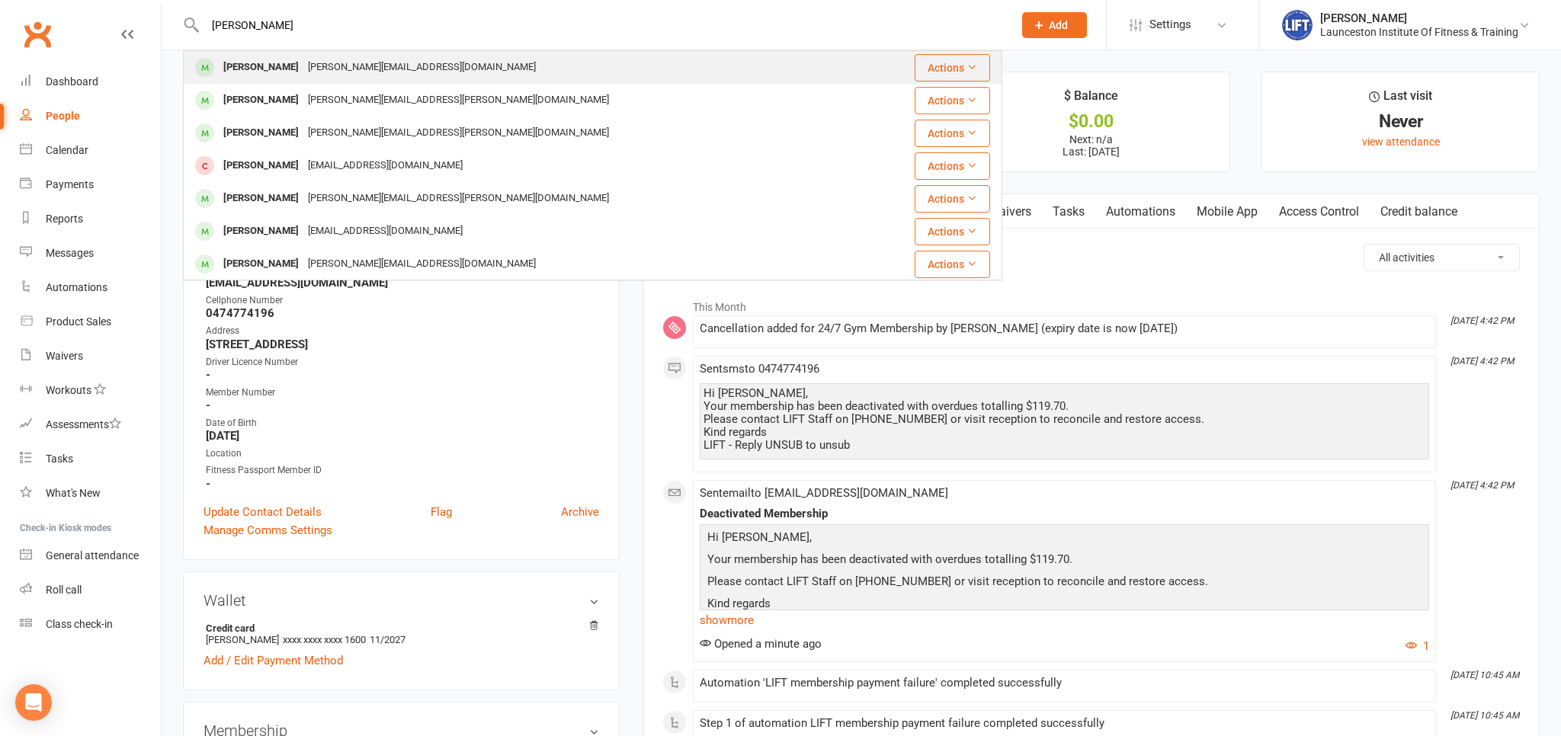
type input "Belinda simpson"
click at [270, 62] on div "Belinda Simpson" at bounding box center [261, 67] width 85 height 22
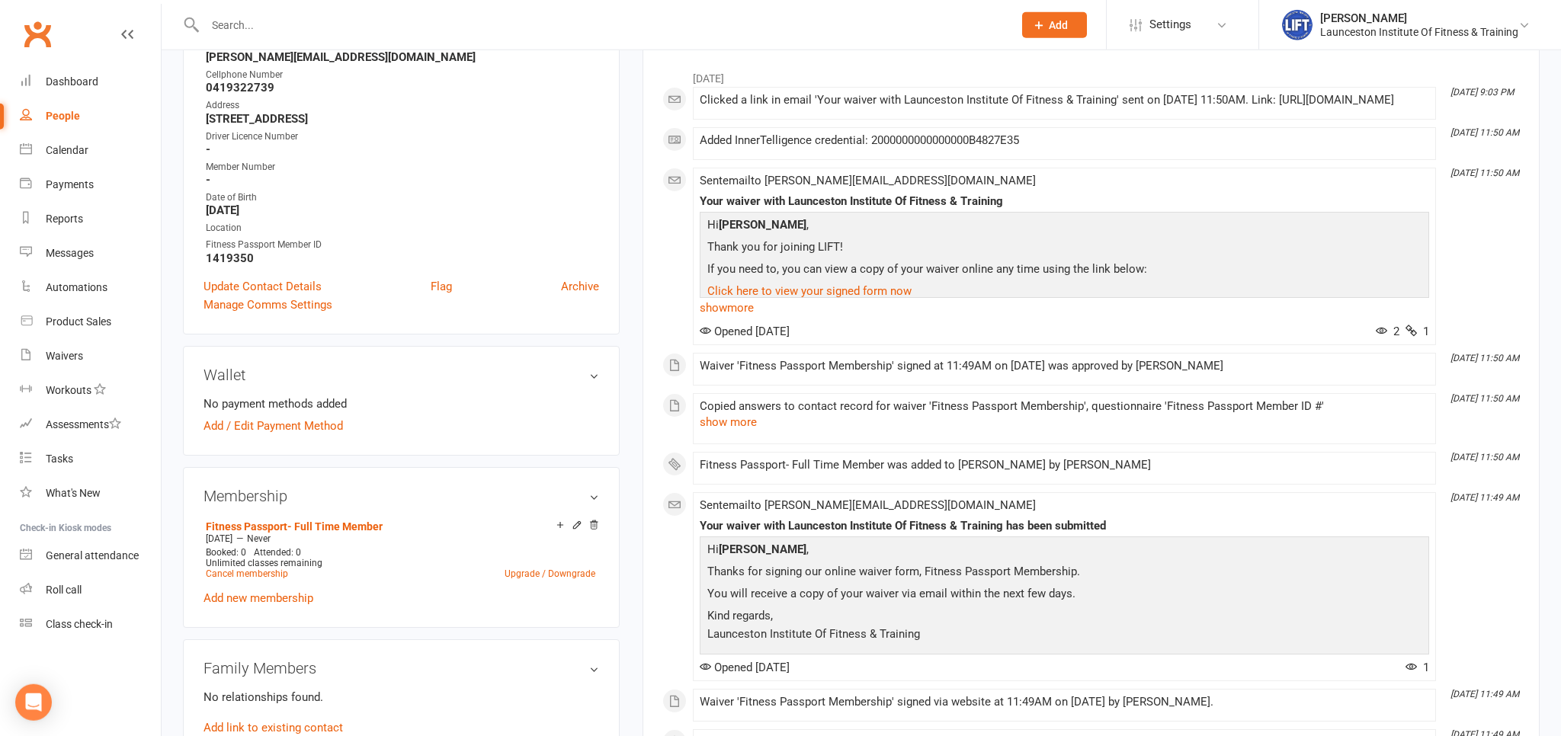
scroll to position [241, 0]
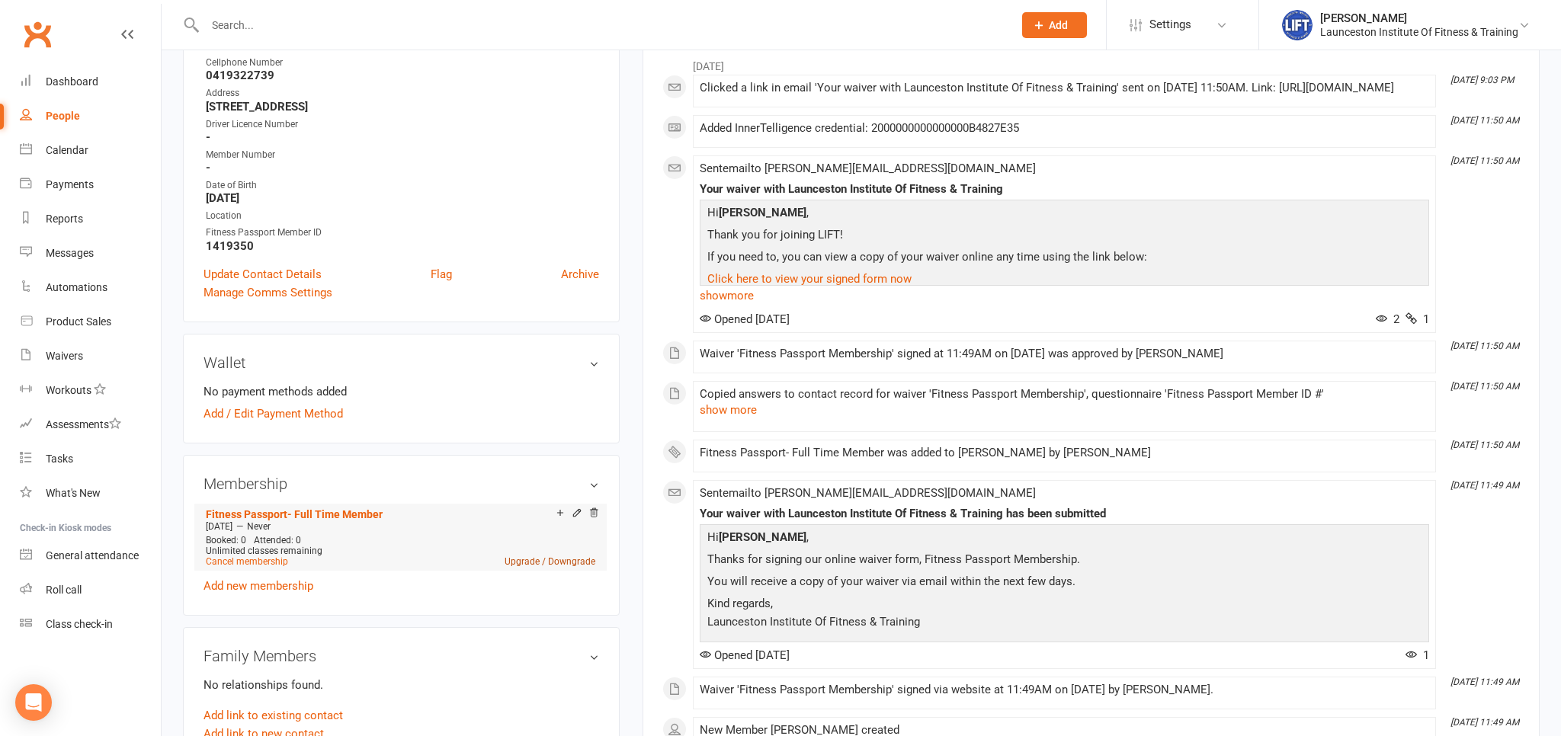
click at [556, 565] on link "Upgrade / Downgrade" at bounding box center [549, 561] width 91 height 11
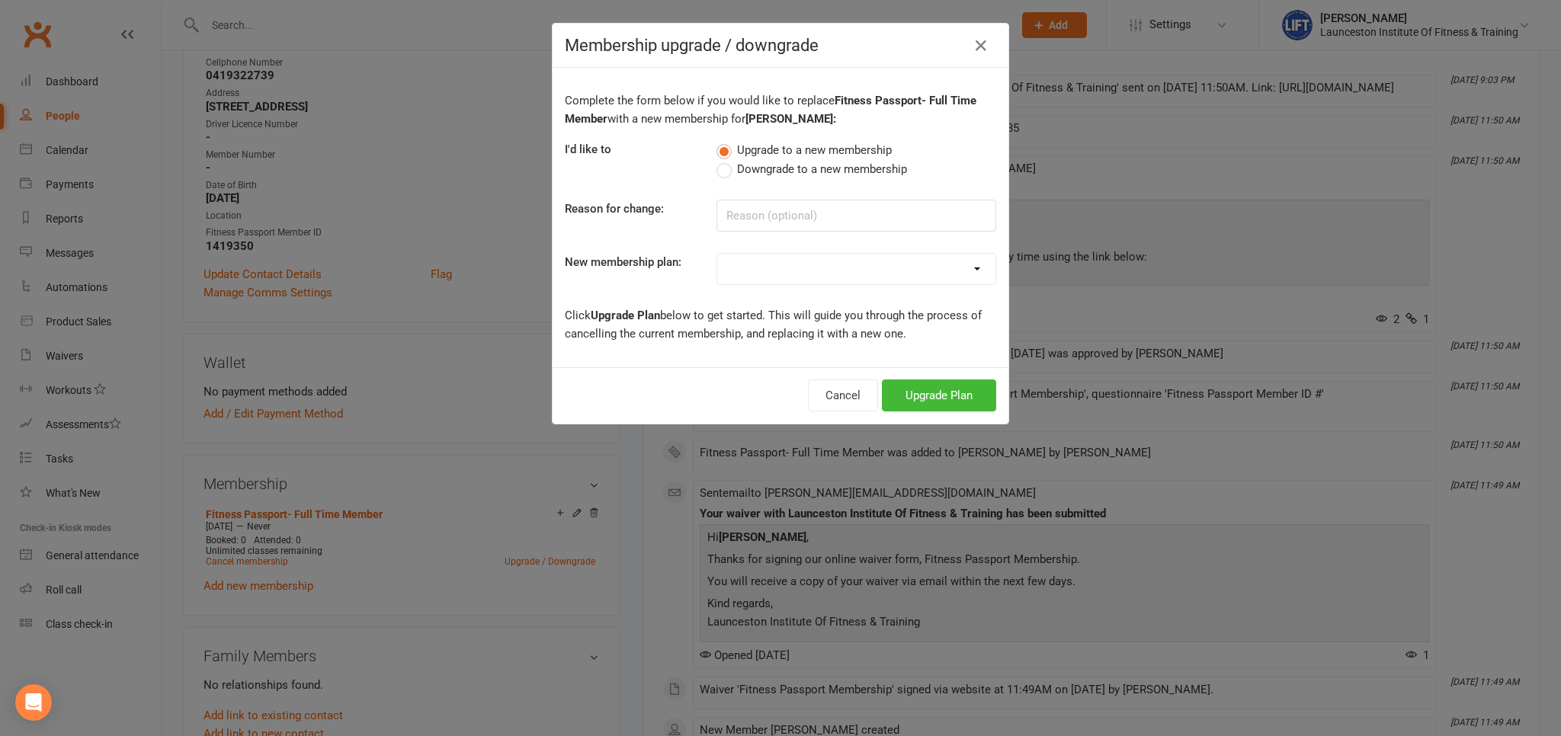
click at [717, 254] on select "24/7 Gym Membership Pilates Plus Membership Casual Visit- $20 Upfront 24/7 Gym …" at bounding box center [856, 269] width 278 height 30
select select "30"
click option "Fitness Passport + Pilates Plus Membership" at bounding box center [0, 0] width 0 height 0
click at [930, 388] on button "Upgrade Plan" at bounding box center [939, 396] width 114 height 32
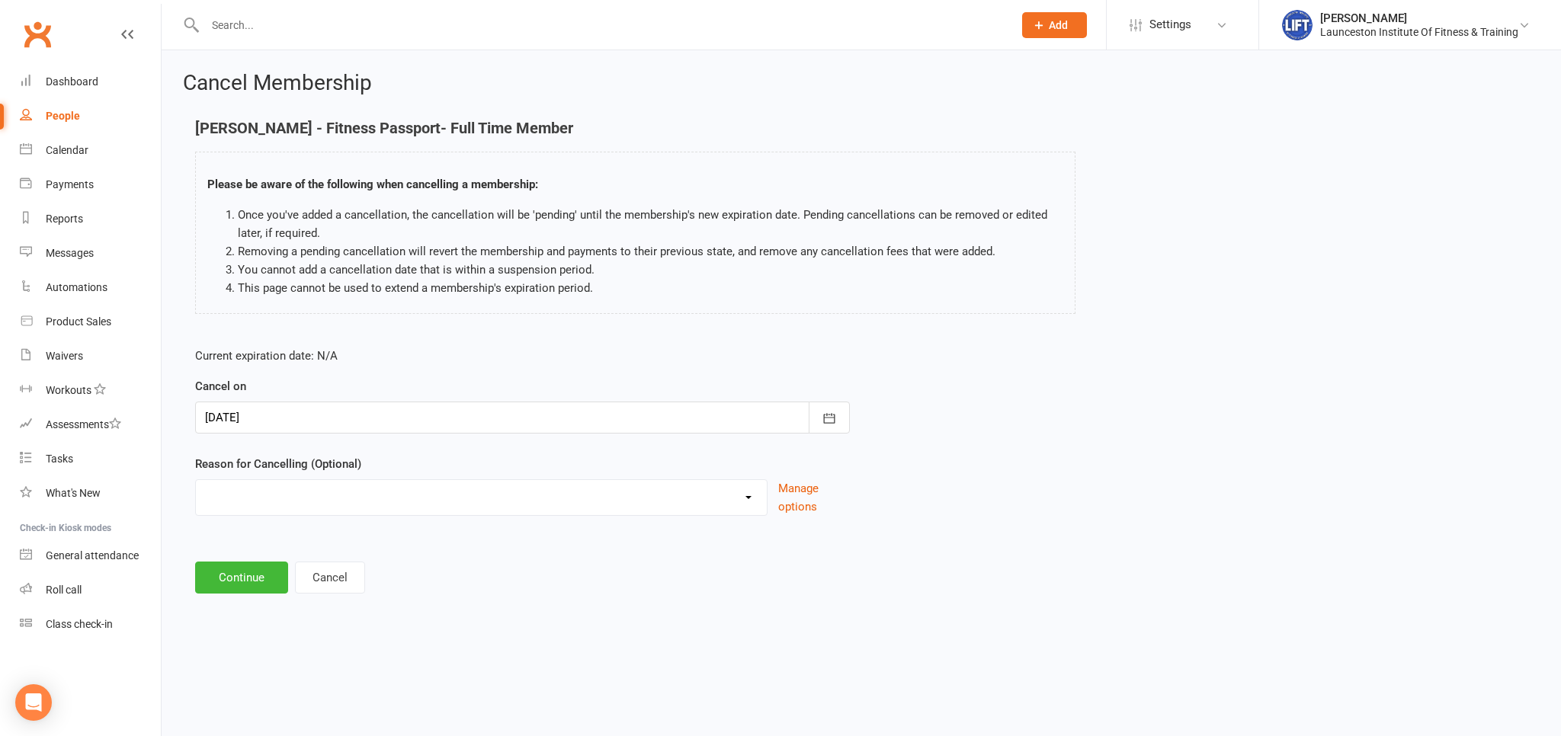
click at [196, 480] on select "Cancelled by staff (overdues) Change to Fitness Passport Changing gyms Injury M…" at bounding box center [481, 495] width 571 height 30
select select "1"
click option "Change to Fitness Passport" at bounding box center [0, 0] width 0 height 0
click at [270, 572] on button "Continue" at bounding box center [241, 578] width 93 height 32
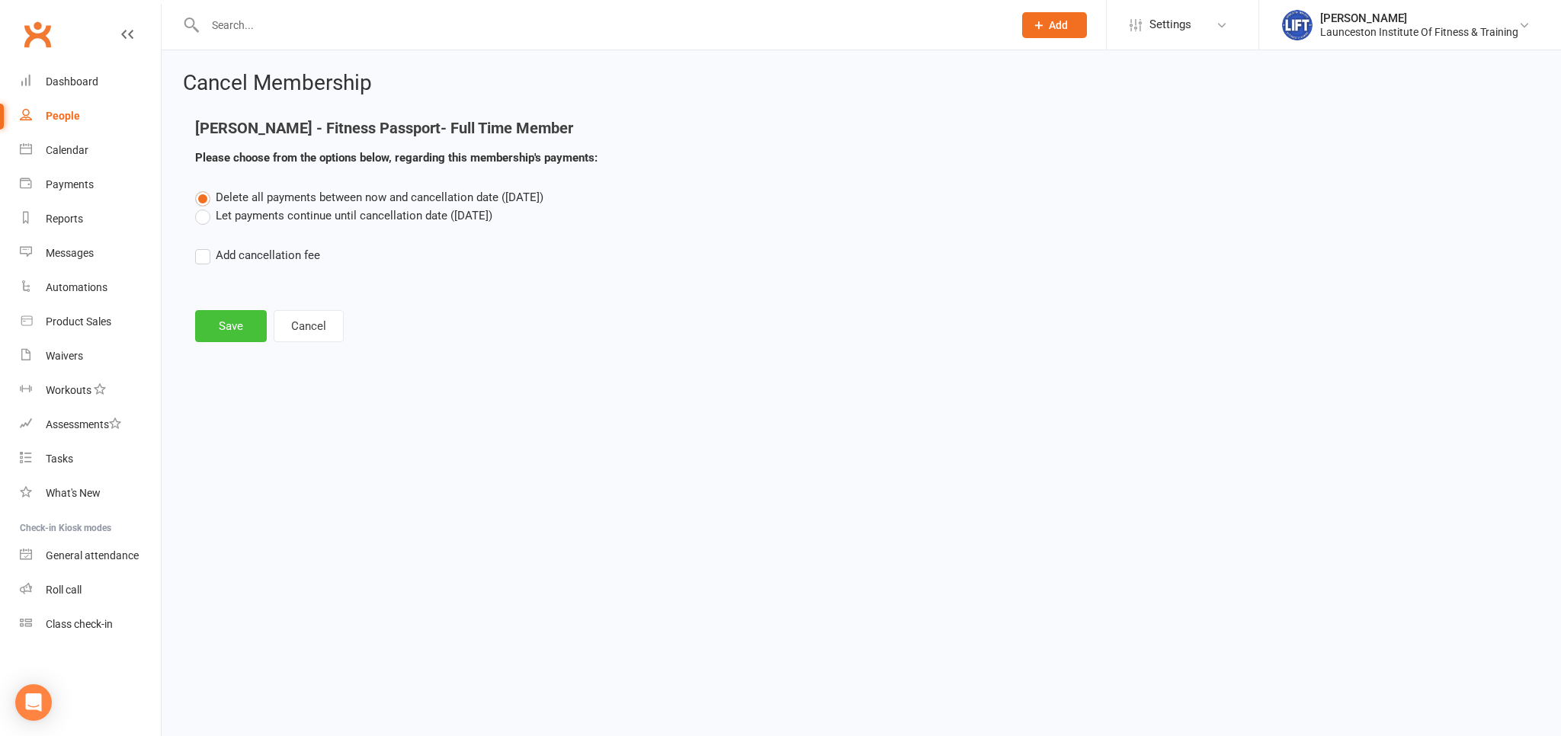
click at [242, 312] on button "Save" at bounding box center [231, 326] width 72 height 32
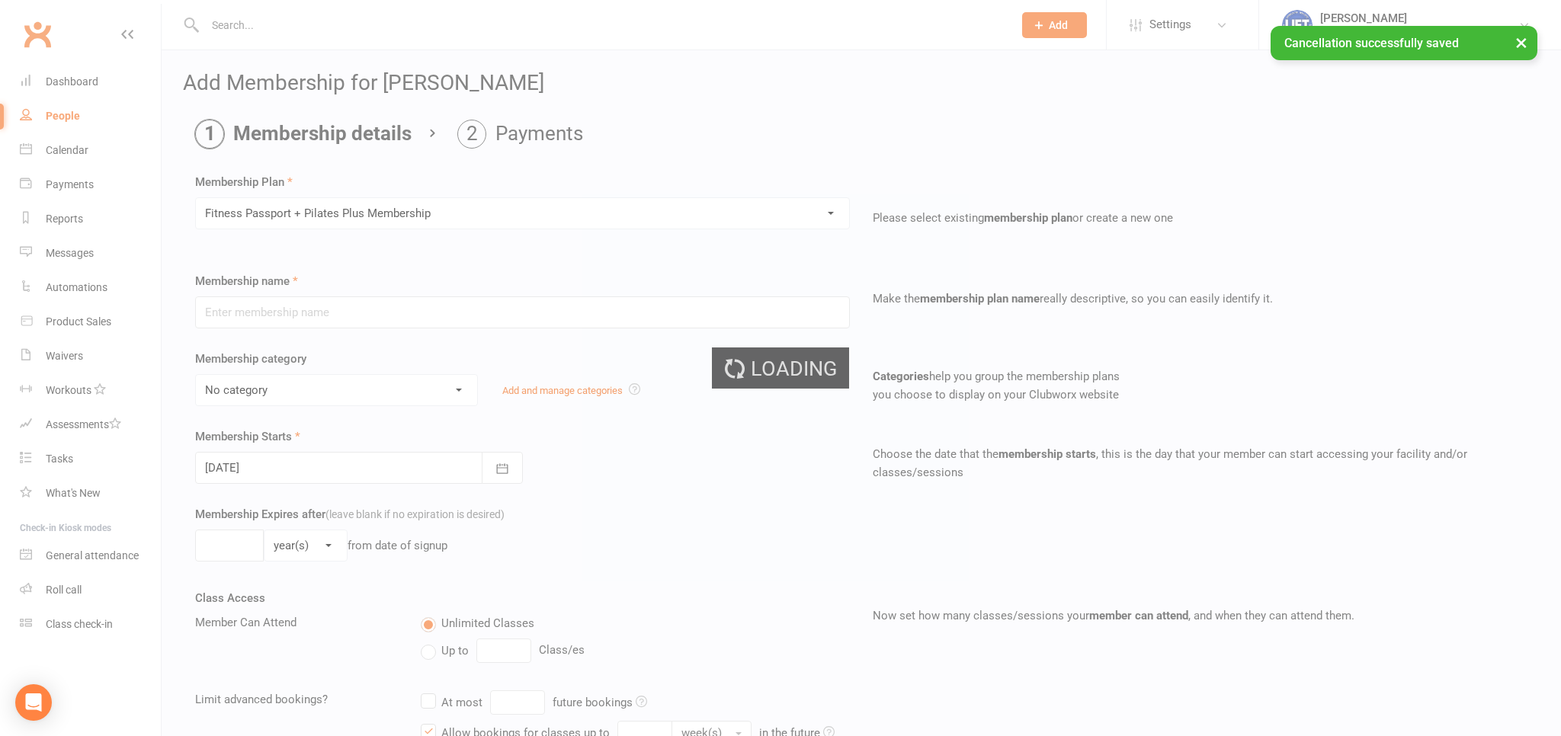
type input "Fitness Passport + Pilates Plus Membership"
select select "12"
type input "0"
type input "1"
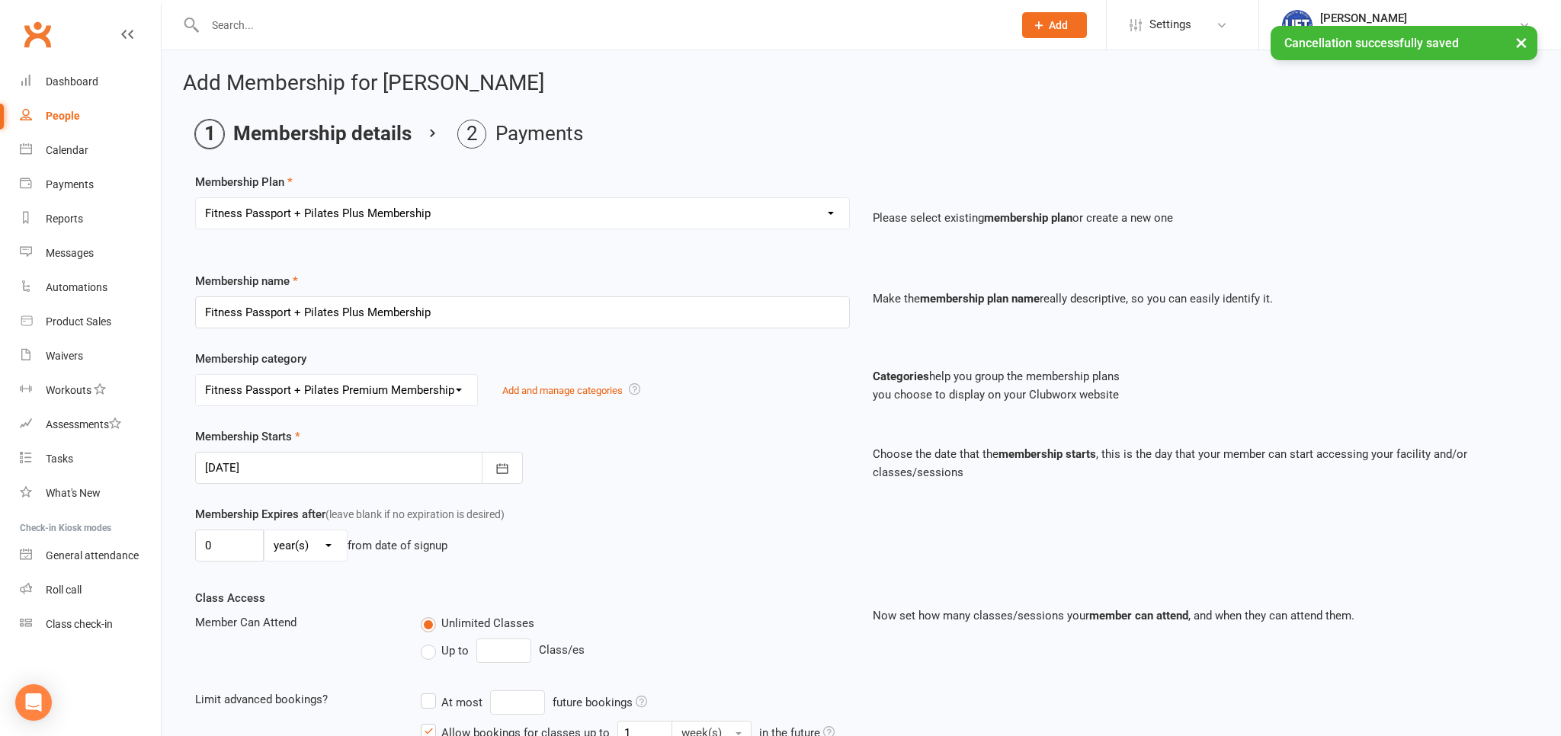
scroll to position [270, 0]
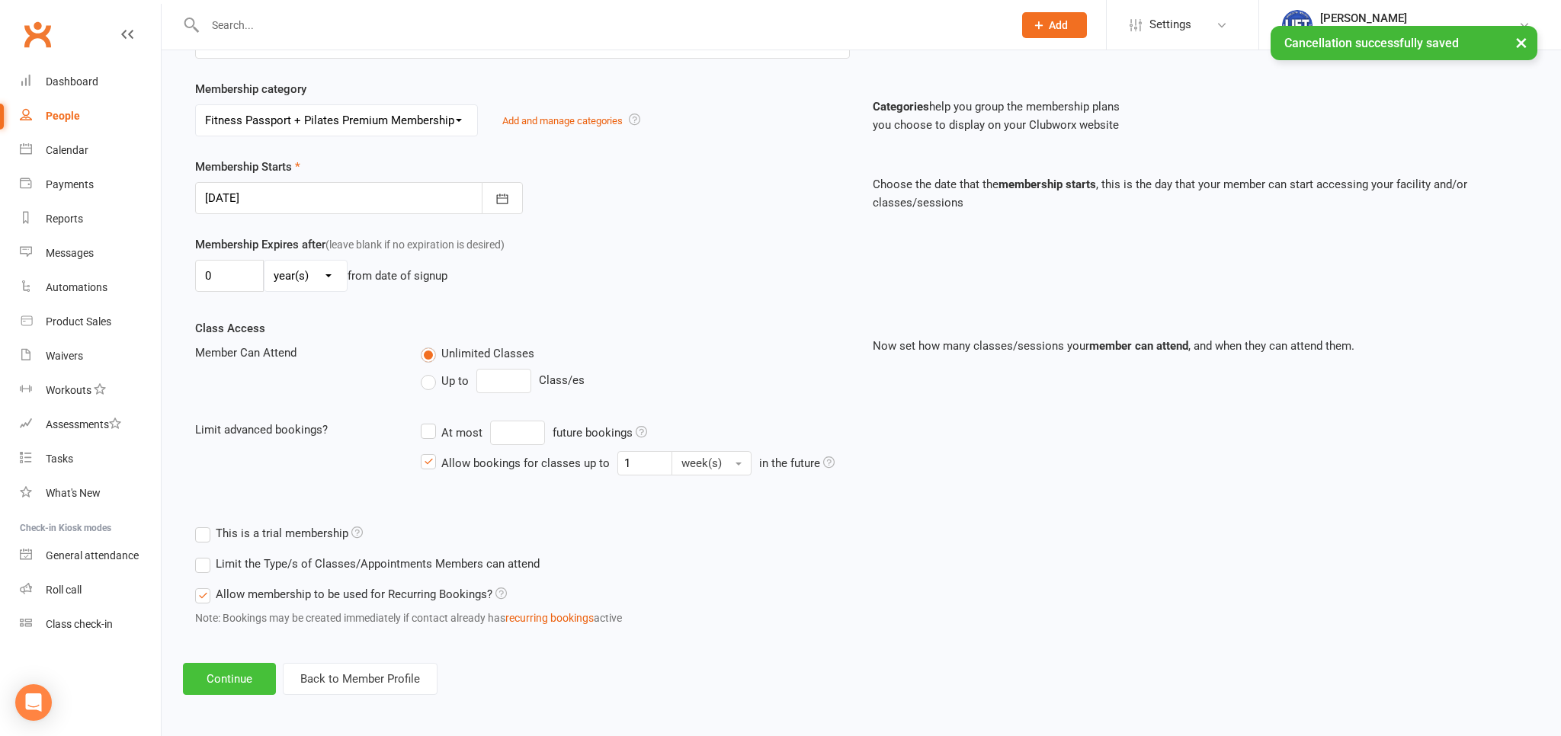
click at [230, 682] on button "Continue" at bounding box center [229, 679] width 93 height 32
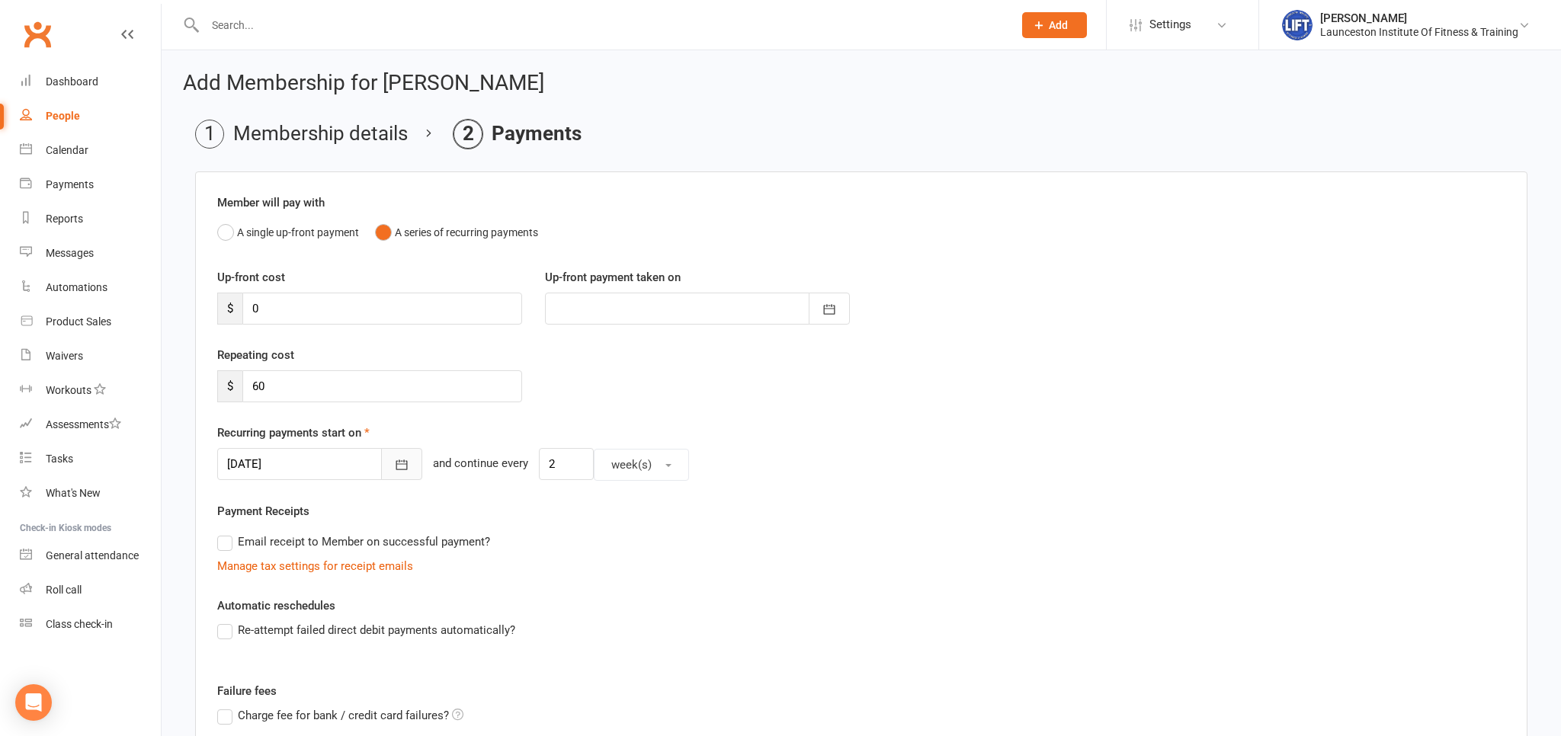
click at [394, 468] on icon "button" at bounding box center [401, 464] width 15 height 15
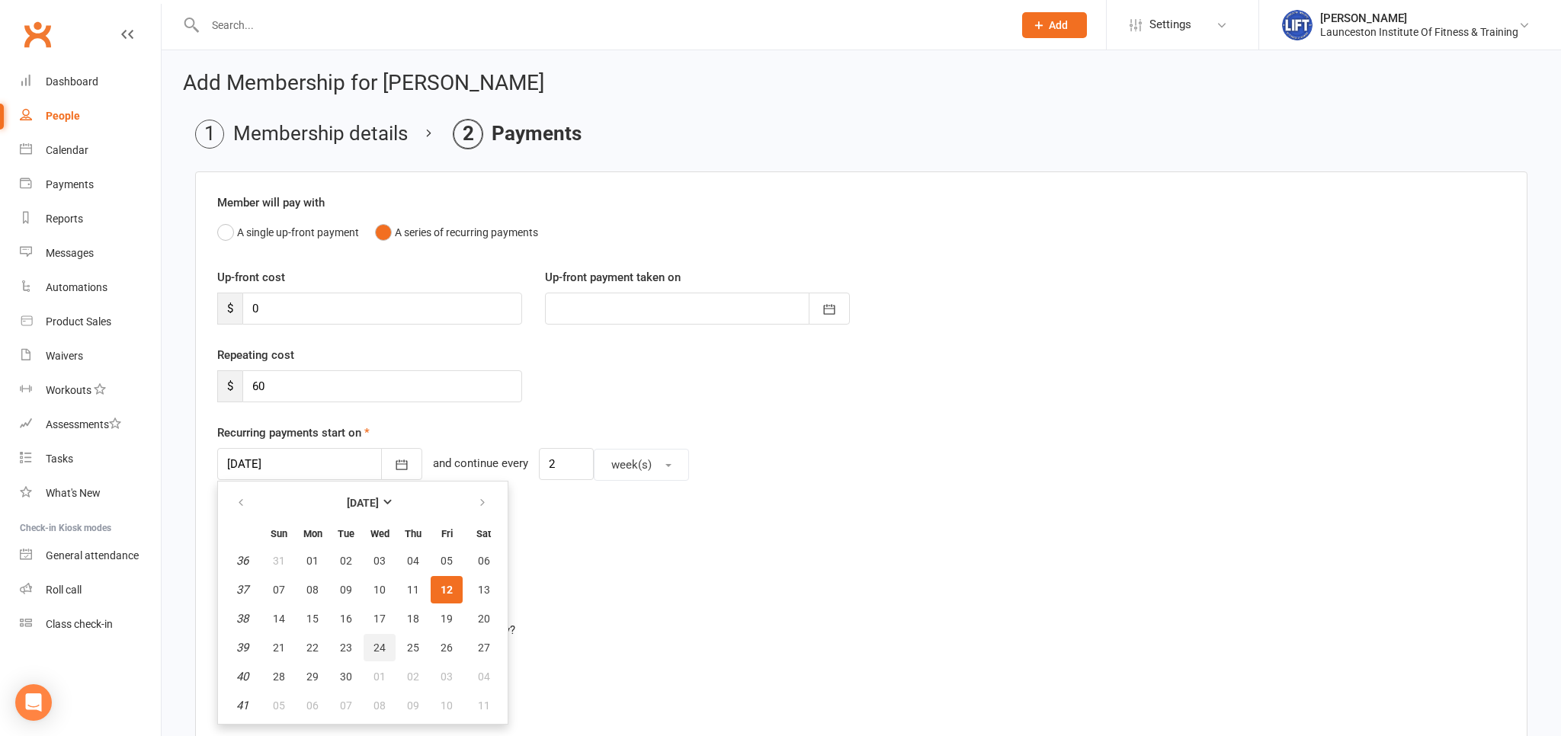
click at [376, 643] on span "24" at bounding box center [379, 648] width 12 height 12
type input "24 Sep 2025"
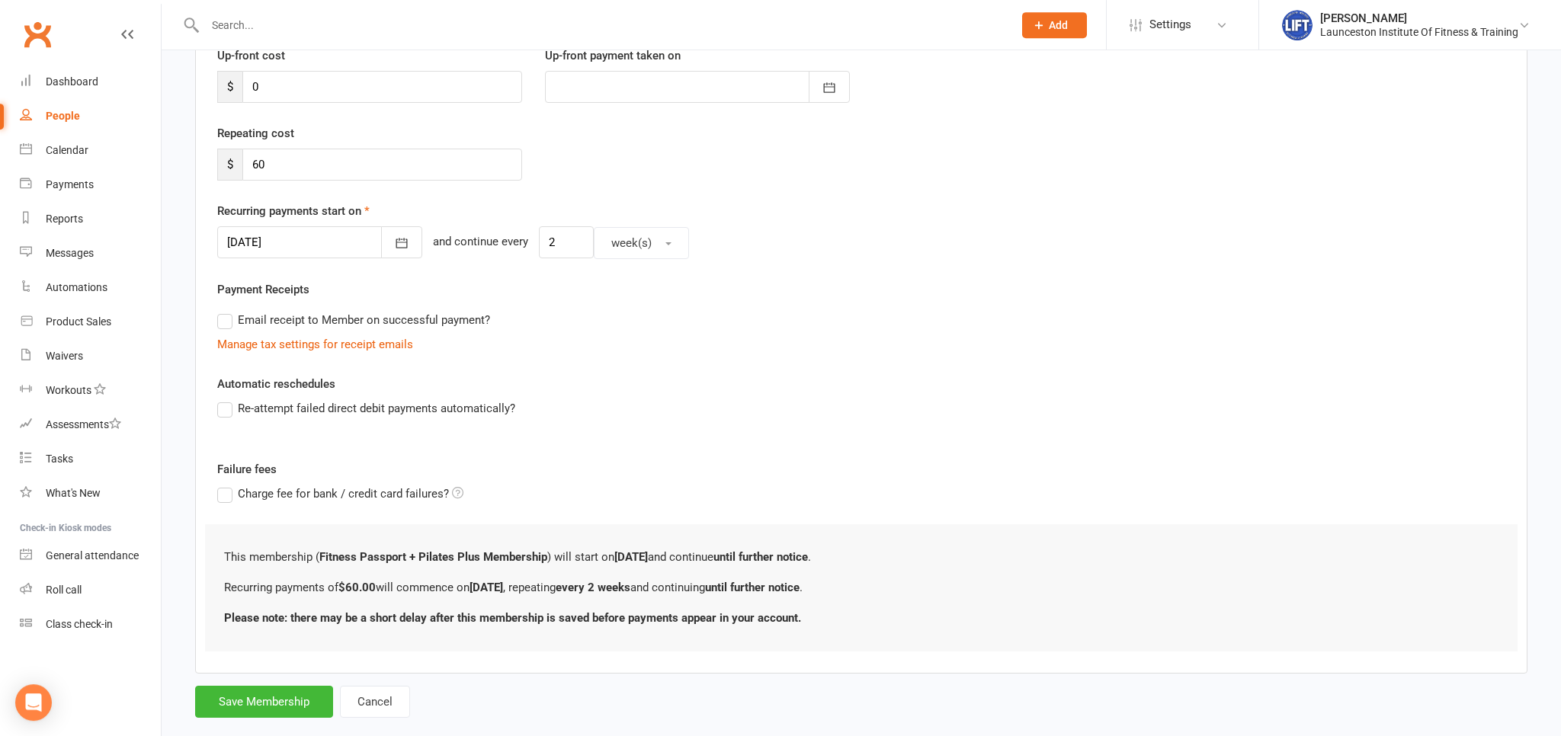
scroll to position [241, 0]
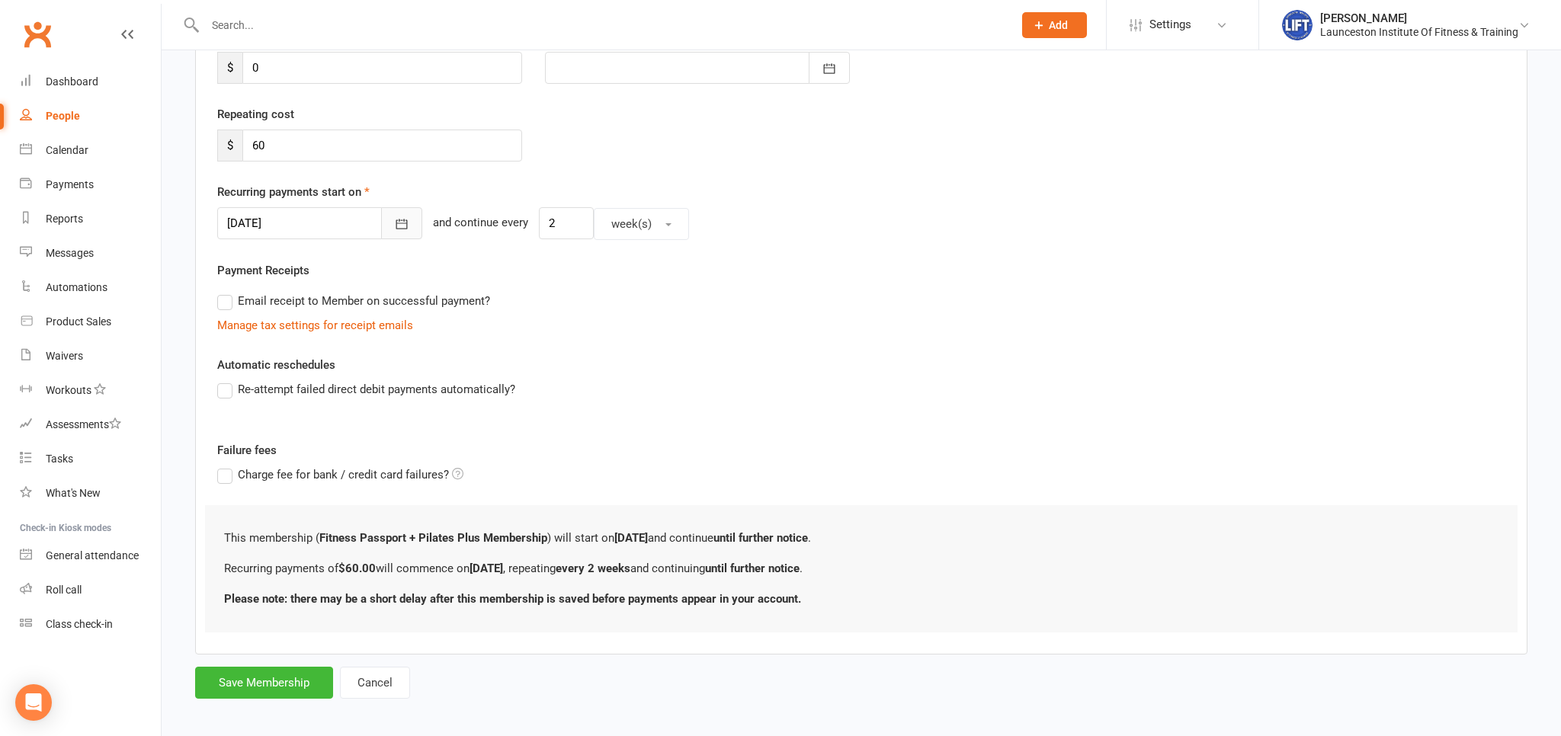
click at [394, 225] on icon "button" at bounding box center [401, 223] width 15 height 15
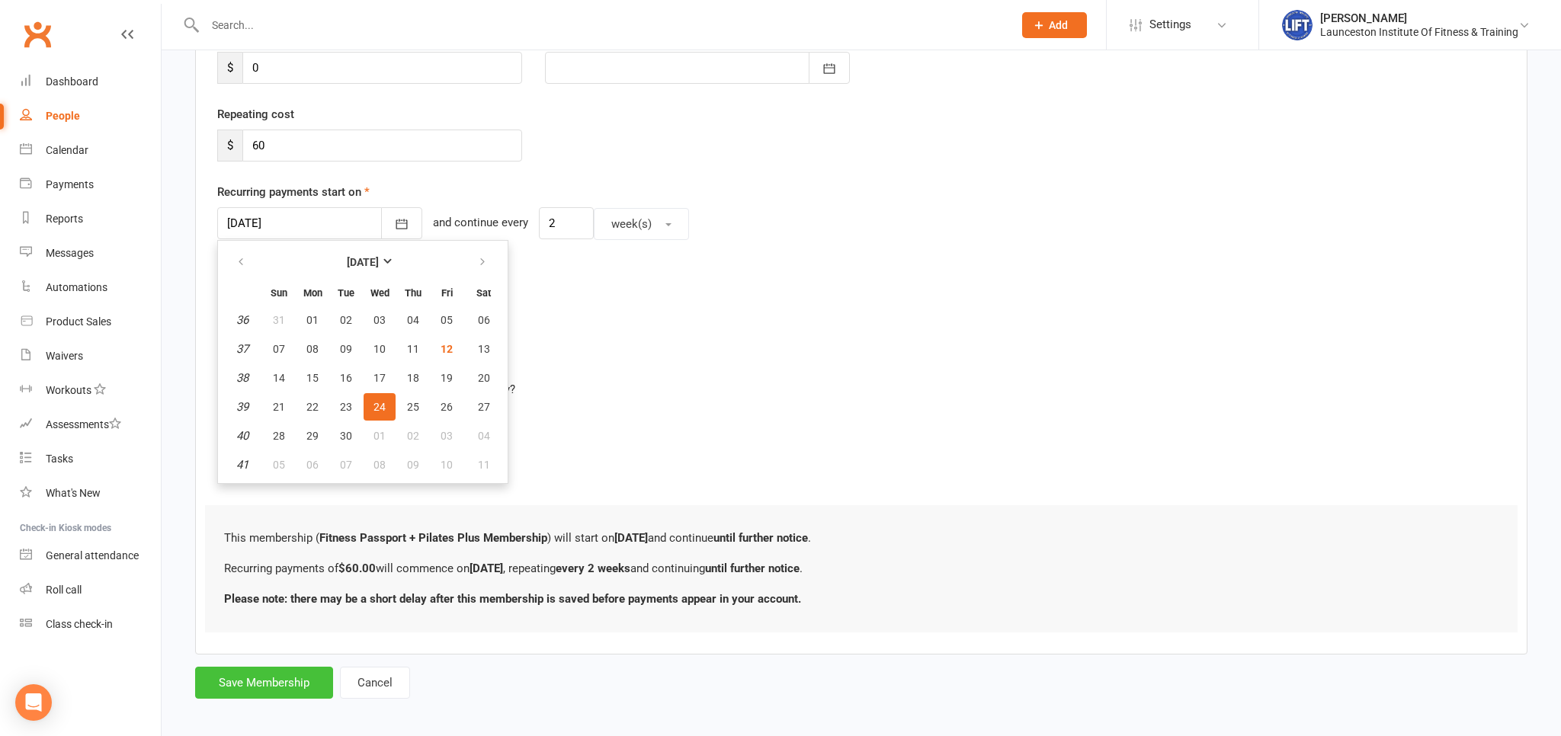
click at [284, 678] on button "Save Membership" at bounding box center [264, 683] width 138 height 32
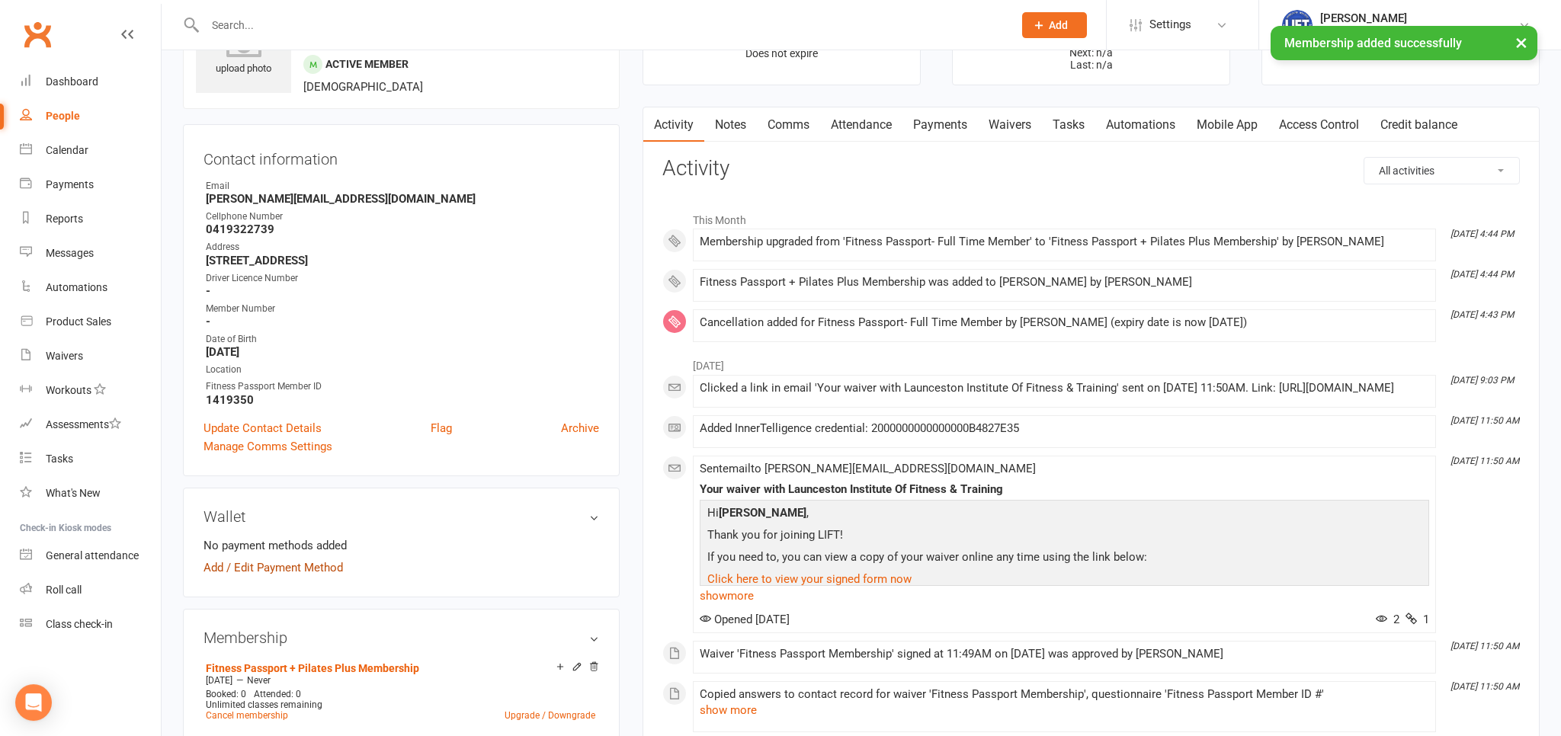
scroll to position [161, 0]
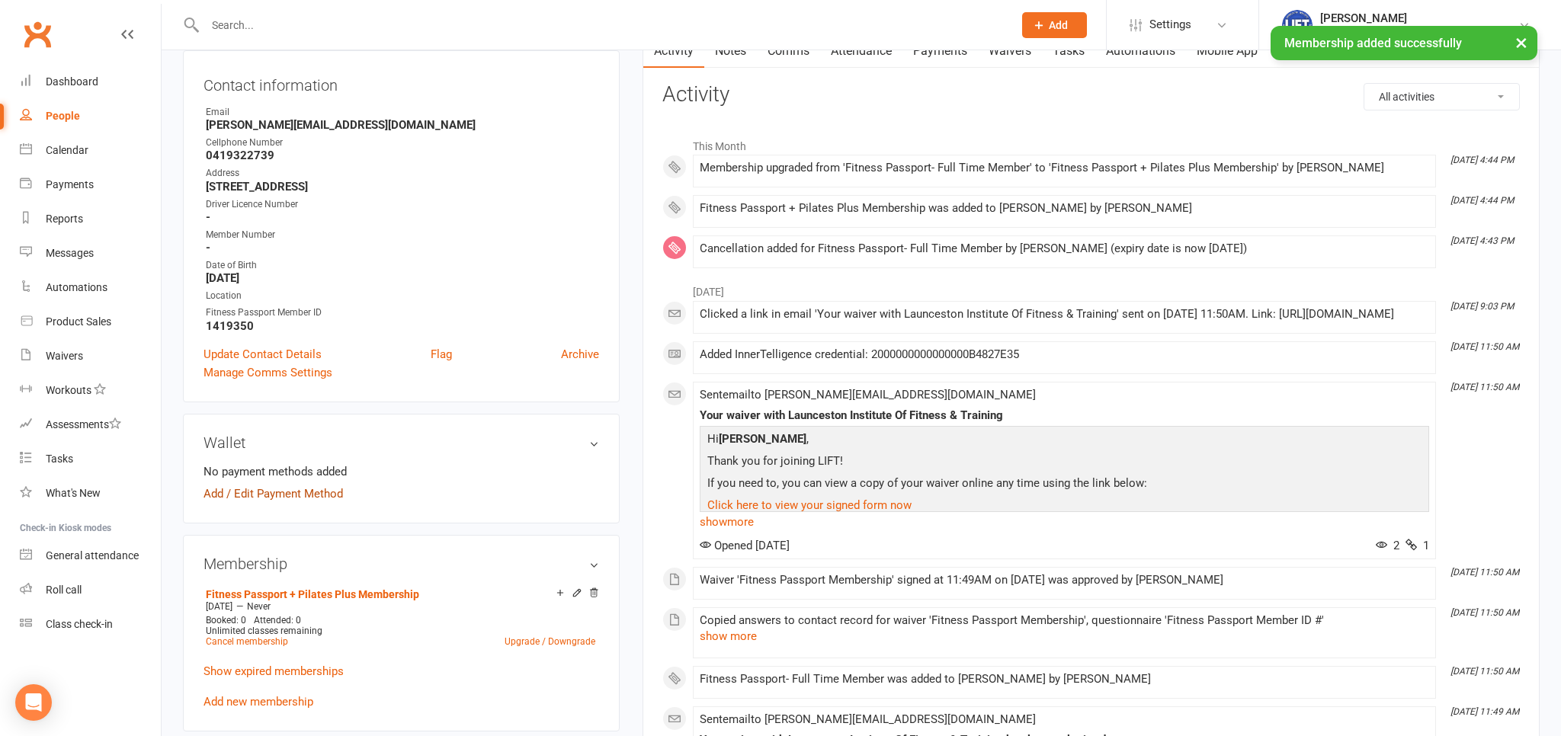
click at [294, 491] on link "Add / Edit Payment Method" at bounding box center [272, 494] width 139 height 18
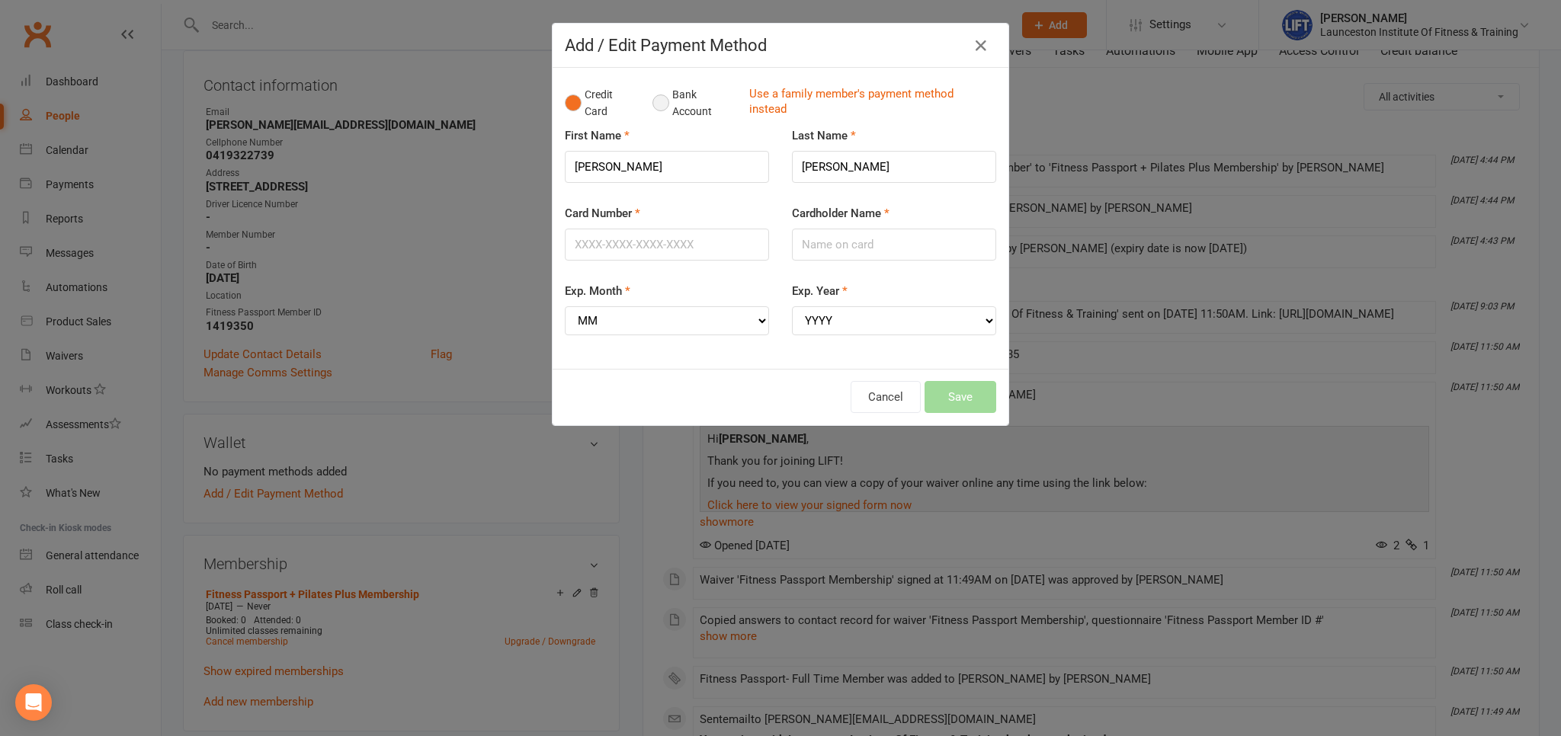
click at [664, 98] on button "Bank Account" at bounding box center [694, 103] width 85 height 46
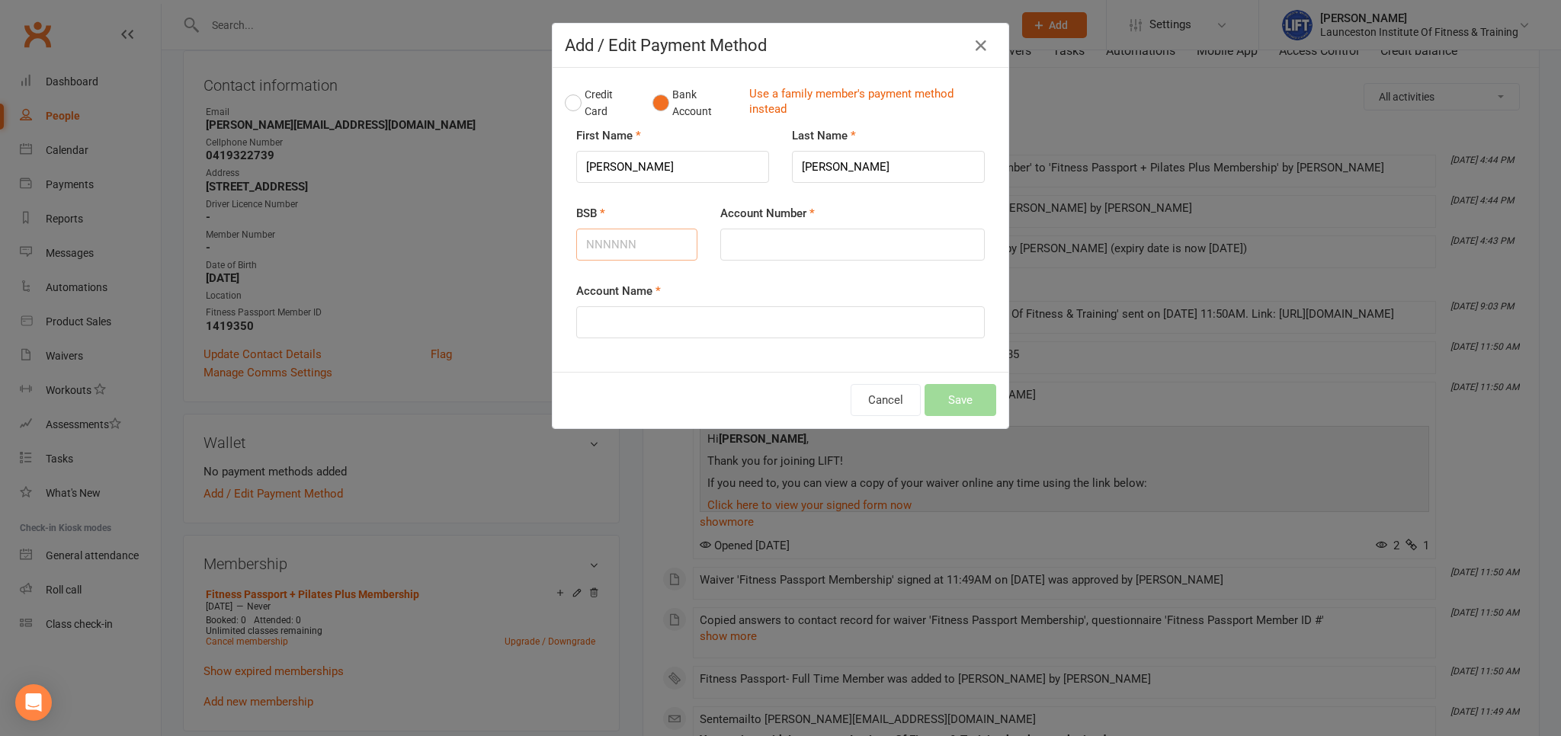
click at [634, 238] on input "BSB" at bounding box center [636, 245] width 121 height 32
type input "0175385361"
drag, startPoint x: 658, startPoint y: 251, endPoint x: 524, endPoint y: 248, distance: 134.1
click at [576, 248] on input "0175385361" at bounding box center [636, 245] width 121 height 32
type input "017538"
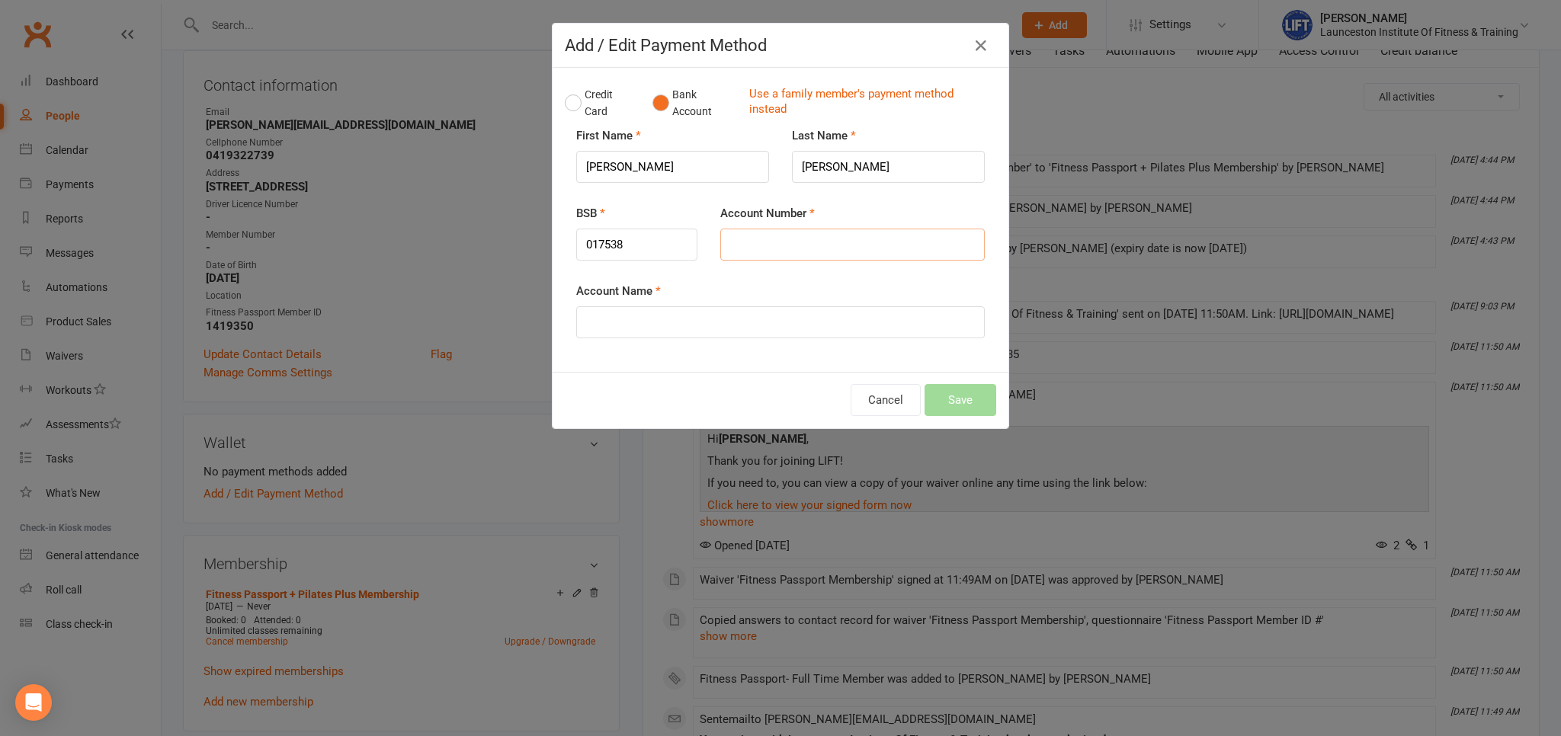
click at [814, 248] on input "Account Number" at bounding box center [852, 245] width 264 height 32
type input "536112617"
click at [737, 319] on input "Account Name" at bounding box center [780, 322] width 408 height 32
type input "Belinda Simpson"
click at [959, 396] on button "Save" at bounding box center [960, 400] width 72 height 32
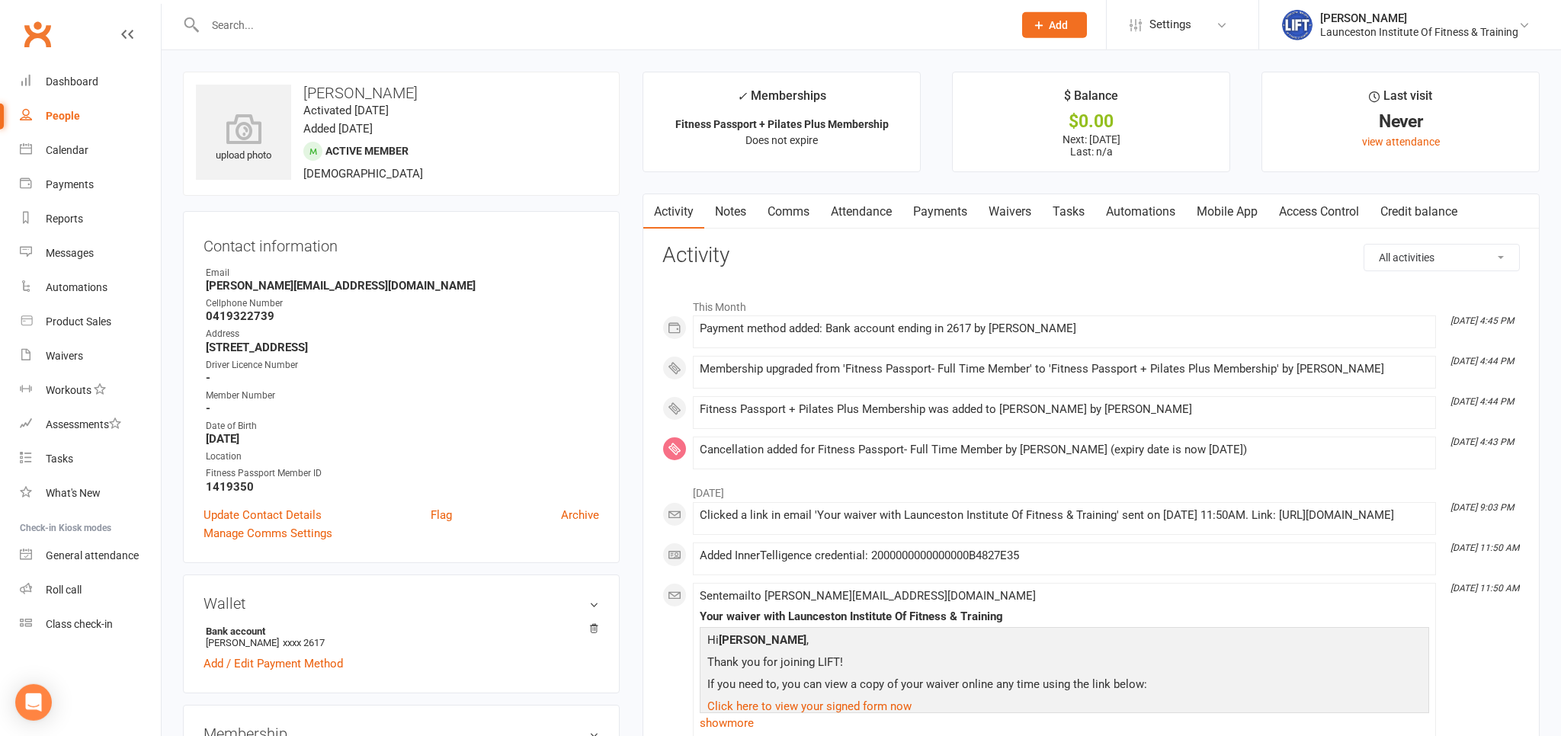
scroll to position [0, 0]
click at [1328, 212] on link "Access Control" at bounding box center [1318, 211] width 101 height 35
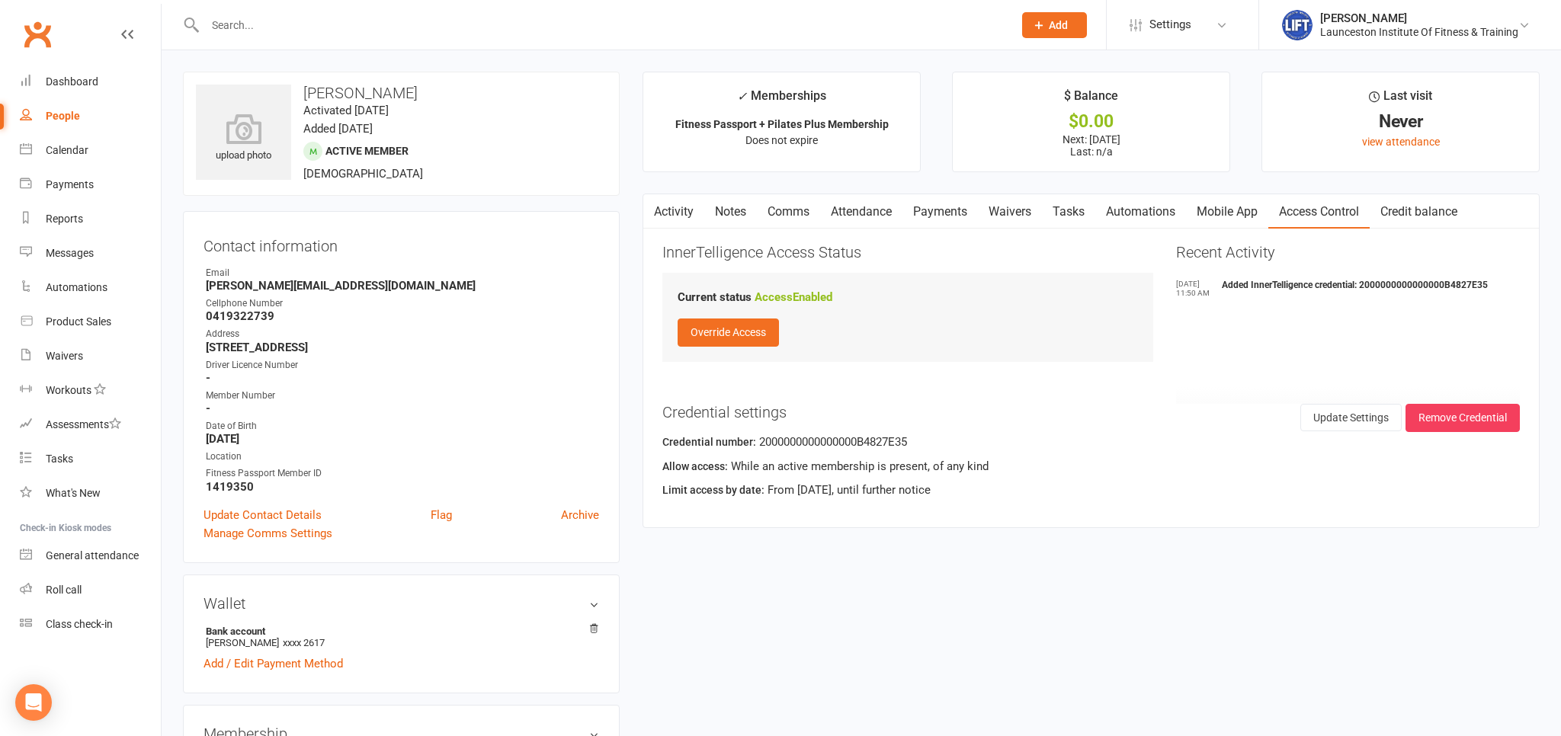
click at [1198, 218] on link "Mobile App" at bounding box center [1227, 211] width 82 height 35
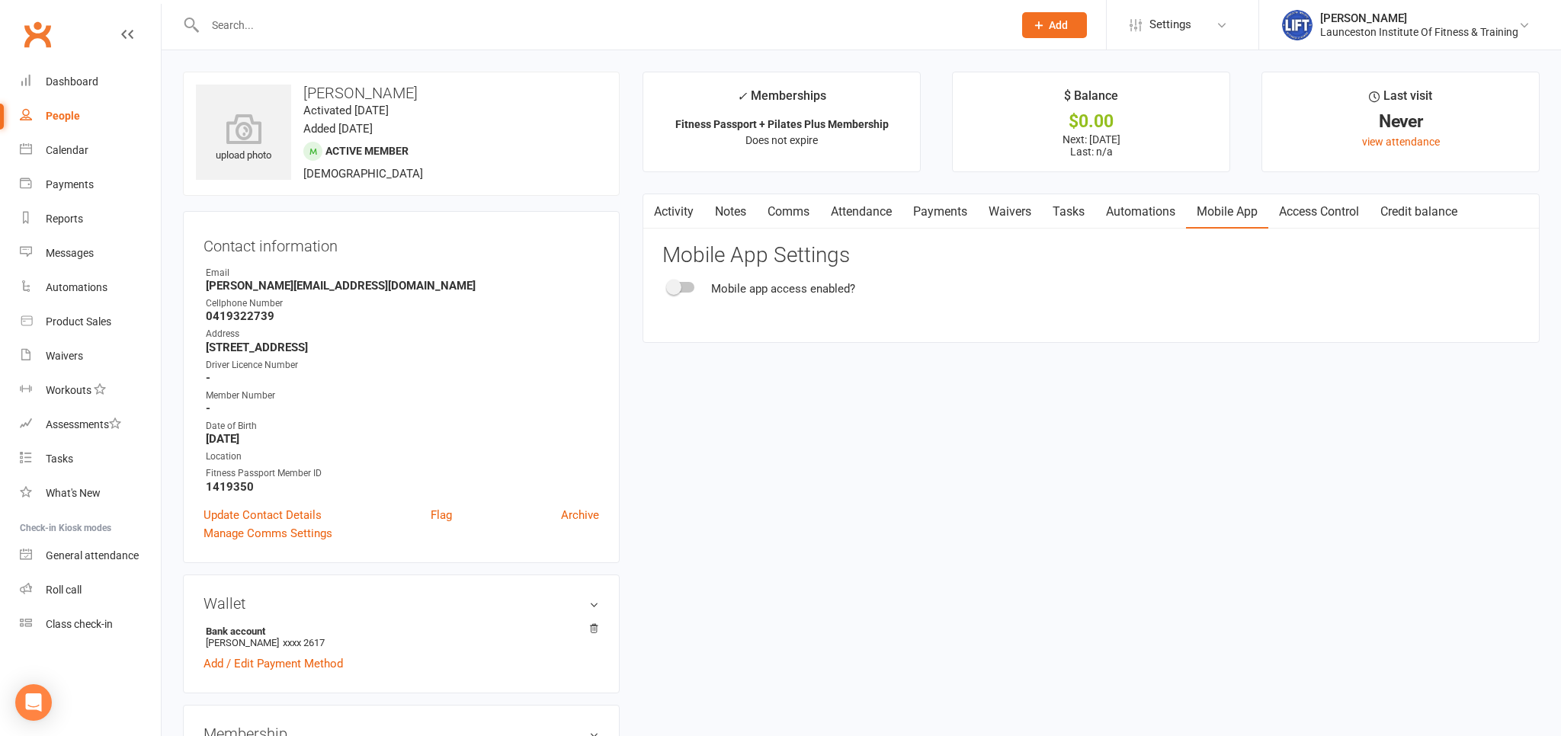
click at [683, 287] on div at bounding box center [681, 287] width 26 height 11
click at [668, 285] on input "checkbox" at bounding box center [668, 285] width 0 height 0
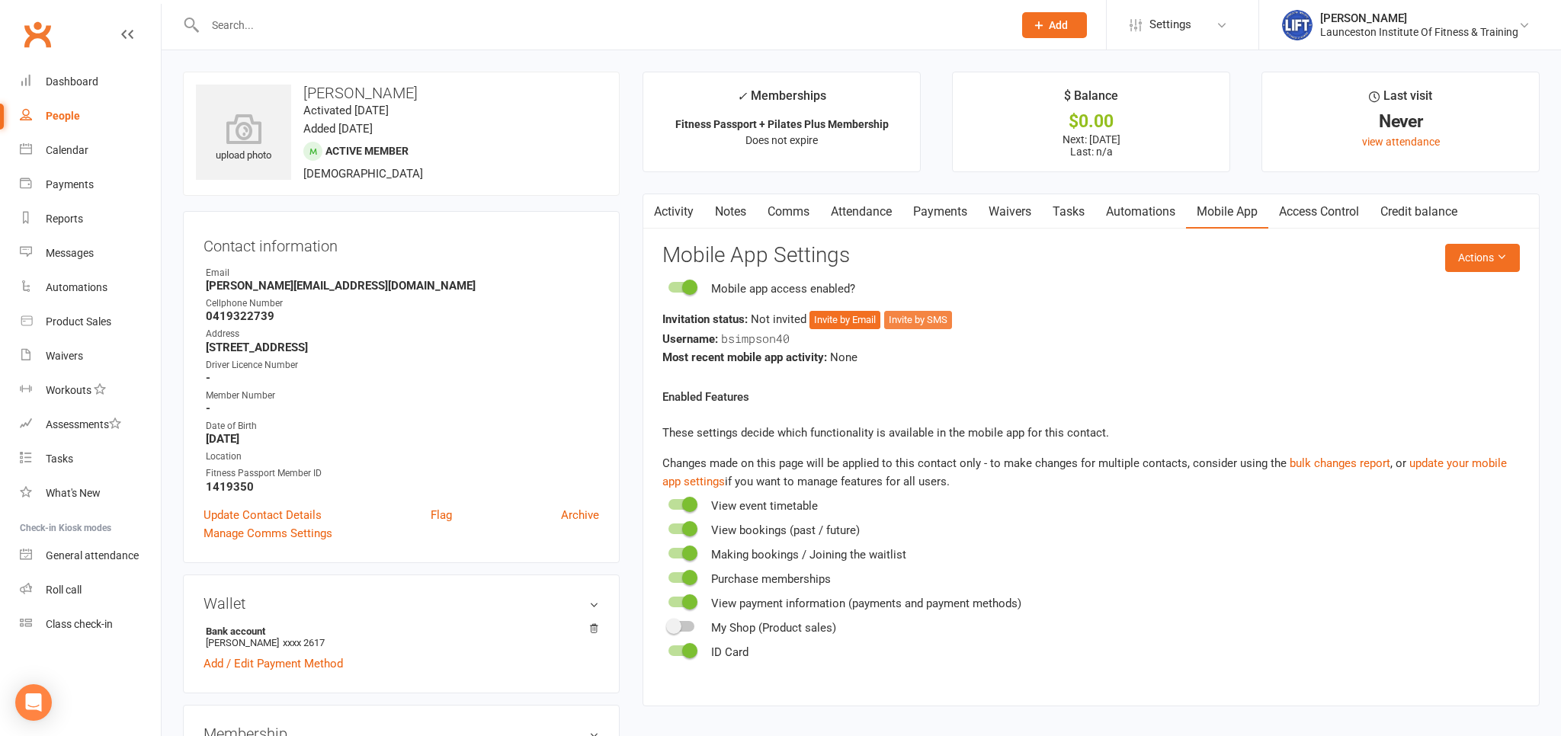
click at [913, 323] on button "Invite by SMS" at bounding box center [918, 320] width 68 height 18
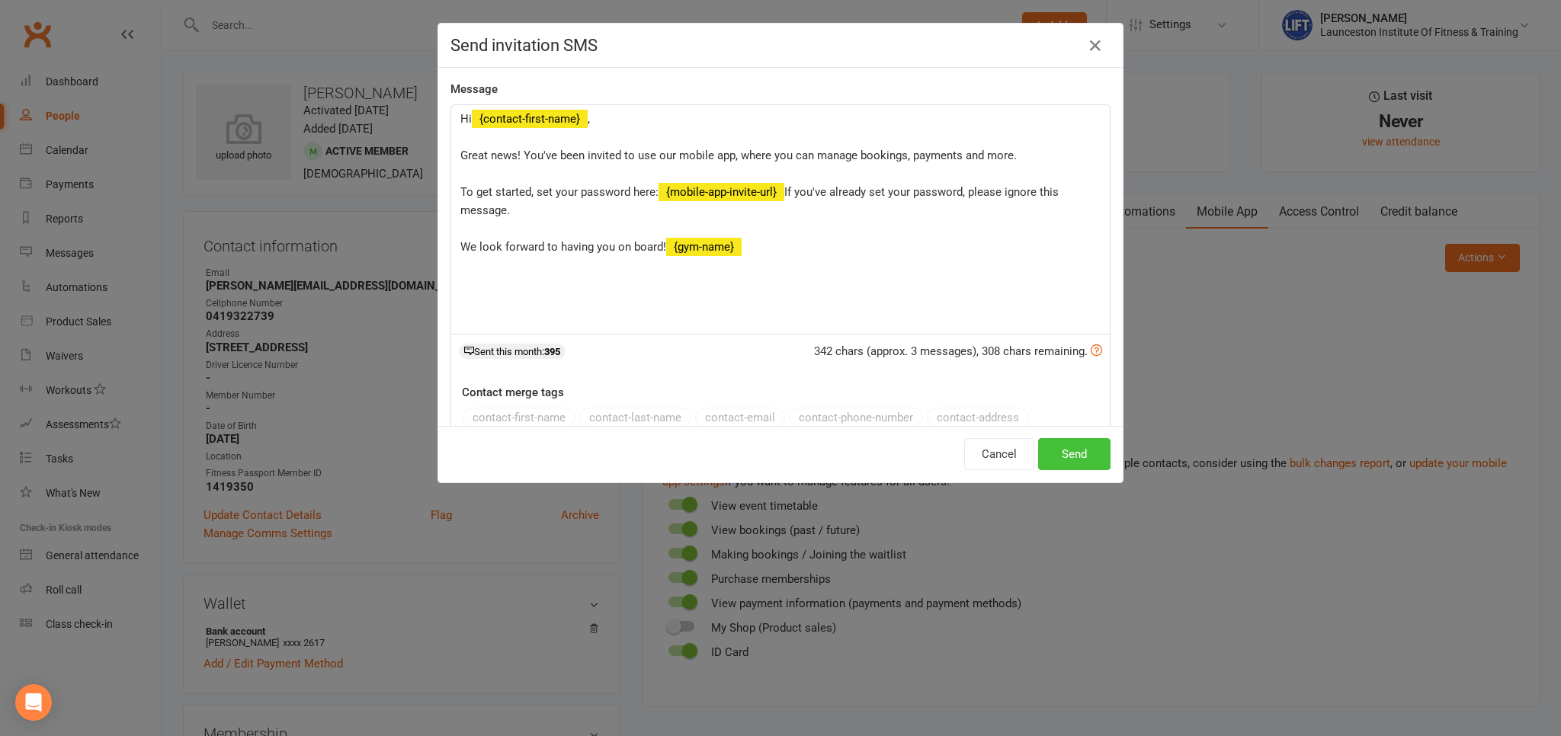
click at [1088, 440] on button "Send" at bounding box center [1074, 454] width 72 height 32
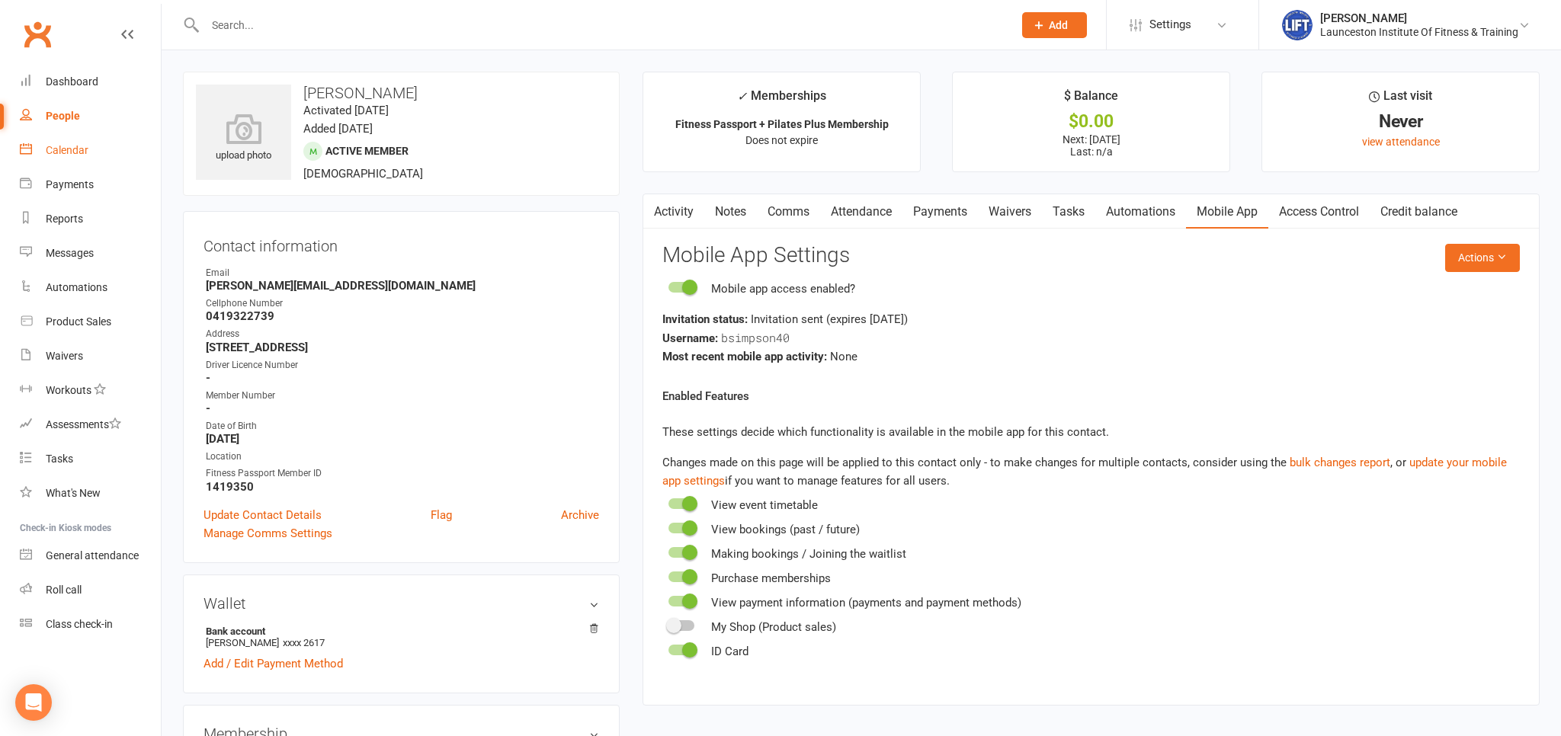
click at [56, 154] on div "Calendar" at bounding box center [67, 150] width 43 height 12
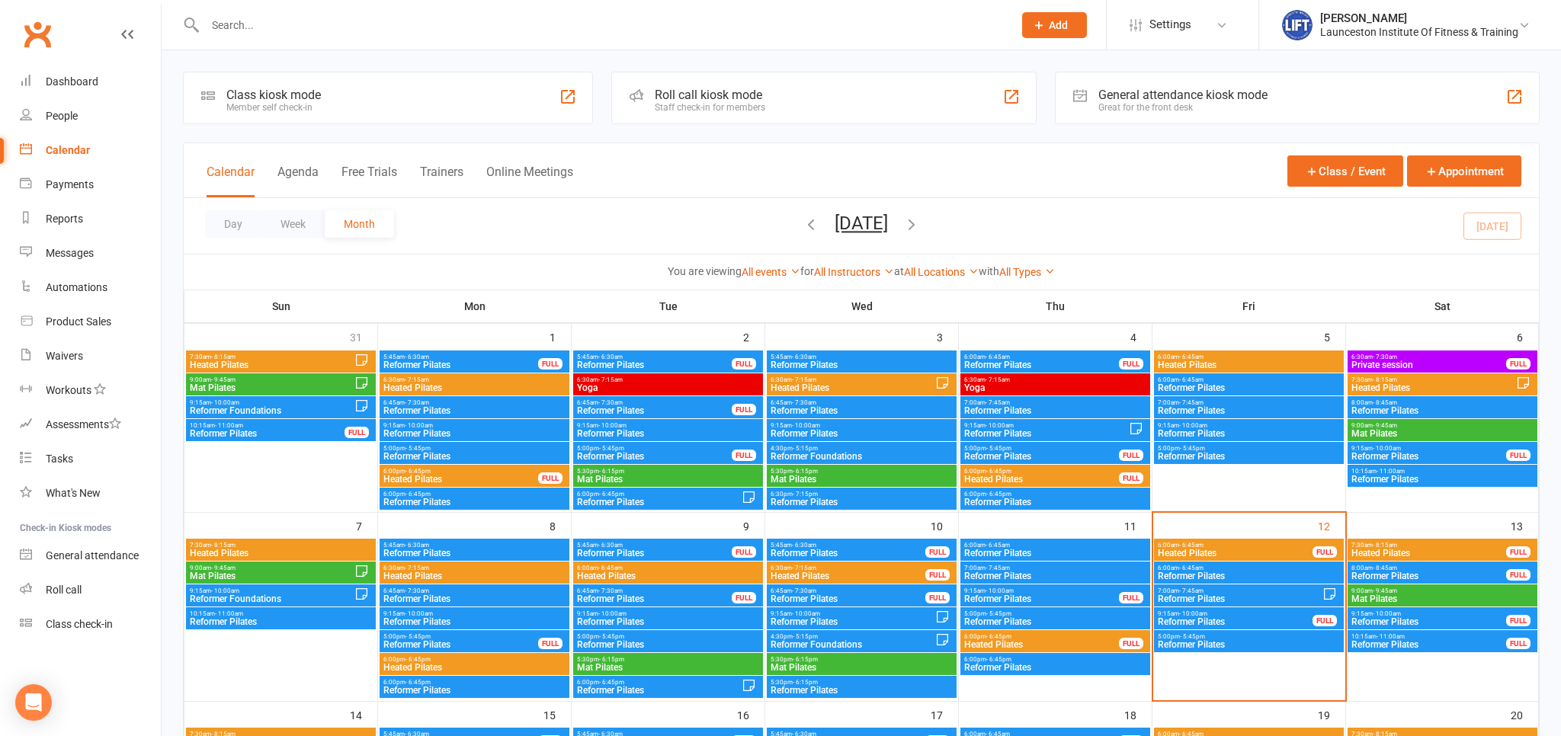
click at [1206, 645] on span "Reformer Pilates" at bounding box center [1249, 644] width 184 height 9
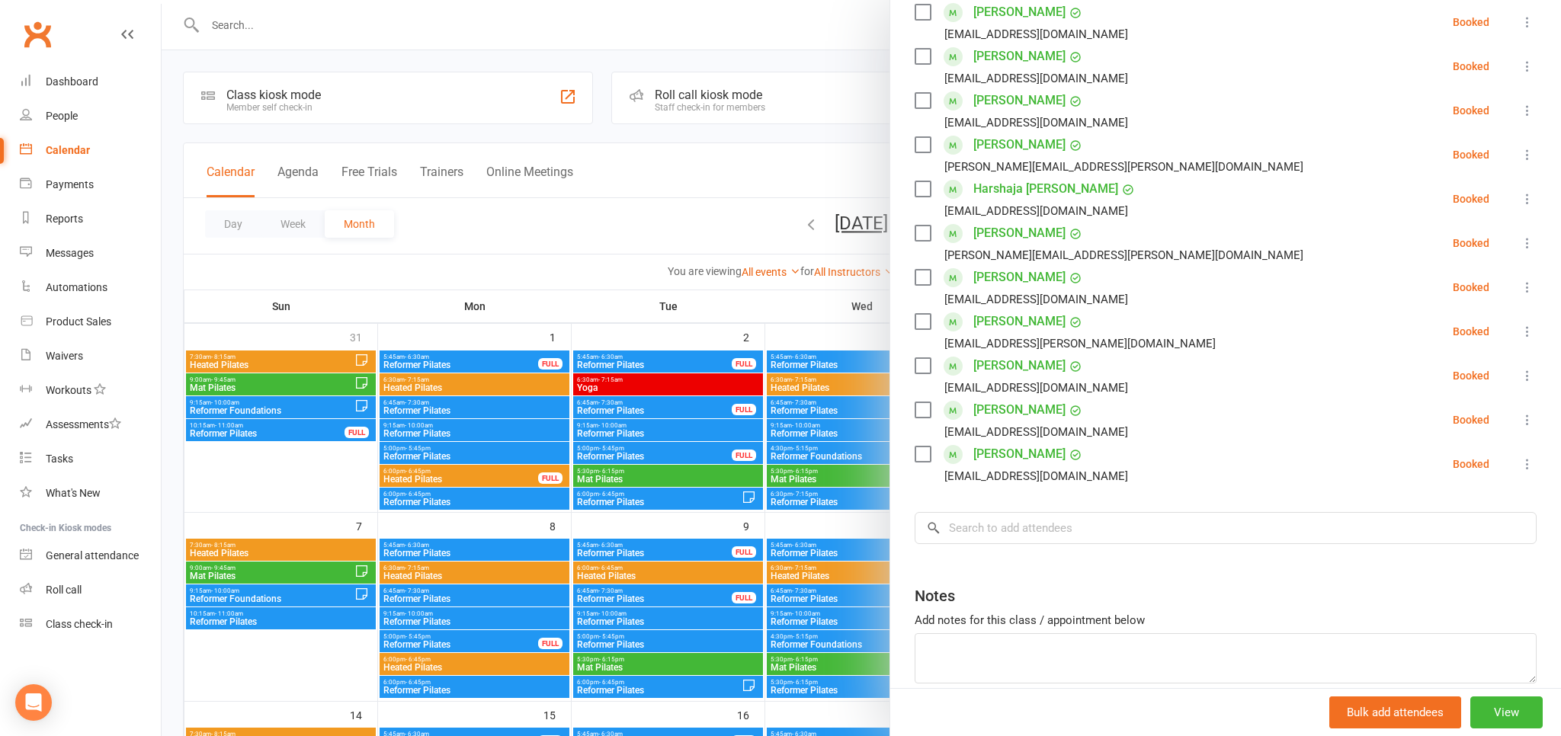
scroll to position [252, 0]
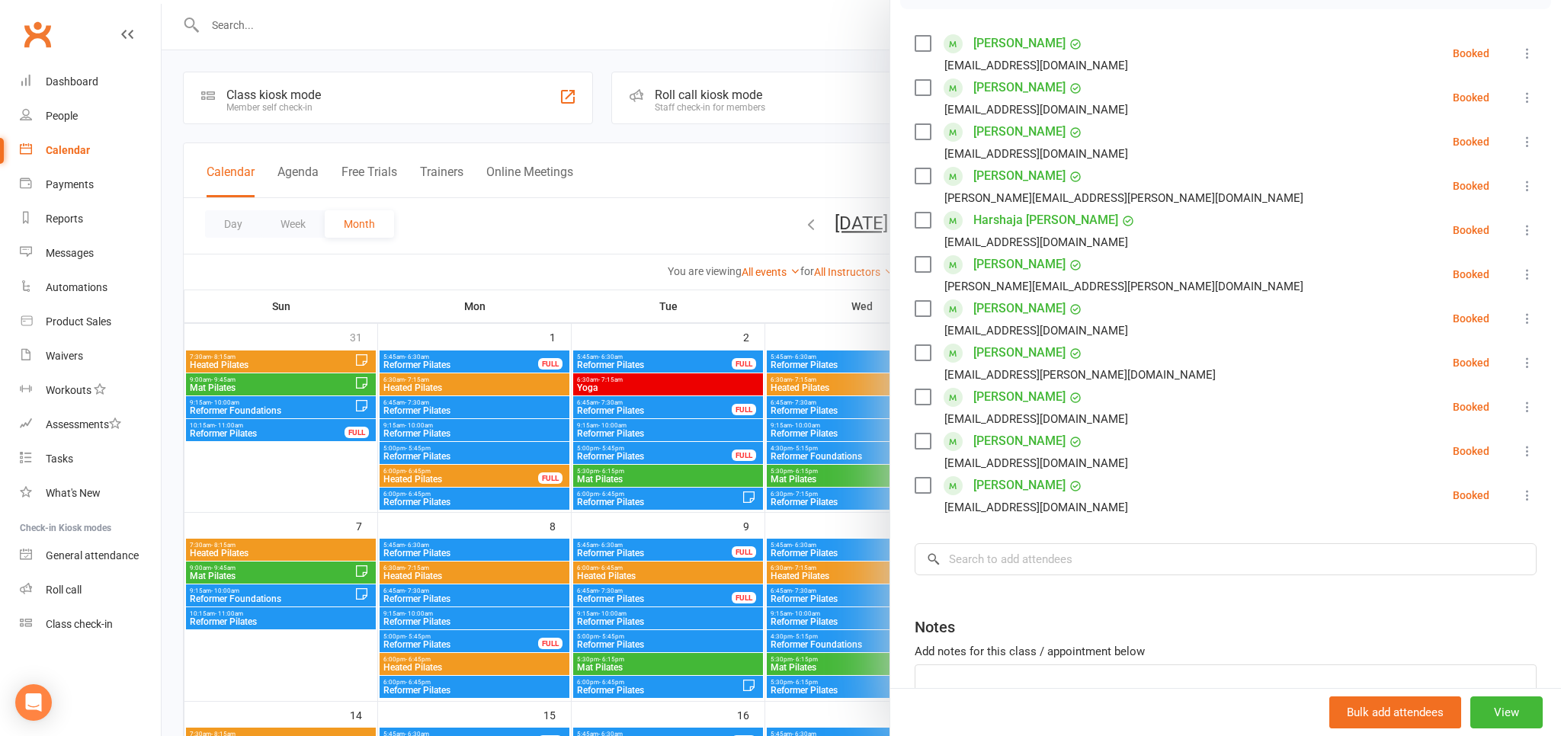
click at [1530, 238] on icon at bounding box center [1527, 230] width 15 height 15
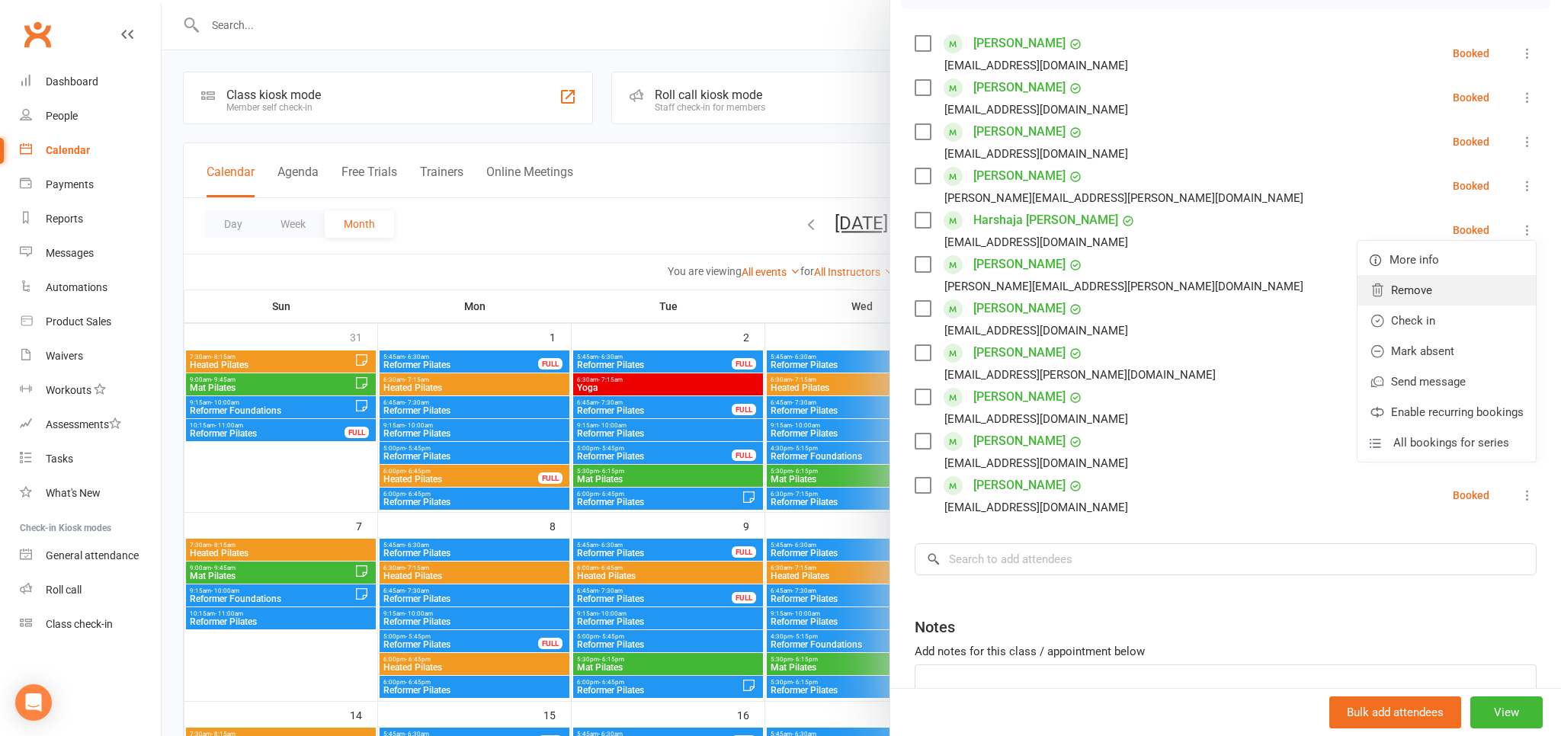
click at [1473, 299] on link "Remove" at bounding box center [1446, 290] width 178 height 30
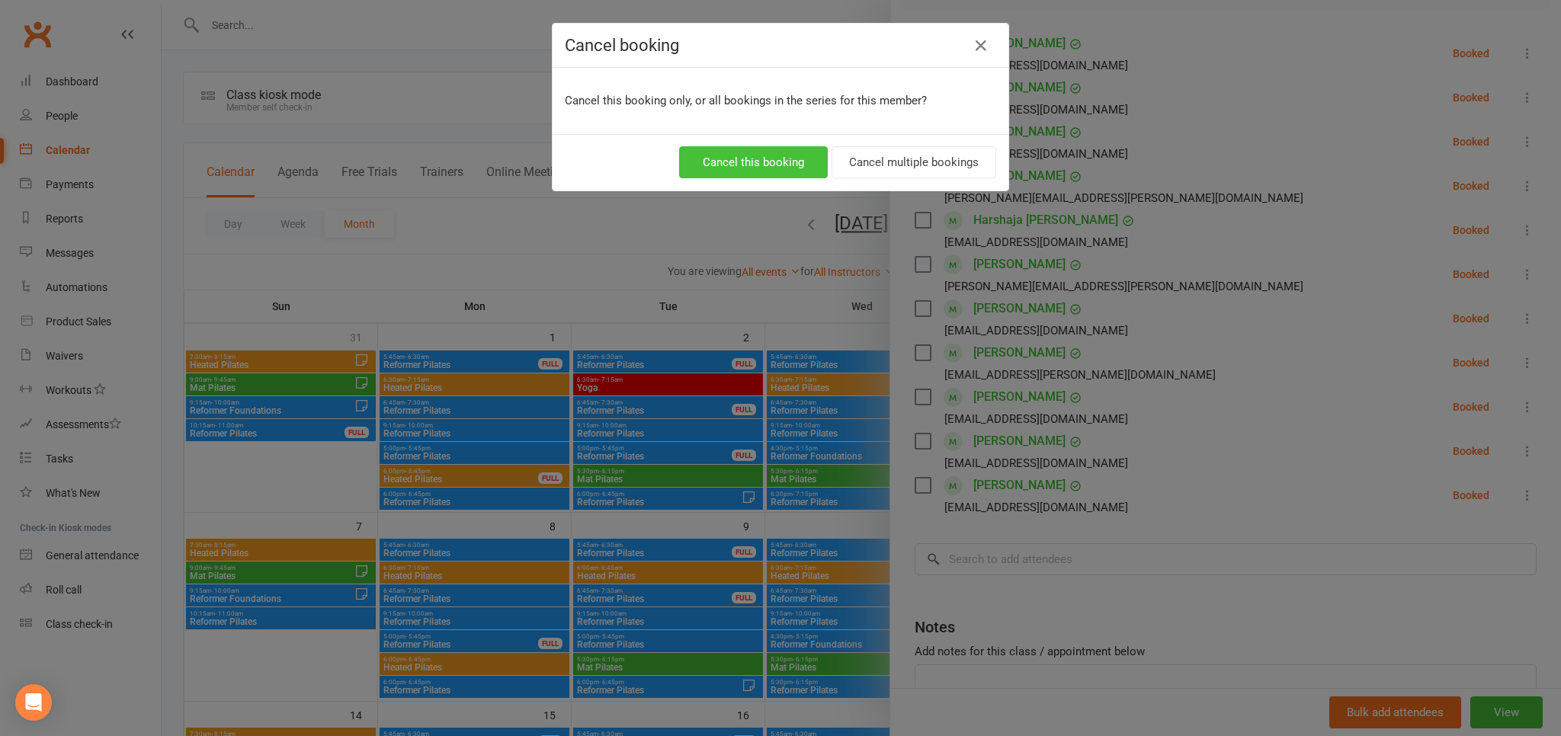
click at [749, 149] on button "Cancel this booking" at bounding box center [753, 162] width 149 height 32
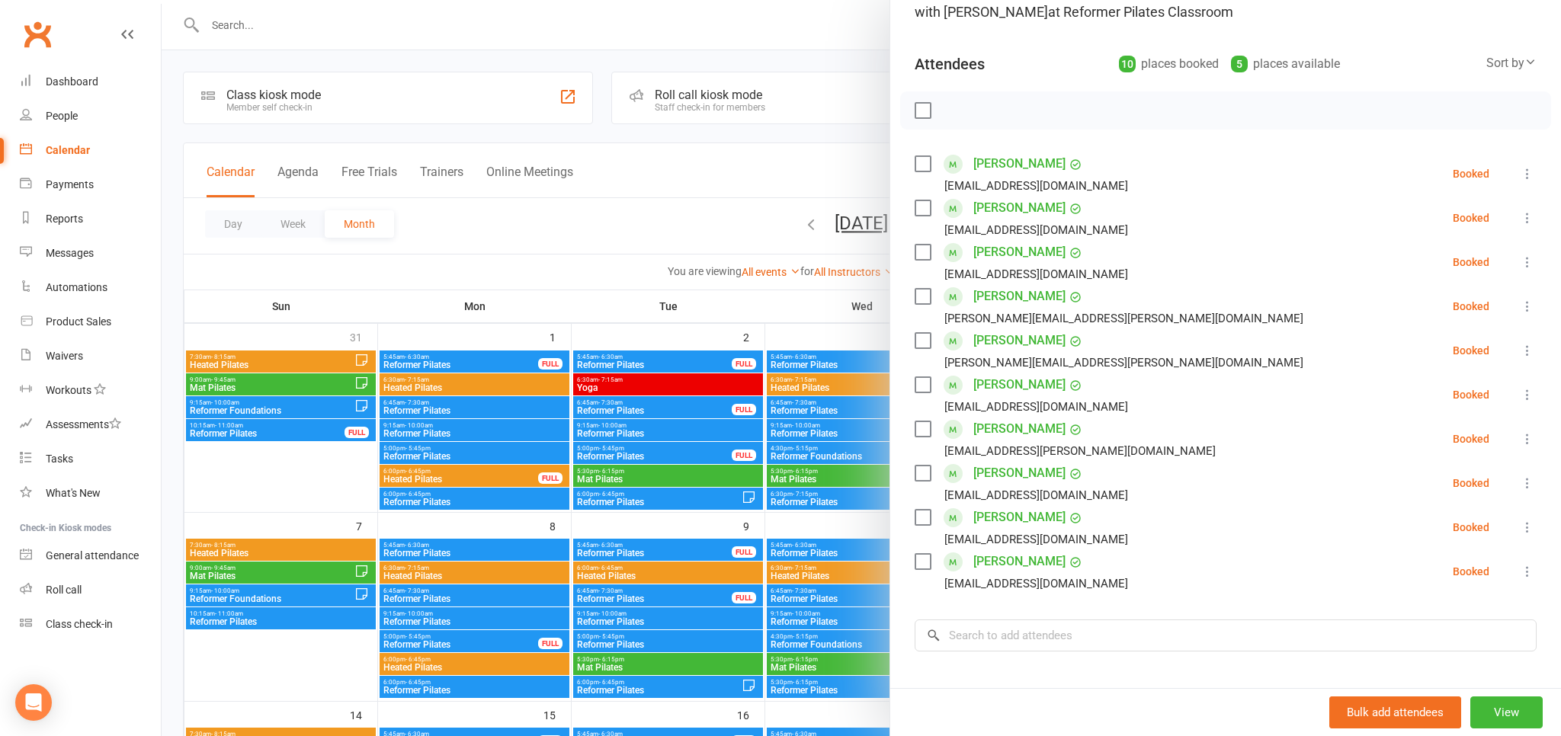
scroll to position [168, 0]
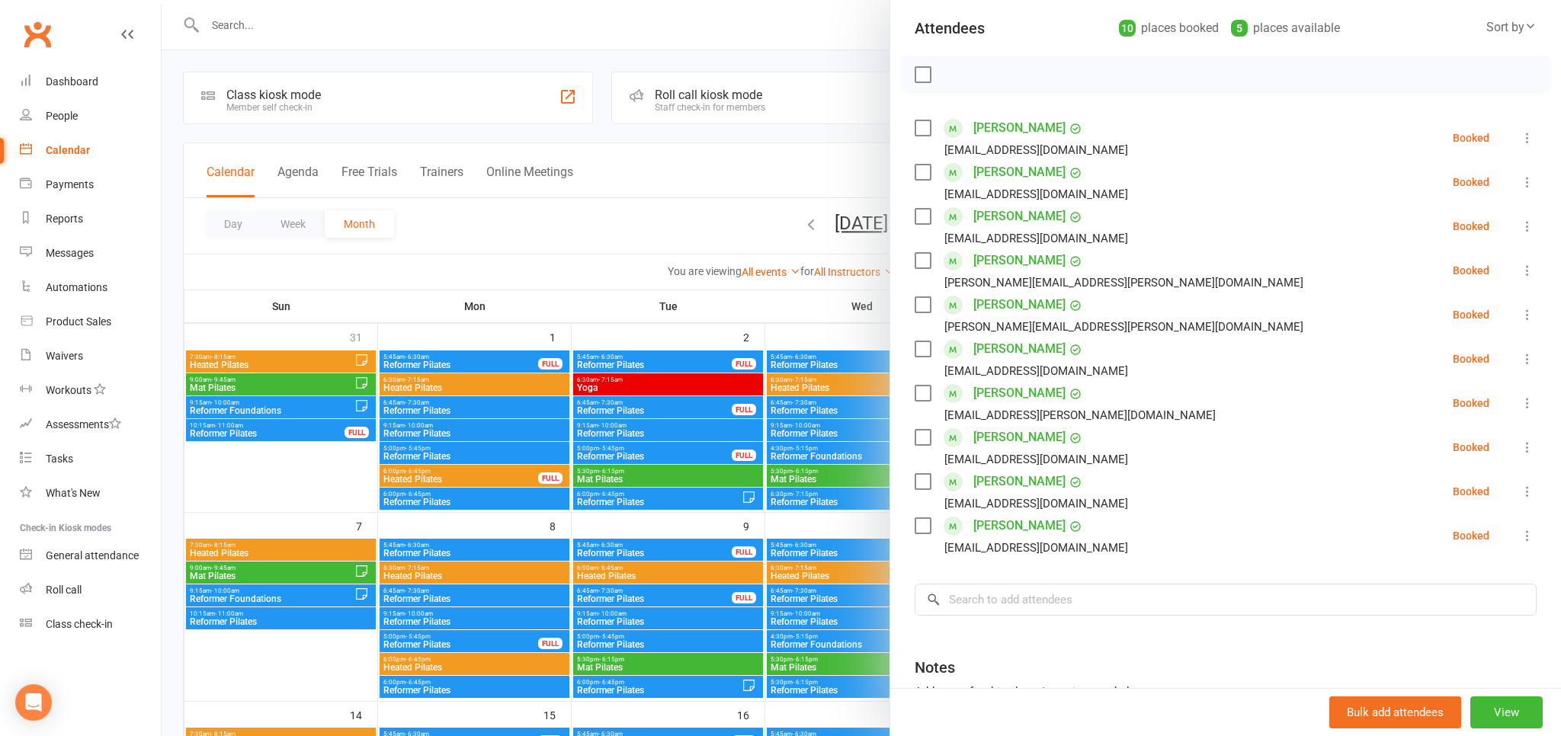
click at [1526, 403] on icon at bounding box center [1527, 403] width 15 height 15
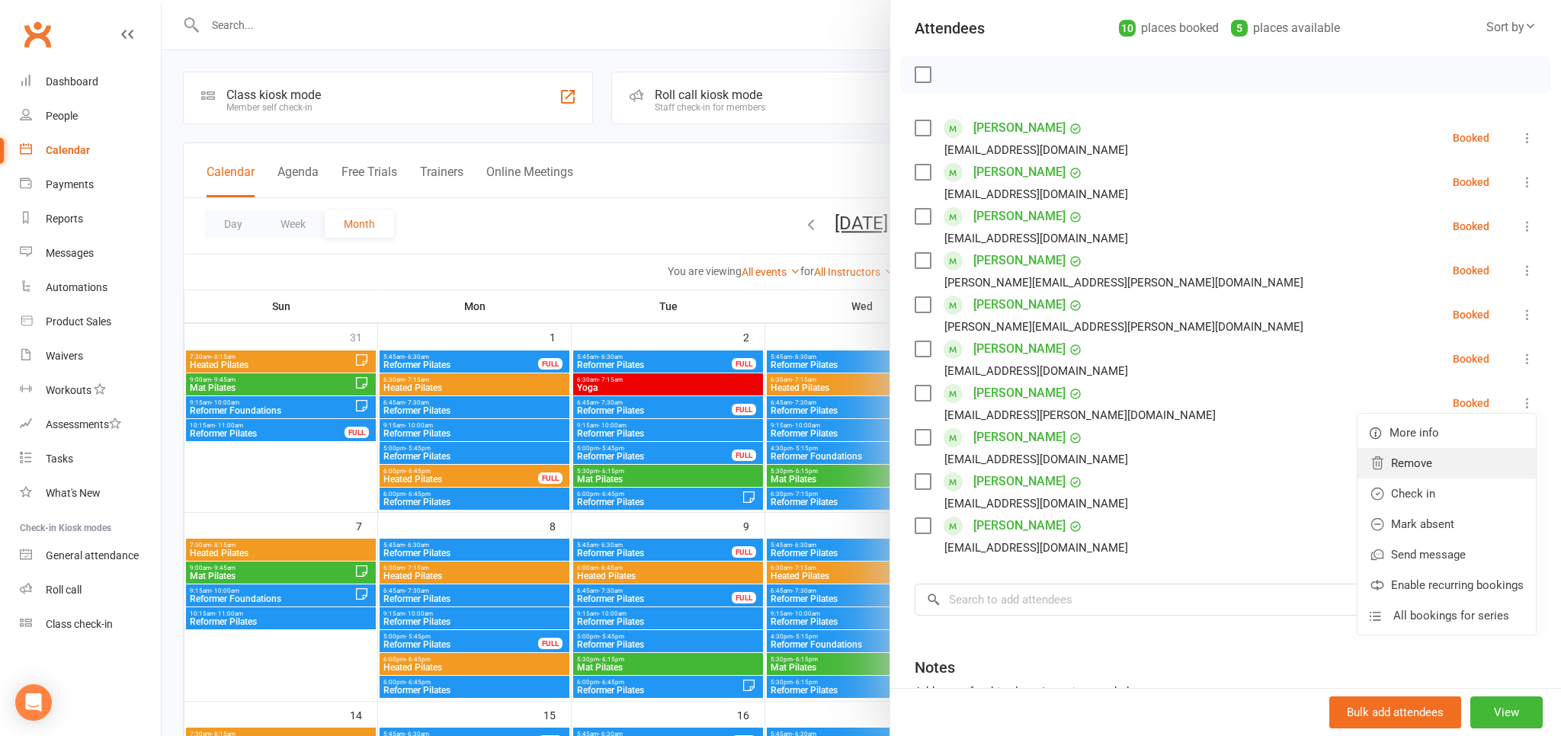
click at [1416, 476] on link "Remove" at bounding box center [1446, 463] width 178 height 30
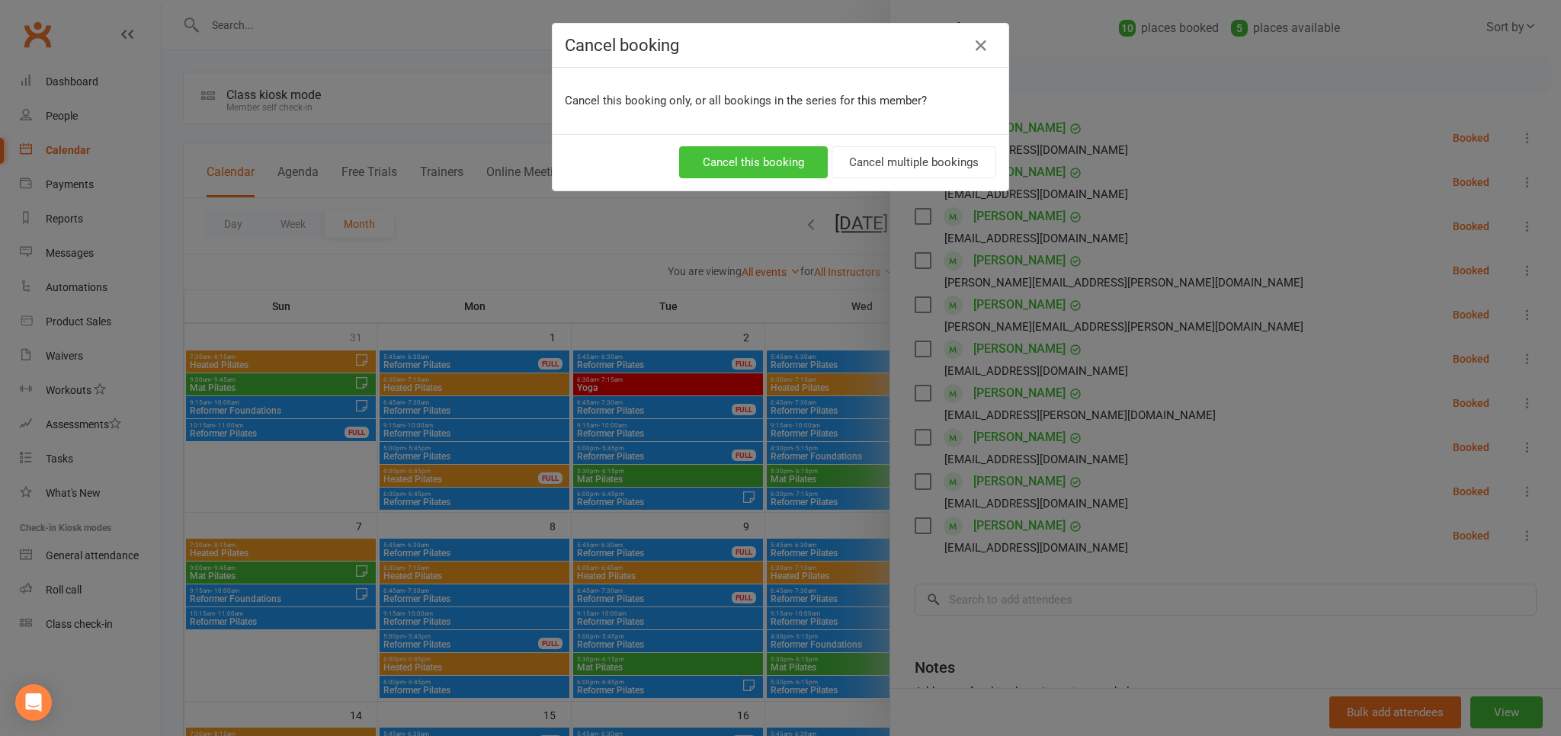
click at [797, 170] on button "Cancel this booking" at bounding box center [753, 162] width 149 height 32
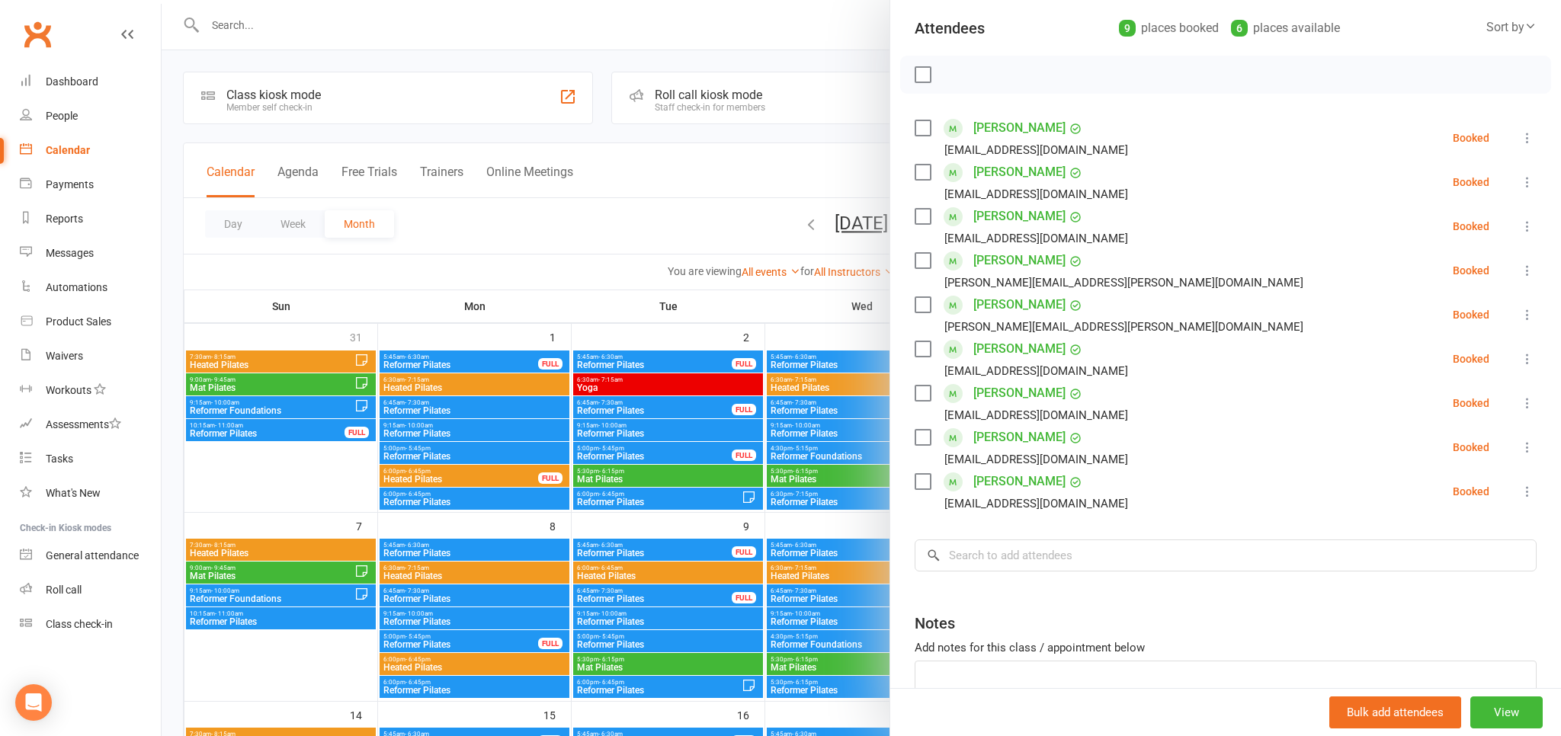
click at [690, 51] on div at bounding box center [861, 368] width 1399 height 736
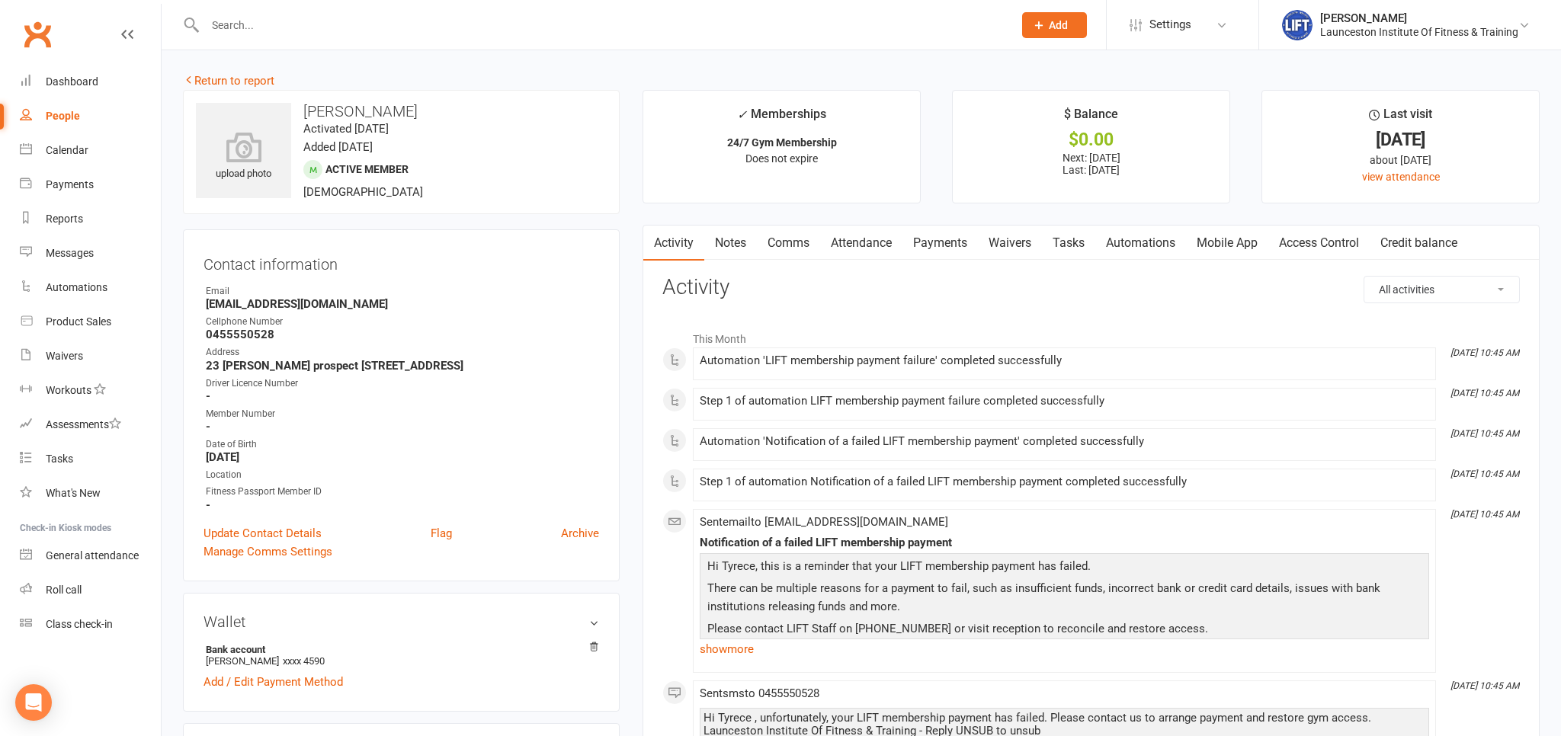
click at [1305, 243] on link "Access Control" at bounding box center [1318, 243] width 101 height 35
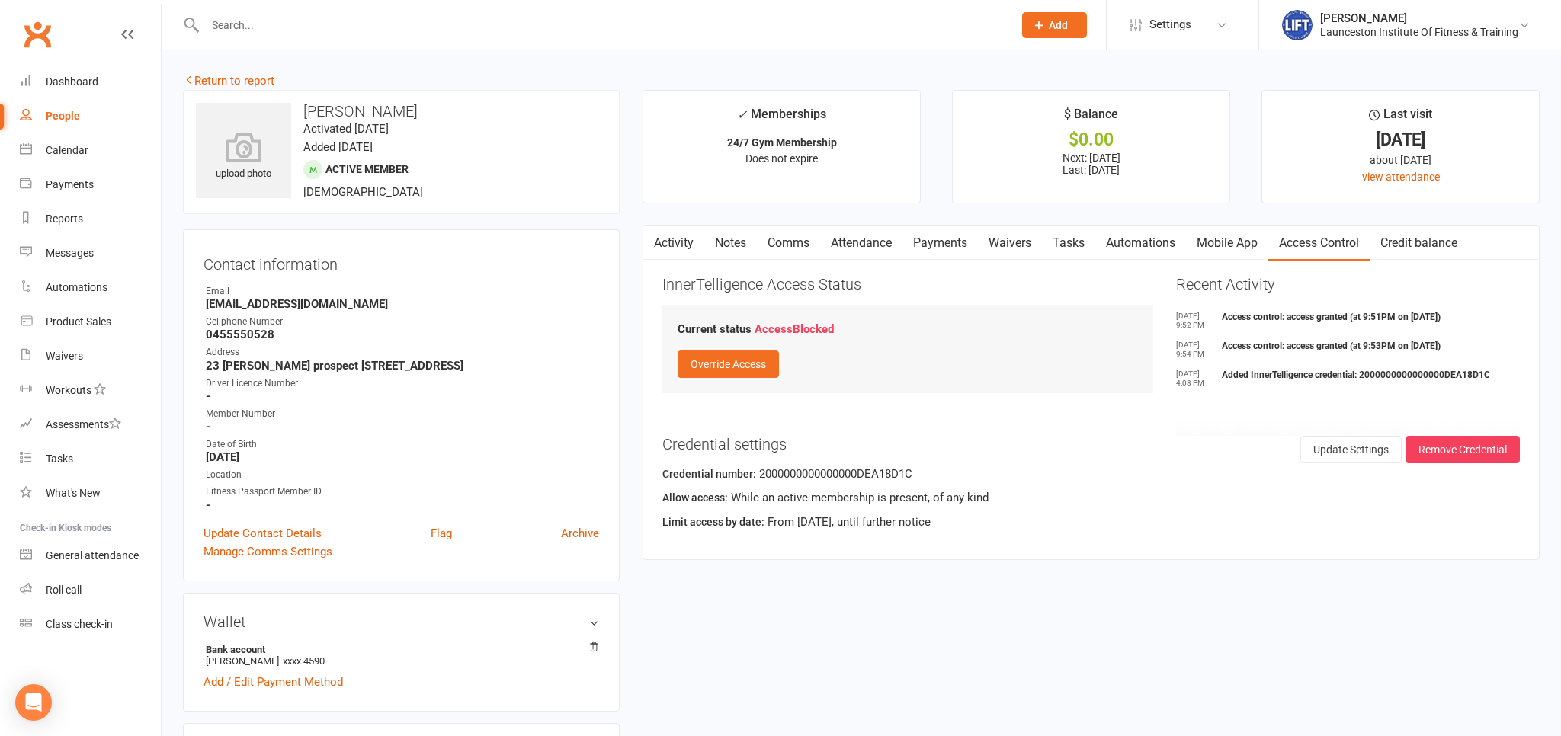
click at [934, 243] on link "Payments" at bounding box center [939, 243] width 75 height 35
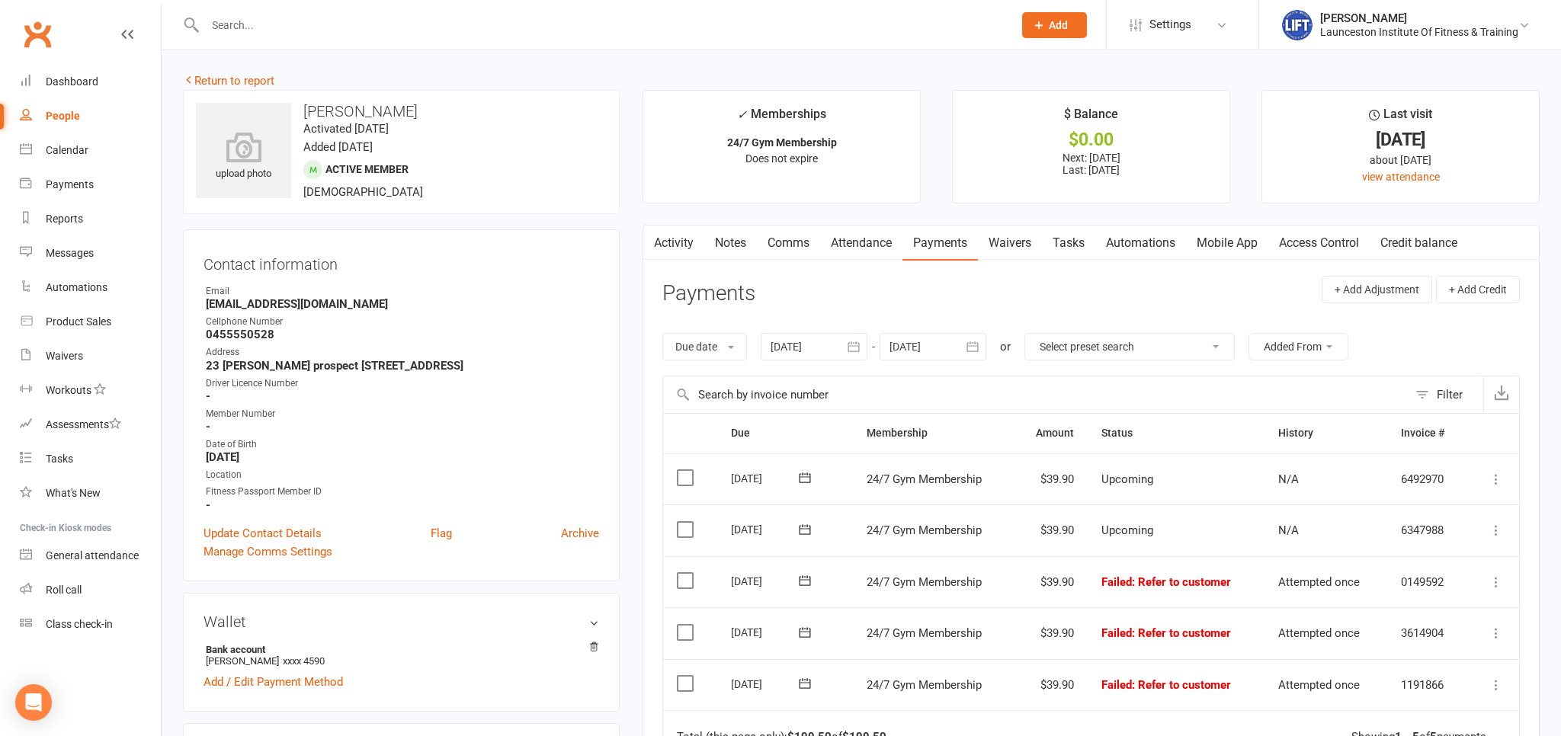
click at [771, 245] on link "Comms" at bounding box center [788, 243] width 63 height 35
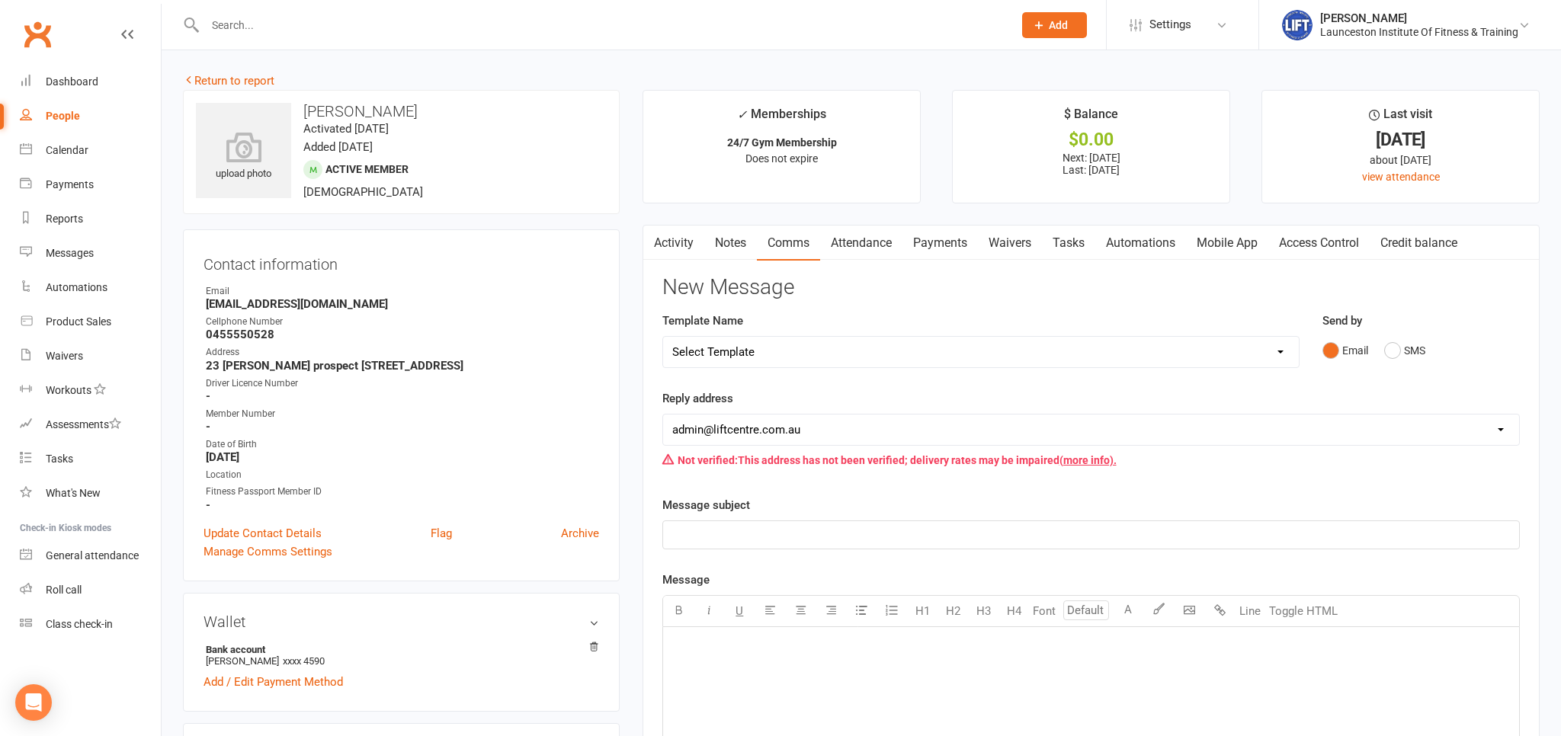
click at [710, 529] on p "﻿" at bounding box center [1091, 535] width 838 height 18
click at [692, 645] on p "﻿" at bounding box center [1091, 647] width 838 height 18
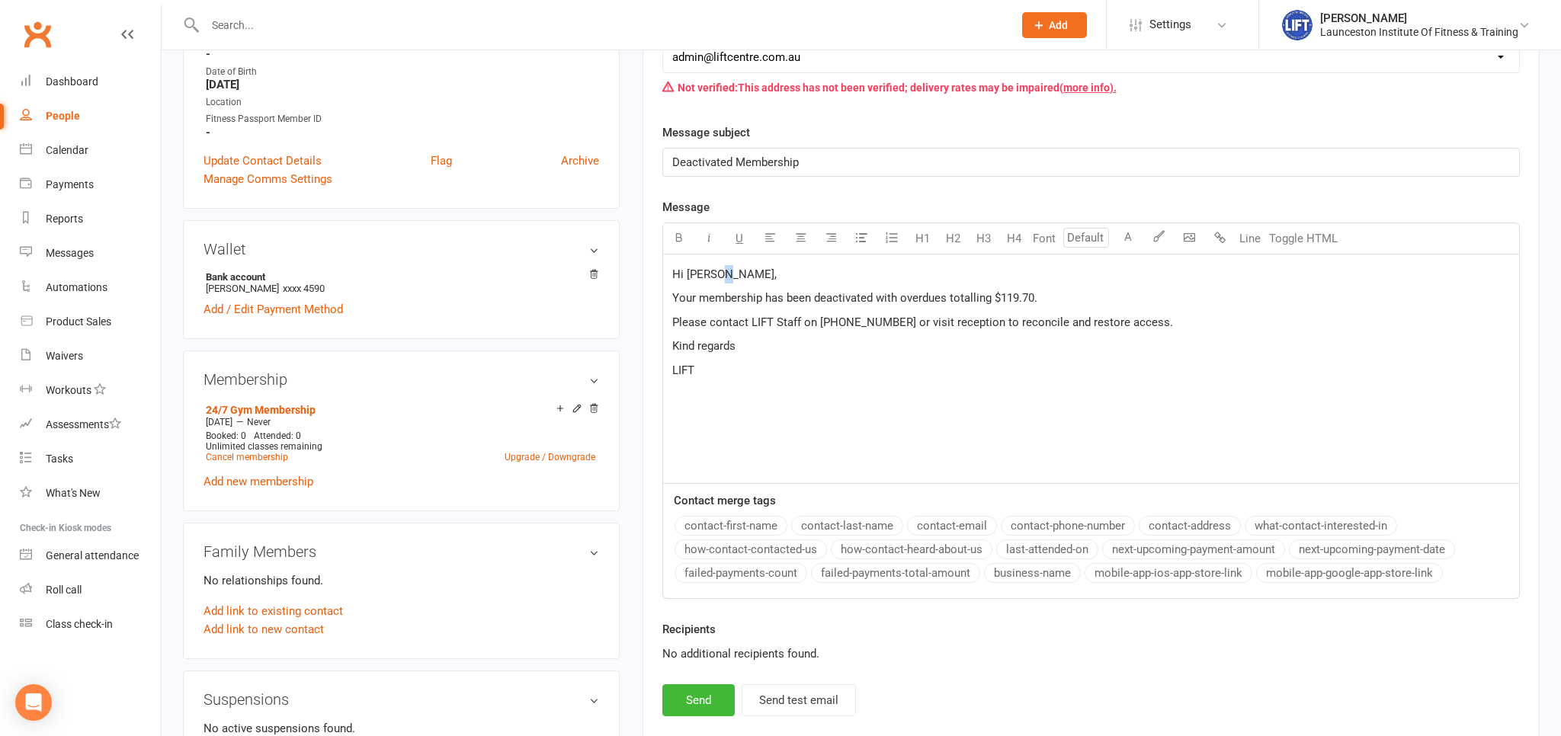
click at [728, 275] on span "Hi [PERSON_NAME]," at bounding box center [724, 274] width 104 height 14
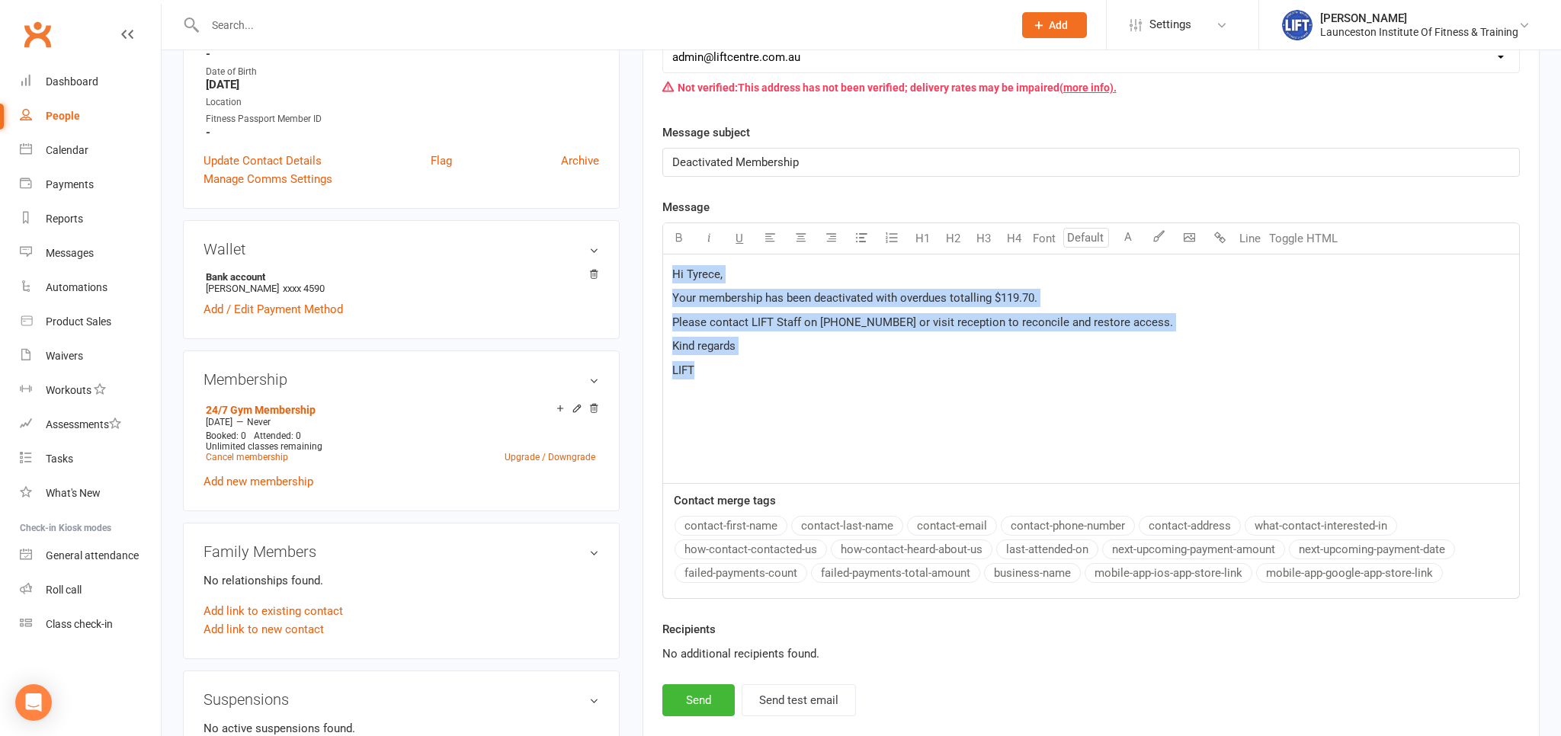
drag, startPoint x: 748, startPoint y: 395, endPoint x: 600, endPoint y: 231, distance: 221.2
click at [662, 255] on div "Hi Tyrece, Your membership has been deactivated with overdues totalling $119.70…" at bounding box center [1090, 369] width 857 height 229
copy div "Hi Tyrece, Your membership has been deactivated with overdues totalling $119.70…"
drag, startPoint x: 684, startPoint y: 709, endPoint x: 694, endPoint y: 695, distance: 16.9
click at [684, 709] on button "Send" at bounding box center [698, 700] width 72 height 32
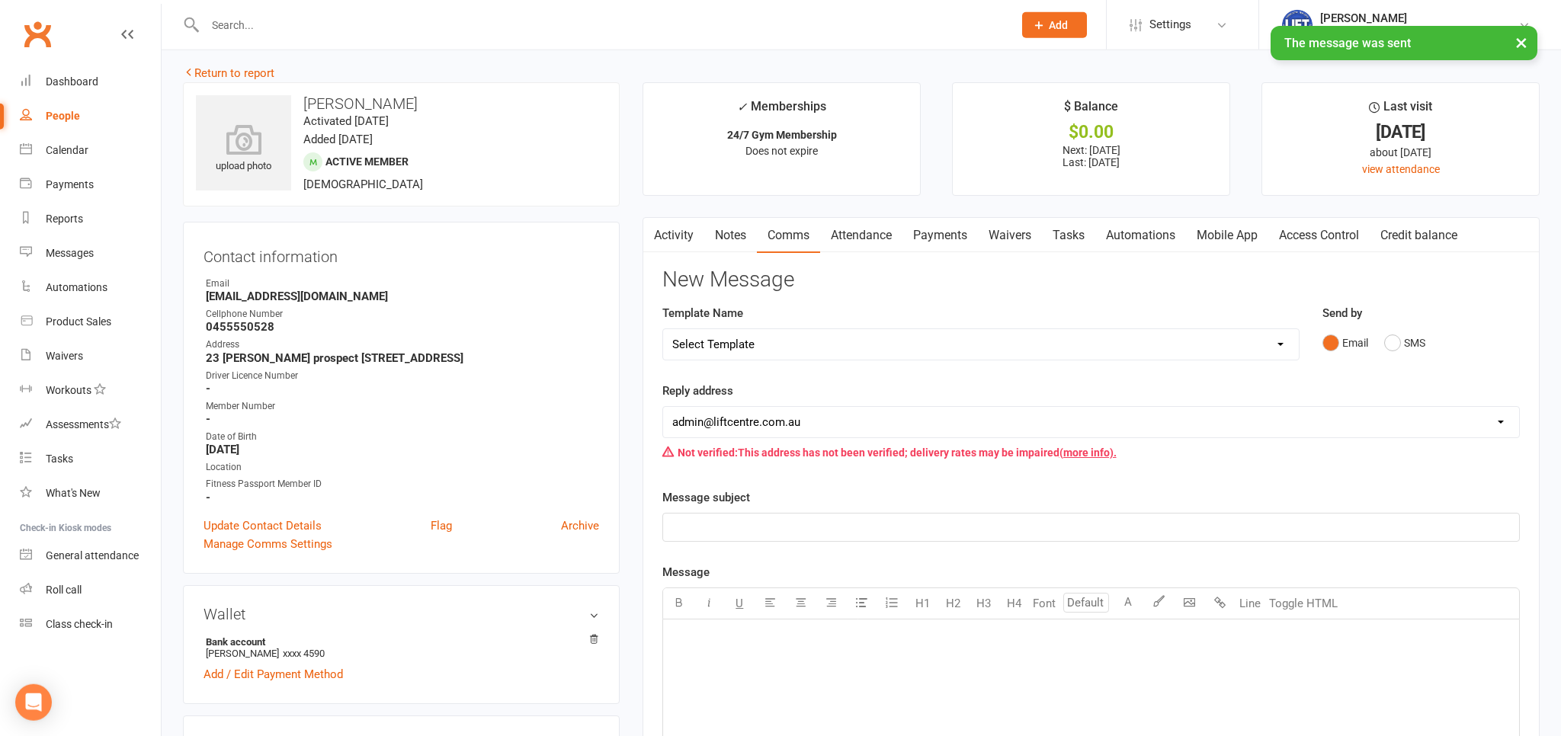
scroll to position [0, 0]
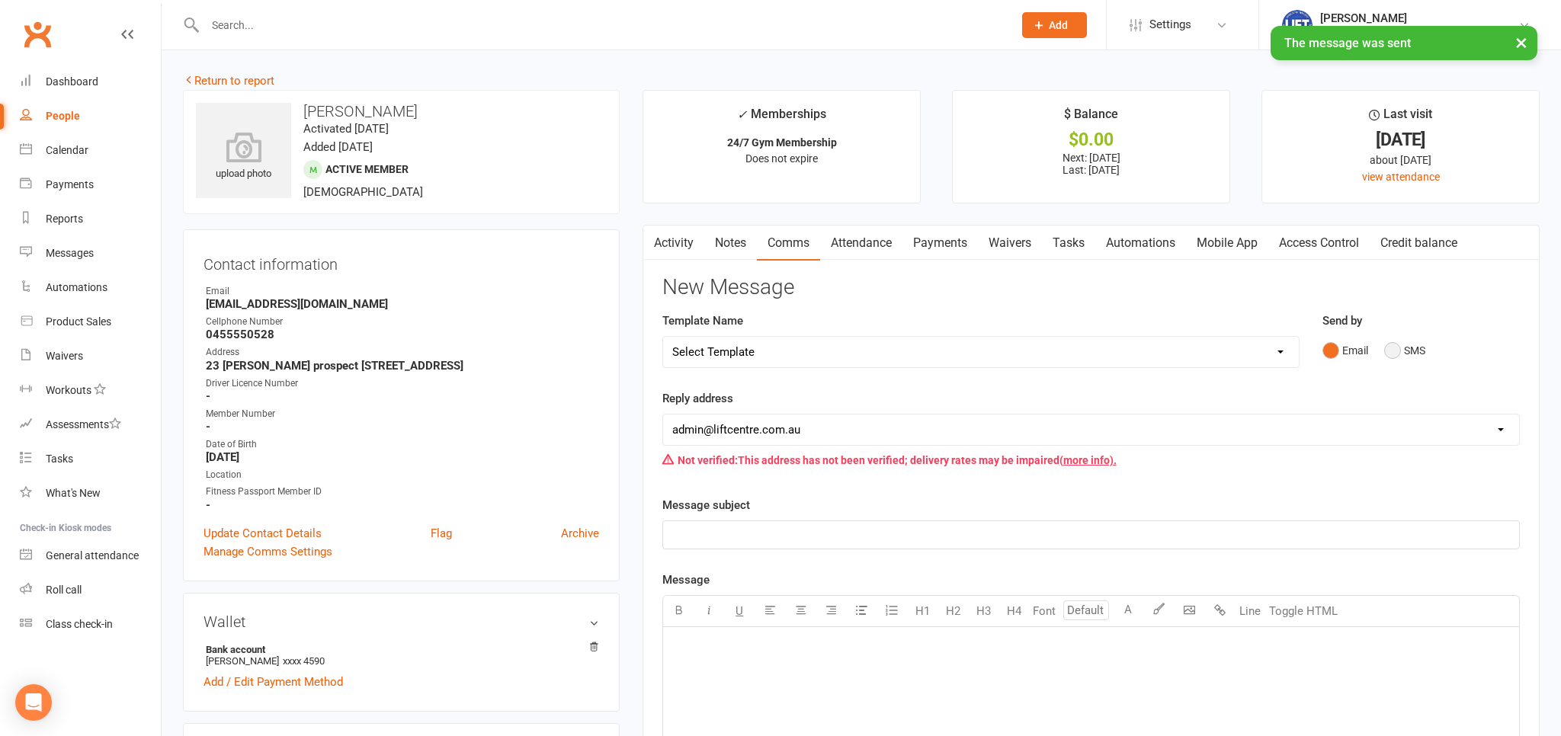
click at [1398, 344] on button "SMS" at bounding box center [1404, 350] width 41 height 29
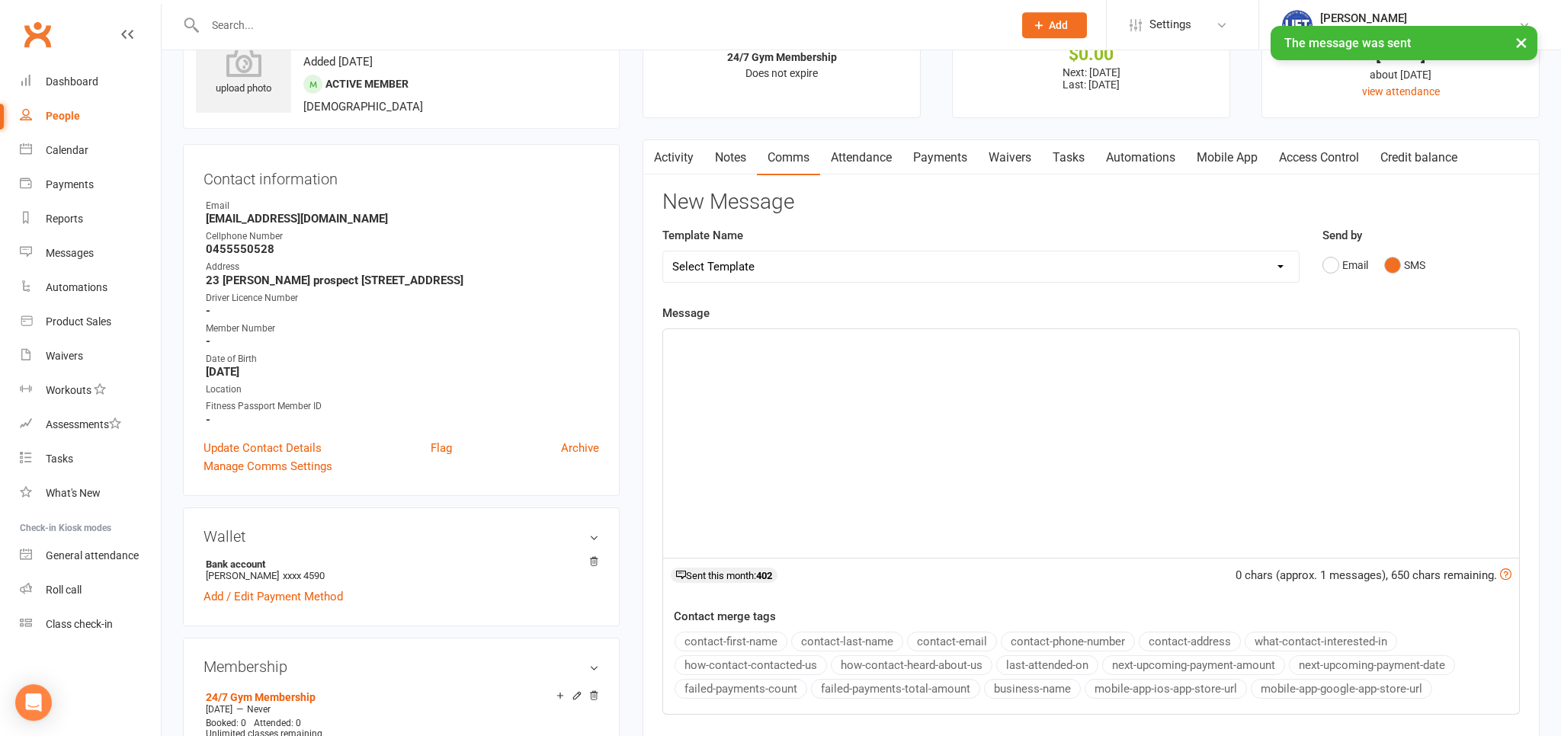
scroll to position [161, 0]
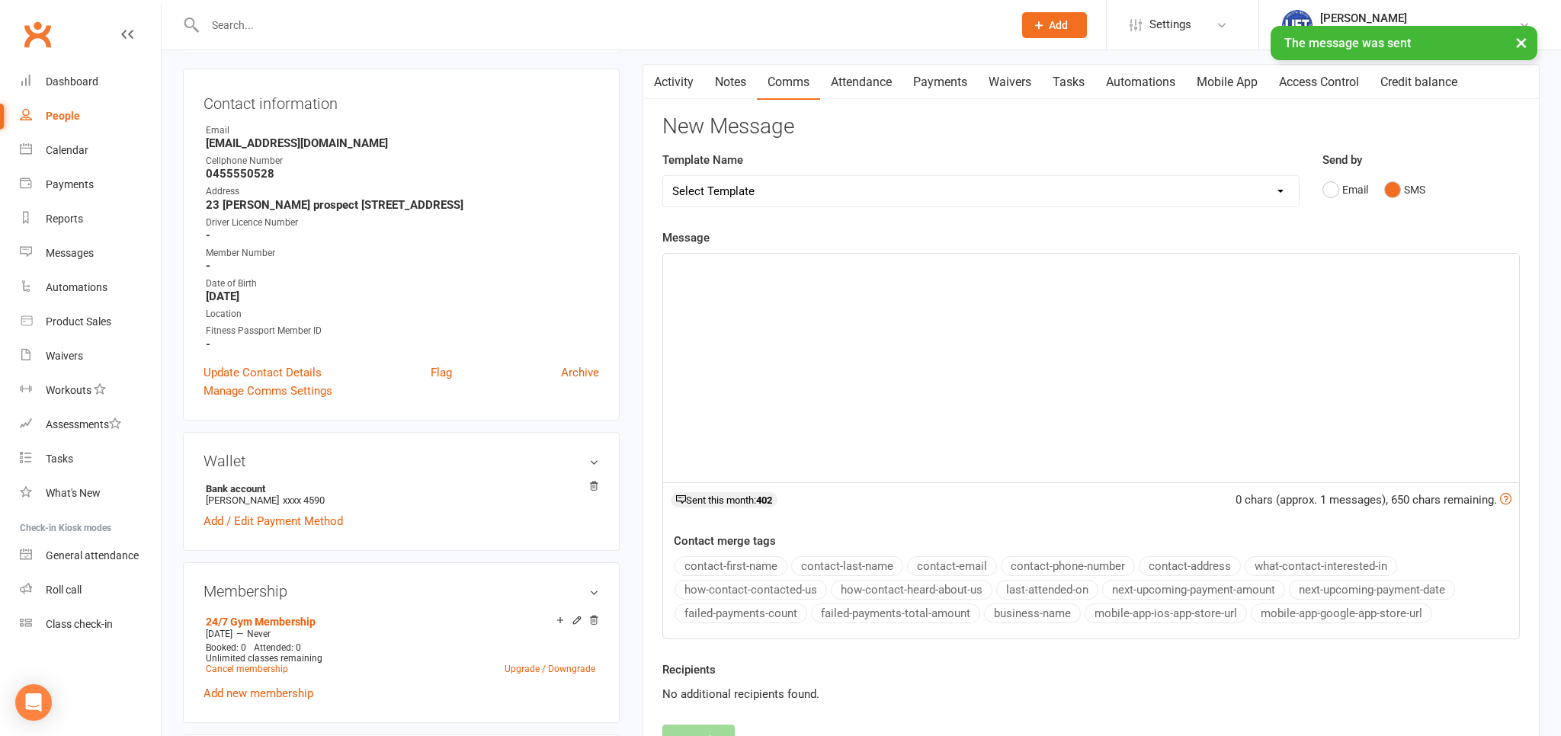
click at [725, 353] on div "﻿" at bounding box center [1091, 368] width 856 height 229
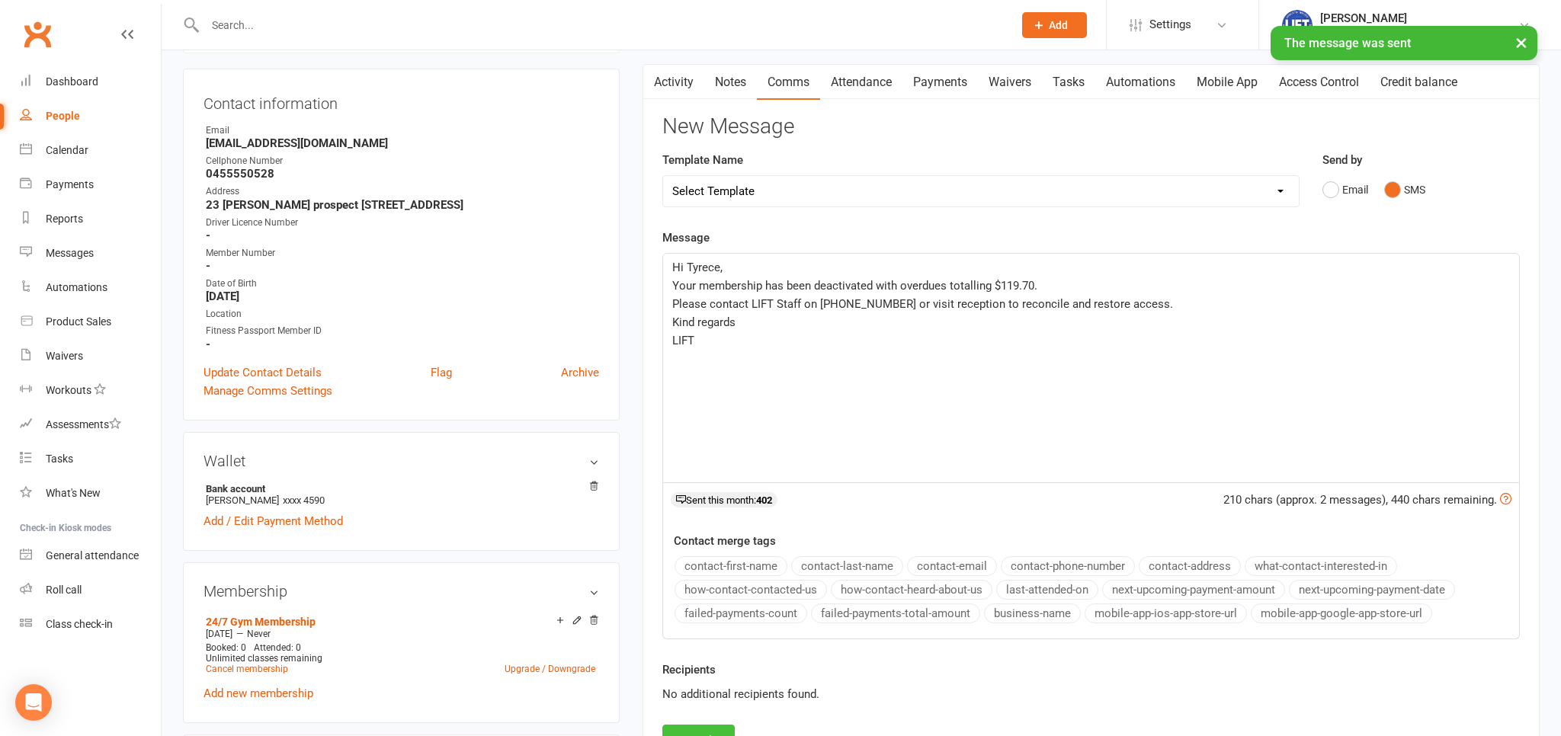
click at [703, 725] on button "Send" at bounding box center [698, 741] width 72 height 32
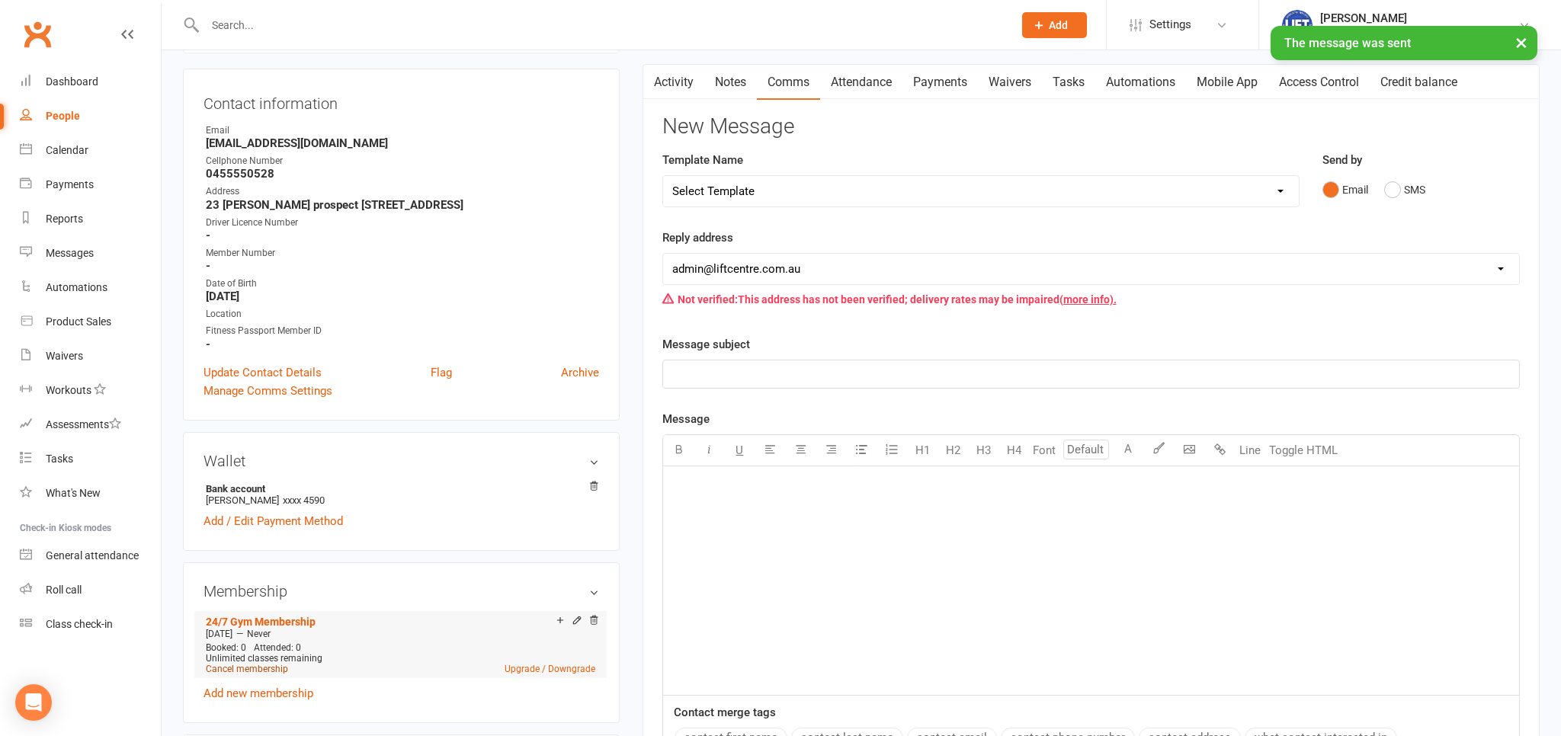
click at [259, 674] on link "Cancel membership" at bounding box center [247, 669] width 82 height 11
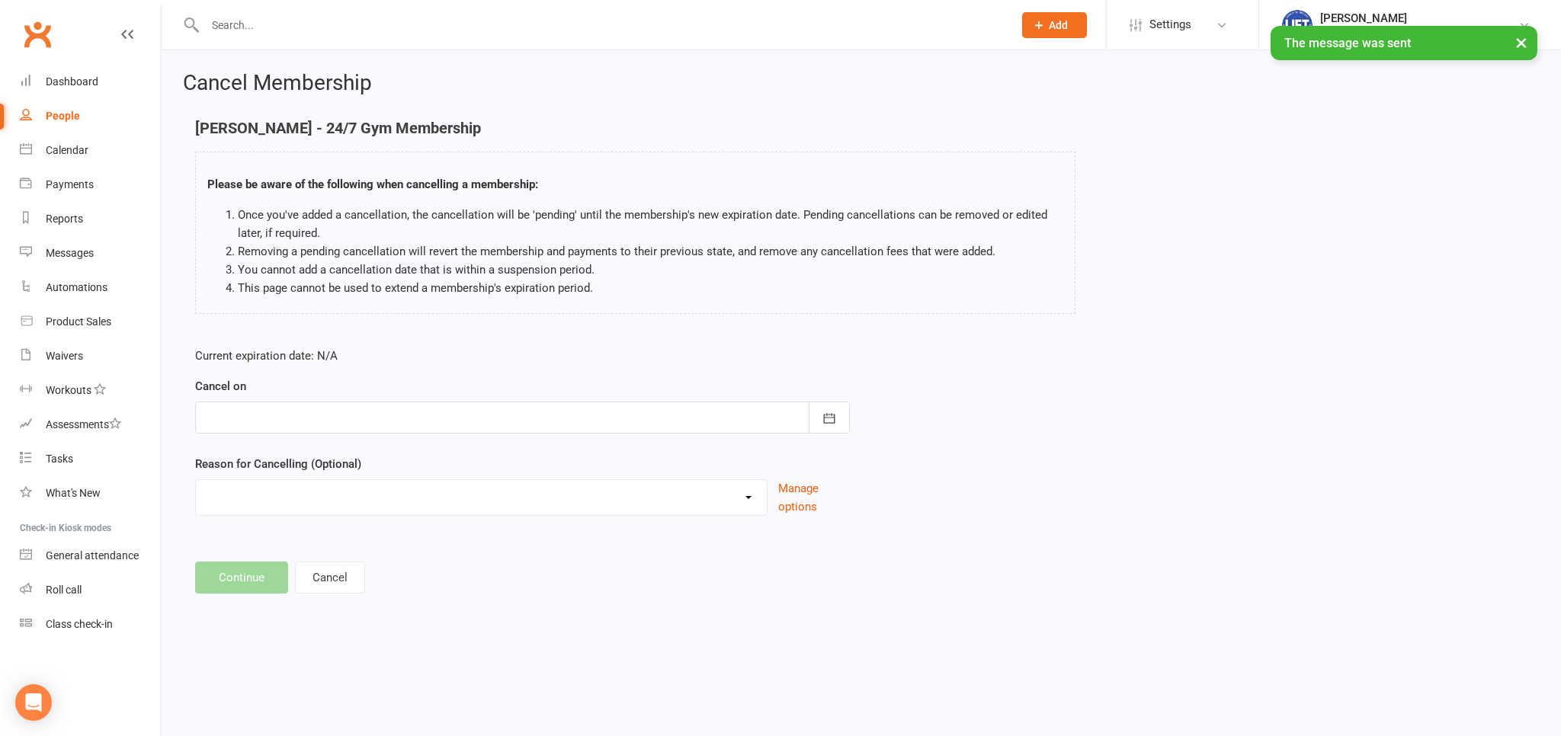
click at [326, 412] on div at bounding box center [522, 418] width 655 height 32
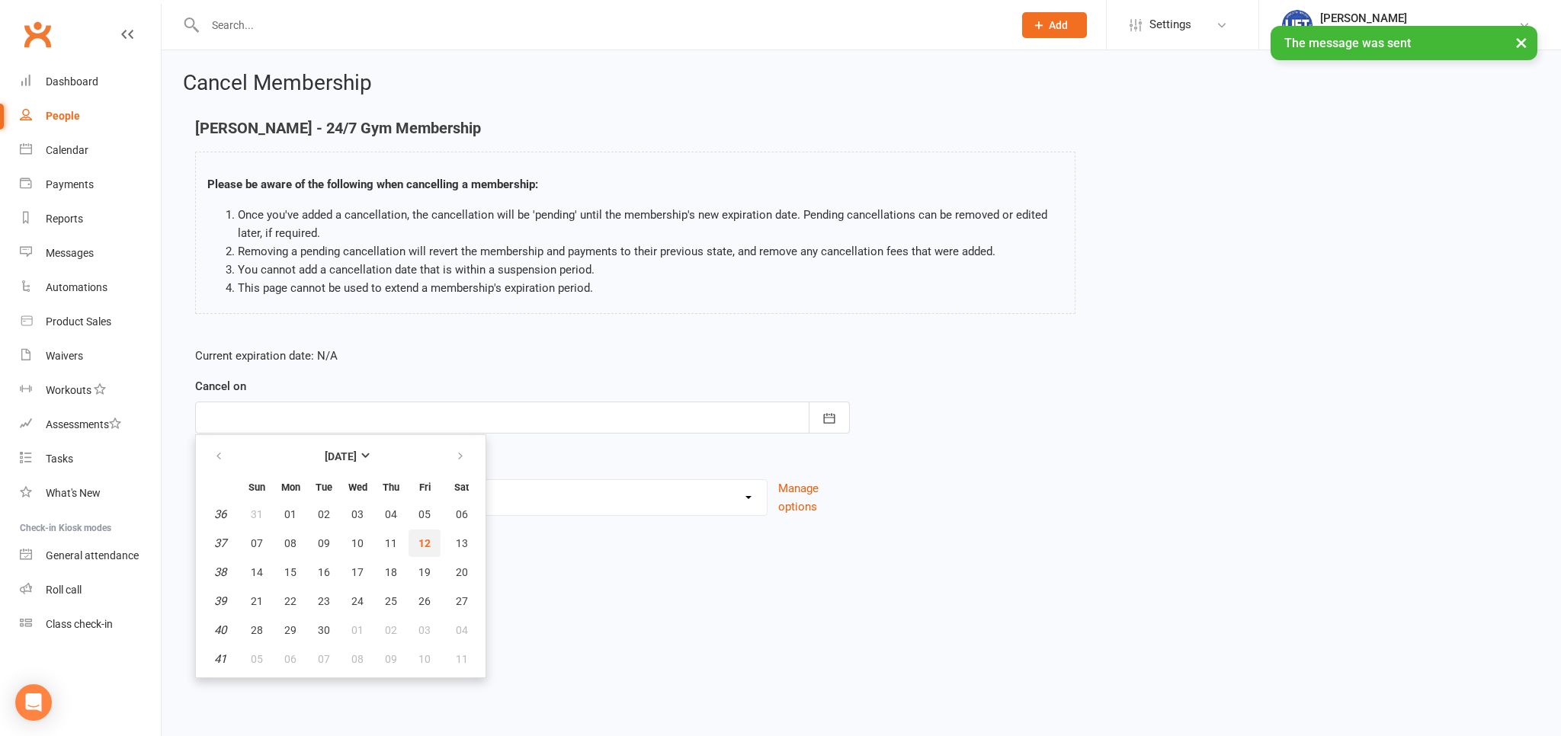
click at [420, 536] on button "12" at bounding box center [424, 543] width 32 height 27
type input "12 Sep 2025"
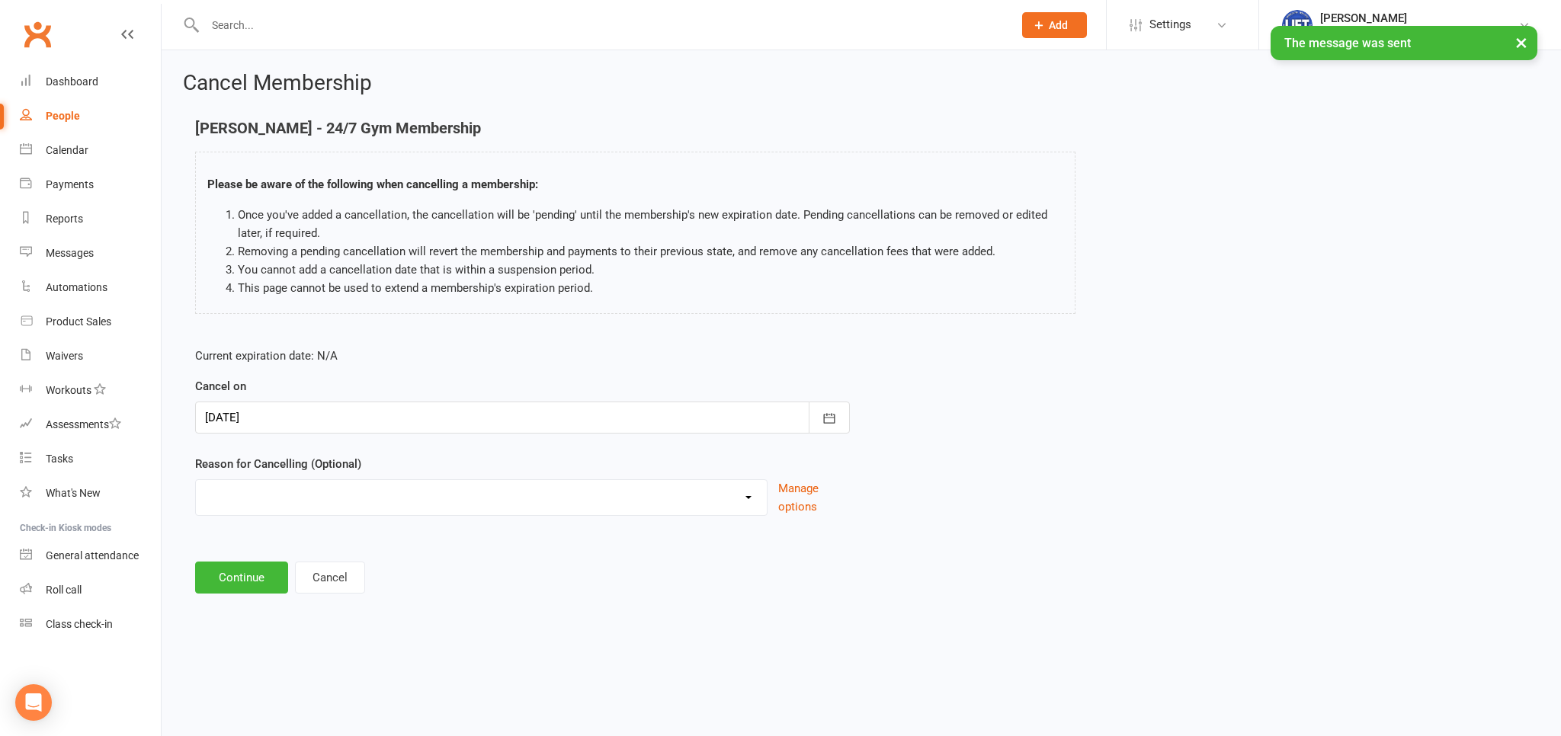
click at [196, 480] on select "Cancelled by staff (overdues) Change to Fitness Passport Changing gyms Injury M…" at bounding box center [481, 495] width 571 height 30
select select "0"
click option "Cancelled by staff (overdues)" at bounding box center [0, 0] width 0 height 0
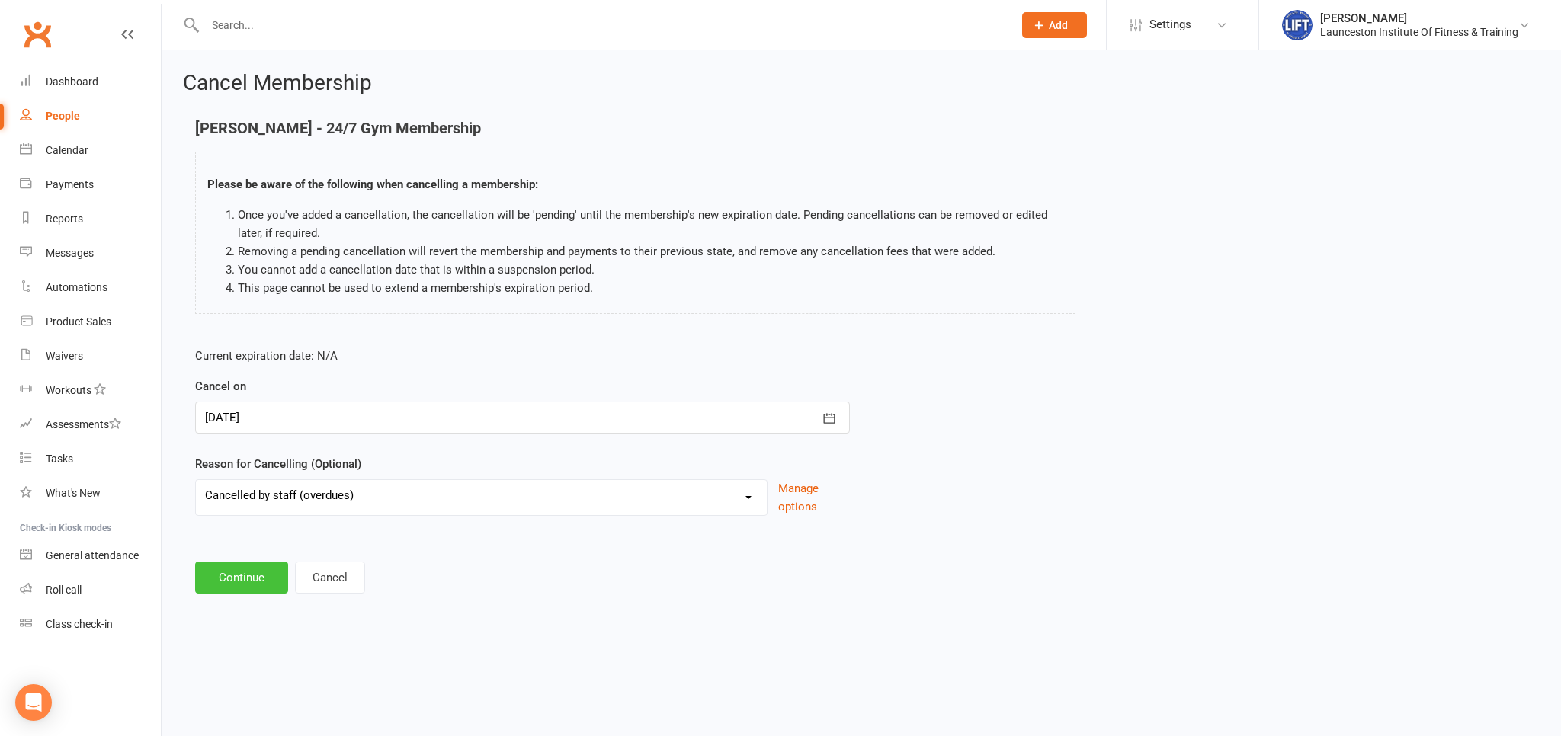
click at [251, 584] on button "Continue" at bounding box center [241, 578] width 93 height 32
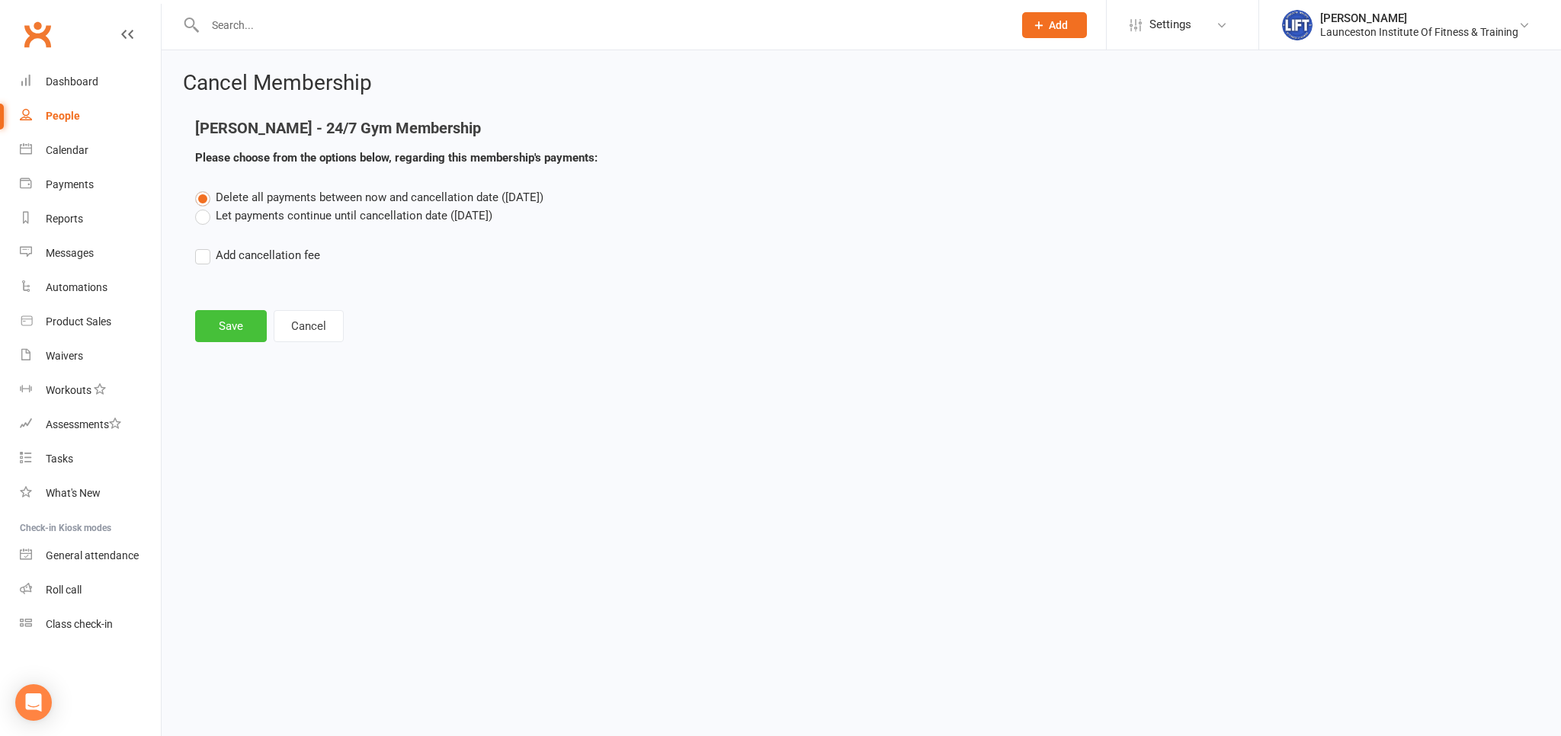
click at [242, 316] on button "Save" at bounding box center [231, 326] width 72 height 32
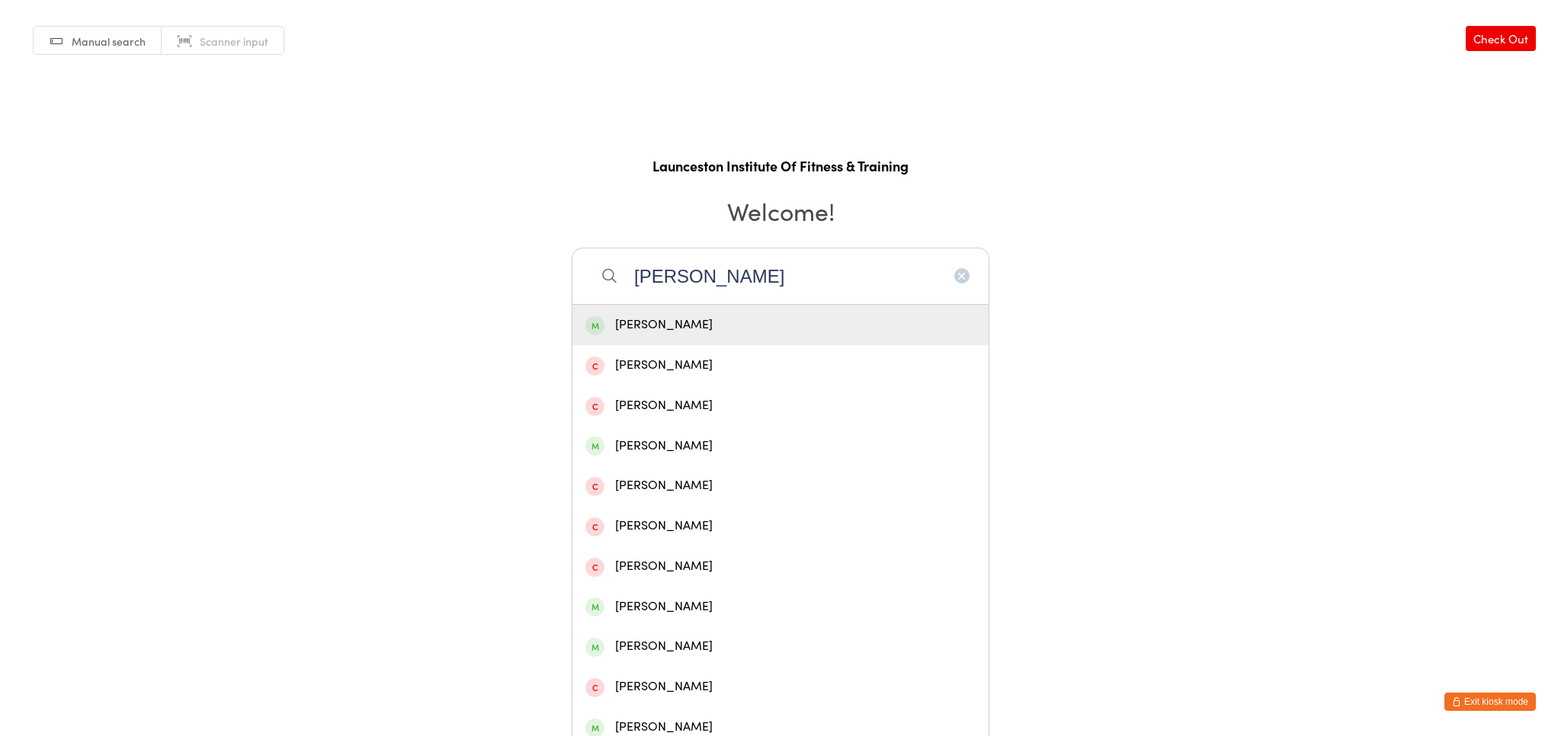
type input "[PERSON_NAME]"
click at [750, 323] on div "[PERSON_NAME]" at bounding box center [780, 325] width 390 height 21
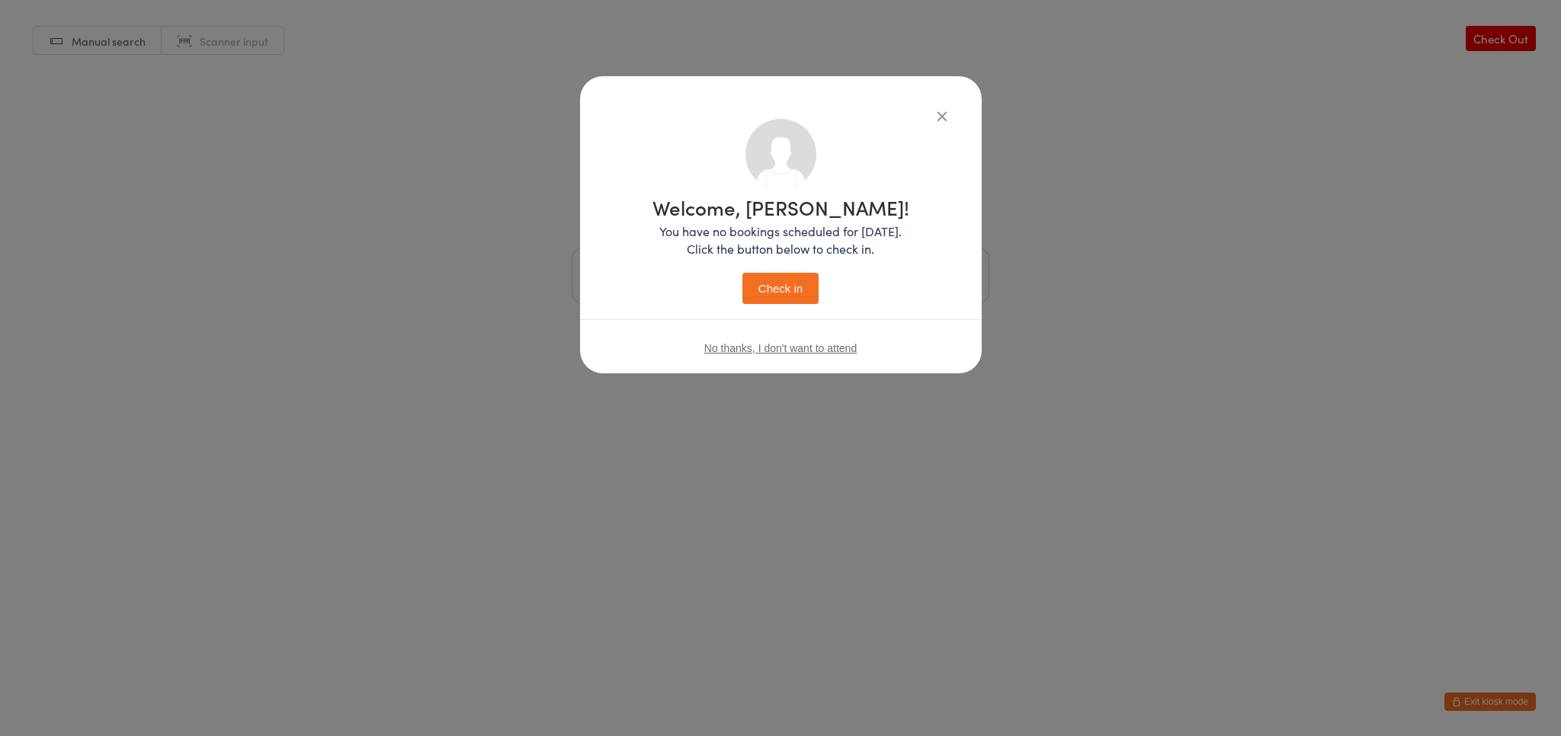
click at [776, 288] on button "Check in" at bounding box center [780, 288] width 76 height 31
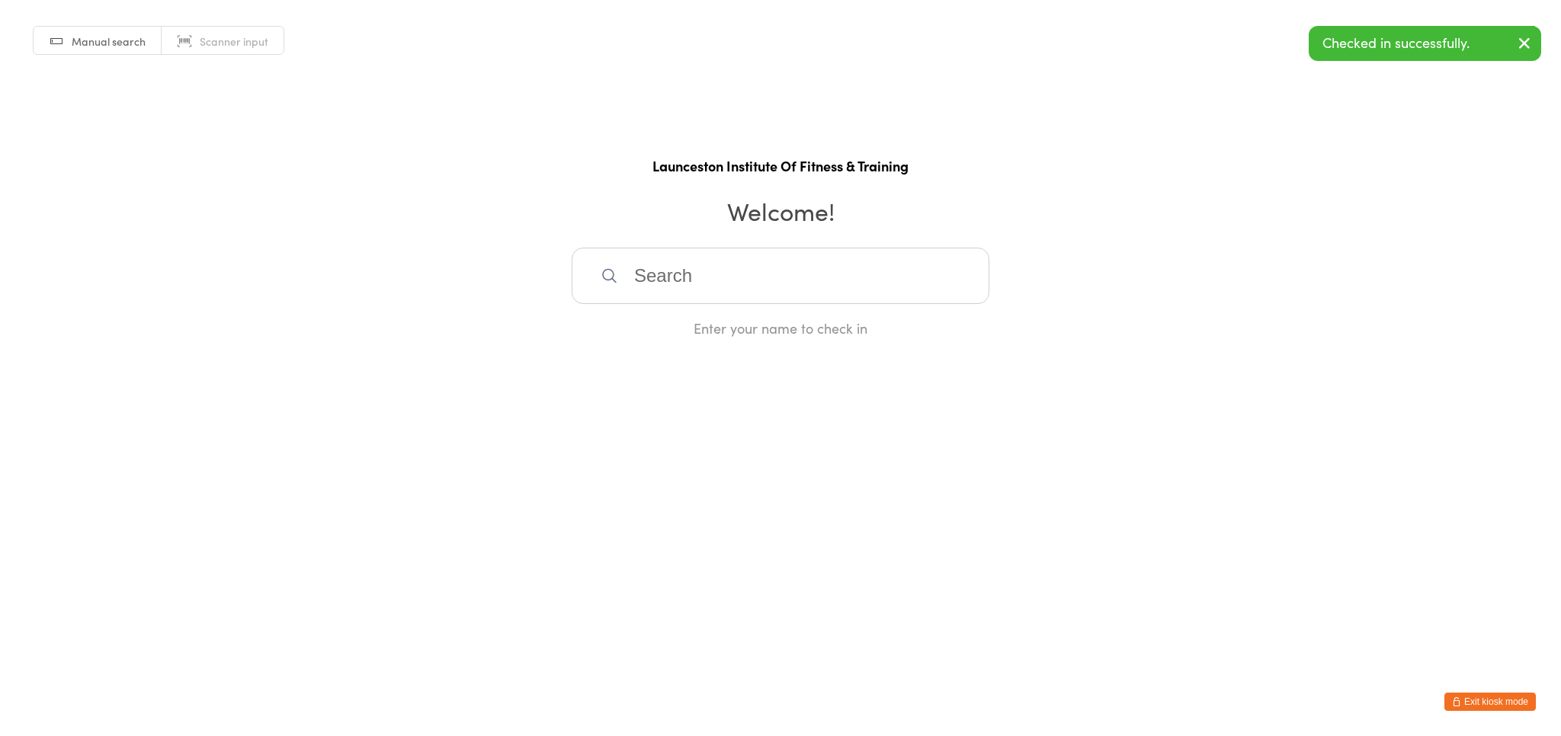
click at [730, 279] on input "search" at bounding box center [781, 276] width 418 height 56
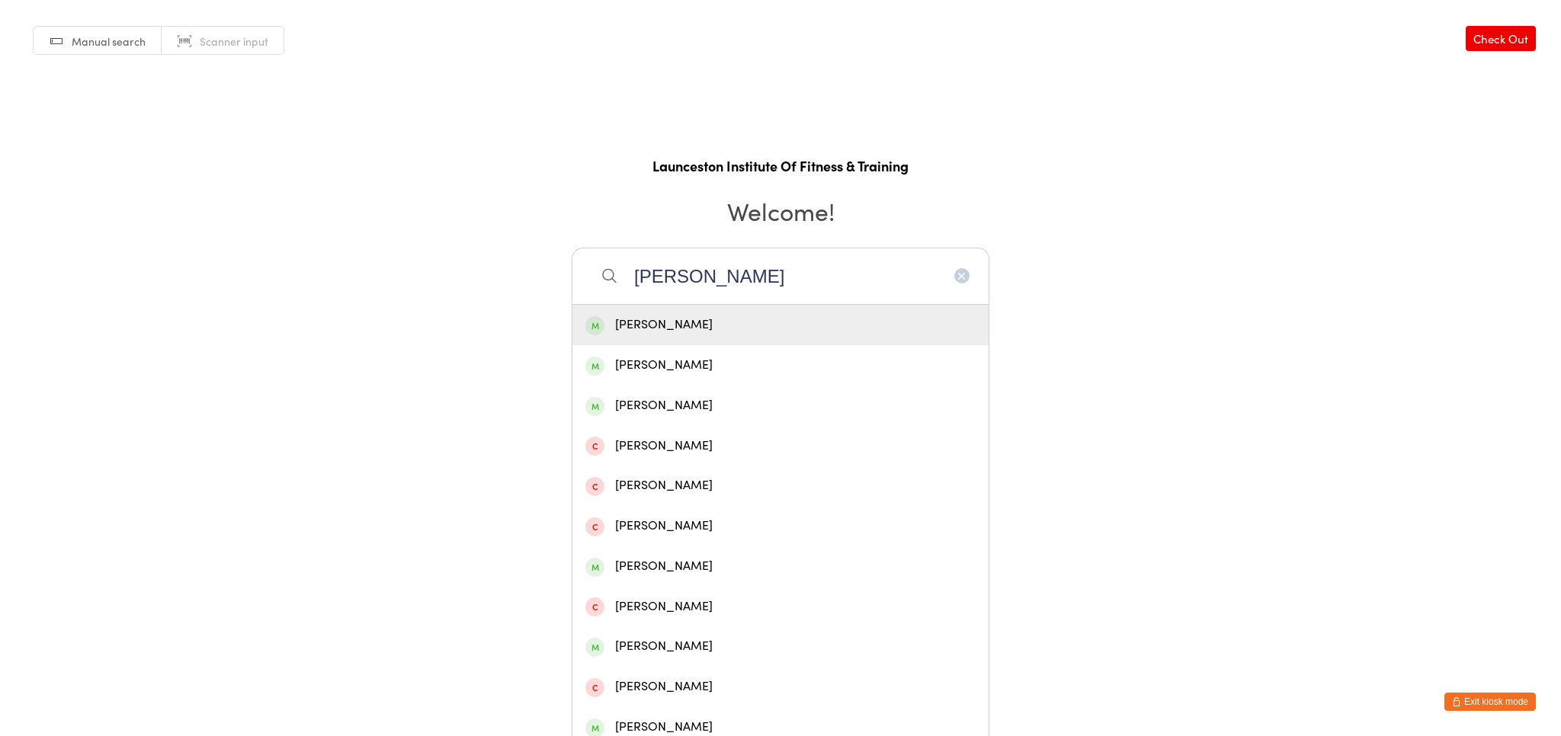
type input "[PERSON_NAME]"
click at [842, 333] on div "[PERSON_NAME]" at bounding box center [780, 325] width 390 height 21
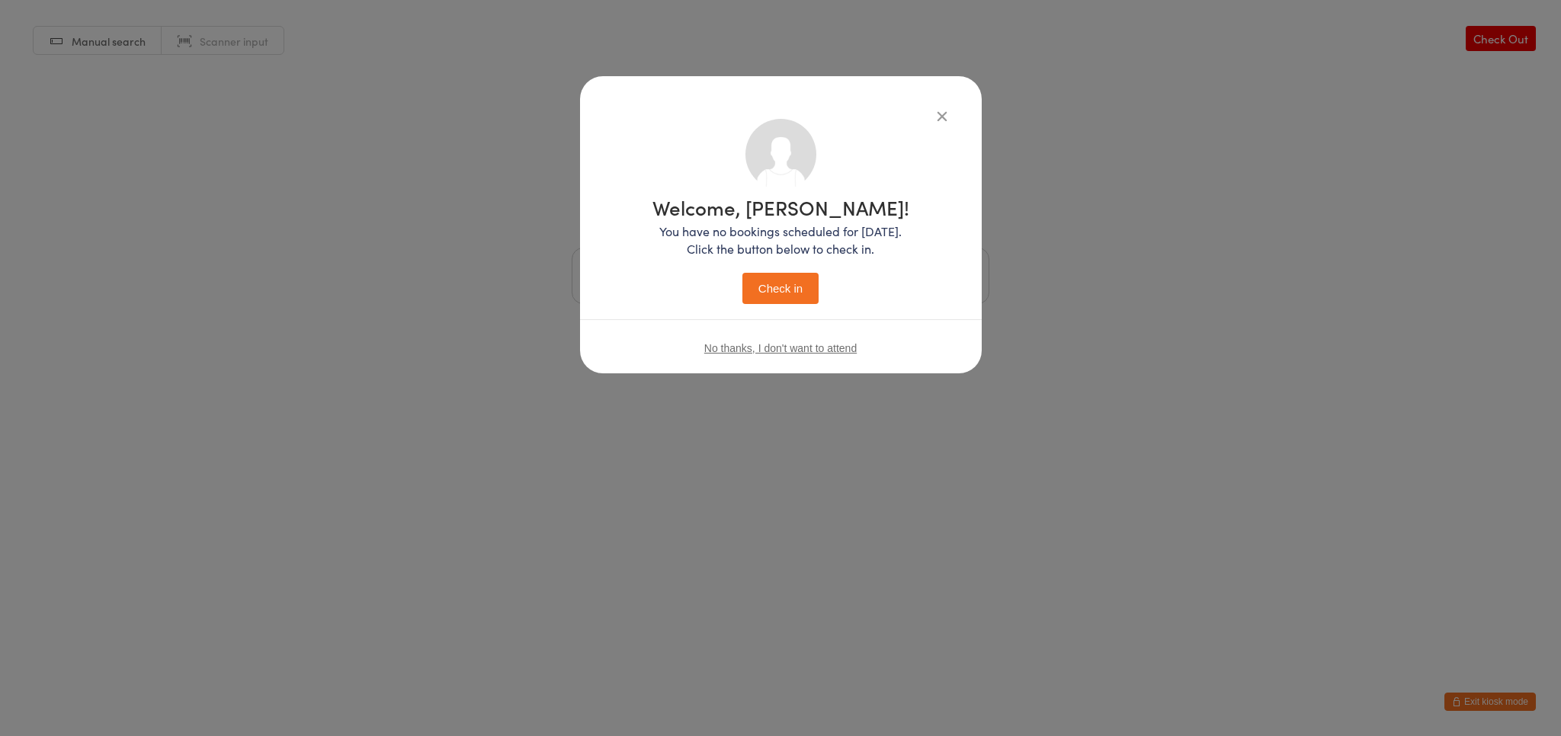
click at [768, 291] on button "Check in" at bounding box center [780, 288] width 76 height 31
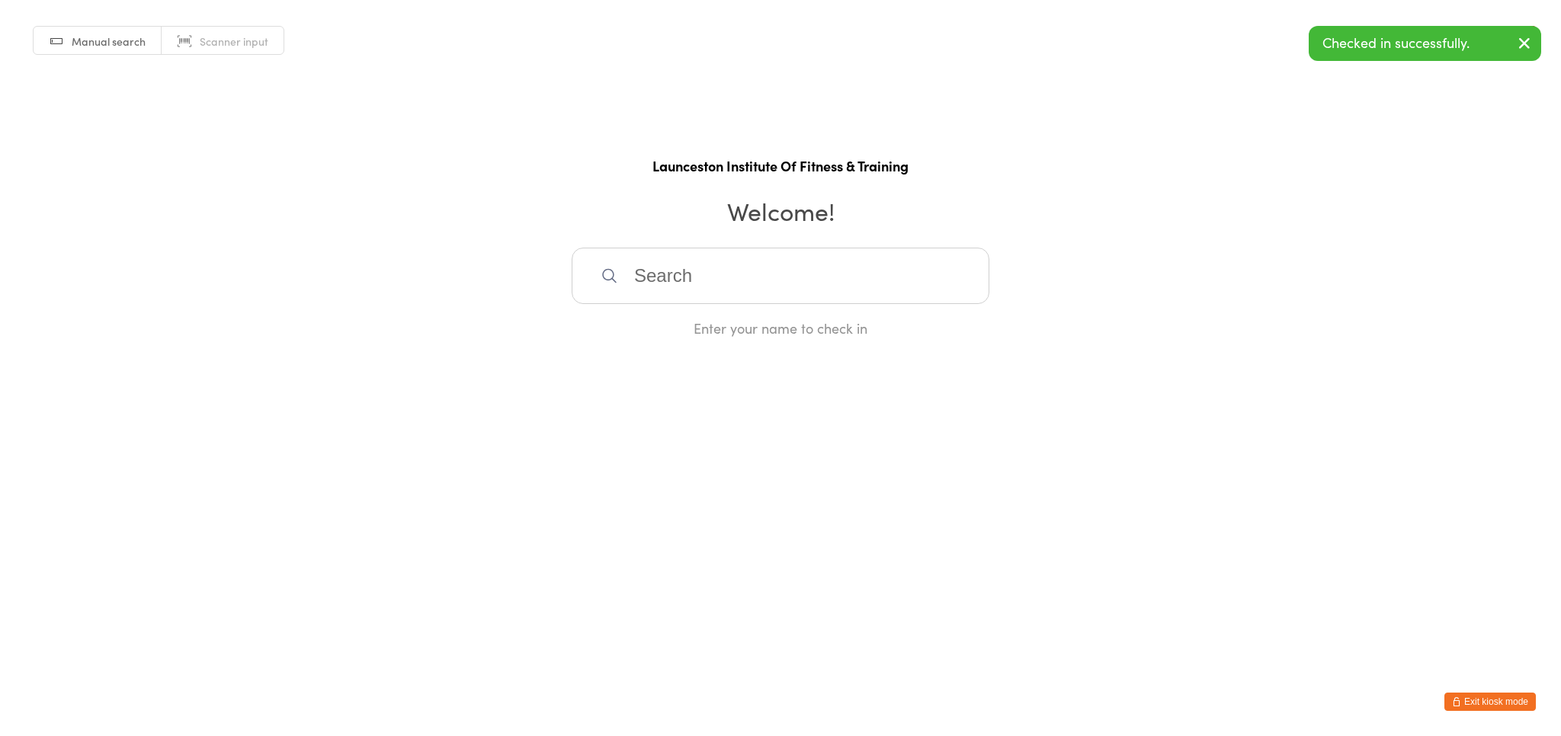
click at [650, 265] on input "search" at bounding box center [781, 276] width 418 height 56
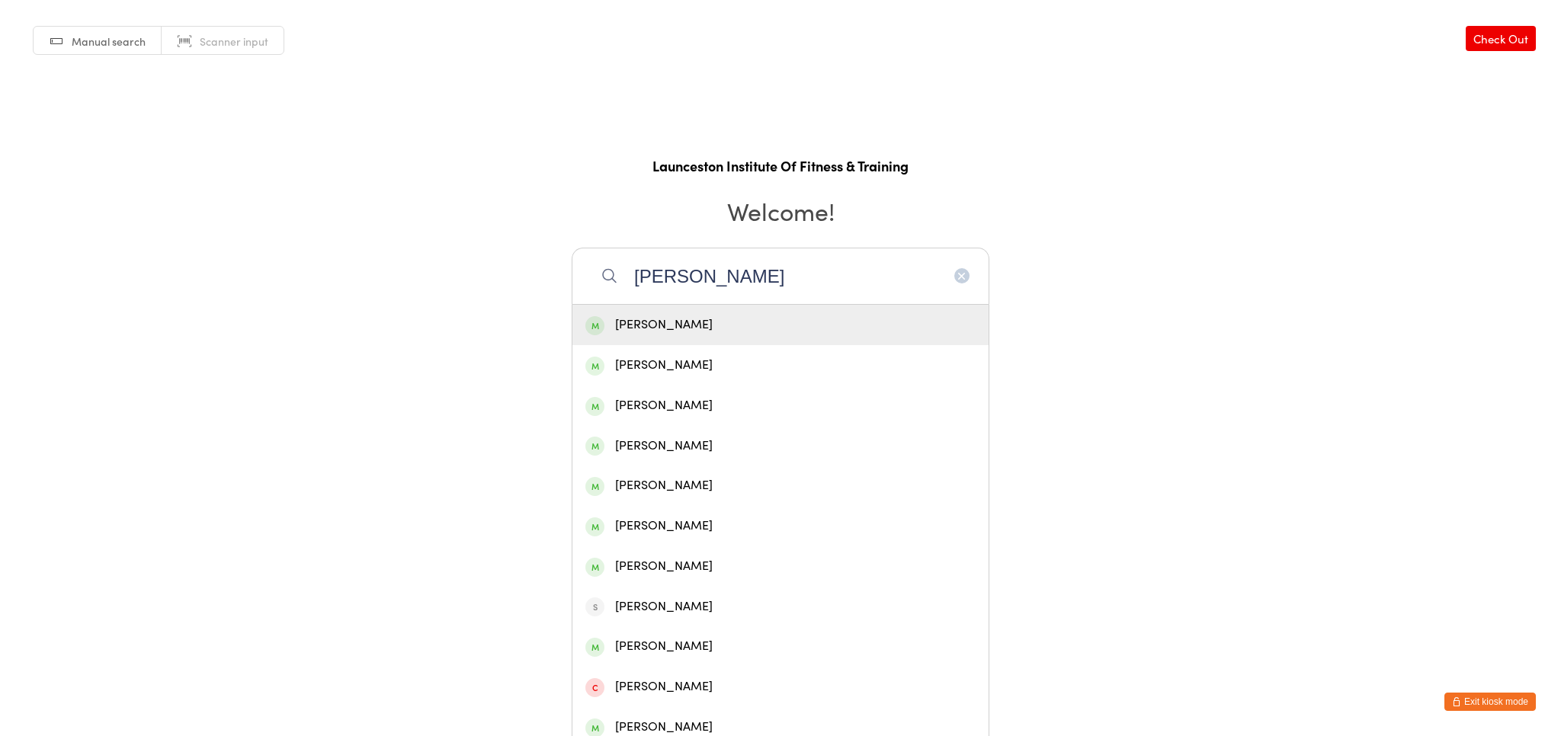
type input "luke cr"
click at [666, 323] on div "[PERSON_NAME]" at bounding box center [780, 325] width 390 height 21
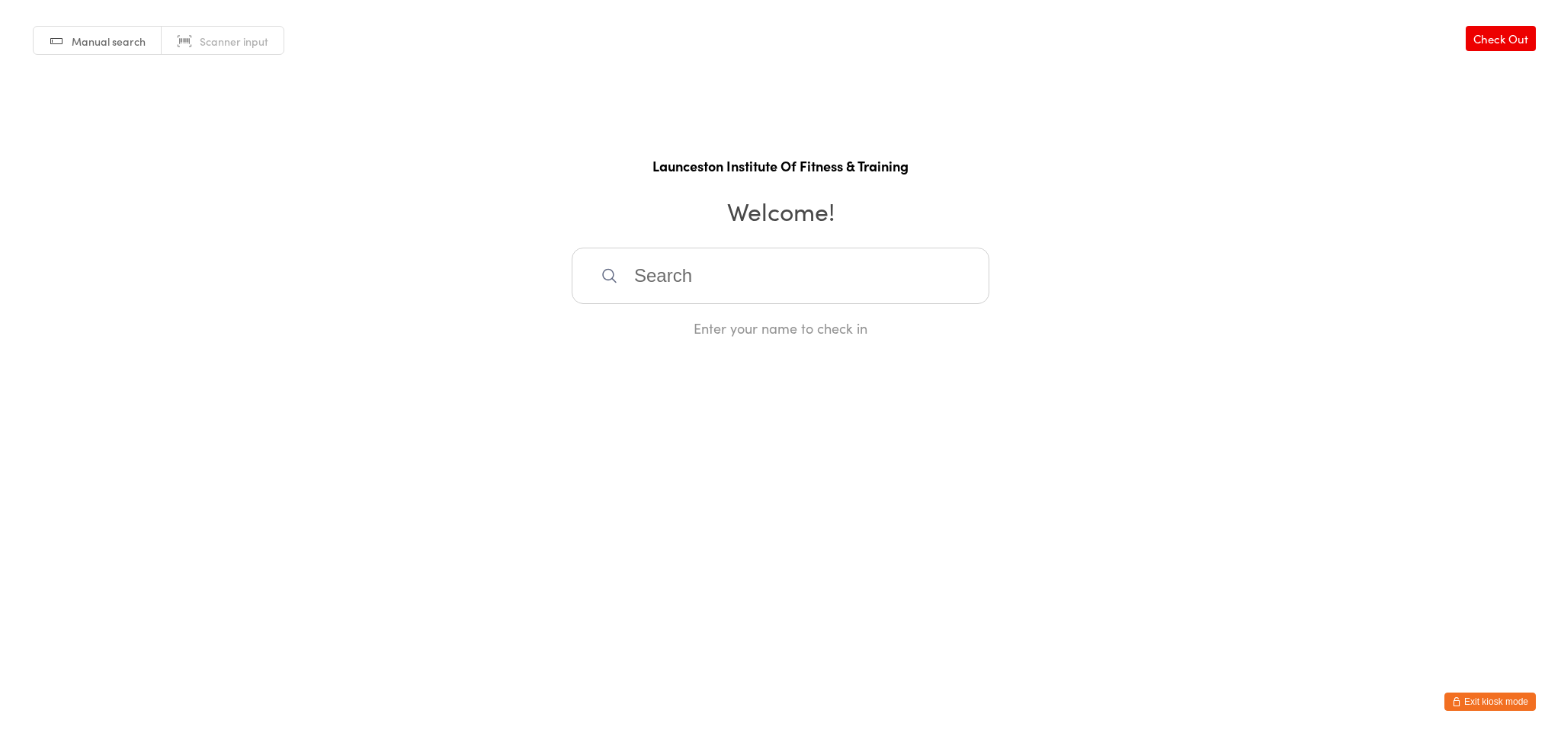
drag, startPoint x: 745, startPoint y: 342, endPoint x: 1157, endPoint y: 380, distance: 413.2
click at [745, 343] on html "You have now entered Kiosk Mode. Members will be able to check themselves in us…" at bounding box center [780, 368] width 1561 height 736
click at [683, 319] on div "Enter your name to check in" at bounding box center [781, 328] width 418 height 19
click at [681, 319] on div "Enter your name to check in" at bounding box center [781, 328] width 418 height 19
click at [1442, 437] on html "You have now entered Kiosk Mode. Members will be able to check themselves in us…" at bounding box center [780, 368] width 1561 height 736
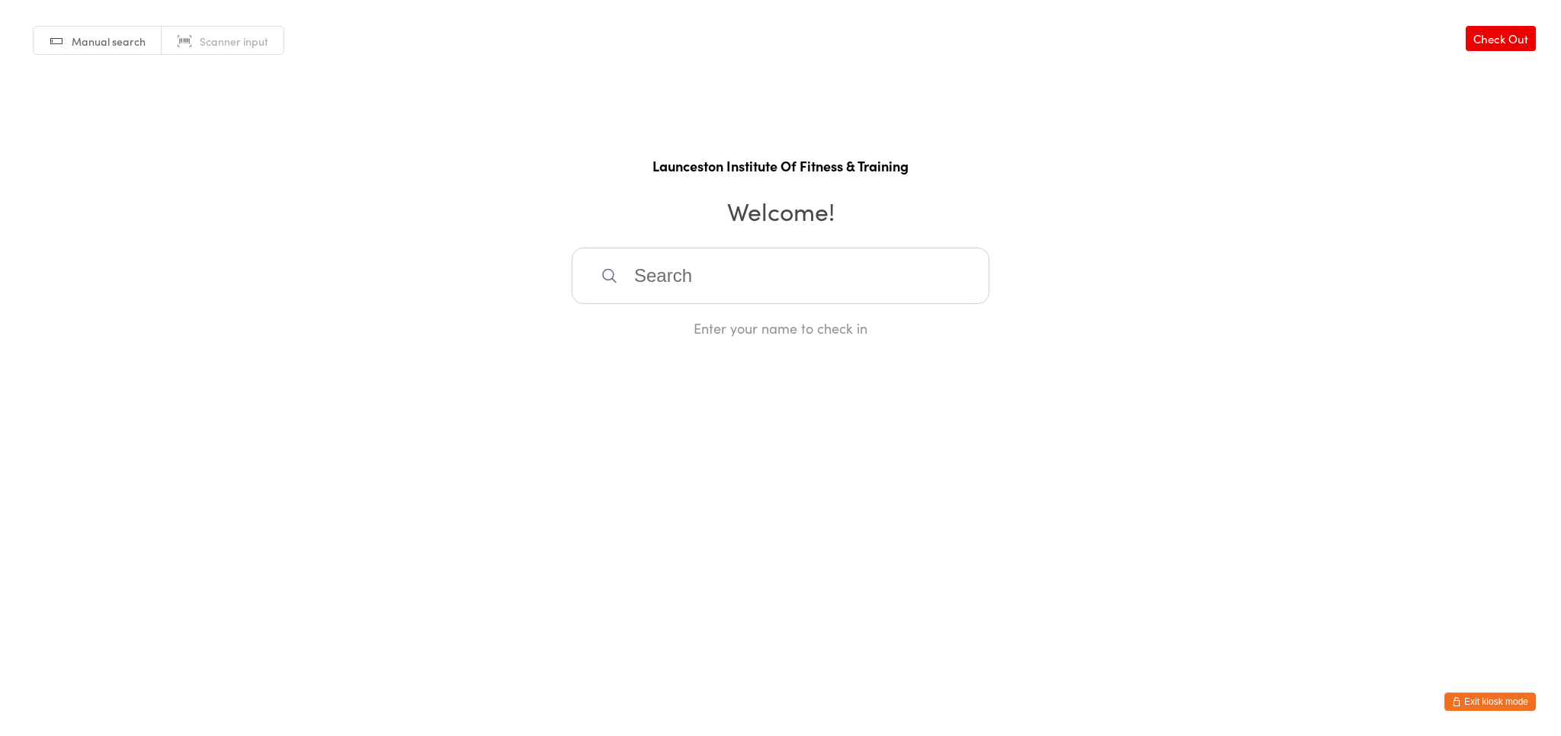
click at [879, 364] on html "You have now entered Kiosk Mode. Members will be able to check themselves in us…" at bounding box center [780, 368] width 1561 height 736
click at [1253, 364] on html "You have now entered Kiosk Mode. Members will be able to check themselves in us…" at bounding box center [780, 368] width 1561 height 736
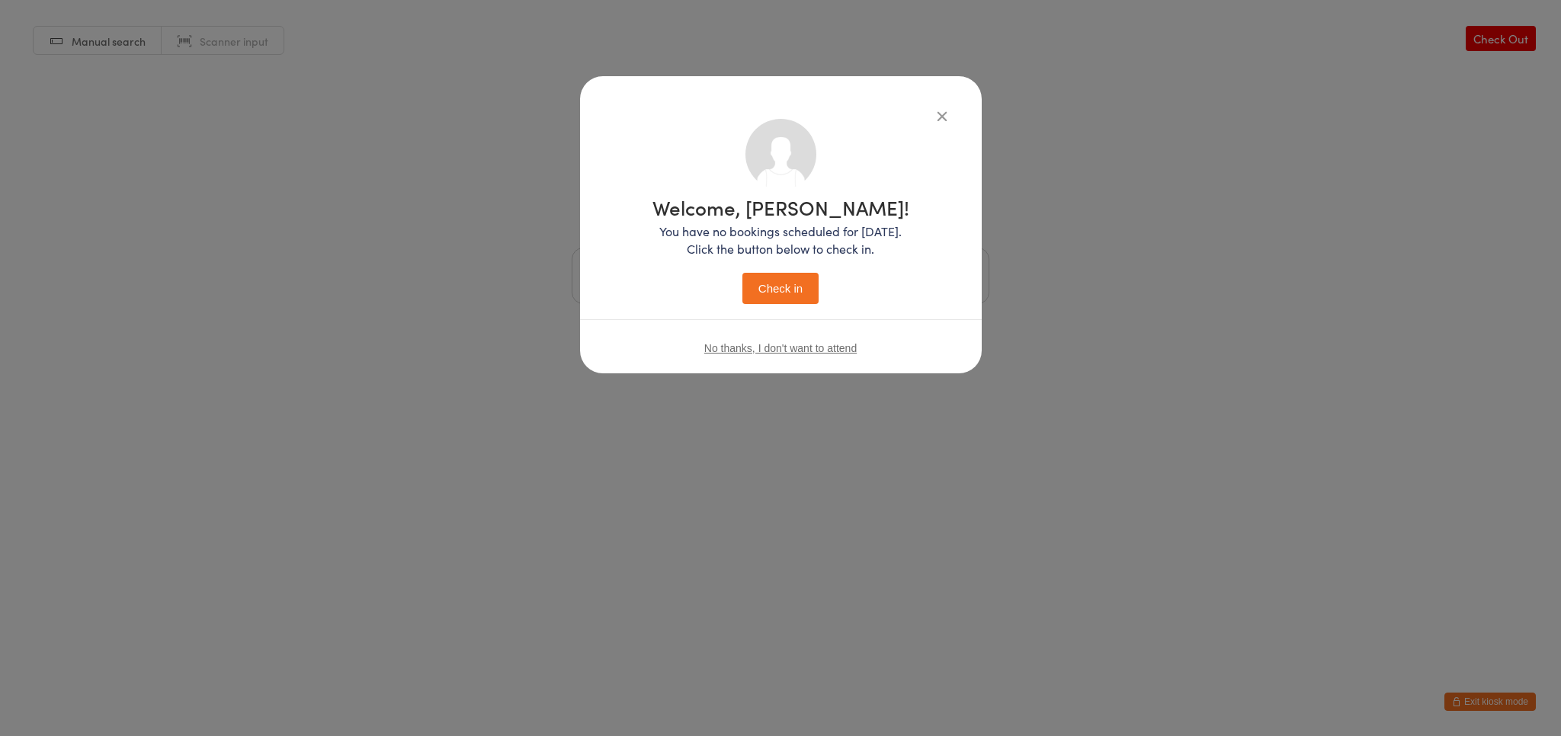
click at [785, 297] on button "Check in" at bounding box center [780, 288] width 76 height 31
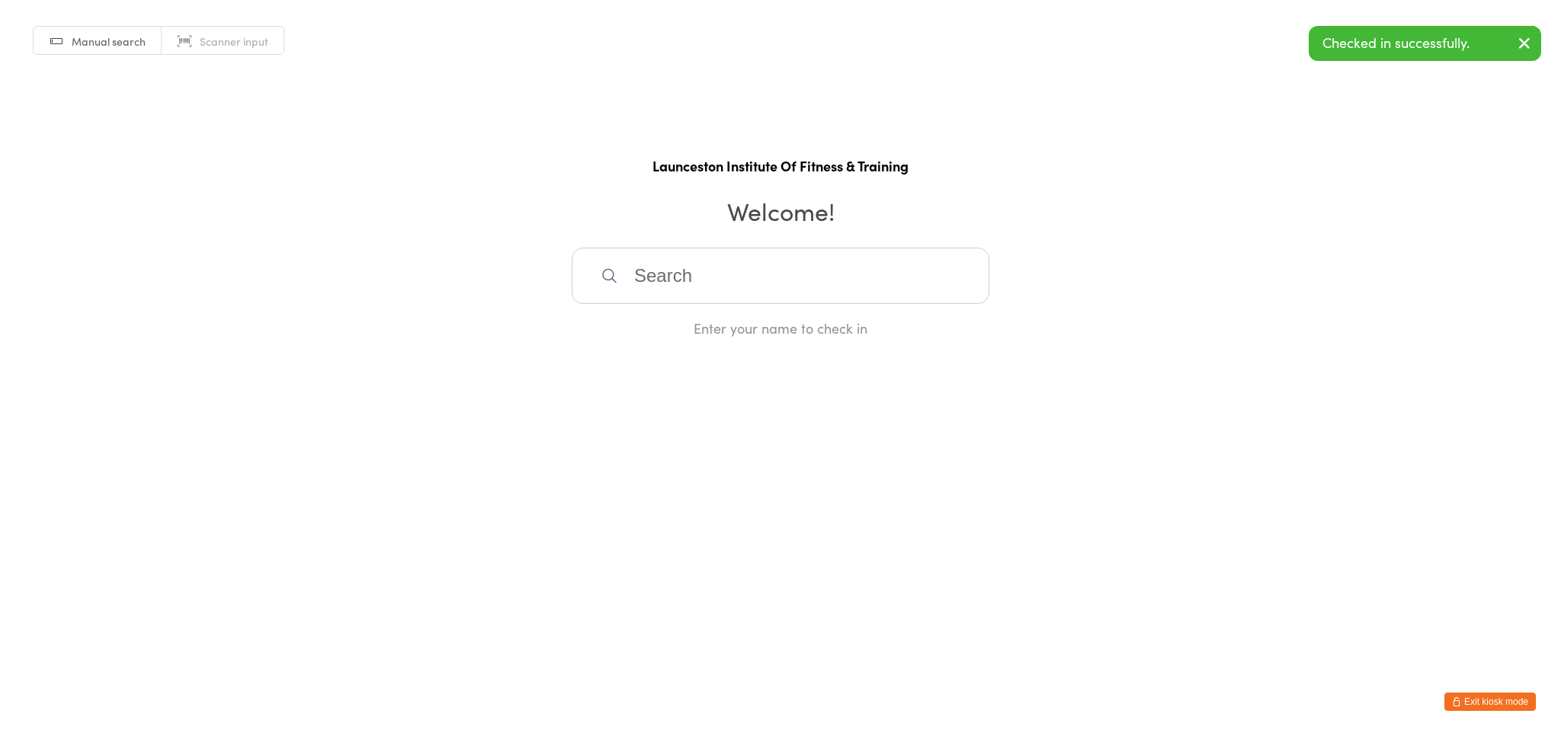
click at [709, 280] on input "search" at bounding box center [781, 276] width 418 height 56
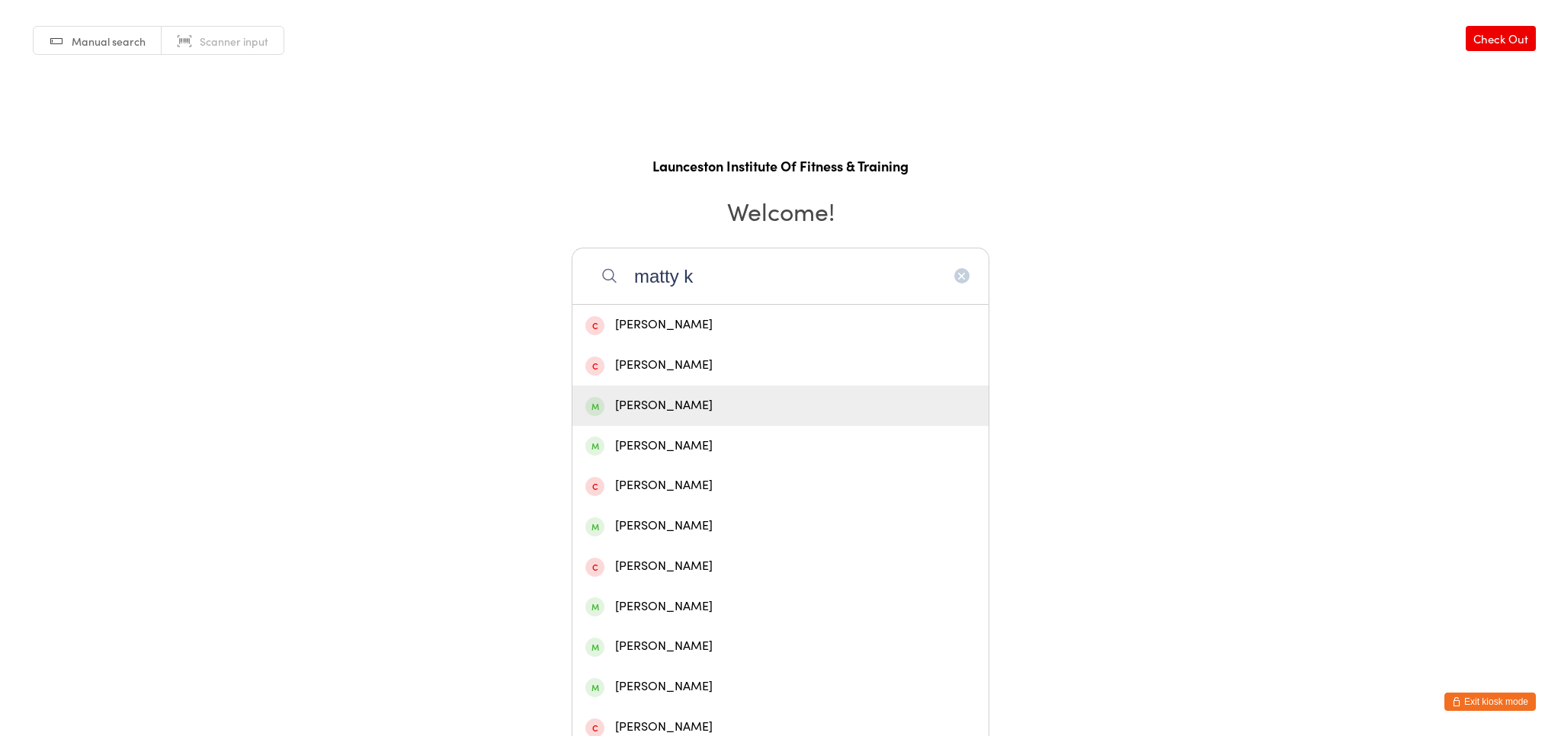
type input "matty k"
click at [742, 389] on div "[PERSON_NAME]" at bounding box center [780, 406] width 416 height 40
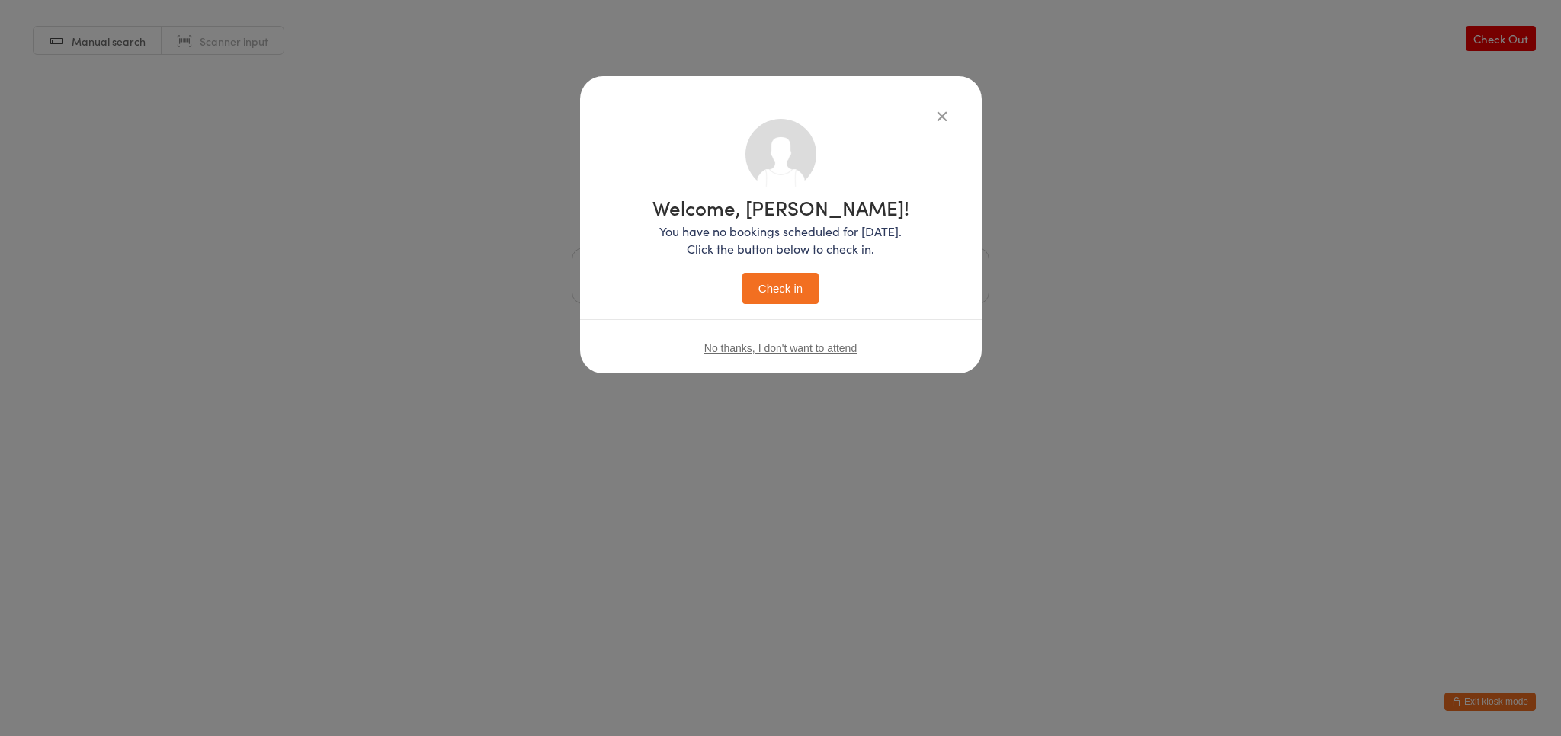
click at [767, 291] on button "Check in" at bounding box center [780, 288] width 76 height 31
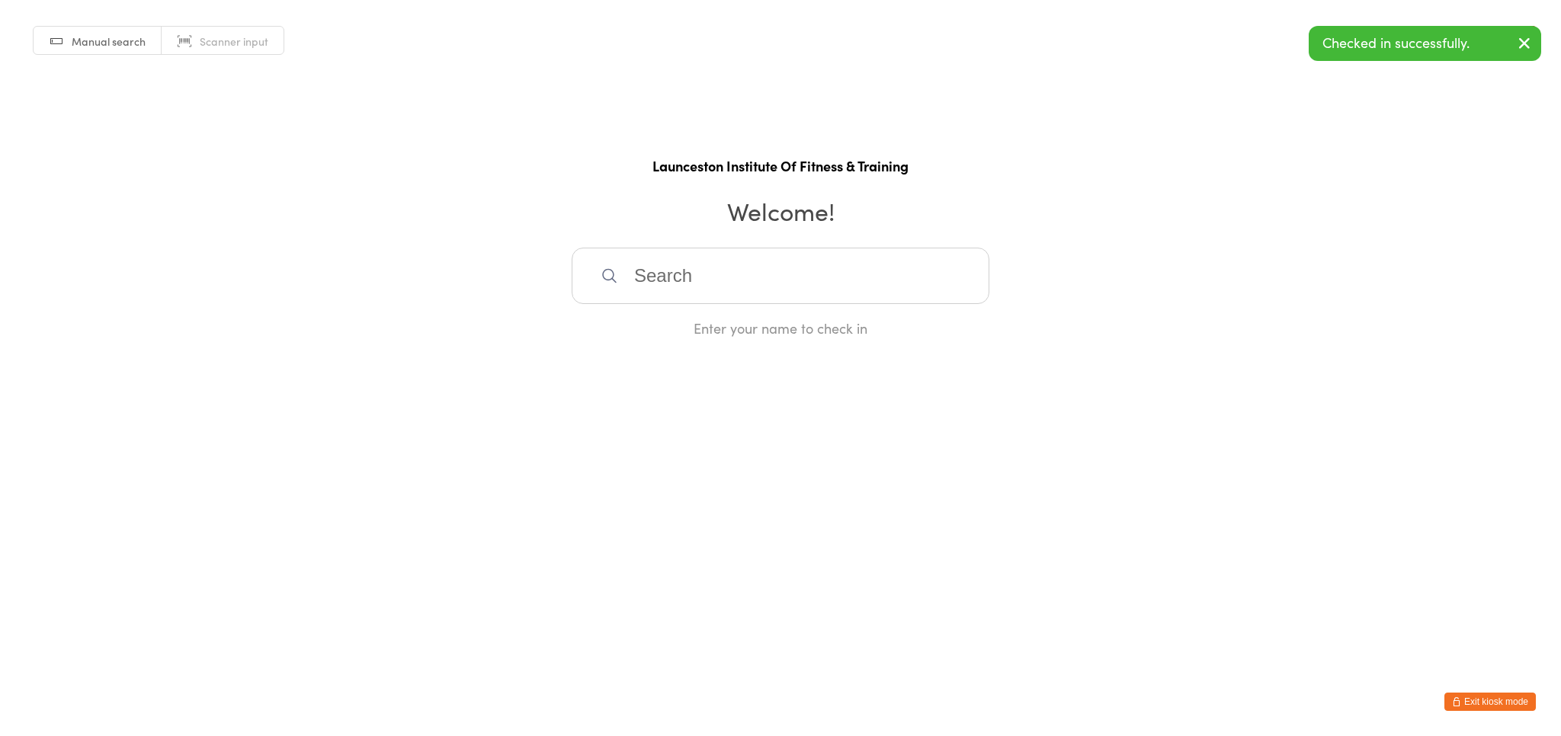
click at [643, 273] on input "search" at bounding box center [781, 276] width 418 height 56
type input "du"
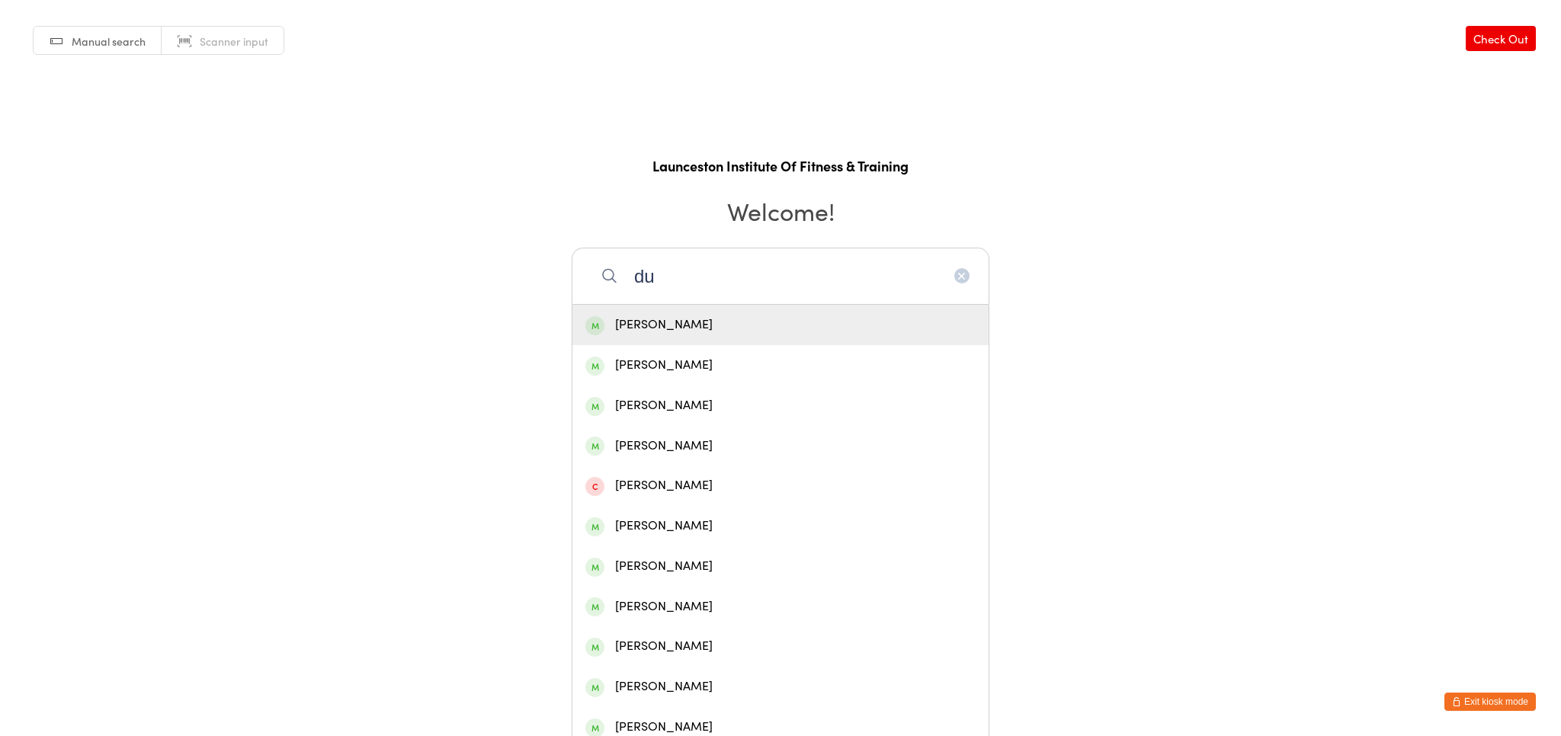
drag, startPoint x: 659, startPoint y: 280, endPoint x: 478, endPoint y: 264, distance: 182.1
click at [572, 264] on input "du" at bounding box center [781, 276] width 418 height 56
type input "fiona qui"
click at [665, 332] on div "[PERSON_NAME]" at bounding box center [780, 325] width 390 height 21
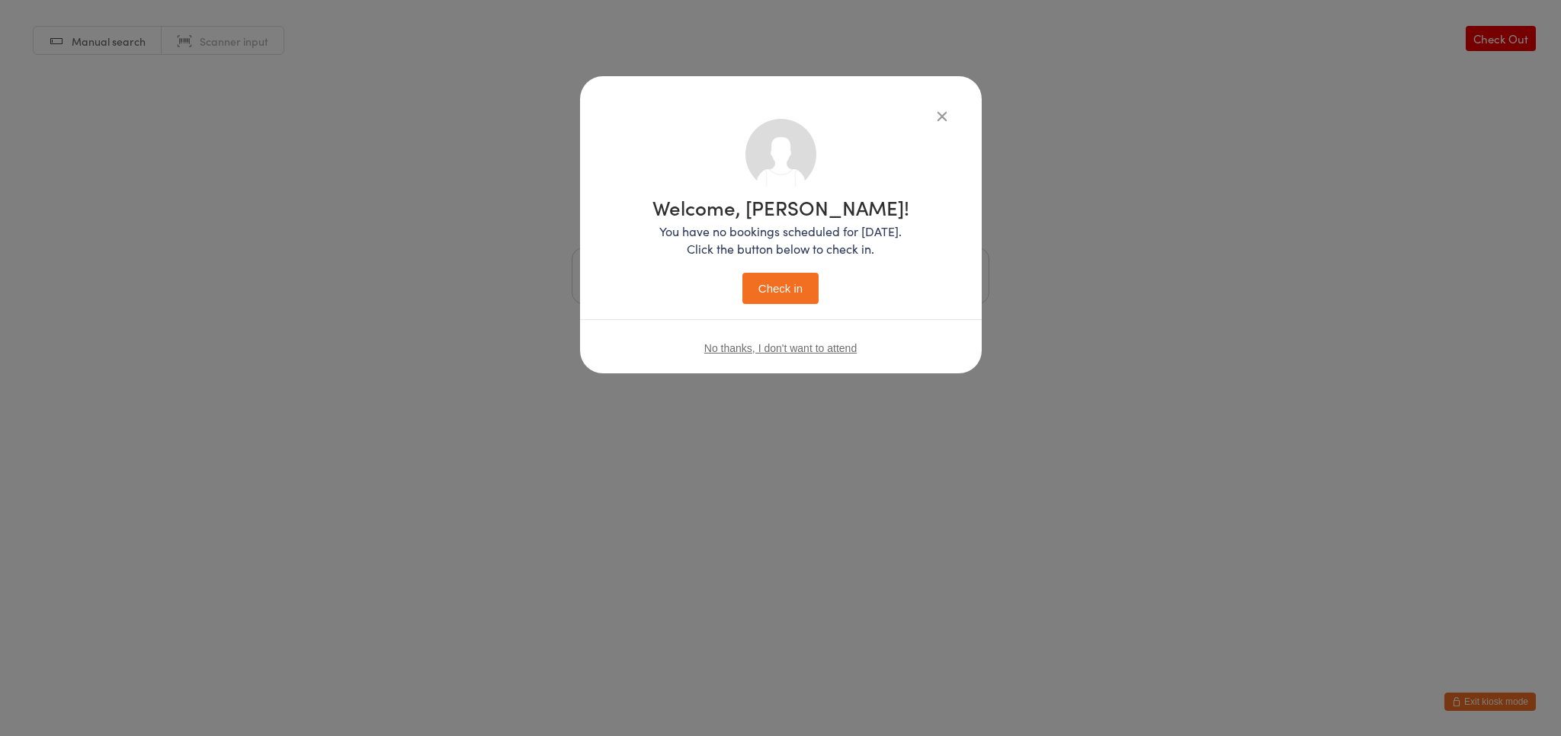
click at [761, 290] on button "Check in" at bounding box center [780, 288] width 76 height 31
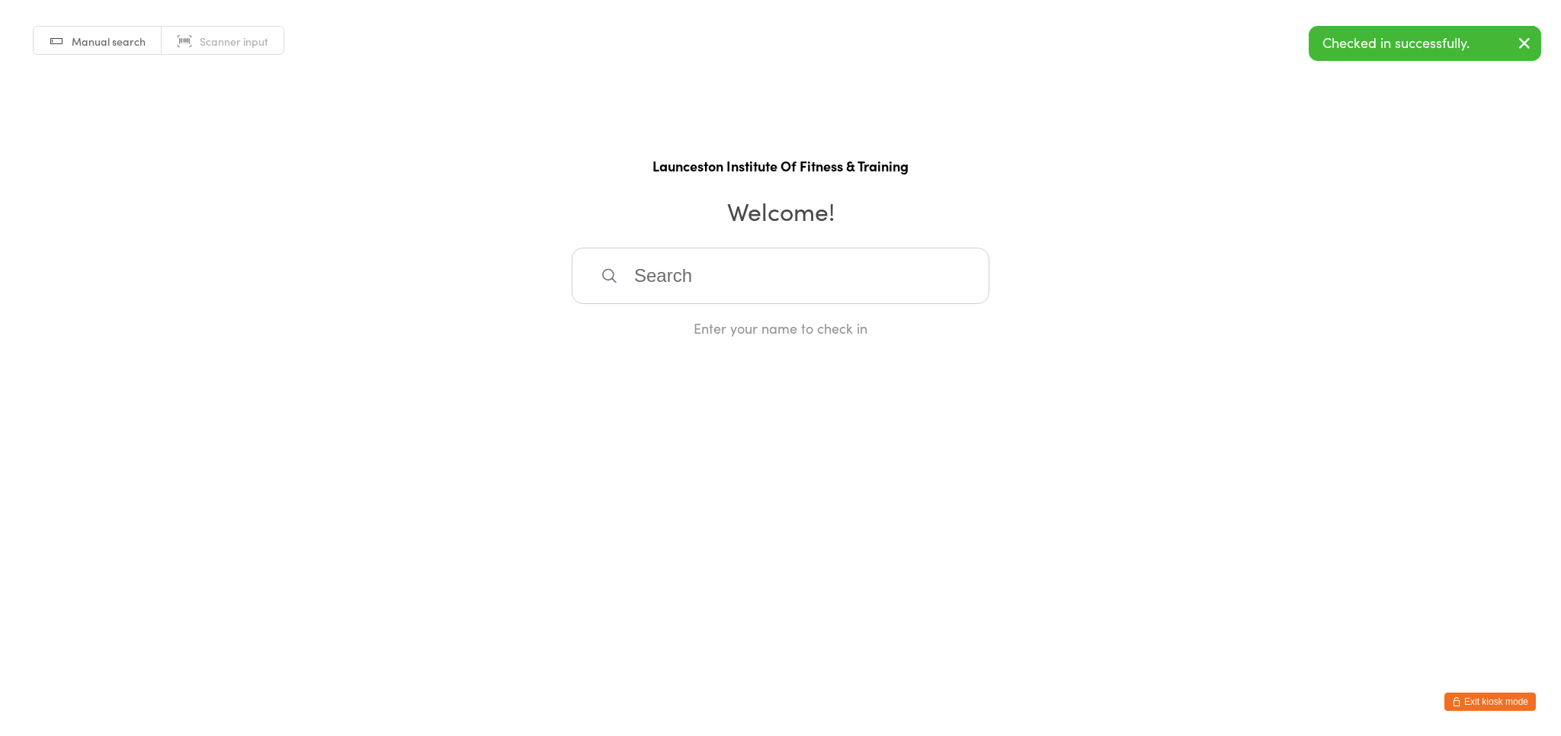
click at [657, 280] on input "search" at bounding box center [781, 276] width 418 height 56
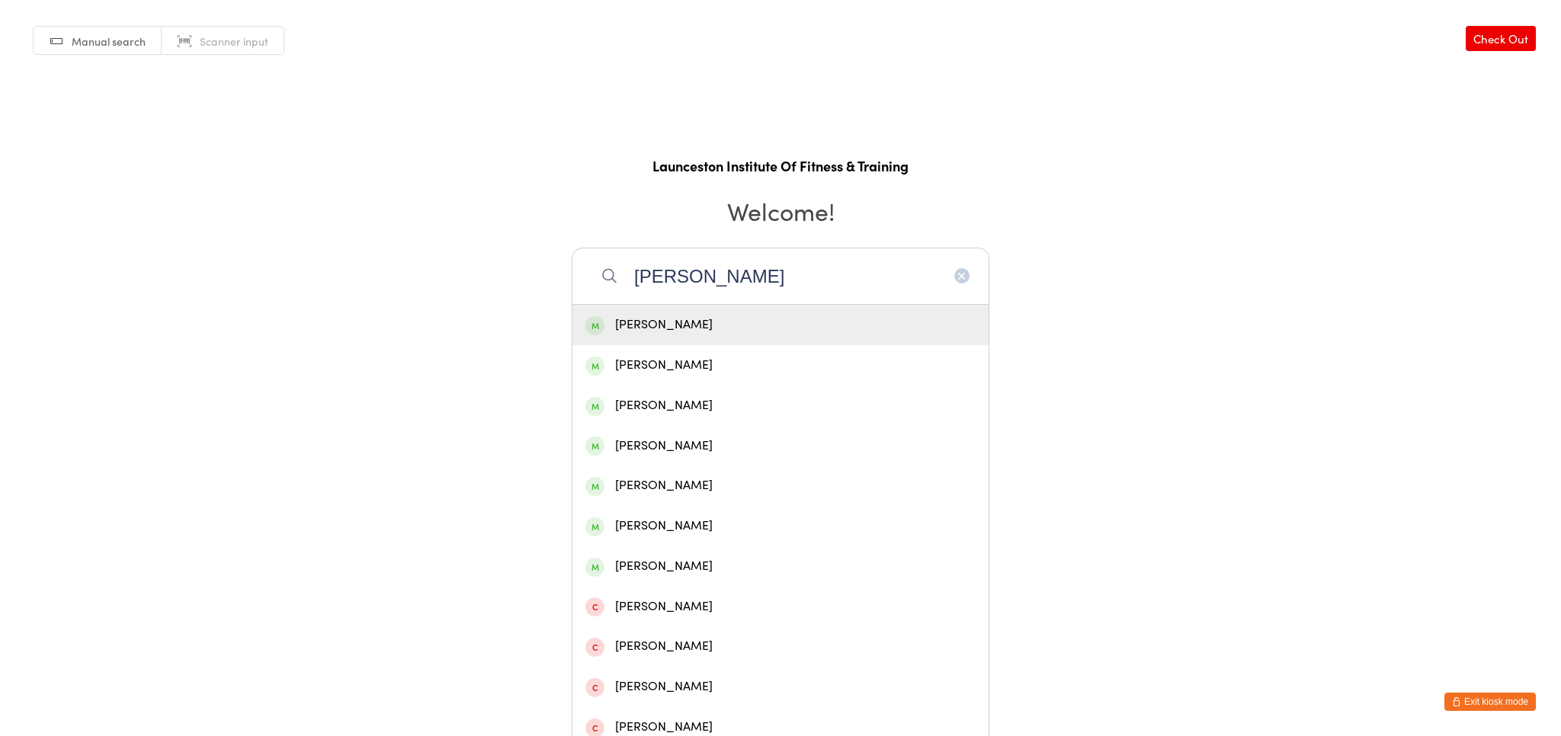
type input "ella fass"
click at [668, 307] on div "[PERSON_NAME]" at bounding box center [780, 325] width 416 height 40
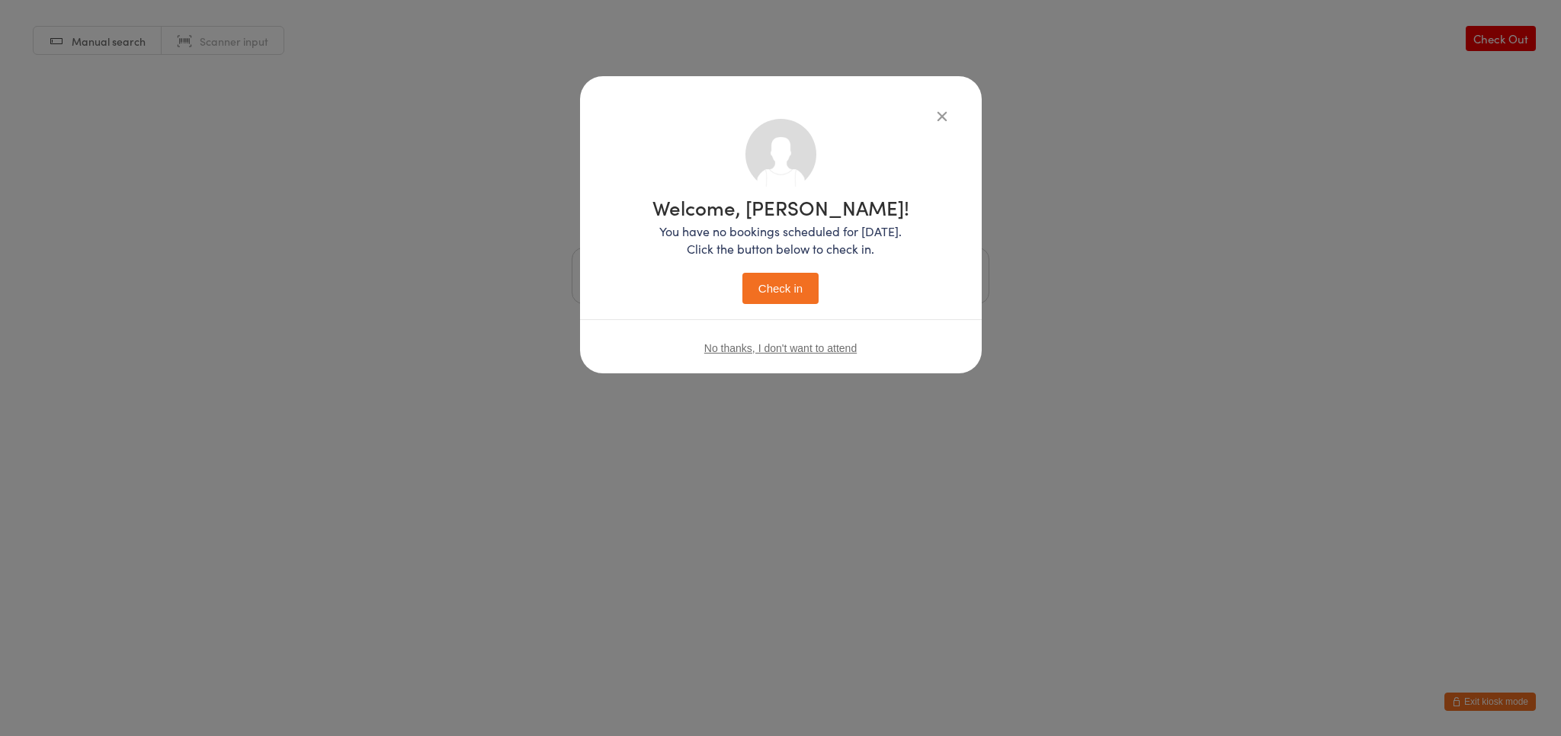
click at [787, 287] on button "Check in" at bounding box center [780, 288] width 76 height 31
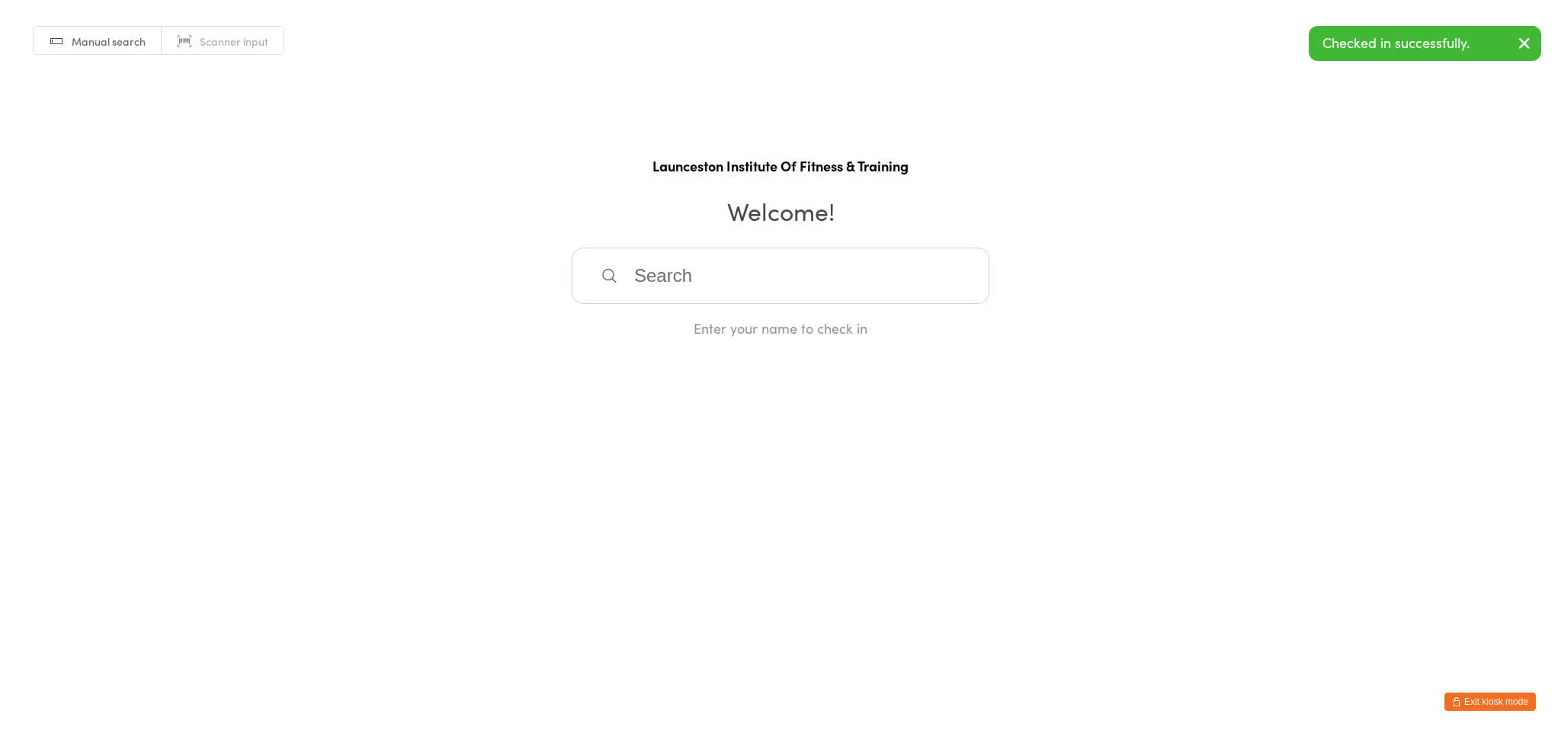
click at [675, 283] on input "search" at bounding box center [781, 276] width 418 height 56
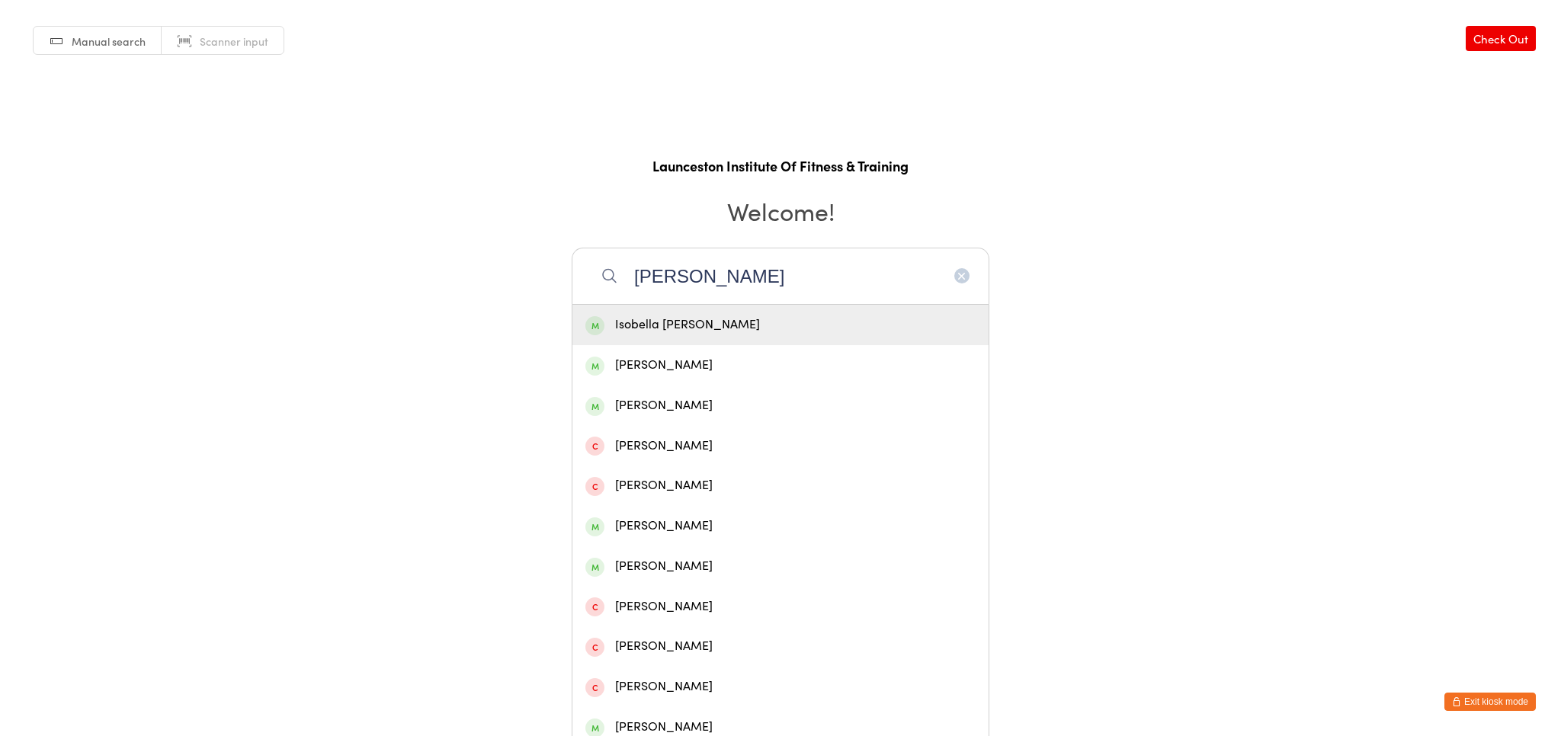
type input "isabella howo"
click at [770, 309] on div "Isobella [PERSON_NAME]" at bounding box center [780, 325] width 416 height 40
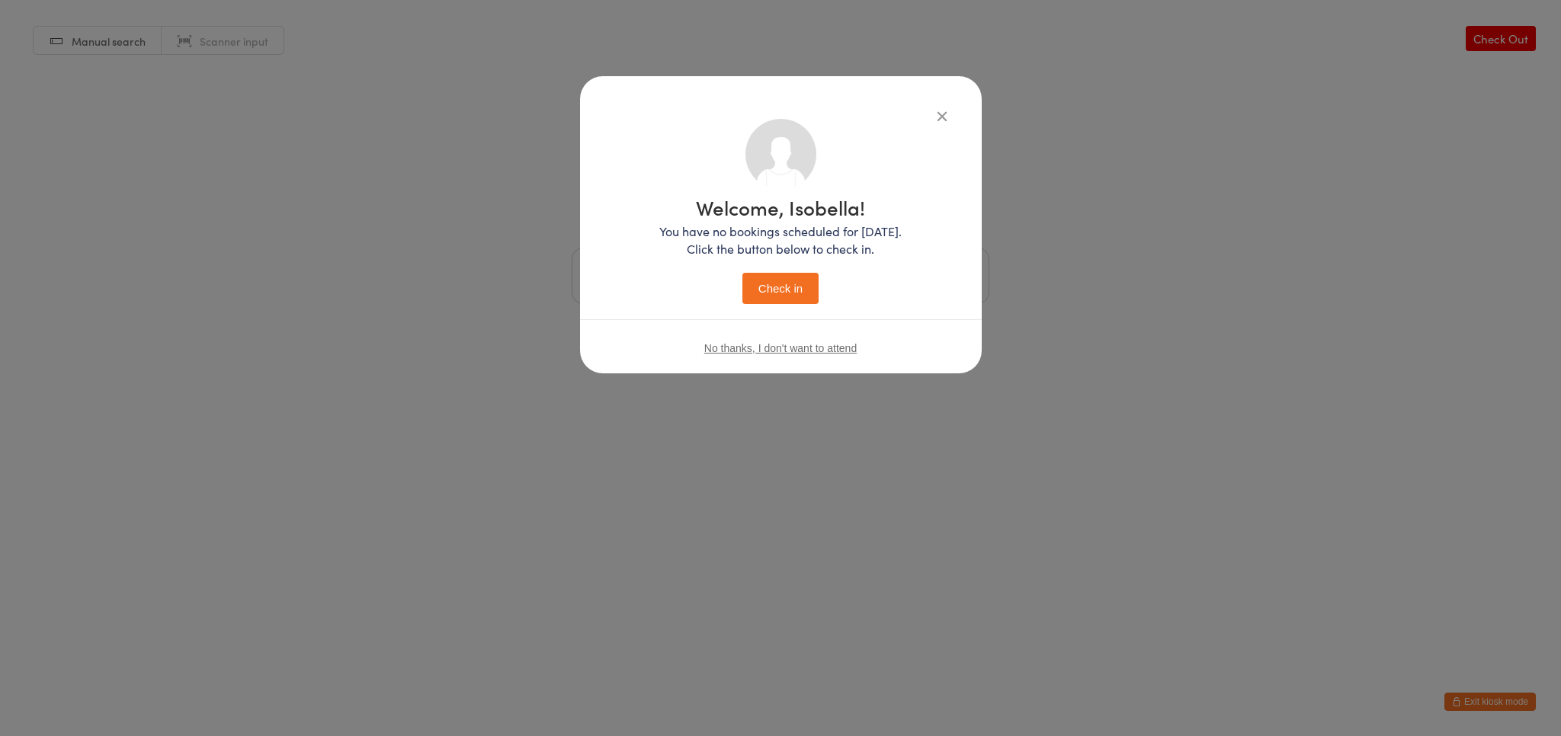
click at [776, 293] on button "Check in" at bounding box center [780, 288] width 76 height 31
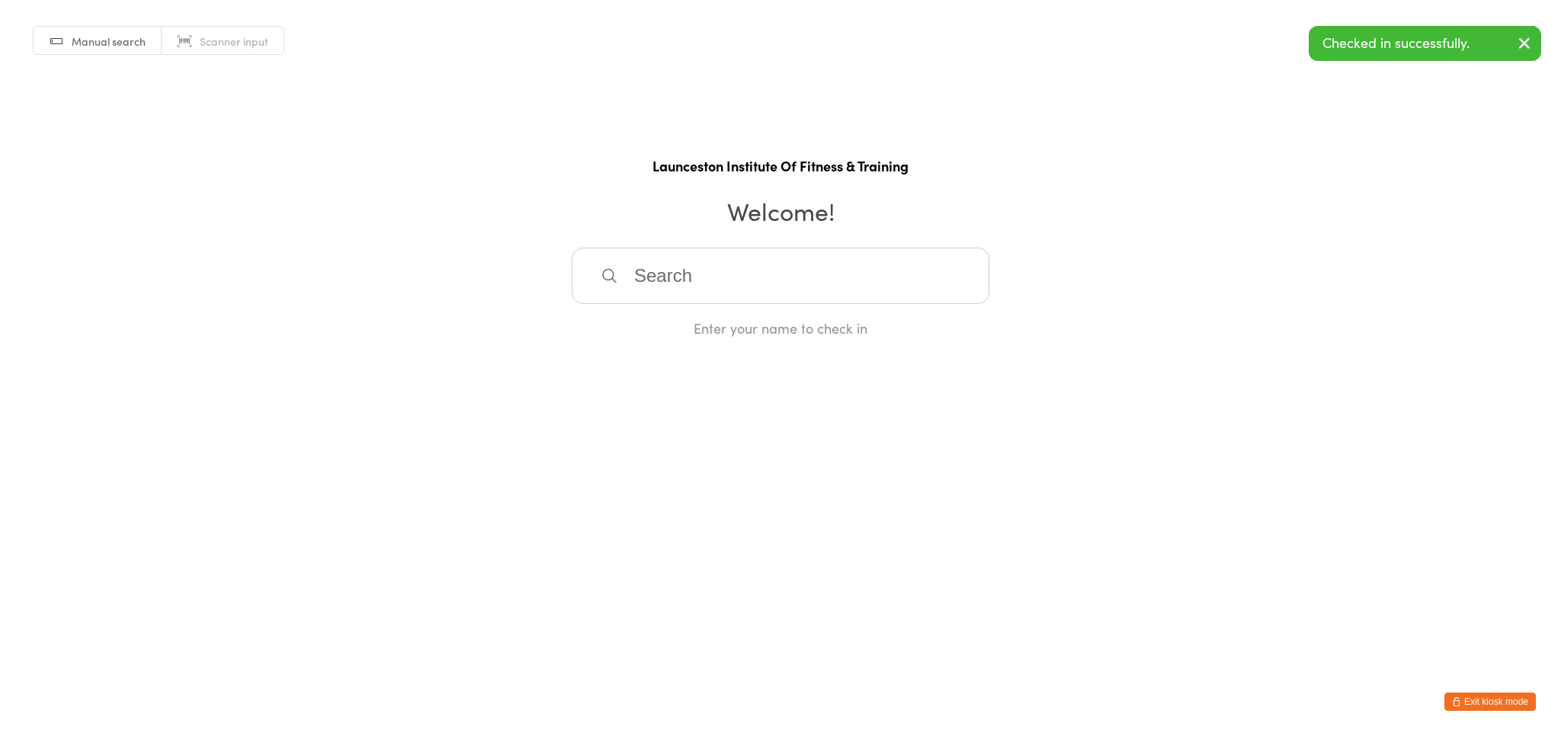
click at [1496, 692] on html "You have now entered Kiosk Mode. Members will be able to check themselves in us…" at bounding box center [780, 368] width 1561 height 736
click at [1495, 700] on button "Exit kiosk mode" at bounding box center [1489, 702] width 91 height 18
